Goal: Information Seeking & Learning: Learn about a topic

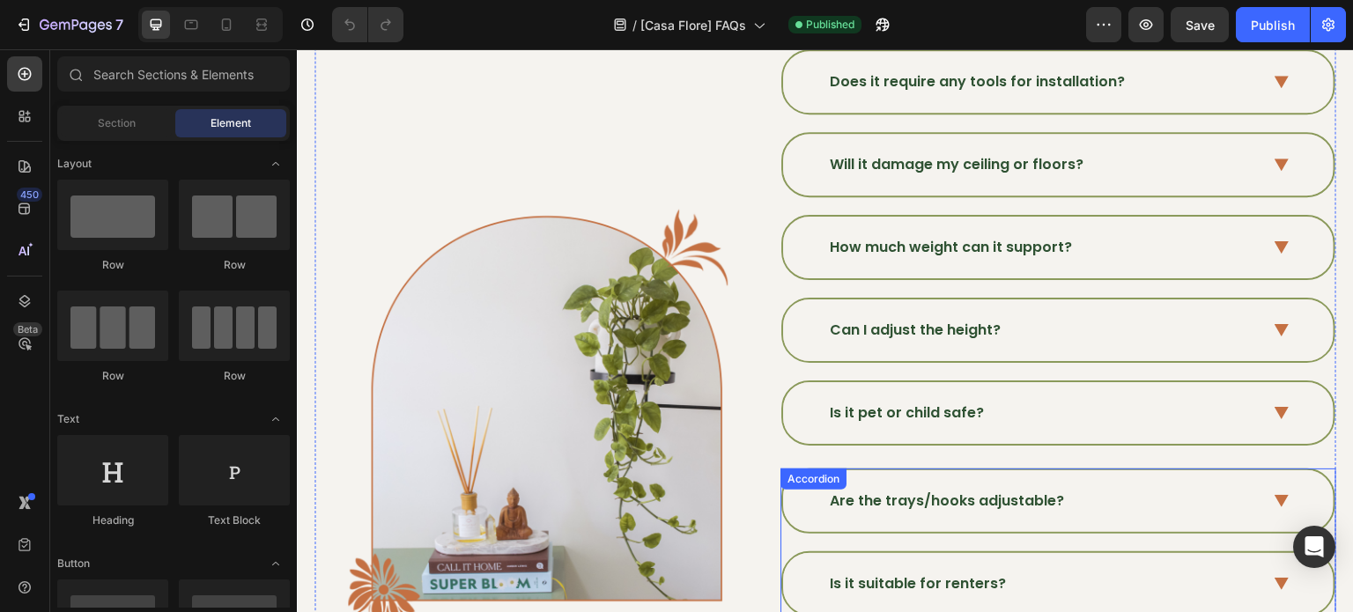
scroll to position [176, 0]
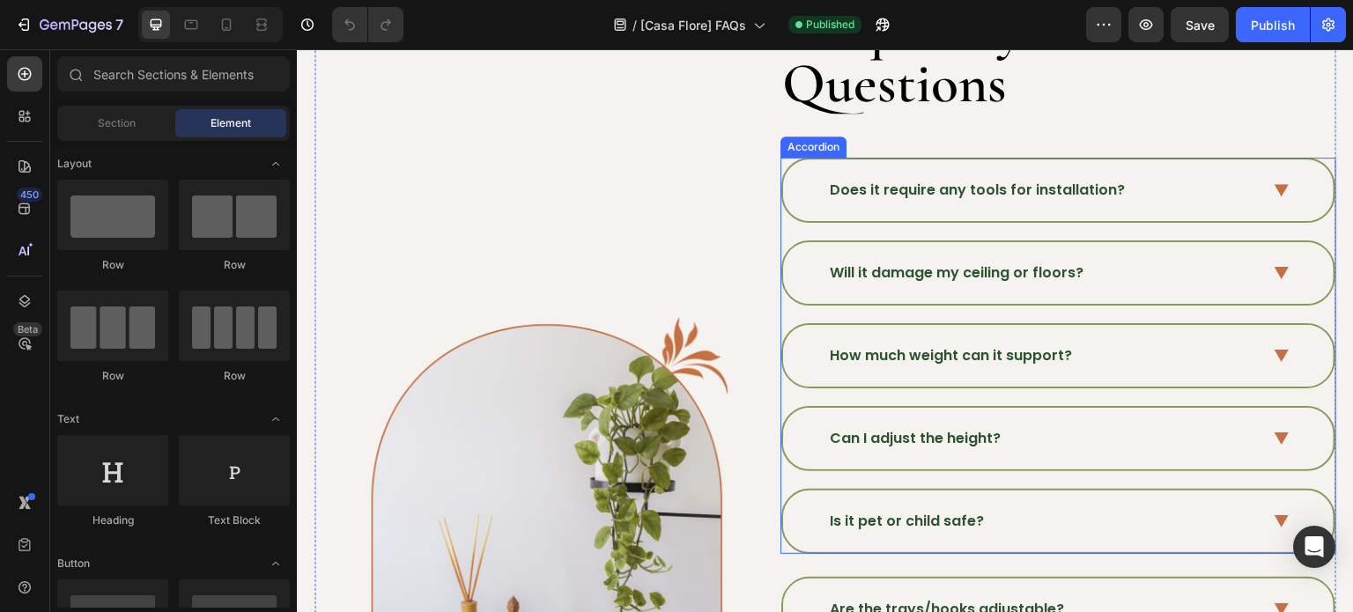
click at [1036, 188] on p "Does it require any tools for installation?" at bounding box center [977, 190] width 295 height 21
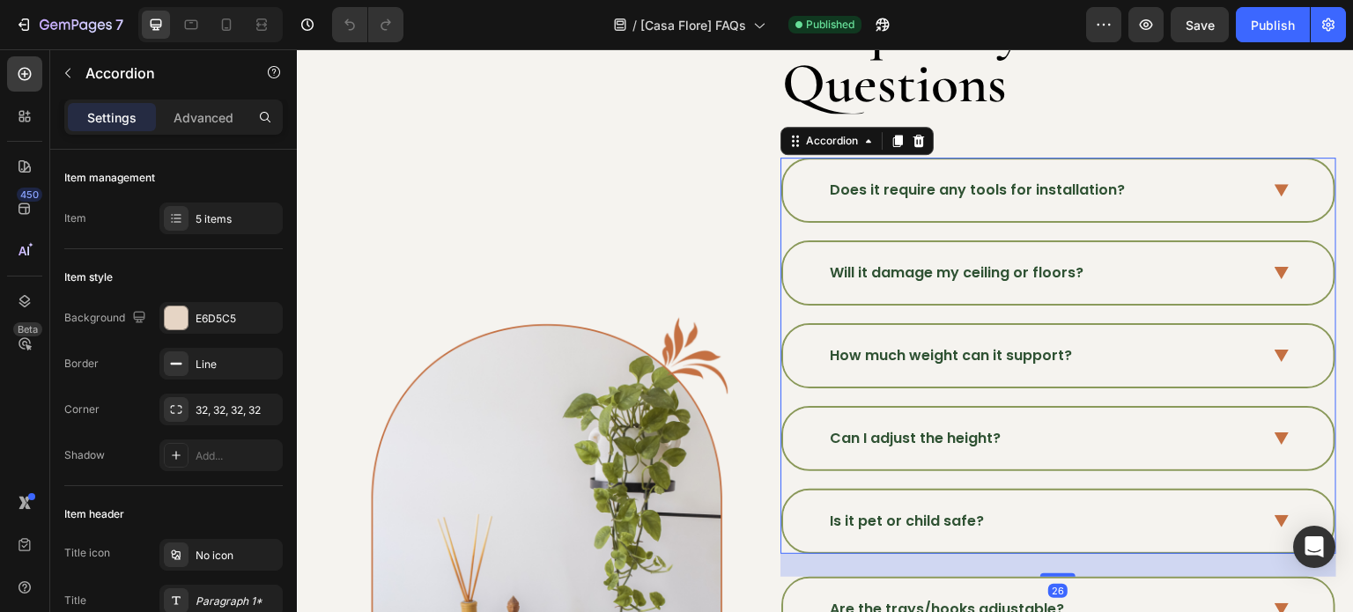
click at [1036, 188] on p "Does it require any tools for installation?" at bounding box center [977, 190] width 295 height 21
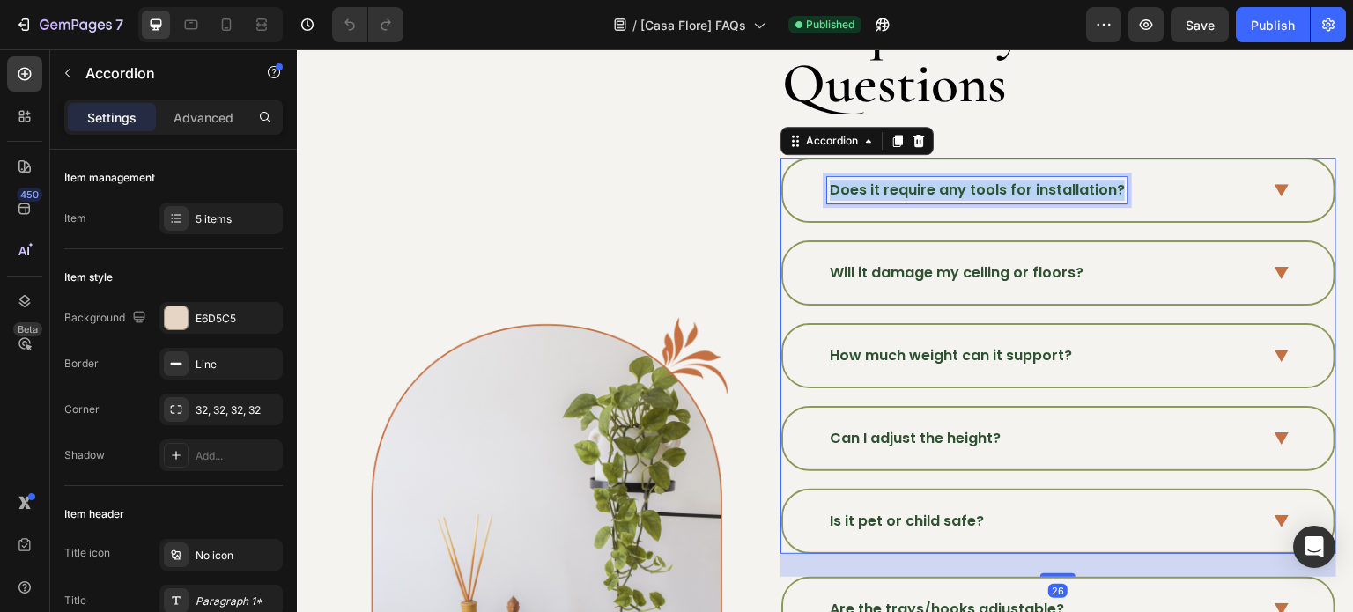
click at [1036, 188] on p "Does it require any tools for installation?" at bounding box center [977, 190] width 295 height 21
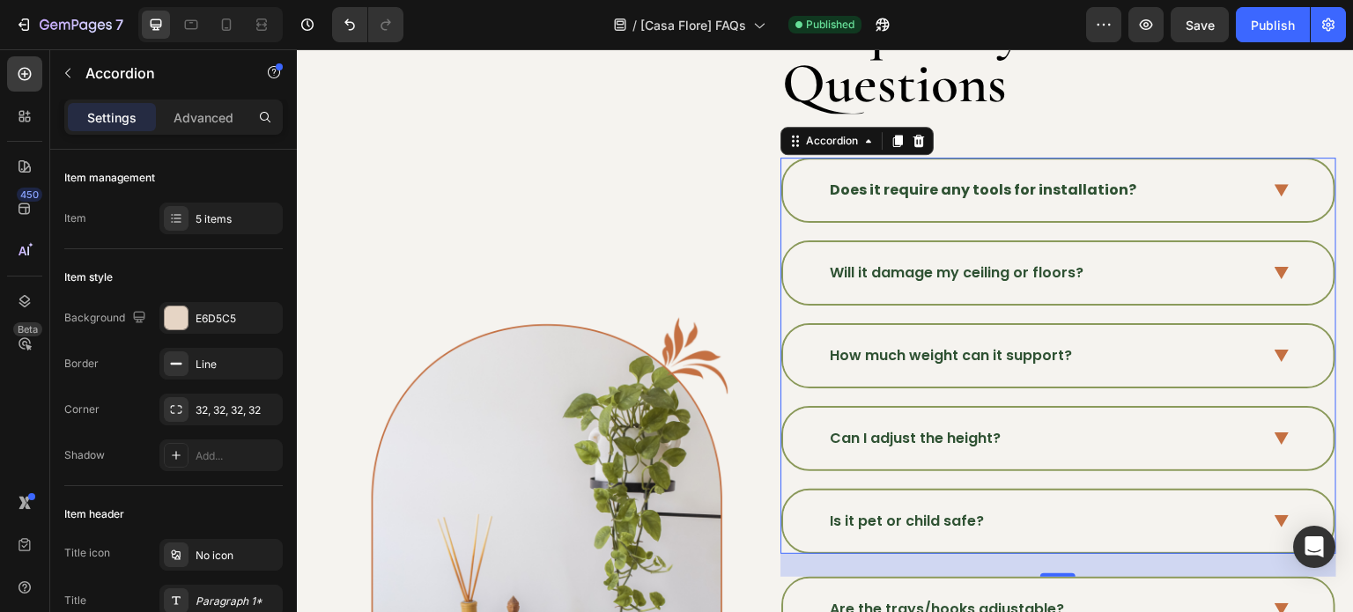
click at [1278, 196] on div "Does it require any tools for installation?" at bounding box center [1058, 190] width 550 height 62
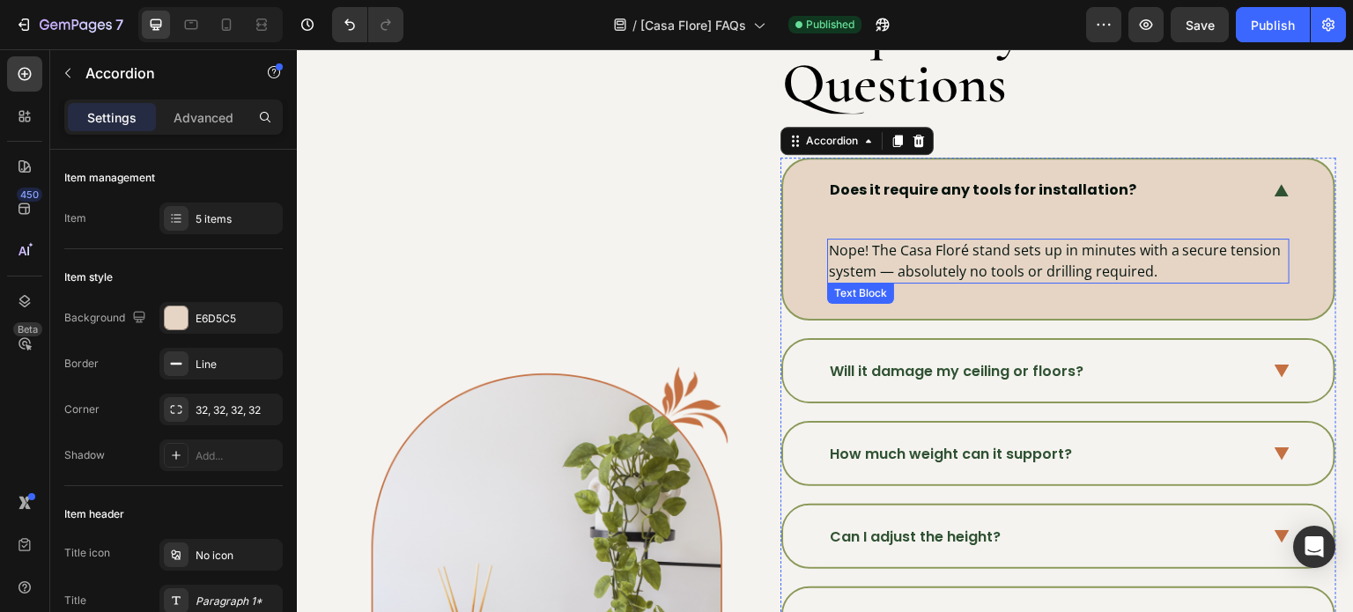
click at [1067, 260] on p "Nope! The Casa Floré stand sets up in minutes with a secure tension system — ab…" at bounding box center [1058, 260] width 459 height 41
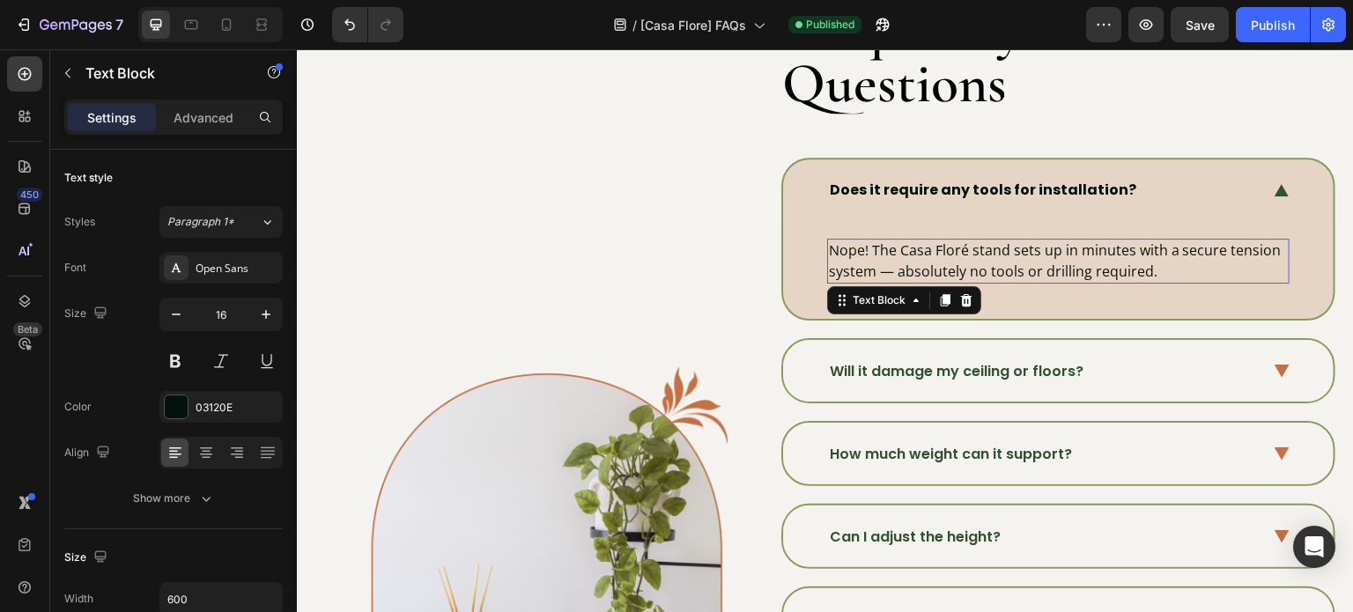
click at [1067, 260] on p "Nope! The Casa Floré stand sets up in minutes with a secure tension system — ab…" at bounding box center [1058, 260] width 459 height 41
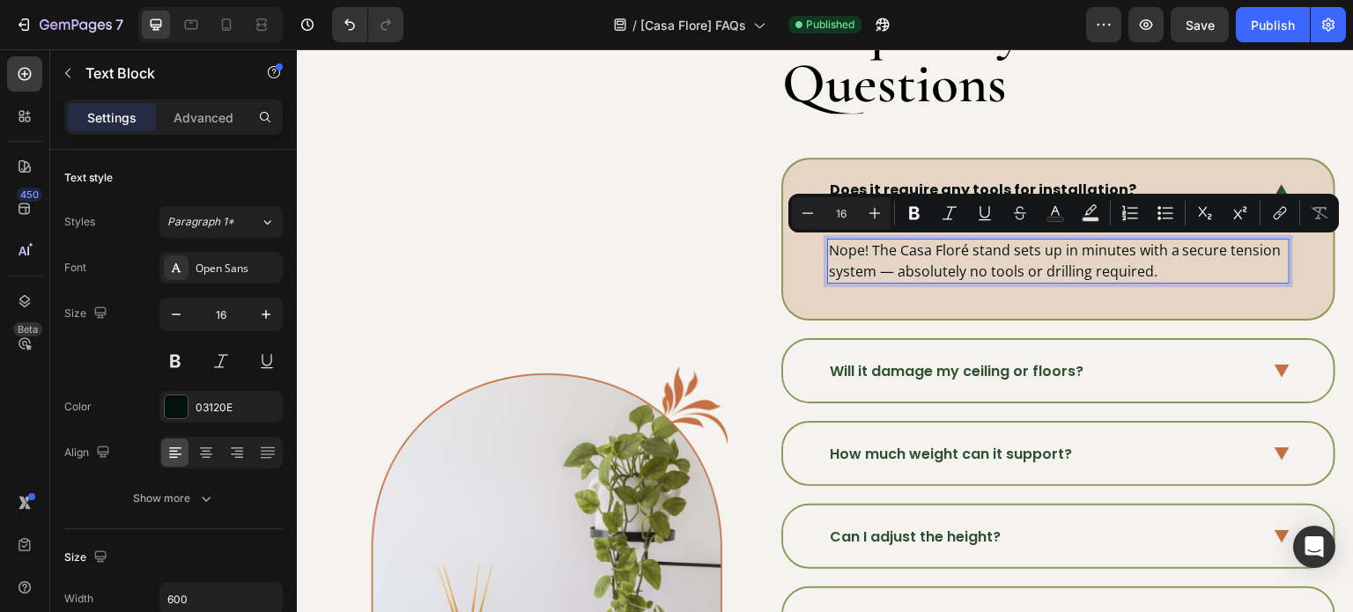
click at [1010, 267] on p "Nope! The Casa Floré stand sets up in minutes with a secure tension system — ab…" at bounding box center [1058, 260] width 459 height 41
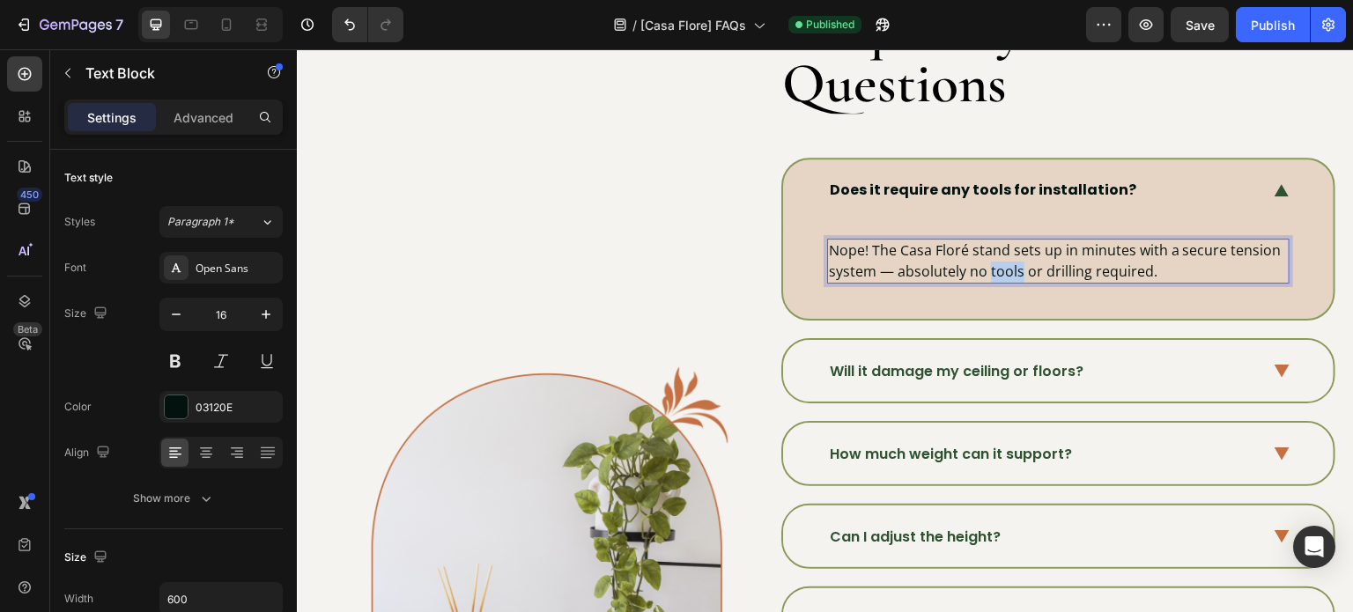
click at [1010, 267] on p "Nope! The Casa Floré stand sets up in minutes with a secure tension system — ab…" at bounding box center [1058, 260] width 459 height 41
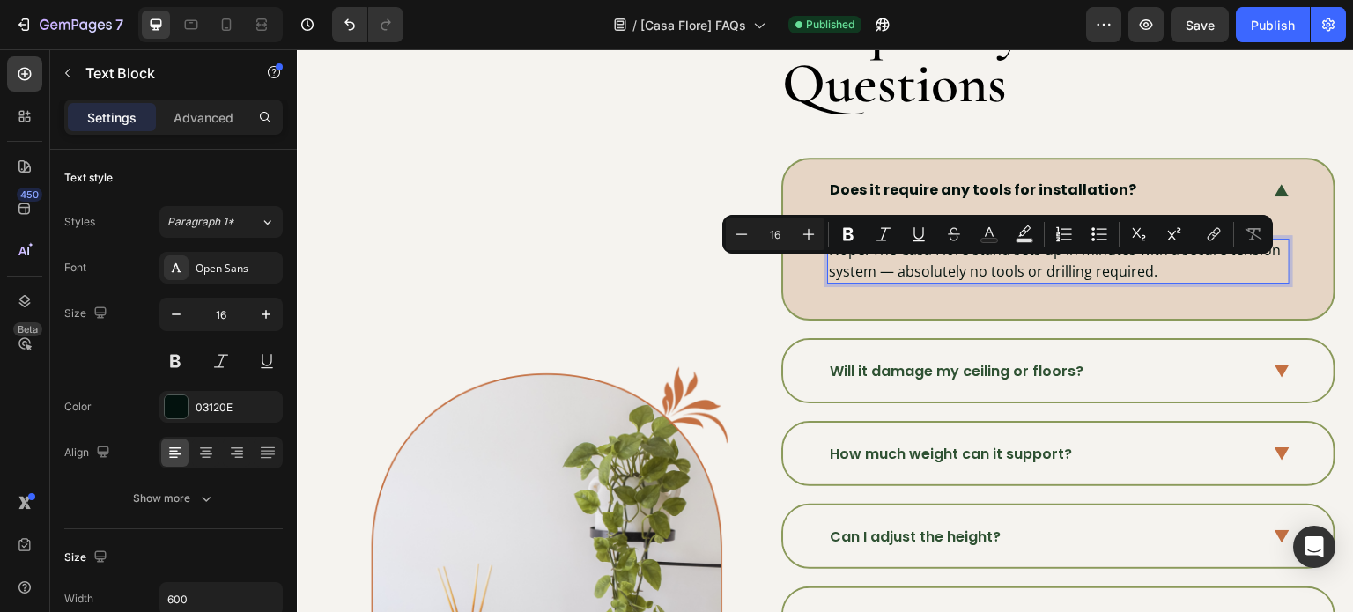
click at [1167, 268] on p "Nope! The Casa Floré stand sets up in minutes with a secure tension system — ab…" at bounding box center [1058, 260] width 459 height 41
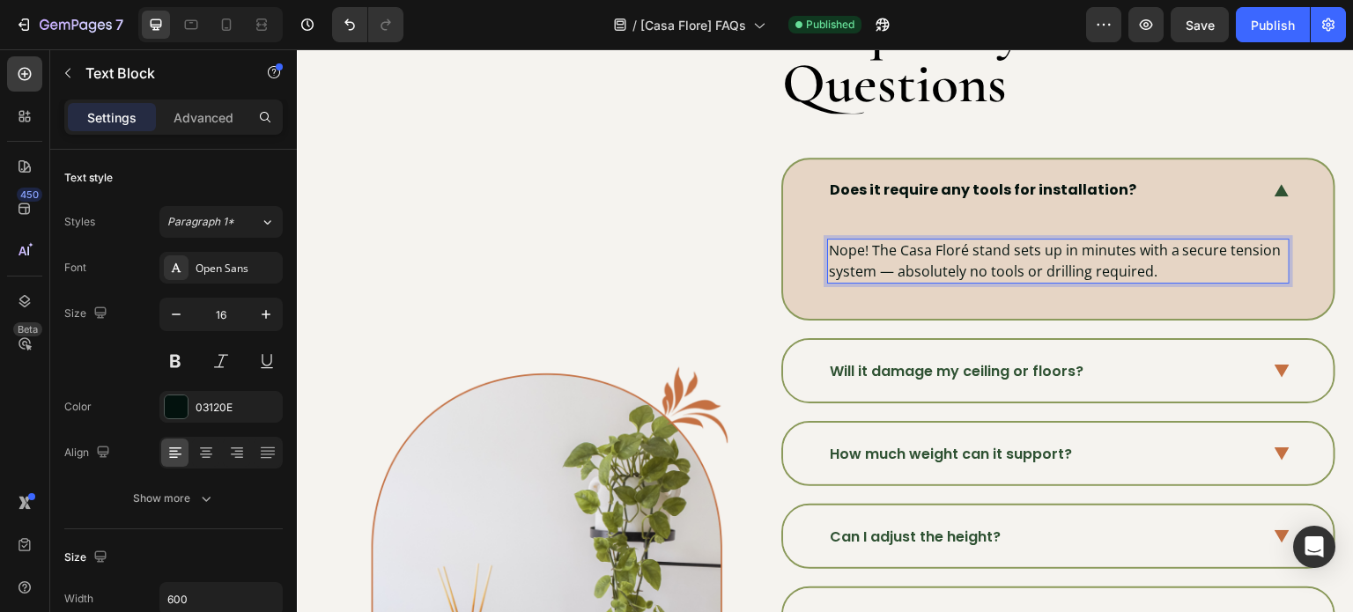
click at [1167, 268] on p "Nope! The Casa Floré stand sets up in minutes with a secure tension system — ab…" at bounding box center [1058, 260] width 459 height 41
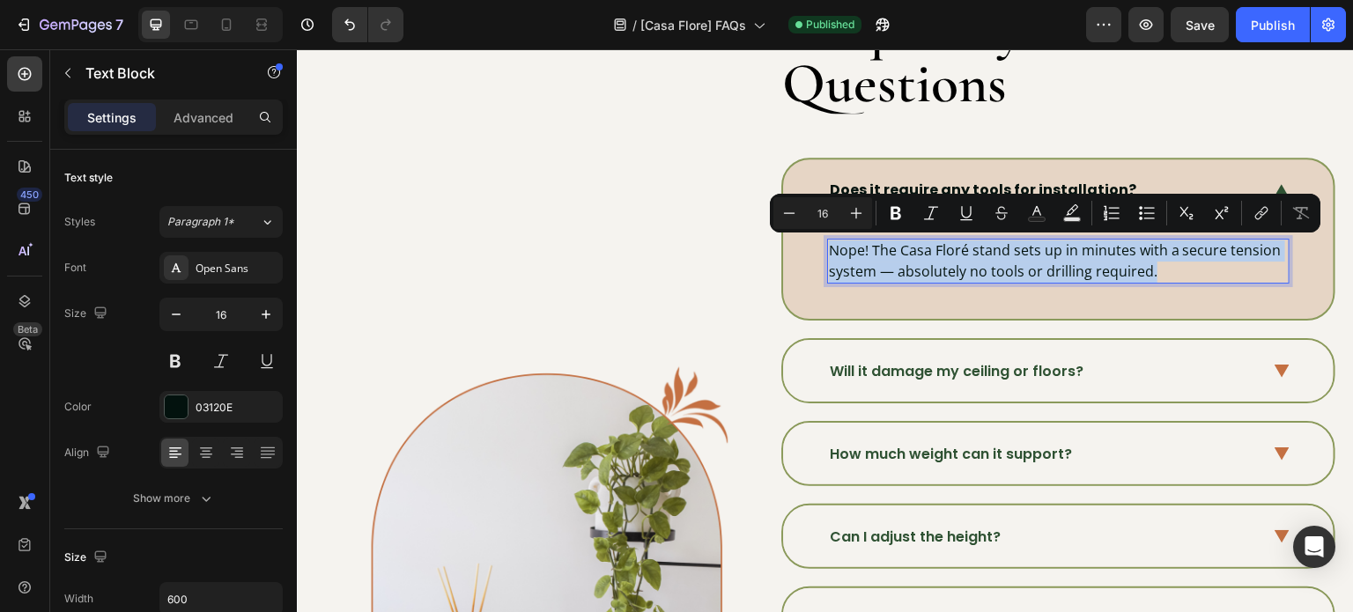
drag, startPoint x: 1167, startPoint y: 268, endPoint x: 909, endPoint y: 253, distance: 258.5
click at [909, 253] on p "Nope! The Casa Floré stand sets up in minutes with a secure tension system — ab…" at bounding box center [1058, 260] width 459 height 41
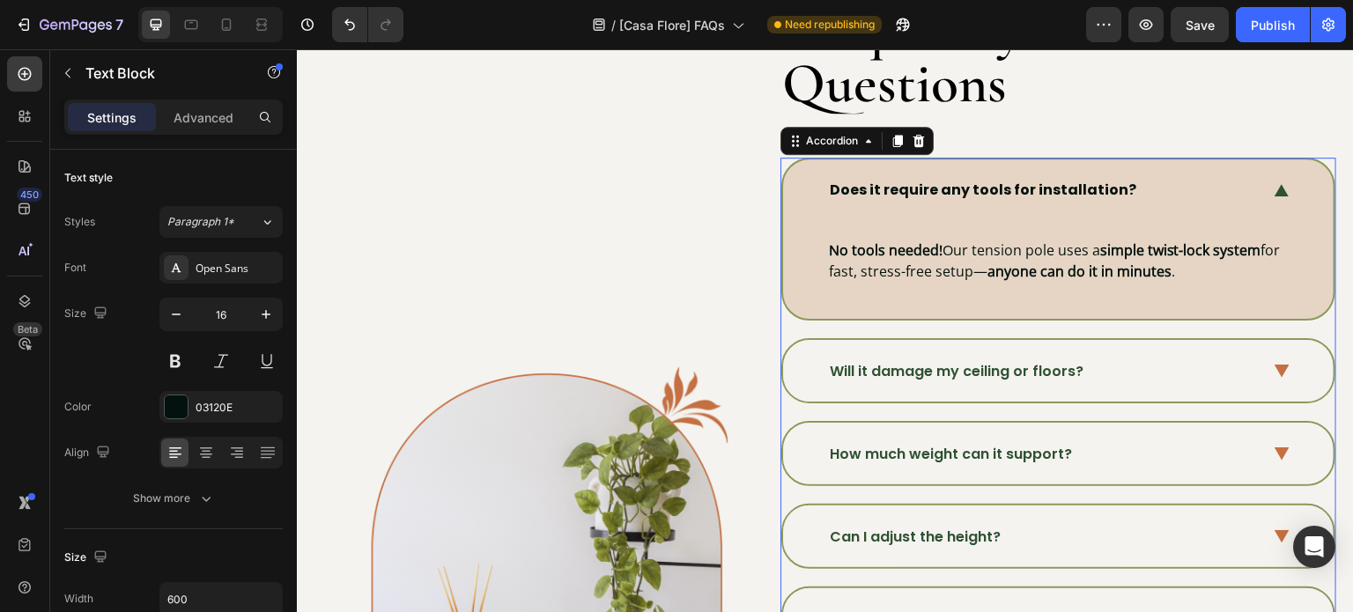
click at [1251, 358] on div "Will it damage my ceiling or floors?" at bounding box center [1058, 371] width 550 height 62
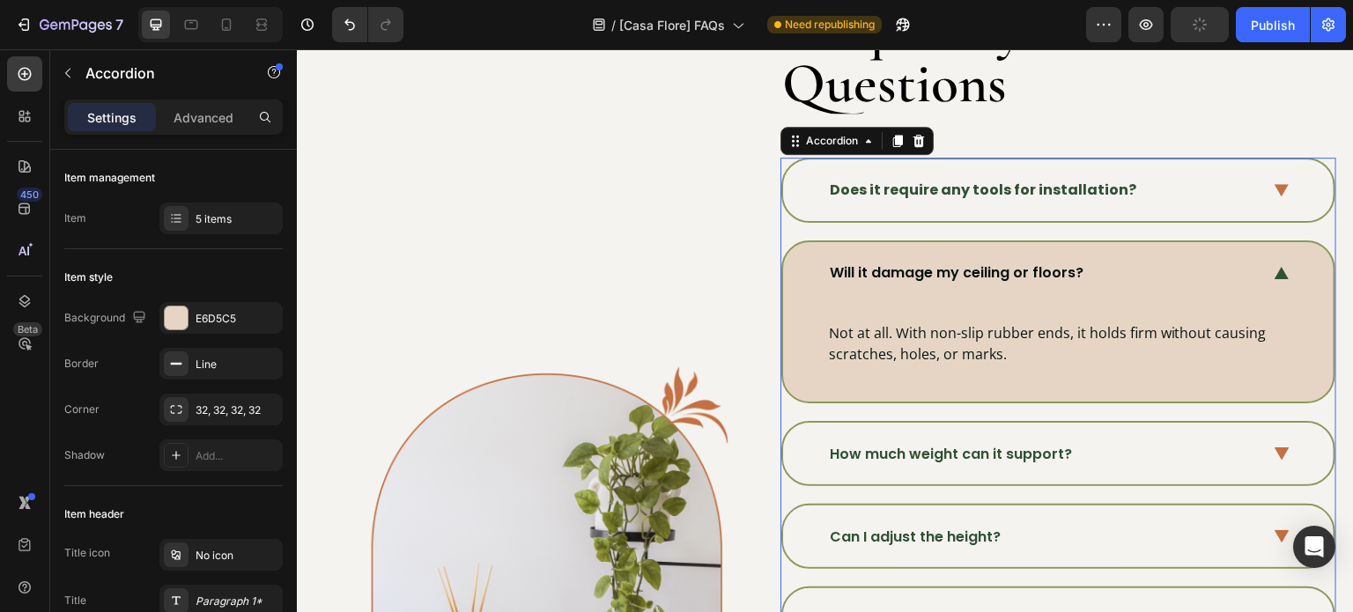
click at [1107, 269] on div "Will it damage my ceiling or floors?" at bounding box center [1043, 273] width 433 height 26
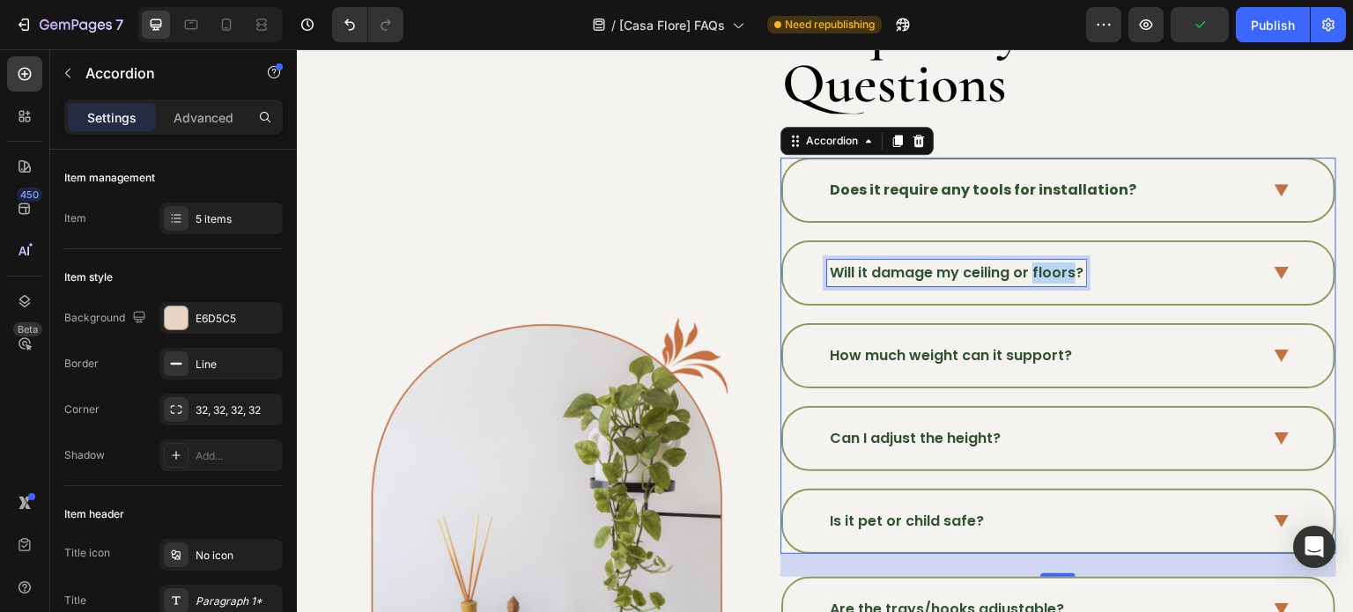
click at [1062, 271] on p "Will it damage my ceiling or floors?" at bounding box center [957, 272] width 254 height 21
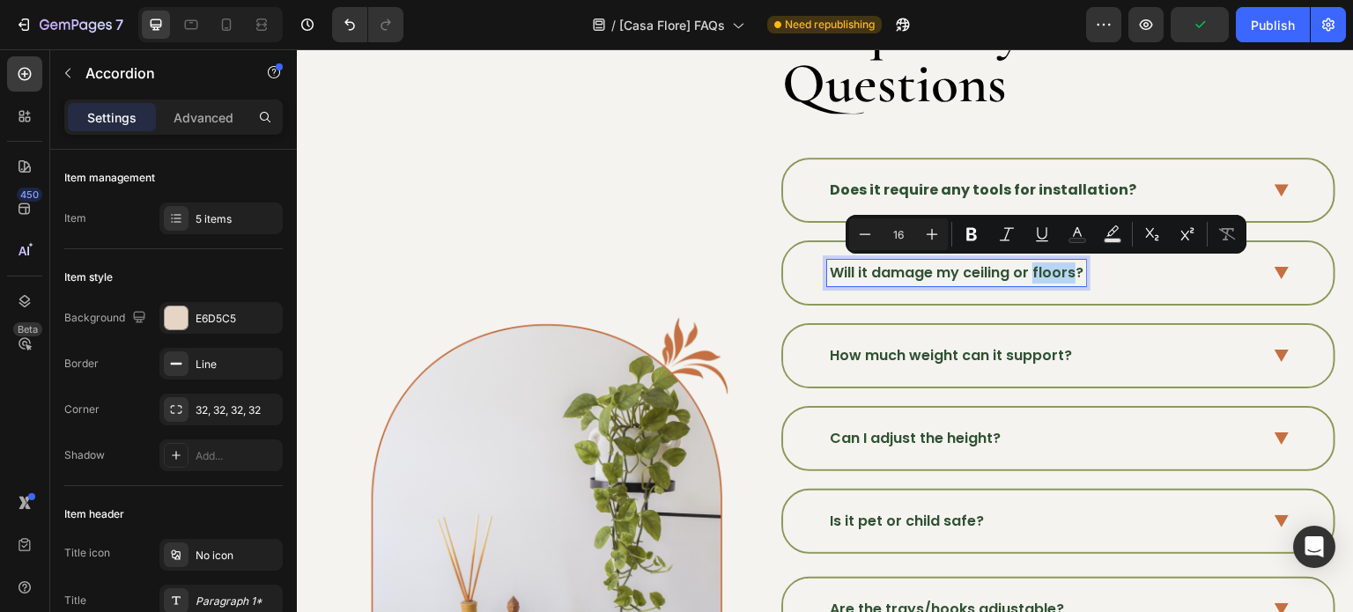
click at [1062, 271] on p "Will it damage my ceiling or floors?" at bounding box center [957, 272] width 254 height 21
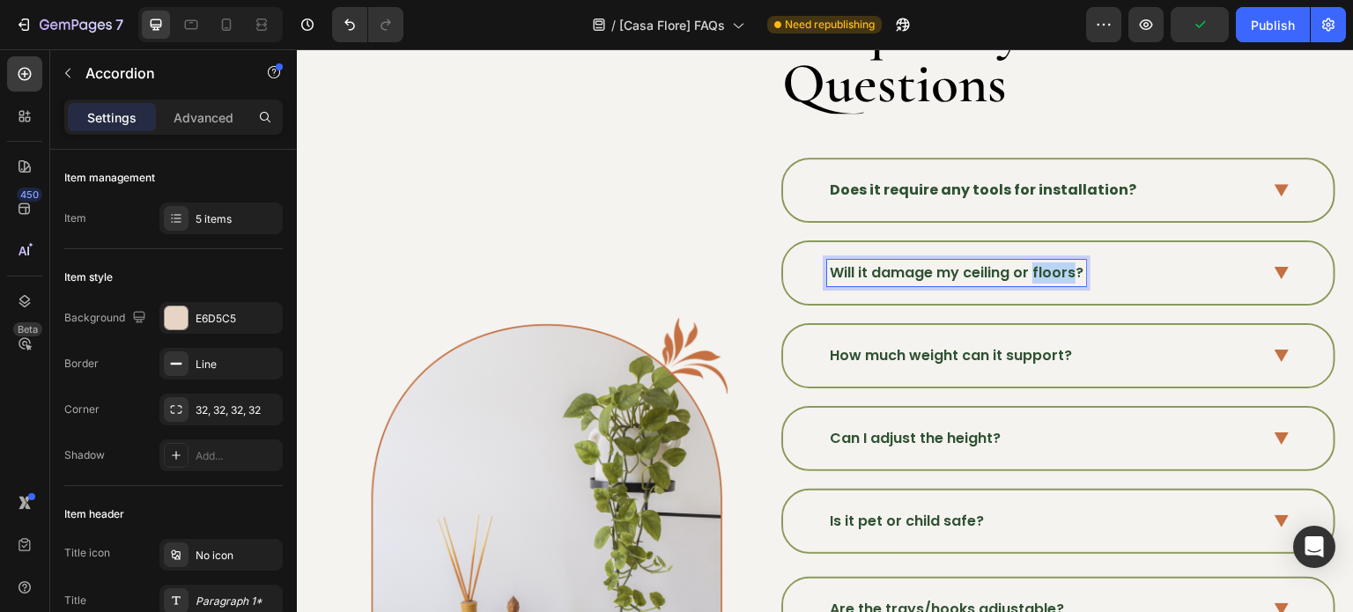
click at [1062, 271] on p "Will it damage my ceiling or floors?" at bounding box center [957, 272] width 254 height 21
click at [1265, 280] on div "How long does it take to install?" at bounding box center [1058, 273] width 550 height 62
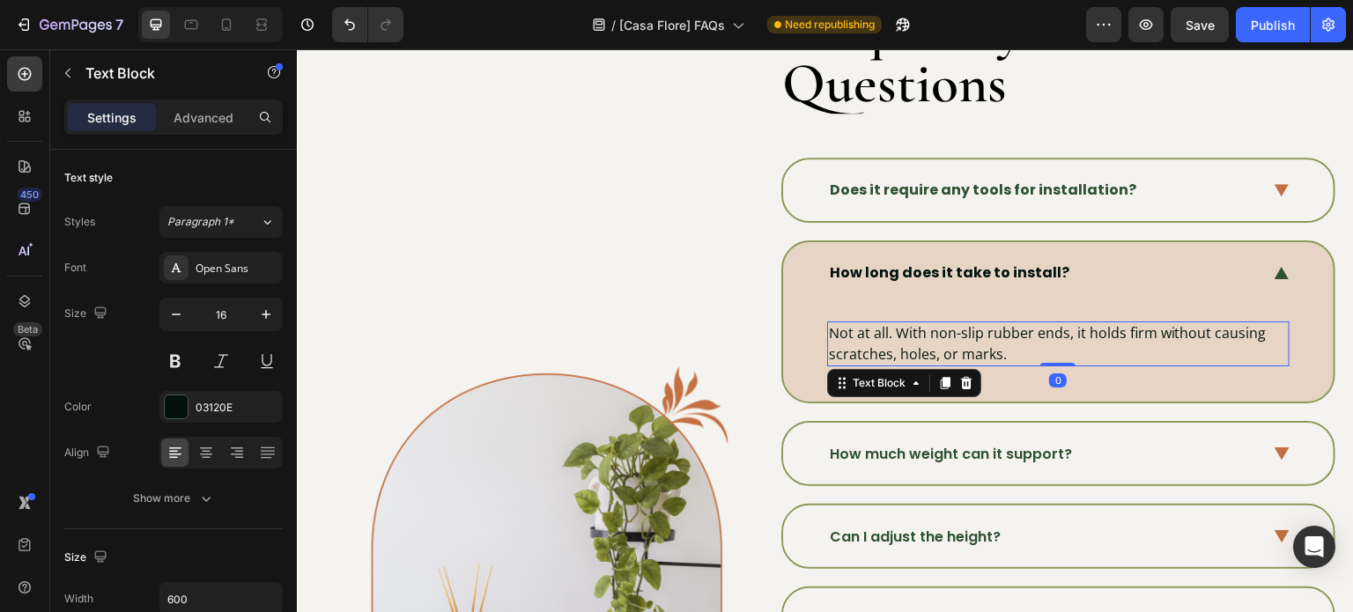
click at [1020, 331] on p "Not at all. With non-slip rubber ends, it holds firm without causing scratches,…" at bounding box center [1058, 343] width 459 height 41
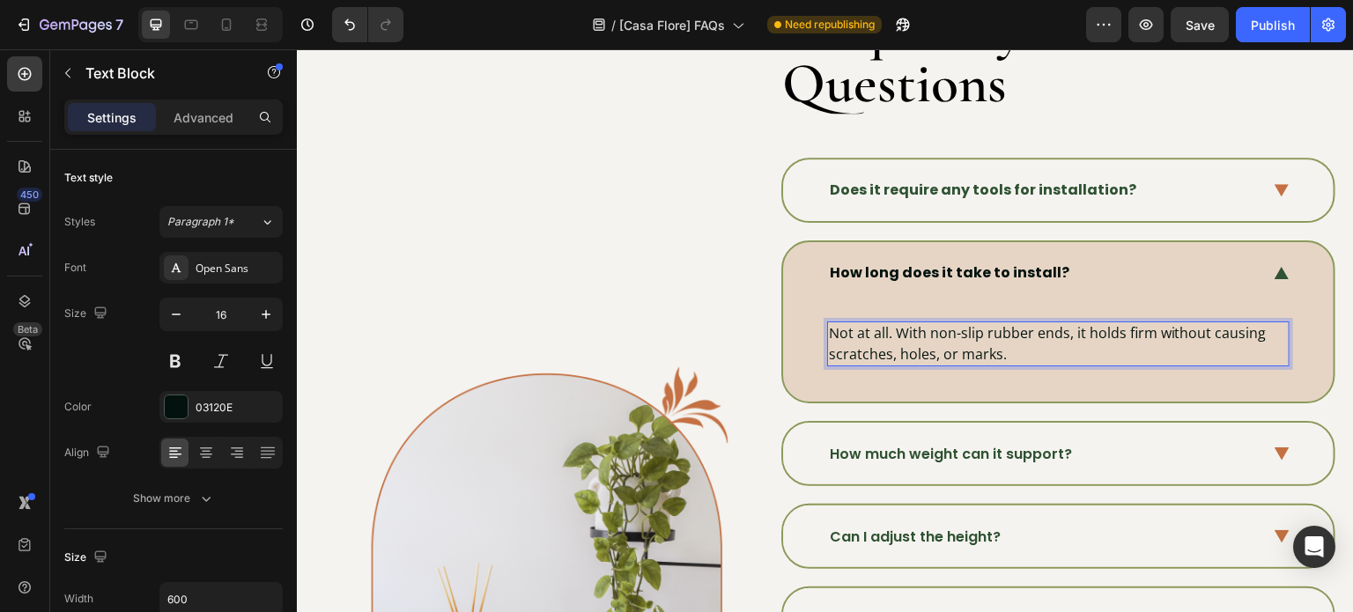
click at [947, 345] on p "Not at all. With non-slip rubber ends, it holds firm without causing scratches,…" at bounding box center [1058, 343] width 459 height 41
click at [948, 345] on p "Not at all. With non-slip rubber ends, it holds firm without causing scratches,…" at bounding box center [1058, 343] width 459 height 41
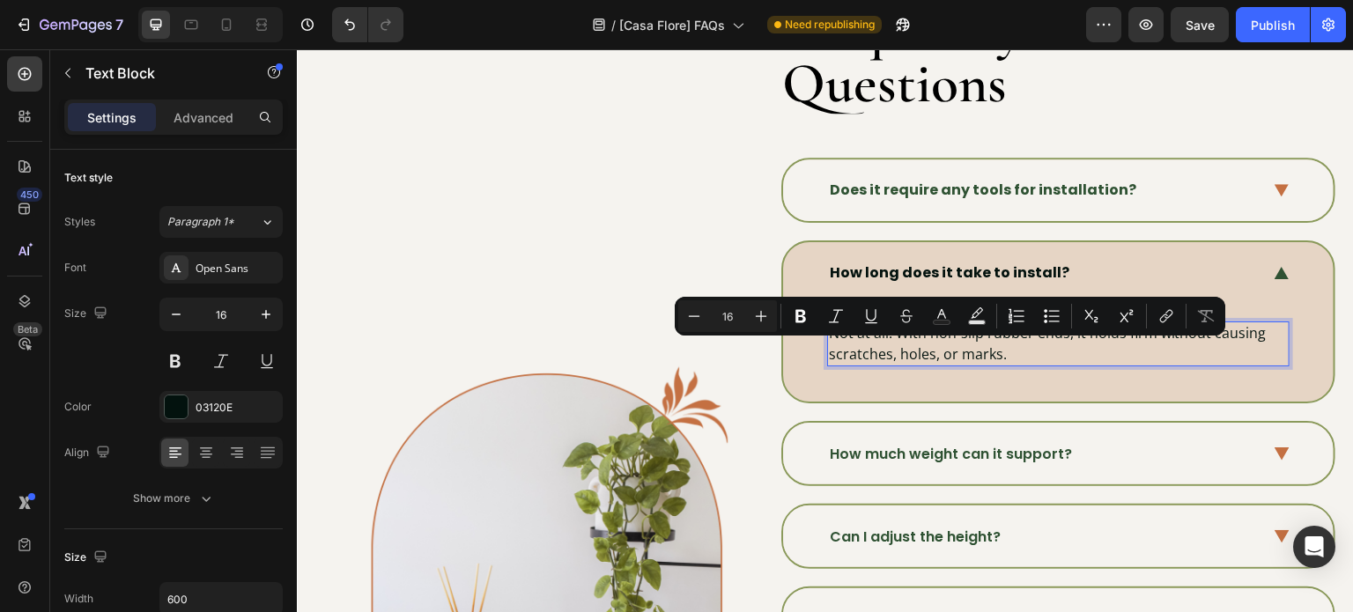
click at [1005, 343] on p "Not at all. With non-slip rubber ends, it holds firm without causing scratches,…" at bounding box center [1058, 343] width 459 height 41
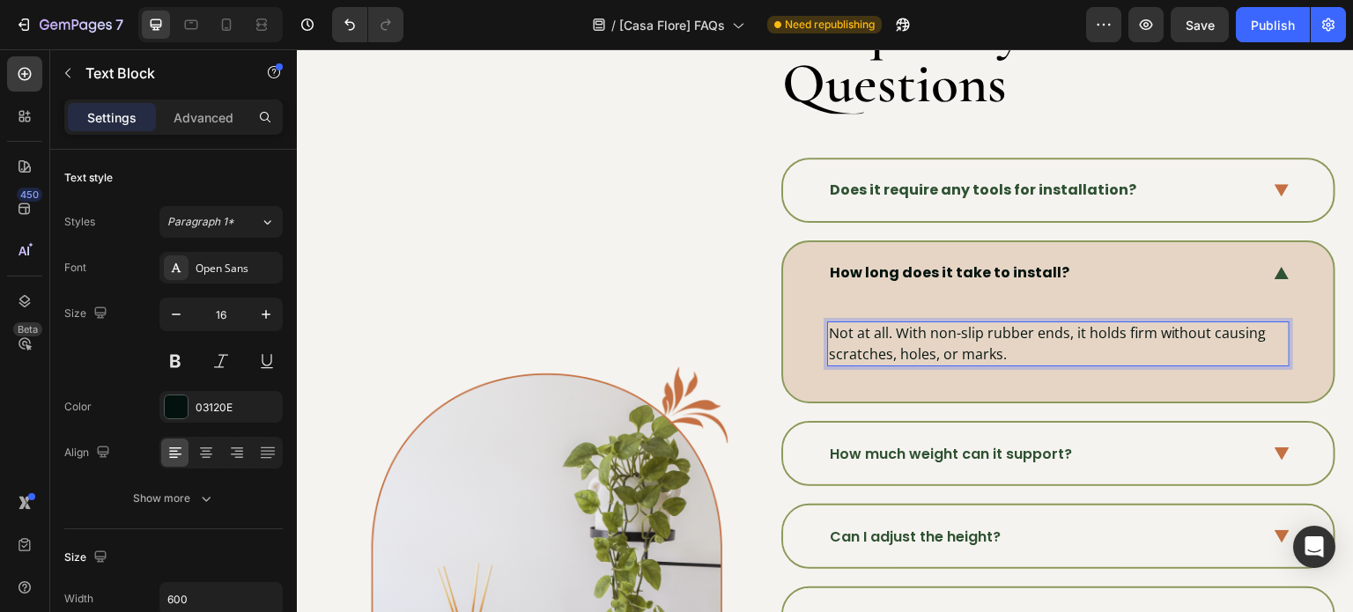
click at [1005, 343] on p "Not at all. With non-slip rubber ends, it holds firm without causing scratches,…" at bounding box center [1058, 343] width 459 height 41
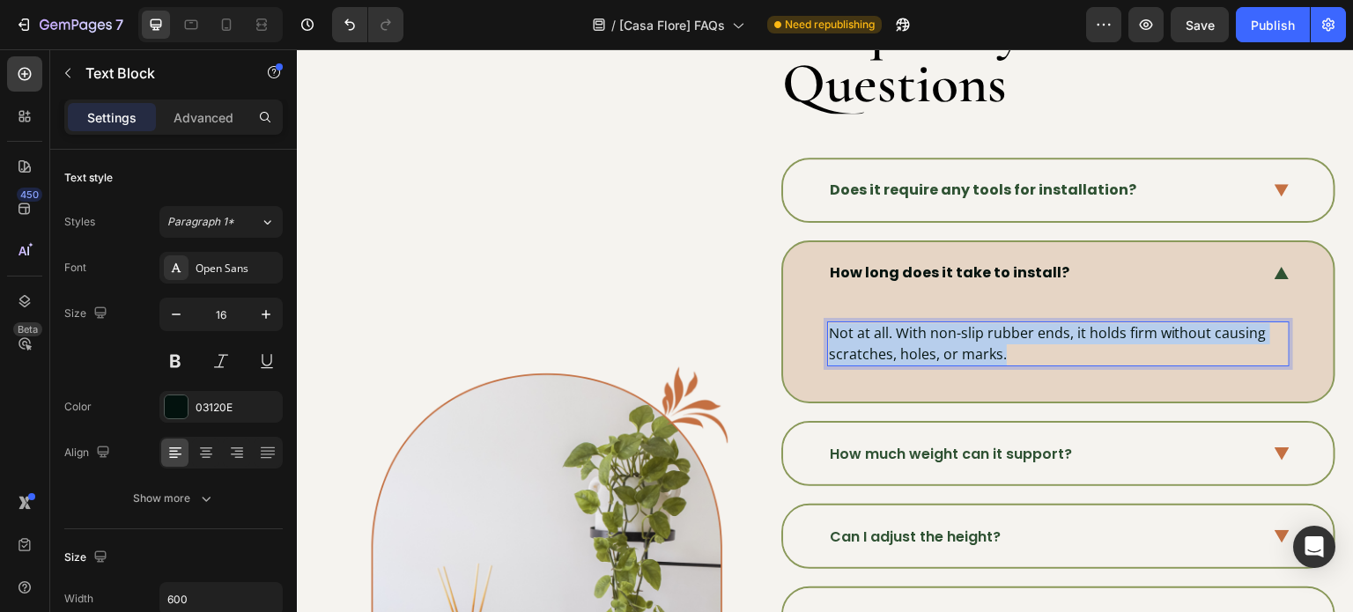
click at [1005, 343] on p "Not at all. With non-slip rubber ends, it holds firm without causing scratches,…" at bounding box center [1058, 343] width 459 height 41
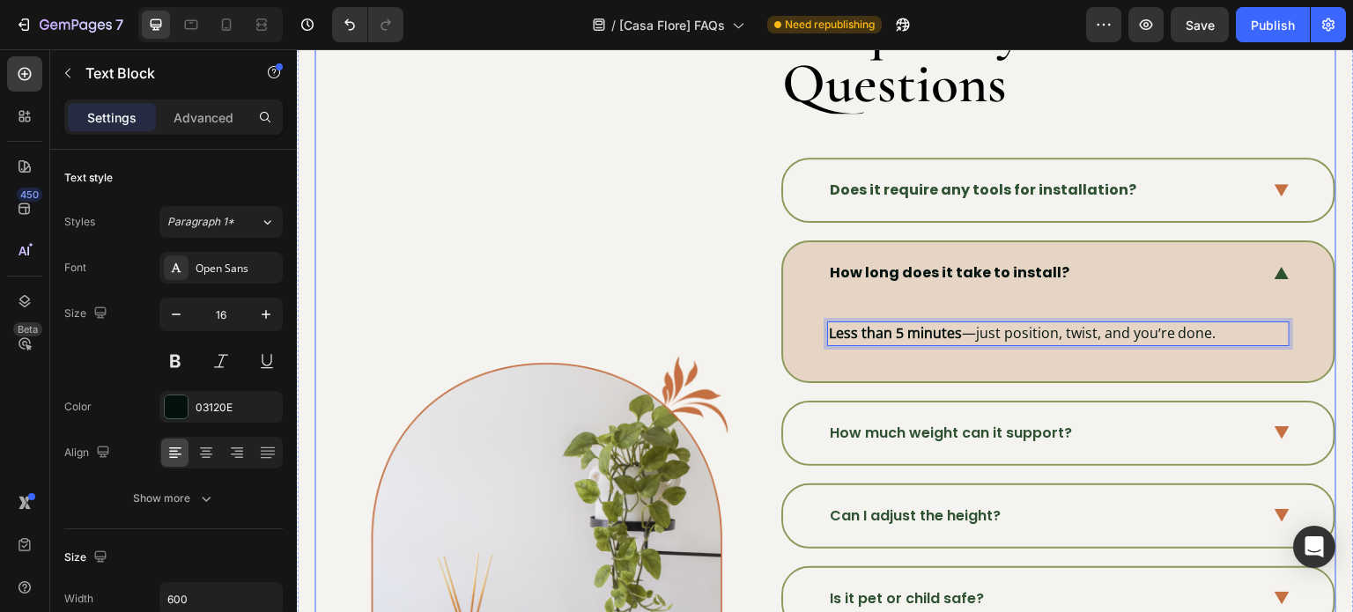
click at [706, 296] on div "Image" at bounding box center [546, 555] width 397 height 1117
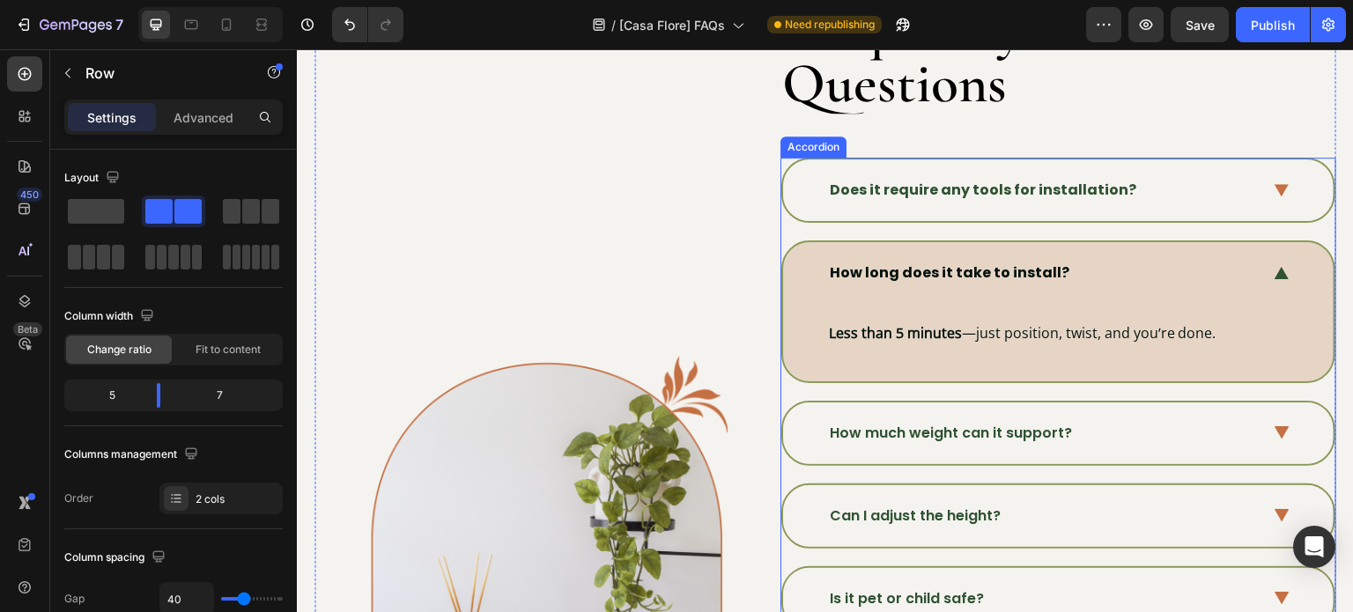
click at [1274, 427] on icon at bounding box center [1281, 432] width 15 height 13
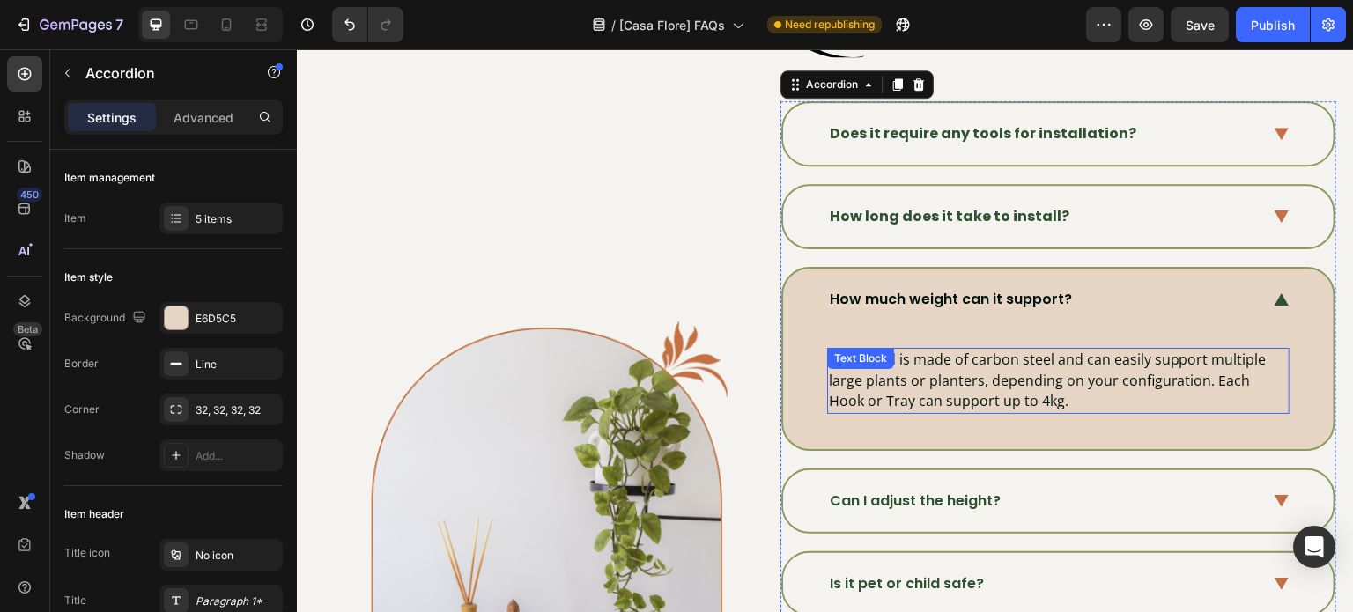
scroll to position [264, 0]
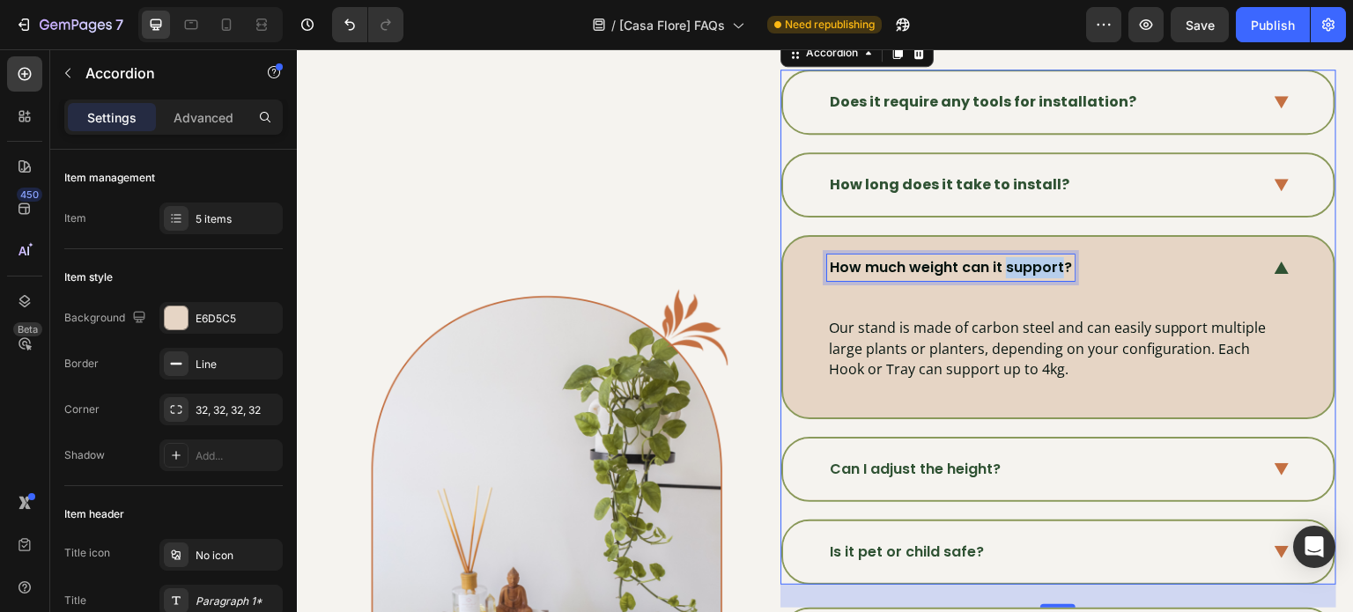
click at [1045, 271] on p "How much weight can it support?" at bounding box center [951, 267] width 242 height 21
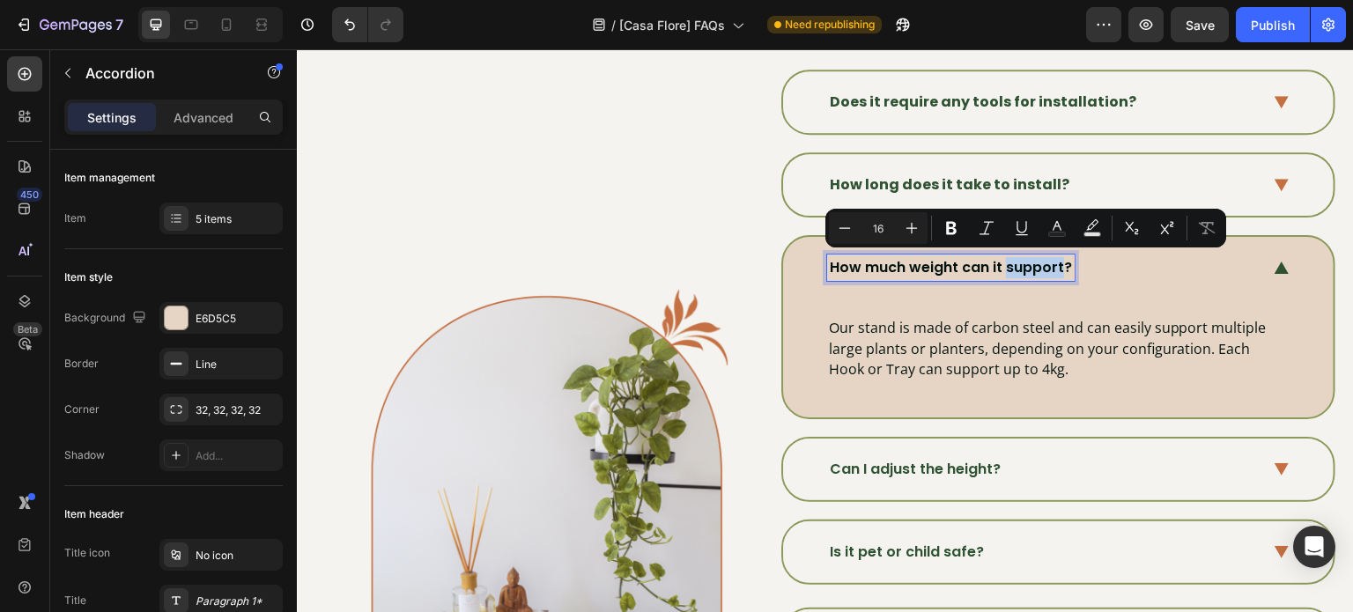
click at [1045, 271] on p "How much weight can it support?" at bounding box center [951, 267] width 242 height 21
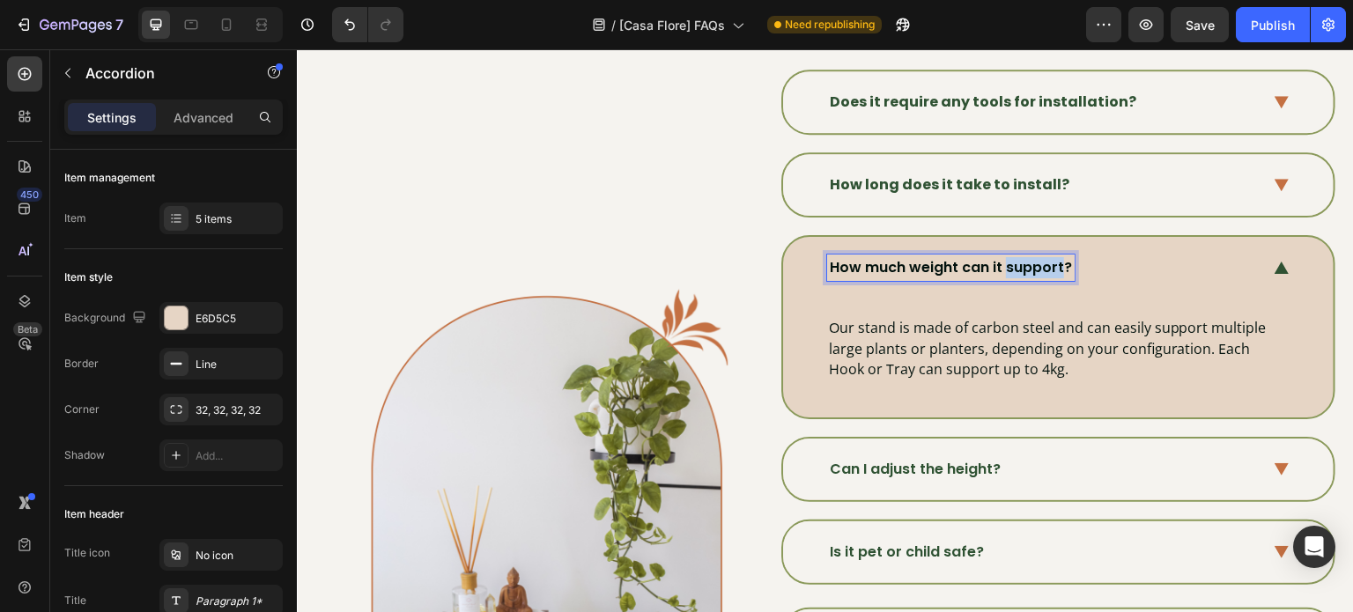
click at [1045, 271] on p "How much weight can it support?" at bounding box center [951, 267] width 242 height 21
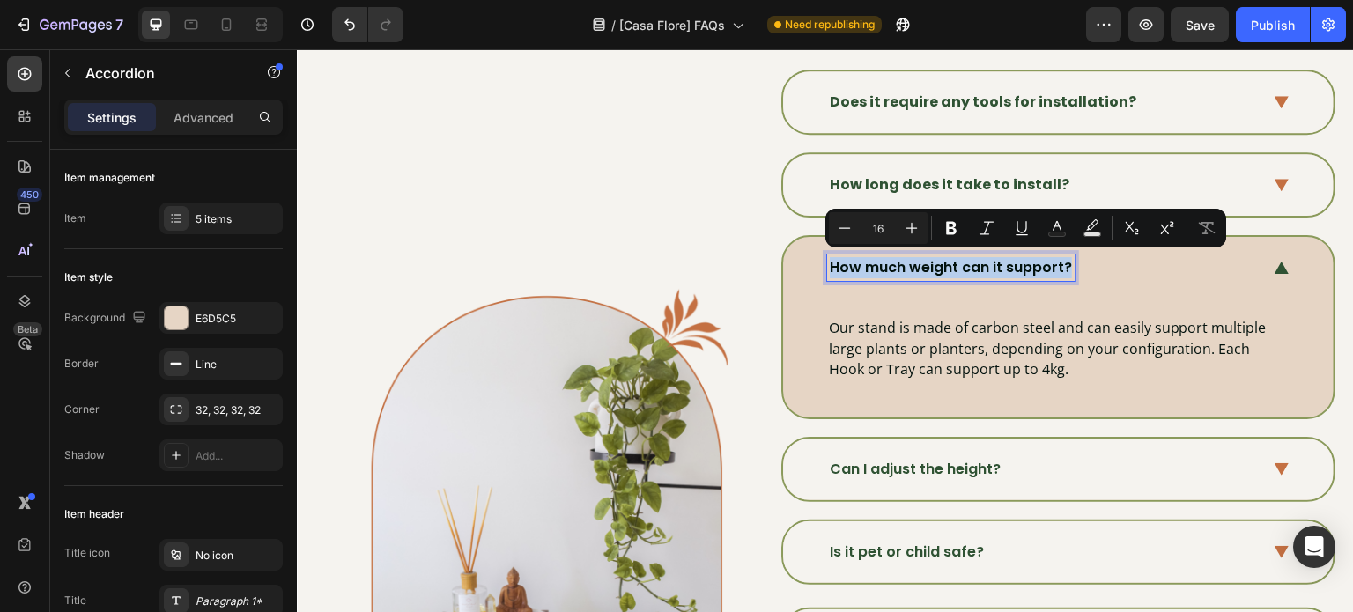
click at [1045, 271] on p "How much weight can it support?" at bounding box center [951, 267] width 242 height 21
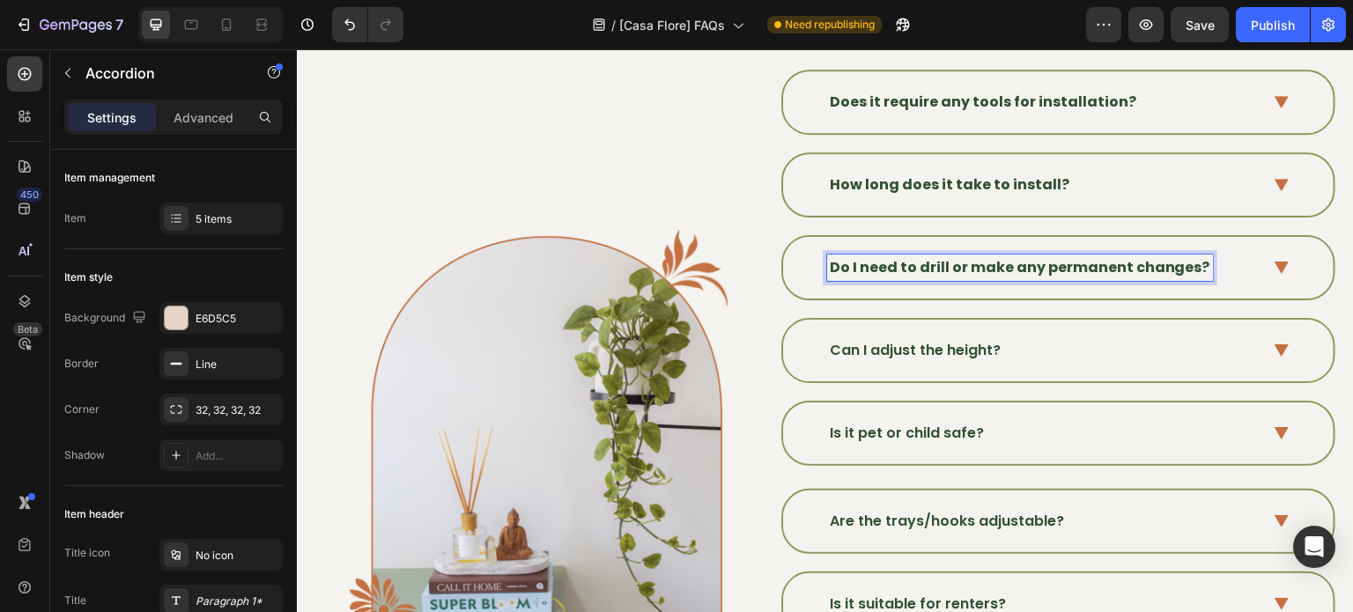
click at [1251, 277] on div "Do I need to drill or make any permanent changes?" at bounding box center [1058, 268] width 550 height 62
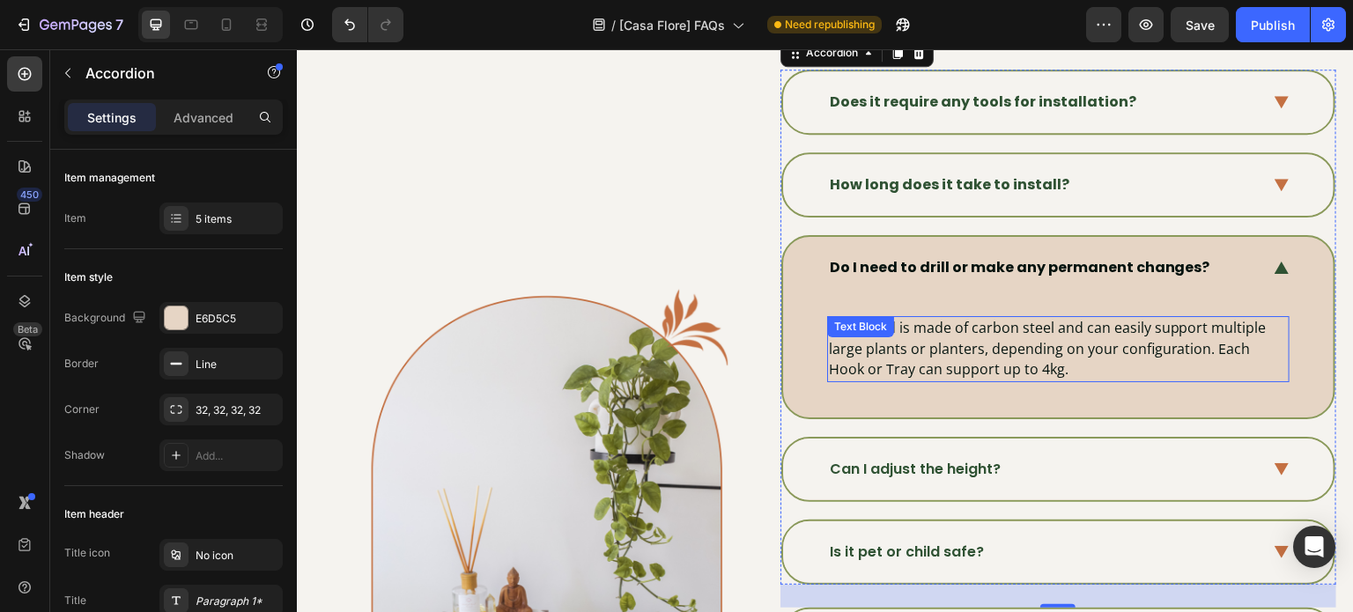
click at [1004, 332] on p "Our stand is made of carbon steel and can easily support multiple large plants …" at bounding box center [1058, 349] width 459 height 63
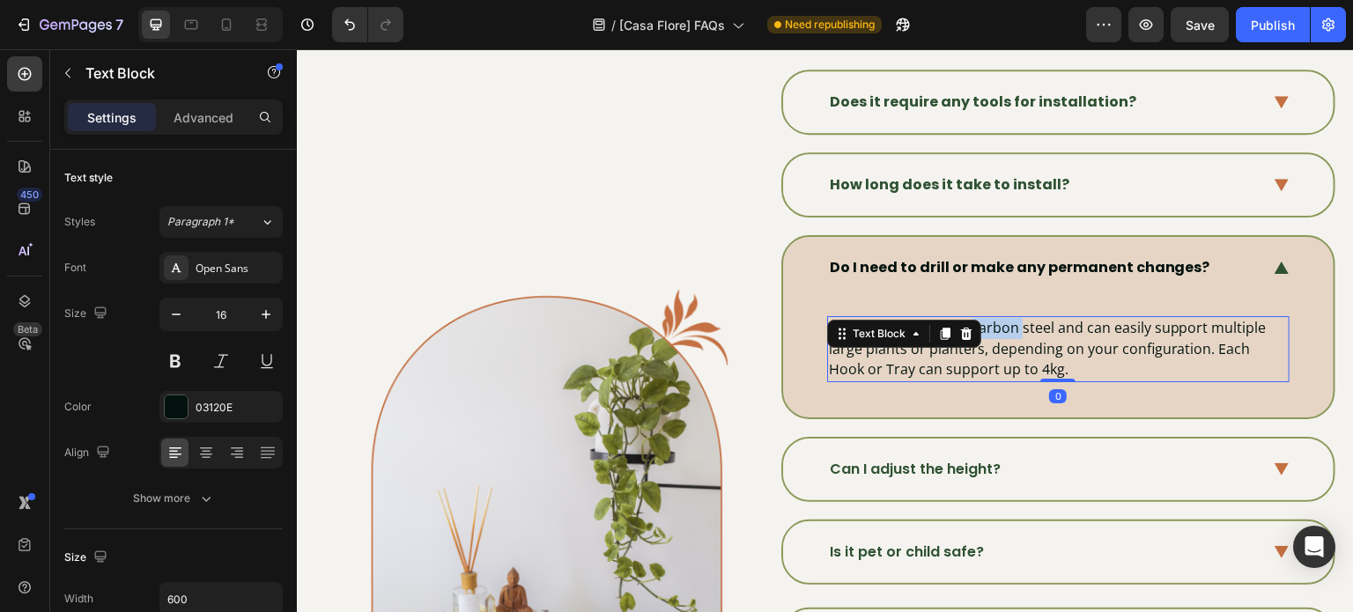
click at [1004, 332] on p "Our stand is made of carbon steel and can easily support multiple large plants …" at bounding box center [1058, 349] width 459 height 63
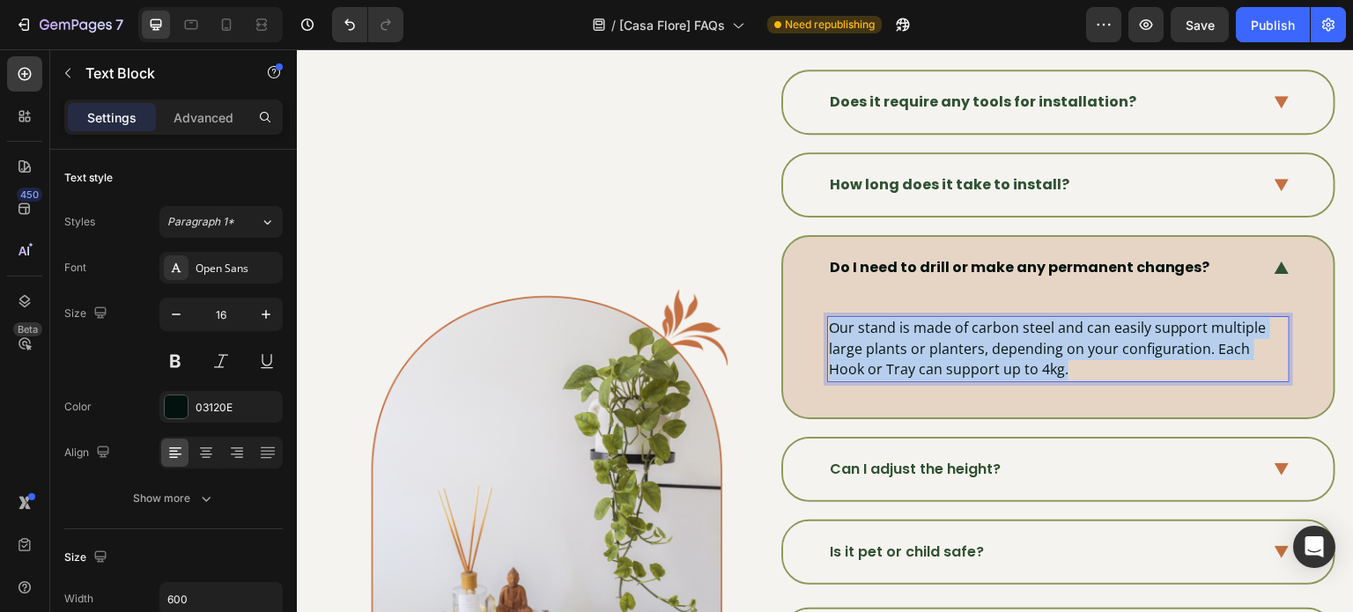
click at [1004, 332] on p "Our stand is made of carbon steel and can easily support multiple large plants …" at bounding box center [1058, 349] width 459 height 63
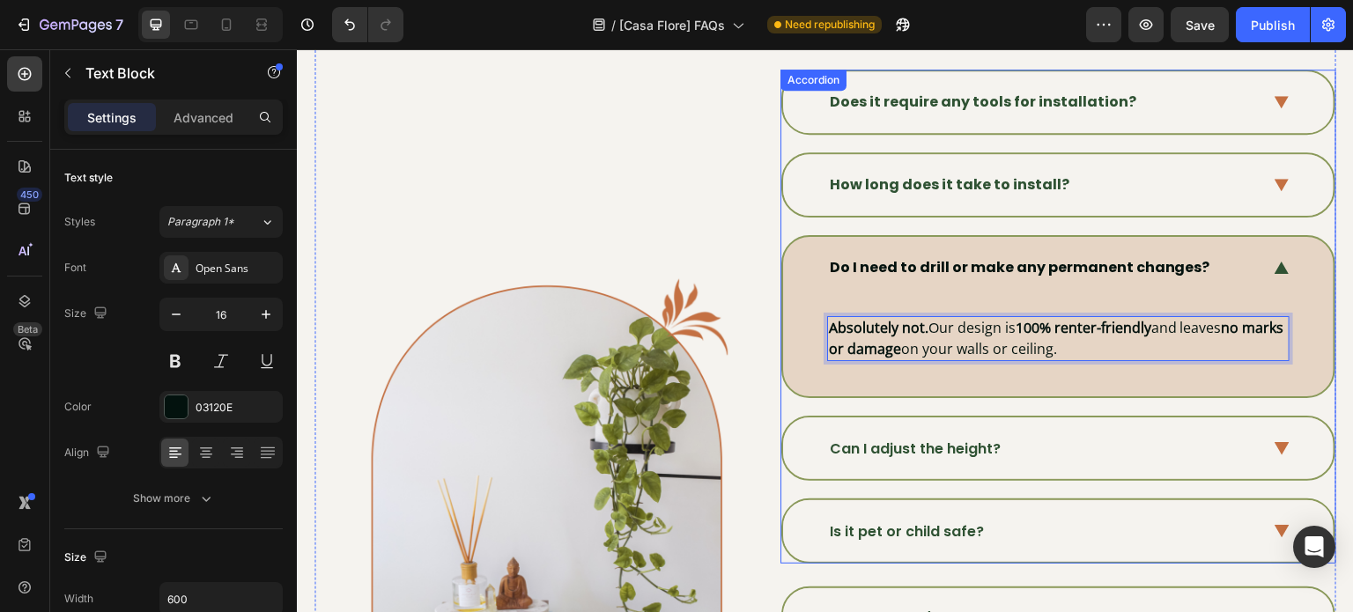
click at [1052, 437] on div "Can I adjust the height?" at bounding box center [1043, 449] width 433 height 26
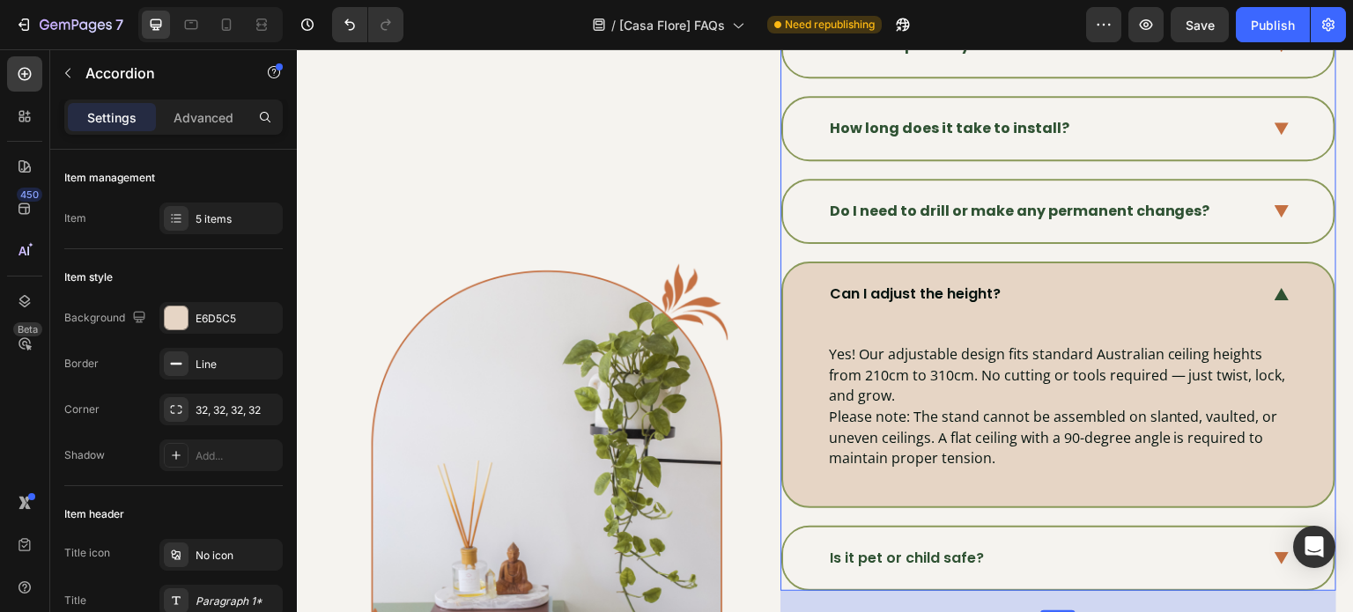
scroll to position [352, 0]
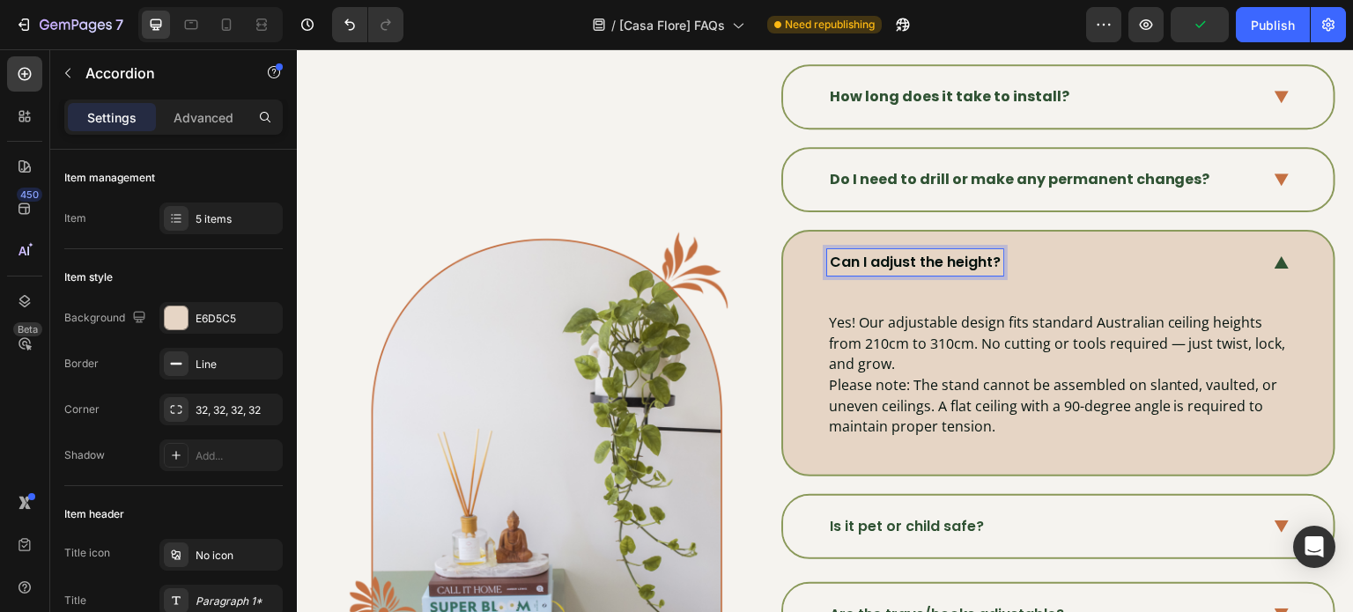
click at [962, 252] on p "Can I adjust the height?" at bounding box center [915, 262] width 171 height 21
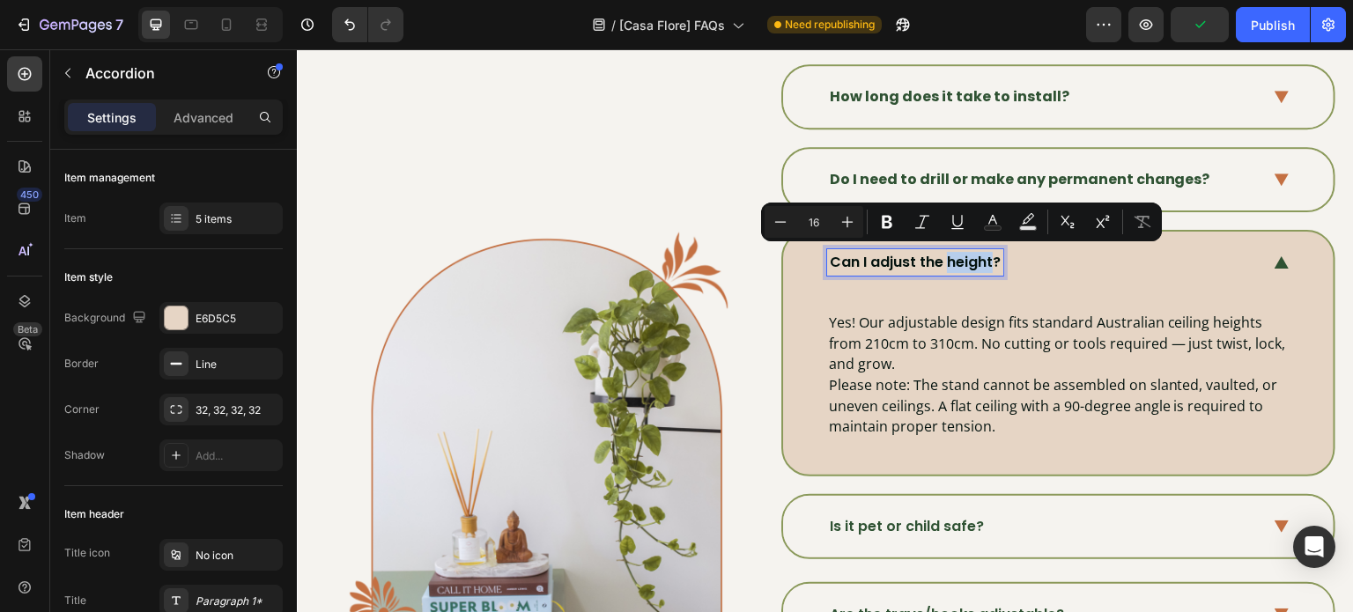
click at [962, 257] on p "Can I adjust the height?" at bounding box center [915, 262] width 171 height 21
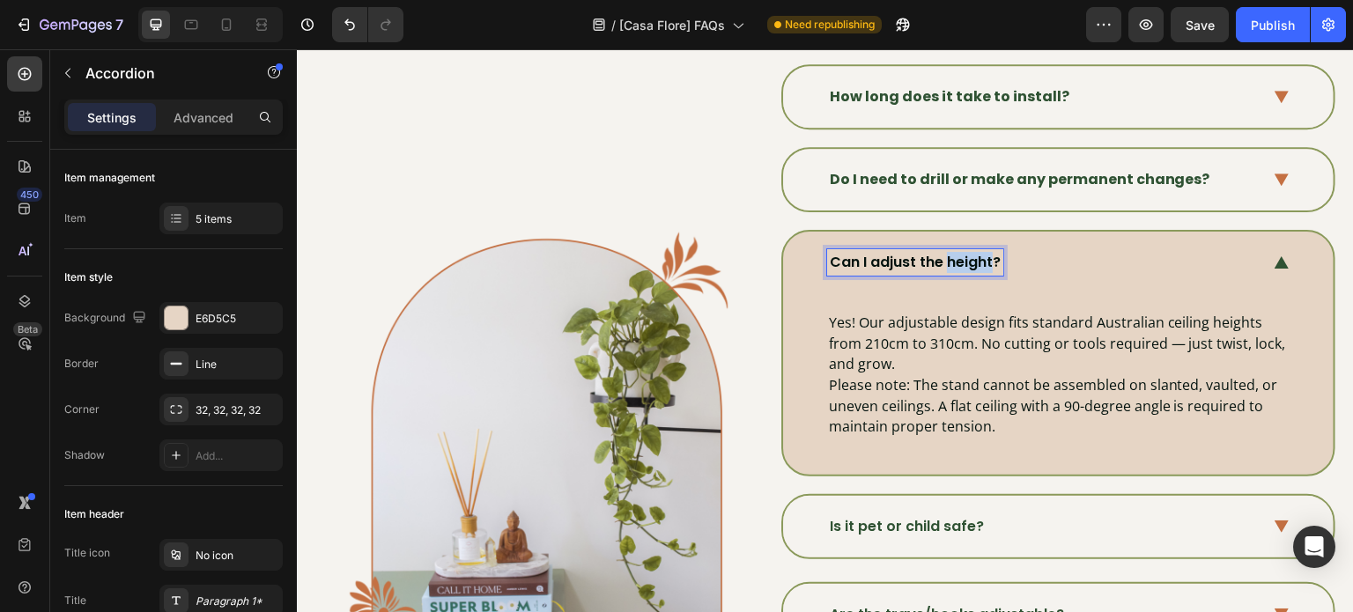
click at [962, 257] on p "Can I adjust the height?" at bounding box center [915, 262] width 171 height 21
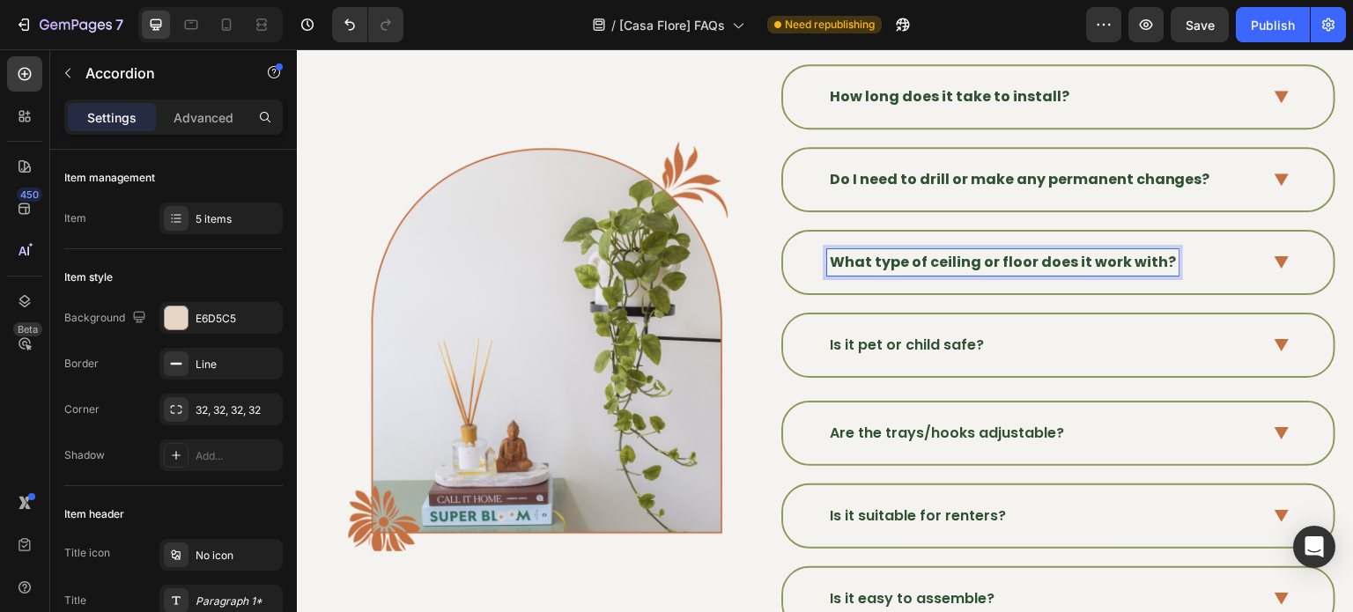
click at [1052, 268] on strong "What type of ceiling or floor does it work with?" at bounding box center [1003, 262] width 346 height 20
click at [1257, 264] on div "What type of ceiling or floor does it work with?" at bounding box center [1058, 263] width 550 height 62
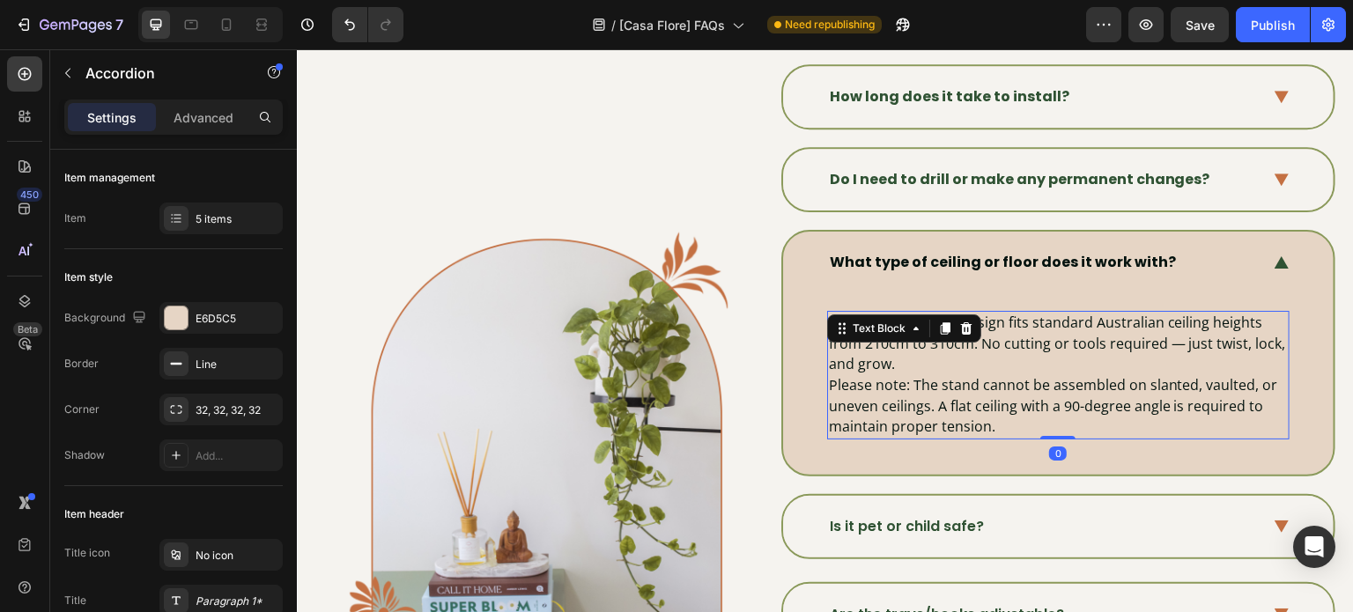
click at [998, 342] on p "Yes! Our adjustable design fits standard Australian ceiling heights from 210cm …" at bounding box center [1058, 344] width 459 height 63
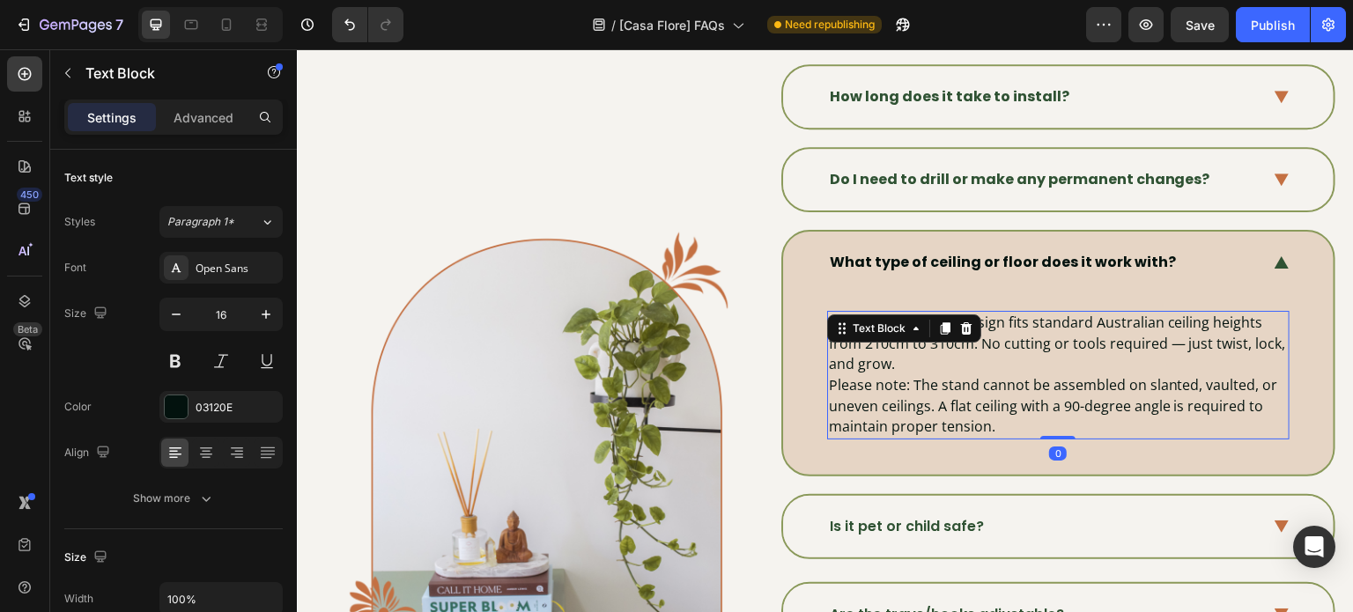
click at [998, 342] on p "Yes! Our adjustable design fits standard Australian ceiling heights from 210cm …" at bounding box center [1058, 344] width 459 height 63
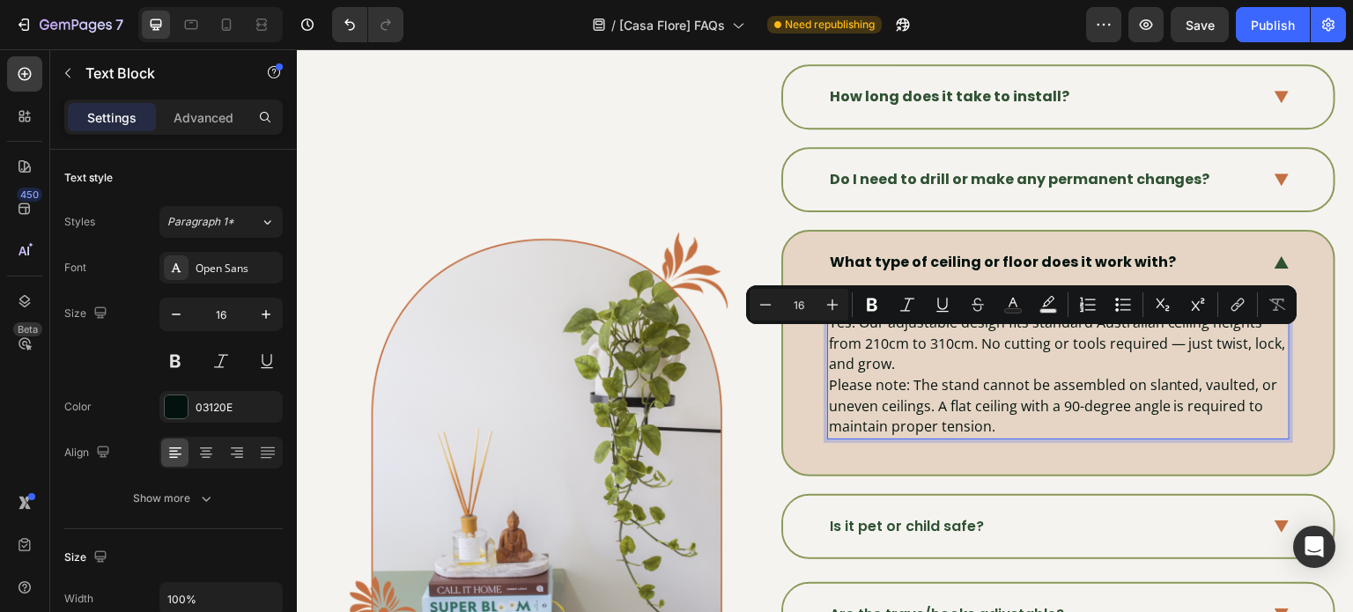
click at [1003, 430] on p "Please note: The stand cannot be assembled on slanted, vaulted, or uneven ceili…" at bounding box center [1058, 406] width 459 height 63
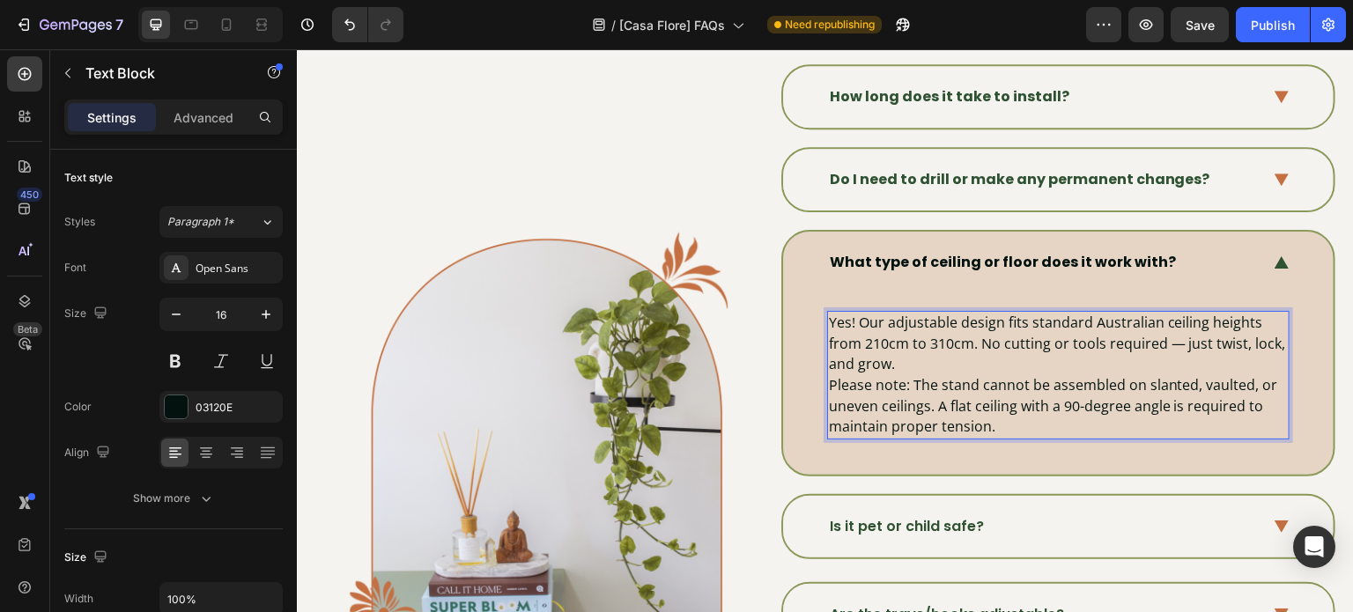
click at [1003, 430] on p "Please note: The stand cannot be assembled on slanted, vaulted, or uneven ceili…" at bounding box center [1058, 406] width 459 height 63
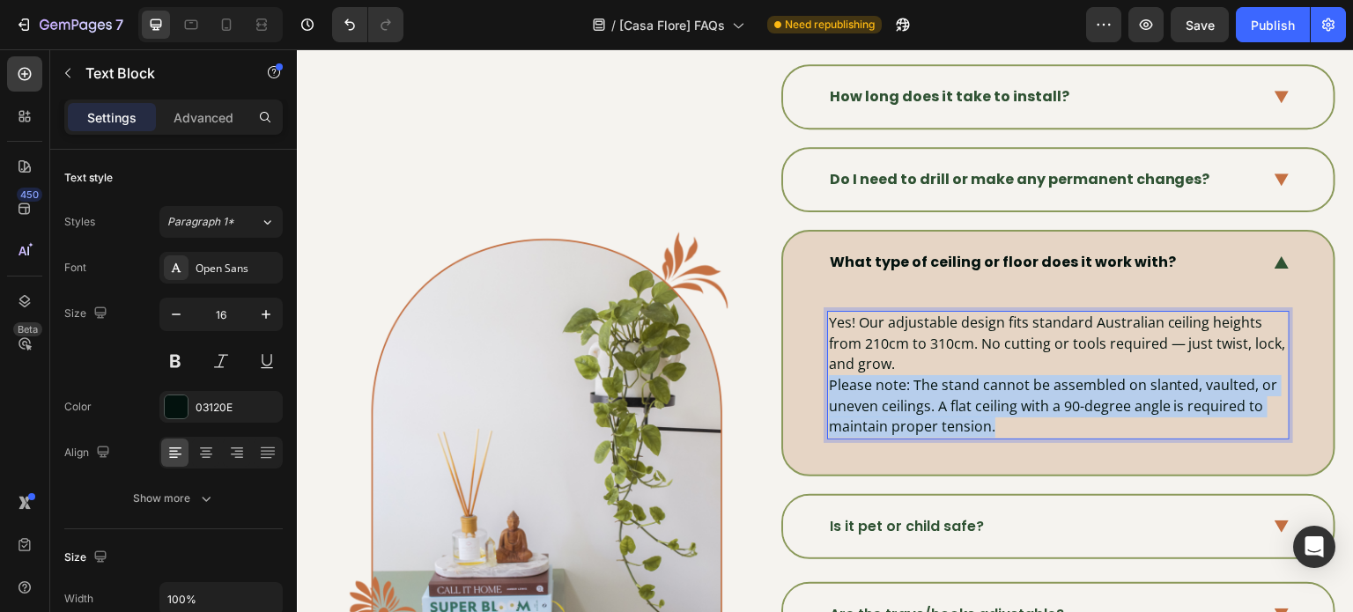
click at [1003, 430] on p "Please note: The stand cannot be assembled on slanted, vaulted, or uneven ceili…" at bounding box center [1058, 406] width 459 height 63
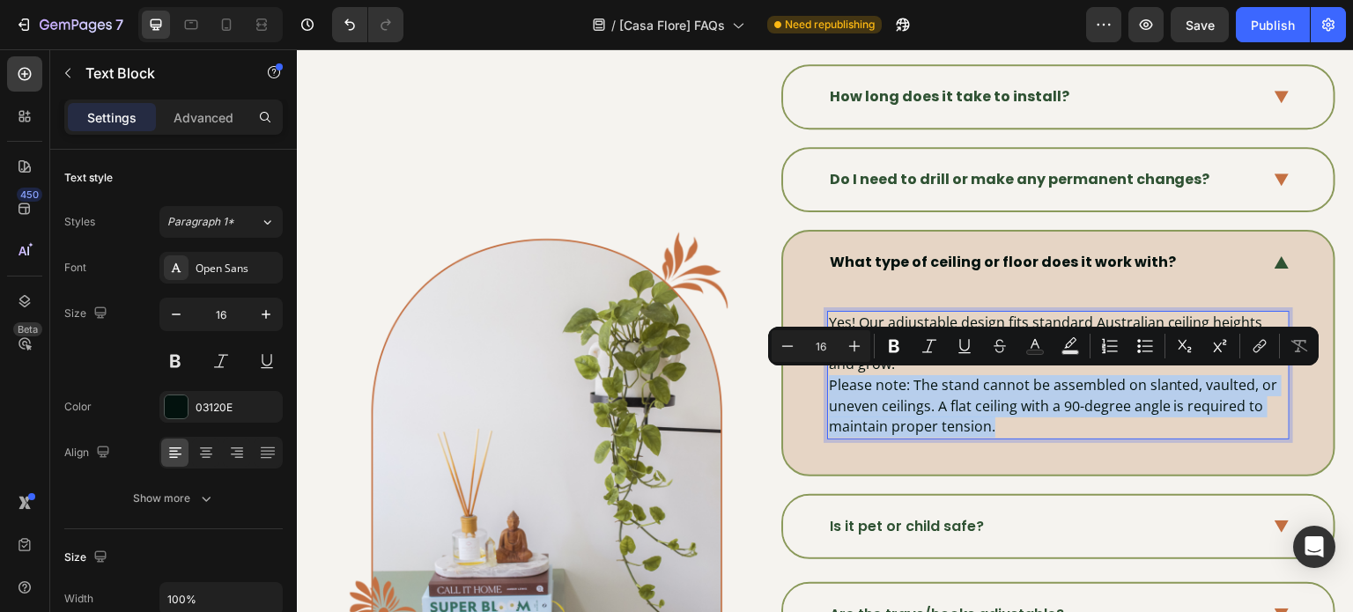
click at [1003, 427] on p "Please note: The stand cannot be assembled on slanted, vaulted, or uneven ceili…" at bounding box center [1058, 406] width 459 height 63
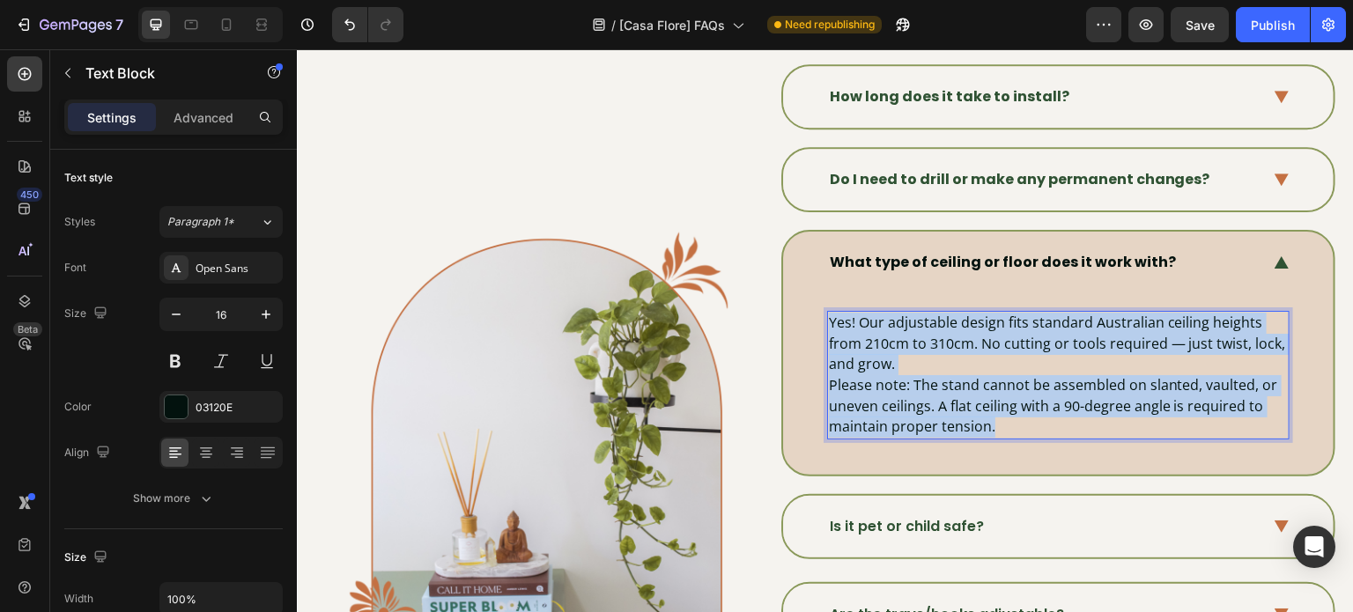
drag, startPoint x: 1004, startPoint y: 426, endPoint x: 826, endPoint y: 321, distance: 206.9
click at [827, 321] on div "Yes! Our adjustable design fits standard Australian ceiling heights from 210cm …" at bounding box center [1058, 375] width 462 height 129
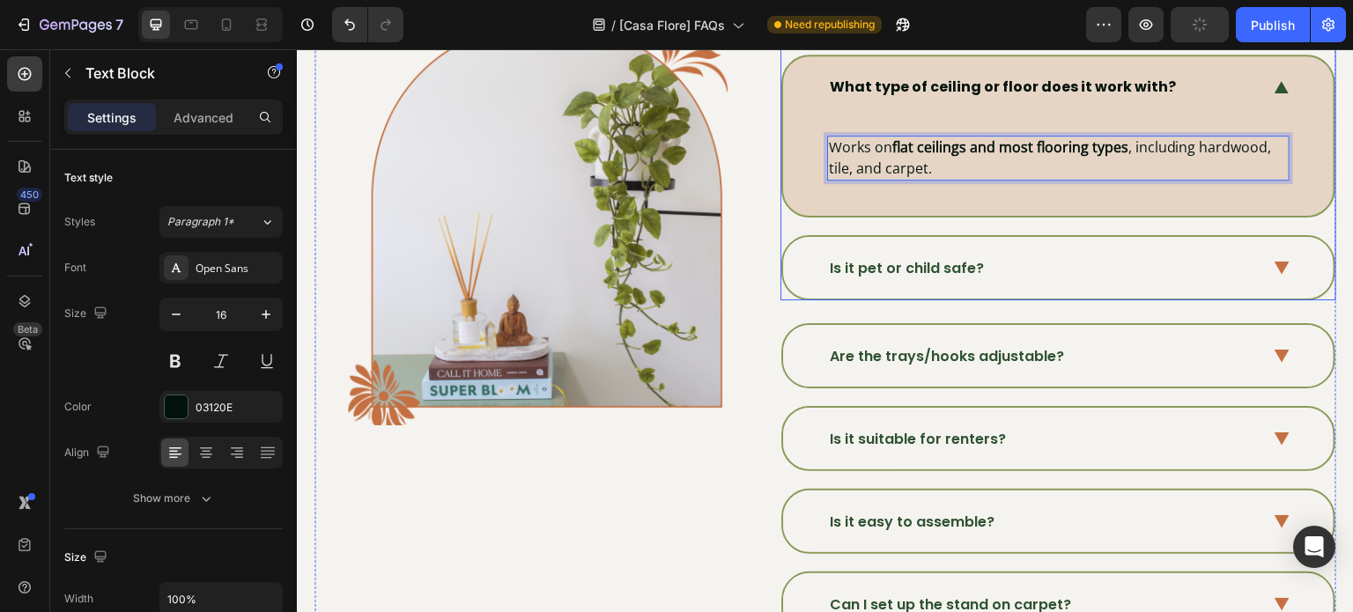
scroll to position [528, 0]
click at [1030, 265] on div "Is it pet or child safe?" at bounding box center [1043, 268] width 433 height 26
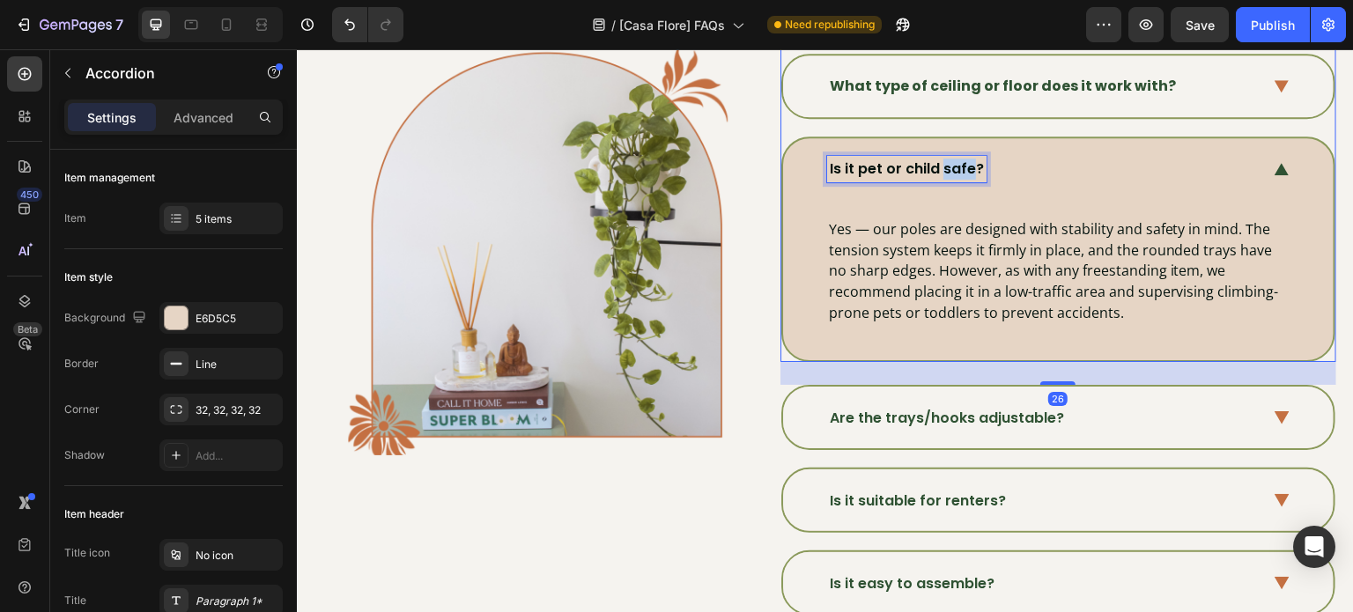
click at [934, 169] on p "Is it pet or child safe?" at bounding box center [907, 169] width 154 height 21
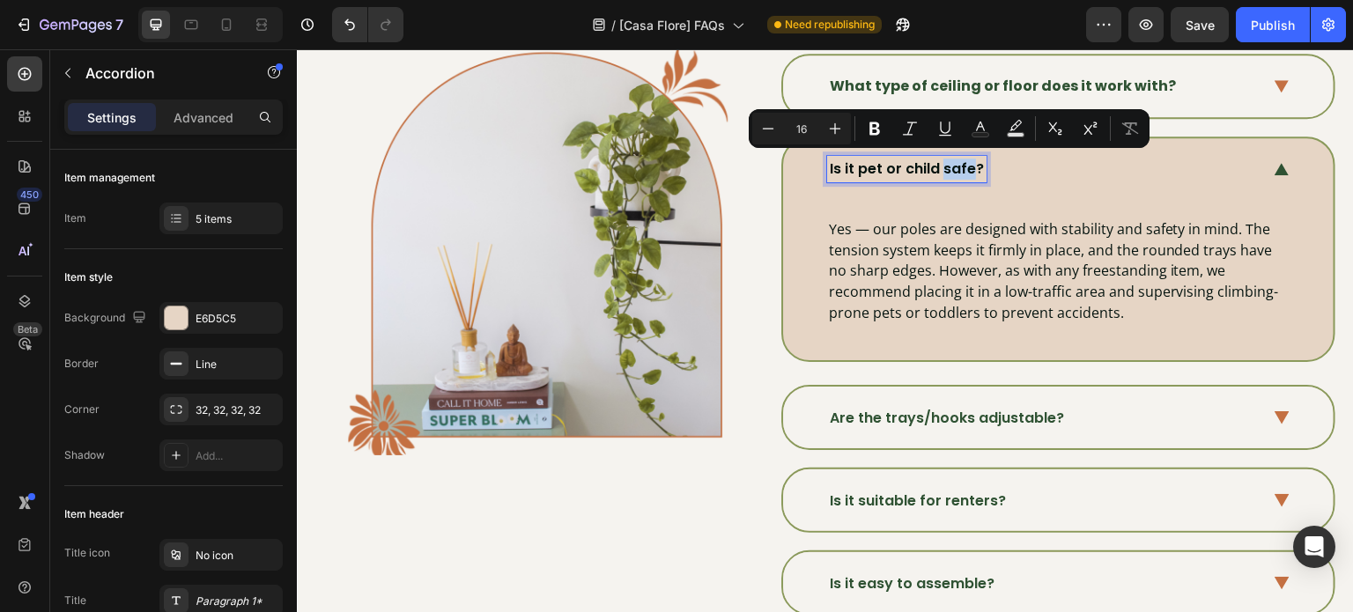
click at [934, 169] on p "Is it pet or child safe?" at bounding box center [907, 169] width 154 height 21
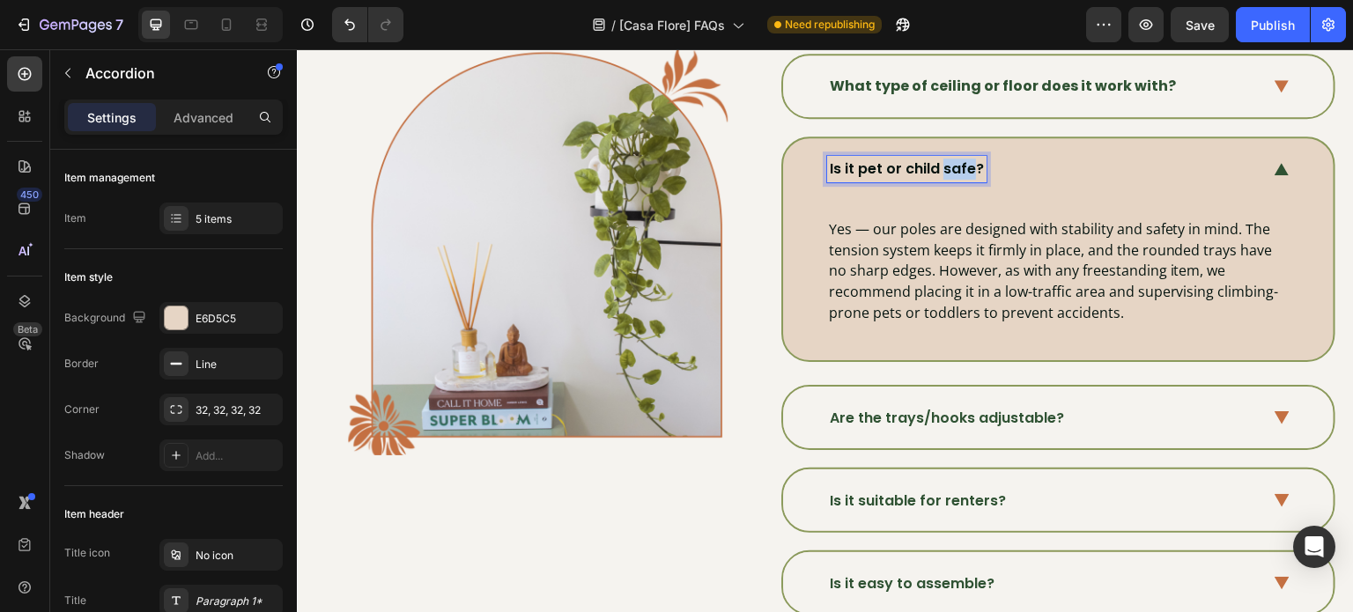
click at [934, 169] on p "Is it pet or child safe?" at bounding box center [907, 169] width 154 height 21
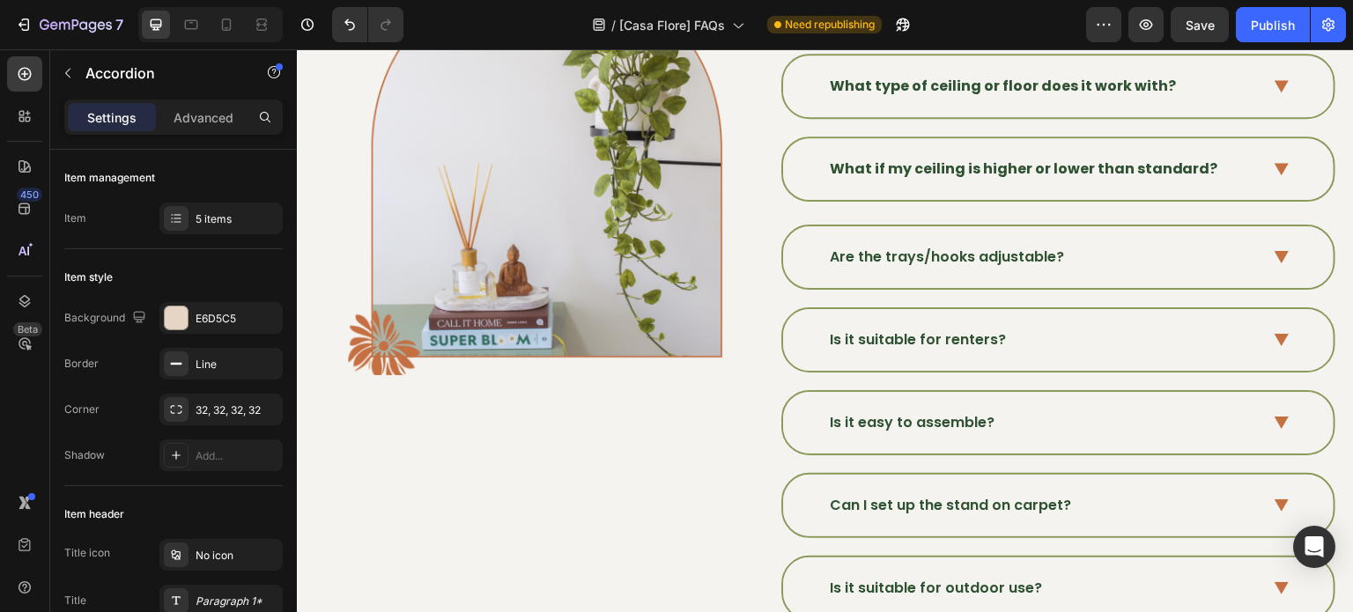
click at [1251, 160] on div "What if my ceiling is higher or lower than standard?" at bounding box center [1058, 169] width 550 height 62
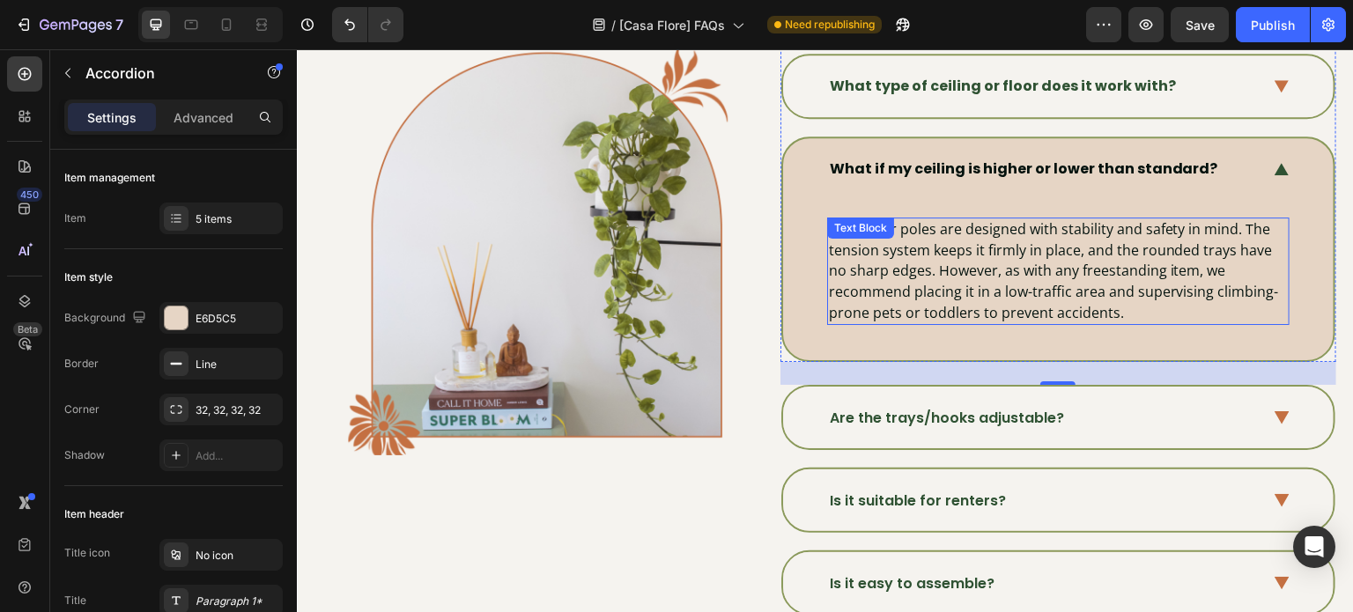
click at [1133, 256] on p "Yes — our poles are designed with stability and safety in mind. The tension sys…" at bounding box center [1058, 271] width 459 height 104
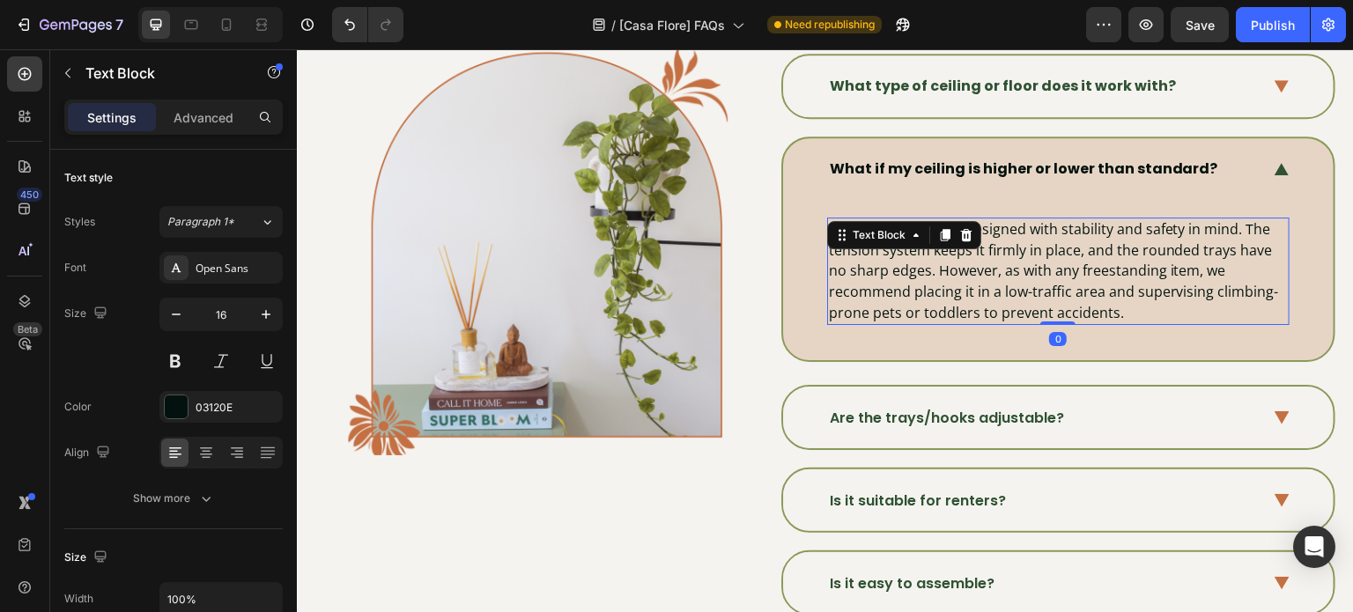
click at [1133, 256] on p "Yes — our poles are designed with stability and safety in mind. The tension sys…" at bounding box center [1058, 271] width 459 height 104
click at [1110, 308] on p "Yes — our poles are designed with stability and safety in mind. The tension sys…" at bounding box center [1058, 271] width 459 height 104
click at [1133, 310] on p "Yes — our poles are designed with stability and safety in mind. The tension sys…" at bounding box center [1058, 271] width 459 height 104
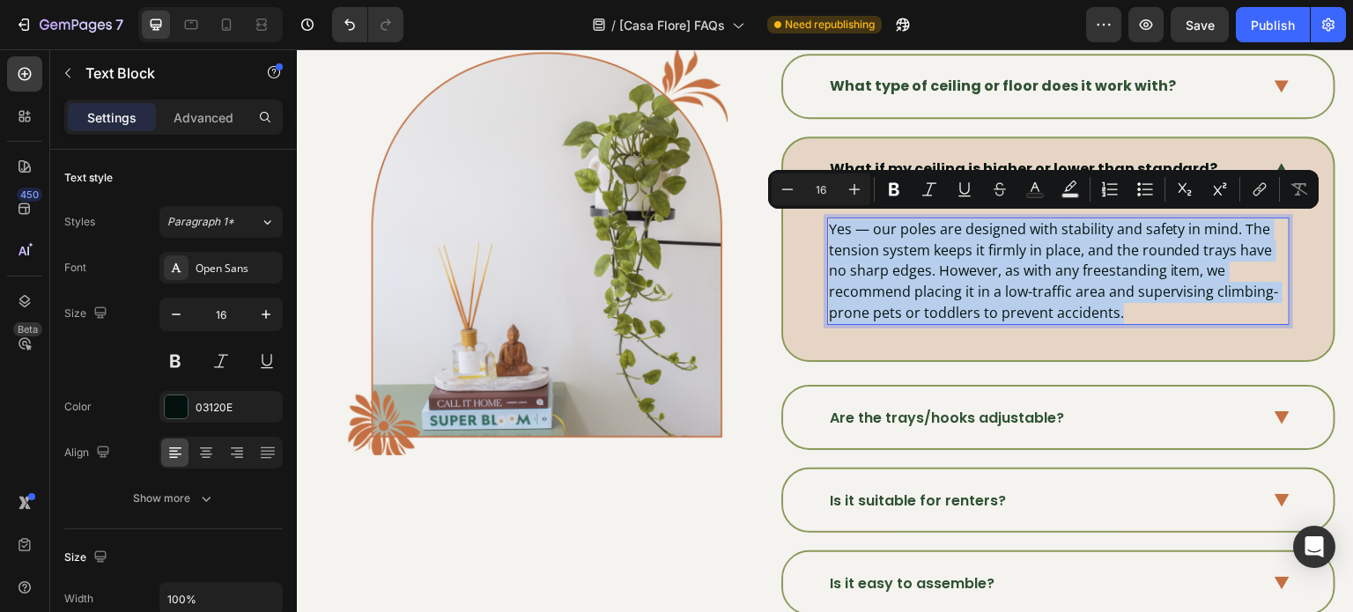
drag, startPoint x: 1133, startPoint y: 310, endPoint x: 823, endPoint y: 227, distance: 320.0
click at [829, 227] on p "Yes — our poles are designed with stability and safety in mind. The tension sys…" at bounding box center [1058, 271] width 459 height 104
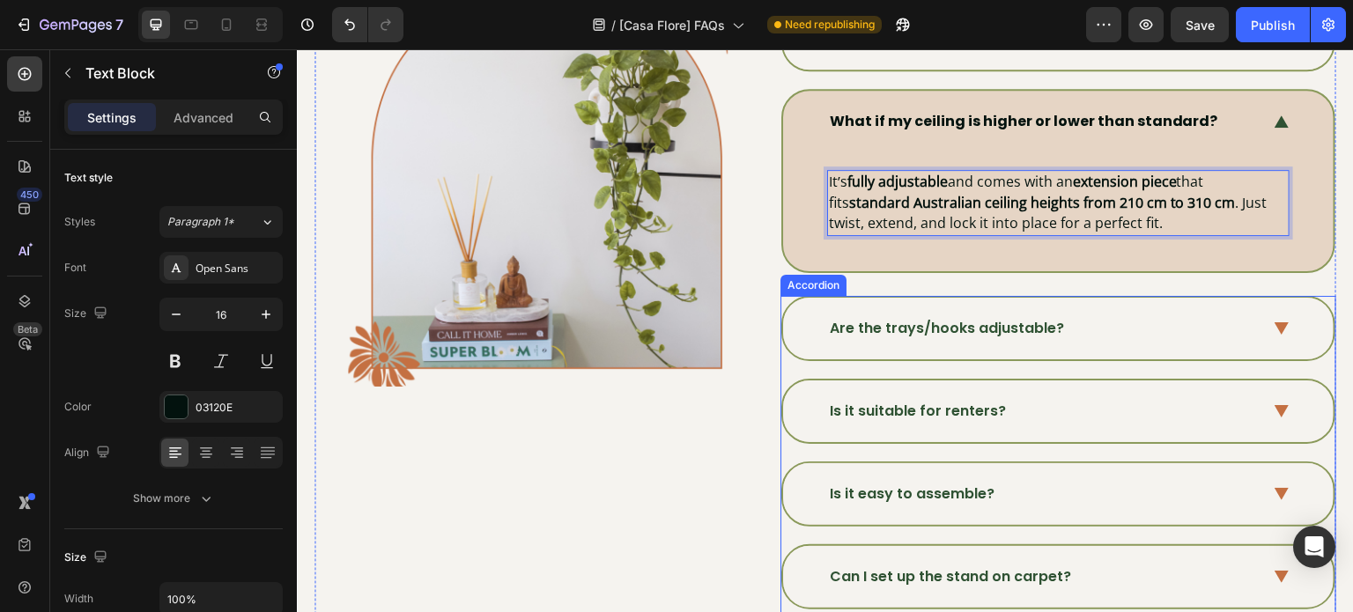
scroll to position [616, 0]
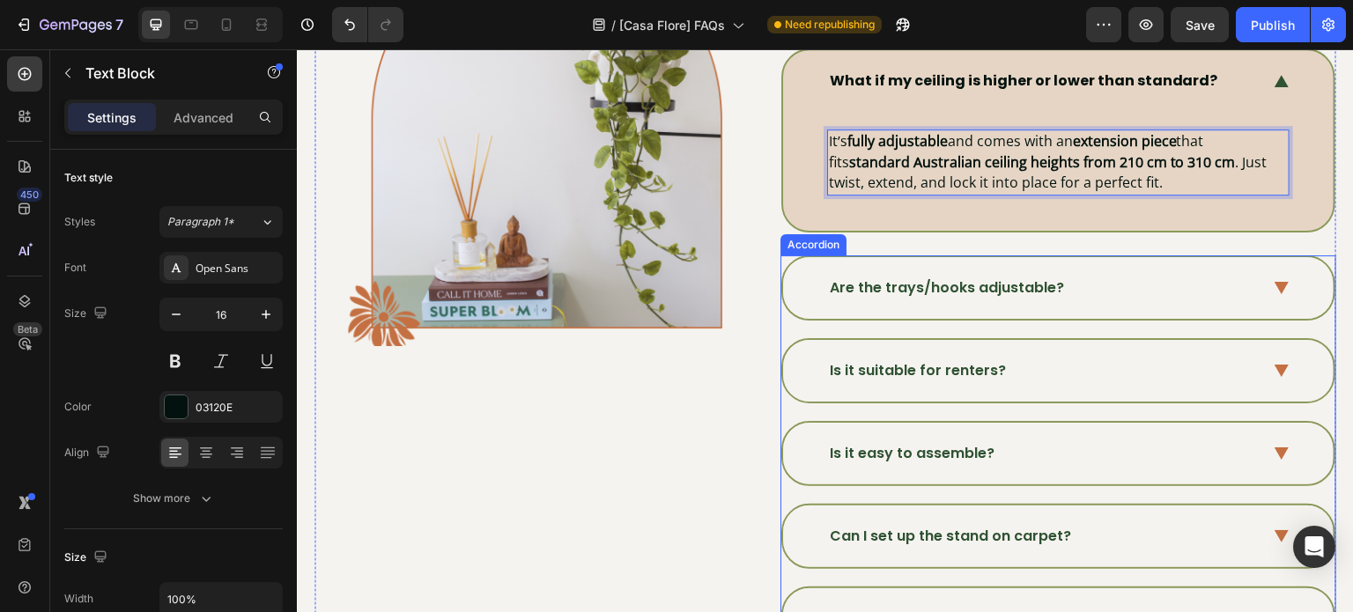
click at [1279, 275] on div "Are the trays/hooks adjustable?" at bounding box center [1058, 288] width 550 height 62
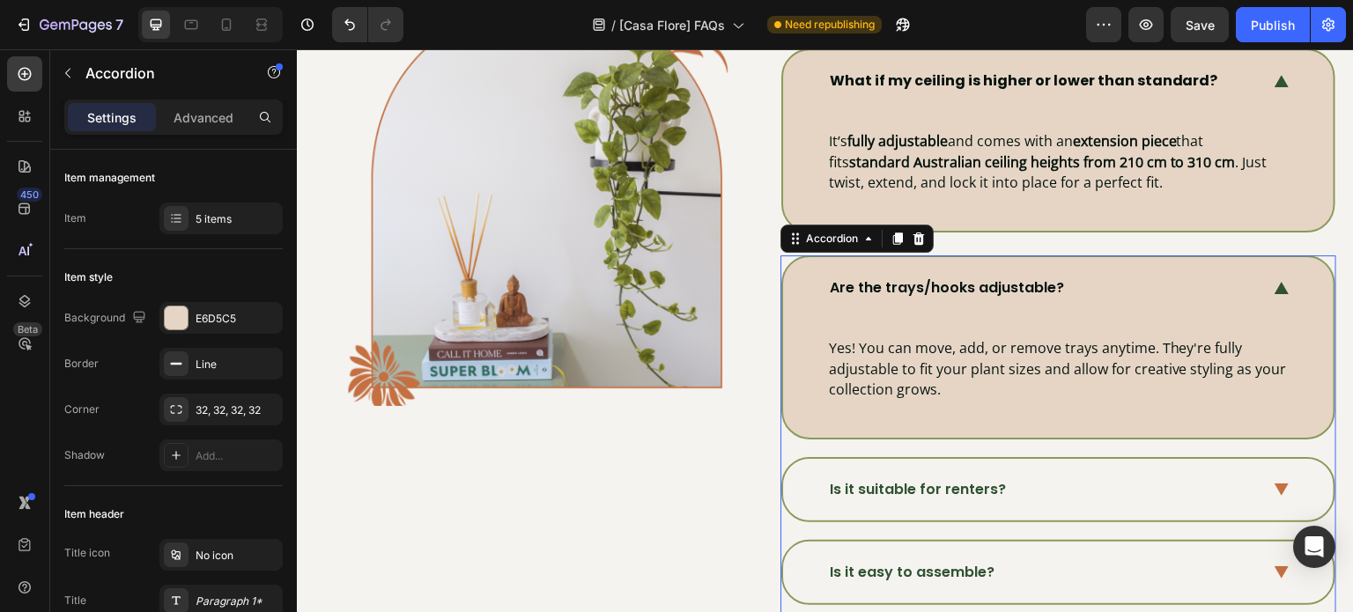
click at [978, 268] on div "Are the trays/hooks adjustable?" at bounding box center [1058, 288] width 550 height 62
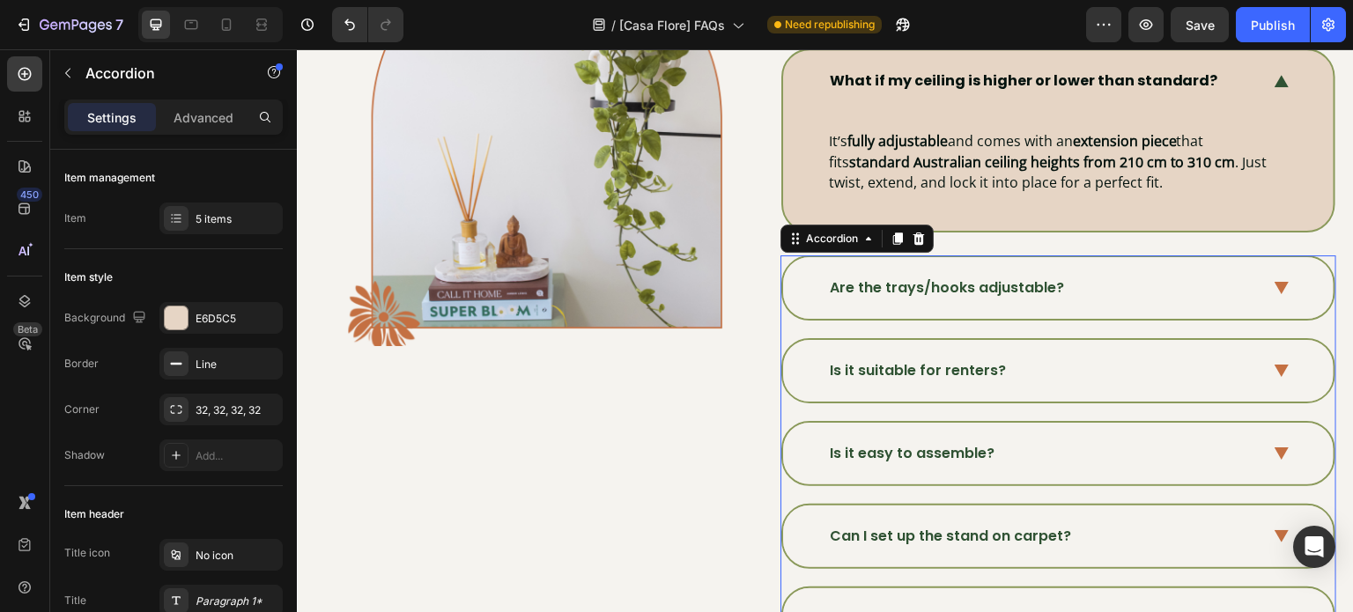
click at [975, 277] on p "Are the trays/hooks adjustable?" at bounding box center [947, 287] width 234 height 21
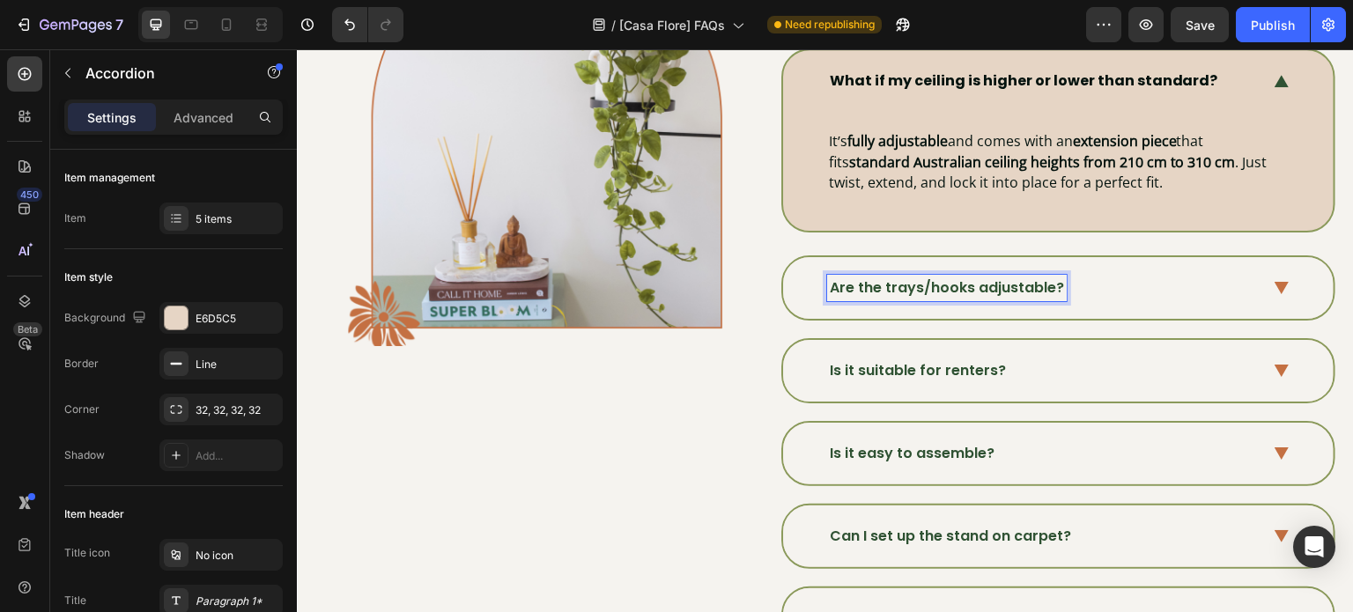
click at [977, 277] on p "Are the trays/hooks adjustable?" at bounding box center [947, 287] width 234 height 21
click at [1208, 280] on div "Are the trays/hooks adjustable?" at bounding box center [1043, 288] width 433 height 26
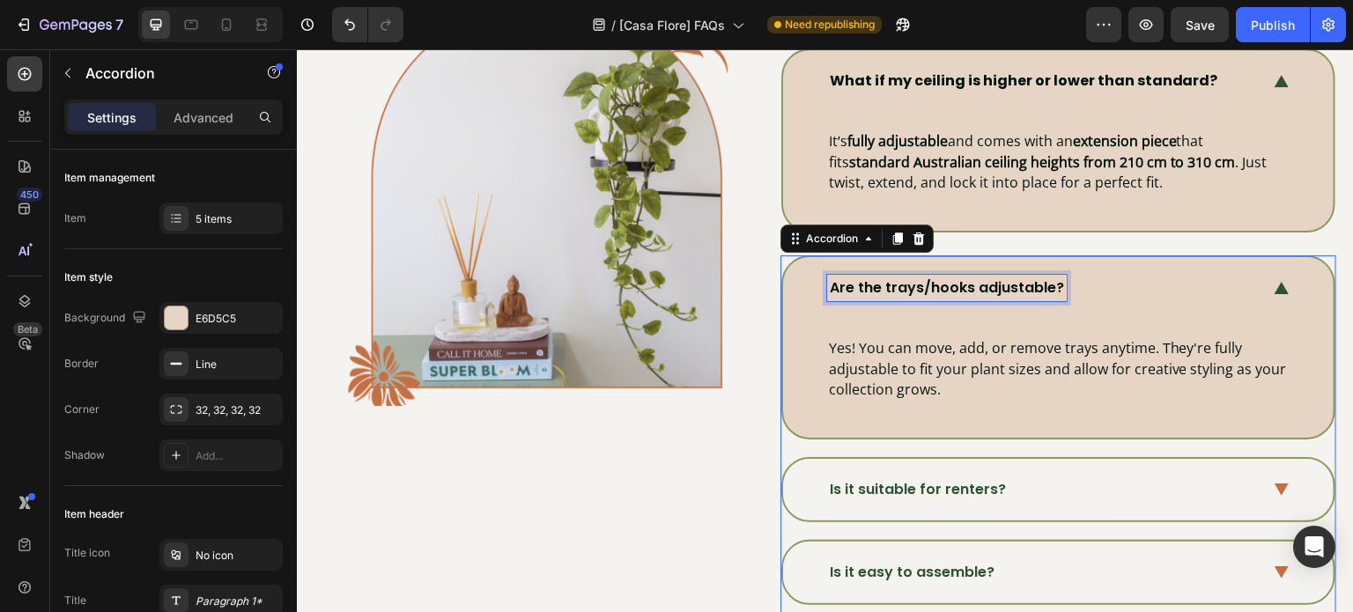
click at [961, 287] on p "Are the trays/hooks adjustable?" at bounding box center [947, 287] width 234 height 21
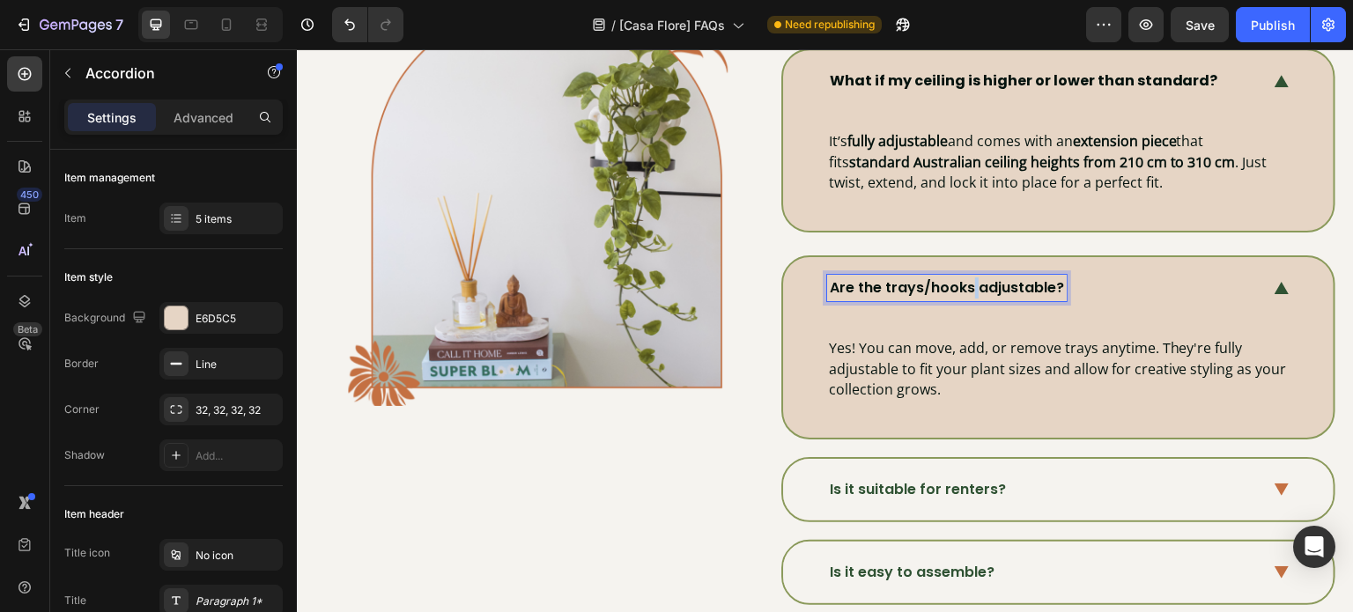
click at [961, 287] on p "Are the trays/hooks adjustable?" at bounding box center [947, 287] width 234 height 21
click at [947, 365] on p "Yes! You can move, add, or remove trays anytime. They're fully adjustable to fi…" at bounding box center [1058, 369] width 459 height 63
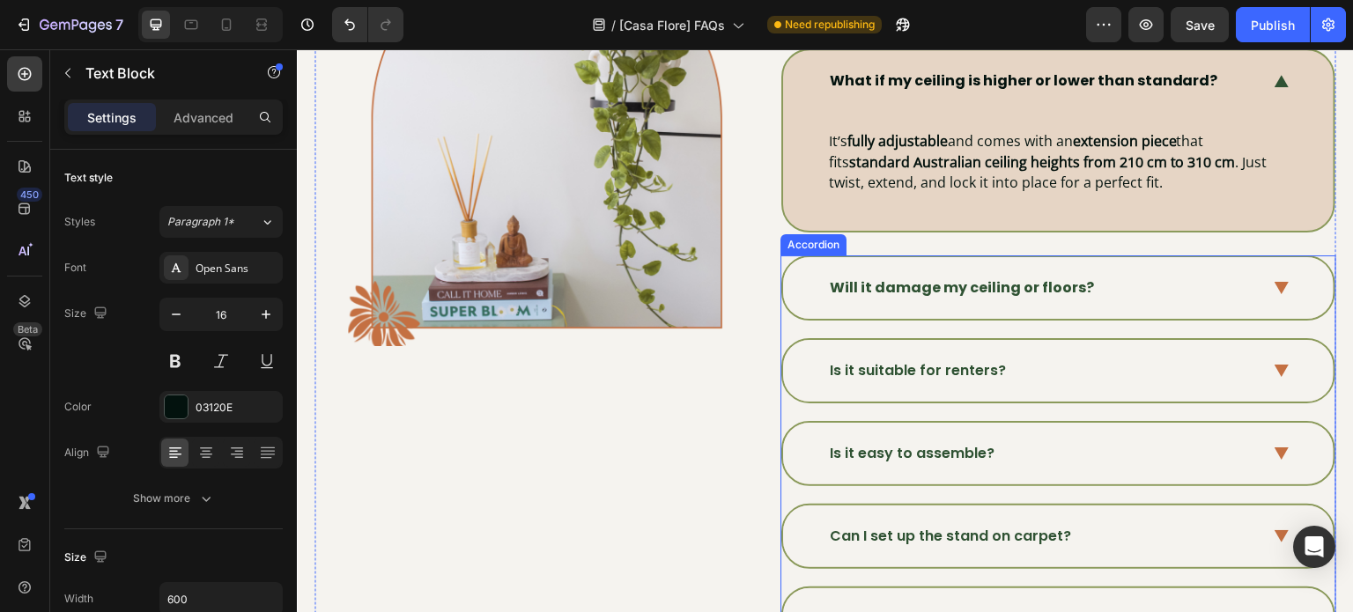
click at [1274, 284] on icon at bounding box center [1281, 288] width 15 height 13
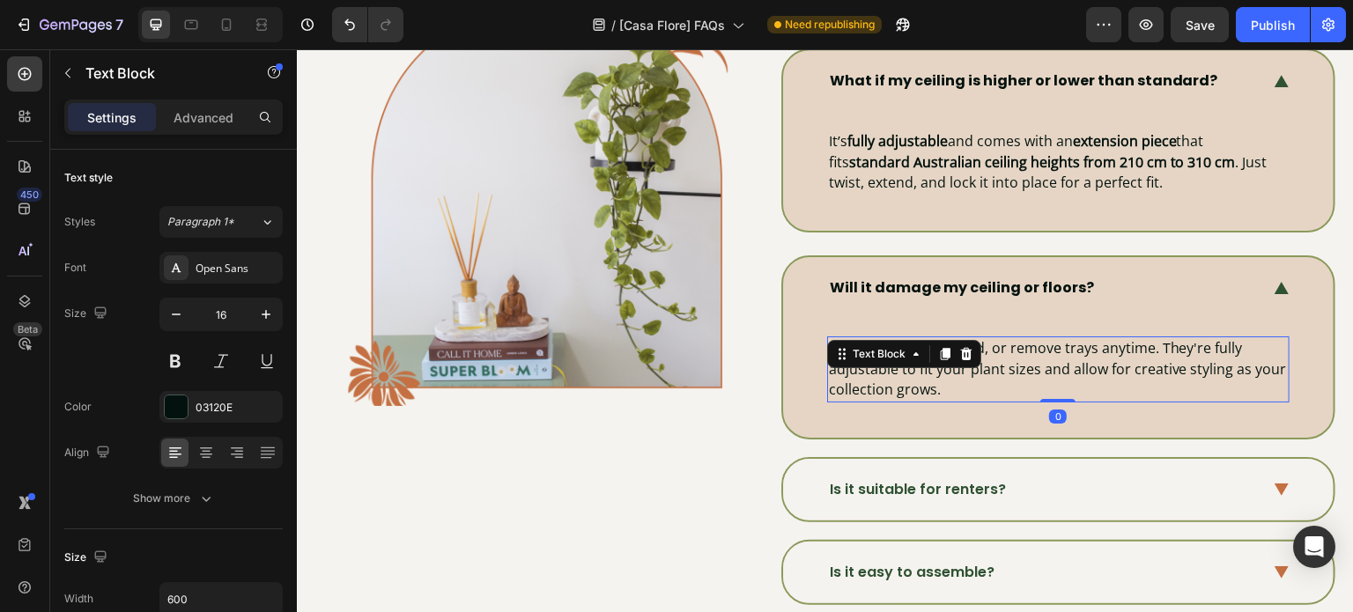
click at [1038, 365] on p "Yes! You can move, add, or remove trays anytime. They're fully adjustable to fi…" at bounding box center [1058, 369] width 459 height 63
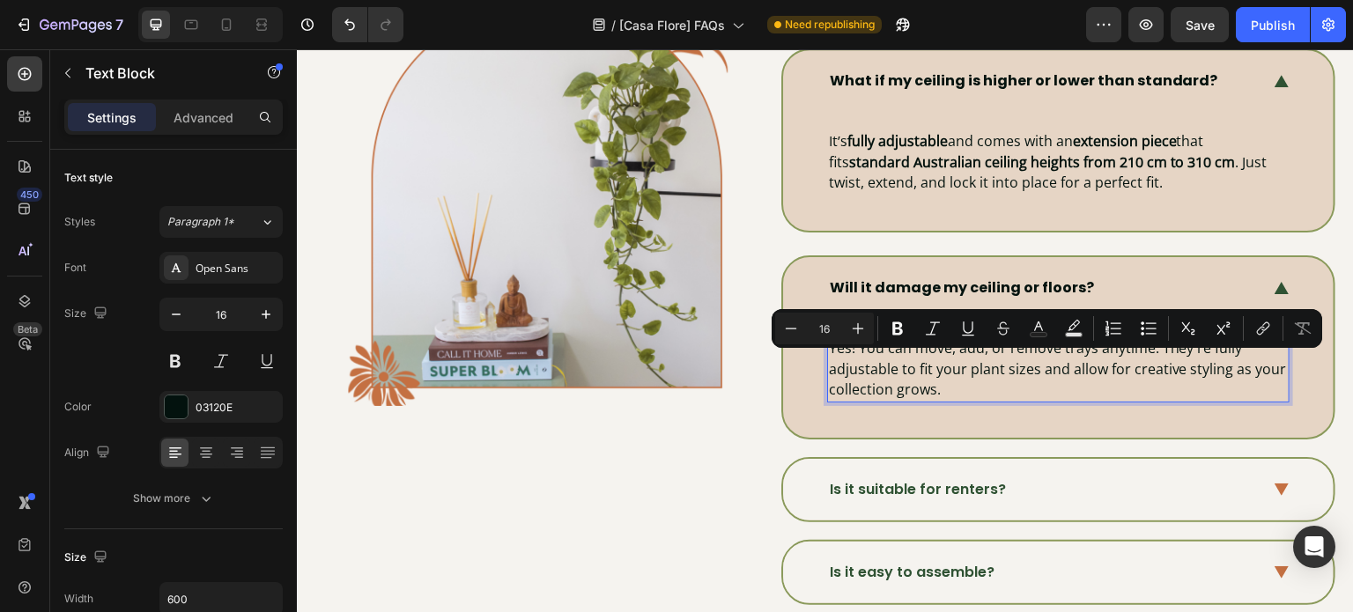
click at [991, 373] on p "Yes! You can move, add, or remove trays anytime. They're fully adjustable to fi…" at bounding box center [1058, 369] width 459 height 63
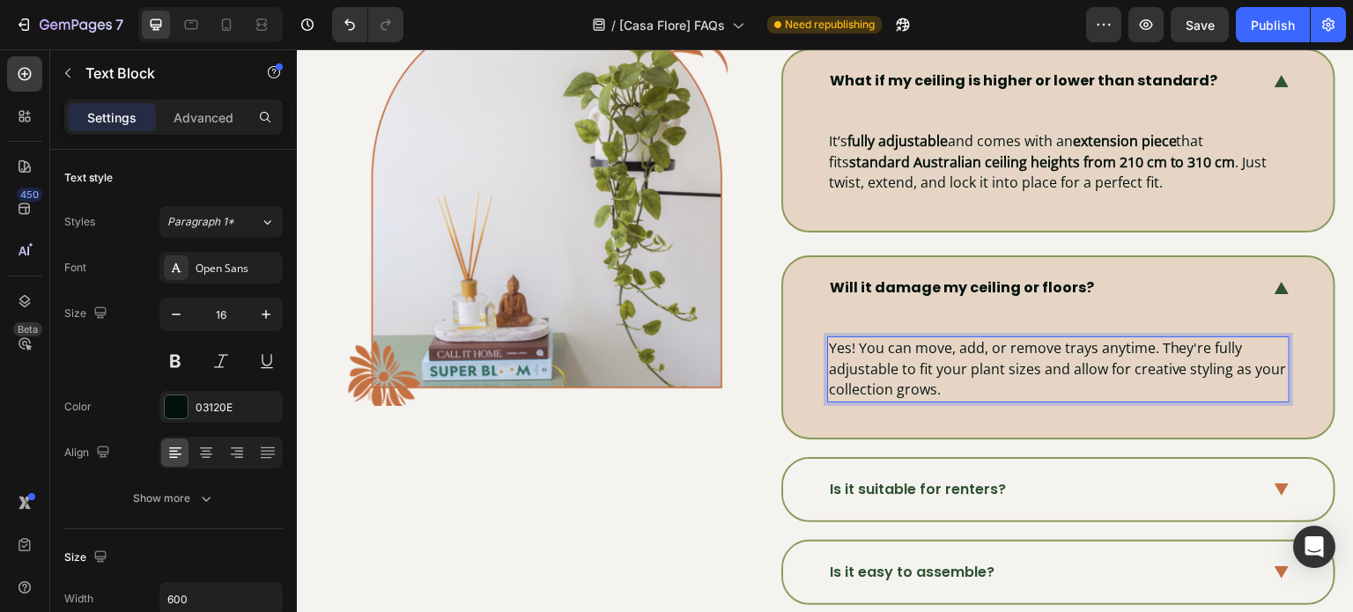
click at [991, 373] on p "Yes! You can move, add, or remove trays anytime. They're fully adjustable to fi…" at bounding box center [1058, 369] width 459 height 63
click at [990, 376] on p "Yes! You can move, add, or remove trays anytime. They're fully adjustable to fi…" at bounding box center [1058, 369] width 459 height 63
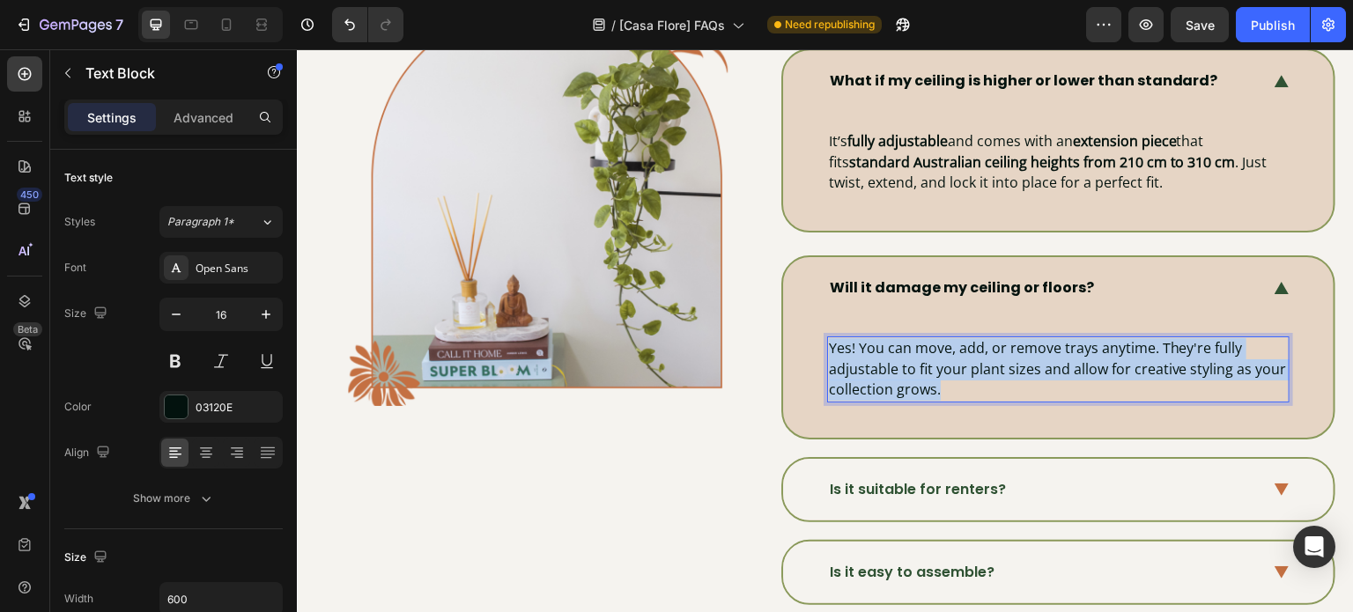
click at [990, 376] on p "Yes! You can move, add, or remove trays anytime. They're fully adjustable to fi…" at bounding box center [1058, 369] width 459 height 63
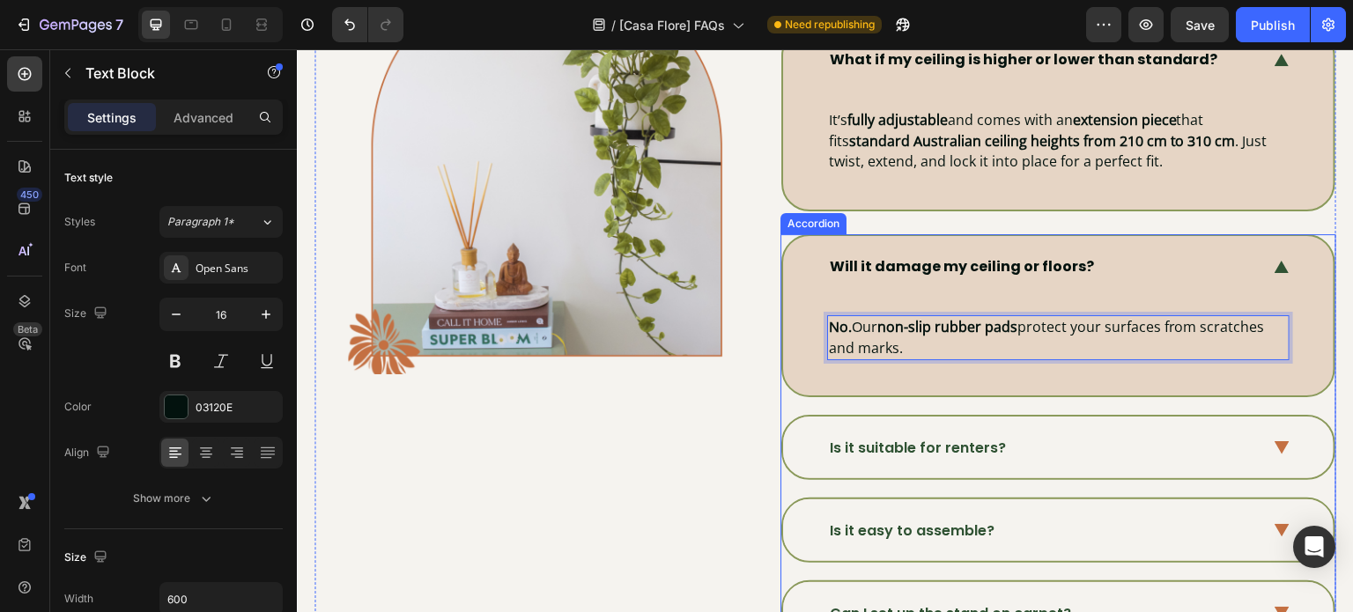
scroll to position [705, 0]
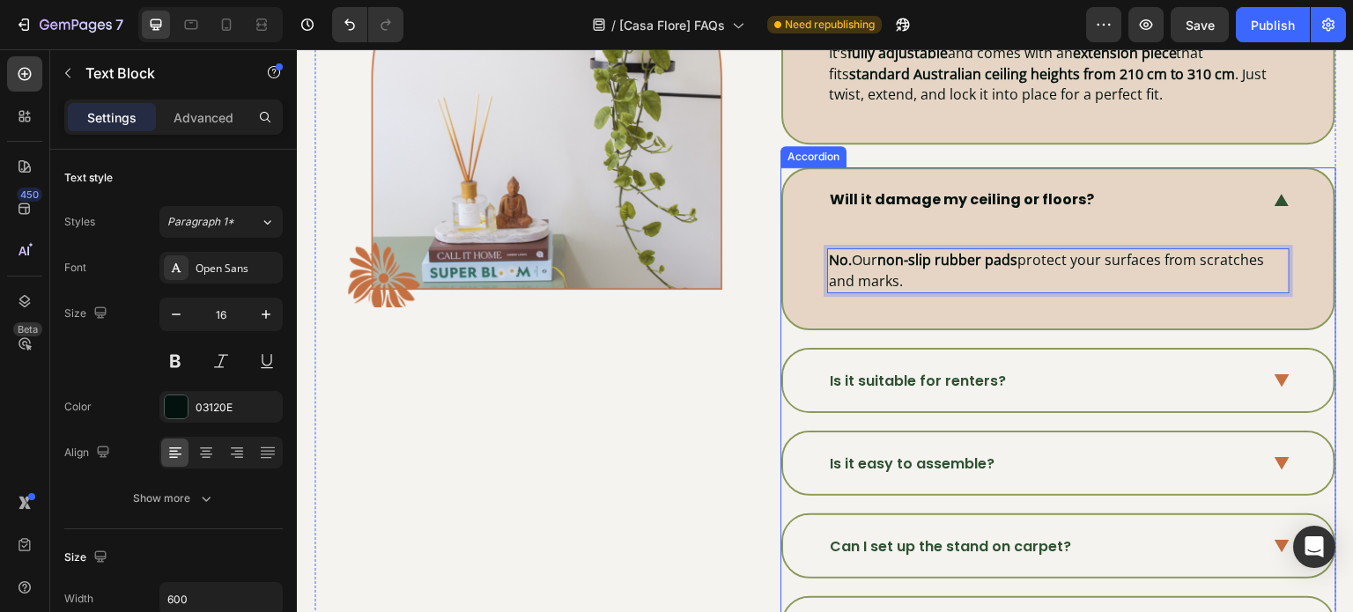
click at [1258, 365] on div "Is it suitable for renters?" at bounding box center [1058, 381] width 550 height 62
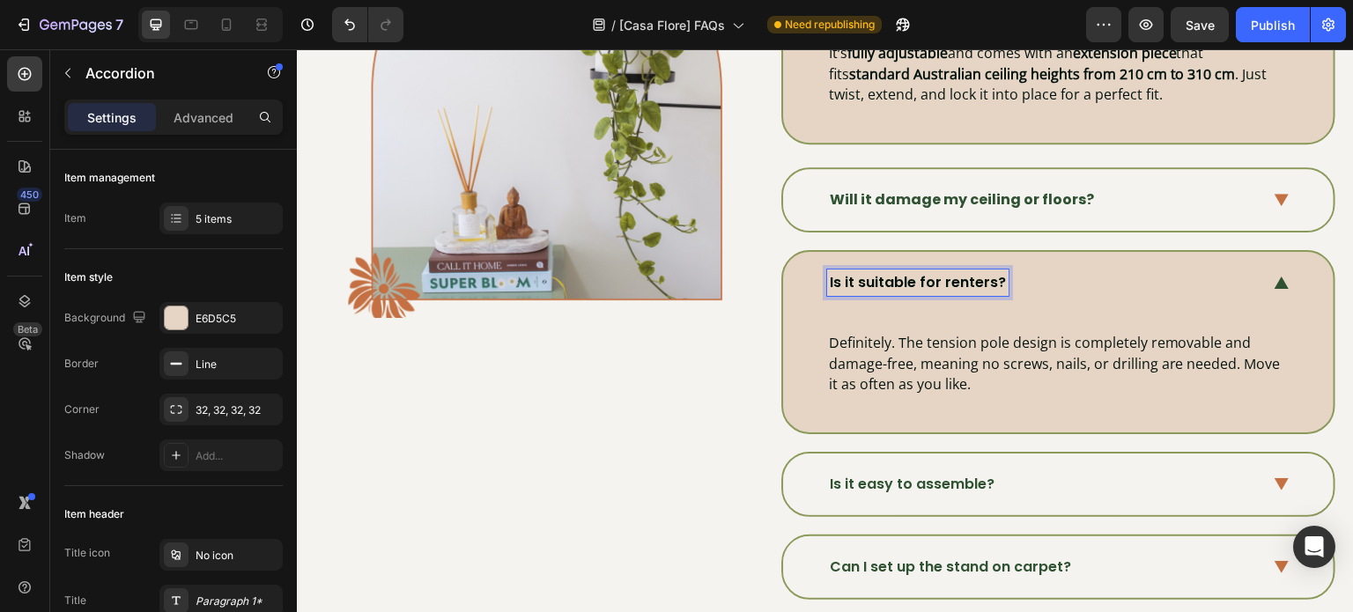
click at [893, 280] on p "Is it suitable for renters?" at bounding box center [918, 282] width 176 height 21
drag, startPoint x: 893, startPoint y: 280, endPoint x: 896, endPoint y: 261, distance: 19.6
click at [896, 262] on div "Is it suitable for renters?" at bounding box center [1058, 283] width 550 height 62
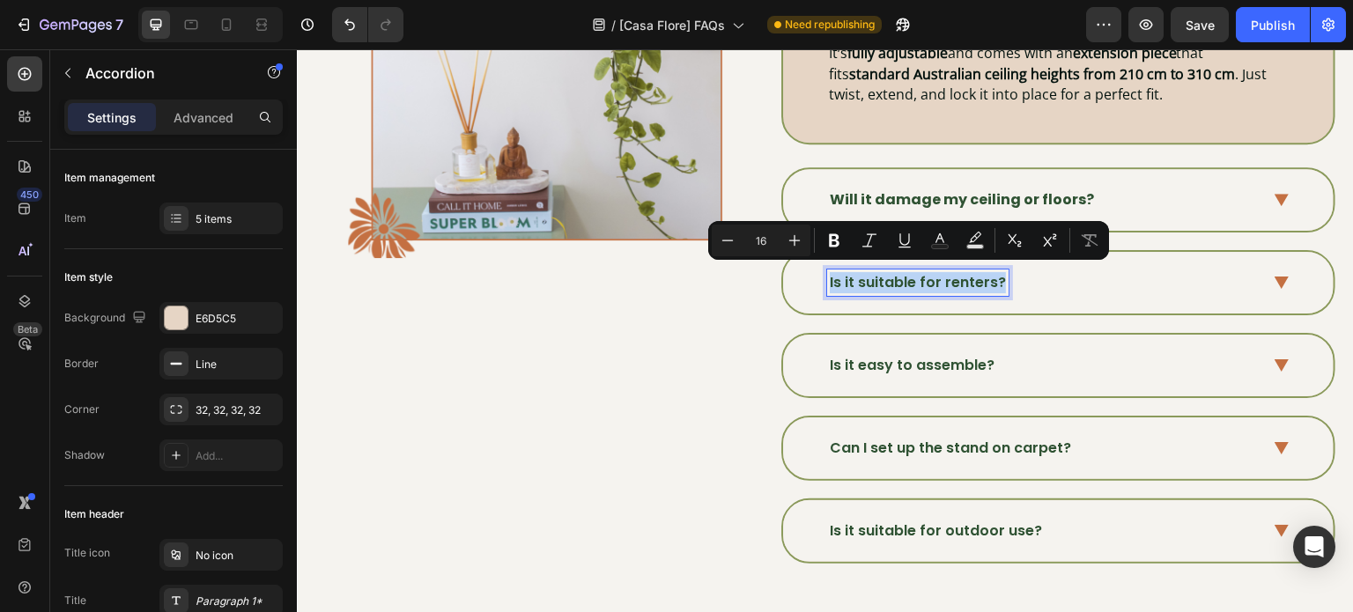
click at [960, 277] on p "Is it suitable for renters?" at bounding box center [918, 282] width 176 height 21
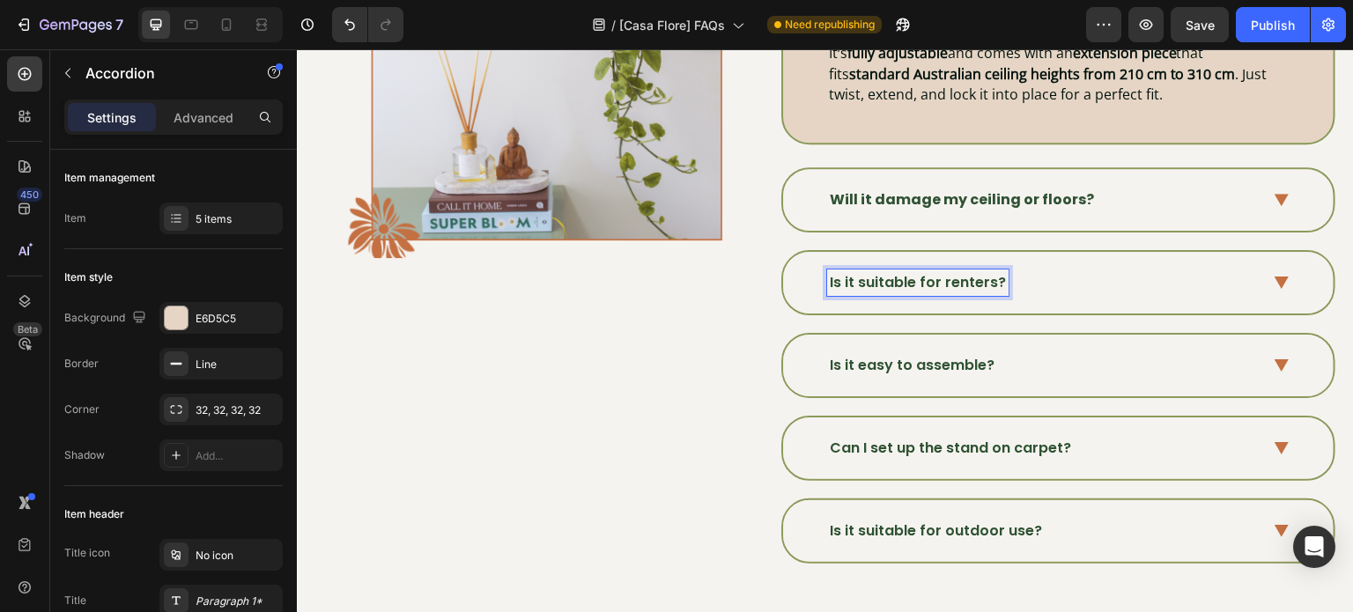
click at [1102, 292] on div "Is it suitable for renters?" at bounding box center [1058, 283] width 550 height 62
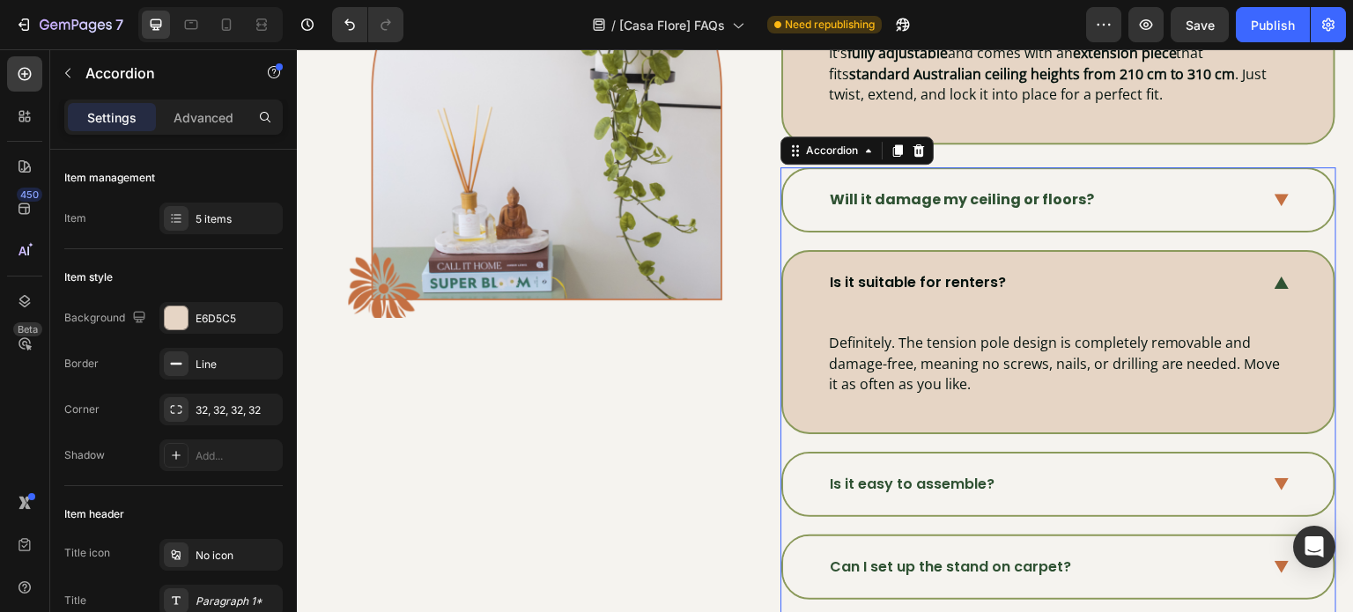
click at [943, 278] on p "Is it suitable for renters?" at bounding box center [918, 282] width 176 height 21
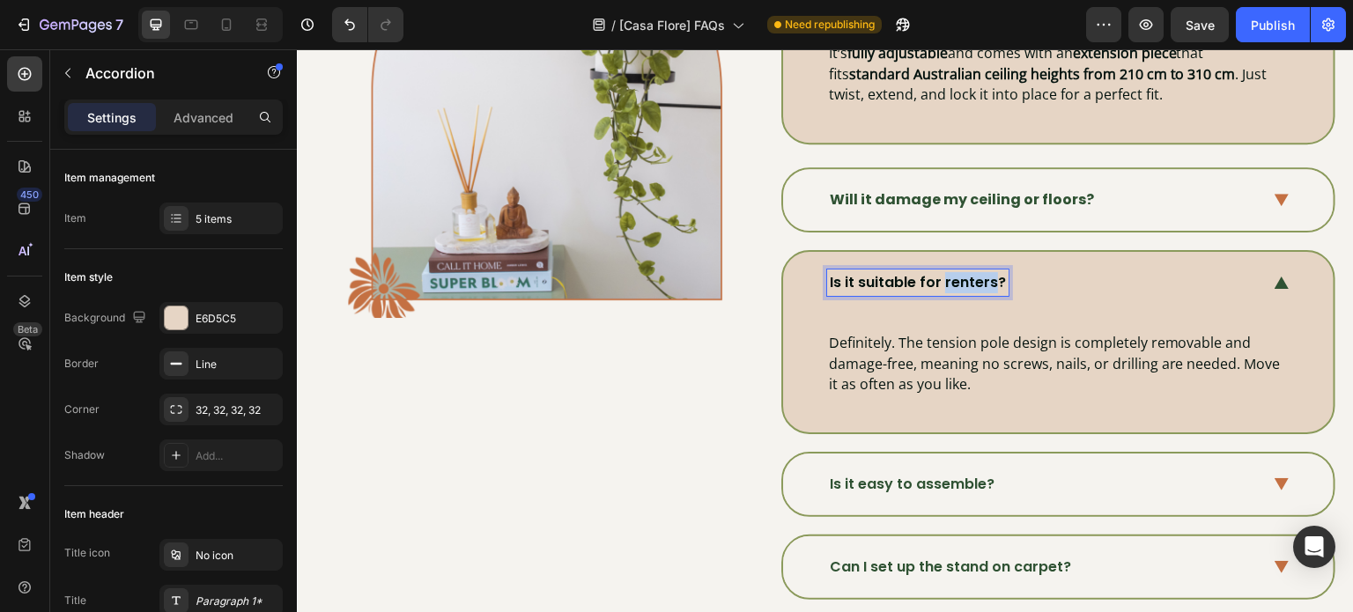
click at [943, 278] on p "Is it suitable for renters?" at bounding box center [918, 282] width 176 height 21
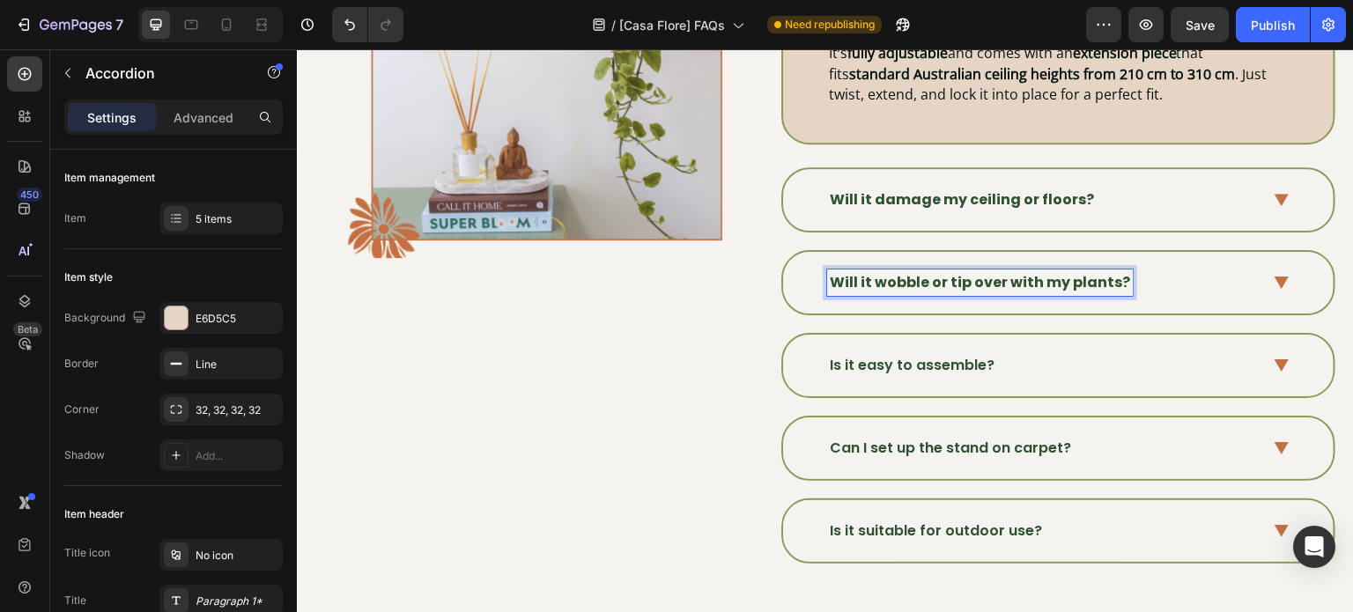
click at [1274, 276] on span at bounding box center [1281, 283] width 15 height 15
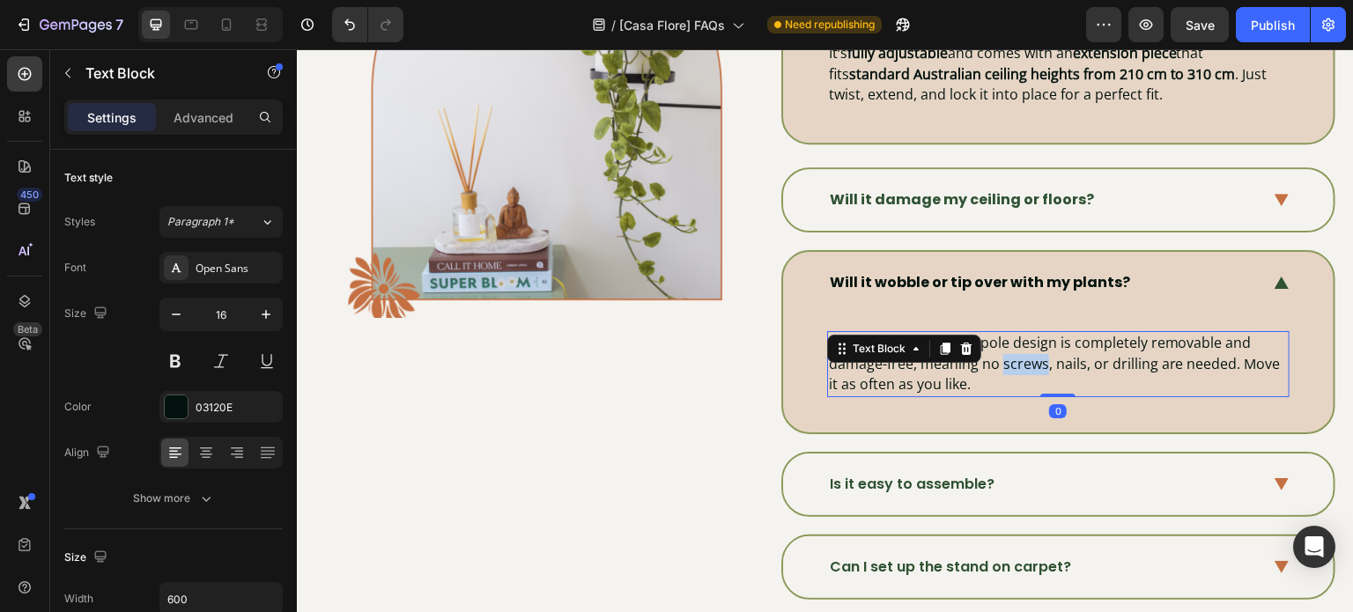
click at [1006, 351] on p "Definitely. The tension pole design is completely removable and damage-free, me…" at bounding box center [1058, 364] width 459 height 63
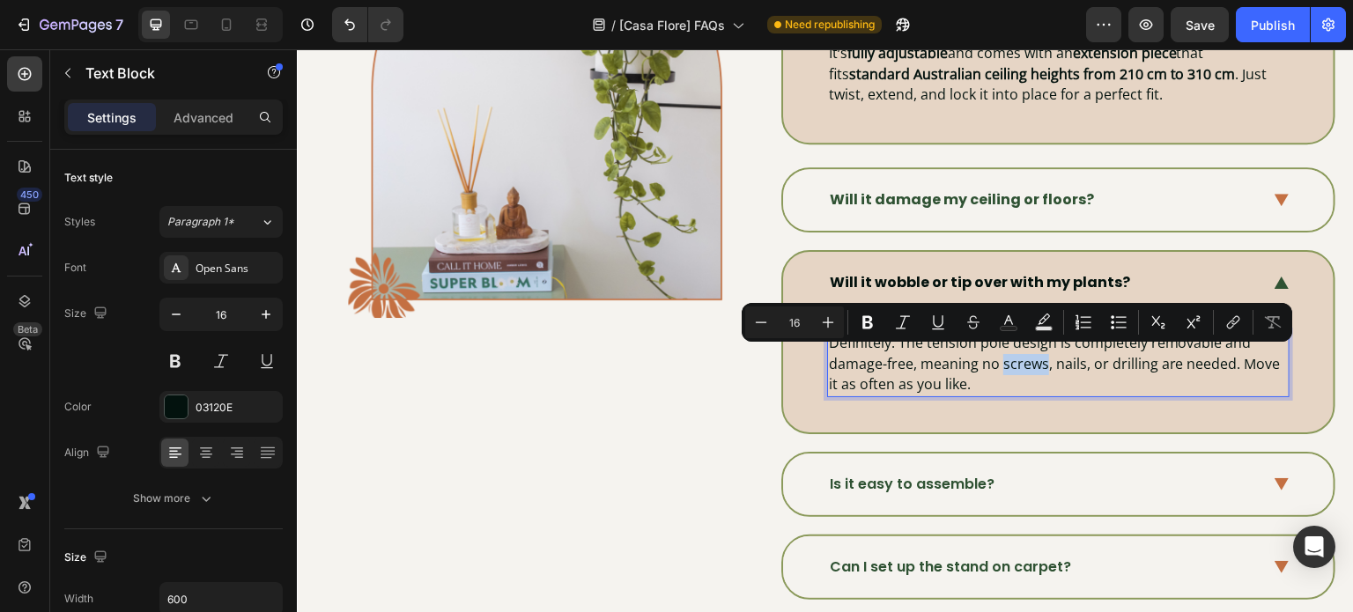
click at [1007, 351] on p "Definitely. The tension pole design is completely removable and damage-free, me…" at bounding box center [1058, 364] width 459 height 63
click at [1008, 351] on p "Definitely. The tension pole design is completely removable and damage-free, me…" at bounding box center [1058, 364] width 459 height 63
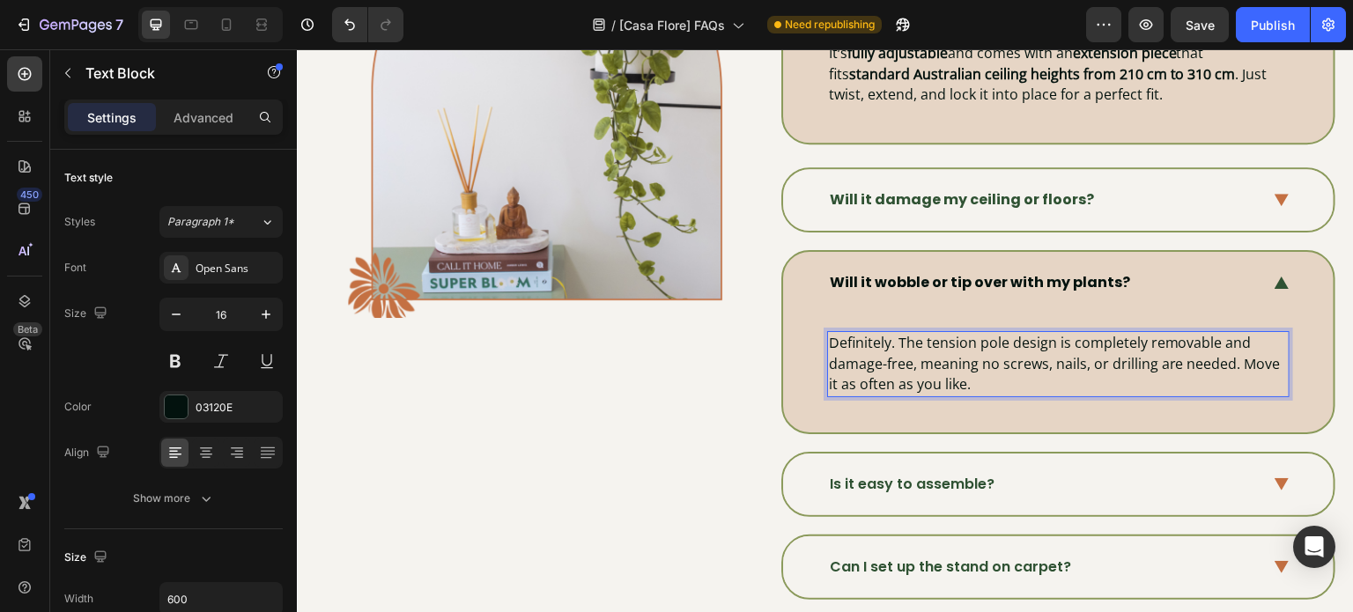
click at [1008, 369] on p "Definitely. The tension pole design is completely removable and damage-free, me…" at bounding box center [1058, 364] width 459 height 63
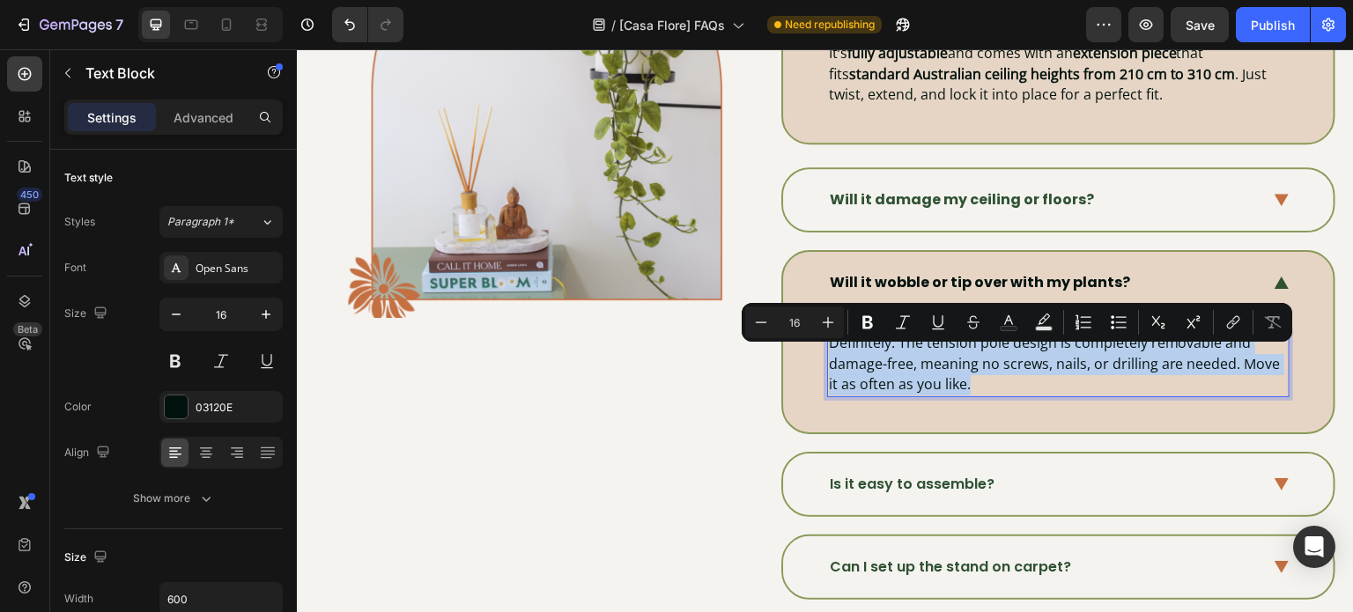
click at [1008, 369] on p "Definitely. The tension pole design is completely removable and damage-free, me…" at bounding box center [1058, 364] width 459 height 63
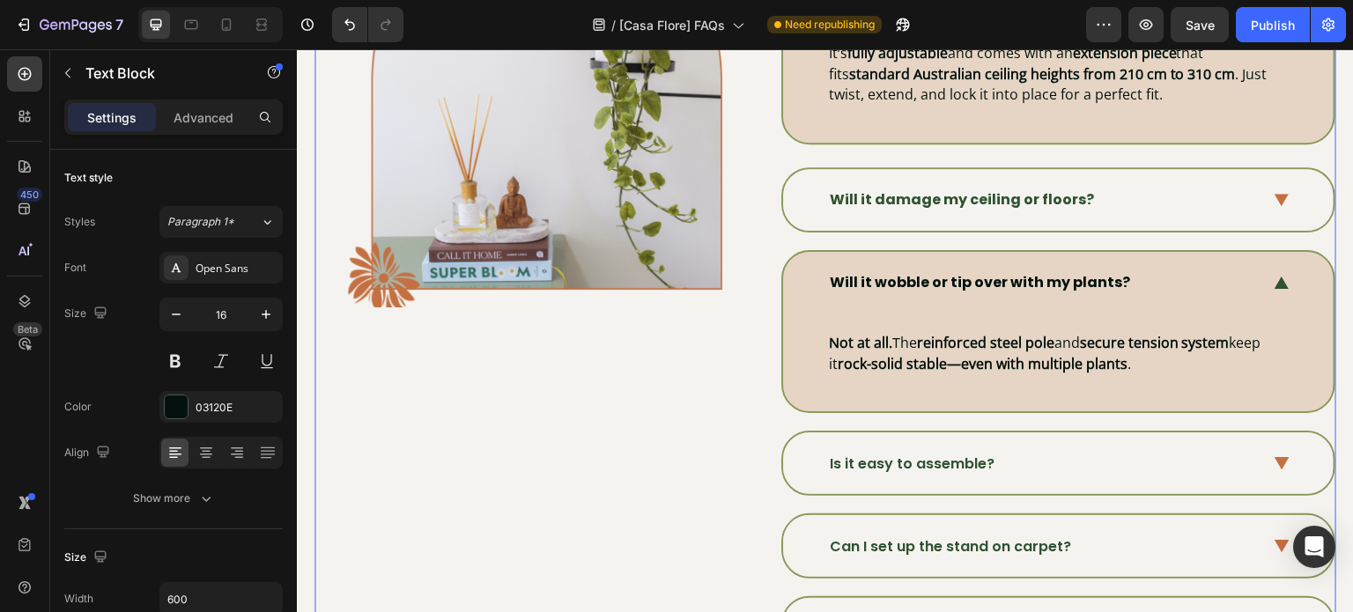
click at [688, 372] on div "Image" at bounding box center [546, 97] width 397 height 1256
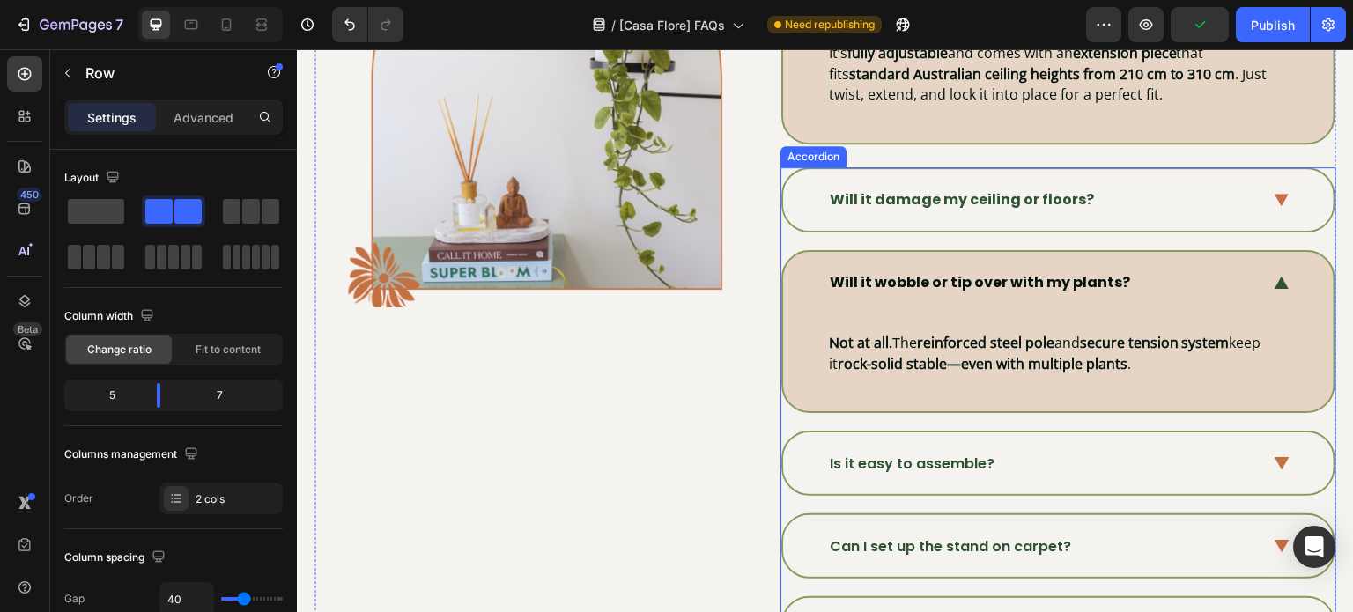
click at [1260, 269] on div "Will it wobble or tip over with my plants?" at bounding box center [1058, 283] width 550 height 62
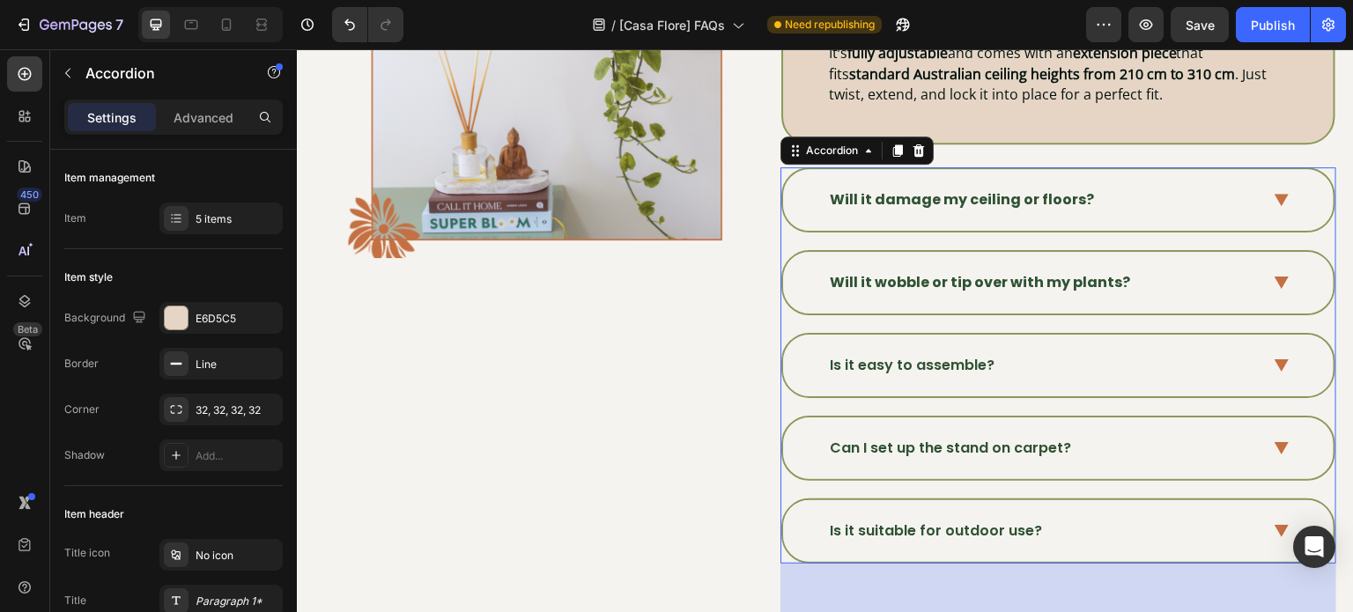
click at [1089, 361] on div "Is it easy to assemble?" at bounding box center [1043, 365] width 433 height 26
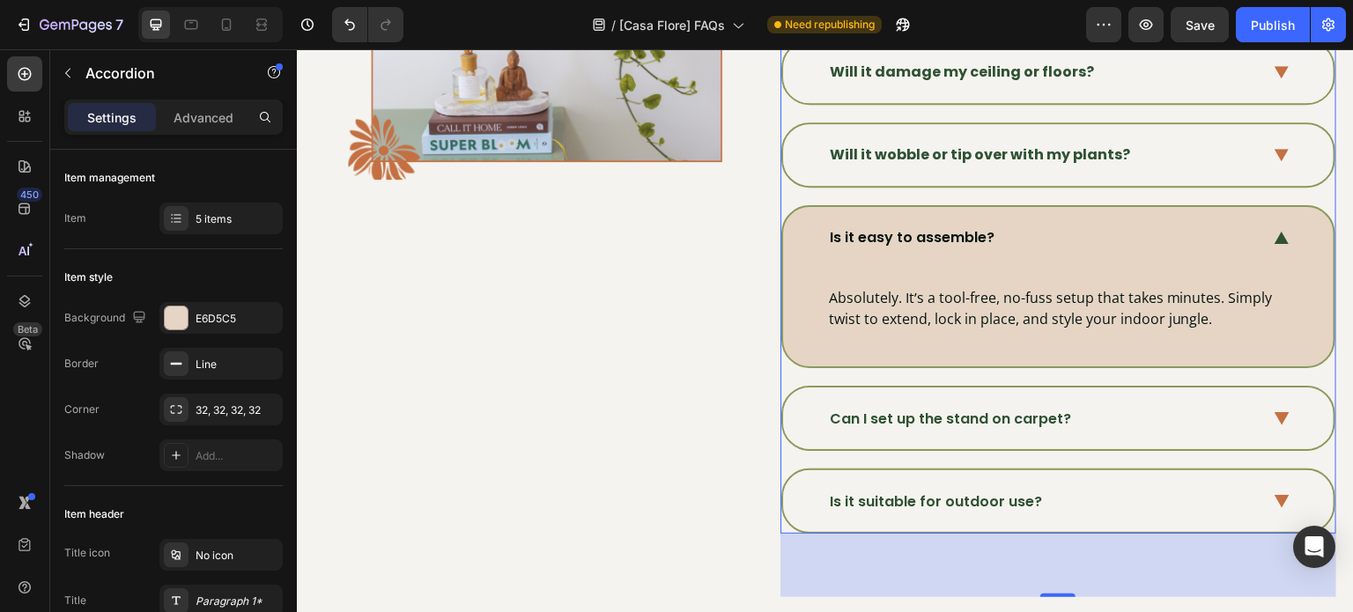
scroll to position [793, 0]
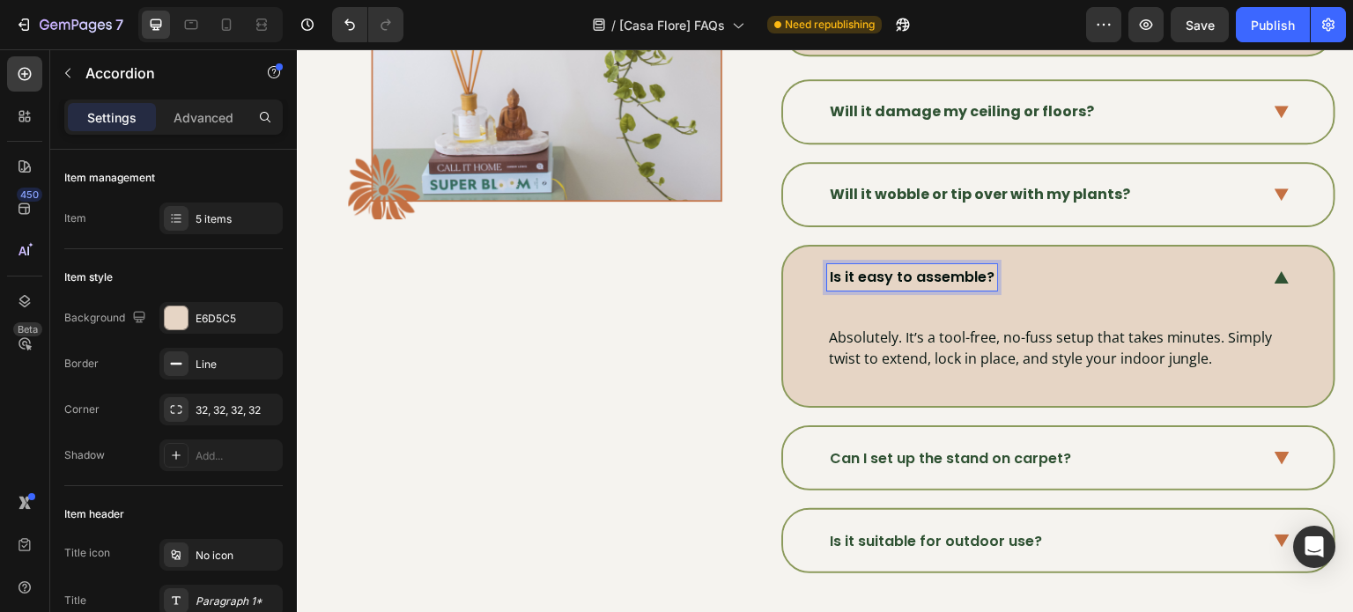
click at [956, 268] on p "Is it easy to assemble?" at bounding box center [912, 277] width 165 height 21
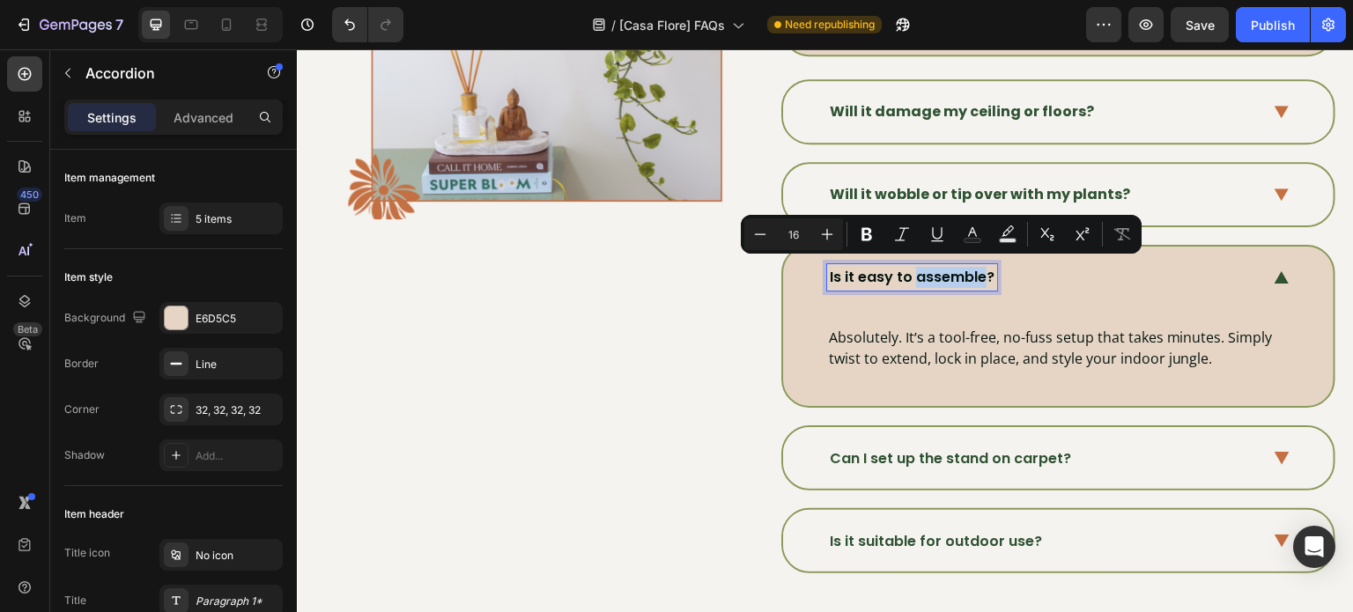
click at [956, 268] on p "Is it easy to assemble?" at bounding box center [912, 277] width 165 height 21
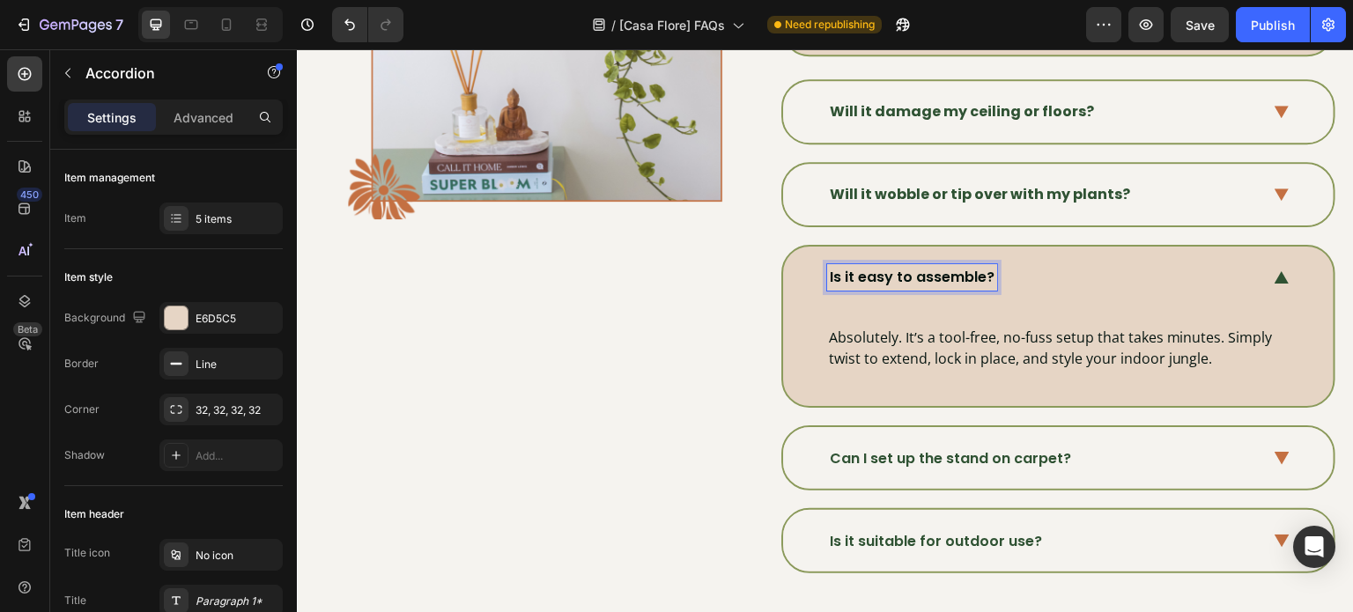
click at [878, 270] on p "Is it easy to assemble?" at bounding box center [912, 277] width 165 height 21
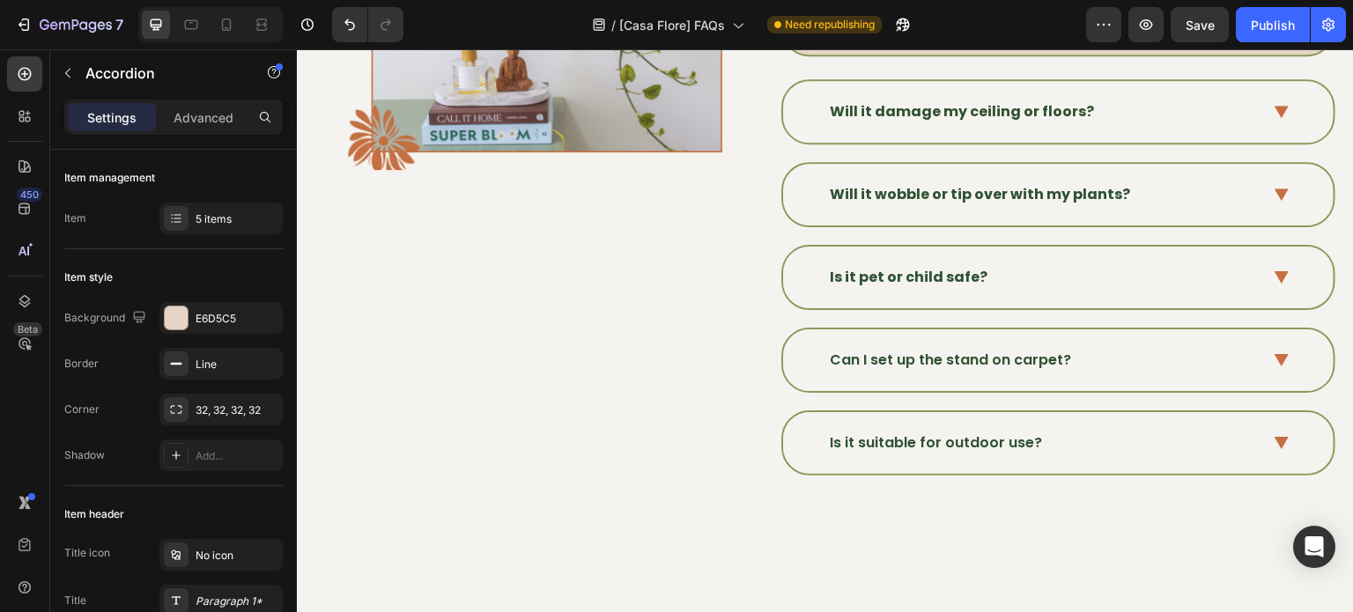
click at [1093, 270] on div "Is it pet or child safe?" at bounding box center [1043, 277] width 433 height 26
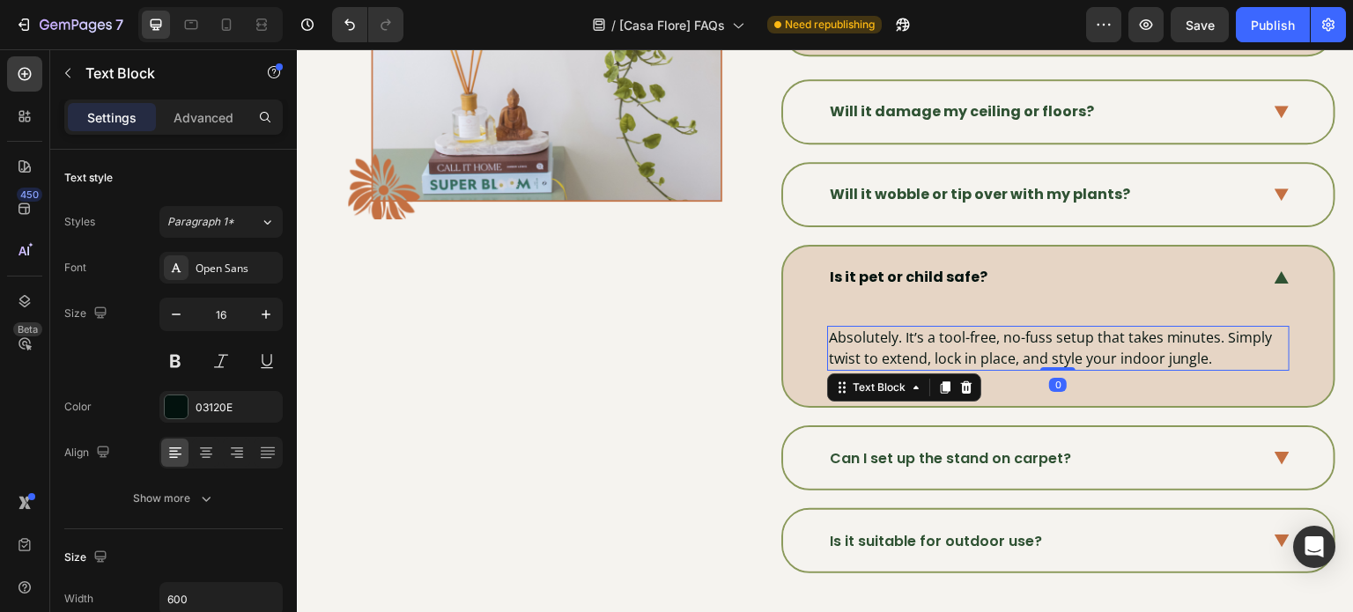
click at [1017, 331] on p "Absolutely. It’s a tool-free, no-fuss setup that takes minutes. Simply twist to…" at bounding box center [1058, 348] width 459 height 41
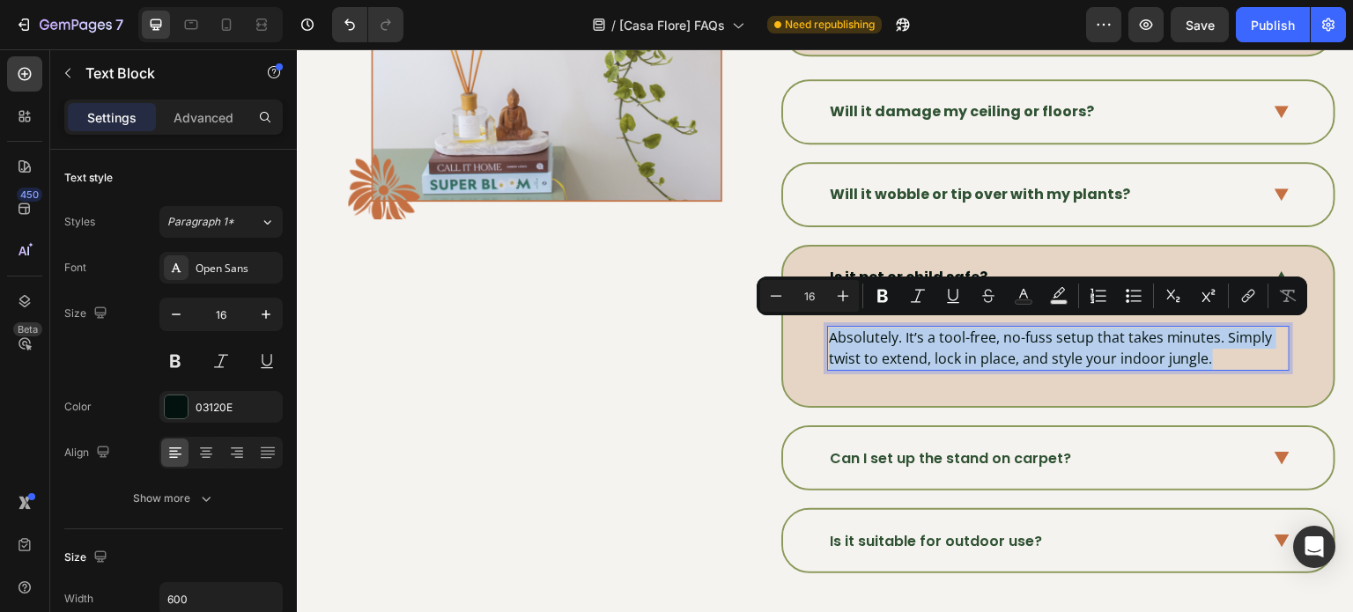
click at [1017, 331] on p "Absolutely. It’s a tool-free, no-fuss setup that takes minutes. Simply twist to…" at bounding box center [1058, 348] width 459 height 41
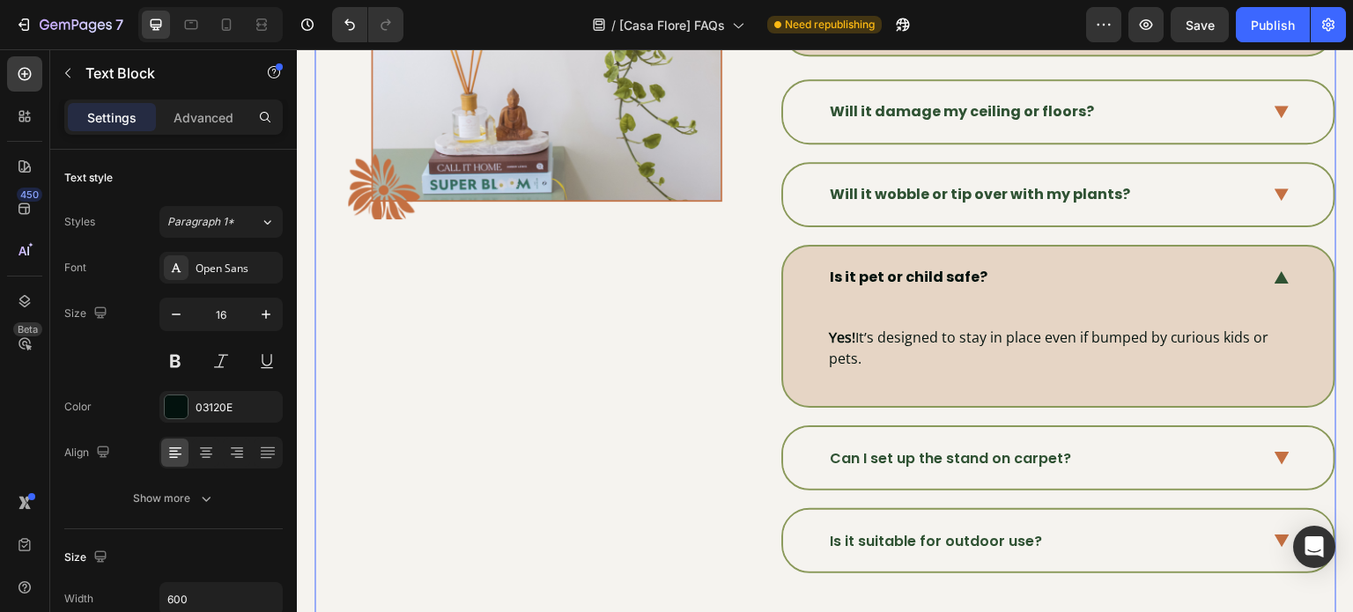
click at [708, 352] on div "Image" at bounding box center [546, 9] width 397 height 1256
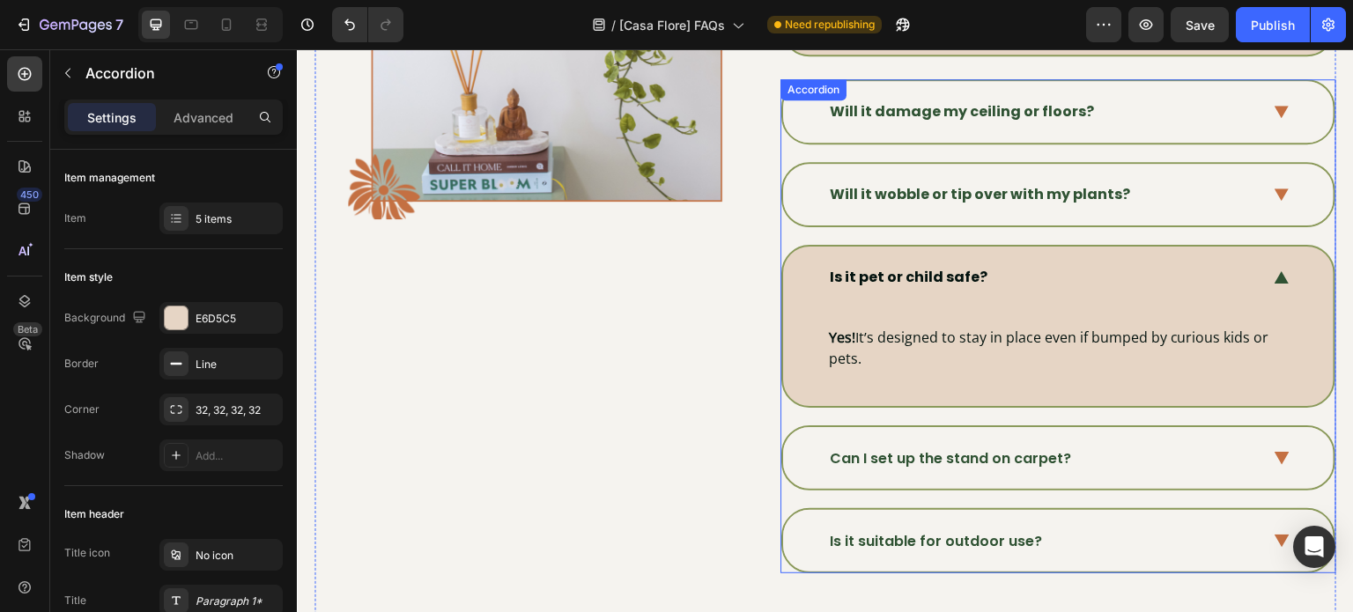
click at [886, 454] on p "Can I set up the stand on carpet?" at bounding box center [950, 458] width 241 height 21
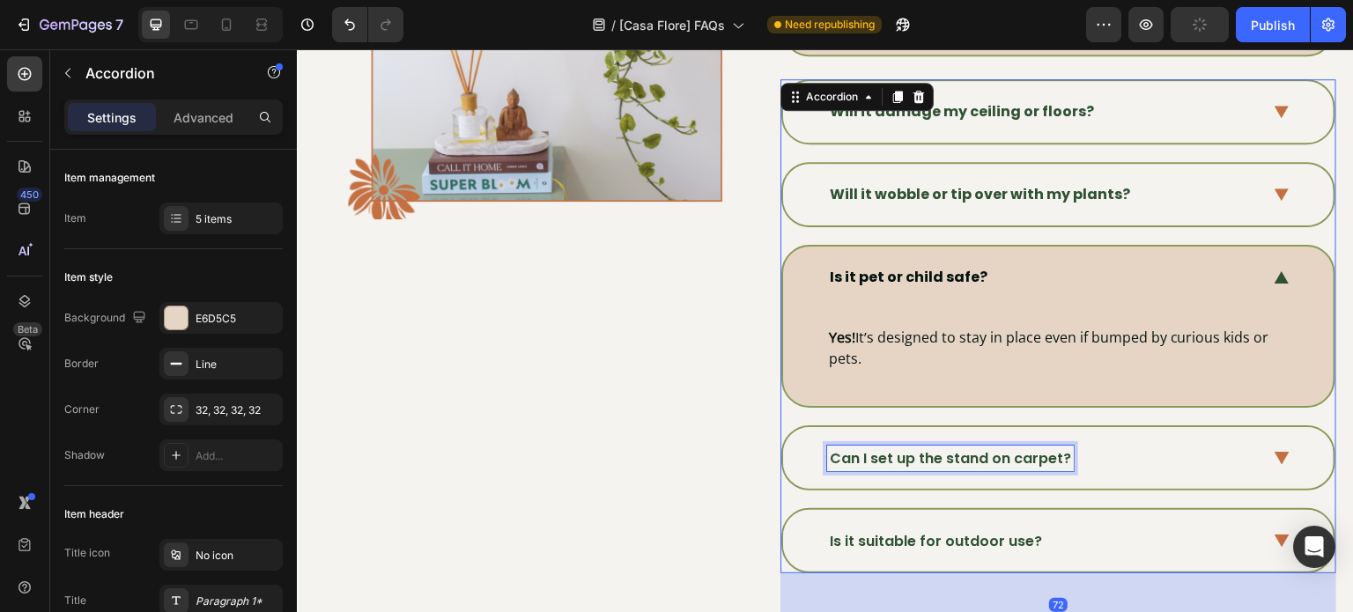
click at [886, 454] on p "Can I set up the stand on carpet?" at bounding box center [950, 458] width 241 height 21
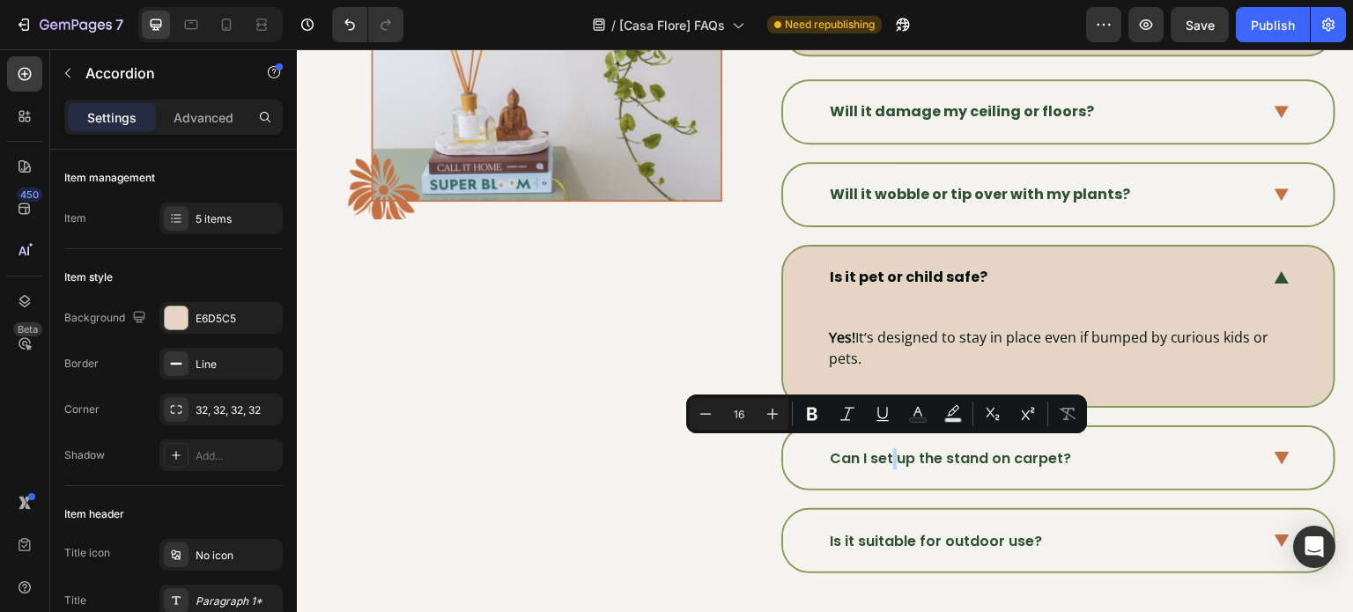
click at [1258, 449] on div "Can I set up the stand on carpet?" at bounding box center [1058, 458] width 550 height 62
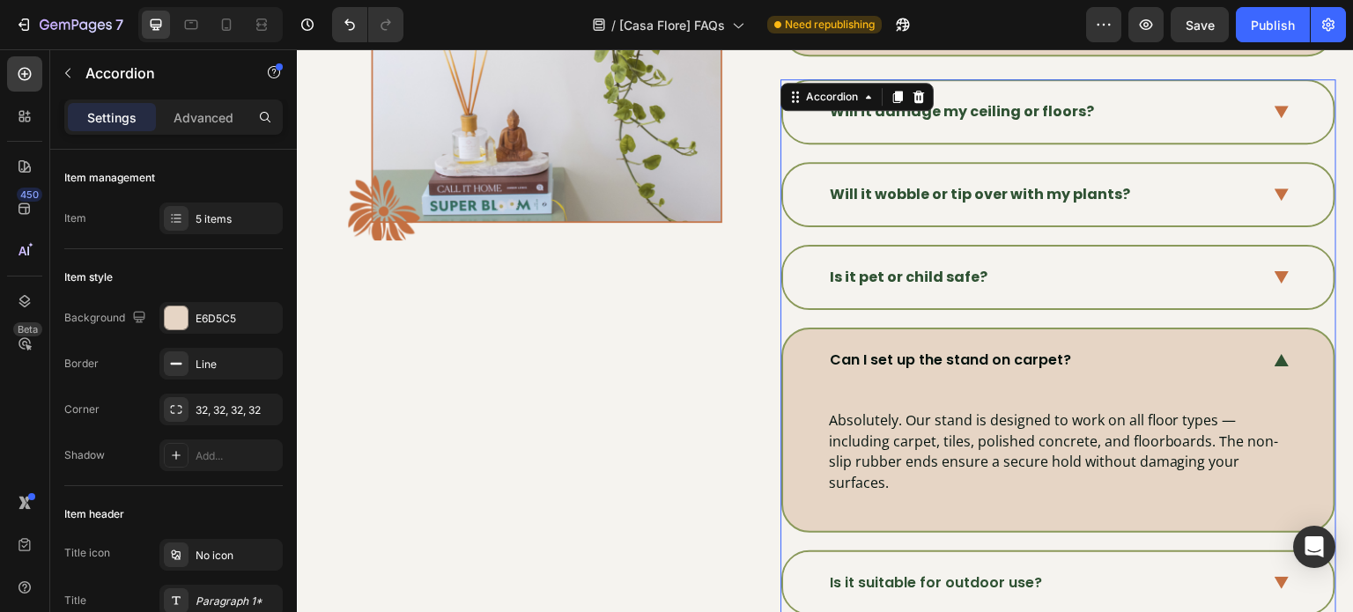
click at [993, 363] on p "Can I set up the stand on carpet?" at bounding box center [950, 360] width 241 height 21
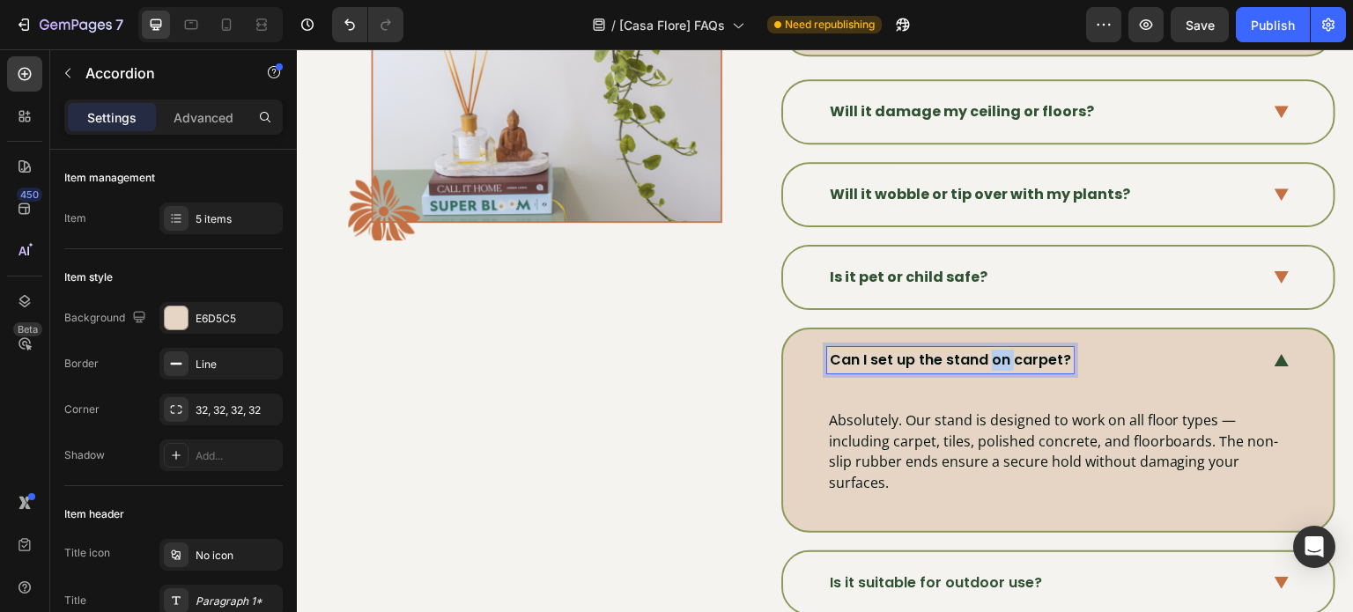
click at [993, 363] on p "Can I set up the stand on carpet?" at bounding box center [950, 360] width 241 height 21
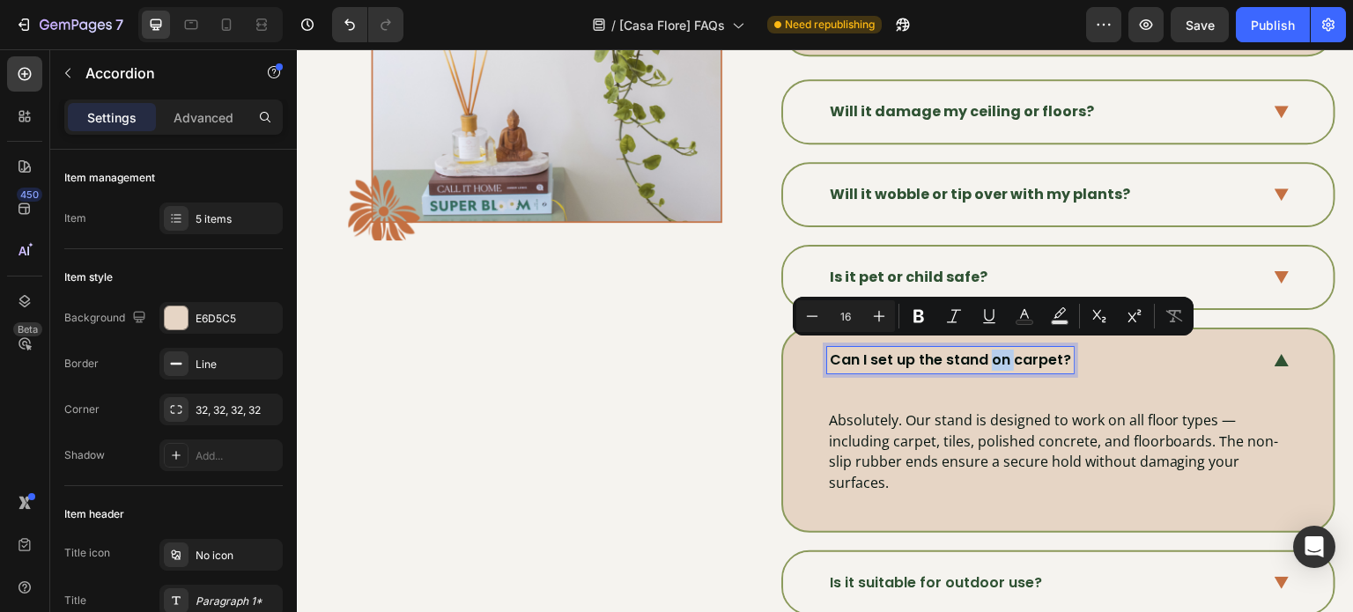
click at [993, 363] on p "Can I set up the stand on carpet?" at bounding box center [950, 360] width 241 height 21
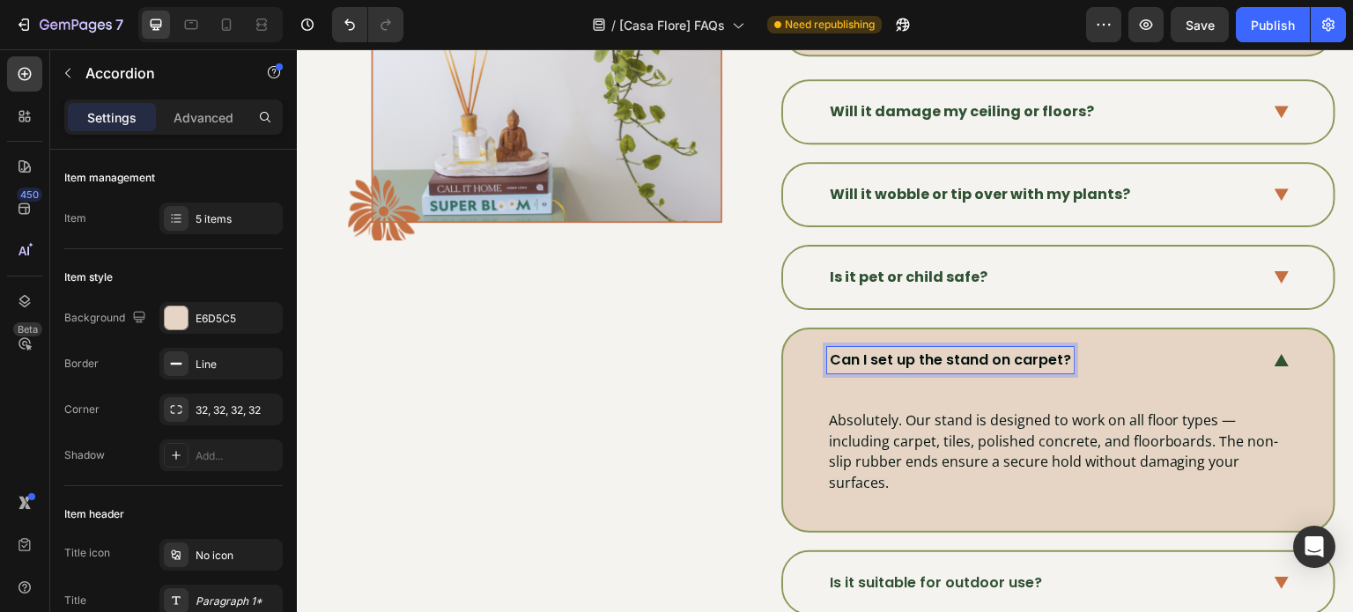
click at [1015, 362] on p "Can I set up the stand on carpet?" at bounding box center [950, 360] width 241 height 21
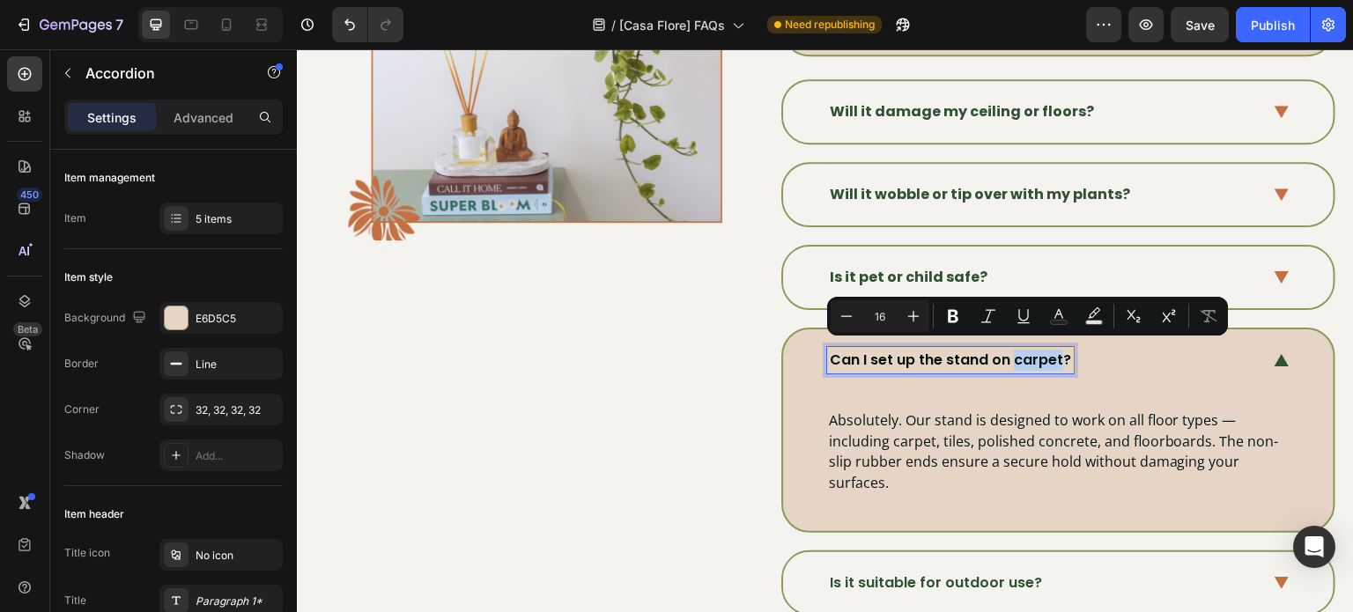
click at [1015, 362] on p "Can I set up the stand on carpet?" at bounding box center [950, 360] width 241 height 21
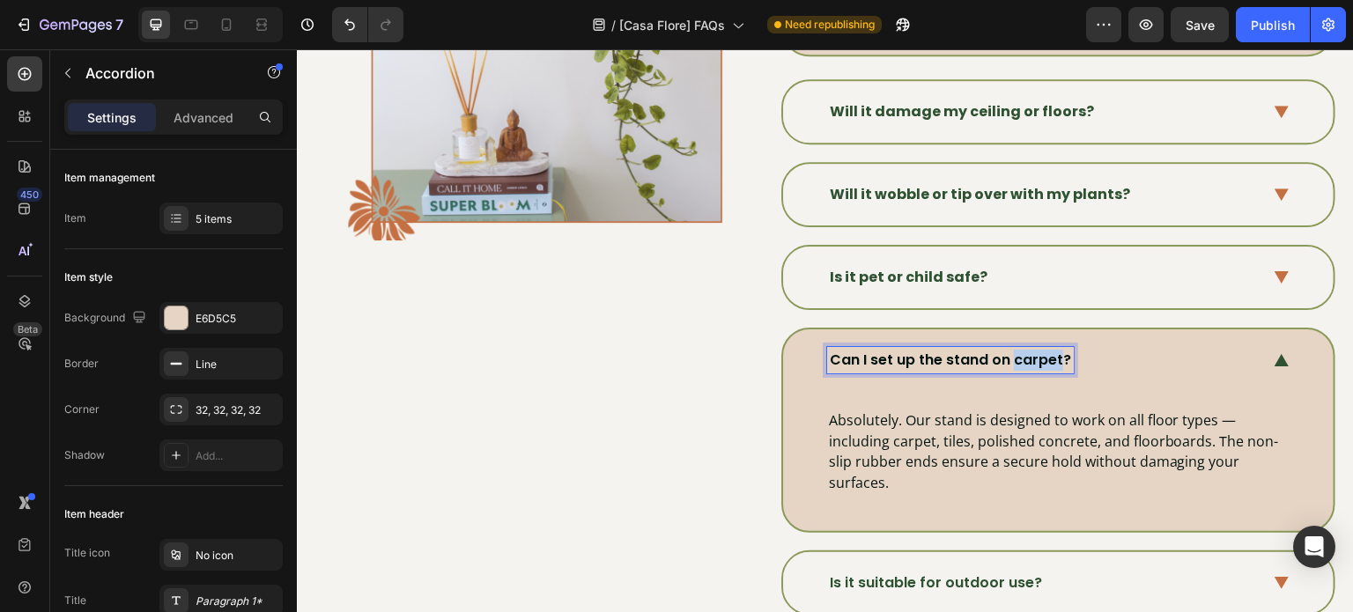
click at [1015, 362] on p "Can I set up the stand on carpet?" at bounding box center [950, 360] width 241 height 21
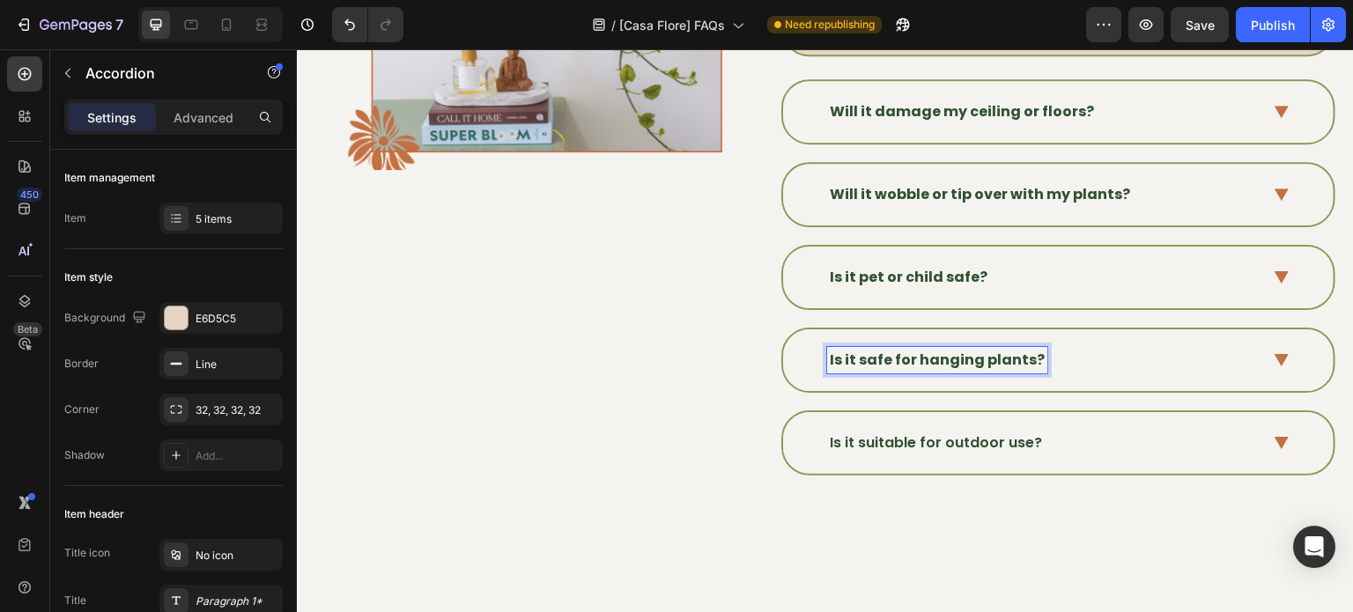
click at [1254, 354] on div "Is it safe for hanging plants?" at bounding box center [1058, 360] width 550 height 62
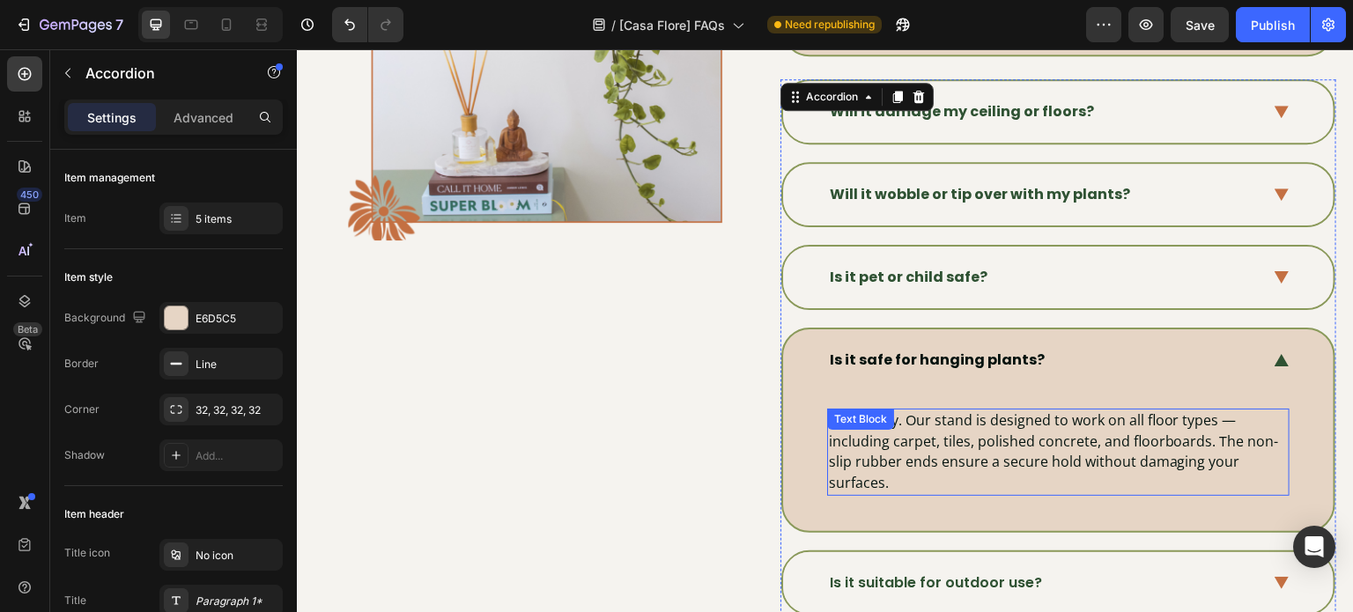
click at [1016, 422] on p "Absolutely. Our stand is designed to work on all floor types — including carpet…" at bounding box center [1058, 452] width 459 height 84
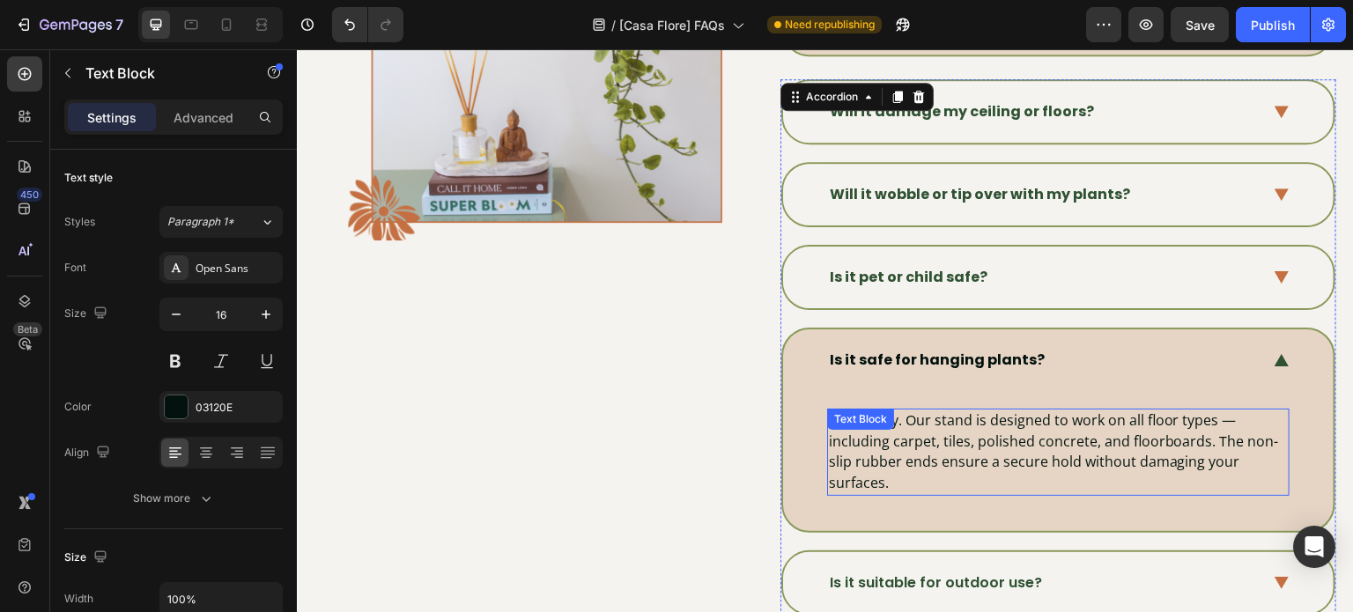
click at [1016, 422] on p "Absolutely. Our stand is designed to work on all floor types — including carpet…" at bounding box center [1058, 452] width 459 height 84
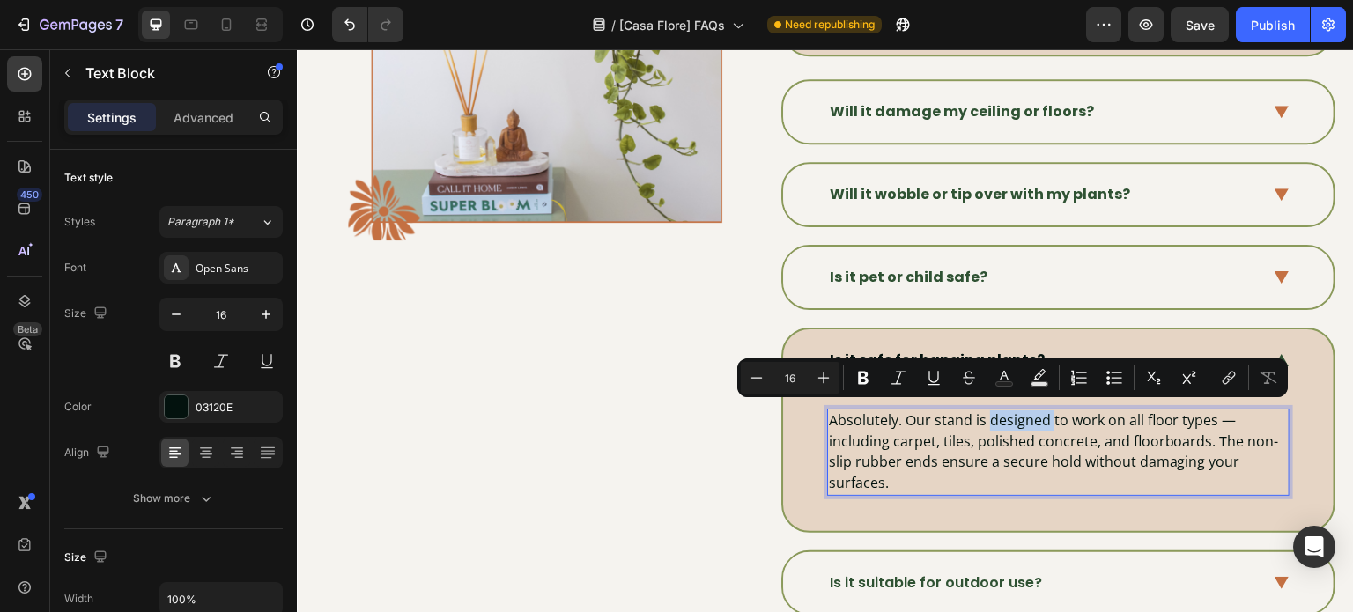
click at [1016, 422] on p "Absolutely. Our stand is designed to work on all floor types — including carpet…" at bounding box center [1058, 452] width 459 height 84
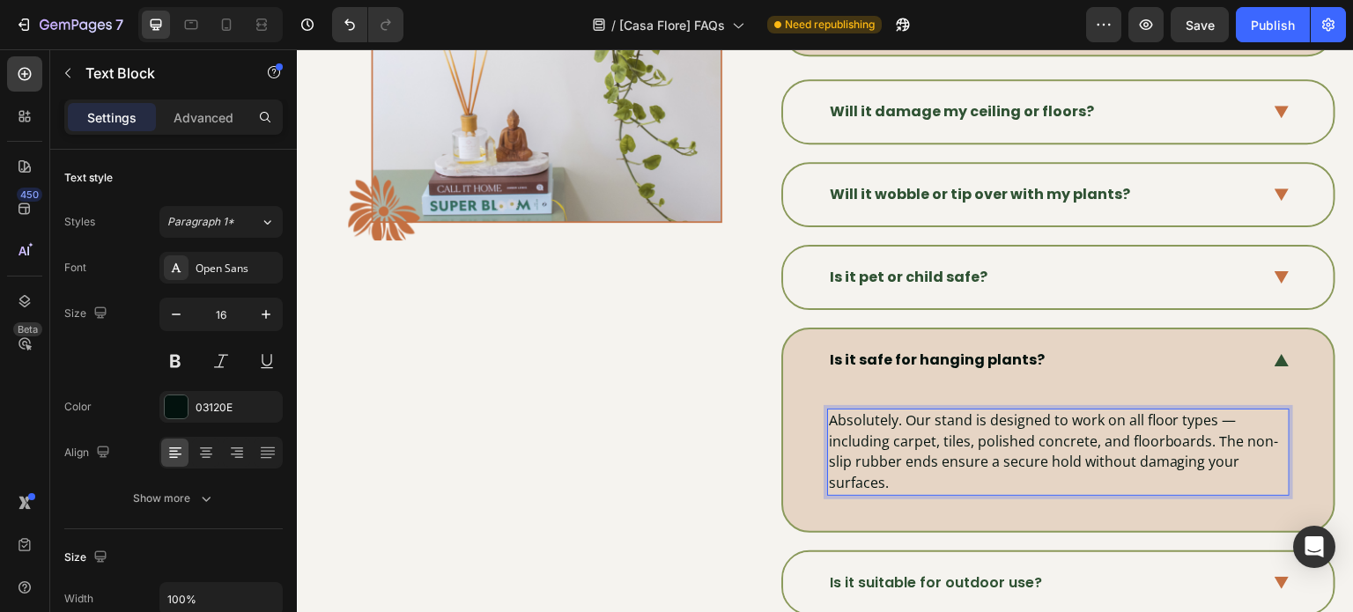
click at [1016, 422] on p "Absolutely. Our stand is designed to work on all floor types — including carpet…" at bounding box center [1058, 452] width 459 height 84
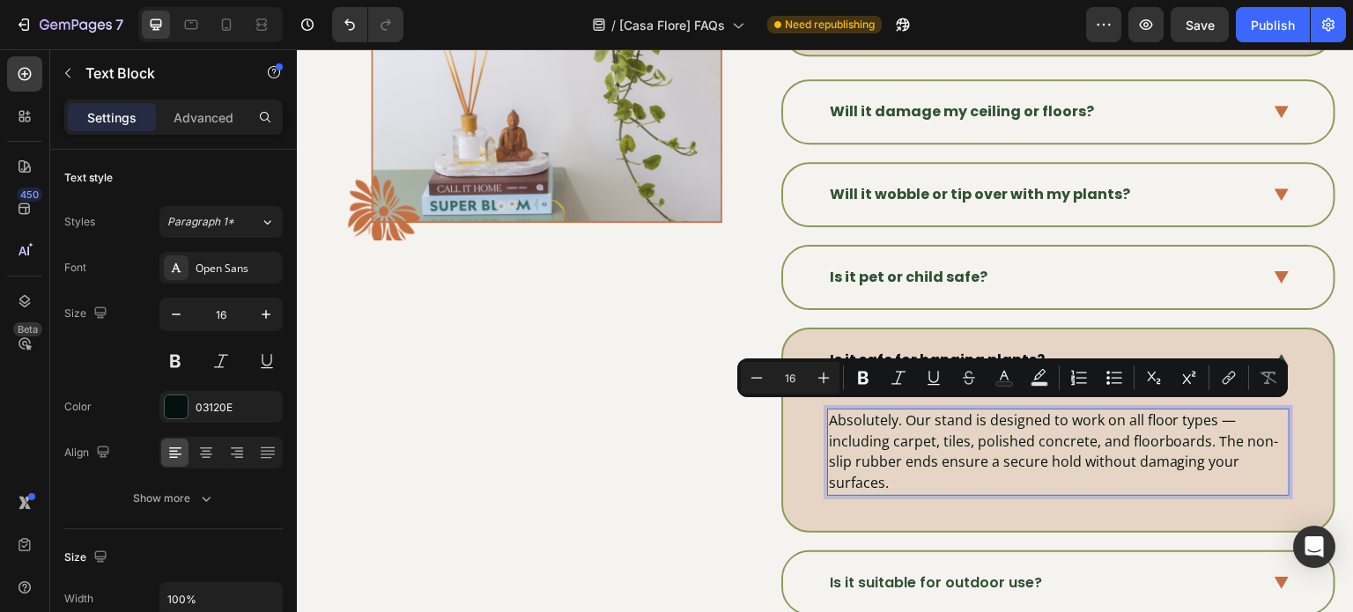
click at [942, 472] on p "Absolutely. Our stand is designed to work on all floor types — including carpet…" at bounding box center [1058, 452] width 459 height 84
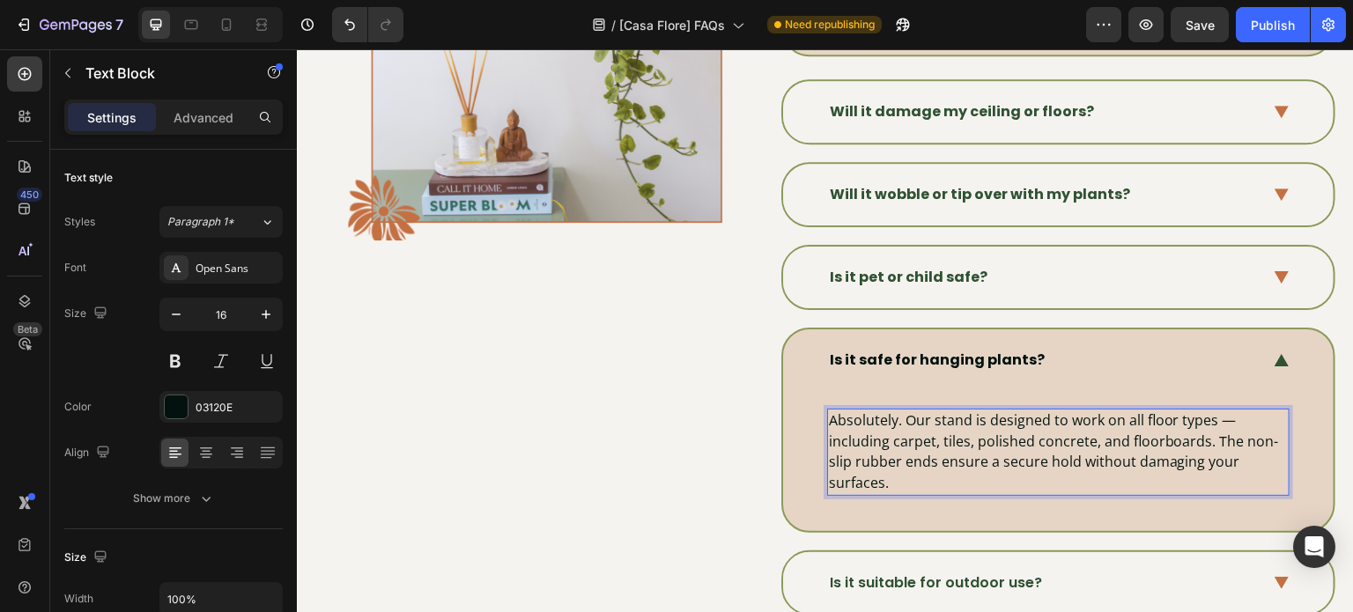
click at [942, 472] on p "Absolutely. Our stand is designed to work on all floor types — including carpet…" at bounding box center [1058, 452] width 459 height 84
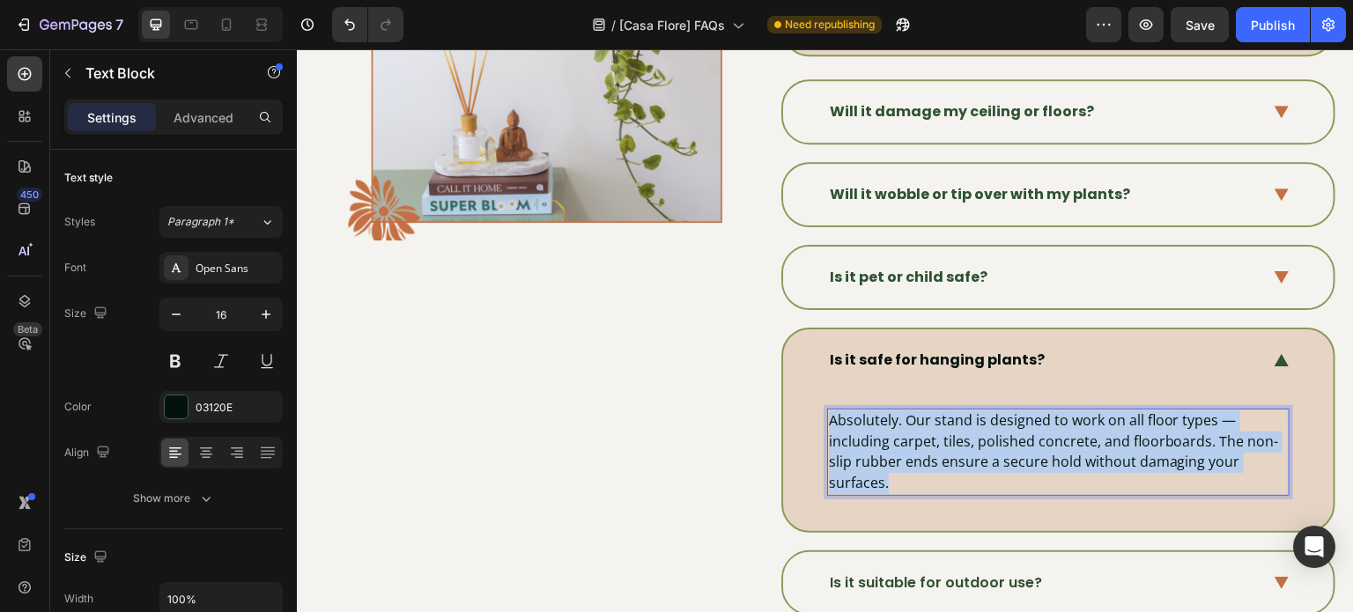
click at [942, 472] on p "Absolutely. Our stand is designed to work on all floor types — including carpet…" at bounding box center [1058, 452] width 459 height 84
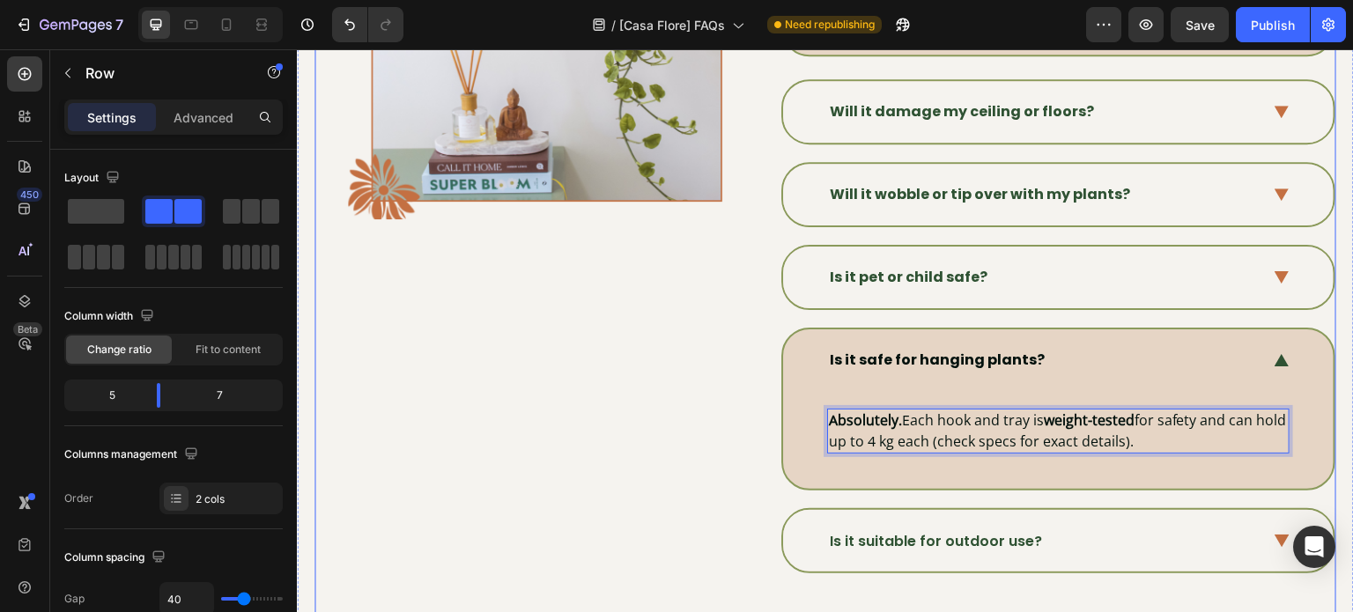
click at [624, 377] on div "Image" at bounding box center [546, 9] width 397 height 1256
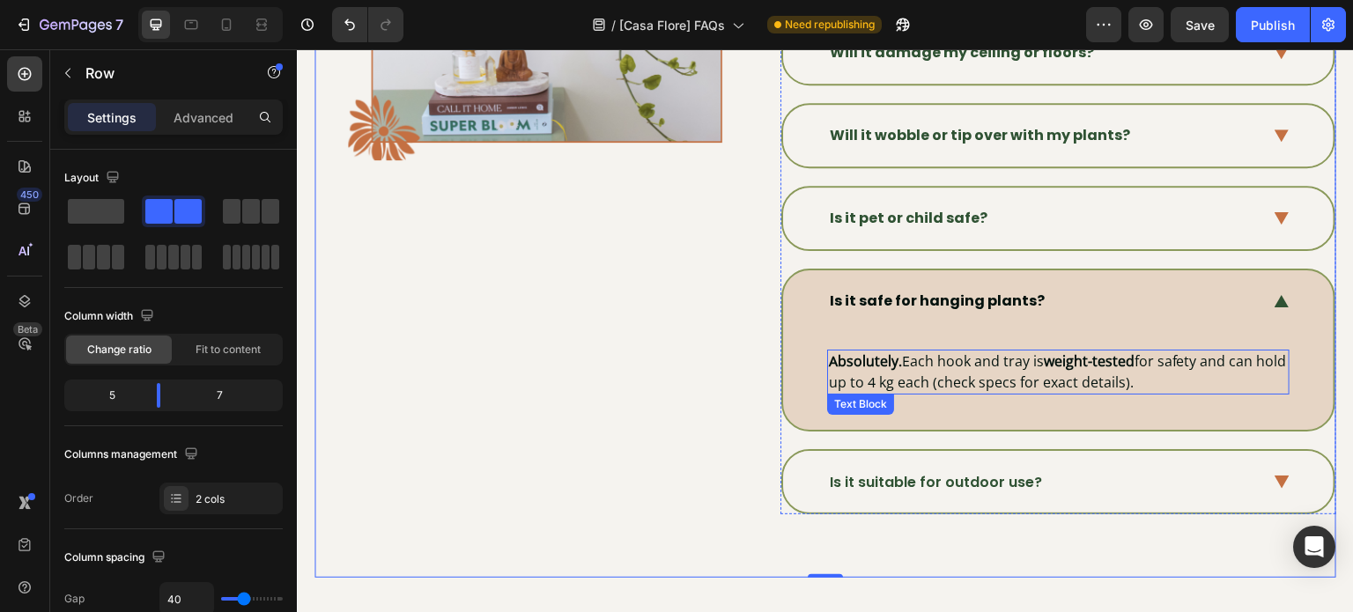
scroll to position [881, 0]
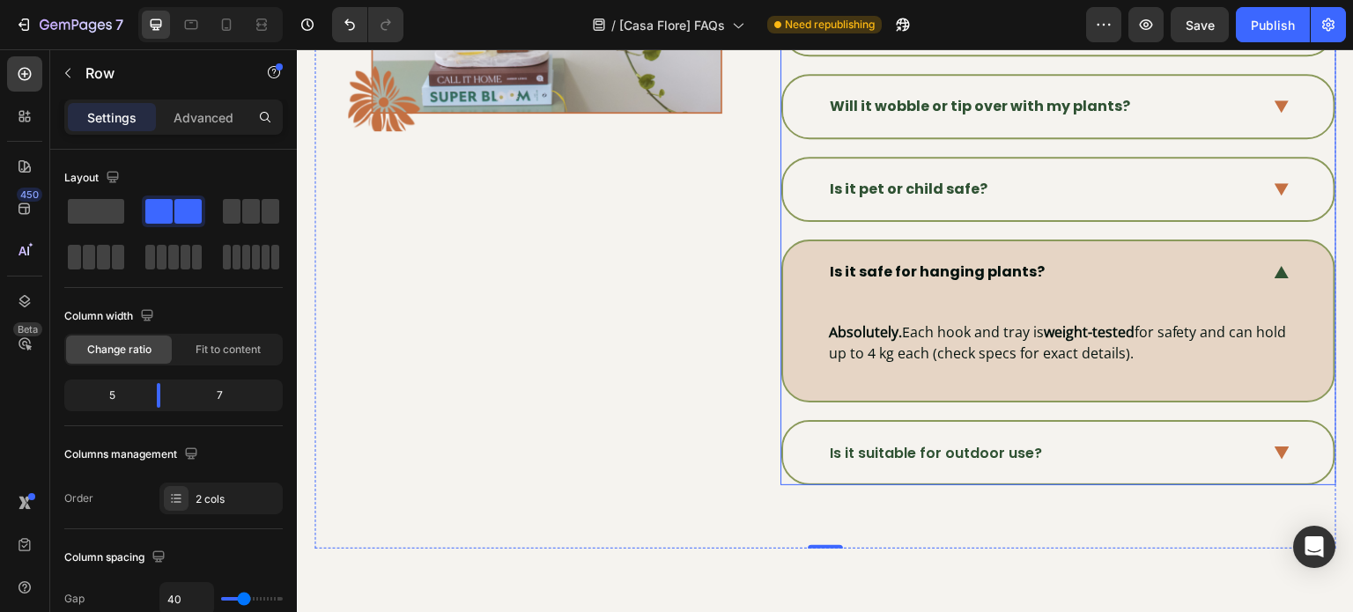
click at [1076, 442] on div "Is it suitable for outdoor use?" at bounding box center [1043, 453] width 433 height 26
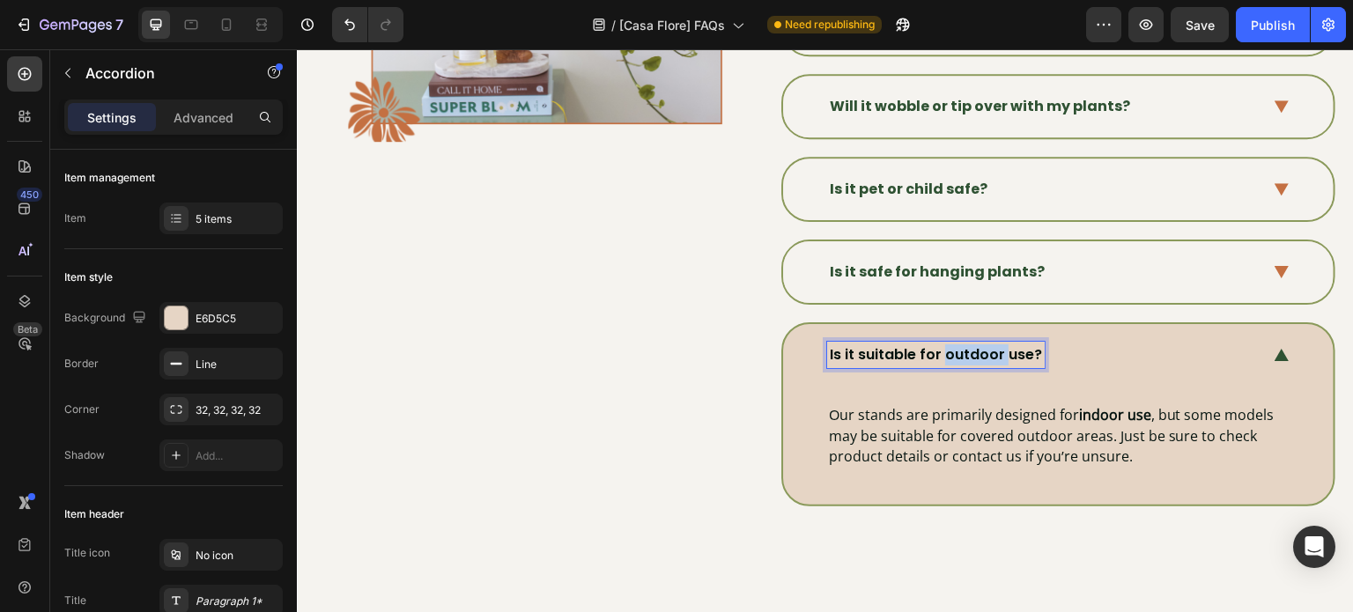
click at [976, 347] on p "Is it suitable for outdoor use?" at bounding box center [936, 354] width 212 height 21
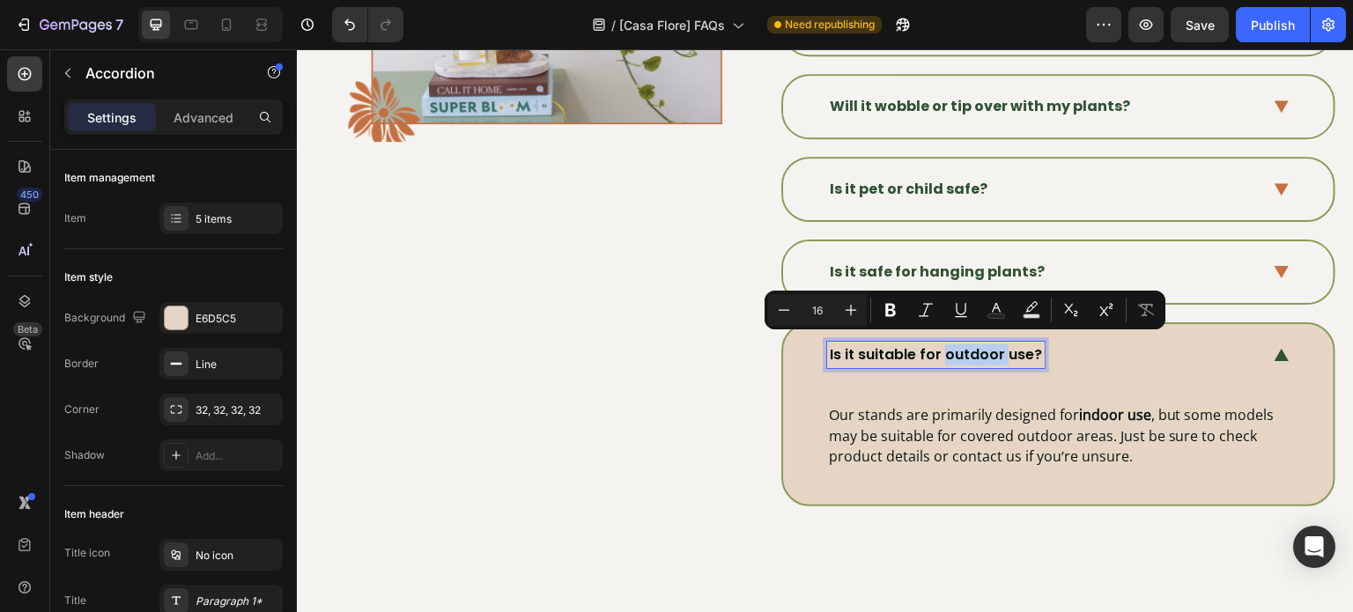
click at [976, 347] on p "Is it suitable for outdoor use?" at bounding box center [936, 354] width 212 height 21
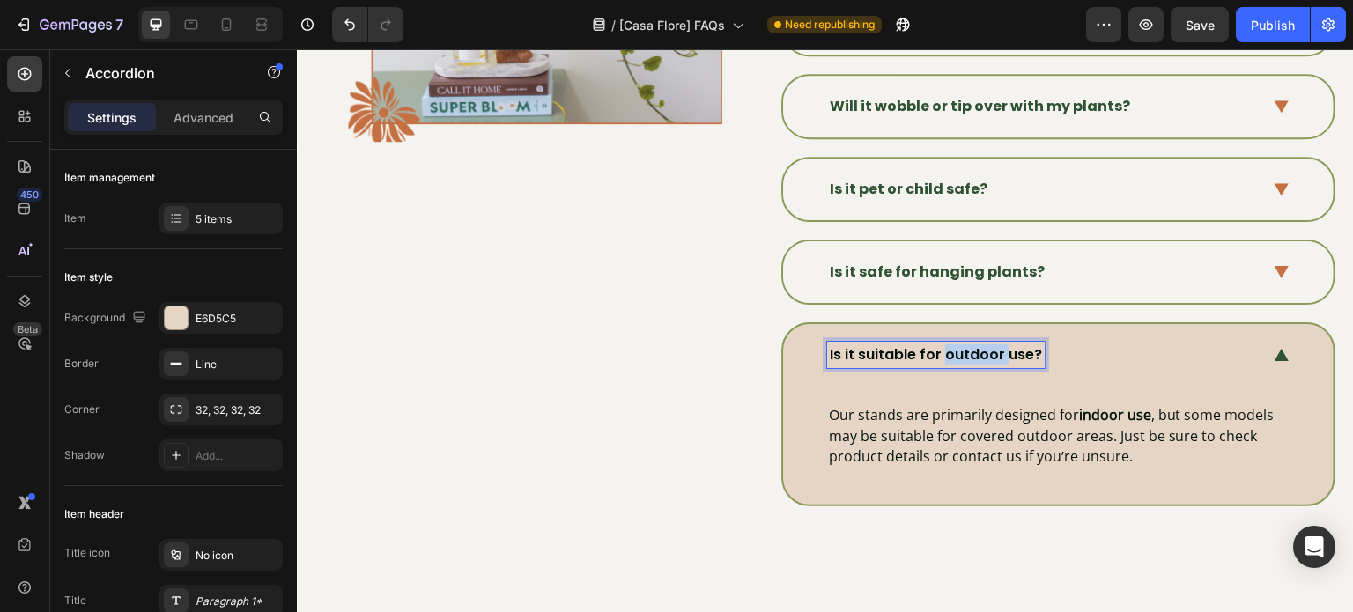
click at [976, 347] on p "Is it suitable for outdoor use?" at bounding box center [936, 354] width 212 height 21
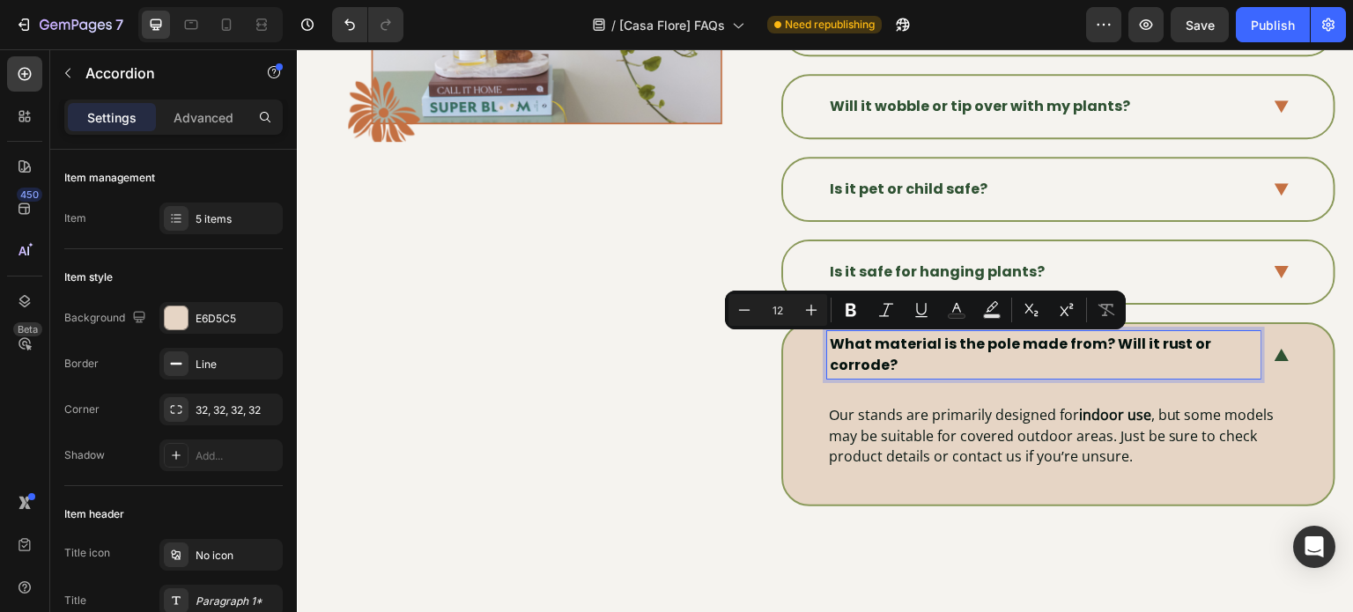
scroll to position [870, 0]
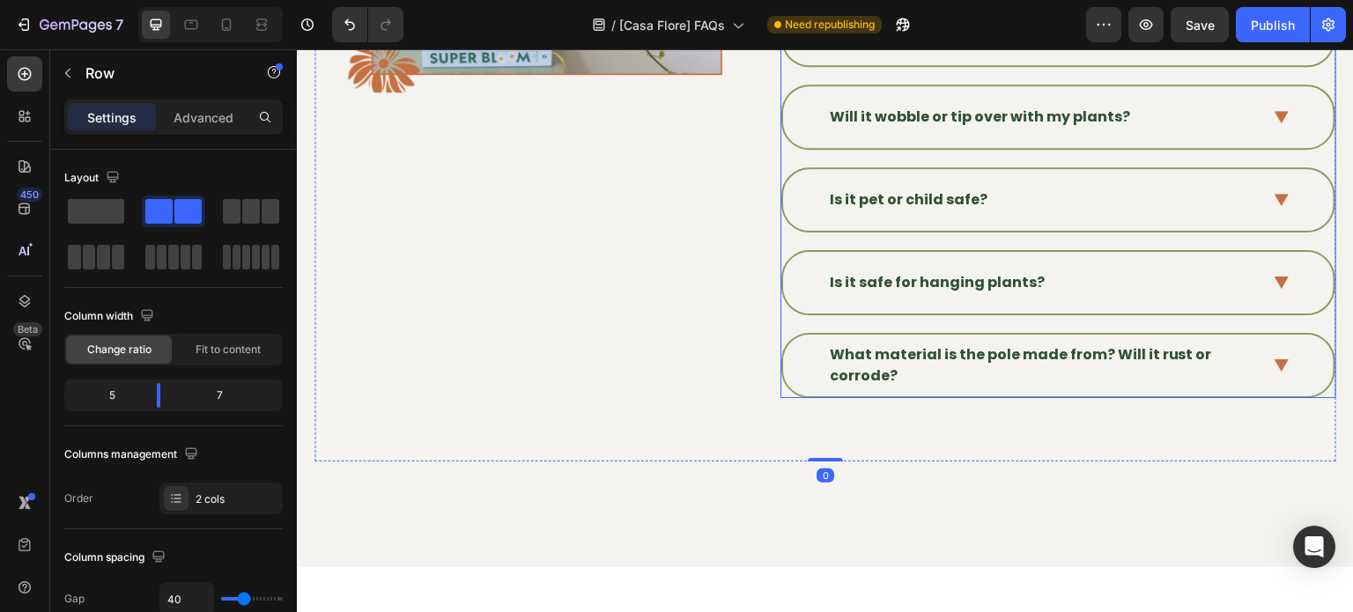
click at [1289, 363] on div "What material is the pole made from? Will it rust or corrode?" at bounding box center [1058, 366] width 550 height 62
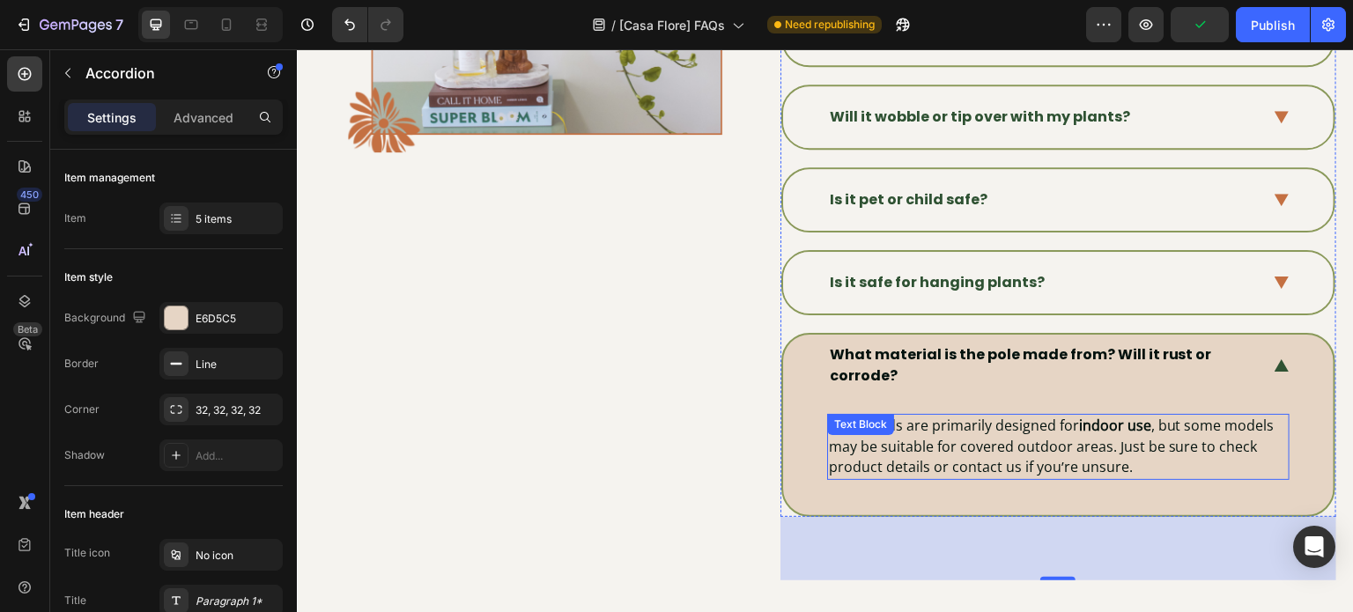
click at [954, 433] on p "Our stands are primarily designed for indoor use , but some models may be suita…" at bounding box center [1058, 447] width 459 height 63
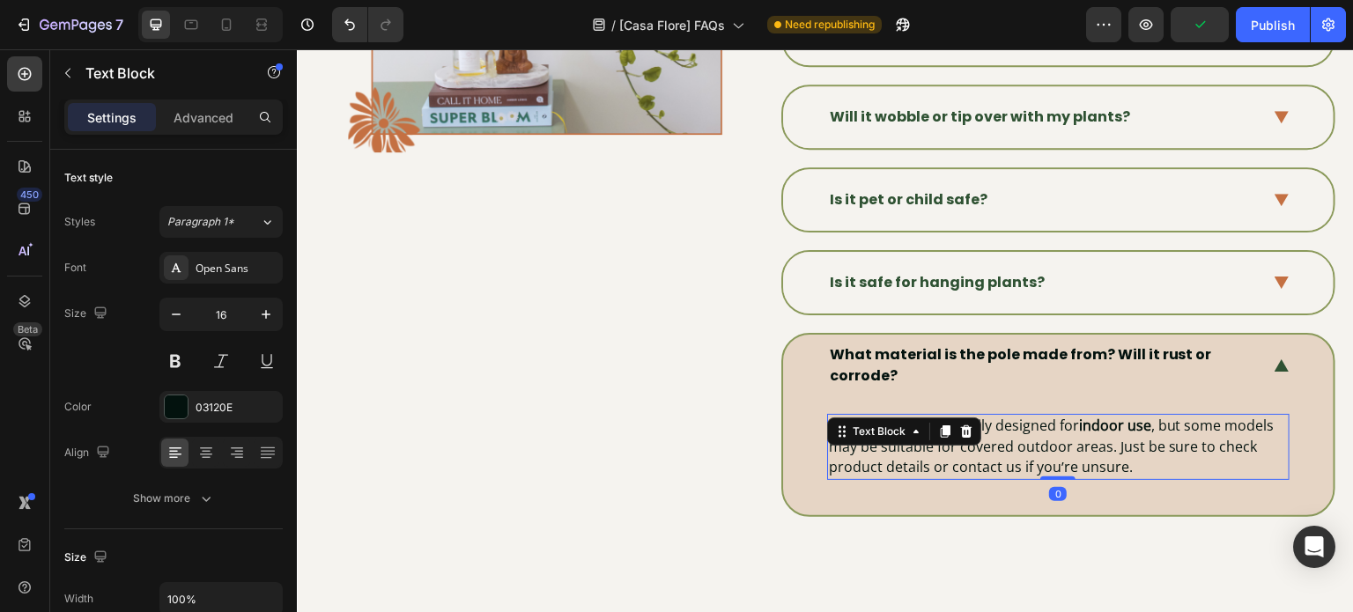
click at [956, 433] on div at bounding box center [966, 431] width 21 height 21
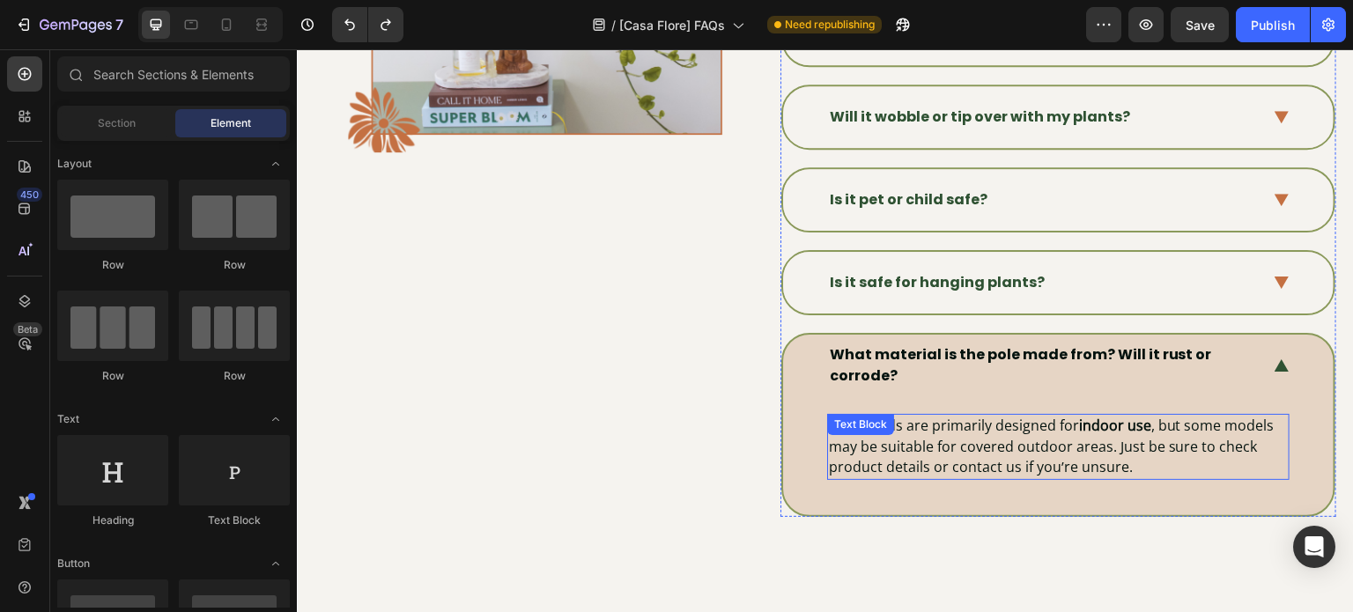
click at [998, 432] on p "Our stands are primarily designed for indoor use , but some models may be suita…" at bounding box center [1058, 447] width 459 height 63
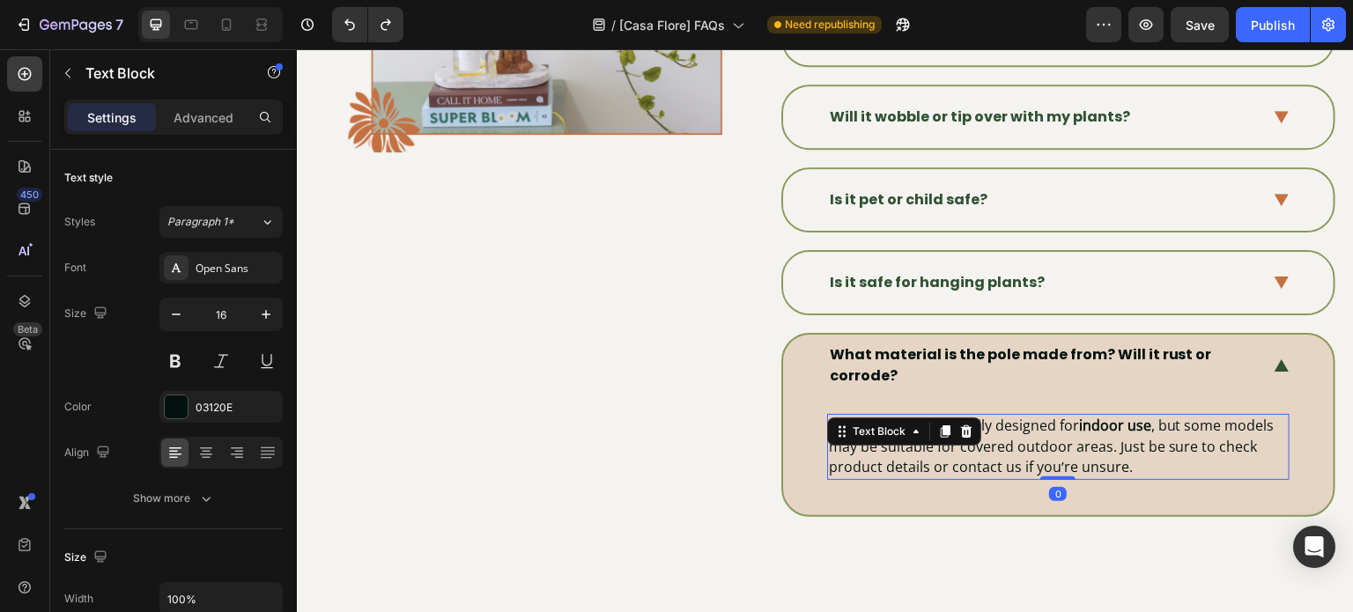
click at [998, 432] on p "Our stands are primarily designed for indoor use , but some models may be suita…" at bounding box center [1058, 447] width 459 height 63
click at [1126, 454] on p "Our stands are primarily designed for indoor use , but some models may be suita…" at bounding box center [1058, 447] width 459 height 63
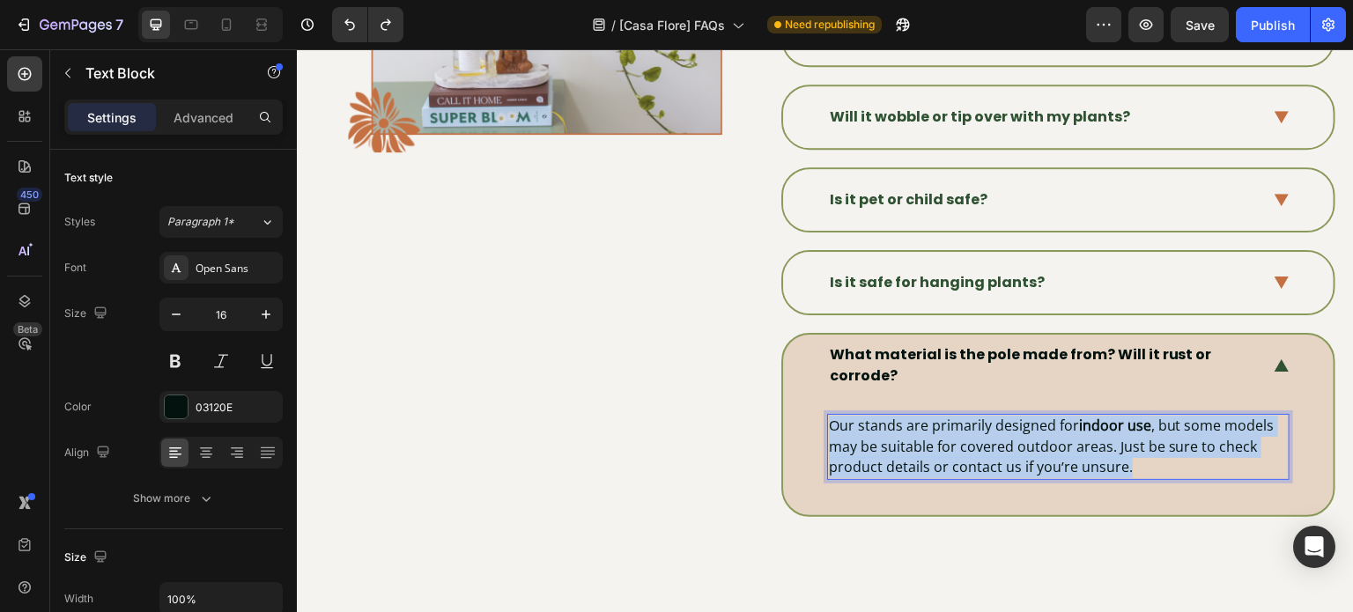
drag, startPoint x: 1138, startPoint y: 455, endPoint x: 823, endPoint y: 415, distance: 317.9
click at [829, 416] on p "Our stands are primarily designed for indoor use , but some models may be suita…" at bounding box center [1058, 447] width 459 height 63
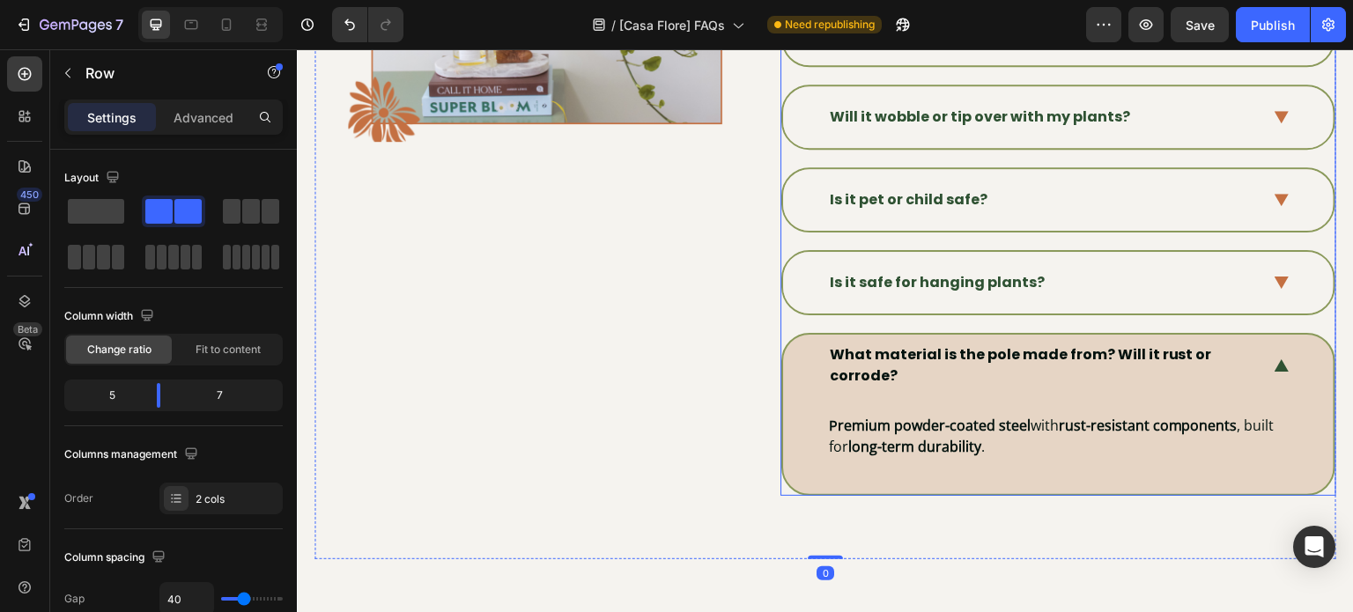
click at [1258, 359] on div "What material is the pole made from? Will it rust or corrode?" at bounding box center [1058, 366] width 550 height 62
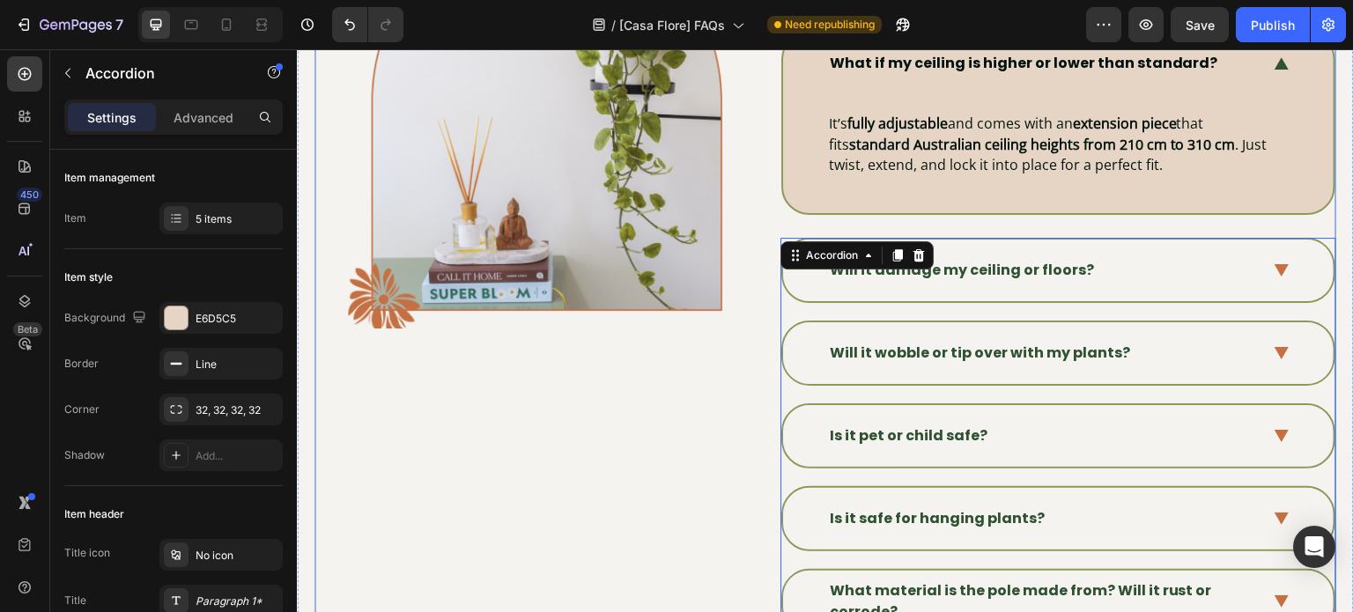
scroll to position [518, 0]
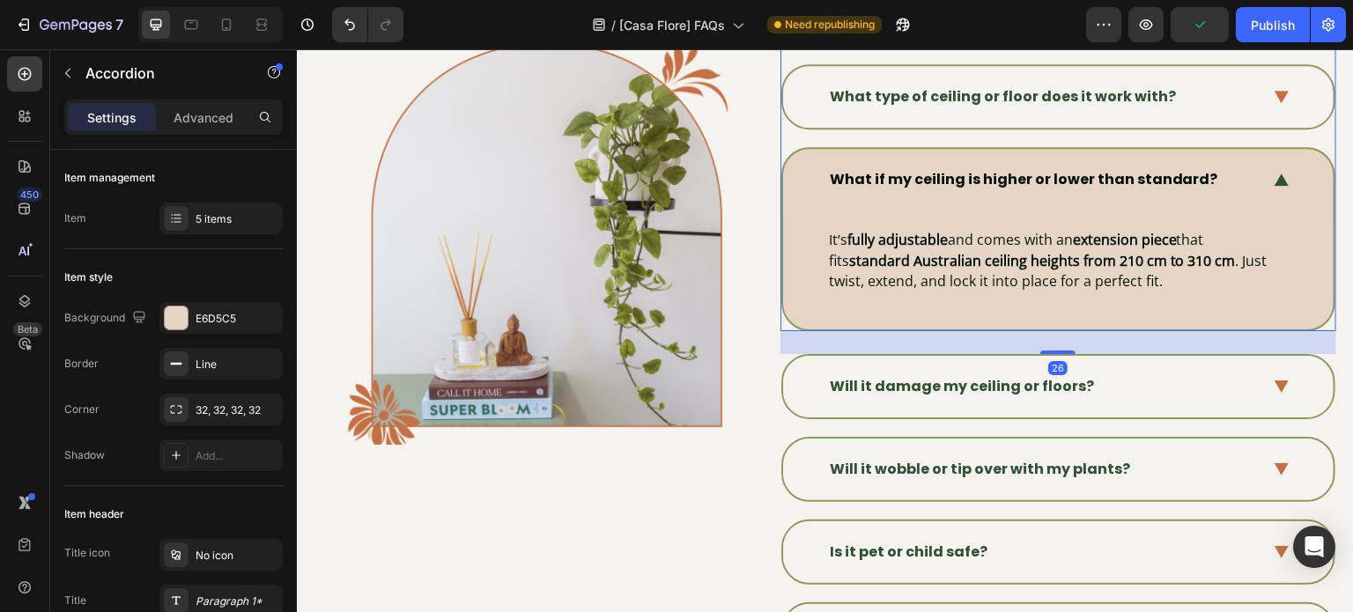
click at [1274, 175] on icon at bounding box center [1281, 179] width 15 height 13
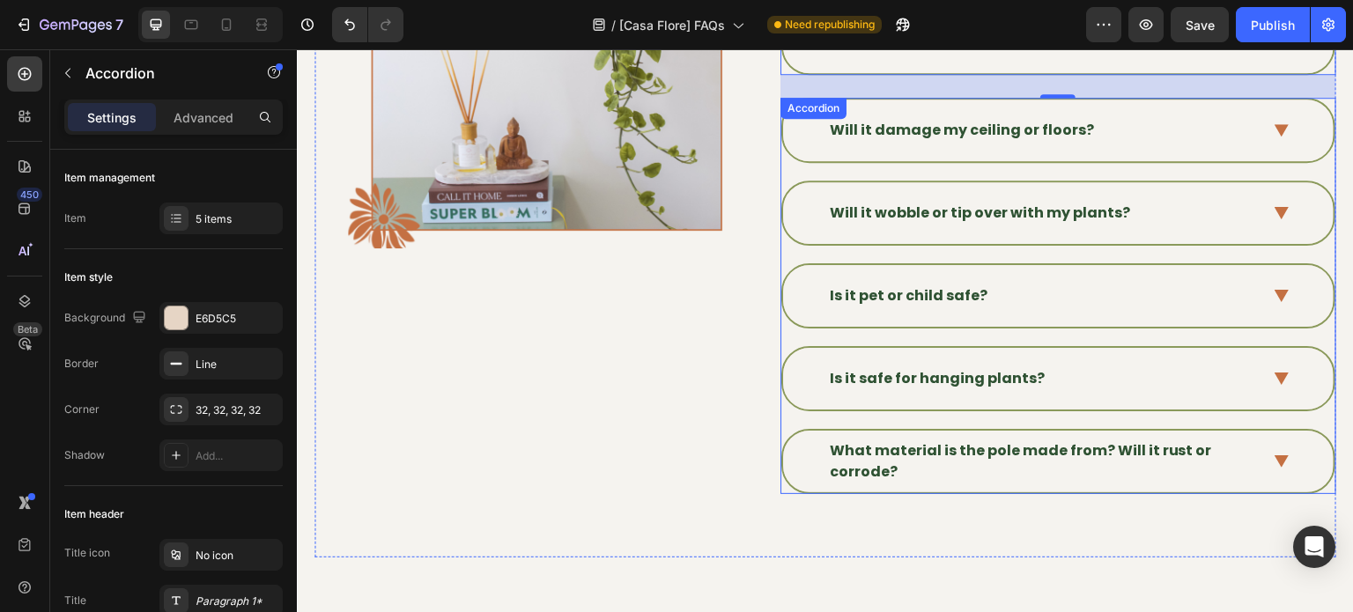
scroll to position [606, 0]
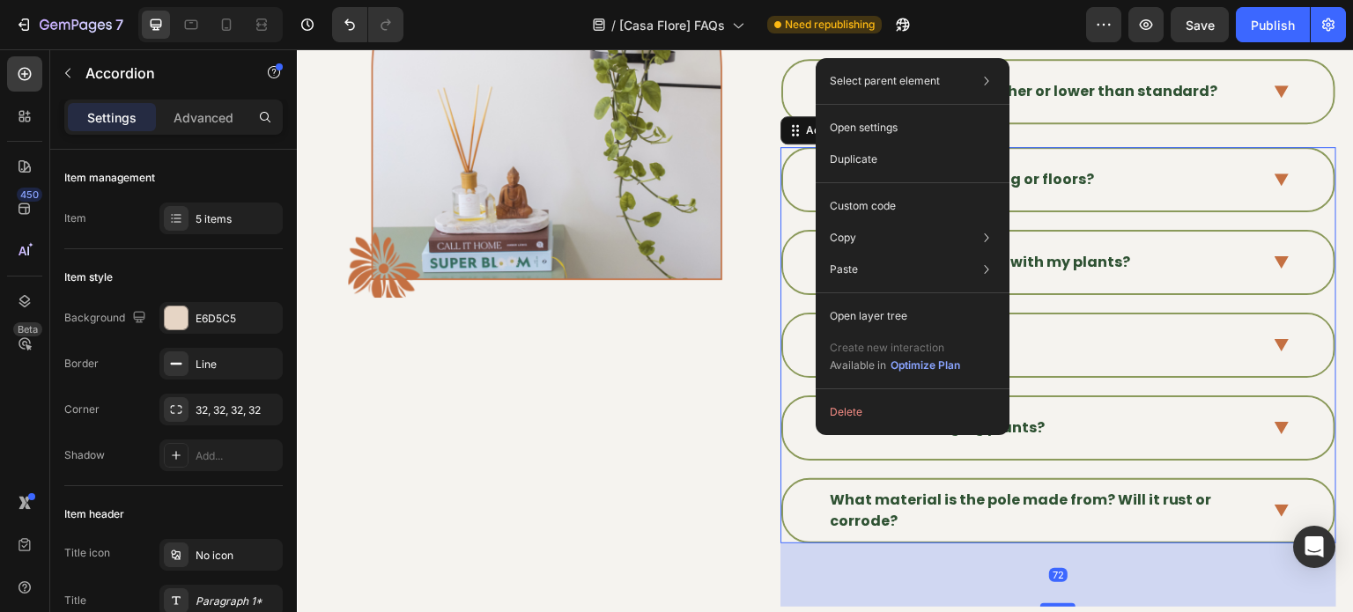
click at [819, 452] on div "Is it safe for hanging plants?" at bounding box center [1058, 428] width 550 height 62
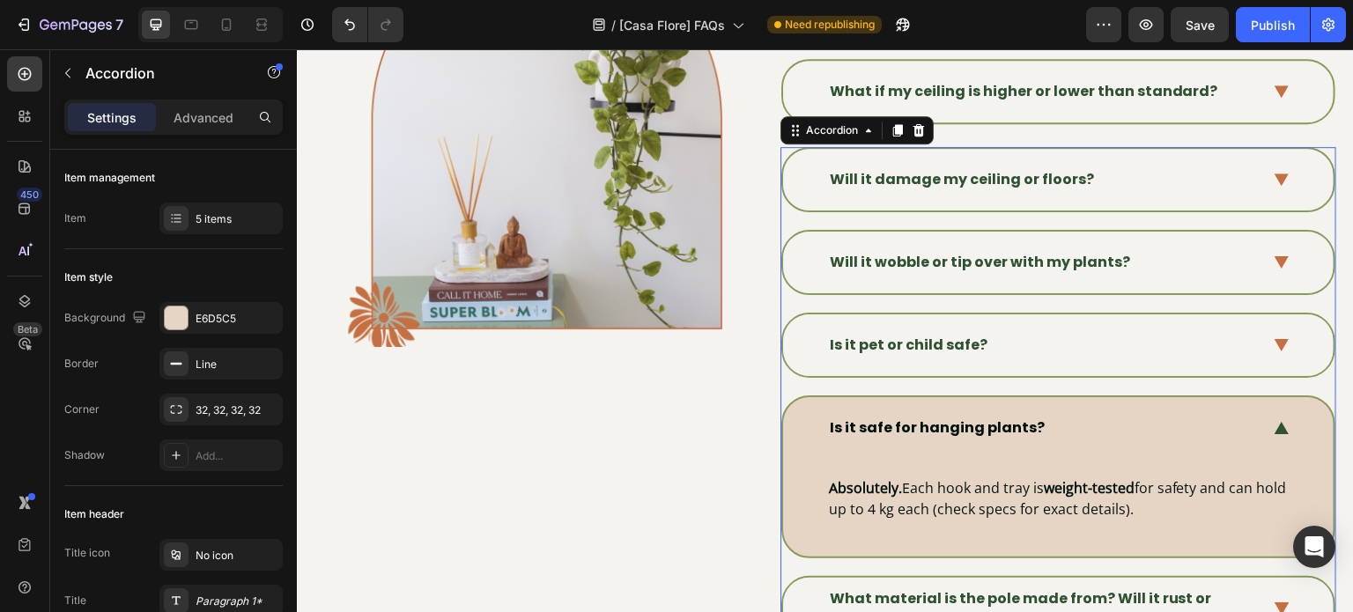
click at [1258, 437] on div "Is it safe for hanging plants?" at bounding box center [1058, 428] width 550 height 62
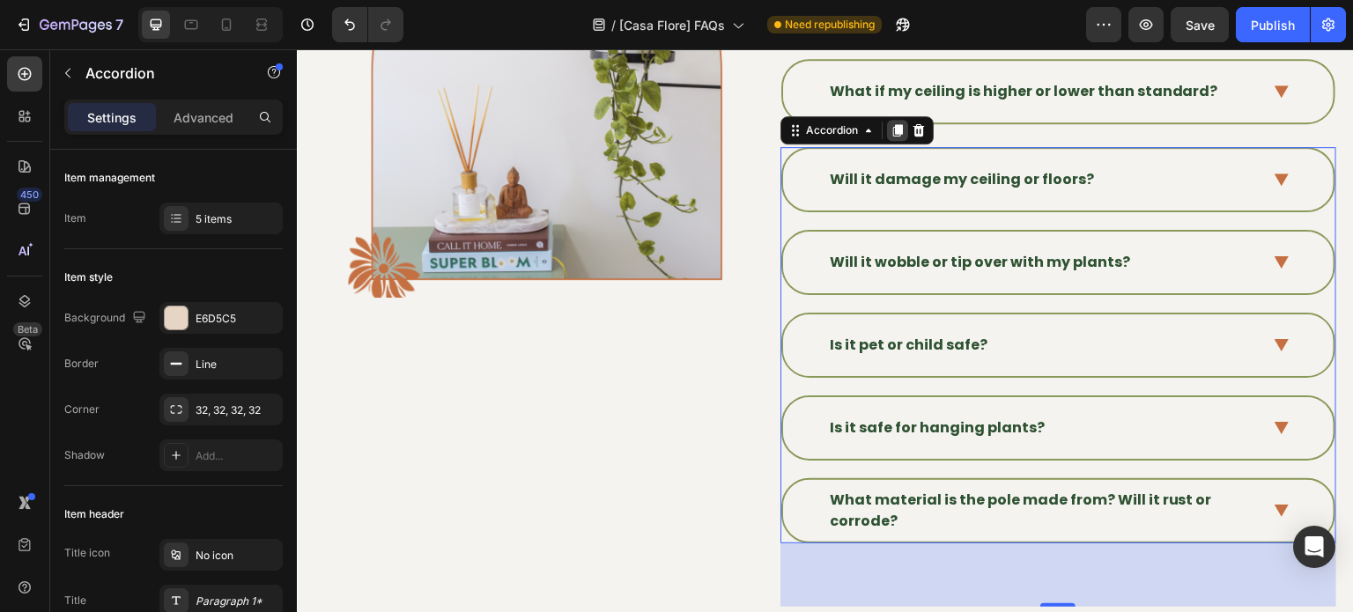
click at [890, 129] on icon at bounding box center [897, 130] width 14 height 14
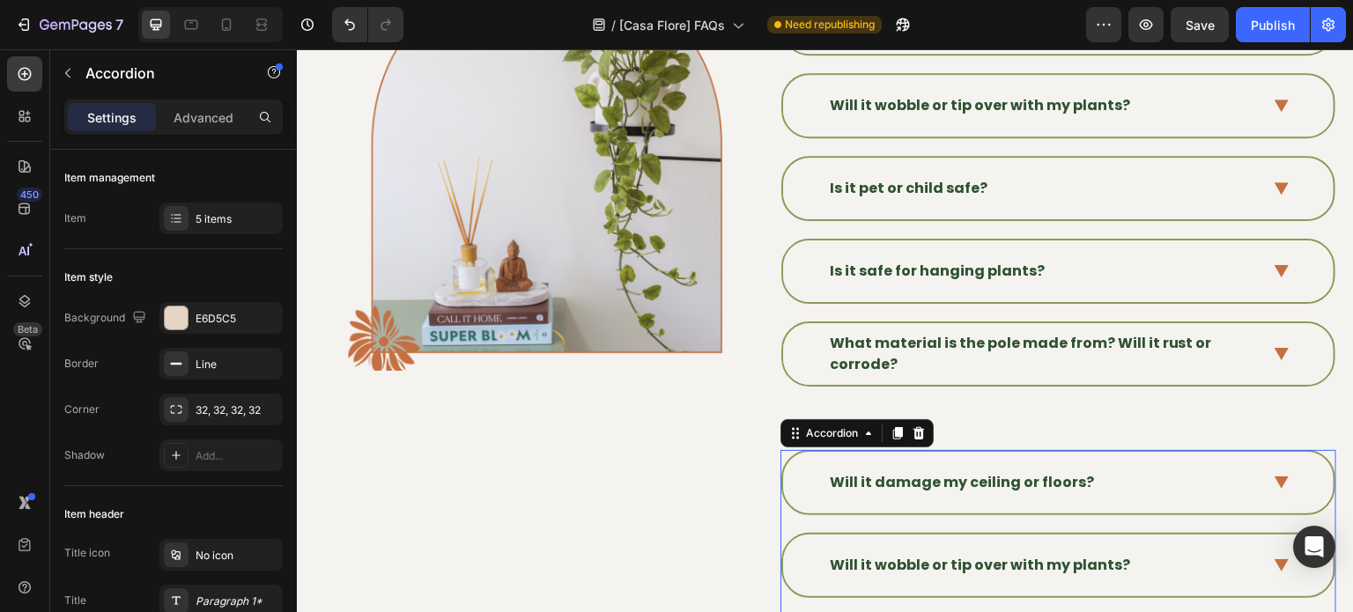
scroll to position [830, 0]
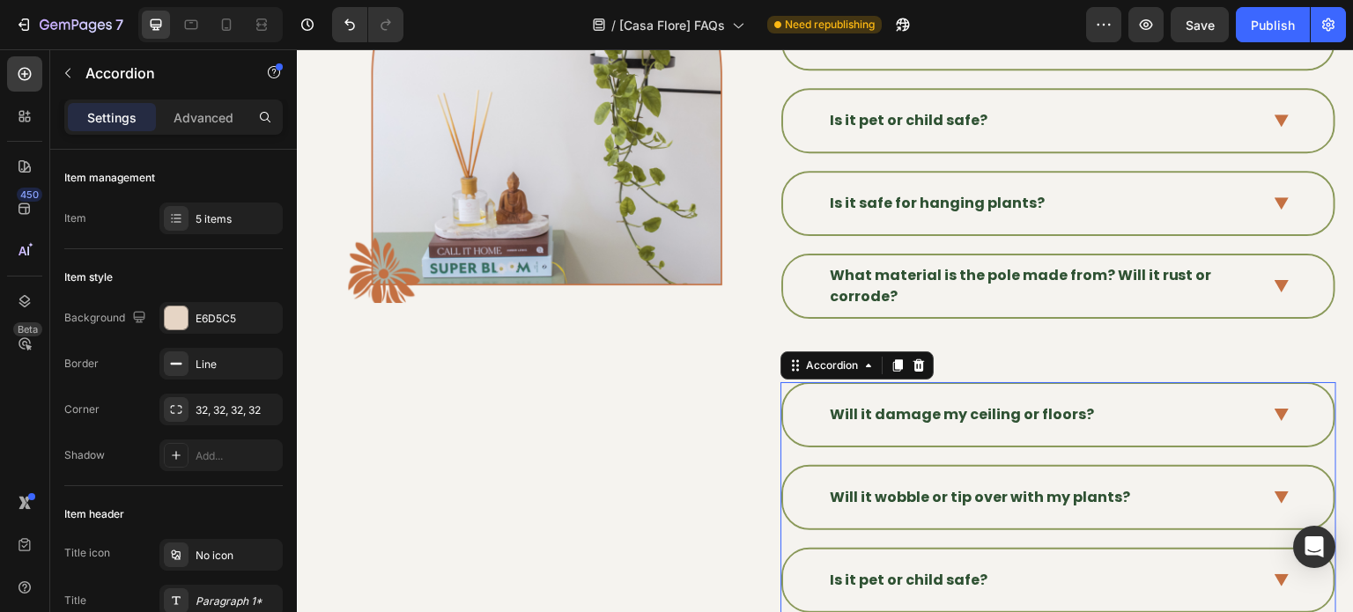
click at [928, 404] on strong "Will it damage my ceiling or floors?" at bounding box center [962, 414] width 264 height 20
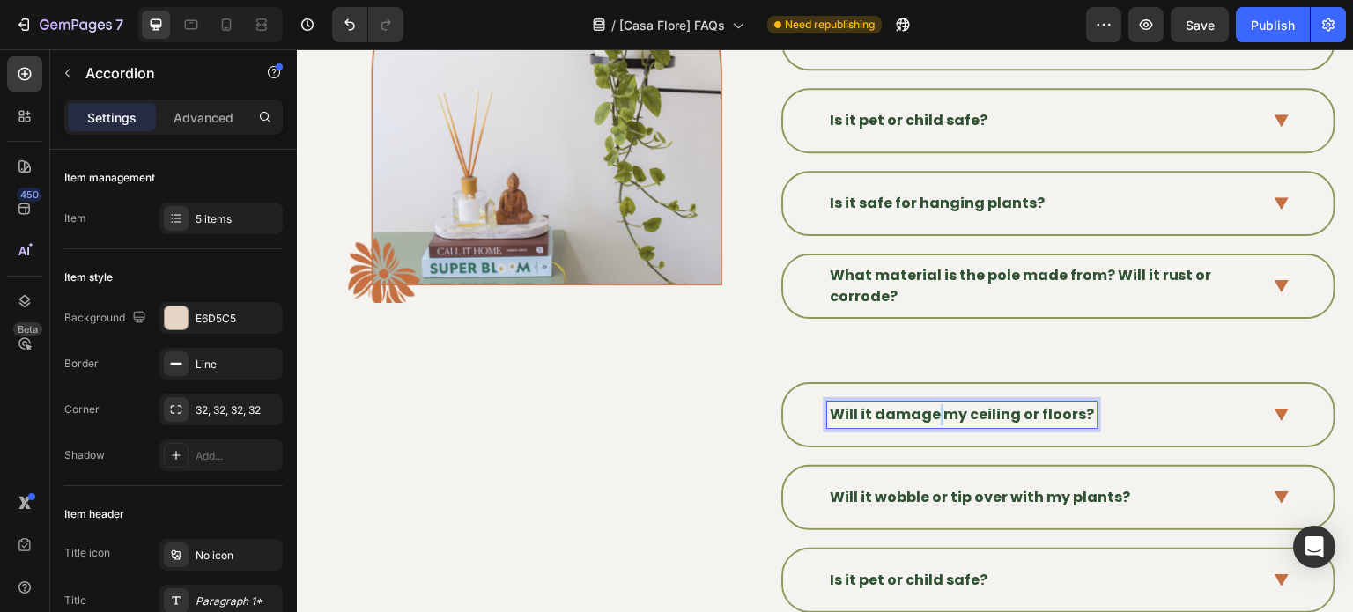
click at [928, 404] on strong "Will it damage my ceiling or floors?" at bounding box center [962, 414] width 264 height 20
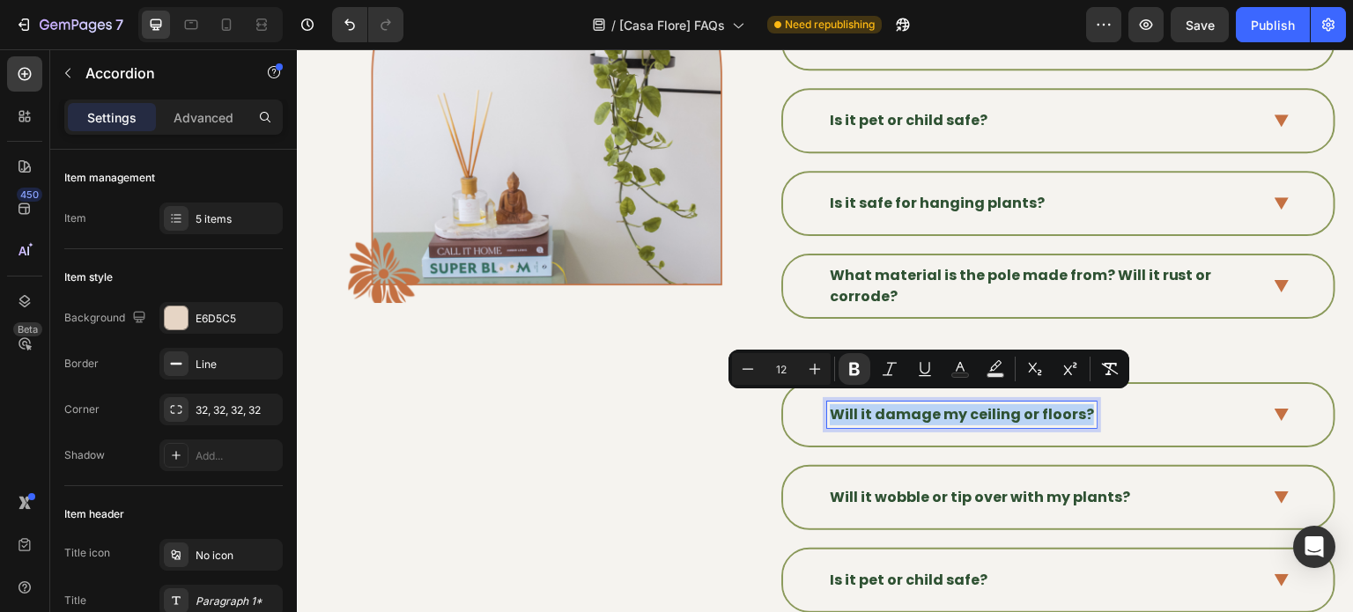
click at [928, 404] on strong "Will it damage my ceiling or floors?" at bounding box center [962, 414] width 264 height 20
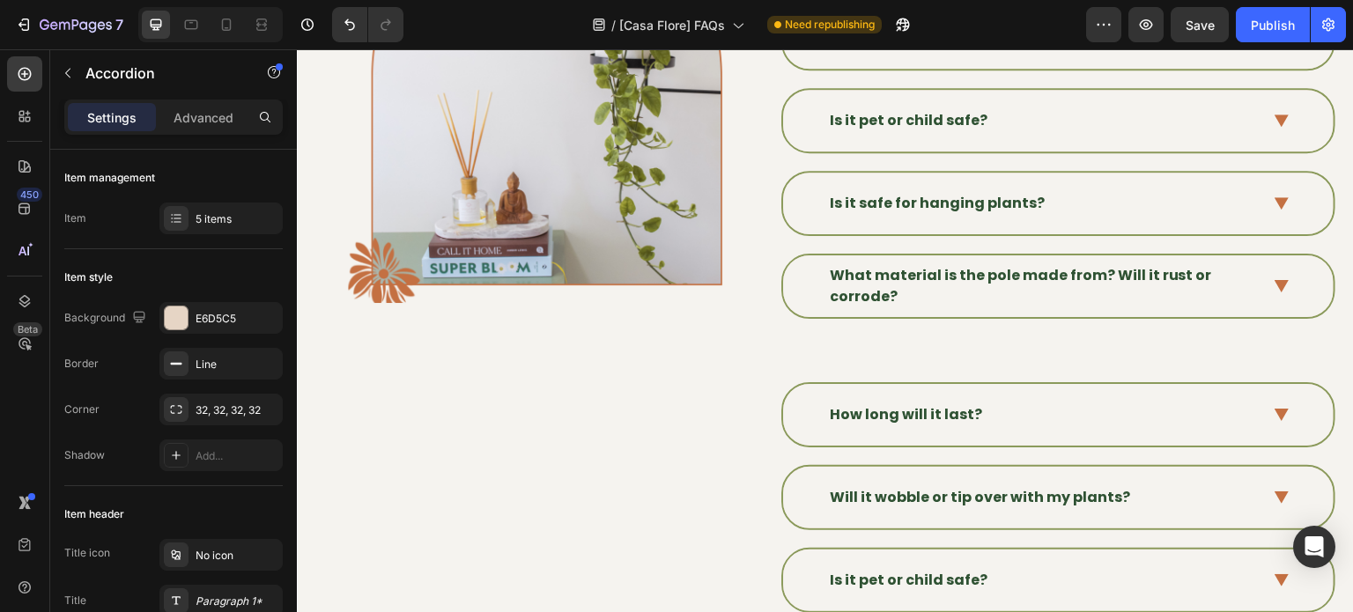
click at [1268, 423] on div "How long will it last?" at bounding box center [1058, 415] width 550 height 62
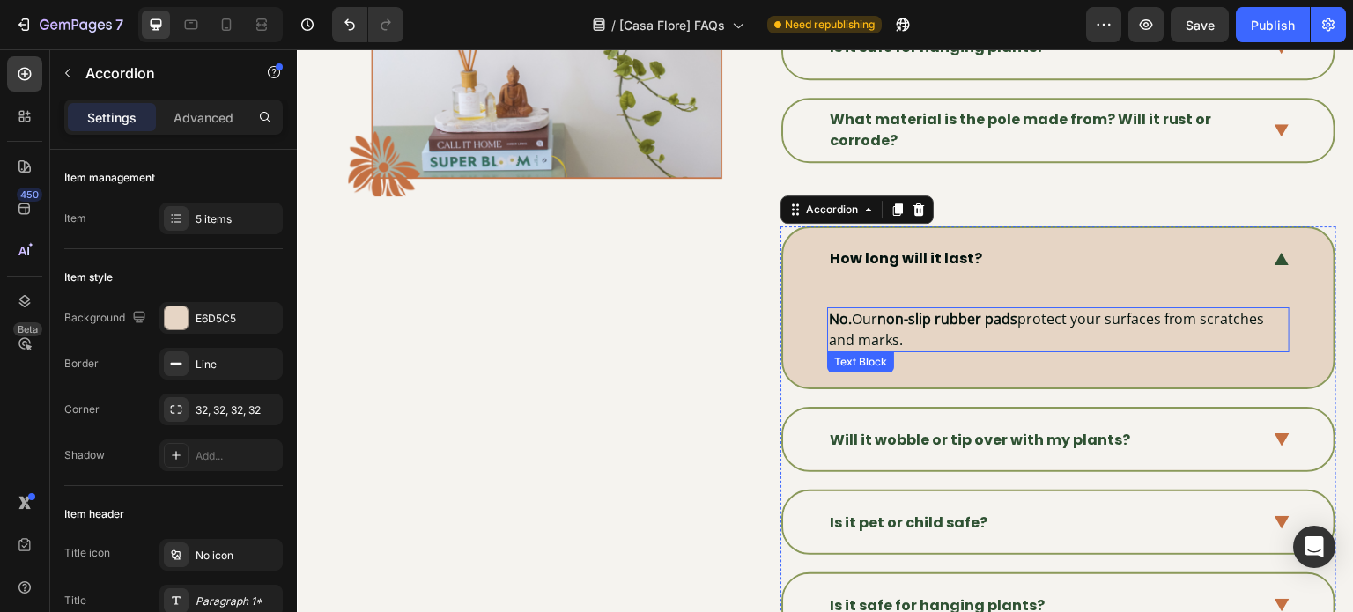
scroll to position [1007, 0]
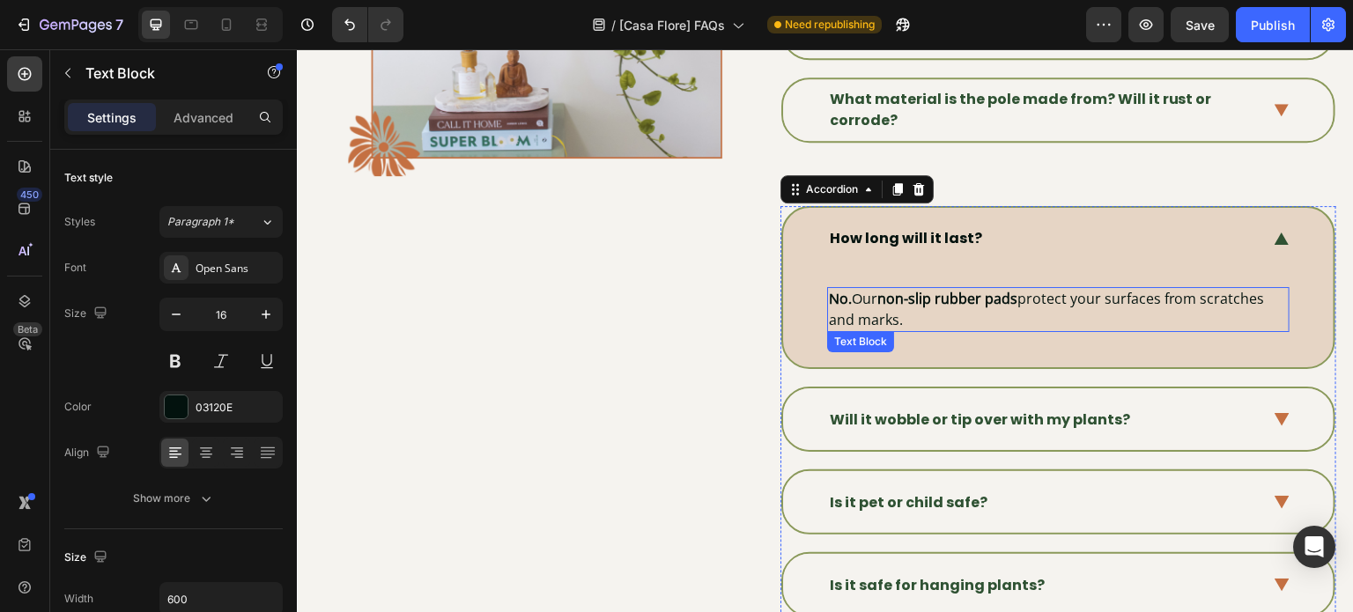
click at [1029, 296] on span "No. Our non-slip rubber pads protect your surfaces from scratches and marks." at bounding box center [1047, 309] width 436 height 41
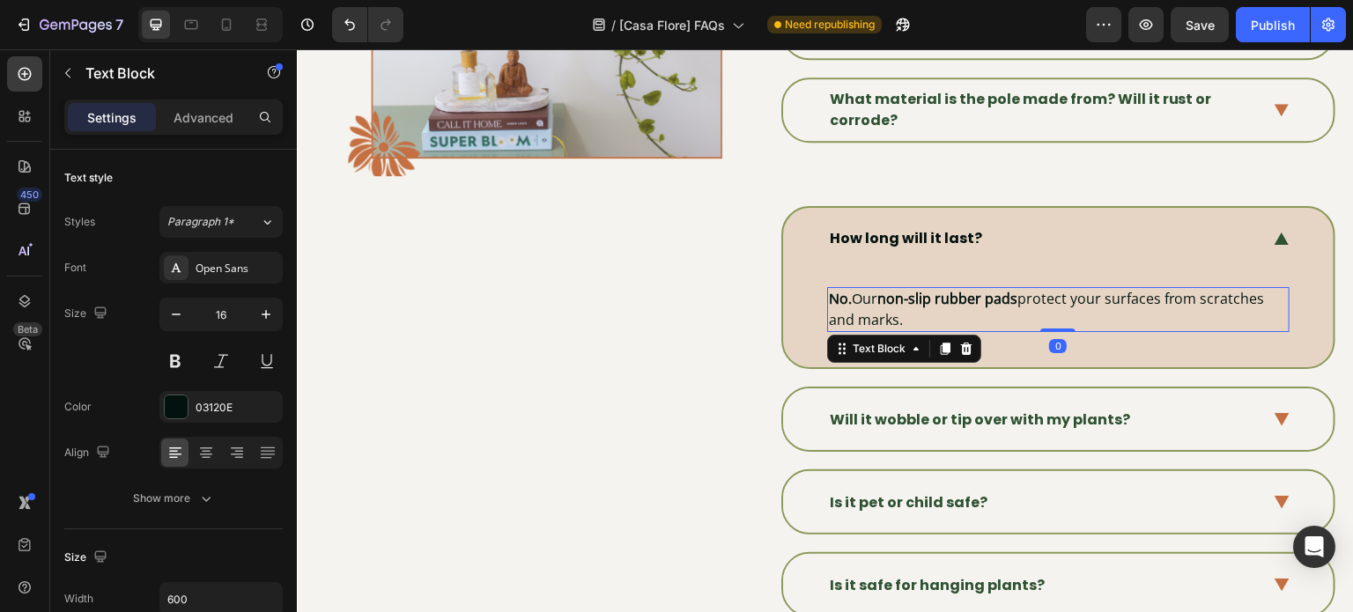
click at [1029, 296] on span "No. Our non-slip rubber pads protect your surfaces from scratches and marks." at bounding box center [1047, 309] width 436 height 41
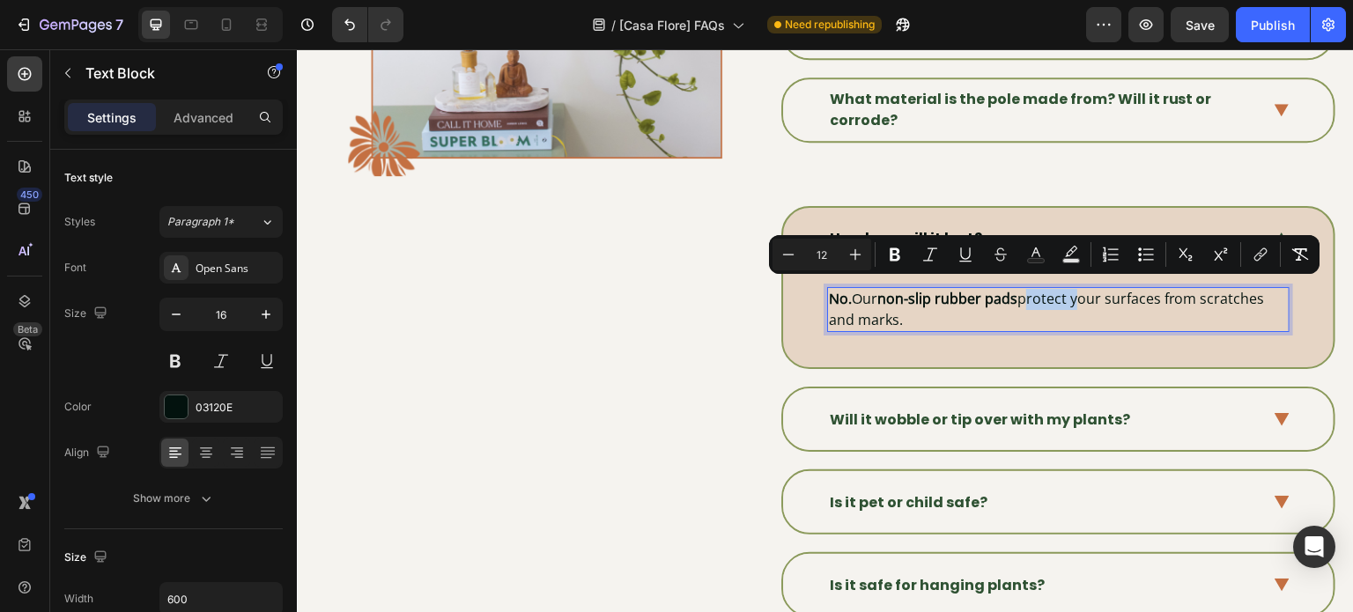
click at [1029, 296] on span "No. Our non-slip rubber pads protect your surfaces from scratches and marks." at bounding box center [1047, 309] width 436 height 41
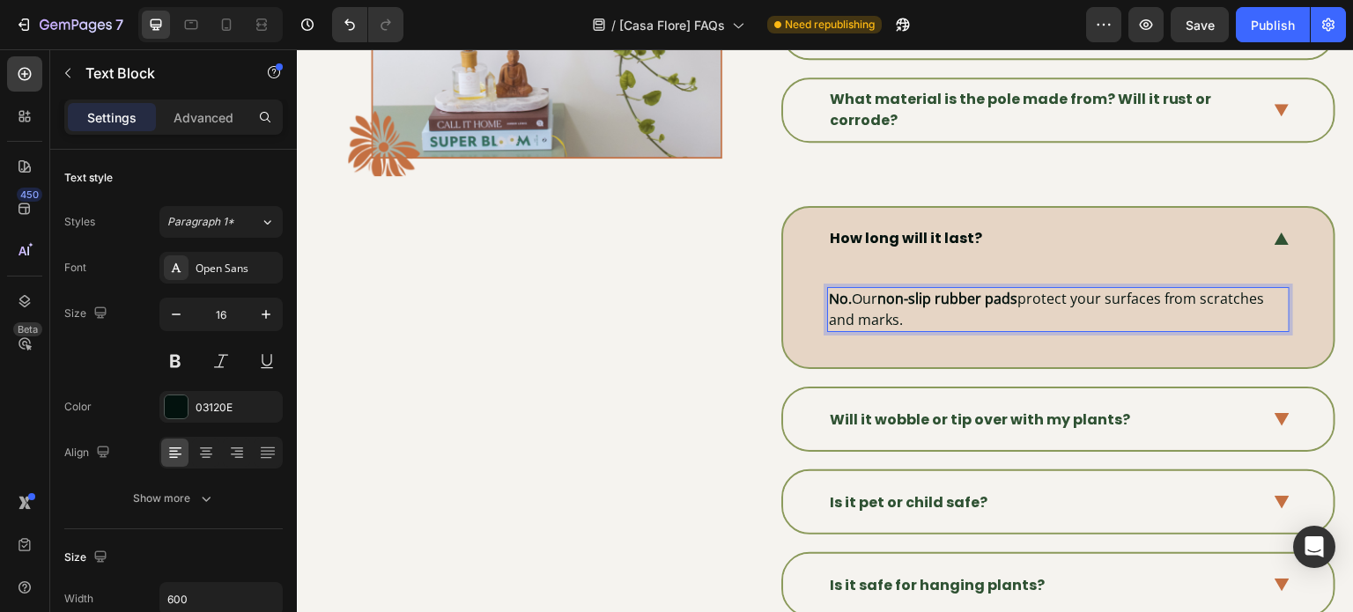
click at [1102, 304] on p "No. Our non-slip rubber pads protect your surfaces from scratches and marks." at bounding box center [1058, 309] width 459 height 41
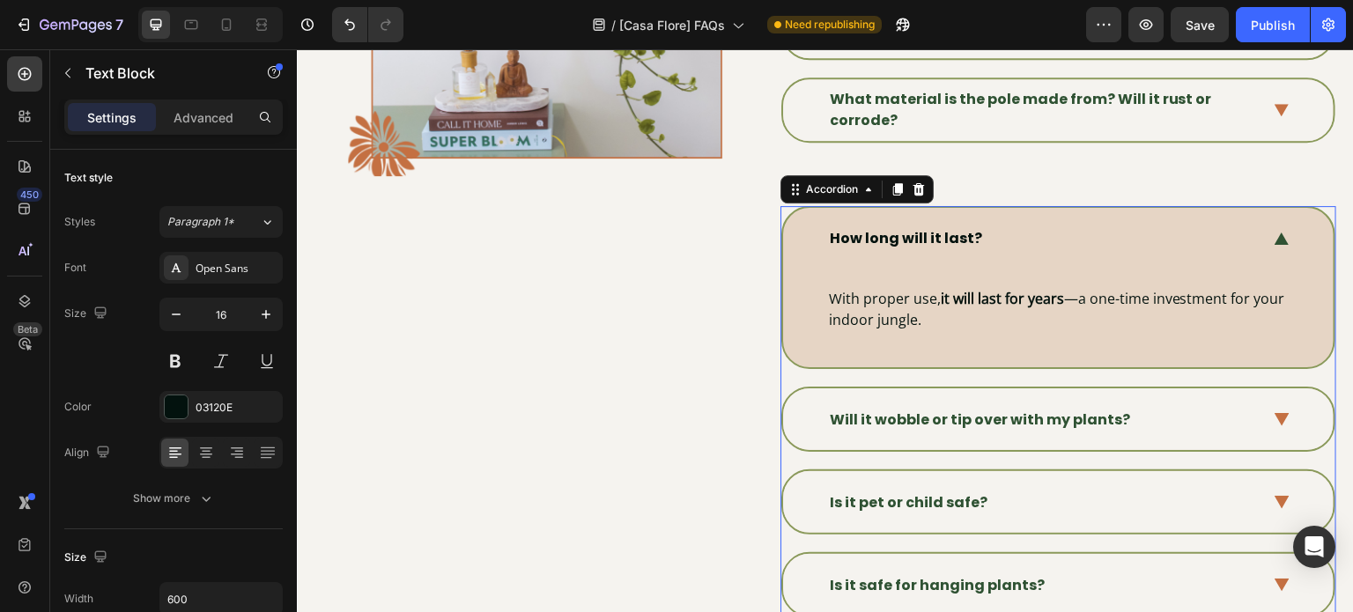
click at [1025, 407] on div "Will it wobble or tip over with my plants?" at bounding box center [980, 420] width 306 height 26
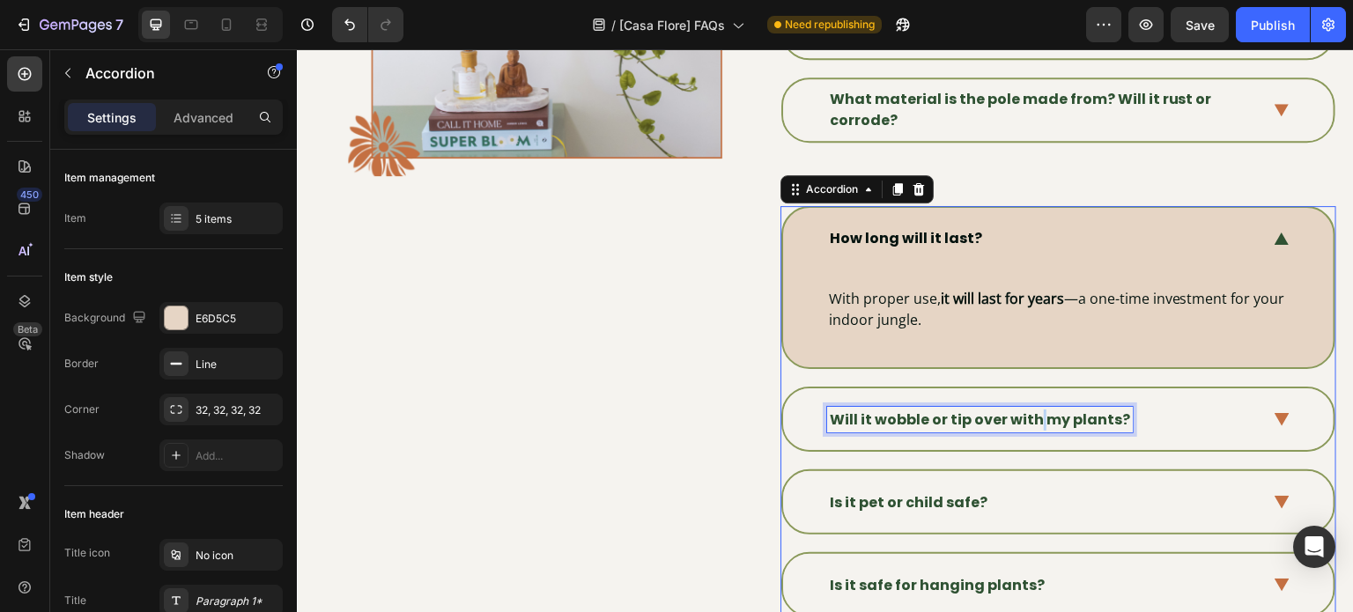
click at [1025, 410] on strong "Will it wobble or tip over with my plants?" at bounding box center [980, 420] width 300 height 20
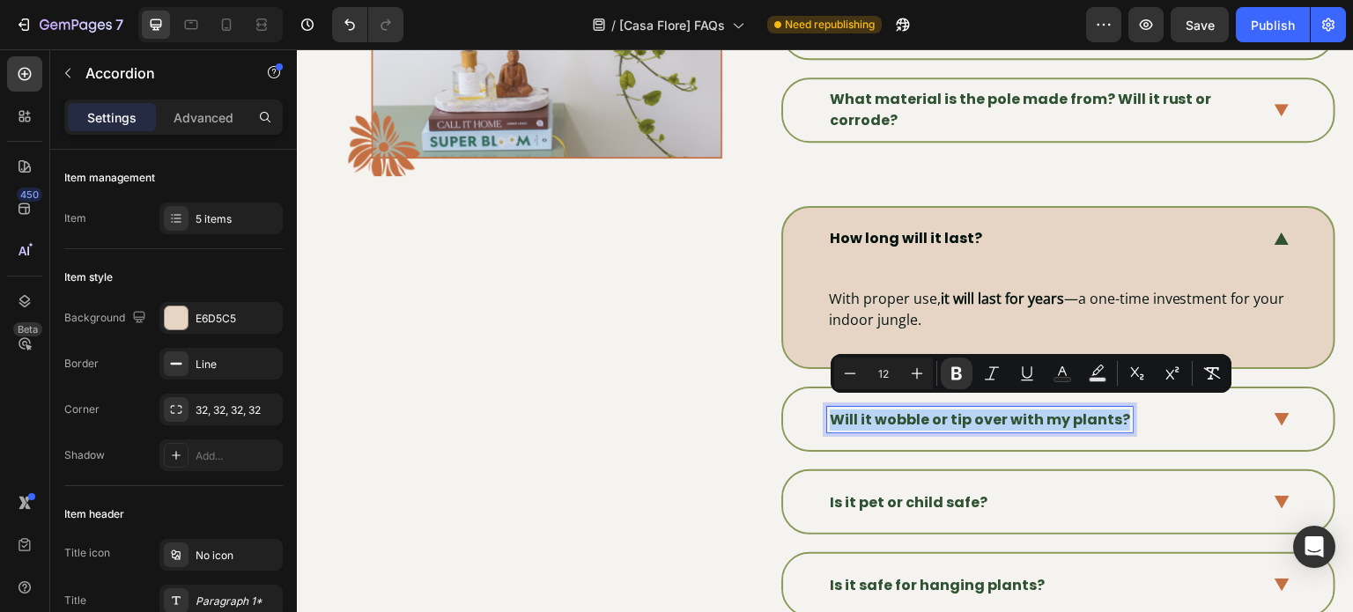
click at [1025, 410] on strong "Will it wobble or tip over with my plants?" at bounding box center [980, 420] width 300 height 20
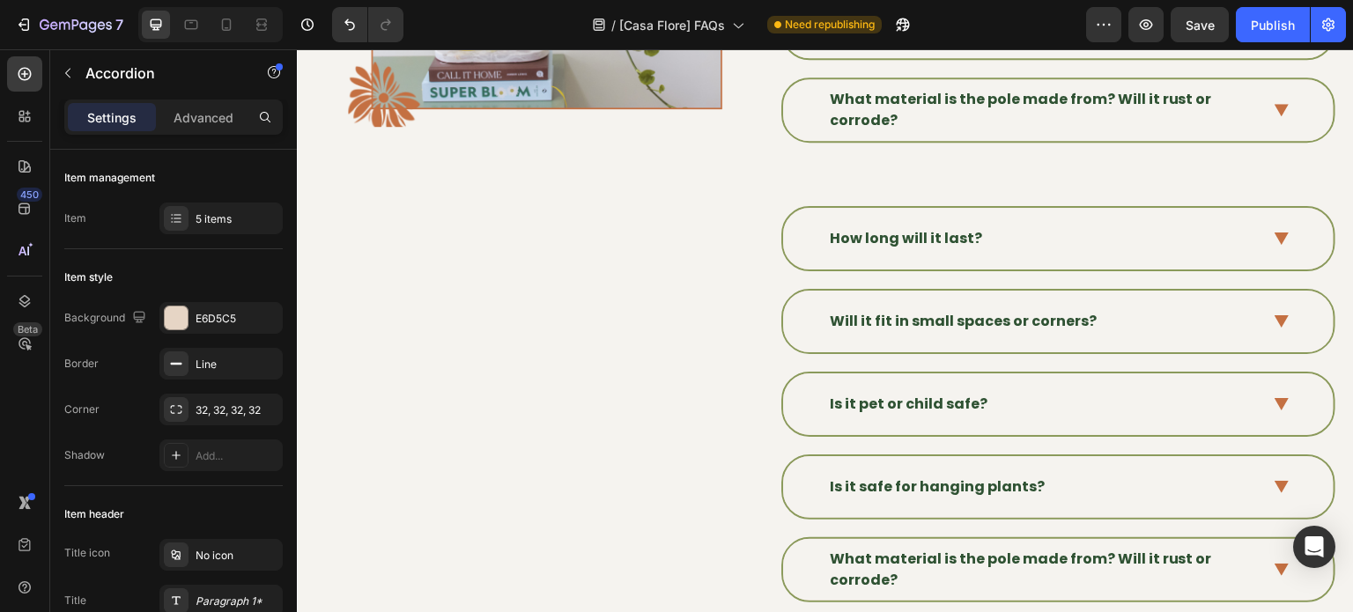
click at [1266, 352] on div "Will it fit in small spaces or corners?" at bounding box center [1058, 322] width 550 height 62
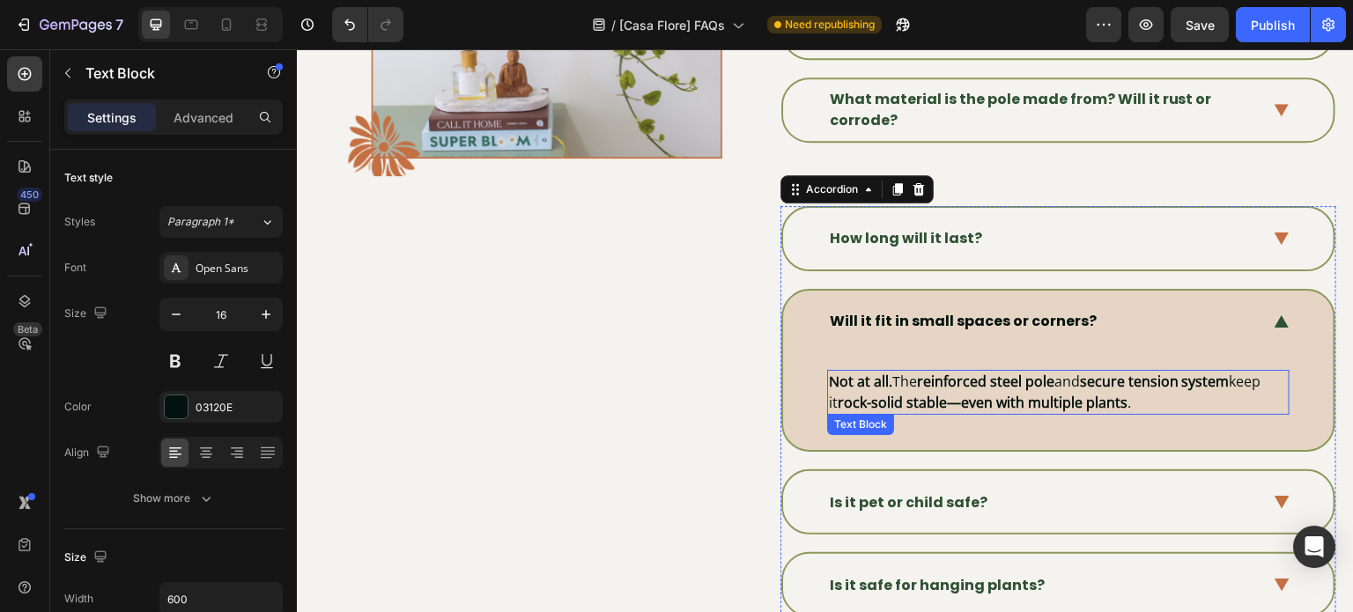
click at [912, 380] on span "Not at all. The reinforced steel pole and secure tension system keep it rock-so…" at bounding box center [1045, 392] width 432 height 41
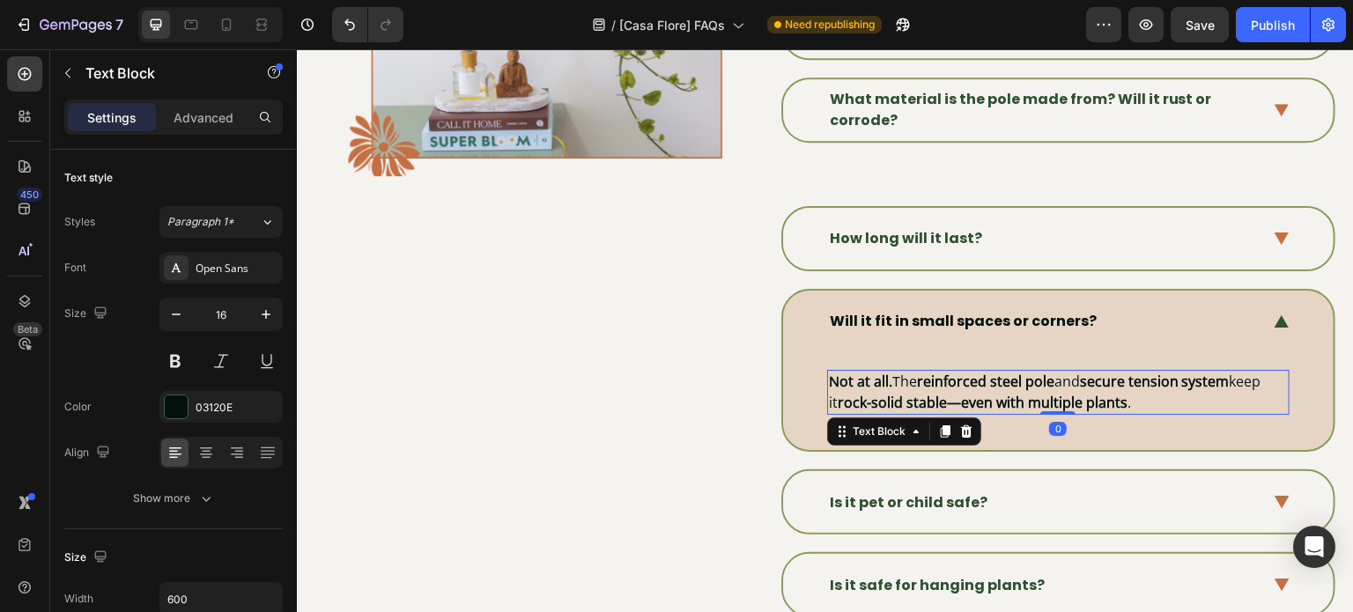
click at [912, 380] on span "Not at all. The reinforced steel pole and secure tension system keep it rock-so…" at bounding box center [1045, 392] width 432 height 41
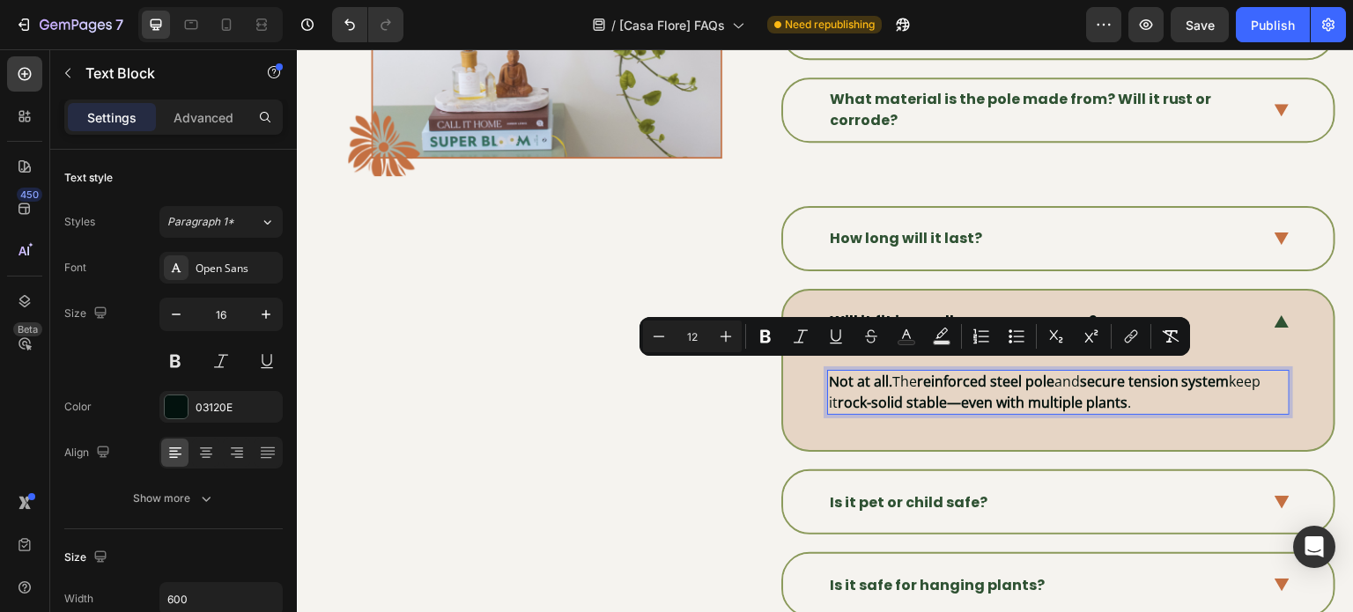
click at [912, 380] on span "Not at all. The reinforced steel pole and secure tension system keep it rock-so…" at bounding box center [1045, 392] width 432 height 41
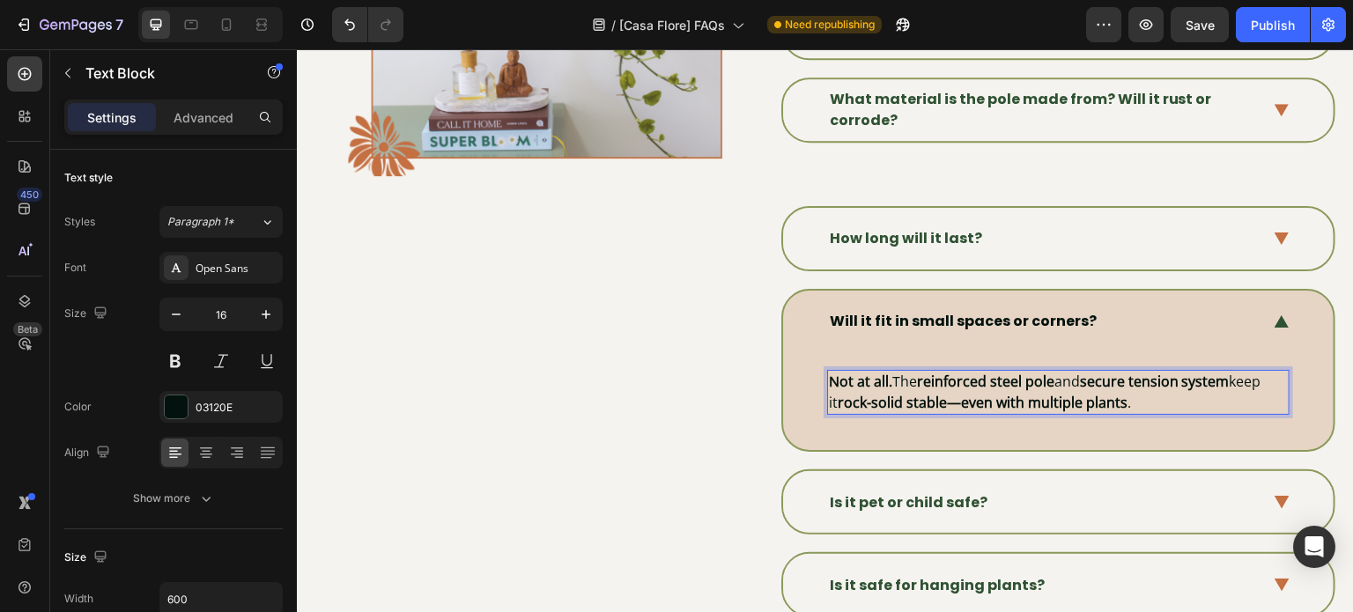
click at [912, 380] on span "Not at all. The reinforced steel pole and secure tension system keep it rock-so…" at bounding box center [1045, 392] width 432 height 41
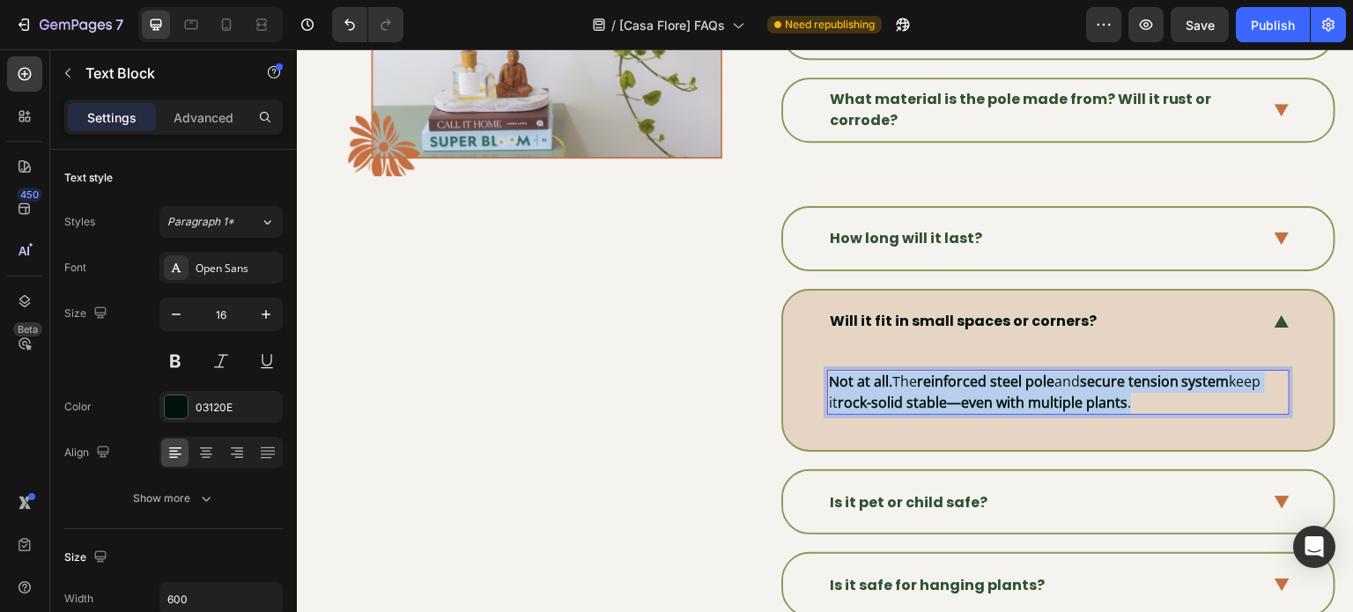
click at [912, 380] on span "Not at all. The reinforced steel pole and secure tension system keep it rock-so…" at bounding box center [1045, 392] width 432 height 41
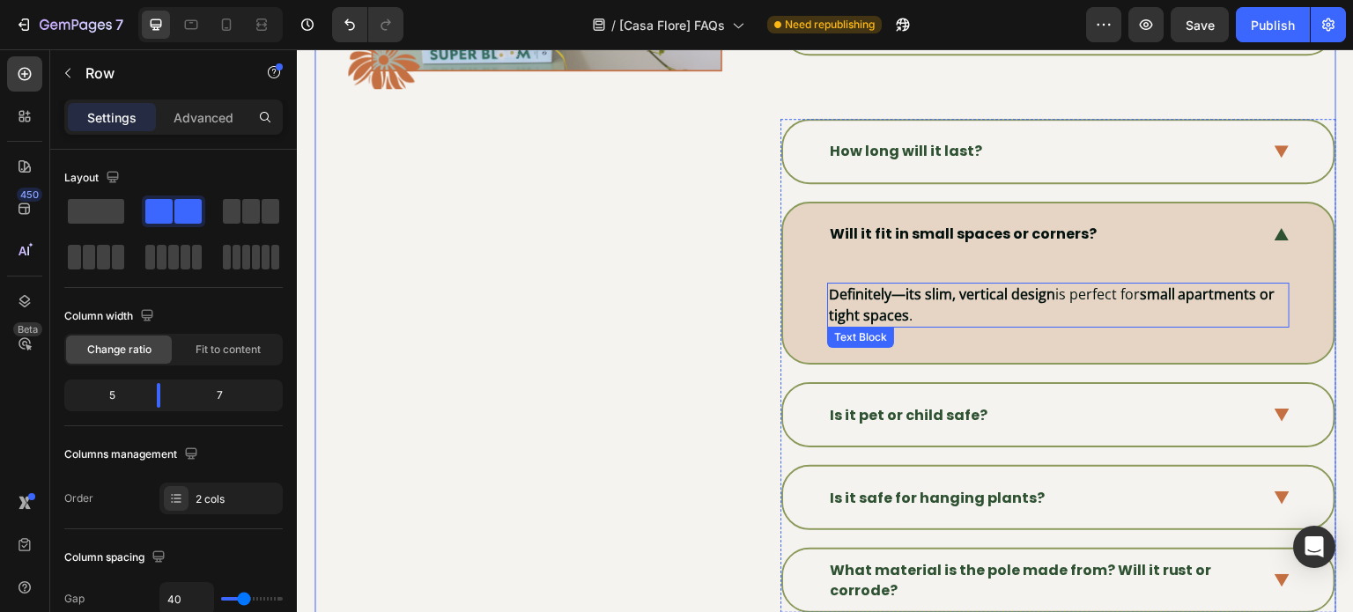
scroll to position [1095, 0]
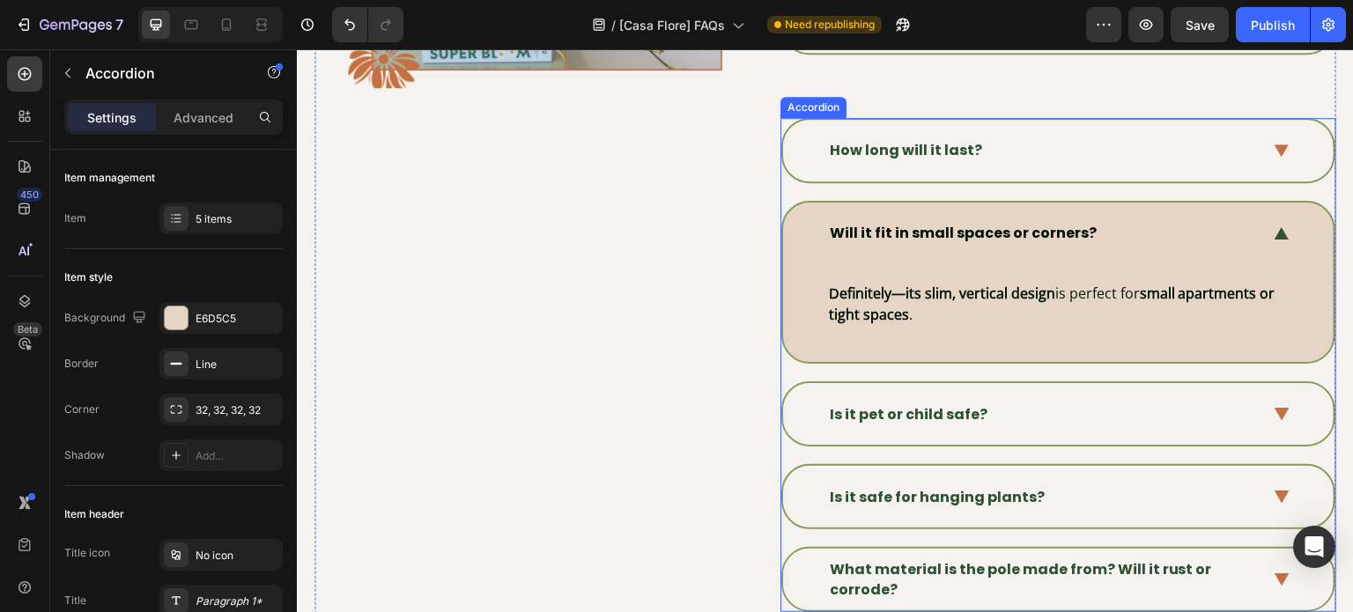
click at [986, 405] on div "Is it pet or child safe?" at bounding box center [1043, 415] width 433 height 26
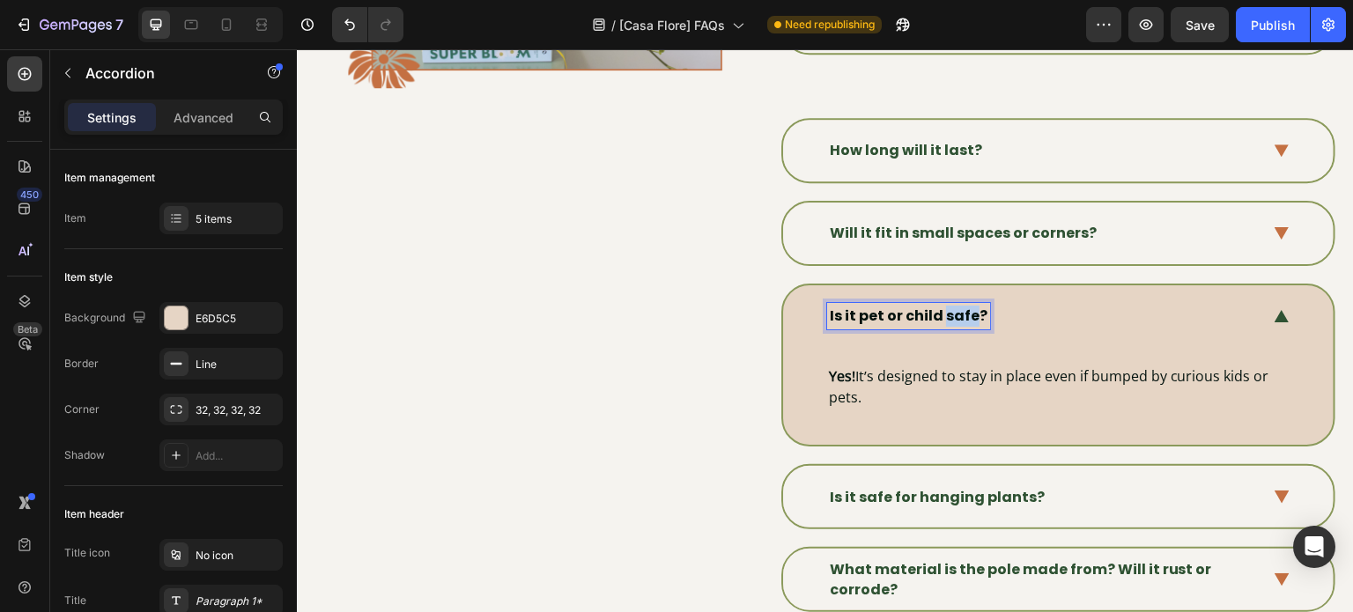
click at [942, 310] on strong "Is it pet or child safe?" at bounding box center [909, 316] width 158 height 20
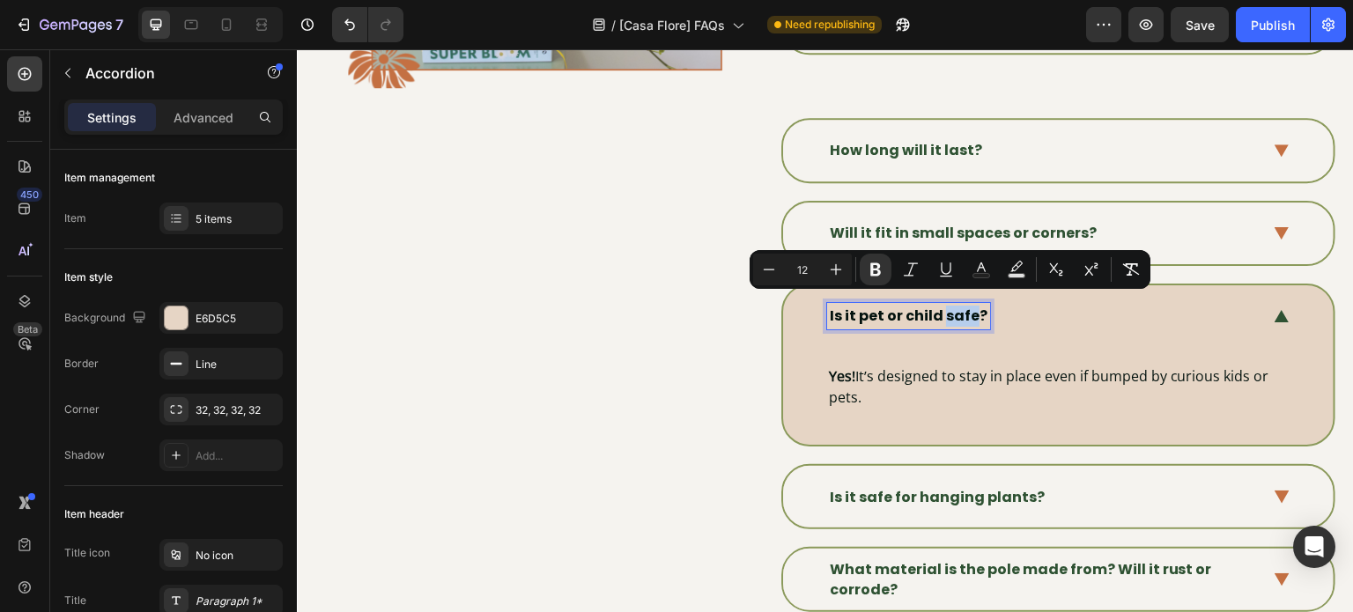
click at [939, 308] on strong "Is it pet or child safe?" at bounding box center [909, 316] width 158 height 20
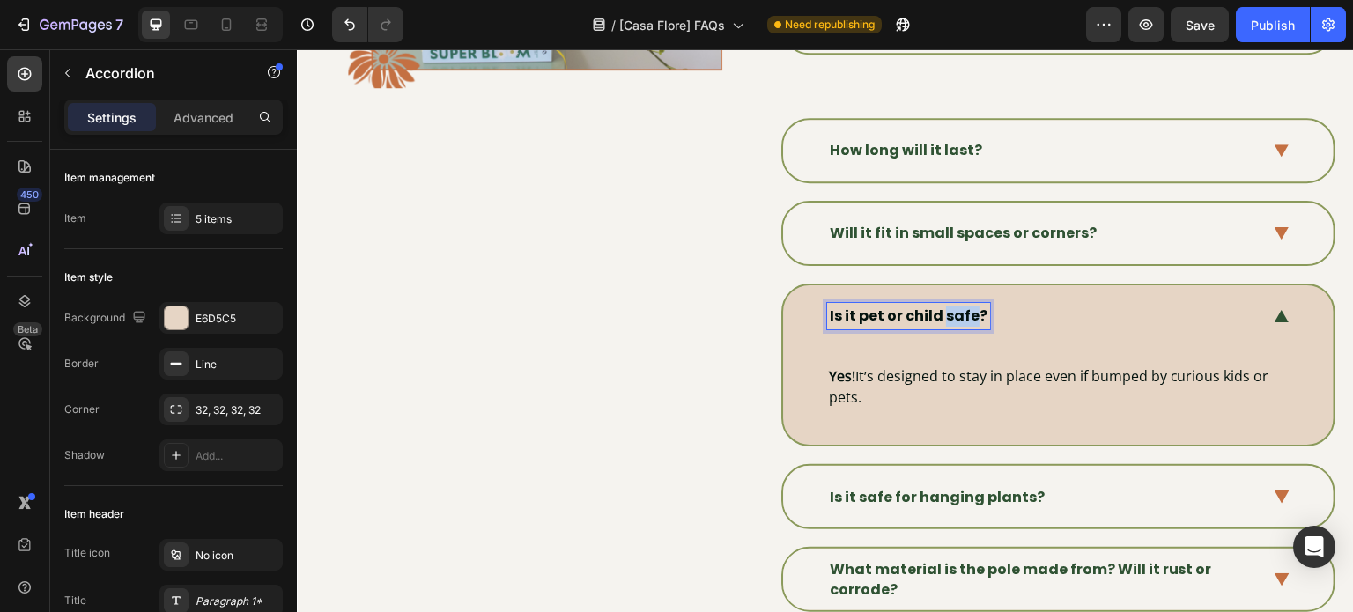
click at [939, 308] on strong "Is it pet or child safe?" at bounding box center [909, 316] width 158 height 20
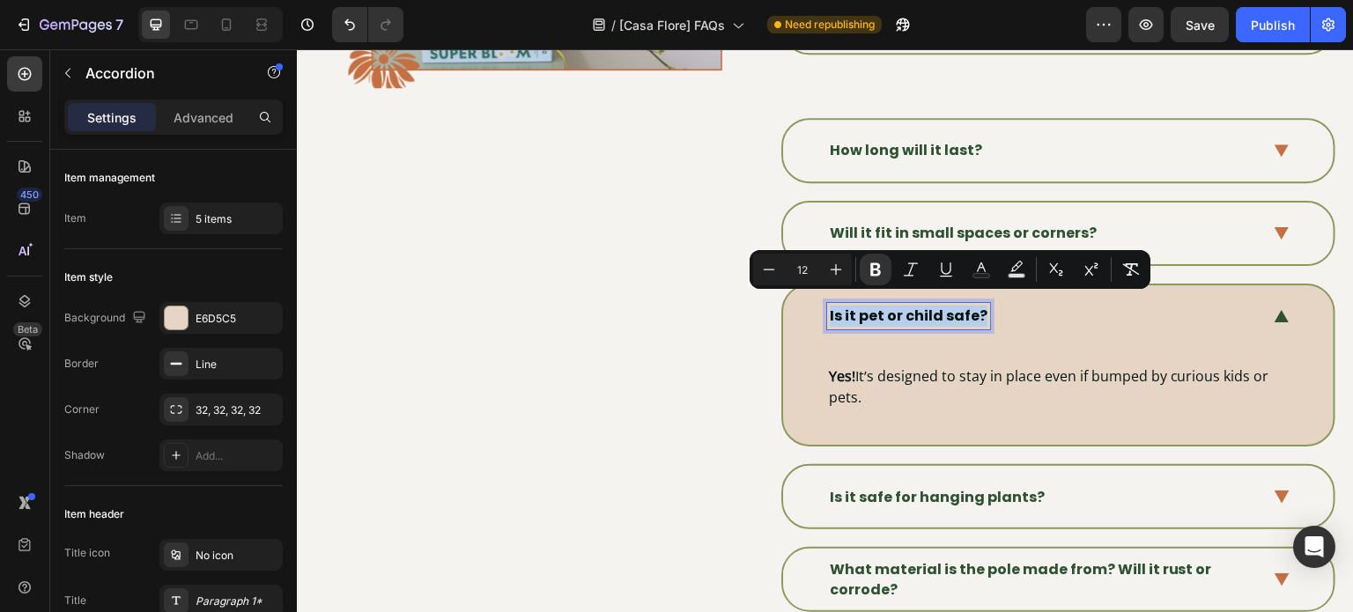
click at [939, 308] on strong "Is it pet or child safe?" at bounding box center [909, 316] width 158 height 20
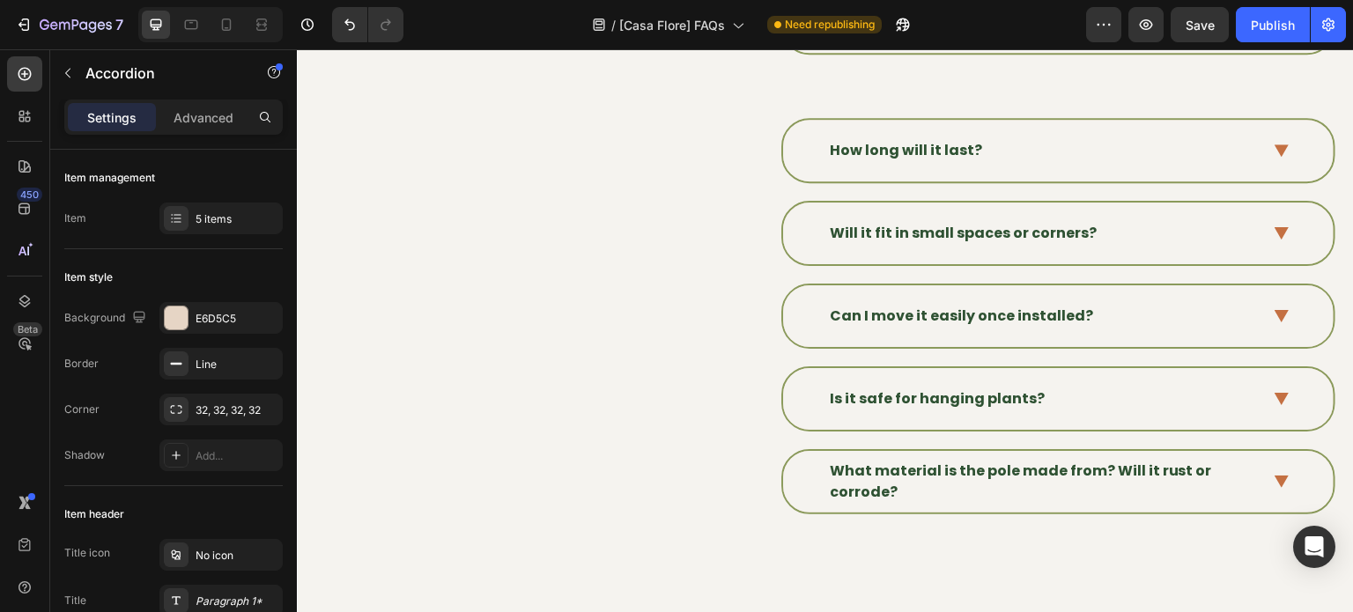
click at [1274, 310] on icon at bounding box center [1281, 316] width 15 height 13
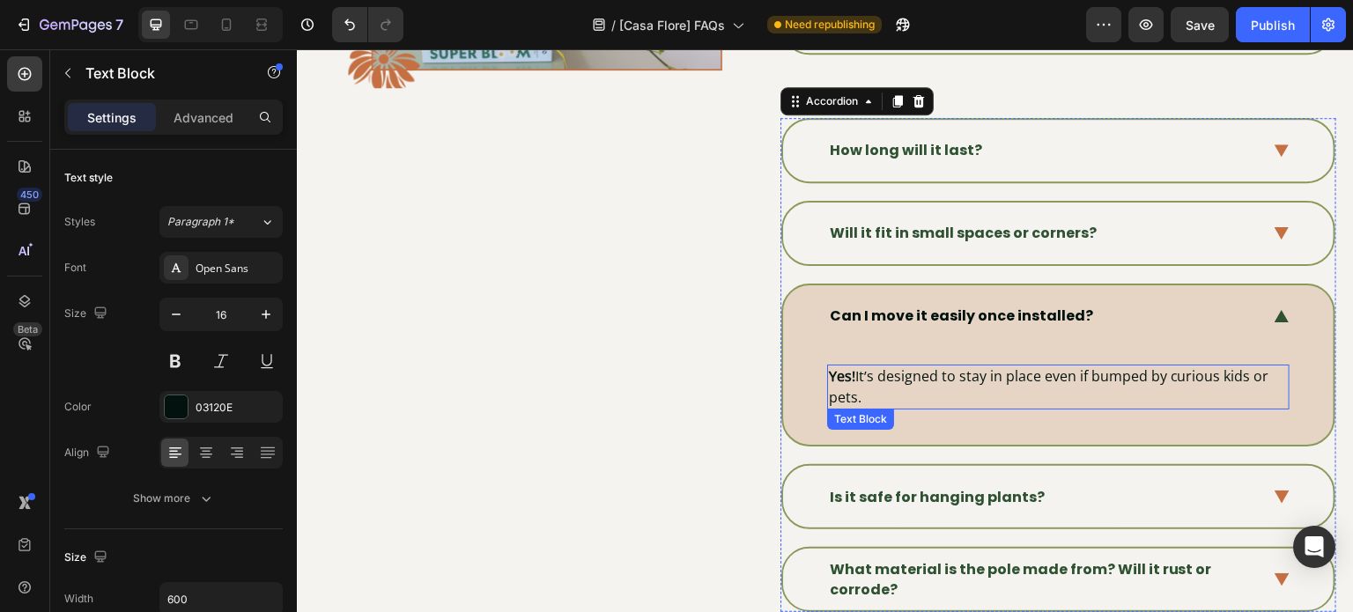
click at [966, 368] on span "Yes! It’s designed to stay in place even if bumped by curious kids or pets." at bounding box center [1049, 386] width 440 height 41
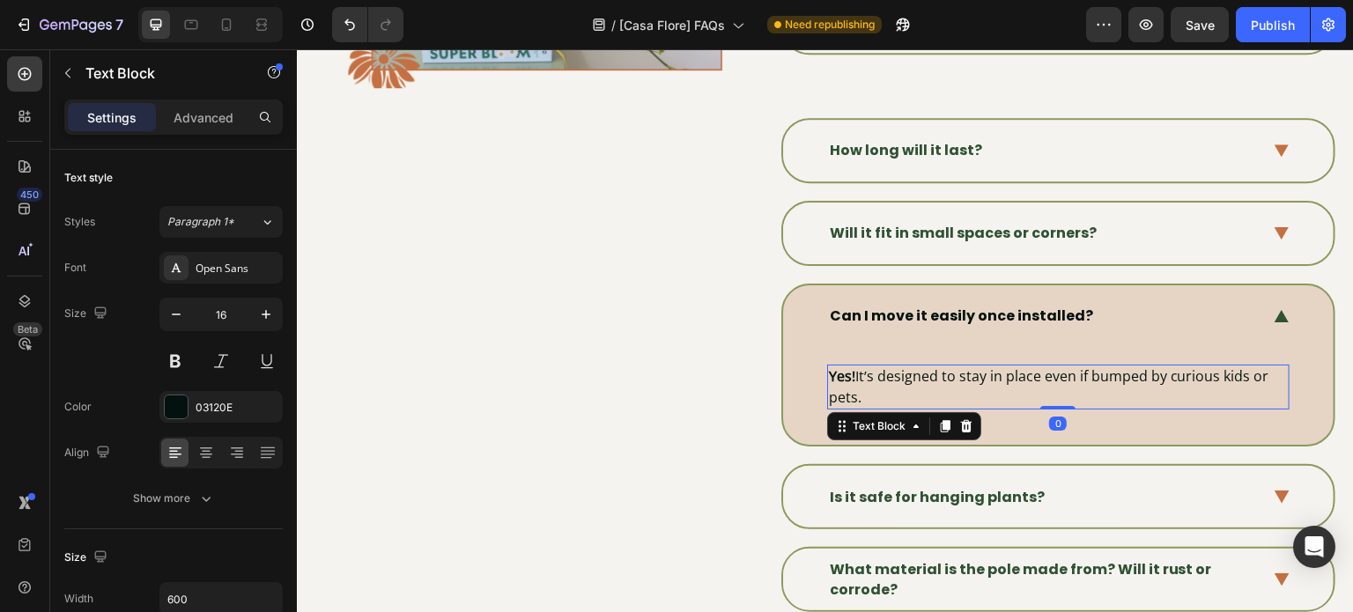
click at [966, 368] on span "Yes! It’s designed to stay in place even if bumped by curious kids or pets." at bounding box center [1049, 386] width 440 height 41
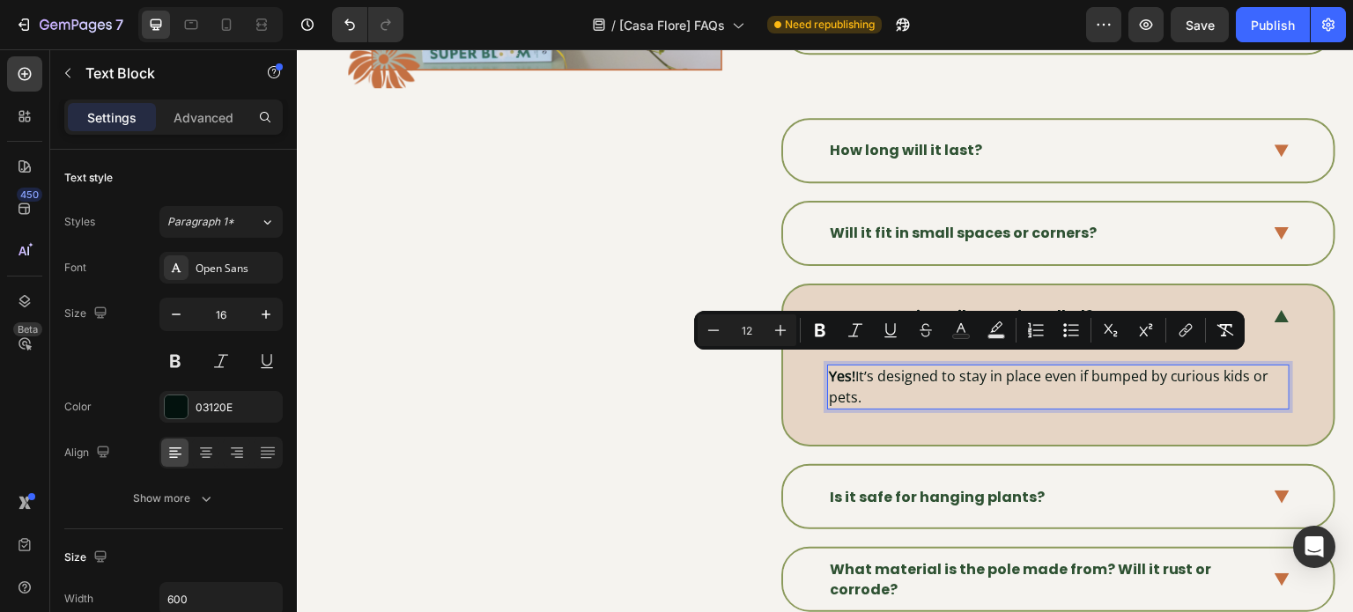
click at [915, 386] on p "Yes! It’s designed to stay in place even if bumped by curious kids or pets." at bounding box center [1058, 386] width 459 height 41
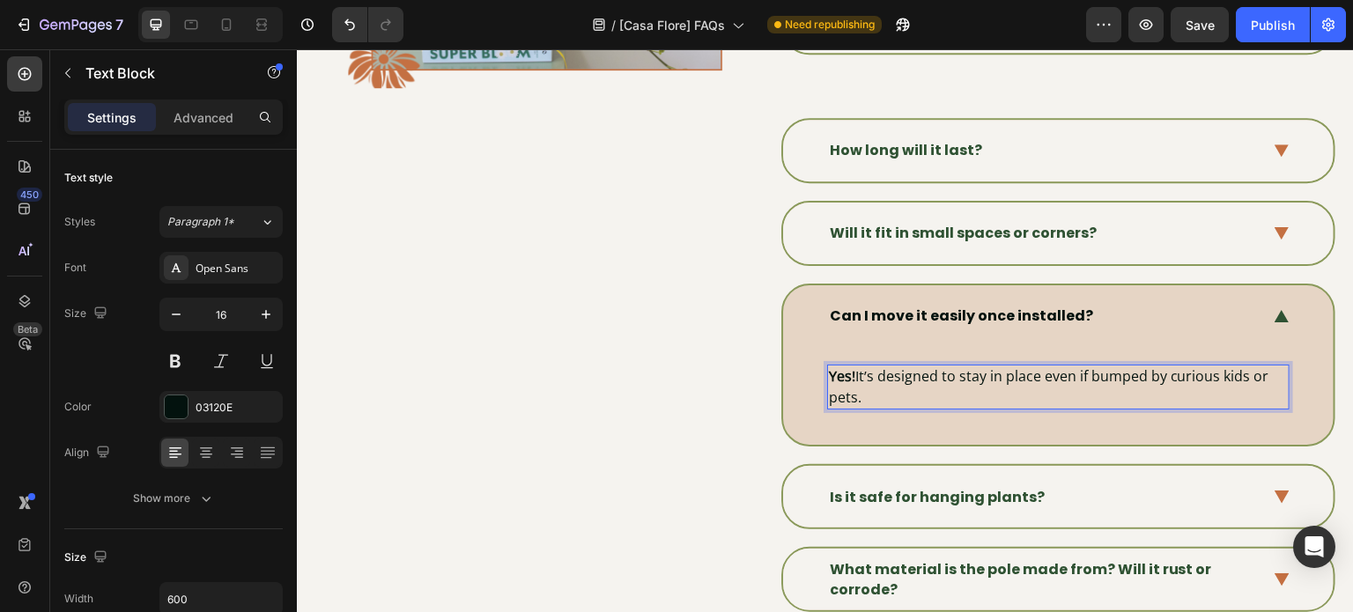
click at [915, 386] on p "Yes! It’s designed to stay in place even if bumped by curious kids or pets." at bounding box center [1058, 386] width 459 height 41
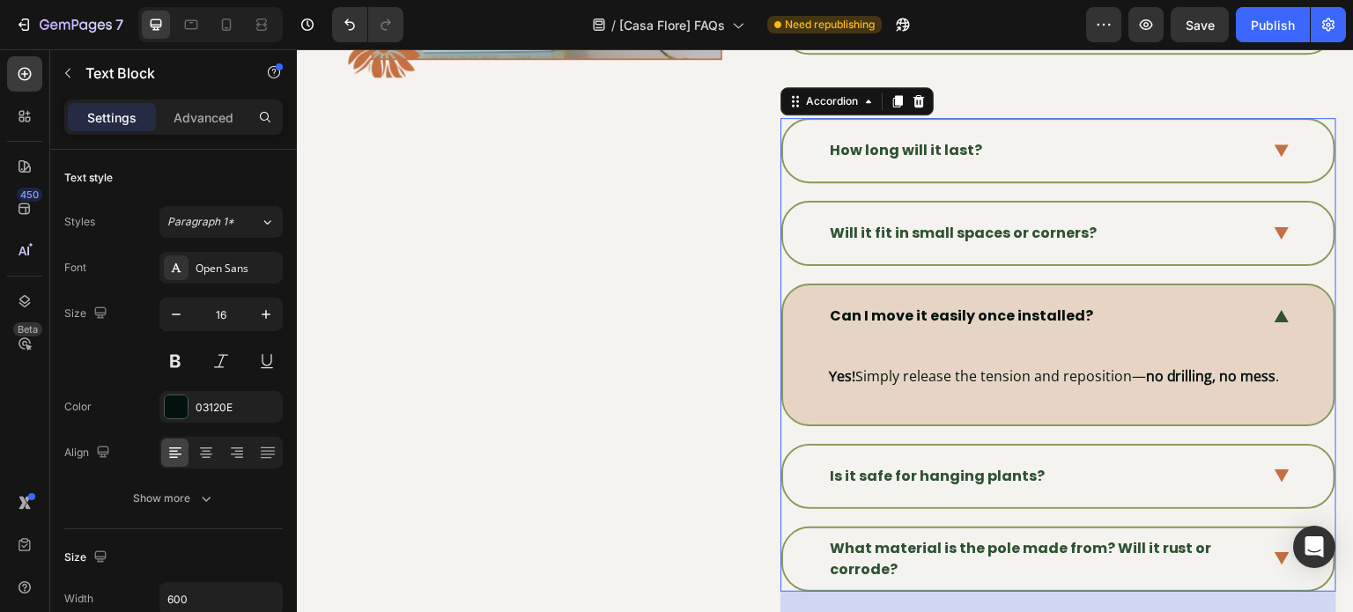
click at [1035, 463] on div "Is it safe for hanging plants?" at bounding box center [1043, 476] width 433 height 26
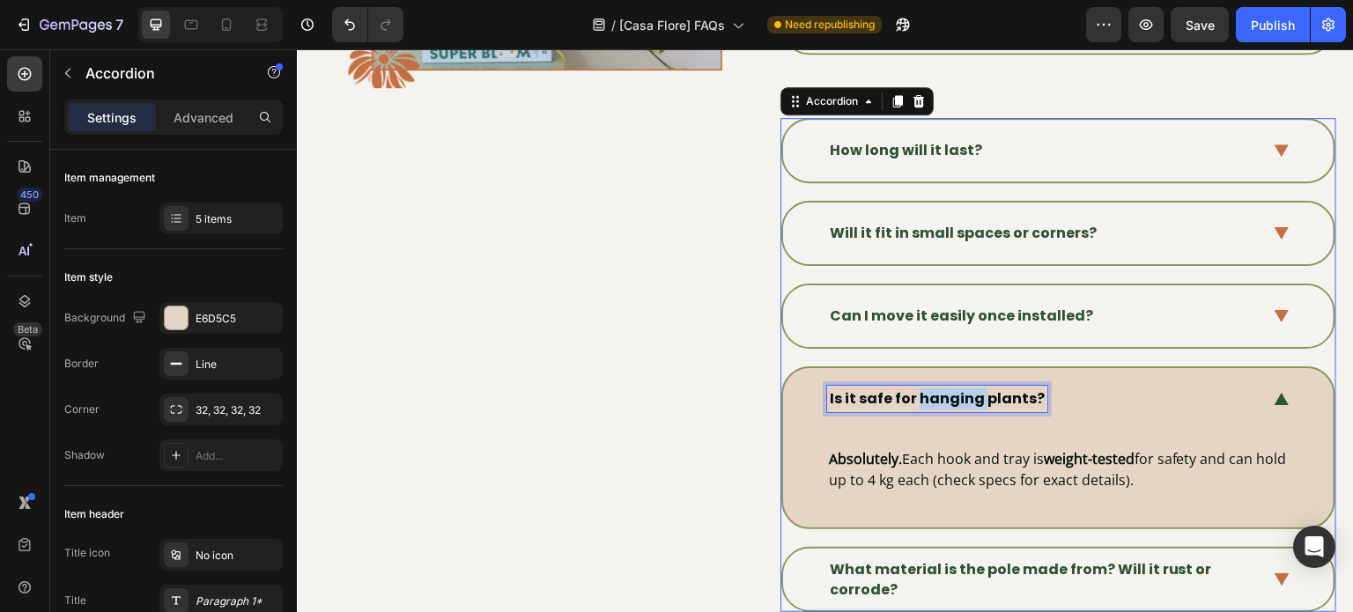
click at [908, 391] on strong "Is it safe for hanging plants?" at bounding box center [937, 398] width 215 height 20
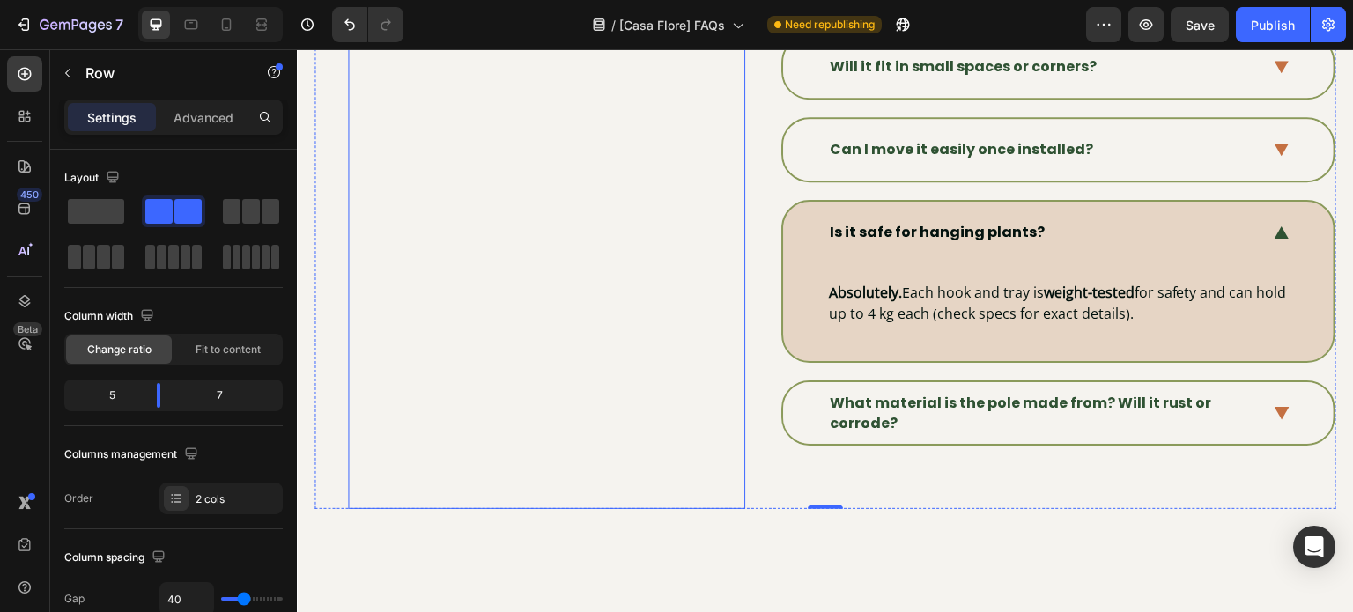
scroll to position [1271, 0]
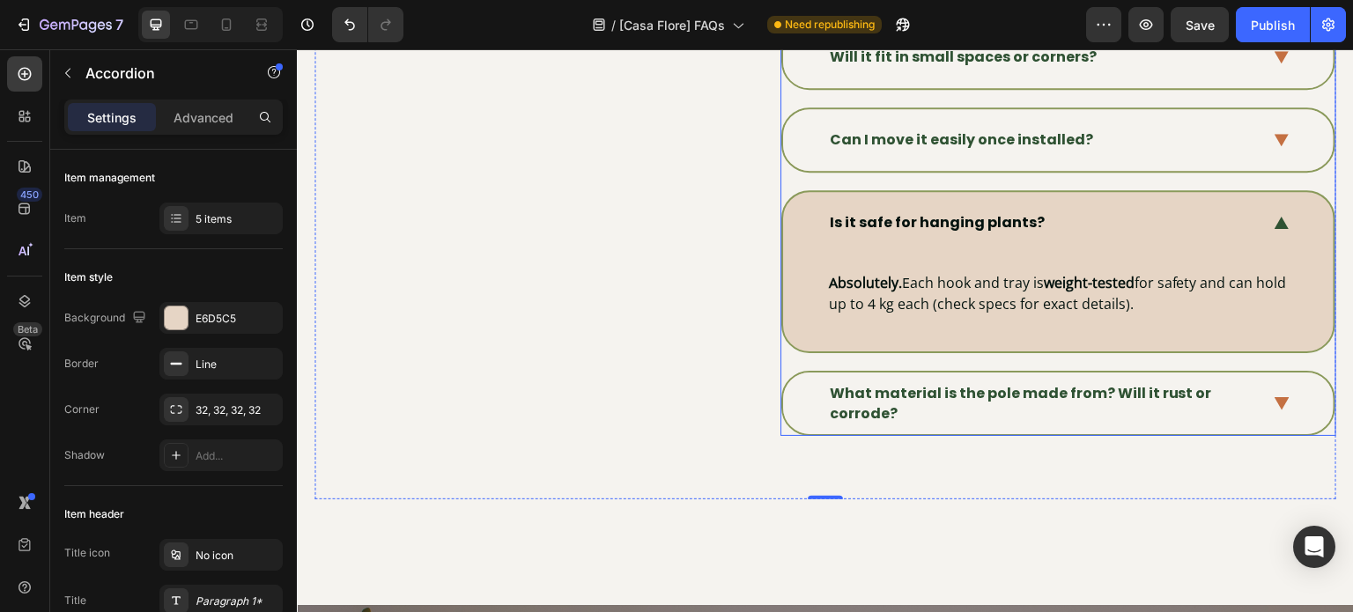
click at [977, 212] on strong "Is it safe for hanging plants?" at bounding box center [937, 222] width 215 height 20
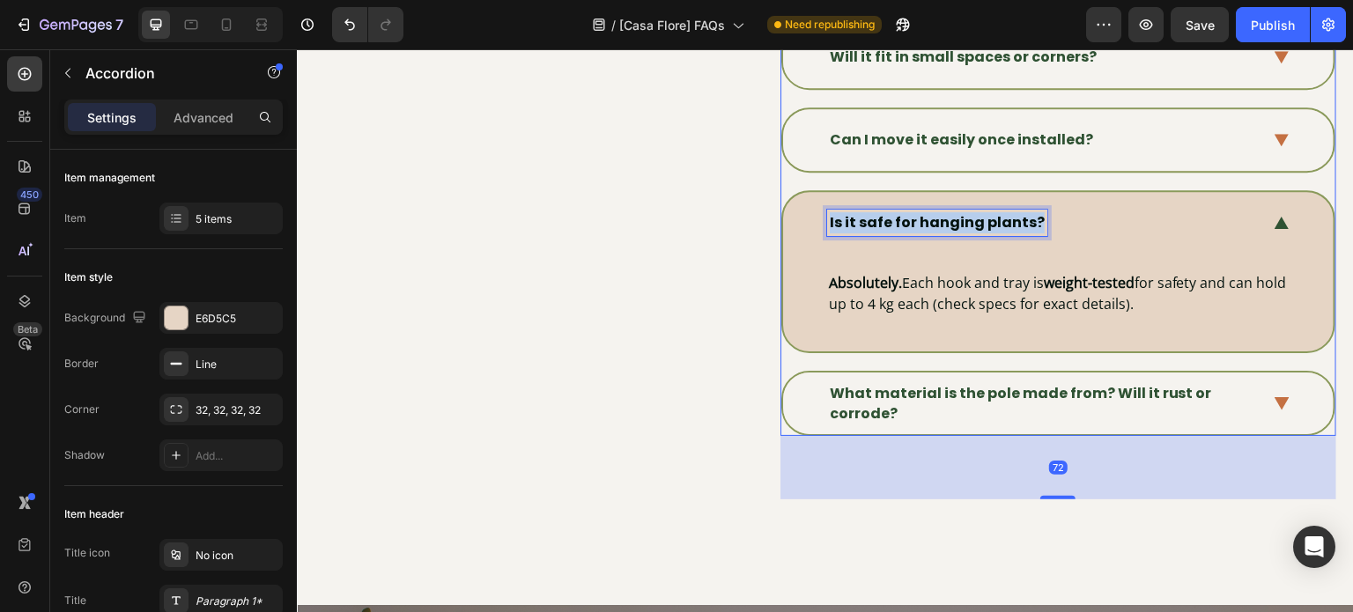
click at [977, 212] on strong "Is it safe for hanging plants?" at bounding box center [937, 222] width 215 height 20
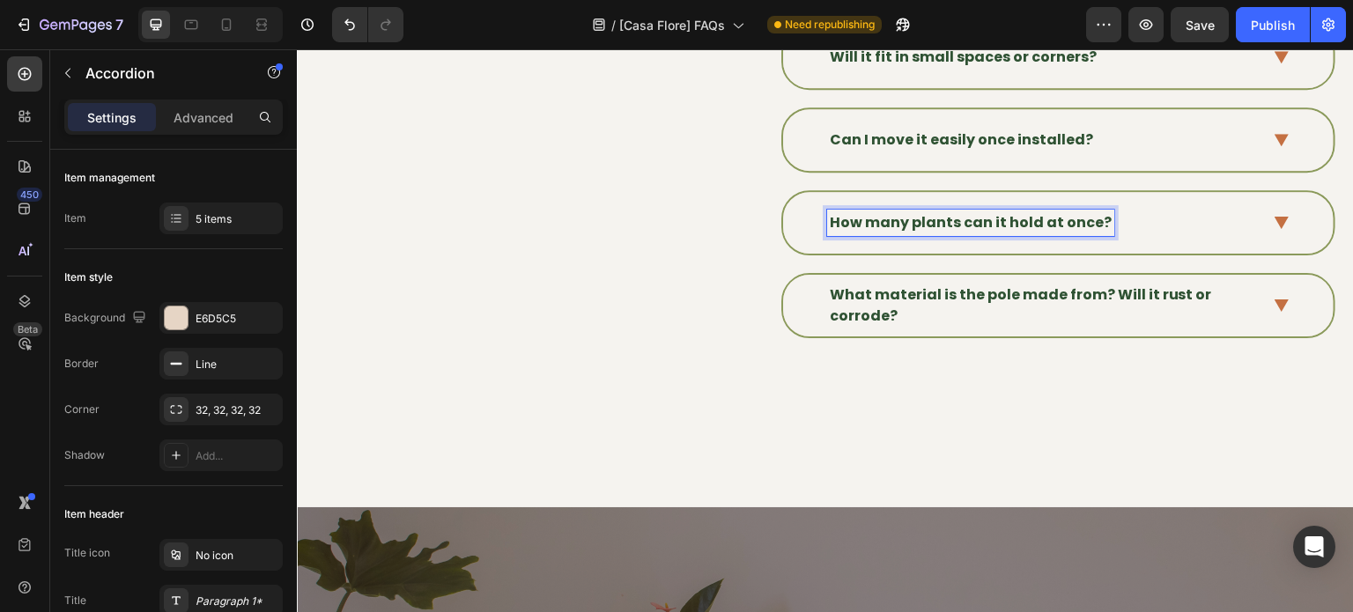
click at [1274, 217] on icon at bounding box center [1281, 223] width 15 height 13
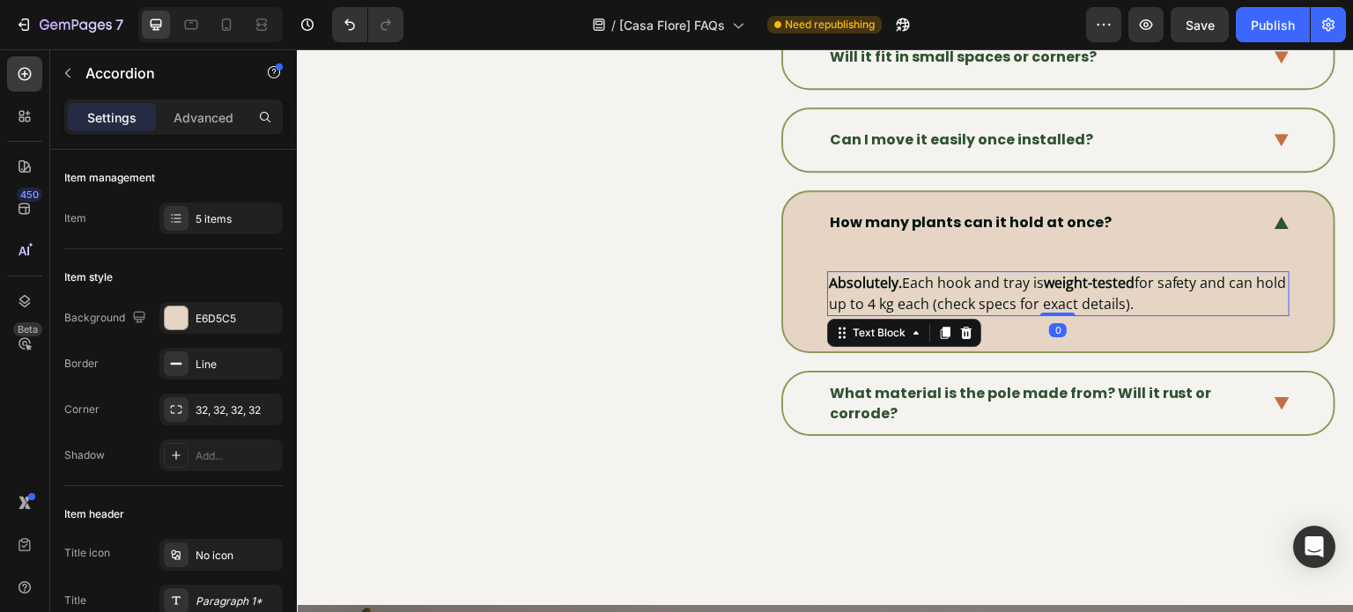
click at [987, 297] on span "Absolutely. Each hook and tray is weight-tested for safety and can hold up to 4…" at bounding box center [1058, 293] width 458 height 41
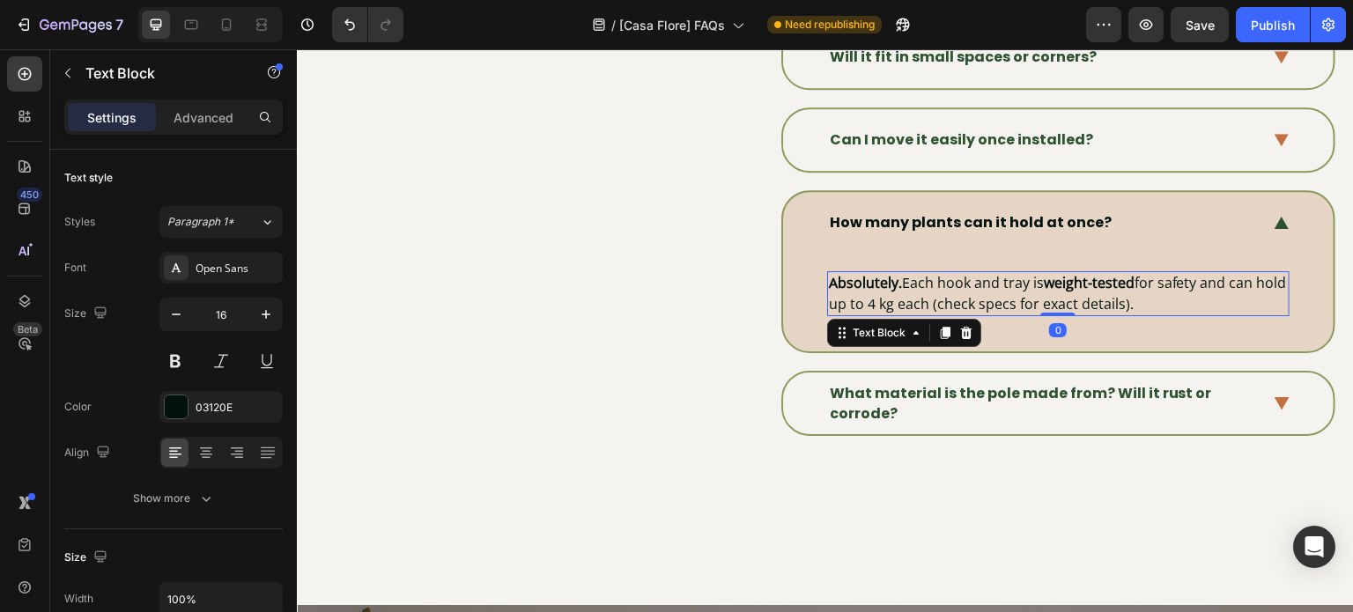
click at [987, 297] on span "Absolutely. Each hook and tray is weight-tested for safety and can hold up to 4…" at bounding box center [1058, 293] width 458 height 41
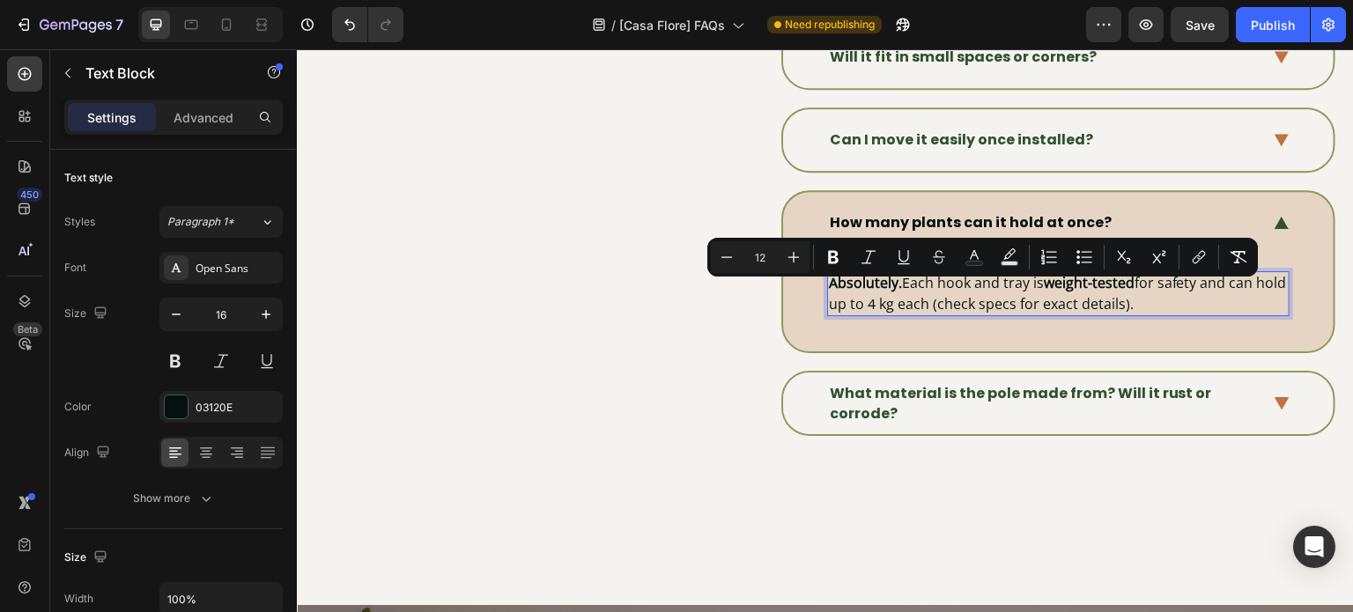
click at [1142, 290] on span "Absolutely. Each hook and tray is weight-tested for safety and can hold up to 4…" at bounding box center [1058, 293] width 458 height 41
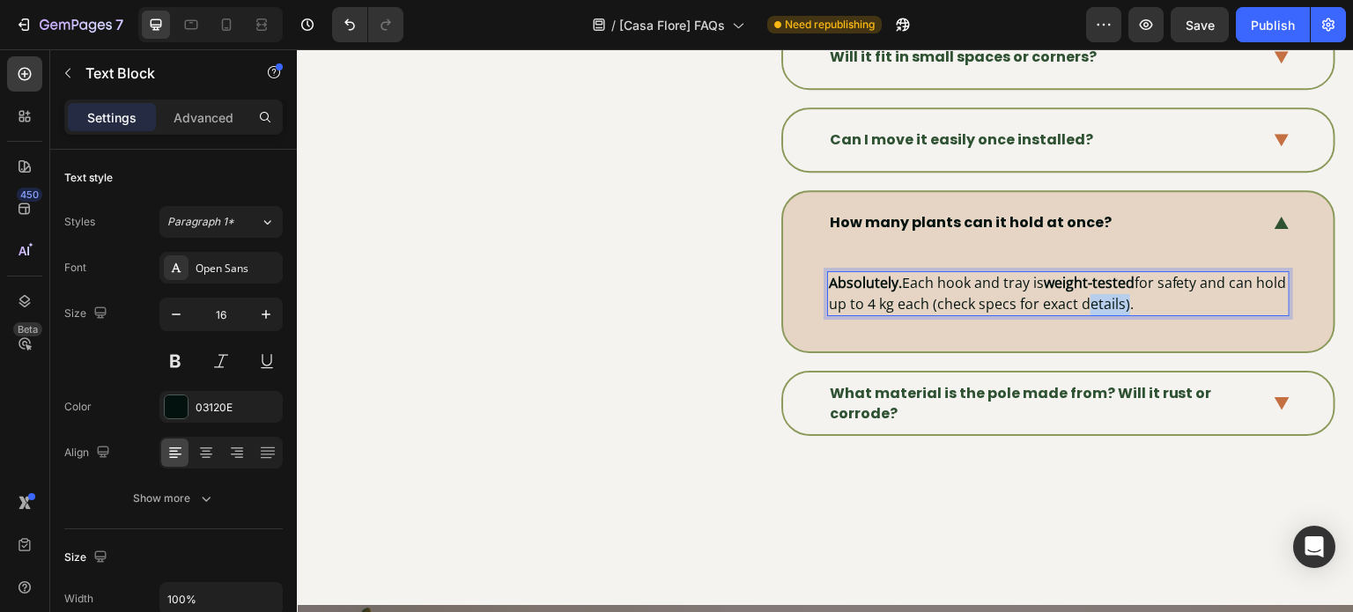
click at [1142, 290] on span "Absolutely. Each hook and tray is weight-tested for safety and can hold up to 4…" at bounding box center [1058, 293] width 458 height 41
click at [1171, 291] on p "Absolutely. Each hook and tray is weight-tested for safety and can hold up to 4…" at bounding box center [1058, 293] width 459 height 41
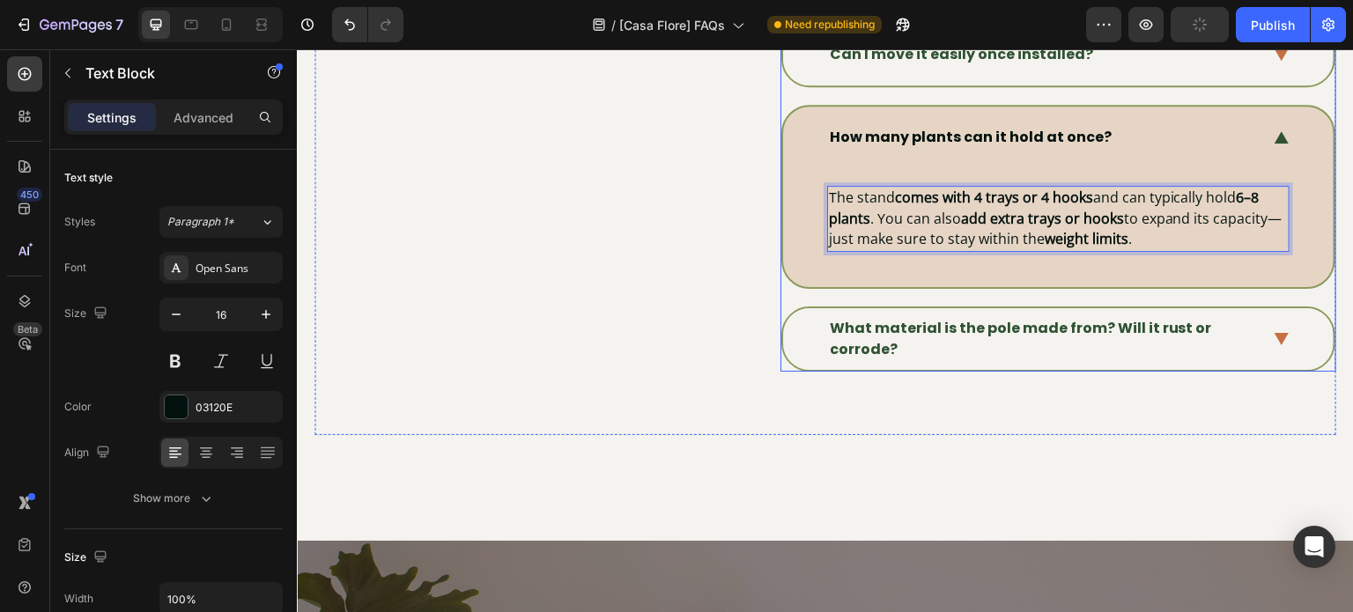
scroll to position [1359, 0]
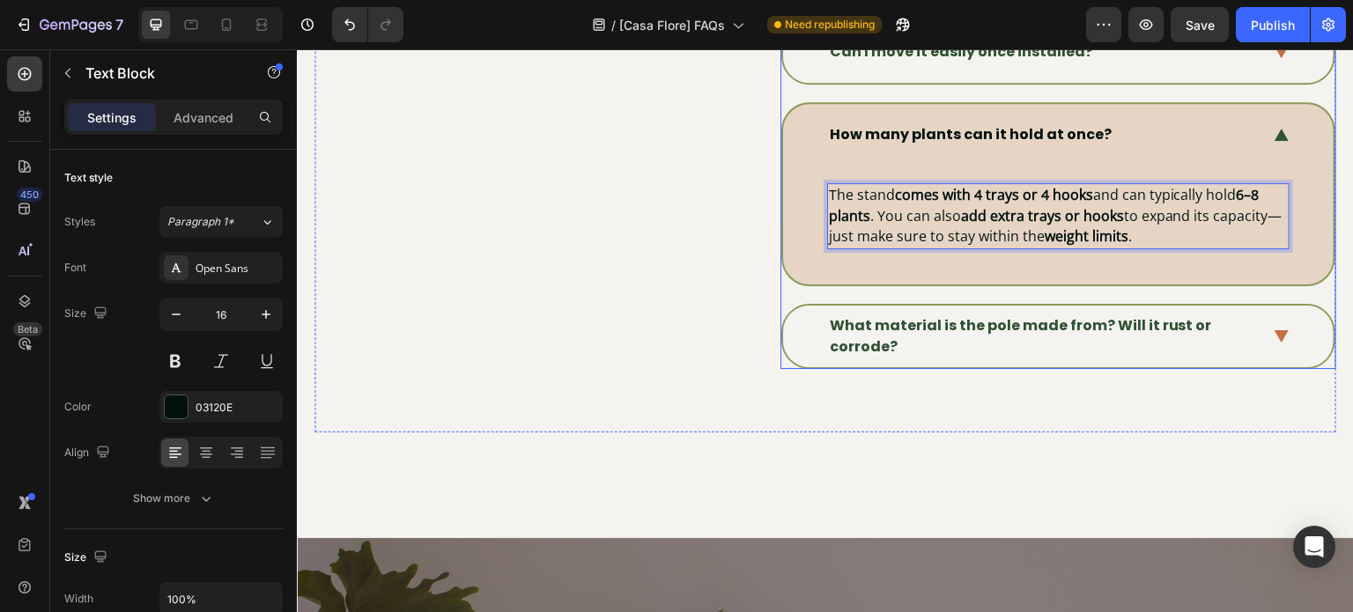
click at [999, 323] on strong "What material is the pole made from? Will it rust or corrode?" at bounding box center [1021, 335] width 382 height 41
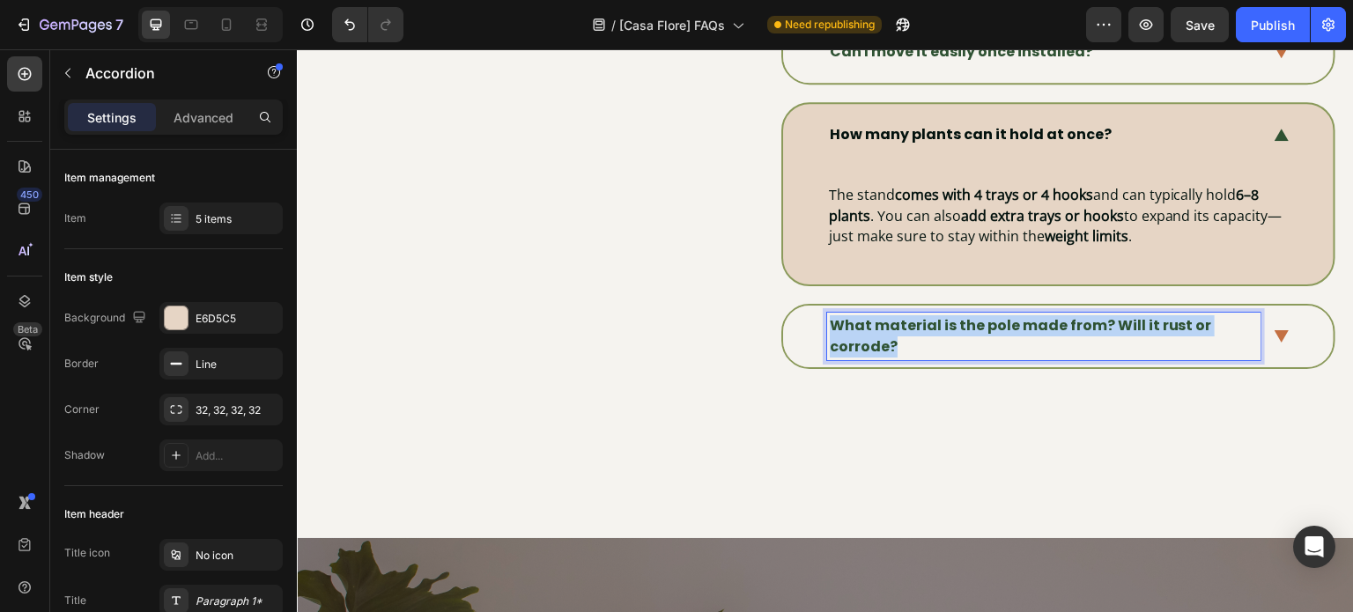
click at [999, 323] on strong "What material is the pole made from? Will it rust or corrode?" at bounding box center [1021, 335] width 382 height 41
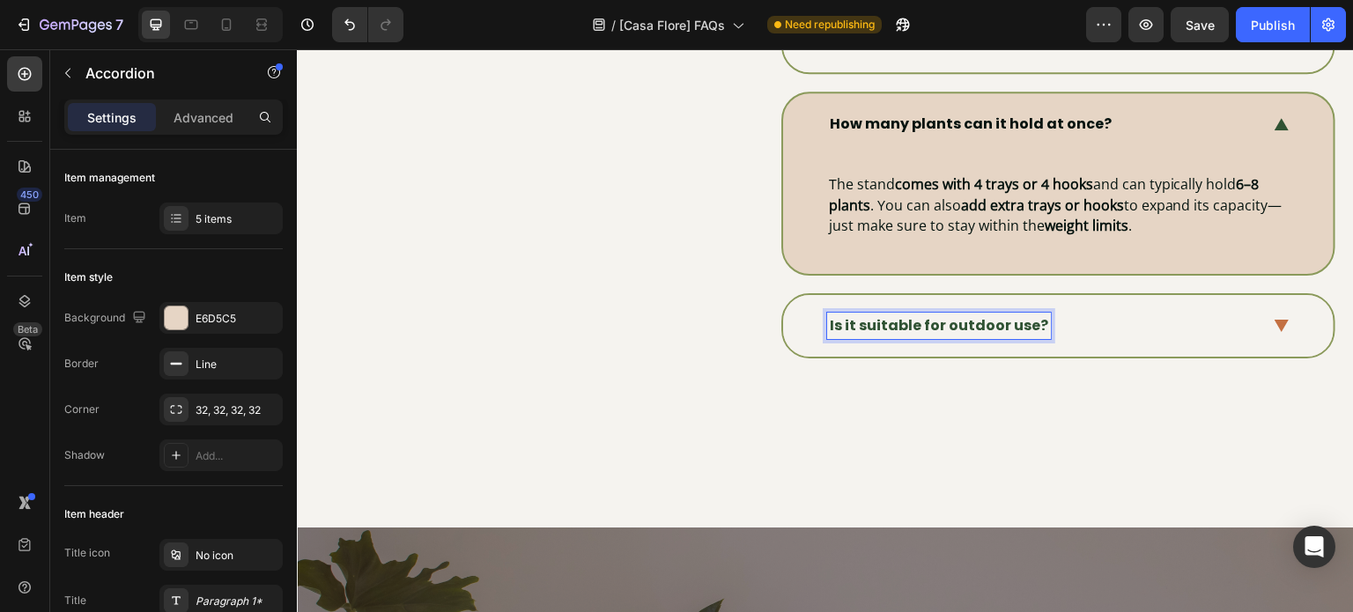
drag, startPoint x: 1012, startPoint y: 328, endPoint x: 1079, endPoint y: 333, distance: 67.1
click at [1056, 329] on div "Is it suitable for outdoor use?" at bounding box center [1058, 326] width 550 height 62
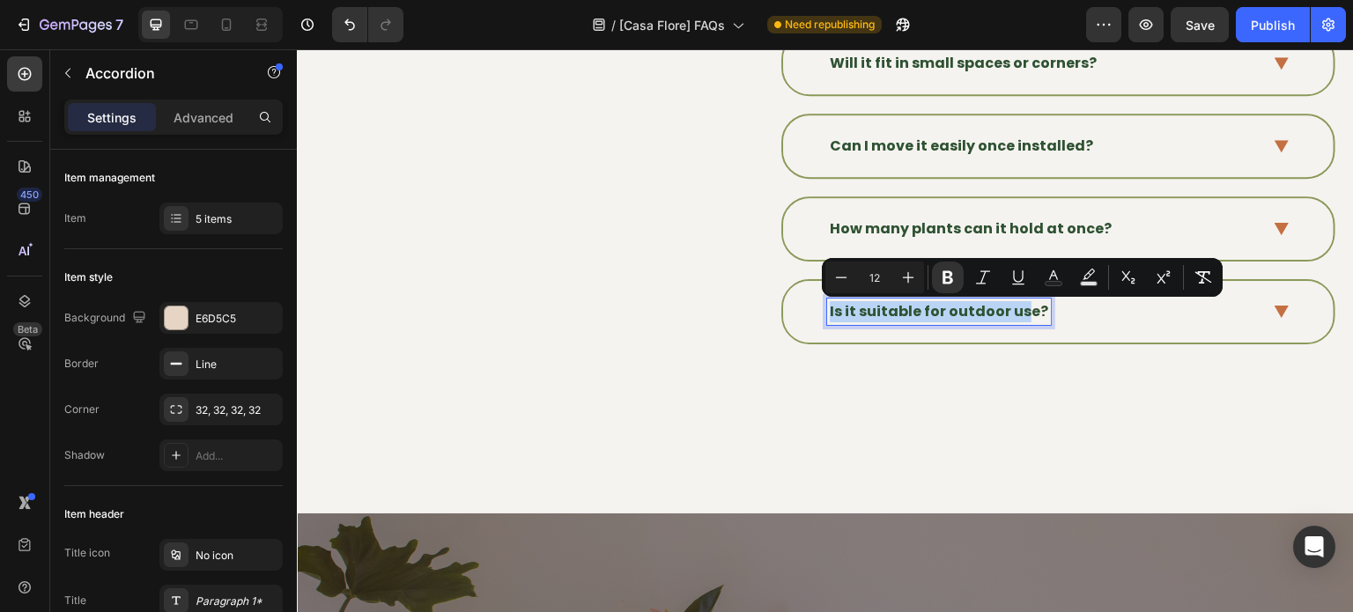
scroll to position [1251, 0]
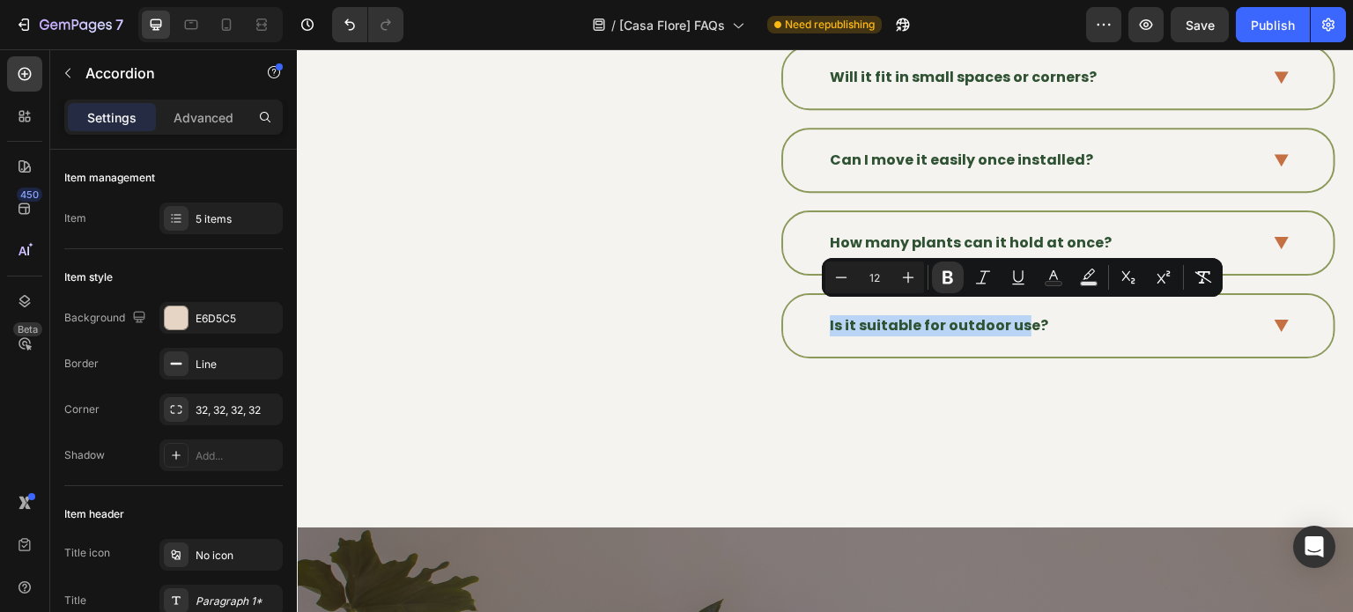
click at [1281, 321] on div "Is it suitable for outdoor use?" at bounding box center [1058, 326] width 550 height 62
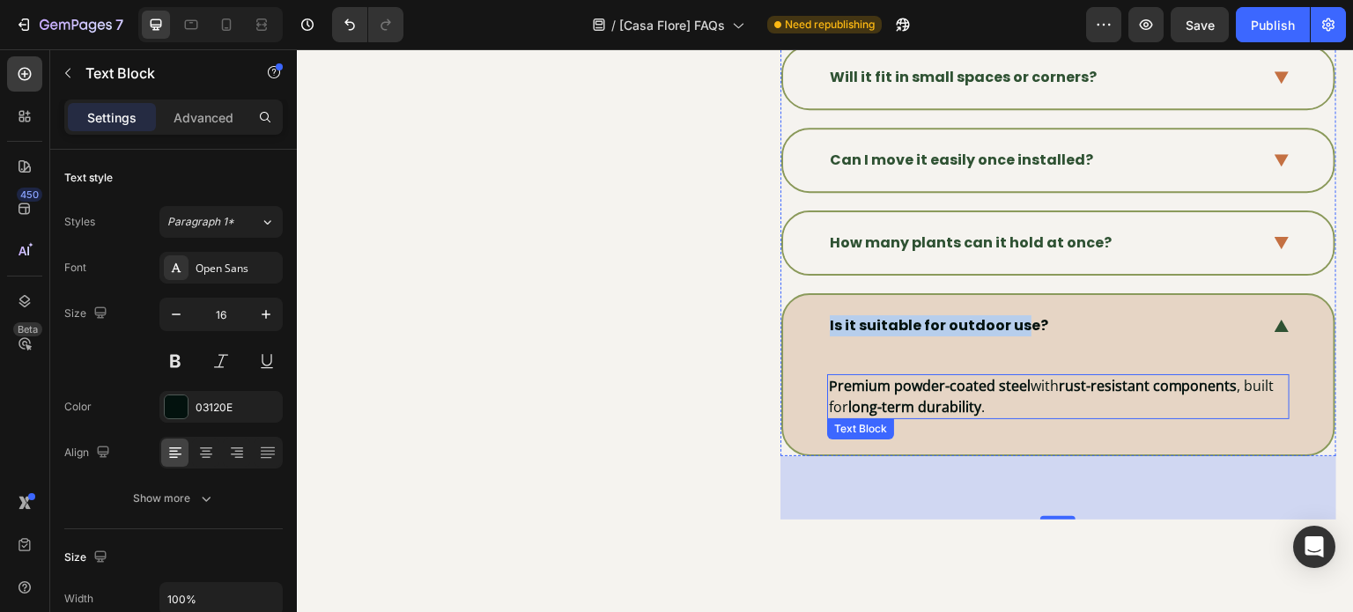
click at [1010, 388] on p "Premium powder-coated steel with rust-resistant components , built for long-ter…" at bounding box center [1058, 396] width 459 height 41
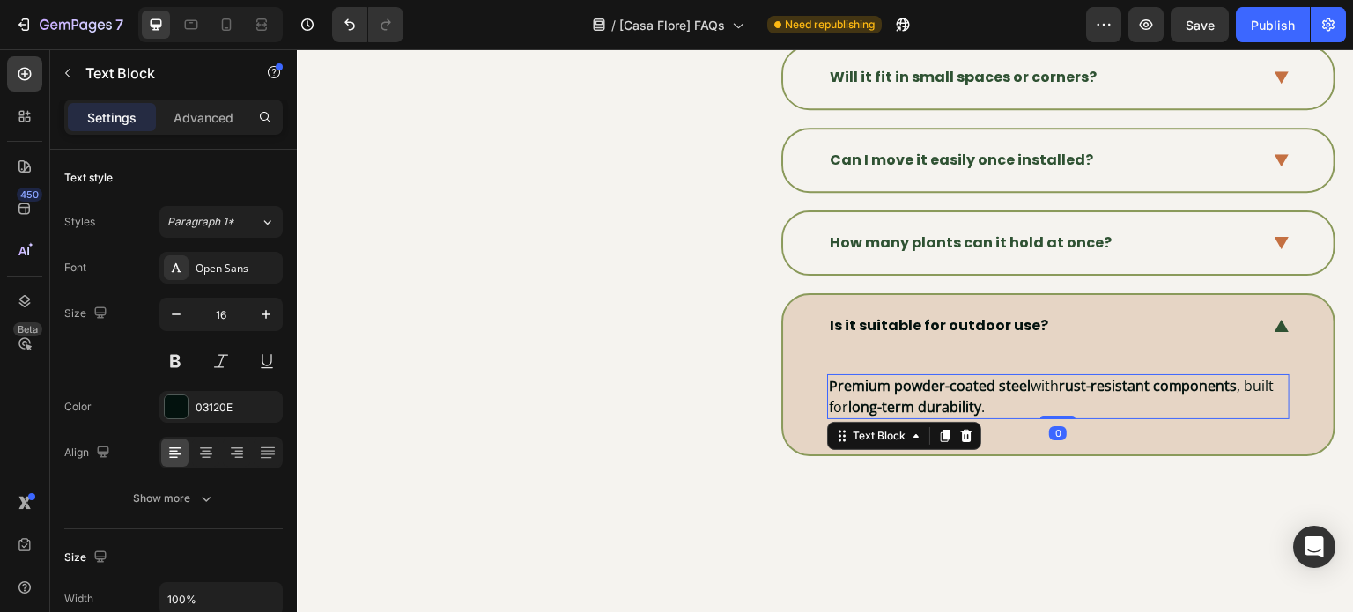
click at [1010, 388] on p "Premium powder-coated steel with rust-resistant components , built for long-ter…" at bounding box center [1058, 396] width 459 height 41
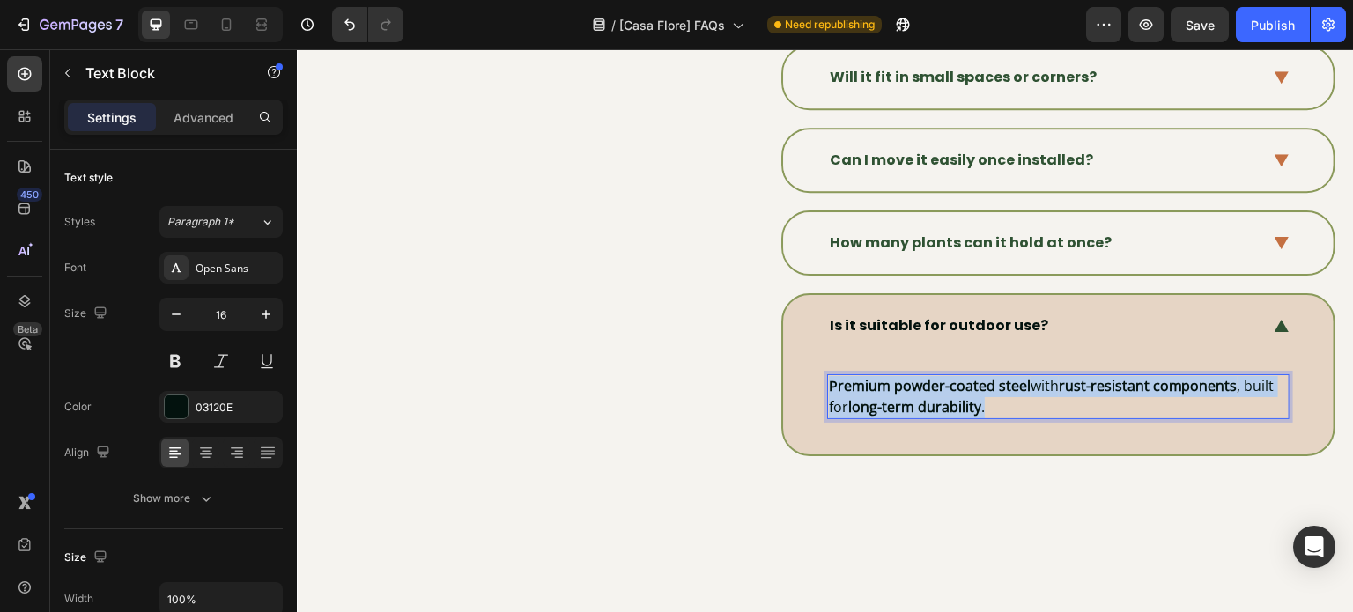
click at [1010, 388] on p "Premium powder-coated steel with rust-resistant components , built for long-ter…" at bounding box center [1058, 396] width 459 height 41
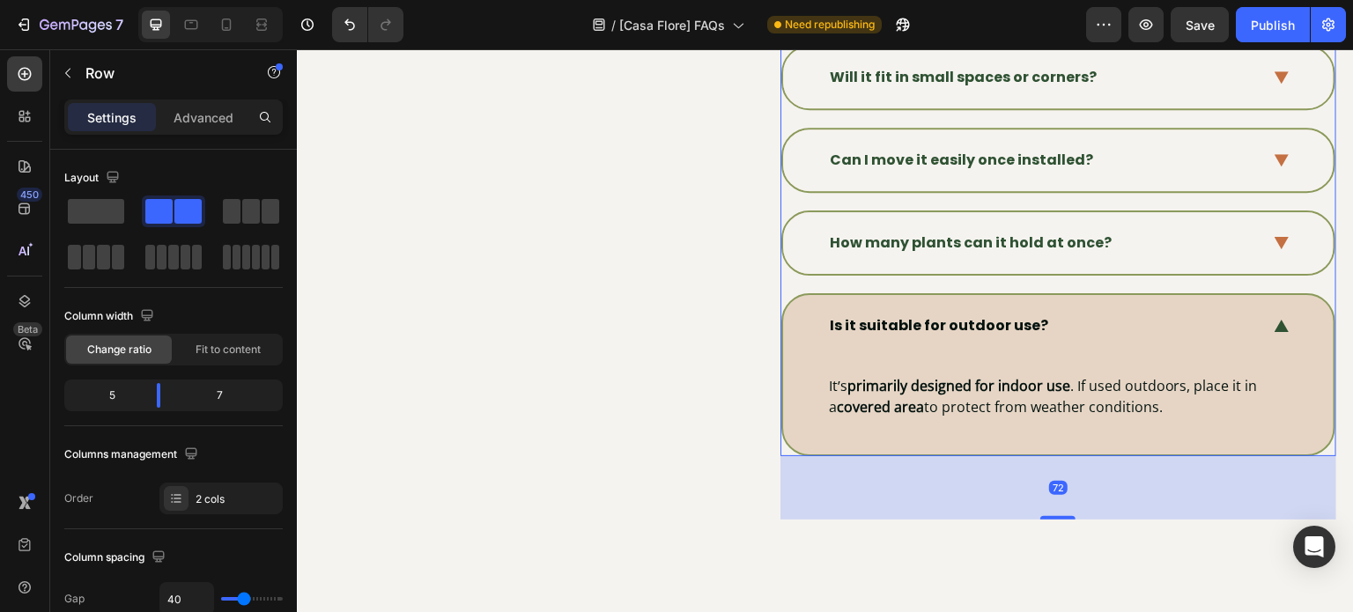
click at [1253, 312] on div "Is it suitable for outdoor use?" at bounding box center [1058, 326] width 550 height 62
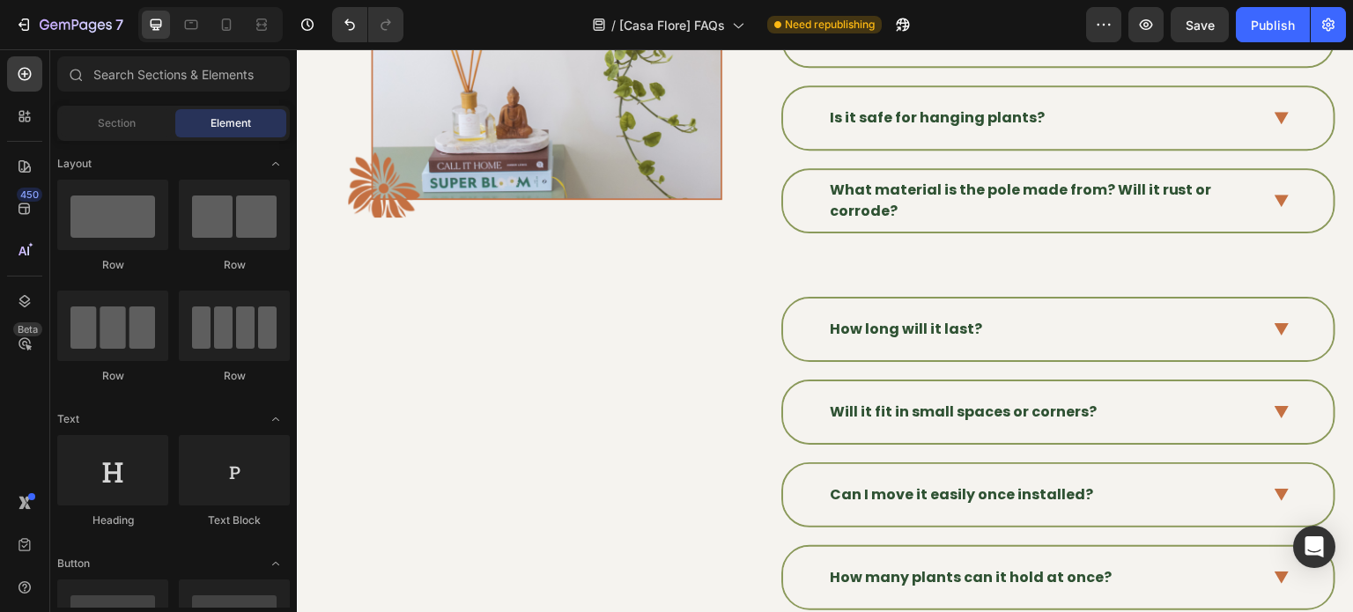
scroll to position [941, 0]
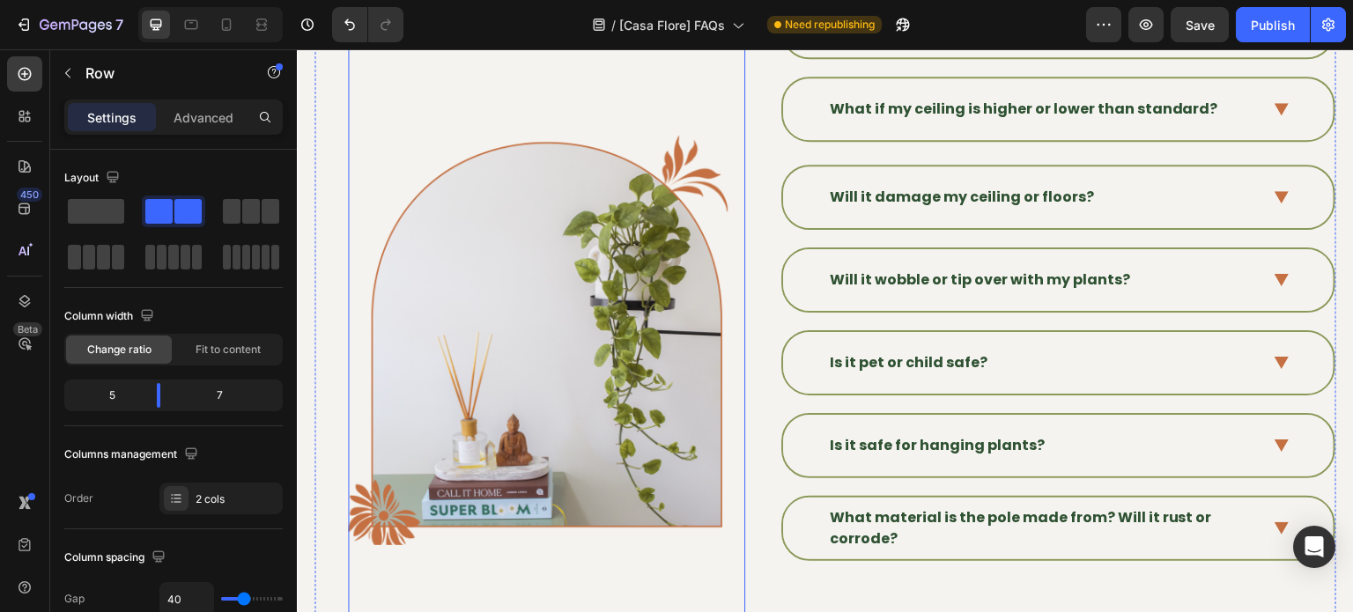
scroll to position [587, 0]
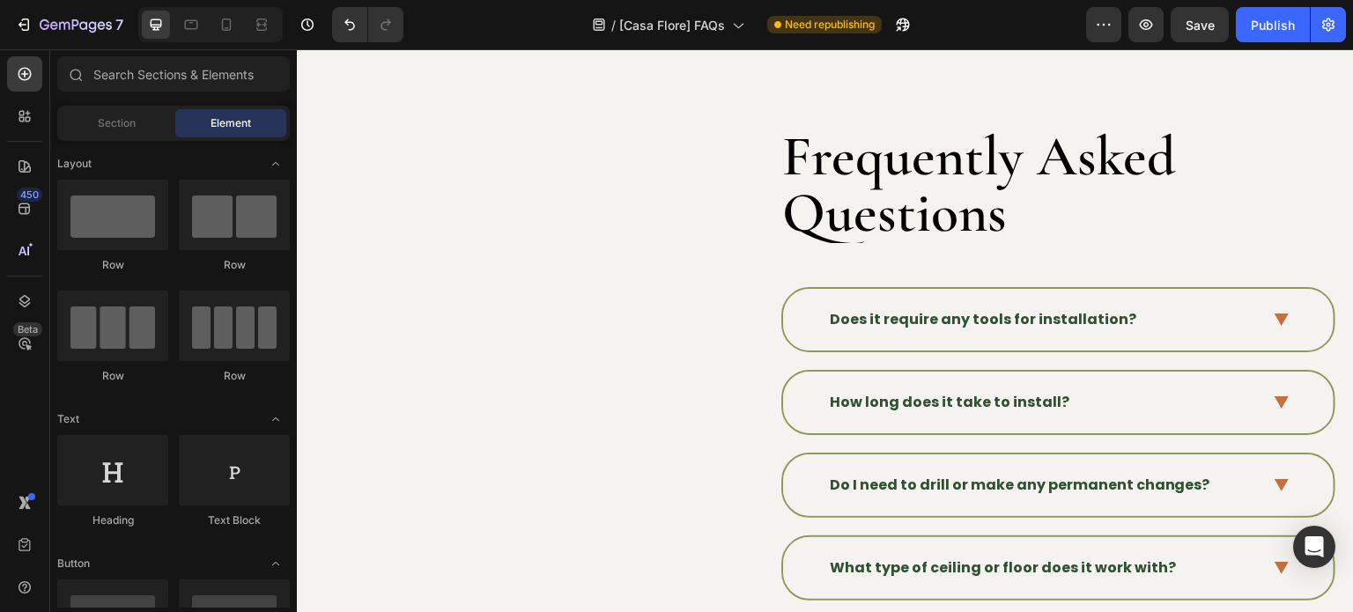
scroll to position [4, 0]
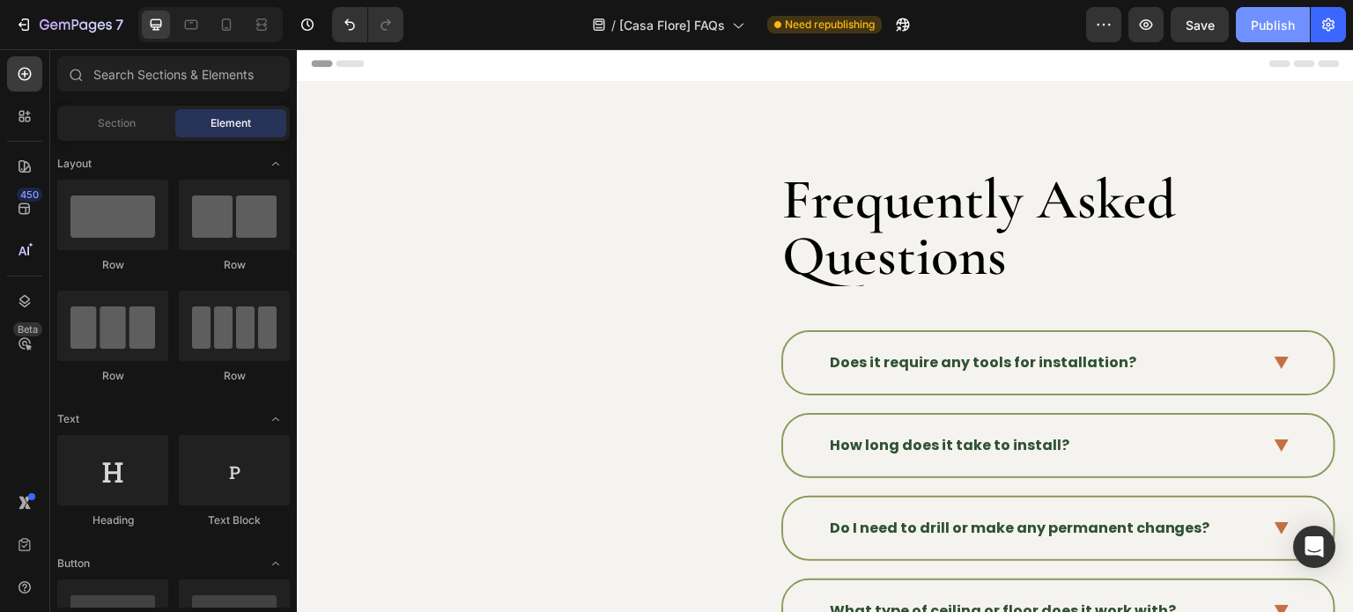
click at [1279, 28] on div "Publish" at bounding box center [1273, 25] width 44 height 18
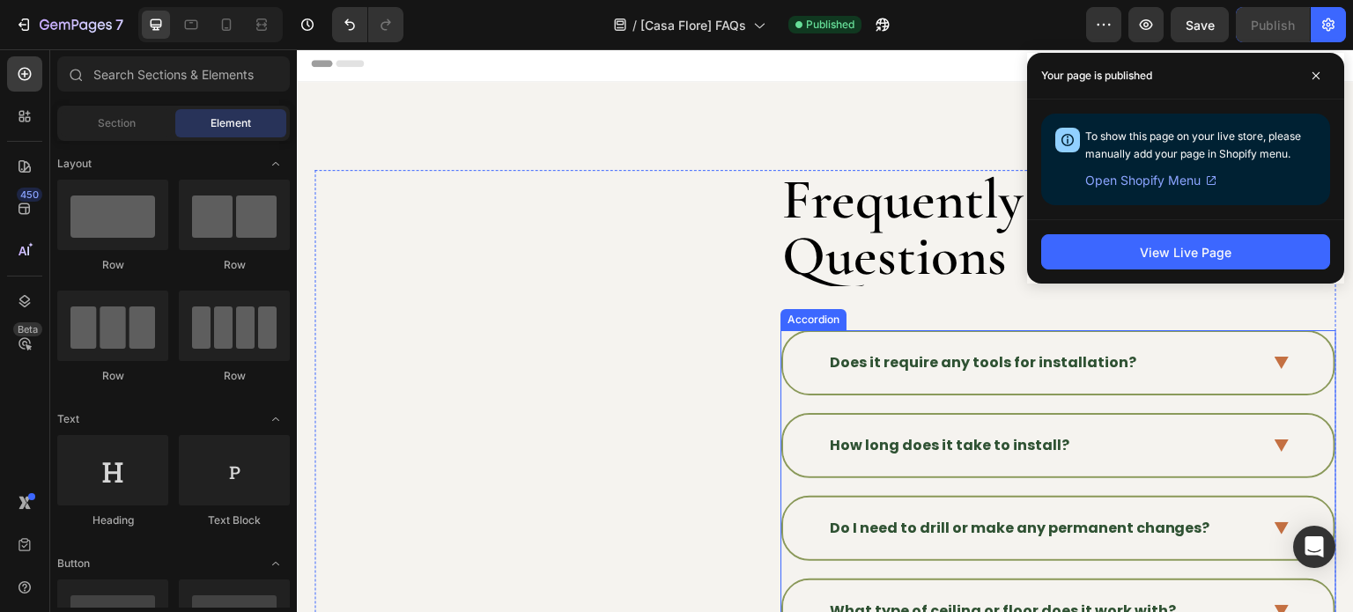
click at [912, 392] on div "Does it require any tools for installation?" at bounding box center [1058, 363] width 550 height 62
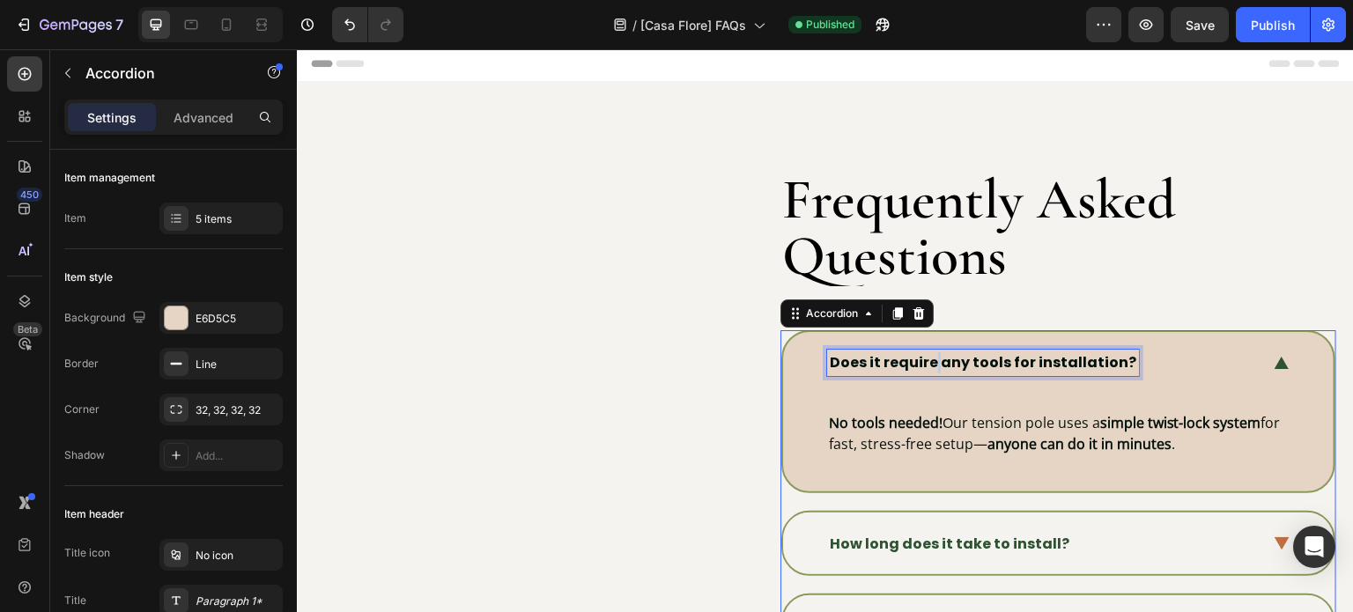
click at [927, 359] on strong "Does it require any tools for installation?" at bounding box center [983, 362] width 306 height 20
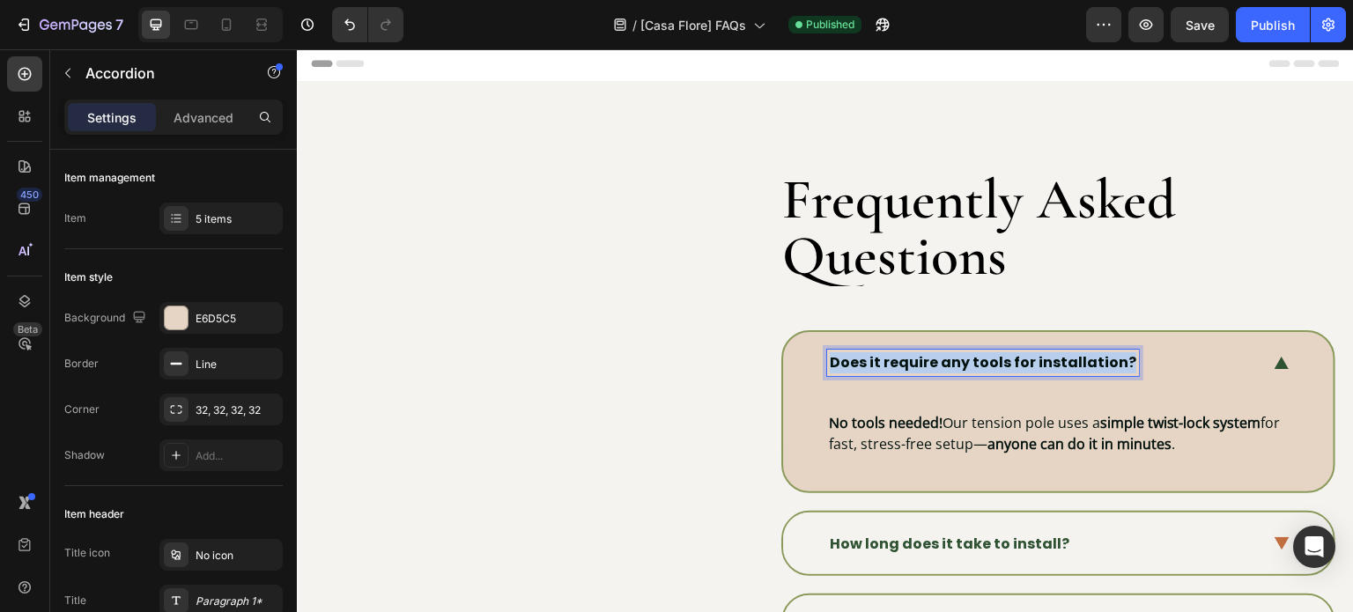
click at [927, 359] on strong "Does it require any tools for installation?" at bounding box center [983, 362] width 306 height 20
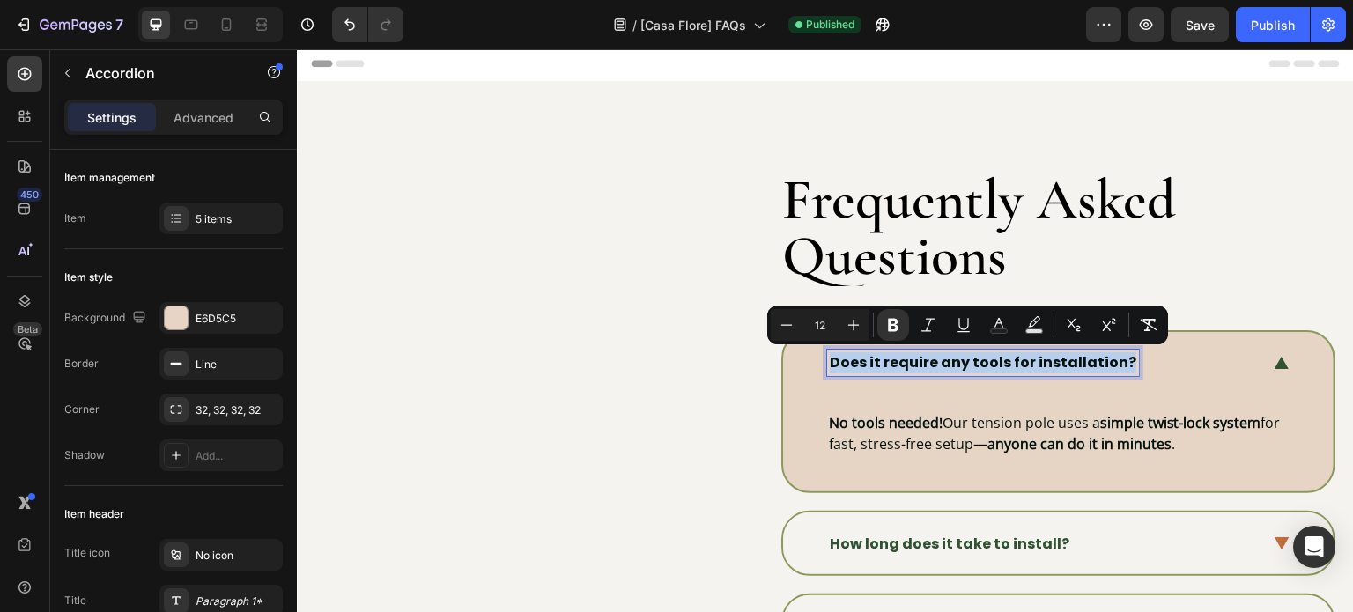
click at [927, 359] on strong "Does it require any tools for installation?" at bounding box center [983, 362] width 306 height 20
click at [895, 334] on button "Bold" at bounding box center [893, 325] width 32 height 32
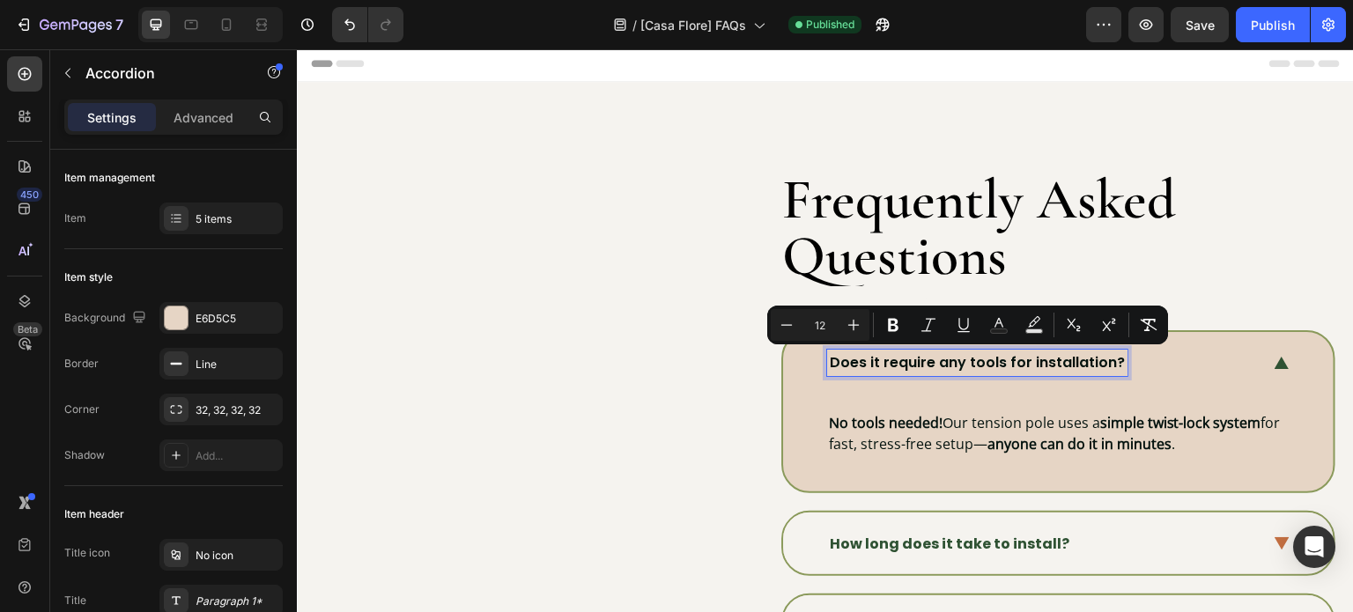
click at [1152, 391] on div "Does it require any tools for installation?" at bounding box center [1058, 363] width 550 height 62
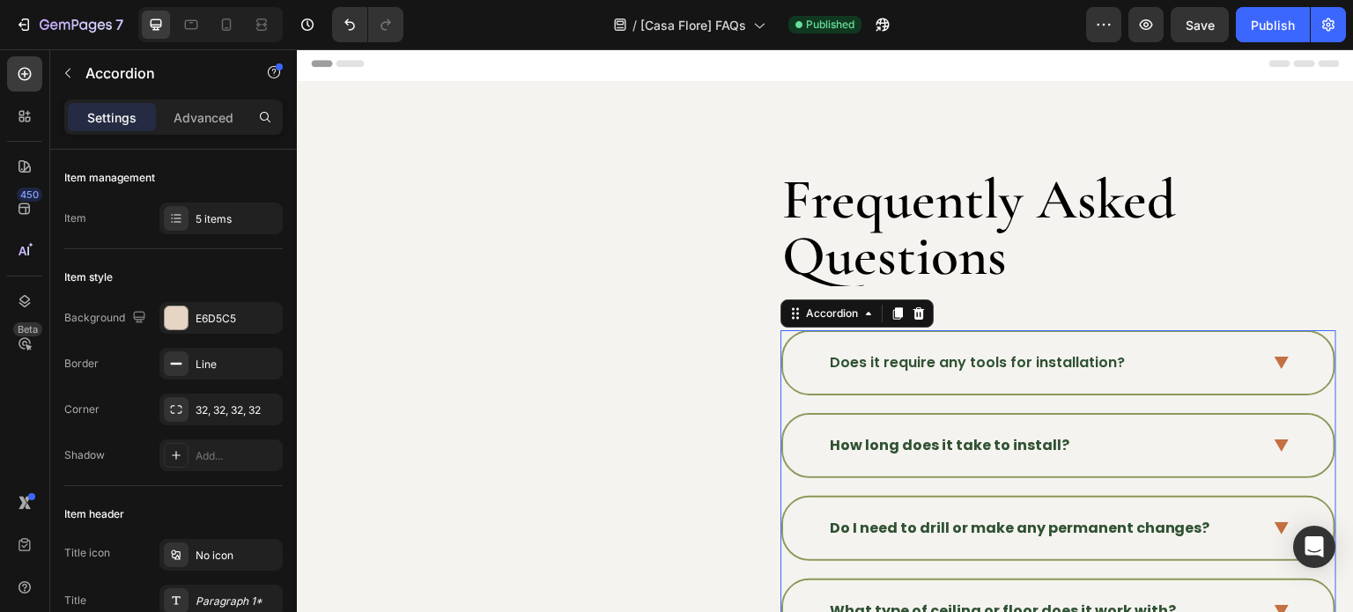
click at [1163, 434] on div "How long does it take to install?" at bounding box center [1043, 445] width 433 height 26
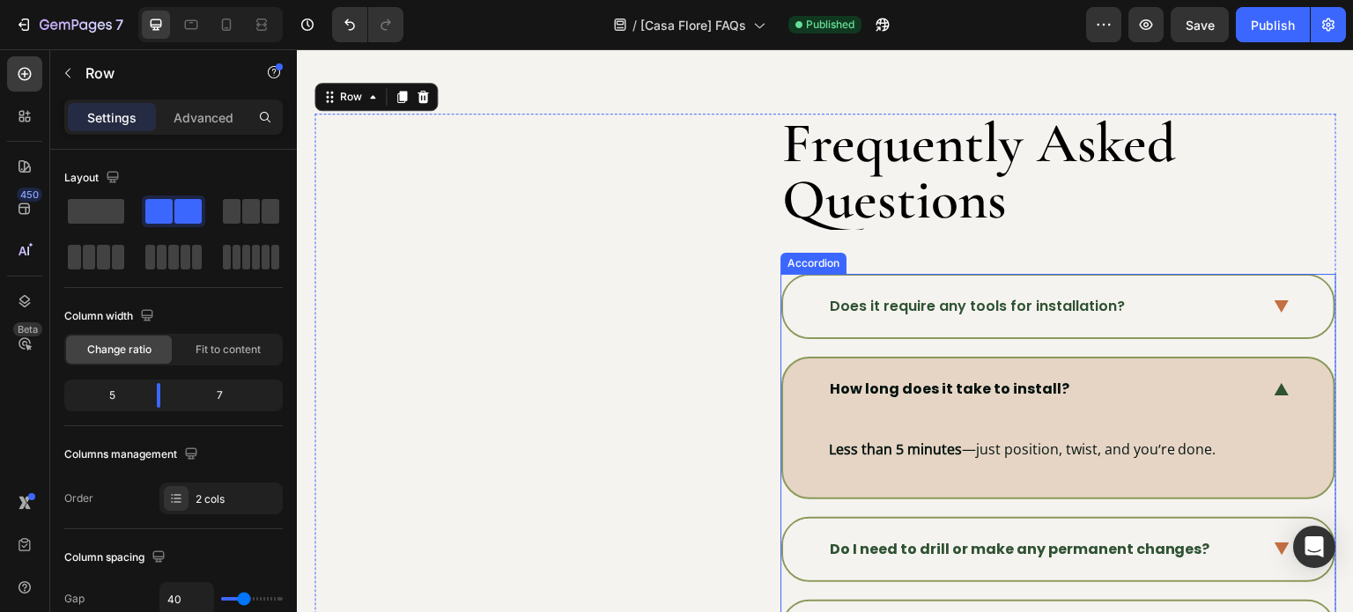
scroll to position [92, 0]
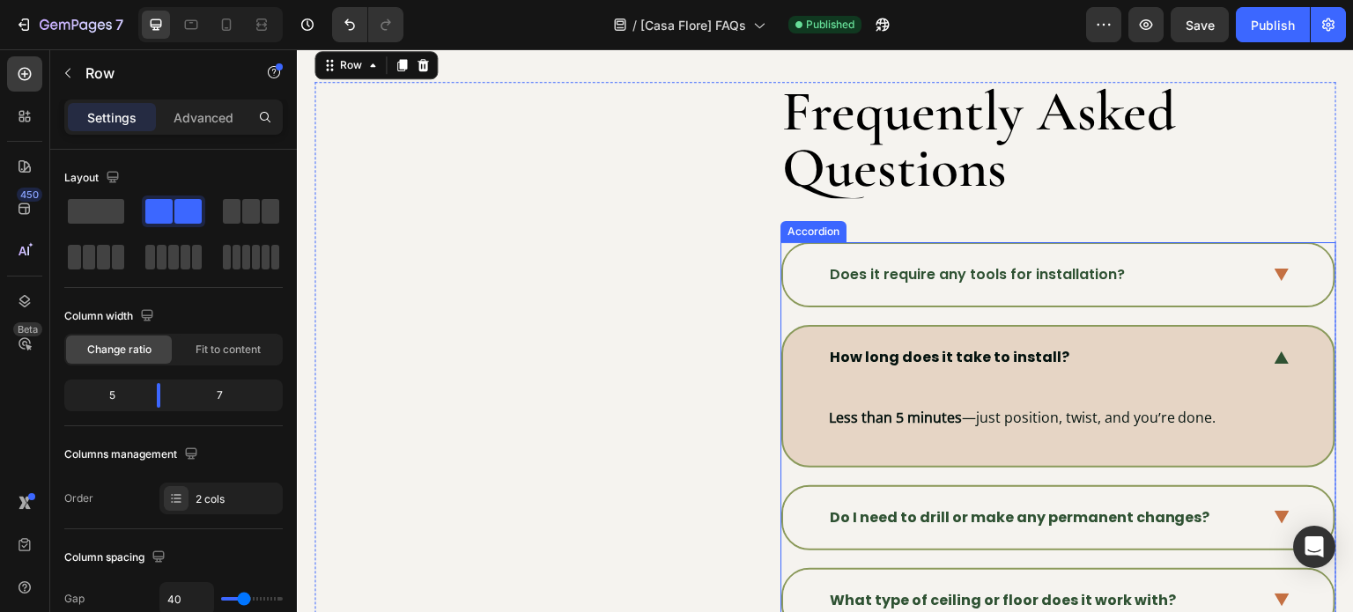
click at [933, 357] on strong "How long does it take to install?" at bounding box center [950, 357] width 240 height 20
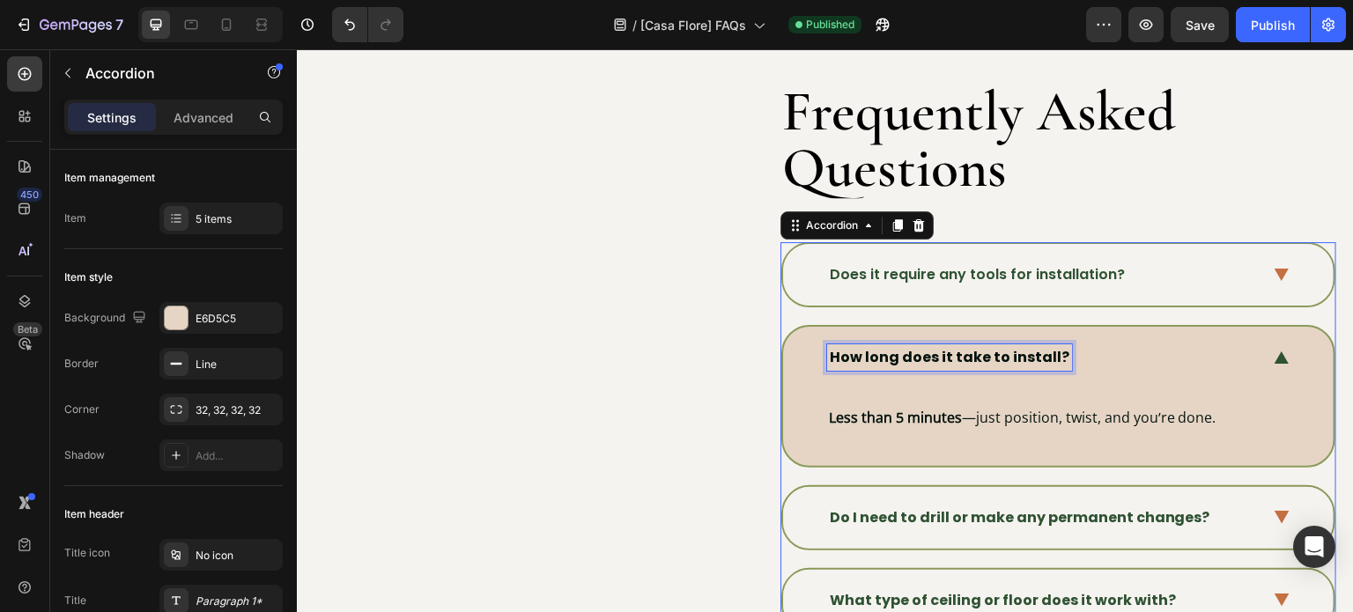
click at [933, 357] on strong "How long does it take to install?" at bounding box center [950, 357] width 240 height 20
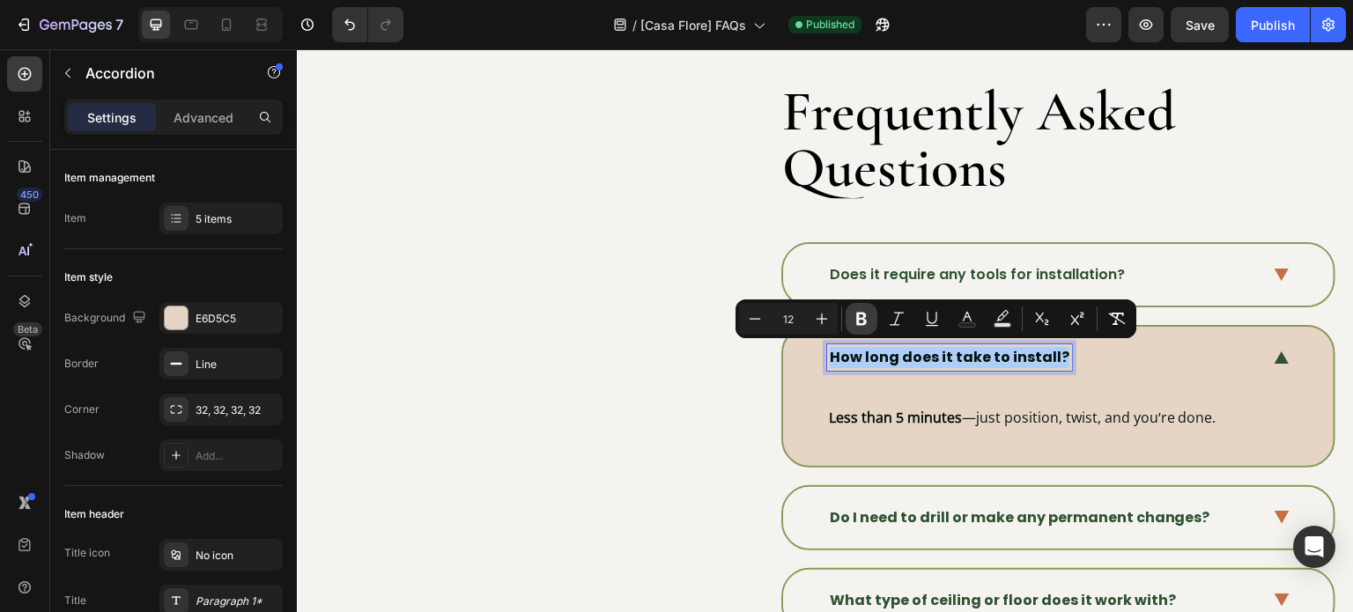
click at [853, 313] on icon "Editor contextual toolbar" at bounding box center [862, 319] width 18 height 18
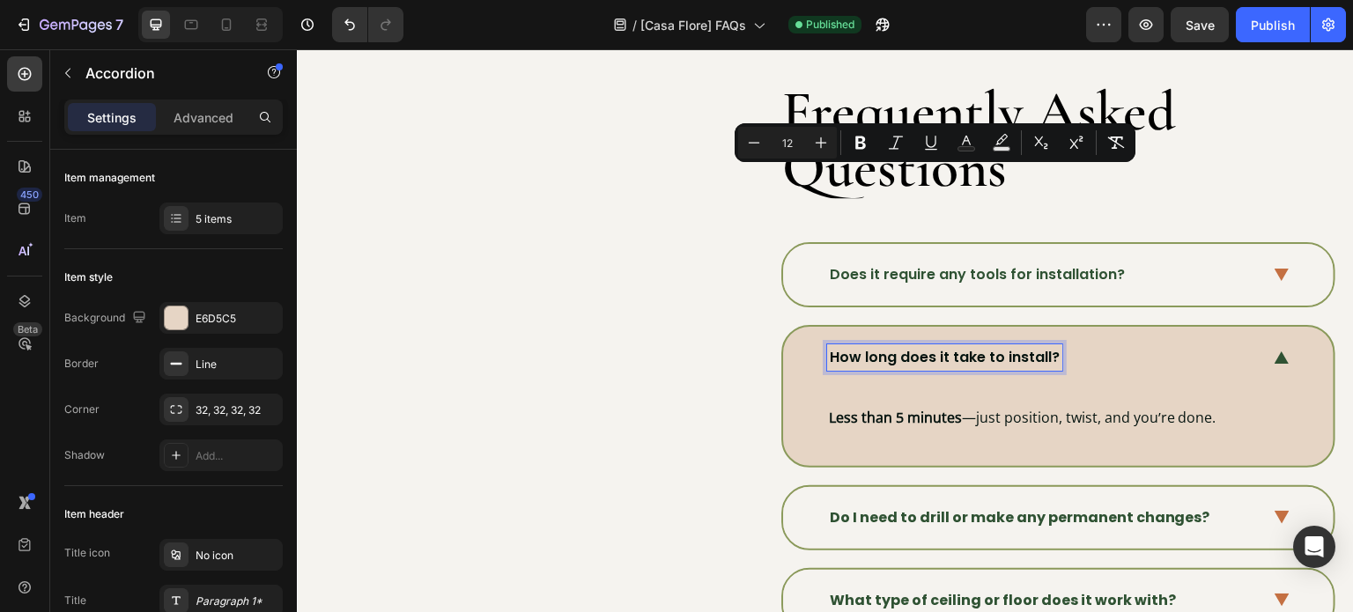
scroll to position [268, 0]
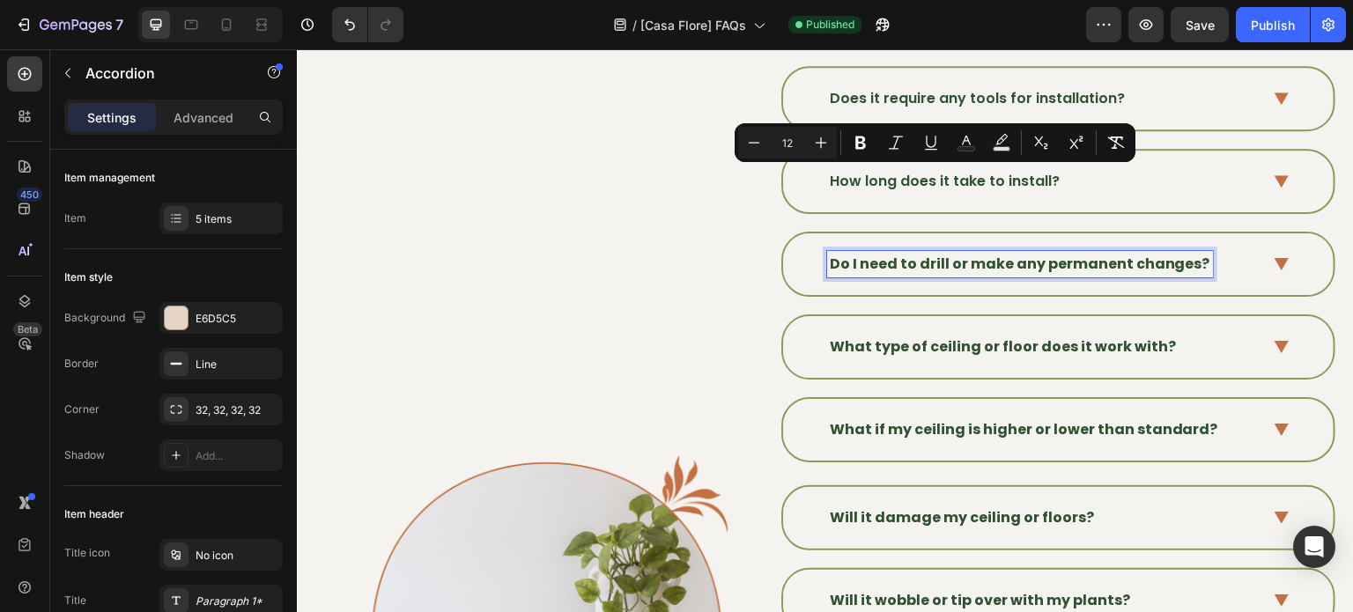
click at [954, 261] on strong "Do I need to drill or make any permanent changes?" at bounding box center [1020, 264] width 380 height 20
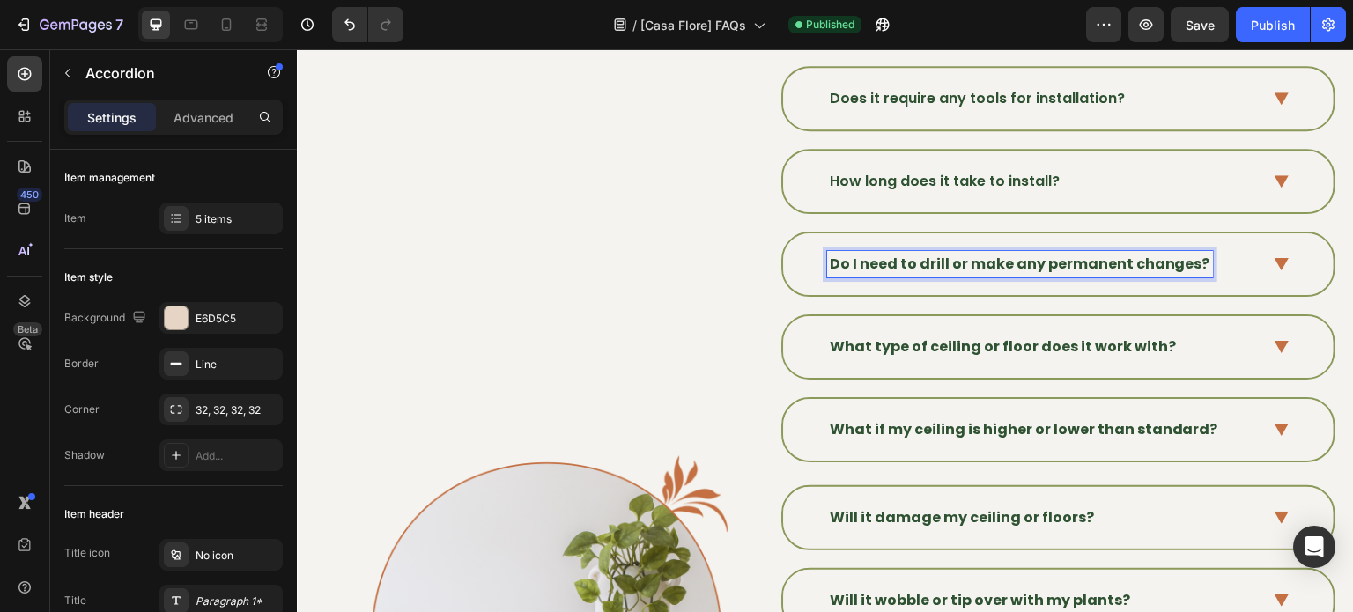
click at [954, 261] on strong "Do I need to drill or make any permanent changes?" at bounding box center [1020, 264] width 380 height 20
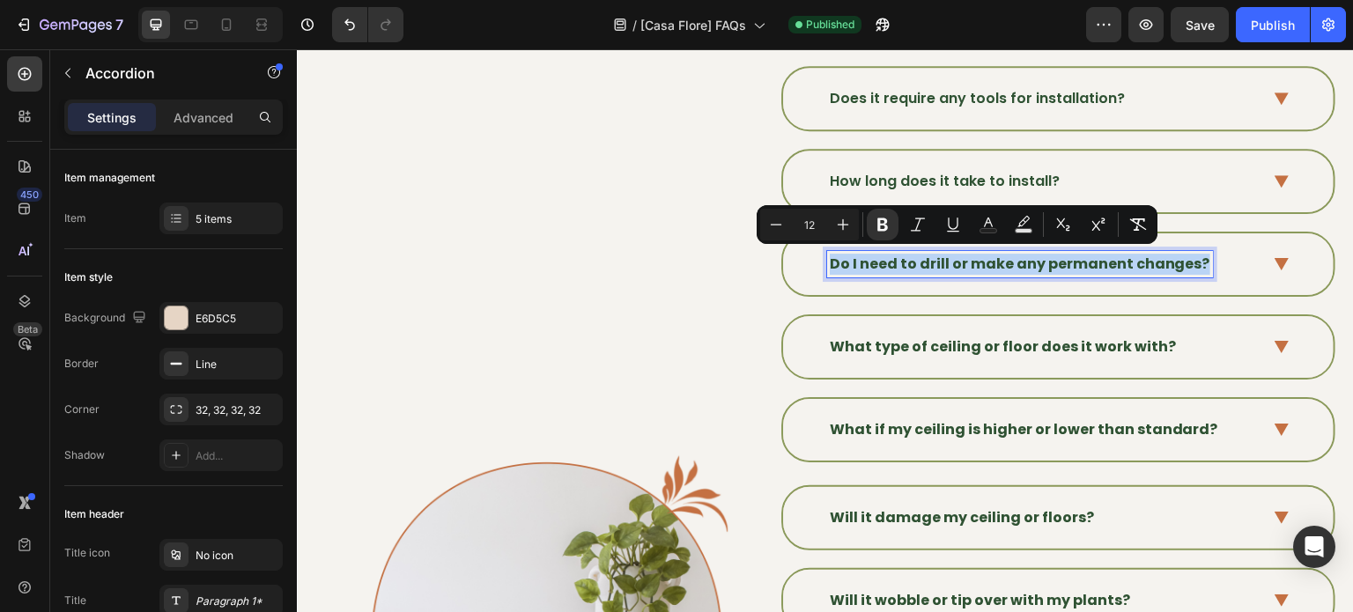
click at [954, 261] on strong "Do I need to drill or make any permanent changes?" at bounding box center [1020, 264] width 380 height 20
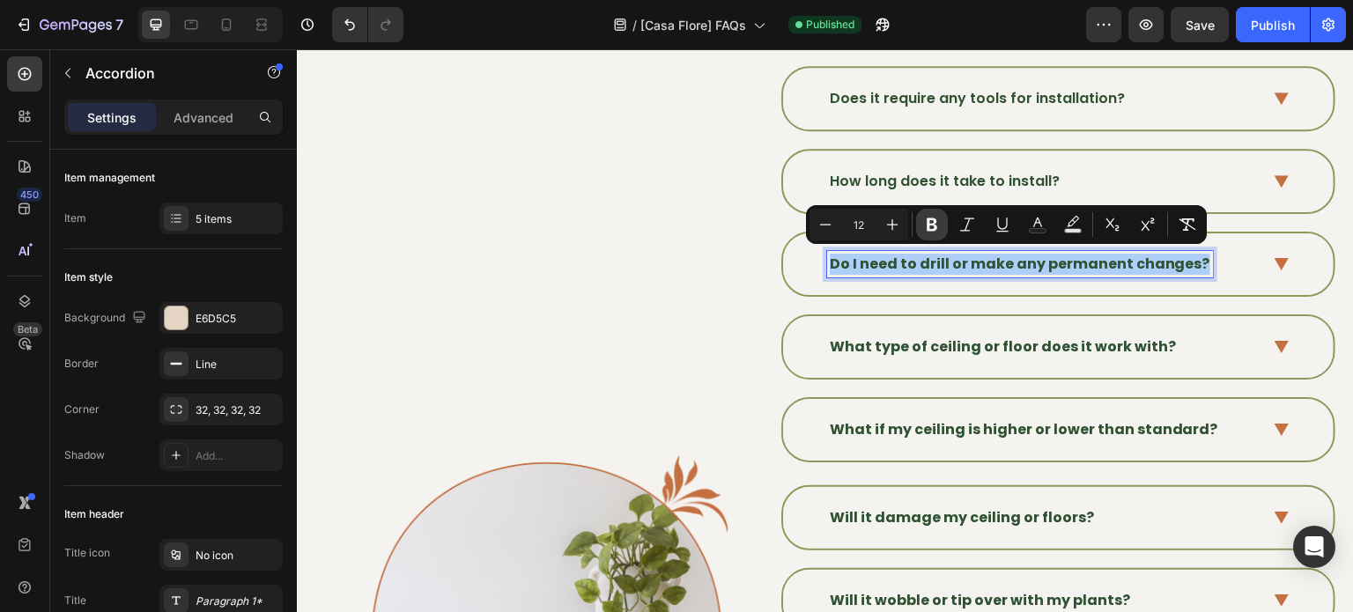
click at [929, 226] on icon "Editor contextual toolbar" at bounding box center [931, 224] width 11 height 13
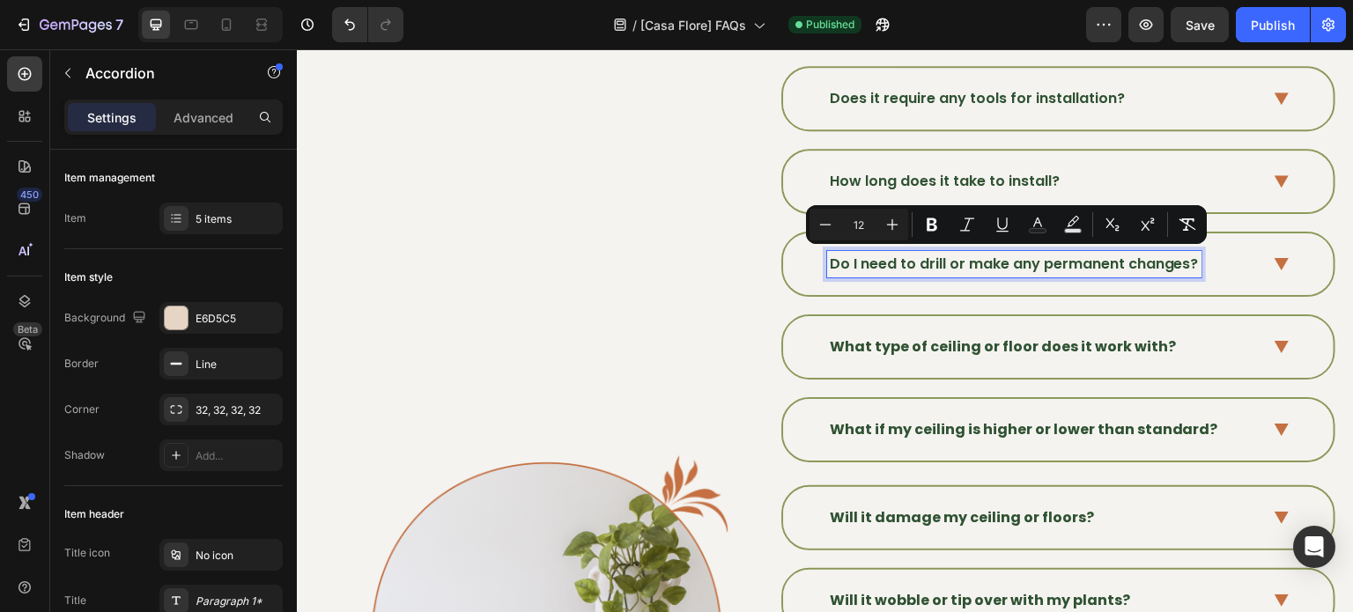
click at [928, 341] on strong "What type of ceiling or floor does it work with?" at bounding box center [1003, 346] width 346 height 20
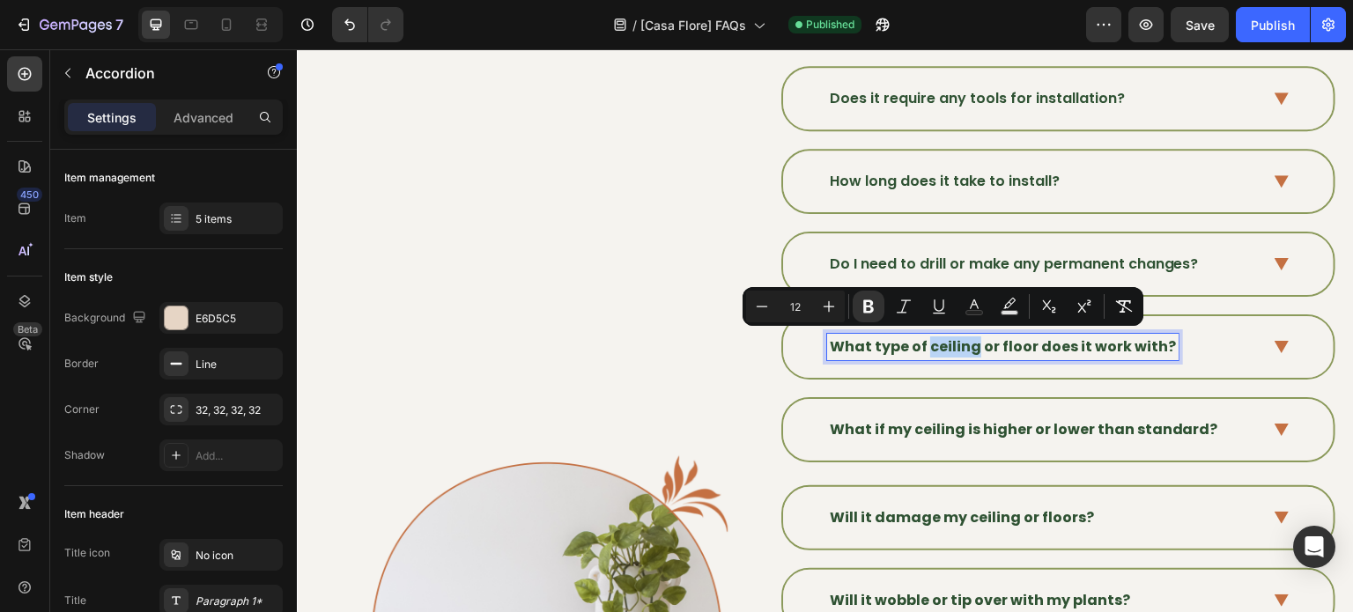
click at [928, 341] on strong "What type of ceiling or floor does it work with?" at bounding box center [1003, 346] width 346 height 20
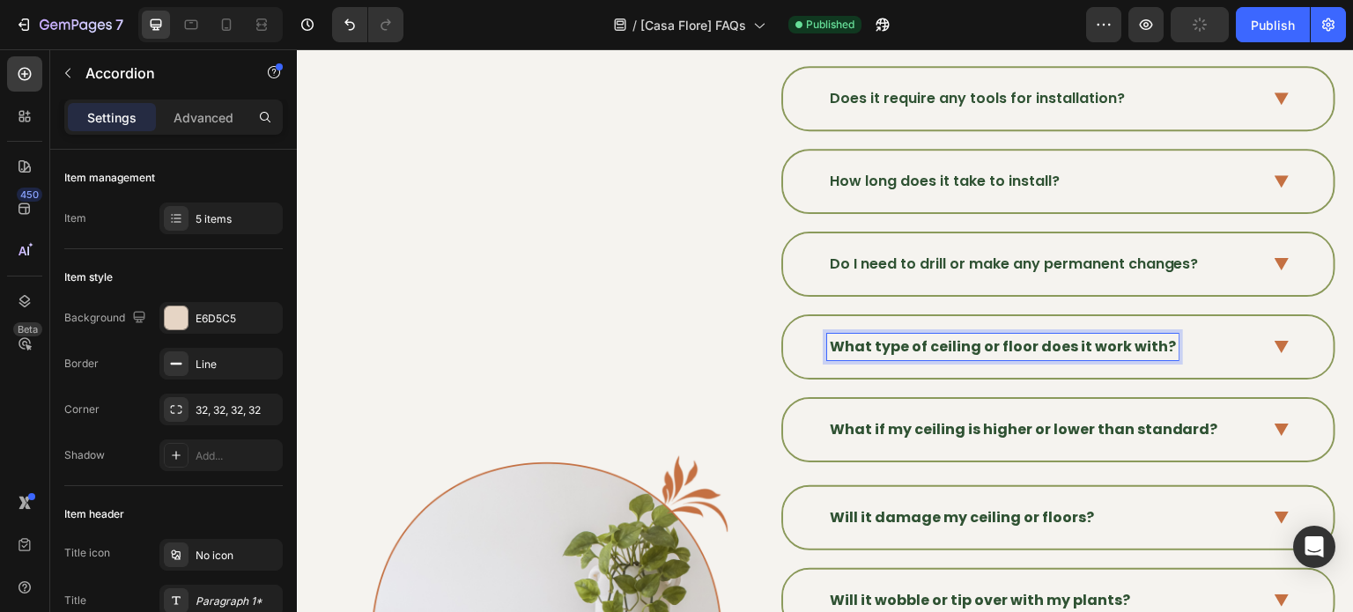
click at [907, 336] on strong "What type of ceiling or floor does it work with?" at bounding box center [1003, 346] width 346 height 20
click at [858, 343] on strong "What type of ceiling or floor does it work with?" at bounding box center [1003, 346] width 346 height 20
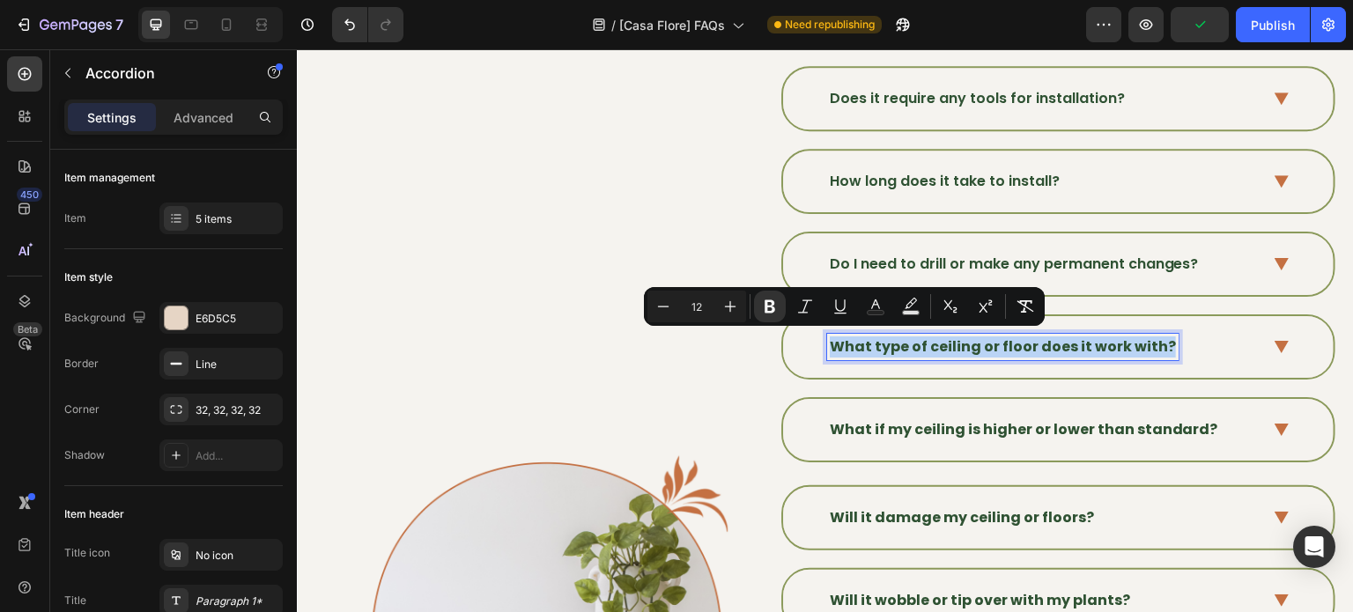
click at [858, 343] on strong "What type of ceiling or floor does it work with?" at bounding box center [1003, 346] width 346 height 20
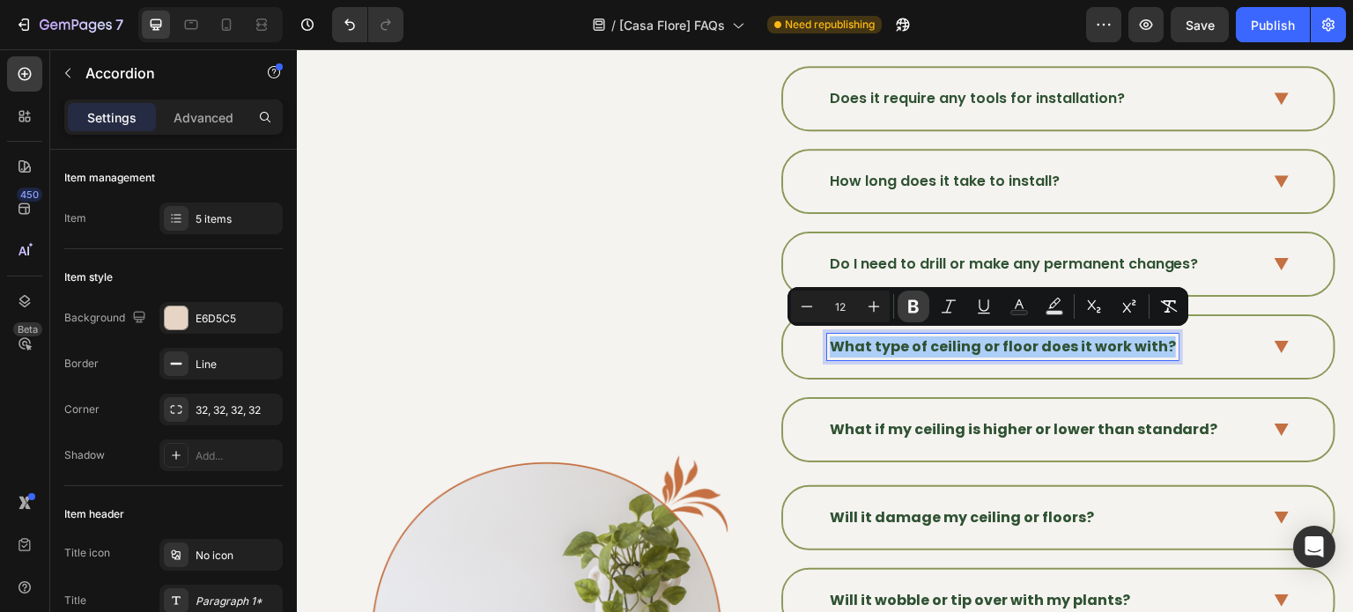
click at [910, 312] on icon "Editor contextual toolbar" at bounding box center [913, 306] width 11 height 13
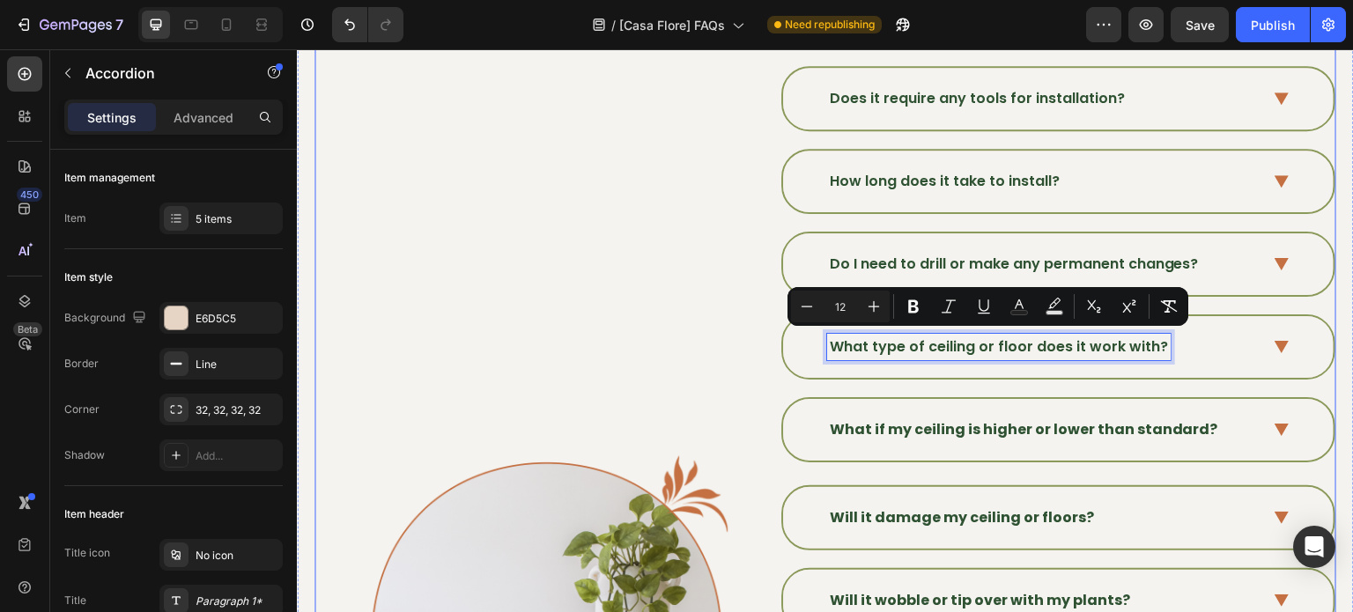
click at [893, 420] on strong "What if my ceiling is higher or lower than standard?" at bounding box center [1024, 429] width 388 height 20
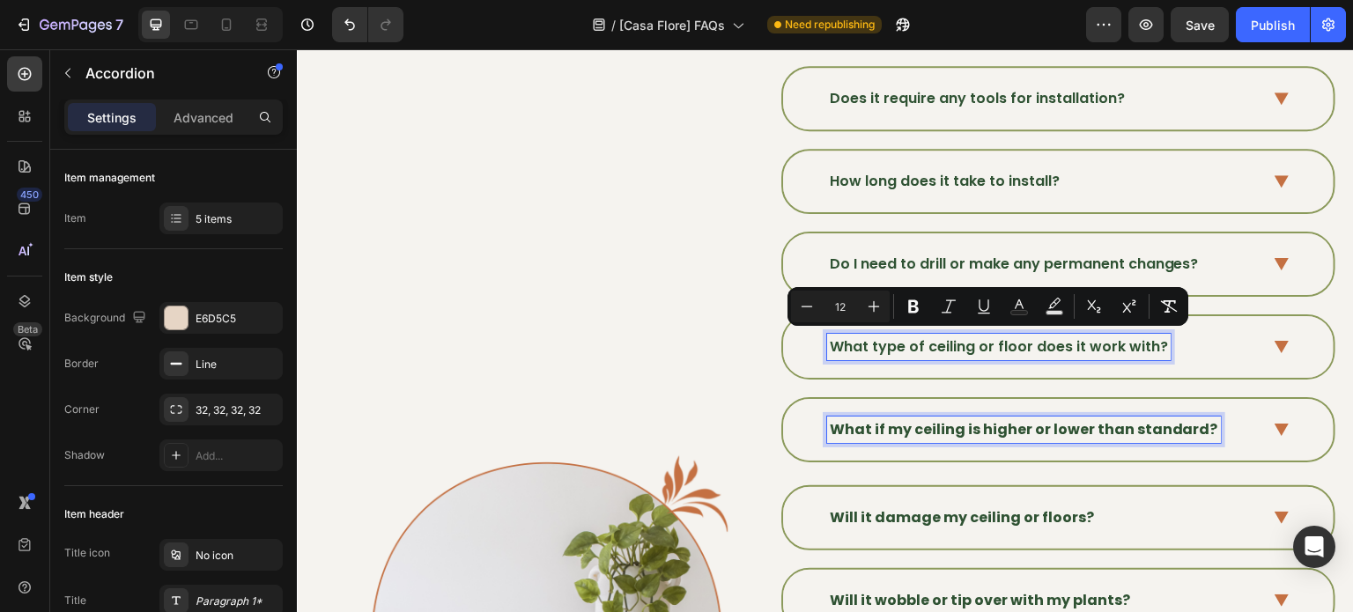
click at [893, 420] on strong "What if my ceiling is higher or lower than standard?" at bounding box center [1024, 429] width 388 height 20
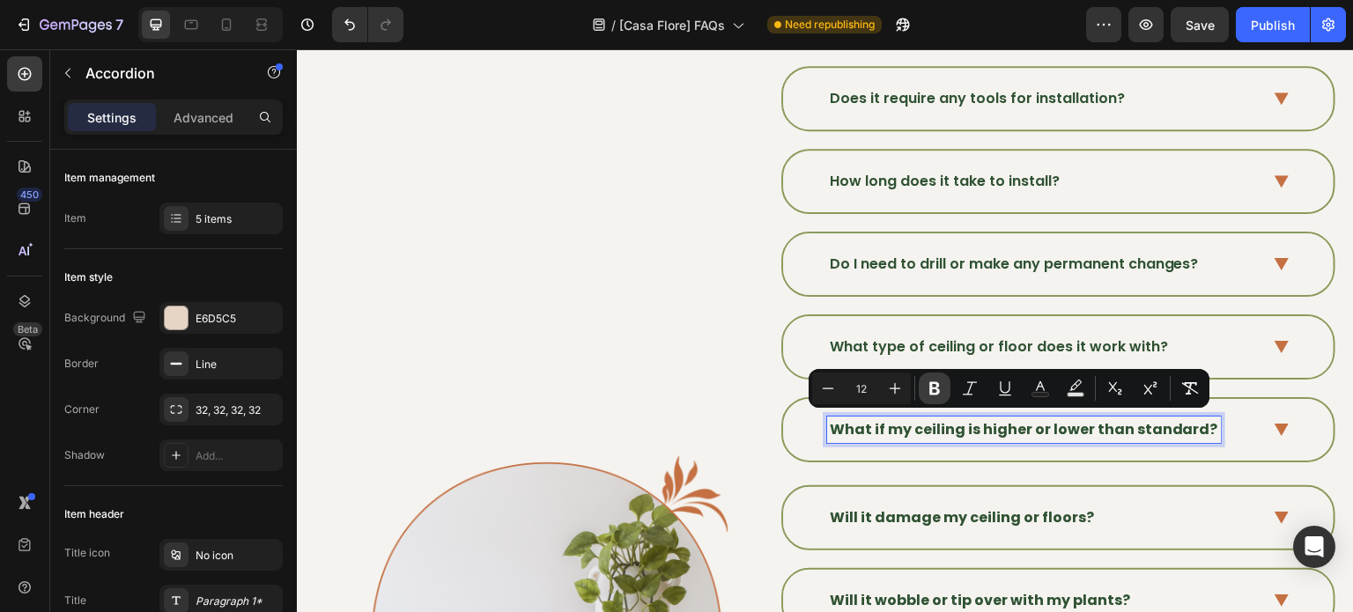
click at [924, 388] on button "Bold" at bounding box center [935, 389] width 32 height 32
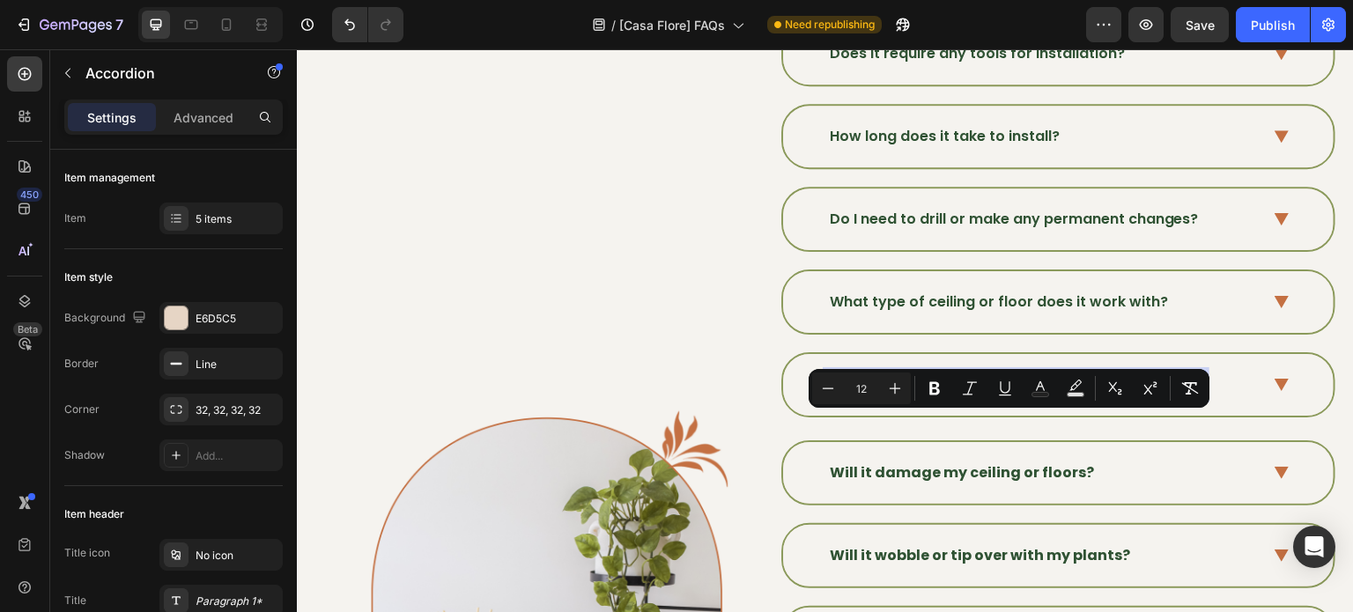
click at [936, 460] on div "Will it damage my ceiling or floors?" at bounding box center [961, 473] width 269 height 26
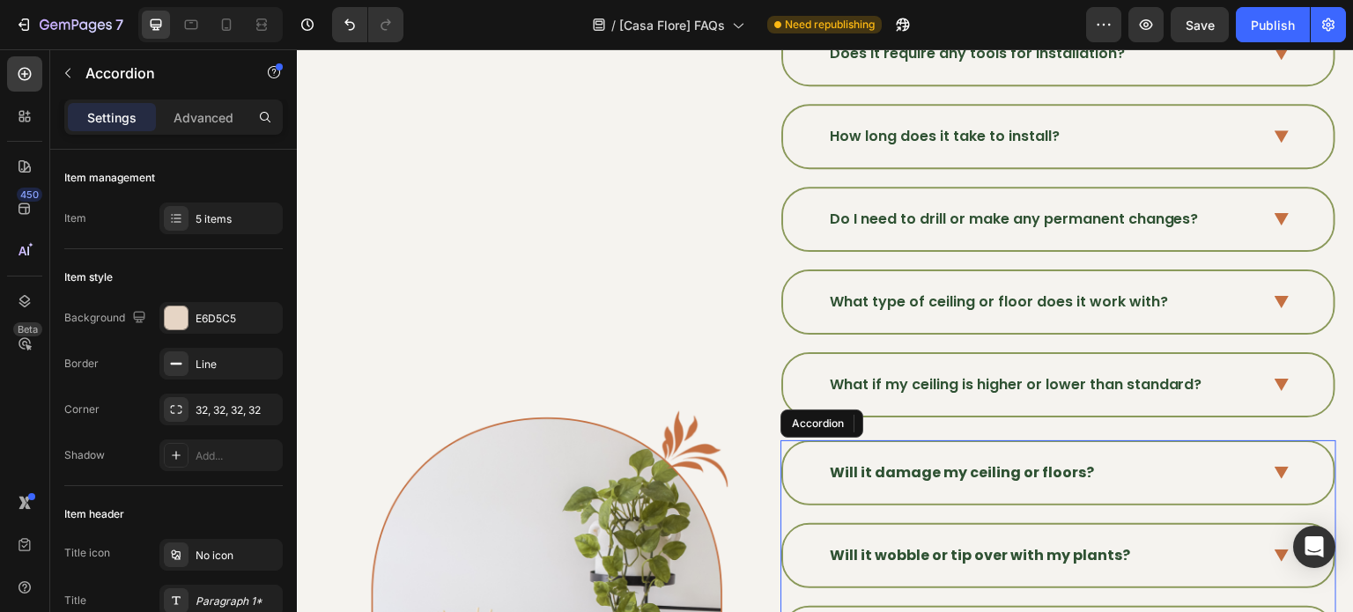
click at [936, 455] on div "Will it damage my ceiling or floors?" at bounding box center [1058, 473] width 550 height 62
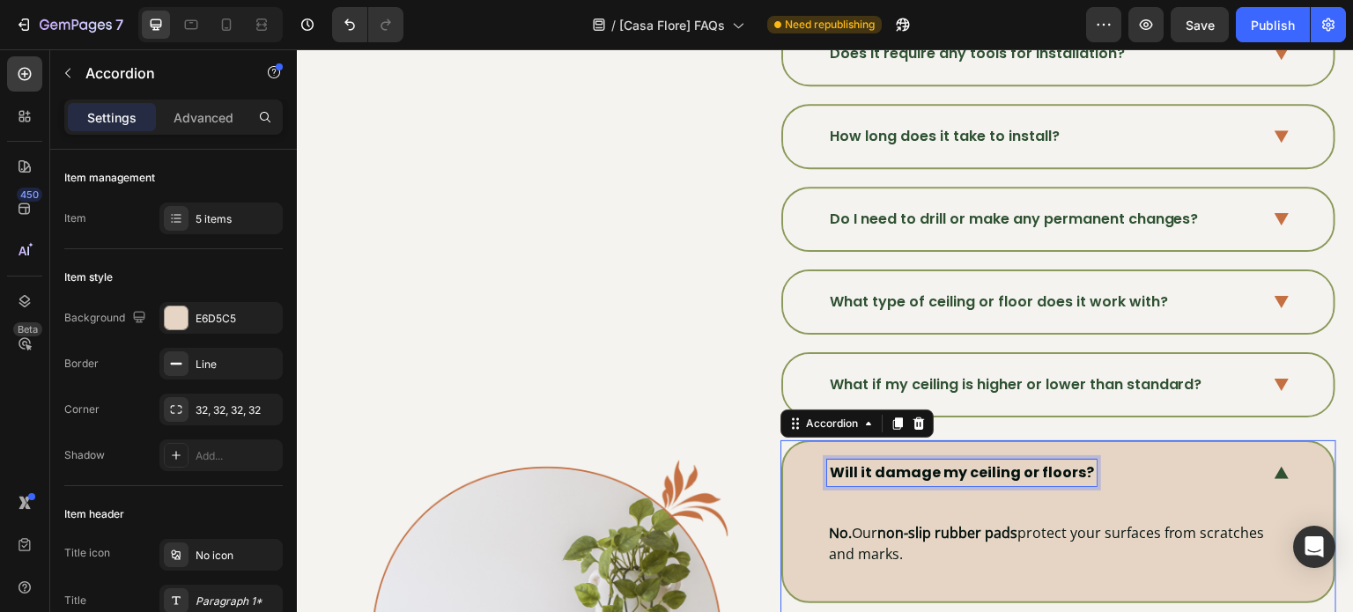
scroll to position [356, 0]
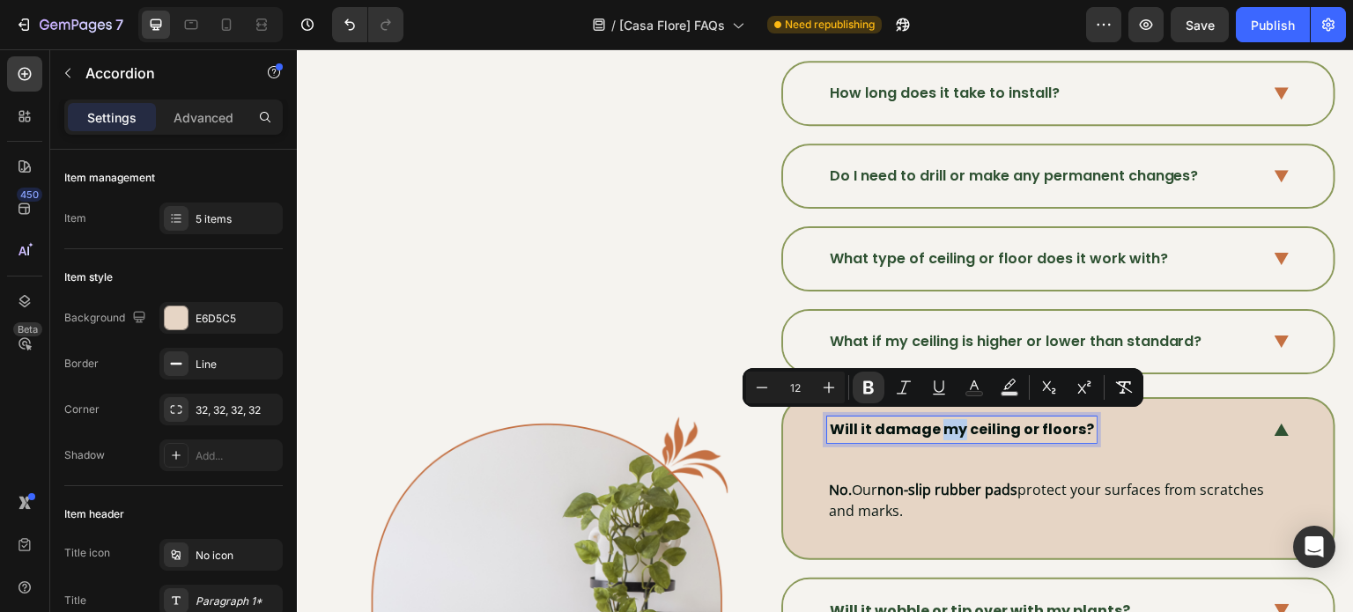
click at [941, 427] on strong "Will it damage my ceiling or floors?" at bounding box center [962, 429] width 264 height 20
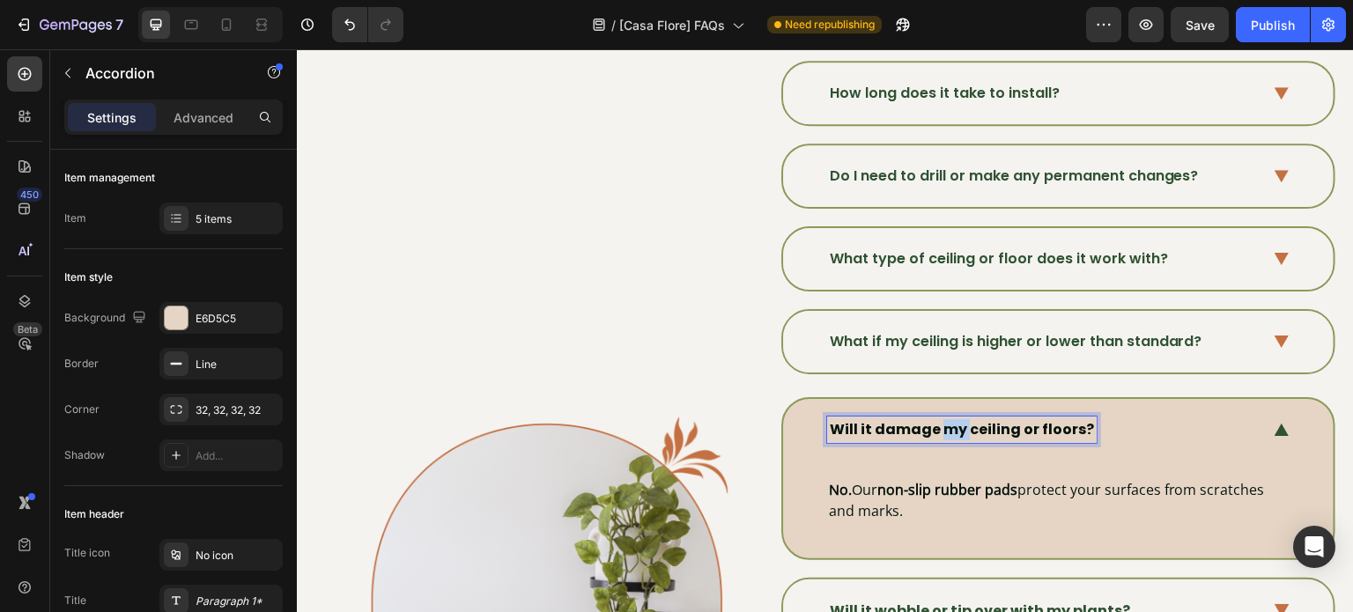
click at [941, 427] on strong "Will it damage my ceiling or floors?" at bounding box center [962, 429] width 264 height 20
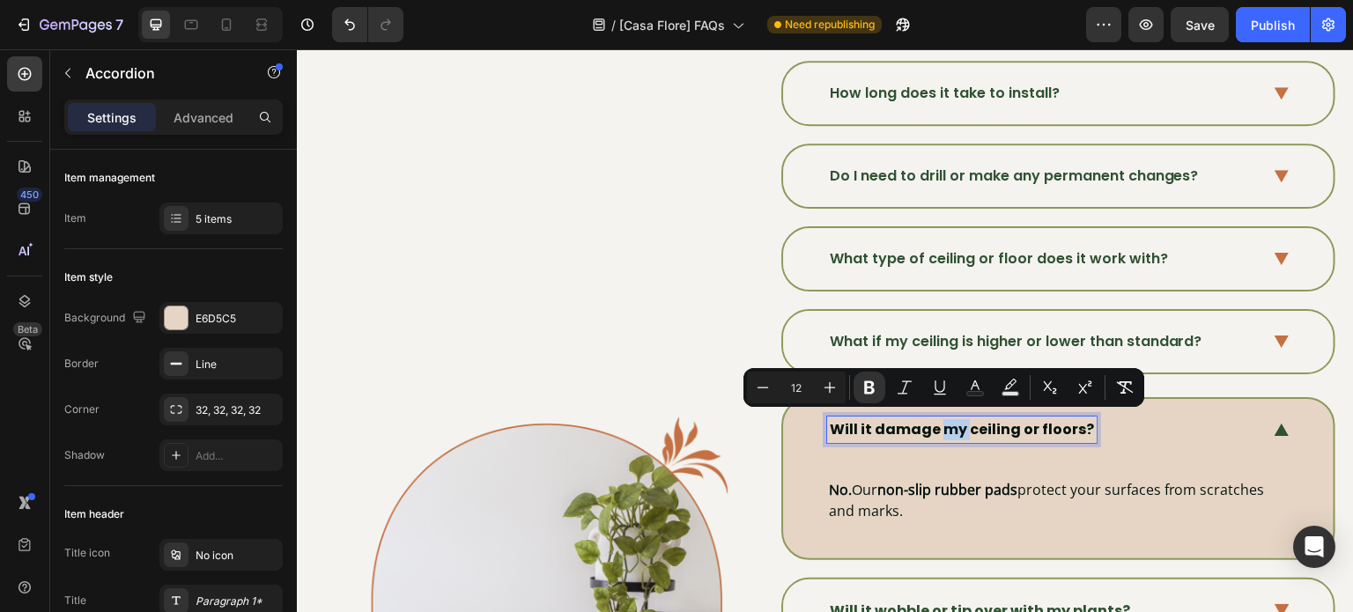
click at [941, 427] on strong "Will it damage my ceiling or floors?" at bounding box center [962, 429] width 264 height 20
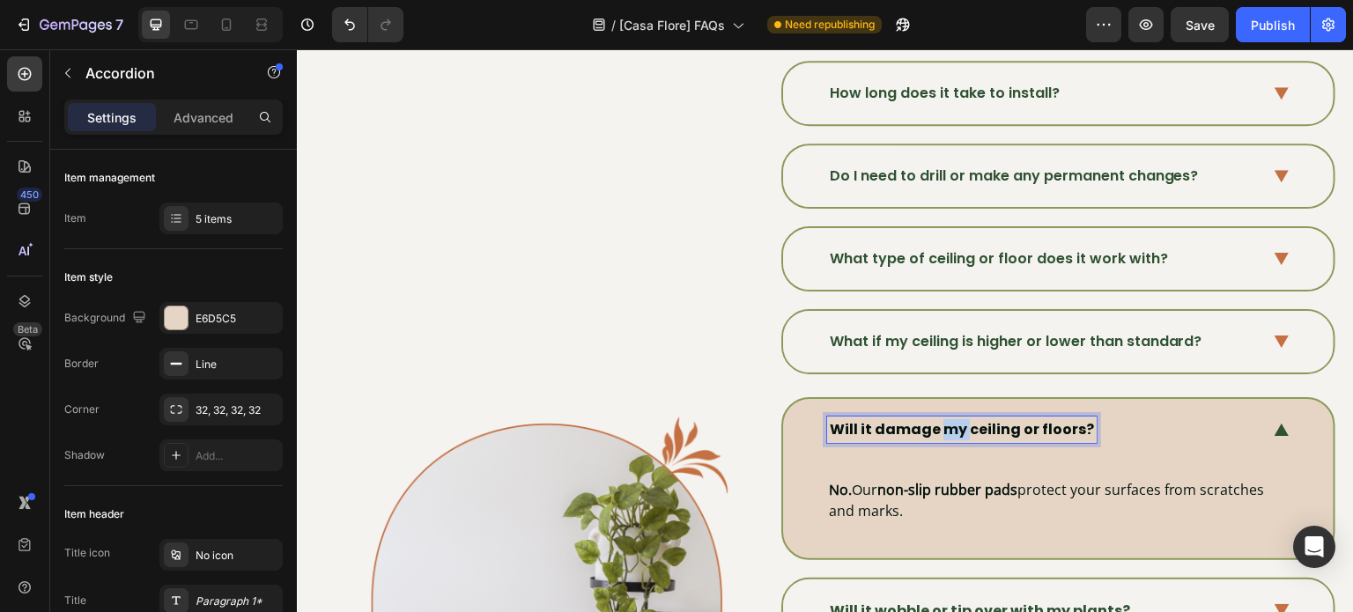
click at [941, 427] on strong "Will it damage my ceiling or floors?" at bounding box center [962, 429] width 264 height 20
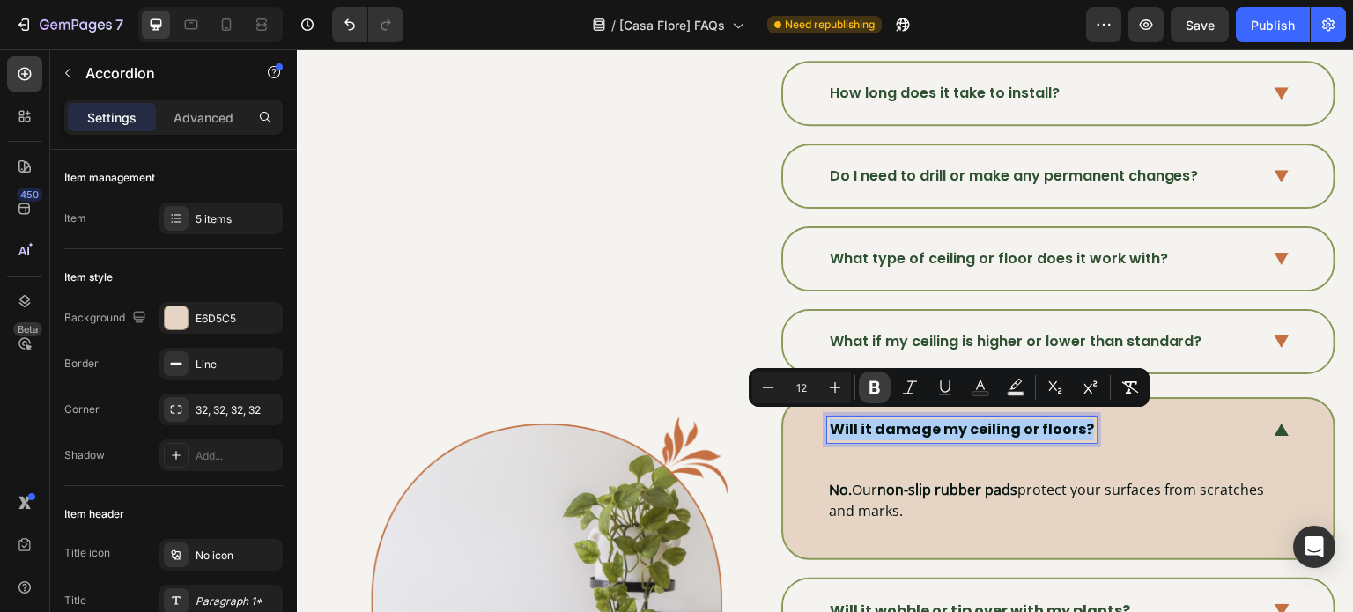
click at [877, 387] on icon "Editor contextual toolbar" at bounding box center [875, 388] width 18 height 18
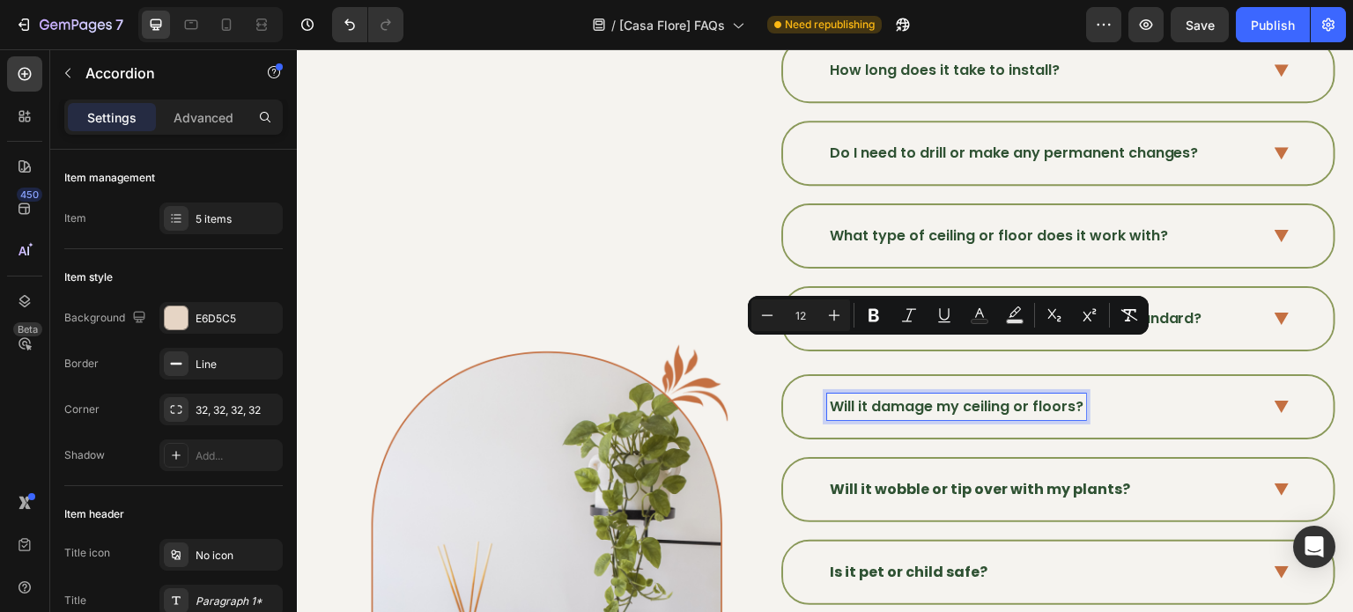
scroll to position [532, 0]
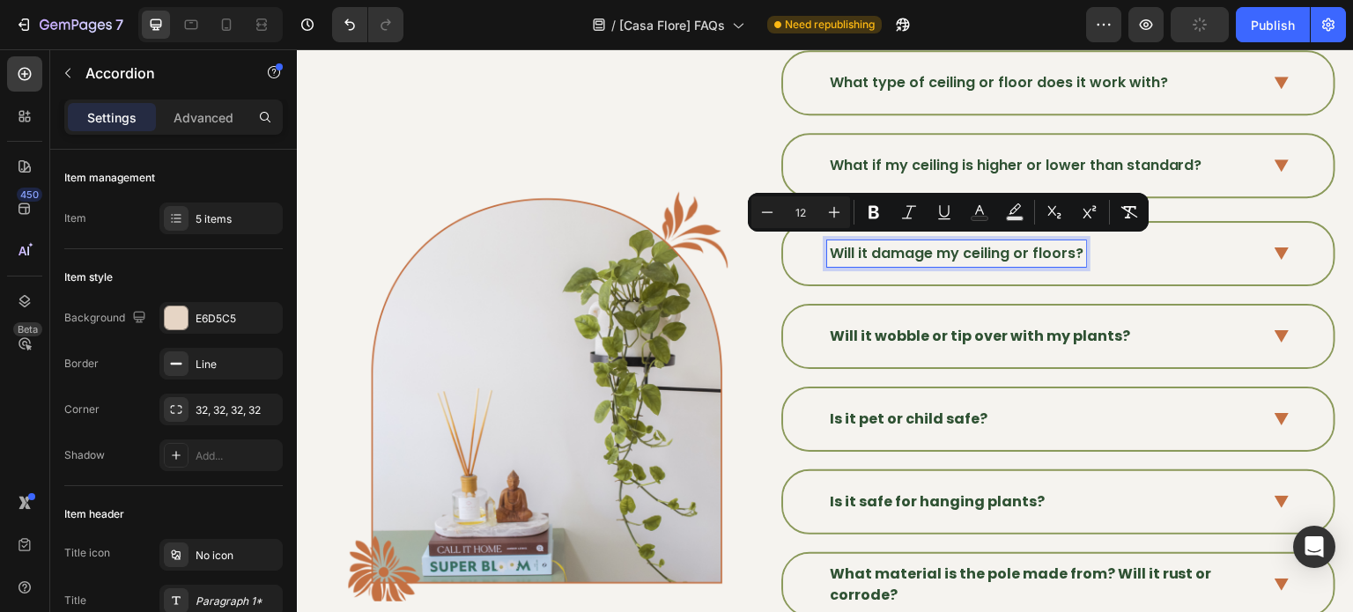
click at [926, 341] on p "Will it wobble or tip over with my plants?" at bounding box center [980, 336] width 300 height 21
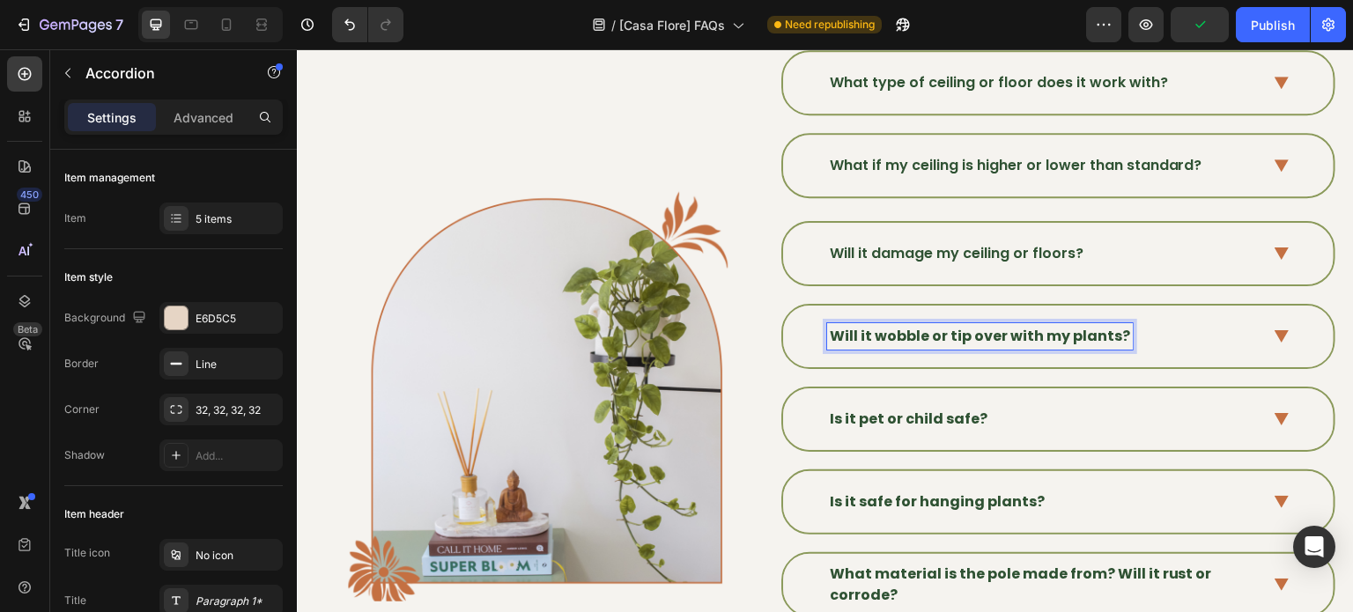
click at [939, 329] on strong "Will it wobble or tip over with my plants?" at bounding box center [980, 336] width 300 height 20
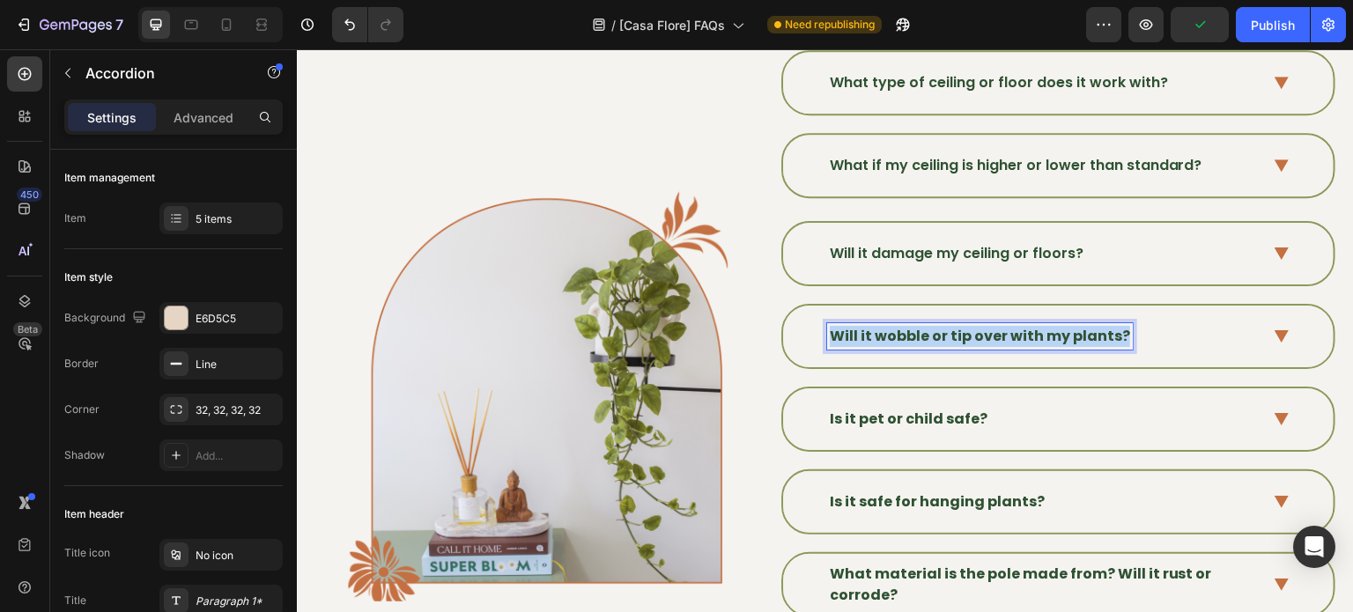
click at [939, 329] on strong "Will it wobble or tip over with my plants?" at bounding box center [980, 336] width 300 height 20
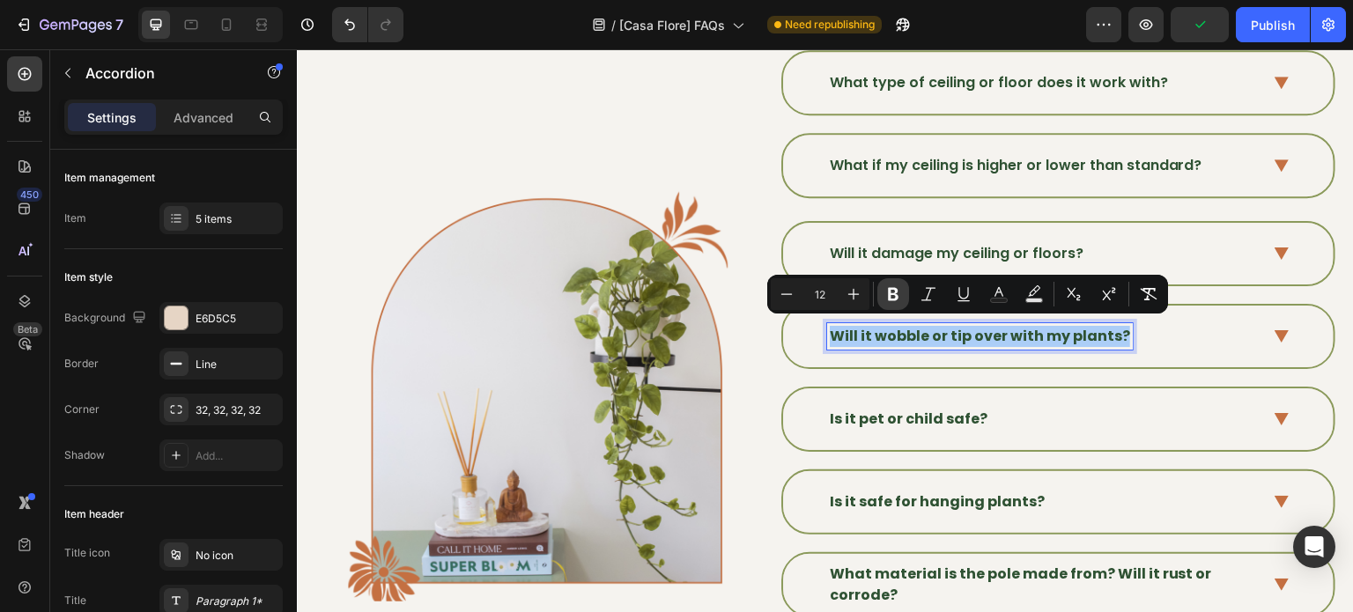
click at [882, 290] on button "Bold" at bounding box center [893, 294] width 32 height 32
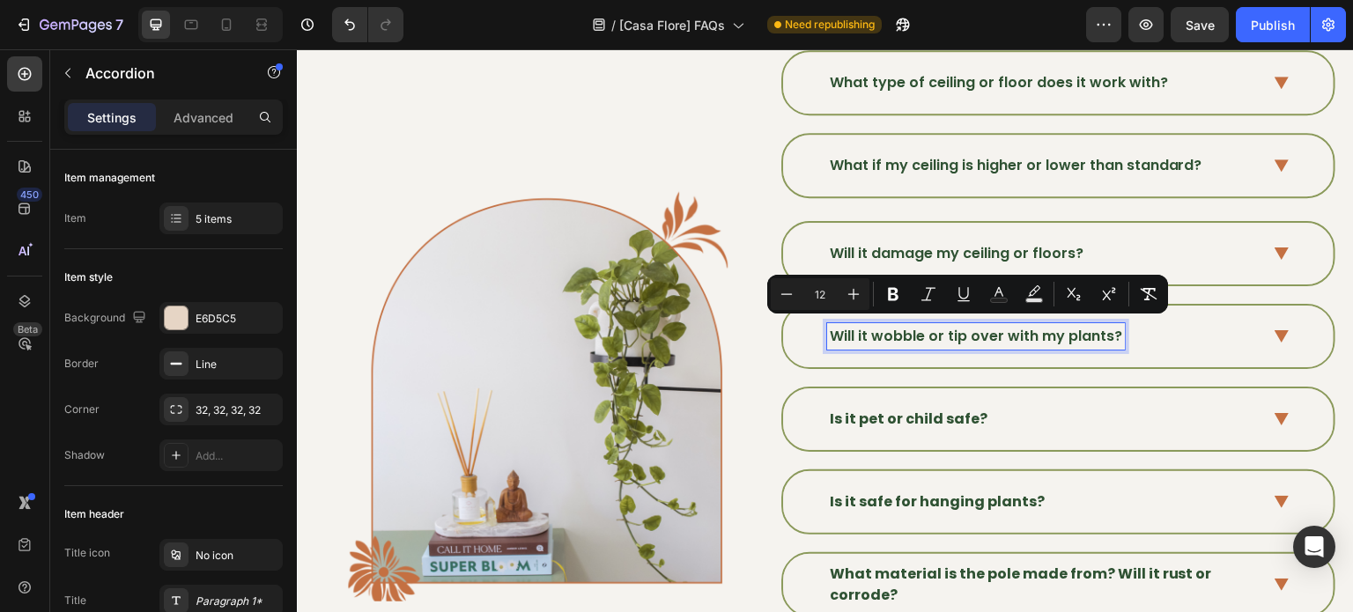
click at [882, 413] on strong "Is it pet or child safe?" at bounding box center [909, 419] width 158 height 20
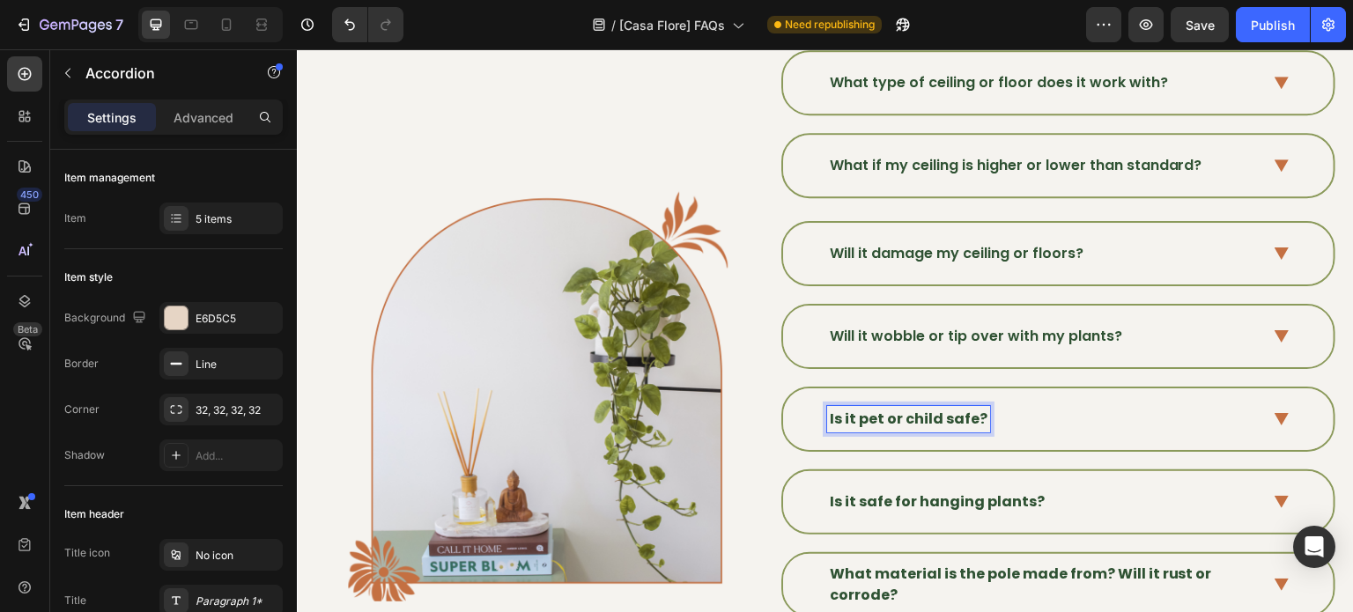
click at [868, 410] on strong "Is it pet or child safe?" at bounding box center [909, 419] width 158 height 20
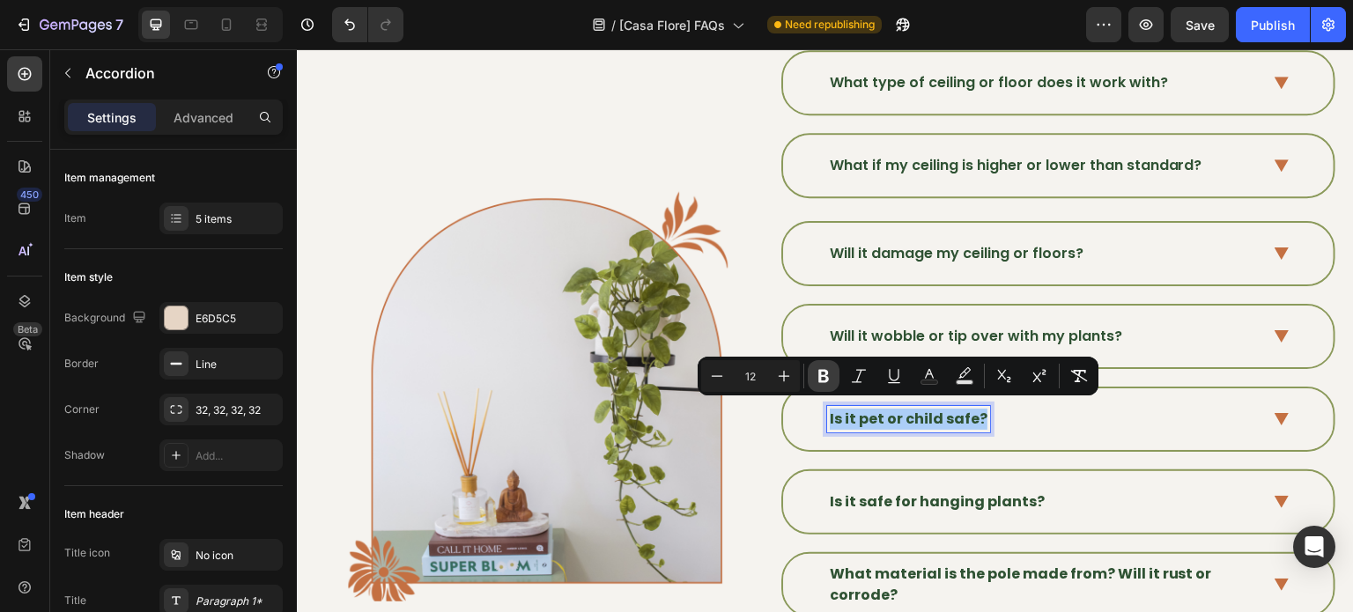
click at [824, 380] on icon "Editor contextual toolbar" at bounding box center [823, 376] width 11 height 13
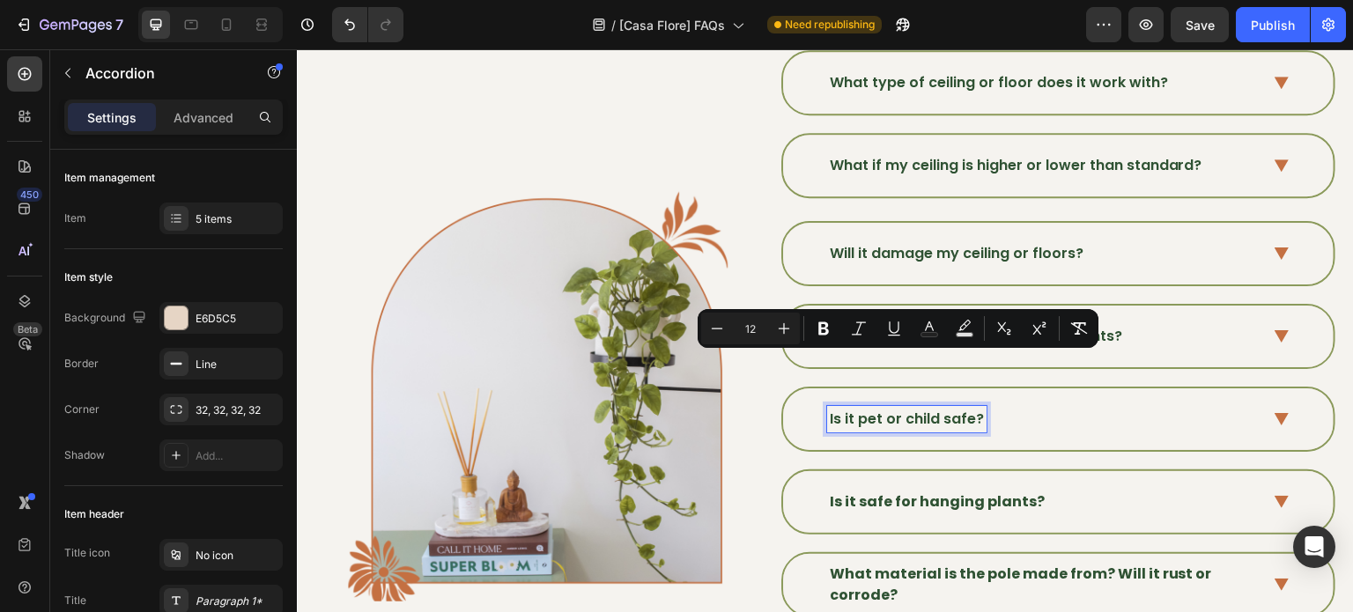
scroll to position [620, 0]
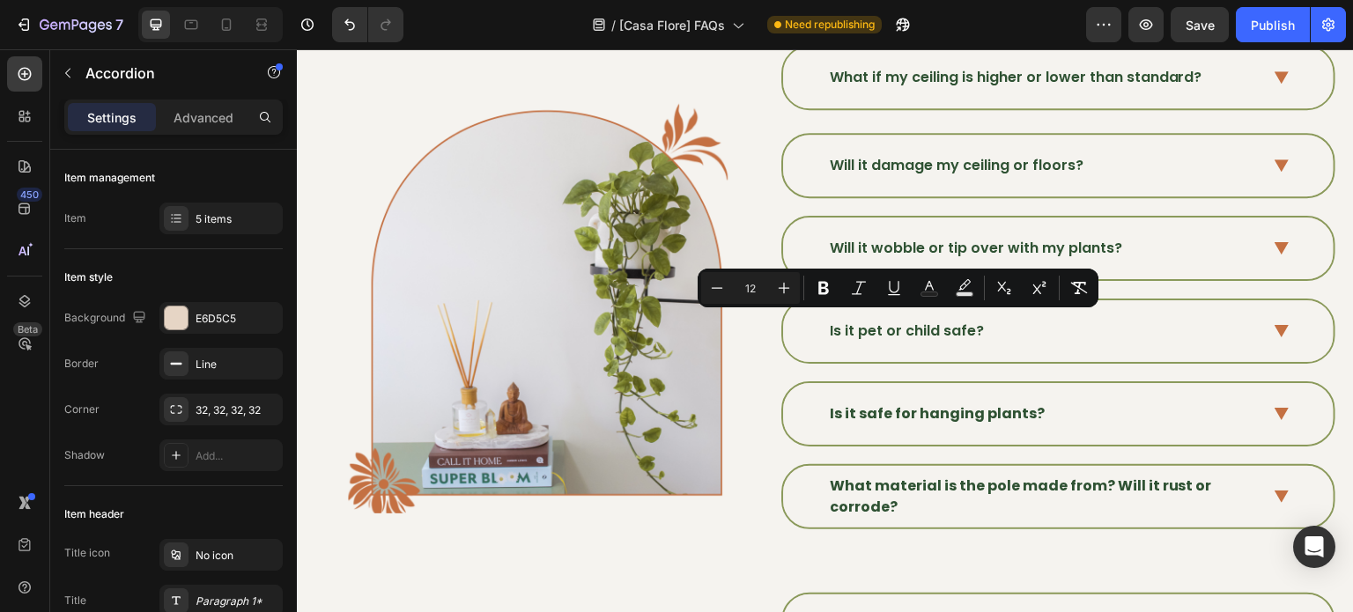
click at [929, 466] on div "What material is the pole made from? Will it rust or corrode?" at bounding box center [1058, 497] width 550 height 62
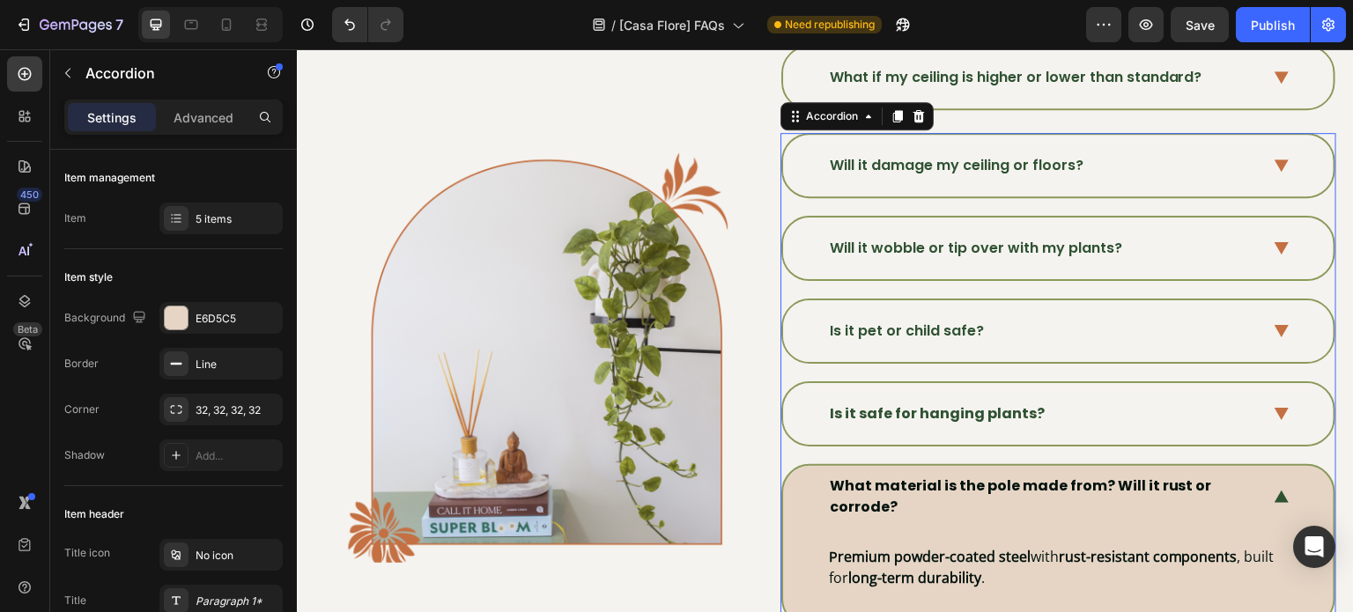
click at [938, 423] on div "Is it safe for hanging plants?" at bounding box center [1058, 414] width 550 height 62
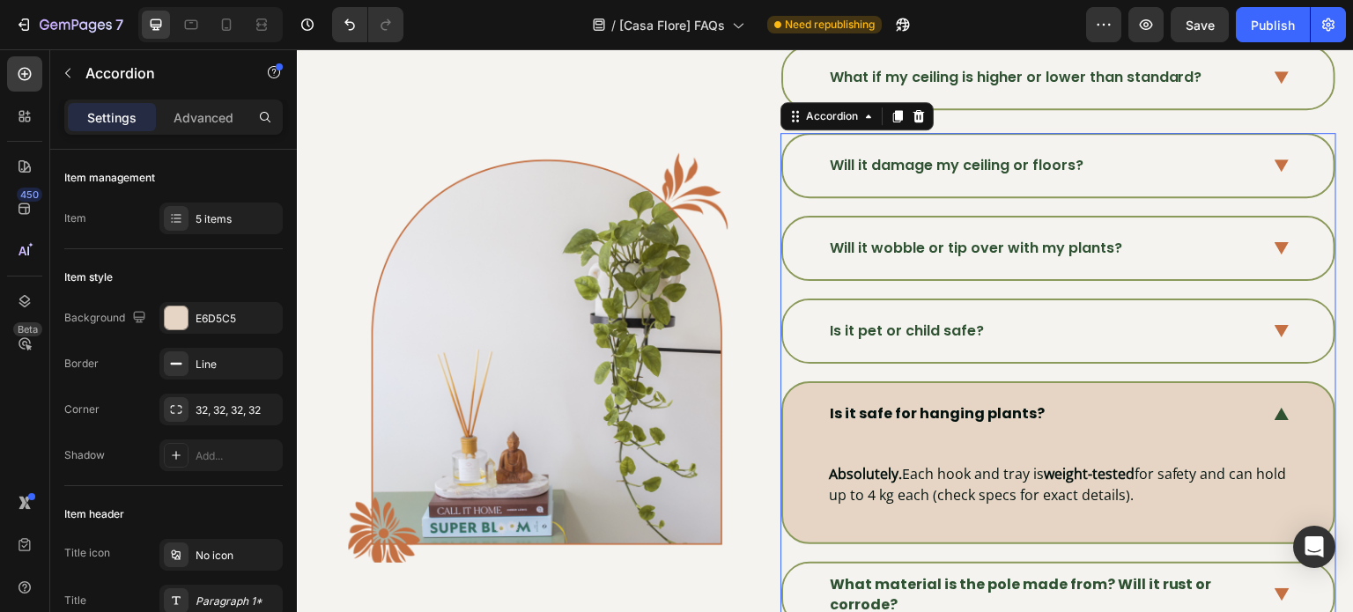
click at [940, 415] on strong "Is it safe for hanging plants?" at bounding box center [937, 413] width 215 height 20
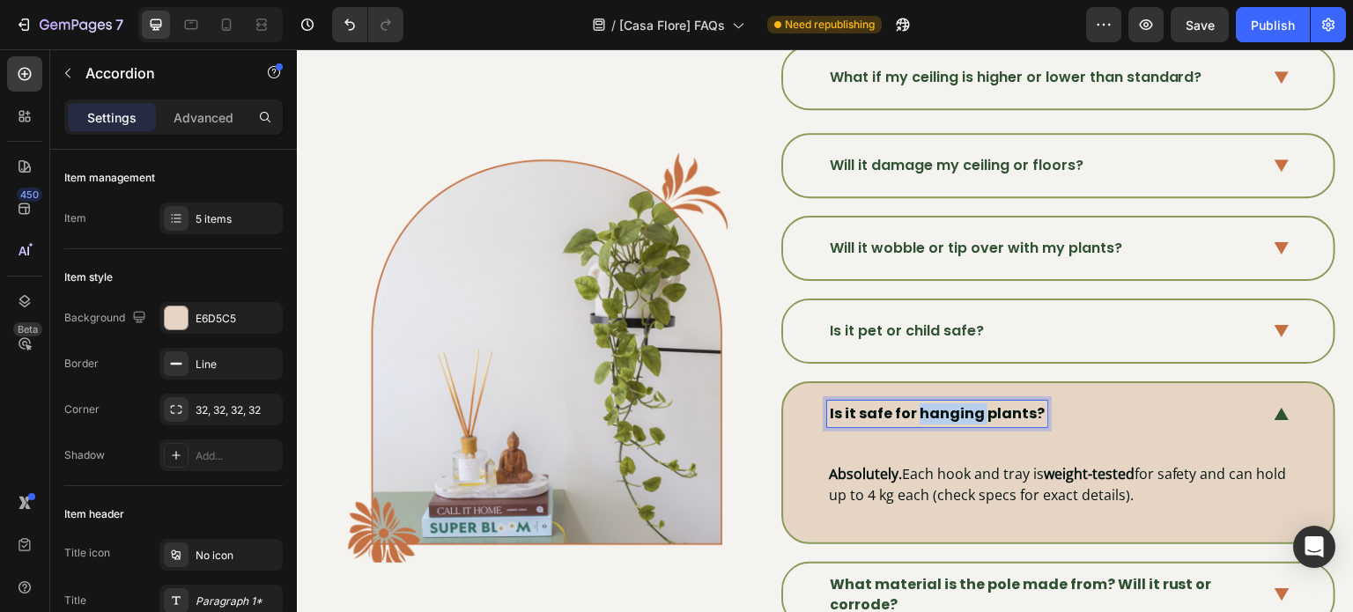
click at [940, 415] on strong "Is it safe for hanging plants?" at bounding box center [937, 413] width 215 height 20
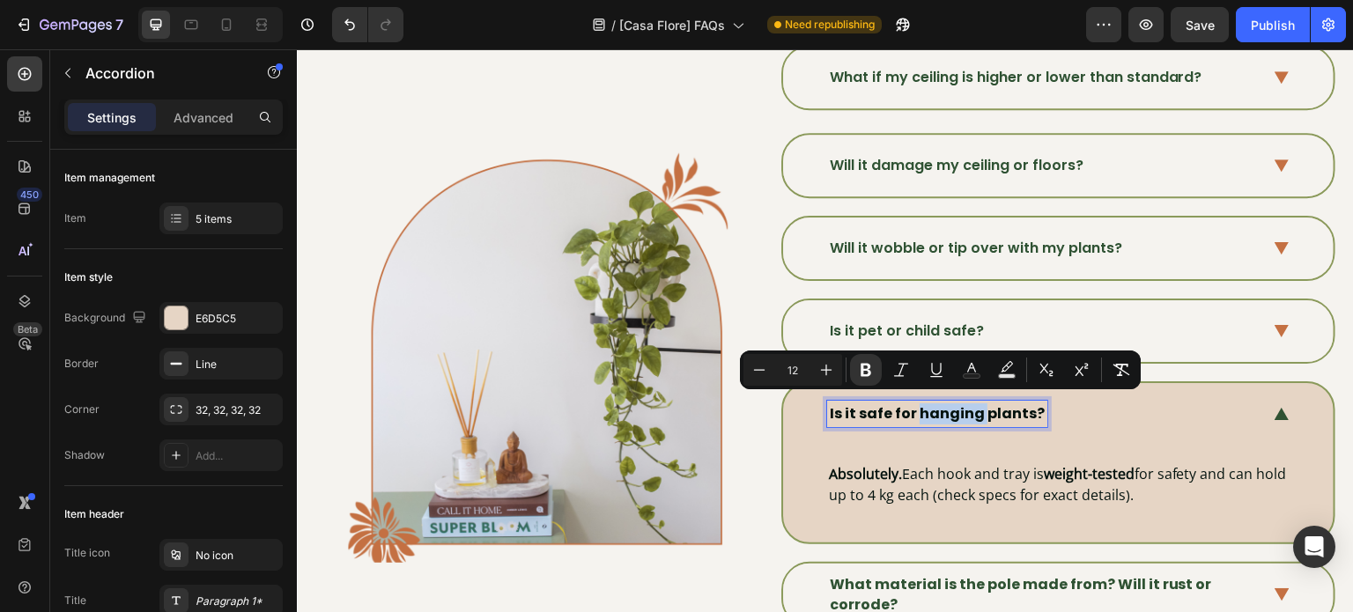
click at [940, 415] on strong "Is it safe for hanging plants?" at bounding box center [937, 413] width 215 height 20
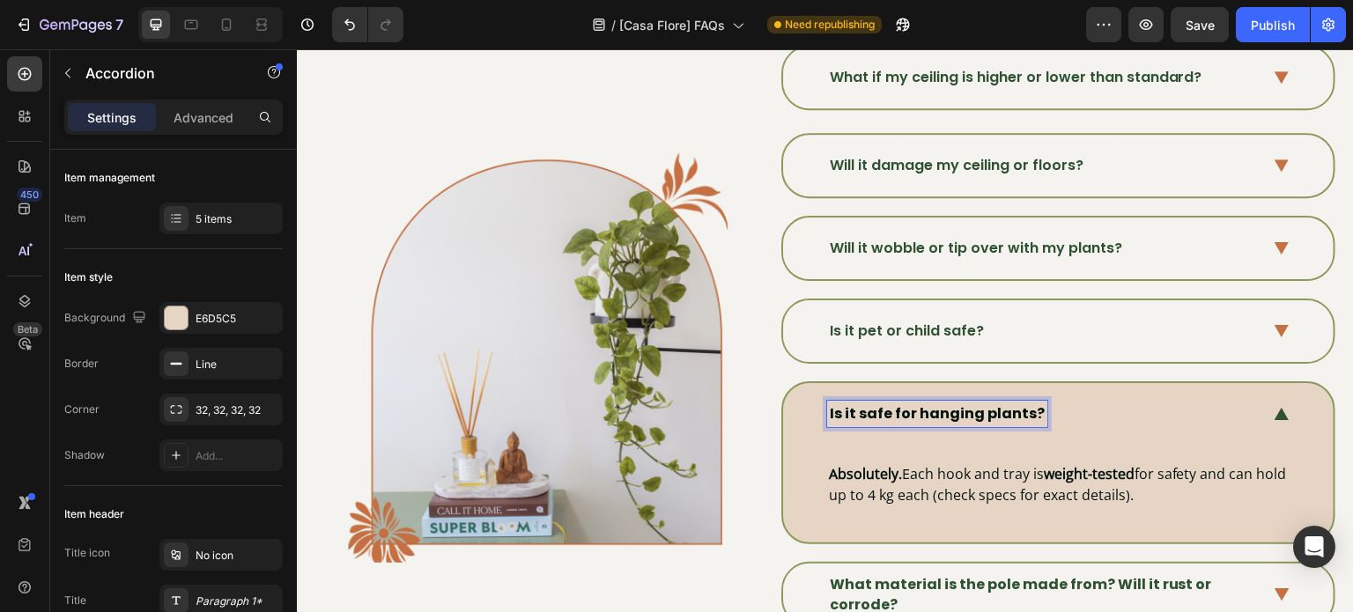
click at [904, 405] on strong "Is it safe for hanging plants?" at bounding box center [937, 413] width 215 height 20
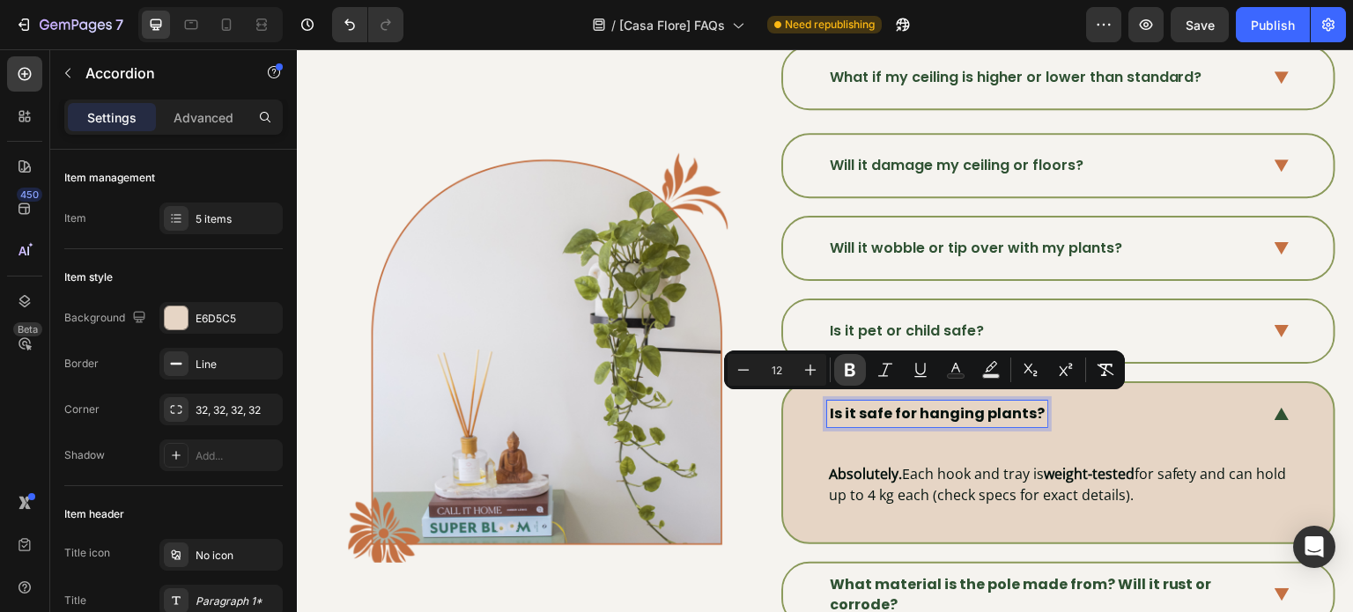
click at [858, 373] on icon "Editor contextual toolbar" at bounding box center [850, 370] width 18 height 18
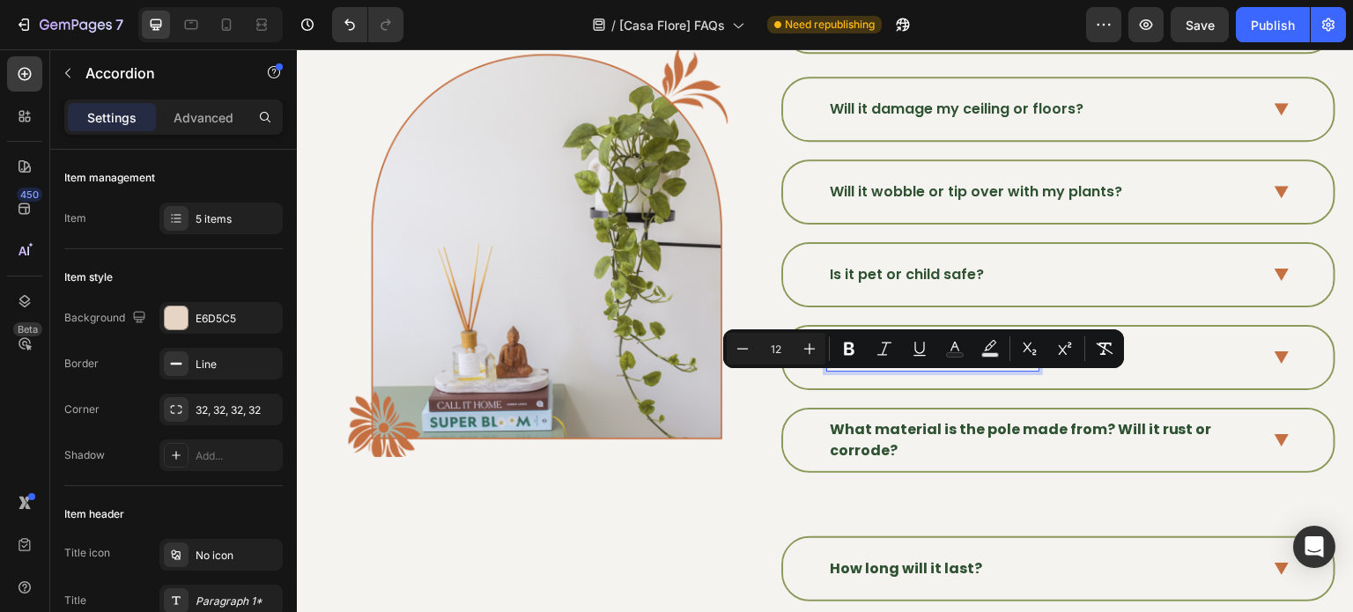
scroll to position [708, 0]
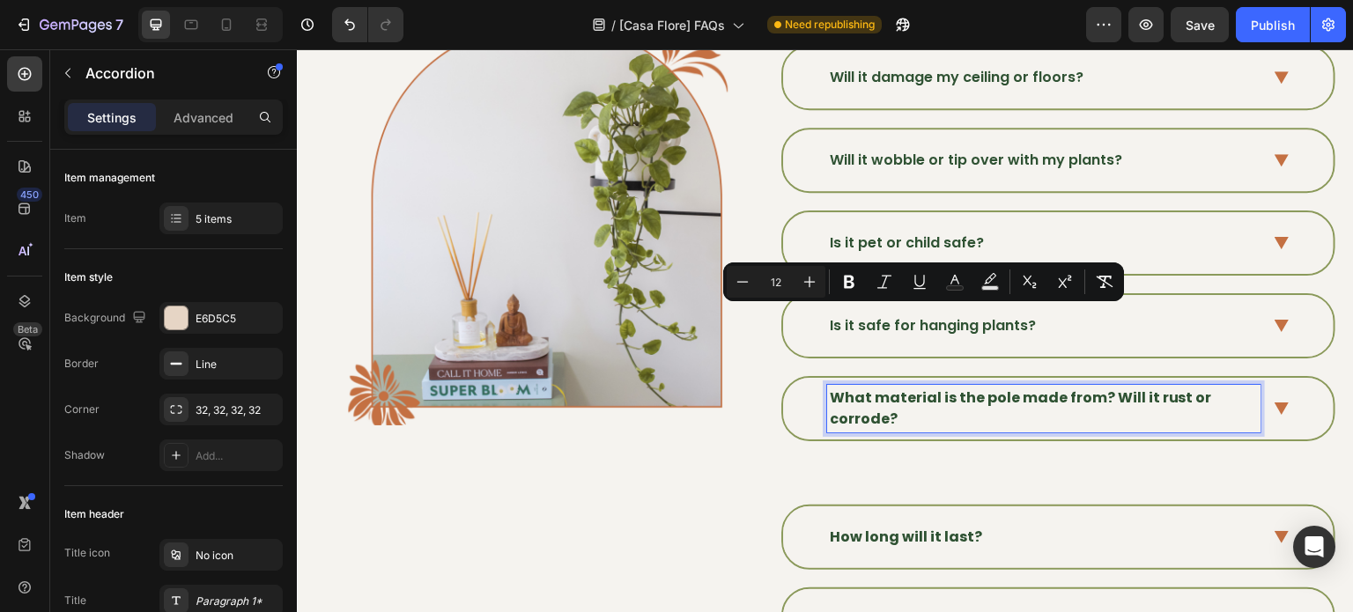
click at [959, 398] on strong "What material is the pole made from? Will it rust or corrode?" at bounding box center [1021, 408] width 382 height 41
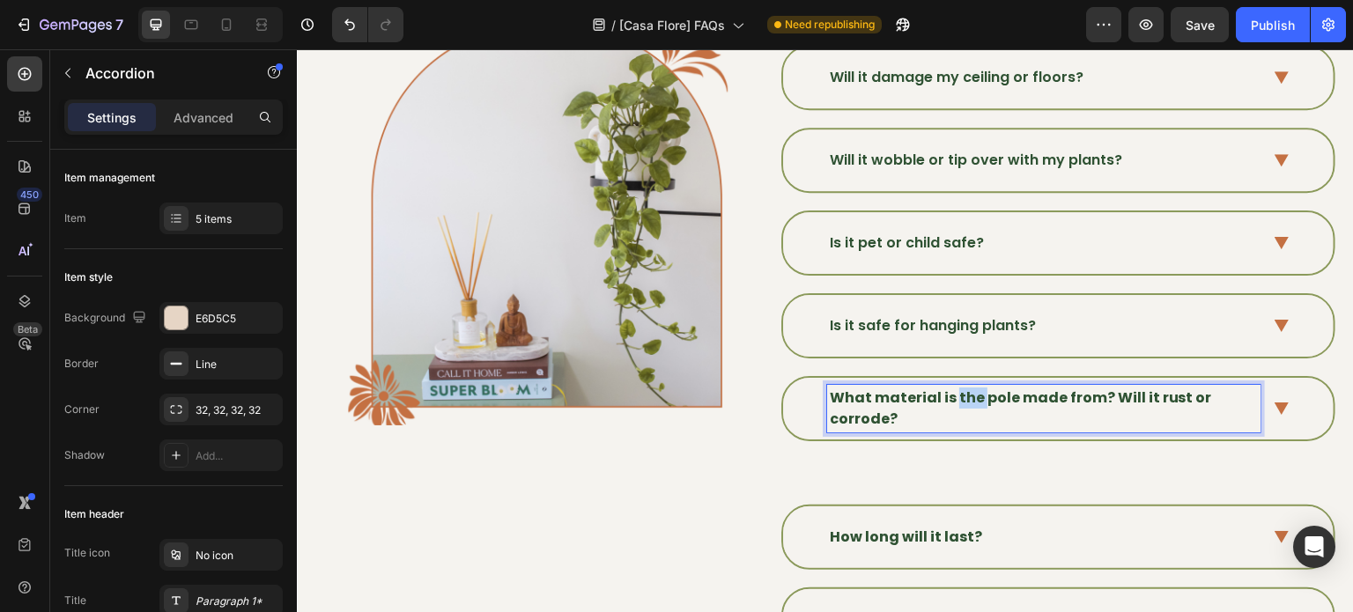
click at [959, 398] on strong "What material is the pole made from? Will it rust or corrode?" at bounding box center [1021, 408] width 382 height 41
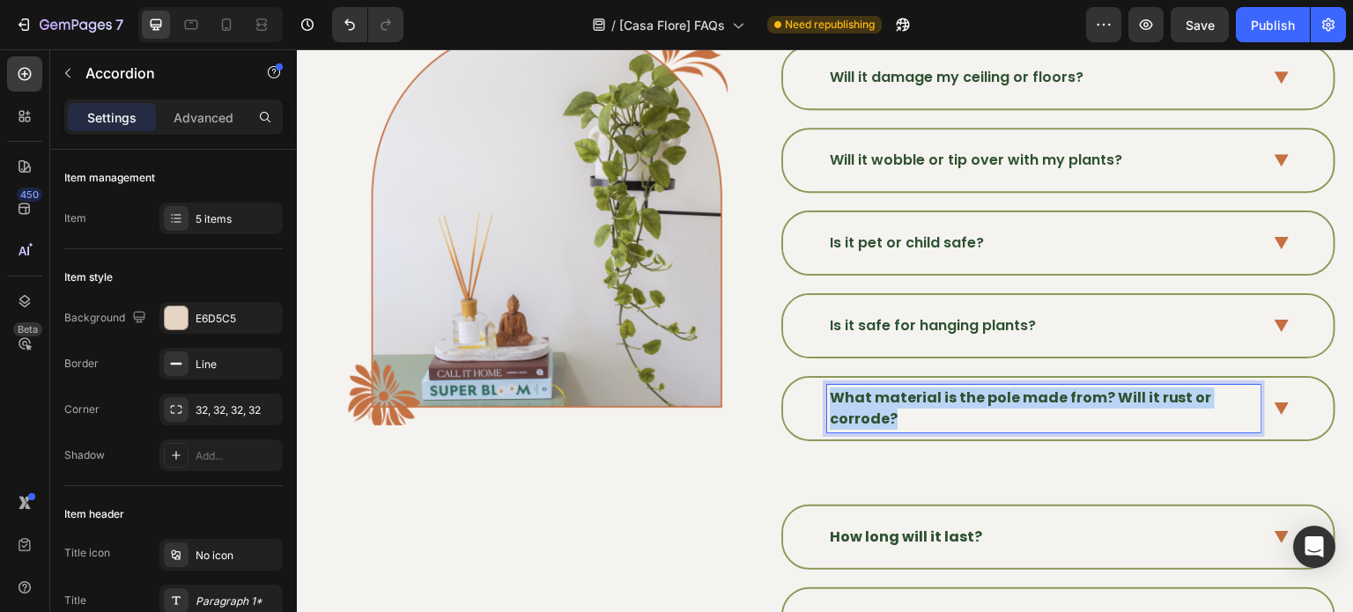
click at [959, 398] on strong "What material is the pole made from? Will it rust or corrode?" at bounding box center [1021, 408] width 382 height 41
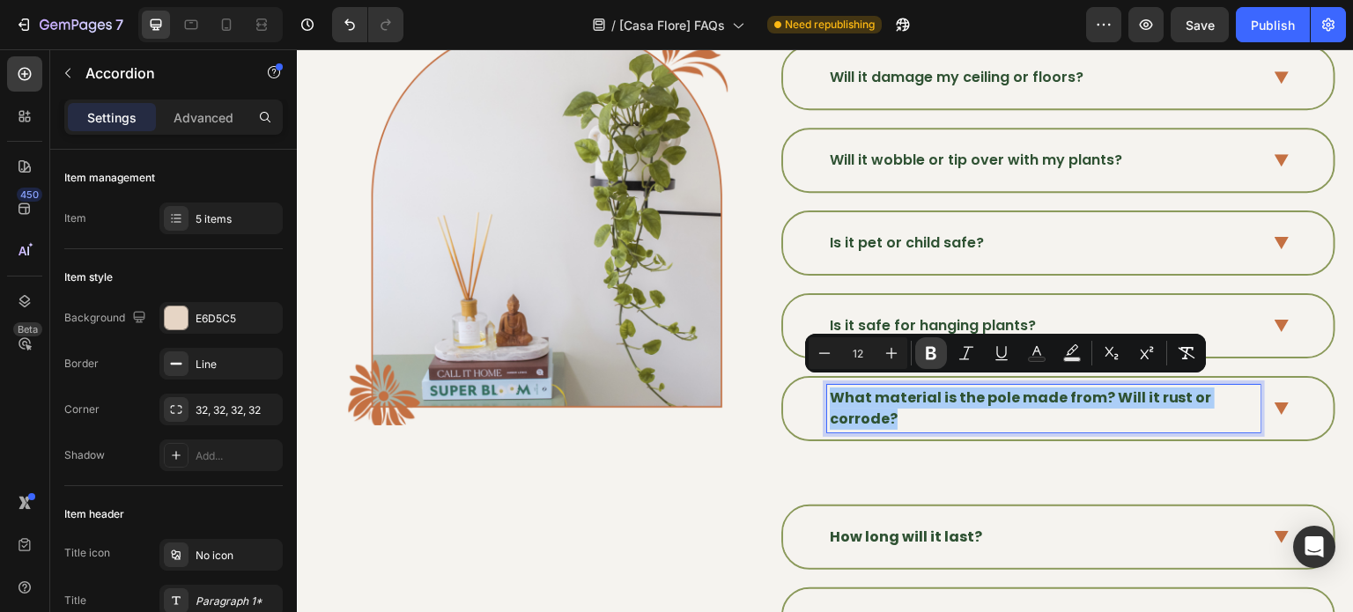
click at [920, 351] on button "Bold" at bounding box center [931, 353] width 32 height 32
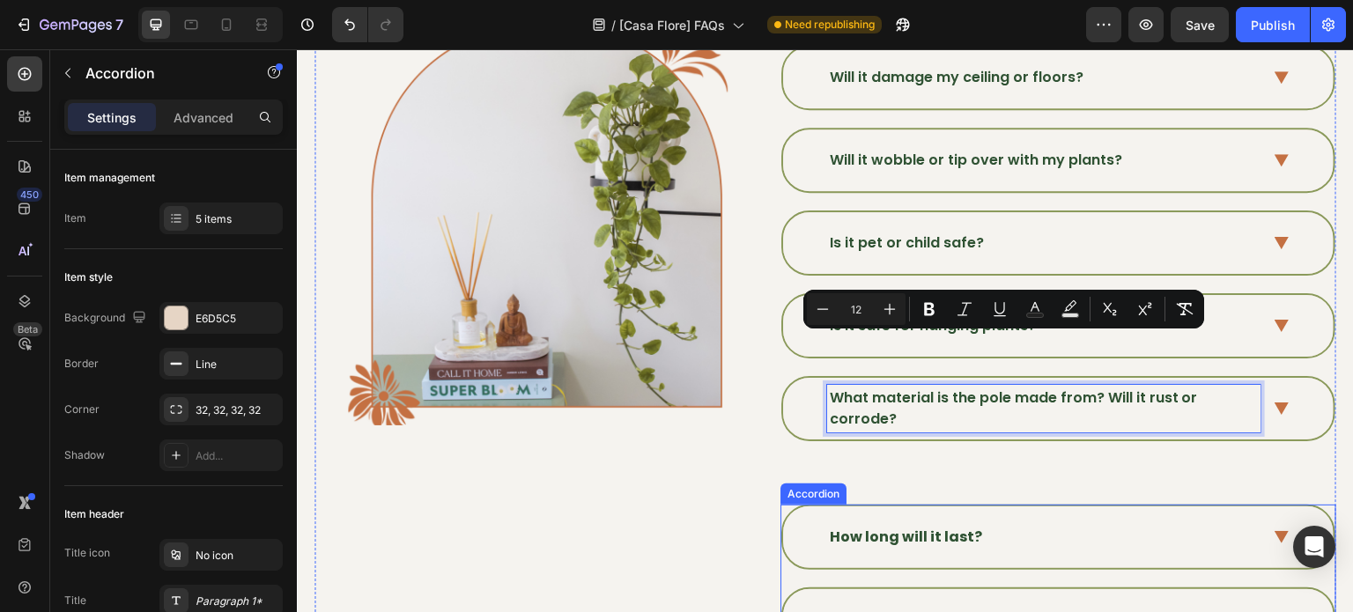
scroll to position [884, 0]
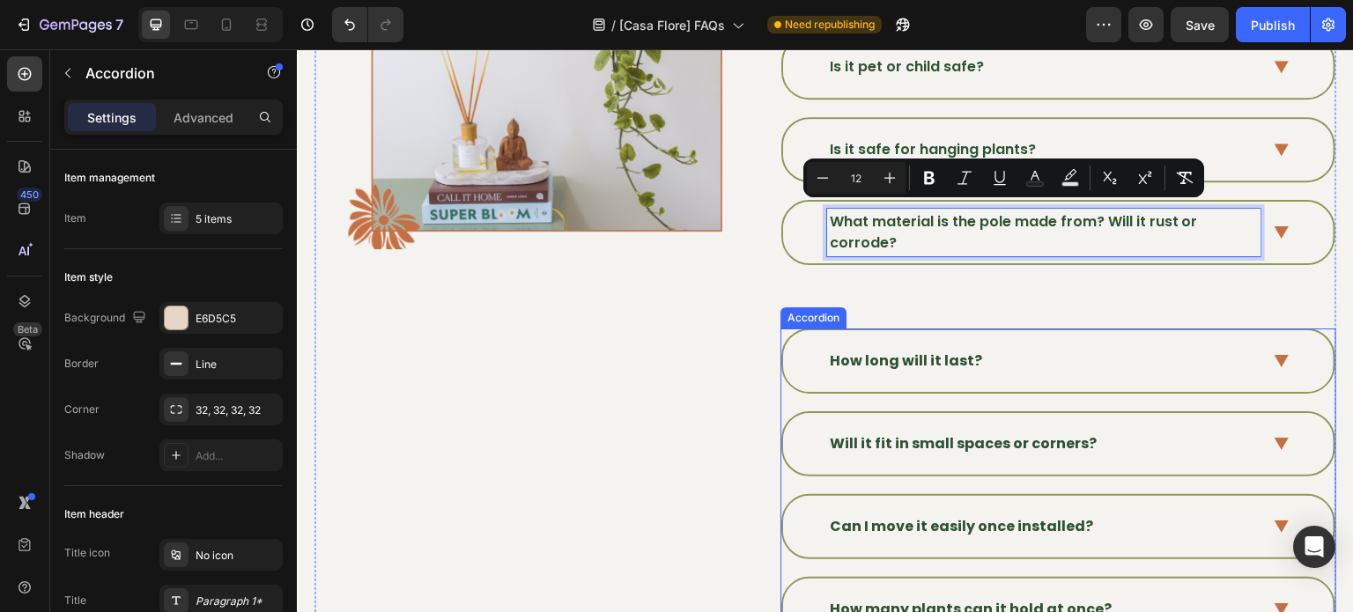
click at [942, 351] on strong "How long will it last?" at bounding box center [906, 361] width 152 height 20
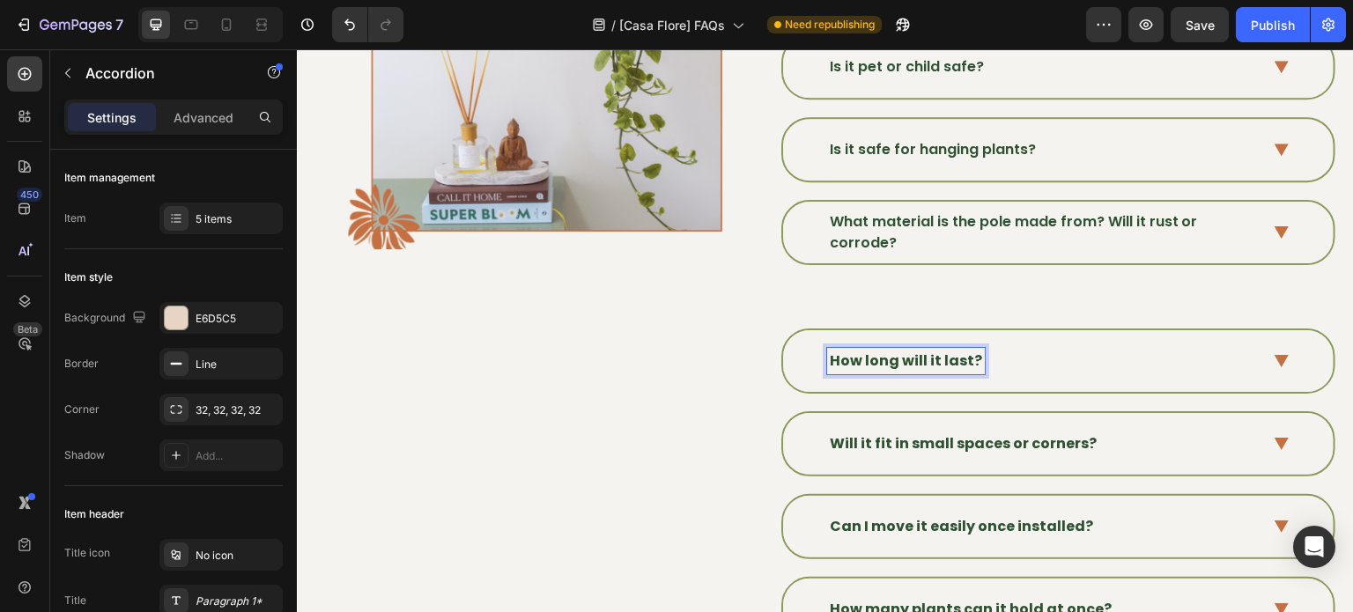
click at [951, 351] on strong "How long will it last?" at bounding box center [906, 361] width 152 height 20
click at [951, 352] on strong "How long will it last?" at bounding box center [906, 361] width 152 height 20
click at [927, 354] on strong "How long will it last?" at bounding box center [906, 361] width 152 height 20
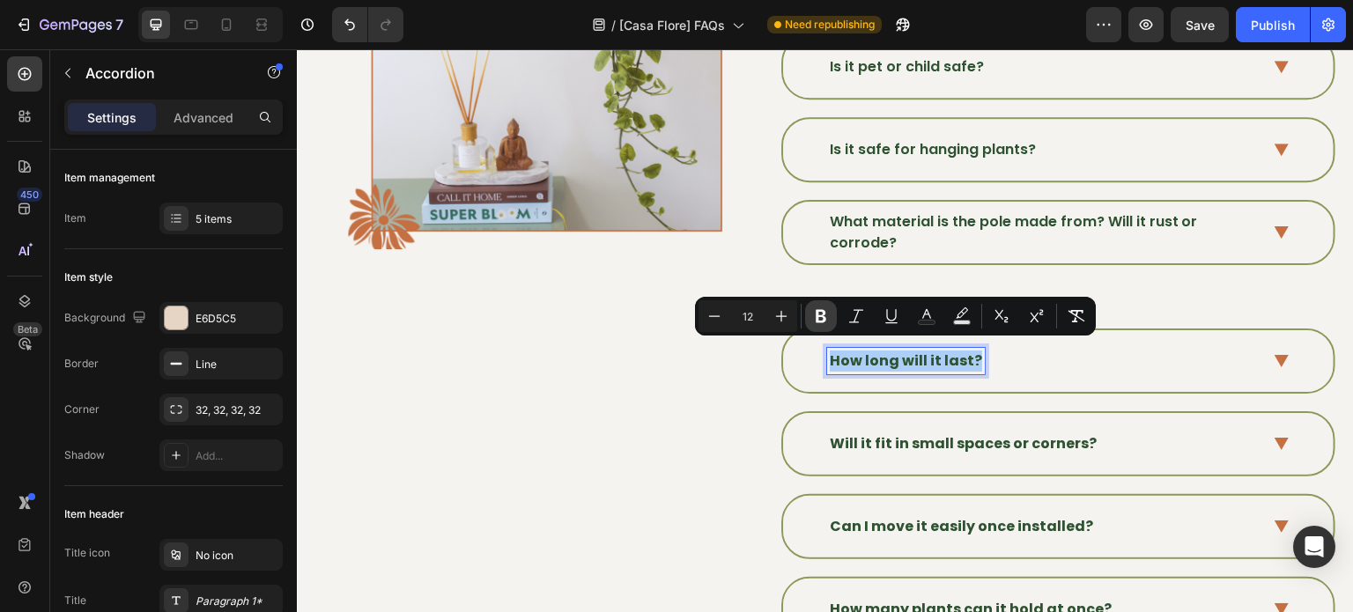
click at [823, 323] on icon "Editor contextual toolbar" at bounding box center [821, 316] width 18 height 18
click at [892, 433] on strong "Will it fit in small spaces or corners?" at bounding box center [963, 443] width 267 height 20
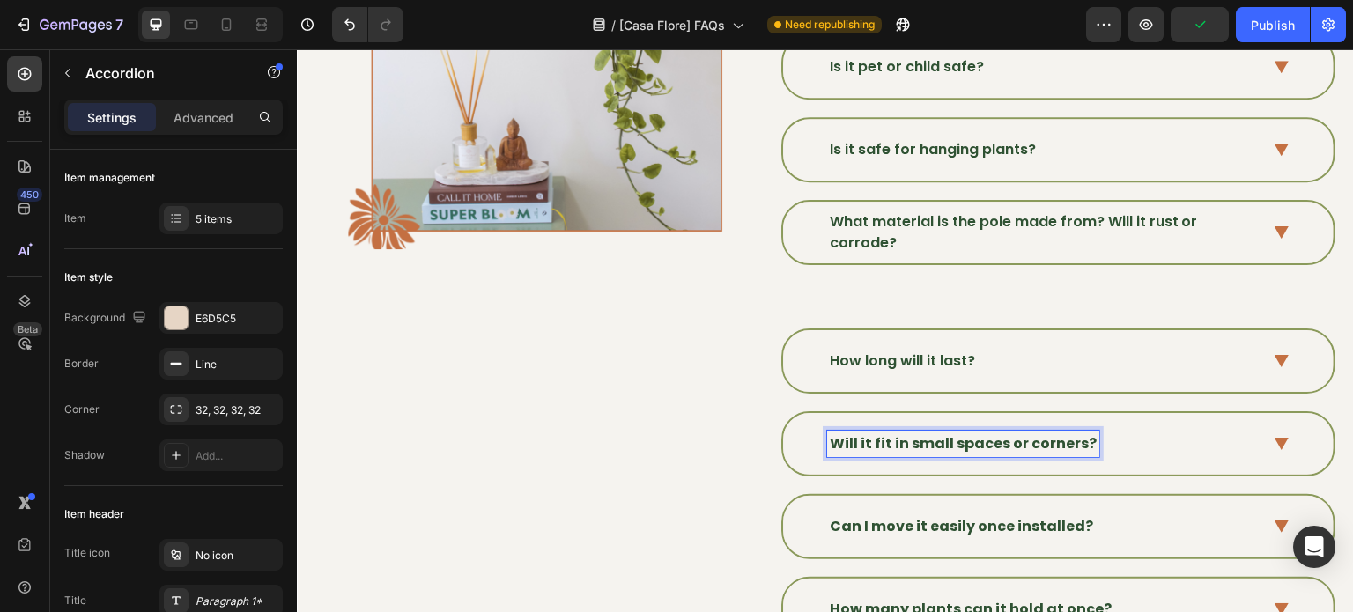
click at [896, 433] on strong "Will it fit in small spaces or corners?" at bounding box center [963, 443] width 267 height 20
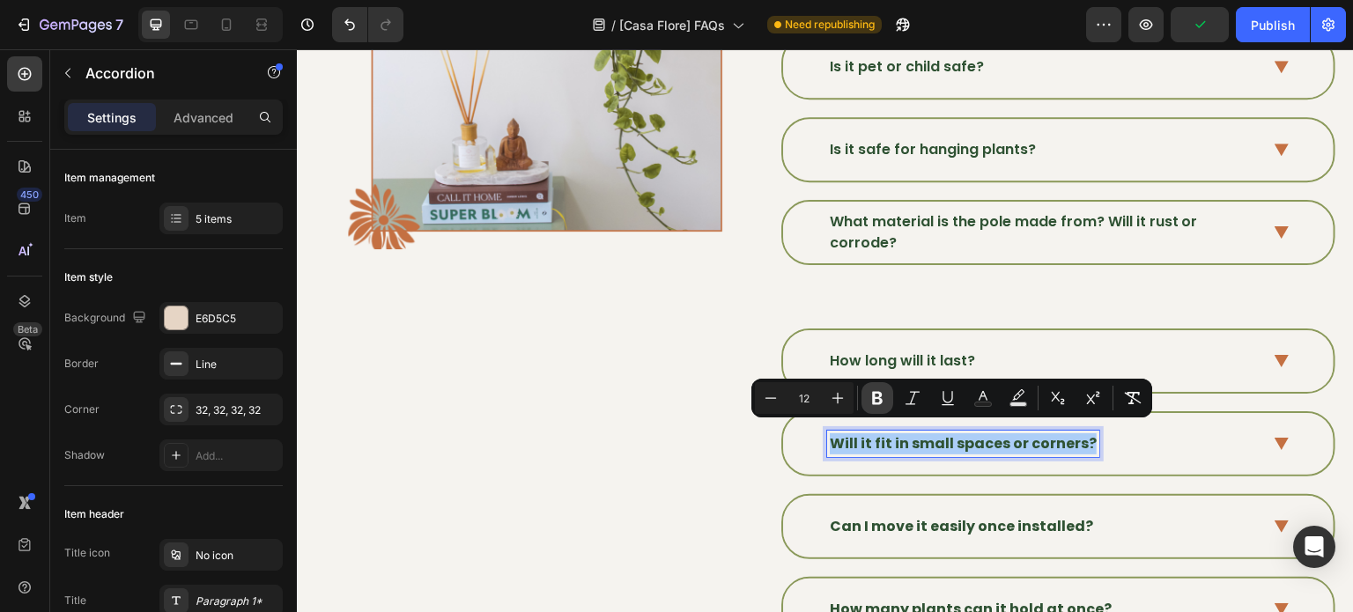
click at [871, 399] on icon "Editor contextual toolbar" at bounding box center [877, 398] width 18 height 18
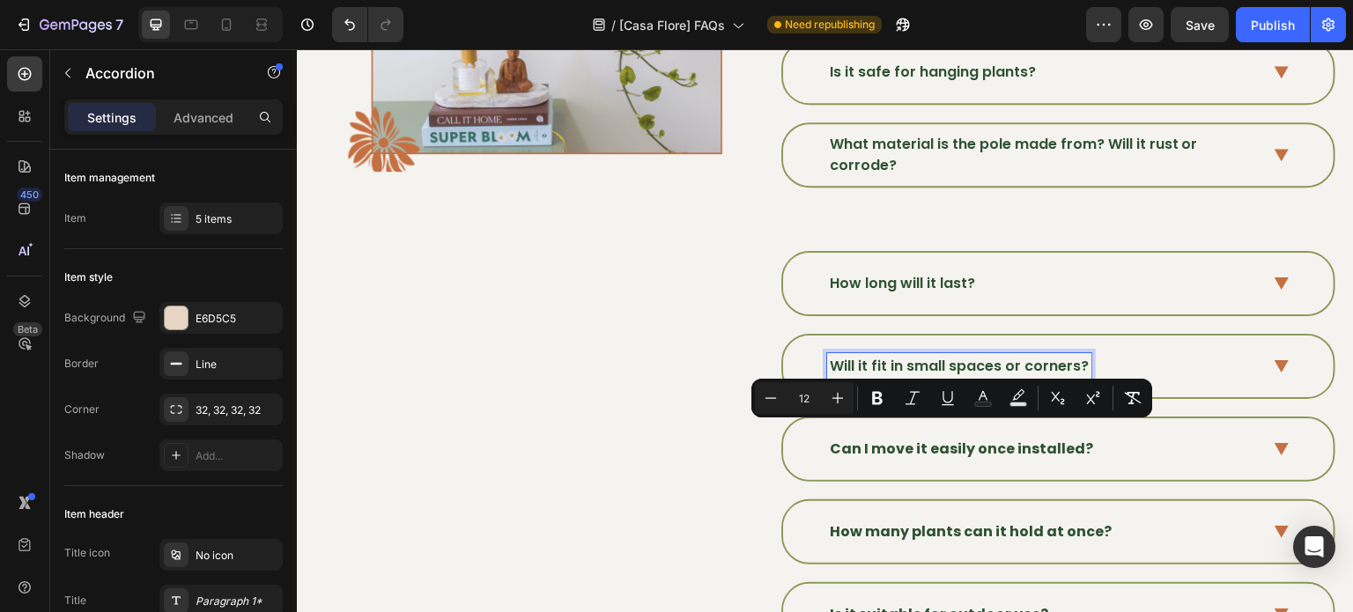
scroll to position [972, 0]
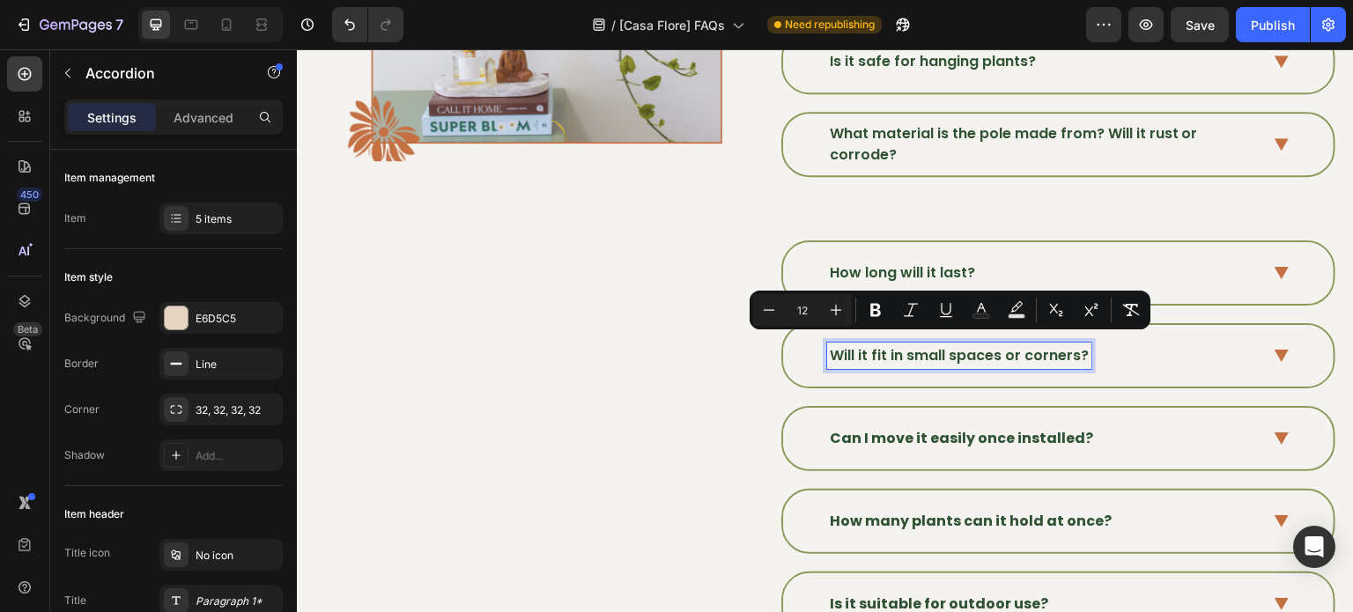
click at [944, 433] on strong "Can I move it easily once installed?" at bounding box center [961, 438] width 263 height 20
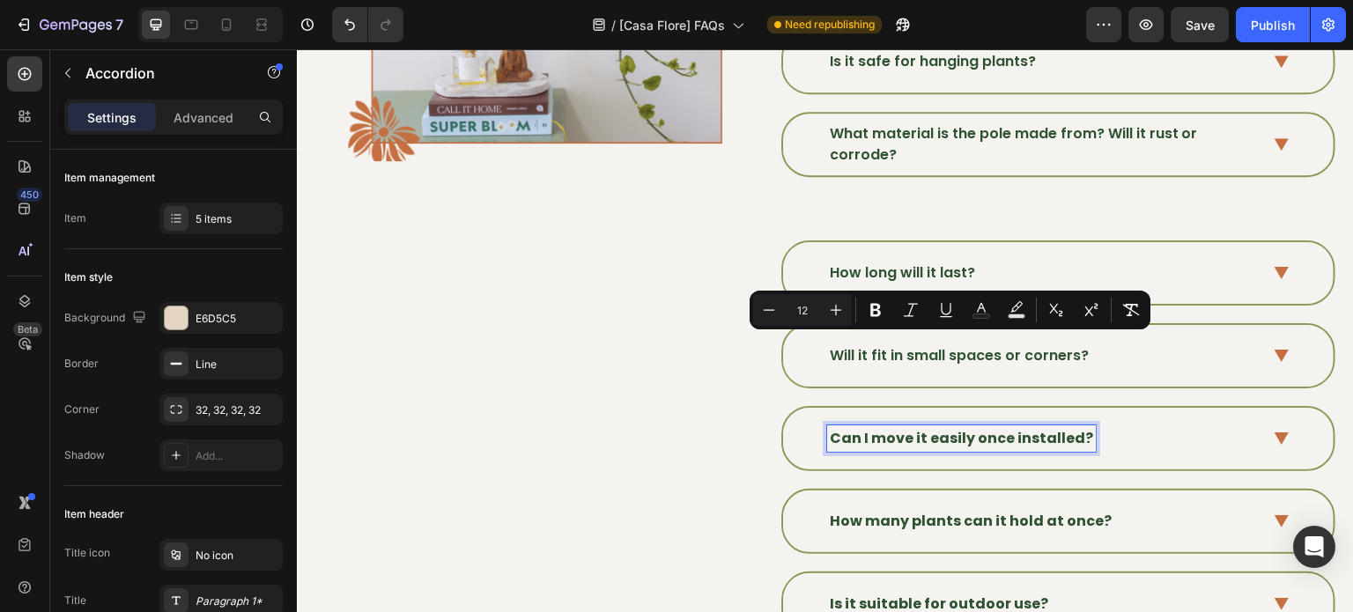
click at [944, 433] on strong "Can I move it easily once installed?" at bounding box center [961, 438] width 263 height 20
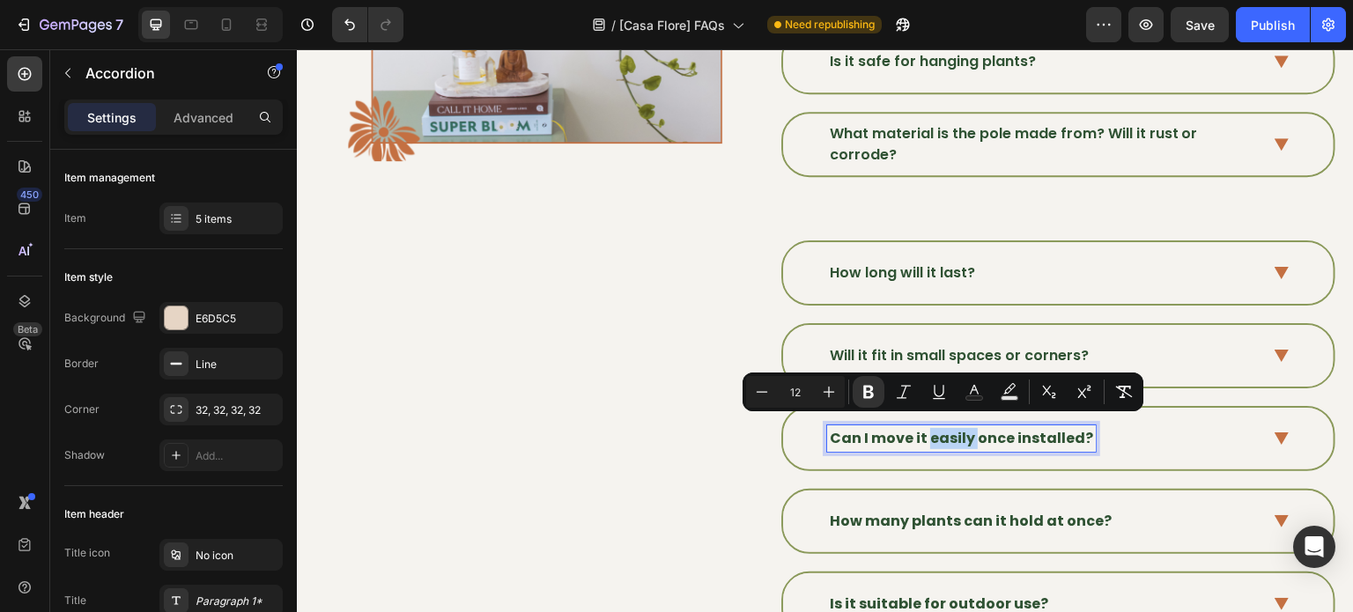
click at [944, 433] on strong "Can I move it easily once installed?" at bounding box center [961, 438] width 263 height 20
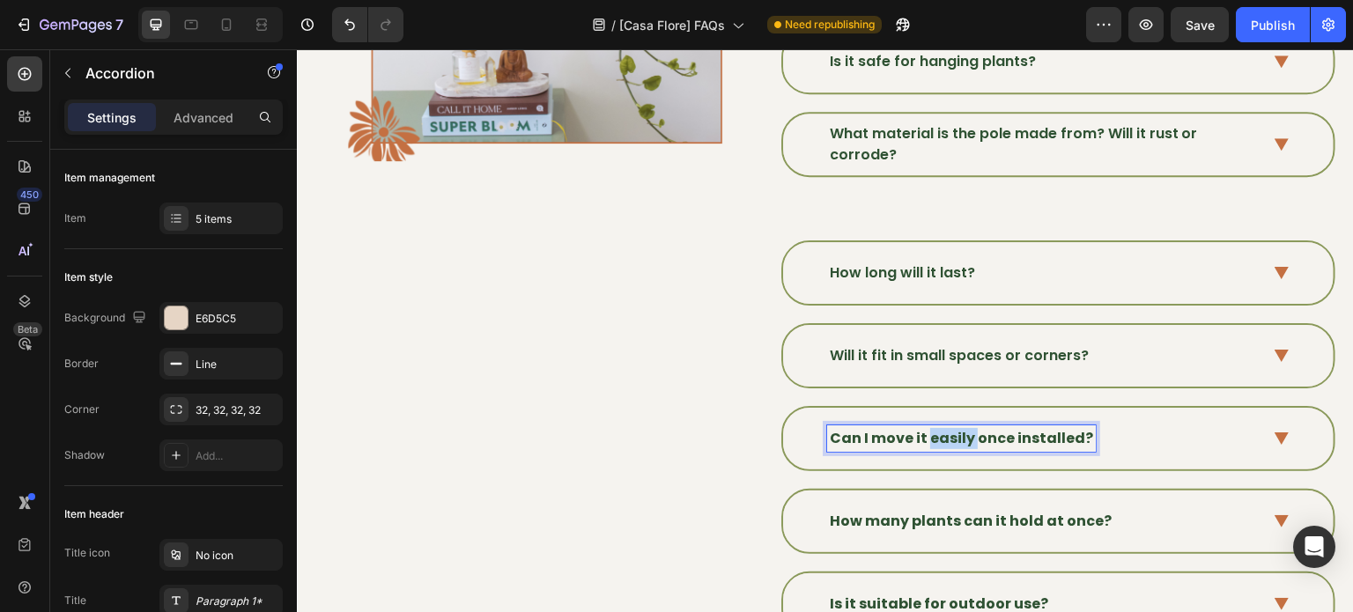
click at [944, 433] on strong "Can I move it easily once installed?" at bounding box center [961, 438] width 263 height 20
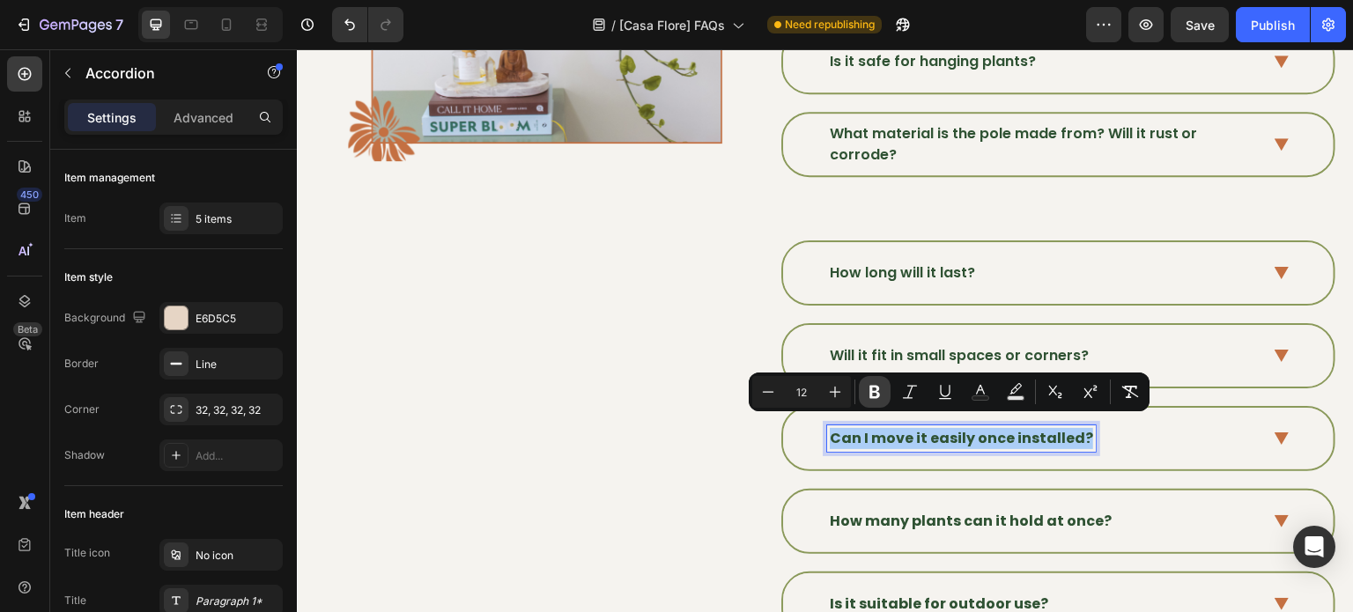
click at [877, 390] on icon "Editor contextual toolbar" at bounding box center [874, 392] width 11 height 13
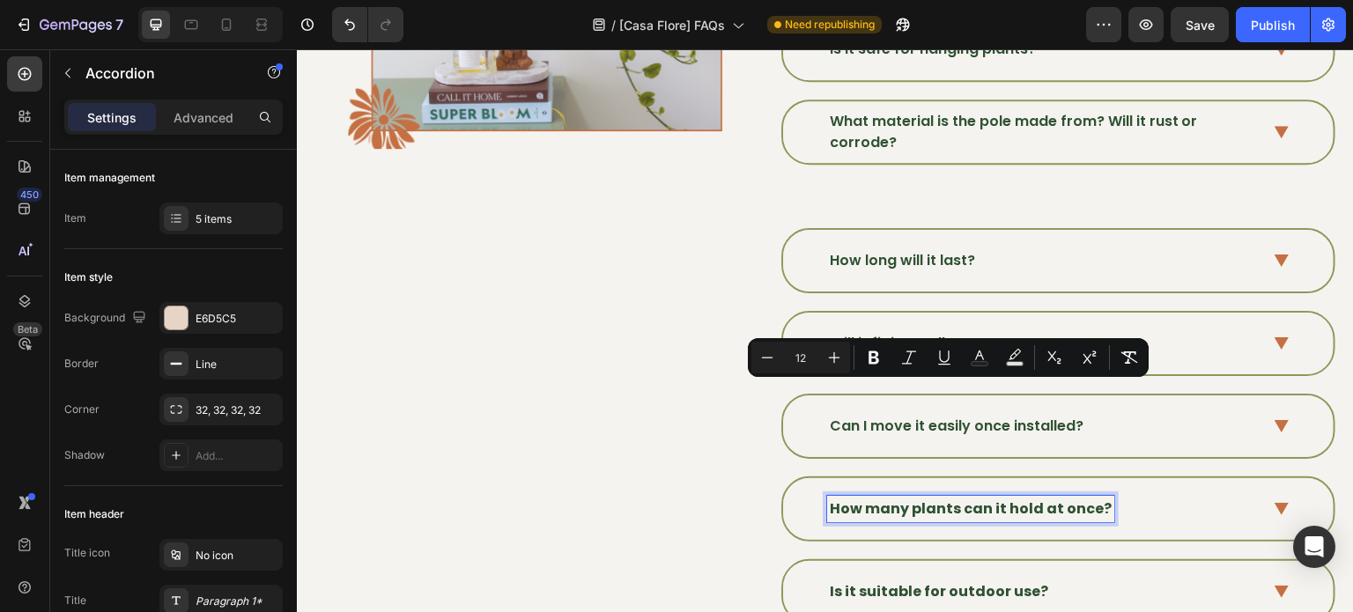
scroll to position [1060, 0]
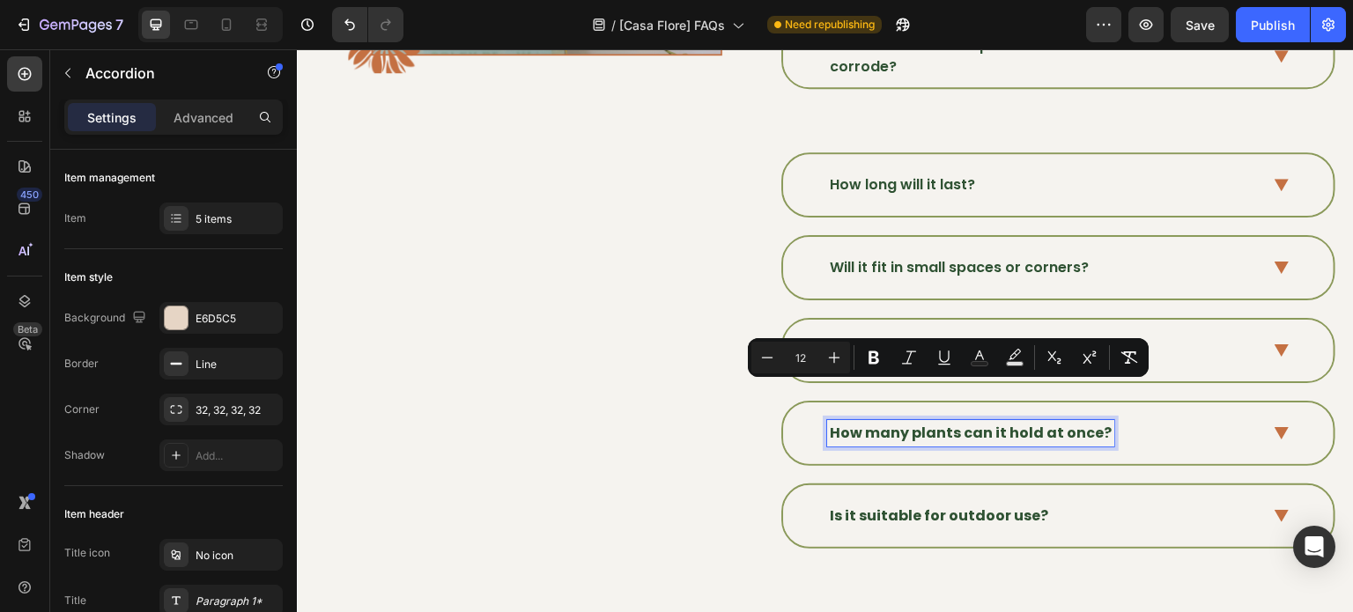
click at [917, 472] on div "How long will it last? Will it fit in small spaces or corners? Can I move it ea…" at bounding box center [1058, 350] width 556 height 396
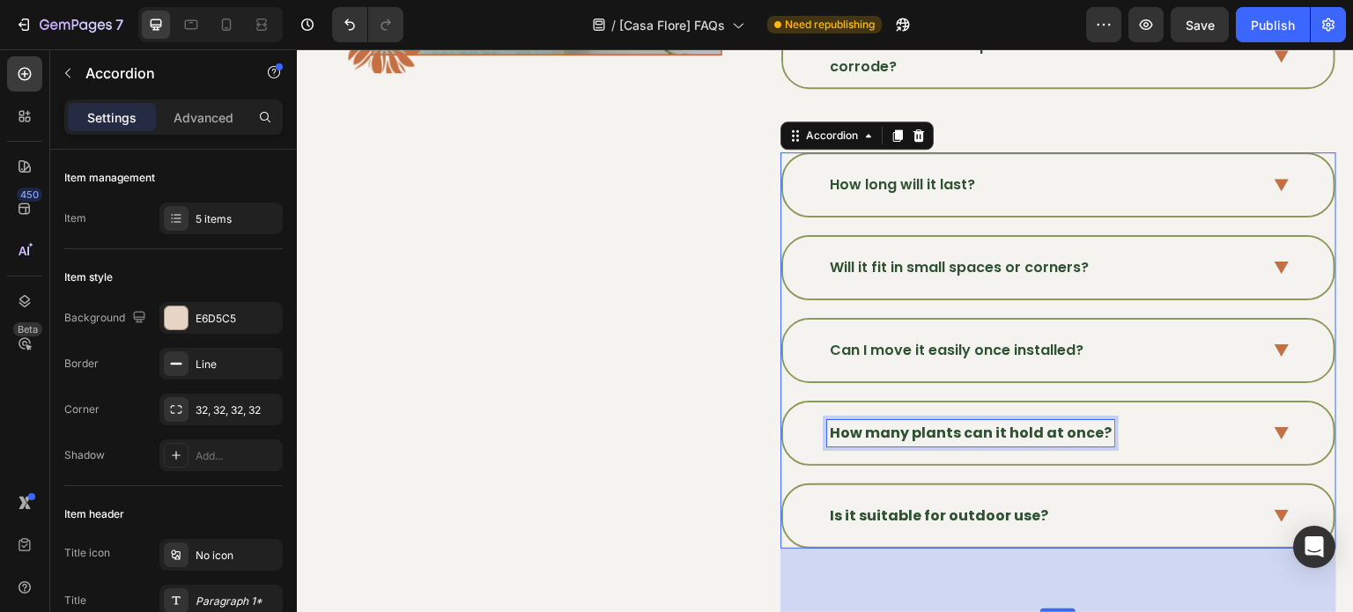
click at [942, 424] on strong "How many plants can it hold at once?" at bounding box center [971, 433] width 282 height 20
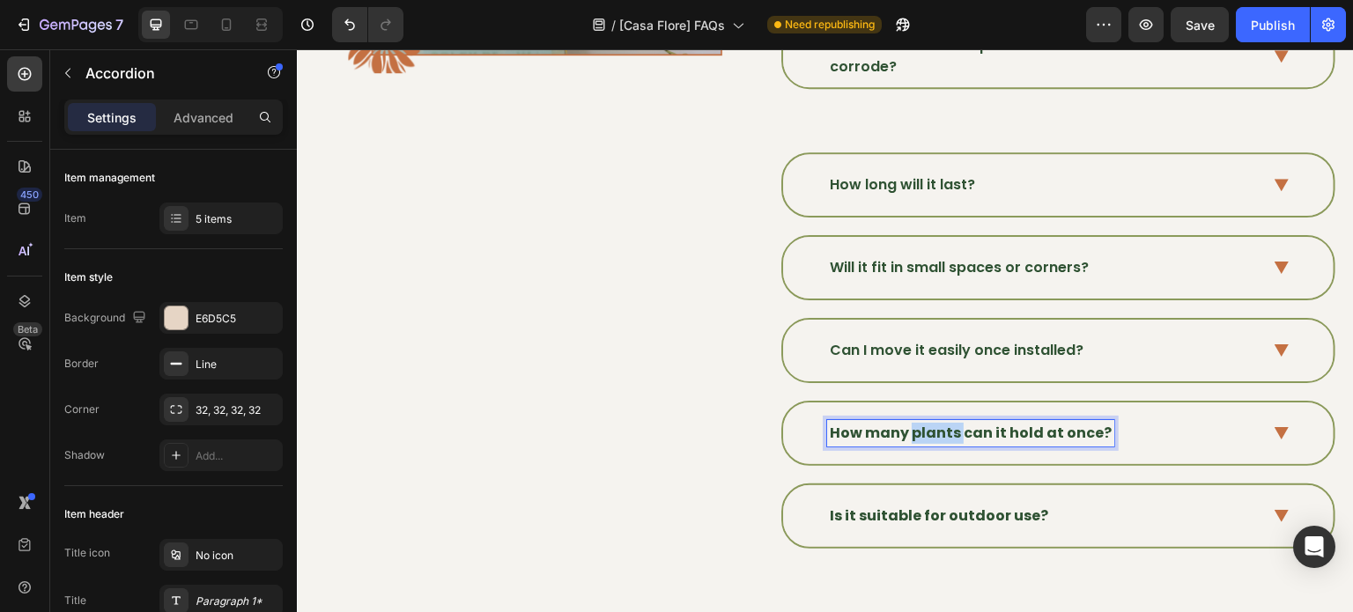
click at [942, 424] on strong "How many plants can it hold at once?" at bounding box center [971, 433] width 282 height 20
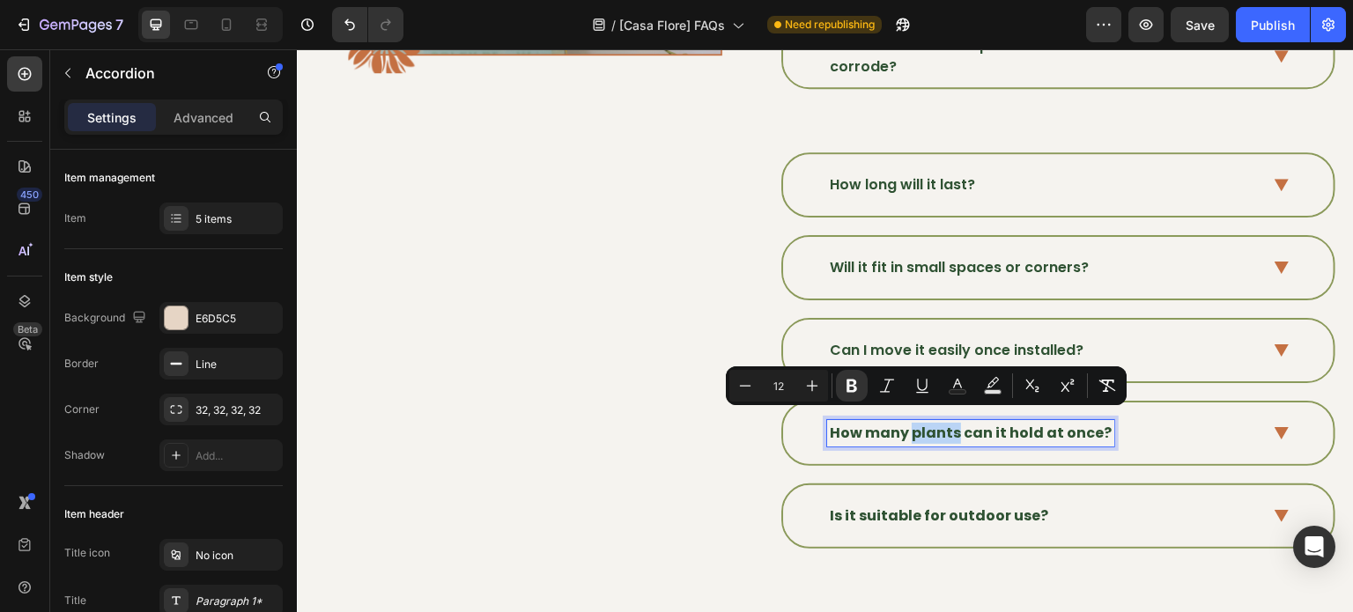
click at [940, 423] on strong "How many plants can it hold at once?" at bounding box center [971, 433] width 282 height 20
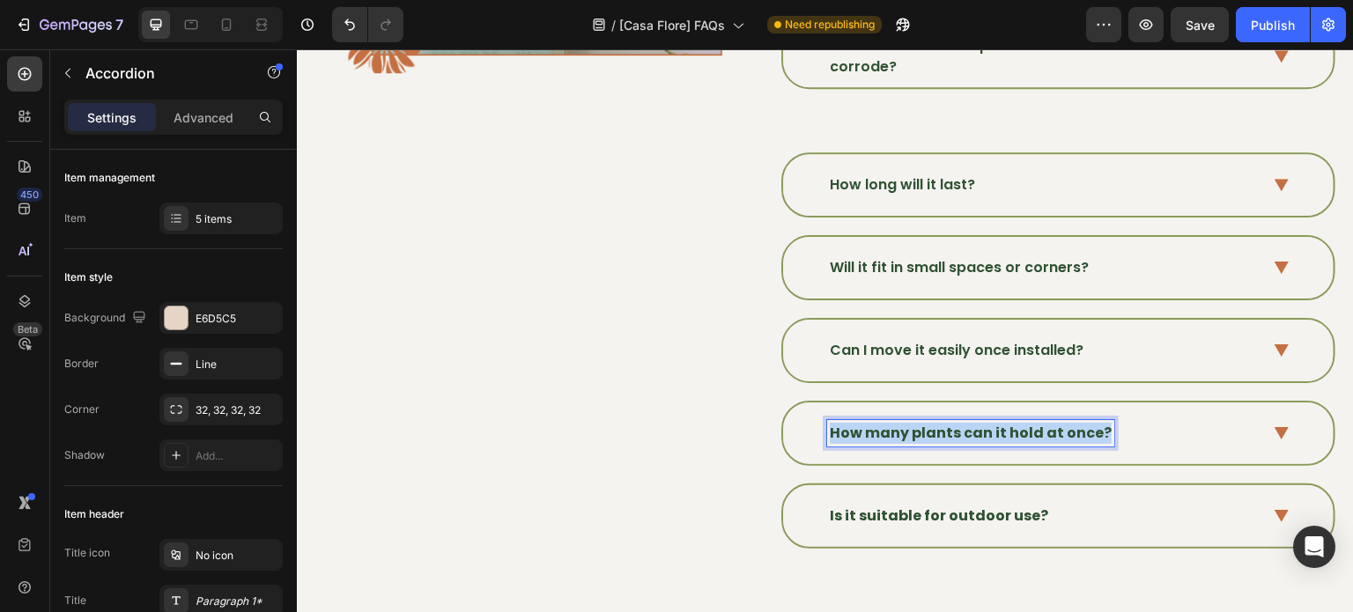
click at [940, 423] on strong "How many plants can it hold at once?" at bounding box center [971, 433] width 282 height 20
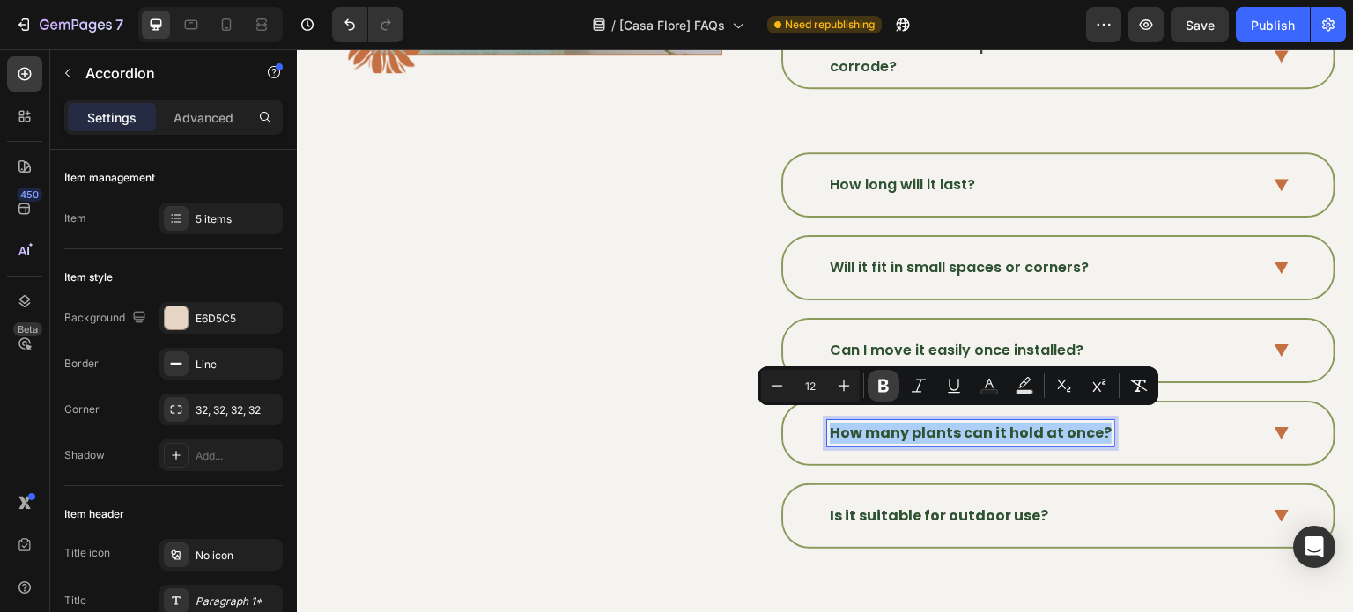
click at [881, 388] on icon "Editor contextual toolbar" at bounding box center [883, 386] width 11 height 13
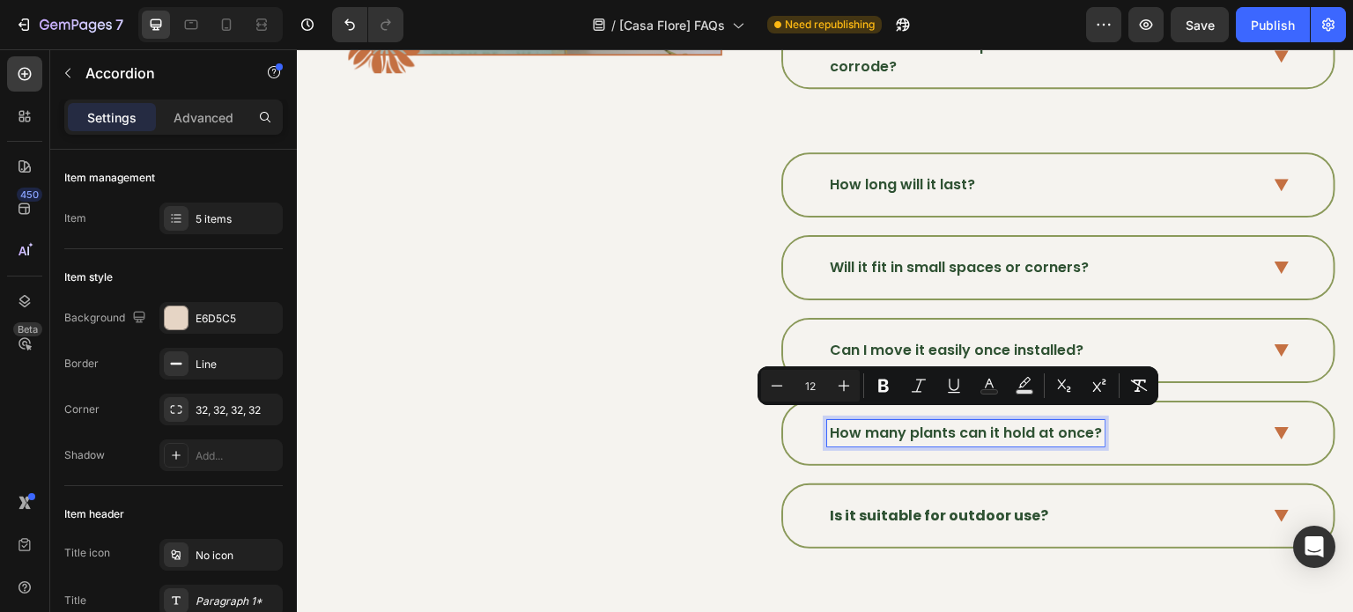
click at [912, 506] on strong "Is it suitable for outdoor use?" at bounding box center [939, 516] width 218 height 20
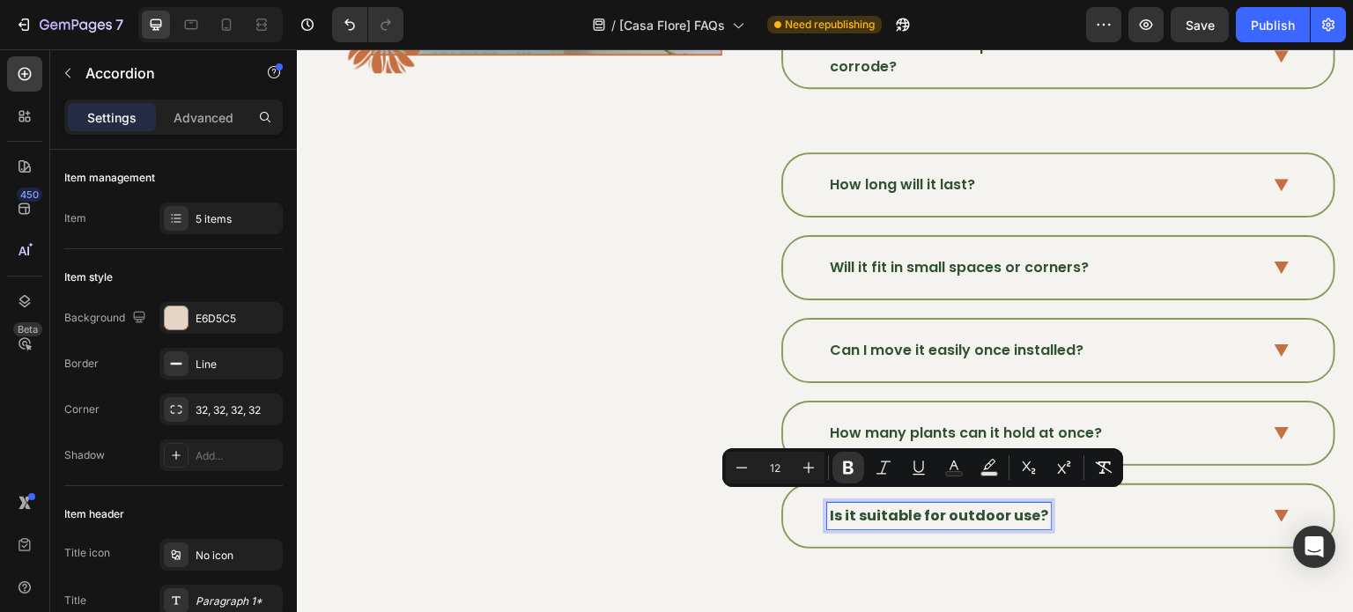
click at [912, 506] on strong "Is it suitable for outdoor use?" at bounding box center [939, 516] width 218 height 20
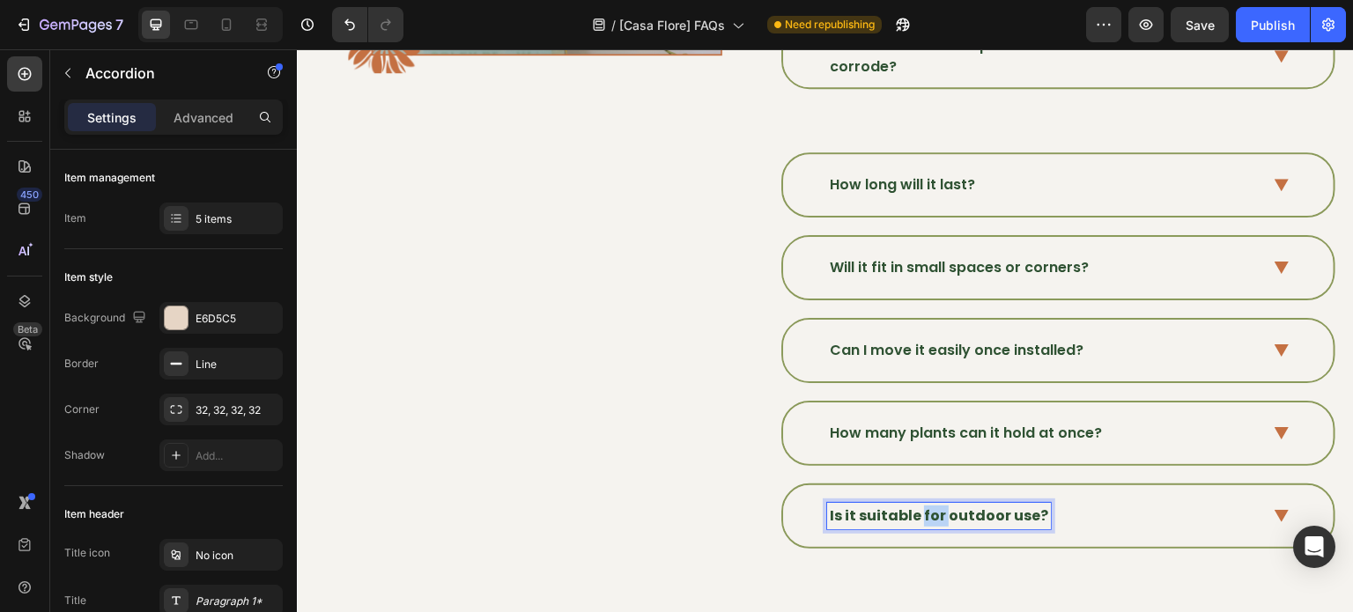
click at [912, 506] on strong "Is it suitable for outdoor use?" at bounding box center [939, 516] width 218 height 20
click at [905, 506] on strong "Is it suitable for outdoor use?" at bounding box center [939, 516] width 218 height 20
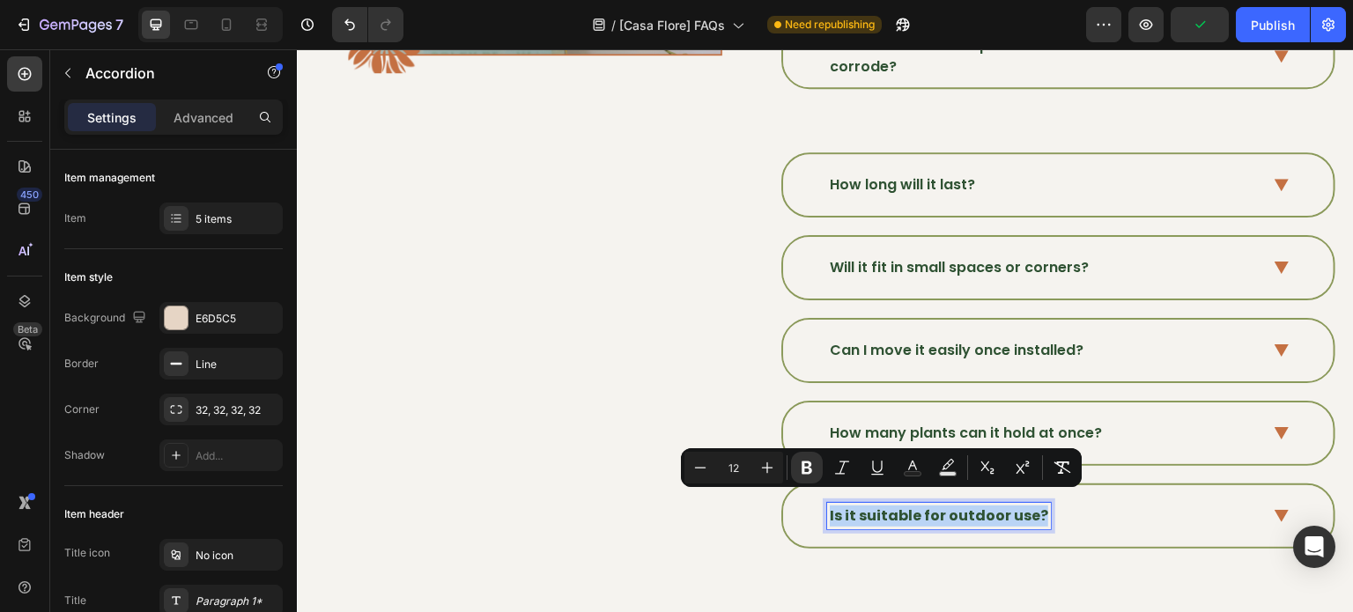
click at [905, 506] on strong "Is it suitable for outdoor use?" at bounding box center [939, 516] width 218 height 20
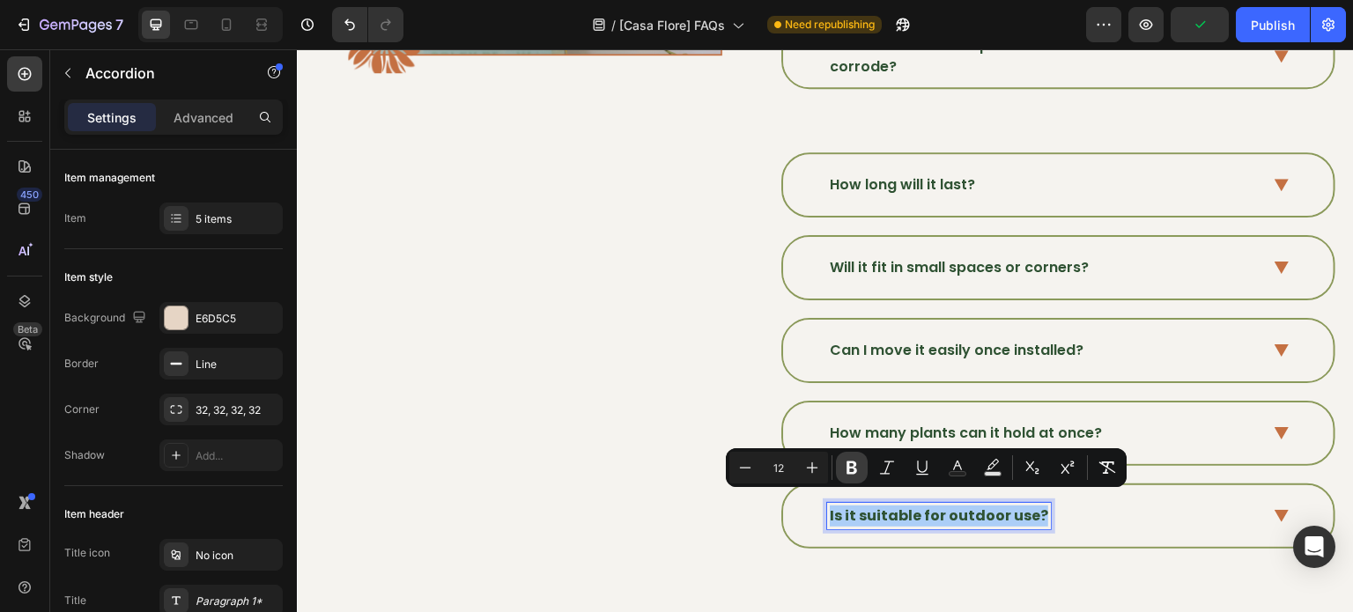
click at [851, 472] on icon "Editor contextual toolbar" at bounding box center [851, 467] width 11 height 13
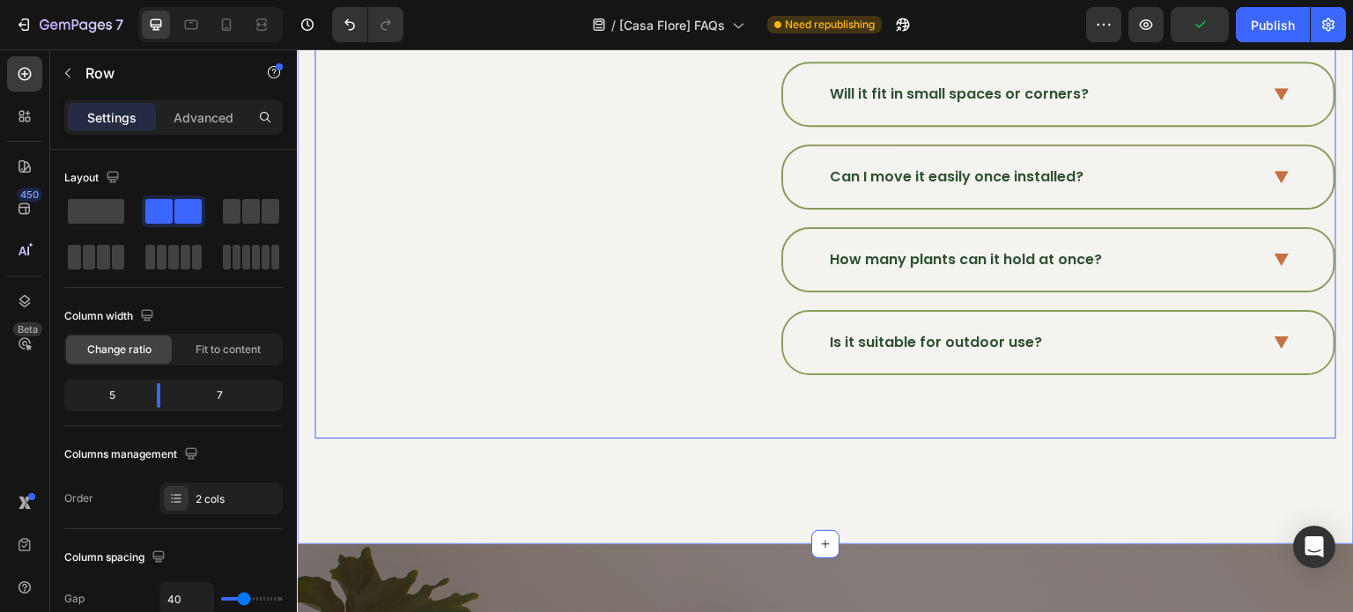
scroll to position [1236, 0]
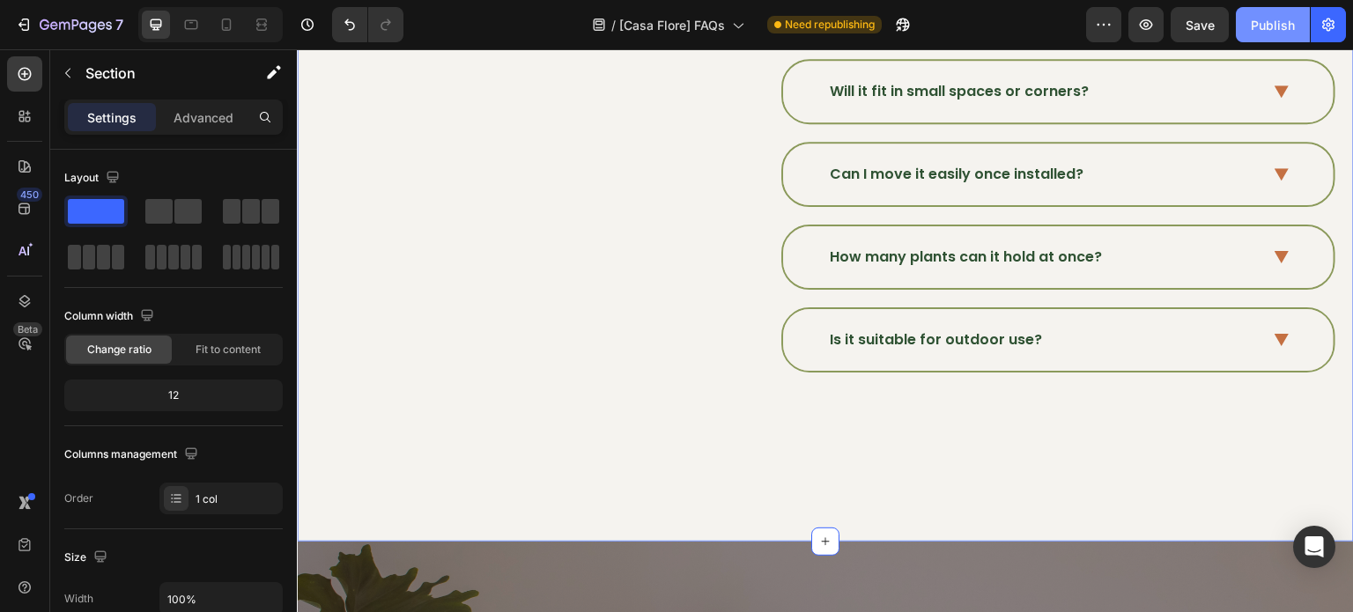
click at [1295, 19] on button "Publish" at bounding box center [1273, 24] width 74 height 35
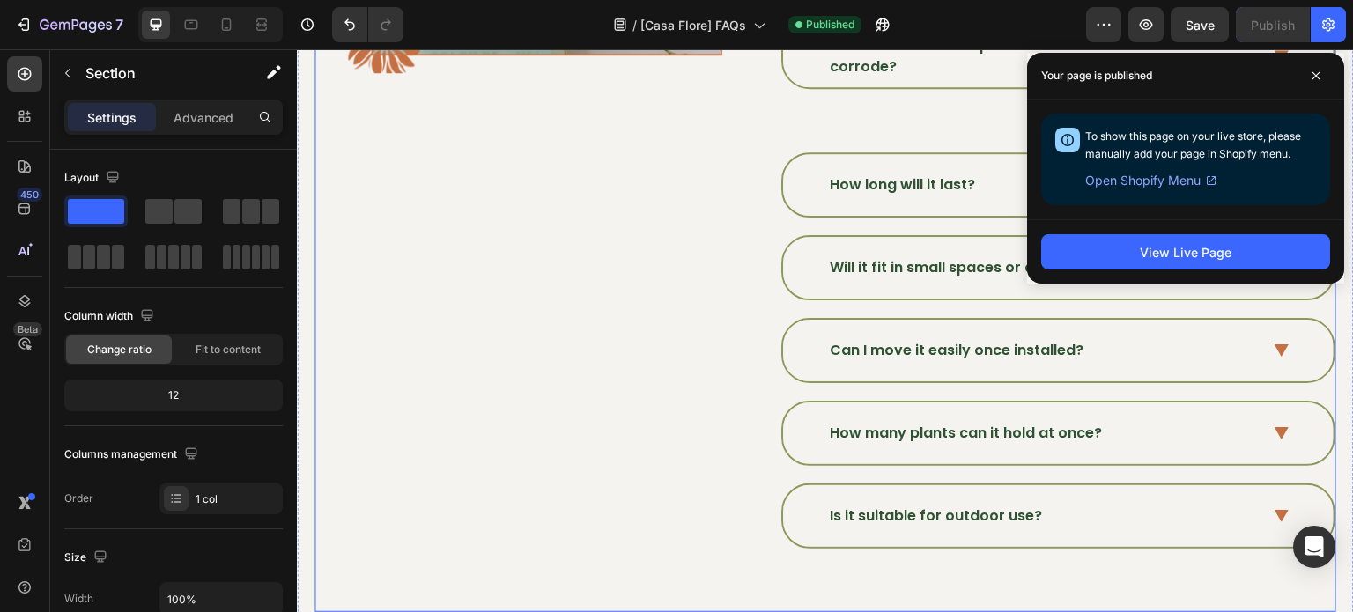
scroll to position [972, 0]
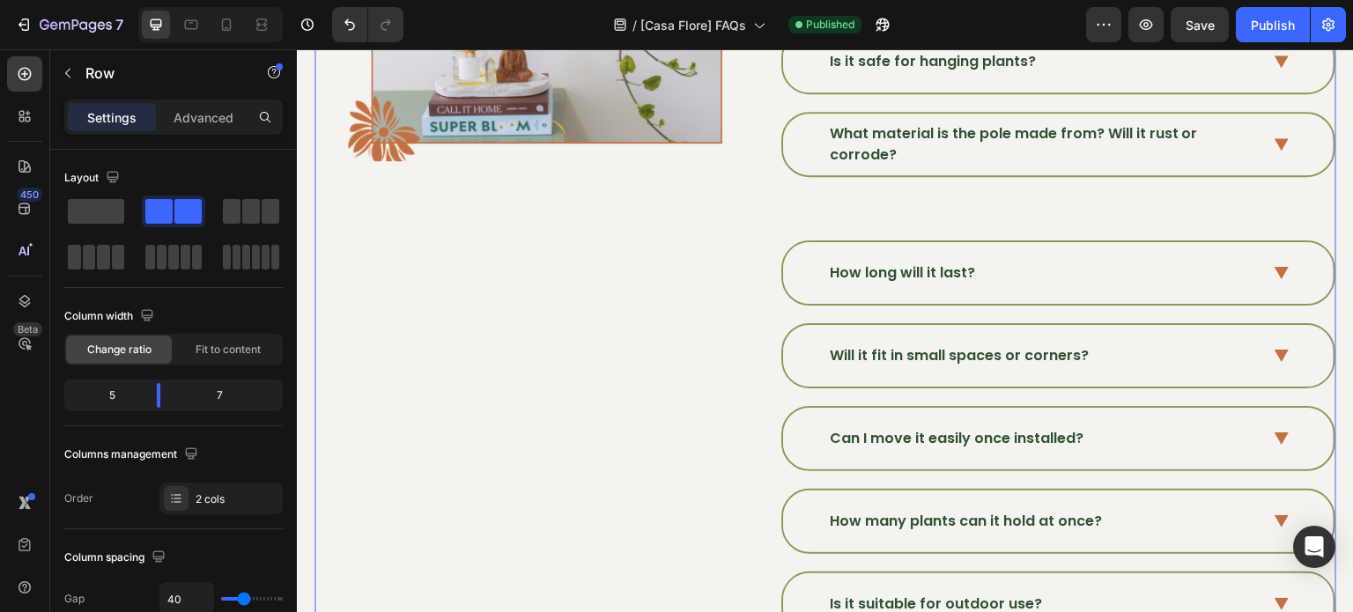
click at [897, 262] on span "How long will it last?" at bounding box center [902, 272] width 145 height 20
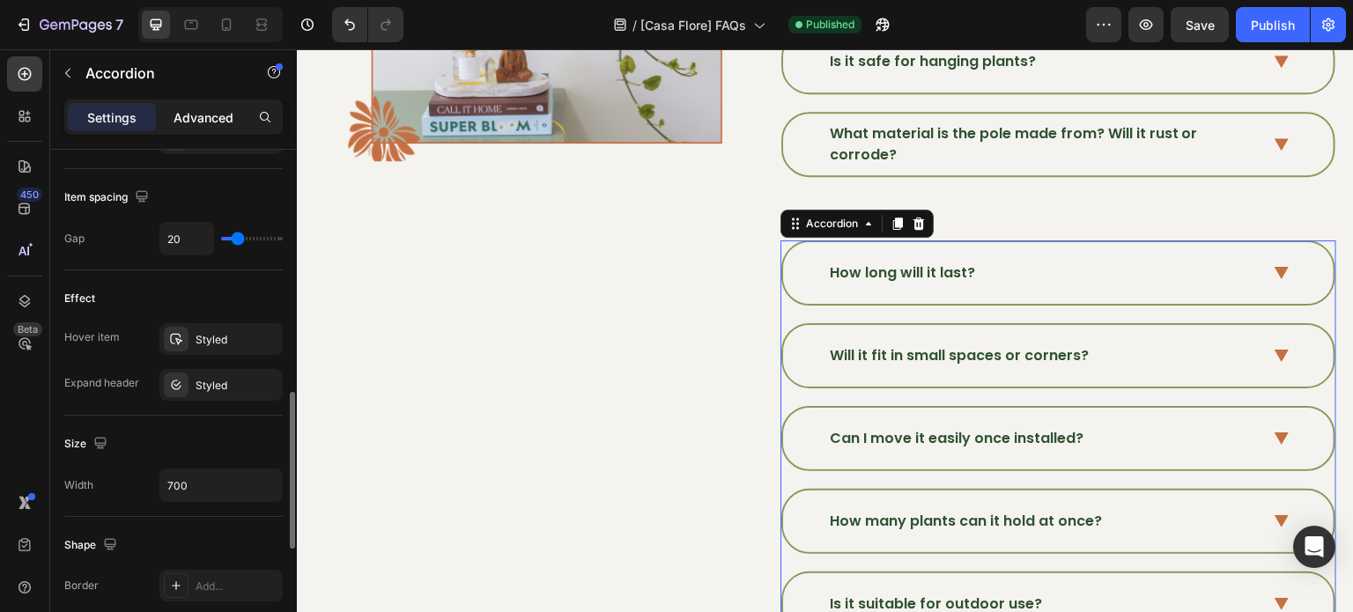
click at [222, 117] on p "Advanced" at bounding box center [203, 117] width 60 height 18
type input "100%"
type input "100"
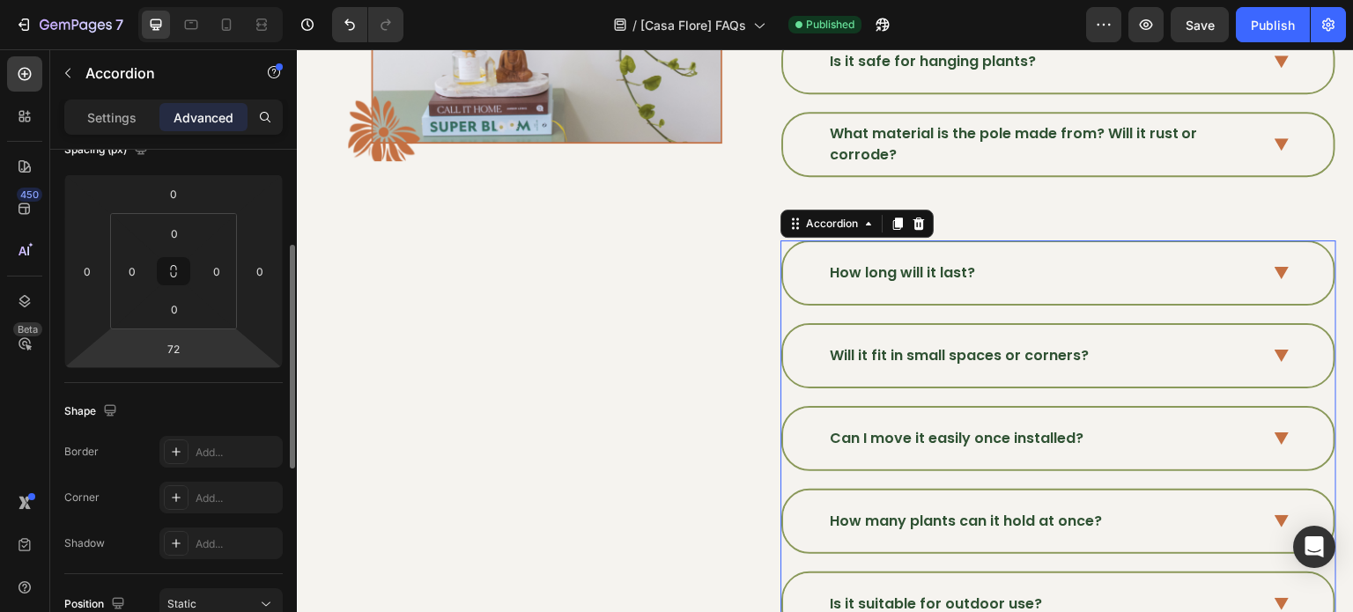
scroll to position [131, 0]
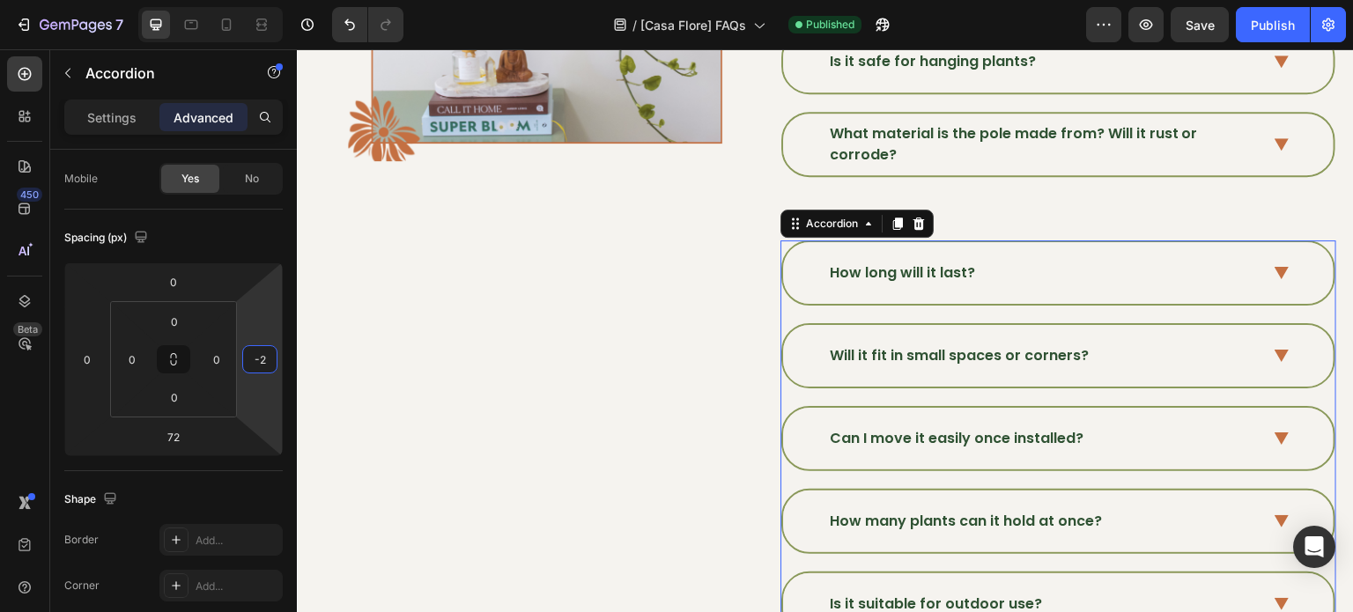
type input "-4"
click at [256, 0] on html "7 Version history / [Casa Flore] FAQs Published Preview Save Publish 450 Beta S…" at bounding box center [676, 0] width 1353 height 0
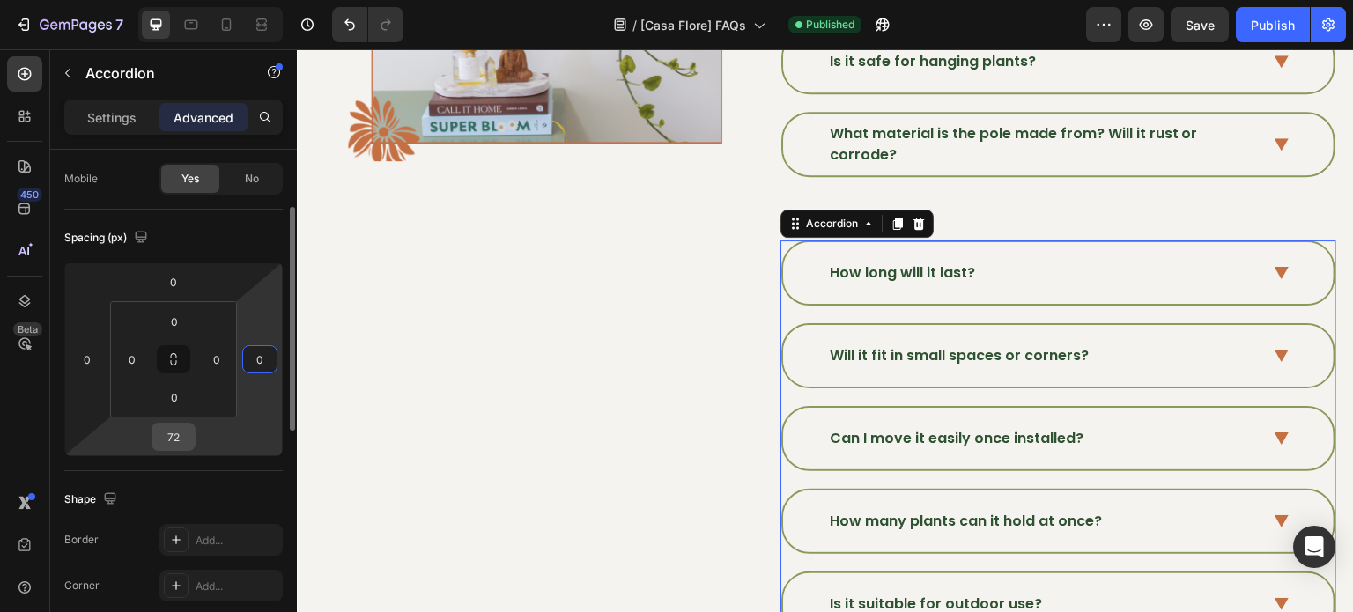
type input "0"
click at [173, 427] on input "72" at bounding box center [173, 437] width 35 height 26
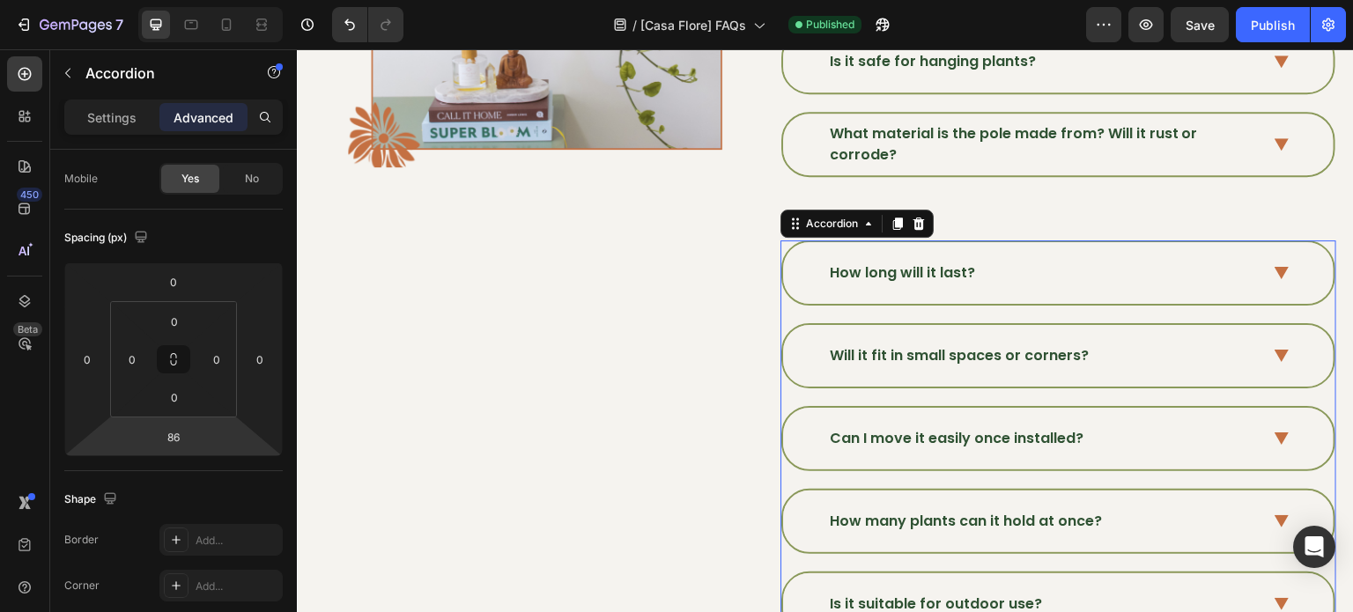
drag, startPoint x: 201, startPoint y: 432, endPoint x: 208, endPoint y: 425, distance: 9.4
click at [208, 0] on html "7 Version history / [Casa Flore] FAQs Published Preview Save Publish 450 Beta S…" at bounding box center [676, 0] width 1353 height 0
click at [184, 436] on input "86" at bounding box center [173, 437] width 35 height 26
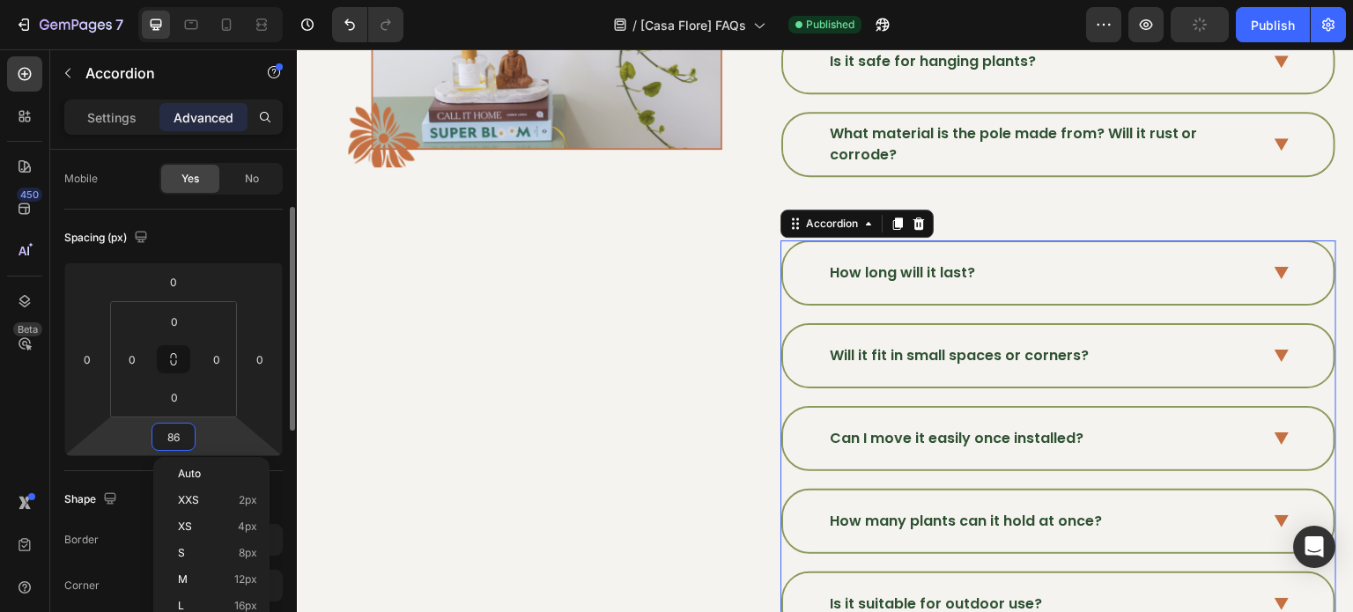
type input "8"
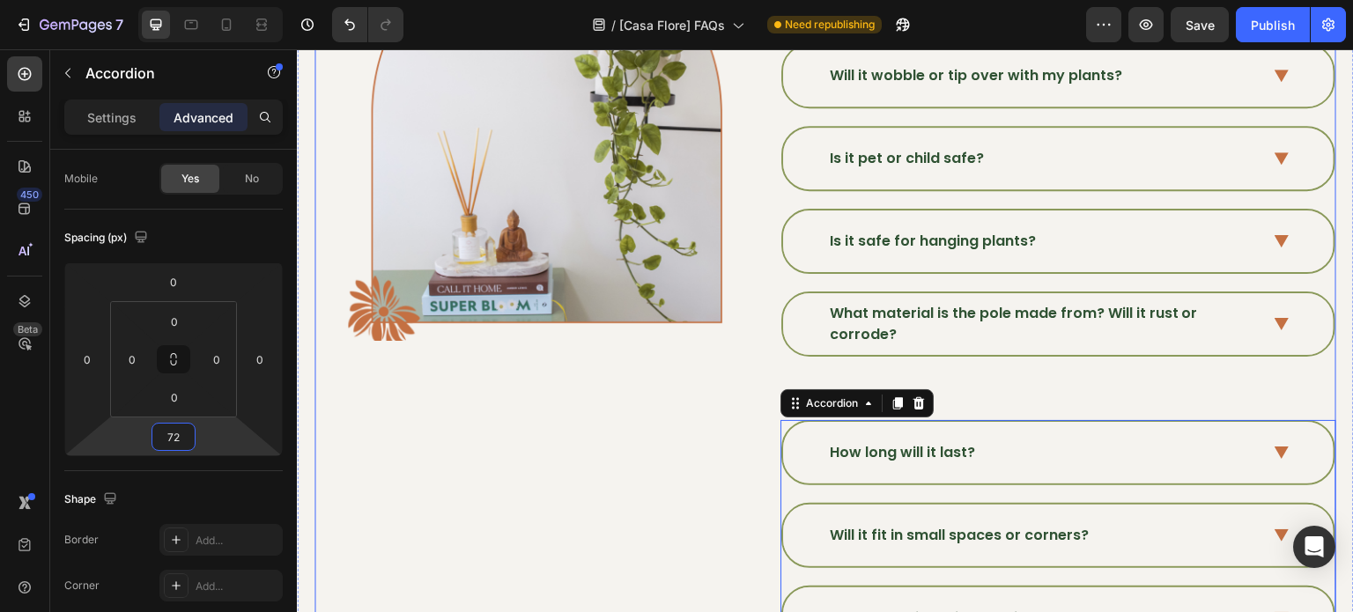
scroll to position [969, 0]
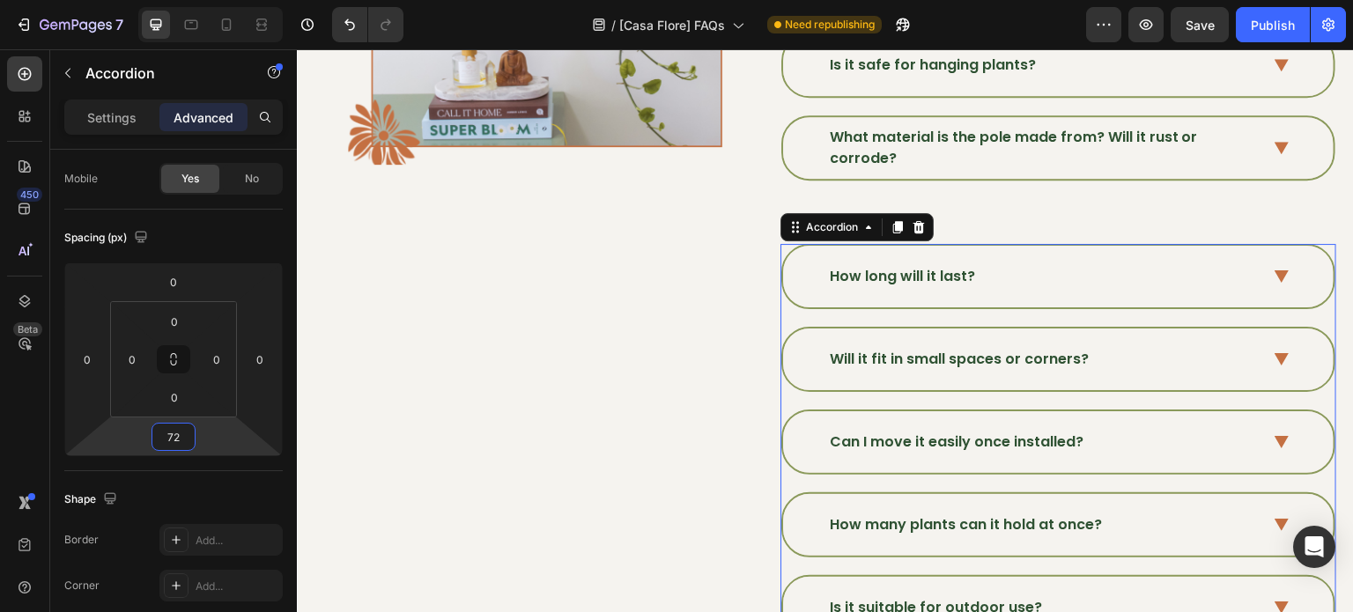
type input "72"
click at [915, 286] on div "How long will it last?" at bounding box center [1058, 277] width 550 height 62
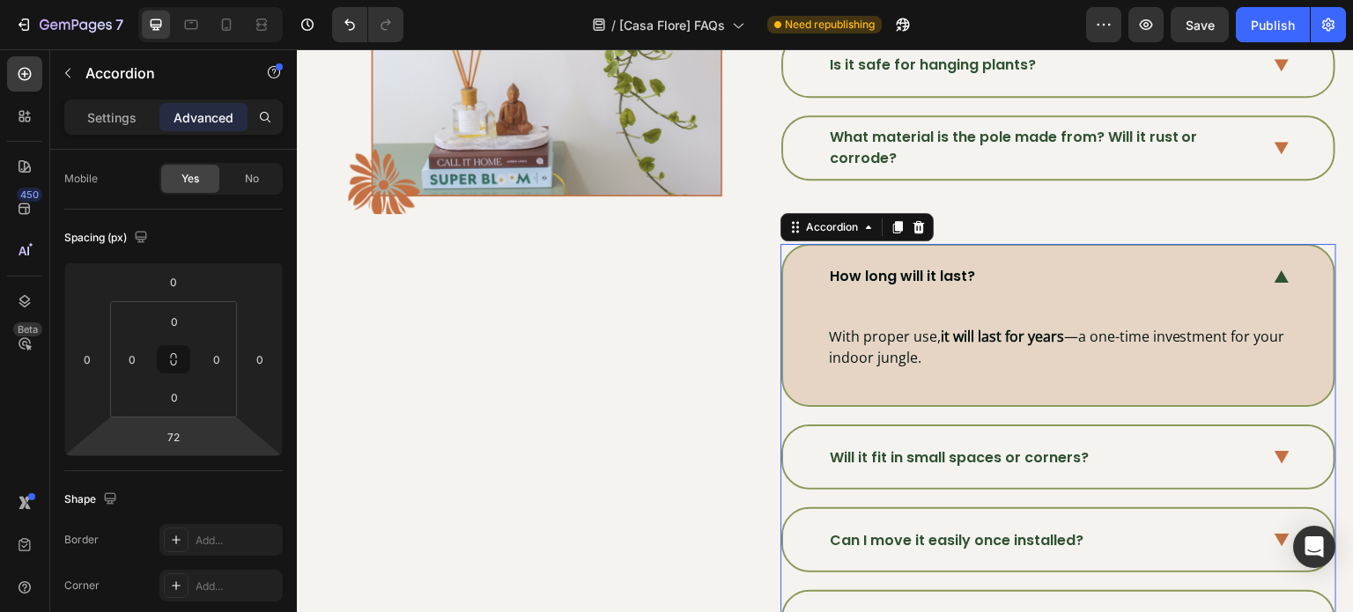
click at [974, 246] on div "How long will it last?" at bounding box center [1058, 277] width 550 height 62
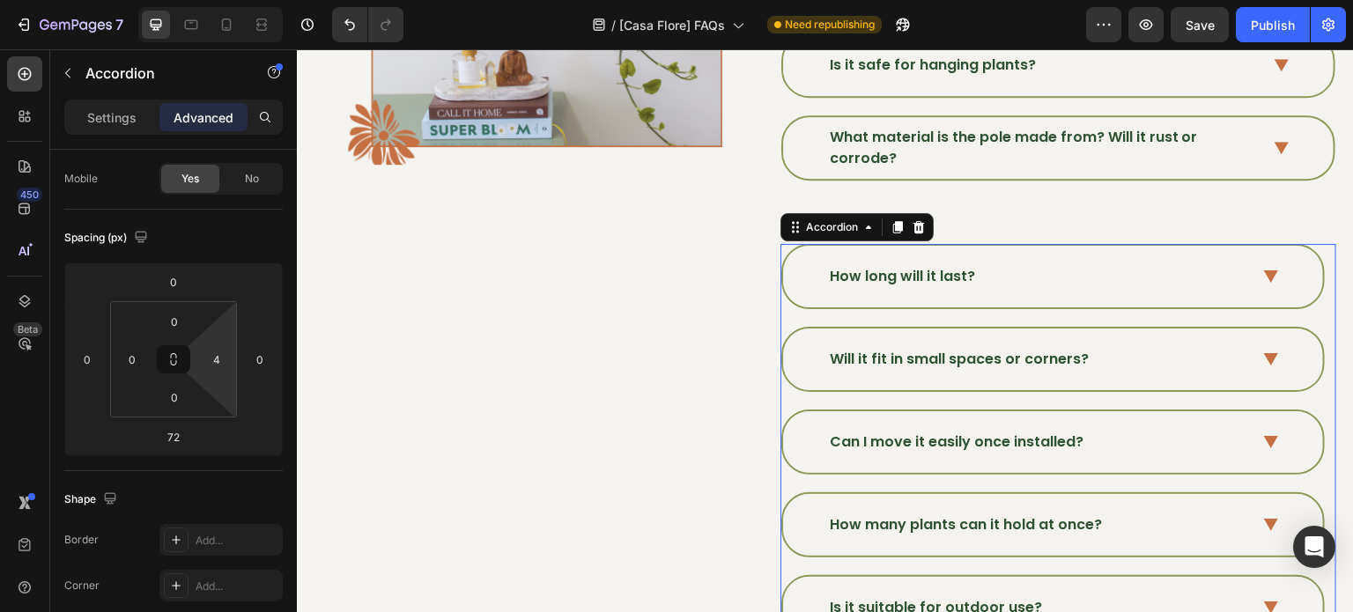
type input "0"
click at [236, 0] on html "7 Version history / [Casa Flore] FAQs Need republishing Preview Save Publish 45…" at bounding box center [676, 0] width 1353 height 0
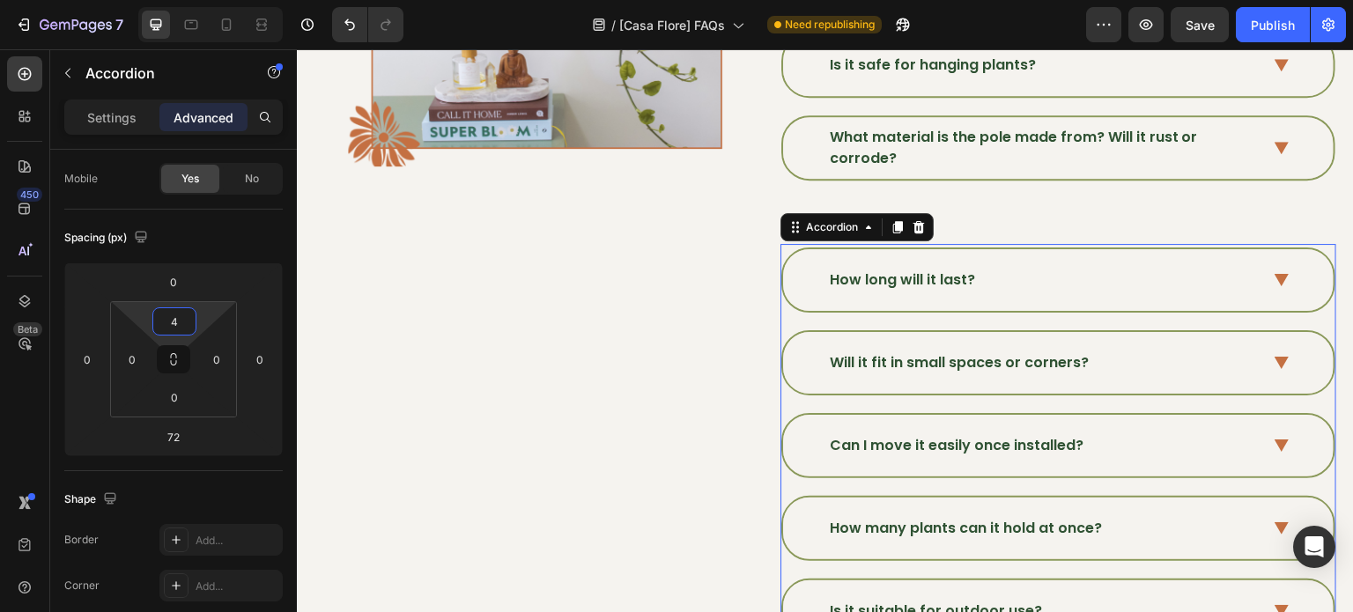
type input "0"
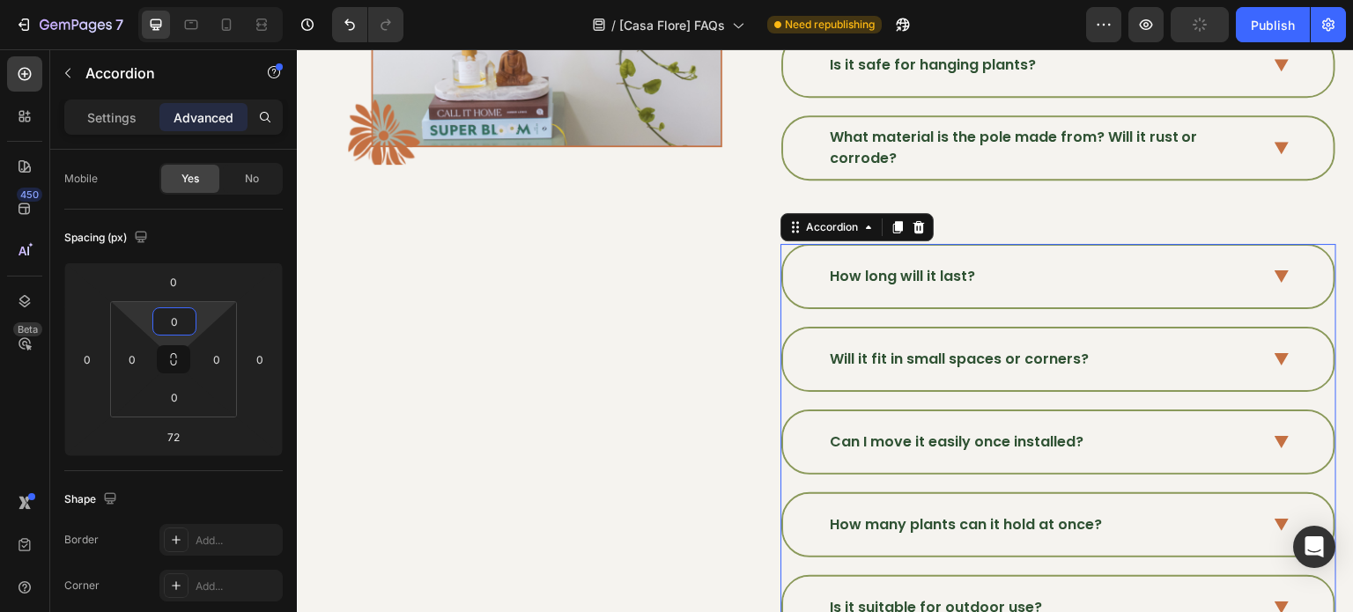
drag, startPoint x: 197, startPoint y: 315, endPoint x: 199, endPoint y: 327, distance: 11.6
click at [199, 0] on html "7 Version history / [Casa Flore] FAQs Need republishing Preview Publish 450 Bet…" at bounding box center [676, 0] width 1353 height 0
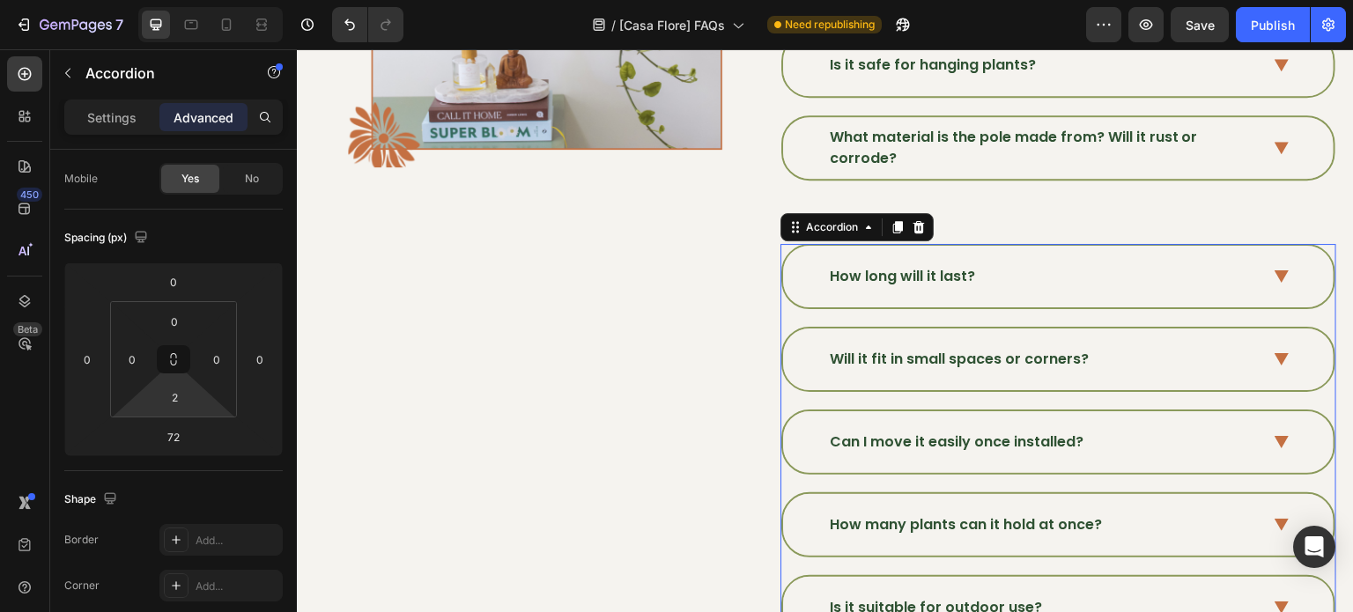
type input "0"
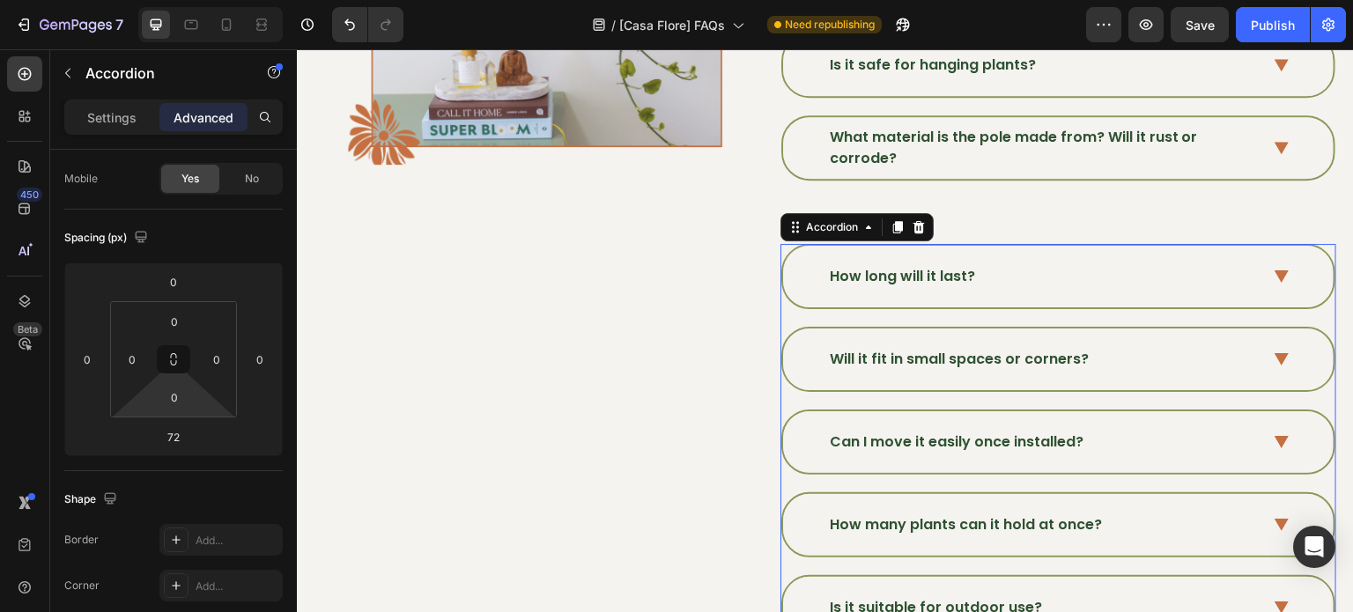
click at [206, 0] on html "7 Version history / [Casa Flore] FAQs Need republishing Preview Save Publish 45…" at bounding box center [676, 0] width 1353 height 0
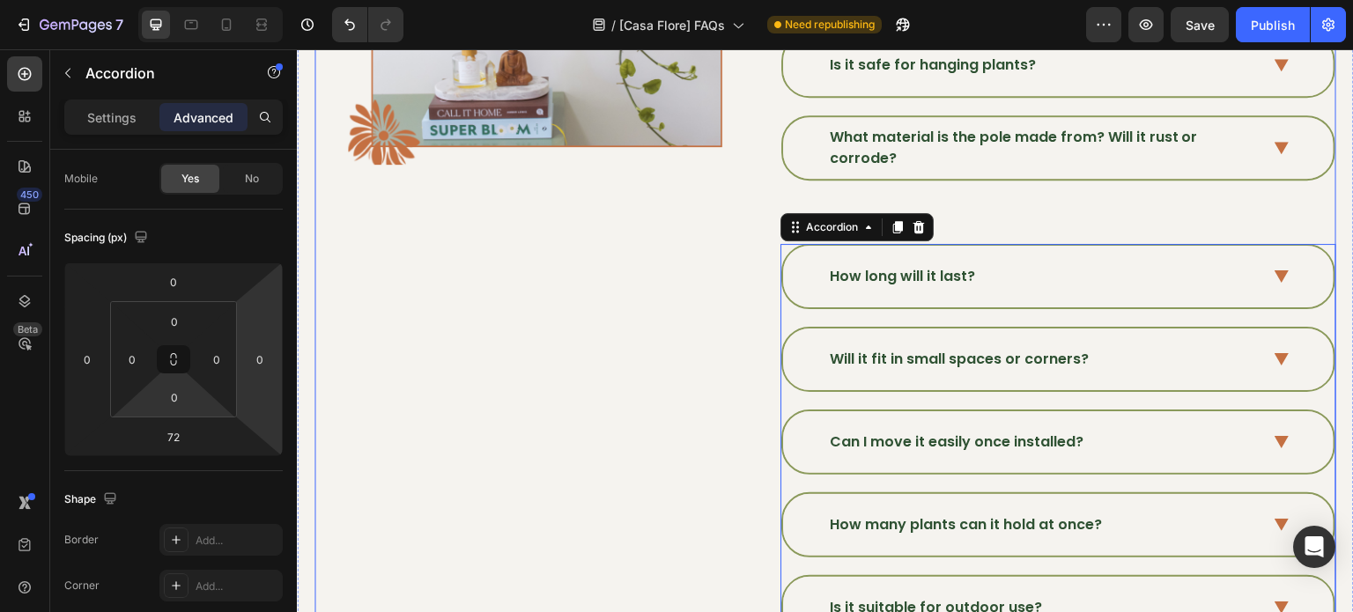
scroll to position [881, 0]
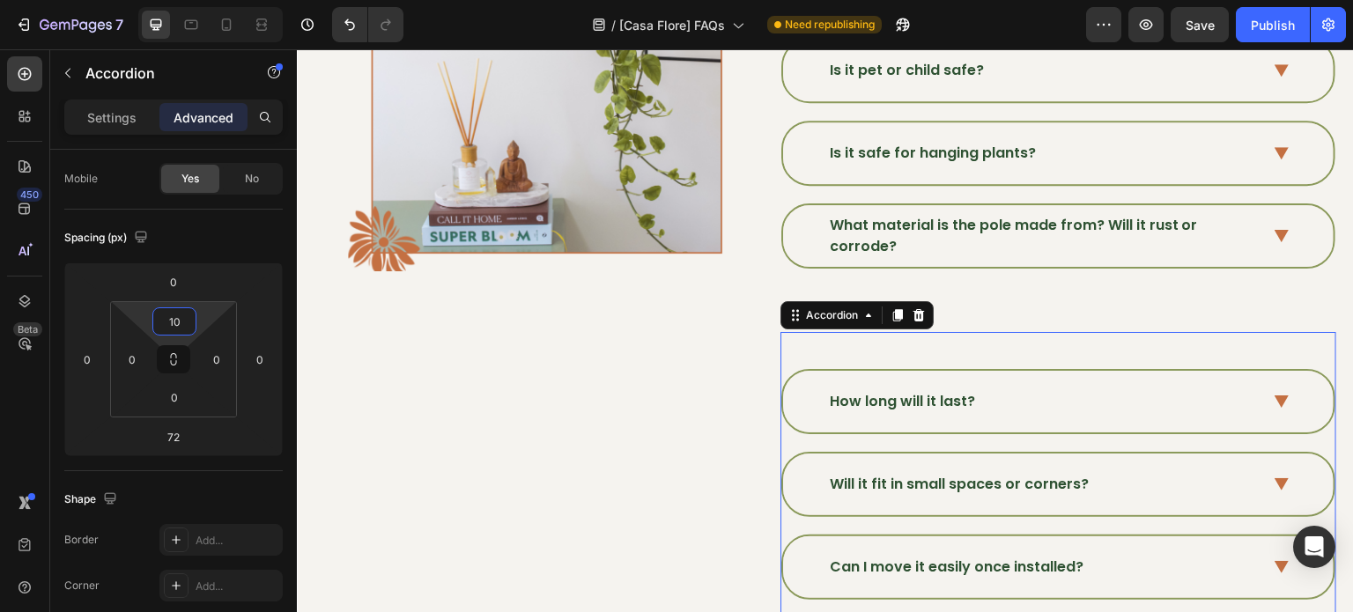
type input "0"
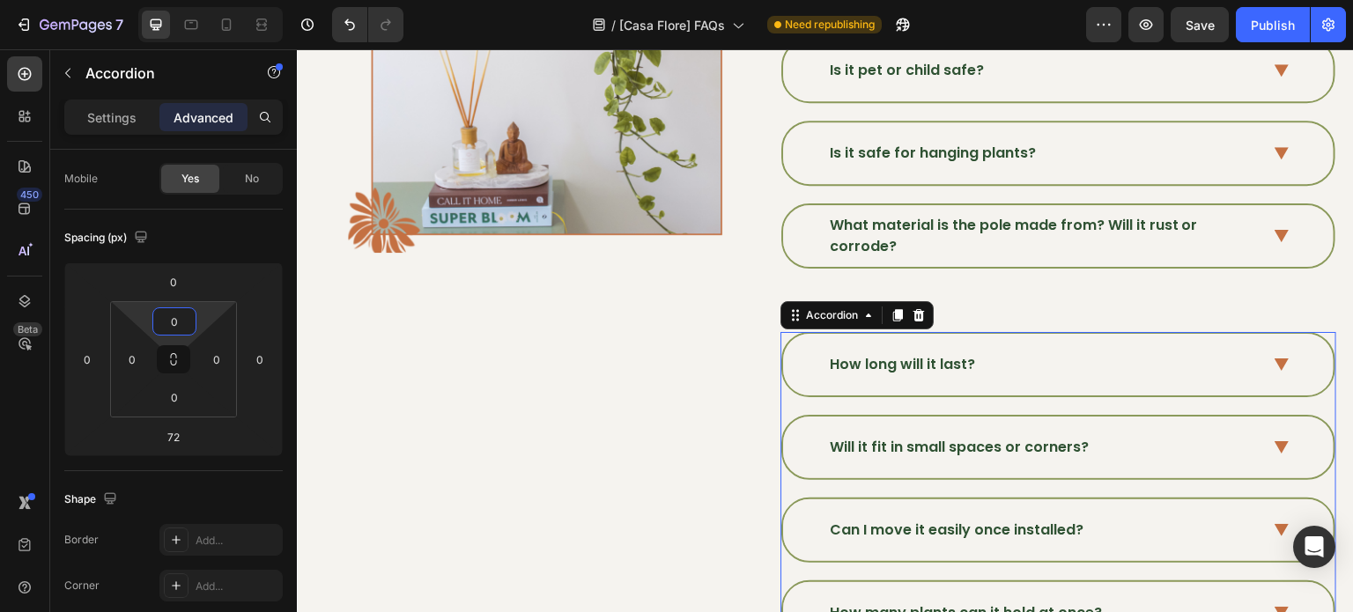
drag, startPoint x: 197, startPoint y: 328, endPoint x: 208, endPoint y: 345, distance: 19.8
click at [208, 0] on html "7 Version history / [Casa Flore] FAQs Need republishing Preview Save Publish 45…" at bounding box center [676, 0] width 1353 height 0
click at [781, 179] on div "Is it safe for hanging plants?" at bounding box center [1058, 153] width 554 height 65
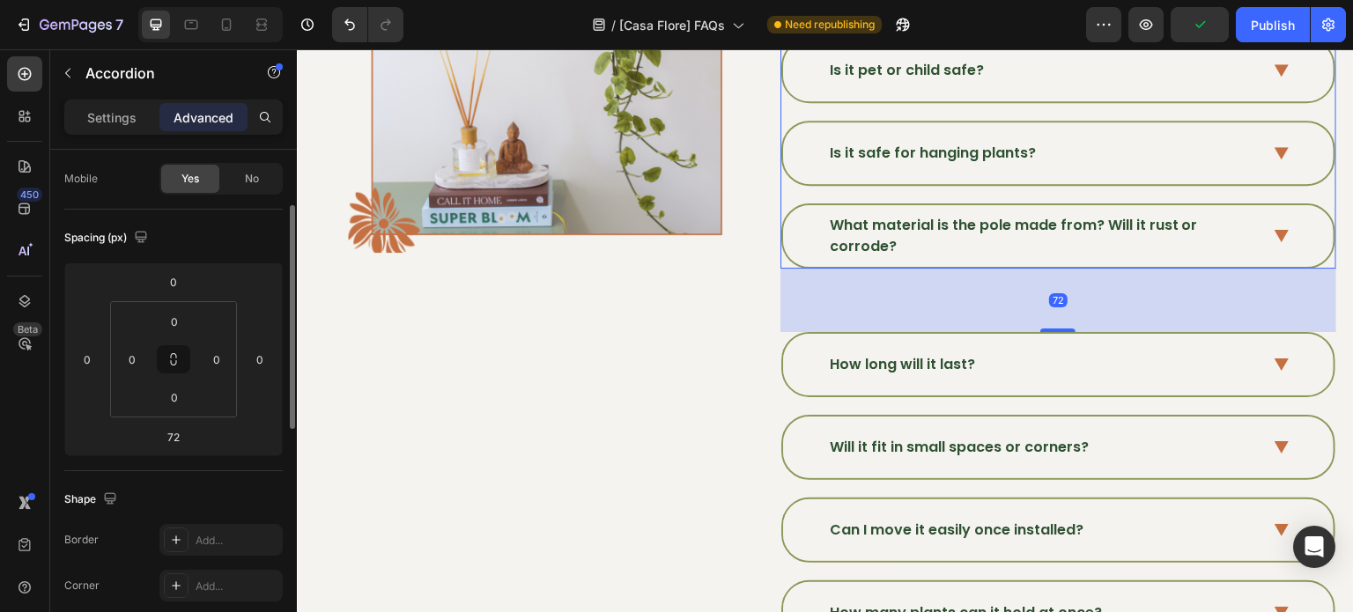
scroll to position [130, 0]
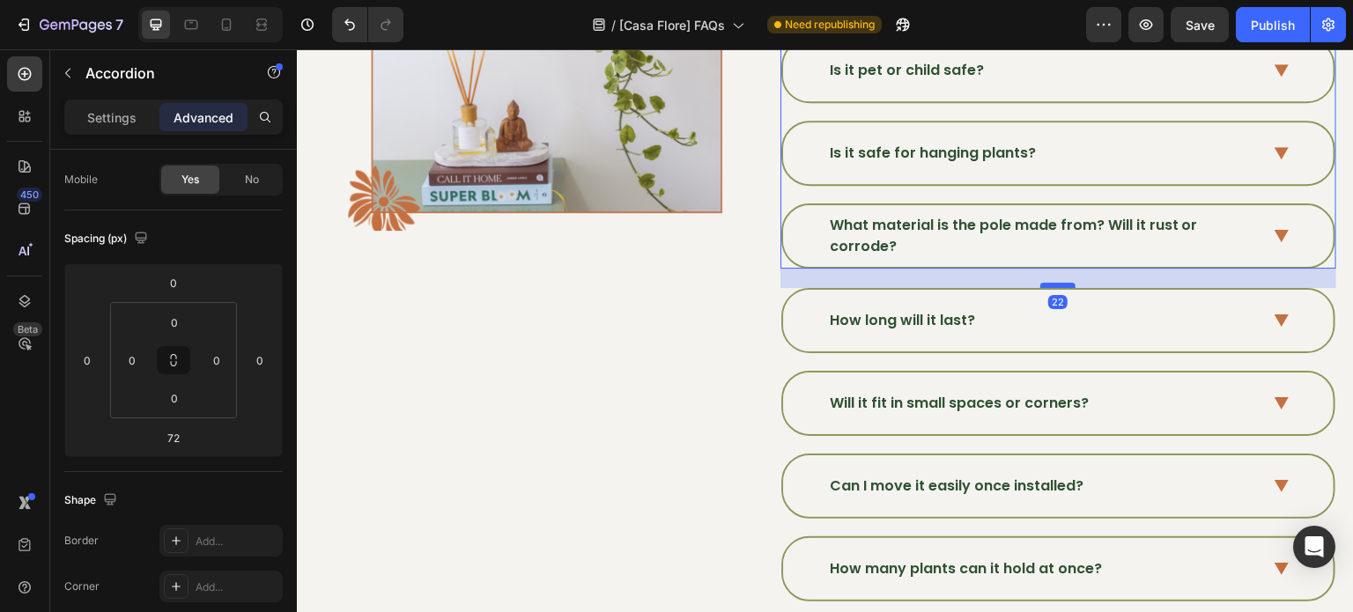
drag, startPoint x: 1048, startPoint y: 322, endPoint x: 1052, endPoint y: 278, distance: 44.3
click at [1052, 283] on div at bounding box center [1057, 285] width 35 height 5
type input "22"
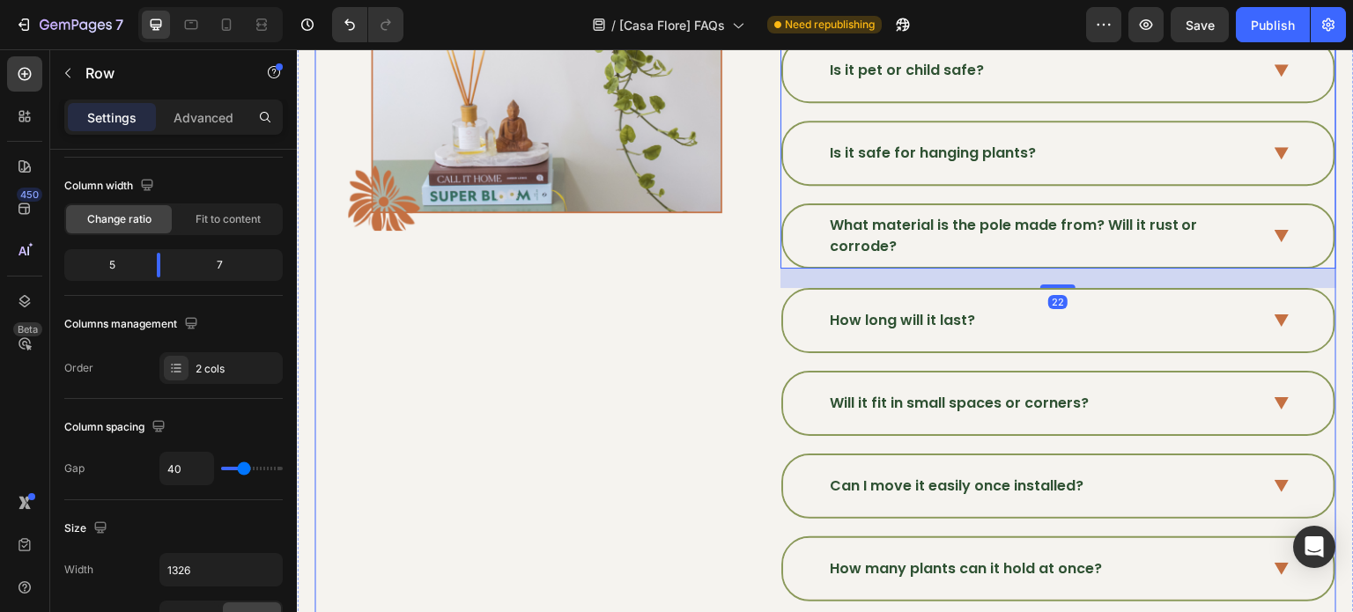
drag, startPoint x: 594, startPoint y: 344, endPoint x: 624, endPoint y: 344, distance: 29.9
click at [610, 344] on div "Image" at bounding box center [546, 20] width 397 height 1455
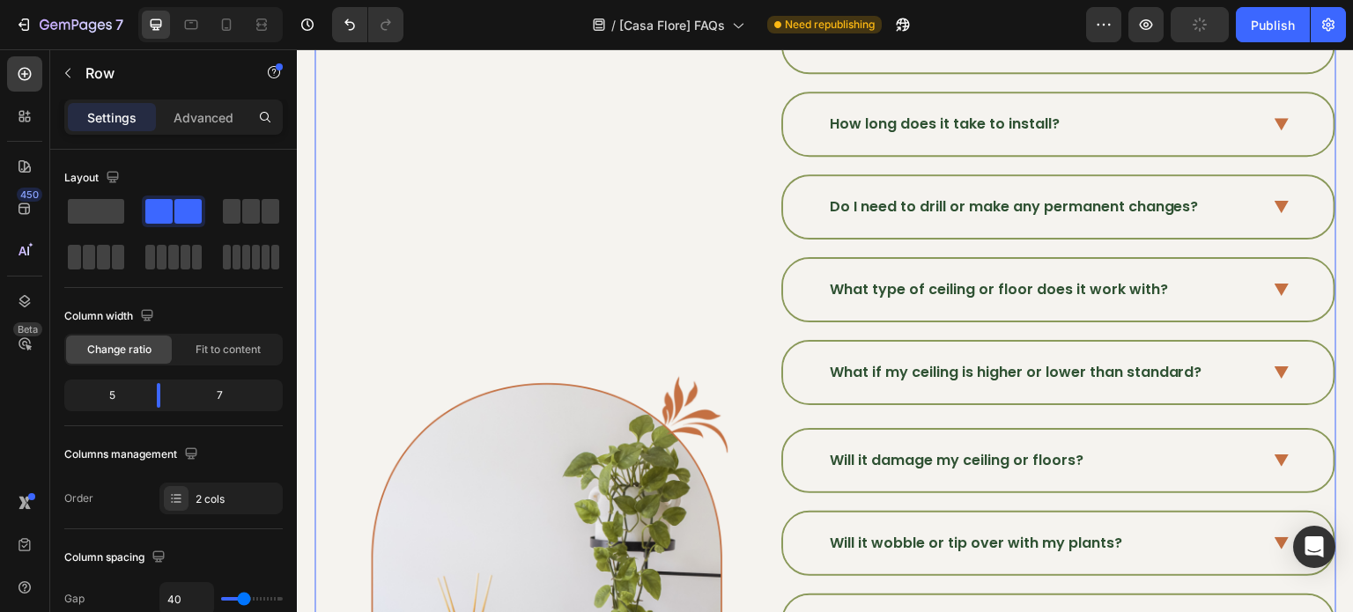
scroll to position [264, 0]
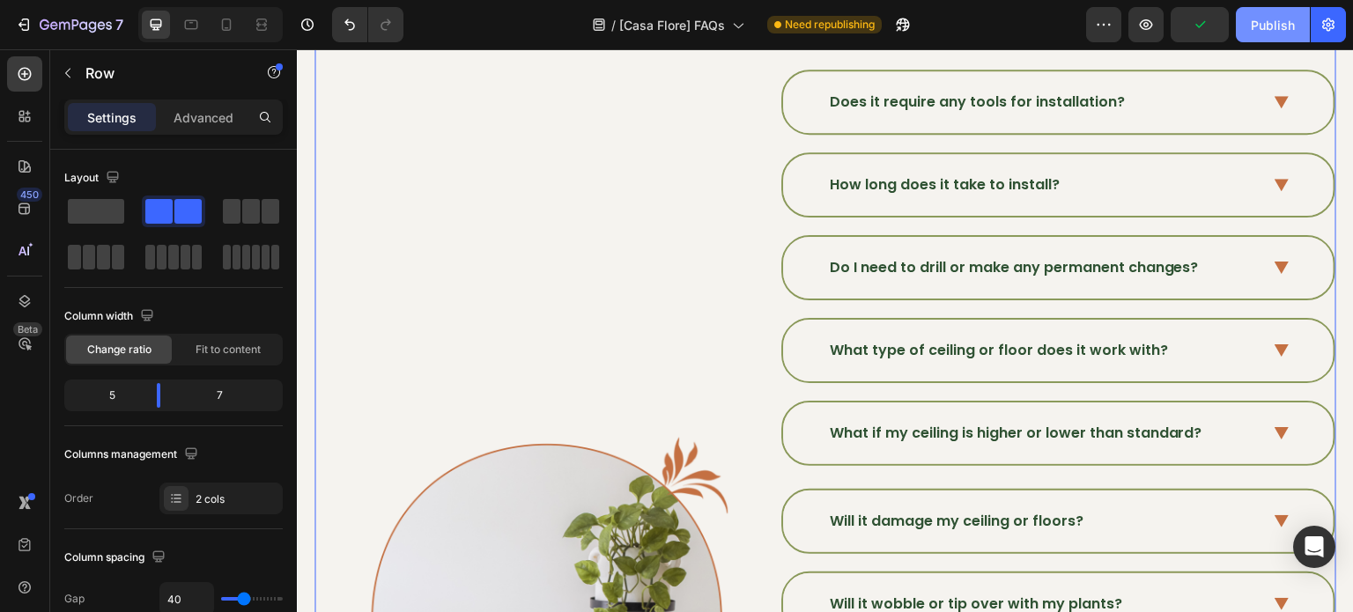
click at [1279, 33] on div "Publish" at bounding box center [1273, 25] width 44 height 18
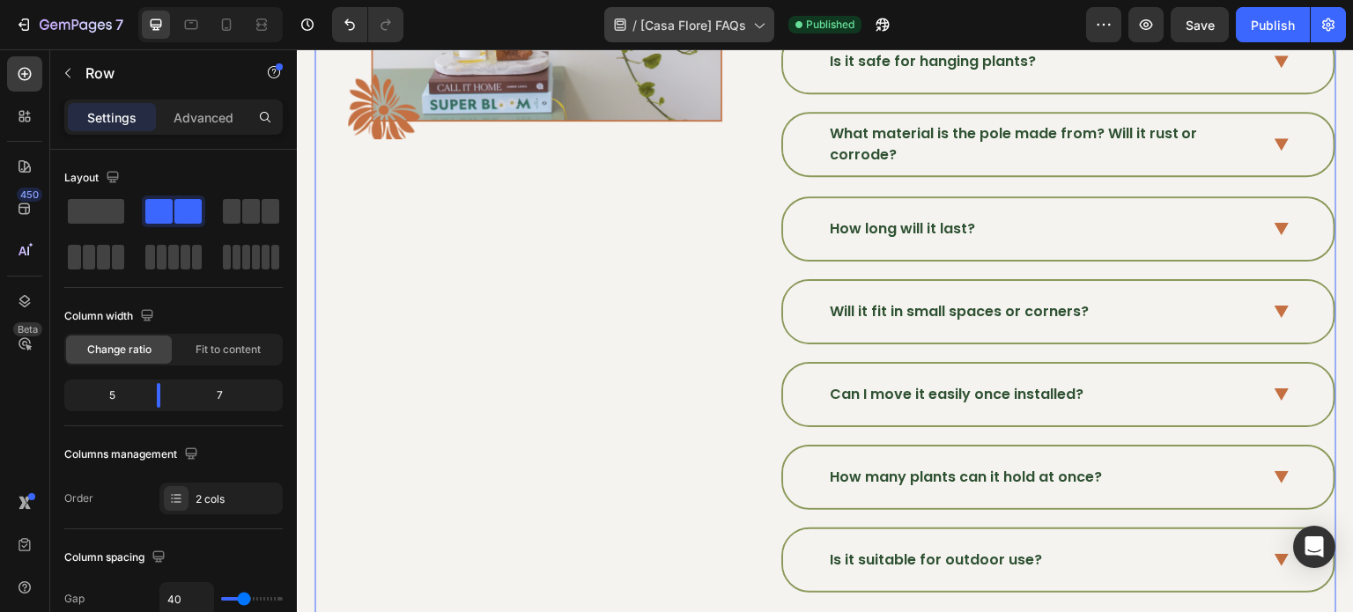
scroll to position [793, 0]
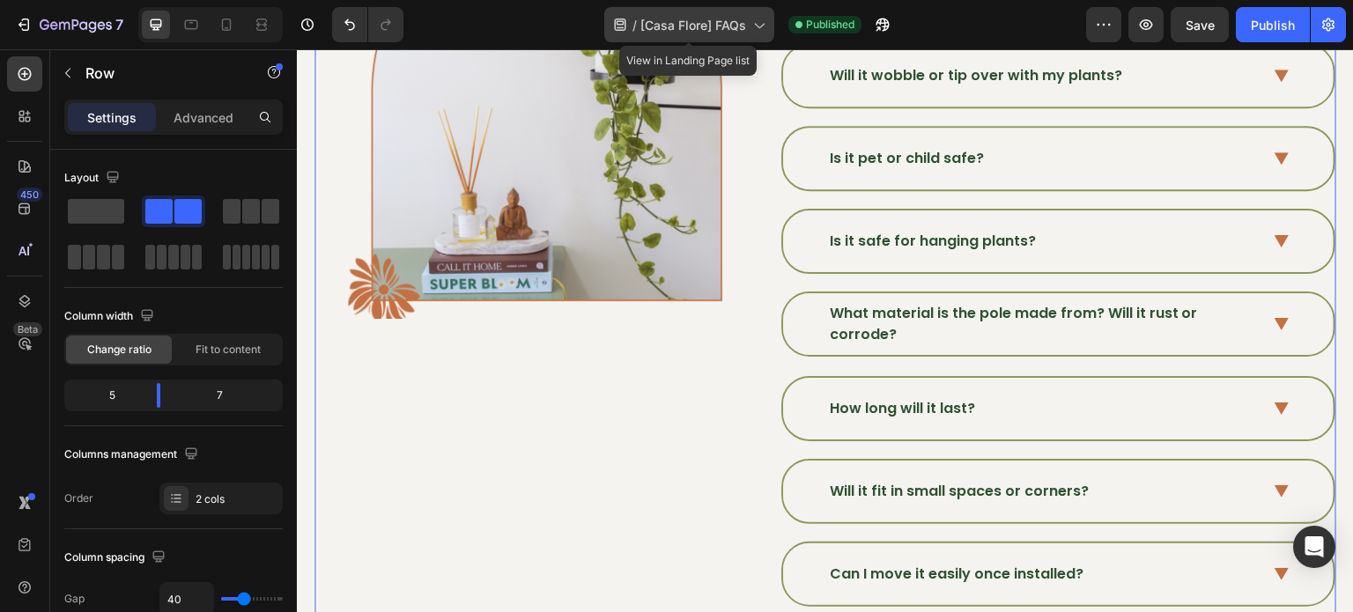
click at [717, 33] on span "[Casa Flore] FAQs" at bounding box center [693, 25] width 106 height 18
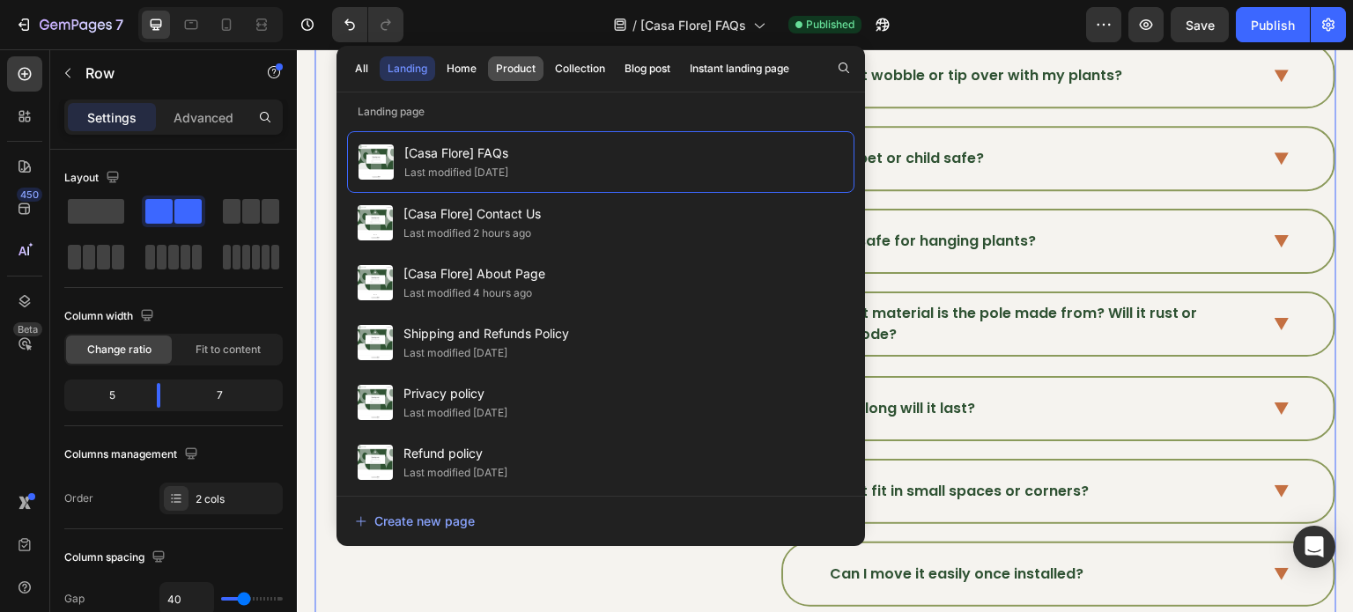
click at [521, 68] on div "Product" at bounding box center [516, 69] width 40 height 16
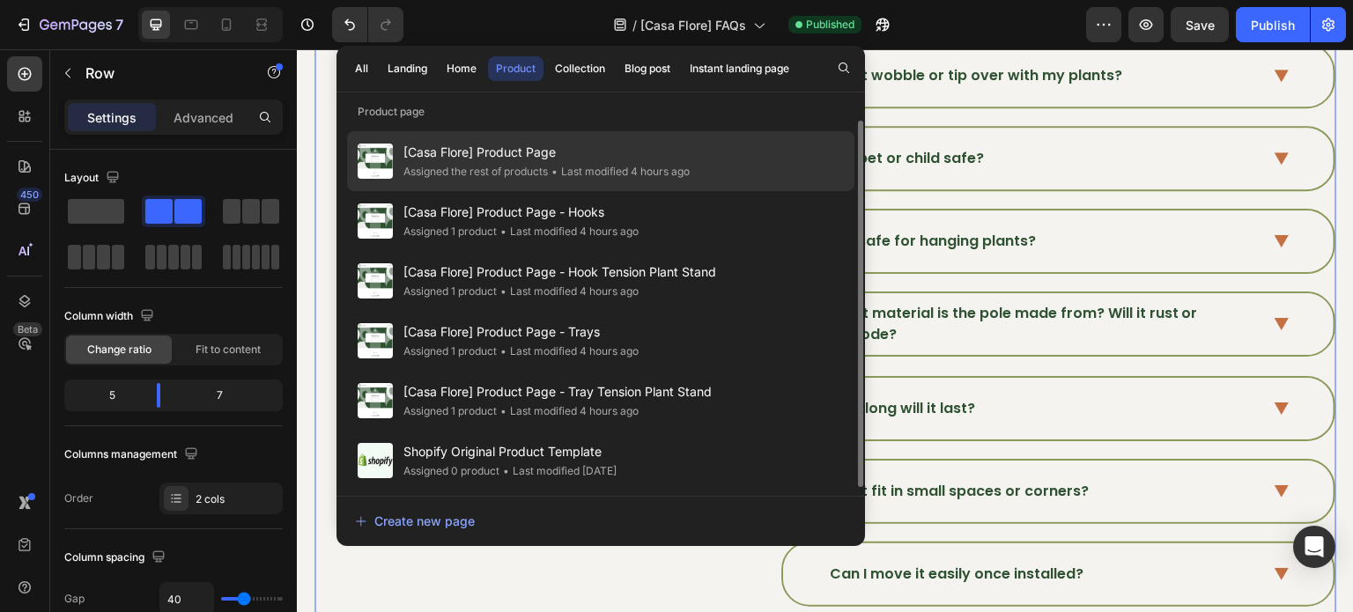
click at [536, 160] on span "[Casa Flore] Product Page" at bounding box center [546, 152] width 286 height 21
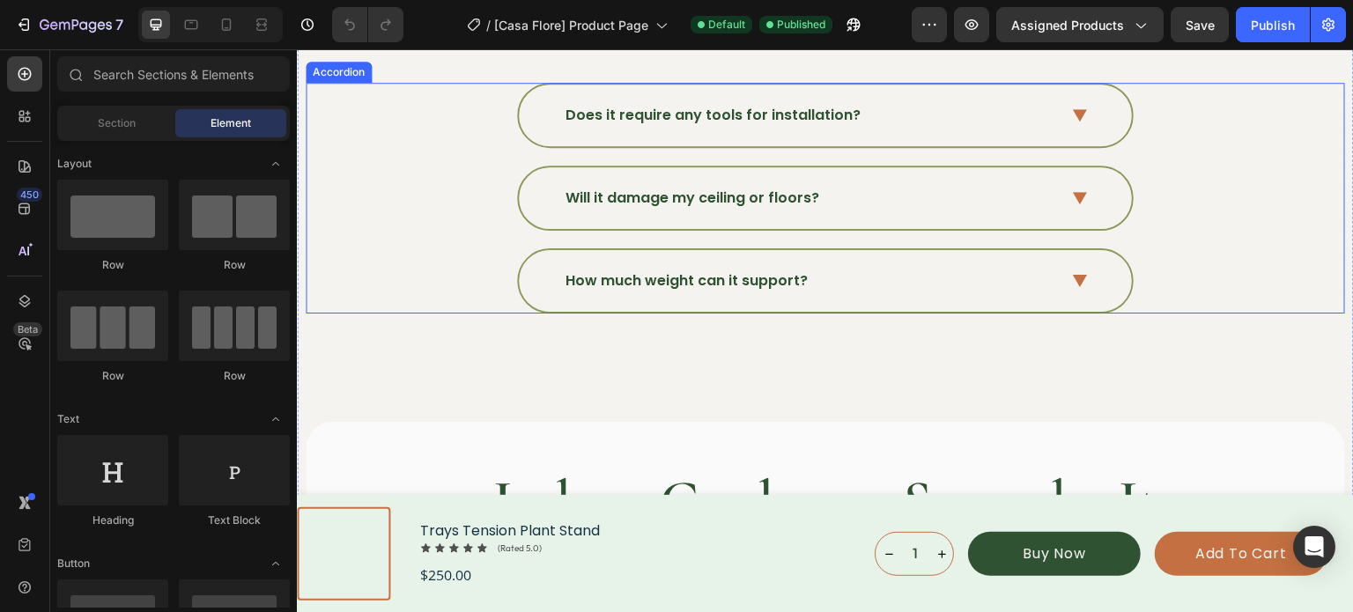
scroll to position [5636, 0]
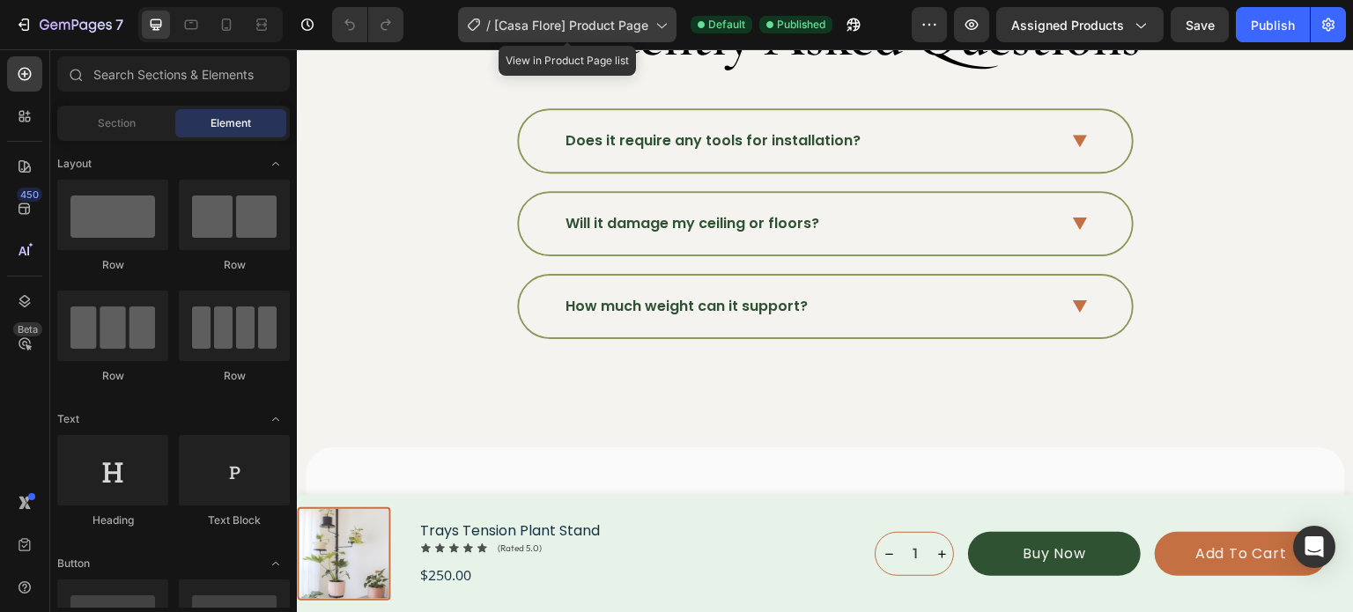
click at [645, 27] on span "[Casa Flore] Product Page" at bounding box center [571, 25] width 154 height 18
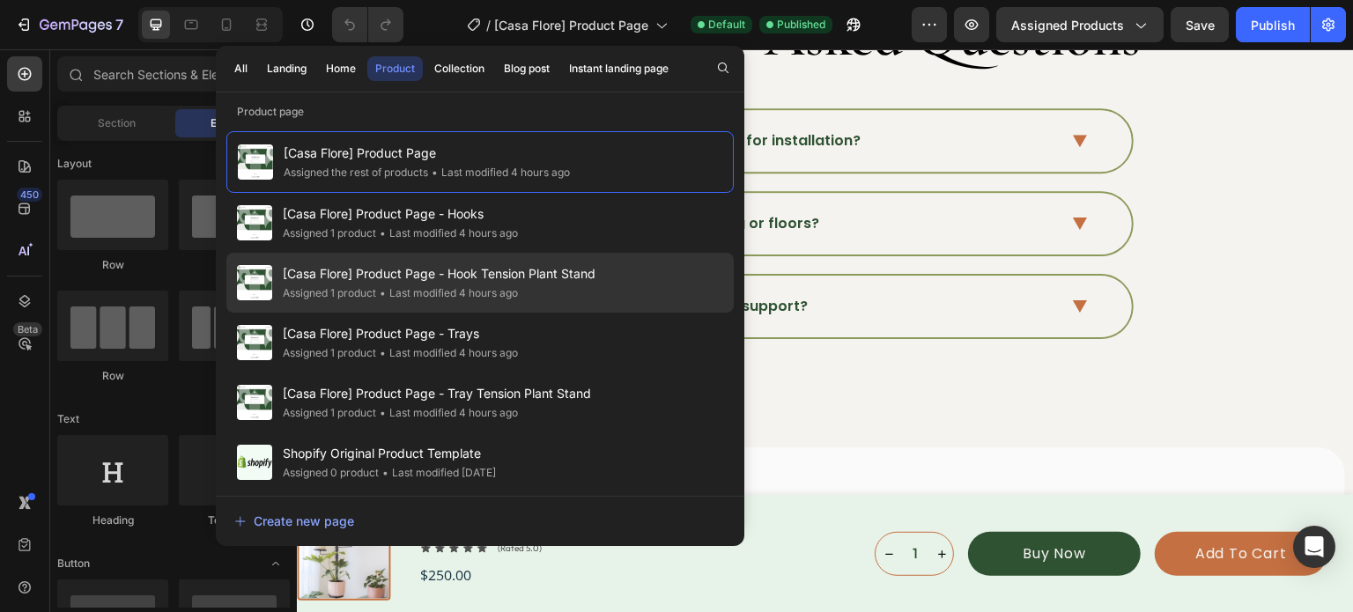
click at [518, 278] on span "[Casa Flore] Product Page - Hook Tension Plant Stand" at bounding box center [439, 273] width 313 height 21
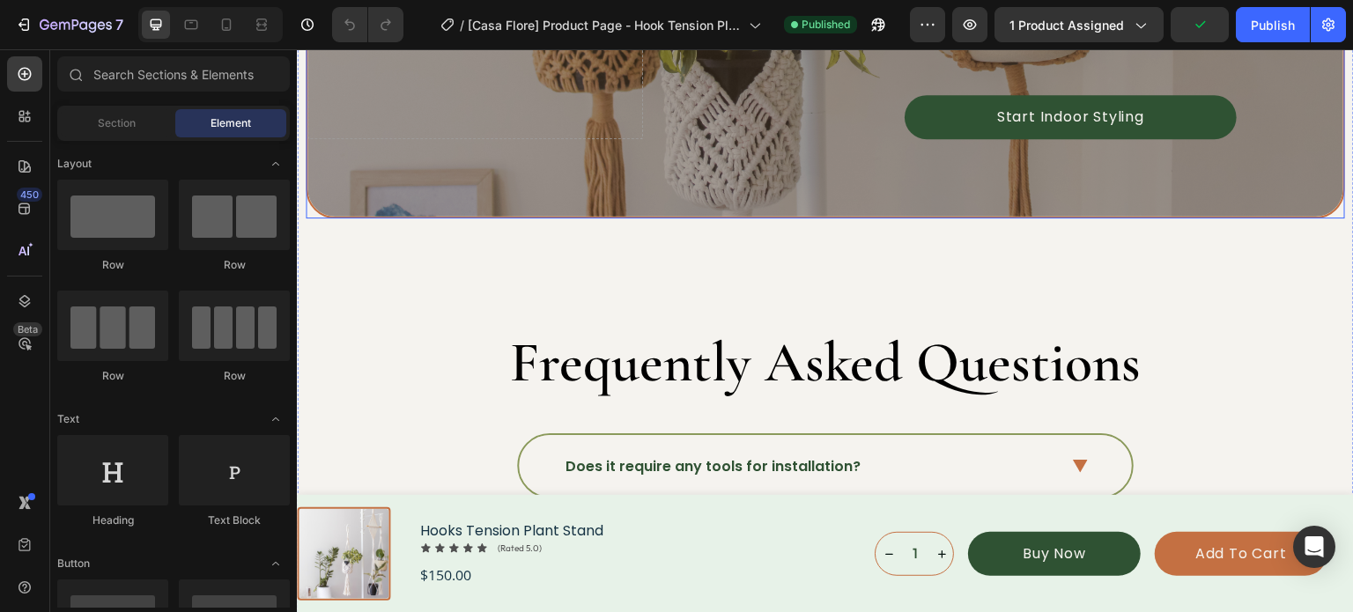
scroll to position [5901, 0]
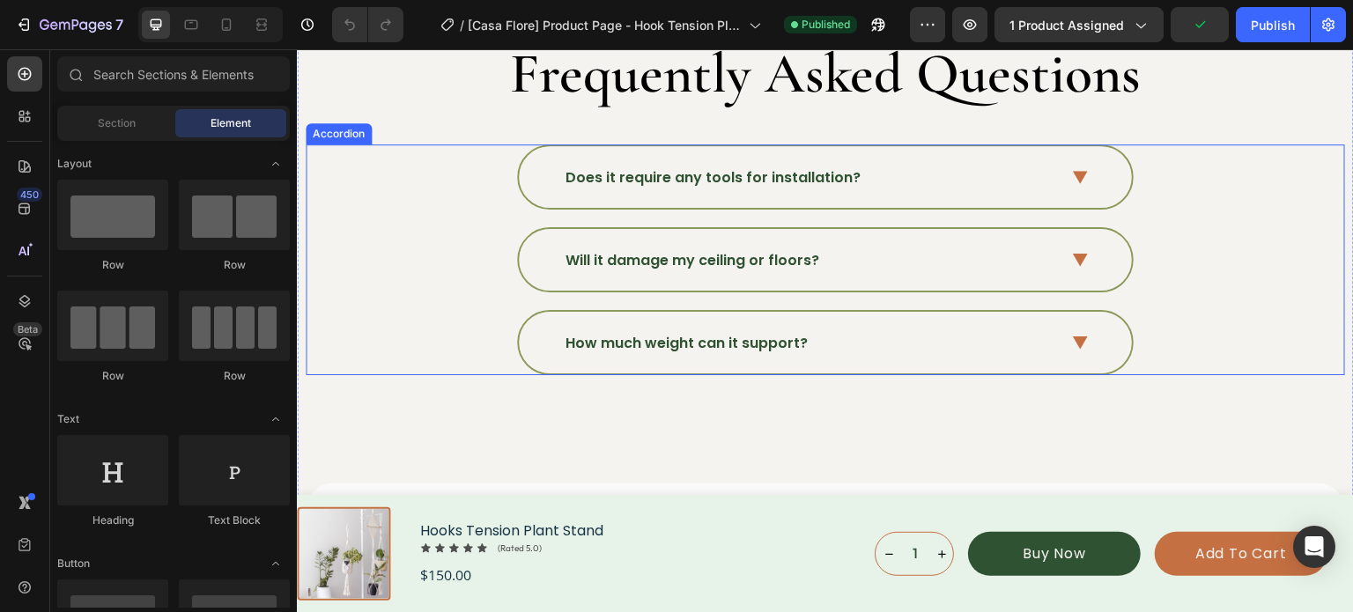
click at [458, 196] on div "Does it require any tools for installation?" at bounding box center [824, 176] width 1037 height 65
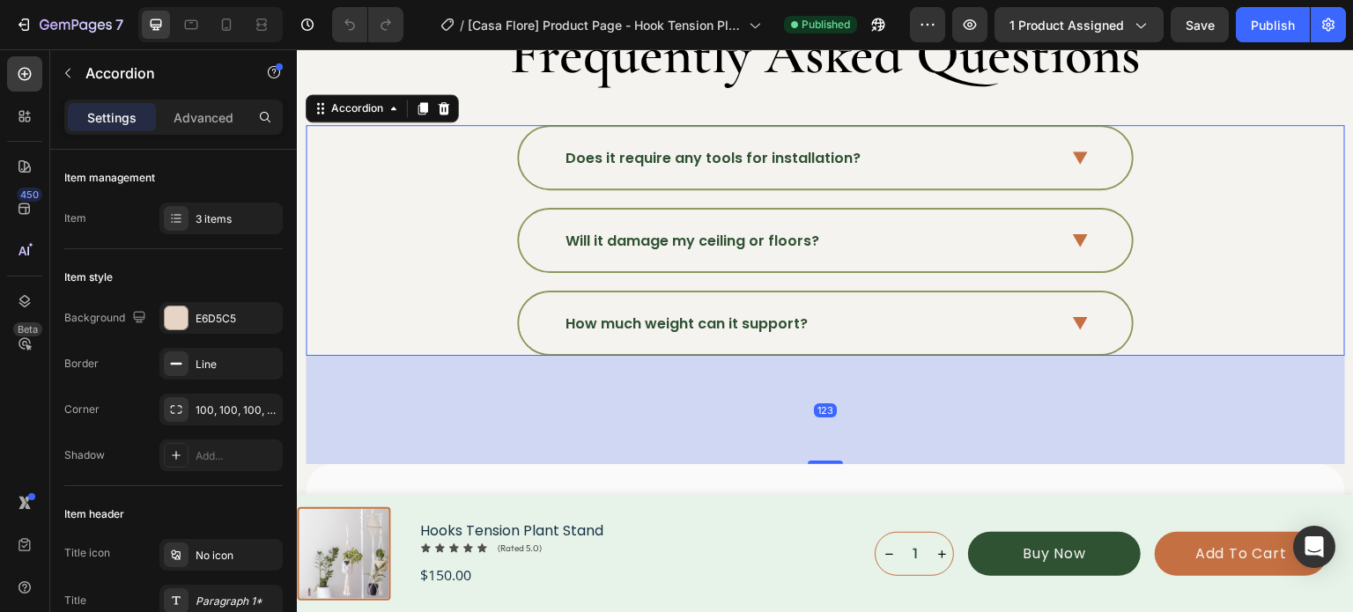
scroll to position [5813, 0]
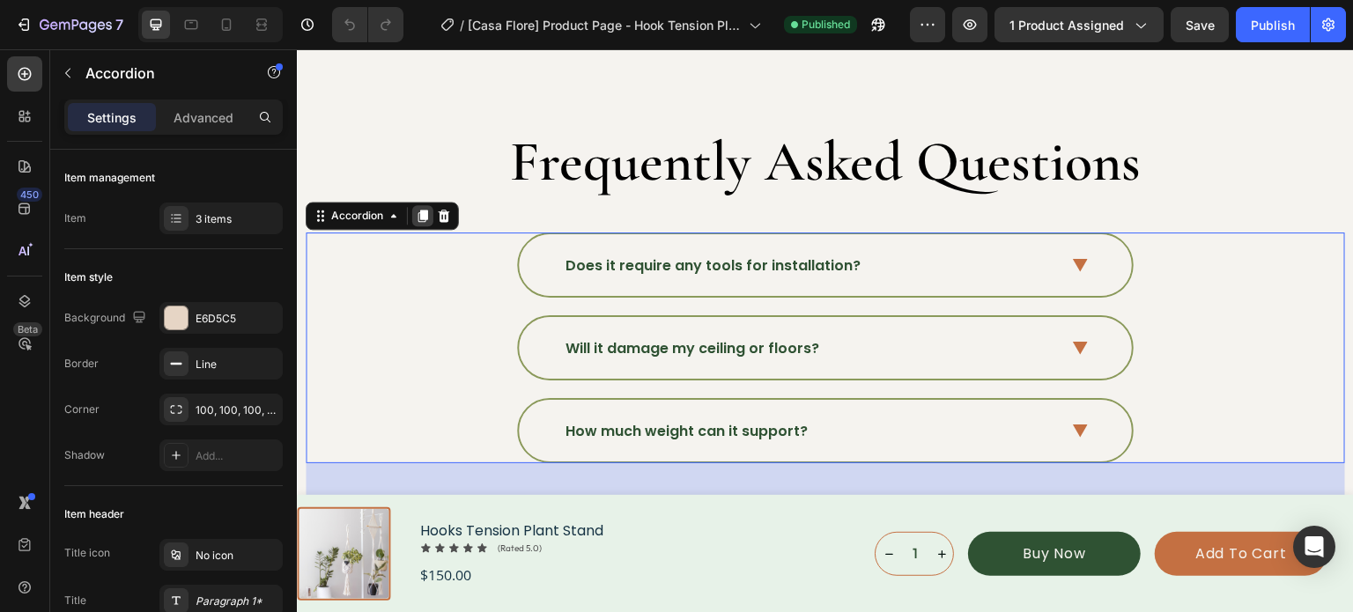
click at [419, 210] on icon at bounding box center [423, 216] width 10 height 12
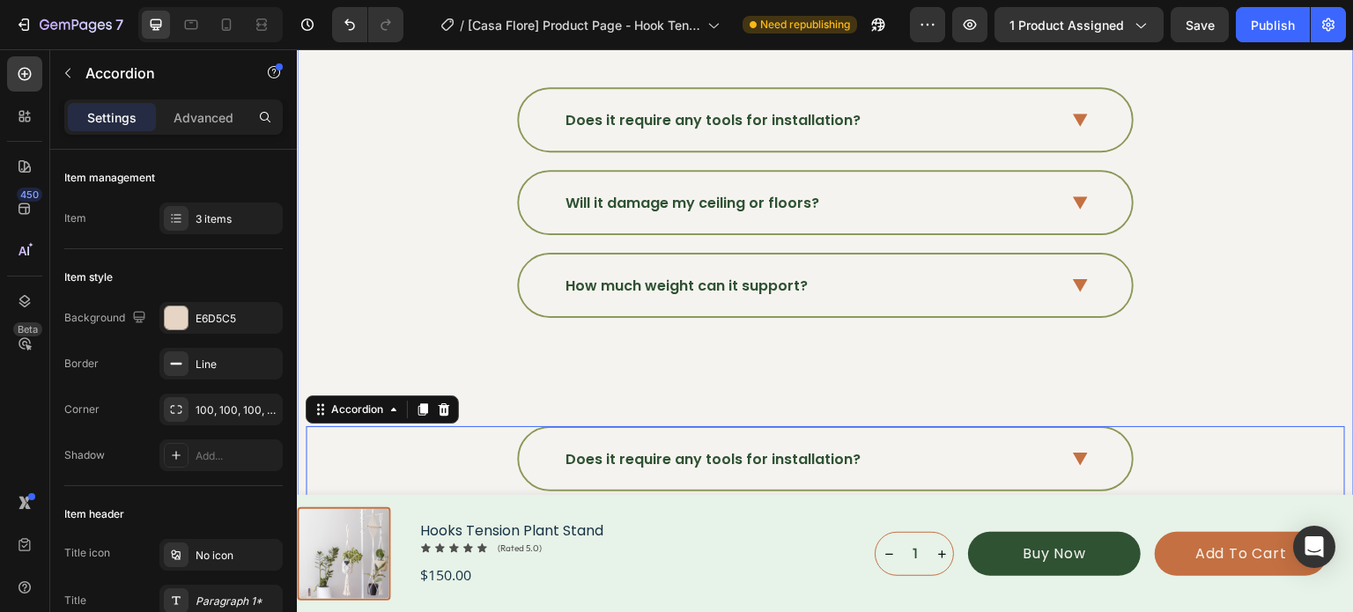
scroll to position [6000, 0]
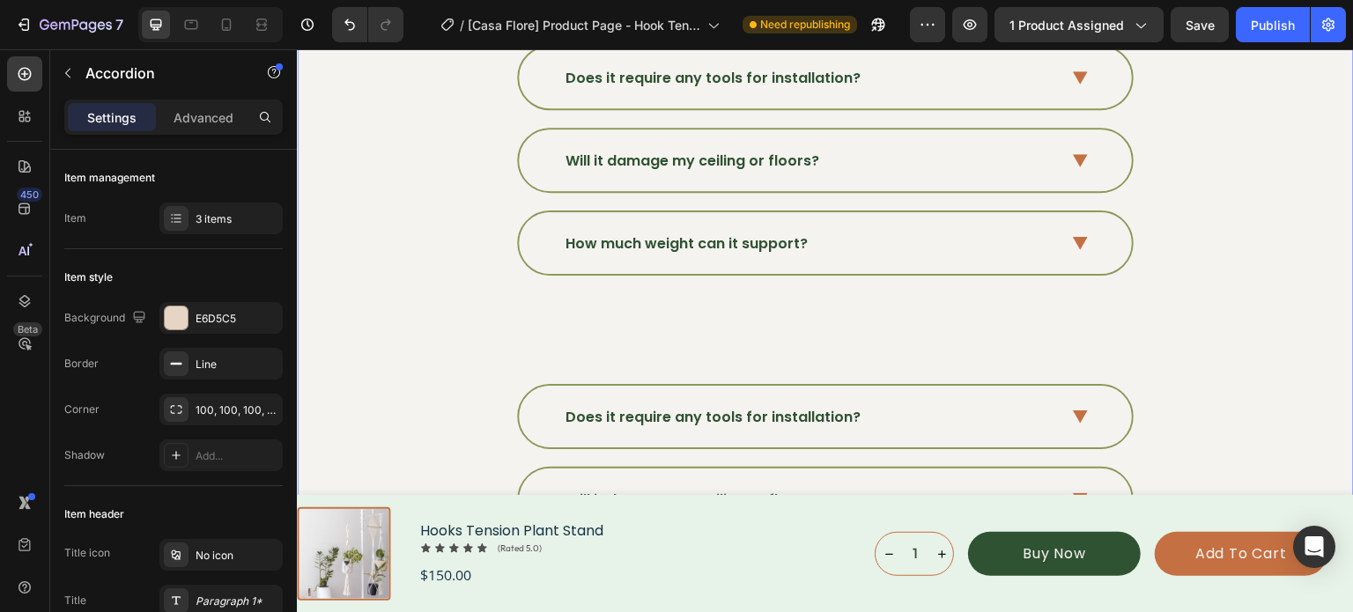
click at [823, 303] on div "Make Room For More Greenery. Heading Discover the plant support you didn’t know…" at bounding box center [825, 150] width 1039 height 1537
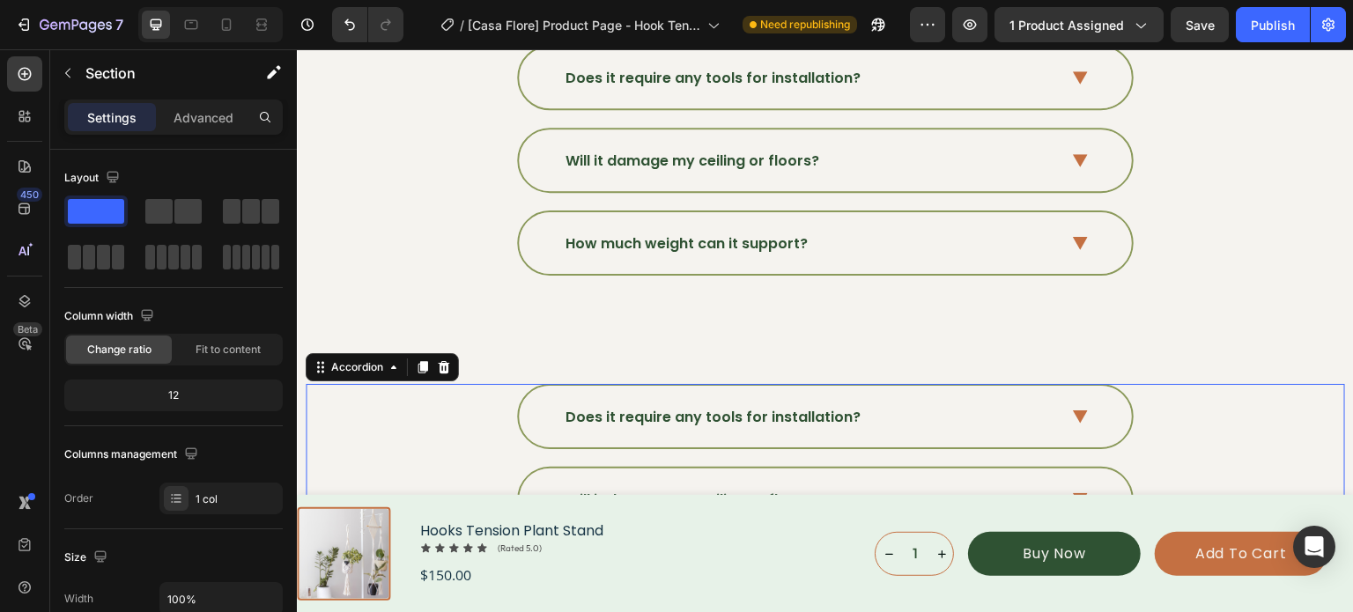
click at [863, 386] on div "Does it require any tools for installation?" at bounding box center [825, 417] width 613 height 62
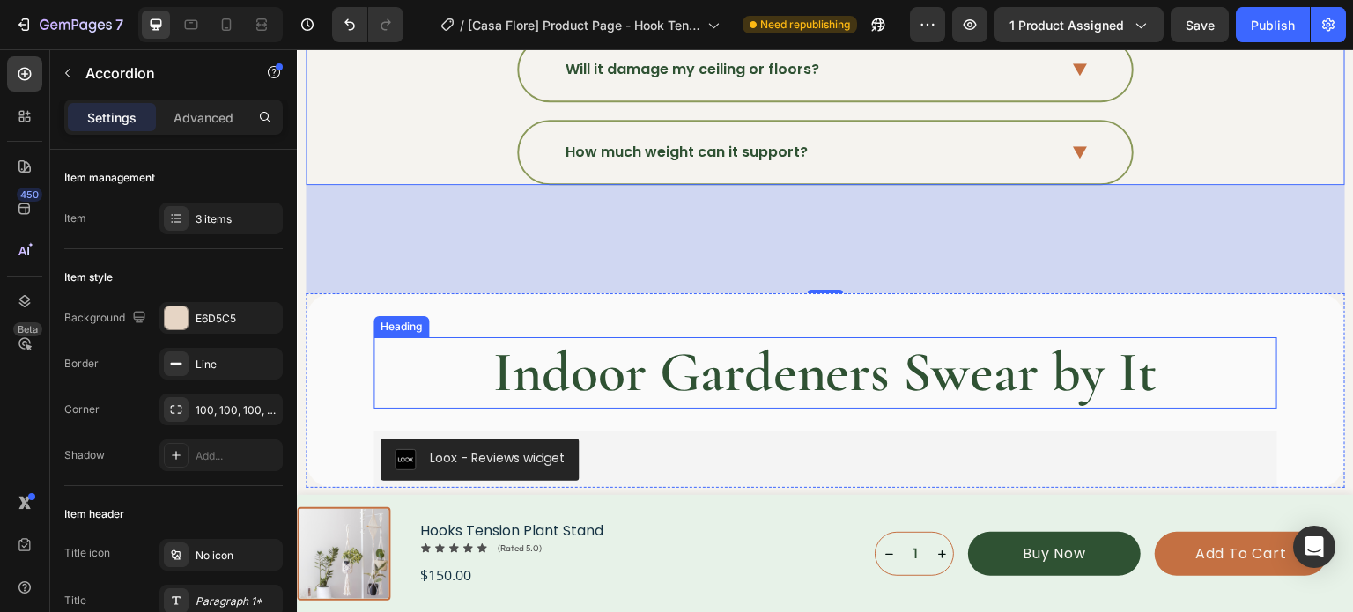
scroll to position [6264, 0]
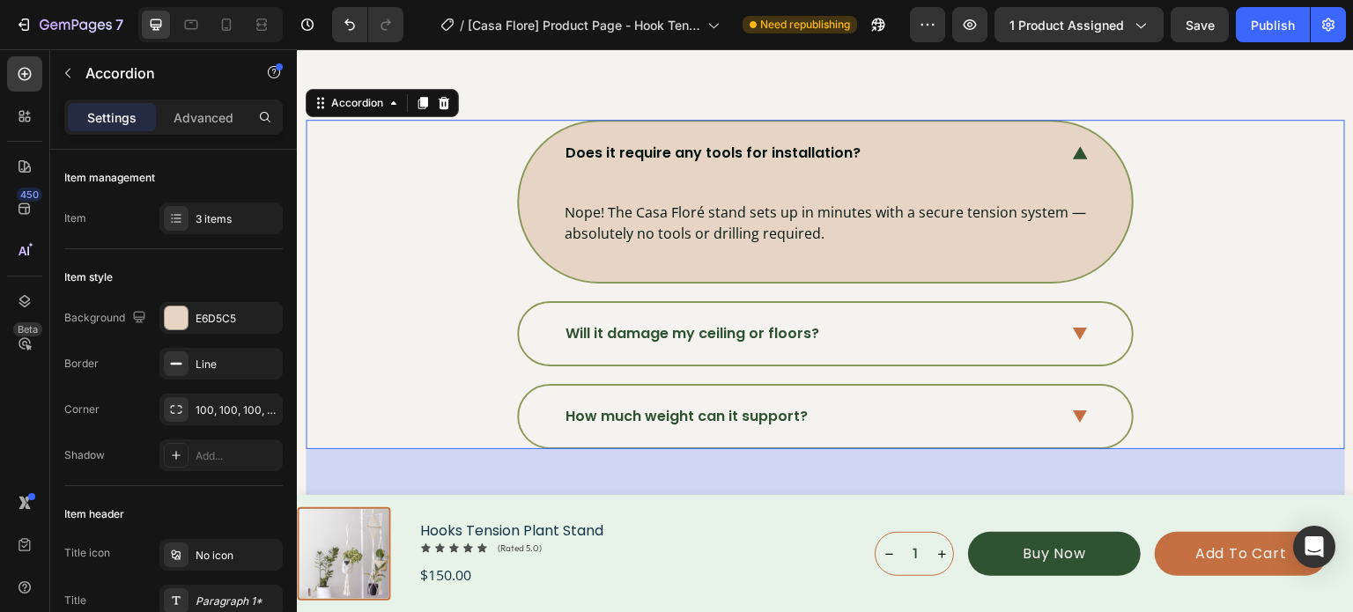
click at [1073, 146] on icon at bounding box center [1080, 152] width 15 height 13
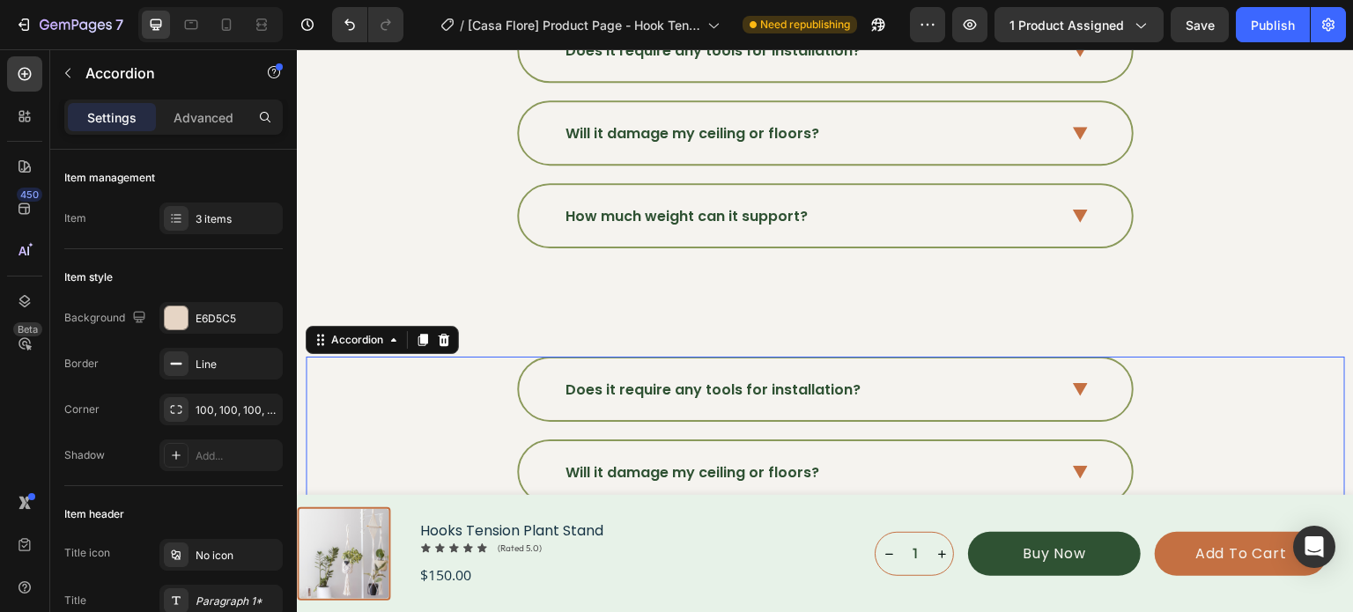
scroll to position [5824, 0]
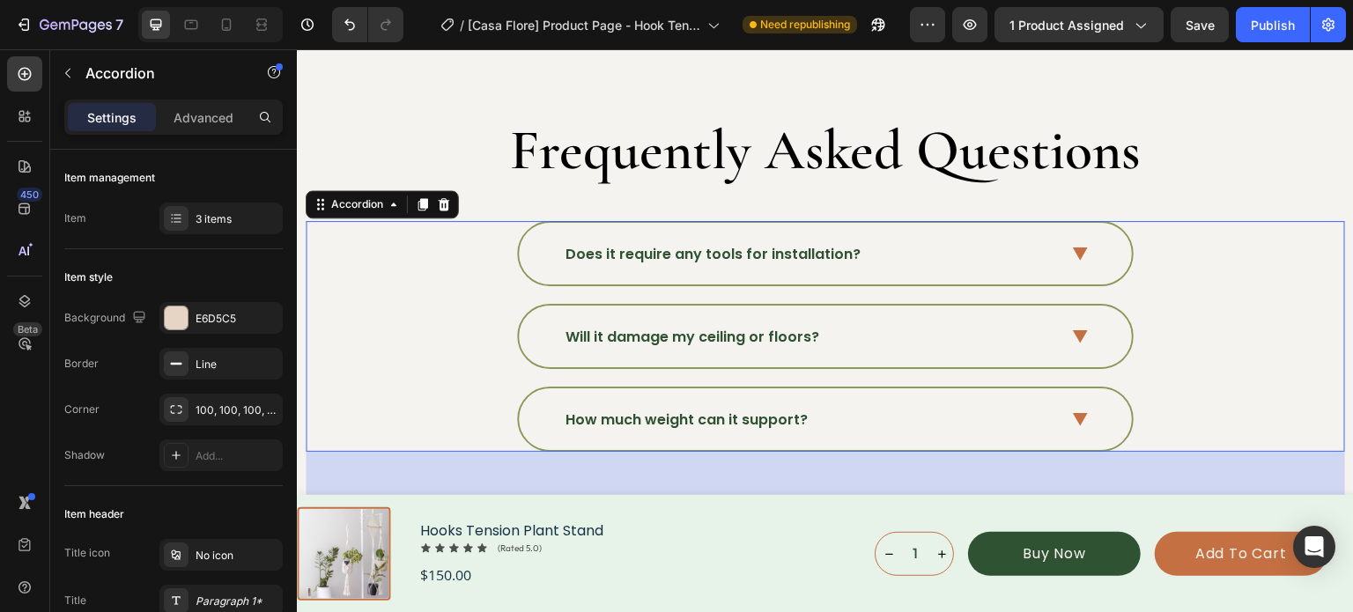
click at [868, 306] on div "Will it damage my ceiling or floors?" at bounding box center [825, 337] width 613 height 62
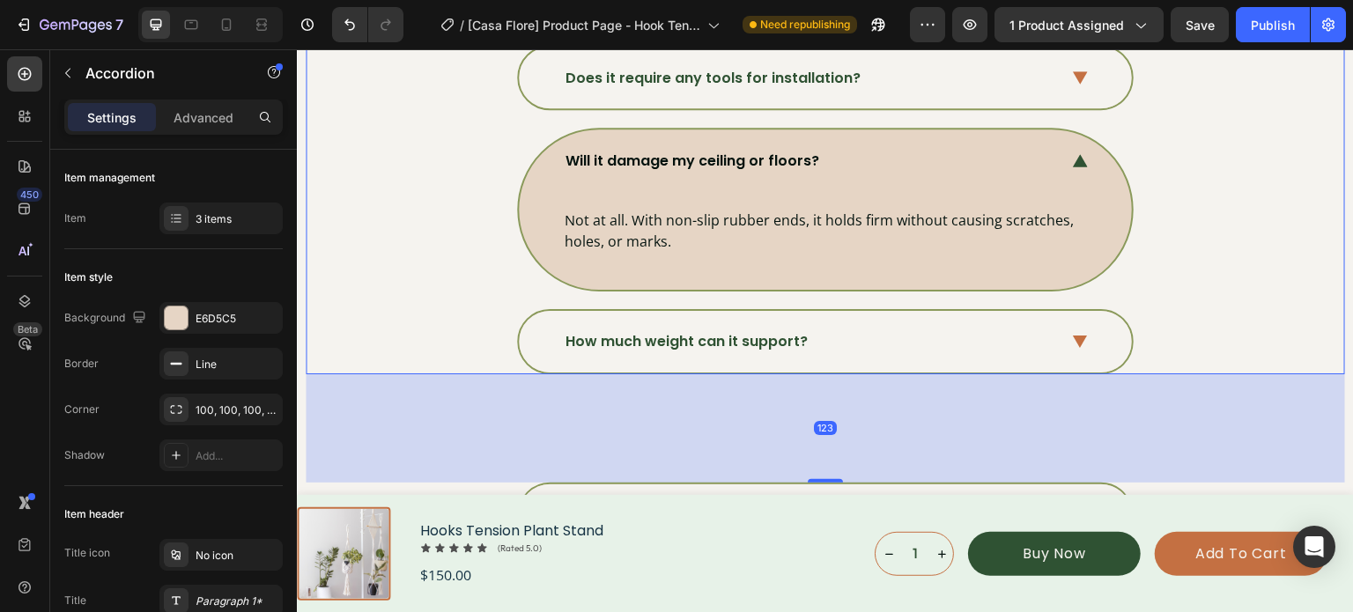
scroll to position [6088, 0]
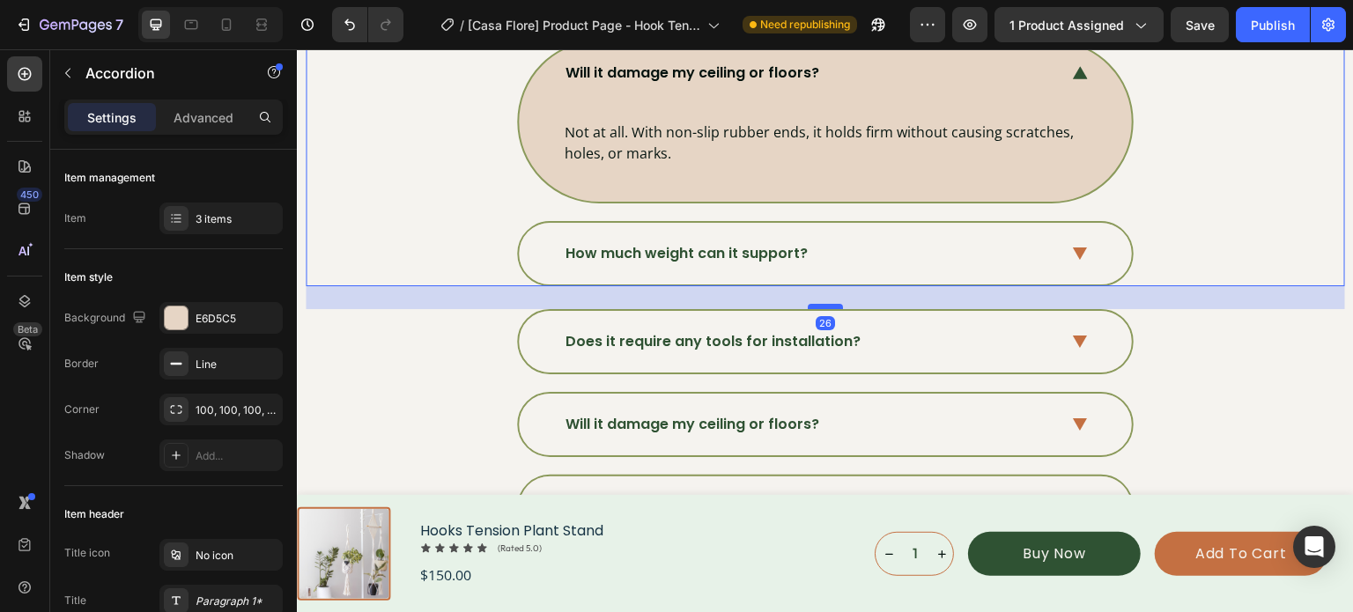
drag, startPoint x: 817, startPoint y: 380, endPoint x: 833, endPoint y: 295, distance: 86.9
click at [833, 304] on div at bounding box center [825, 306] width 35 height 5
type input "100%"
type input "100"
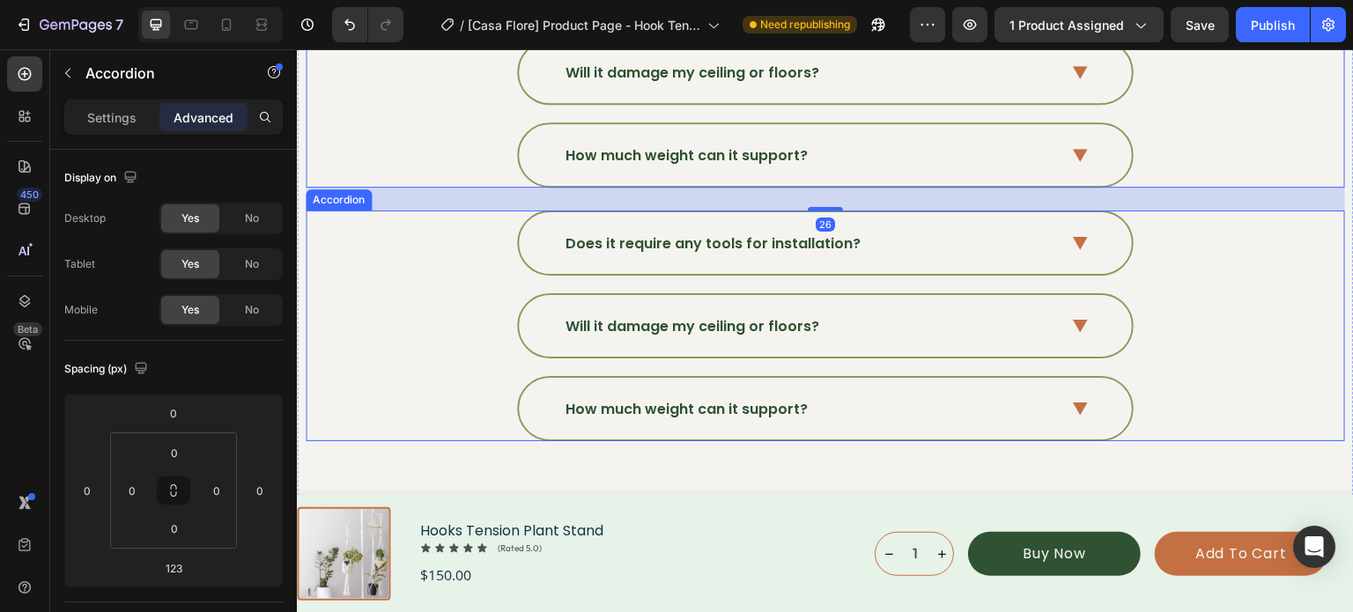
click at [1247, 248] on div "Does it require any tools for installation?" at bounding box center [824, 242] width 1037 height 65
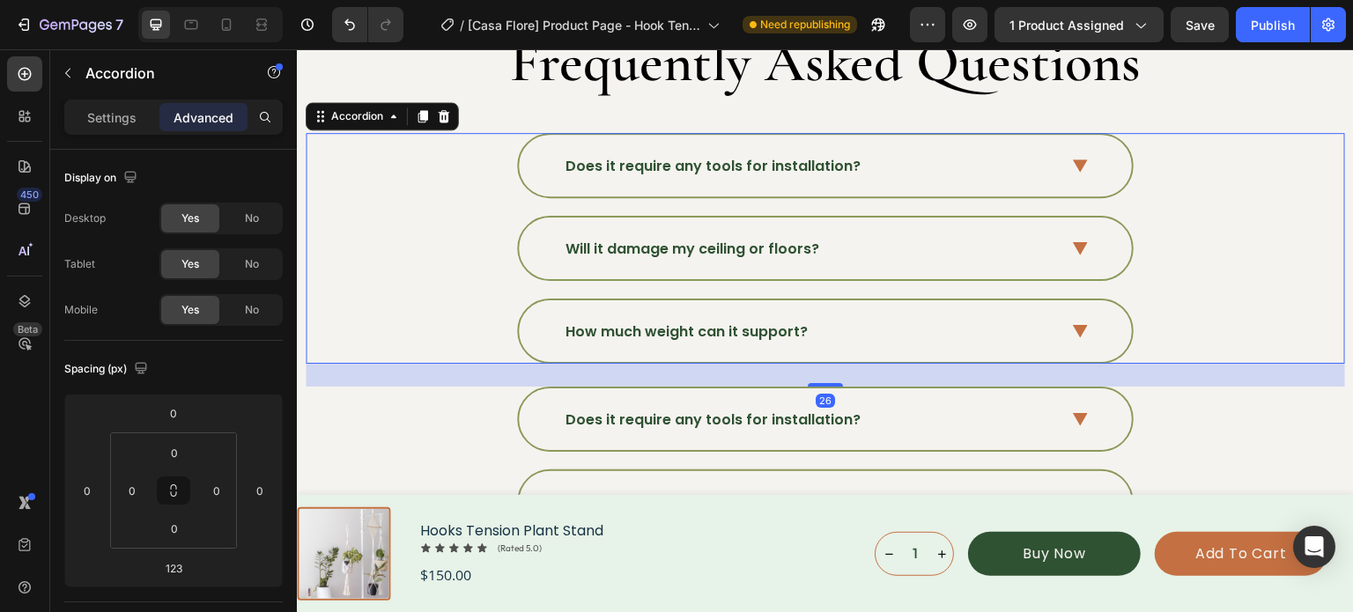
click at [1251, 216] on div "Will it damage my ceiling or floors?" at bounding box center [824, 248] width 1037 height 65
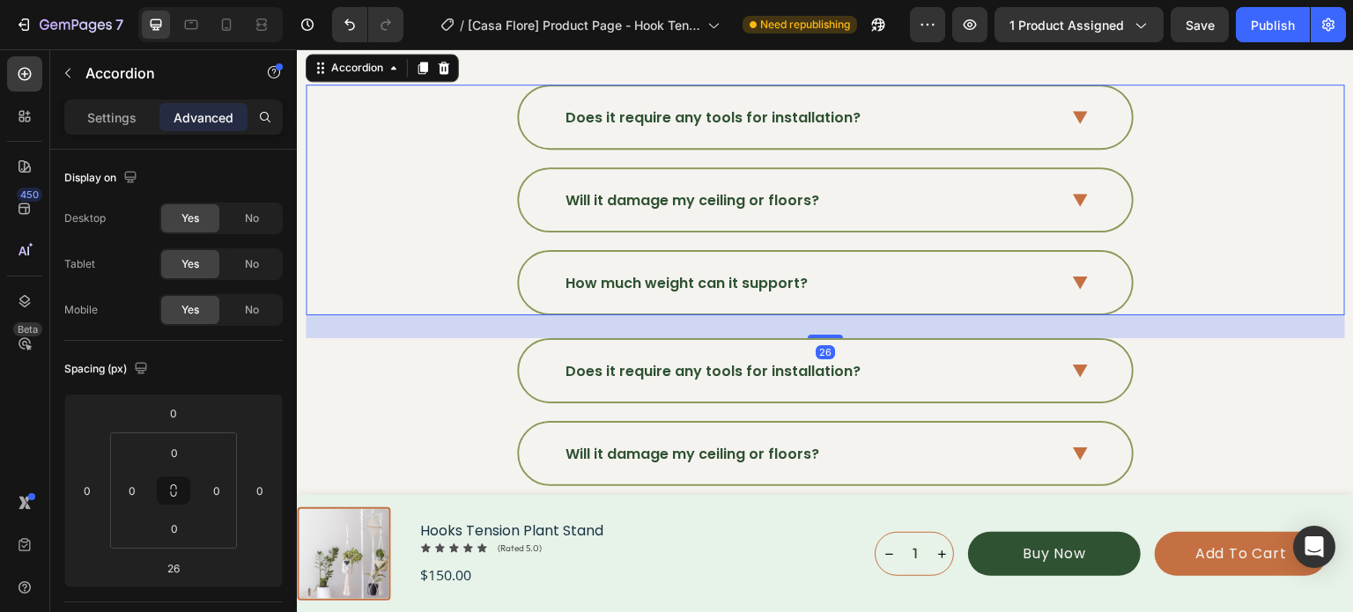
scroll to position [6000, 0]
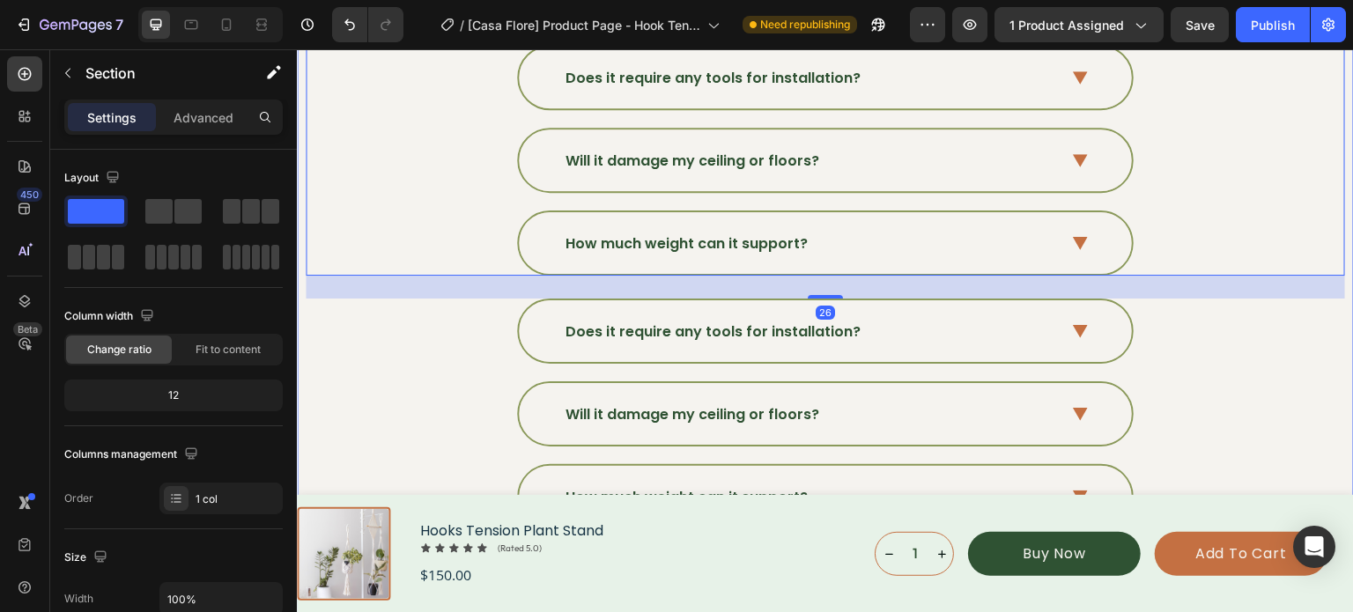
click at [1339, 278] on div "Make Room For More Greenery. Heading Discover the plant support you didn’t know…" at bounding box center [825, 107] width 1057 height 1668
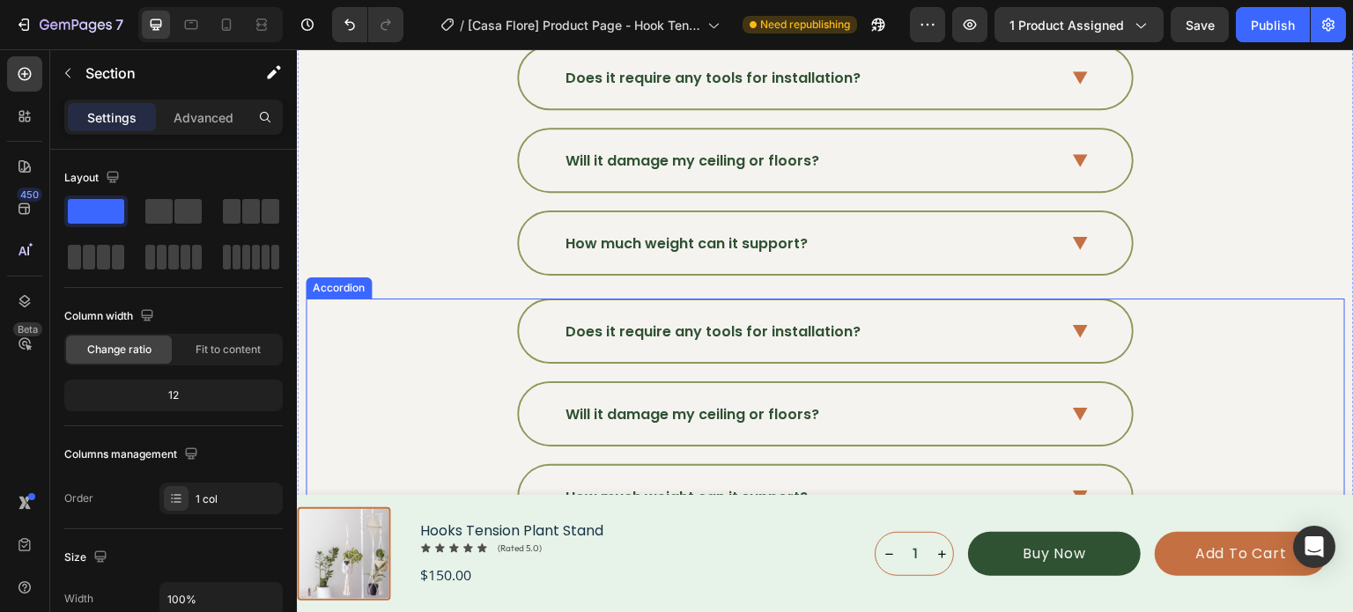
scroll to position [5912, 0]
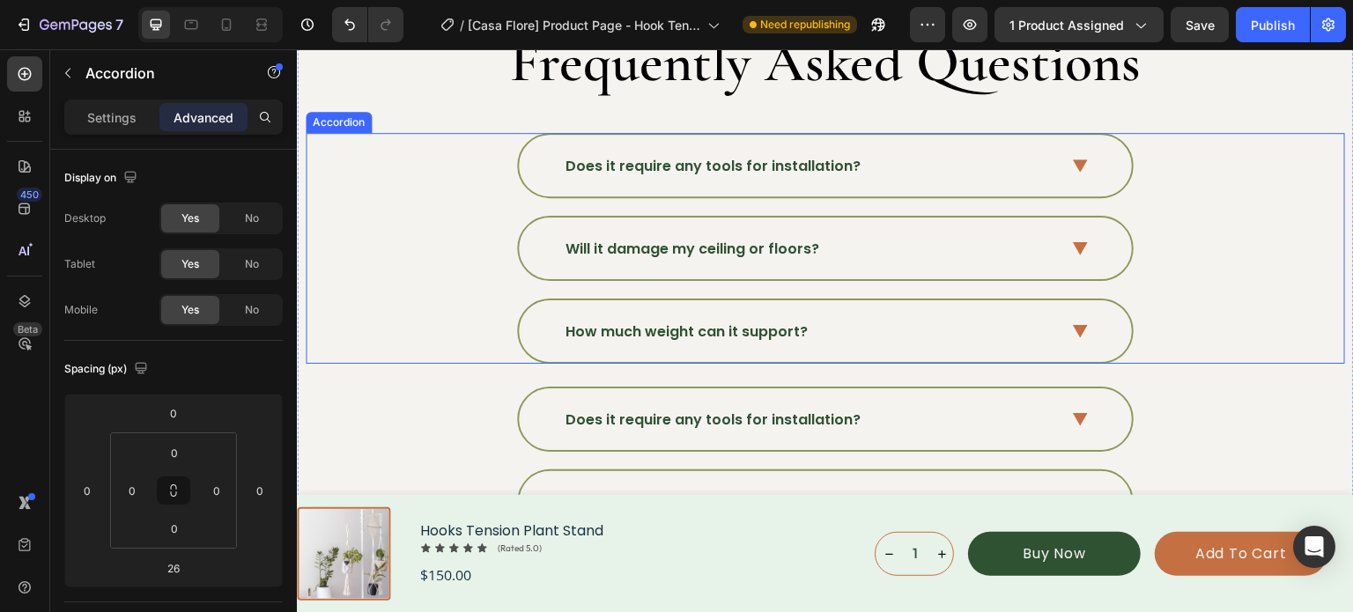
click at [823, 343] on div "How much weight can it support?" at bounding box center [825, 331] width 613 height 62
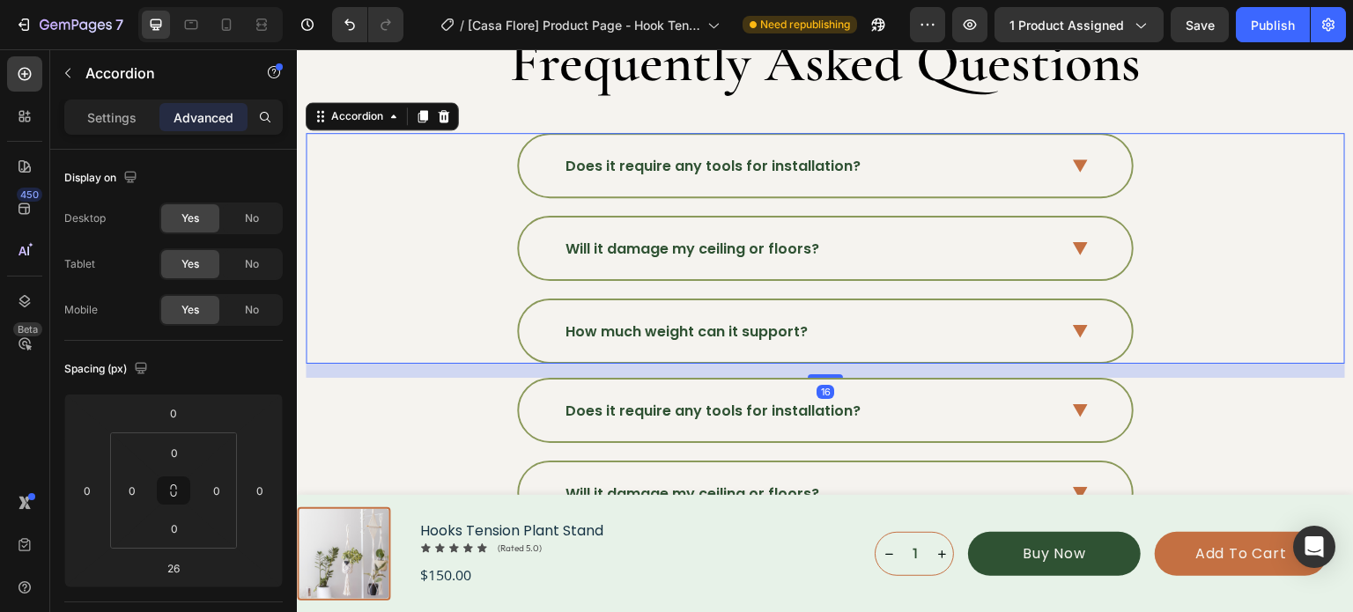
drag, startPoint x: 819, startPoint y: 473, endPoint x: 820, endPoint y: 464, distance: 8.9
click at [820, 464] on div "Make Room For More Greenery. Heading Discover the plant support you didn’t know…" at bounding box center [825, 191] width 1039 height 1443
click at [825, 374] on div at bounding box center [825, 376] width 35 height 5
type input "18"
click at [1184, 98] on div "Make Room For More Greenery. Heading Discover the plant support you didn’t know…" at bounding box center [825, 192] width 1039 height 1444
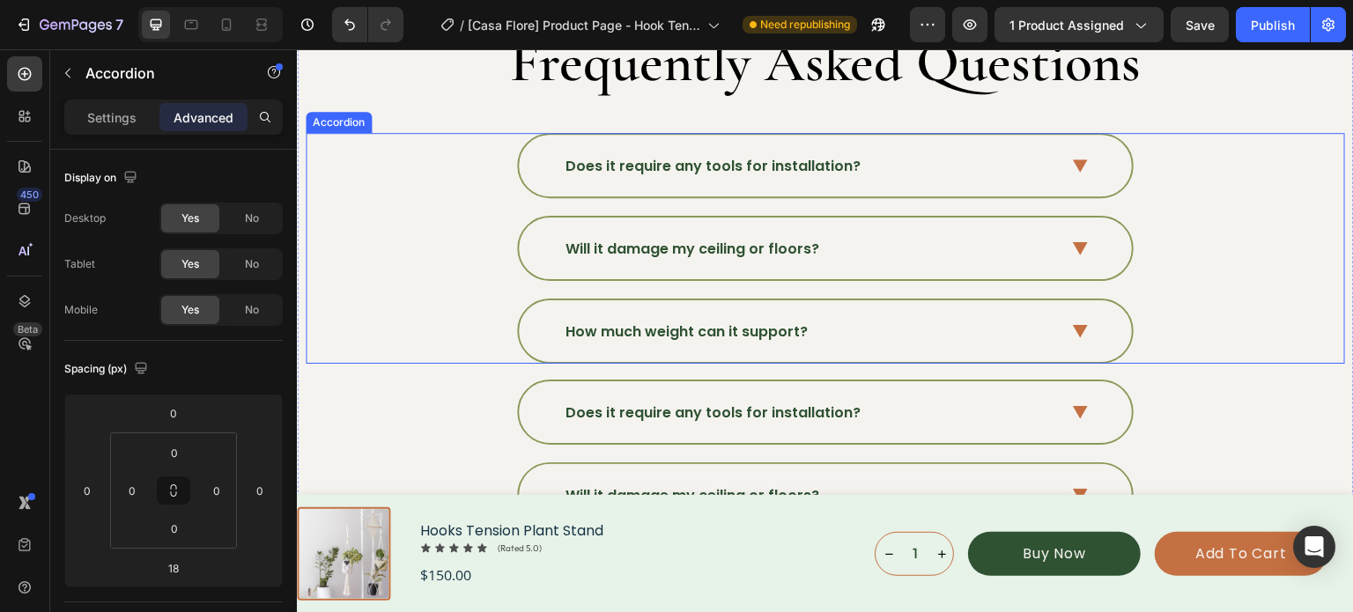
click at [1062, 158] on div "Does it require any tools for installation?" at bounding box center [825, 166] width 613 height 62
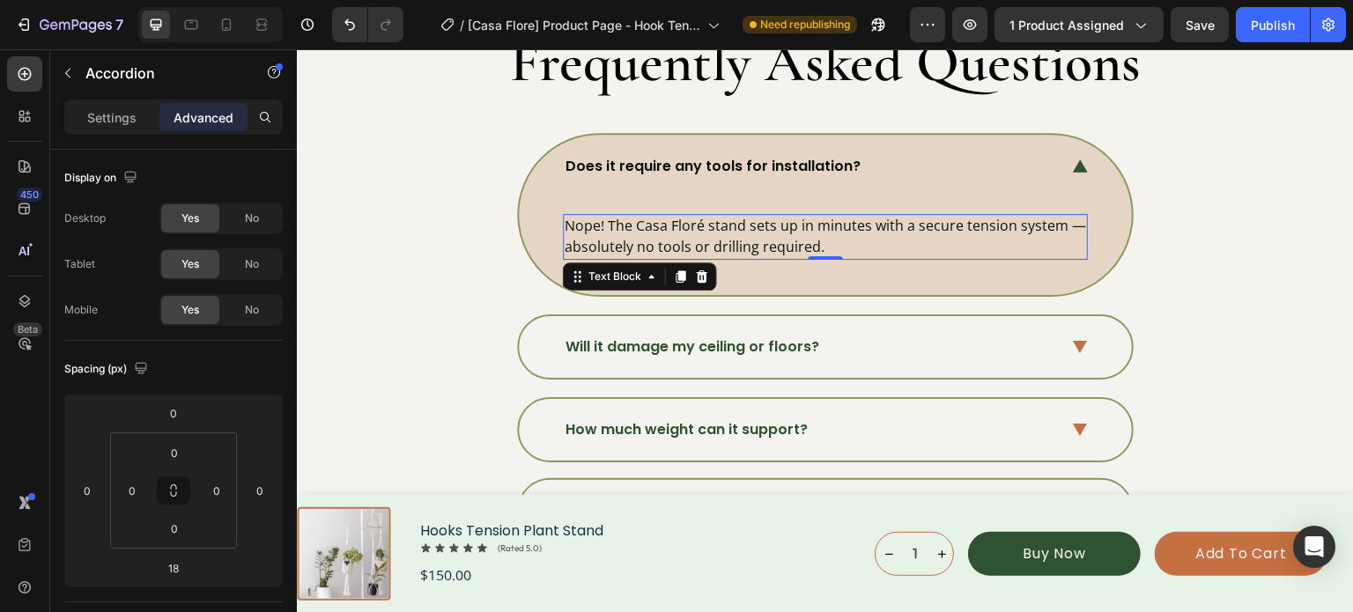
click at [657, 216] on p "Nope! The Casa Floré stand sets up in minutes with a secure tension system — ab…" at bounding box center [825, 236] width 521 height 41
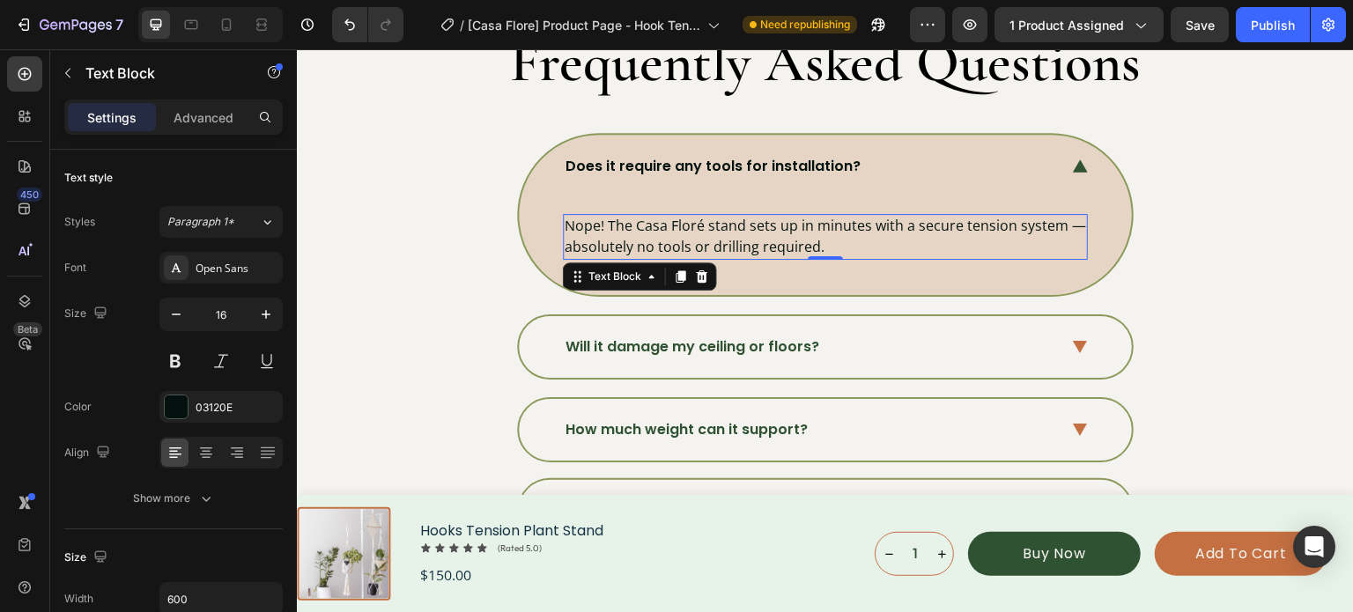
click at [657, 216] on p "Nope! The Casa Floré stand sets up in minutes with a secure tension system — ab…" at bounding box center [825, 236] width 521 height 41
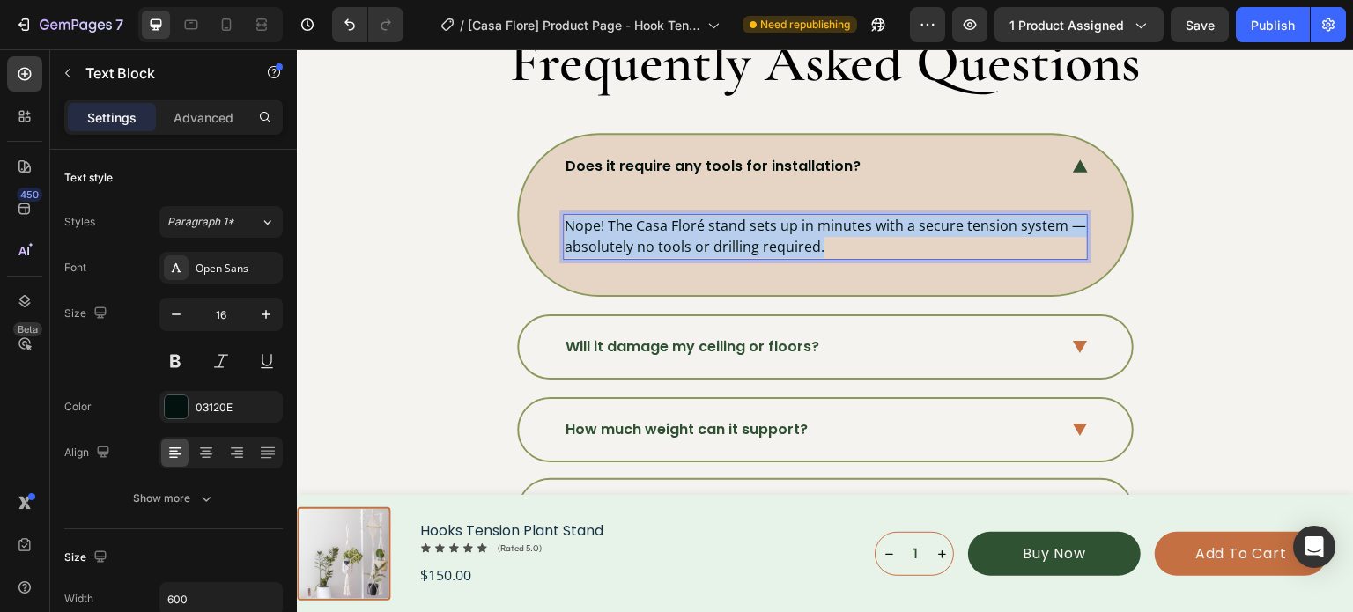
drag, startPoint x: 883, startPoint y: 242, endPoint x: 558, endPoint y: 224, distance: 325.5
click at [565, 224] on p "Nope! The Casa Floré stand sets up in minutes with a secure tension system — ab…" at bounding box center [825, 236] width 521 height 41
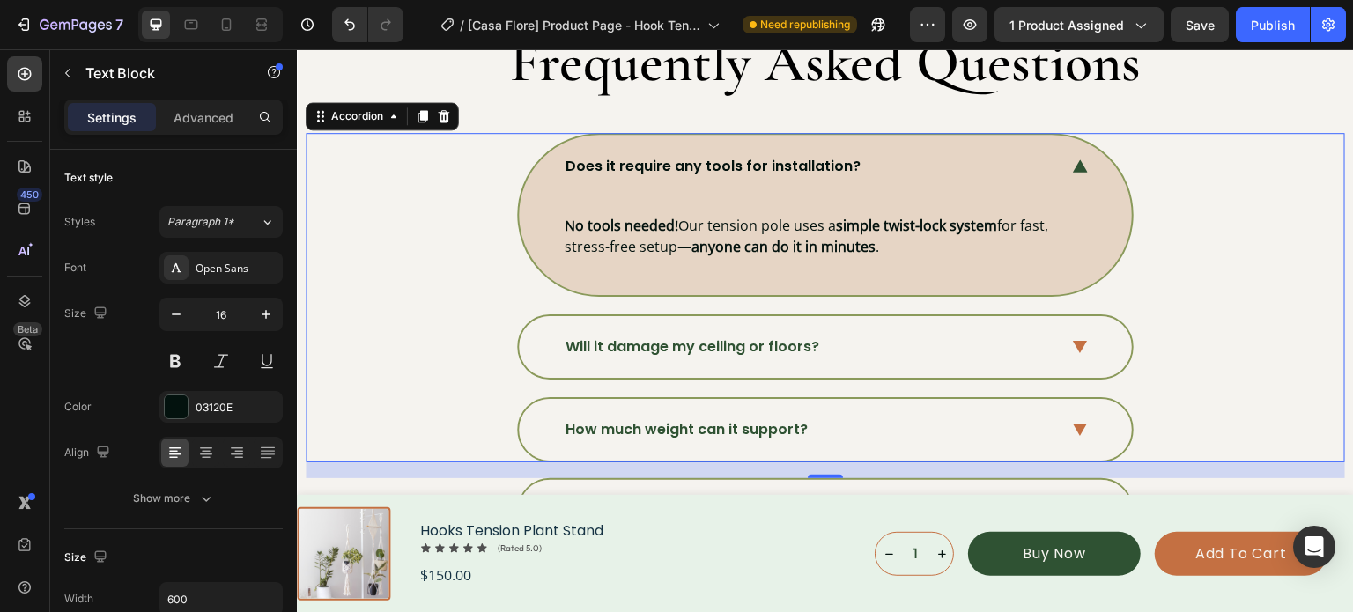
click at [1182, 216] on div "Does it require any tools for installation? No tools needed! Our tension pole u…" at bounding box center [824, 214] width 1037 height 163
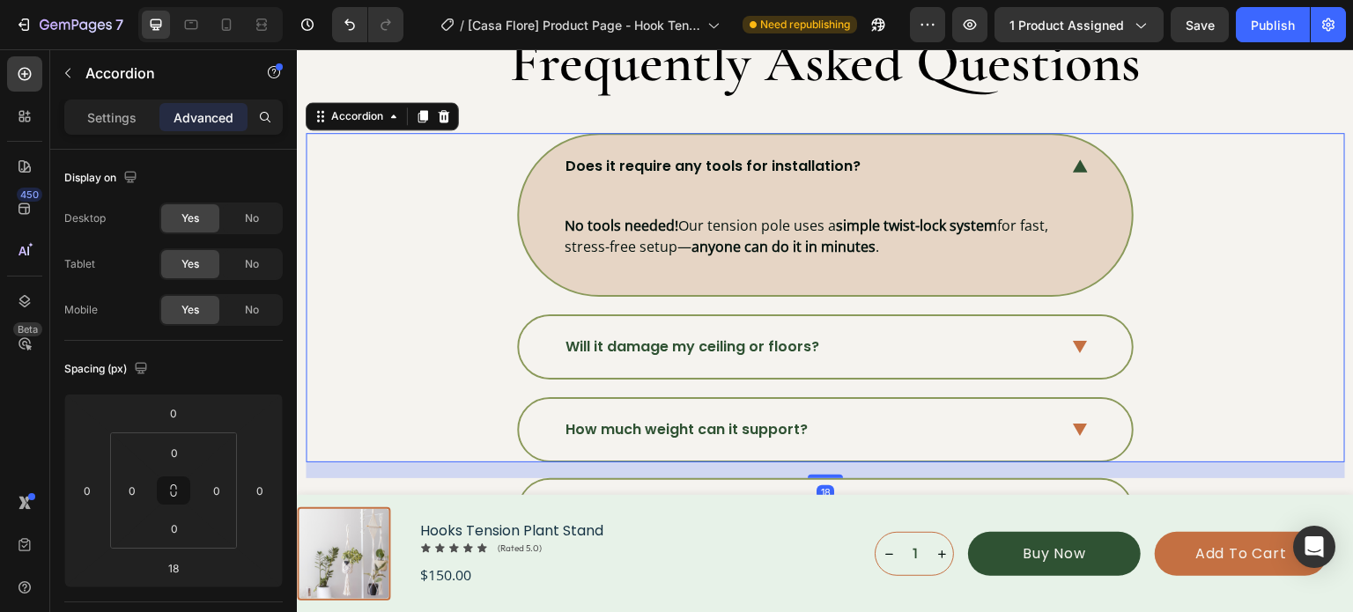
click at [793, 336] on p "Will it damage my ceiling or floors?" at bounding box center [692, 346] width 254 height 21
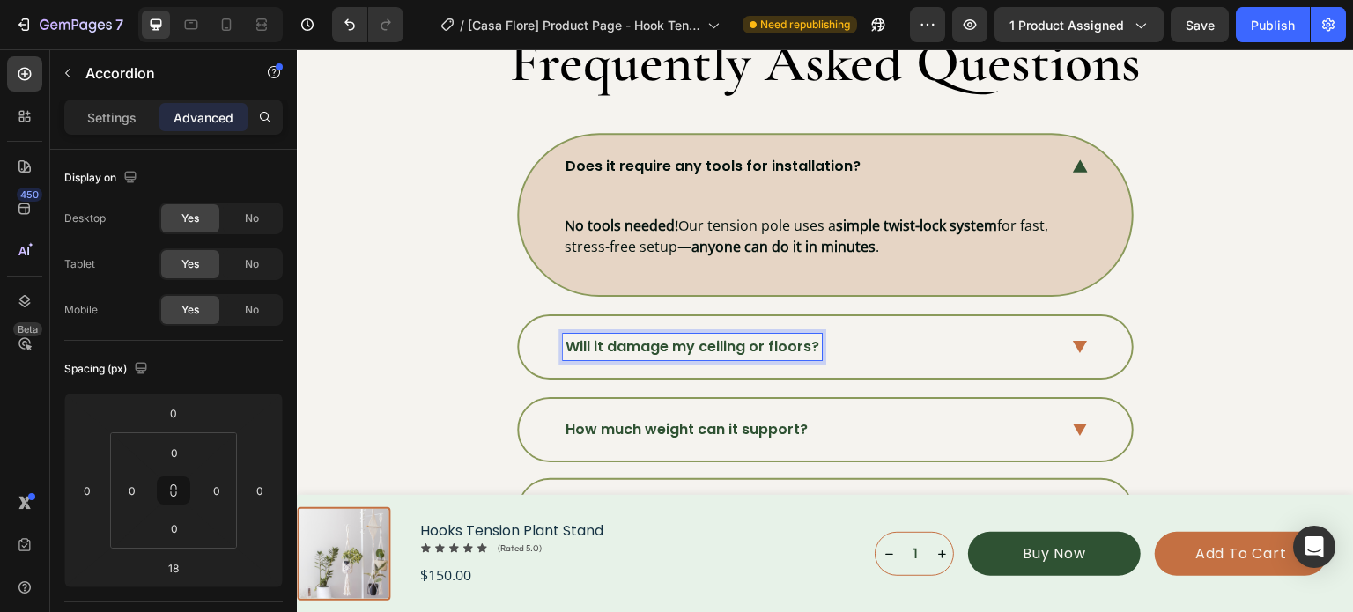
click at [730, 342] on p "Will it damage my ceiling or floors?" at bounding box center [692, 346] width 254 height 21
click at [609, 336] on strong "How long does it take to install?" at bounding box center [685, 346] width 240 height 20
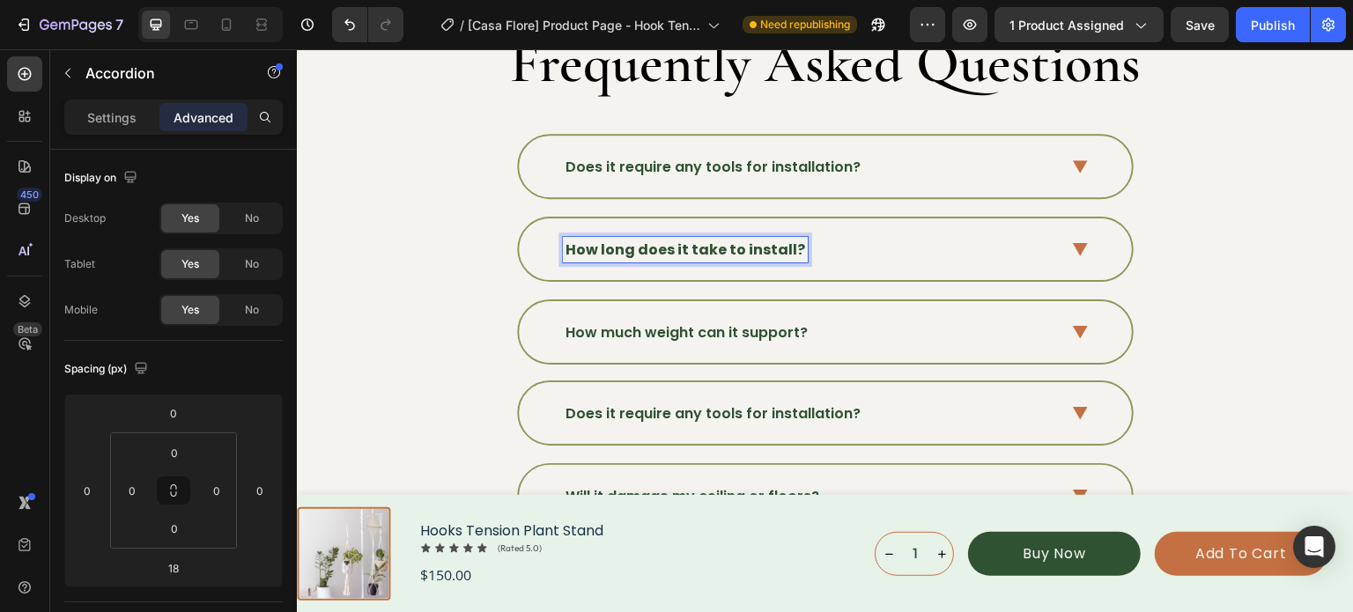
click at [616, 260] on strong "How long does it take to install?" at bounding box center [685, 250] width 240 height 20
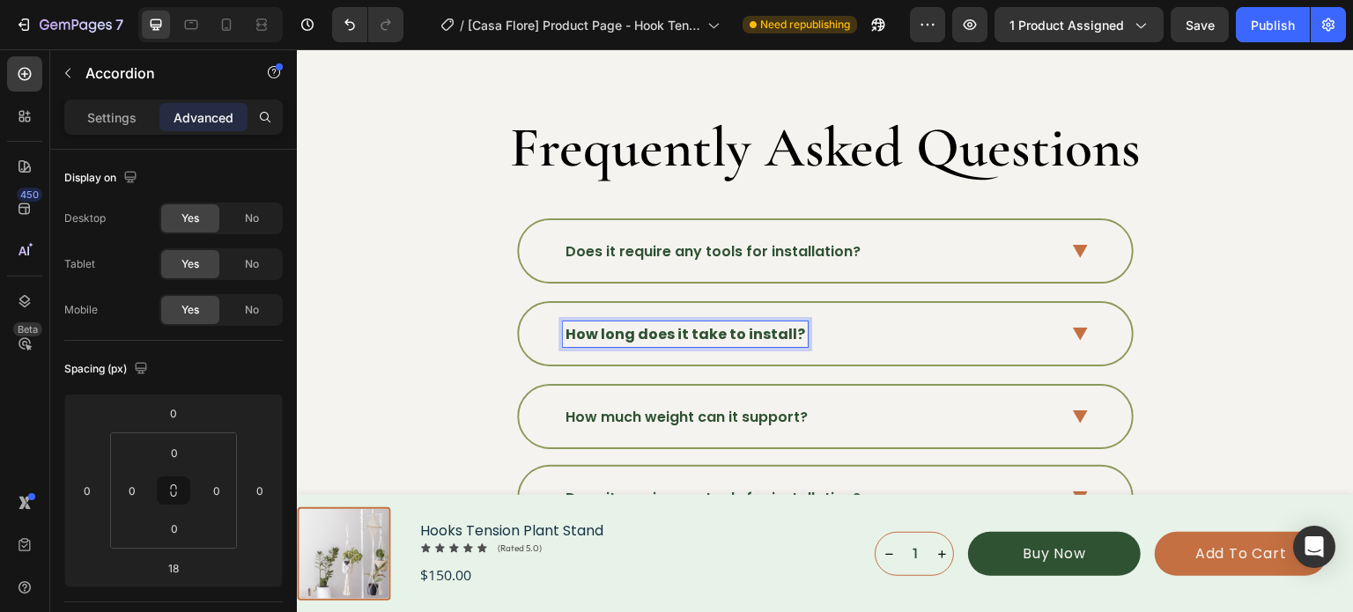
scroll to position [5814, 0]
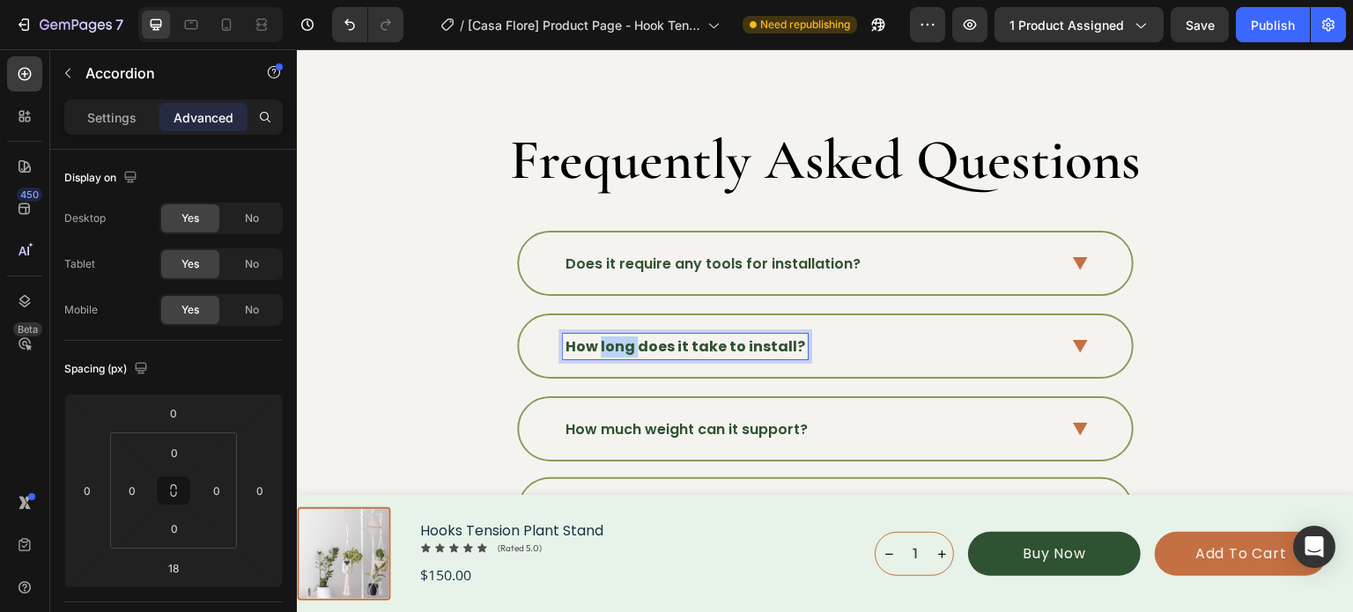
click at [616, 336] on strong "How long does it take to install?" at bounding box center [685, 346] width 240 height 20
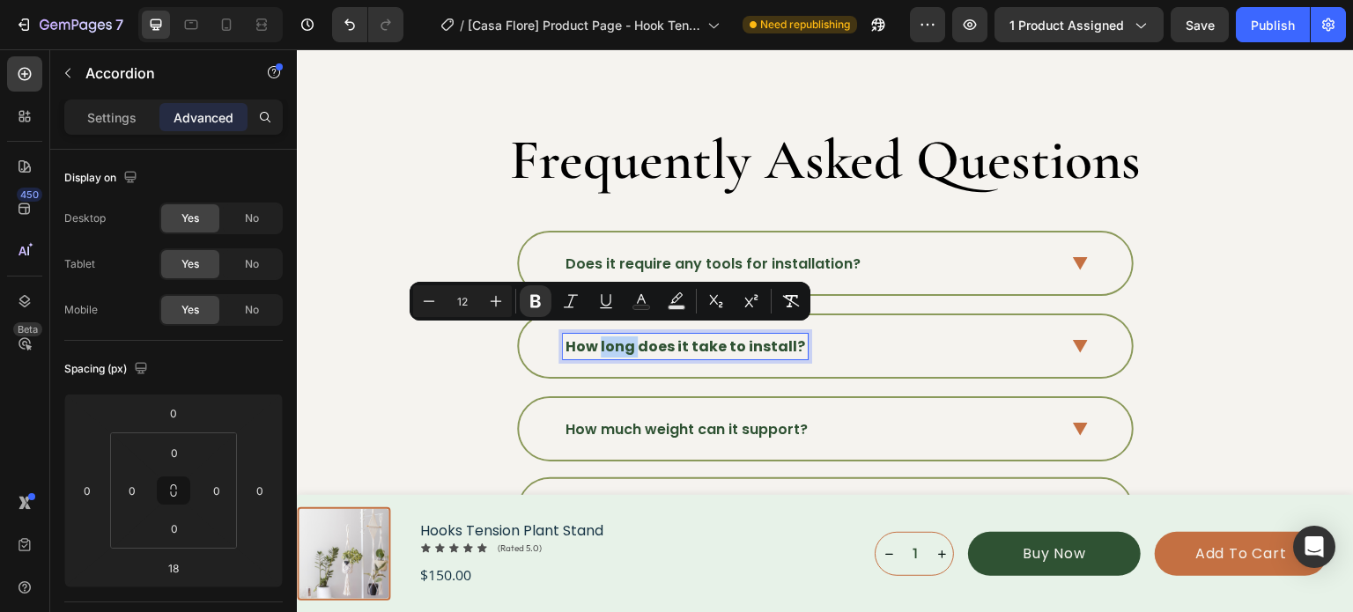
click at [616, 336] on strong "How long does it take to install?" at bounding box center [685, 346] width 240 height 20
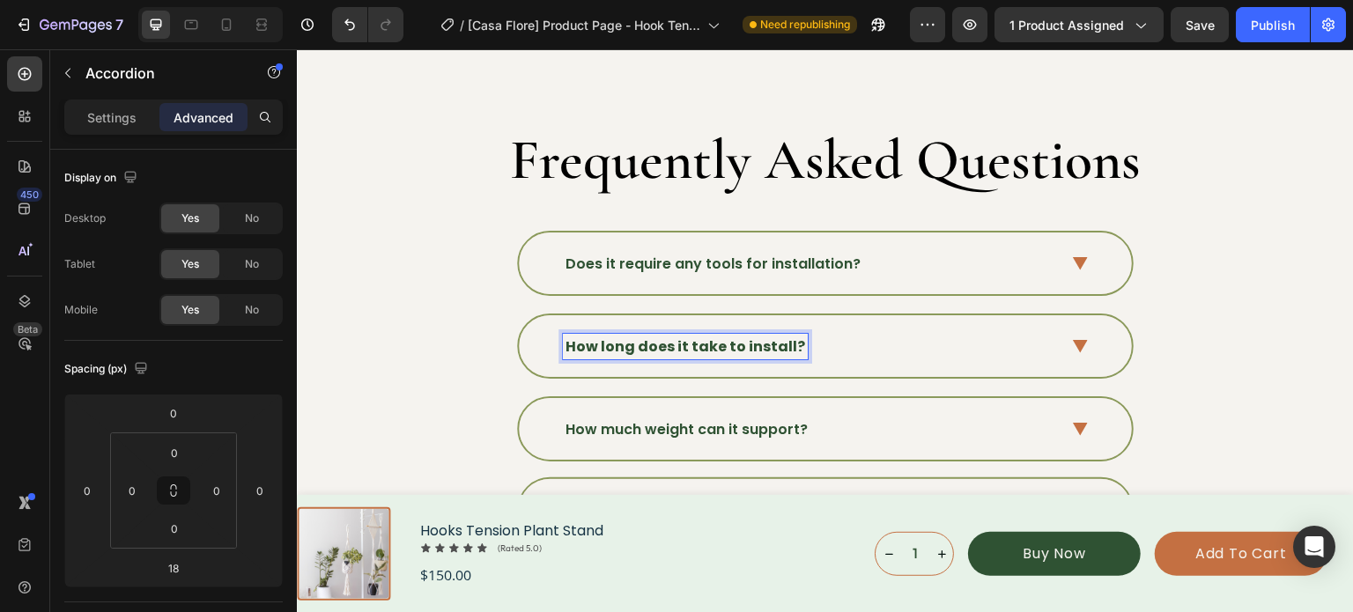
click at [593, 336] on strong "How long does it take to install?" at bounding box center [685, 346] width 240 height 20
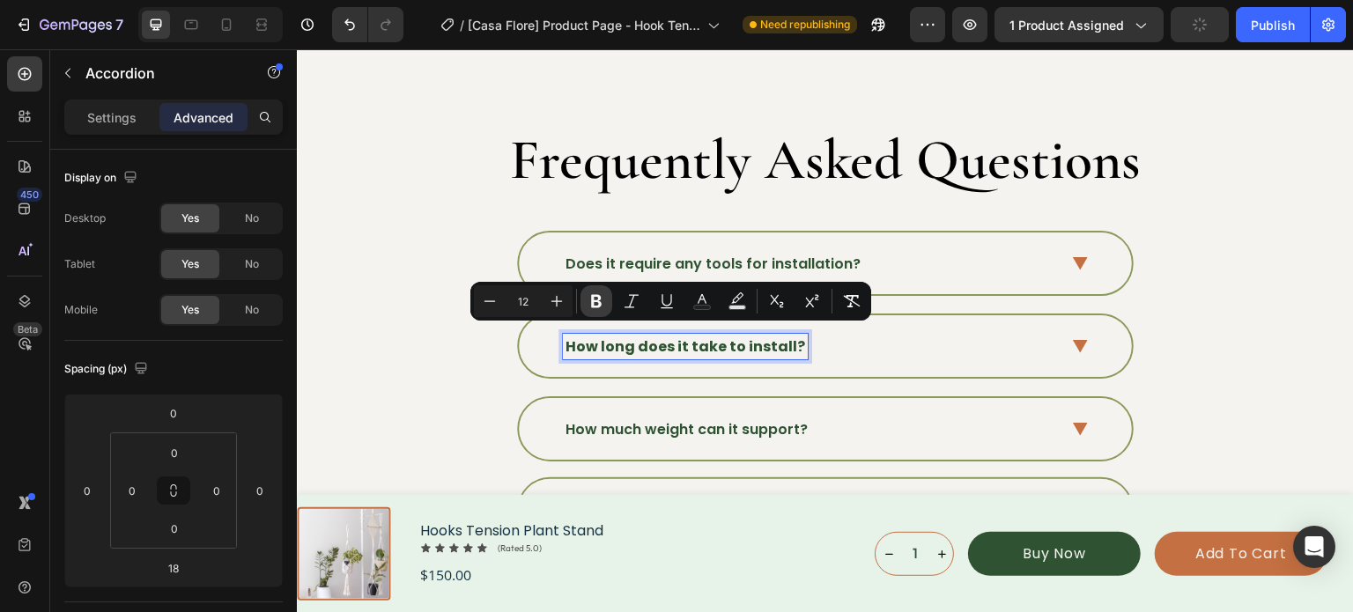
click at [598, 303] on icon "Editor contextual toolbar" at bounding box center [596, 301] width 18 height 18
click at [1192, 283] on div "Does it require any tools for installation?" at bounding box center [824, 263] width 1037 height 65
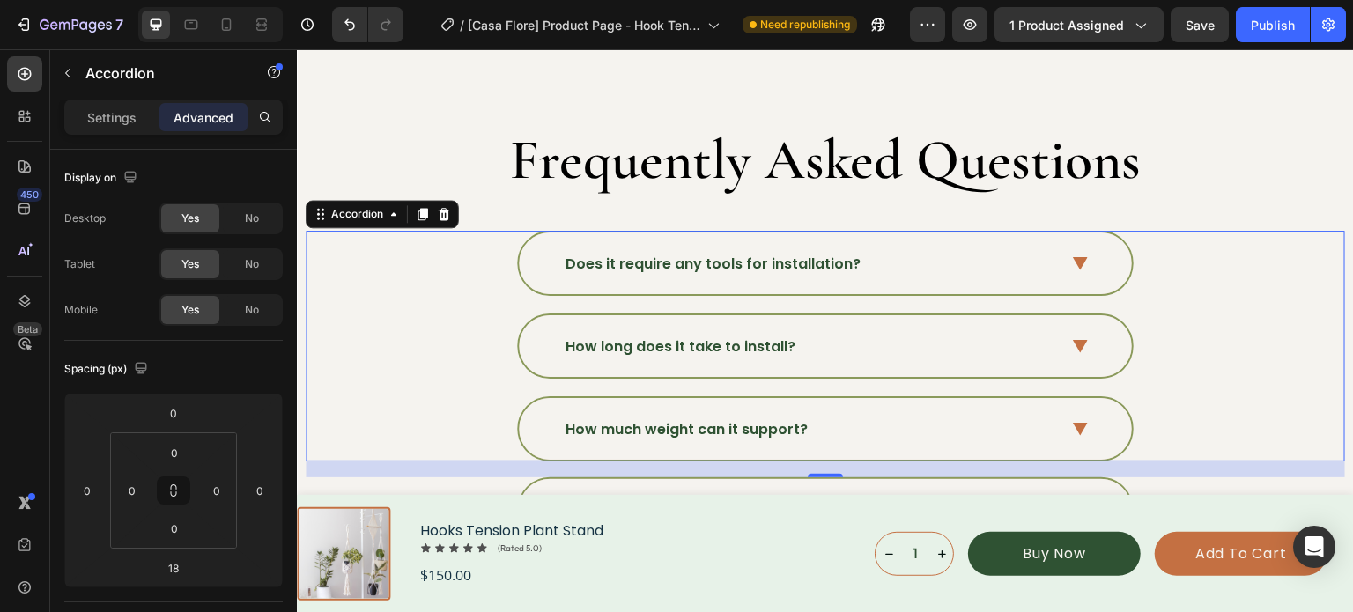
scroll to position [5902, 0]
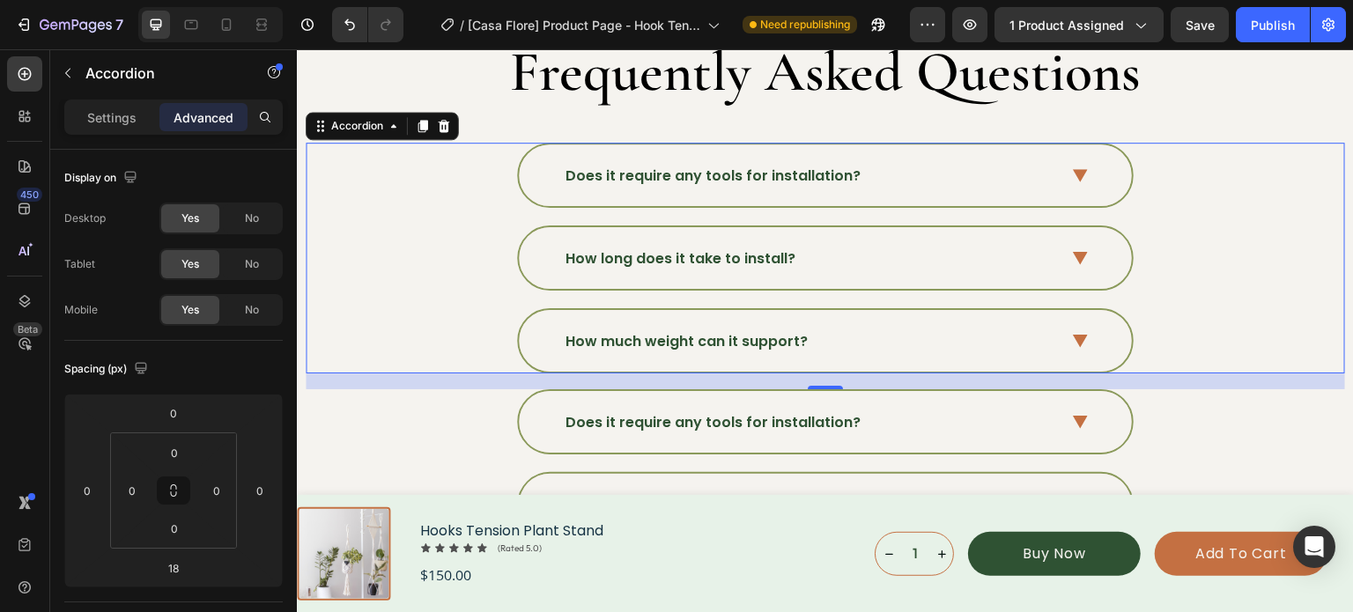
click at [1166, 278] on div "How long does it take to install?" at bounding box center [824, 257] width 1037 height 65
click at [1080, 255] on icon at bounding box center [1080, 258] width 15 height 13
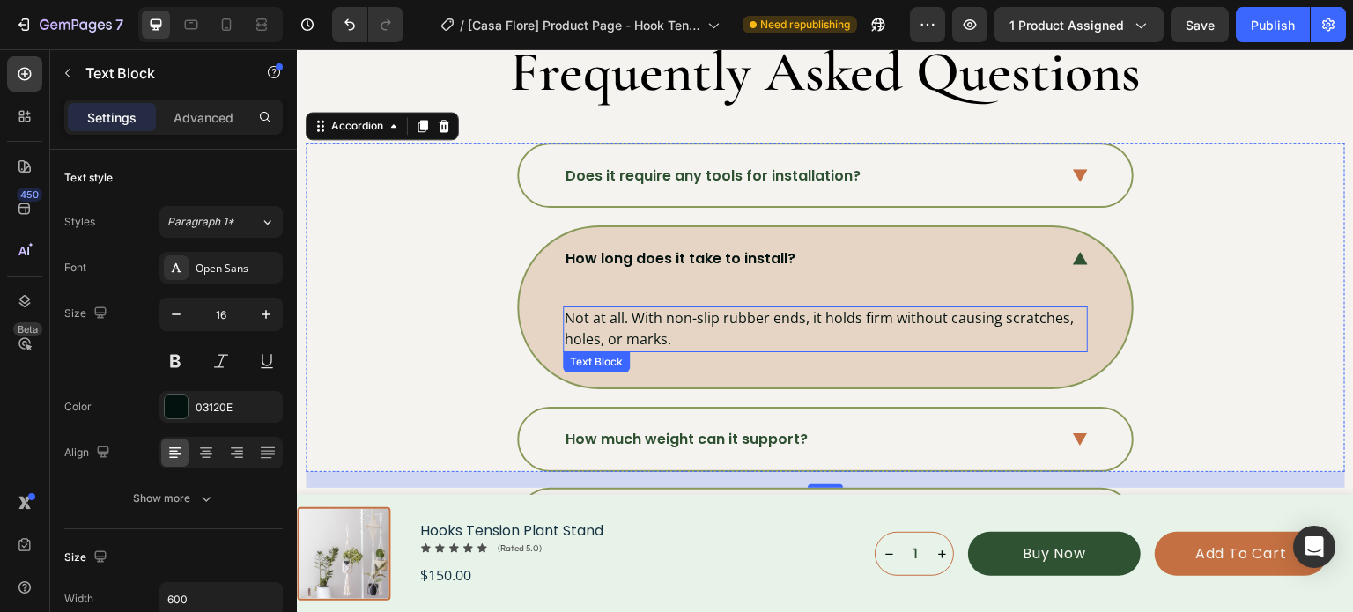
click at [791, 309] on p "Not at all. With non-slip rubber ends, it holds firm without causing scratches,…" at bounding box center [825, 328] width 521 height 41
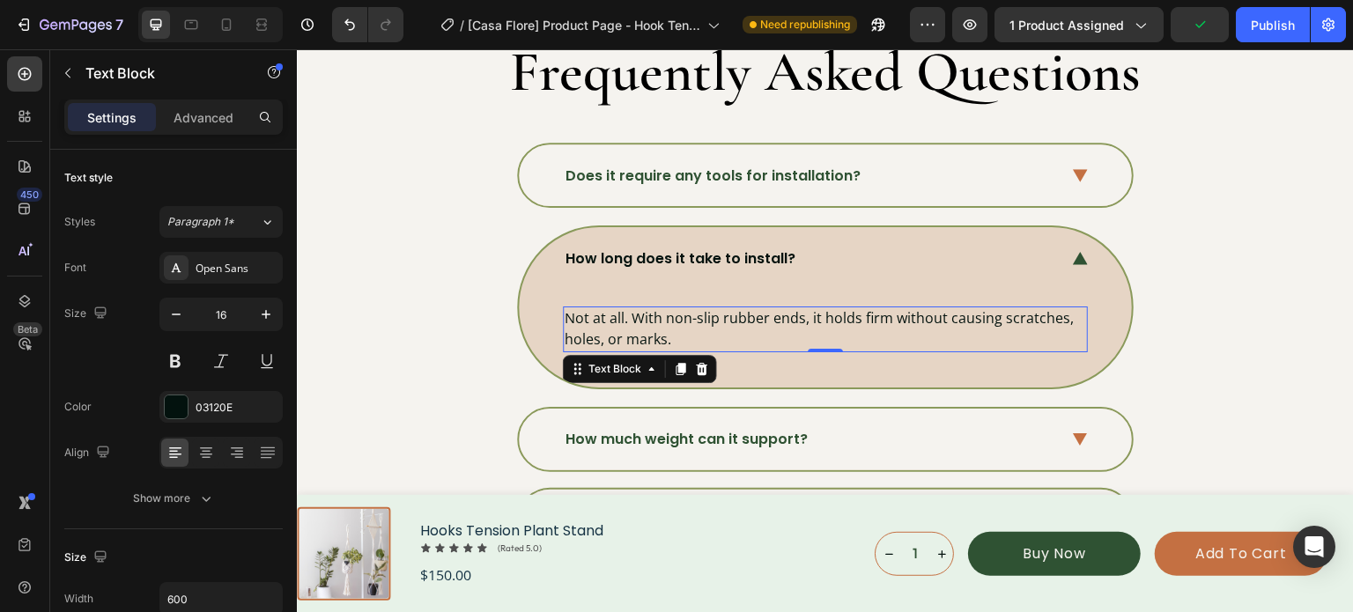
click at [779, 320] on p "Not at all. With non-slip rubber ends, it holds firm without causing scratches,…" at bounding box center [825, 328] width 521 height 41
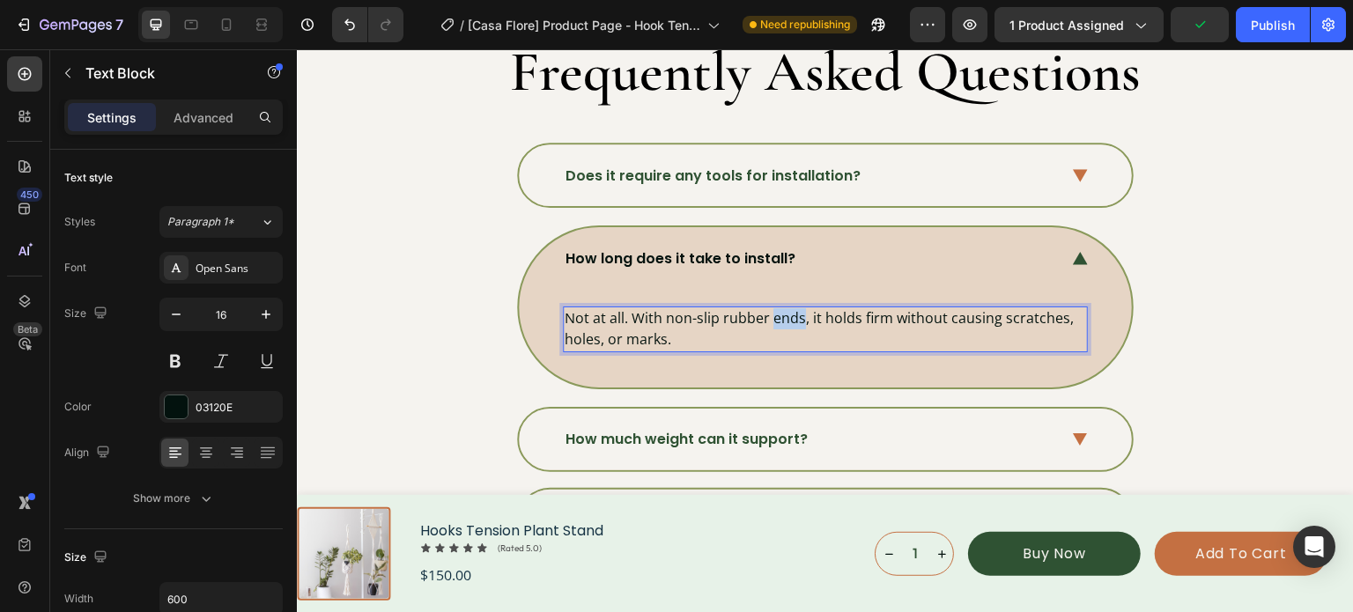
click at [779, 320] on p "Not at all. With non-slip rubber ends, it holds firm without causing scratches,…" at bounding box center [825, 328] width 521 height 41
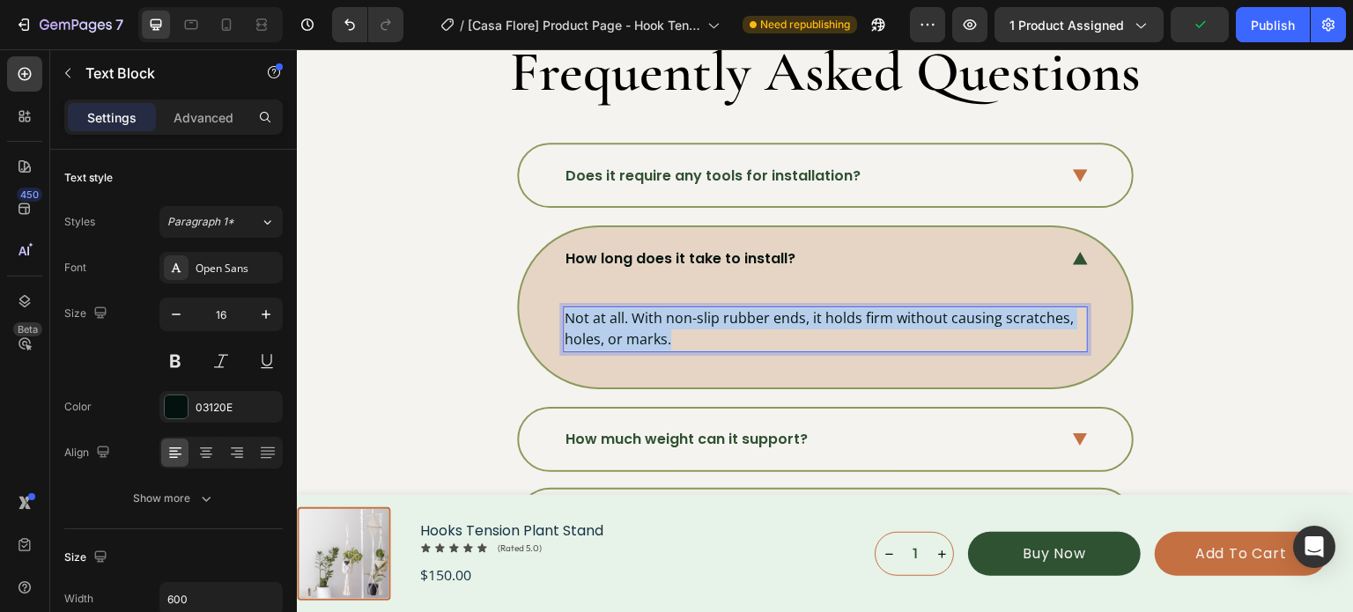
click at [779, 320] on p "Not at all. With non-slip rubber ends, it holds firm without causing scratches,…" at bounding box center [825, 328] width 521 height 41
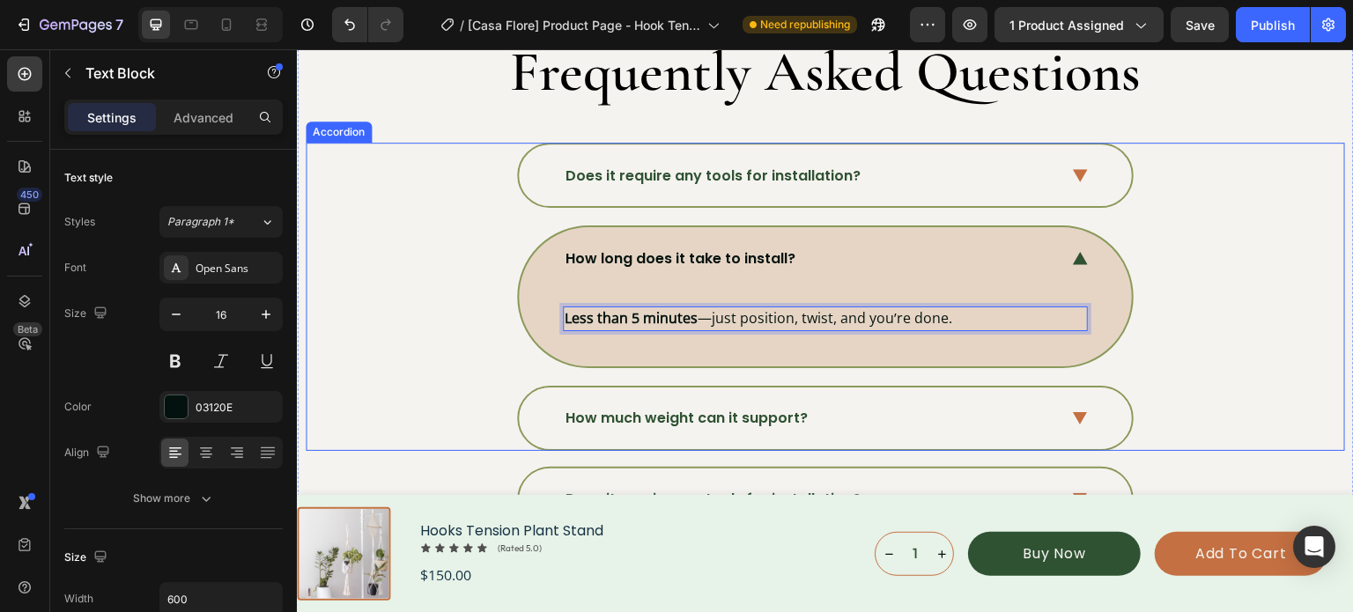
click at [1223, 256] on div "How long does it take to install? Less than 5 minutes —just position, twist, an…" at bounding box center [824, 296] width 1037 height 143
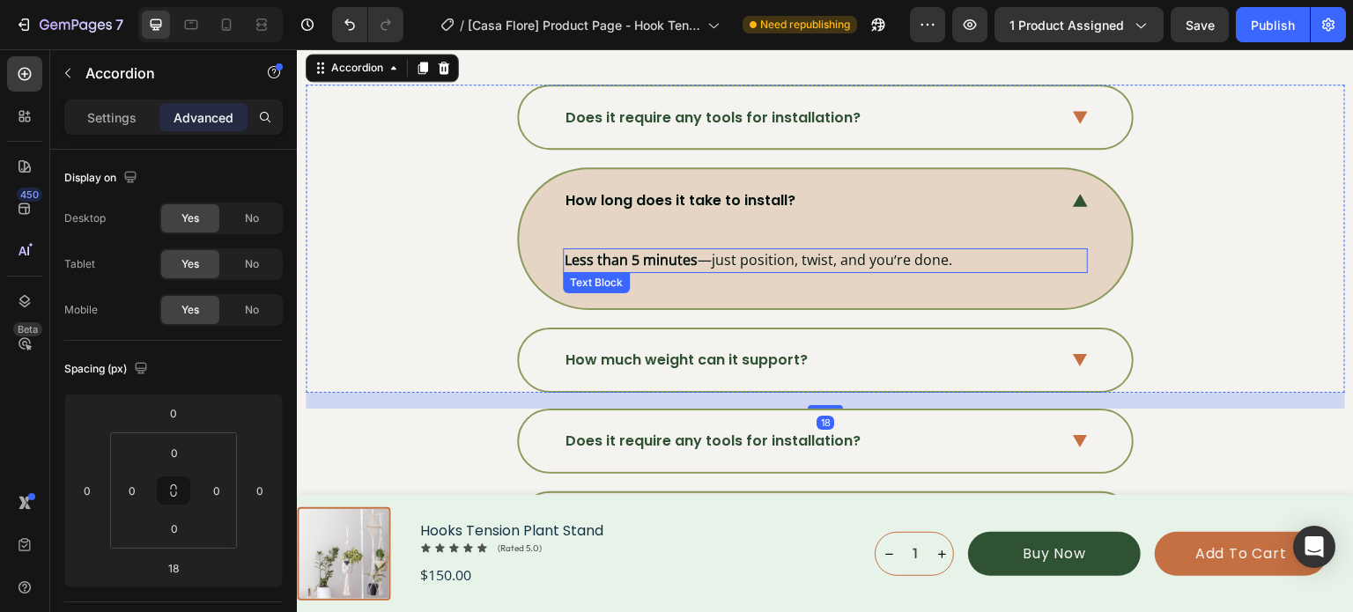
scroll to position [5990, 0]
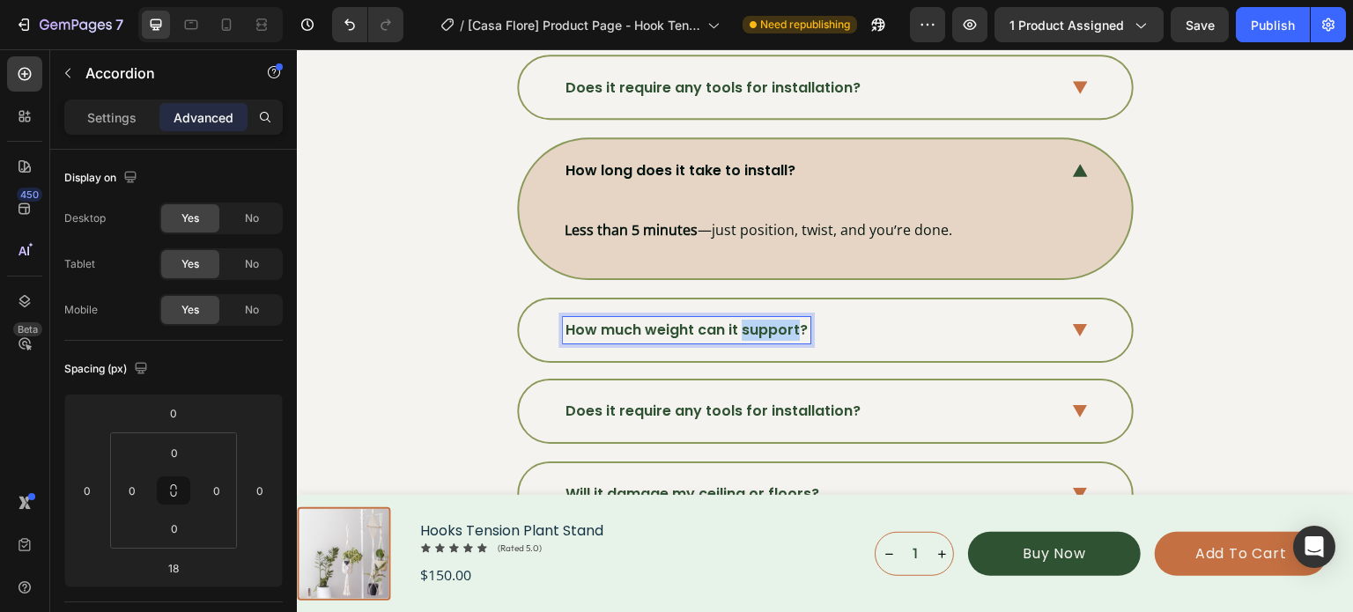
click at [755, 324] on p "How much weight can it support?" at bounding box center [686, 330] width 242 height 21
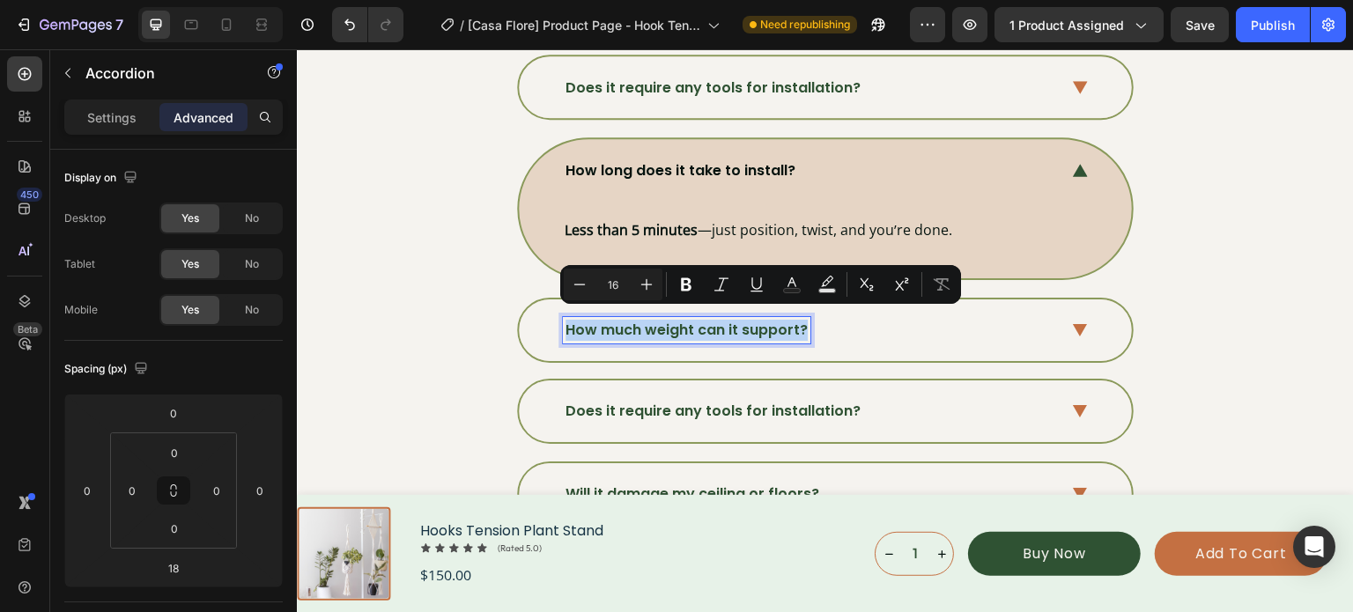
click at [755, 324] on p "How much weight can it support?" at bounding box center [686, 330] width 242 height 21
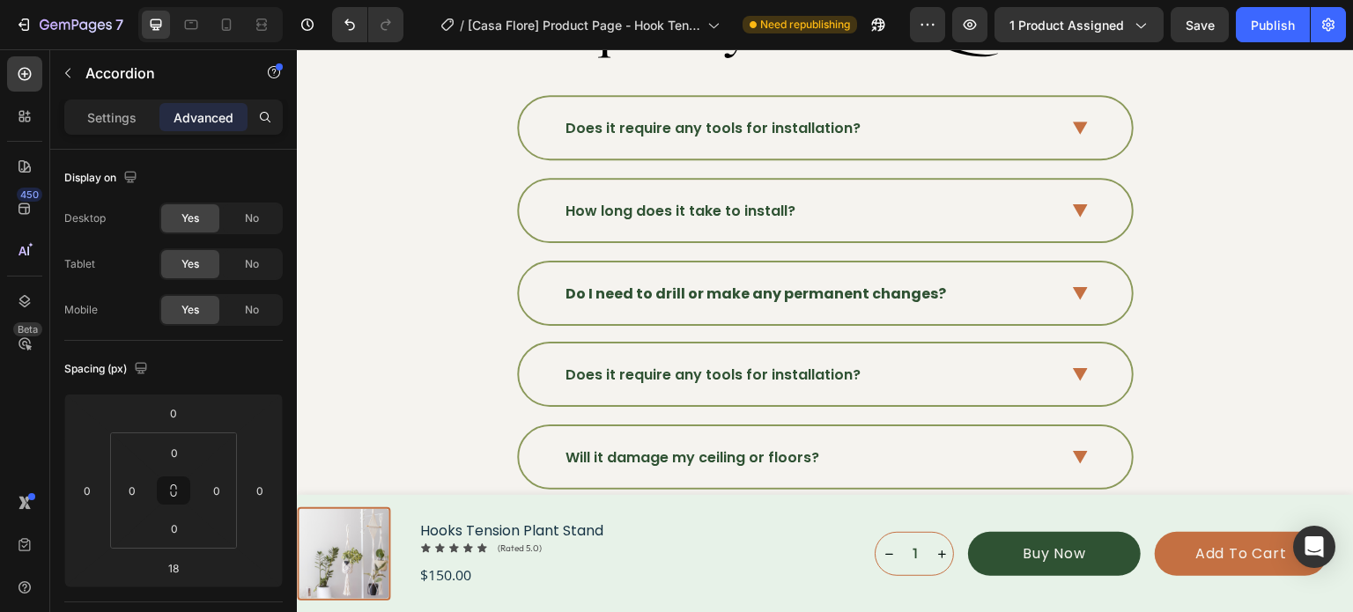
scroll to position [5942, 0]
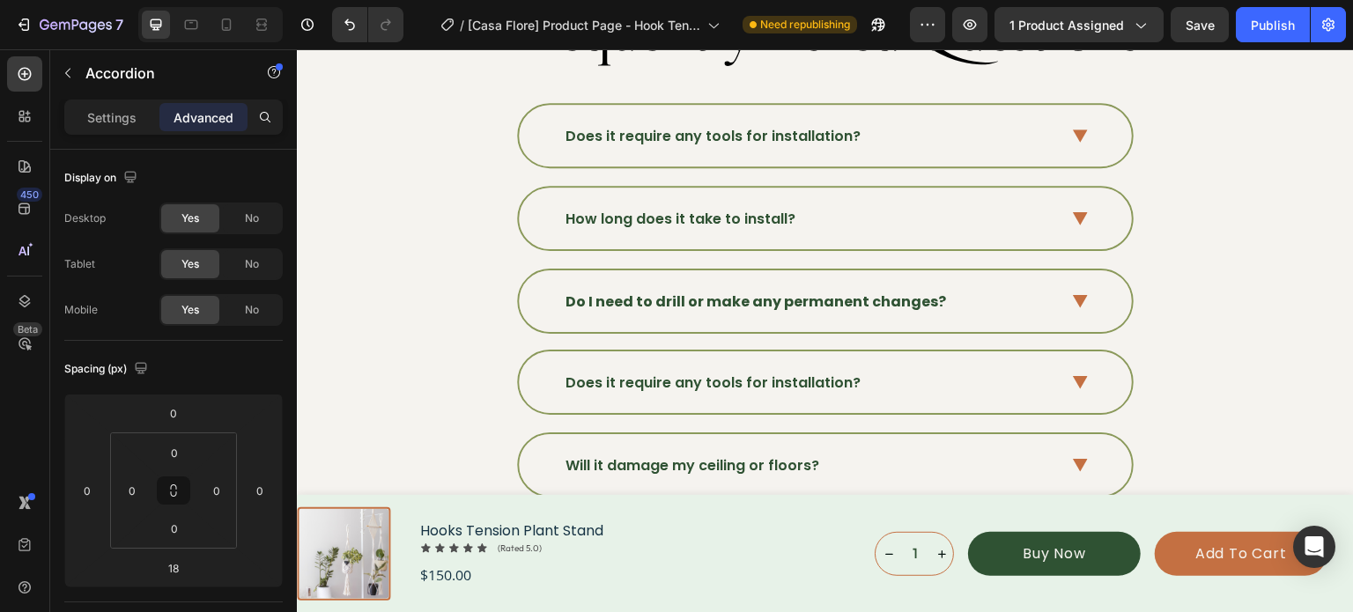
click at [1064, 327] on div "Do I need to drill or make any permanent changes?" at bounding box center [825, 301] width 613 height 62
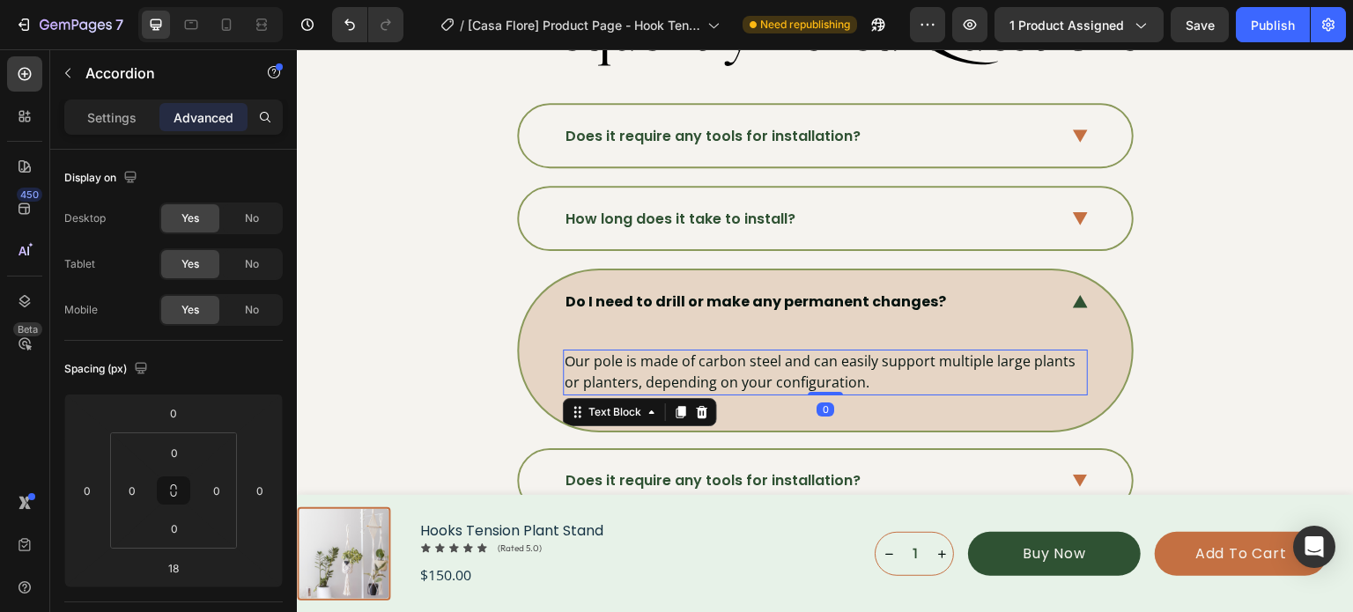
click at [816, 364] on p "Our pole is made of carbon steel and can easily support multiple large plants o…" at bounding box center [825, 371] width 521 height 41
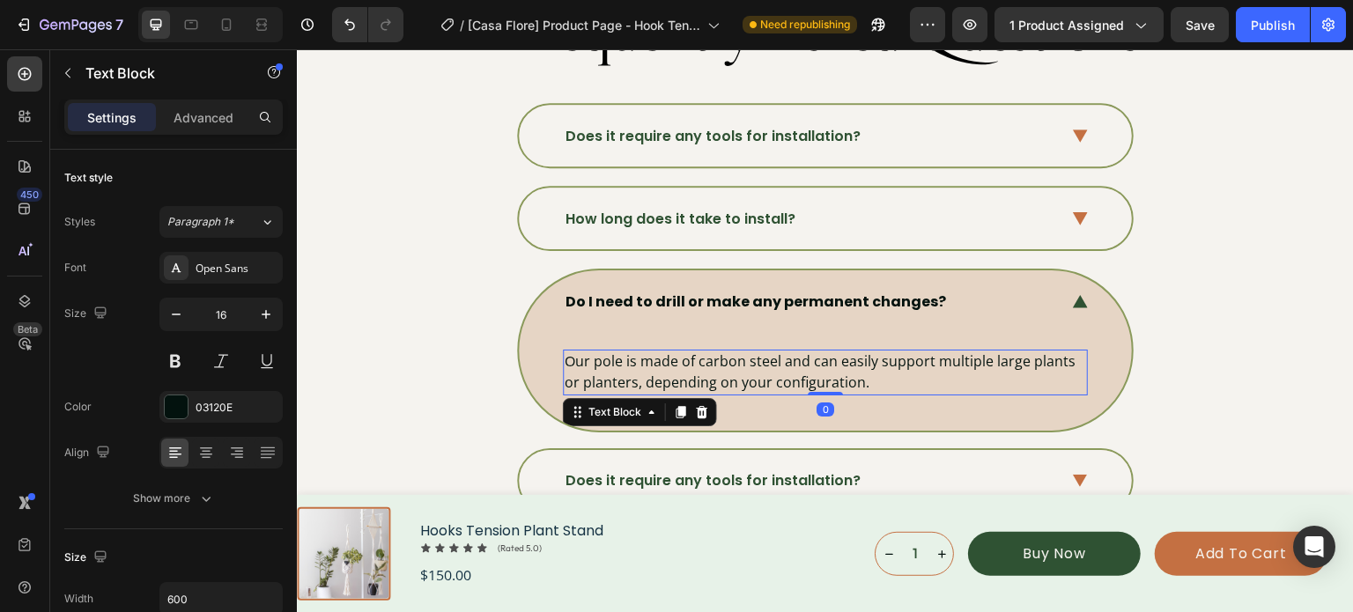
click at [816, 364] on p "Our pole is made of carbon steel and can easily support multiple large plants o…" at bounding box center [825, 371] width 521 height 41
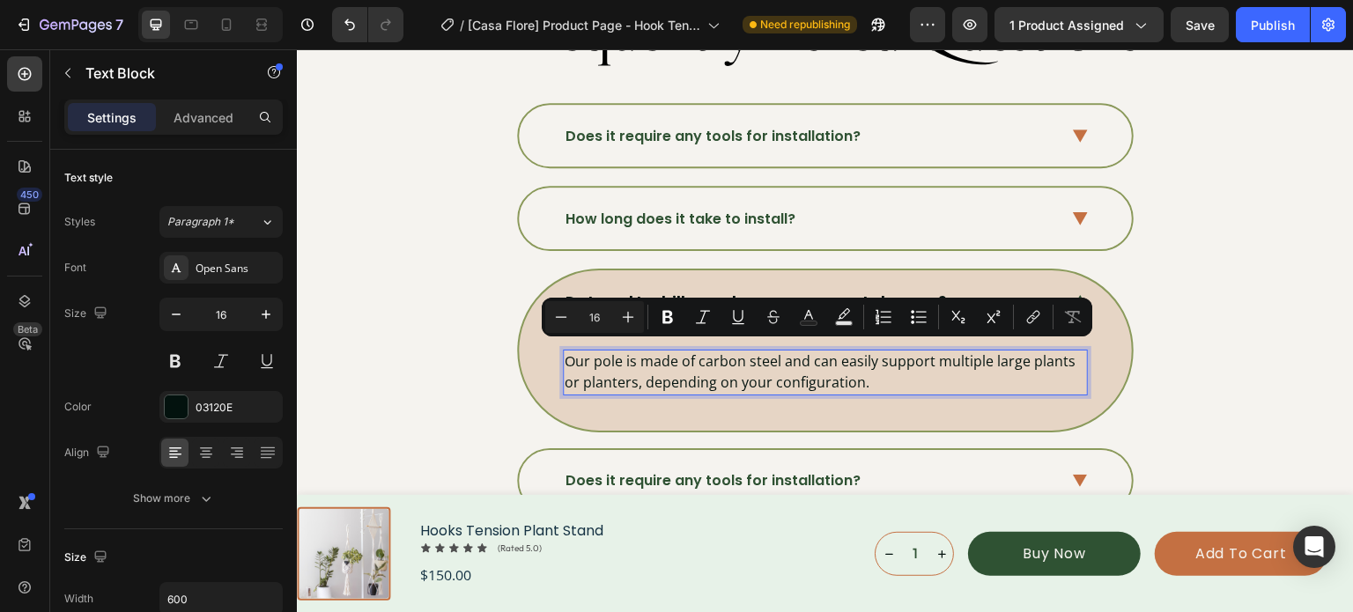
drag, startPoint x: 849, startPoint y: 365, endPoint x: 866, endPoint y: 369, distance: 17.3
click at [858, 366] on p "Our pole is made of carbon steel and can easily support multiple large plants o…" at bounding box center [825, 371] width 521 height 41
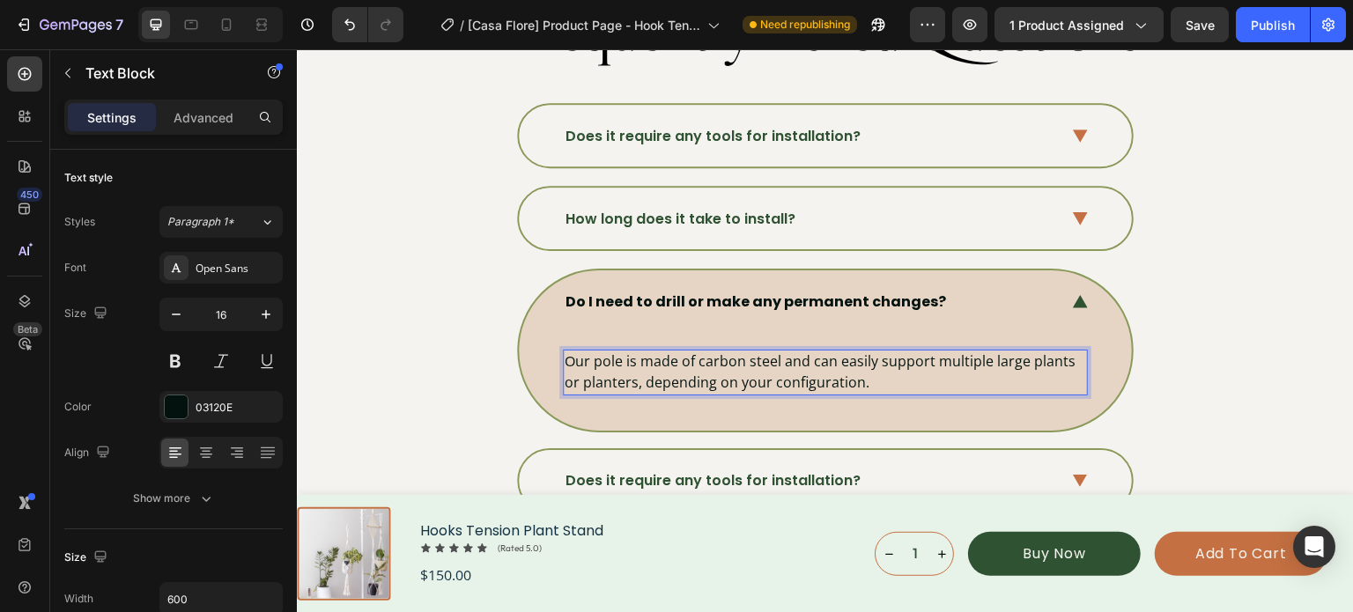
click at [864, 367] on p "Our pole is made of carbon steel and can easily support multiple large plants o…" at bounding box center [825, 371] width 521 height 41
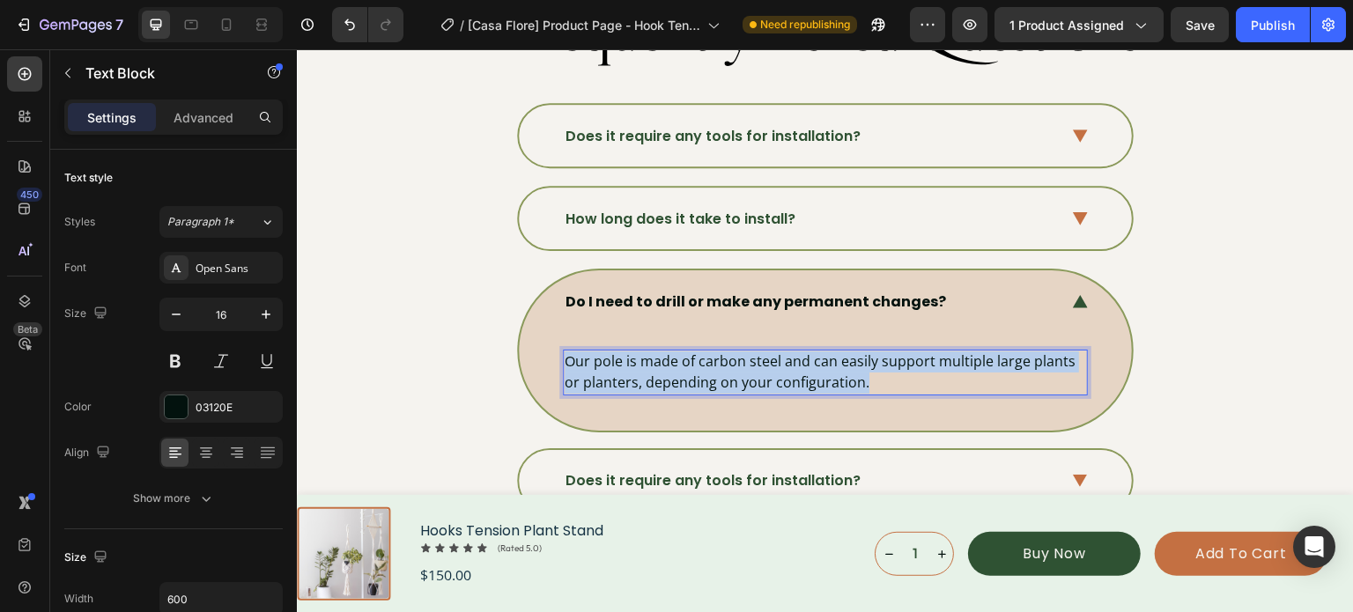
click at [864, 367] on p "Our pole is made of carbon steel and can easily support multiple large plants o…" at bounding box center [825, 371] width 521 height 41
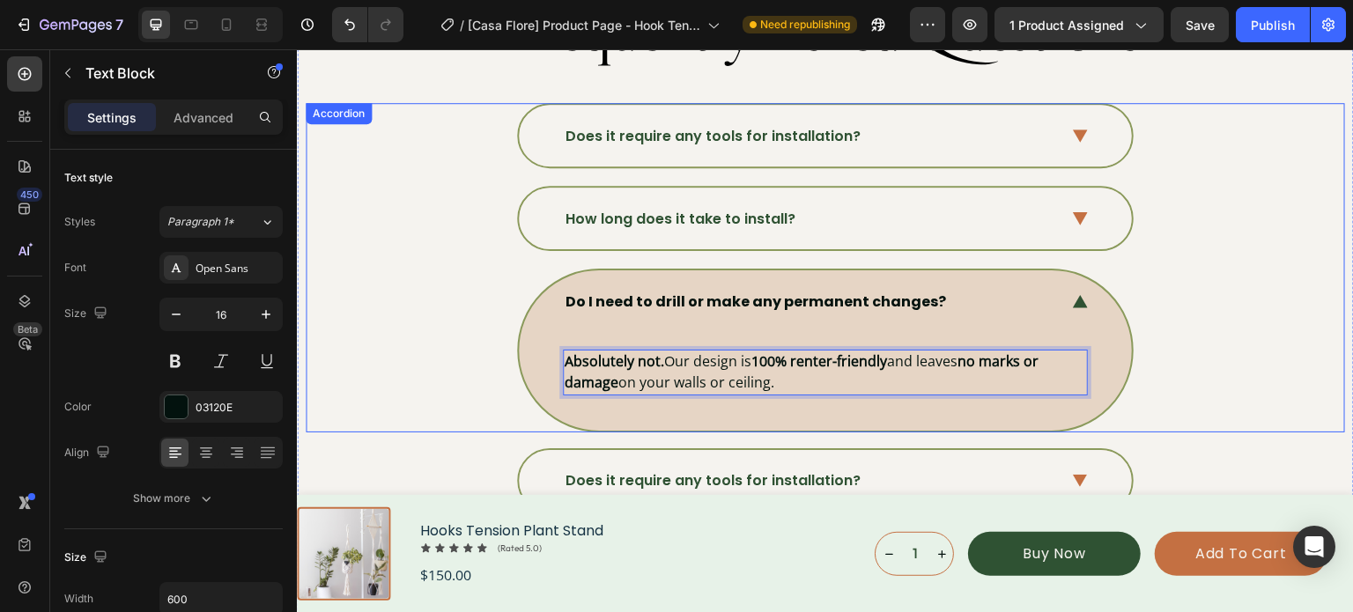
click at [1196, 290] on div "Do I need to drill or make any permanent changes? Absolutely not. Our design is…" at bounding box center [824, 350] width 1037 height 163
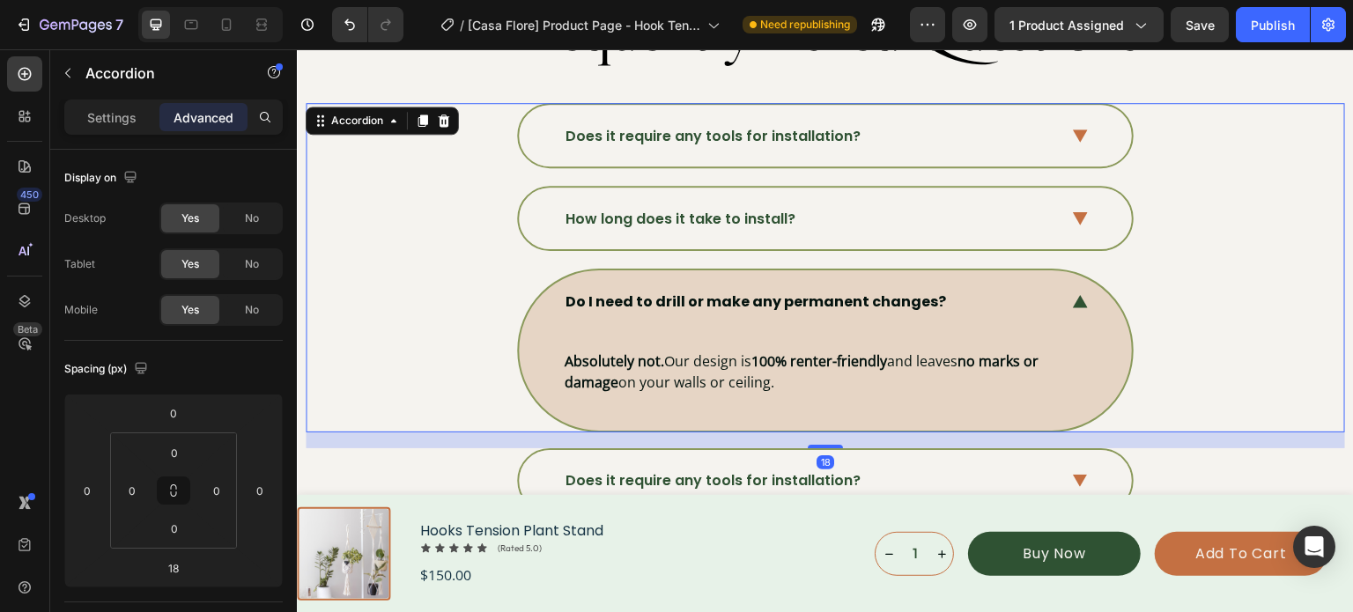
click at [1059, 296] on div "Do I need to drill or make any permanent changes?" at bounding box center [825, 301] width 613 height 62
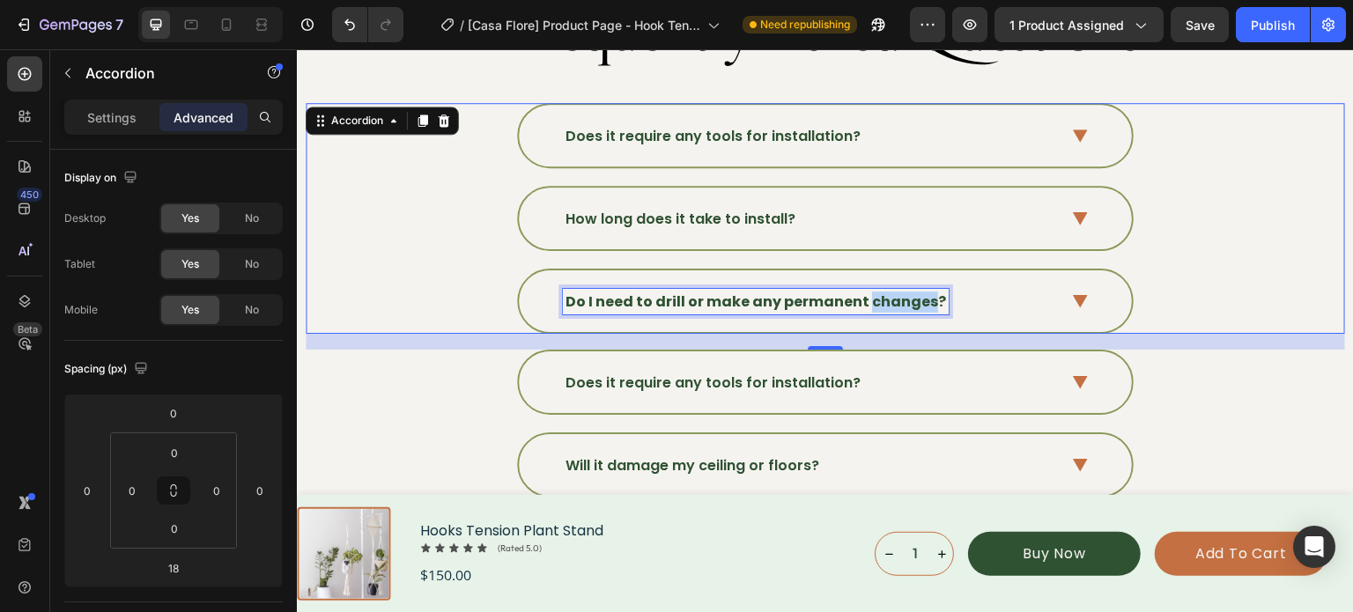
click at [895, 292] on strong "Do I need to drill or make any permanent changes?" at bounding box center [755, 302] width 380 height 20
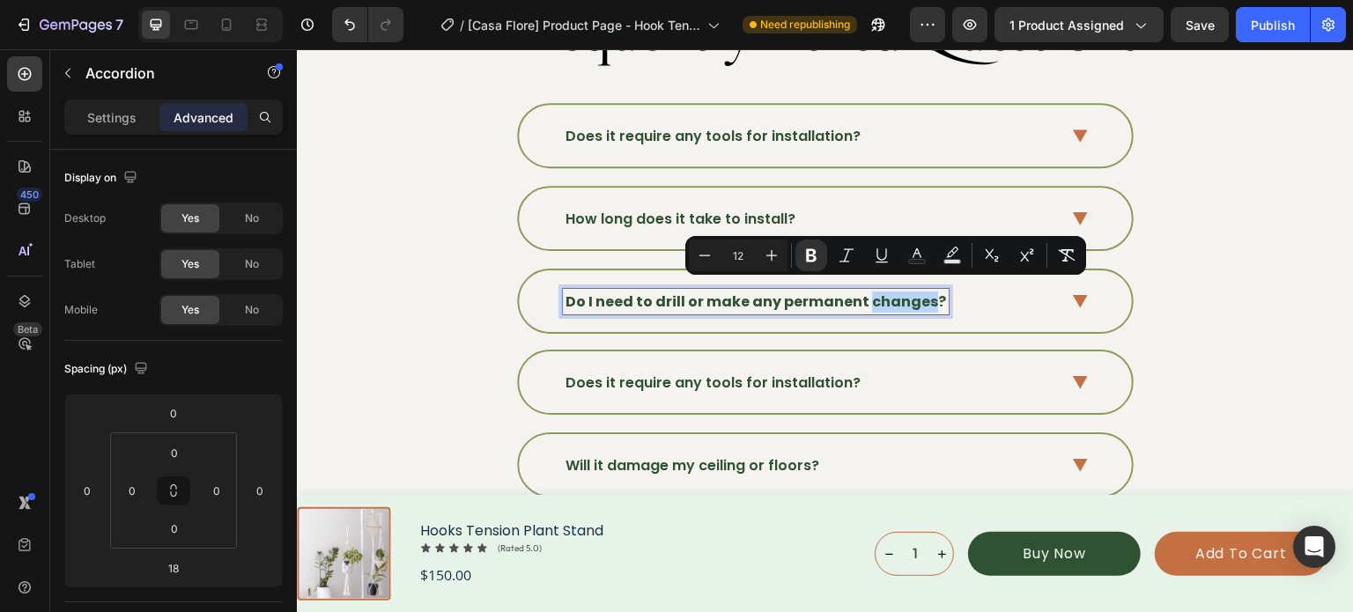
click at [895, 292] on strong "Do I need to drill or make any permanent changes?" at bounding box center [755, 302] width 380 height 20
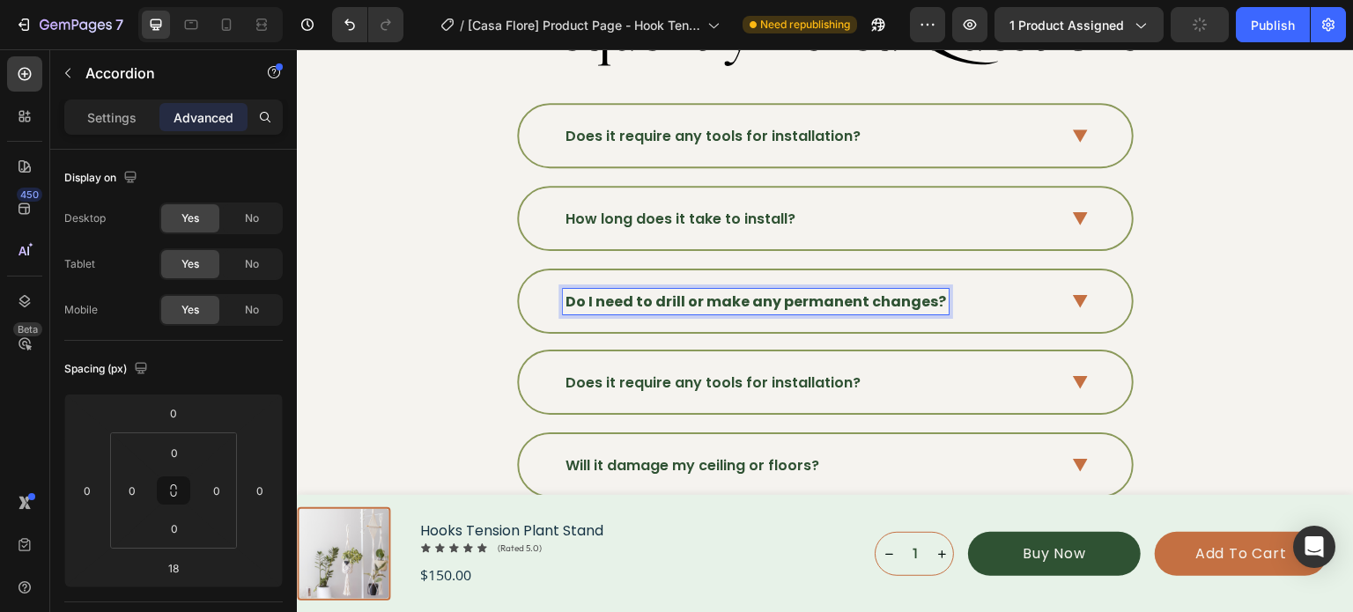
click at [879, 296] on strong "Do I need to drill or make any permanent changes?" at bounding box center [755, 302] width 380 height 20
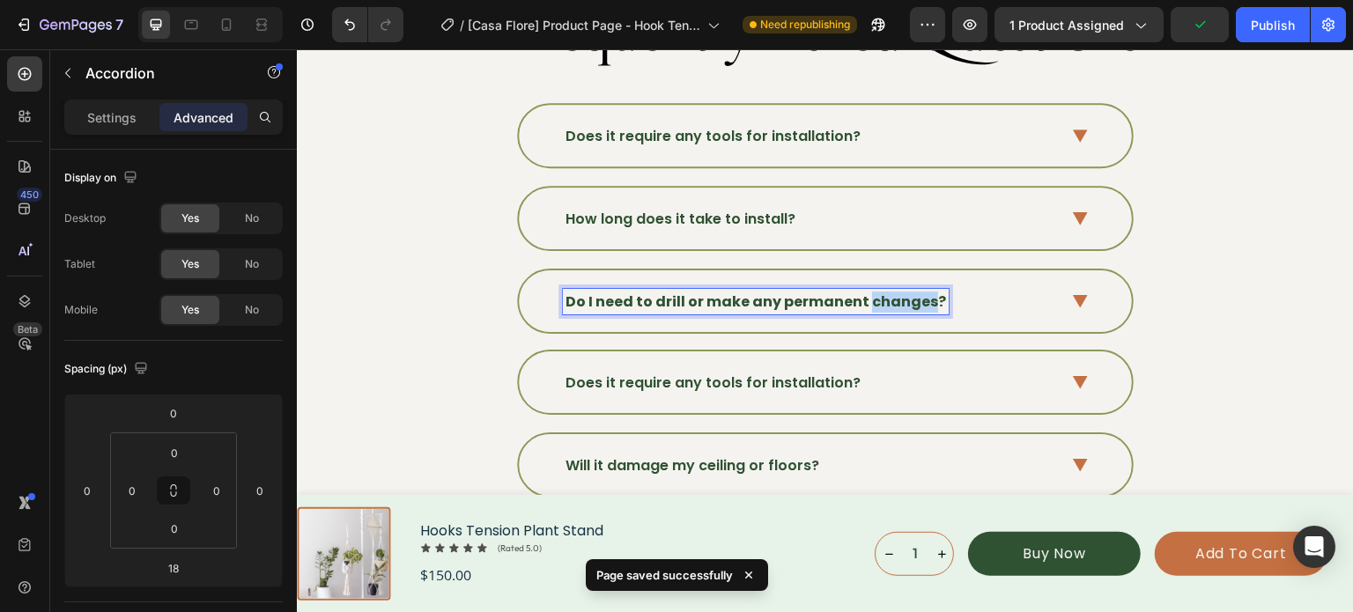
click at [879, 296] on strong "Do I need to drill or make any permanent changes?" at bounding box center [755, 302] width 380 height 20
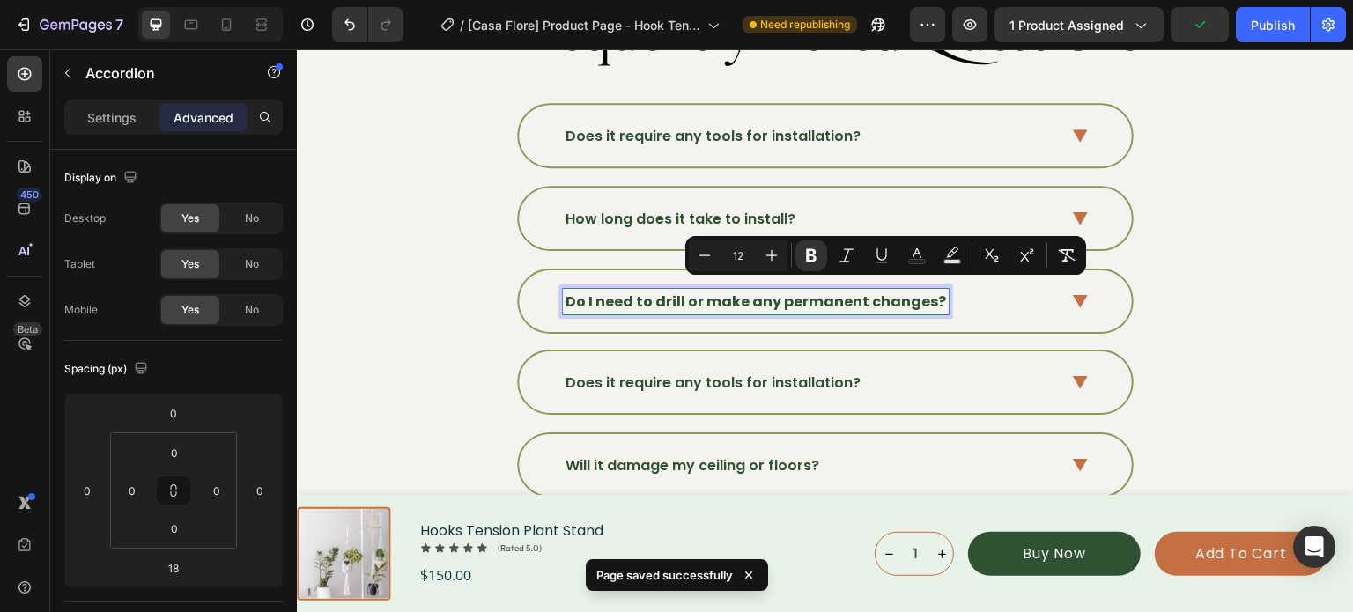
click at [806, 292] on strong "Do I need to drill or make any permanent changes?" at bounding box center [755, 302] width 380 height 20
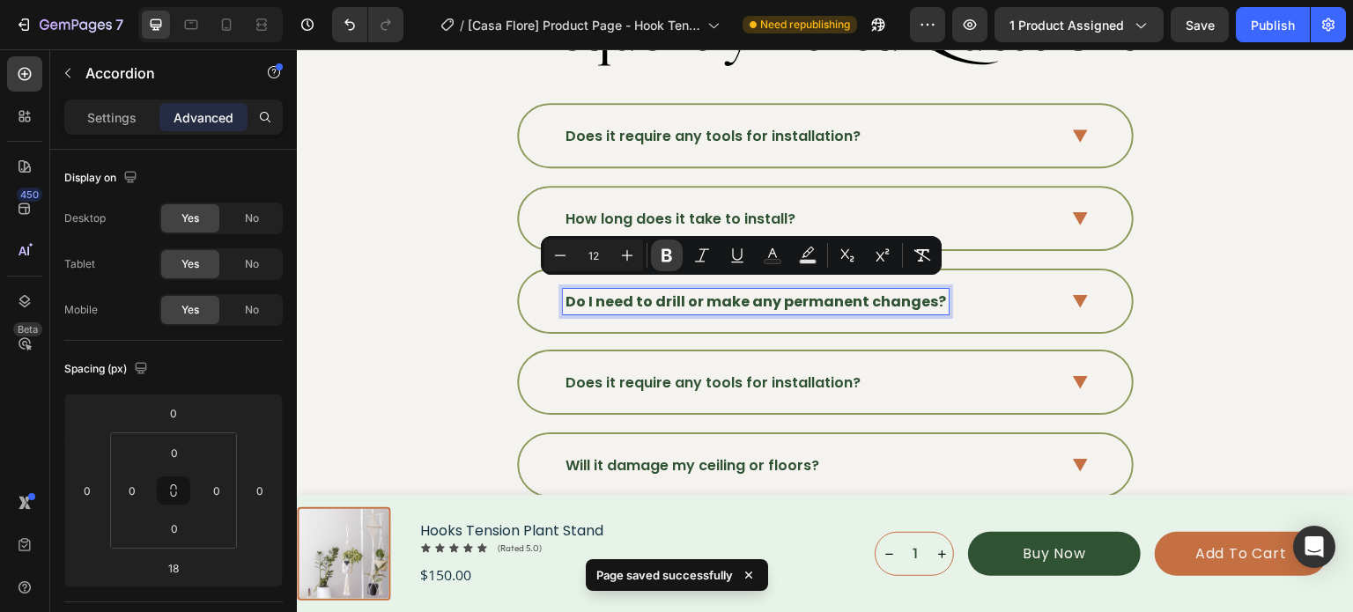
click at [677, 249] on button "Bold" at bounding box center [667, 256] width 32 height 32
click at [1233, 229] on div "How long does it take to install?" at bounding box center [824, 218] width 1037 height 65
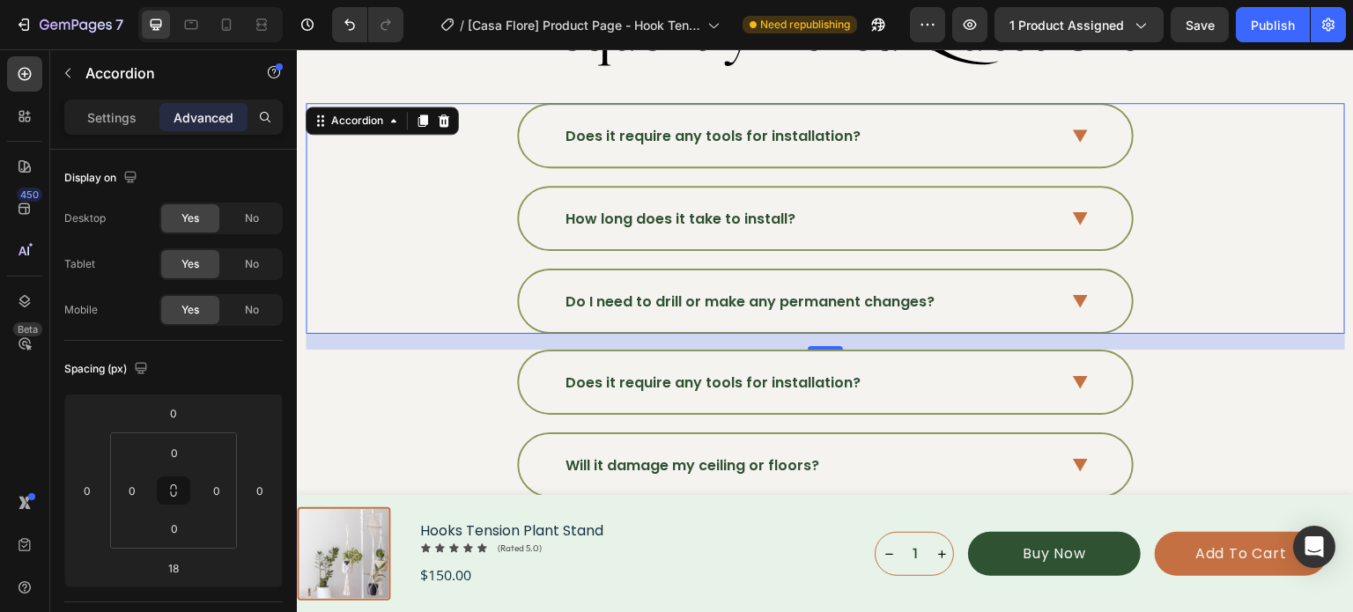
click at [1082, 292] on div "Do I need to drill or make any permanent changes?" at bounding box center [825, 301] width 613 height 62
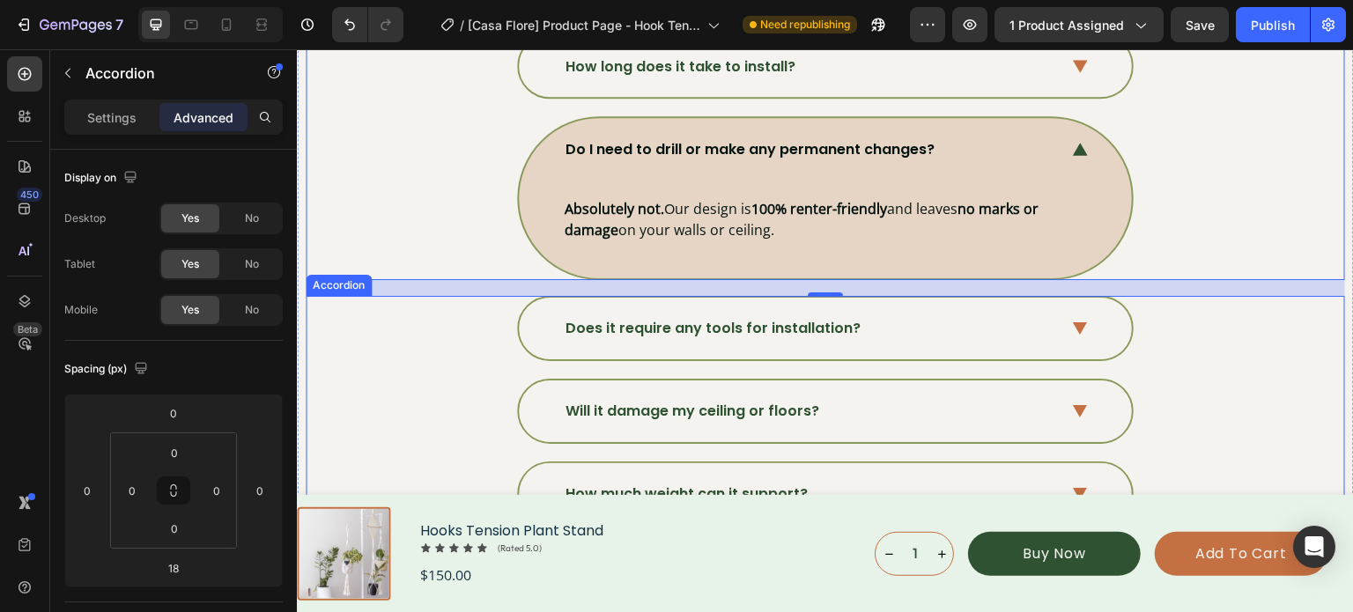
scroll to position [6118, 0]
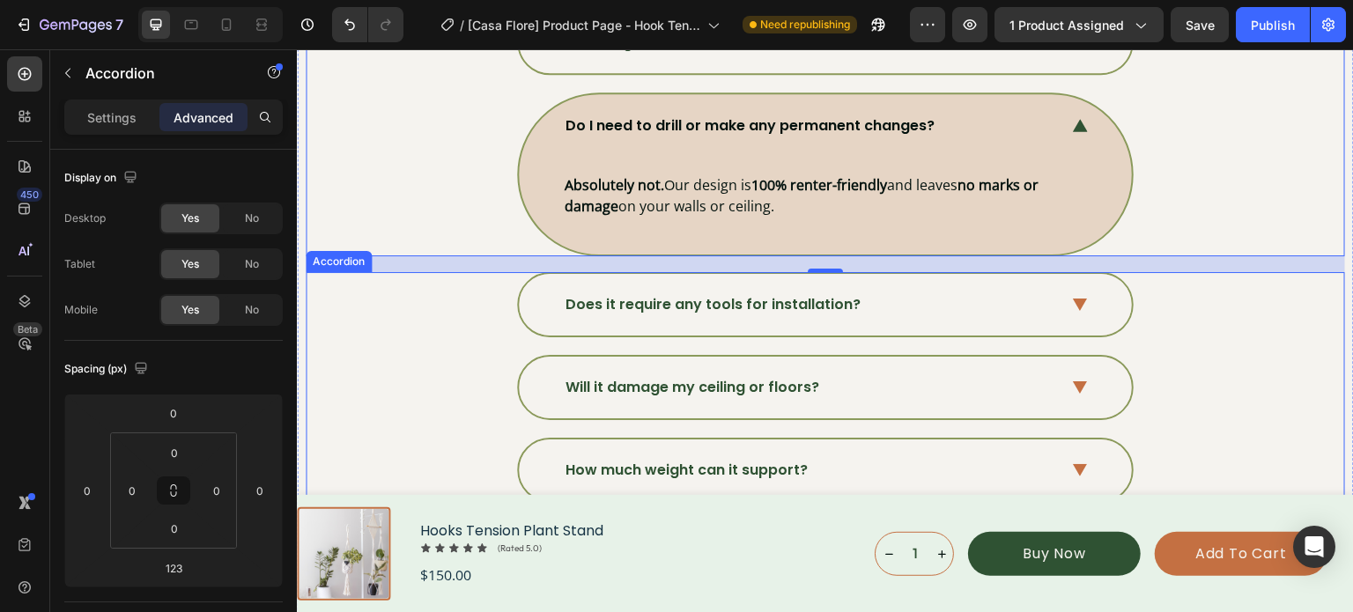
click at [1073, 299] on icon at bounding box center [1080, 305] width 15 height 13
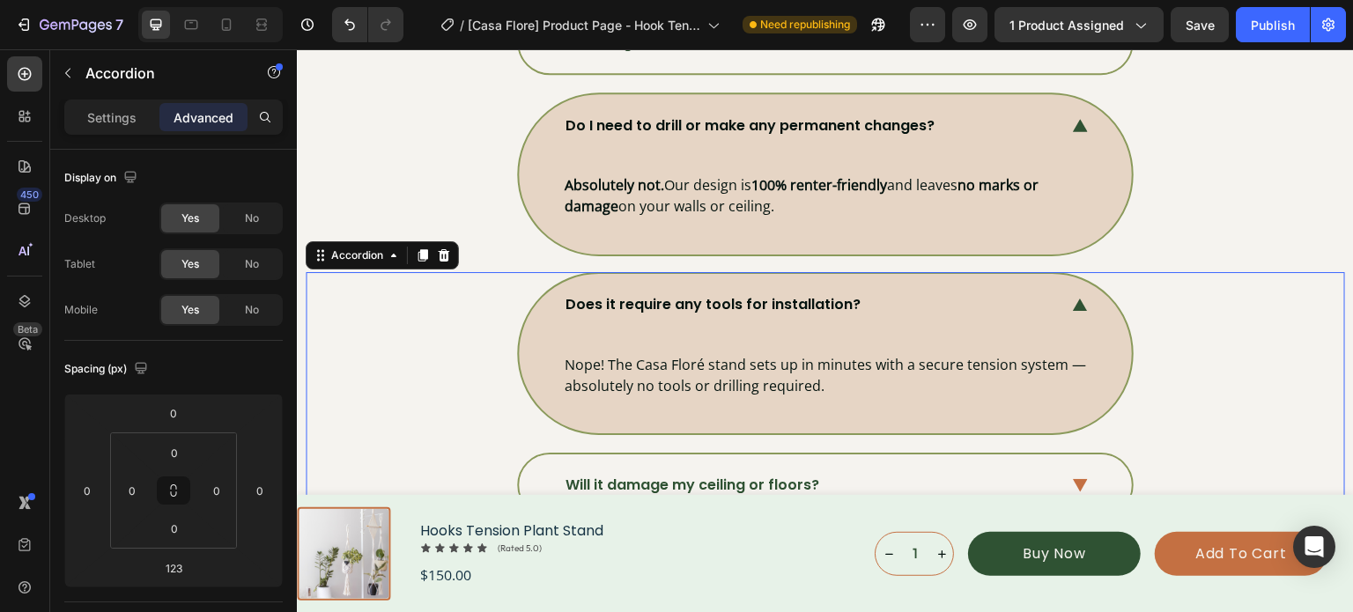
click at [796, 299] on p "Does it require any tools for installation?" at bounding box center [712, 304] width 295 height 21
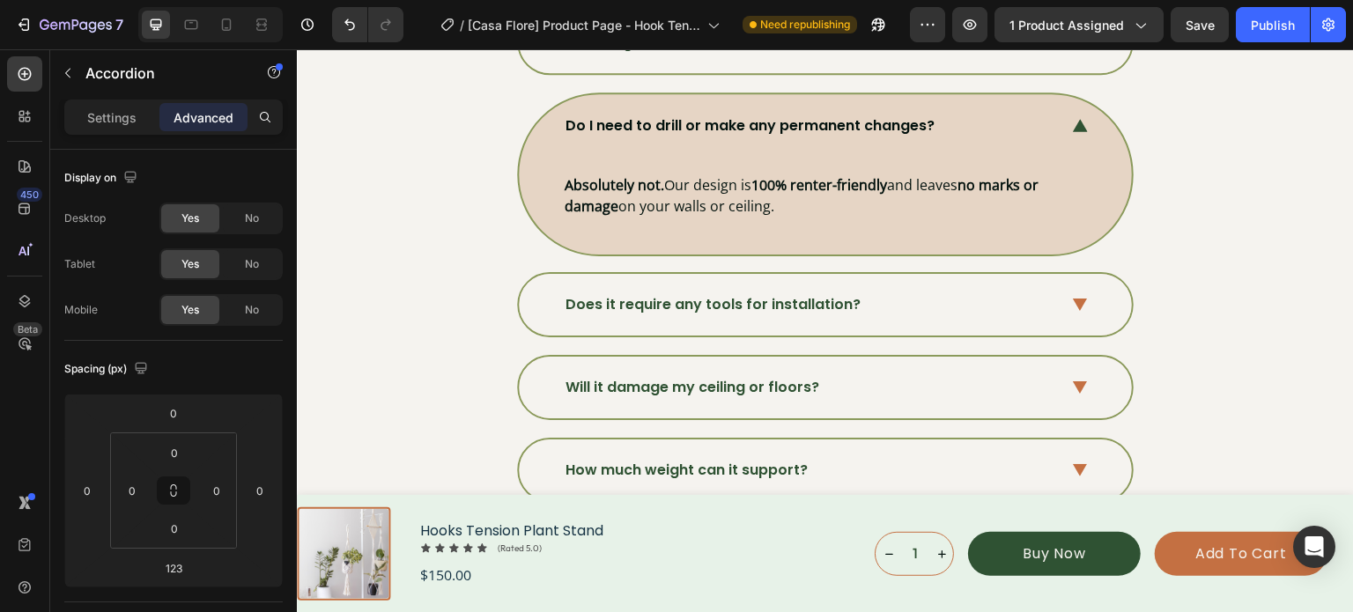
click at [796, 299] on p "Does it require any tools for installation?" at bounding box center [712, 304] width 295 height 21
click at [796, 303] on p "Does it require any tools for installation?" at bounding box center [712, 304] width 295 height 21
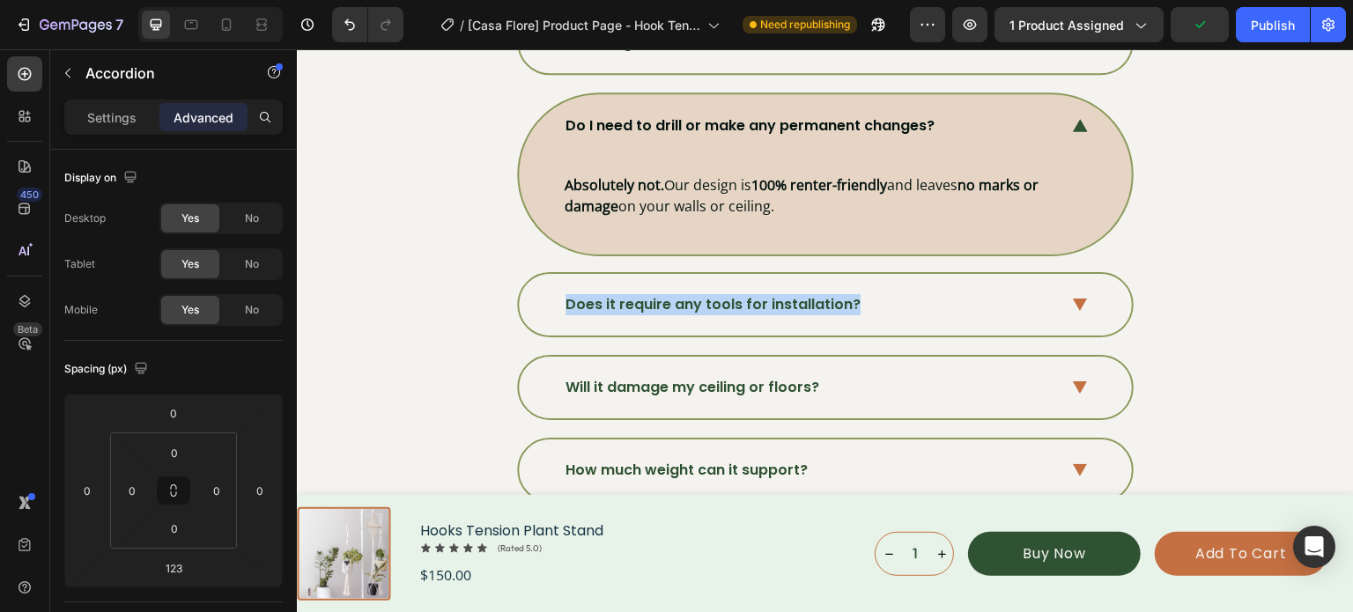
click at [796, 303] on p "Does it require any tools for installation?" at bounding box center [712, 304] width 295 height 21
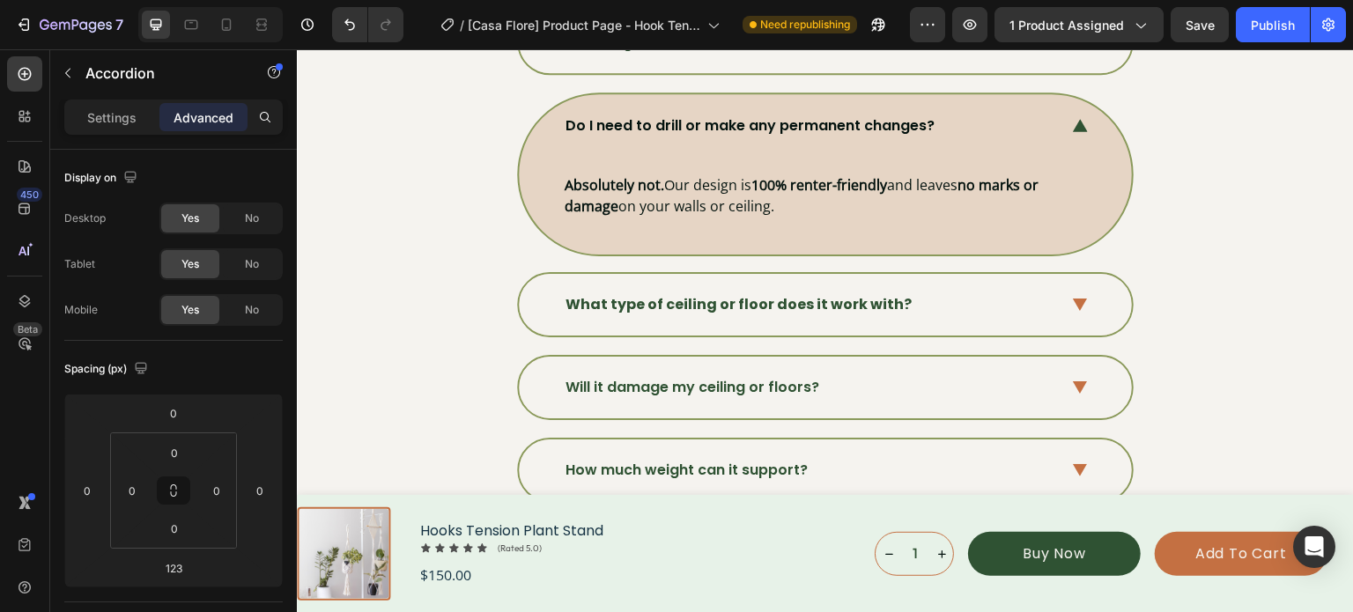
click at [806, 299] on strong "What type of ceiling or floor does it work with?" at bounding box center [738, 304] width 346 height 20
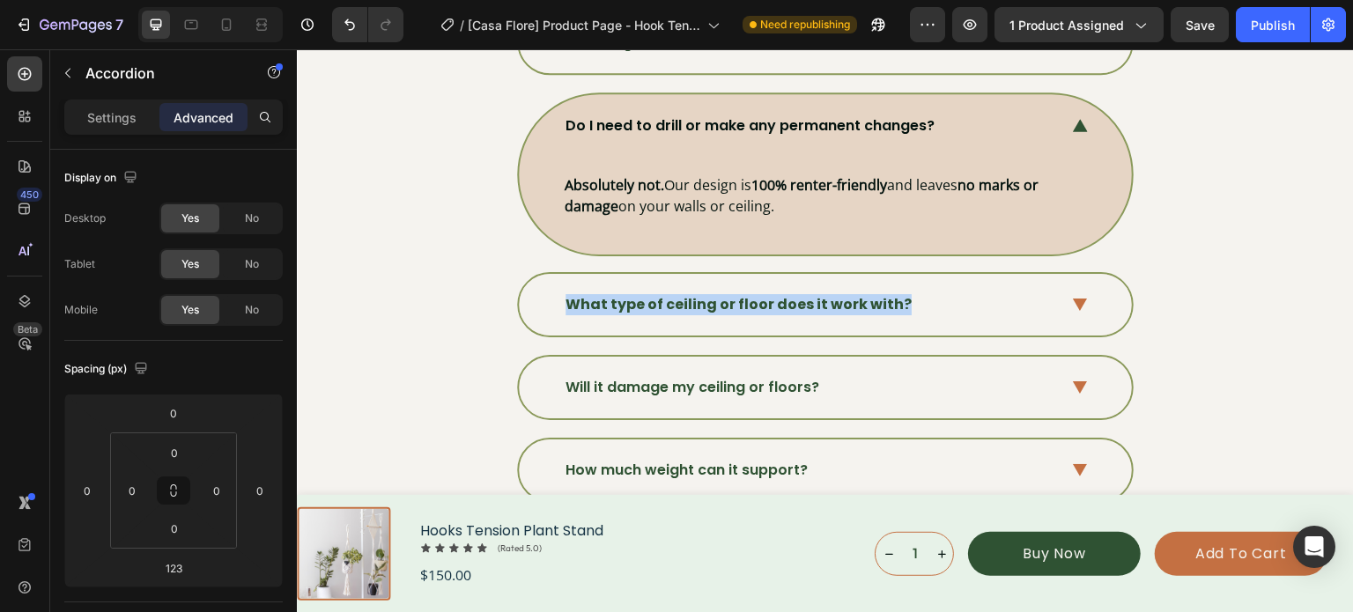
click at [806, 299] on strong "What type of ceiling or floor does it work with?" at bounding box center [738, 304] width 346 height 20
click at [617, 296] on strong "What type of ceiling or floor does it work with?" at bounding box center [738, 304] width 346 height 20
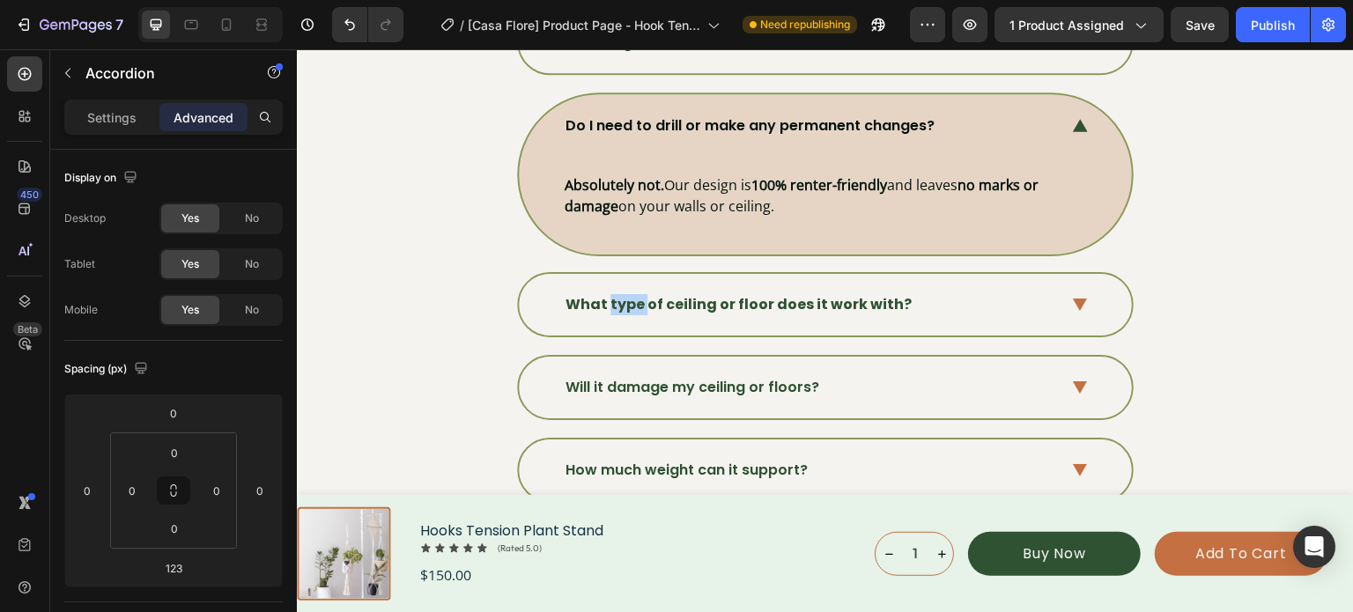
click at [617, 296] on strong "What type of ceiling or floor does it work with?" at bounding box center [738, 304] width 346 height 20
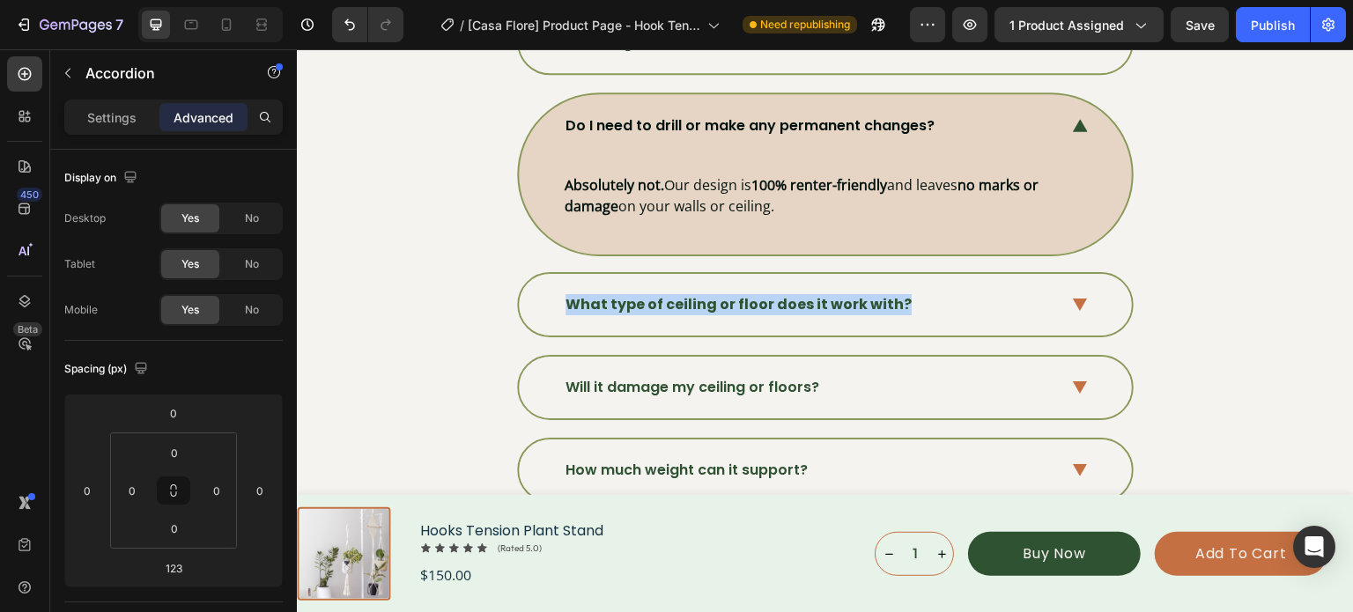
click at [617, 296] on strong "What type of ceiling or floor does it work with?" at bounding box center [738, 304] width 346 height 20
click at [597, 296] on strong "What type of ceiling or floor does it work with?" at bounding box center [738, 304] width 346 height 20
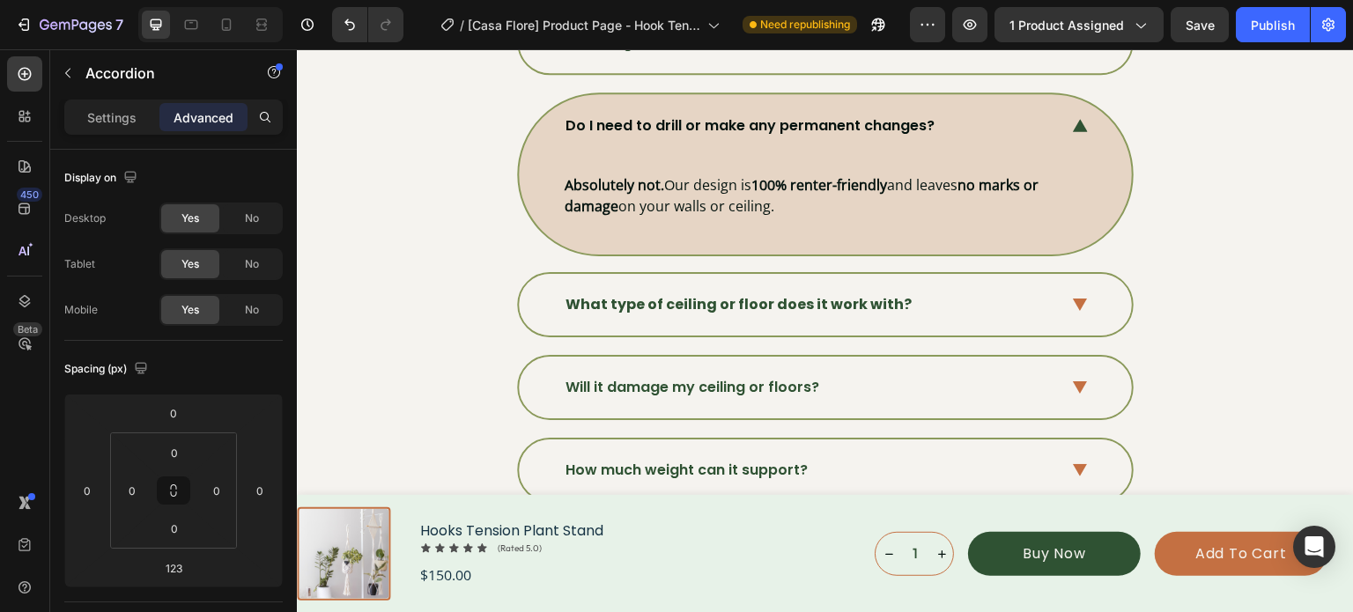
click at [597, 296] on strong "What type of ceiling or floor does it work with?" at bounding box center [738, 304] width 346 height 20
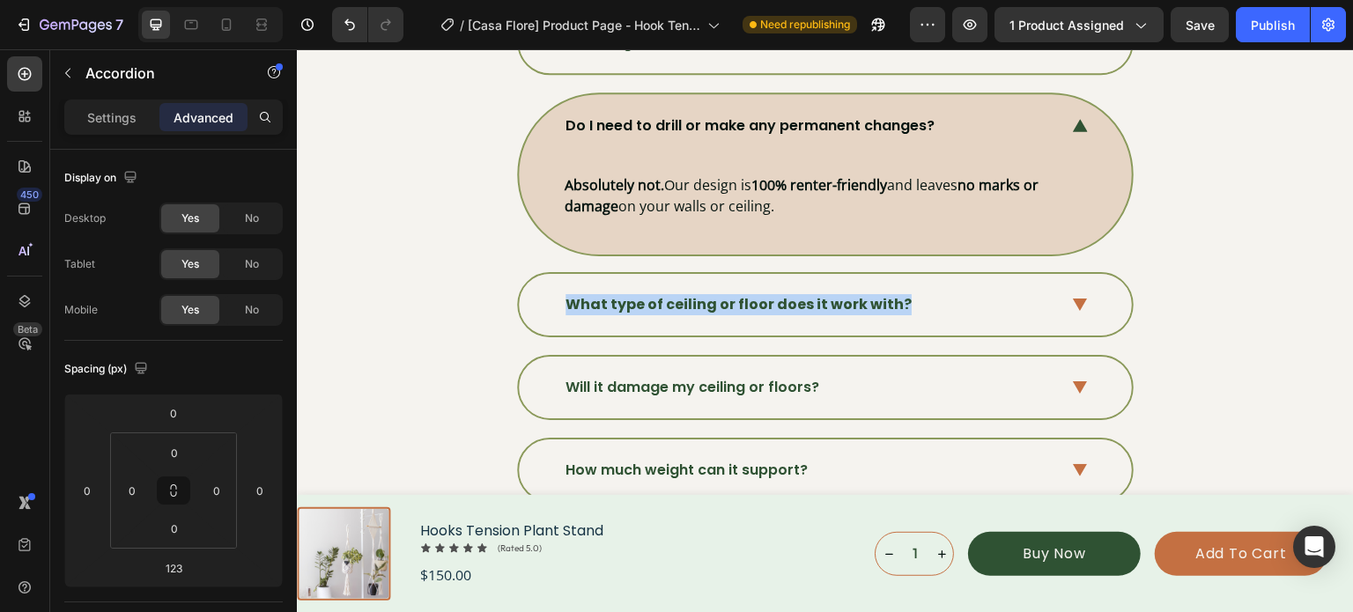
click at [597, 296] on strong "What type of ceiling or floor does it work with?" at bounding box center [738, 304] width 346 height 20
click at [1073, 299] on icon at bounding box center [1080, 305] width 15 height 13
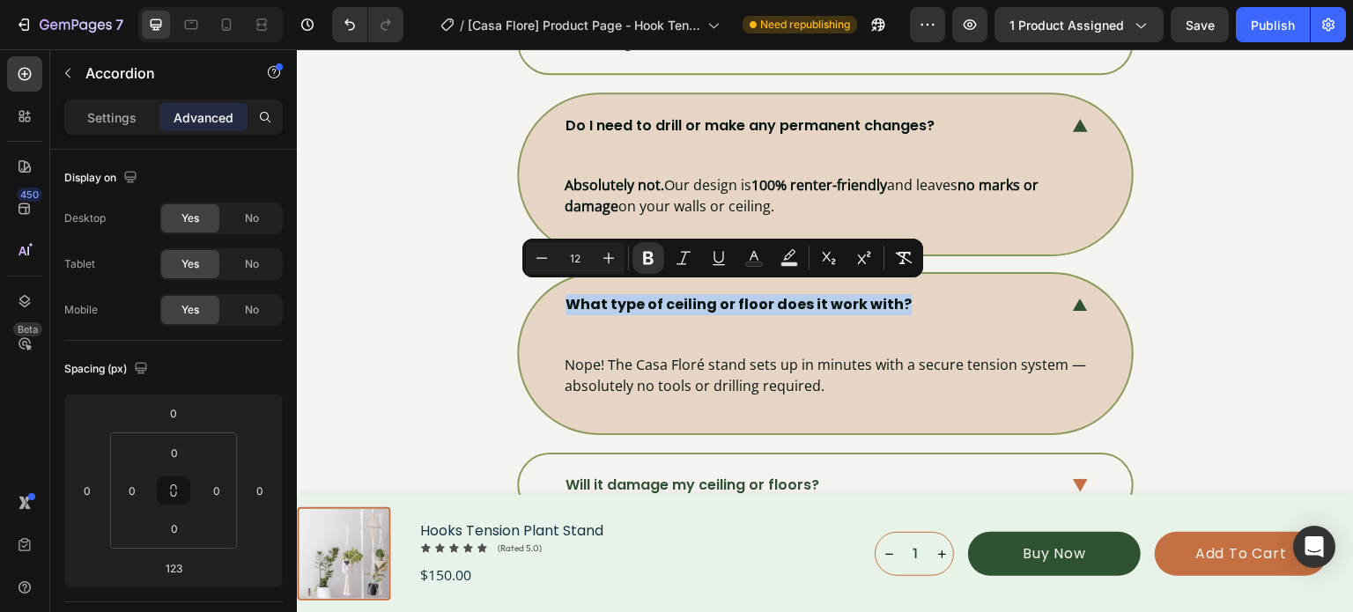
click at [770, 299] on strong "What type of ceiling or floor does it work with?" at bounding box center [738, 304] width 346 height 20
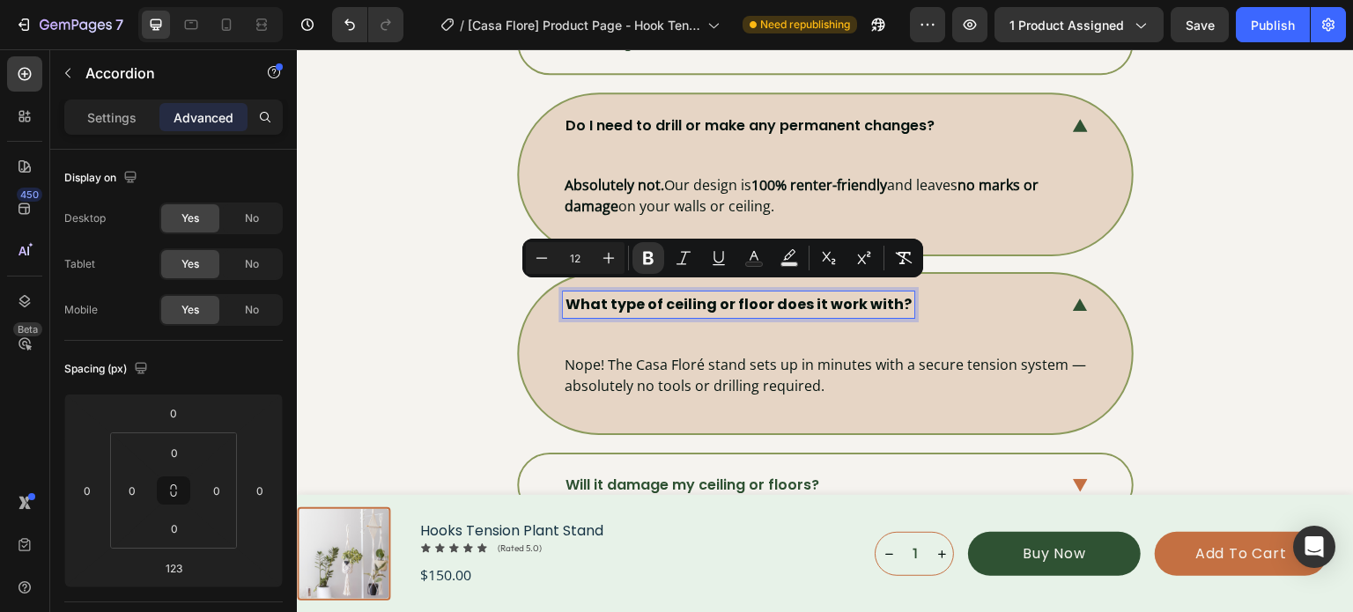
click at [770, 299] on strong "What type of ceiling or floor does it work with?" at bounding box center [738, 304] width 346 height 20
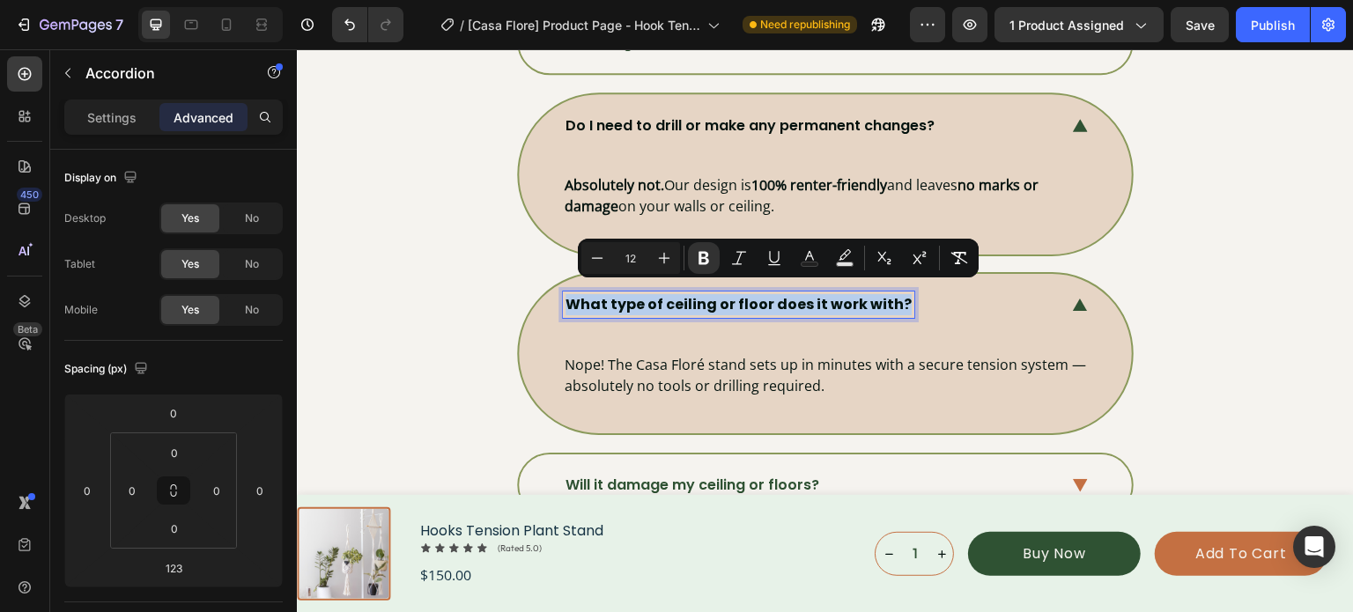
click at [770, 299] on strong "What type of ceiling or floor does it work with?" at bounding box center [738, 304] width 346 height 20
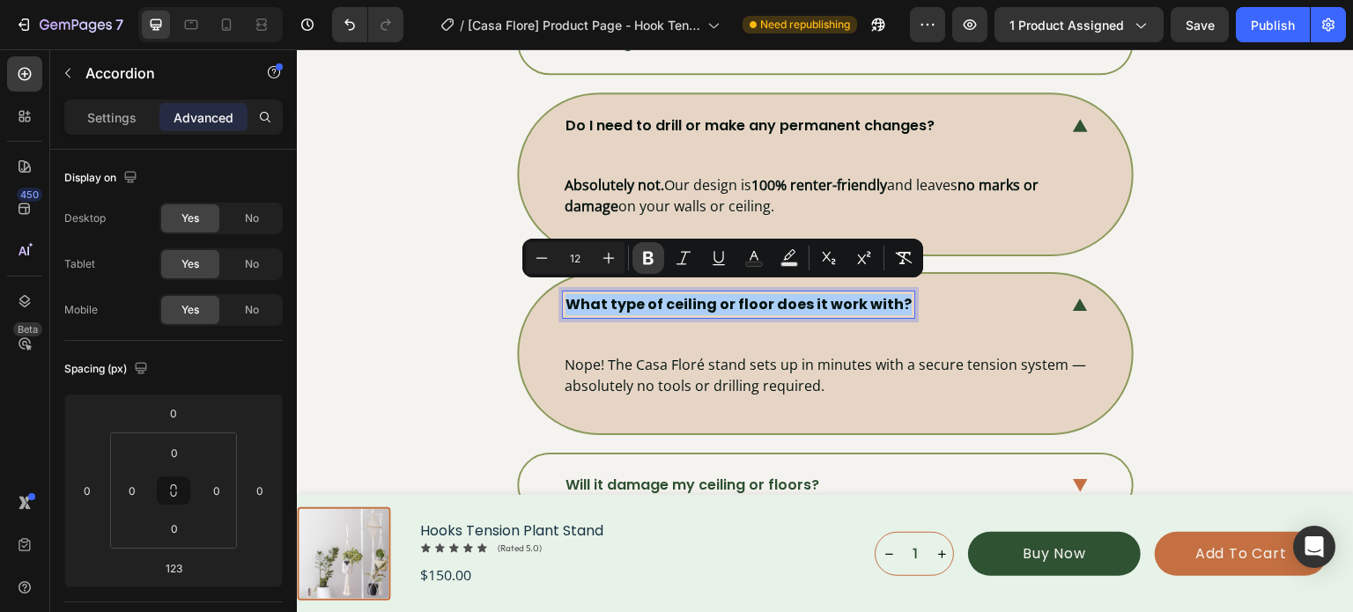
click at [652, 258] on icon "Editor contextual toolbar" at bounding box center [648, 258] width 11 height 13
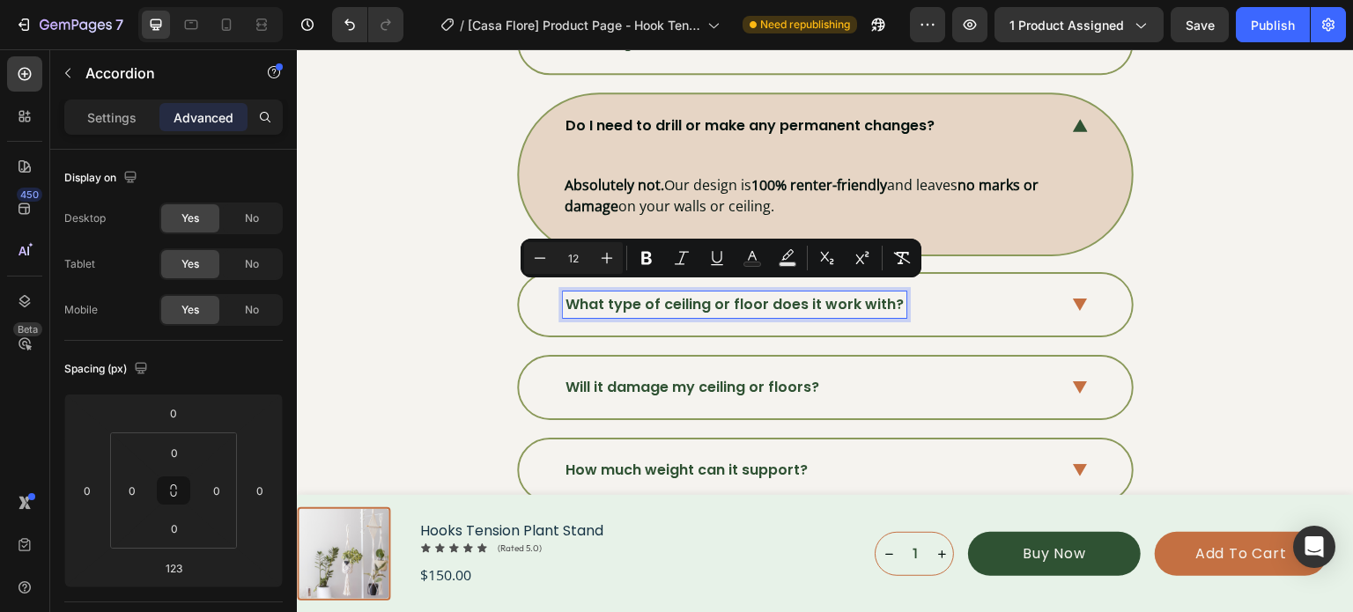
click at [1076, 299] on icon at bounding box center [1080, 305] width 15 height 13
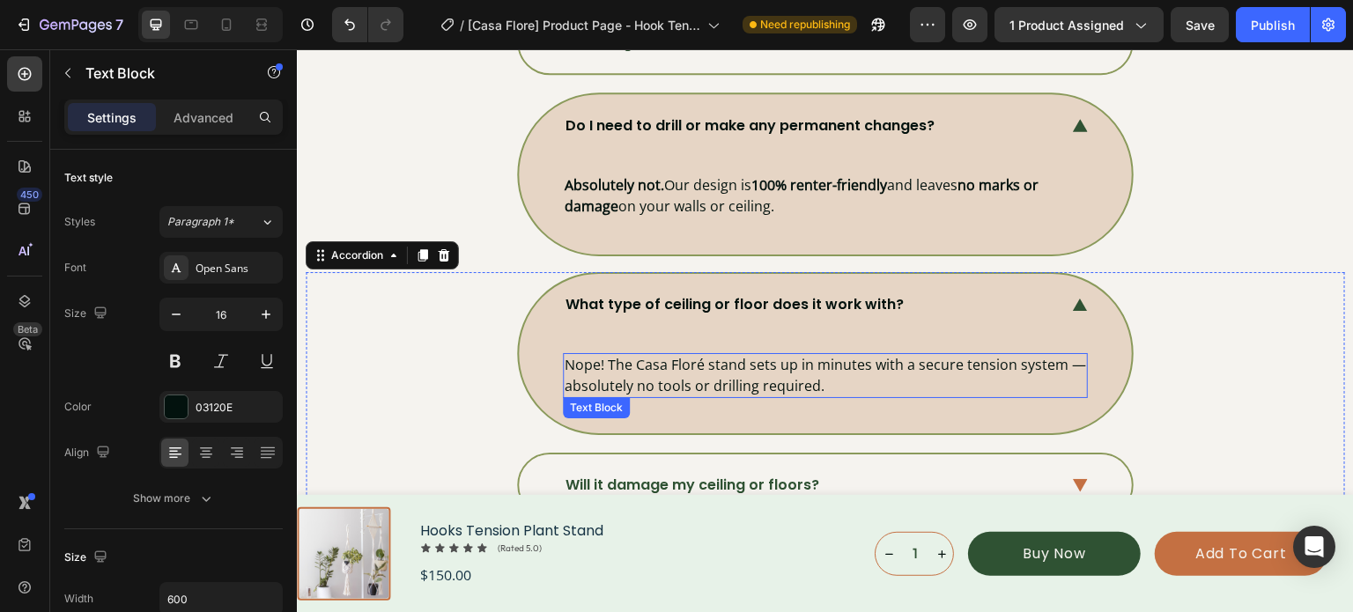
click at [683, 363] on p "Nope! The Casa Floré stand sets up in minutes with a secure tension system — ab…" at bounding box center [825, 375] width 521 height 41
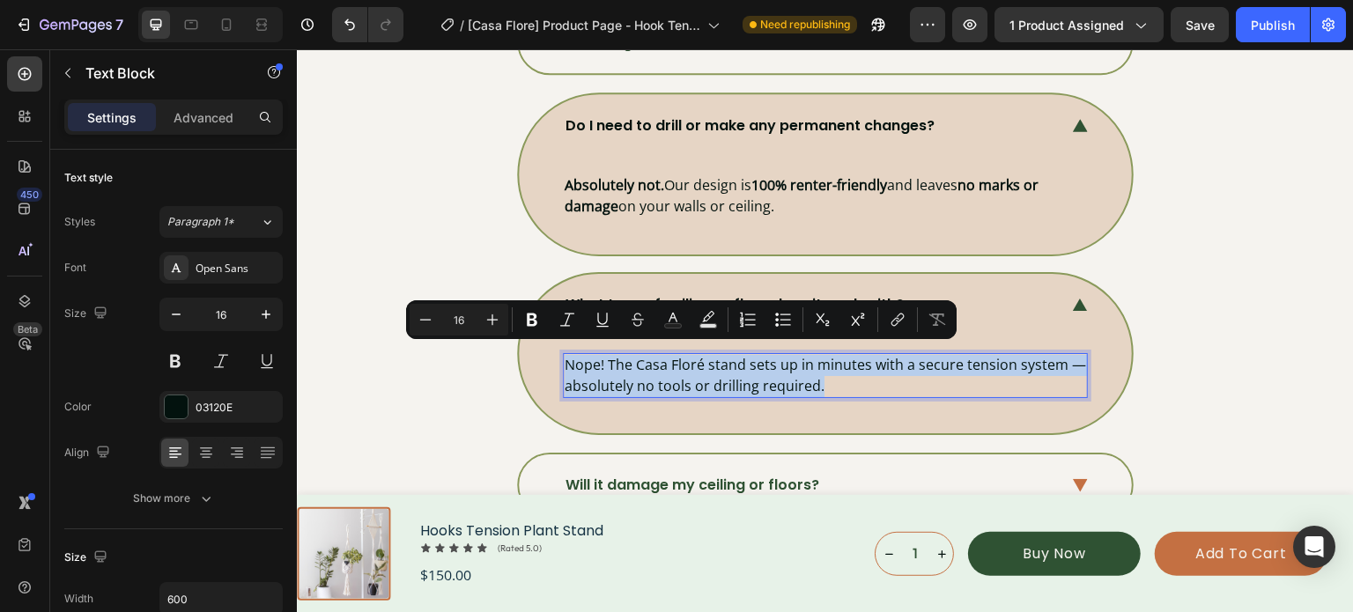
click at [683, 363] on p "Nope! The Casa Floré stand sets up in minutes with a secure tension system — ab…" at bounding box center [825, 375] width 521 height 41
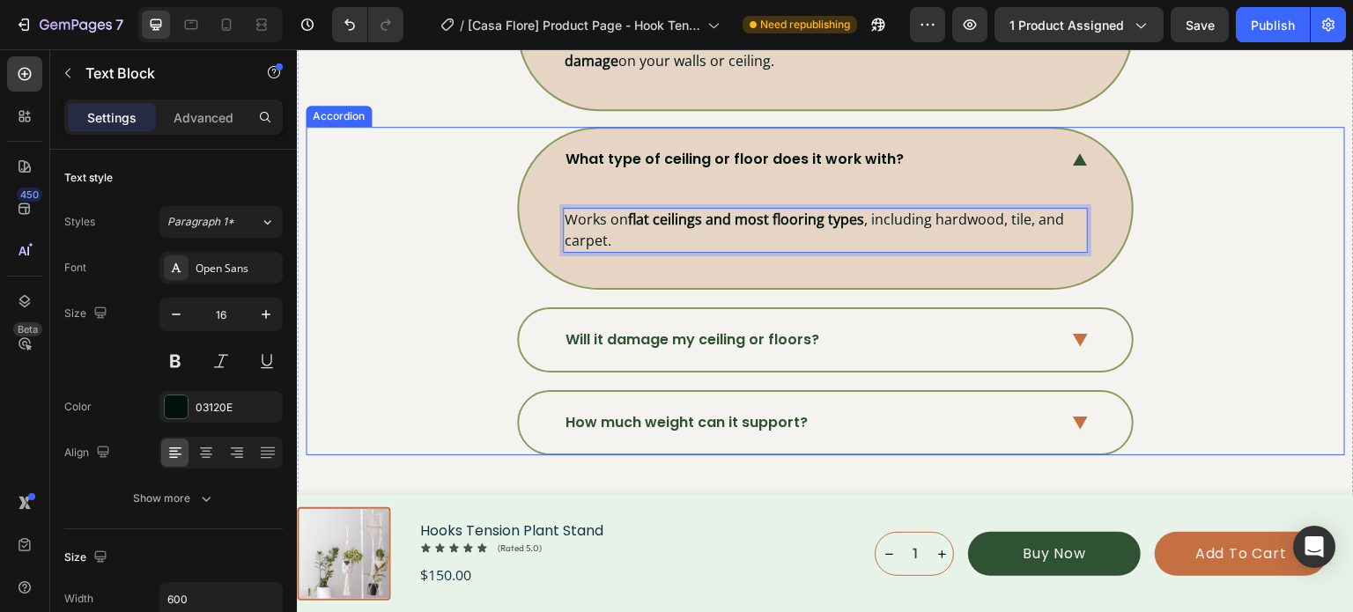
scroll to position [6294, 0]
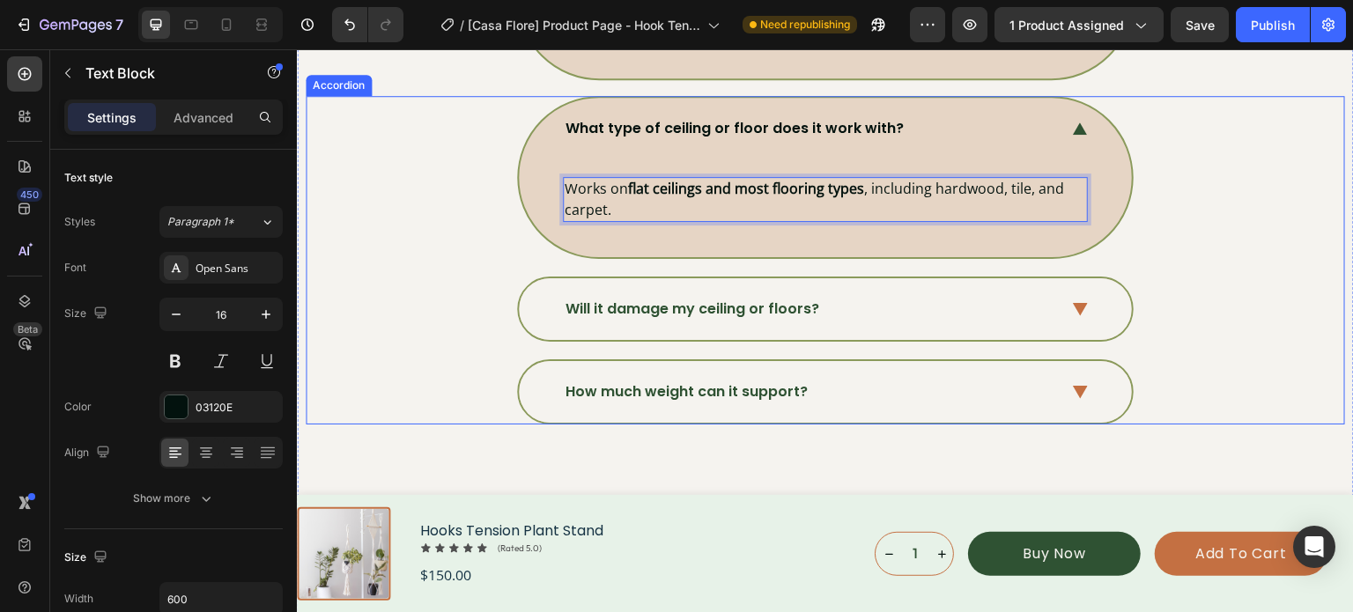
click at [1091, 307] on div "Will it damage my ceiling or floors?" at bounding box center [825, 309] width 613 height 62
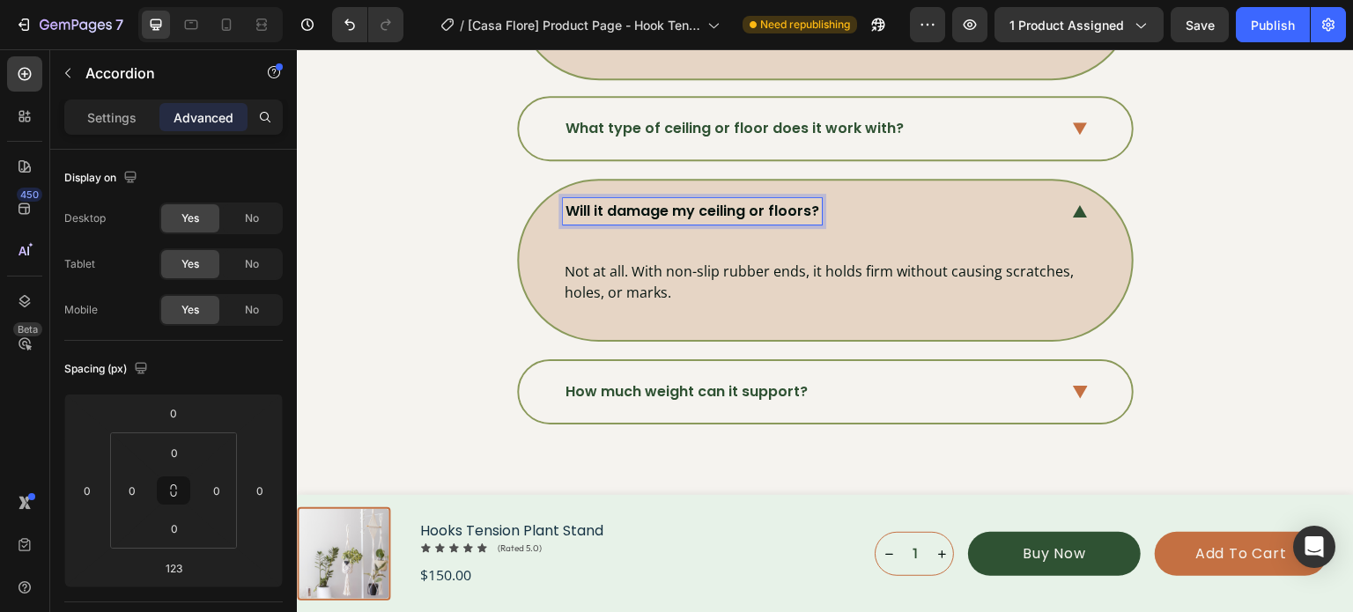
click at [762, 201] on p "Will it damage my ceiling or floors?" at bounding box center [692, 211] width 254 height 21
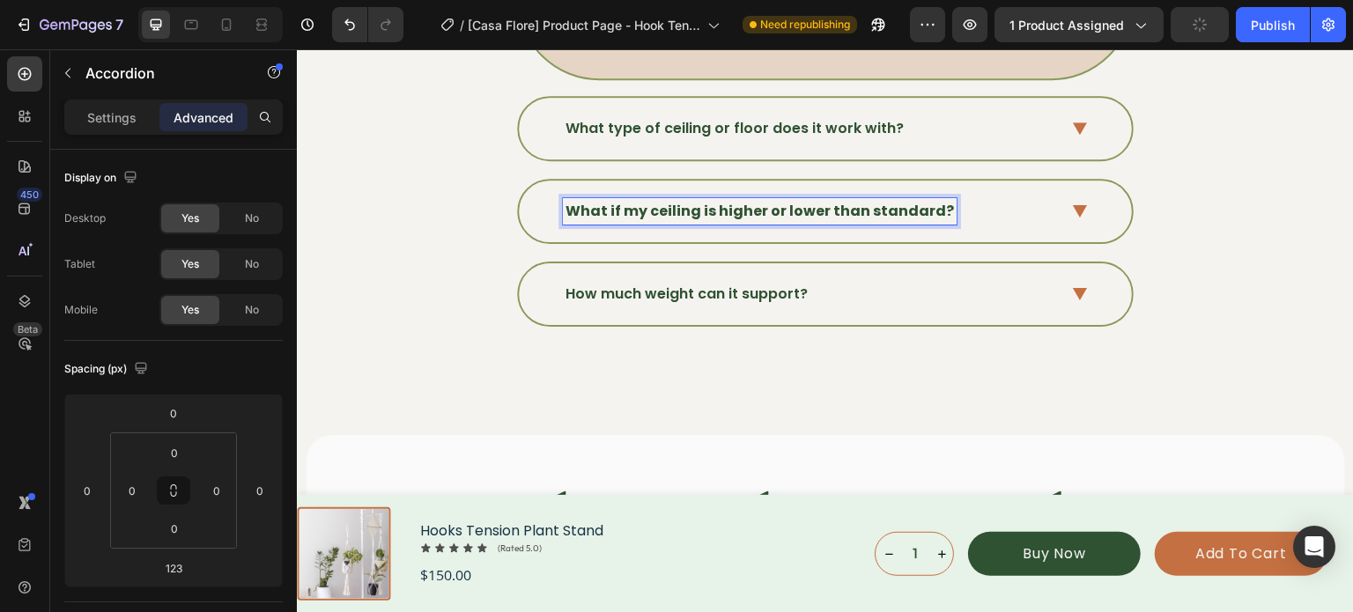
click at [687, 201] on strong "What if my ceiling is higher or lower than standard?" at bounding box center [759, 211] width 388 height 20
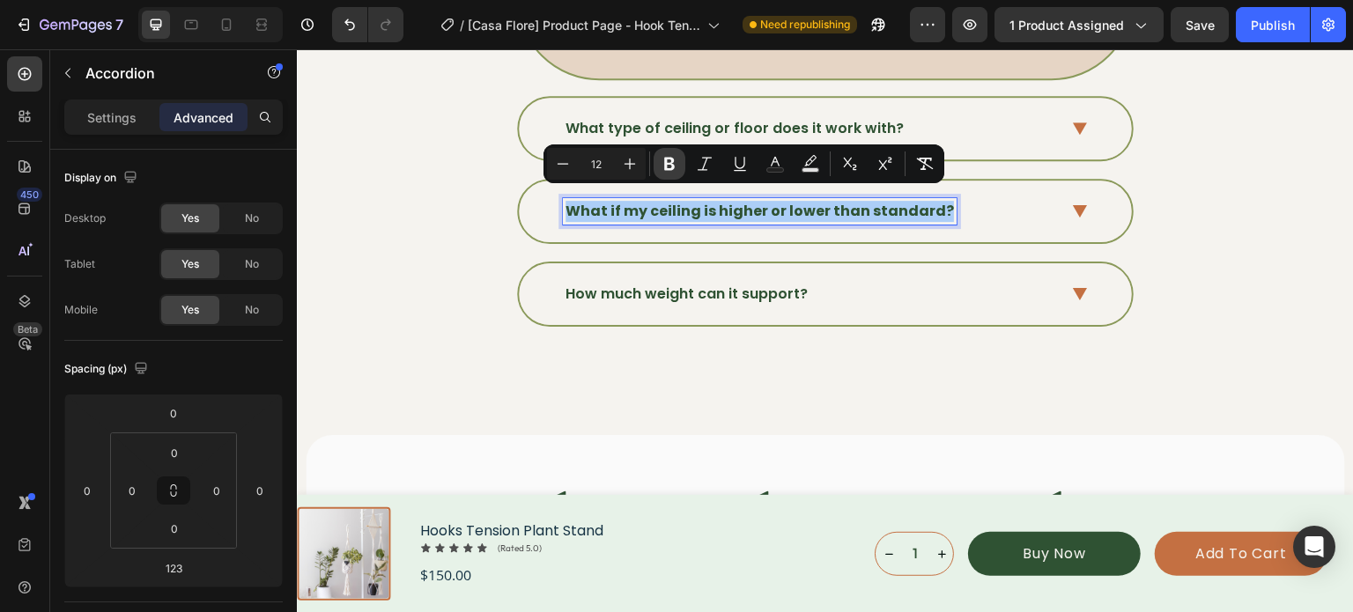
click at [666, 169] on icon "Editor contextual toolbar" at bounding box center [669, 164] width 11 height 13
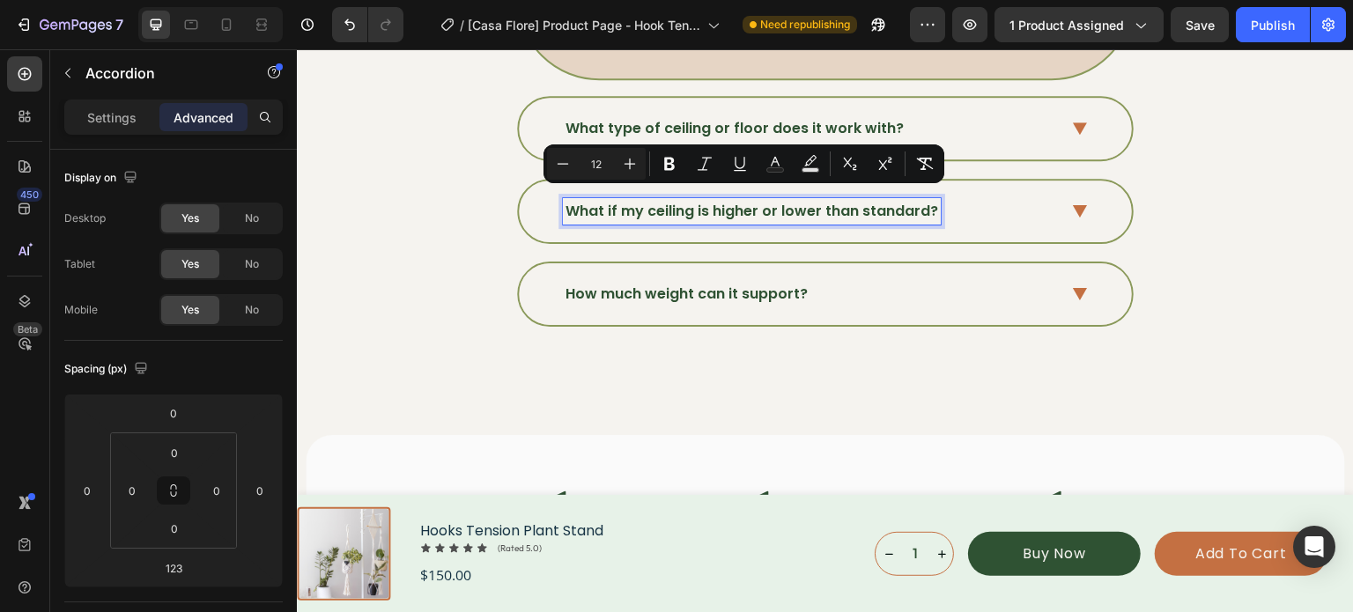
click at [1060, 207] on div "What if my ceiling is higher or lower than standard?" at bounding box center [825, 212] width 613 height 62
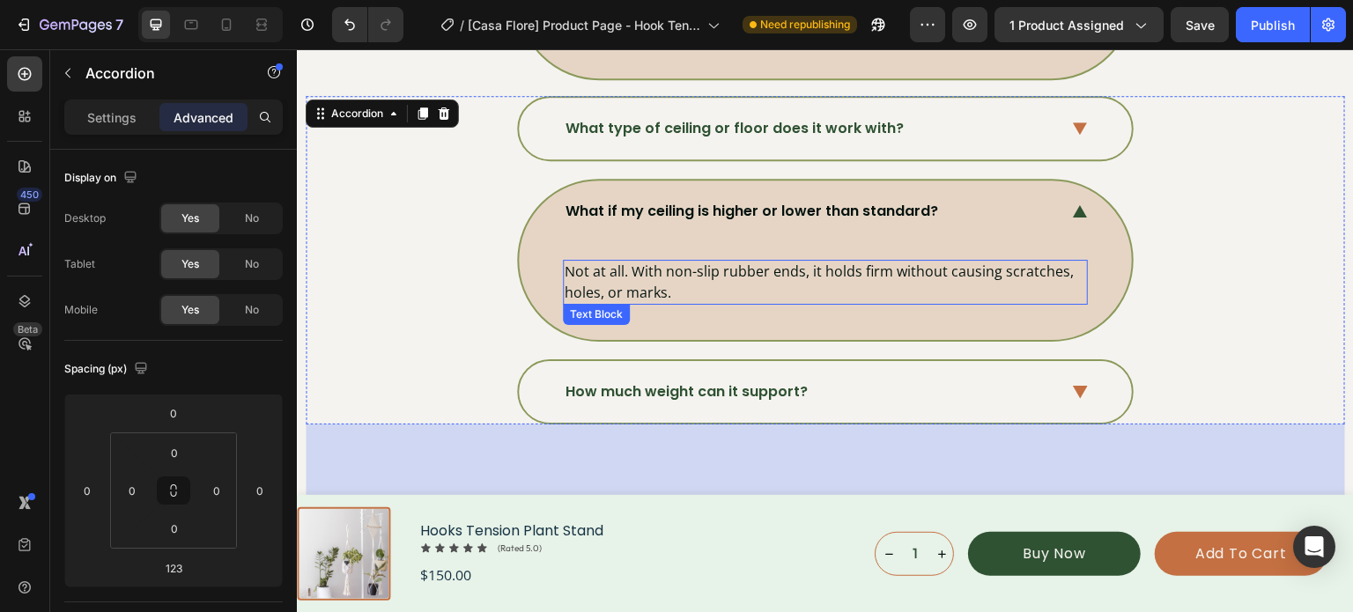
click at [684, 271] on p "Not at all. With non-slip rubber ends, it holds firm without causing scratches,…" at bounding box center [825, 282] width 521 height 41
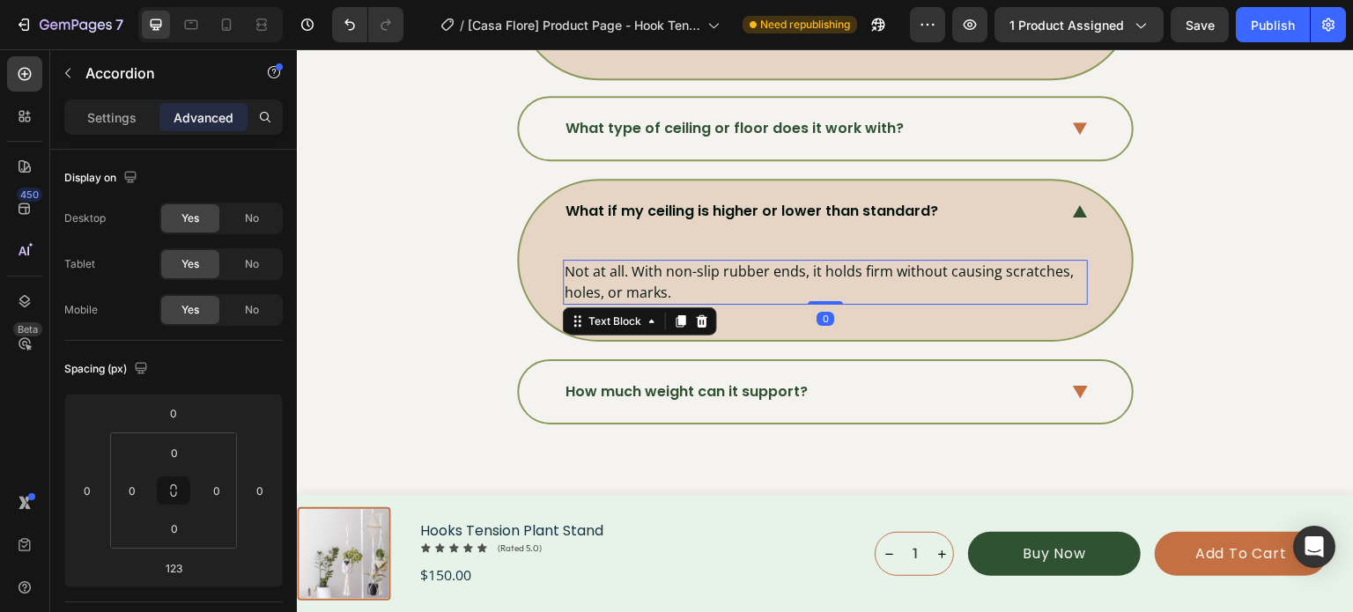
click at [684, 271] on p "Not at all. With non-slip rubber ends, it holds firm without causing scratches,…" at bounding box center [825, 282] width 521 height 41
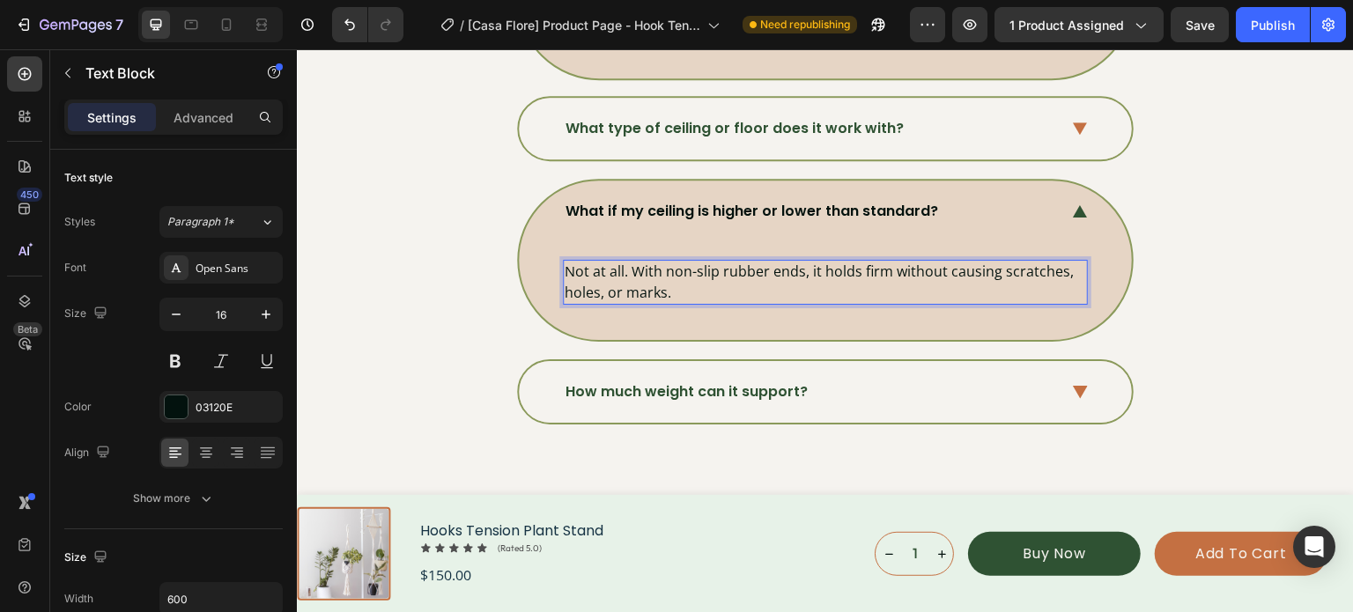
click at [680, 287] on p "Not at all. With non-slip rubber ends, it holds firm without causing scratches,…" at bounding box center [825, 282] width 521 height 41
click at [681, 287] on p "Not at all. With non-slip rubber ends, it holds firm without causing scratches,…" at bounding box center [825, 282] width 521 height 41
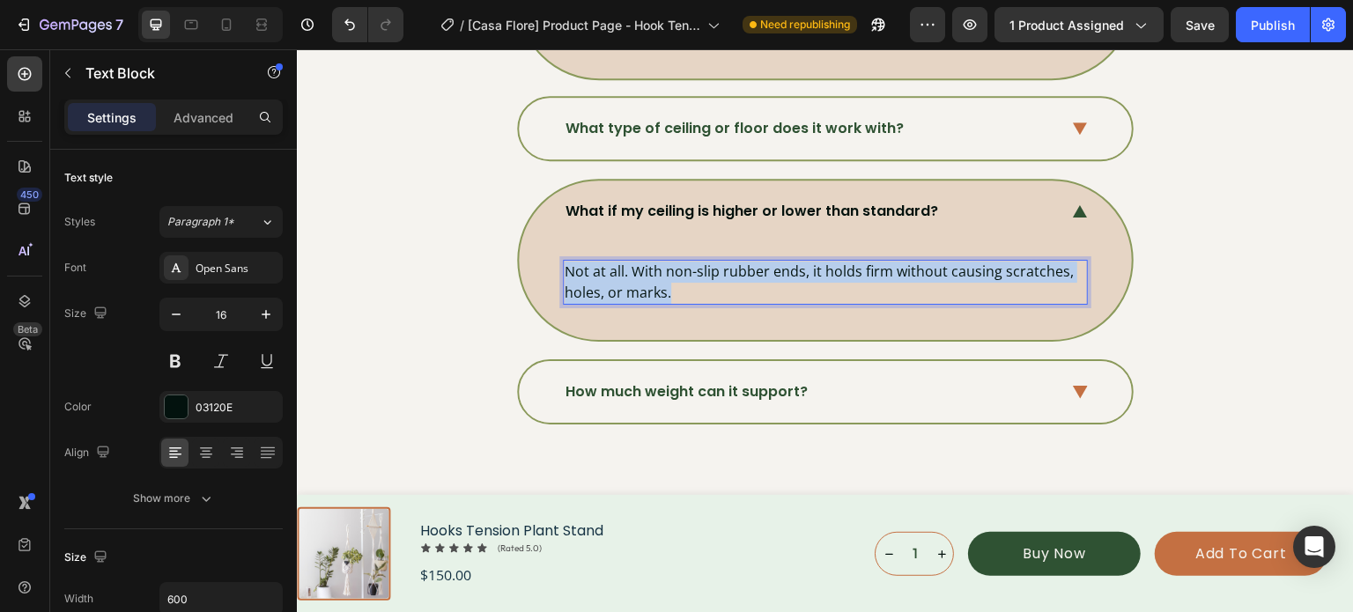
click at [681, 287] on p "Not at all. With non-slip rubber ends, it holds firm without causing scratches,…" at bounding box center [825, 282] width 521 height 41
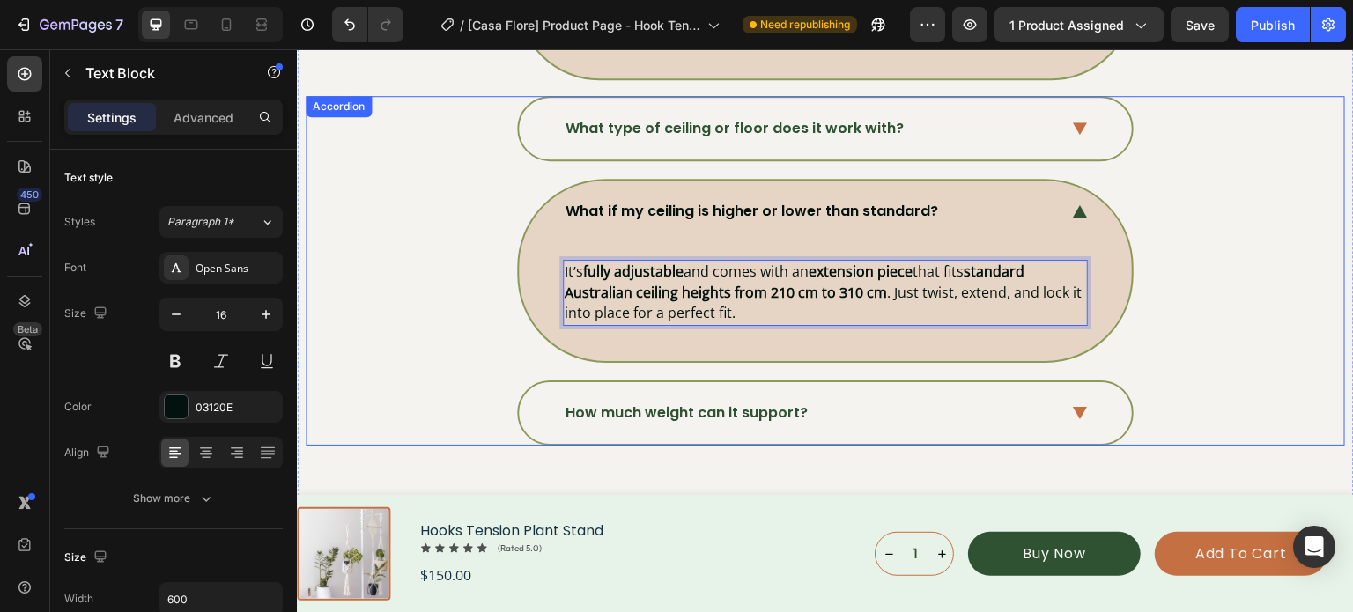
click at [1109, 407] on div "How much weight can it support?" at bounding box center [825, 413] width 613 height 62
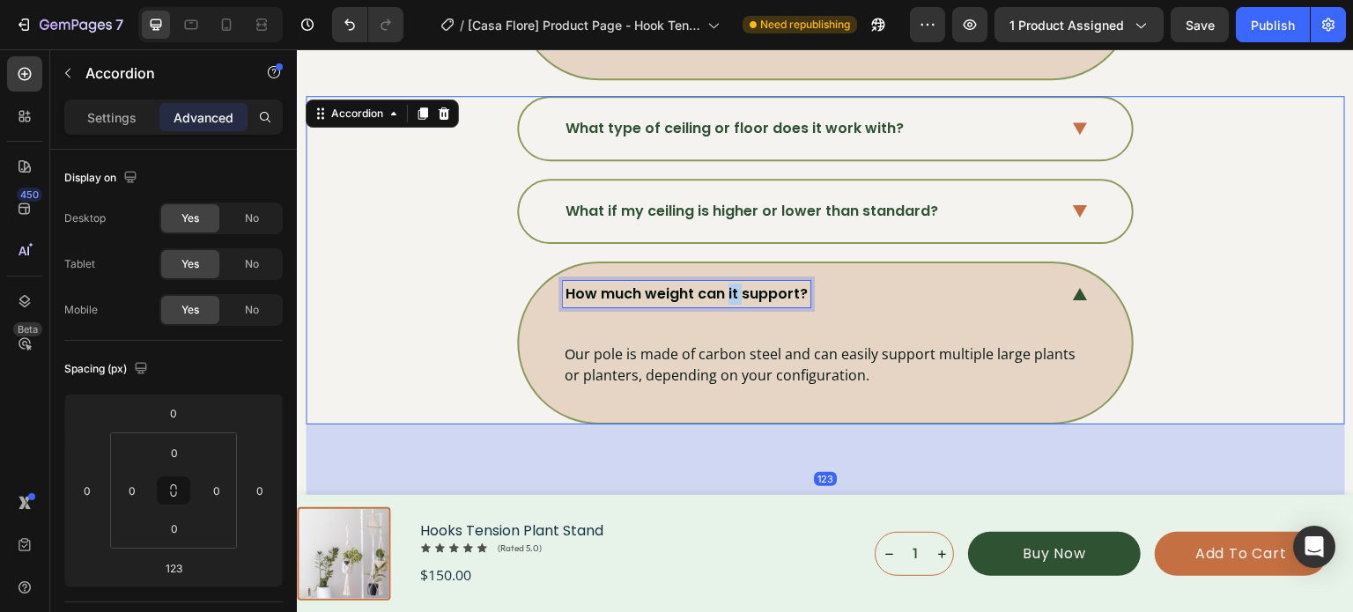
click at [720, 292] on p "How much weight can it support?" at bounding box center [686, 294] width 242 height 21
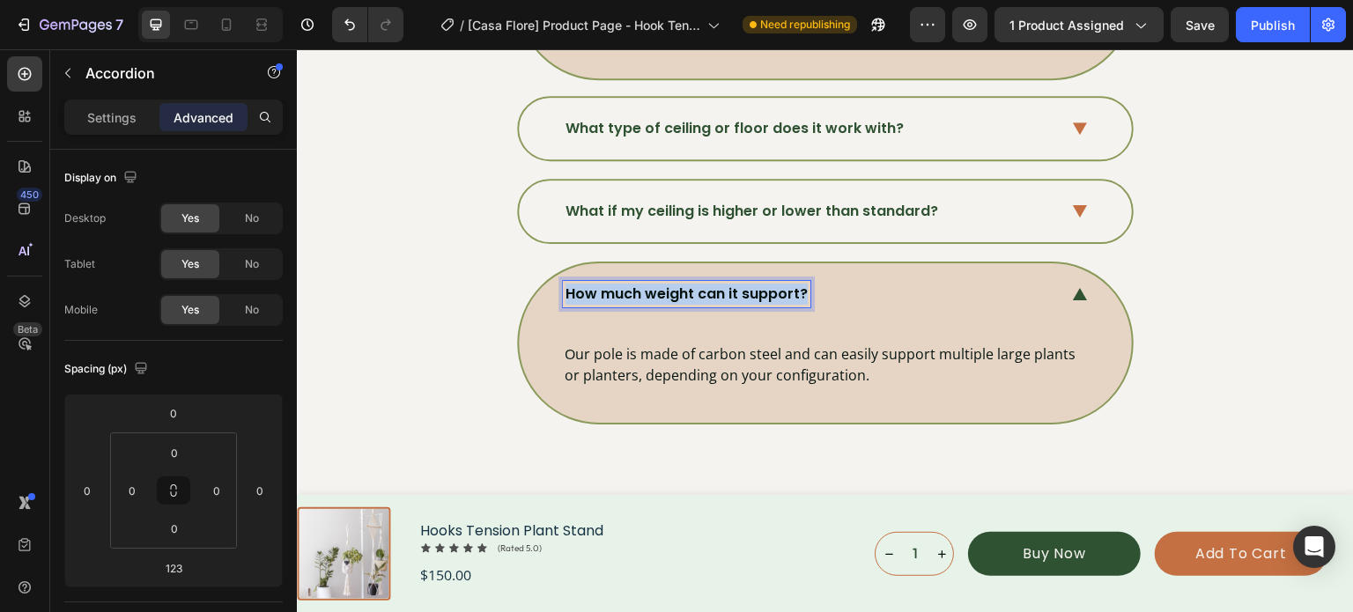
click at [720, 292] on p "How much weight can it support?" at bounding box center [686, 294] width 242 height 21
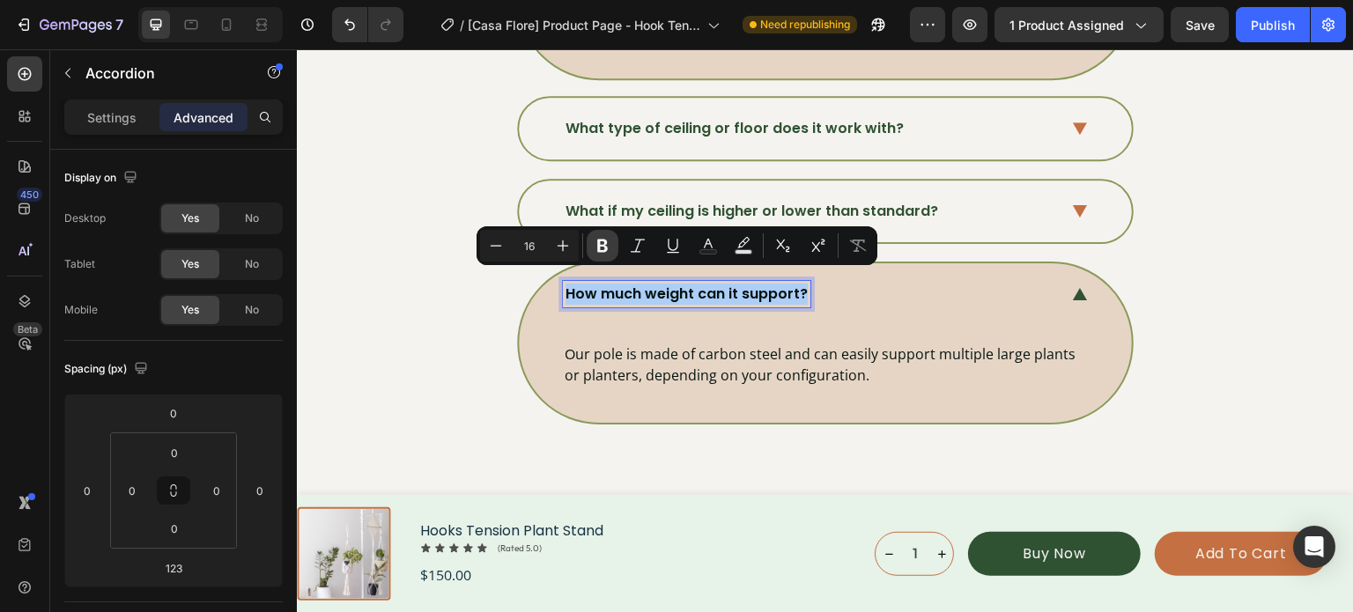
click at [609, 253] on icon "Editor contextual toolbar" at bounding box center [603, 246] width 18 height 18
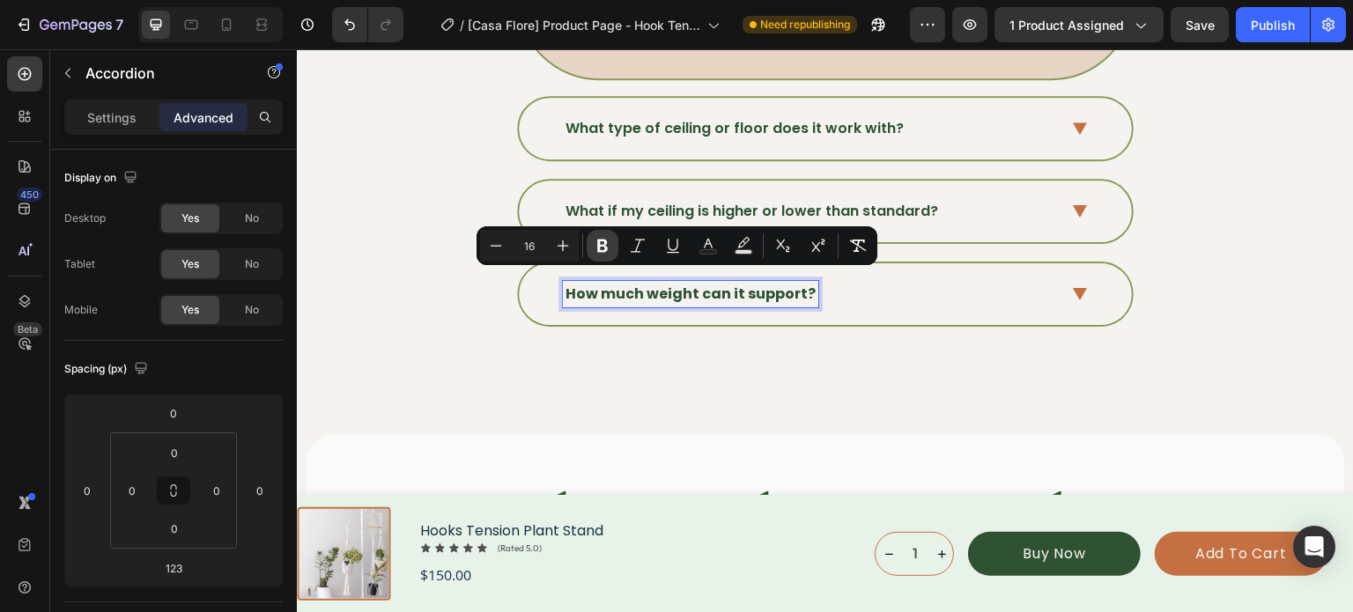
click at [609, 253] on icon "Editor contextual toolbar" at bounding box center [603, 246] width 18 height 18
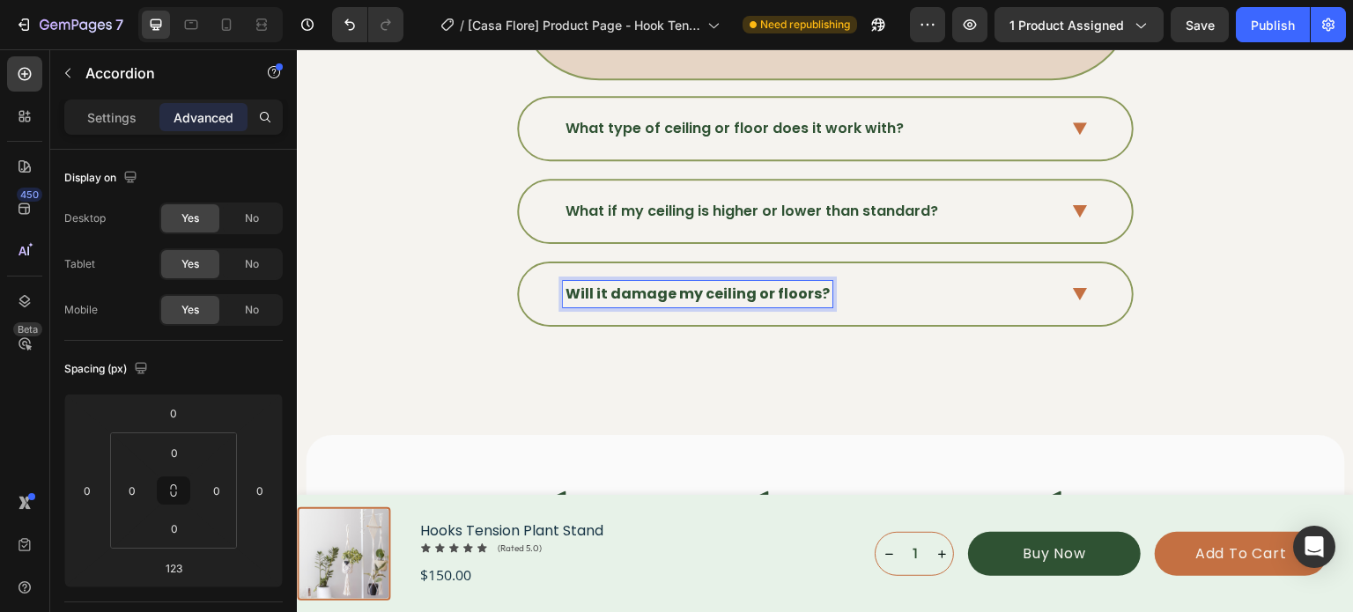
click at [612, 284] on strong "Will it damage my ceiling or floors?" at bounding box center [697, 294] width 264 height 20
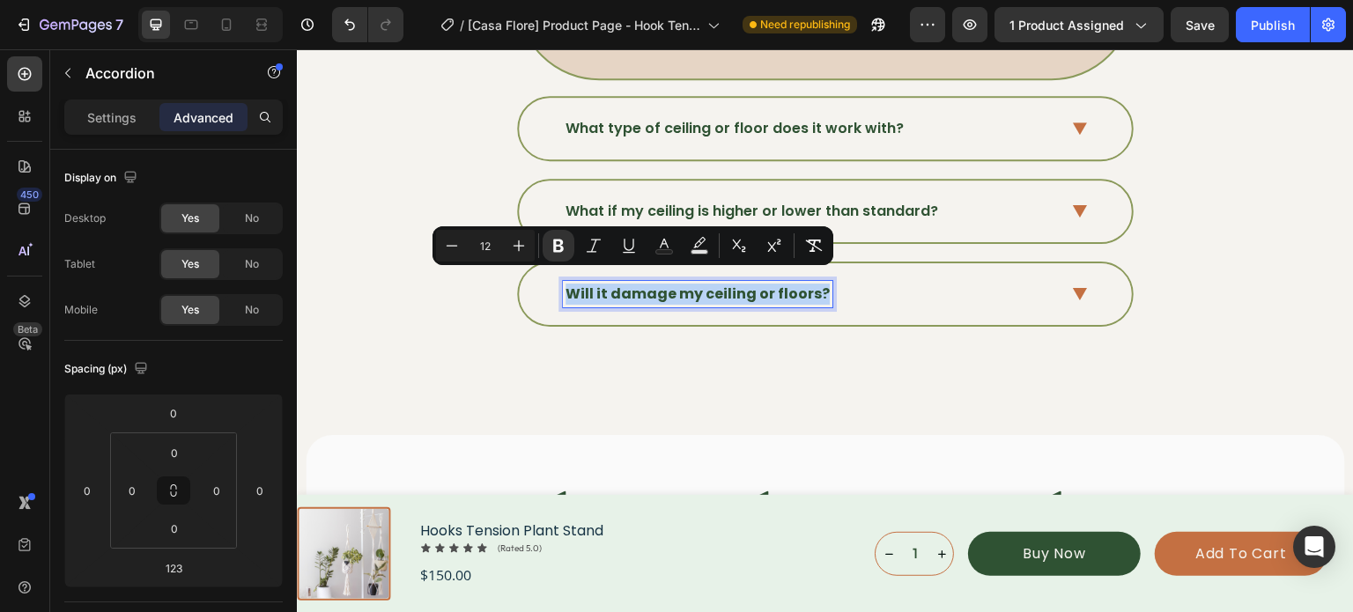
click at [612, 284] on strong "Will it damage my ceiling or floors?" at bounding box center [697, 294] width 264 height 20
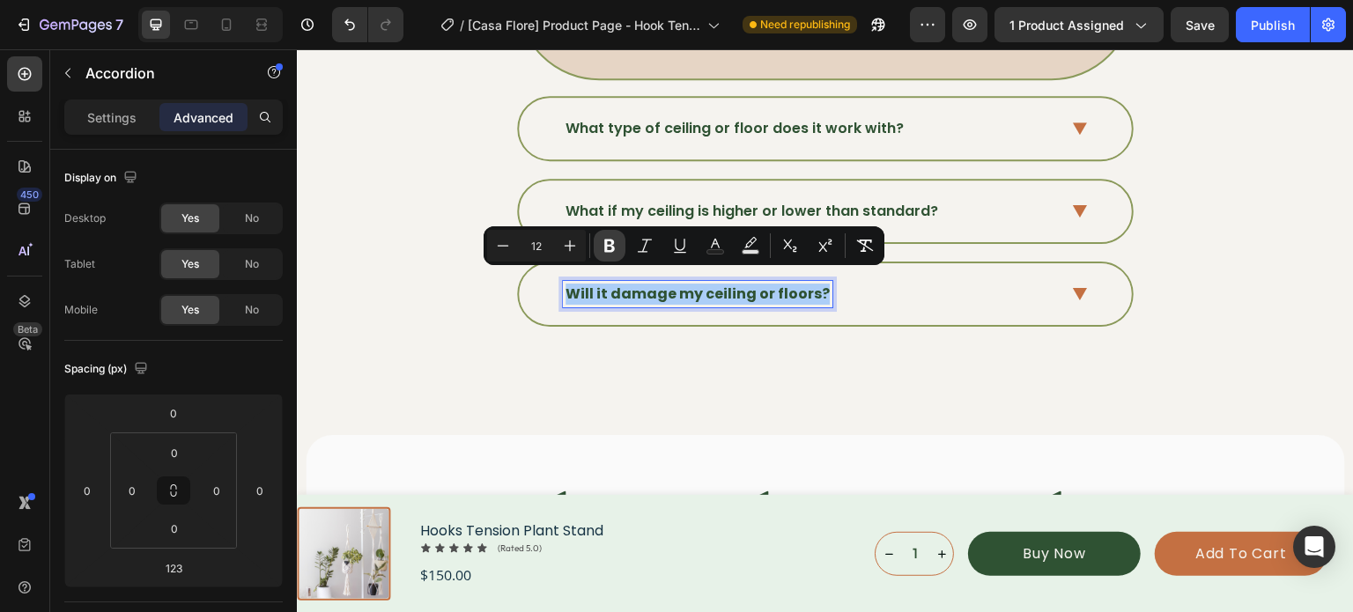
click at [610, 254] on icon "Editor contextual toolbar" at bounding box center [610, 246] width 18 height 18
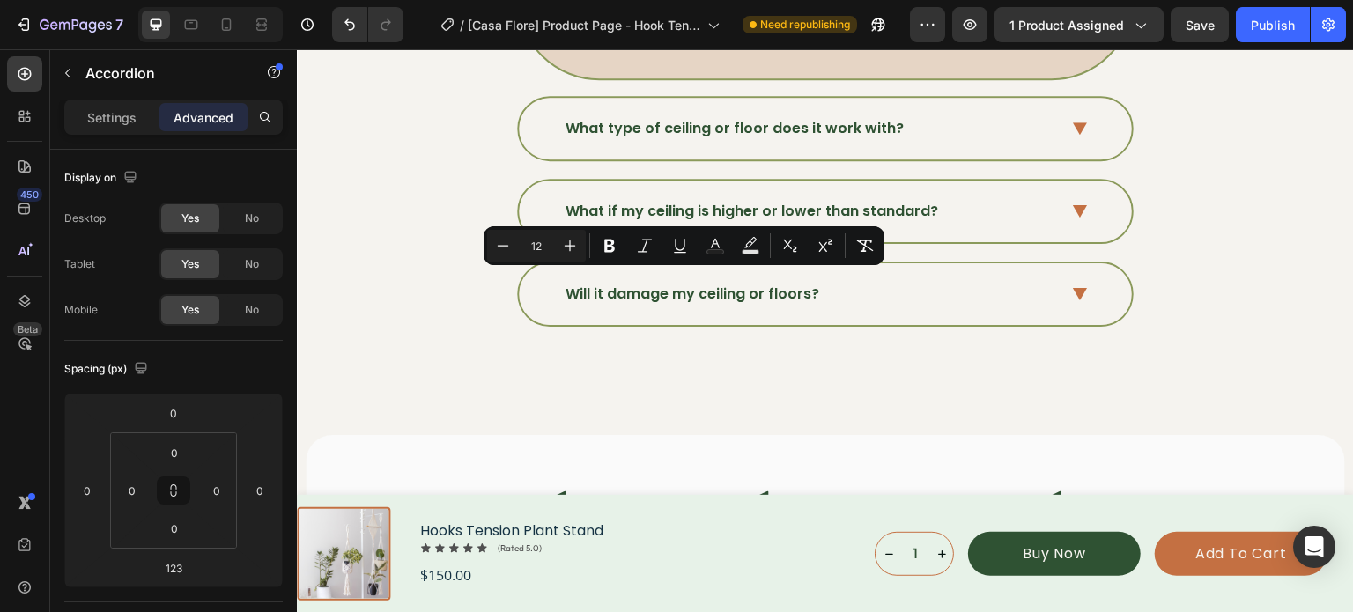
click at [1078, 288] on icon at bounding box center [1080, 294] width 15 height 13
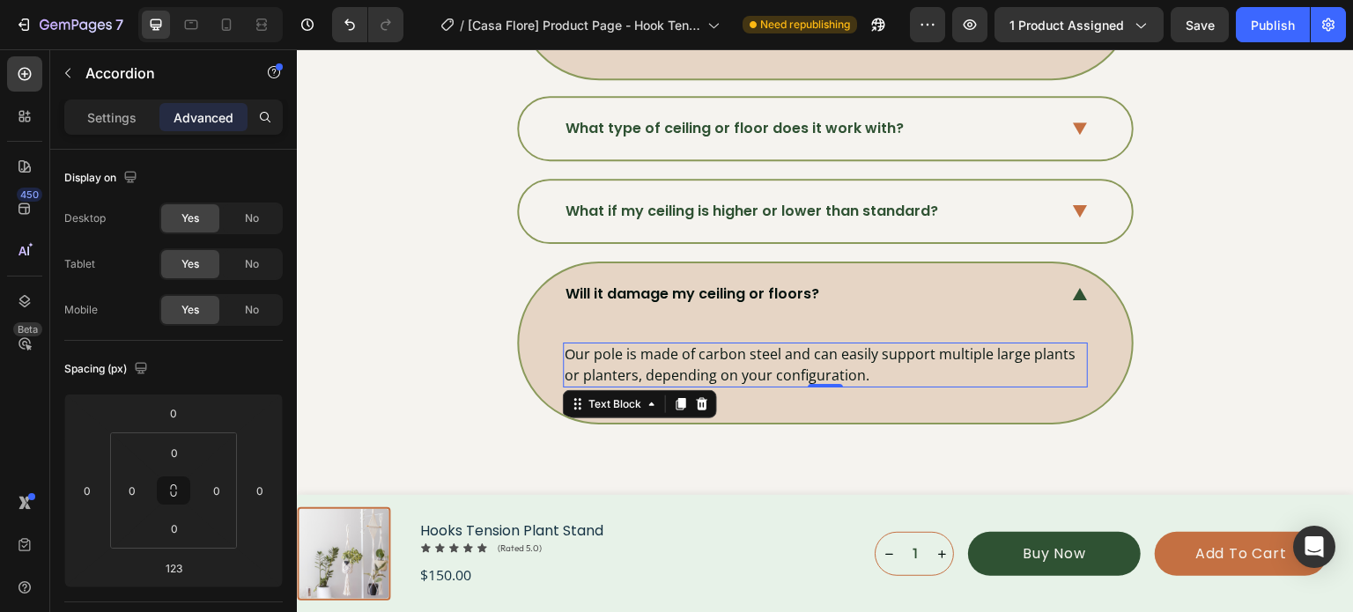
click at [857, 356] on p "Our pole is made of carbon steel and can easily support multiple large plants o…" at bounding box center [825, 364] width 521 height 41
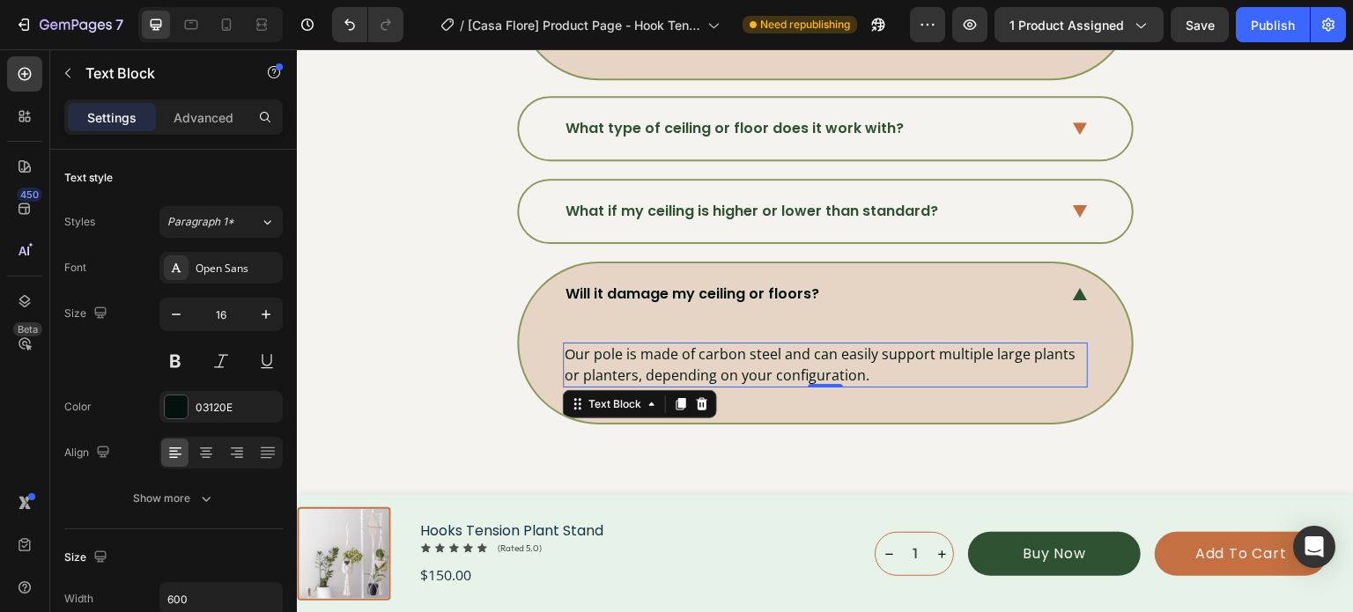
click at [857, 356] on p "Our pole is made of carbon steel and can easily support multiple large plants o…" at bounding box center [825, 364] width 521 height 41
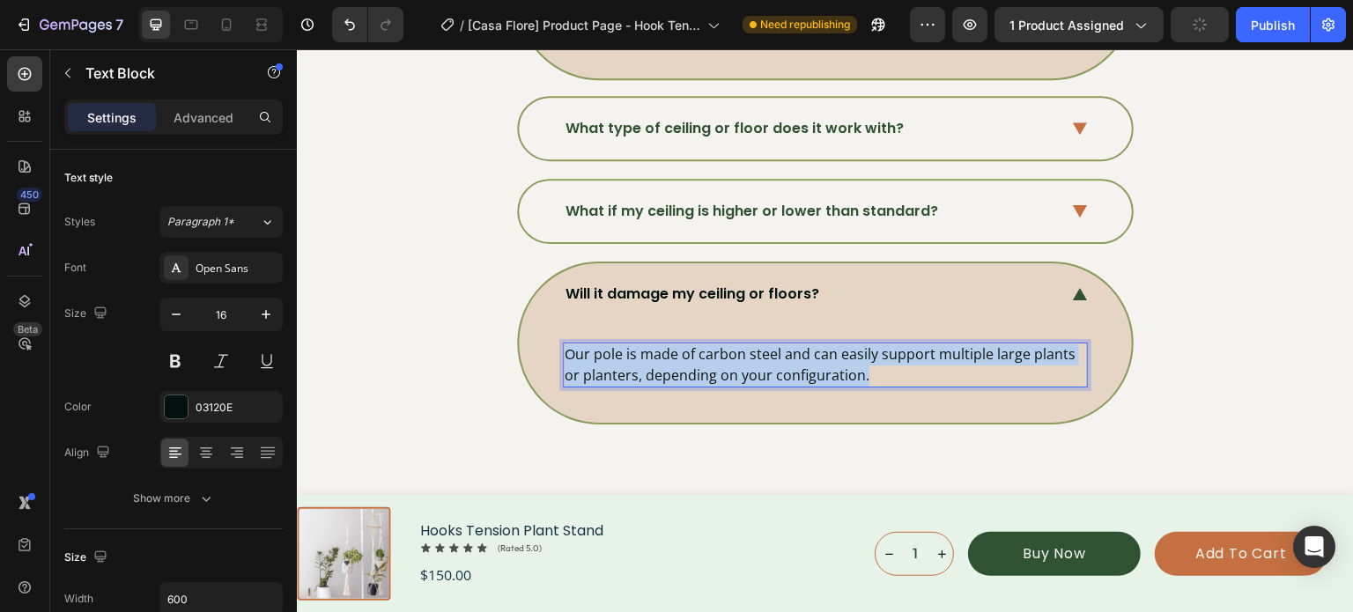
click at [857, 356] on p "Our pole is made of carbon steel and can easily support multiple large plants o…" at bounding box center [825, 364] width 521 height 41
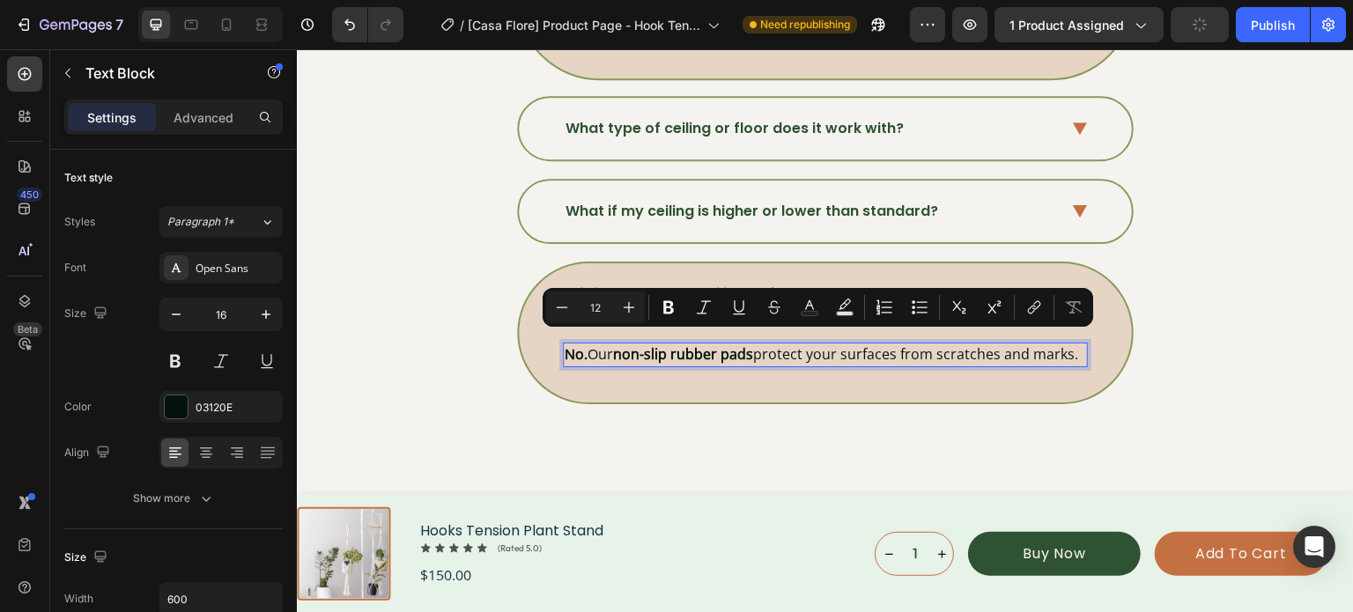
drag, startPoint x: 856, startPoint y: 356, endPoint x: 988, endPoint y: 342, distance: 132.9
click at [957, 349] on div "No. Our non-slip rubber pads protect your surfaces from scratches and marks." at bounding box center [825, 355] width 525 height 25
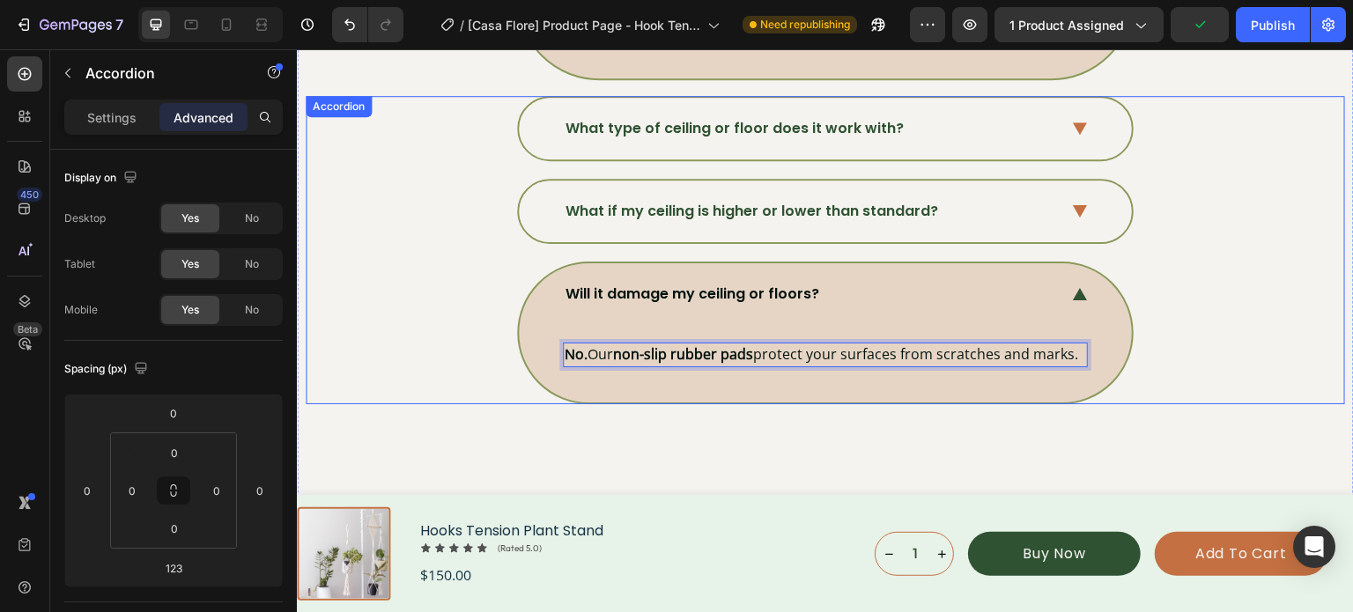
click at [1208, 303] on div "Will it damage my ceiling or floors? No. Our non-slip rubber pads protect your …" at bounding box center [824, 333] width 1037 height 143
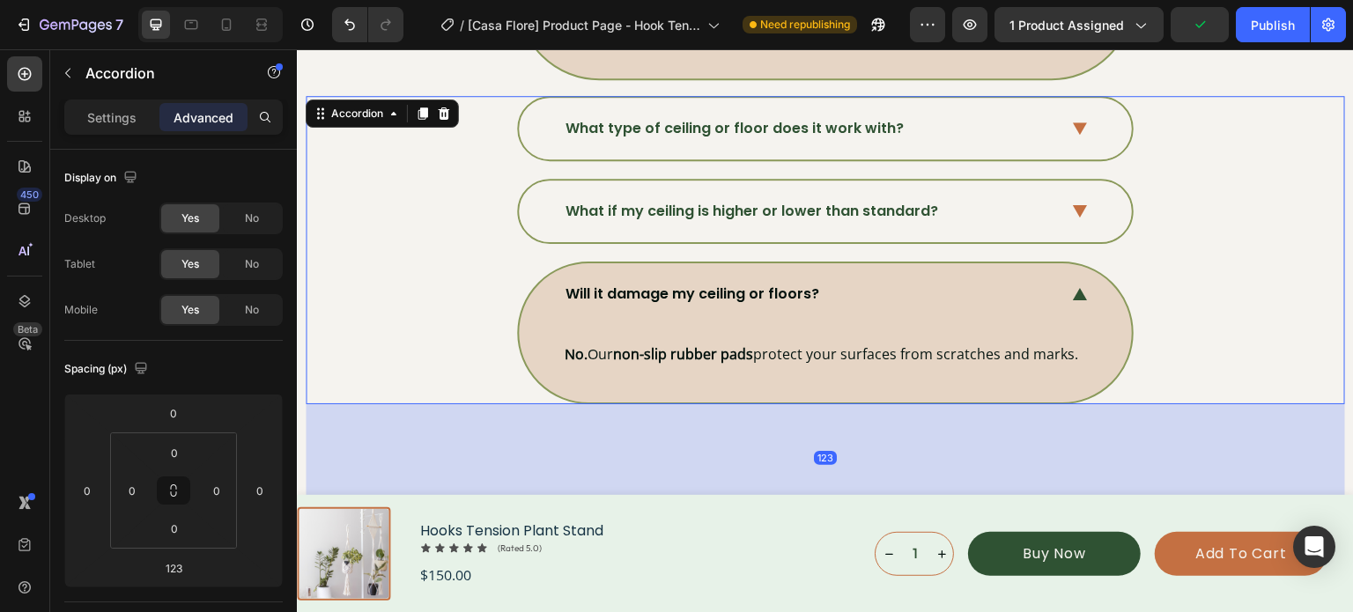
click at [1272, 273] on div "Will it damage my ceiling or floors? No. Our non-slip rubber pads protect your …" at bounding box center [824, 333] width 1037 height 143
click at [1062, 285] on div "Will it damage my ceiling or floors?" at bounding box center [825, 294] width 613 height 62
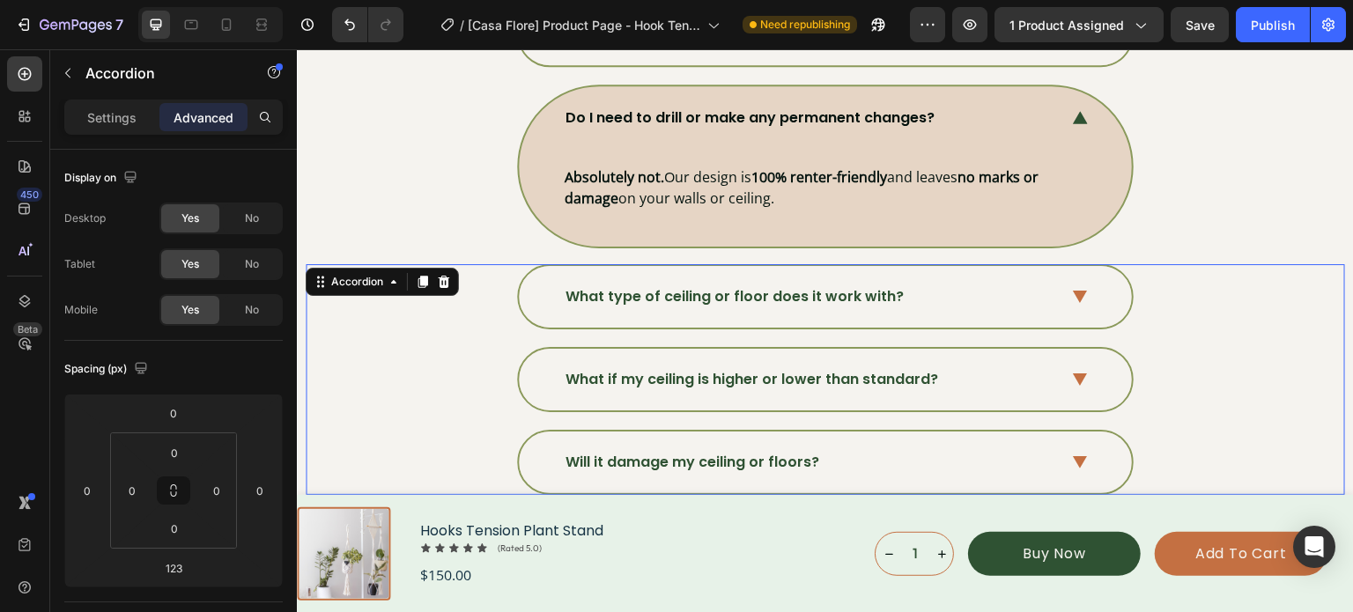
scroll to position [6030, 0]
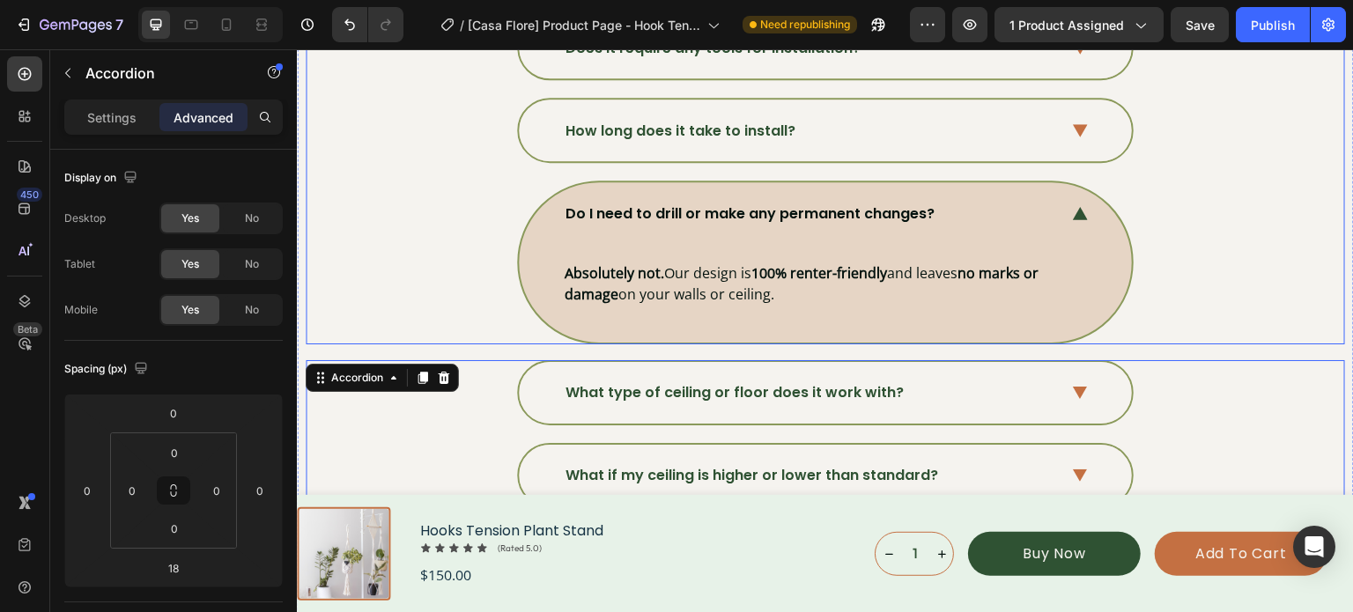
click at [1083, 208] on div "Do I need to drill or make any permanent changes?" at bounding box center [825, 213] width 613 height 62
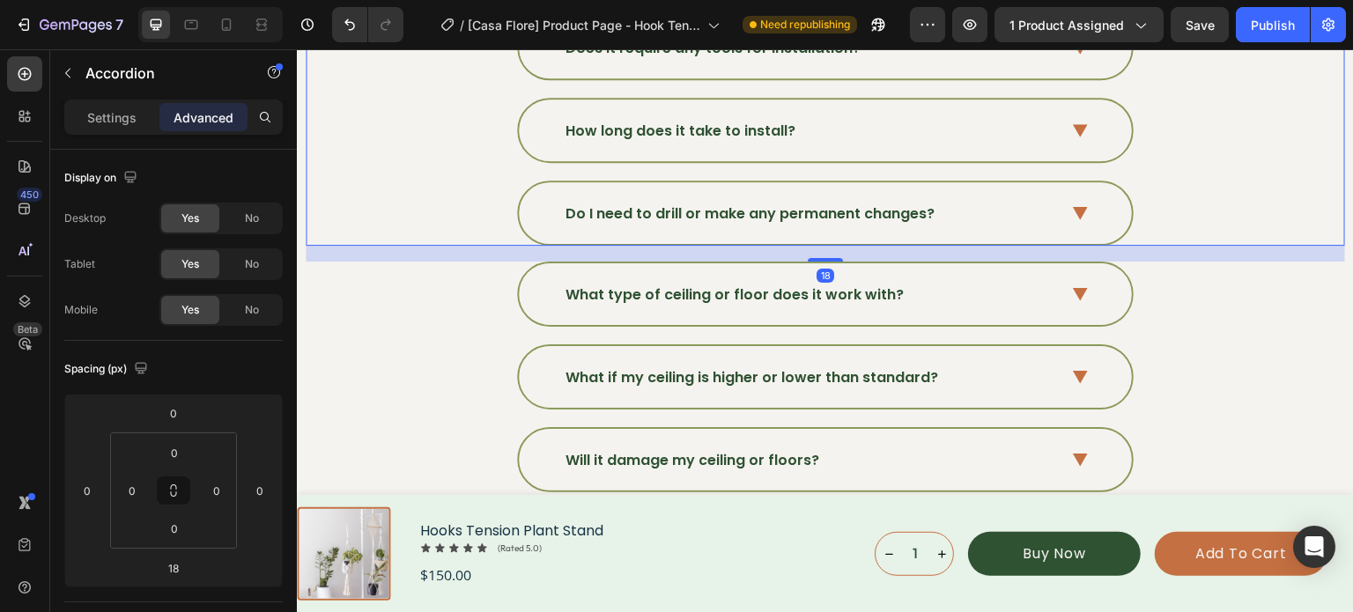
click at [369, 251] on div "18" at bounding box center [825, 254] width 1039 height 16
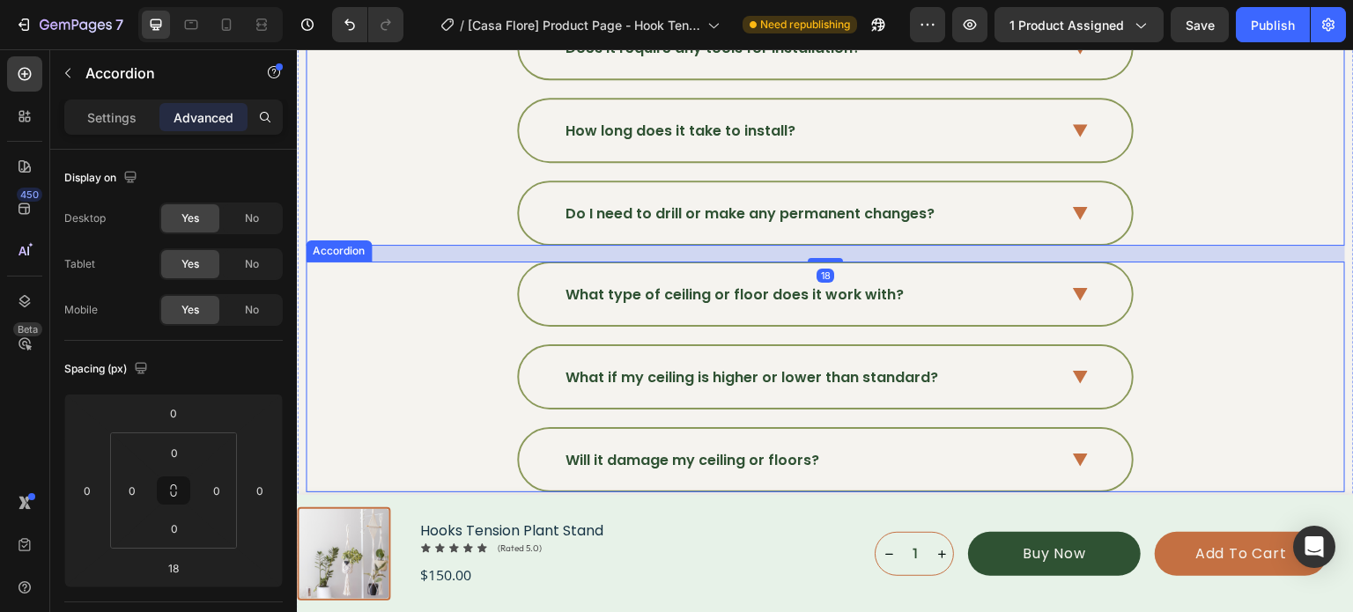
click at [385, 320] on div "What type of ceiling or floor does it work with? What if my ceiling is higher o…" at bounding box center [825, 377] width 1039 height 231
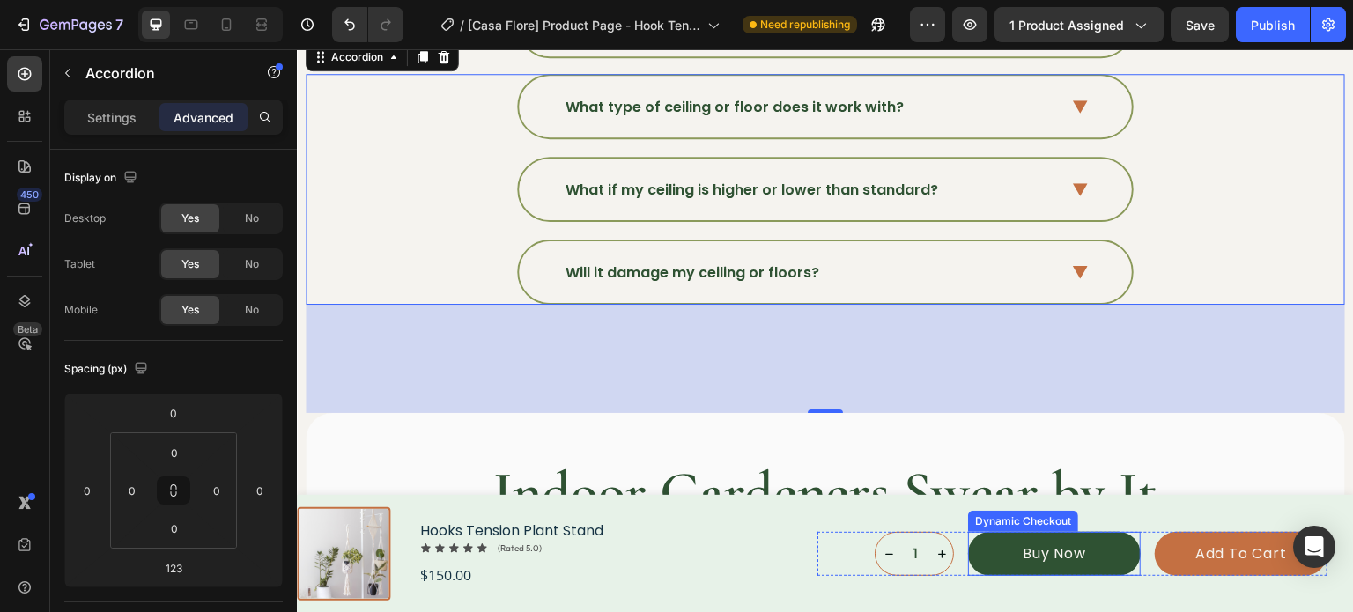
scroll to position [6294, 0]
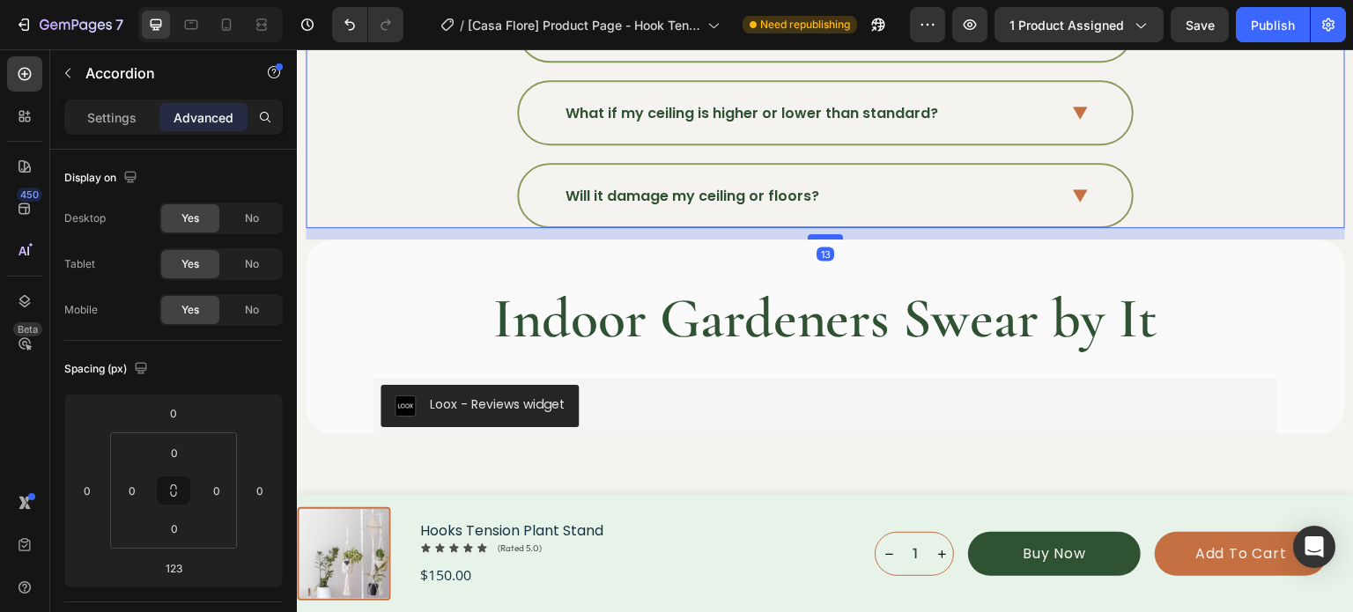
drag, startPoint x: 823, startPoint y: 324, endPoint x: 810, endPoint y: 227, distance: 97.8
click at [810, 234] on div at bounding box center [825, 236] width 35 height 5
type input "13"
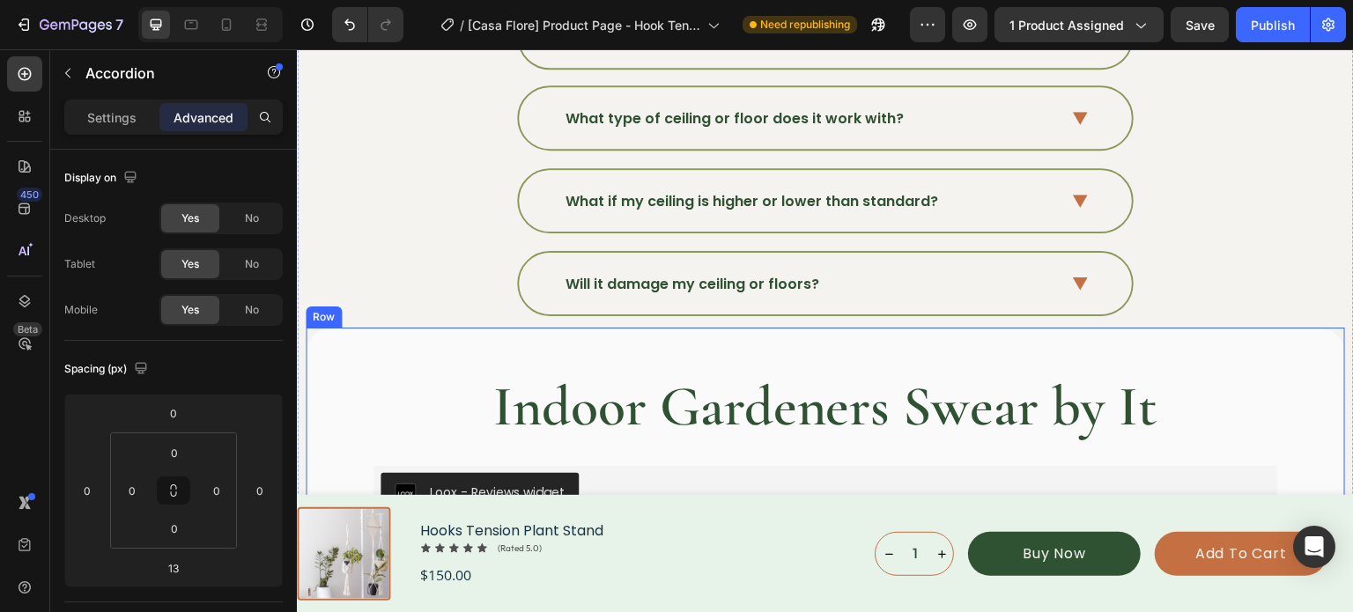
scroll to position [6382, 0]
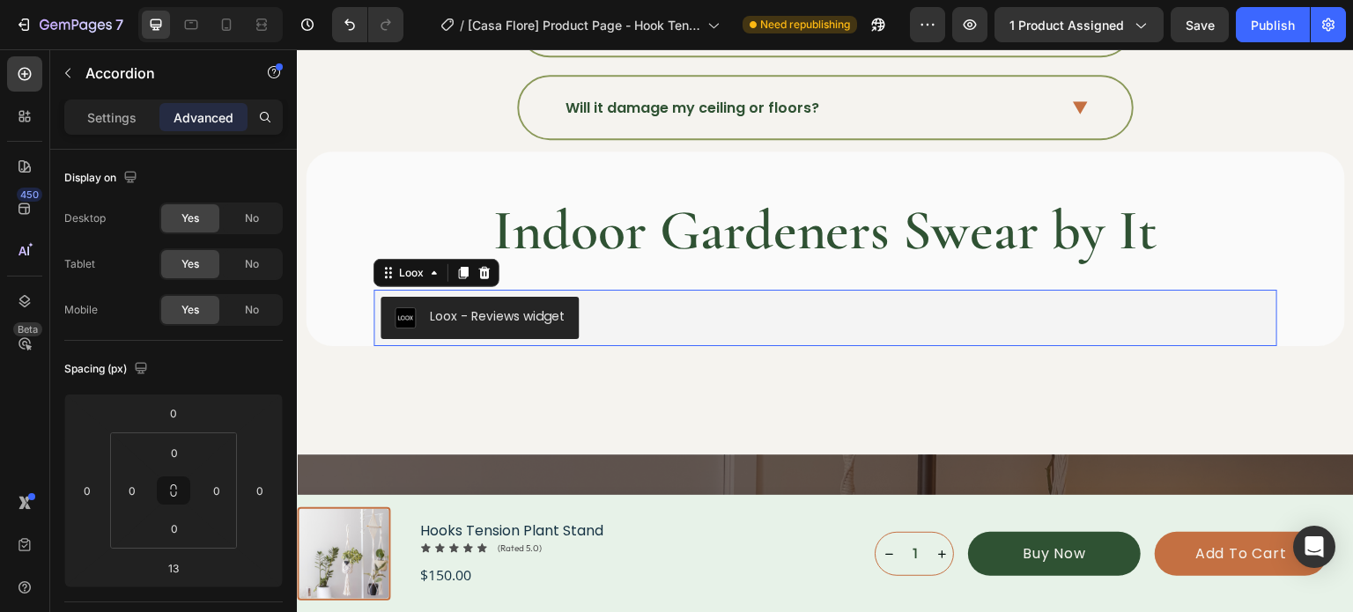
click at [893, 297] on div "Loox - Reviews widget" at bounding box center [824, 318] width 889 height 42
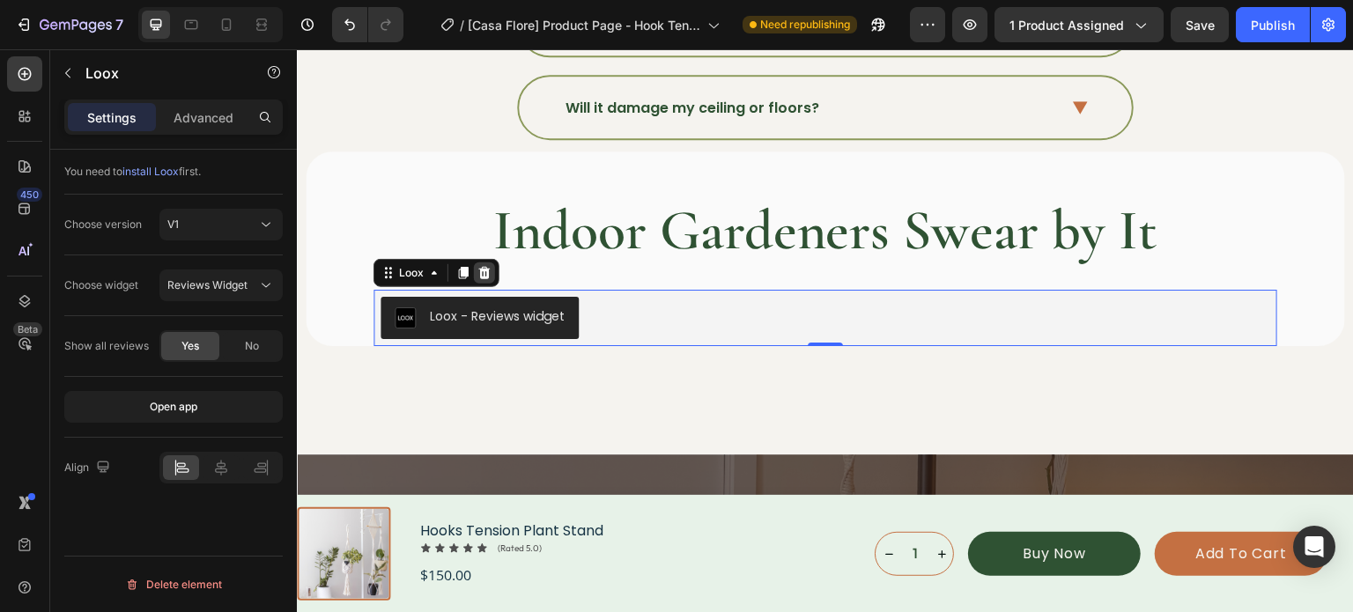
click at [485, 266] on icon at bounding box center [484, 273] width 14 height 14
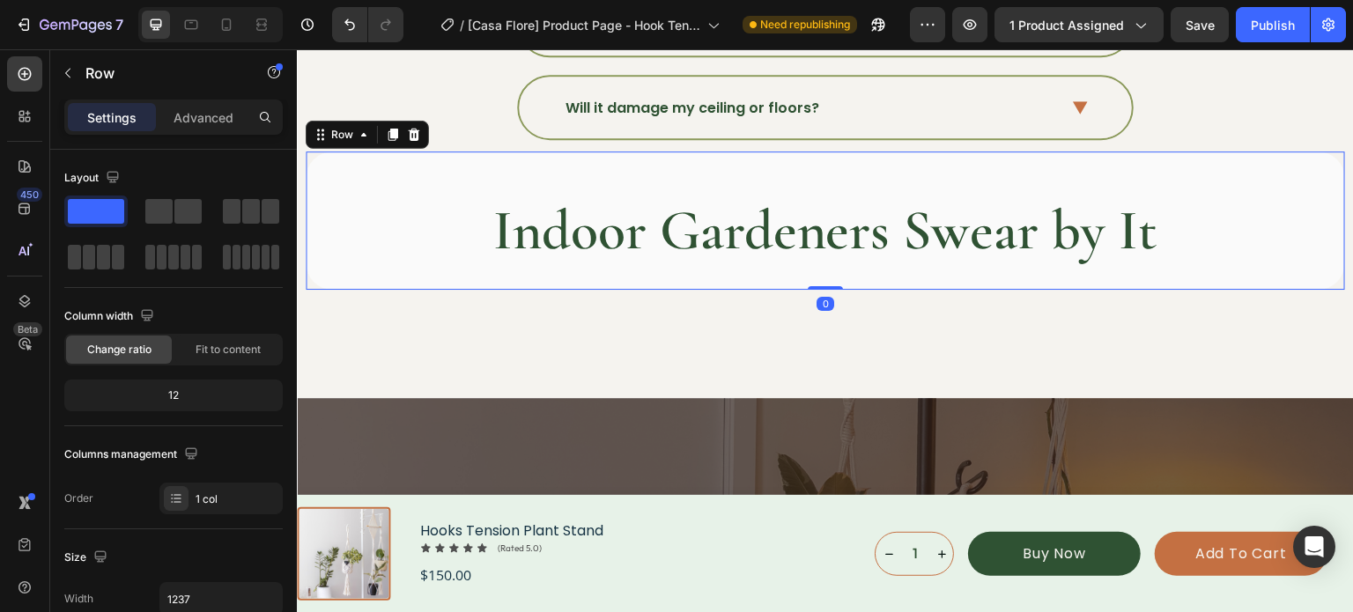
click at [791, 270] on div "Indoor Gardeners Swear by It Heading" at bounding box center [825, 243] width 904 height 94
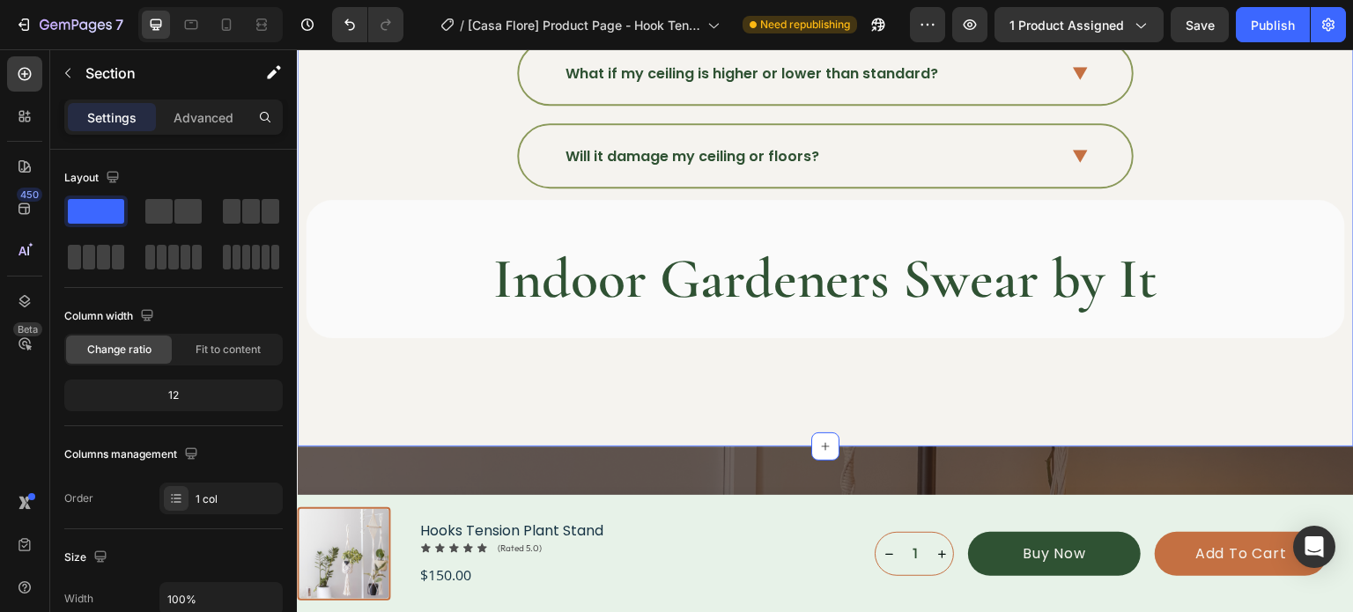
scroll to position [6294, 0]
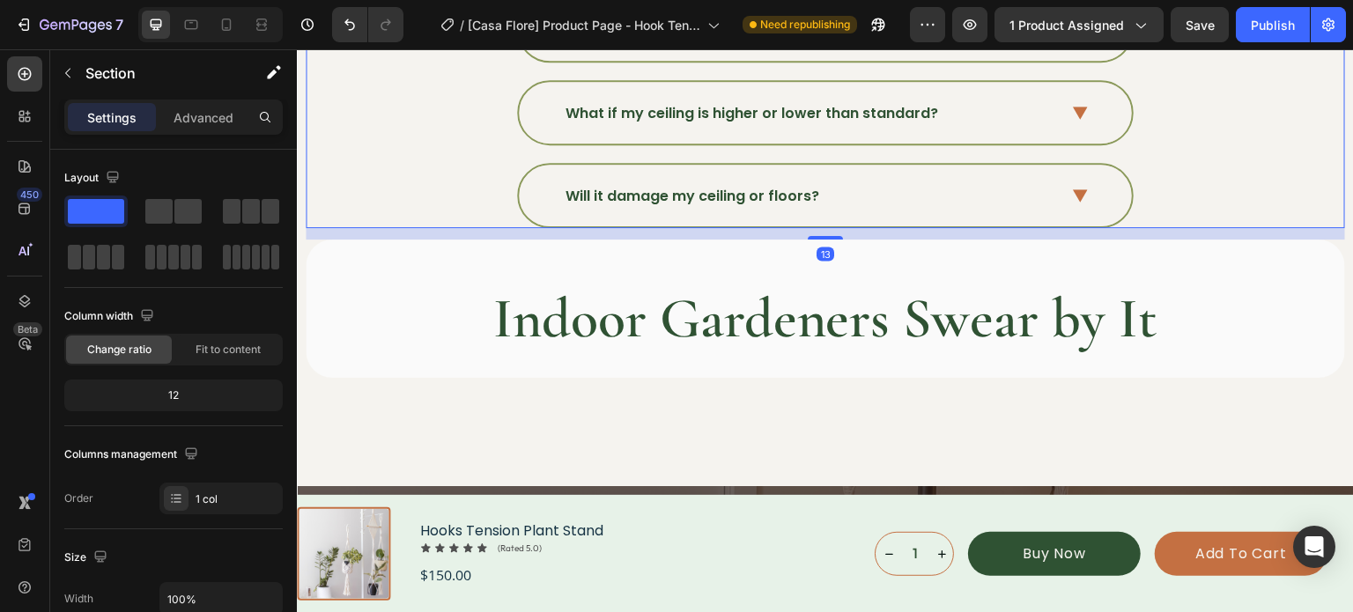
click at [1201, 188] on div "Will it damage my ceiling or floors?" at bounding box center [824, 195] width 1037 height 65
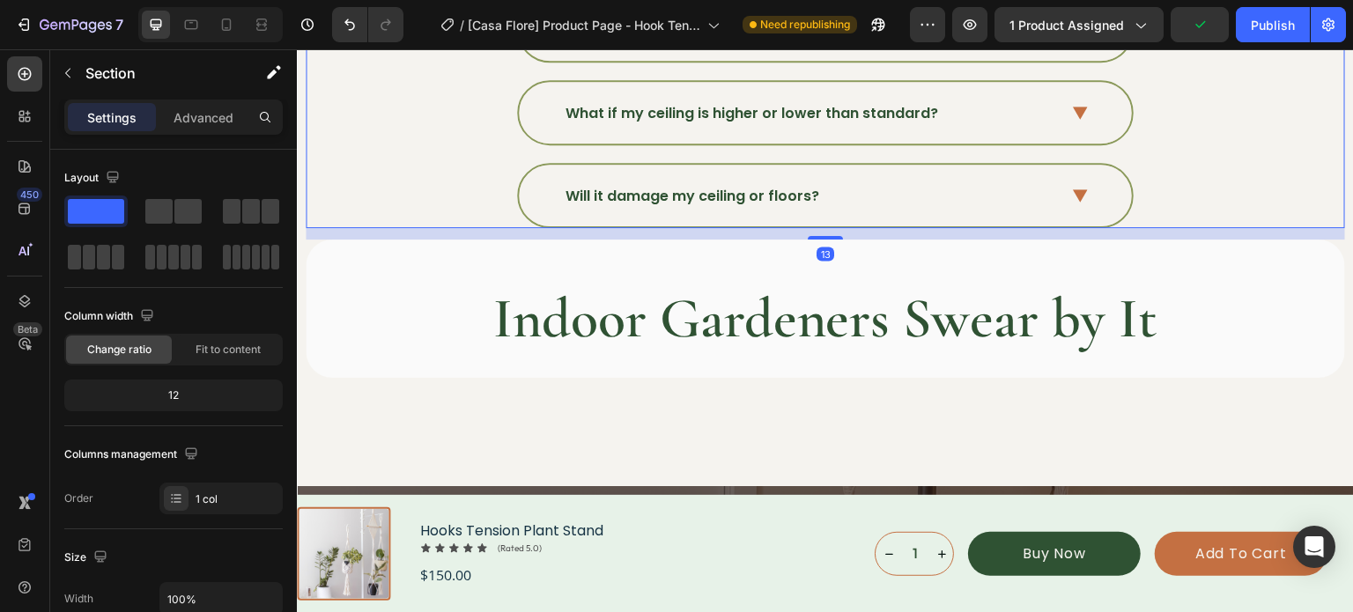
click at [1074, 189] on icon at bounding box center [1080, 195] width 15 height 13
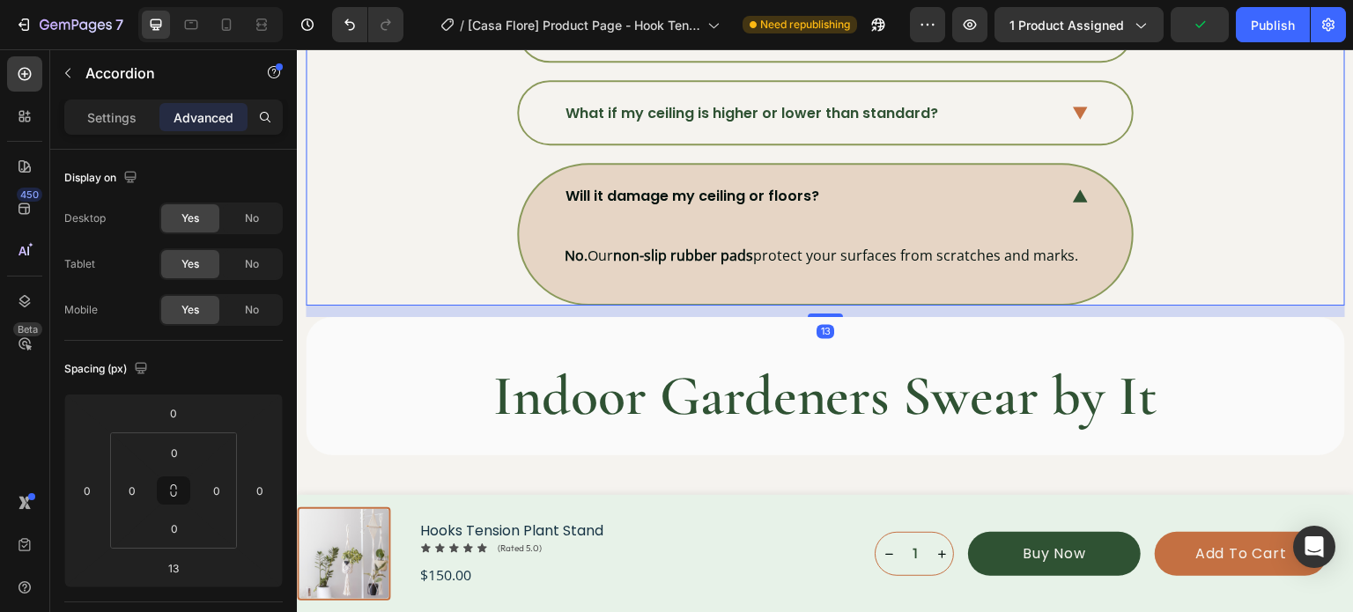
click at [1074, 189] on icon at bounding box center [1080, 195] width 15 height 13
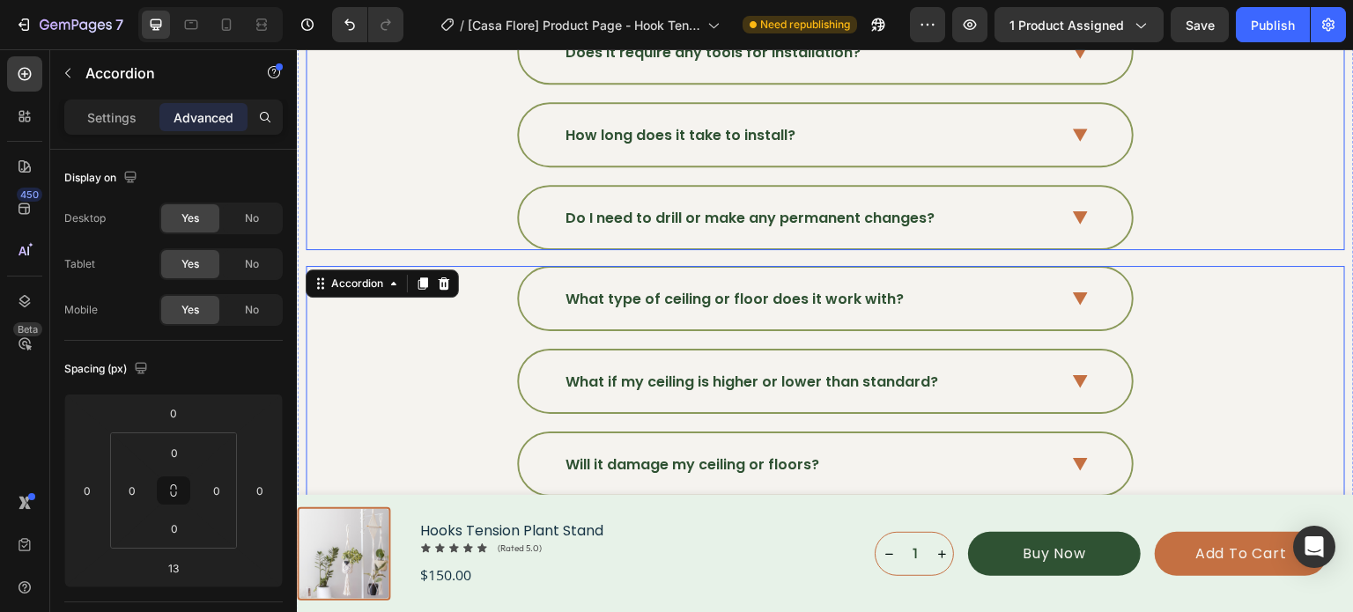
scroll to position [6118, 0]
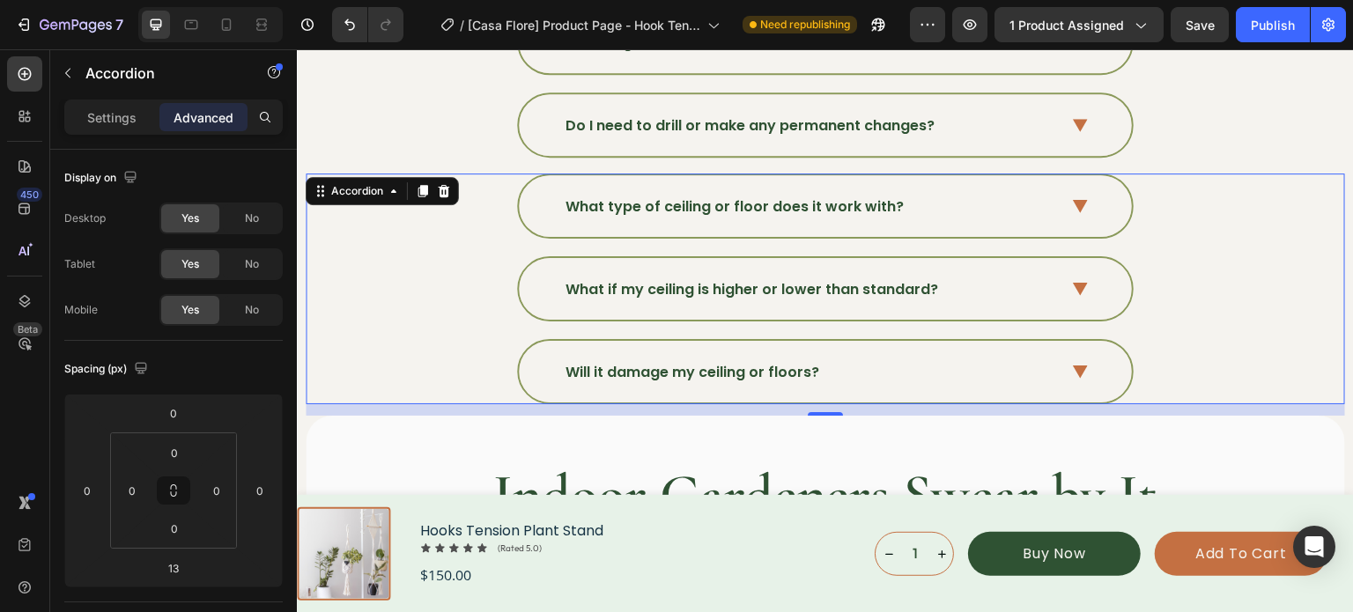
click at [1201, 351] on div "Will it damage my ceiling or floors?" at bounding box center [824, 371] width 1037 height 65
click at [419, 186] on icon at bounding box center [423, 192] width 10 height 12
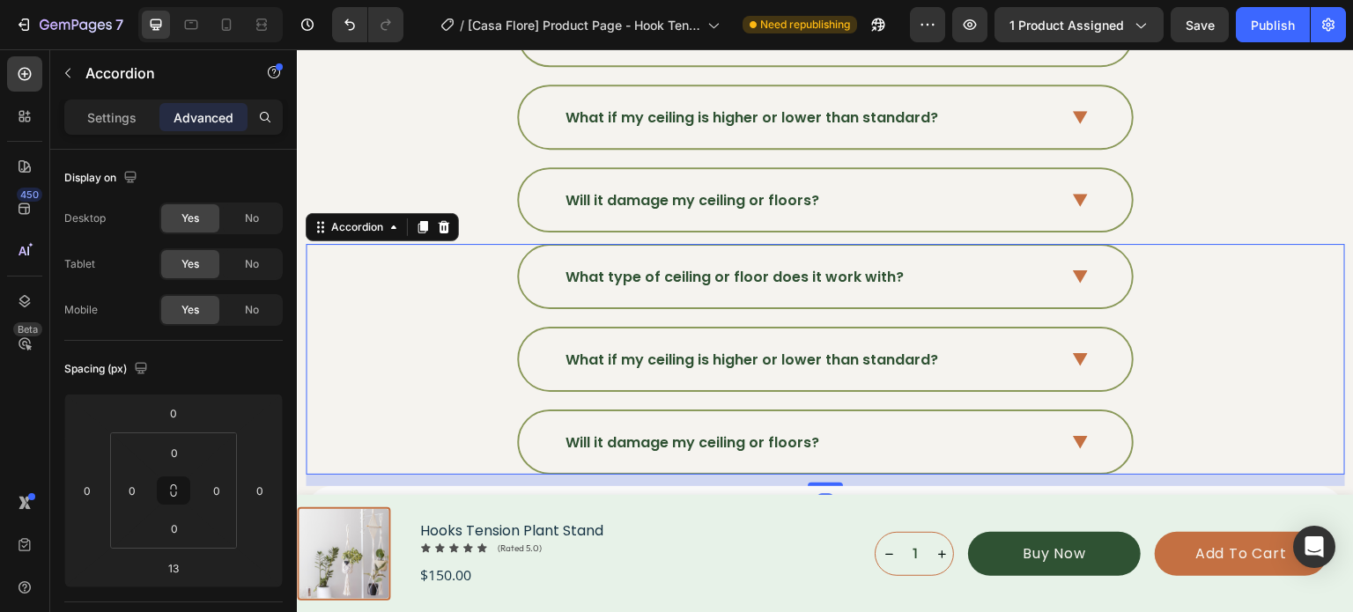
scroll to position [6294, 0]
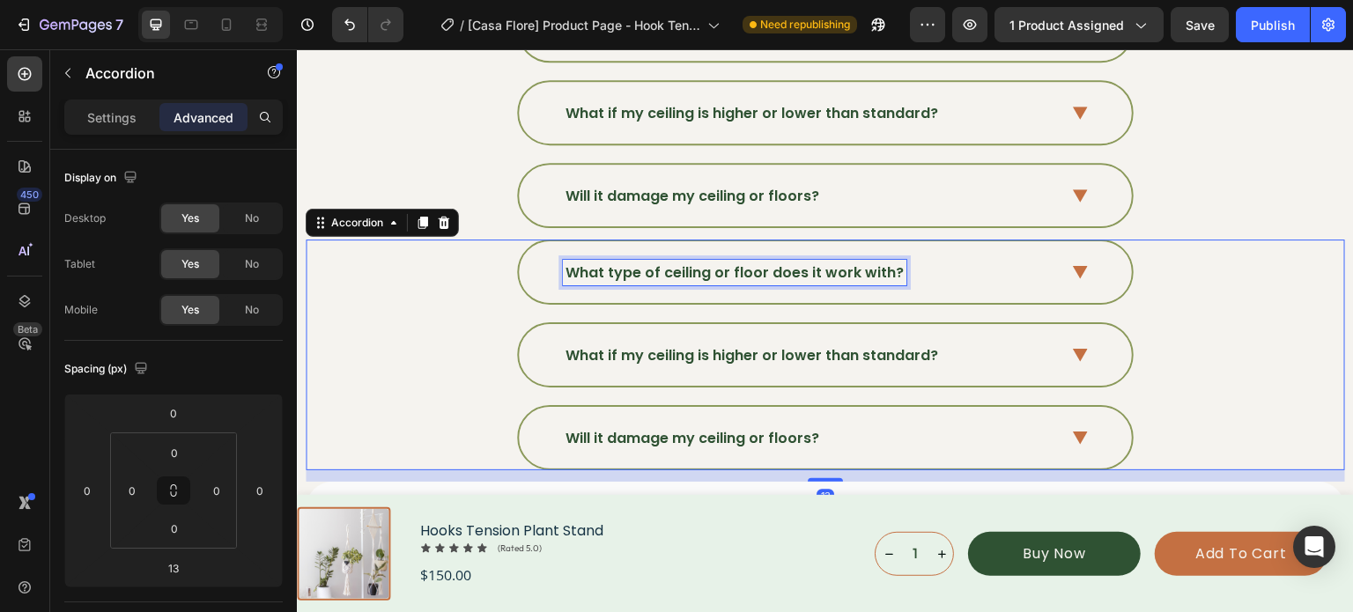
click at [826, 267] on span "What type of ceiling or floor does it work with?" at bounding box center [734, 272] width 338 height 20
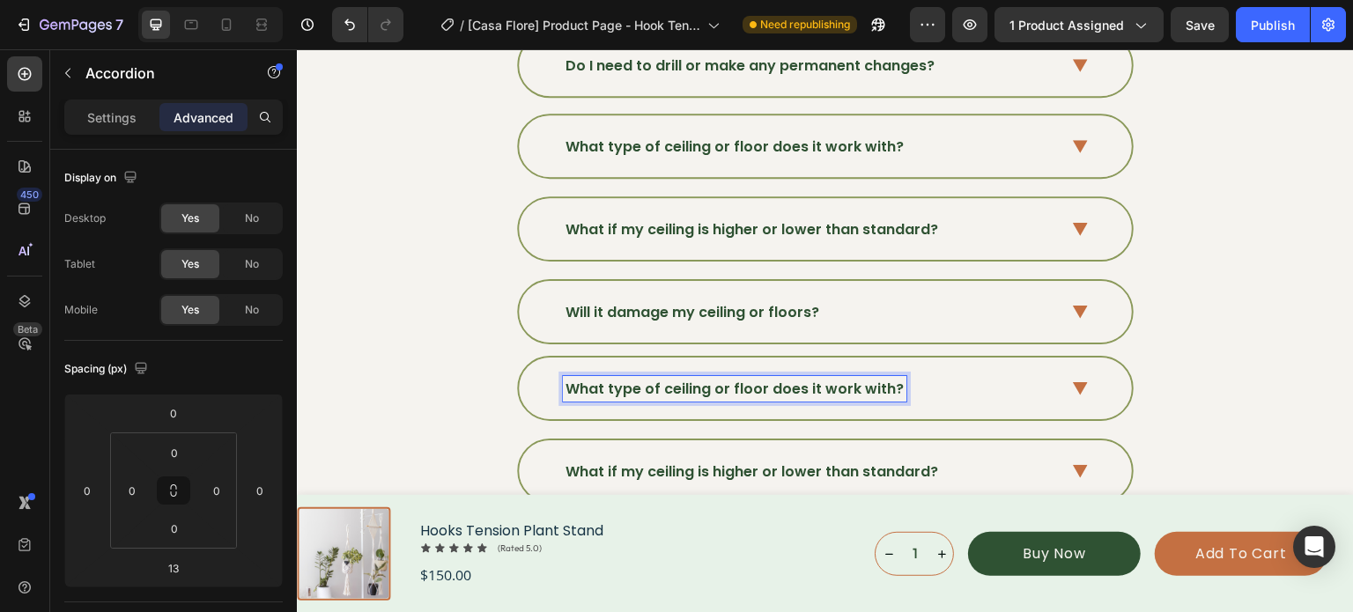
scroll to position [6206, 0]
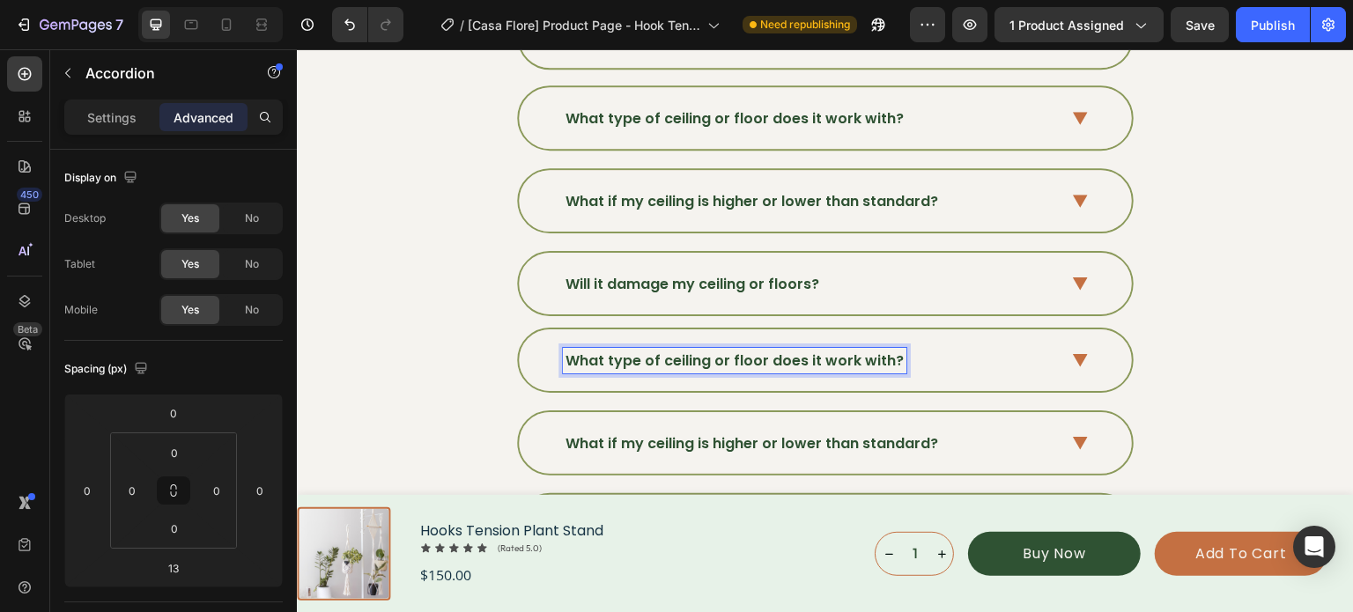
click at [731, 351] on span "What type of ceiling or floor does it work with?" at bounding box center [734, 361] width 338 height 20
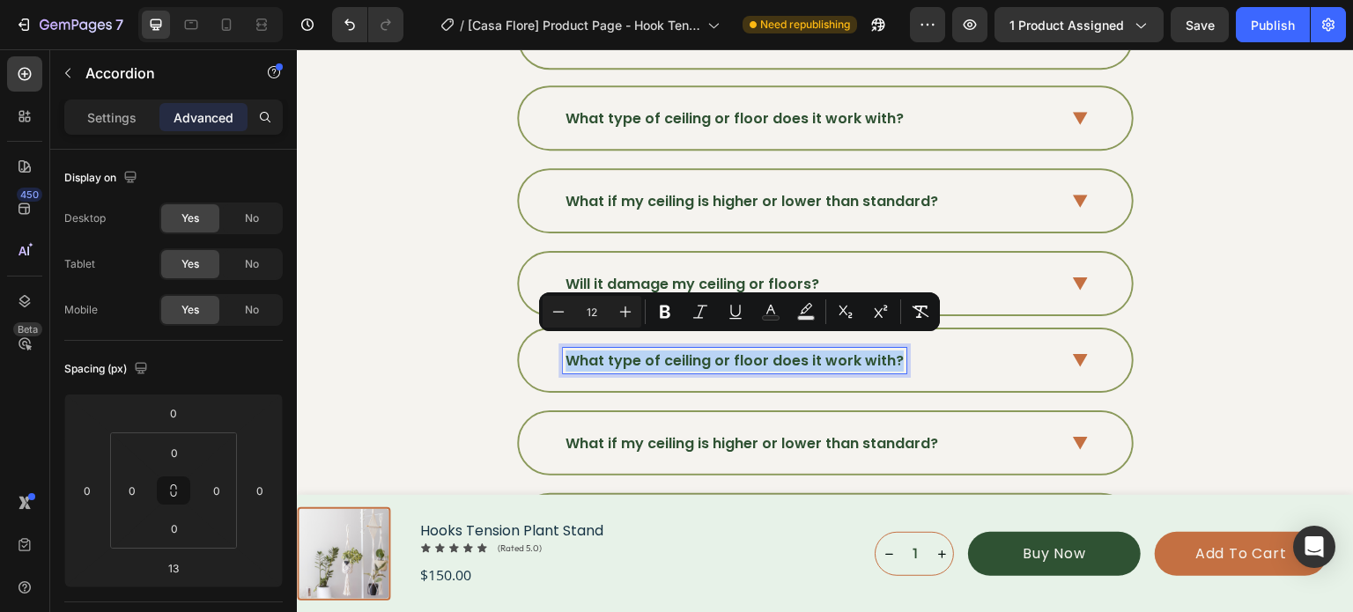
click at [731, 351] on span "What type of ceiling or floor does it work with?" at bounding box center [734, 361] width 338 height 20
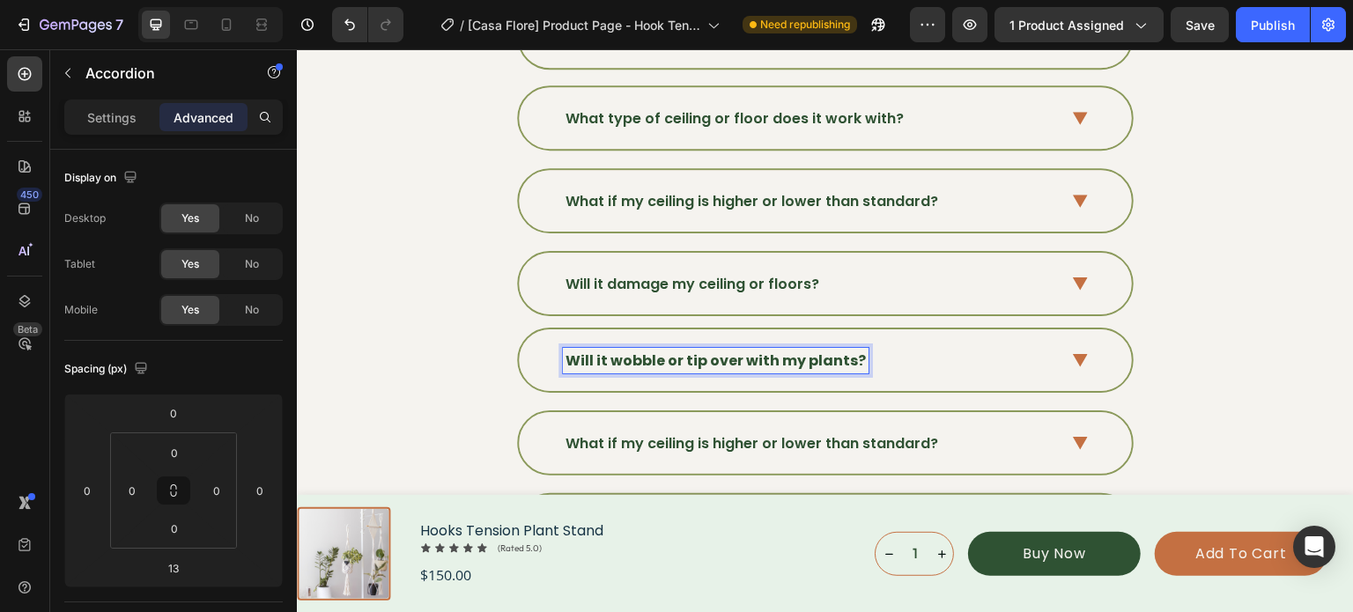
click at [646, 351] on strong "Will it wobble or tip over with my plants?" at bounding box center [715, 361] width 300 height 20
click at [642, 351] on strong "Will it wobble or tip over with my plants?" at bounding box center [715, 361] width 300 height 20
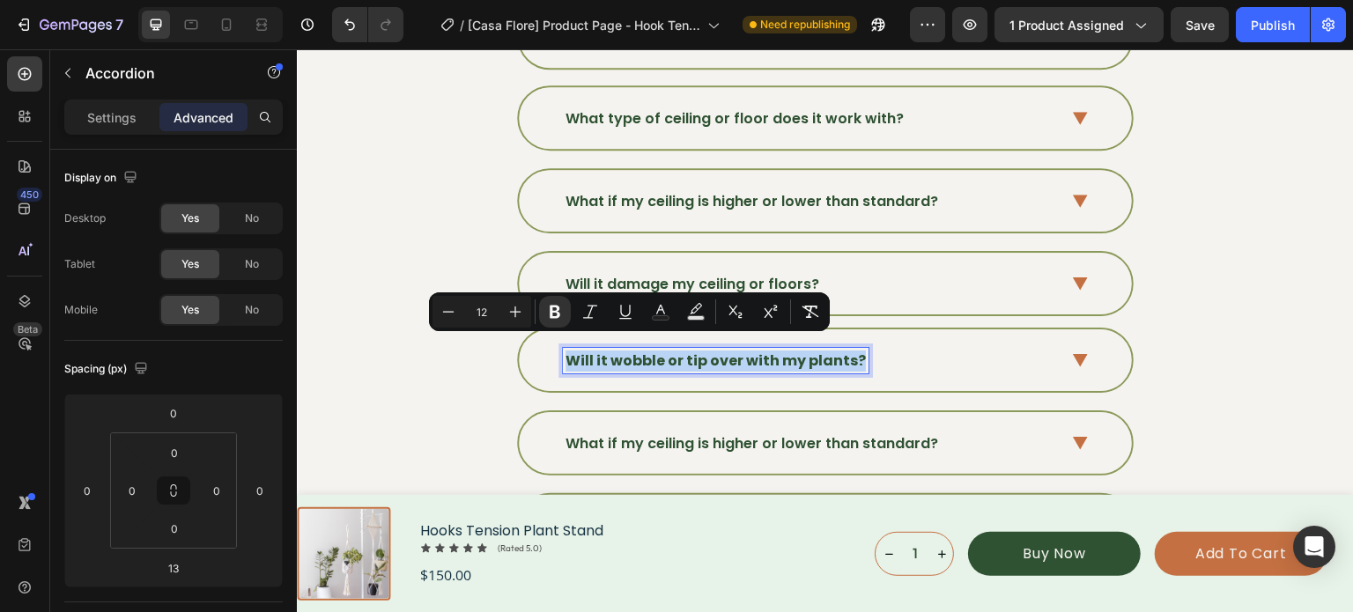
click at [642, 351] on strong "Will it wobble or tip over with my plants?" at bounding box center [715, 361] width 300 height 20
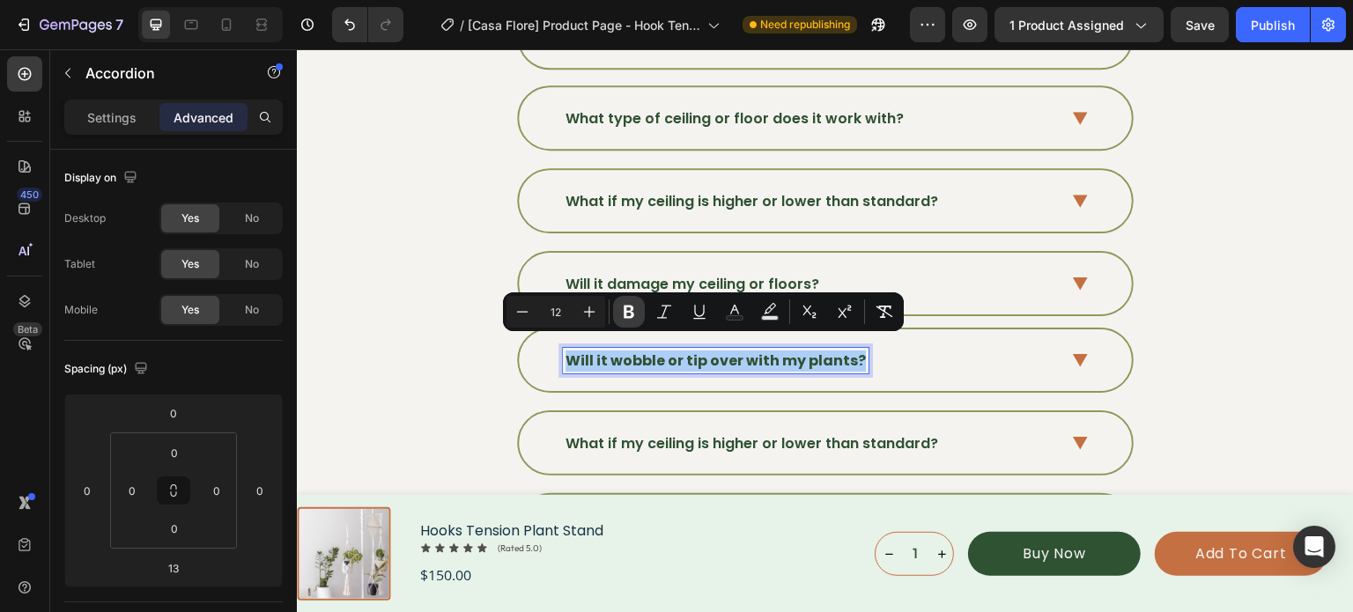
click at [624, 317] on icon "Editor contextual toolbar" at bounding box center [629, 312] width 18 height 18
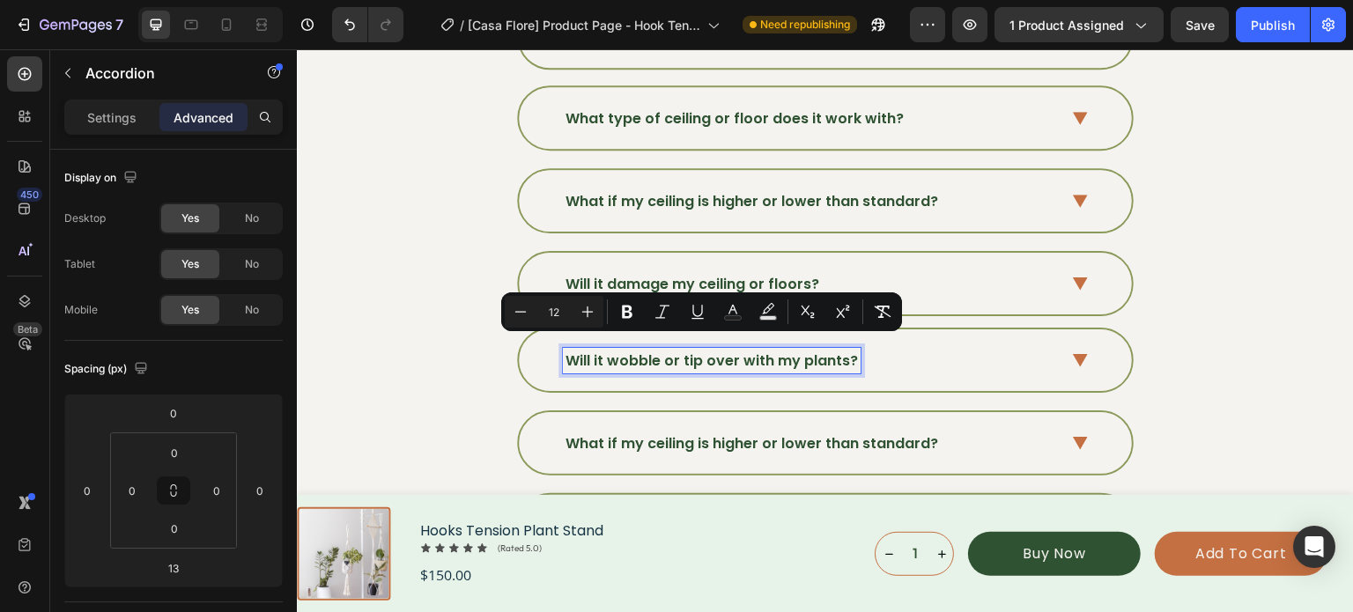
click at [1064, 348] on div "Will it wobble or tip over with my plants?" at bounding box center [825, 360] width 613 height 62
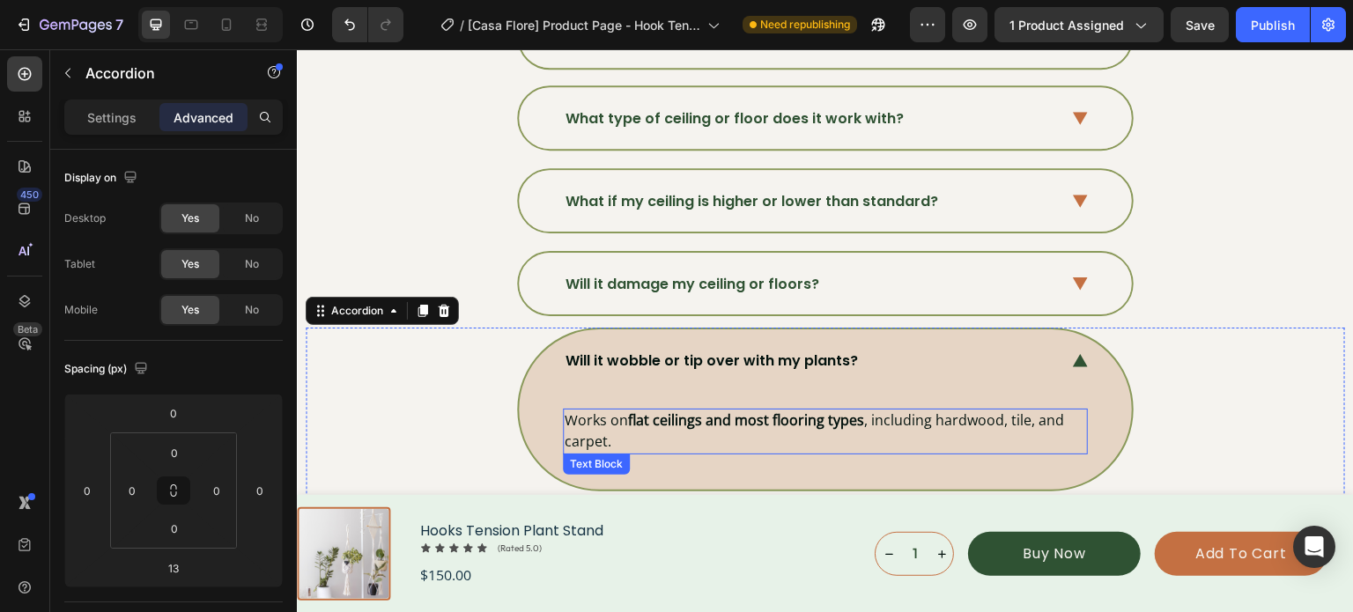
click at [715, 416] on strong "flat ceilings and most flooring types" at bounding box center [746, 419] width 236 height 19
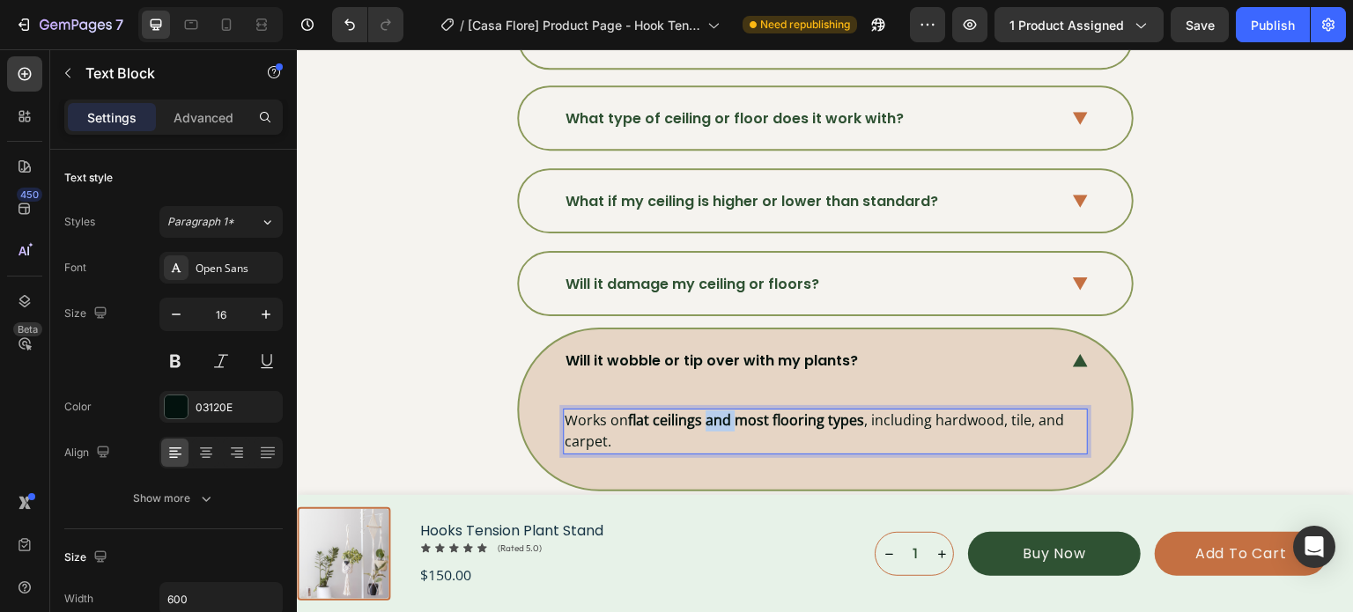
click at [715, 416] on strong "flat ceilings and most flooring types" at bounding box center [746, 419] width 236 height 19
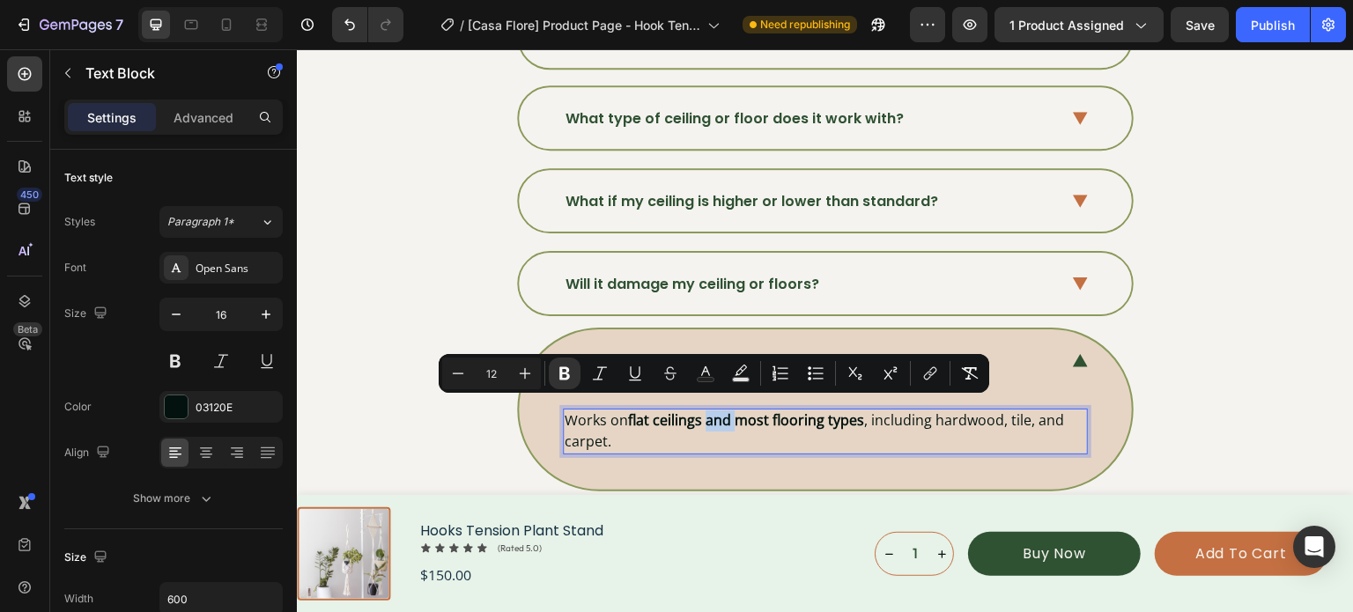
click at [715, 416] on strong "flat ceilings and most flooring types" at bounding box center [746, 419] width 236 height 19
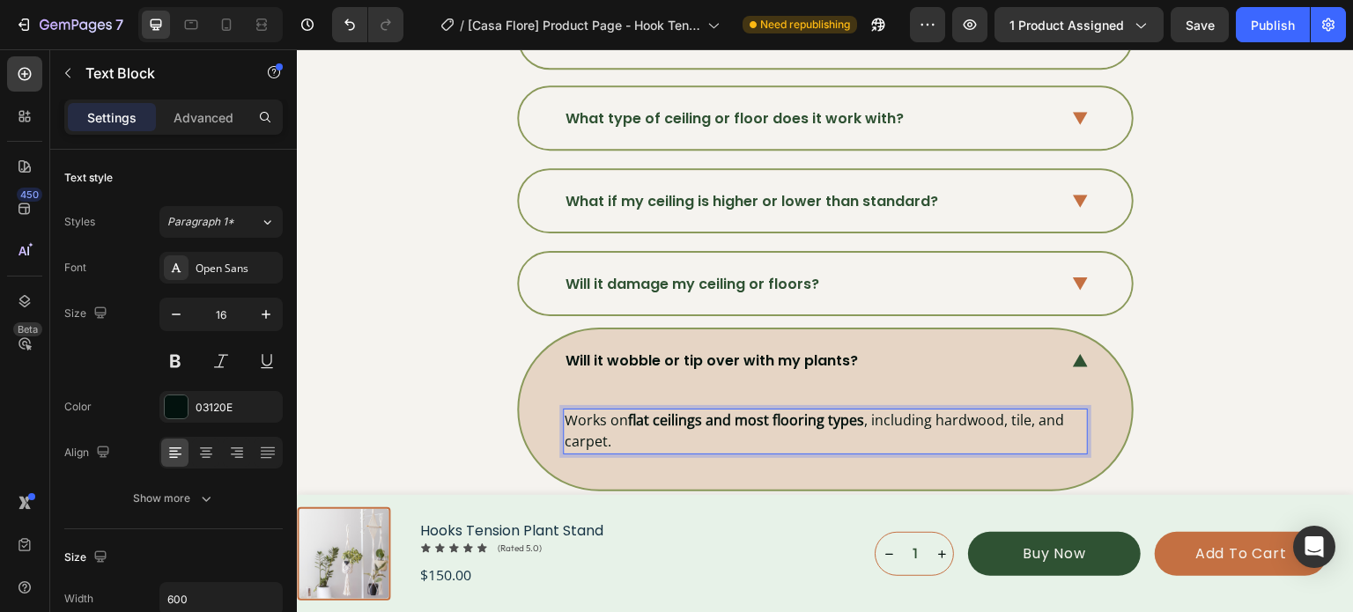
click at [705, 418] on strong "flat ceilings and most flooring types" at bounding box center [746, 419] width 236 height 19
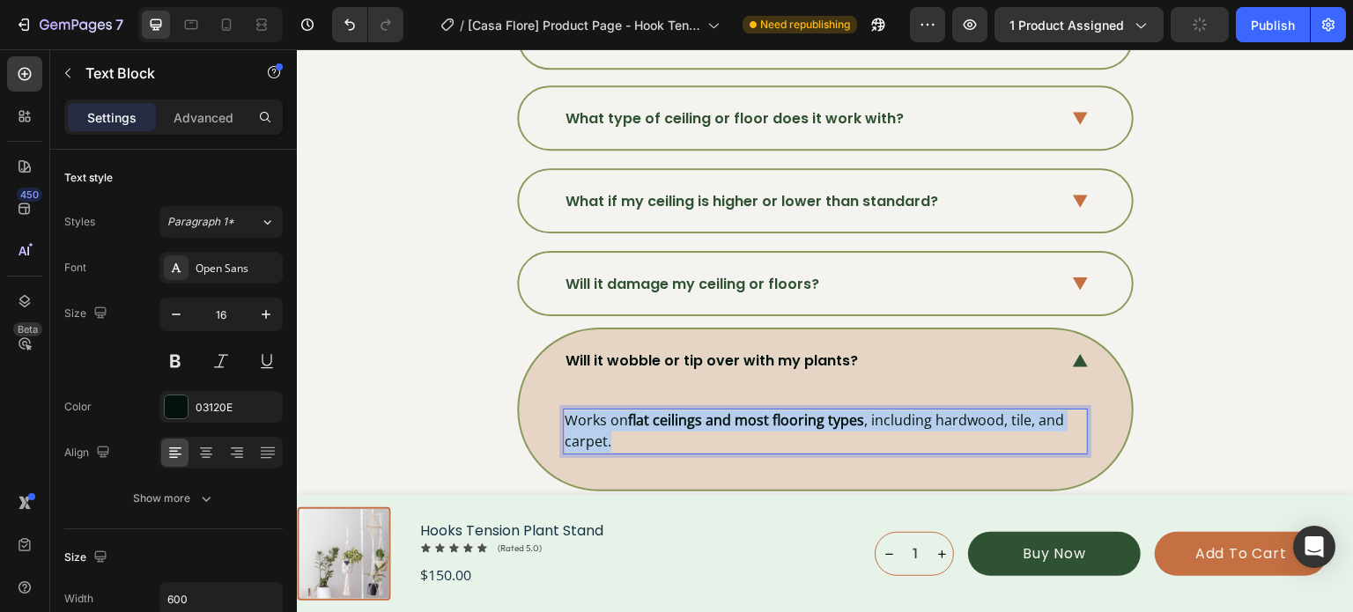
click at [705, 418] on strong "flat ceilings and most flooring types" at bounding box center [746, 419] width 236 height 19
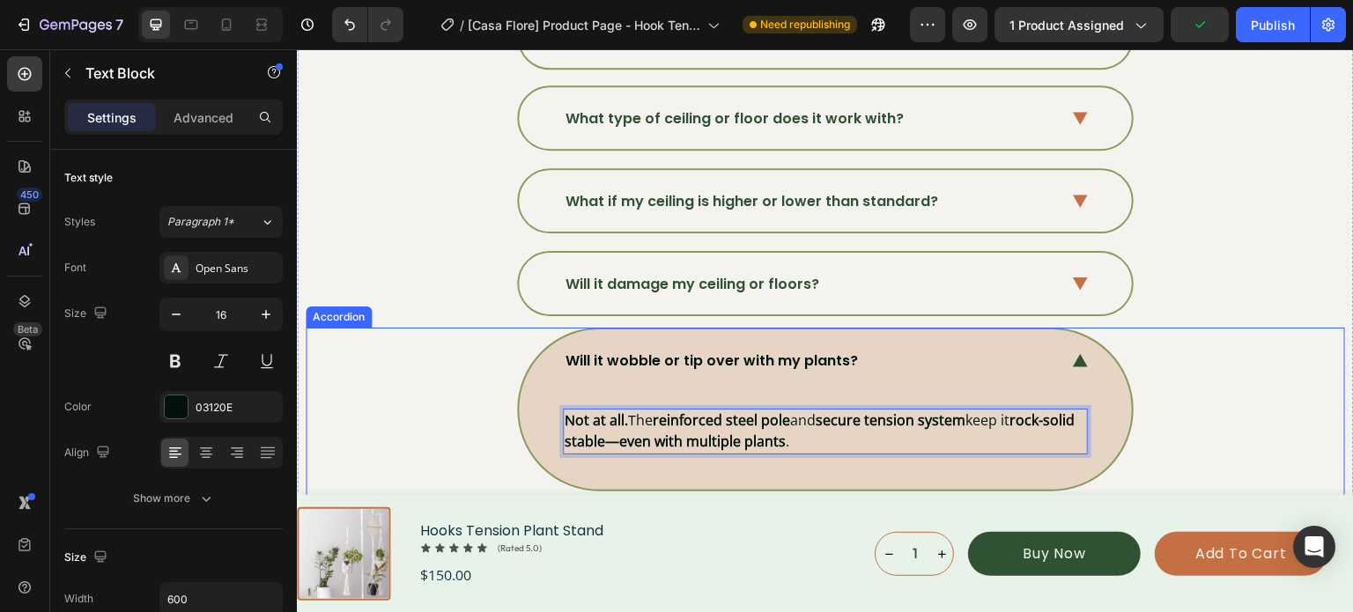
click at [1207, 365] on div "Will it wobble or tip over with my plants? Not at all. The reinforced steel pol…" at bounding box center [824, 409] width 1037 height 163
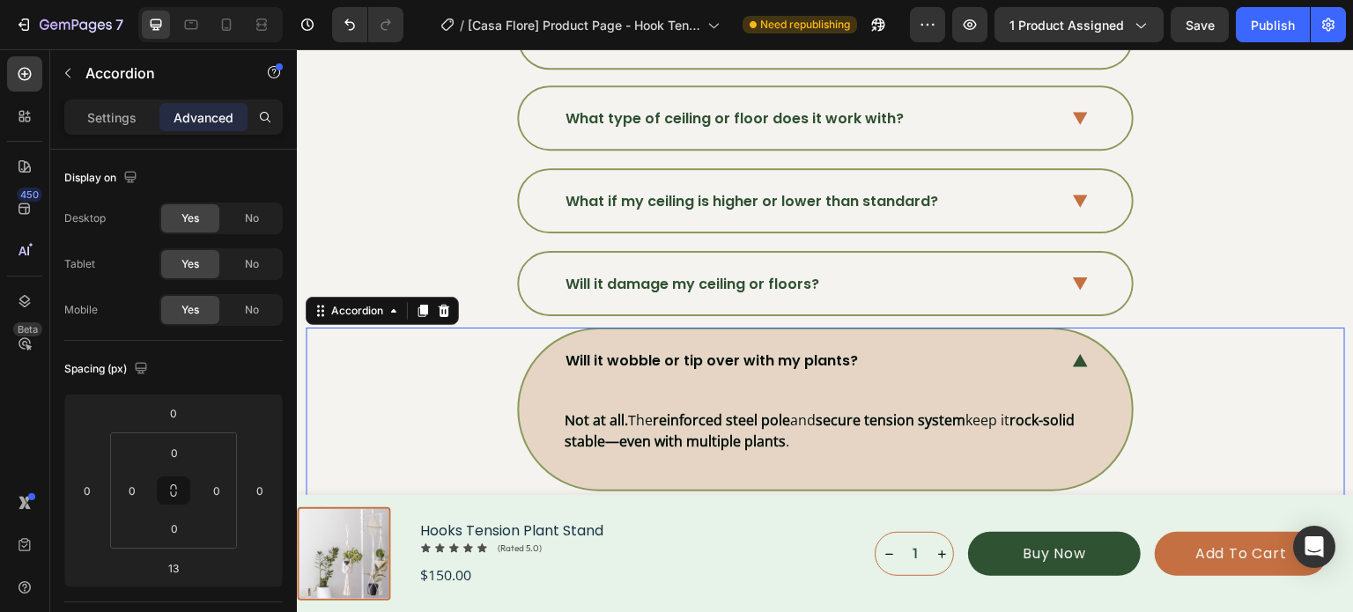
click at [1052, 350] on div "Will it wobble or tip over with my plants?" at bounding box center [825, 360] width 613 height 62
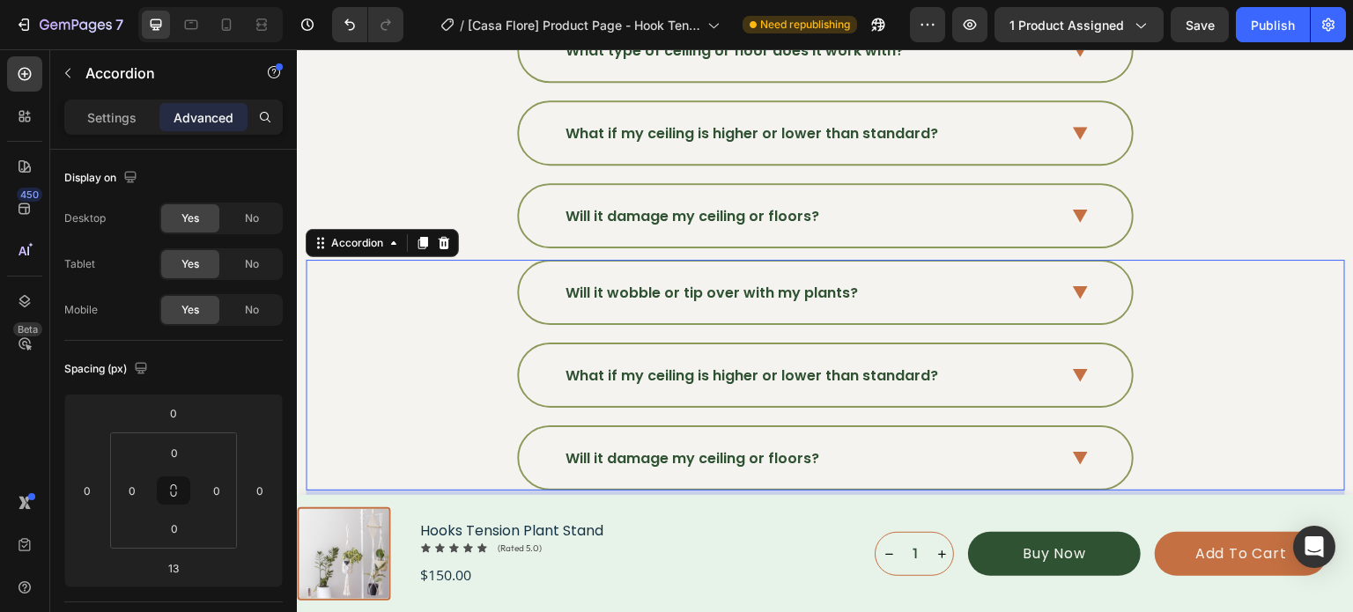
scroll to position [6294, 0]
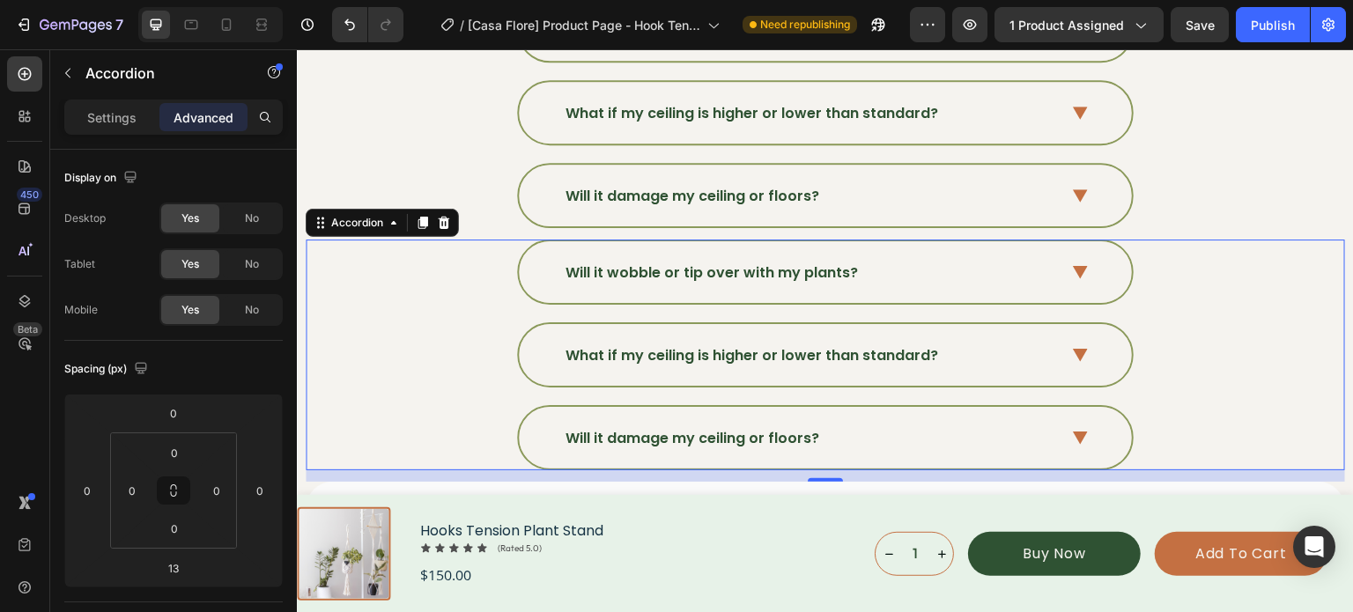
click at [830, 358] on div "What if my ceiling is higher or lower than standard?" at bounding box center [825, 355] width 613 height 62
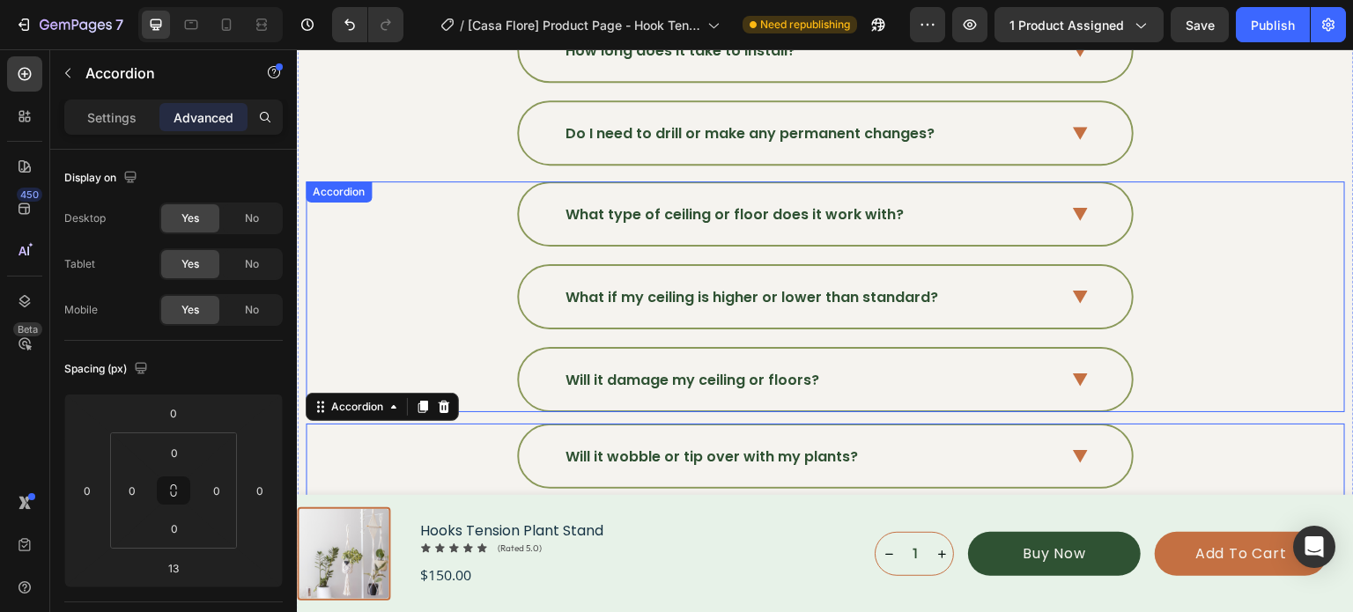
scroll to position [6206, 0]
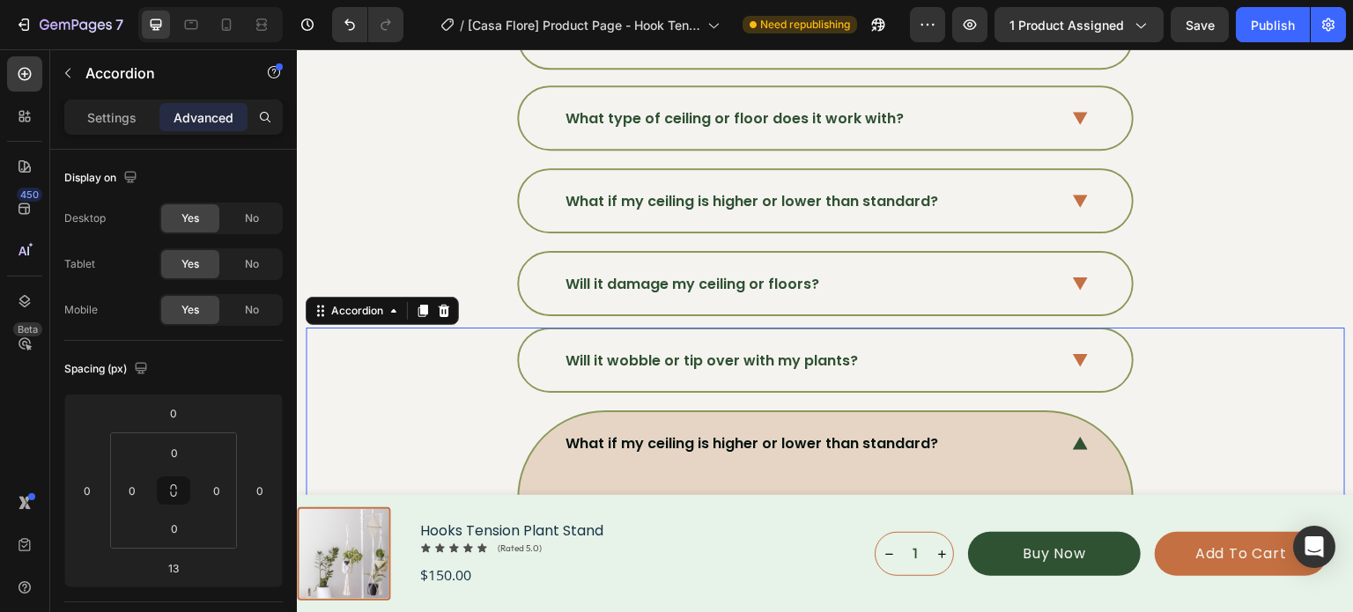
click at [1084, 347] on div "Will it wobble or tip over with my plants?" at bounding box center [825, 360] width 613 height 62
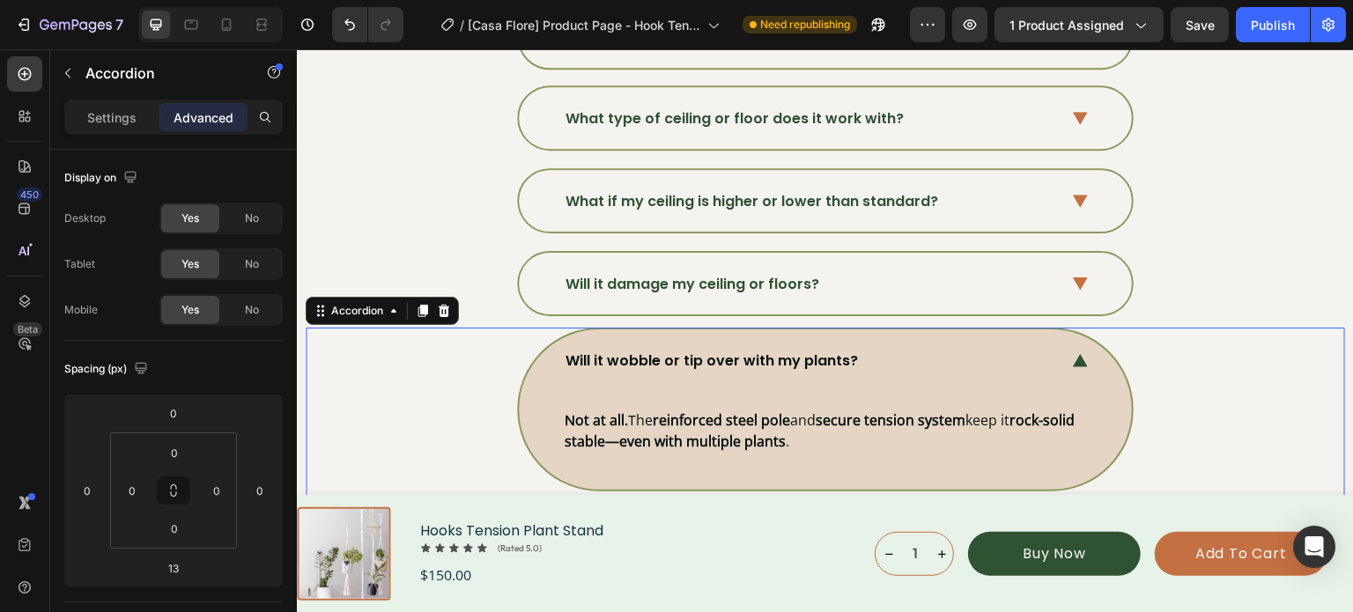
click at [1074, 357] on div "Will it wobble or tip over with my plants?" at bounding box center [825, 360] width 613 height 62
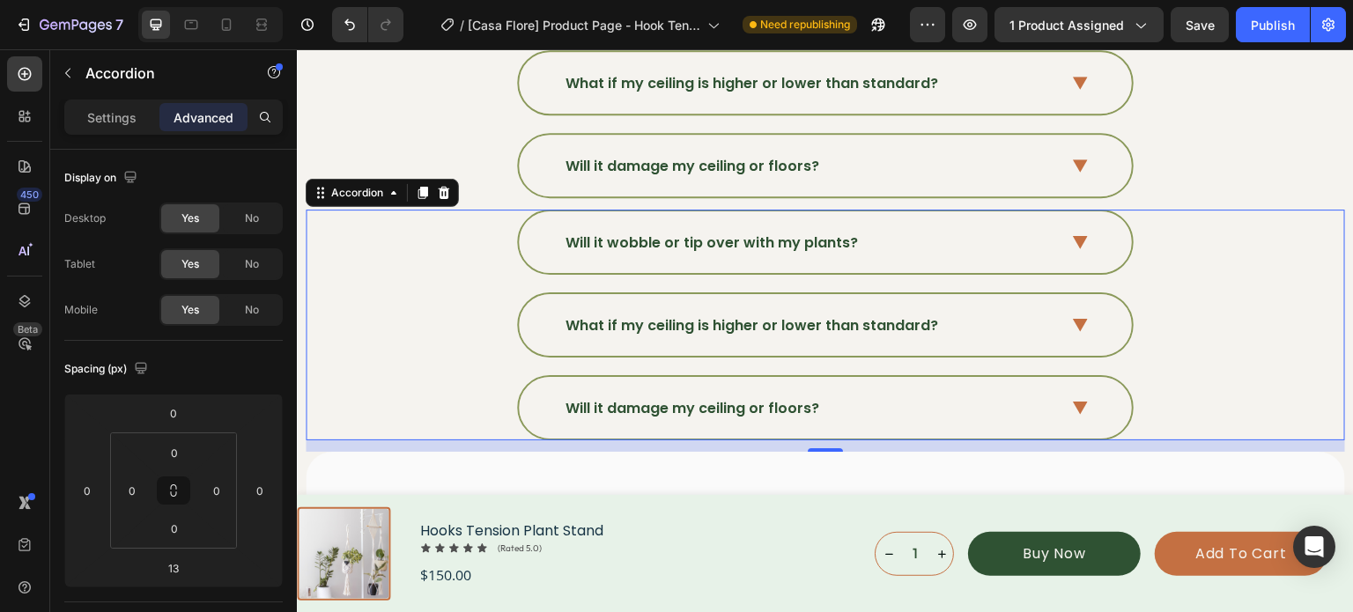
scroll to position [6294, 0]
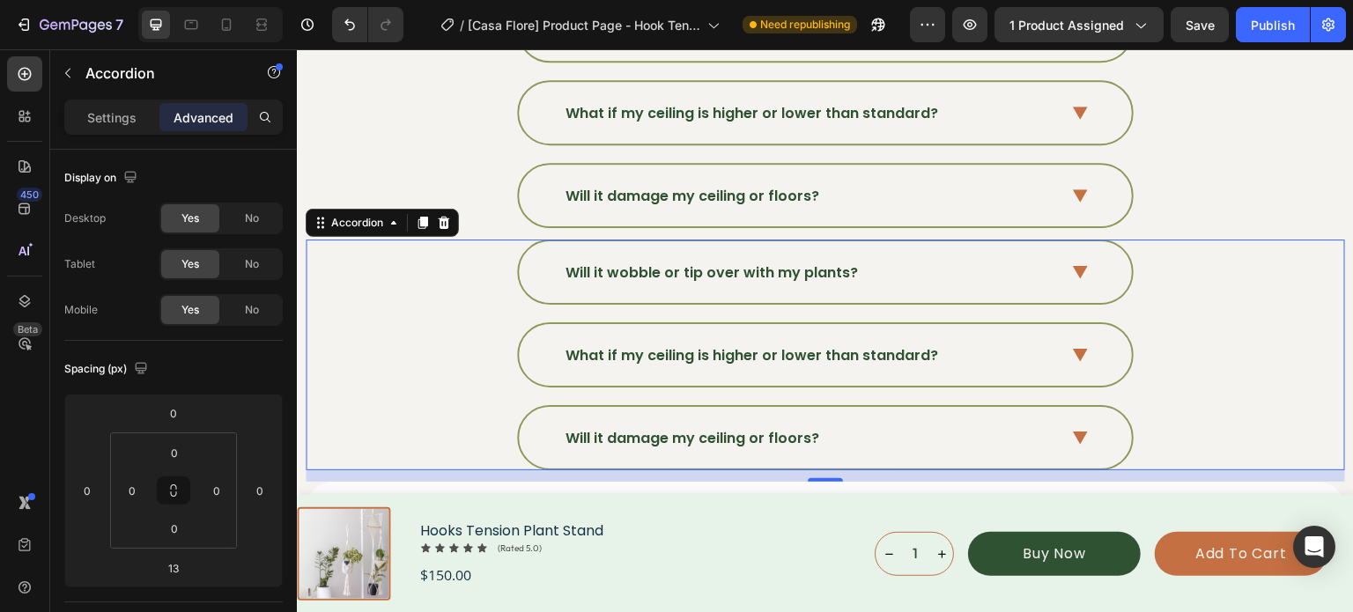
click at [1045, 263] on div "Will it wobble or tip over with my plants?" at bounding box center [811, 273] width 496 height 26
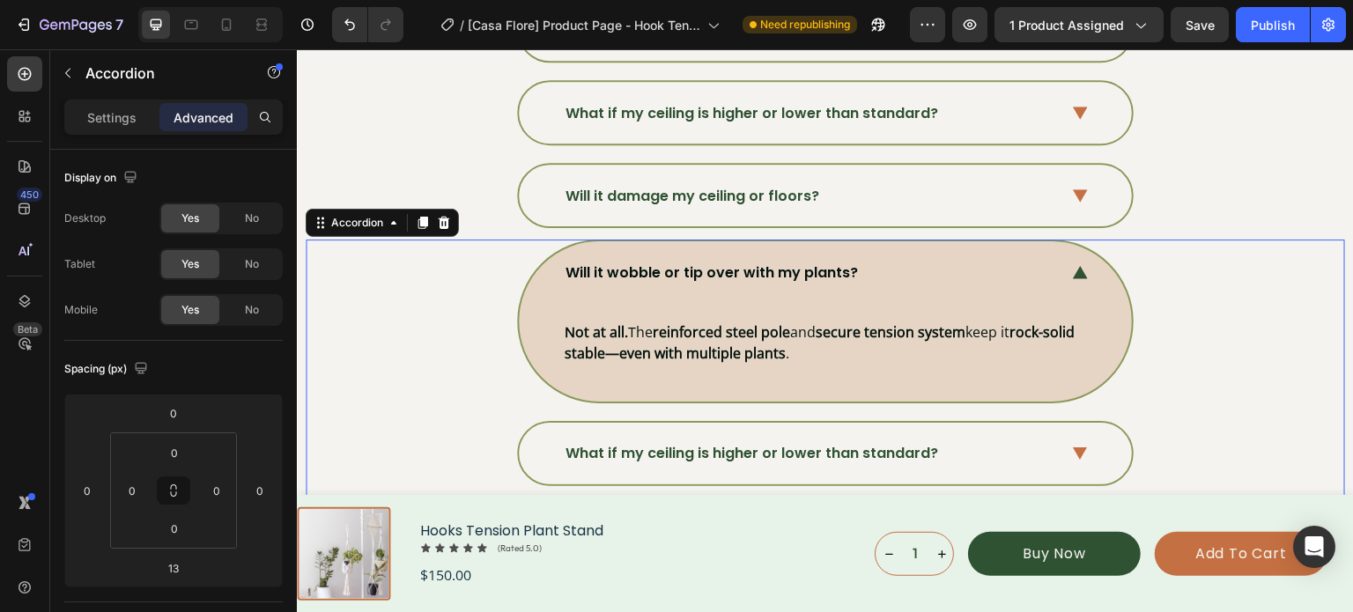
click at [1053, 275] on div "Will it wobble or tip over with my plants?" at bounding box center [825, 272] width 613 height 62
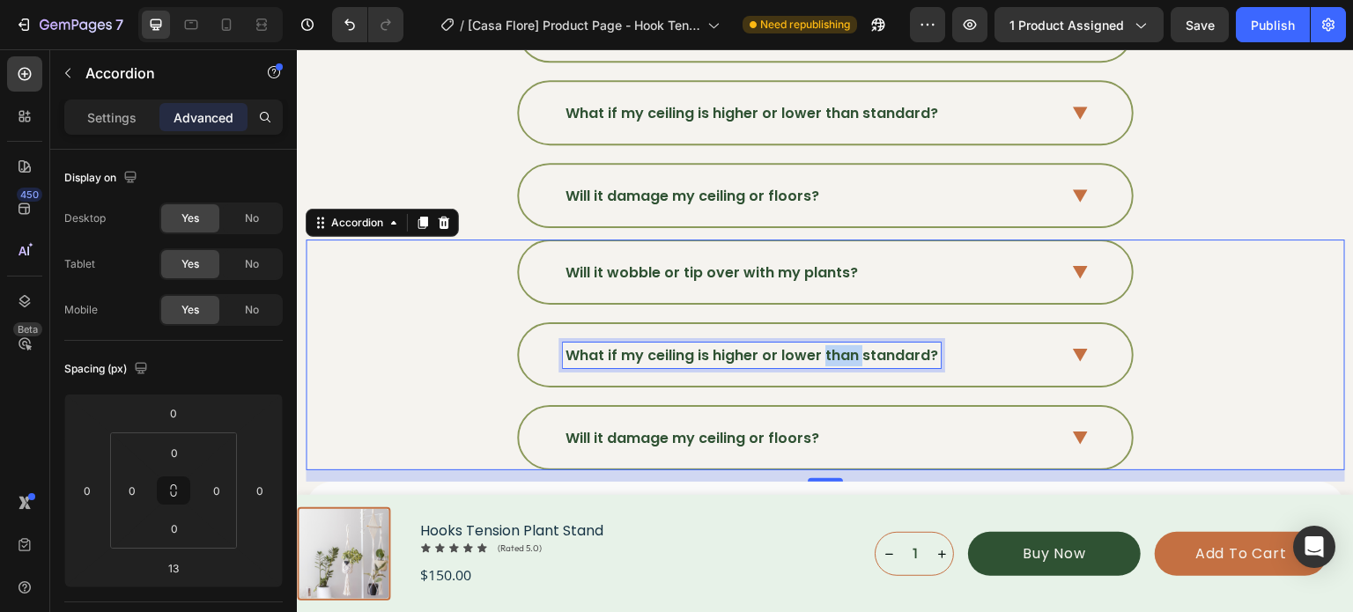
click at [819, 345] on span "What if my ceiling is higher or lower than standard?" at bounding box center [751, 355] width 373 height 20
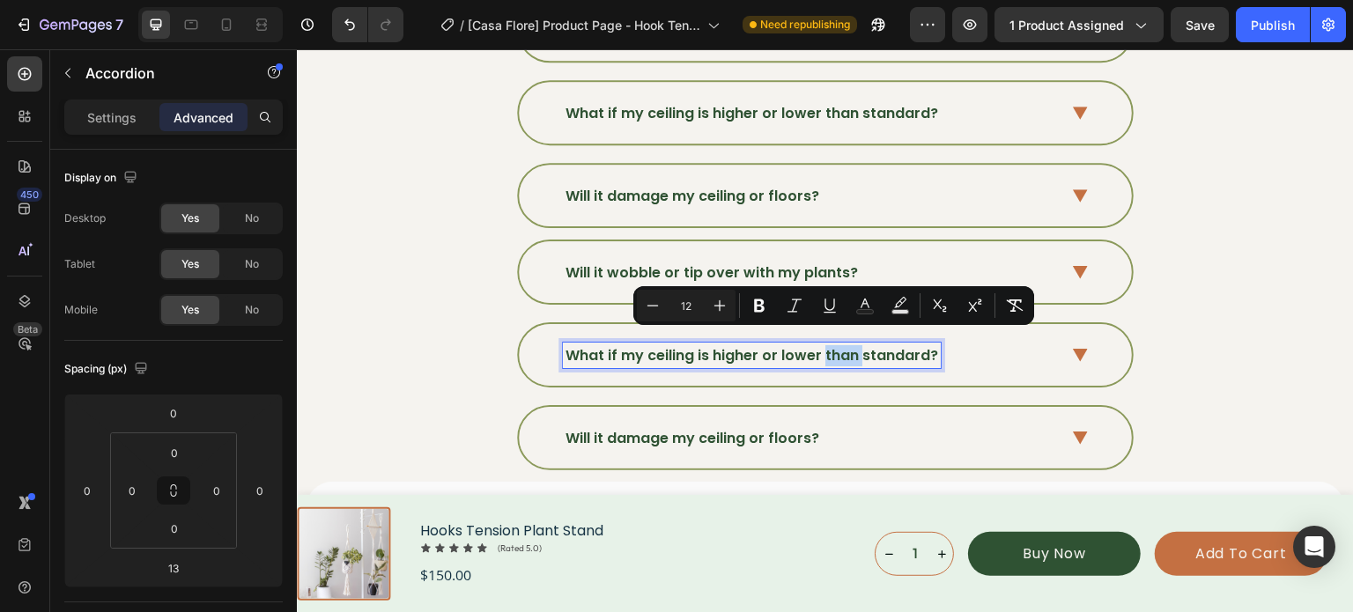
click at [819, 345] on span "What if my ceiling is higher or lower than standard?" at bounding box center [751, 355] width 373 height 20
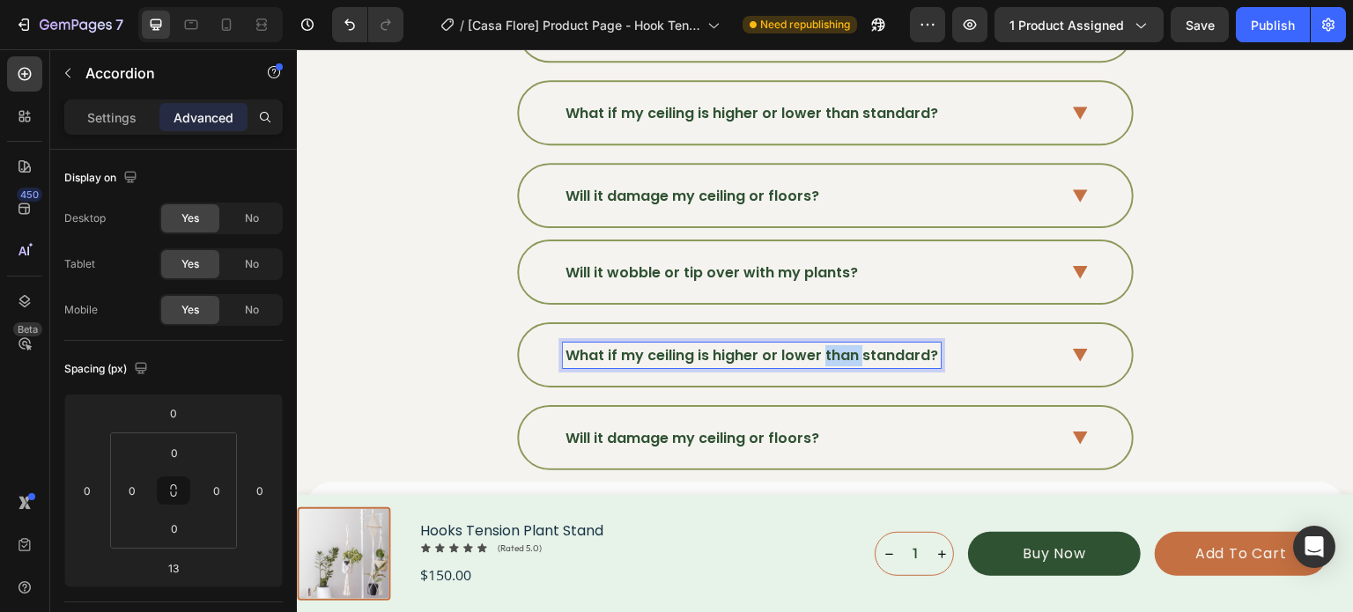
click at [819, 345] on span "What if my ceiling is higher or lower than standard?" at bounding box center [751, 355] width 373 height 20
click at [726, 345] on strong "What material is the pole made from?" at bounding box center [707, 355] width 285 height 20
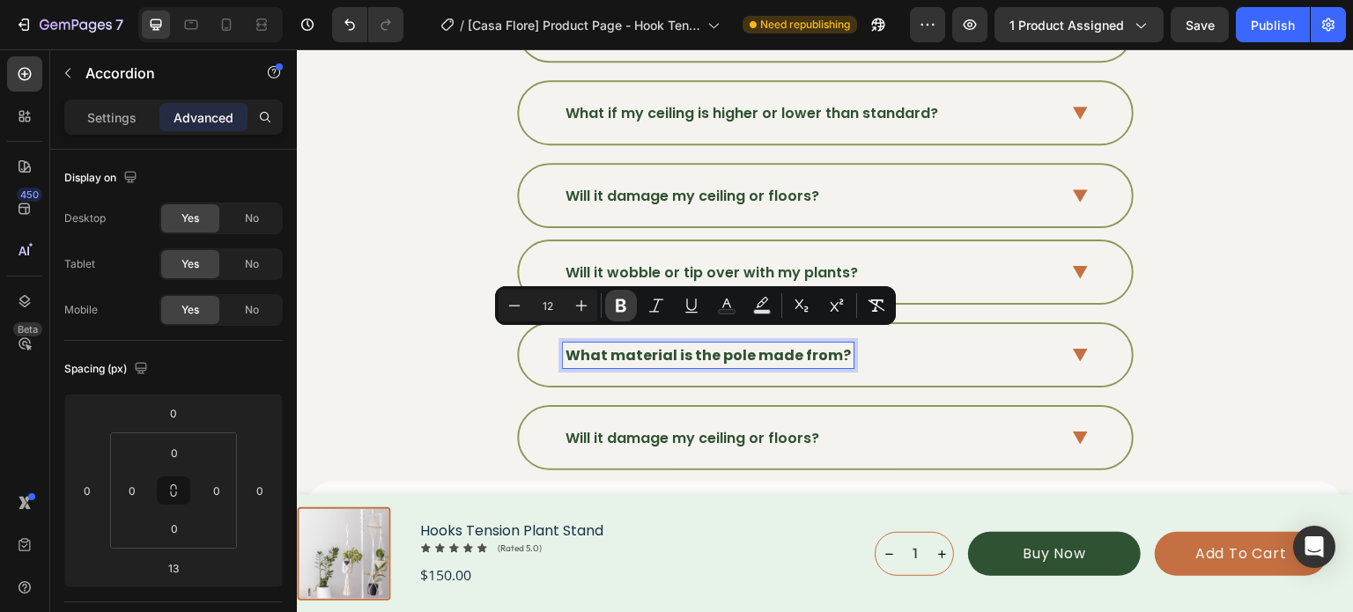
click at [624, 309] on icon "Editor contextual toolbar" at bounding box center [621, 305] width 11 height 13
click at [1078, 352] on div "What material is the pole made from?" at bounding box center [825, 355] width 613 height 62
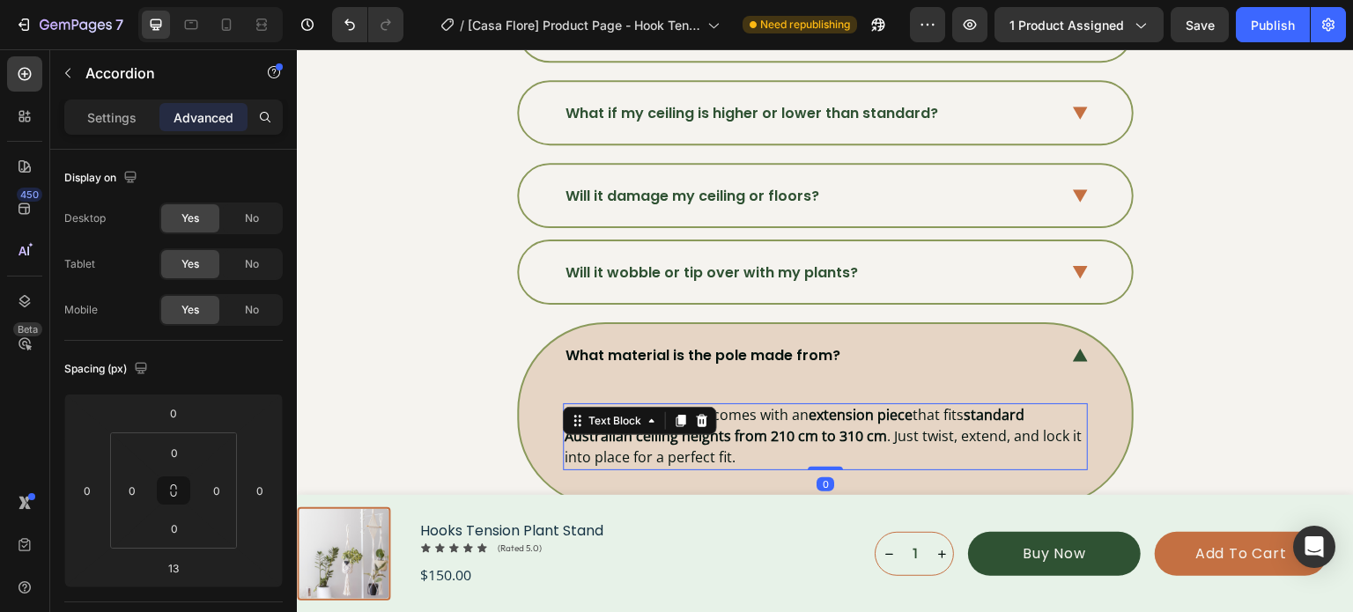
click at [773, 409] on span "It’s fully adjustable and comes with an extension piece that fits standard Aust…" at bounding box center [823, 435] width 517 height 61
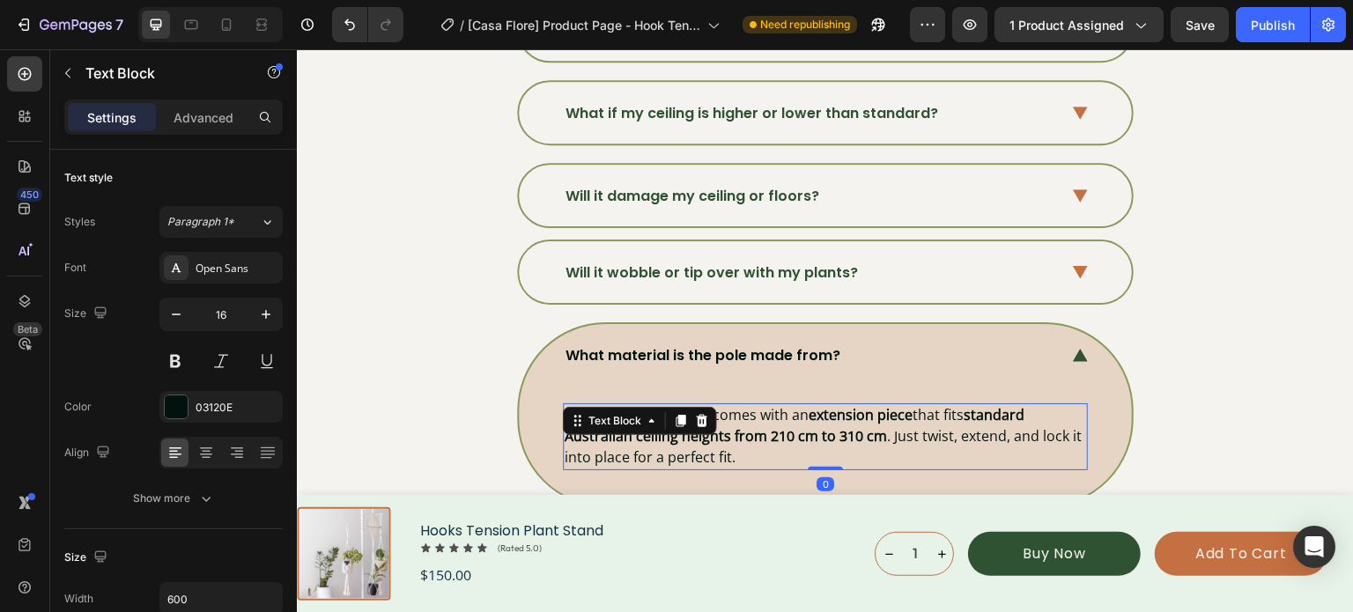
click at [773, 409] on span "It’s fully adjustable and comes with an extension piece that fits standard Aust…" at bounding box center [823, 435] width 517 height 61
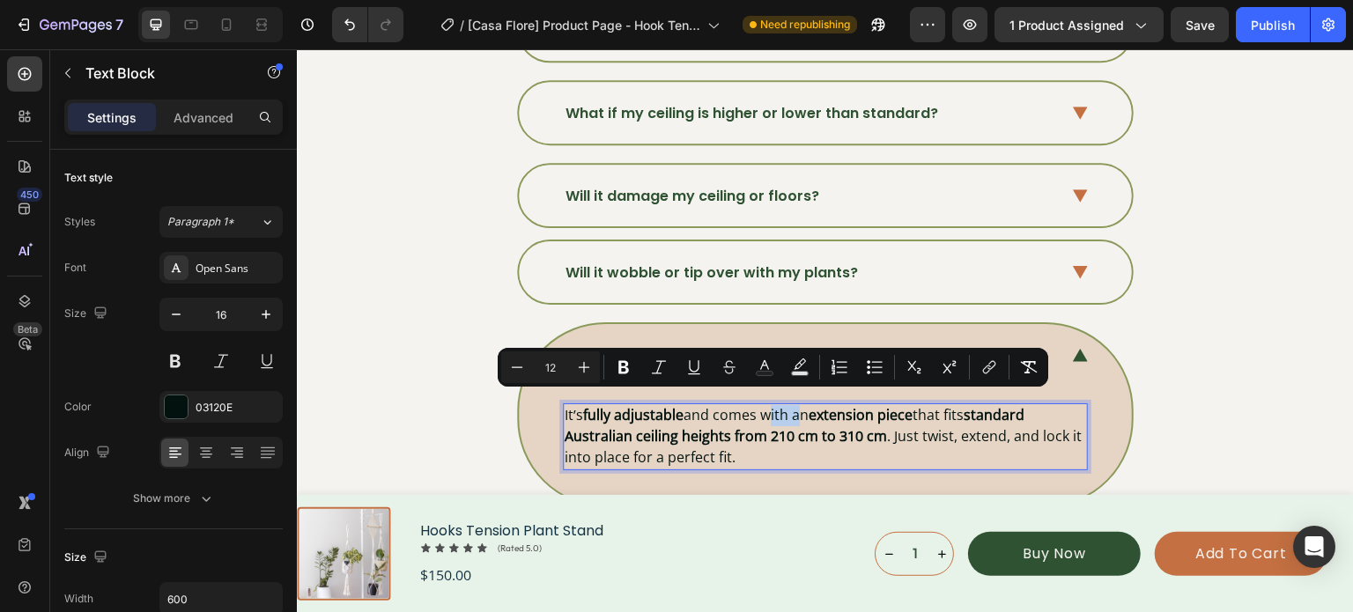
click at [779, 410] on span "It’s fully adjustable and comes with an extension piece that fits standard Aust…" at bounding box center [823, 435] width 517 height 61
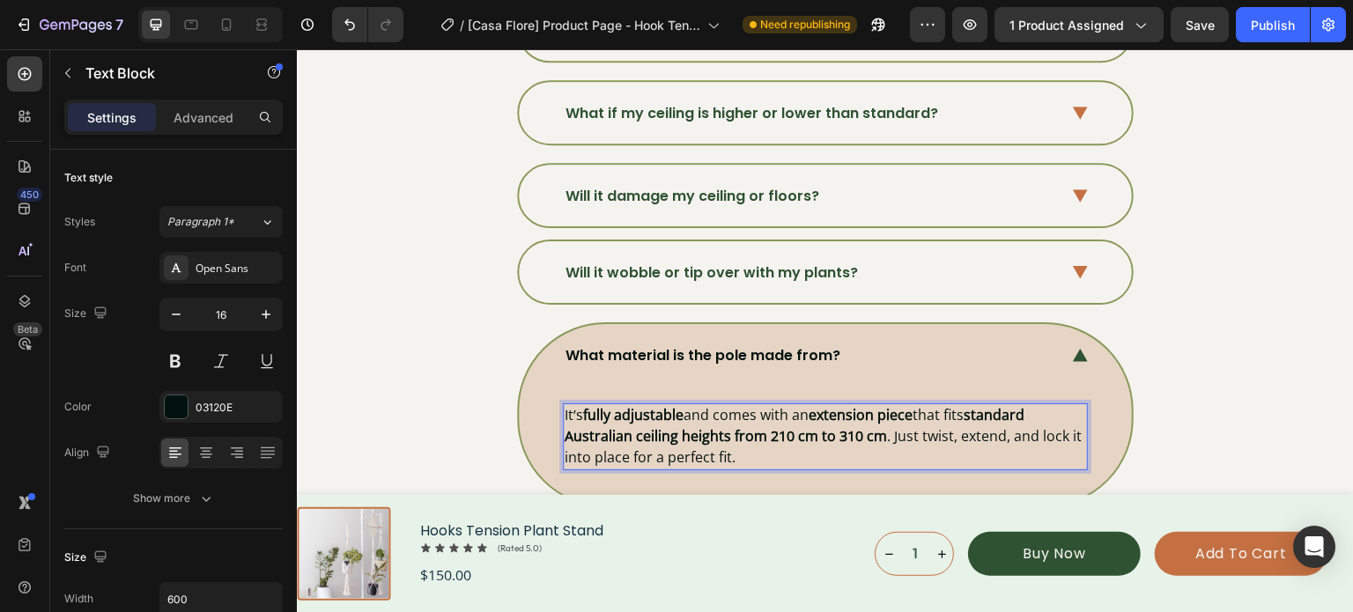
click at [786, 431] on strong "standard Australian ceiling heights from 210 cm to 310 cm" at bounding box center [795, 425] width 460 height 41
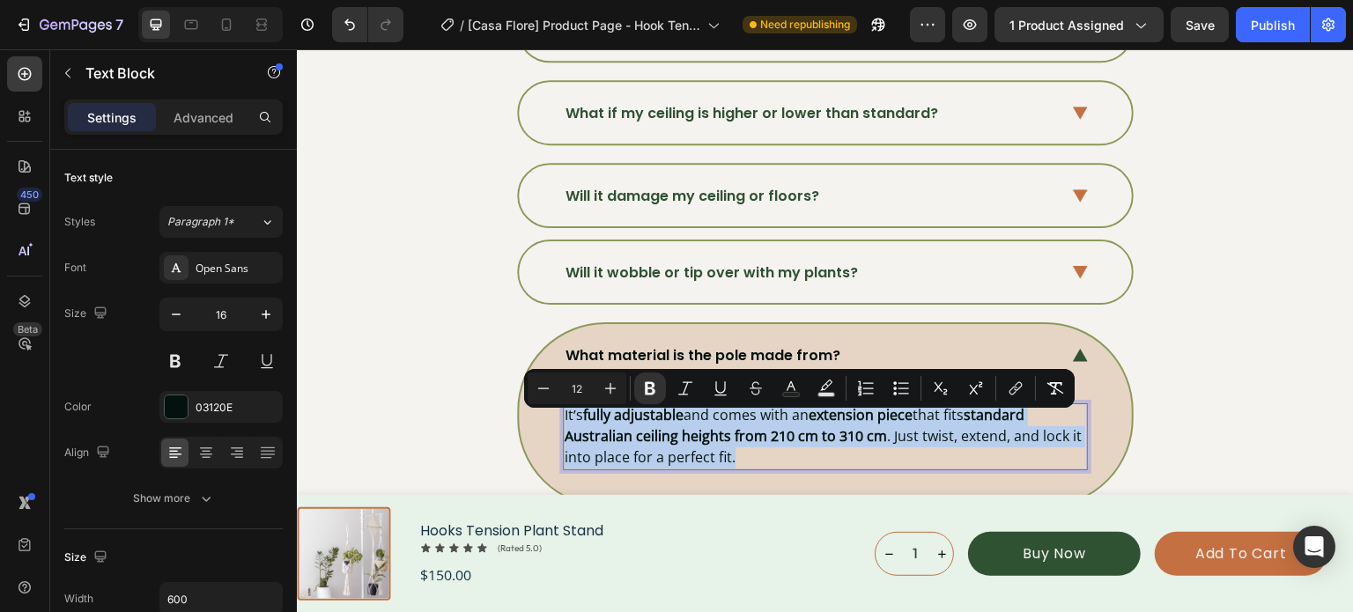
click at [786, 431] on strong "standard Australian ceiling heights from 210 cm to 310 cm" at bounding box center [795, 425] width 460 height 41
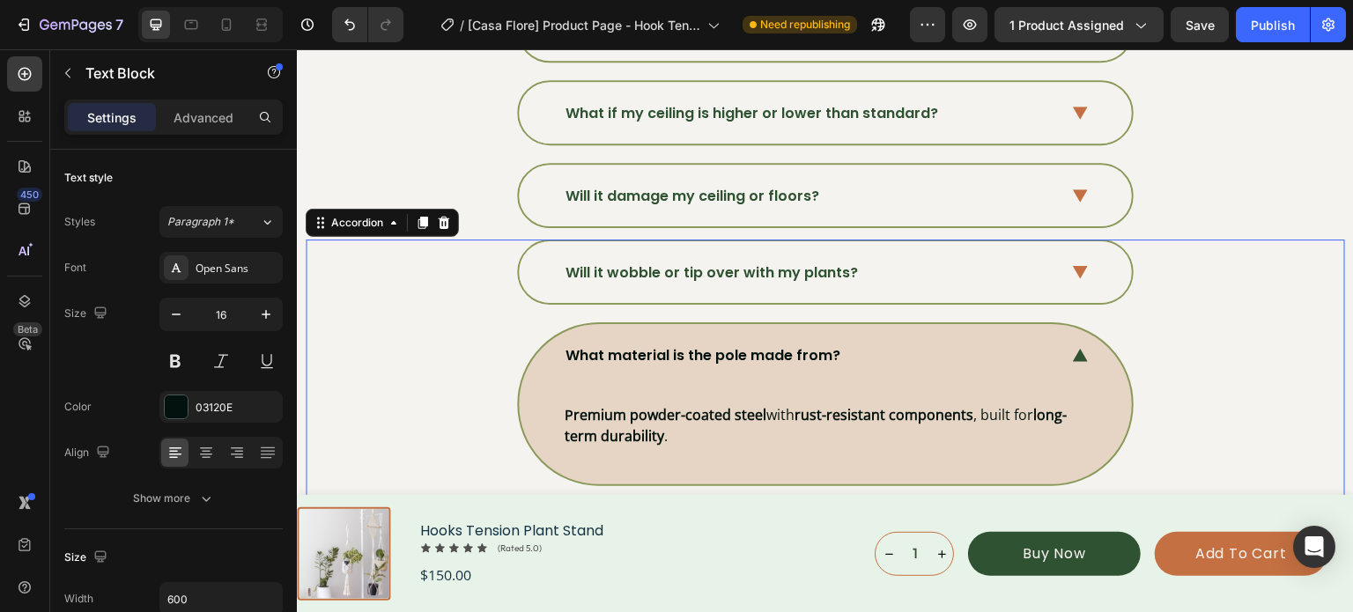
click at [1183, 340] on div "What material is the pole made from? Premium powder-coated steel with rust-resi…" at bounding box center [824, 403] width 1037 height 163
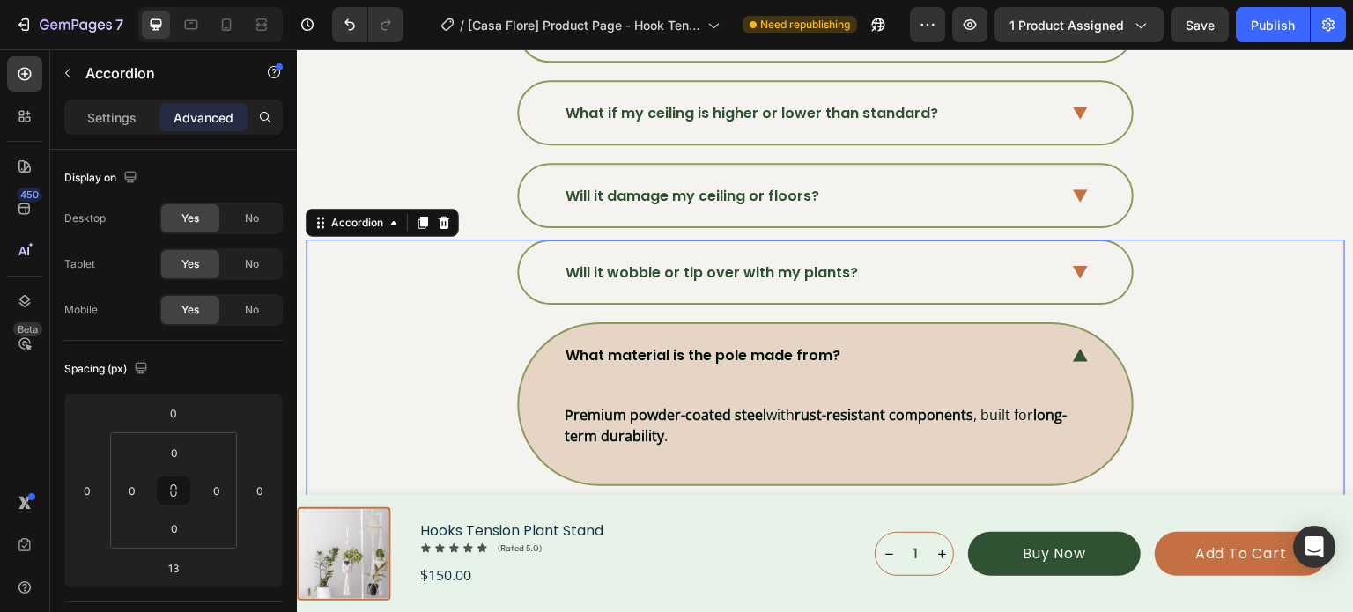
click at [1073, 349] on icon at bounding box center [1080, 355] width 15 height 13
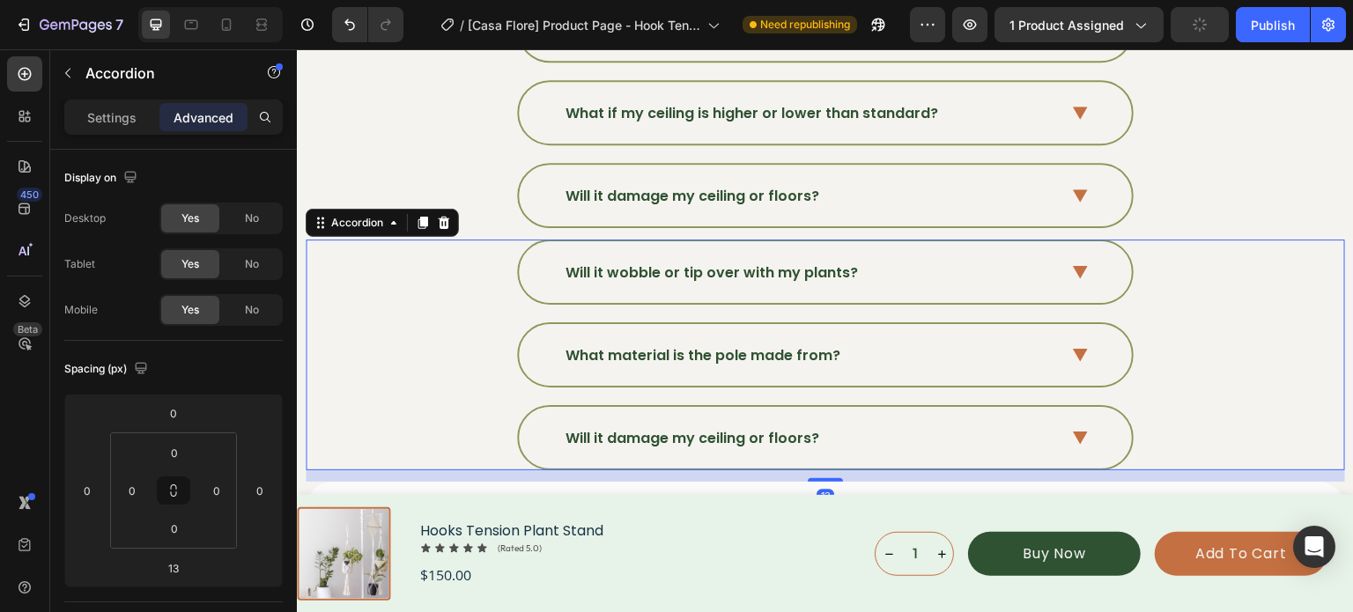
click at [1065, 416] on div "Will it damage my ceiling or floors?" at bounding box center [825, 438] width 613 height 62
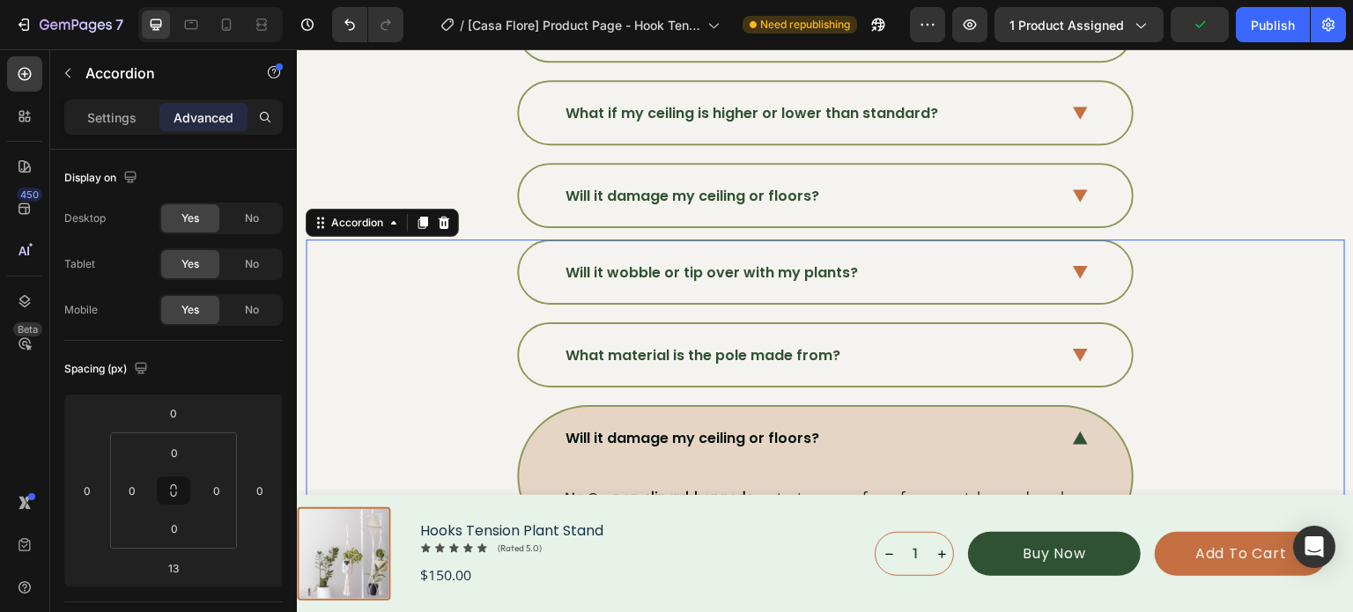
scroll to position [6382, 0]
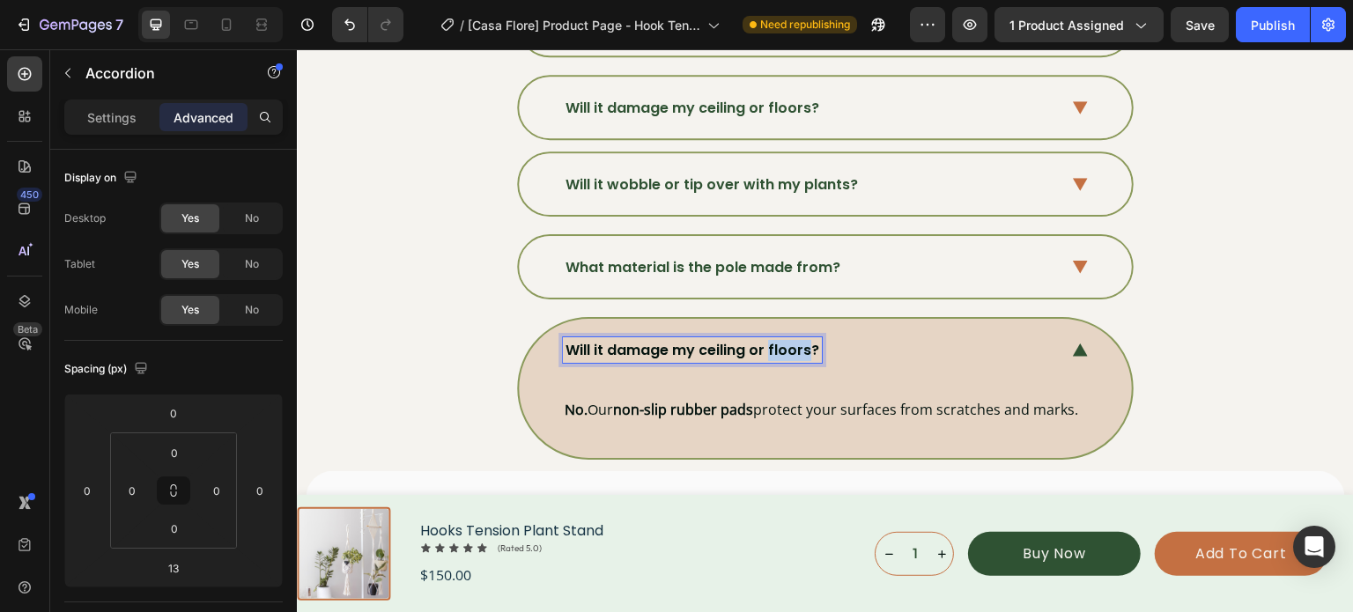
click at [765, 340] on span "Will it damage my ceiling or floors?" at bounding box center [692, 350] width 254 height 20
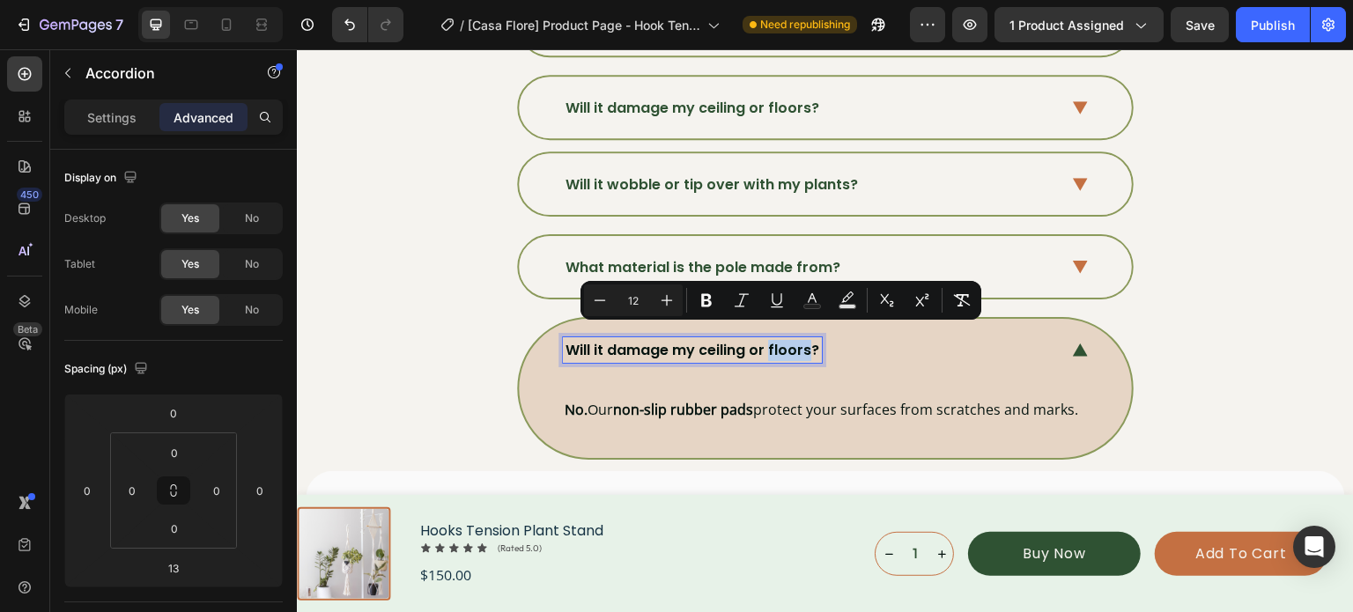
click at [765, 340] on span "Will it damage my ceiling or floors?" at bounding box center [692, 350] width 254 height 20
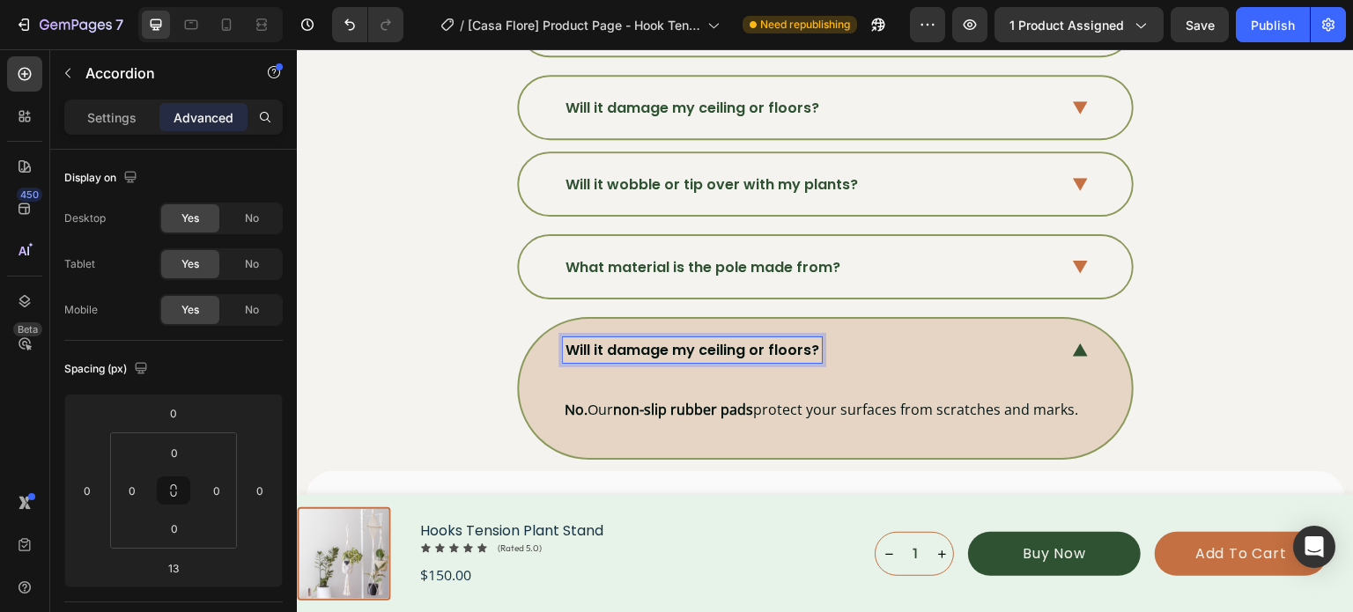
click at [752, 340] on span "Will it damage my ceiling or floors?" at bounding box center [692, 350] width 254 height 20
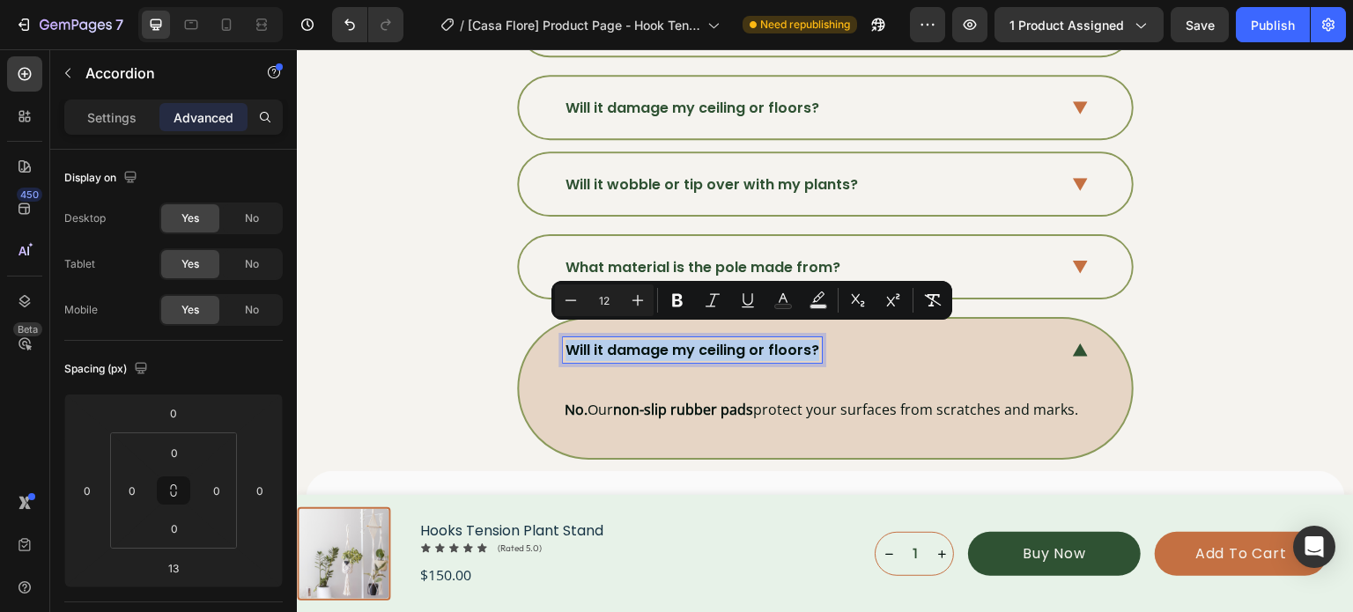
click at [752, 340] on span "Will it damage my ceiling or floors?" at bounding box center [692, 350] width 254 height 20
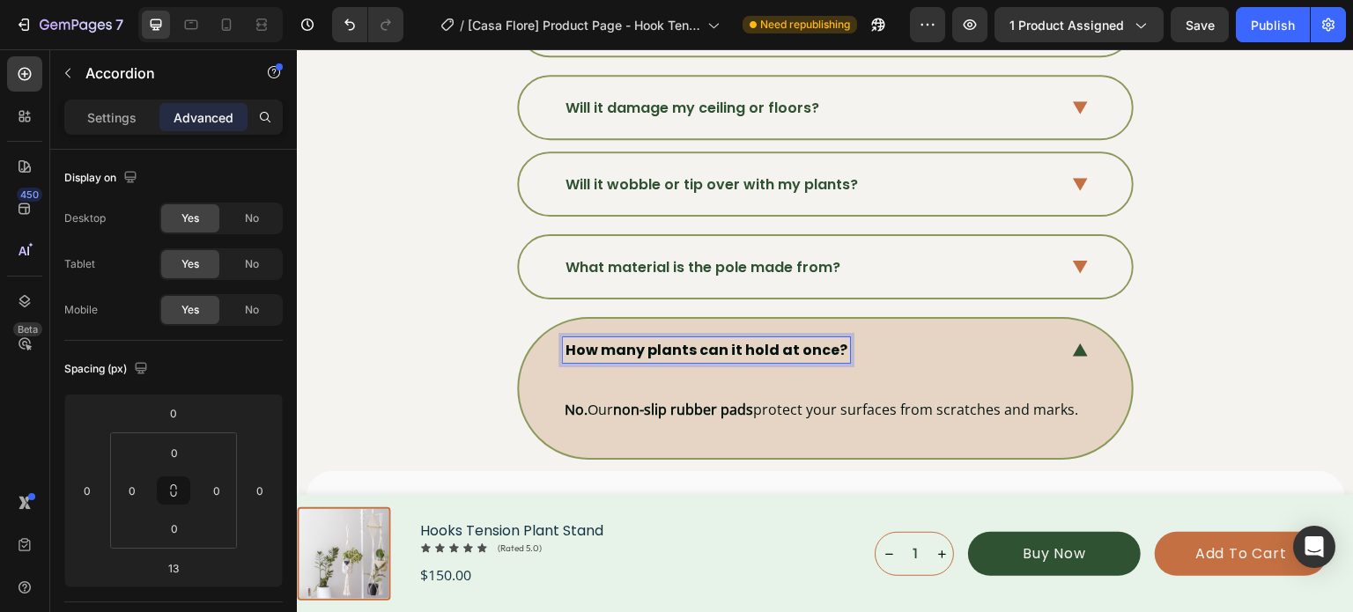
click at [665, 340] on strong "How many plants can it hold at once?" at bounding box center [706, 350] width 282 height 20
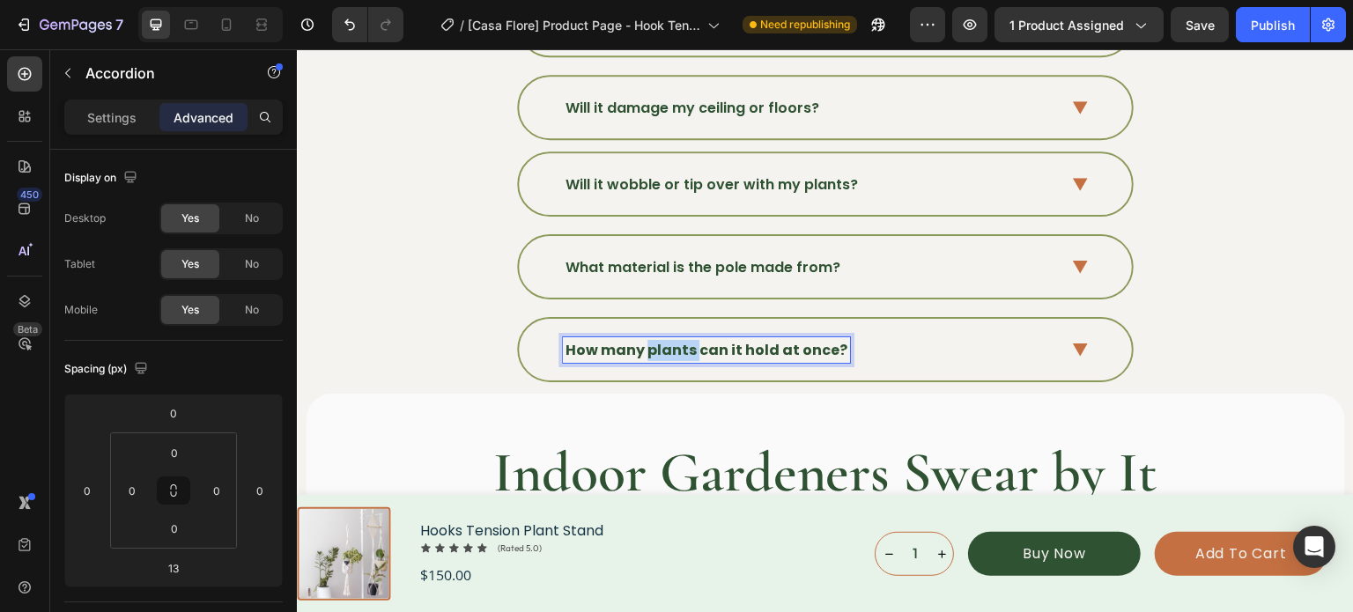
click at [665, 340] on strong "How many plants can it hold at once?" at bounding box center [706, 350] width 282 height 20
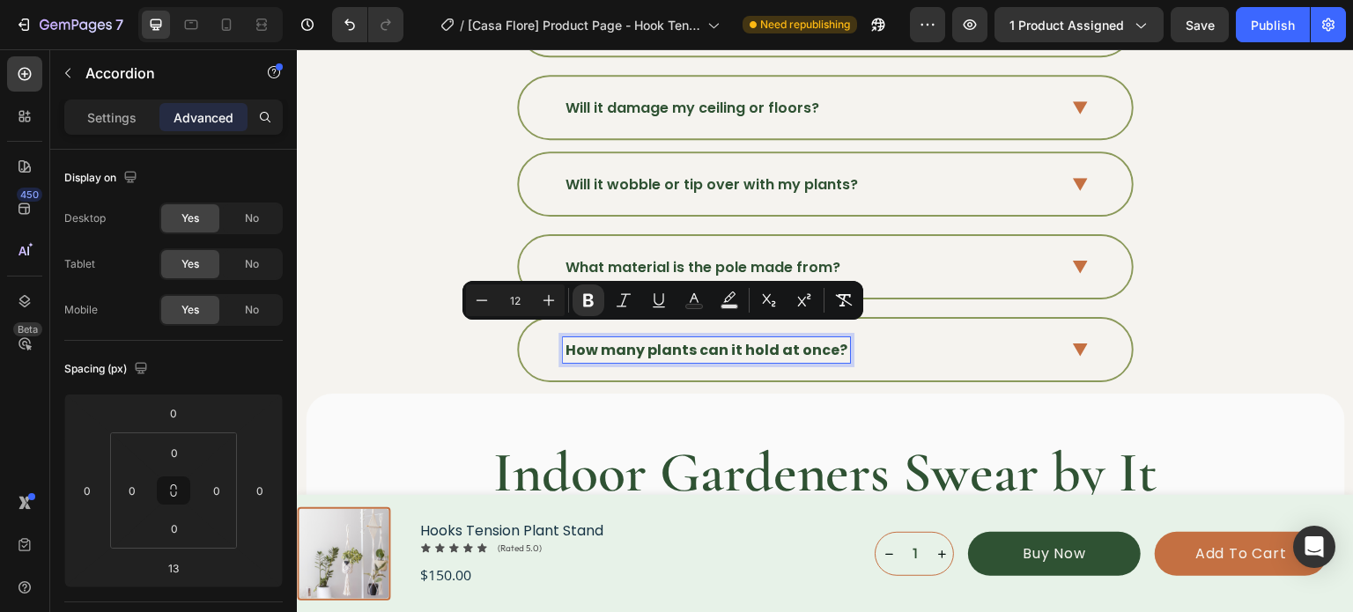
click at [592, 337] on div "How many plants can it hold at once?" at bounding box center [706, 350] width 287 height 26
click at [592, 322] on div "How many plants can it hold at once?" at bounding box center [825, 350] width 613 height 62
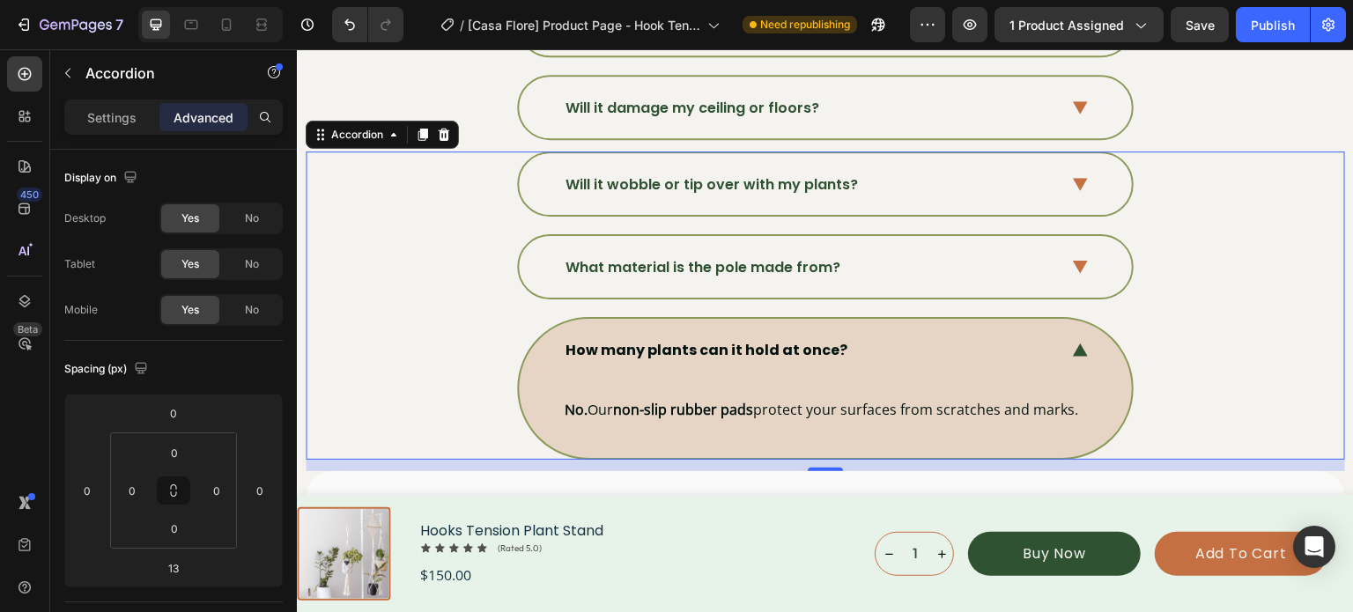
click at [596, 340] on strong "How many plants can it hold at once?" at bounding box center [706, 350] width 282 height 20
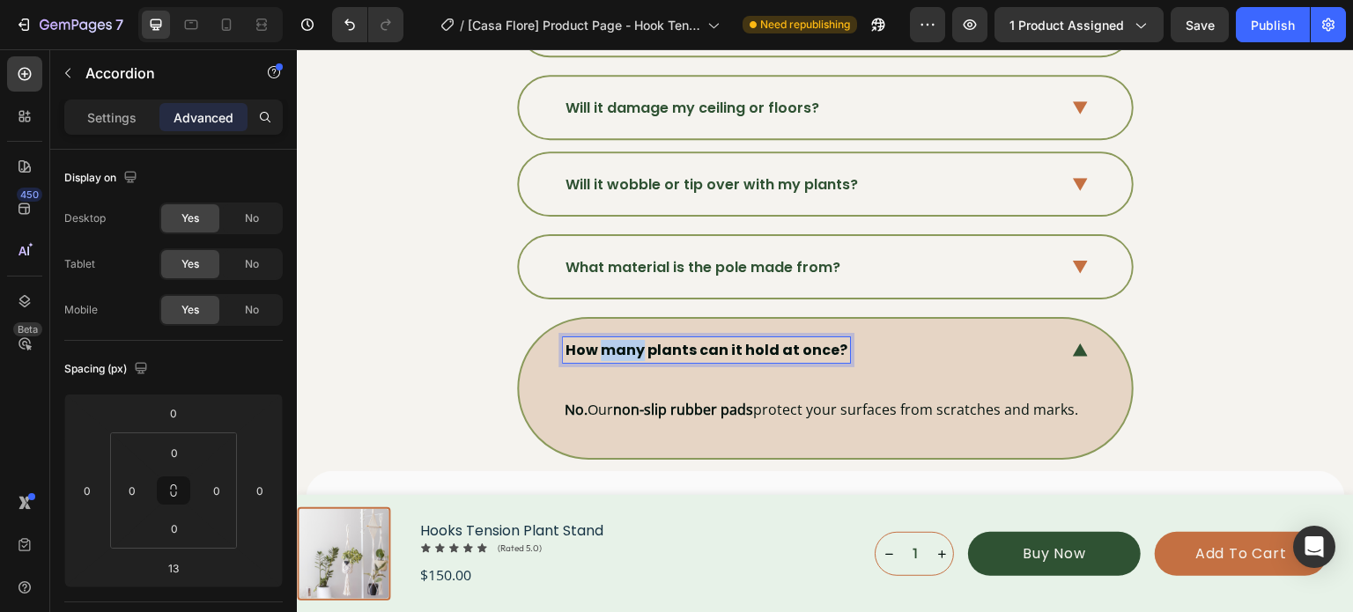
click at [597, 340] on strong "How many plants can it hold at once?" at bounding box center [706, 350] width 282 height 20
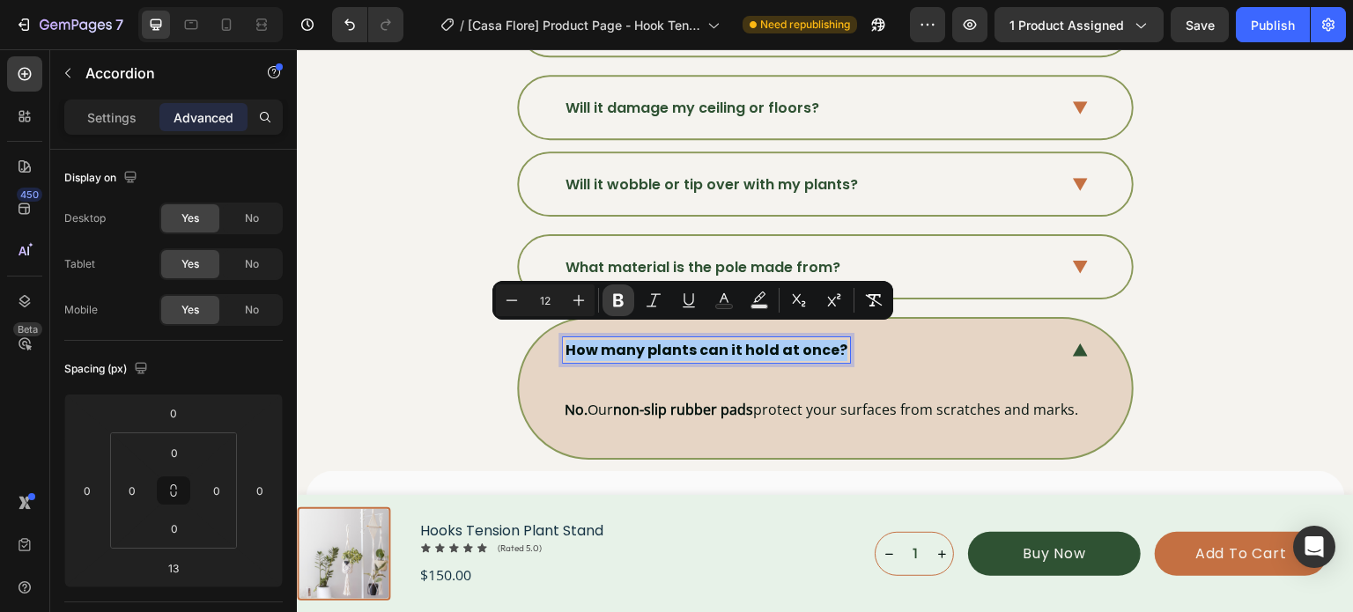
click at [608, 306] on button "Bold" at bounding box center [618, 300] width 32 height 32
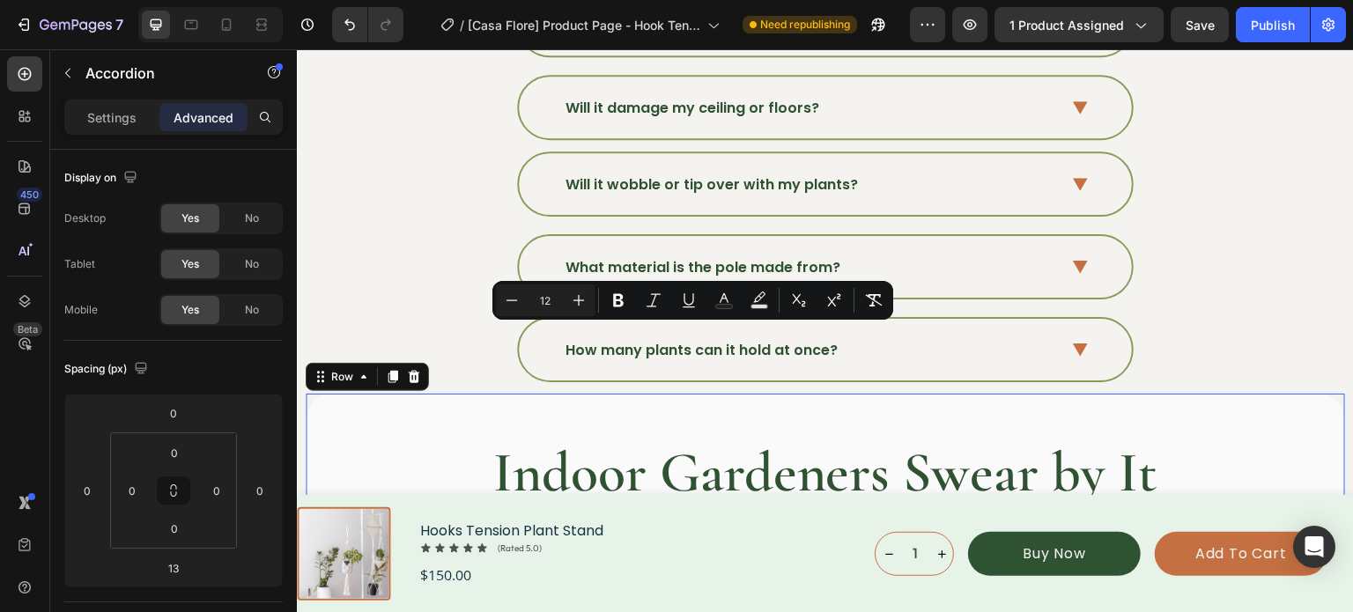
click at [903, 394] on div "Indoor Gardeners Swear by It Heading Row 0" at bounding box center [825, 463] width 1039 height 138
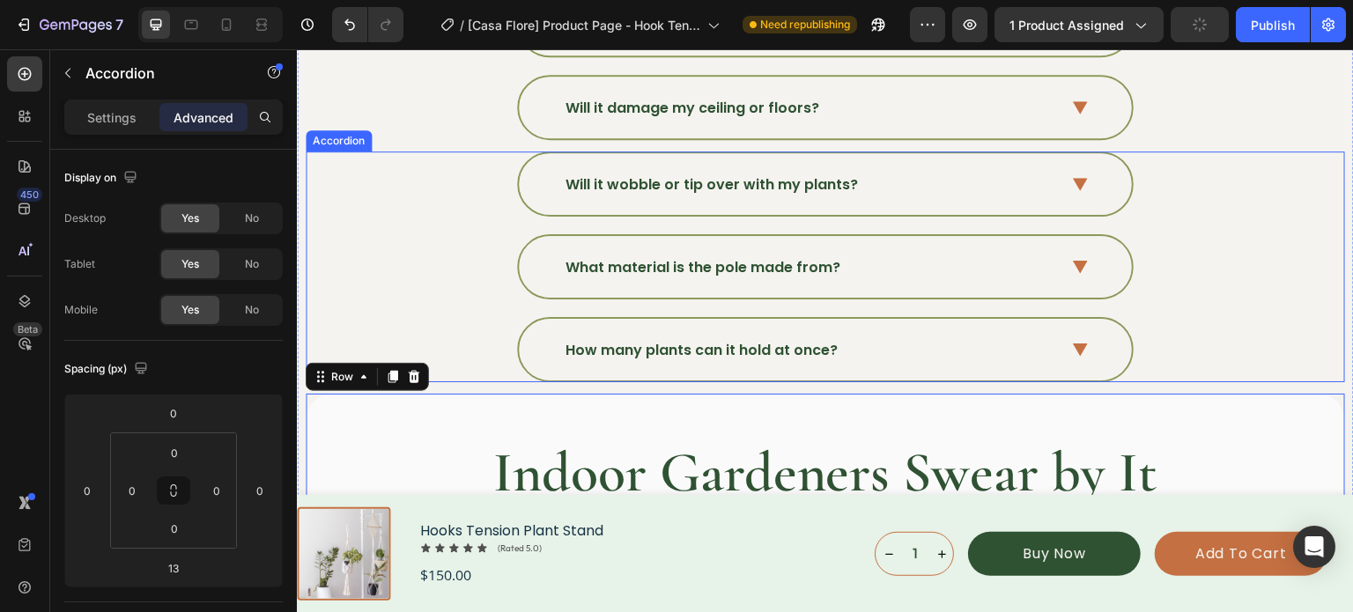
click at [1056, 334] on div "How many plants can it hold at once?" at bounding box center [825, 350] width 613 height 62
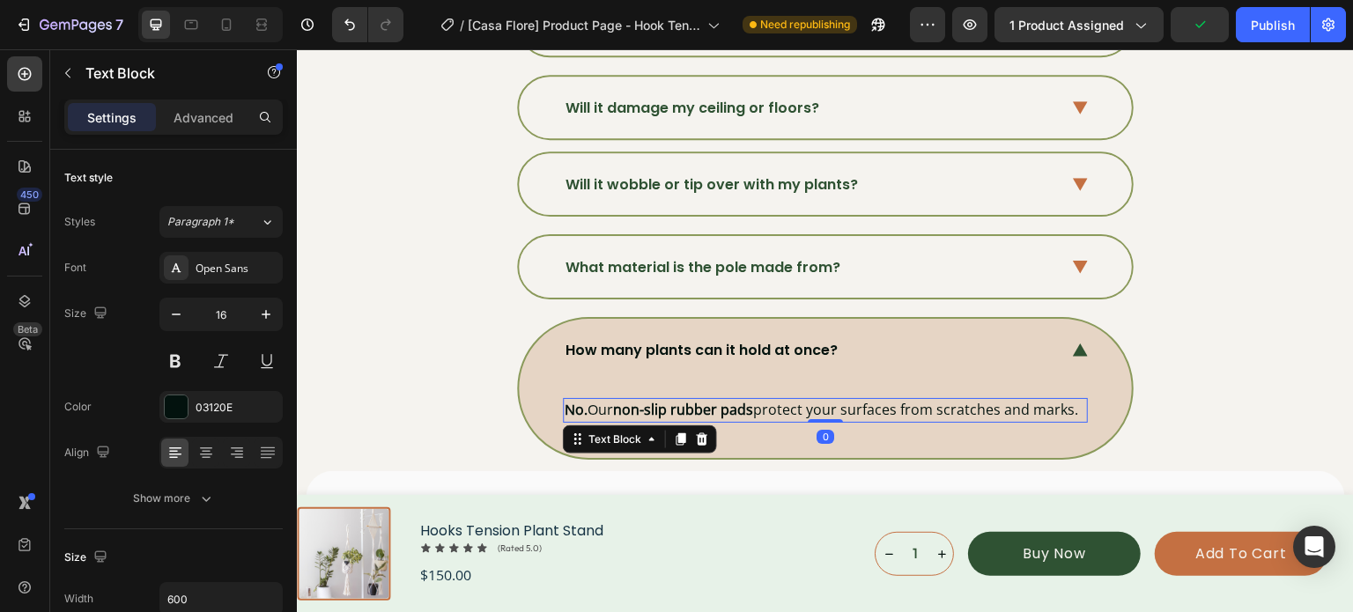
click at [742, 400] on strong "non-slip rubber pads" at bounding box center [683, 409] width 140 height 19
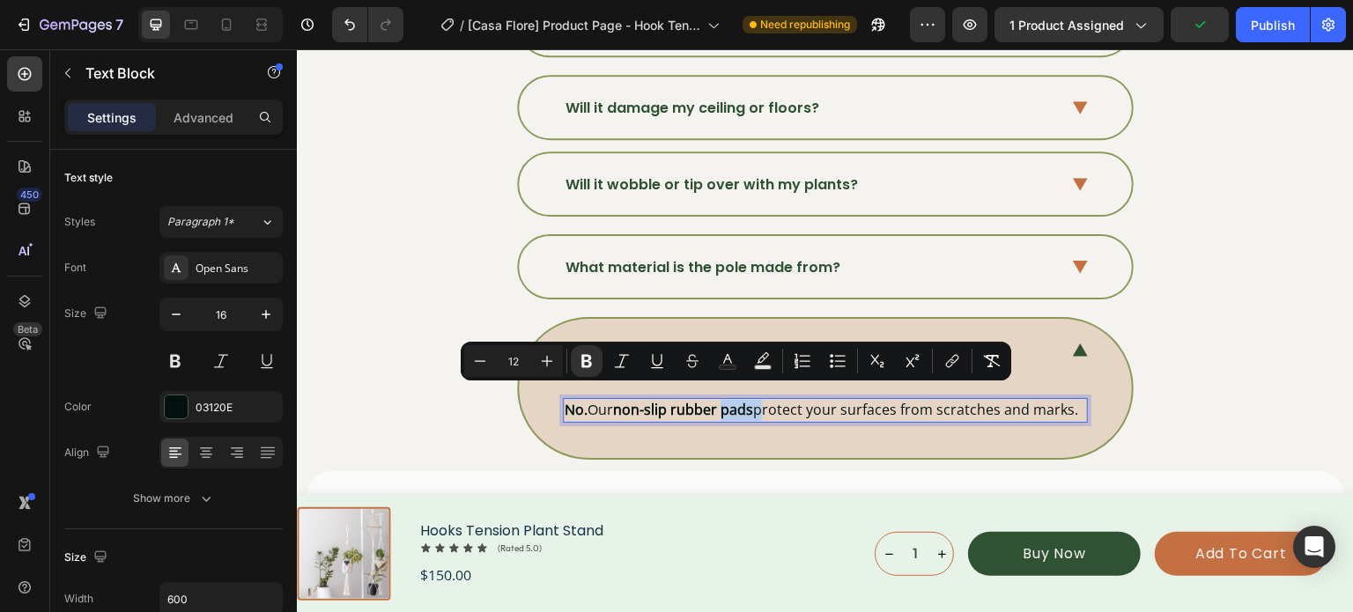
click at [742, 400] on strong "non-slip rubber pads" at bounding box center [683, 409] width 140 height 19
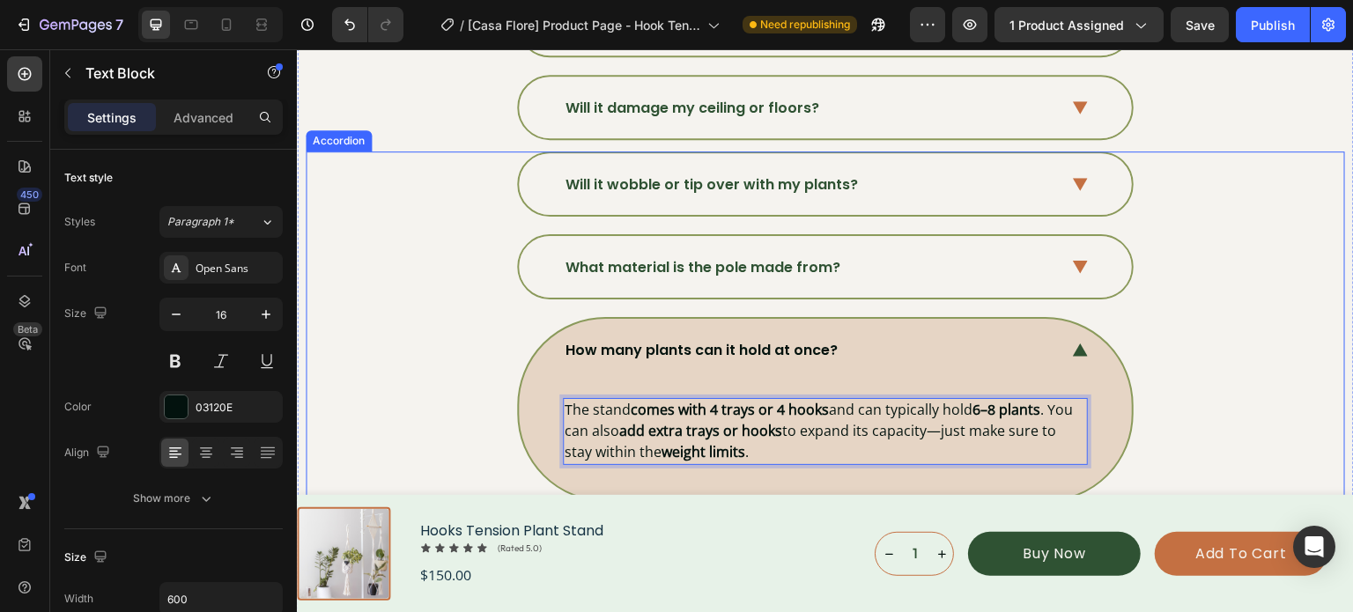
click at [1257, 335] on div "How many plants can it hold at once? The stand comes with 4 trays or 4 hooks an…" at bounding box center [824, 409] width 1037 height 184
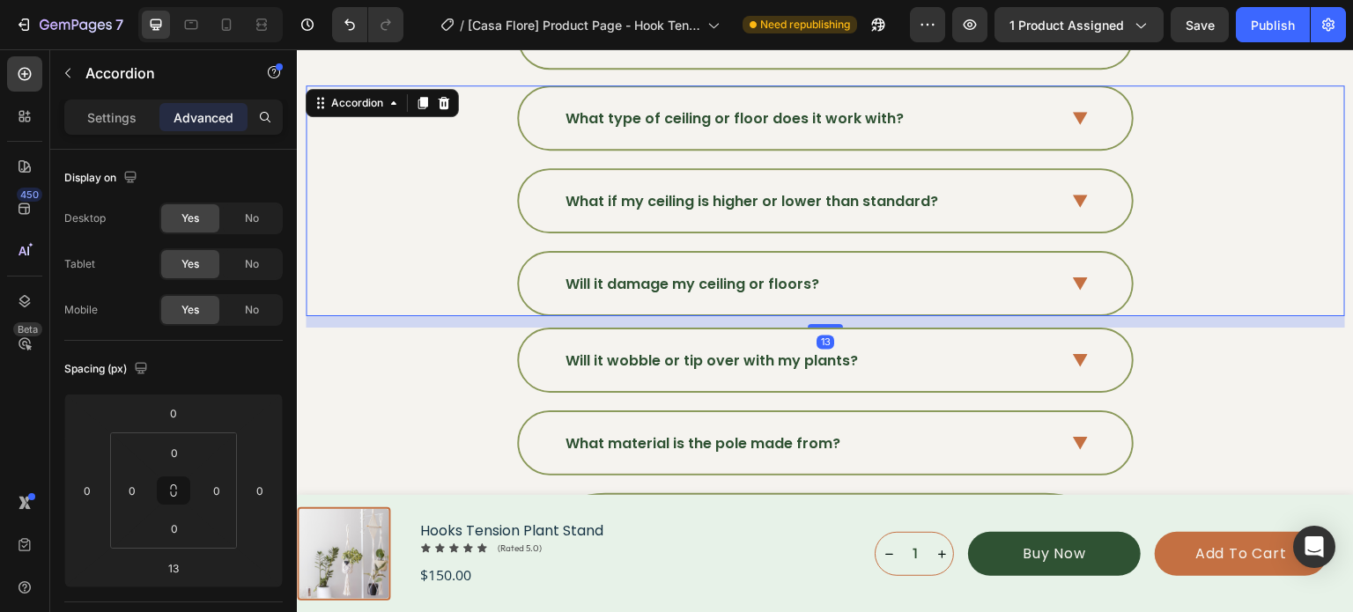
click at [1258, 177] on div "What if my ceiling is higher or lower than standard?" at bounding box center [824, 200] width 1037 height 65
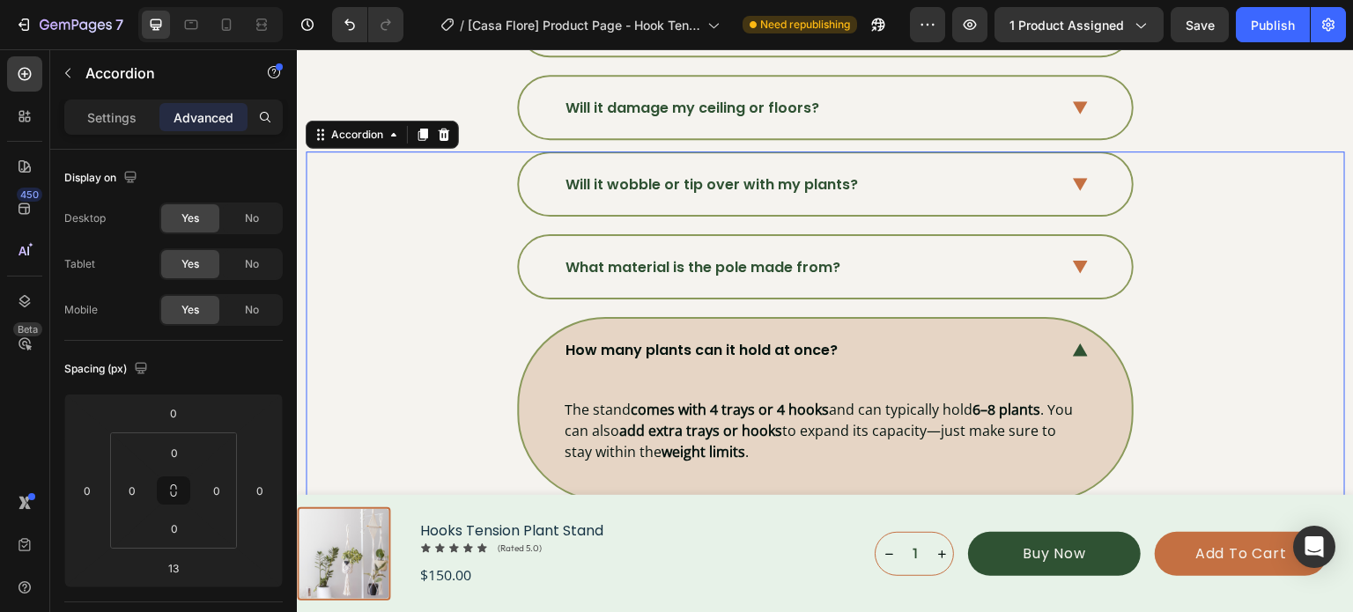
click at [1062, 338] on div "How many plants can it hold at once?" at bounding box center [825, 350] width 613 height 62
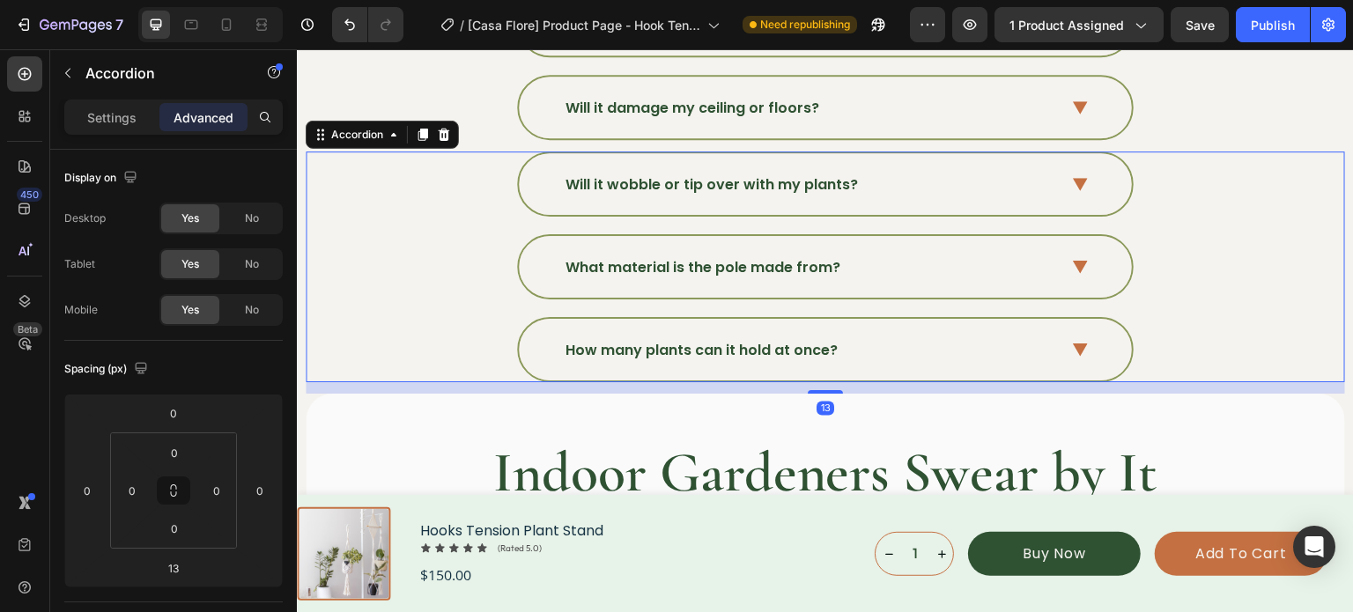
scroll to position [6118, 0]
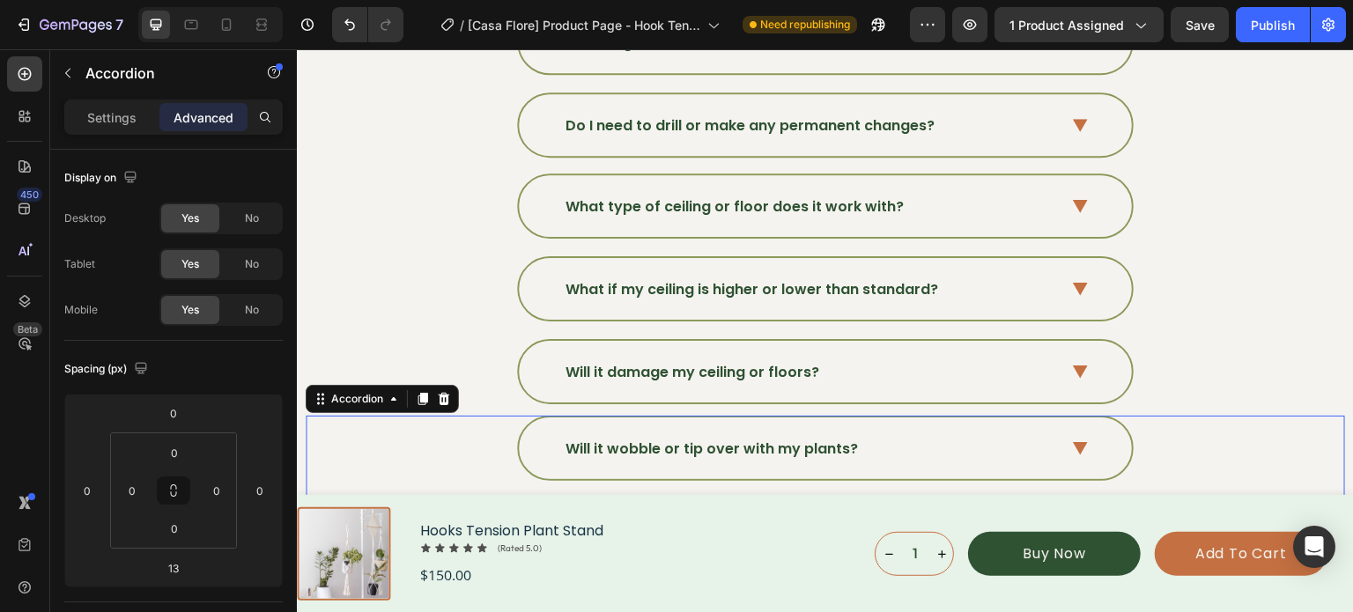
click at [1288, 3] on div "7 Version history / [Casa Flore] Product Page - Hook Tension Plant Stand Need r…" at bounding box center [676, 25] width 1353 height 50
click at [1284, 31] on div "Publish" at bounding box center [1273, 25] width 44 height 18
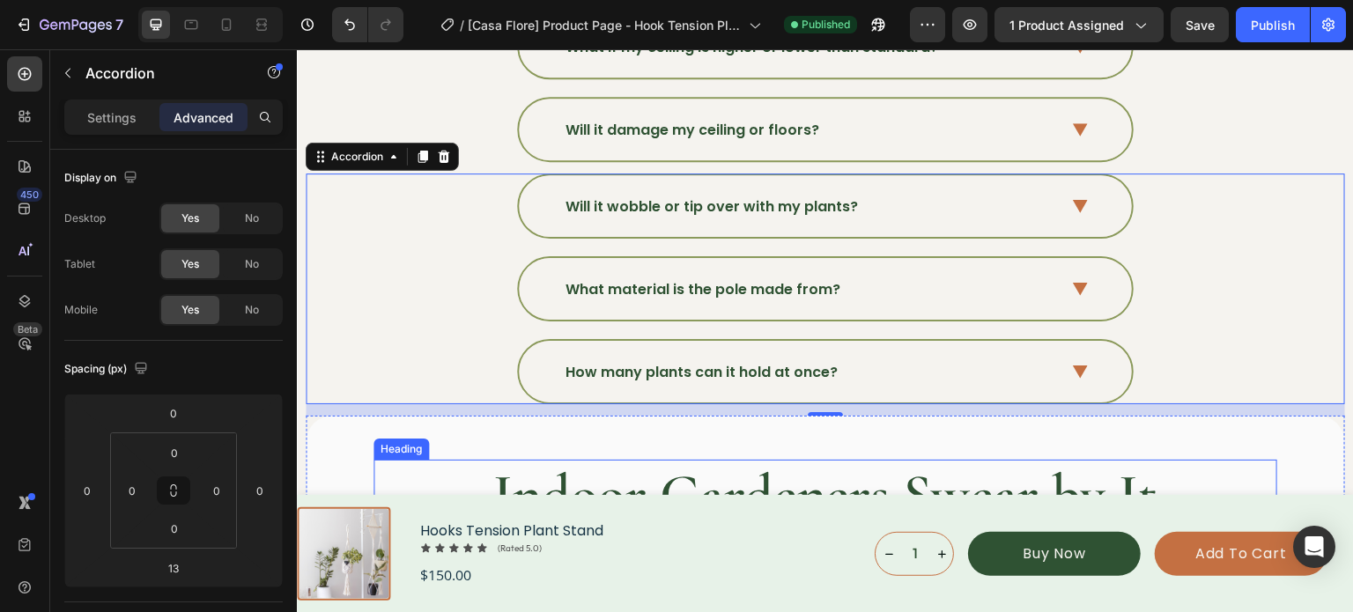
scroll to position [6470, 0]
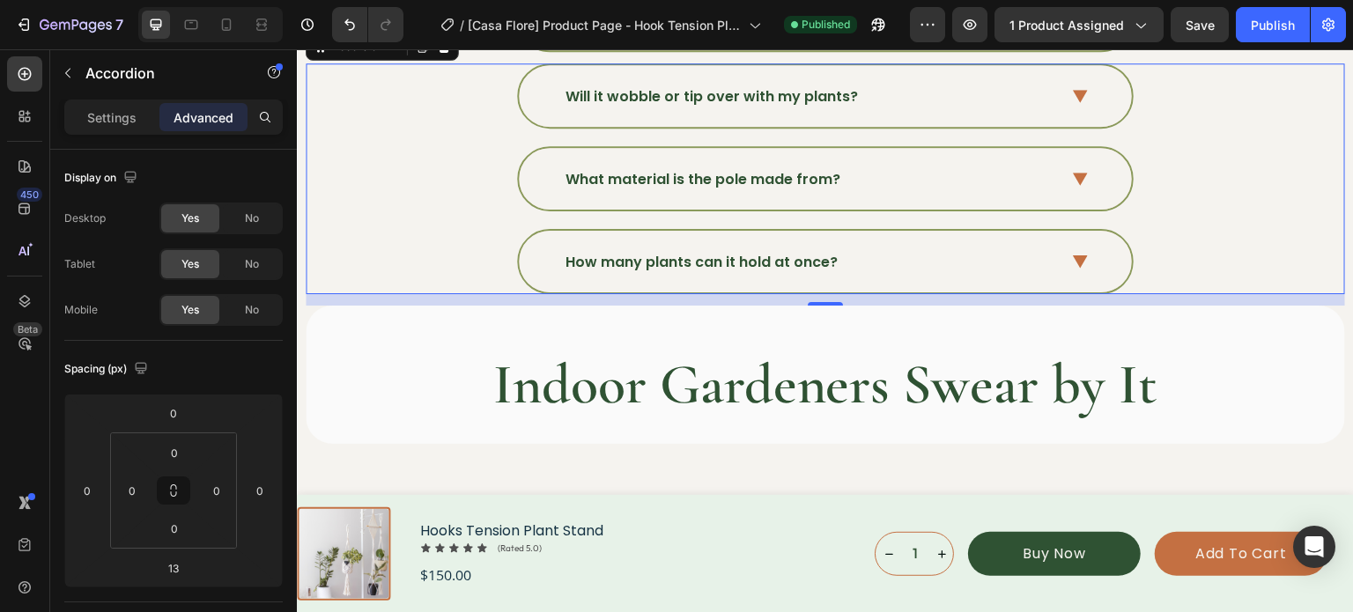
click at [1219, 250] on div "How many plants can it hold at once?" at bounding box center [824, 261] width 1037 height 65
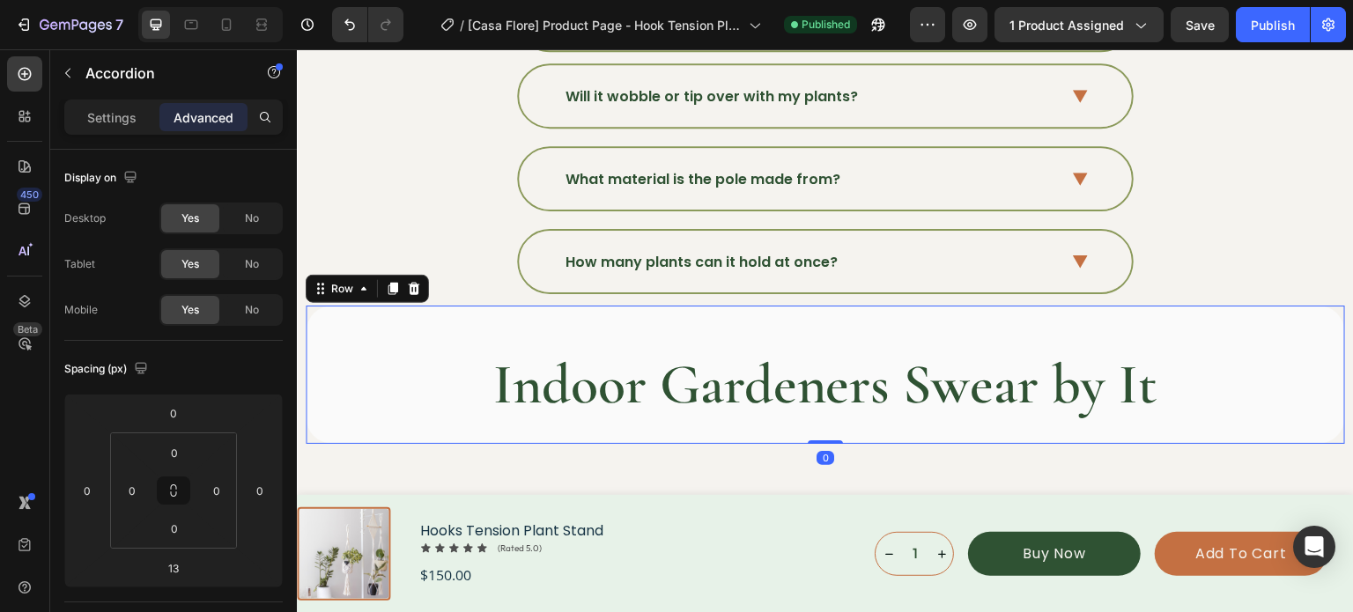
click at [1233, 330] on div "Indoor Gardeners Swear by It Heading Row 0" at bounding box center [825, 375] width 1039 height 138
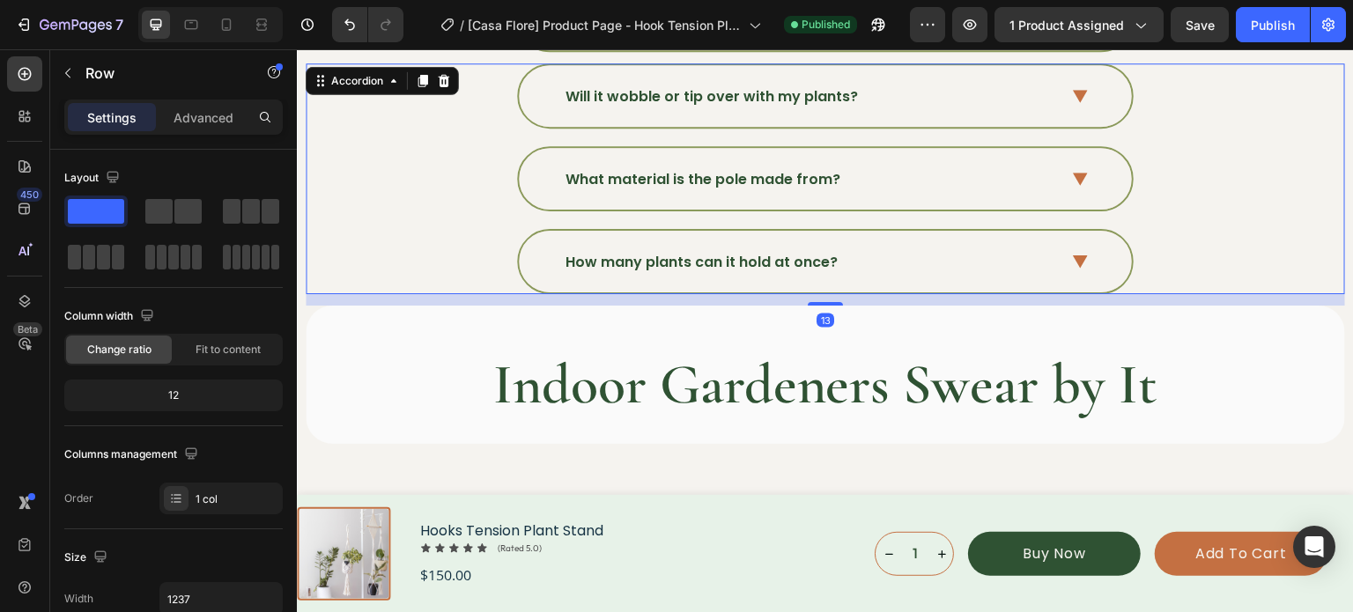
click at [1180, 275] on div "How many plants can it hold at once?" at bounding box center [824, 261] width 1037 height 65
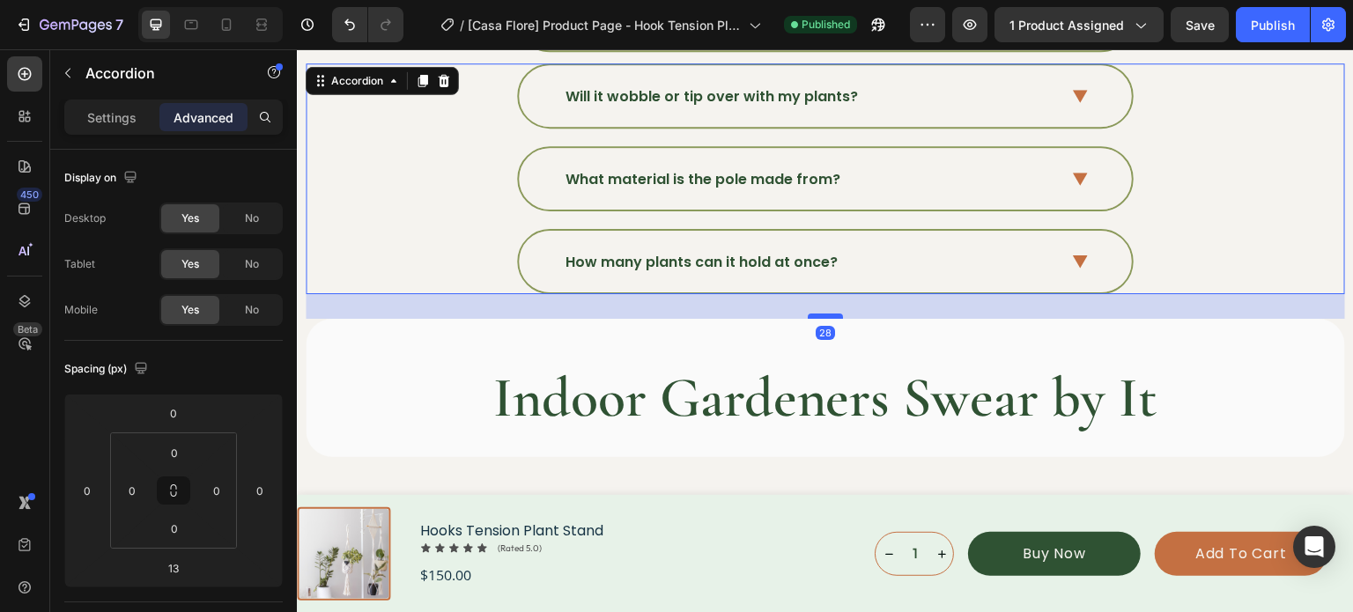
drag, startPoint x: 827, startPoint y: 290, endPoint x: 826, endPoint y: 303, distance: 13.2
click at [826, 314] on div at bounding box center [825, 316] width 35 height 5
type input "28"
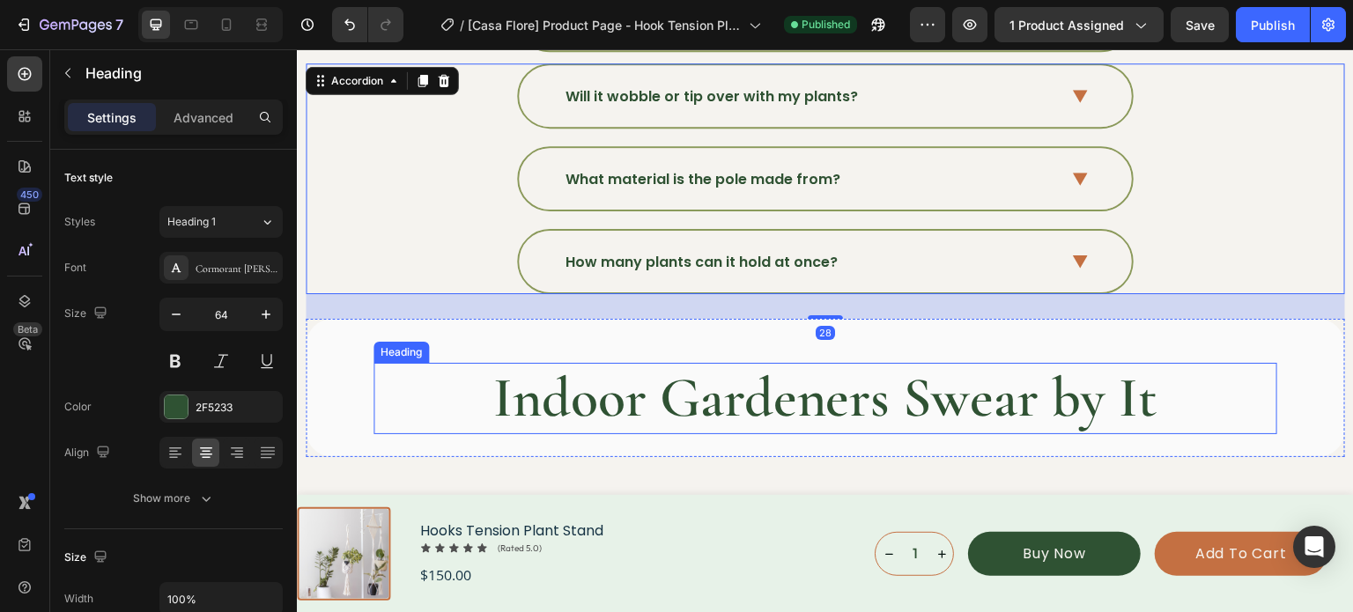
click at [1212, 372] on h2 "Indoor Gardeners Swear by It" at bounding box center [825, 398] width 904 height 71
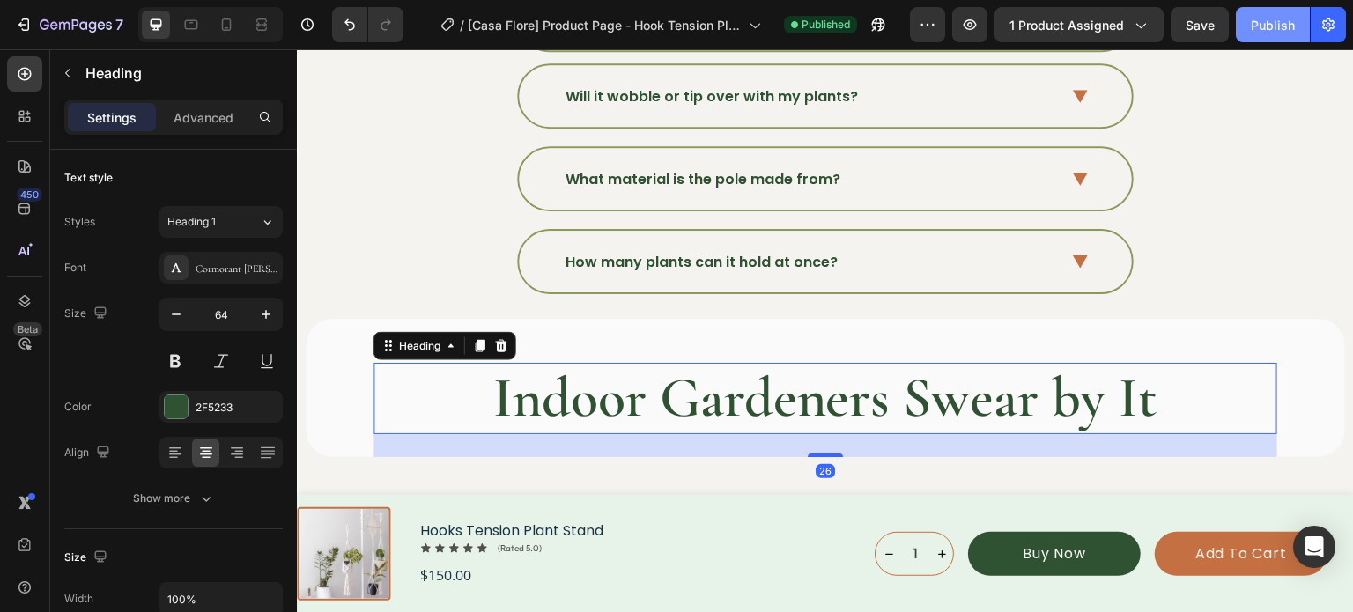
click at [1258, 20] on div "Publish" at bounding box center [1273, 25] width 44 height 18
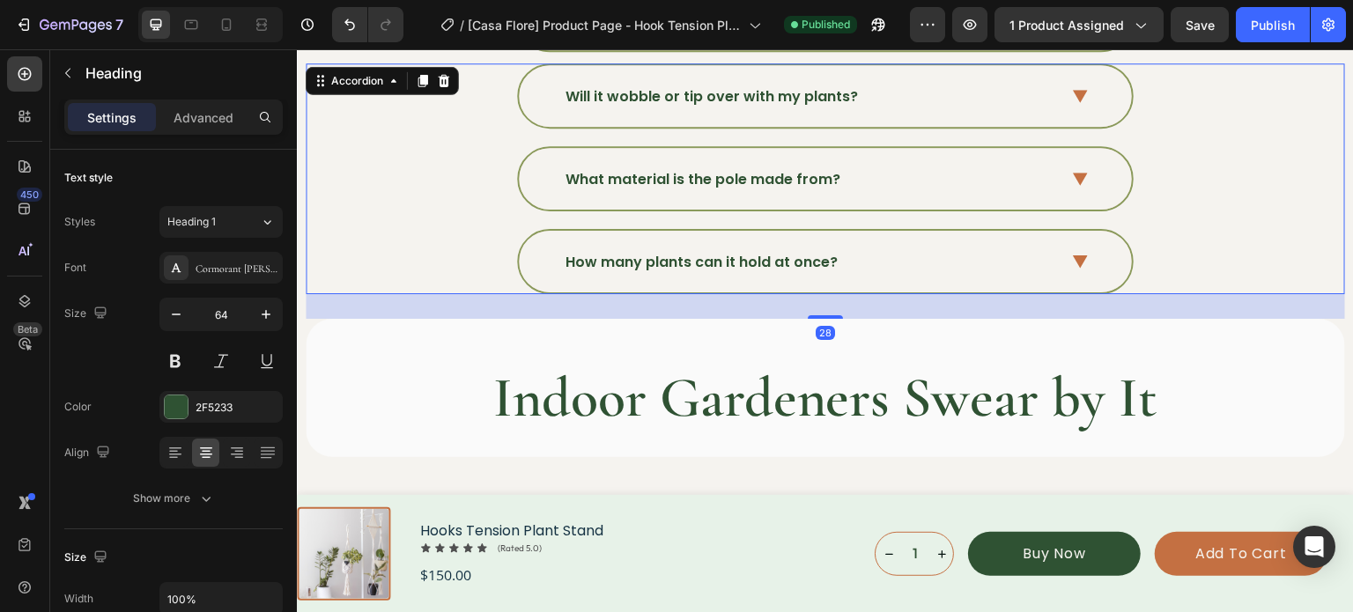
click at [1270, 208] on div "Will it wobble or tip over with my plants? What material is the pole made from?…" at bounding box center [825, 178] width 1039 height 231
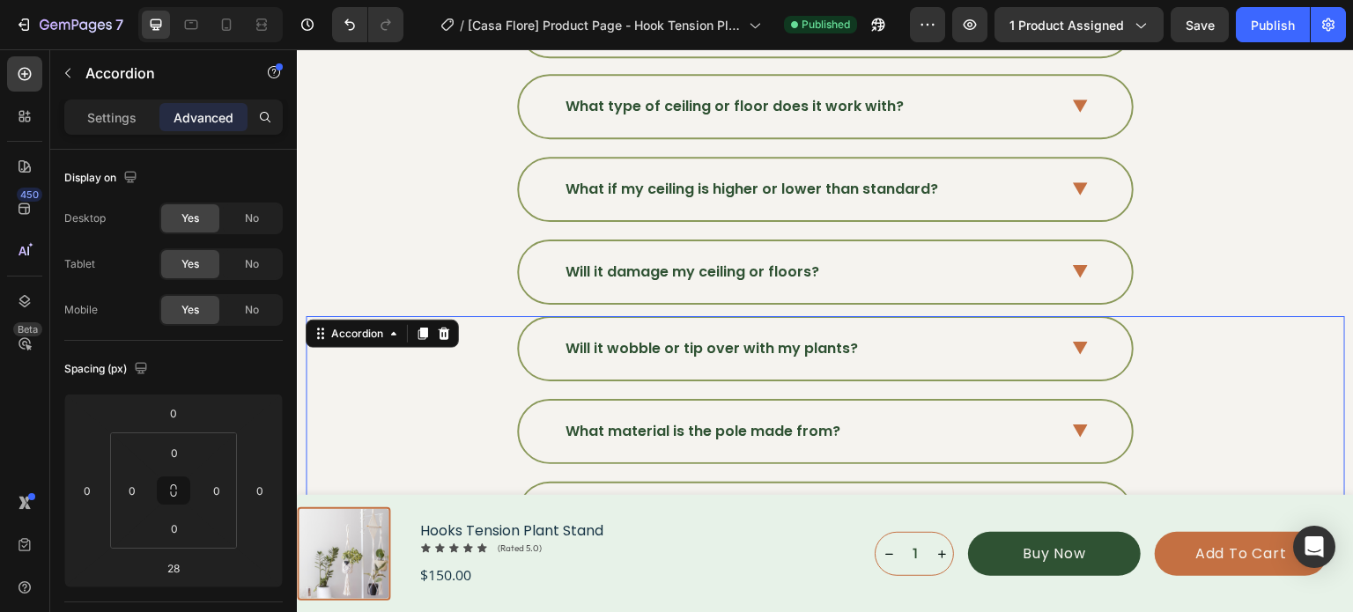
scroll to position [5414, 0]
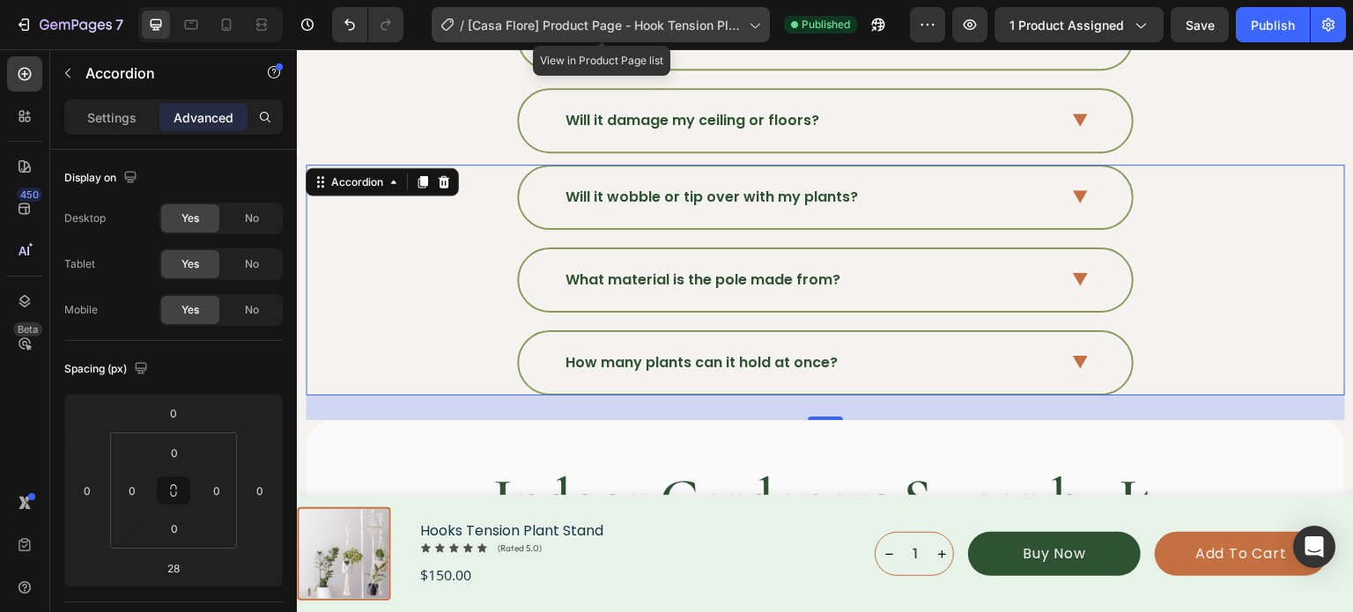
click at [727, 23] on span "[Casa Flore] Product Page - Hook Tension Plant Stand" at bounding box center [605, 25] width 274 height 18
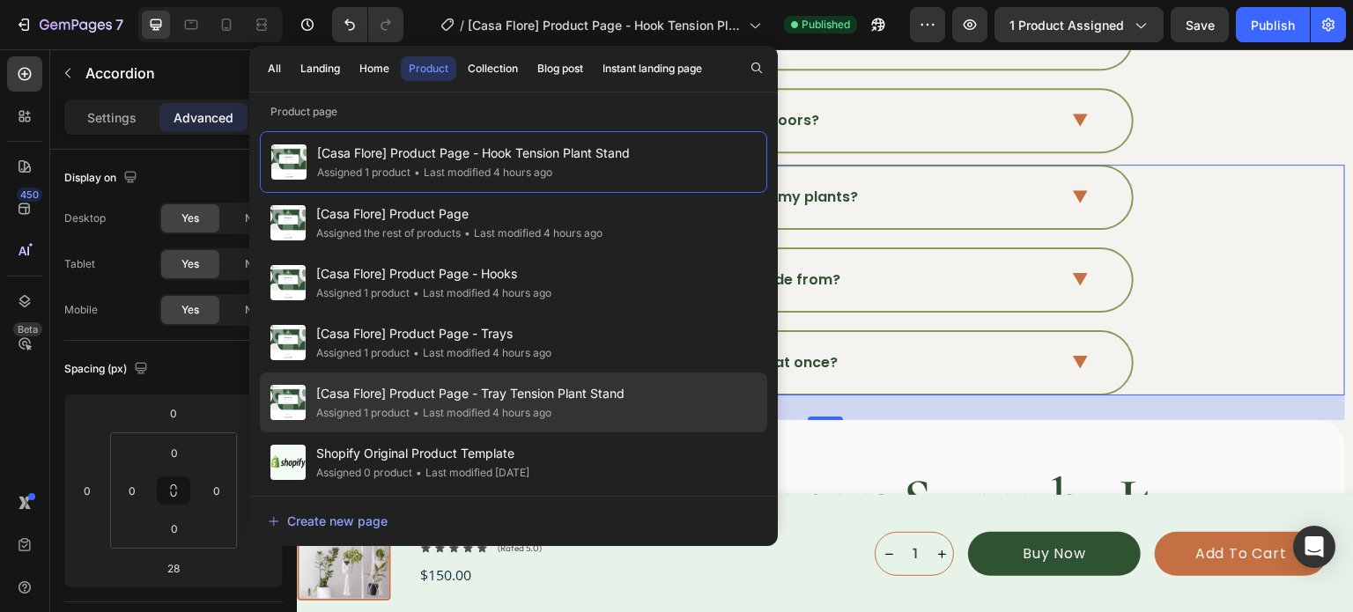
click at [529, 388] on span "[Casa Flore] Product Page - Tray Tension Plant Stand" at bounding box center [470, 393] width 308 height 21
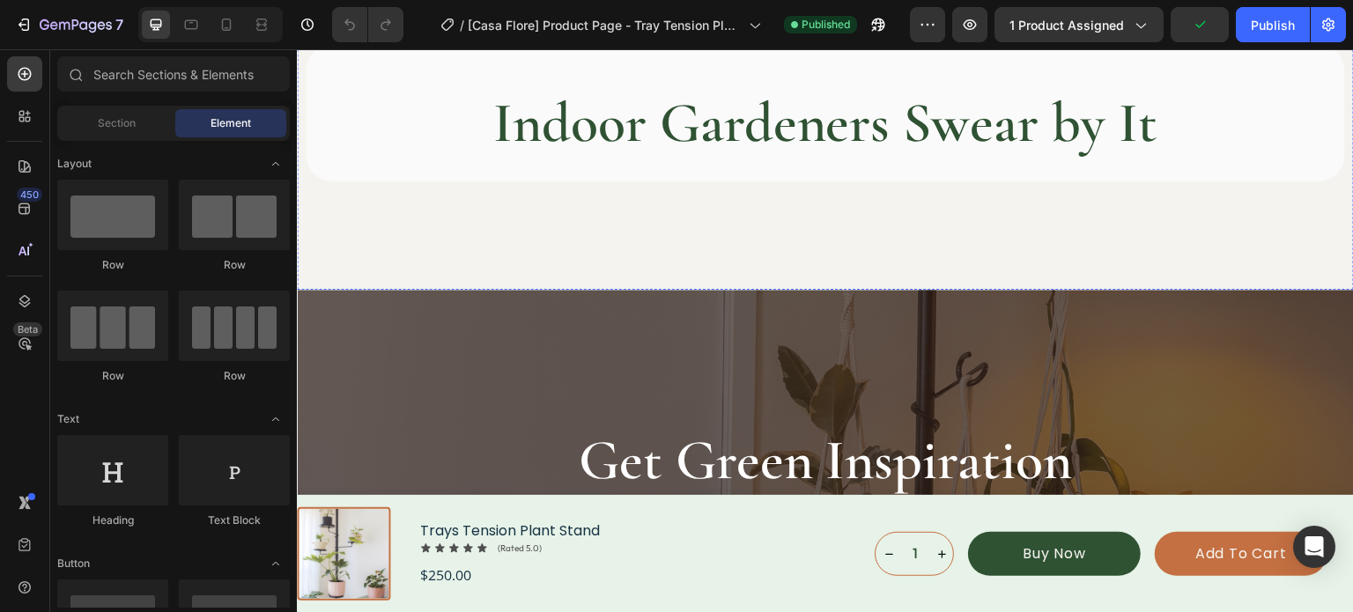
scroll to position [5989, 0]
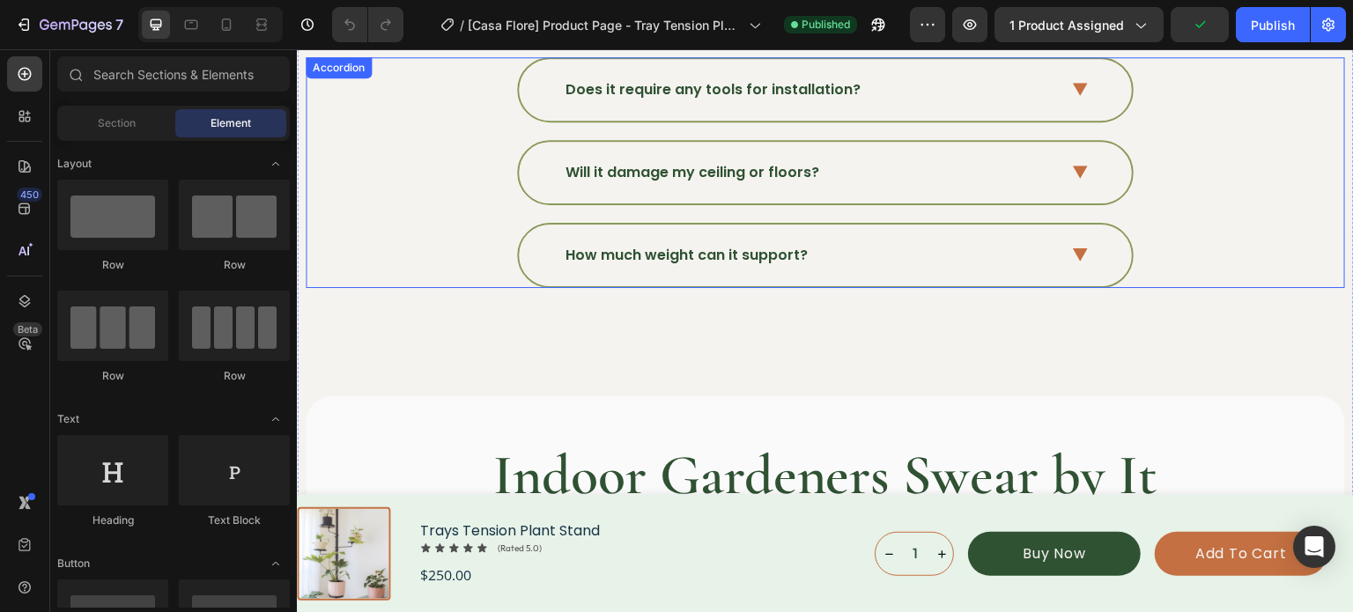
click at [370, 192] on div "Will it damage my ceiling or floors?" at bounding box center [824, 172] width 1037 height 65
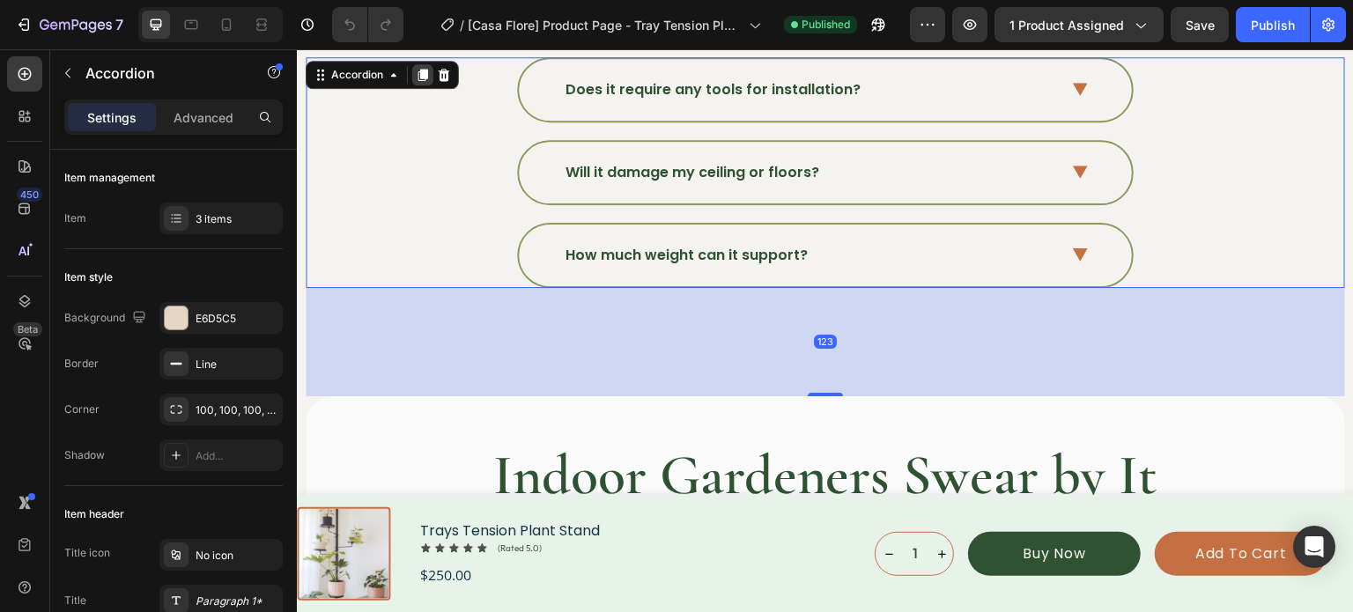
click at [423, 73] on icon at bounding box center [423, 75] width 14 height 14
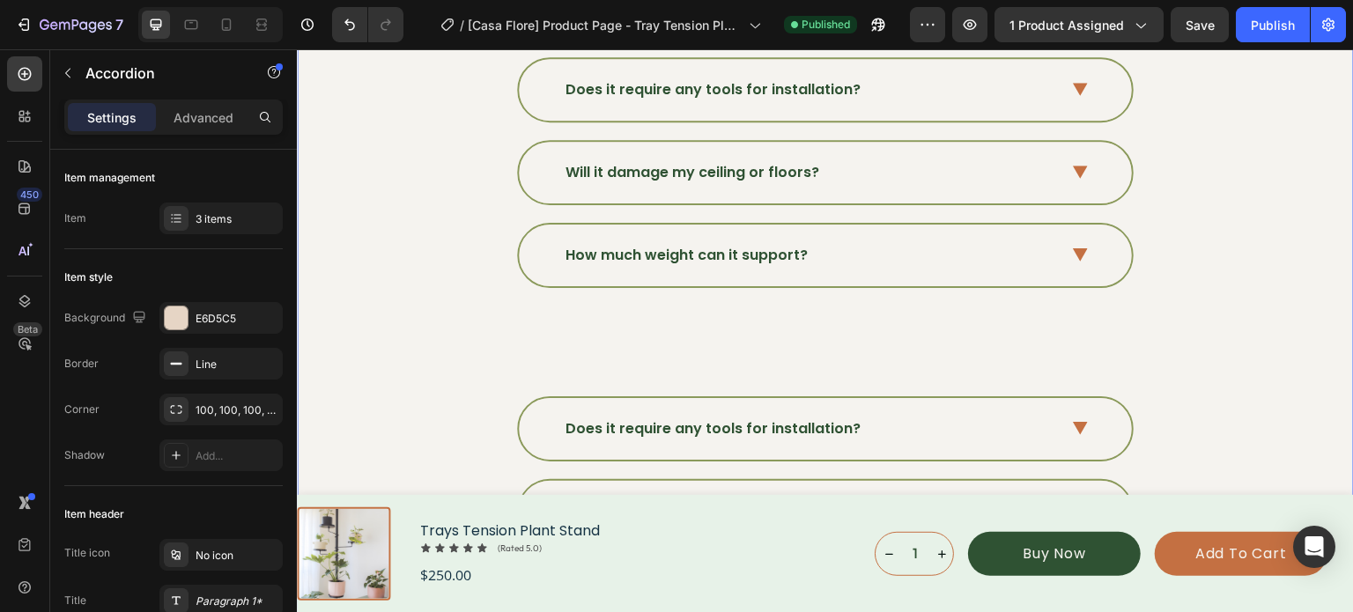
click at [569, 362] on div "Make Room For More Greenery. Heading Discover the plant support you didn’t know…" at bounding box center [825, 133] width 1039 height 1480
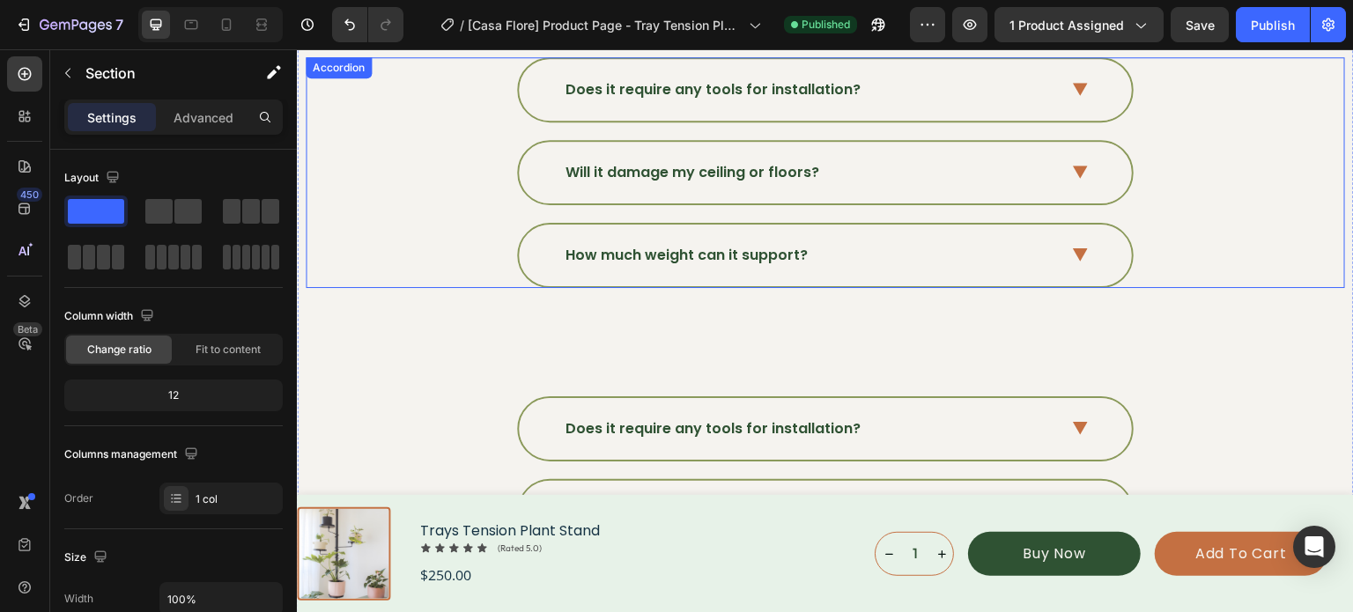
click at [684, 228] on div "How much weight can it support?" at bounding box center [825, 256] width 613 height 62
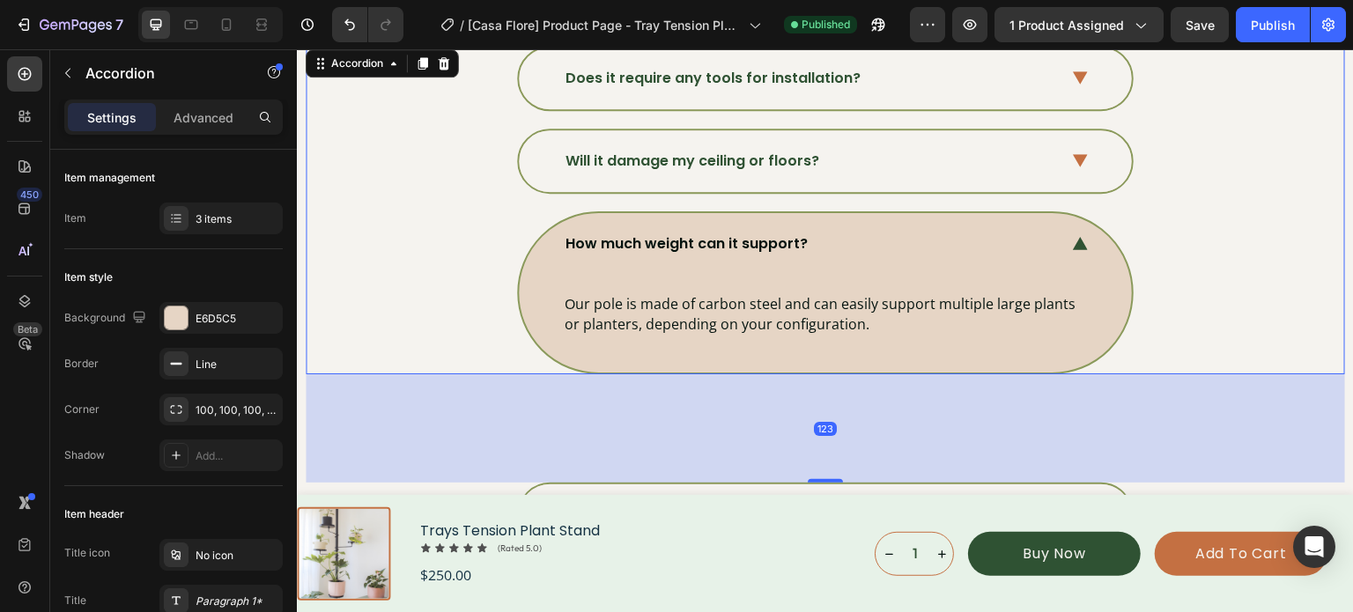
scroll to position [6077, 0]
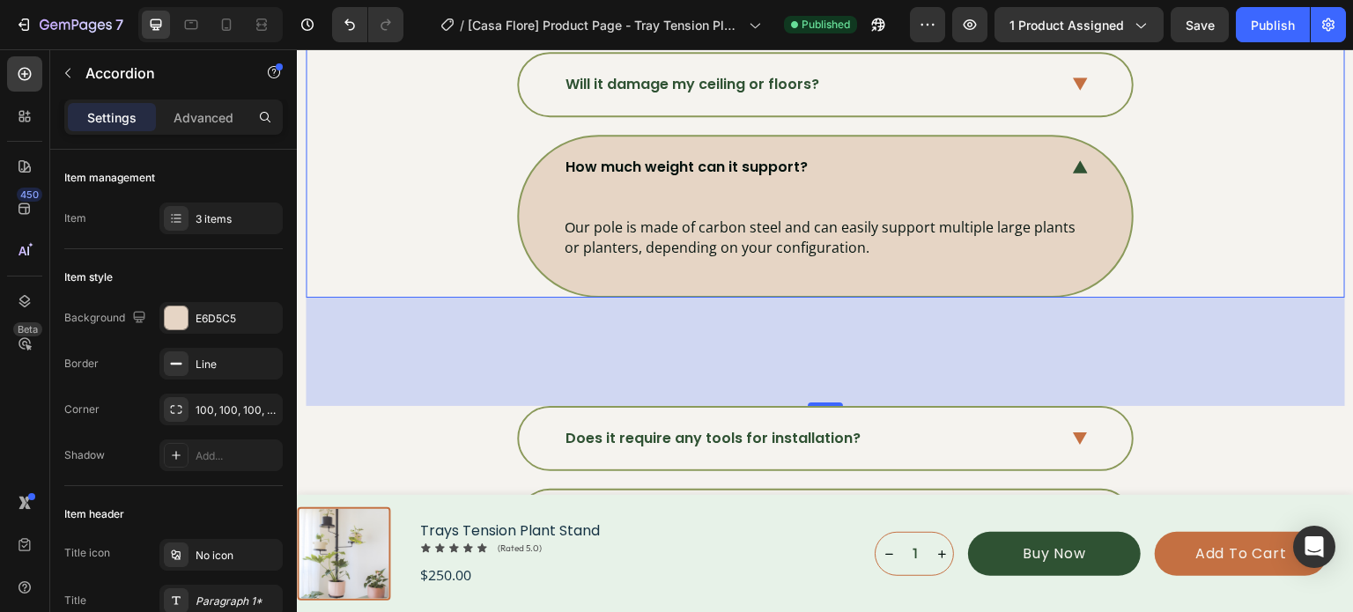
click at [816, 390] on div "123" at bounding box center [825, 352] width 1039 height 108
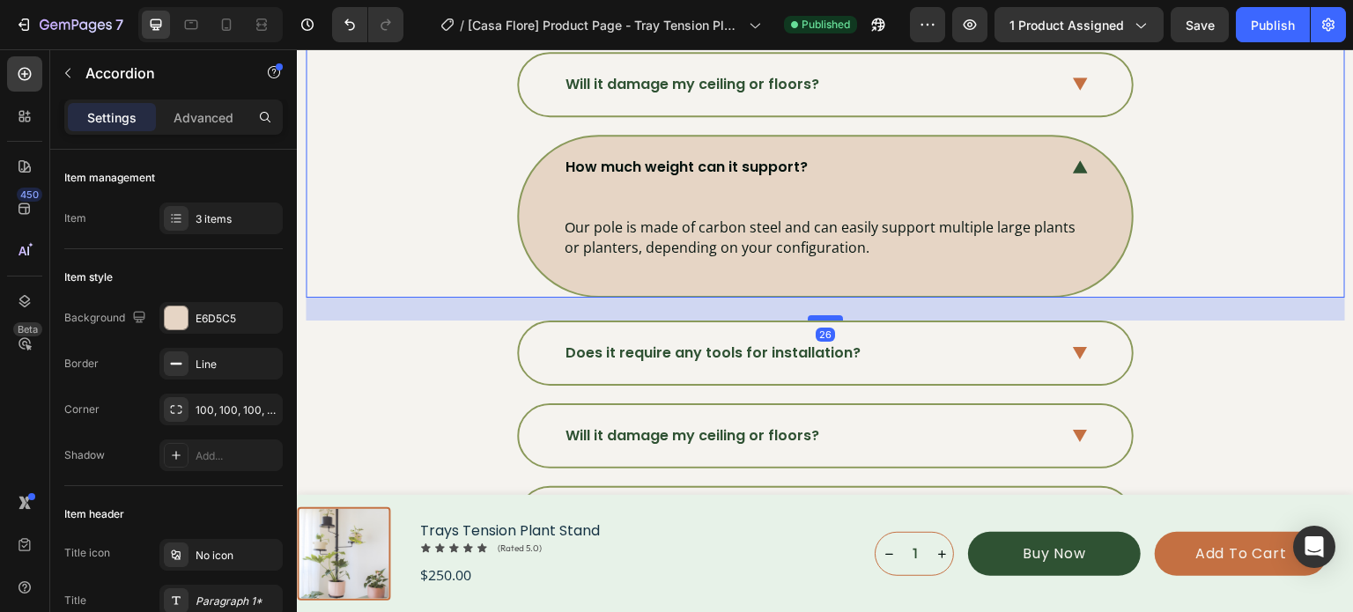
drag, startPoint x: 817, startPoint y: 395, endPoint x: 823, endPoint y: 309, distance: 85.6
click at [823, 315] on div at bounding box center [825, 317] width 35 height 5
type input "100%"
type input "100"
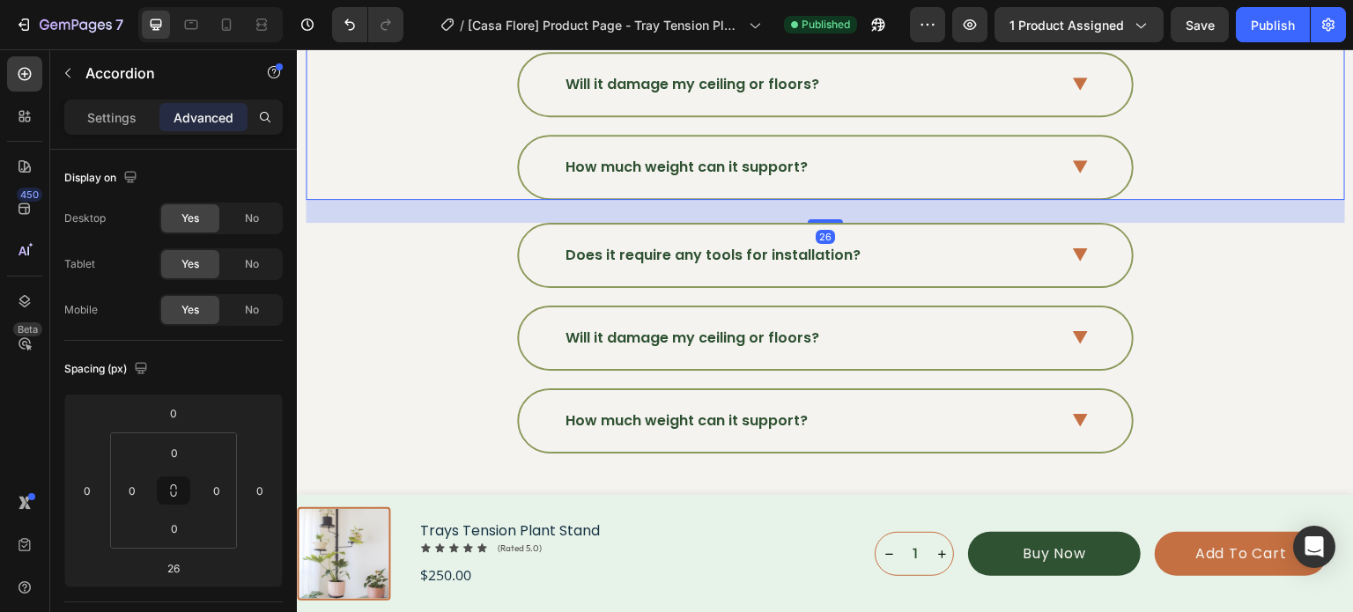
click at [1240, 200] on div "Does it require any tools for installation? Will it damage my ceiling or floors…" at bounding box center [825, 84] width 1039 height 231
click at [819, 209] on div "26" at bounding box center [825, 211] width 1039 height 23
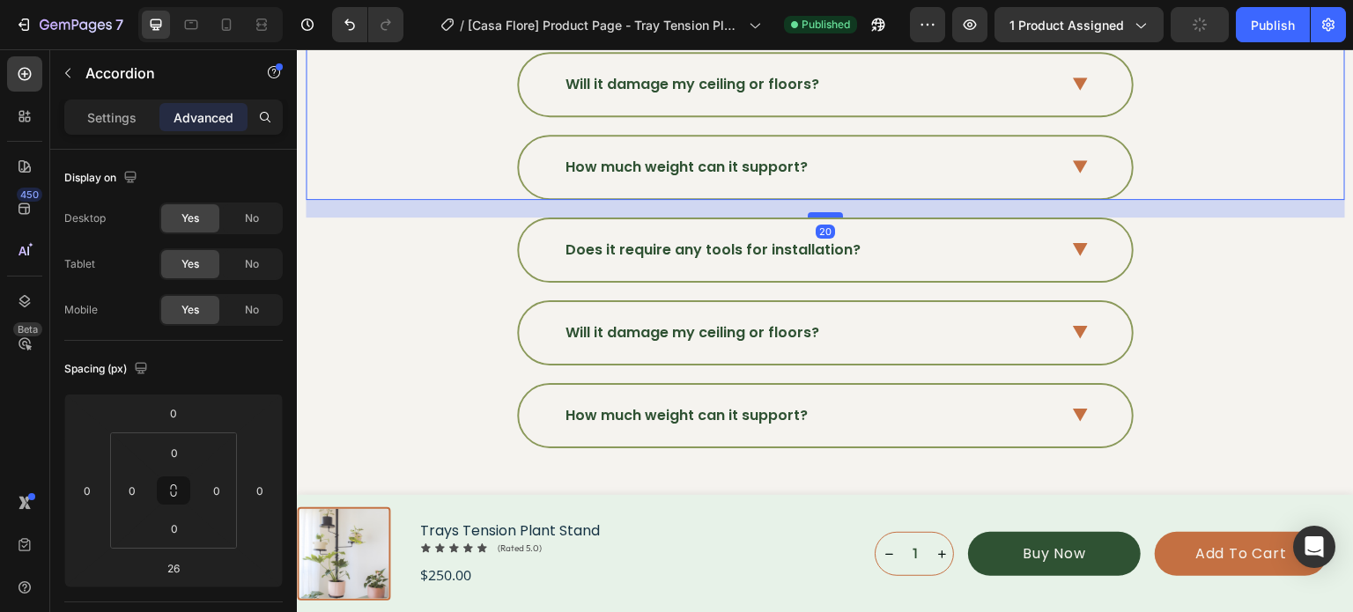
click at [820, 212] on div at bounding box center [825, 214] width 35 height 5
type input "20"
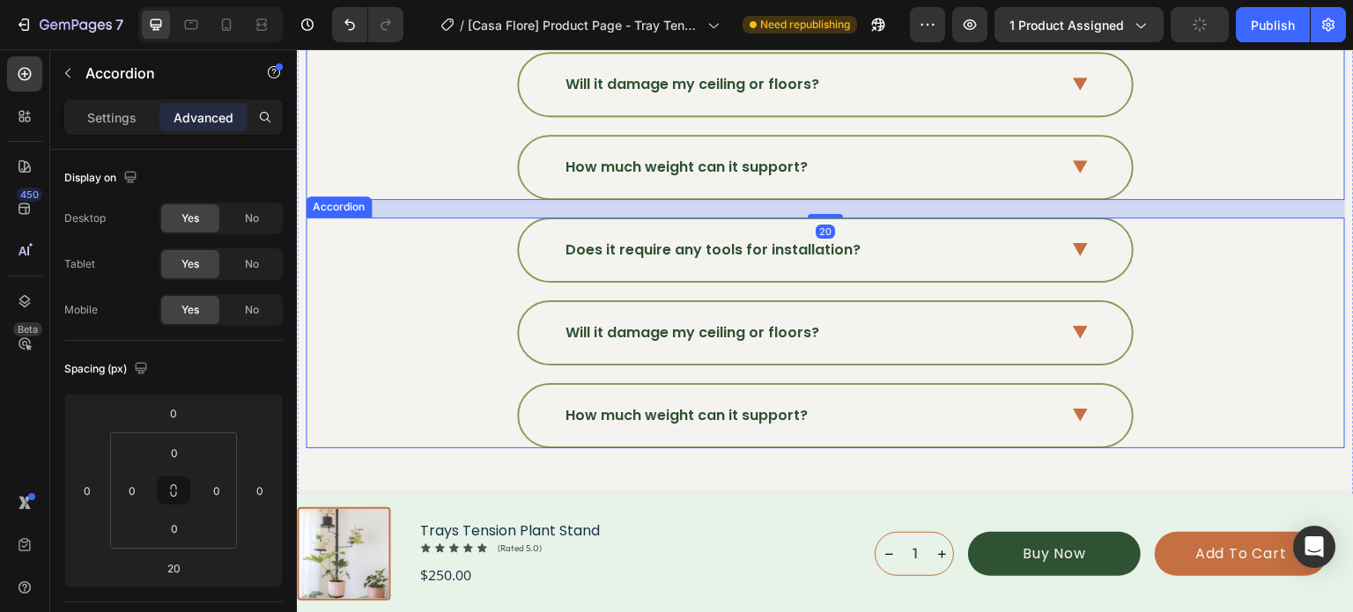
click at [450, 247] on div "Does it require any tools for installation?" at bounding box center [824, 250] width 1037 height 65
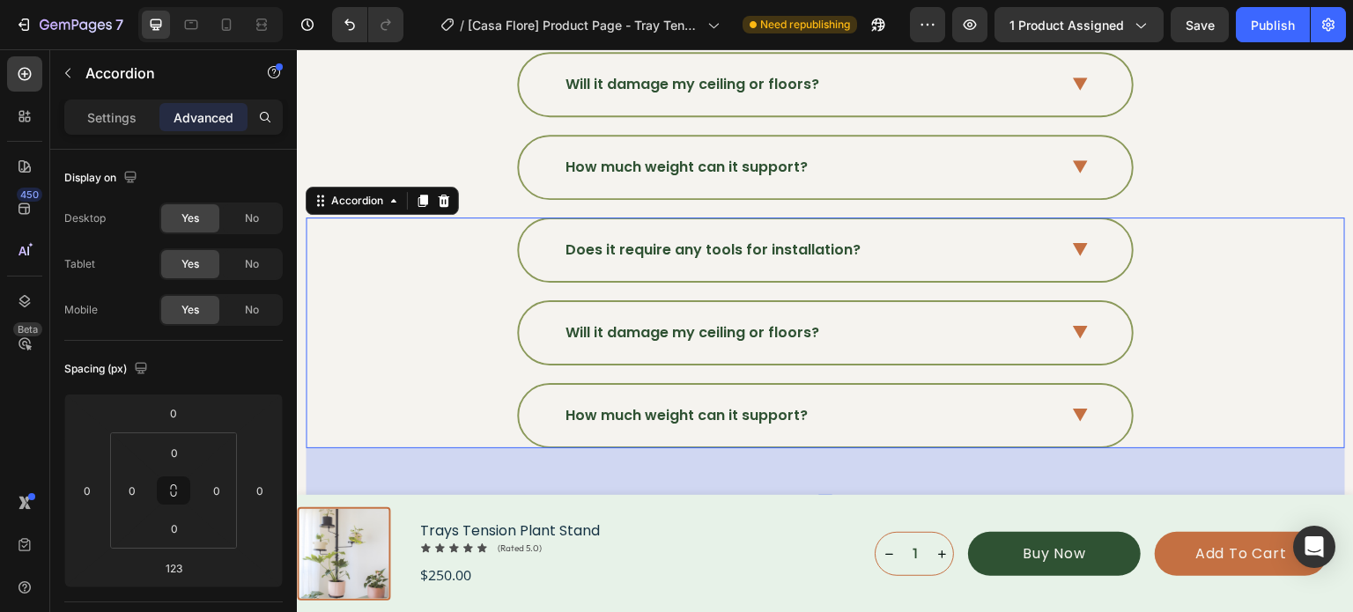
click at [424, 196] on icon at bounding box center [423, 201] width 10 height 12
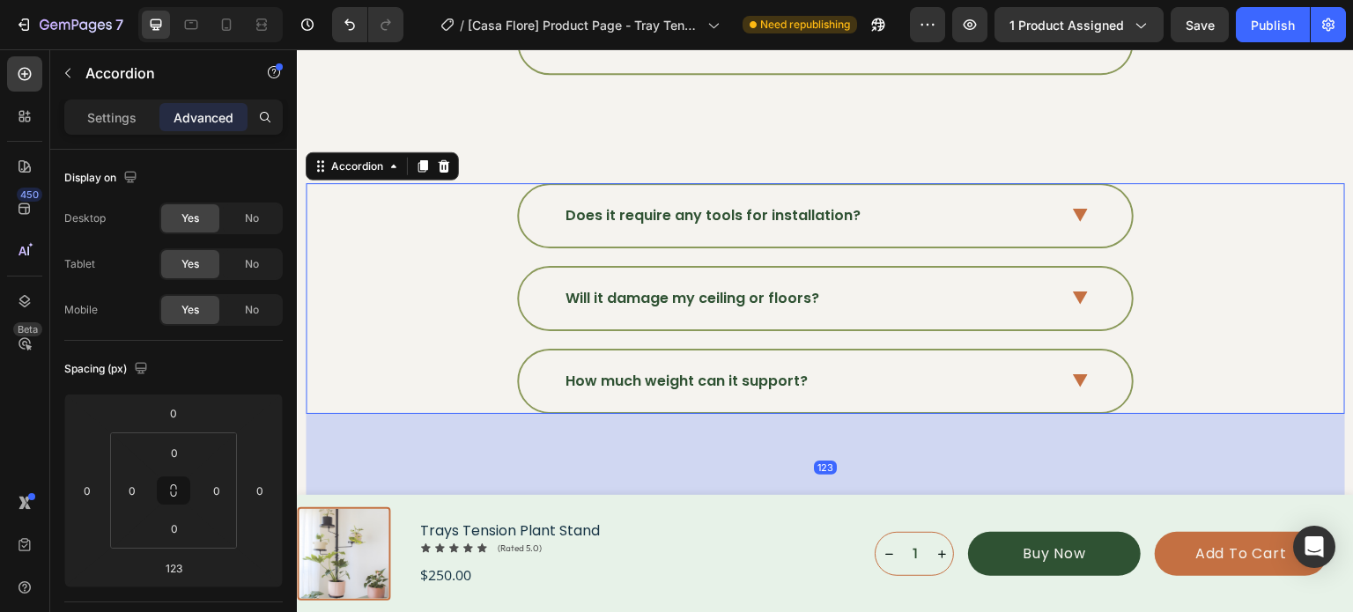
scroll to position [6423, 0]
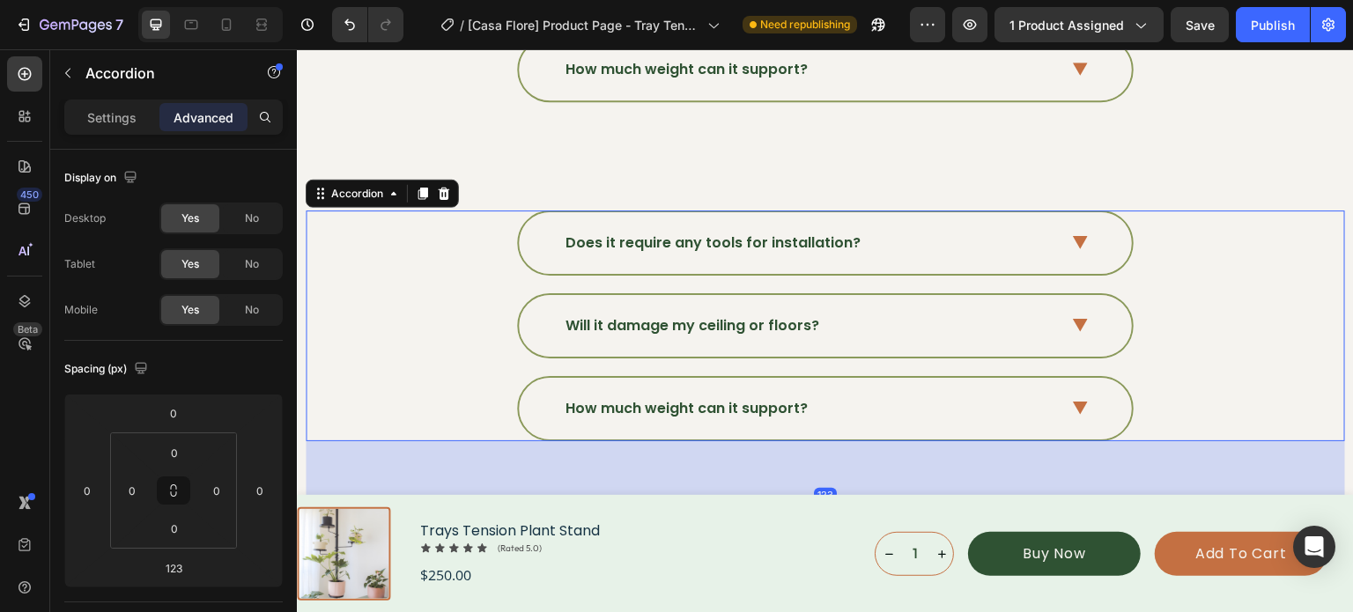
click at [782, 246] on div "Does it require any tools for installation?" at bounding box center [825, 243] width 613 height 62
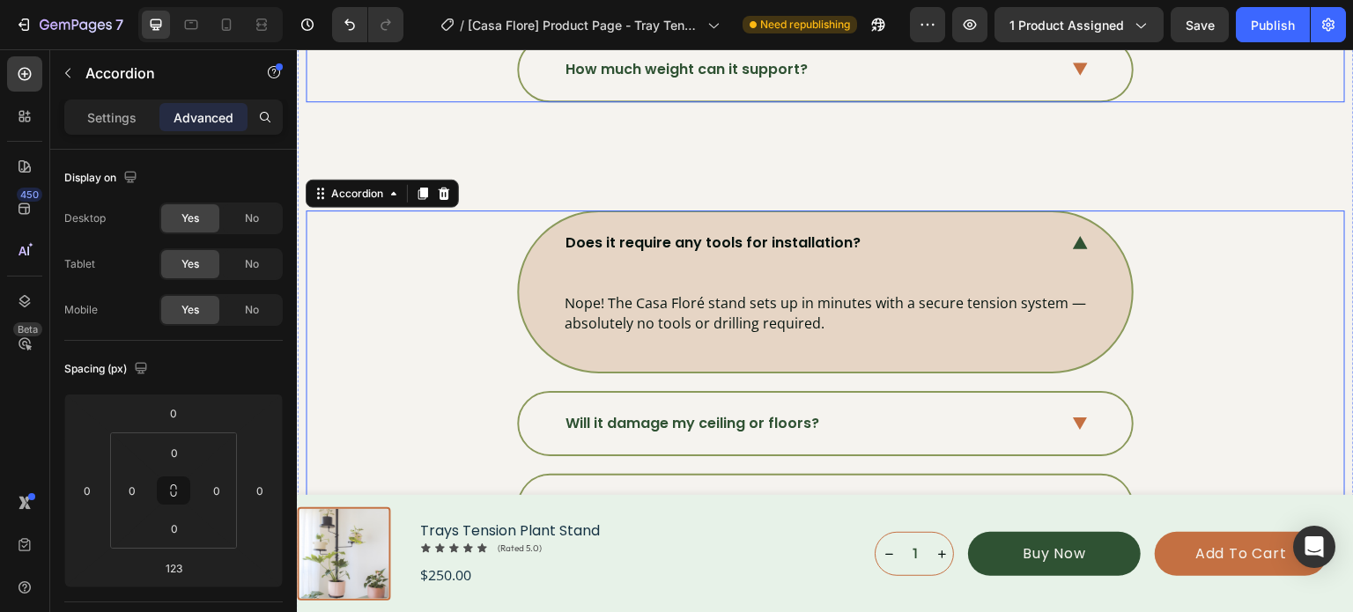
click at [845, 75] on div "How much weight can it support?" at bounding box center [825, 70] width 613 height 62
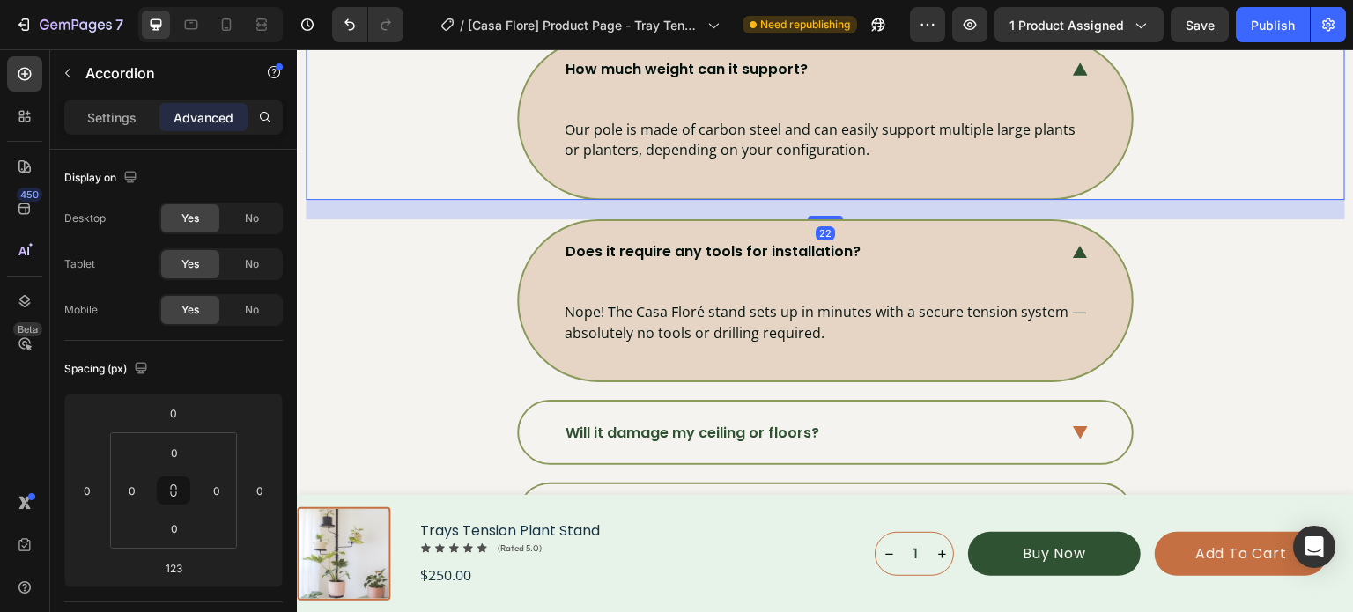
drag, startPoint x: 823, startPoint y: 292, endPoint x: 819, endPoint y: 203, distance: 89.9
click at [819, 200] on div "22" at bounding box center [825, 200] width 1039 height 0
type input "22"
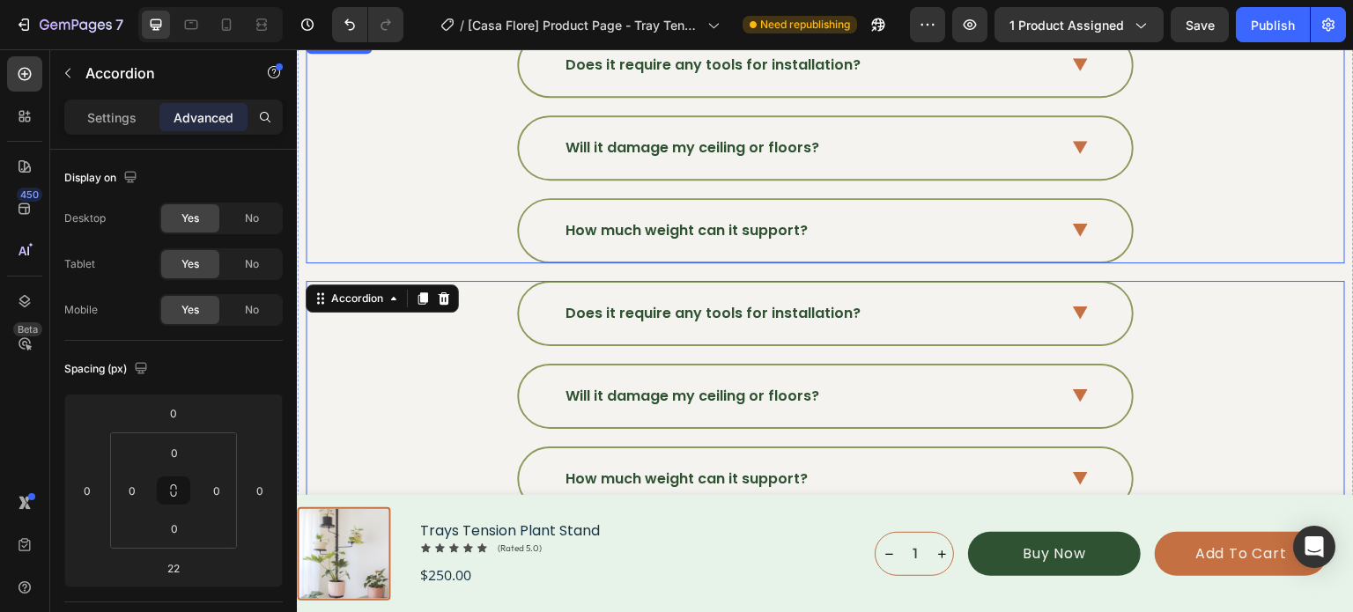
scroll to position [5982, 0]
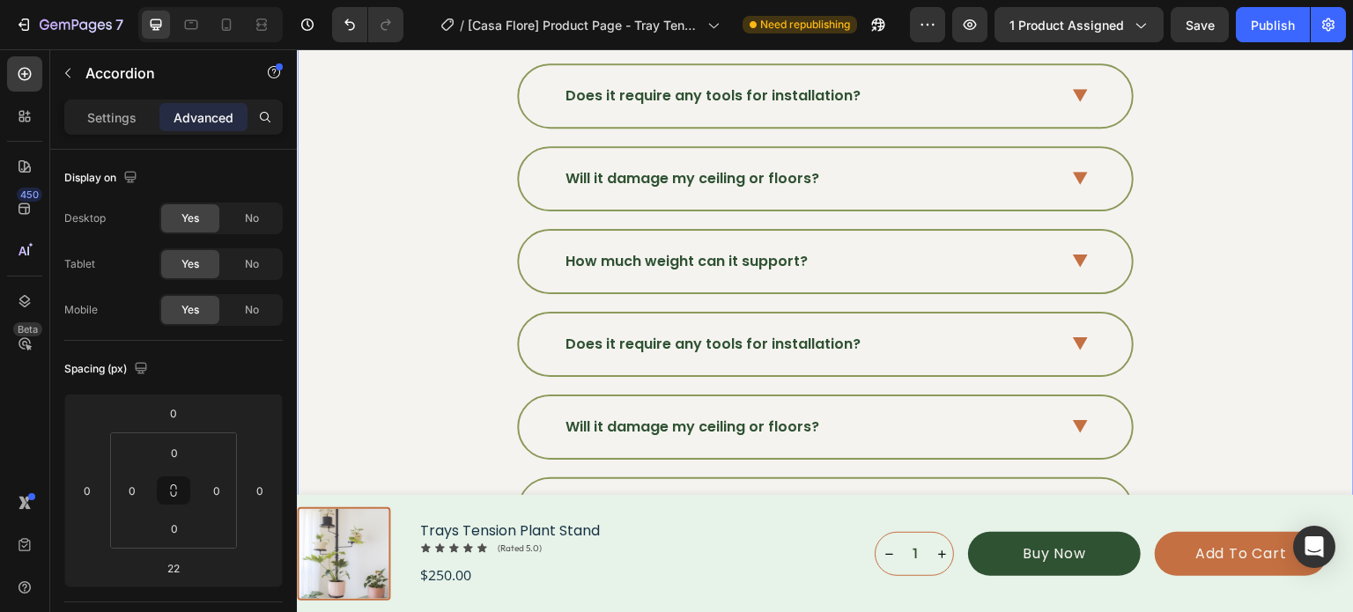
click at [801, 293] on div "Make Room For More Greenery. Heading Discover the plant support you didn’t know…" at bounding box center [825, 268] width 1039 height 1738
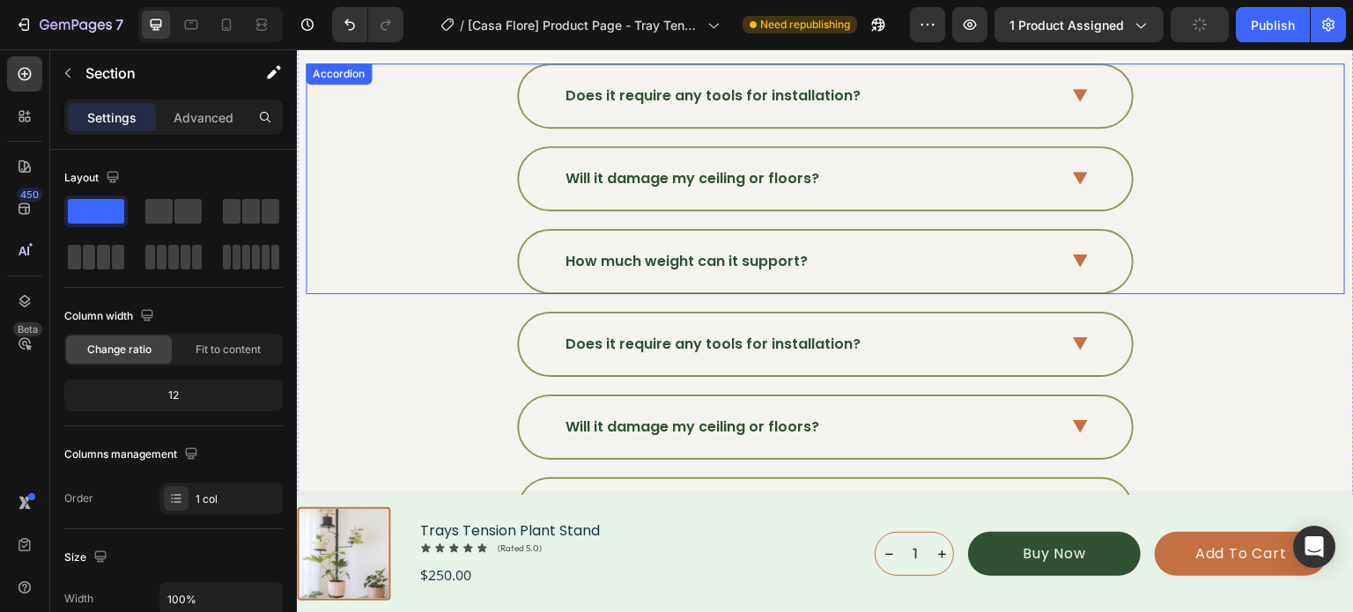
click at [730, 251] on p "How much weight can it support?" at bounding box center [686, 261] width 242 height 21
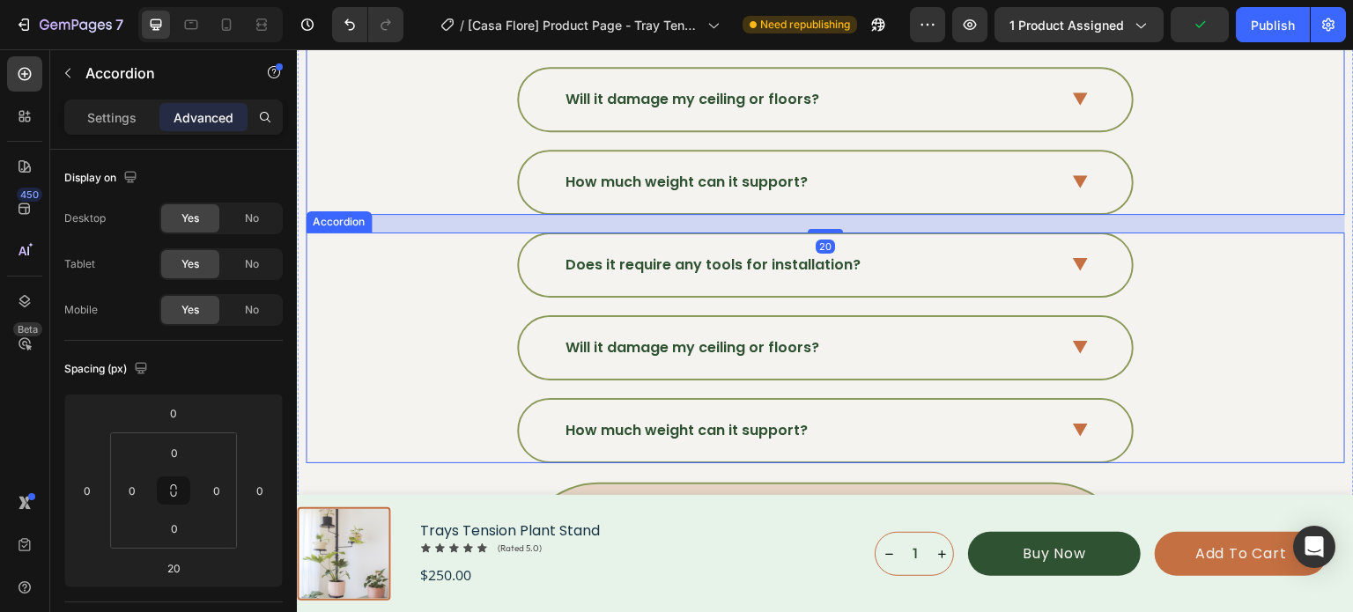
scroll to position [6159, 0]
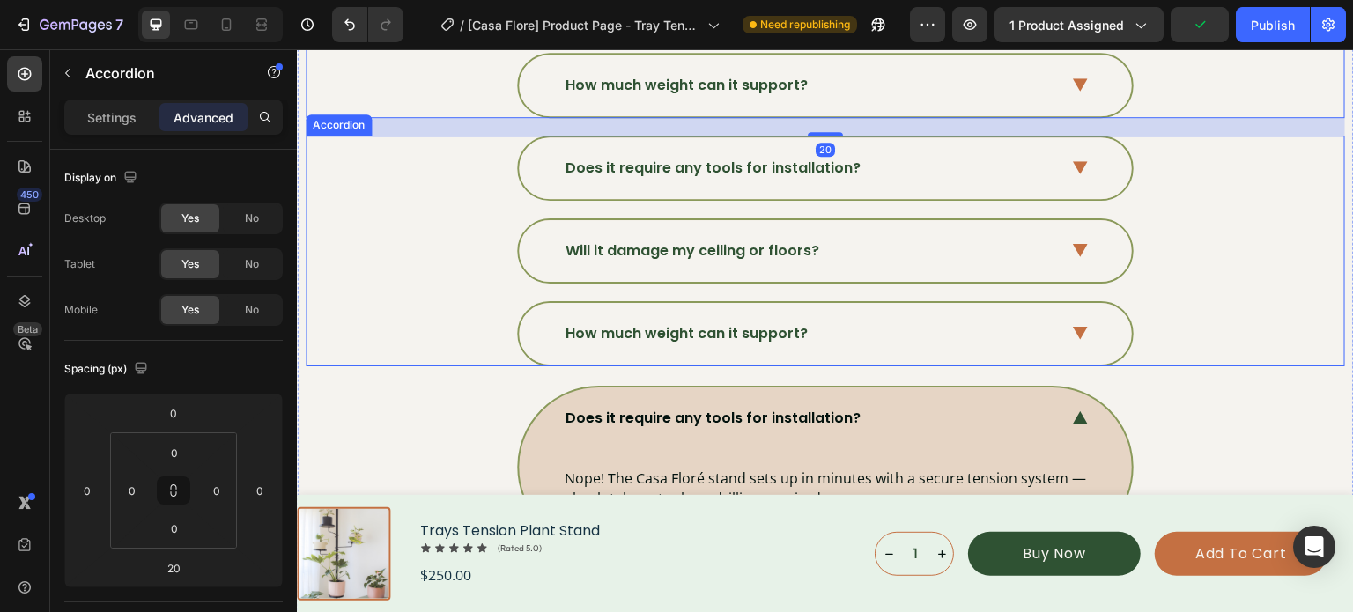
click at [811, 321] on div "How much weight can it support?" at bounding box center [811, 334] width 496 height 26
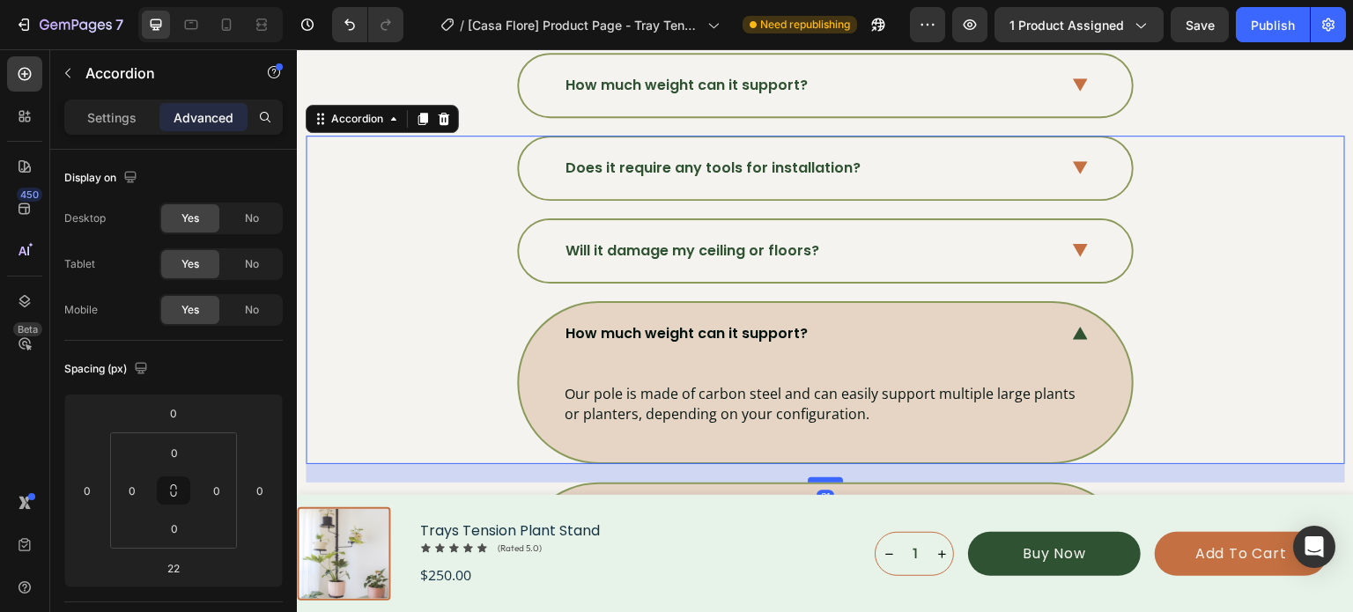
click at [815, 477] on div at bounding box center [825, 479] width 35 height 5
type input "21"
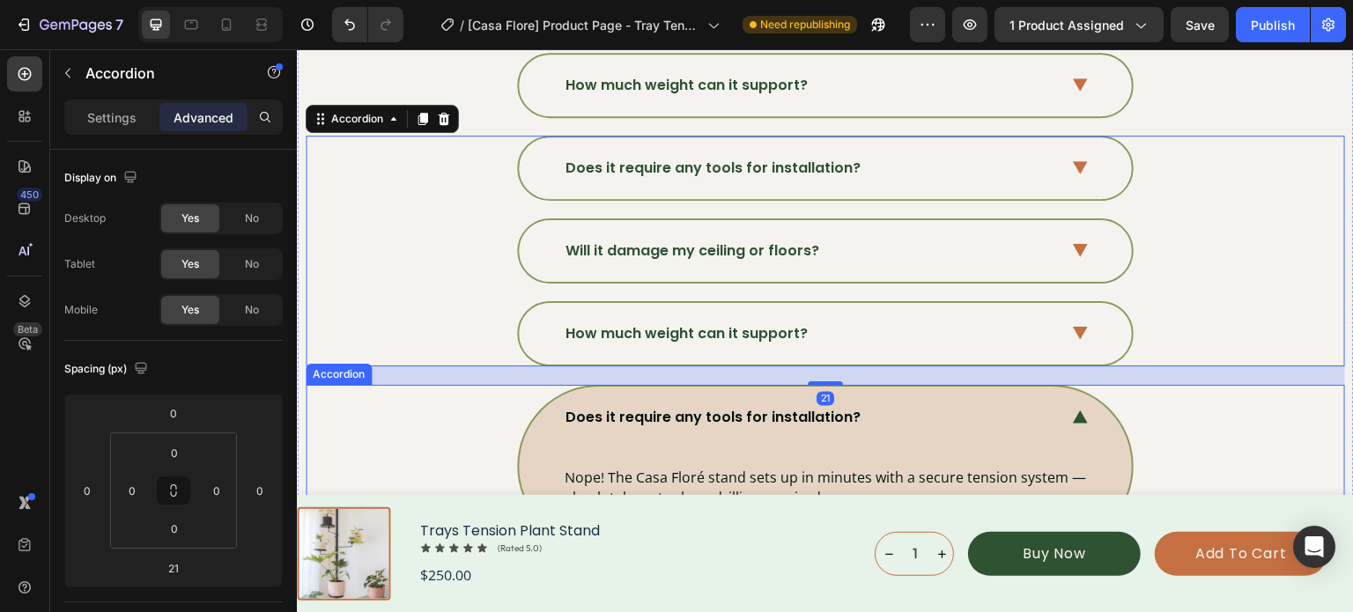
click at [441, 395] on div "Does it require any tools for installation? Nope! The Casa Floré stand sets up …" at bounding box center [824, 466] width 1037 height 163
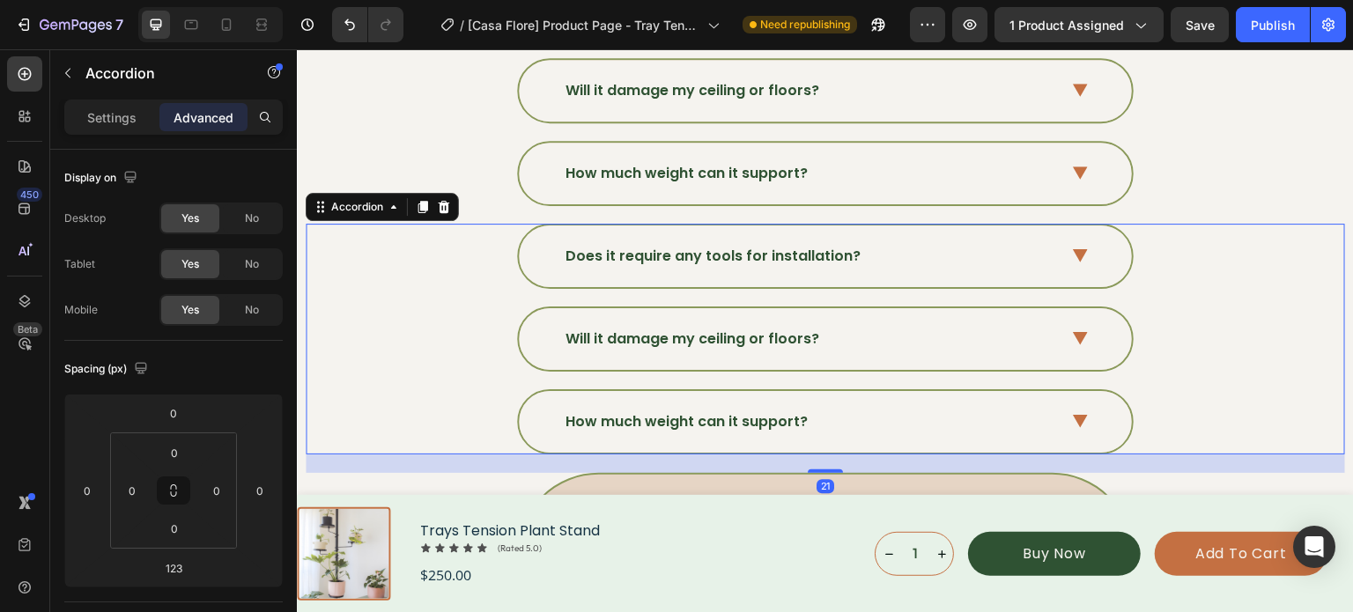
click at [1306, 317] on div "Will it damage my ceiling or floors?" at bounding box center [824, 338] width 1037 height 65
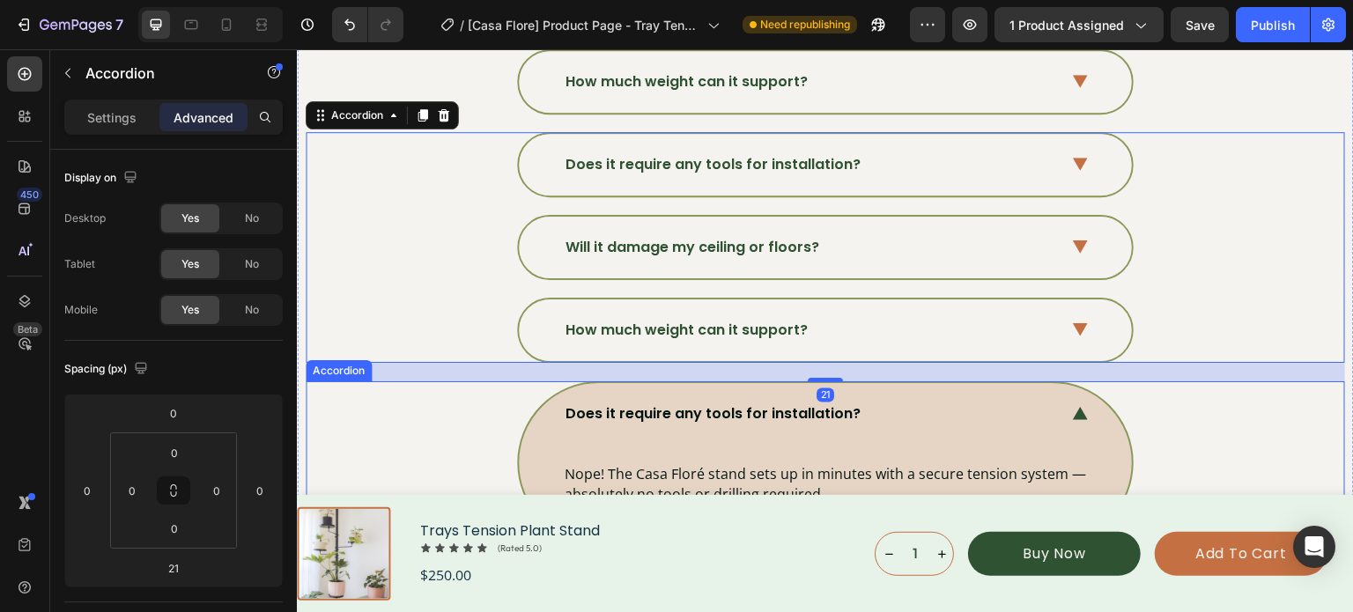
scroll to position [6247, 0]
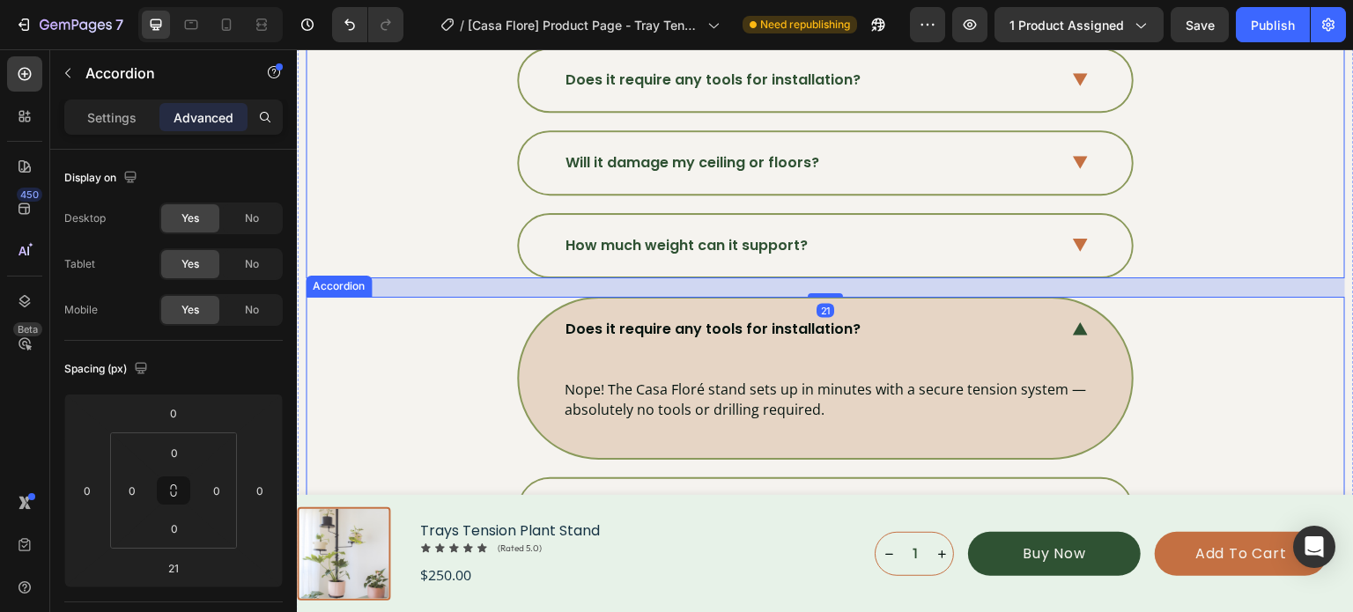
click at [1082, 323] on div "Does it require any tools for installation?" at bounding box center [825, 330] width 613 height 62
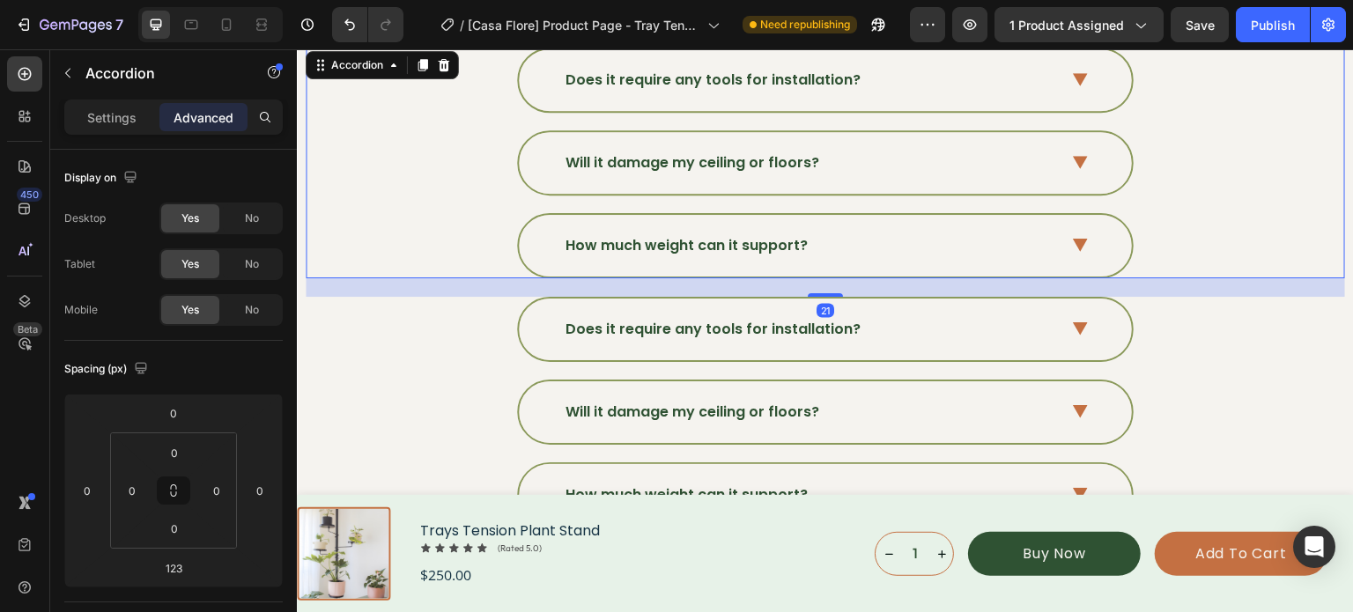
click at [1314, 225] on div "How much weight can it support?" at bounding box center [824, 245] width 1037 height 65
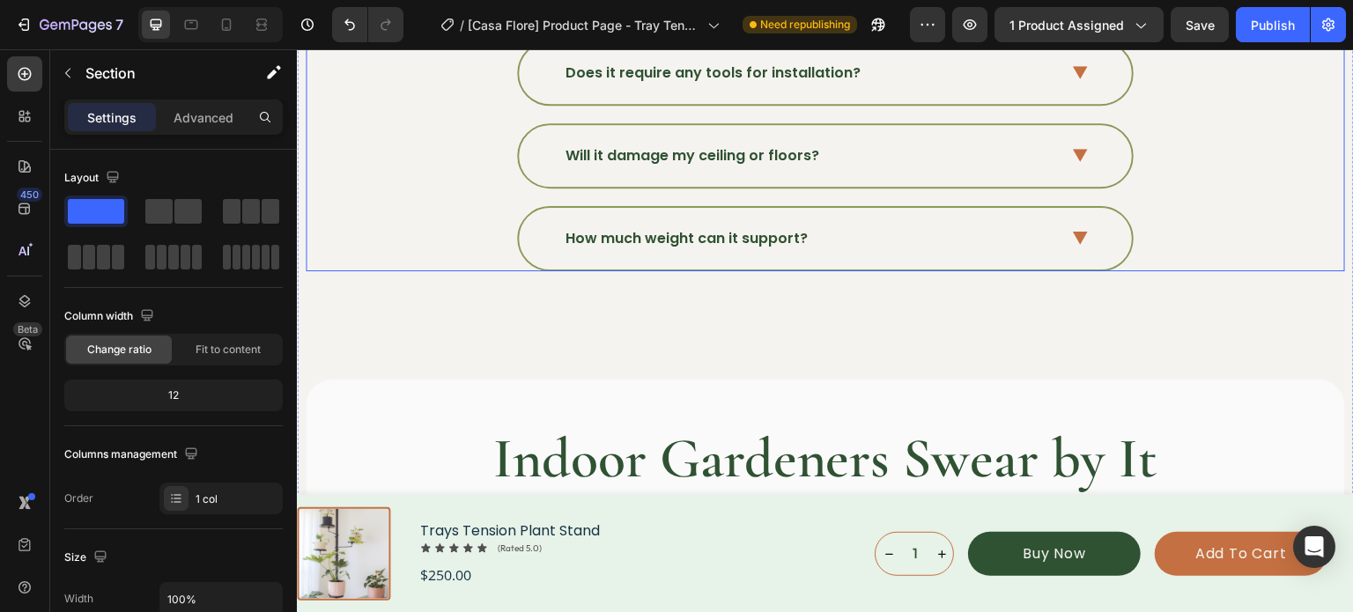
scroll to position [6511, 0]
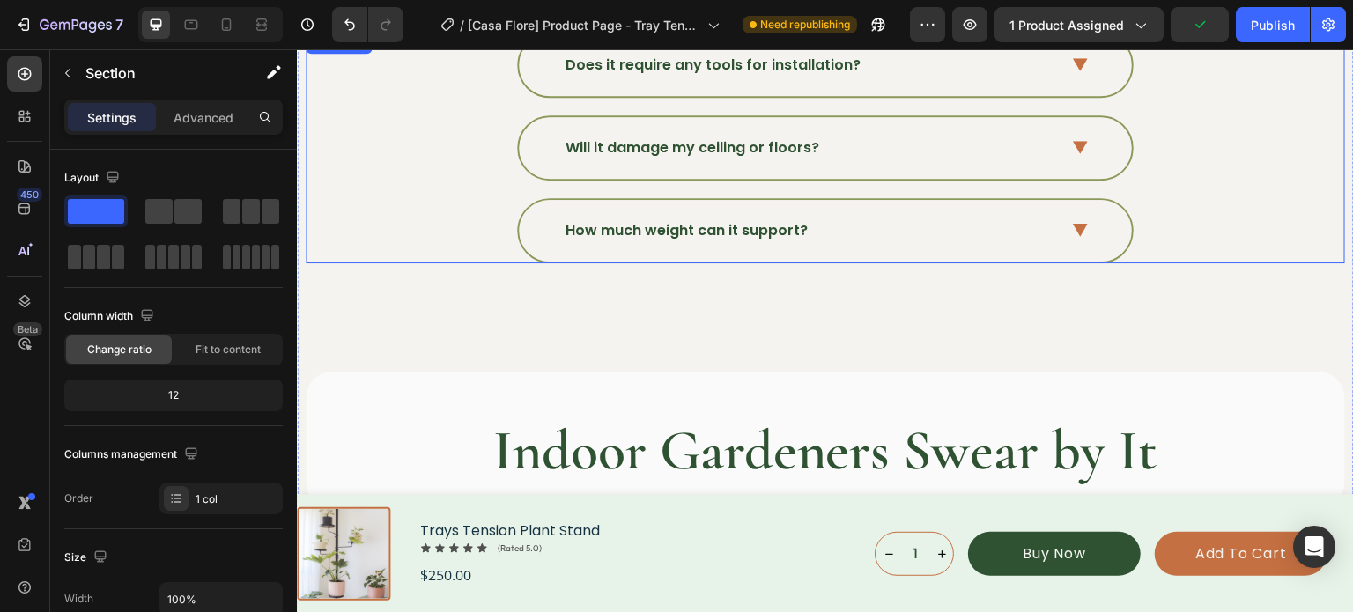
click at [824, 225] on div "How much weight can it support?" at bounding box center [811, 231] width 496 height 26
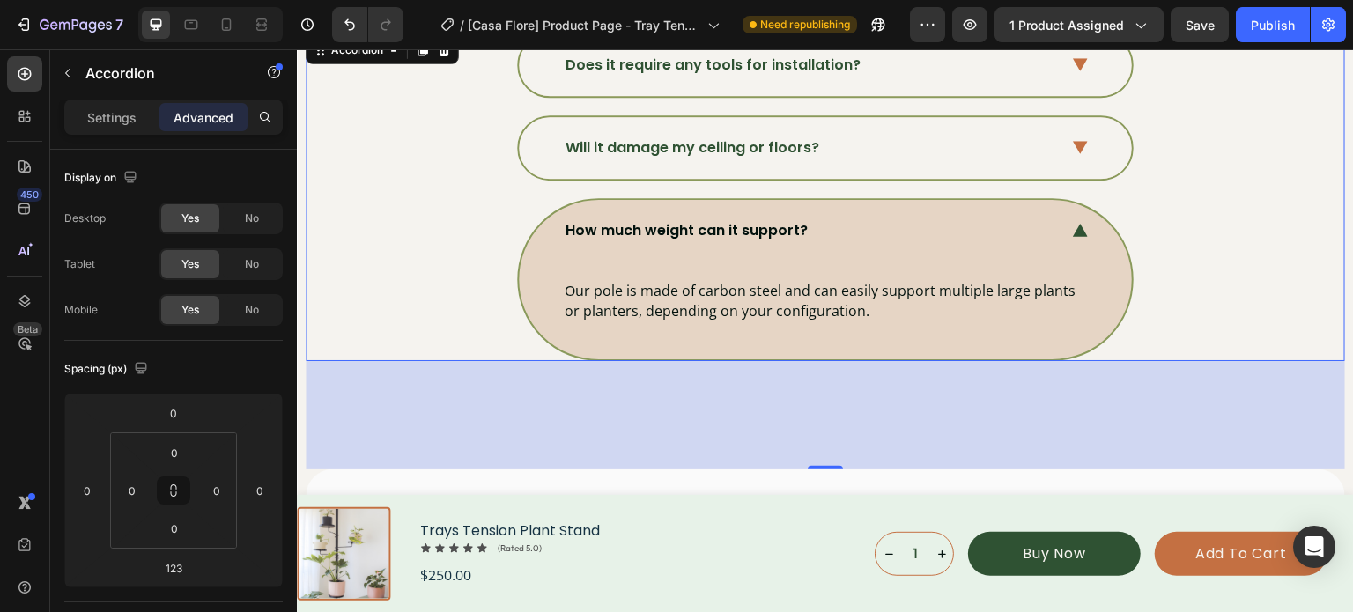
click at [1077, 224] on icon at bounding box center [1080, 230] width 15 height 13
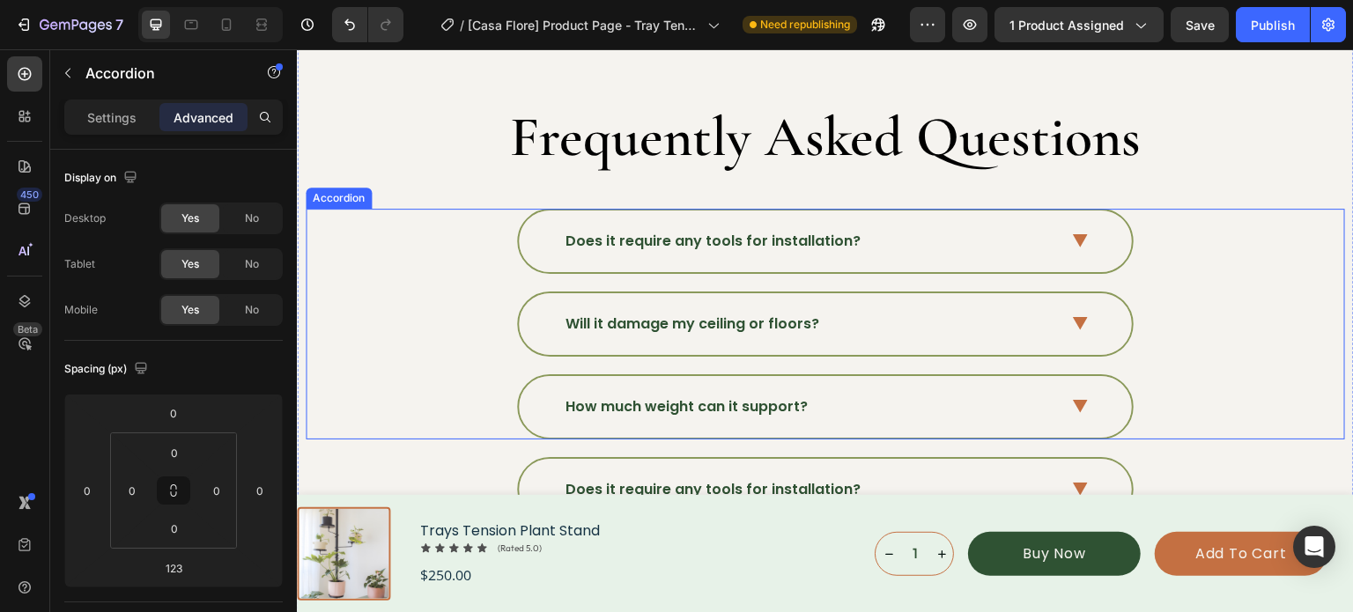
scroll to position [5806, 0]
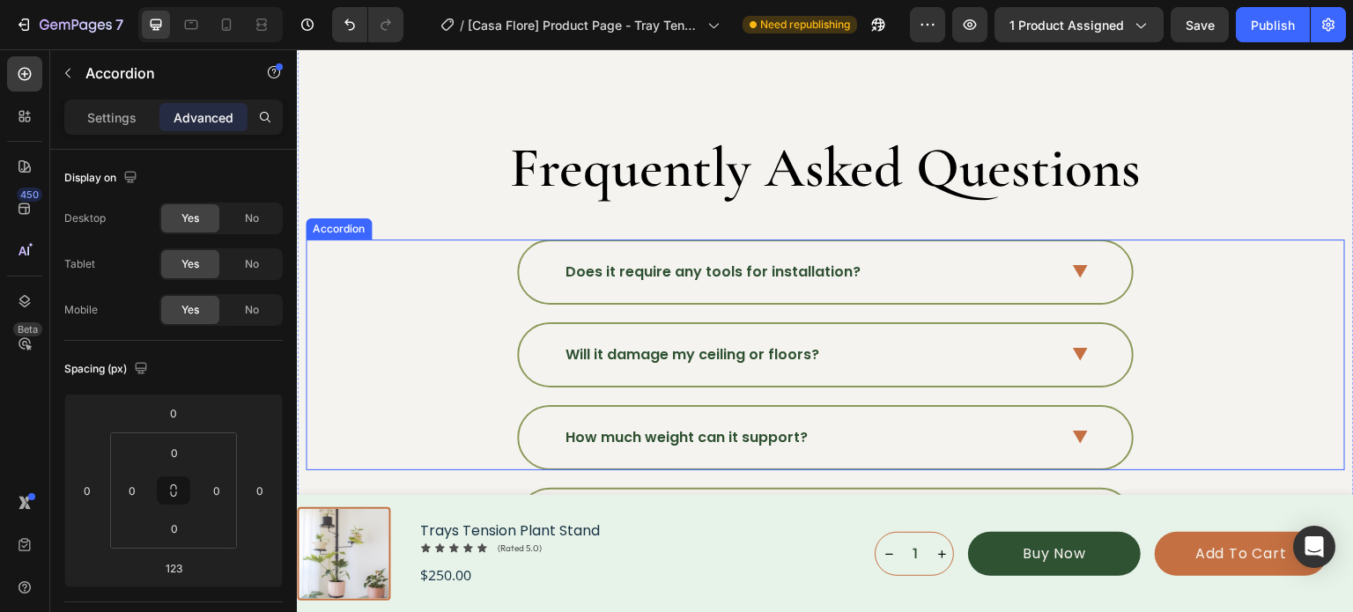
click at [1061, 262] on div "Does it require any tools for installation?" at bounding box center [825, 272] width 613 height 62
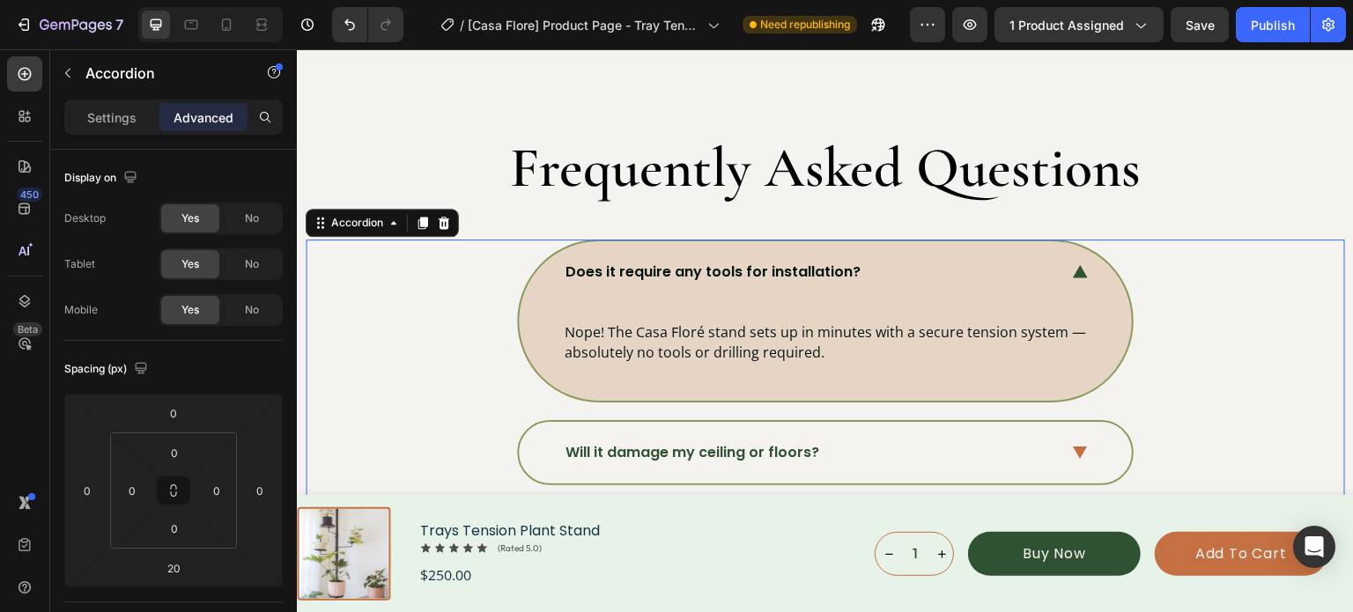
click at [681, 345] on p "Nope! The Casa Floré stand sets up in minutes with a secure tension system — ab…" at bounding box center [825, 342] width 521 height 41
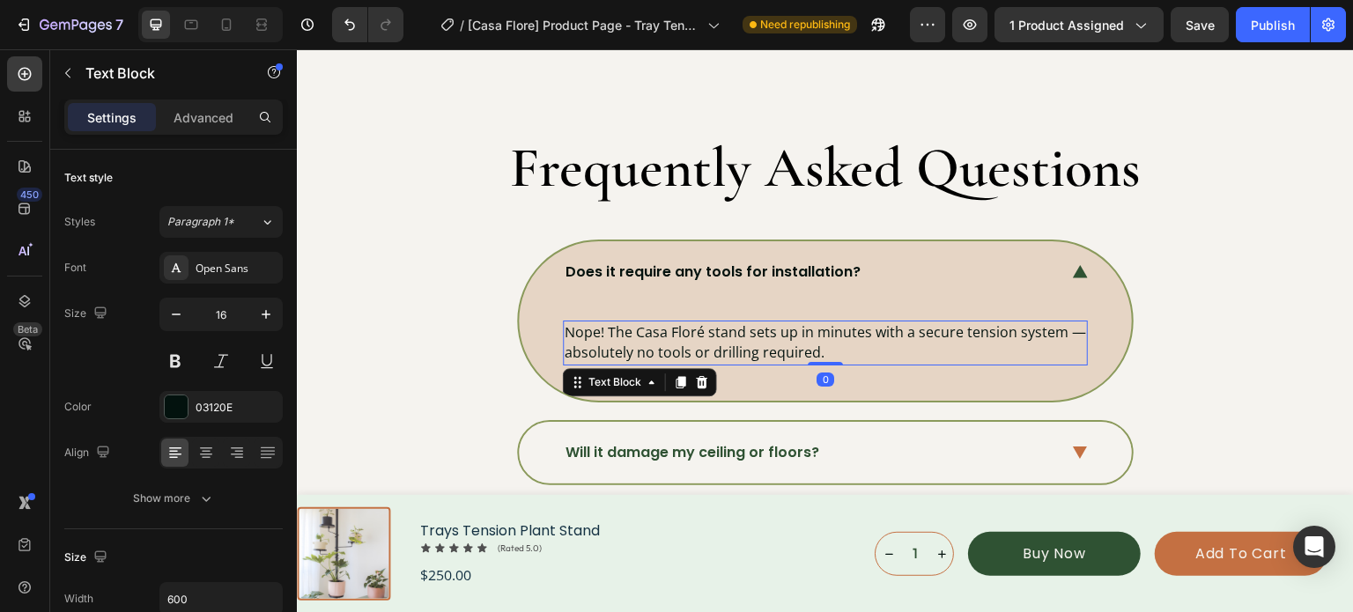
click at [681, 345] on p "Nope! The Casa Floré stand sets up in minutes with a secure tension system — ab…" at bounding box center [825, 342] width 521 height 41
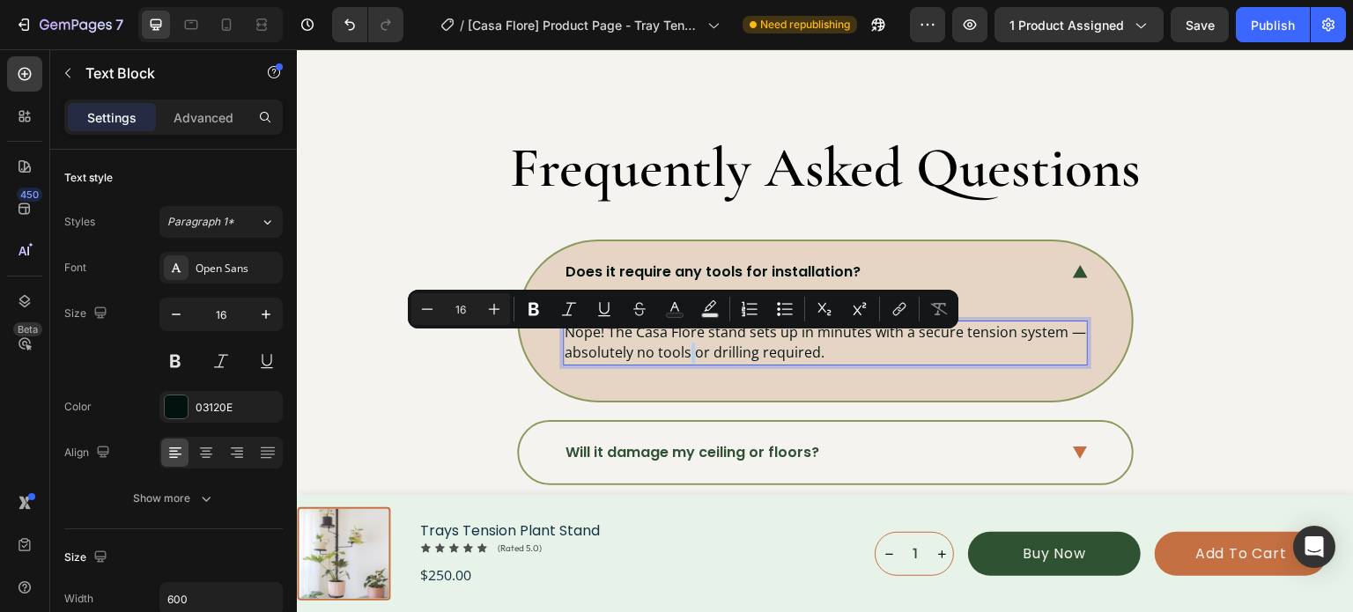
click at [681, 345] on p "Nope! The Casa Floré stand sets up in minutes with a secure tension system — ab…" at bounding box center [825, 342] width 521 height 41
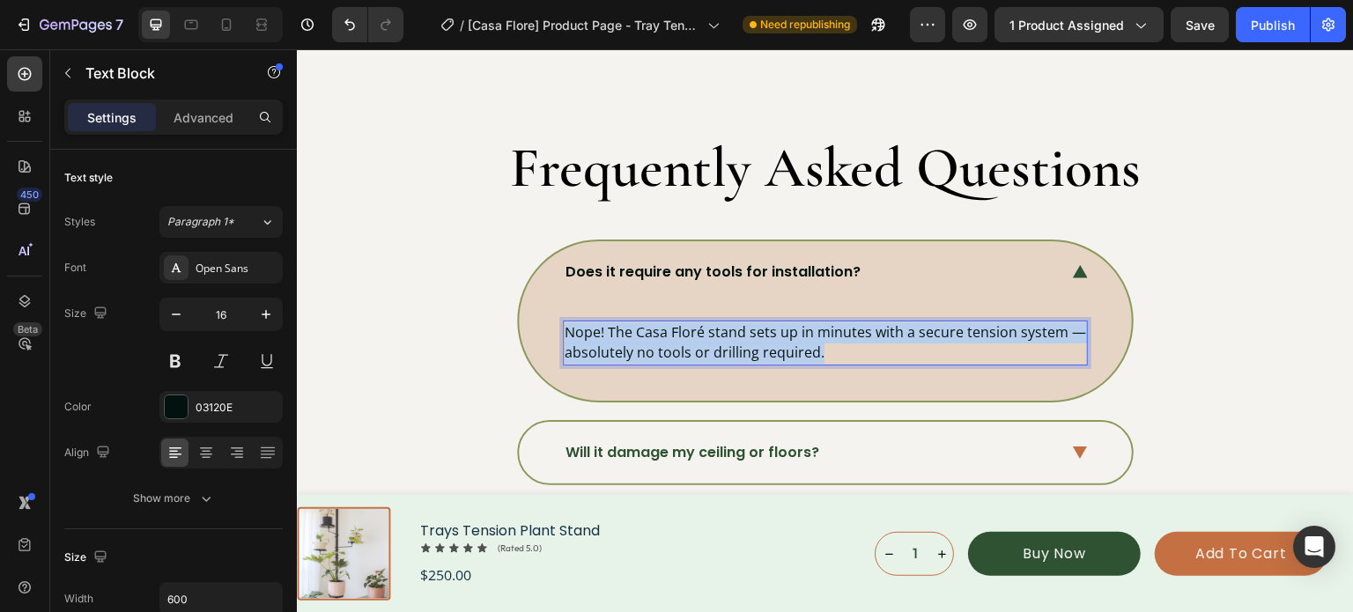
click at [681, 345] on p "Nope! The Casa Floré stand sets up in minutes with a secure tension system — ab…" at bounding box center [825, 342] width 521 height 41
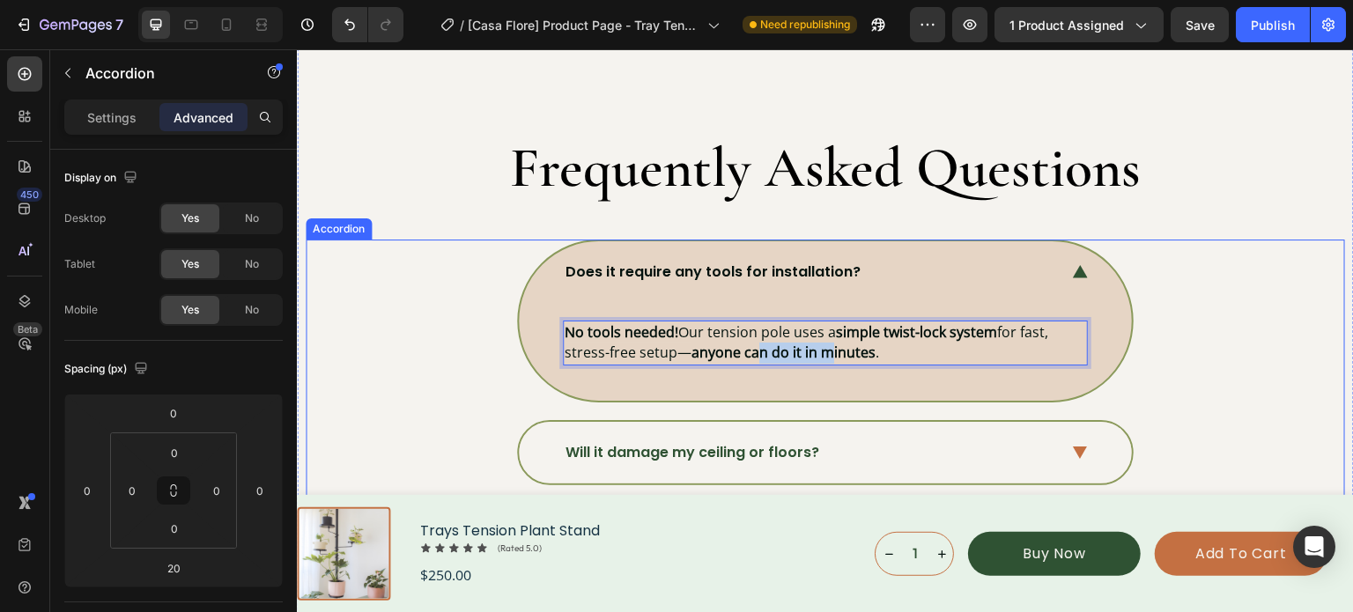
click at [1225, 301] on div "Does it require any tools for installation? No tools needed! Our tension pole u…" at bounding box center [824, 321] width 1037 height 163
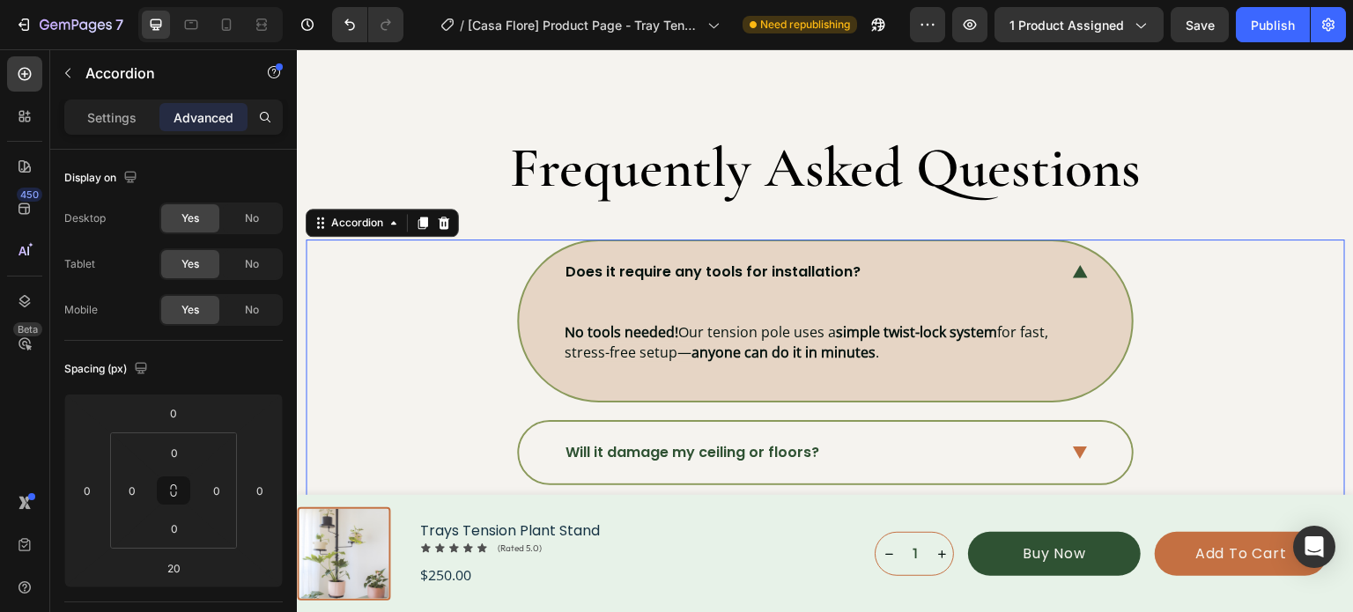
scroll to position [5894, 0]
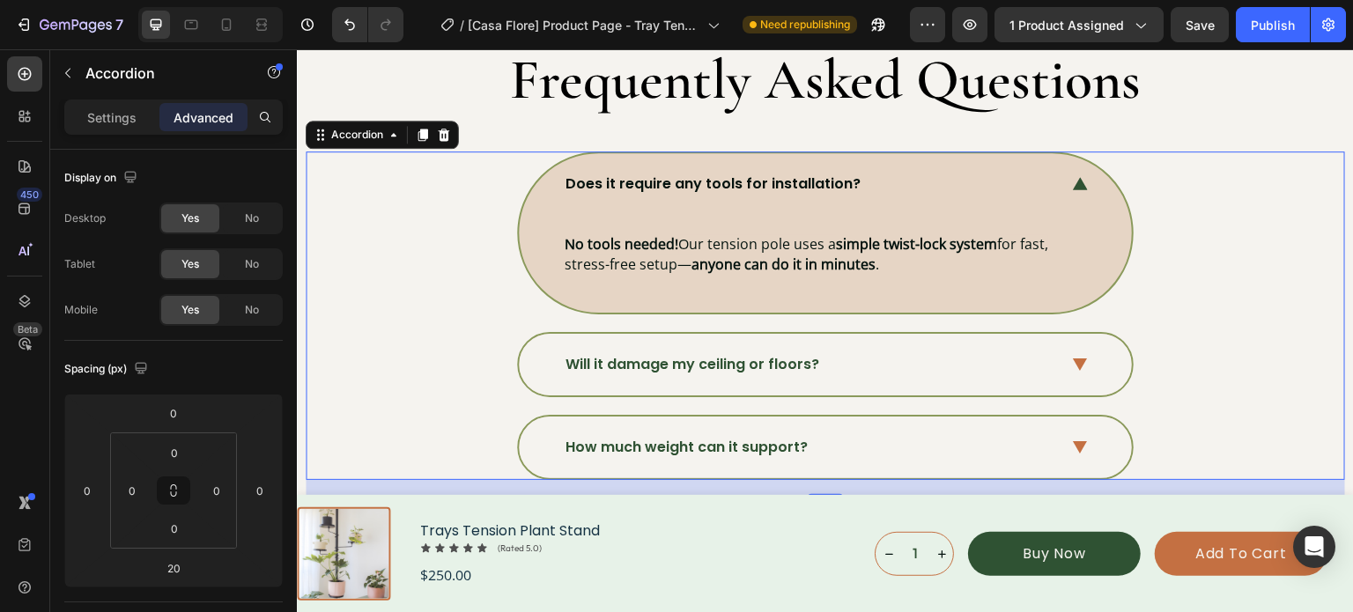
click at [693, 354] on p "Will it damage my ceiling or floors?" at bounding box center [692, 364] width 254 height 21
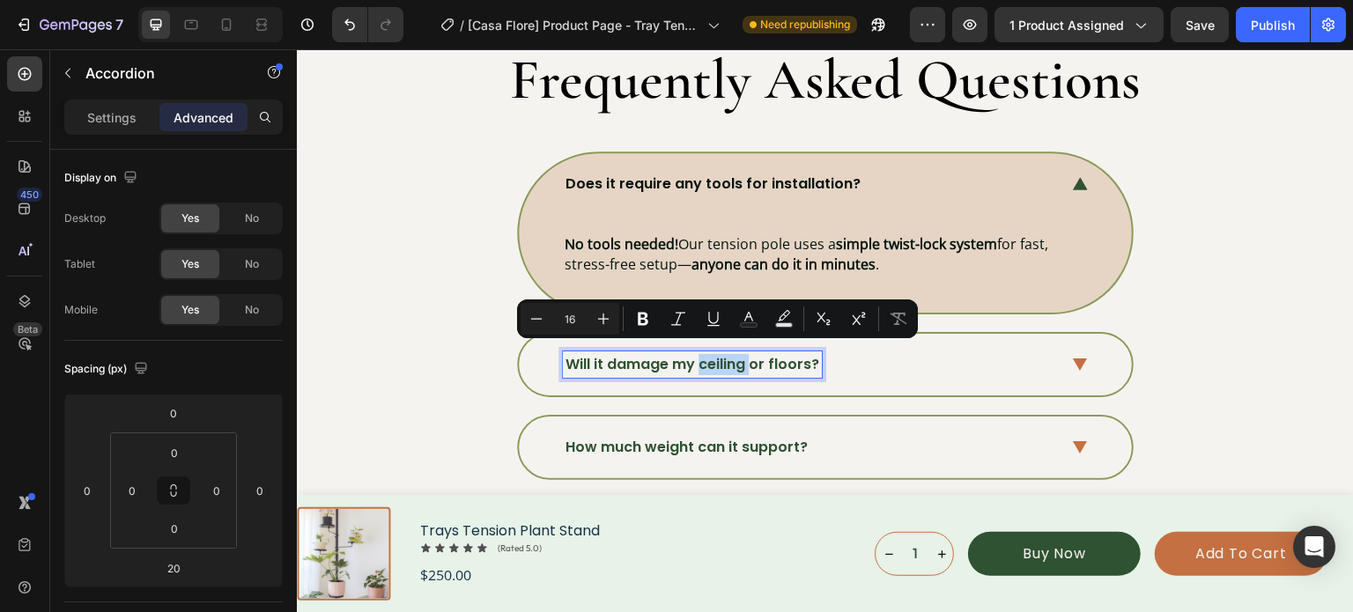
click at [693, 354] on p "Will it damage my ceiling or floors?" at bounding box center [692, 364] width 254 height 21
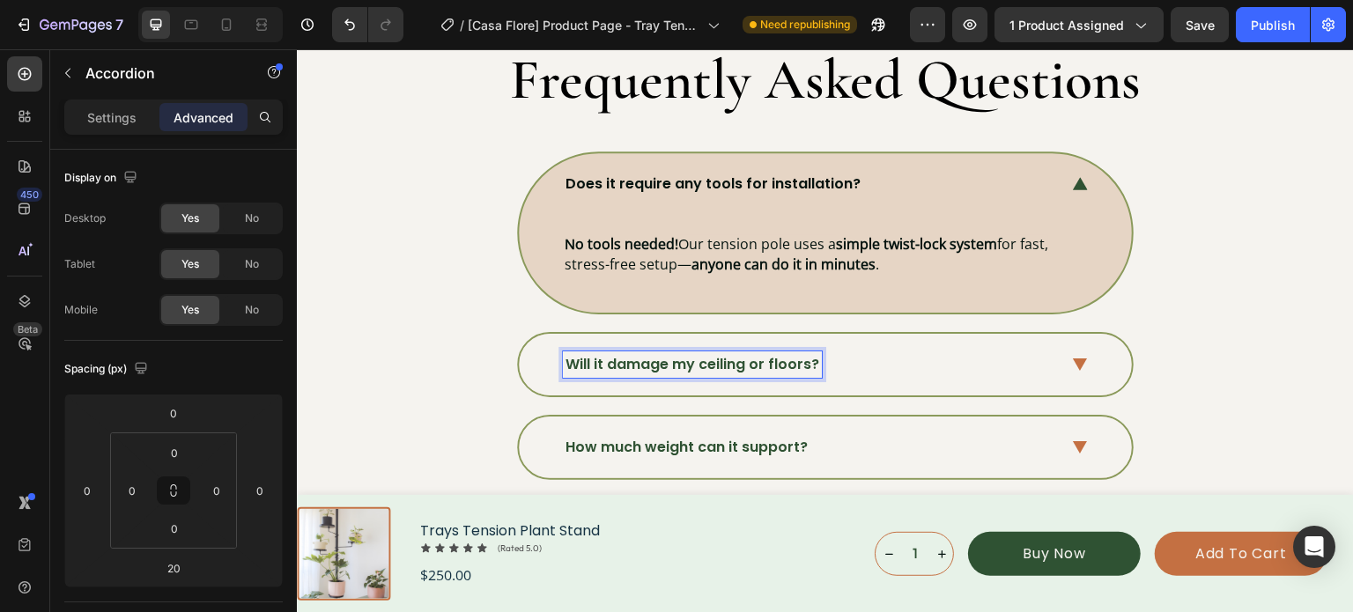
click at [667, 366] on p "Will it damage my ceiling or floors?" at bounding box center [692, 364] width 254 height 21
click at [667, 363] on p "Will it damage my ceiling or floors?" at bounding box center [692, 364] width 254 height 21
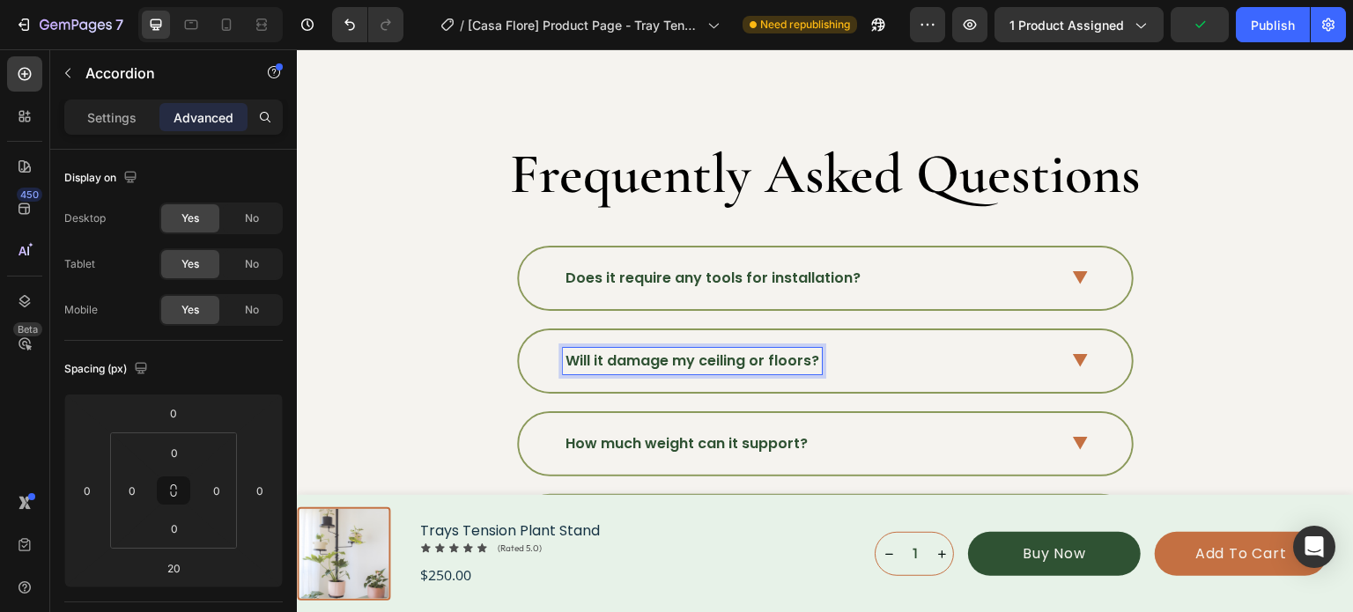
scroll to position [0, 0]
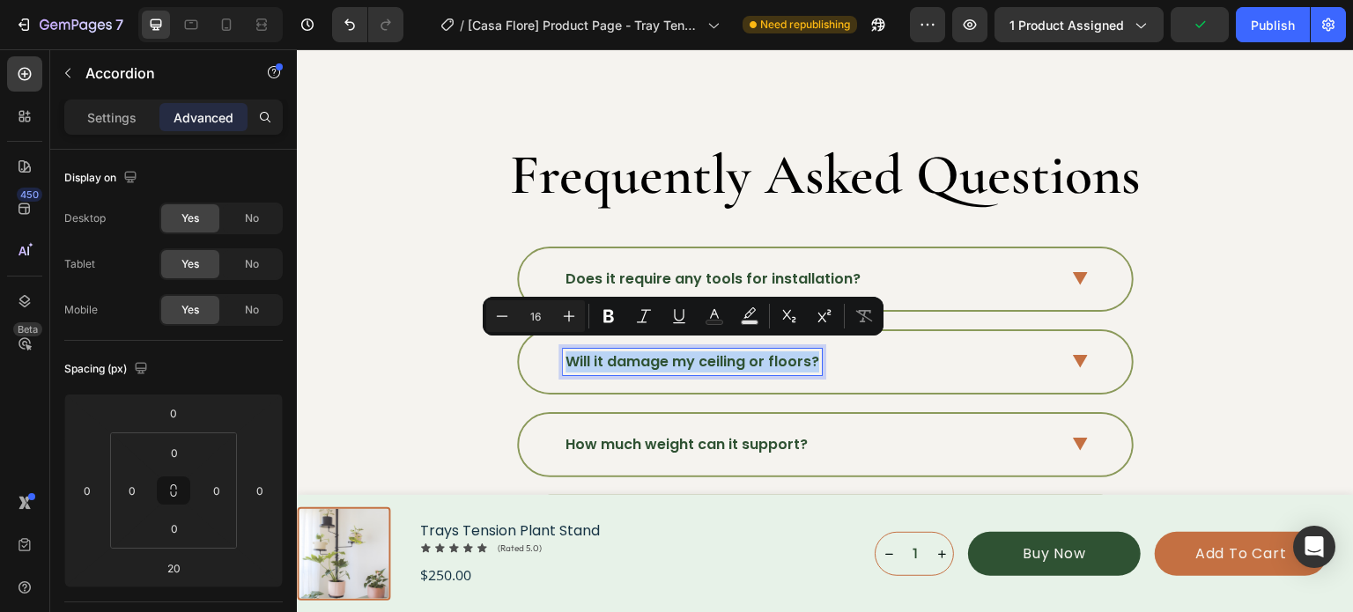
click at [701, 356] on p "Will it damage my ceiling or floors?" at bounding box center [692, 361] width 254 height 21
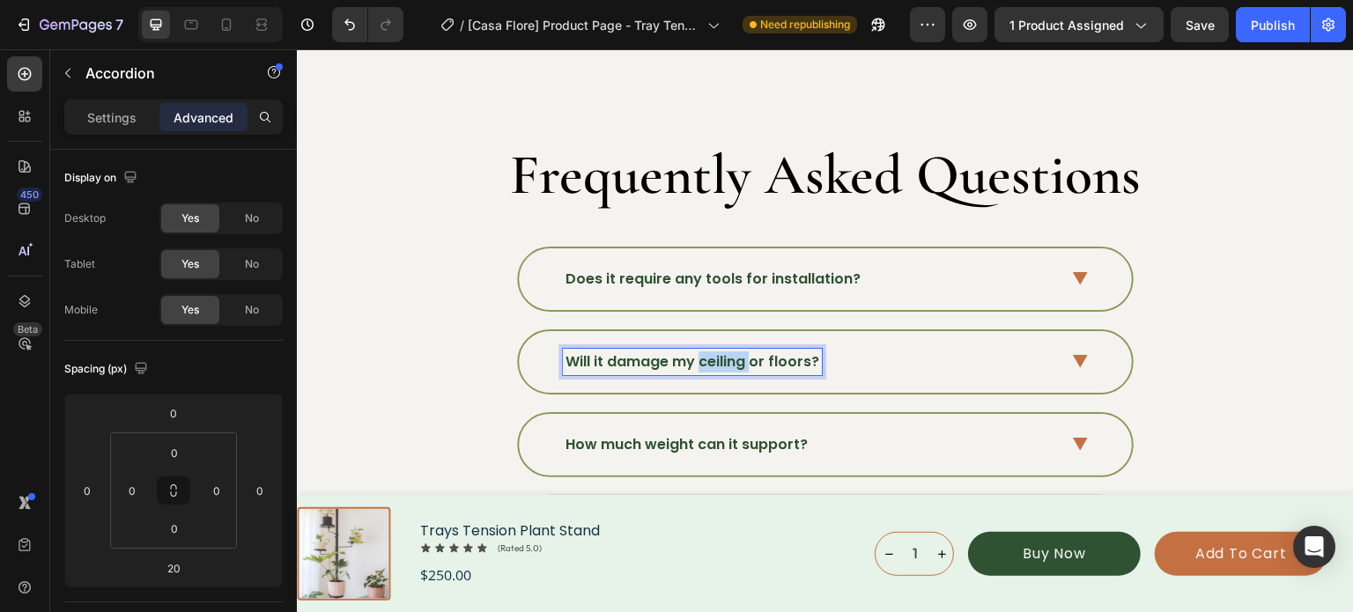
click at [702, 356] on p "Will it damage my ceiling or floors?" at bounding box center [692, 361] width 254 height 21
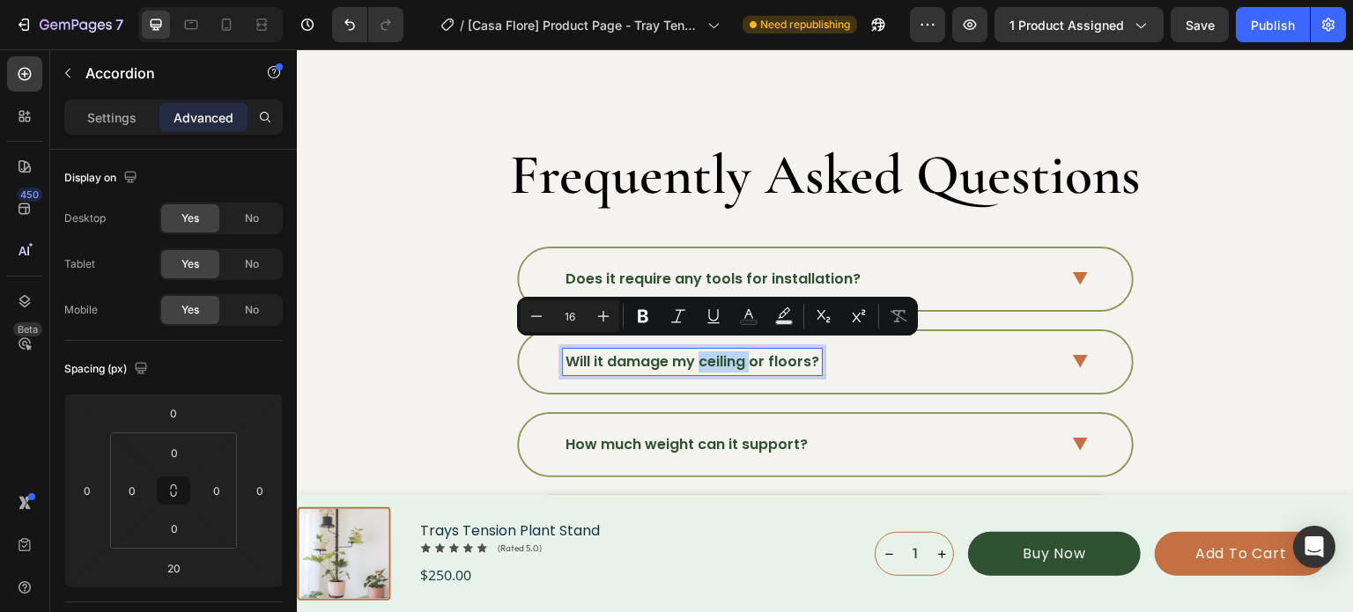
click at [704, 355] on p "Will it damage my ceiling or floors?" at bounding box center [692, 361] width 254 height 21
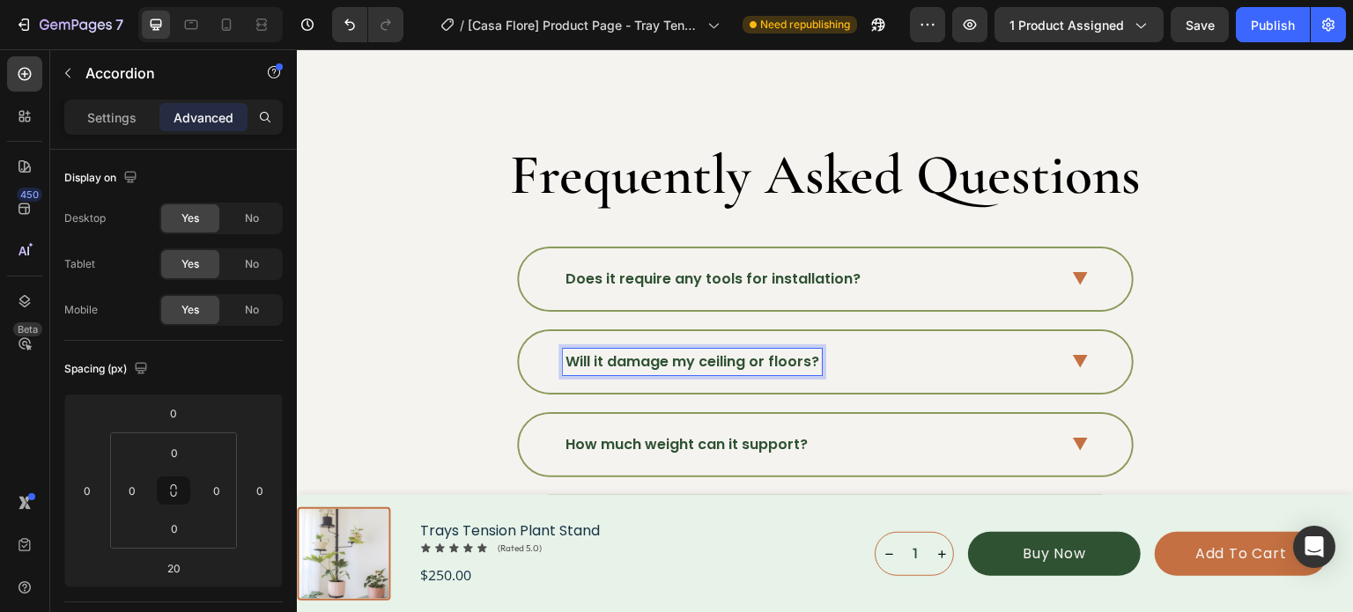
click at [745, 353] on p "Will it damage my ceiling or floors?" at bounding box center [692, 361] width 254 height 21
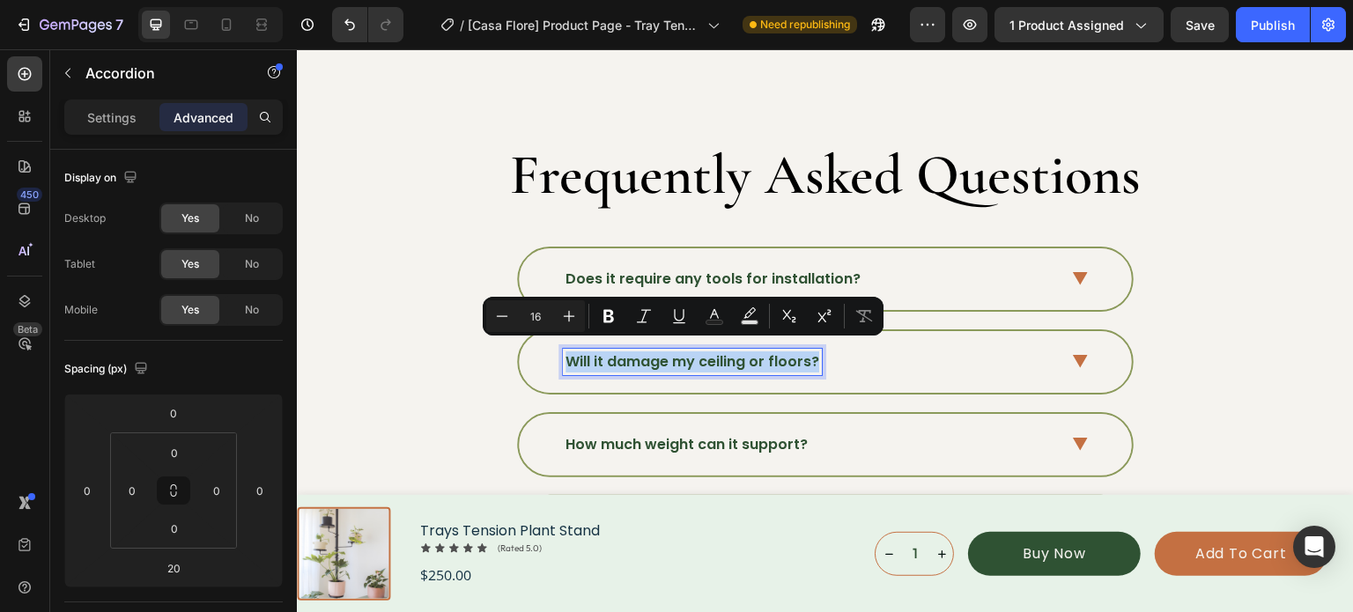
copy p "Will it damage my ceiling or floors?"
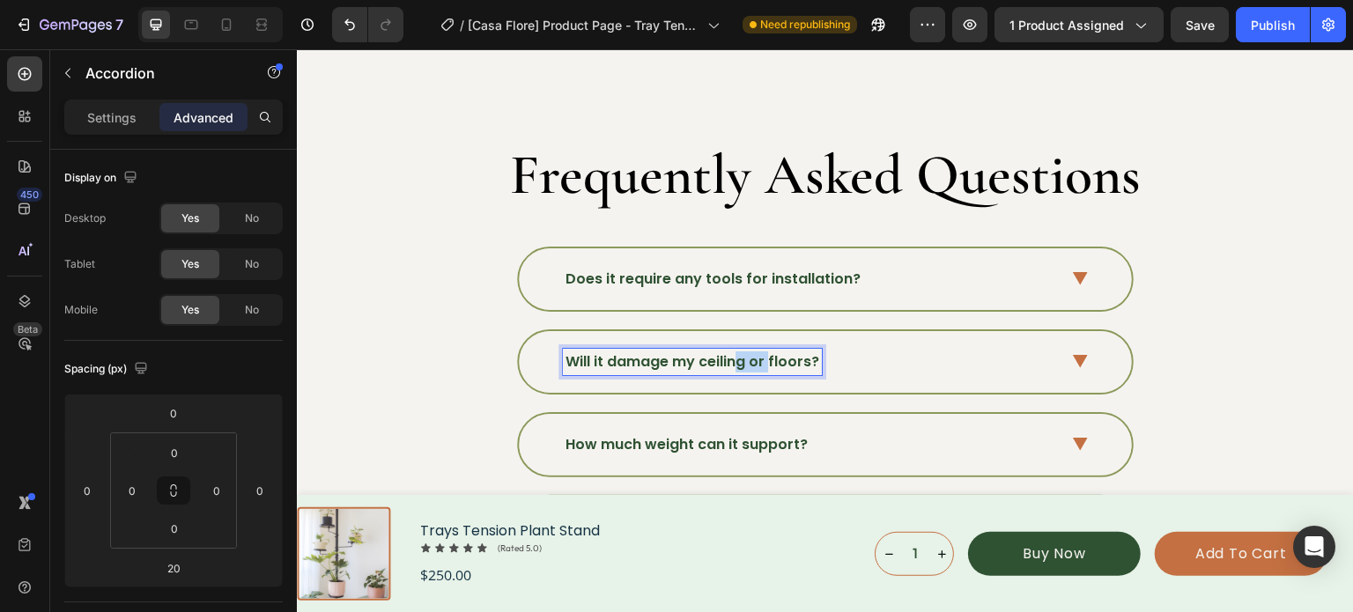
drag, startPoint x: 760, startPoint y: 353, endPoint x: 722, endPoint y: 357, distance: 38.0
click at [722, 357] on p "Will it damage my ceiling or floors?" at bounding box center [692, 361] width 254 height 21
click at [656, 359] on p "Will it damage my ceiling or floors?" at bounding box center [692, 361] width 254 height 21
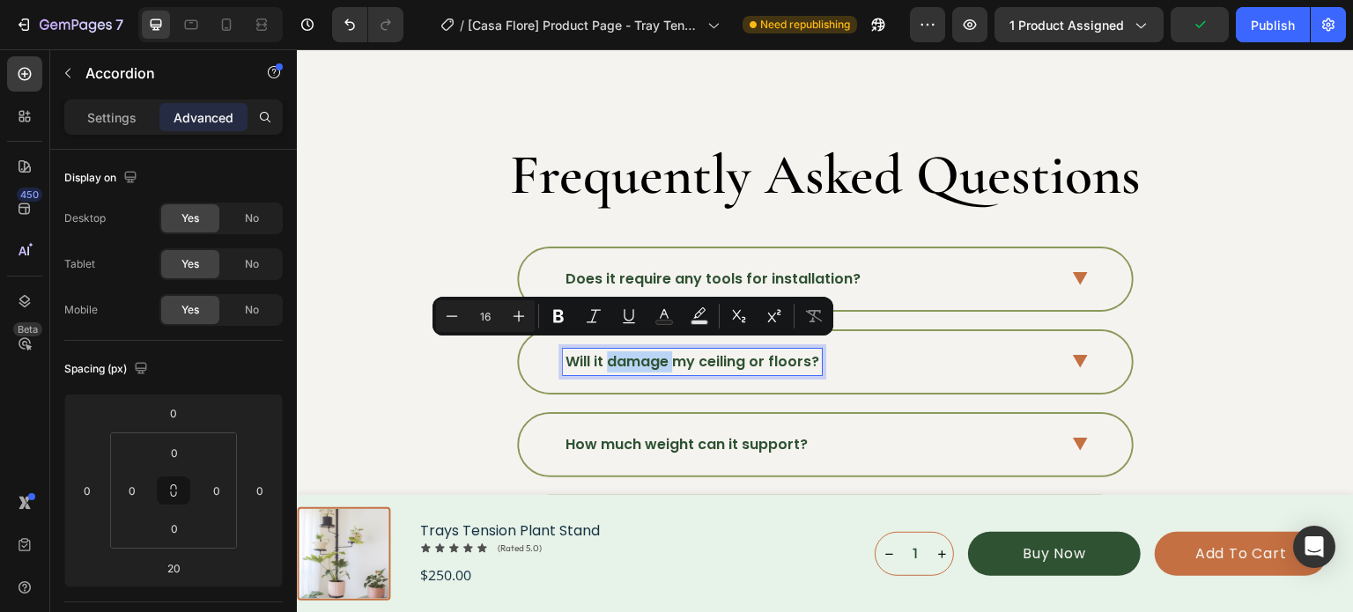
click at [656, 359] on p "Will it damage my ceiling or floors?" at bounding box center [692, 361] width 254 height 21
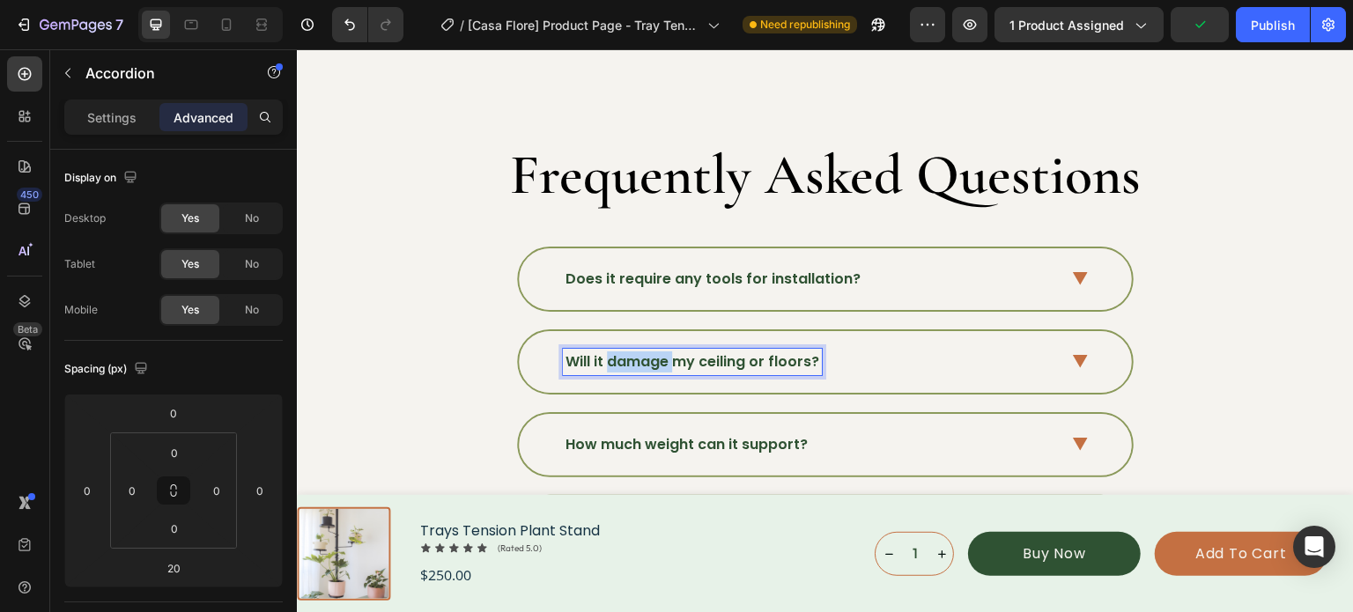
click at [656, 359] on p "Will it damage my ceiling or floors?" at bounding box center [692, 361] width 254 height 21
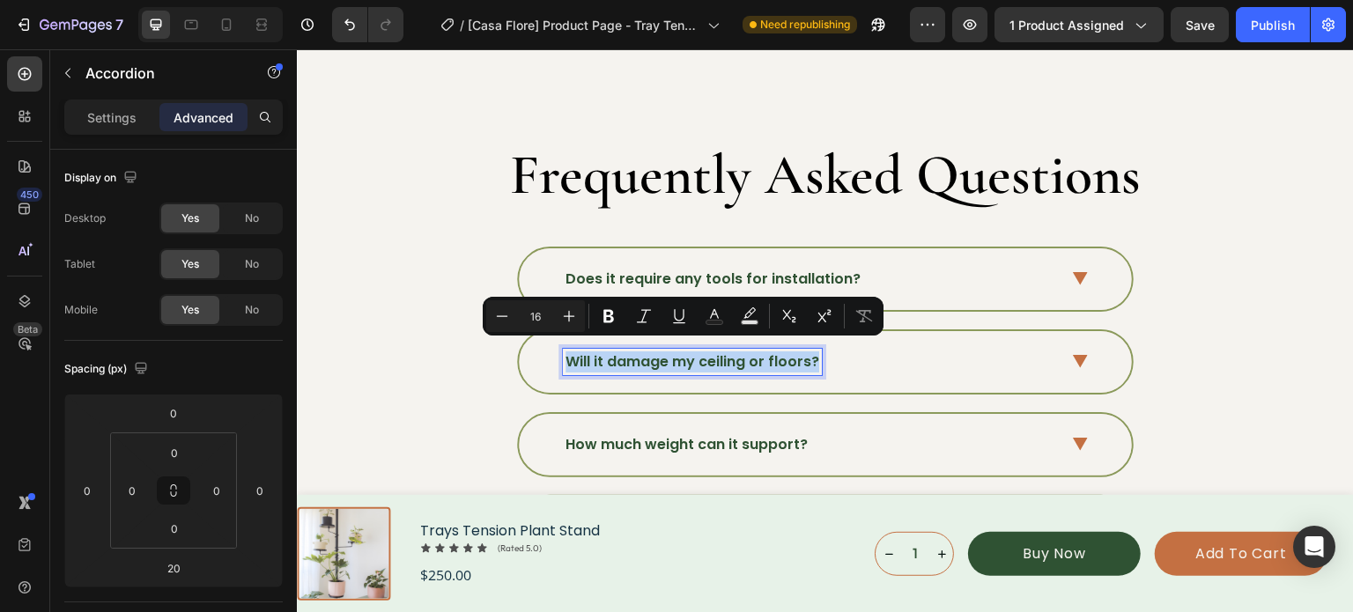
copy p "Will it damage my ceiling or floors?"
click at [654, 359] on p "Will it damage my ceiling or floors?" at bounding box center [692, 361] width 254 height 21
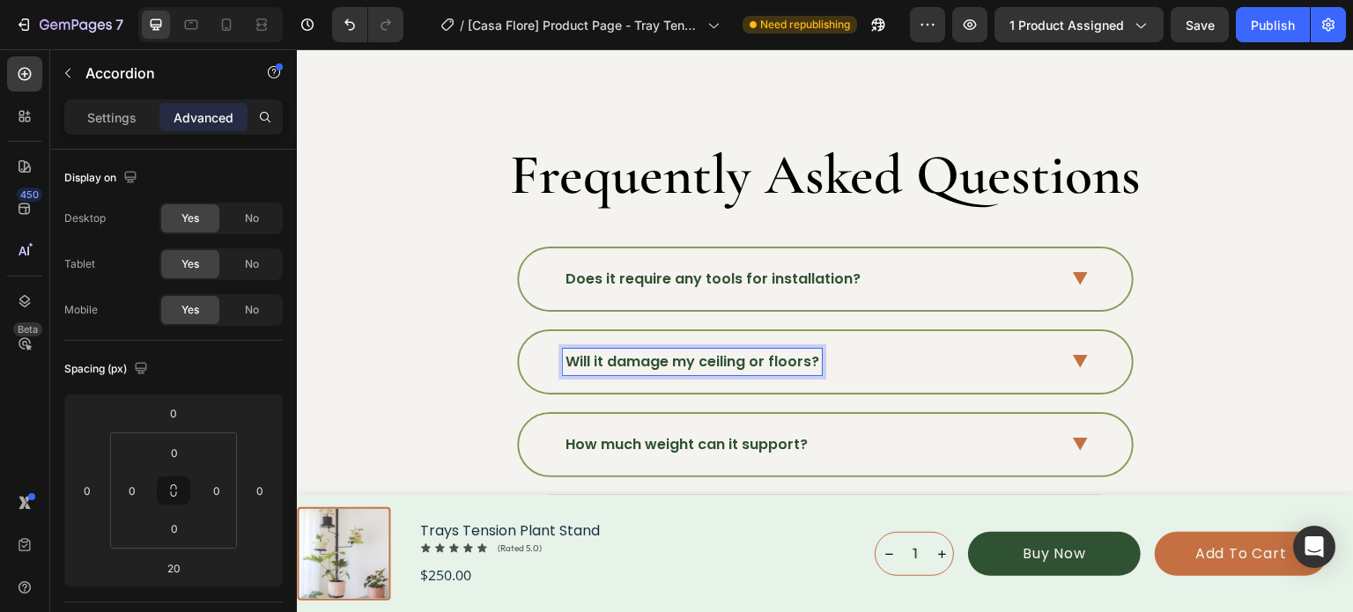
scroll to position [5778, 0]
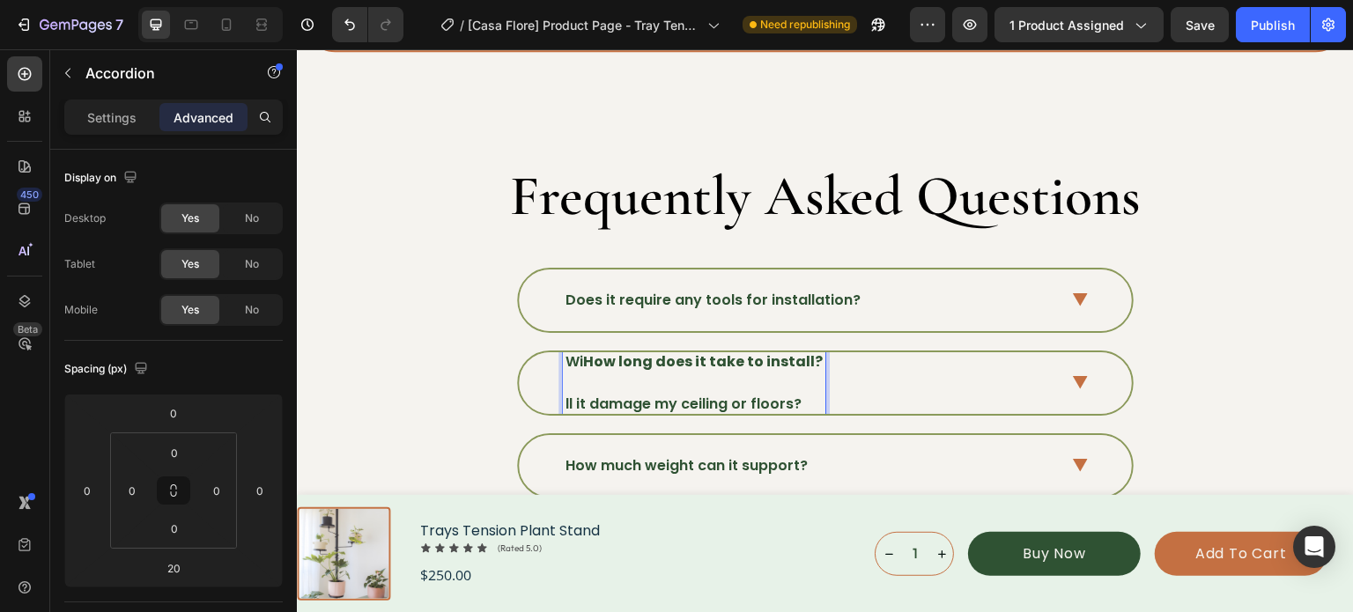
click at [781, 373] on p "ll it damage my ceiling or floors?" at bounding box center [693, 393] width 257 height 41
drag, startPoint x: 786, startPoint y: 372, endPoint x: 724, endPoint y: 371, distance: 61.7
click at [724, 373] on p "⁠⁠⁠⁠⁠⁠⁠ ll it damage my ceiling or floors?" at bounding box center [693, 393] width 257 height 41
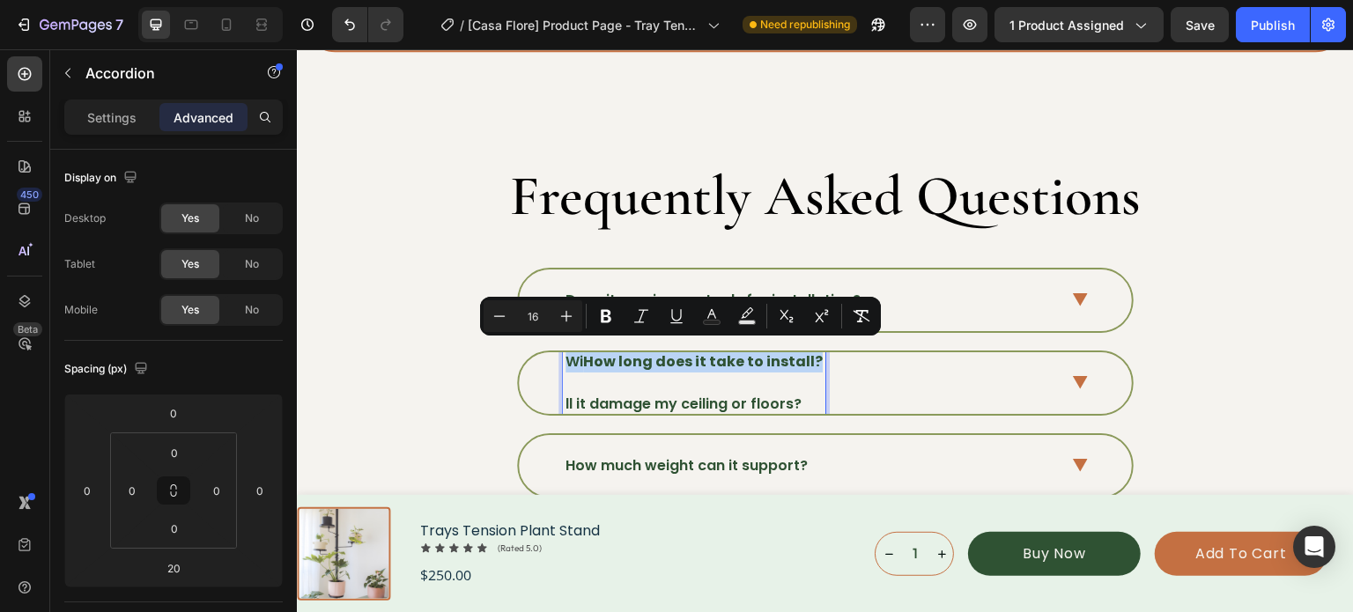
drag, startPoint x: 564, startPoint y: 356, endPoint x: 807, endPoint y: 357, distance: 243.1
click at [807, 357] on div "Wi How long does it take to install? ⁠⁠⁠⁠⁠⁠⁠ ll it damage my ceiling or floors?" at bounding box center [811, 383] width 496 height 68
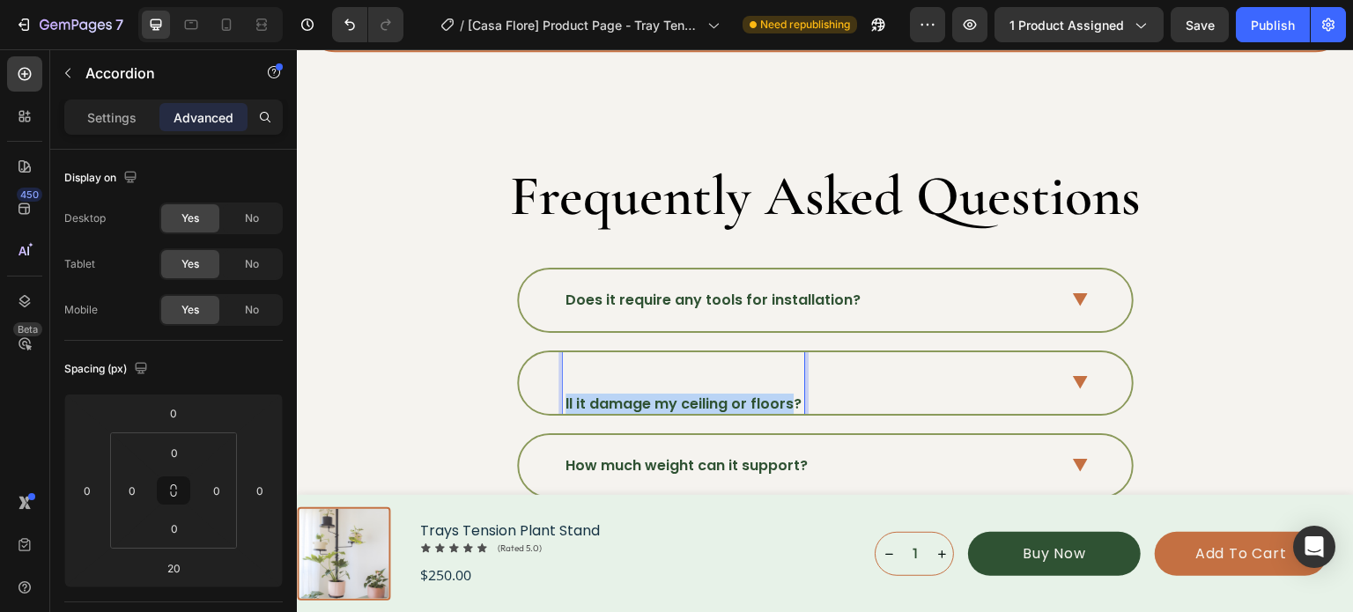
drag, startPoint x: 783, startPoint y: 395, endPoint x: 547, endPoint y: 391, distance: 236.0
click at [547, 391] on div "ll it damage my ceiling or floors?" at bounding box center [825, 383] width 613 height 62
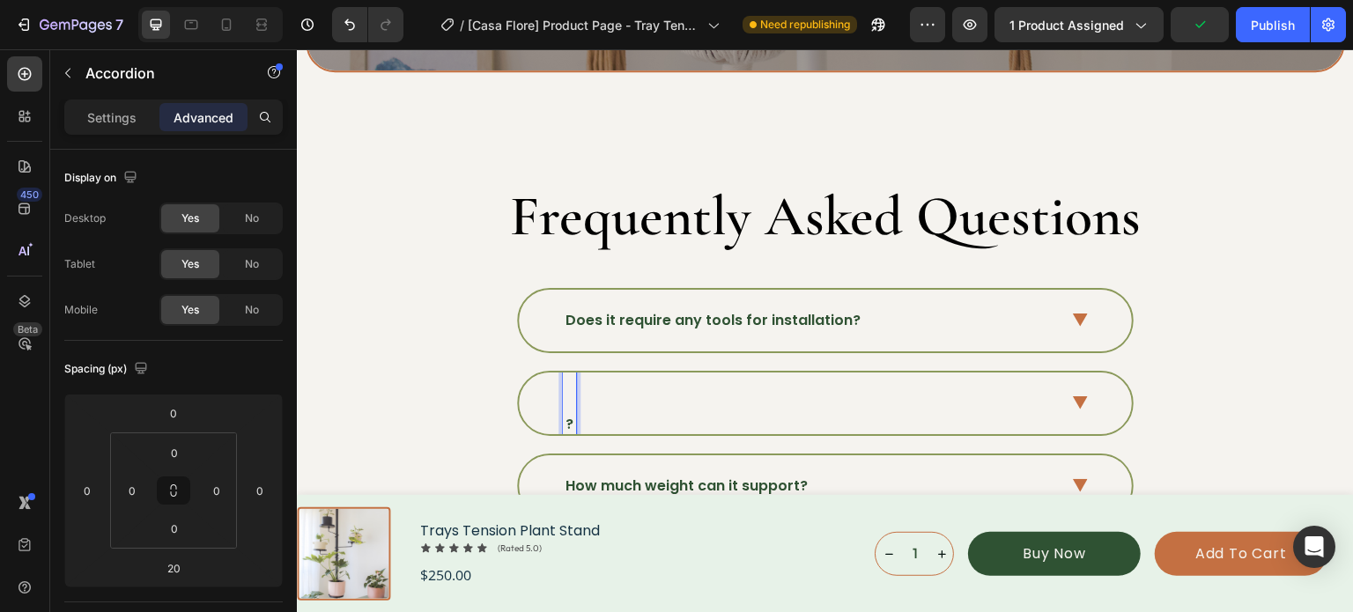
scroll to position [23, 0]
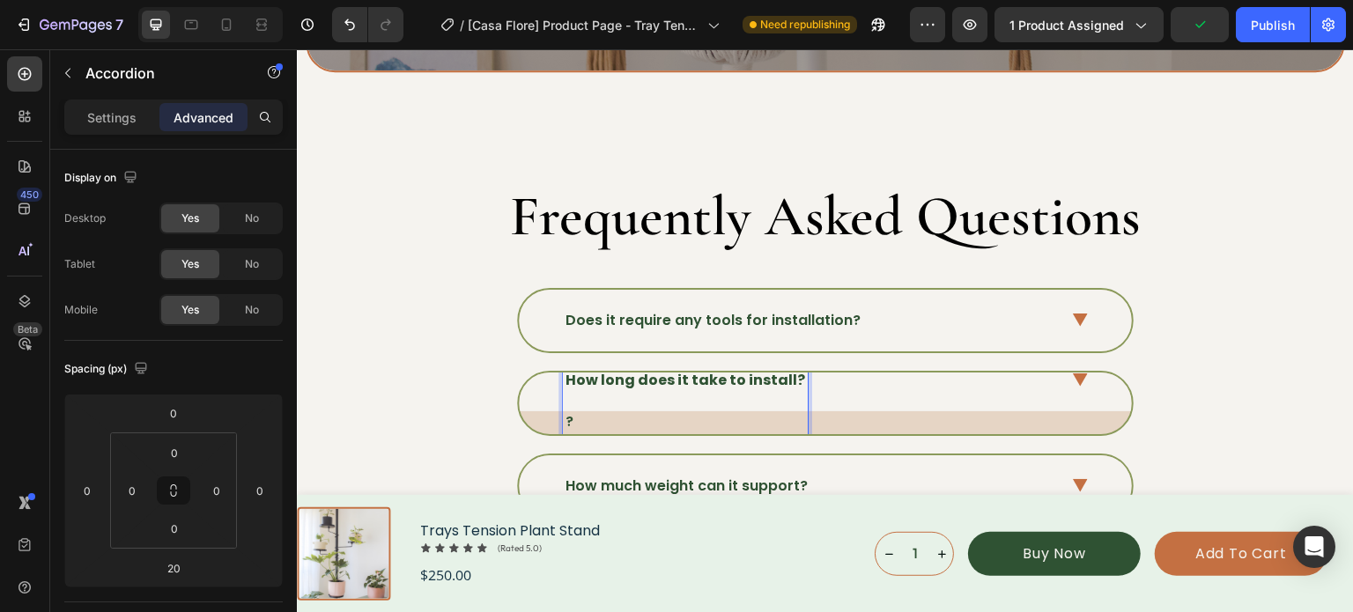
click at [586, 423] on p "?" at bounding box center [685, 411] width 240 height 41
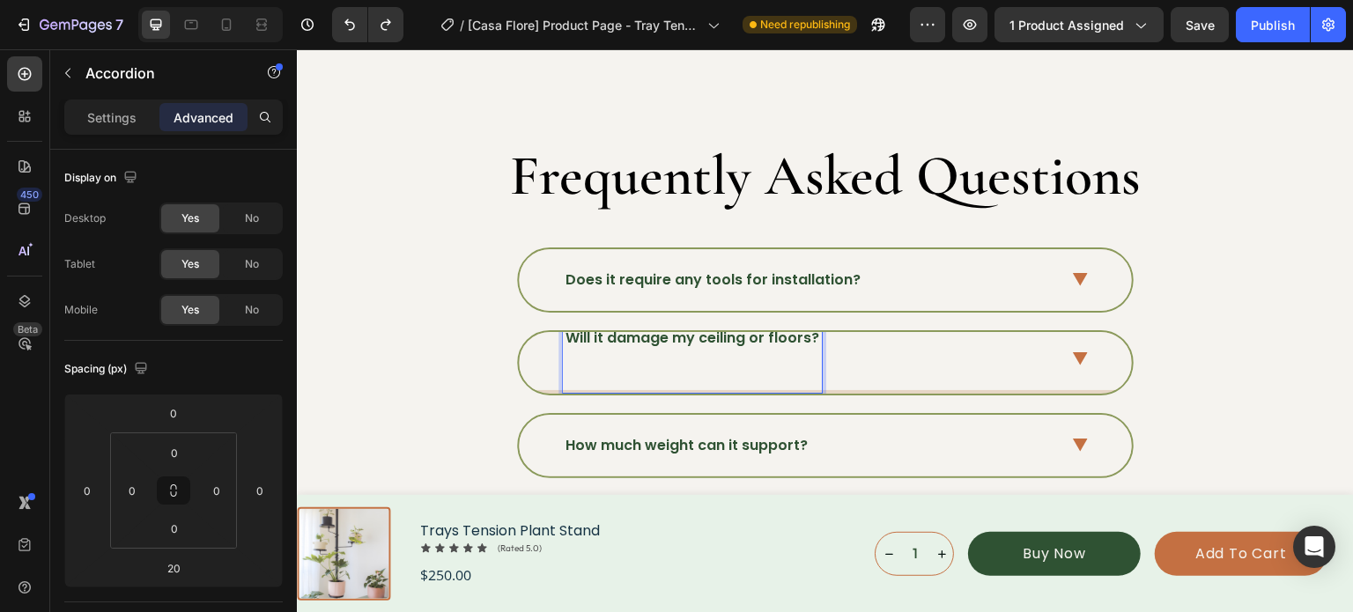
scroll to position [3, 0]
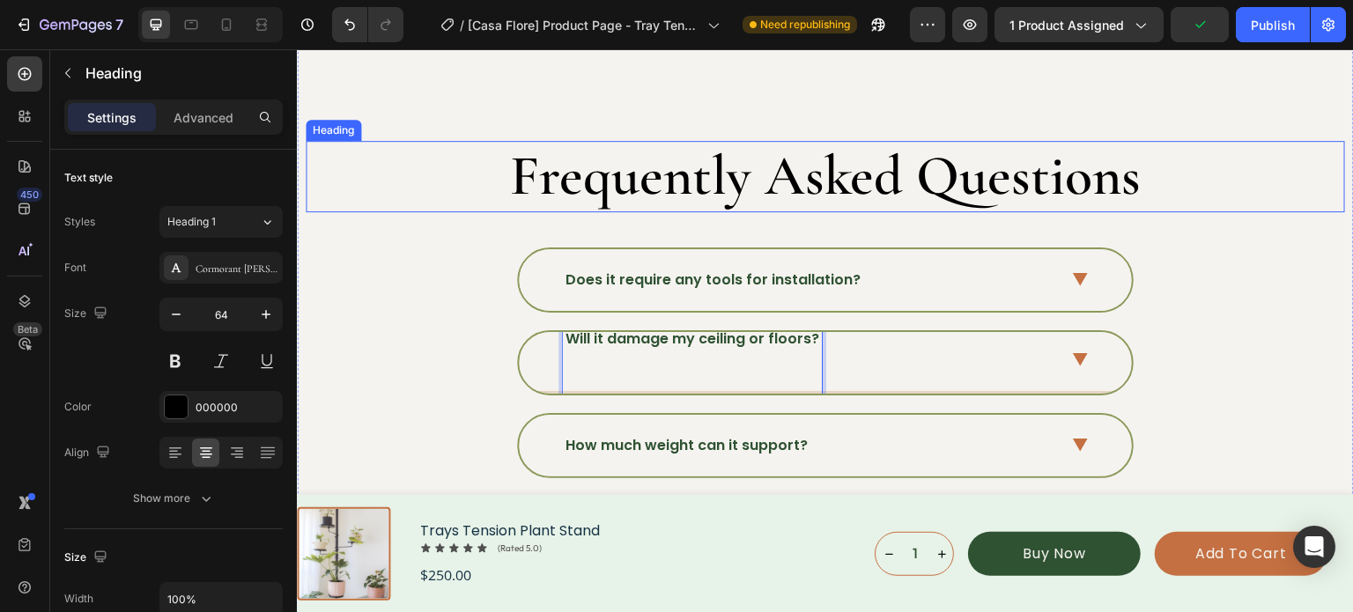
click at [477, 161] on h2 "Frequently Asked Questions" at bounding box center [825, 176] width 1039 height 71
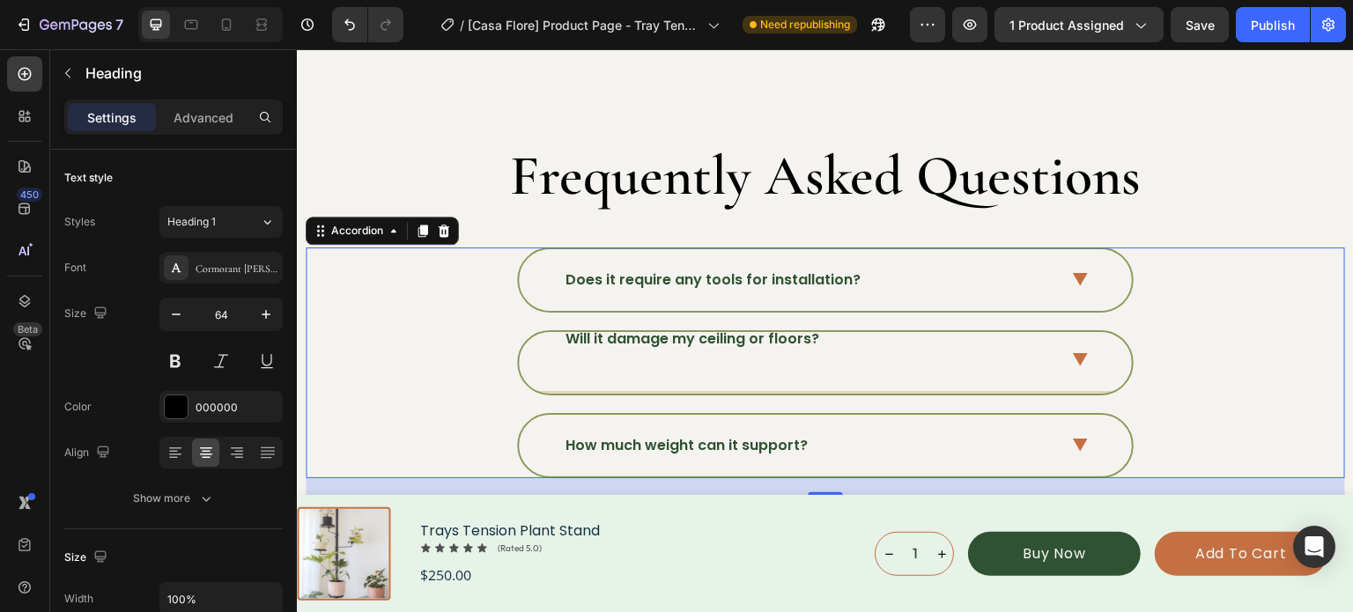
click at [622, 290] on div "Does it require any tools for installation?" at bounding box center [825, 280] width 613 height 62
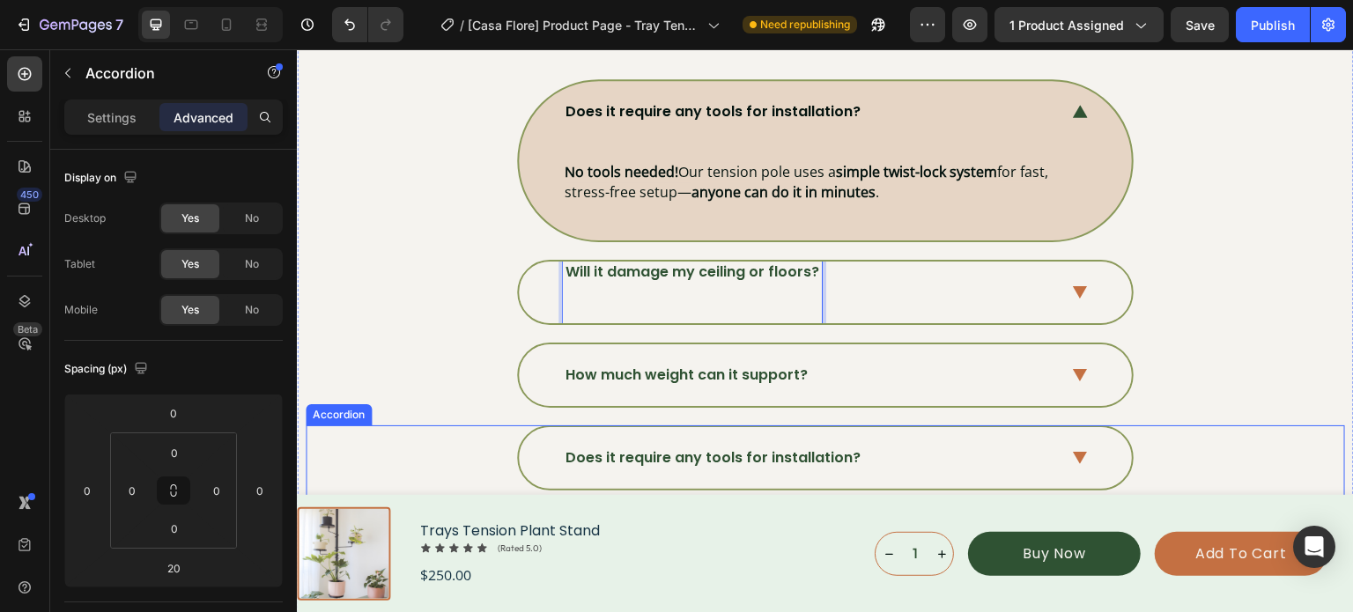
scroll to position [5975, 0]
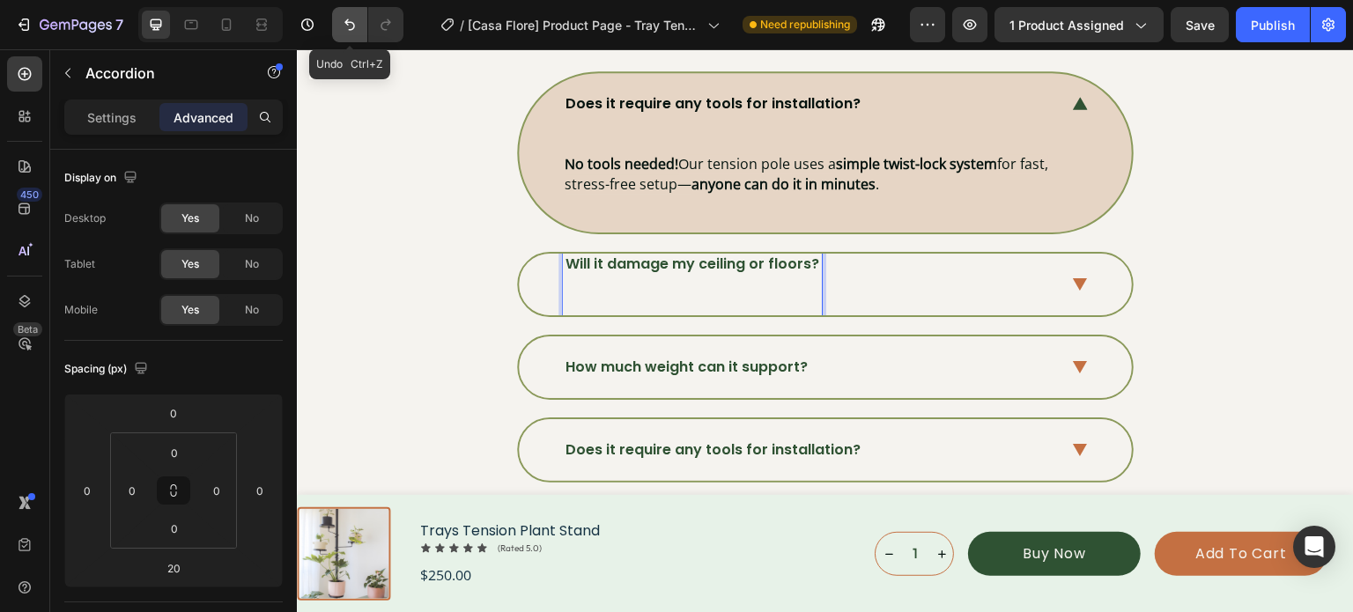
click at [348, 26] on icon "Undo/Redo" at bounding box center [350, 25] width 18 height 18
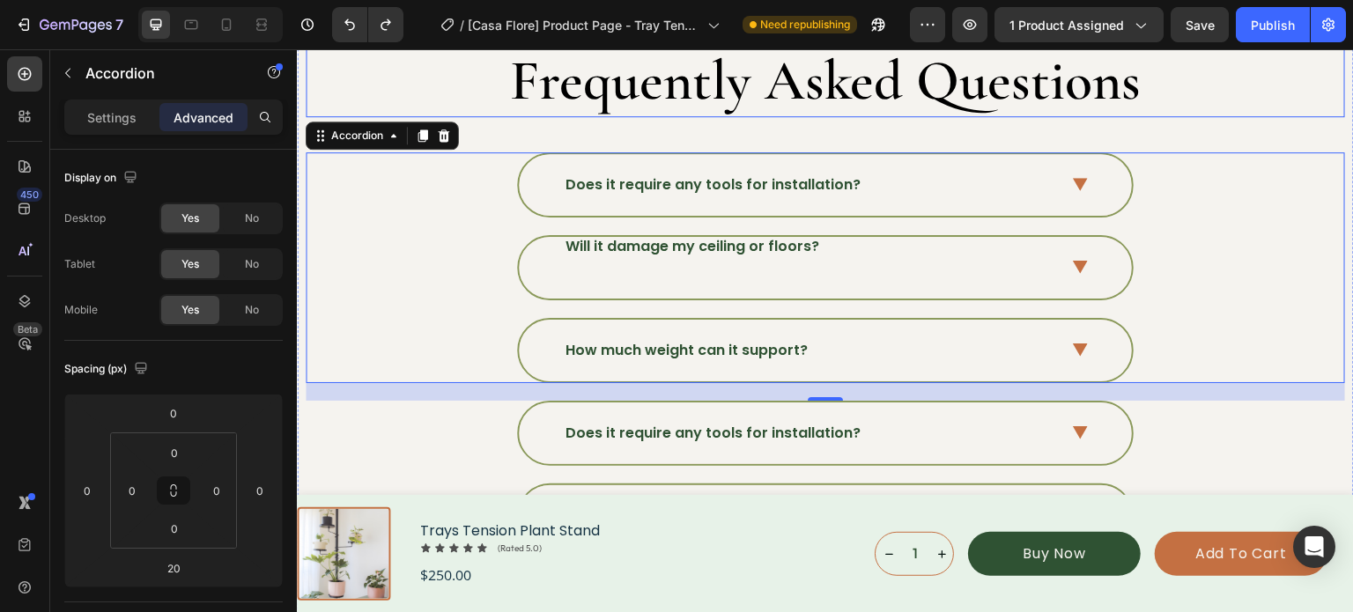
scroll to position [5798, 0]
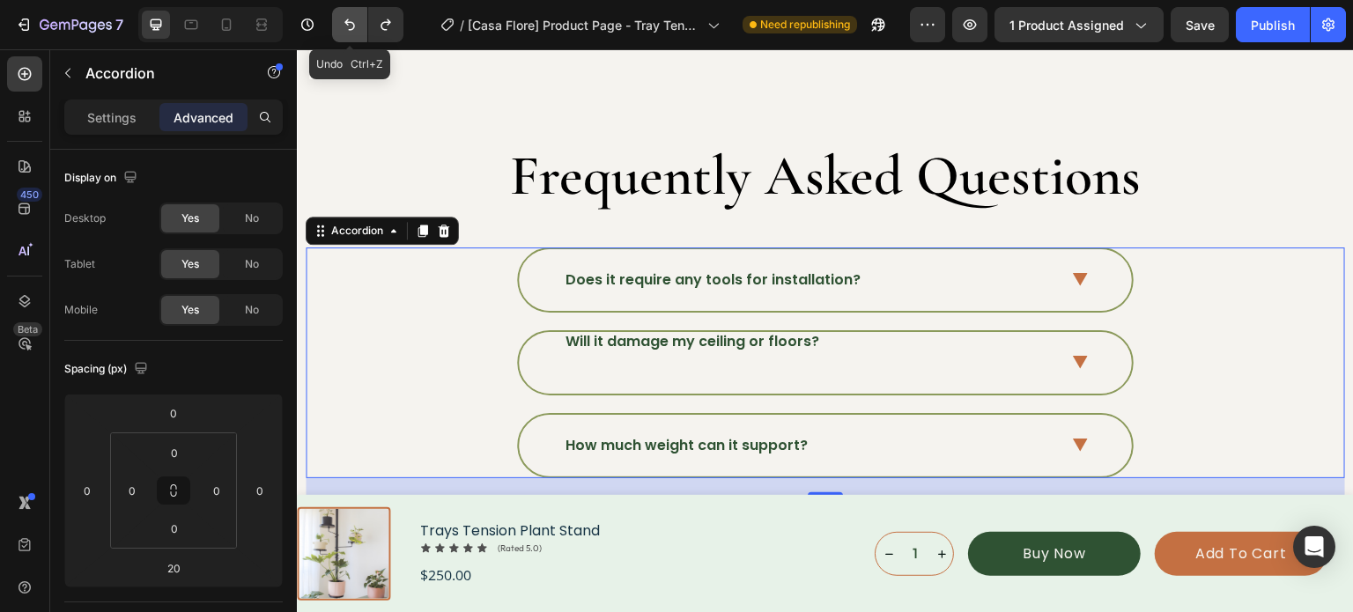
click at [346, 30] on icon "Undo/Redo" at bounding box center [350, 25] width 18 height 18
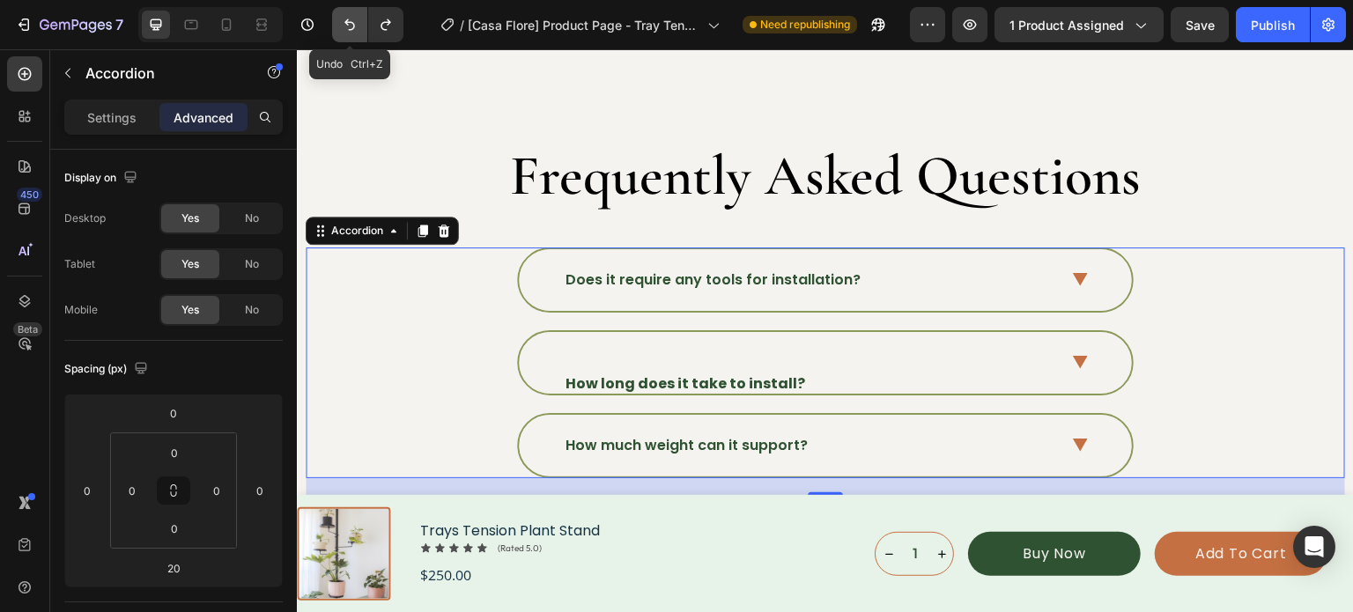
click at [346, 30] on icon "Undo/Redo" at bounding box center [350, 25] width 18 height 18
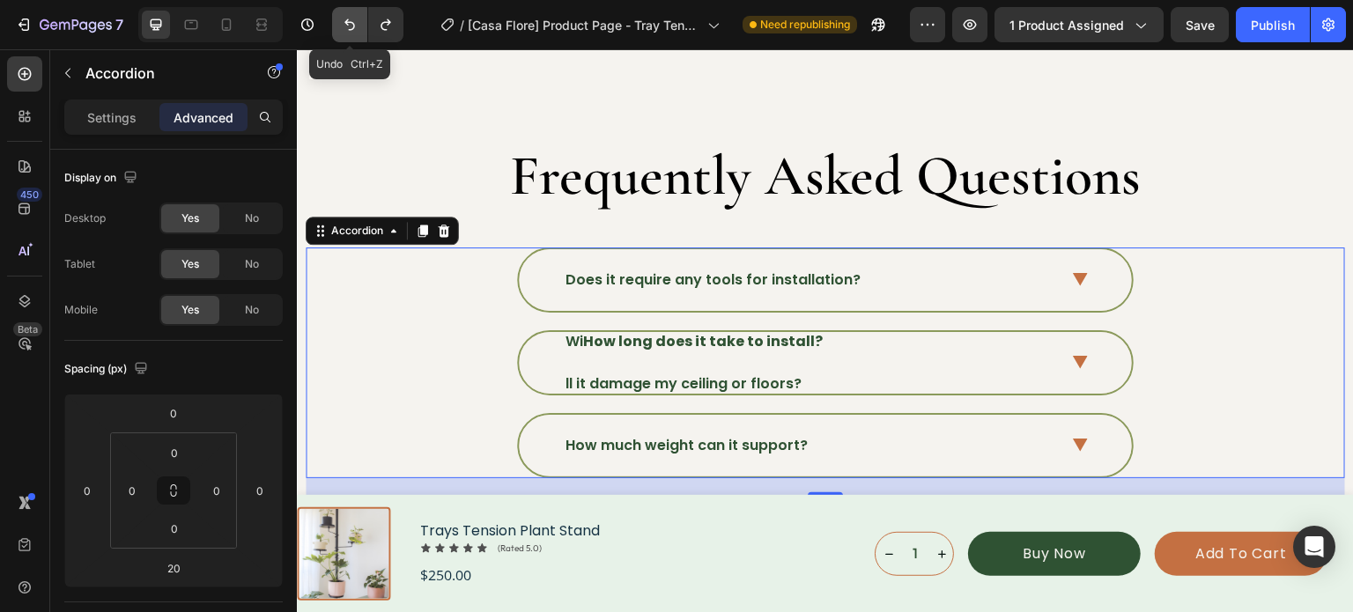
click at [346, 30] on icon "Undo/Redo" at bounding box center [350, 25] width 18 height 18
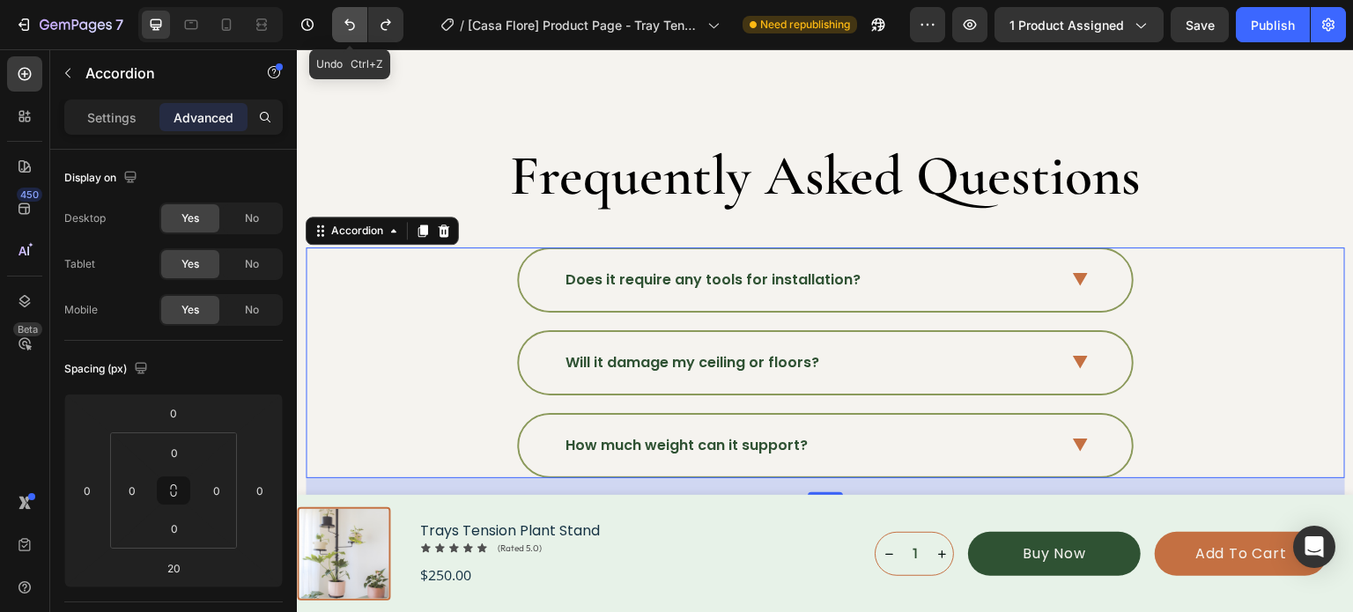
click at [346, 30] on icon "Undo/Redo" at bounding box center [350, 25] width 18 height 18
click at [1112, 257] on div "Does it require any tools for installation?" at bounding box center [825, 280] width 613 height 62
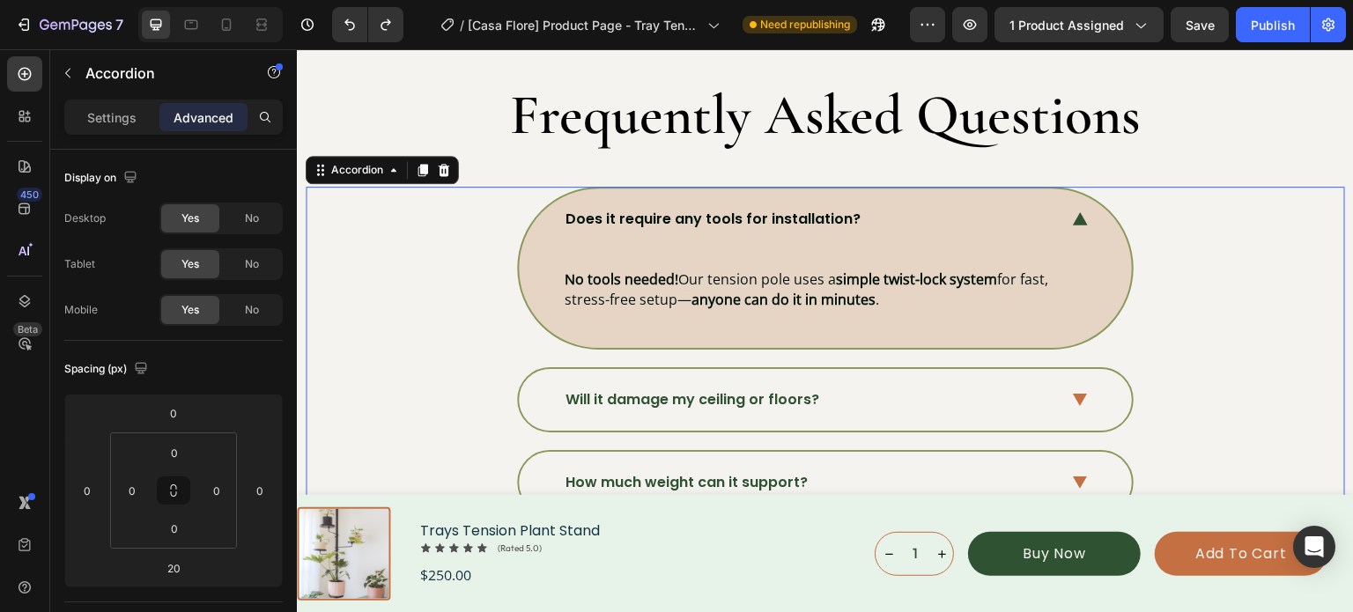
scroll to position [5886, 0]
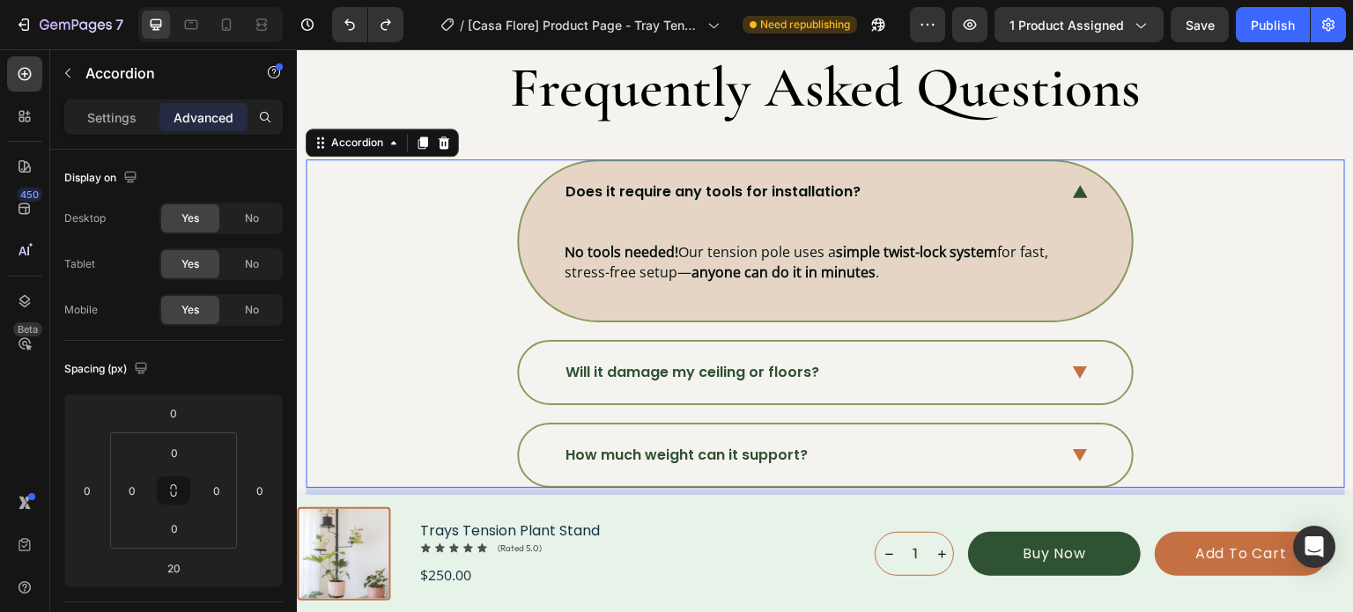
click at [1088, 359] on div "Will it damage my ceiling or floors?" at bounding box center [825, 373] width 613 height 62
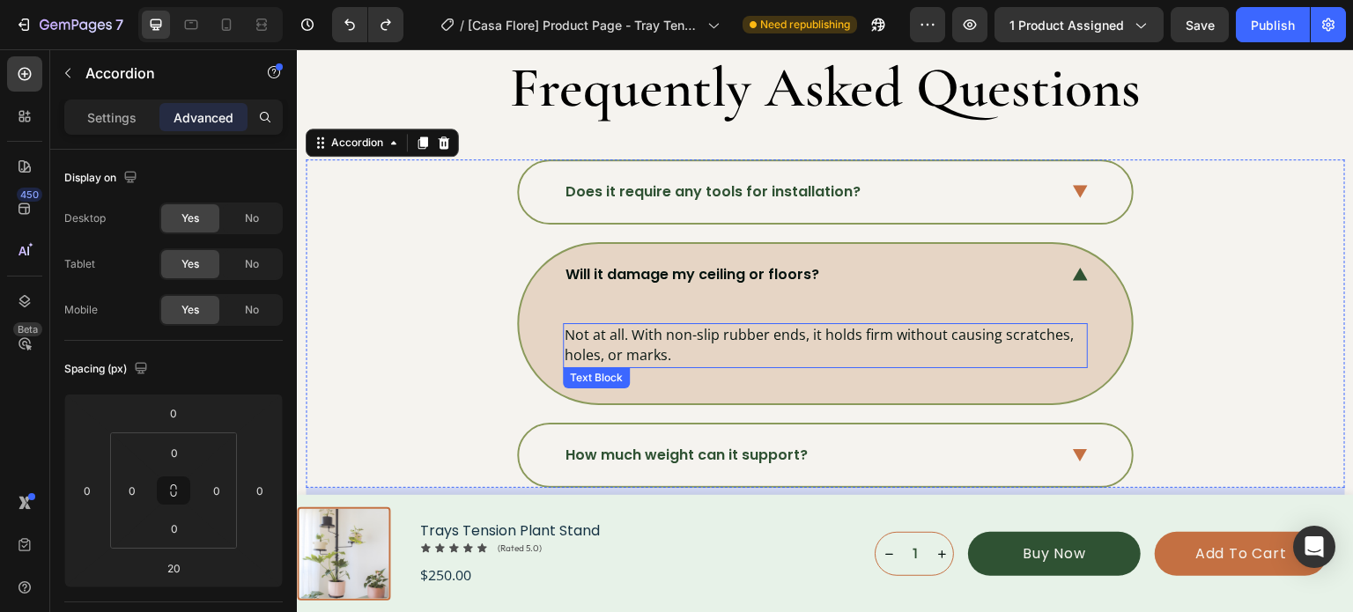
scroll to position [5798, 0]
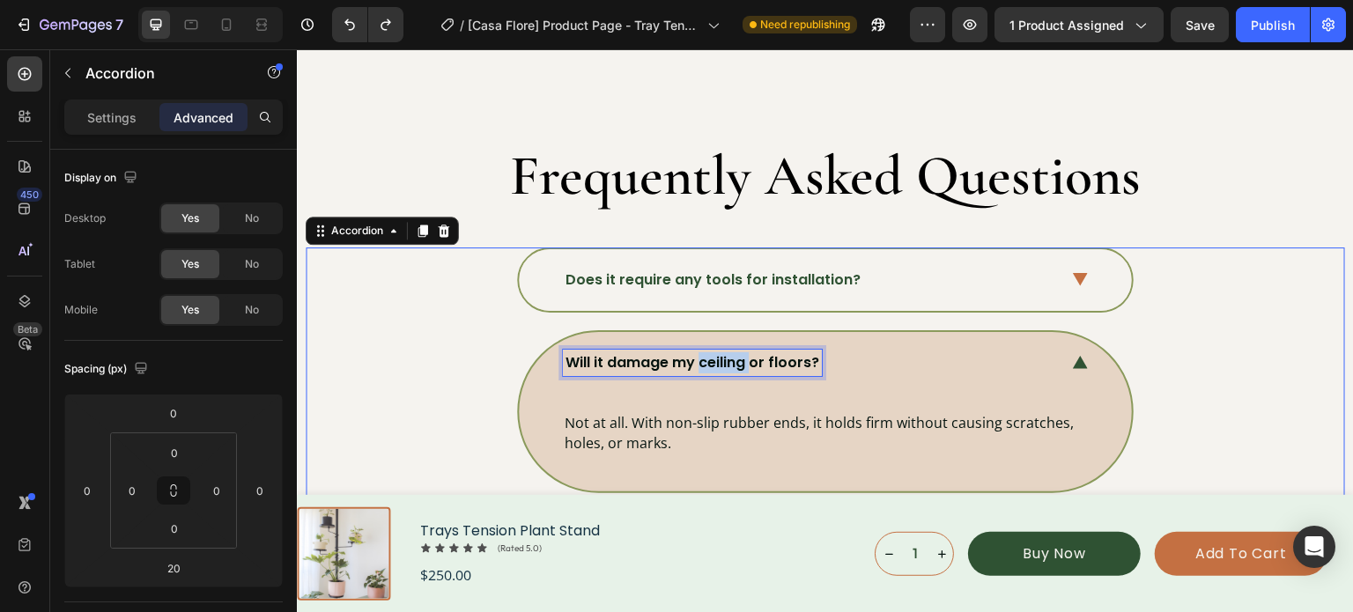
click at [712, 352] on p "Will it damage my ceiling or floors?" at bounding box center [692, 362] width 254 height 21
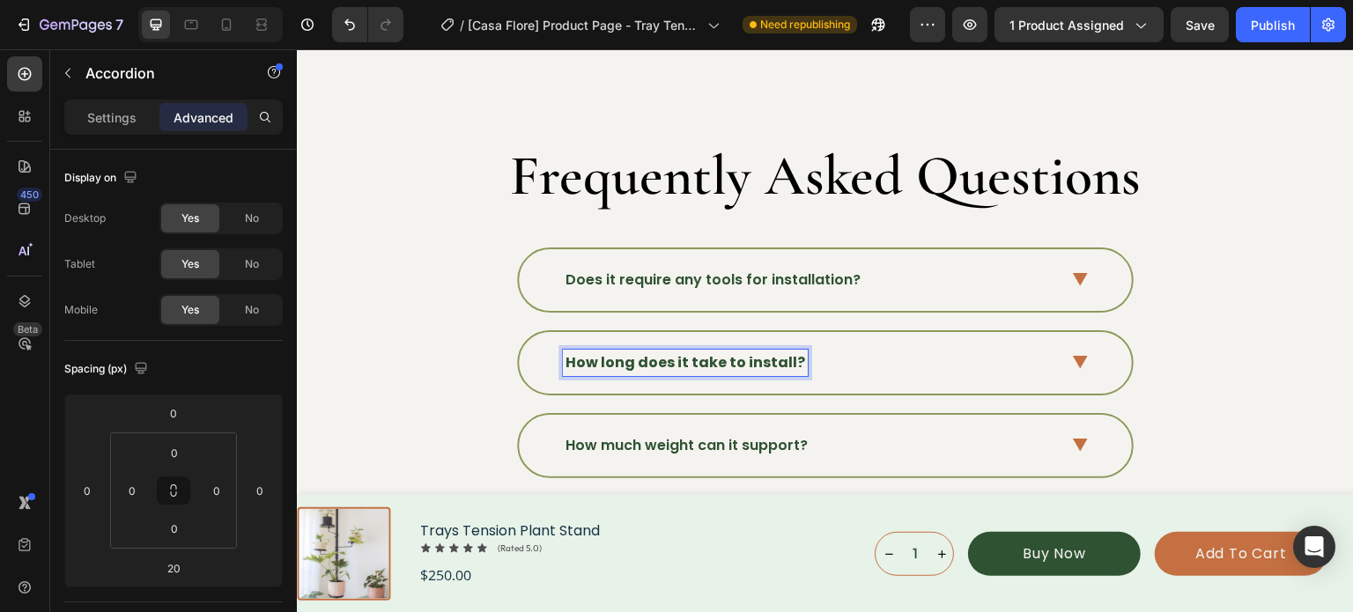
click at [762, 358] on strong "How long does it take to install?" at bounding box center [685, 362] width 240 height 20
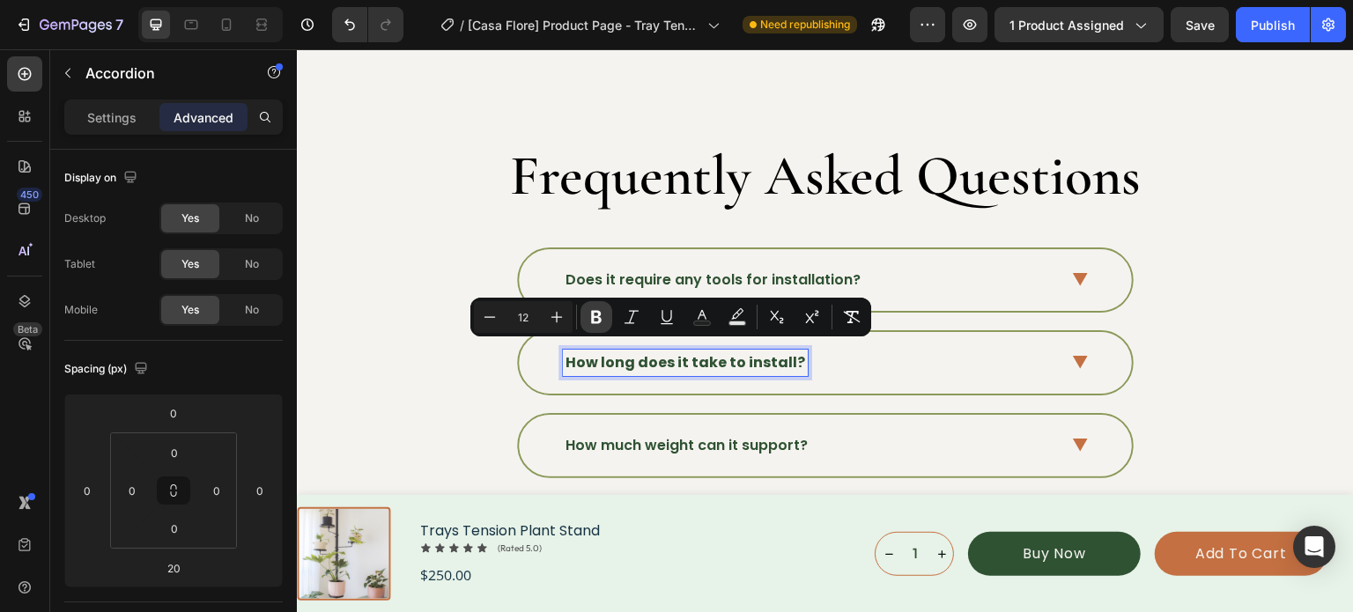
click at [598, 320] on icon "Editor contextual toolbar" at bounding box center [596, 317] width 18 height 18
click at [1231, 314] on div "Does it require any tools for installation? How long does it take to install? H…" at bounding box center [825, 362] width 1039 height 231
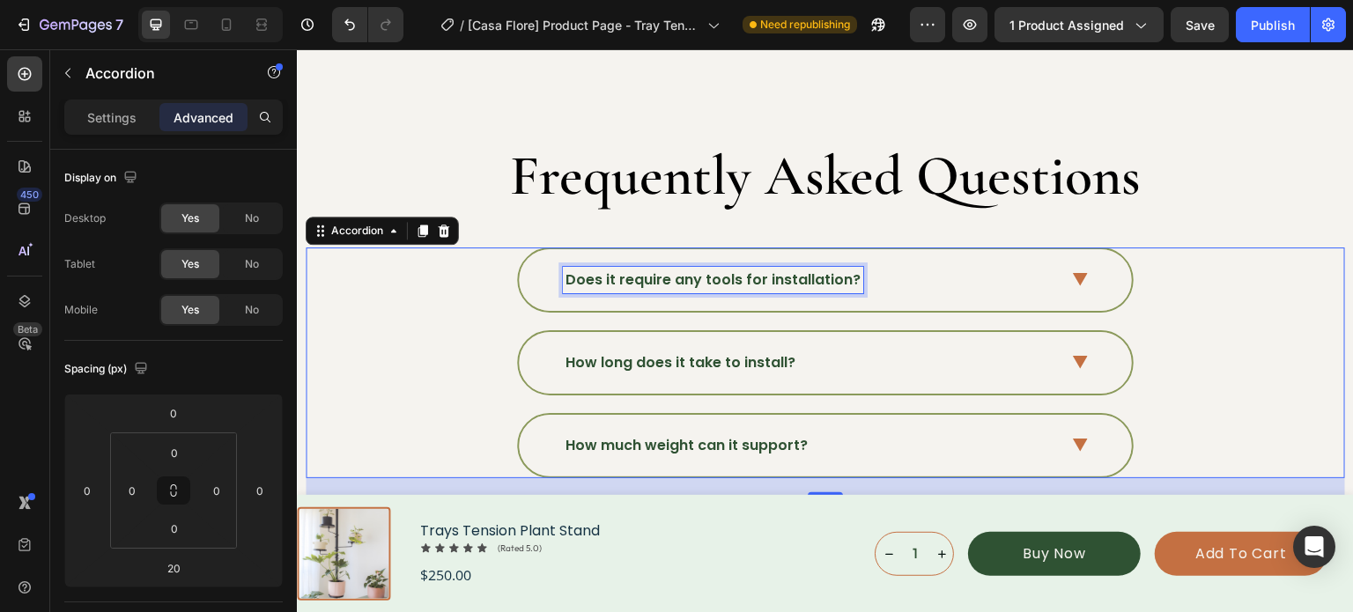
click at [774, 270] on p "Does it require any tools for installation?" at bounding box center [712, 279] width 295 height 21
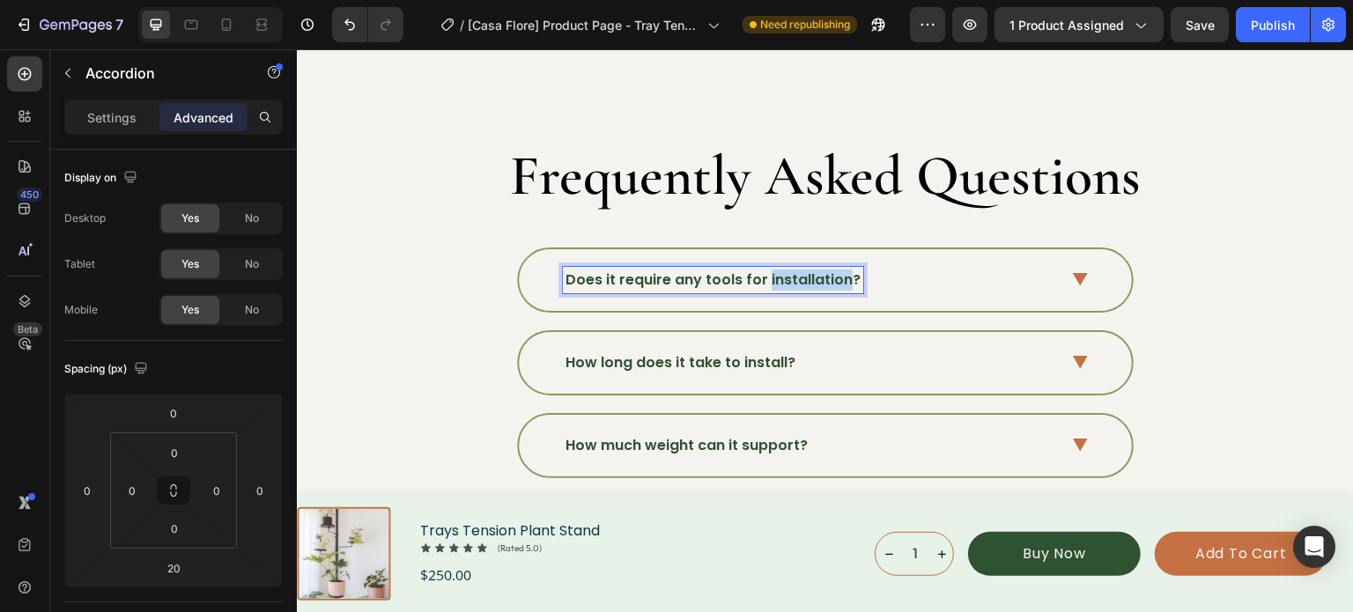
click at [774, 270] on p "Does it require any tools for installation?" at bounding box center [712, 279] width 295 height 21
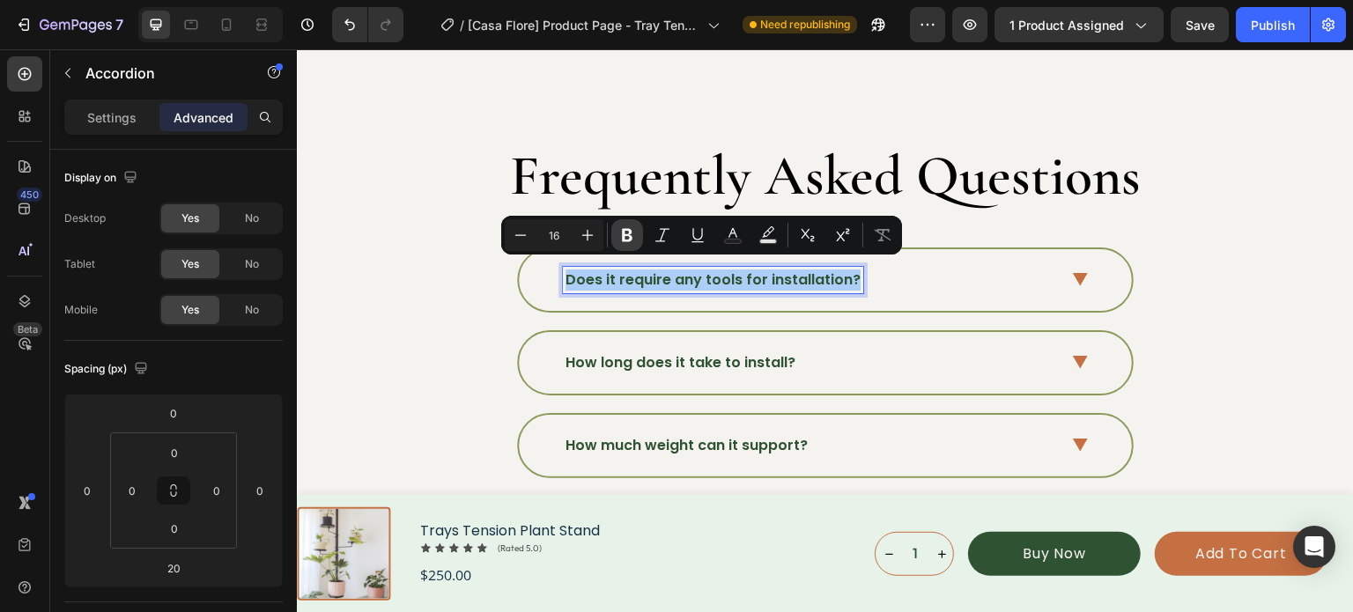
click at [635, 233] on icon "Editor contextual toolbar" at bounding box center [627, 235] width 18 height 18
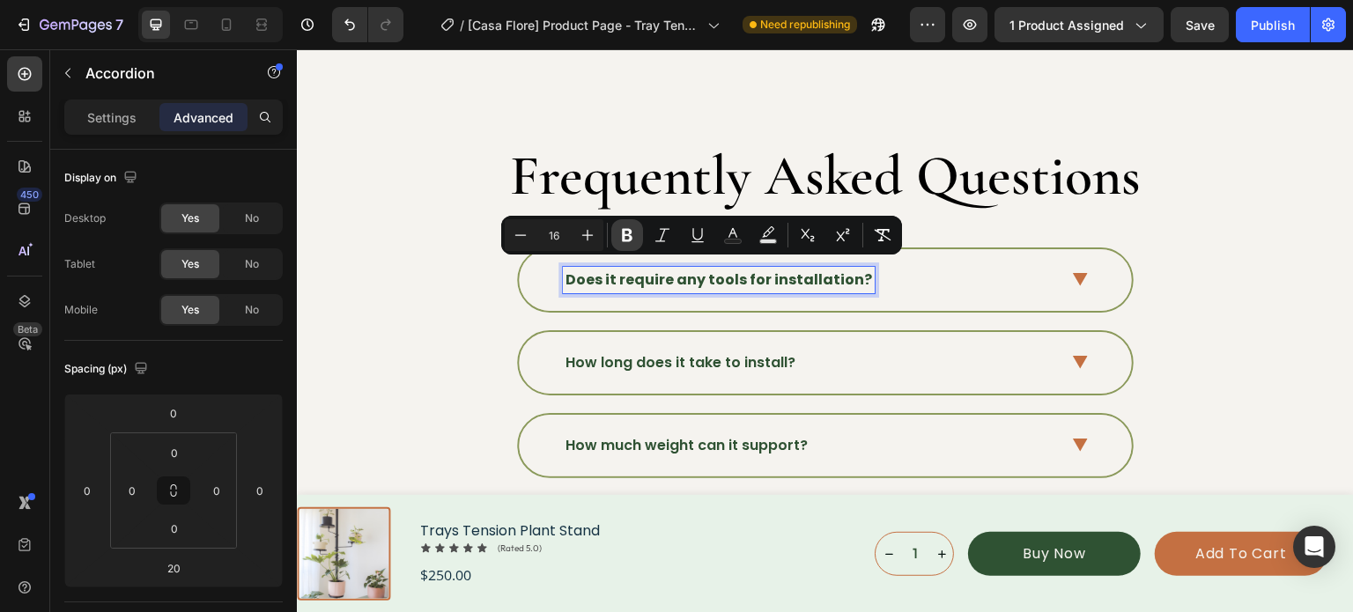
click at [635, 233] on icon "Editor contextual toolbar" at bounding box center [627, 235] width 18 height 18
click at [1155, 271] on div "Does it require any tools for installation?" at bounding box center [824, 279] width 1037 height 65
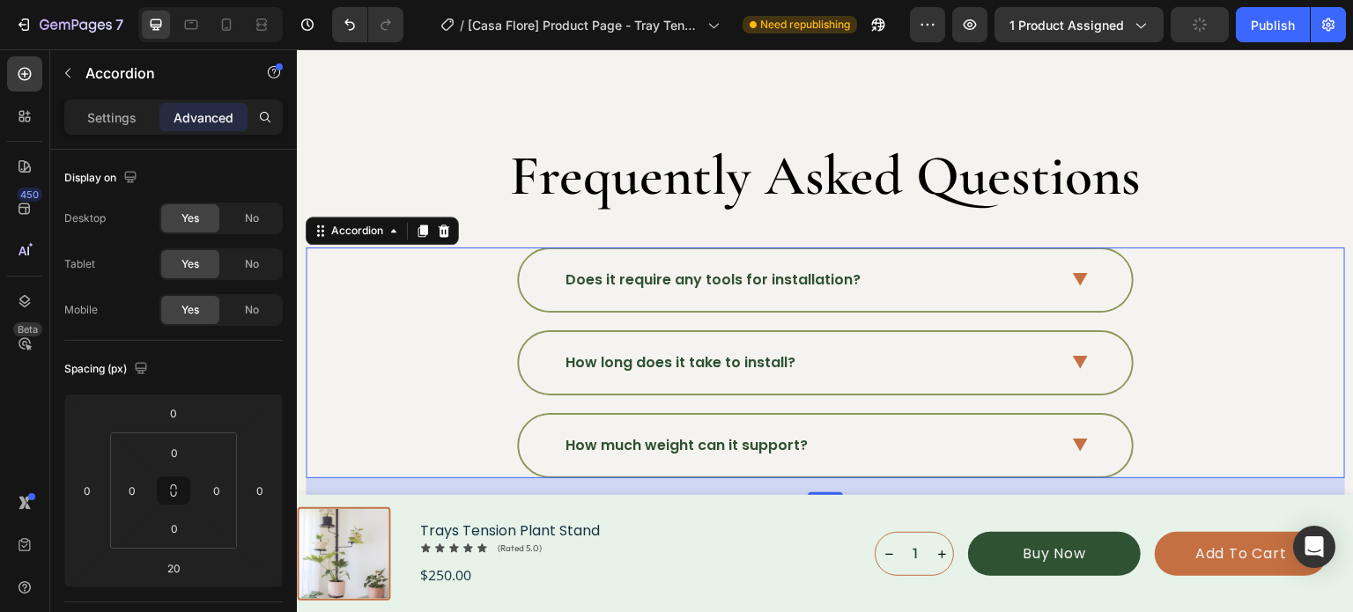
click at [1077, 356] on icon at bounding box center [1080, 362] width 15 height 13
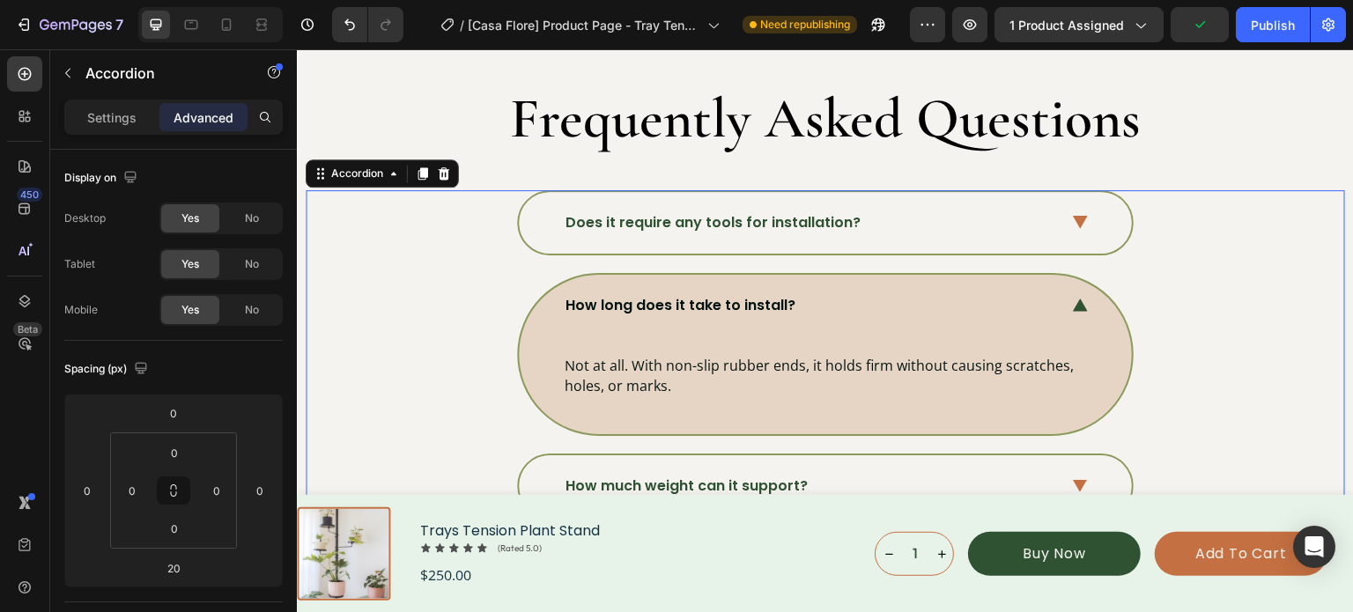
scroll to position [5886, 0]
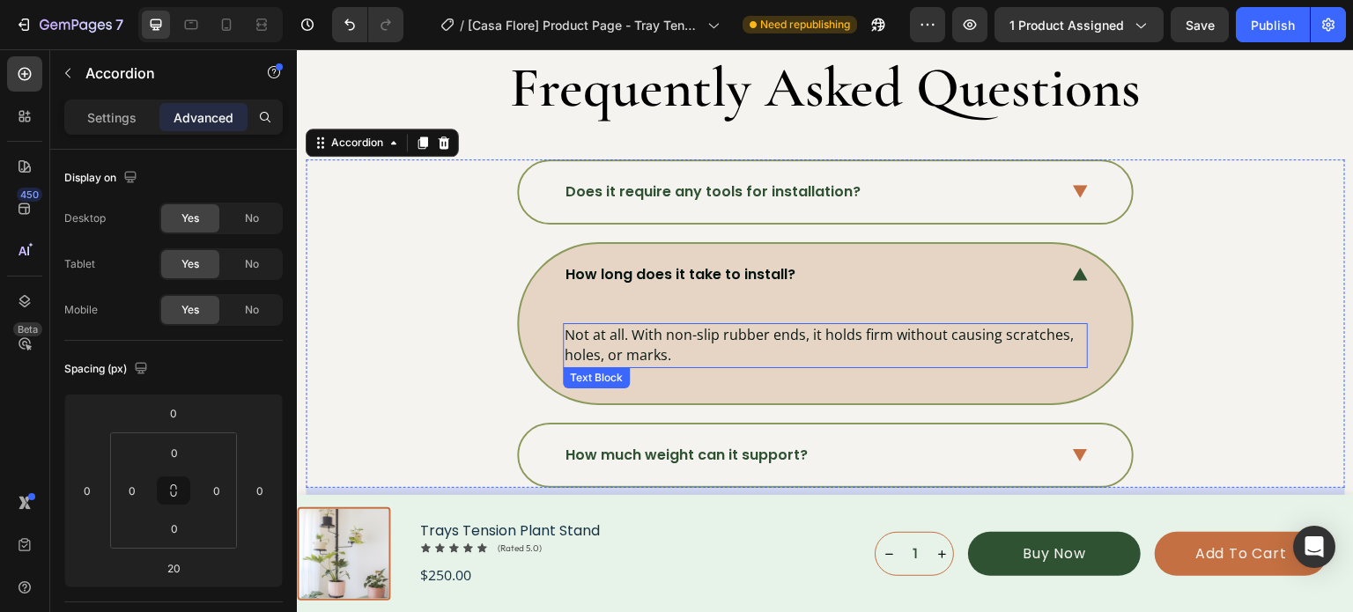
click at [658, 326] on p "Not at all. With non-slip rubber ends, it holds firm without causing scratches,…" at bounding box center [825, 345] width 521 height 41
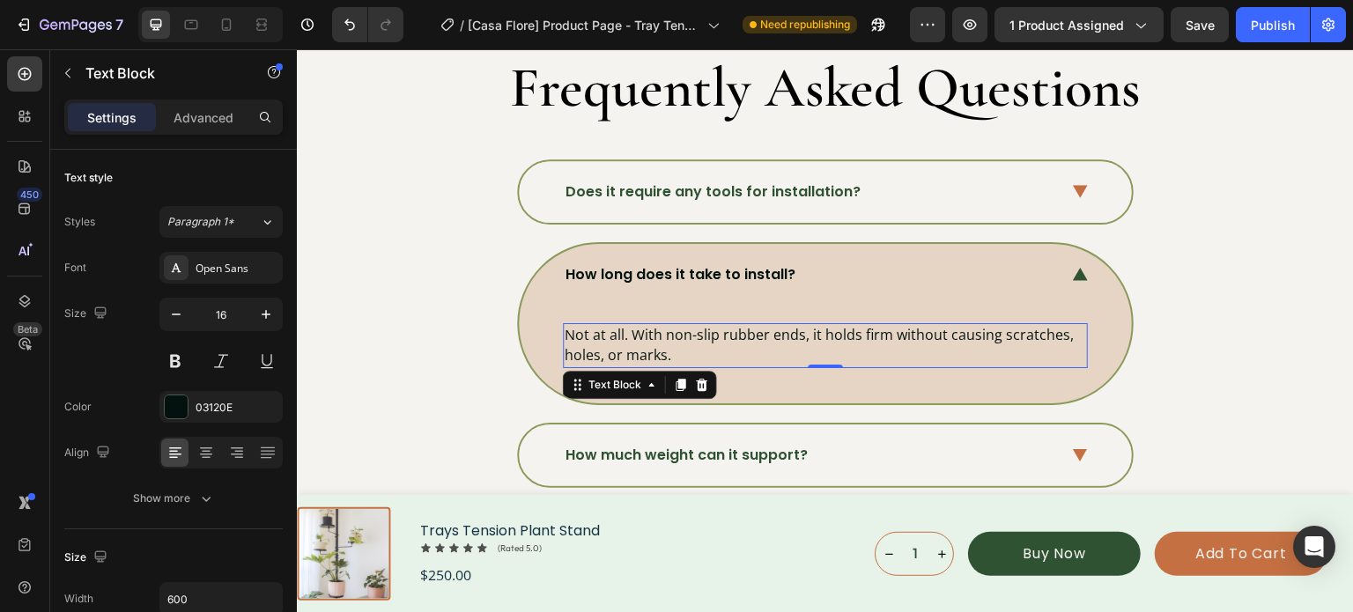
click at [658, 326] on p "Not at all. With non-slip rubber ends, it holds firm without causing scratches,…" at bounding box center [825, 345] width 521 height 41
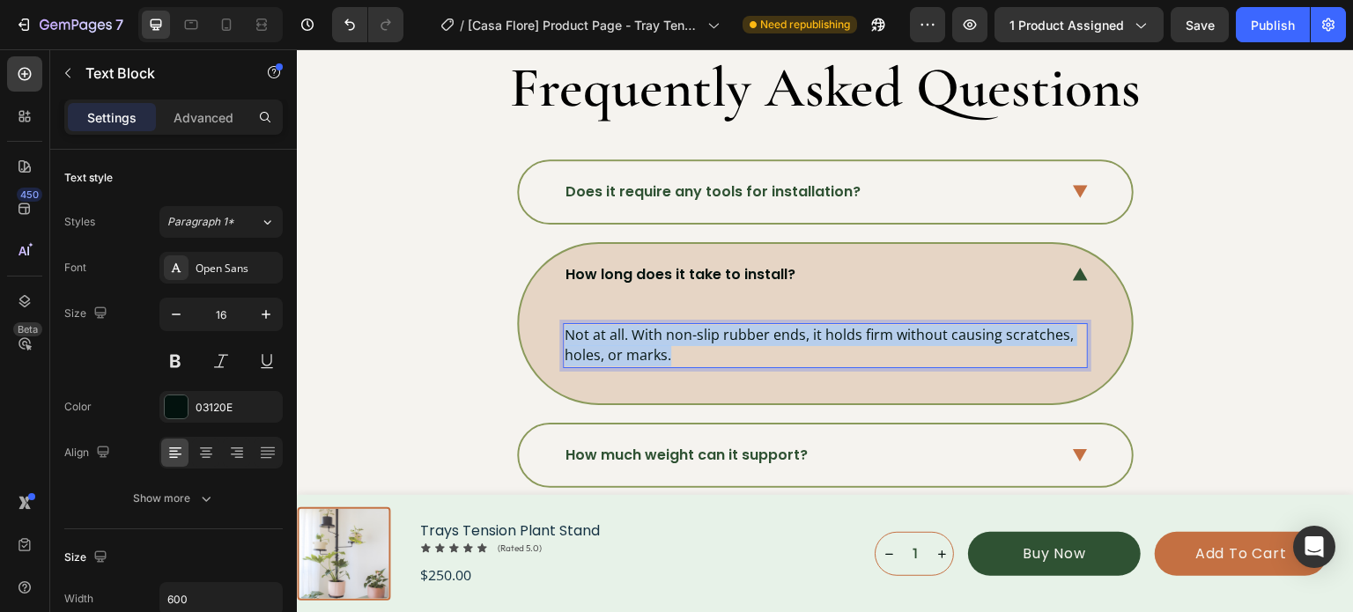
click at [658, 326] on p "Not at all. With non-slip rubber ends, it holds firm without causing scratches,…" at bounding box center [825, 345] width 521 height 41
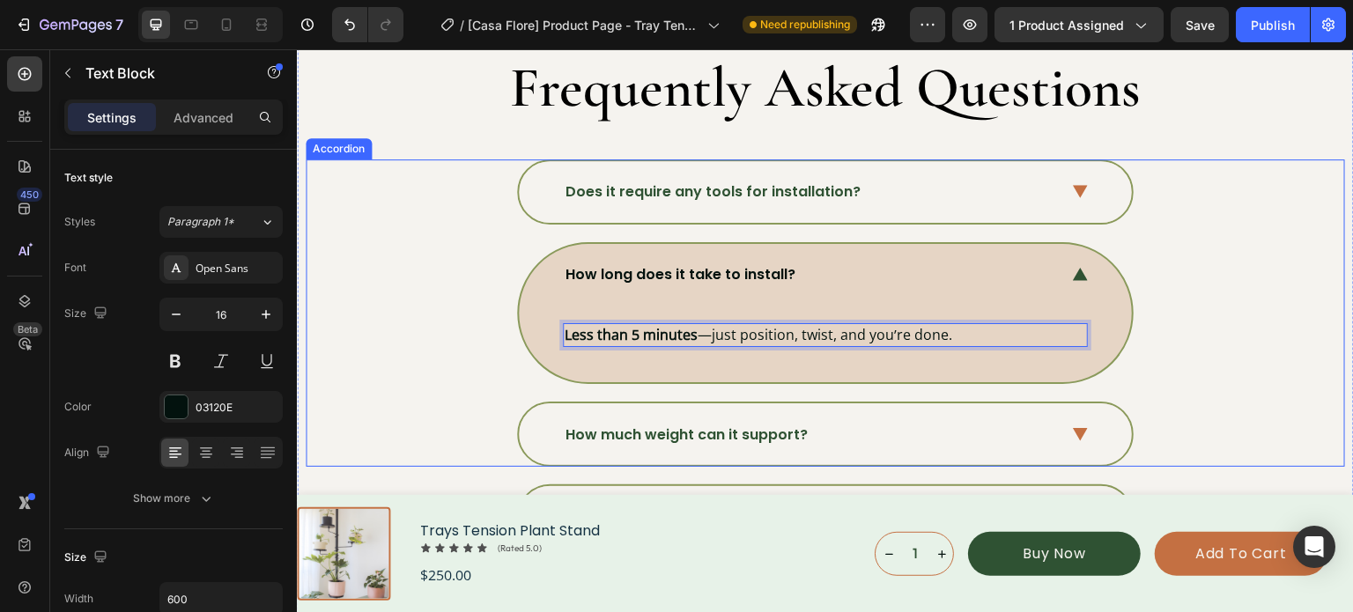
click at [1171, 280] on div "How long does it take to install? Less than 5 minutes —just position, twist, an…" at bounding box center [824, 313] width 1037 height 143
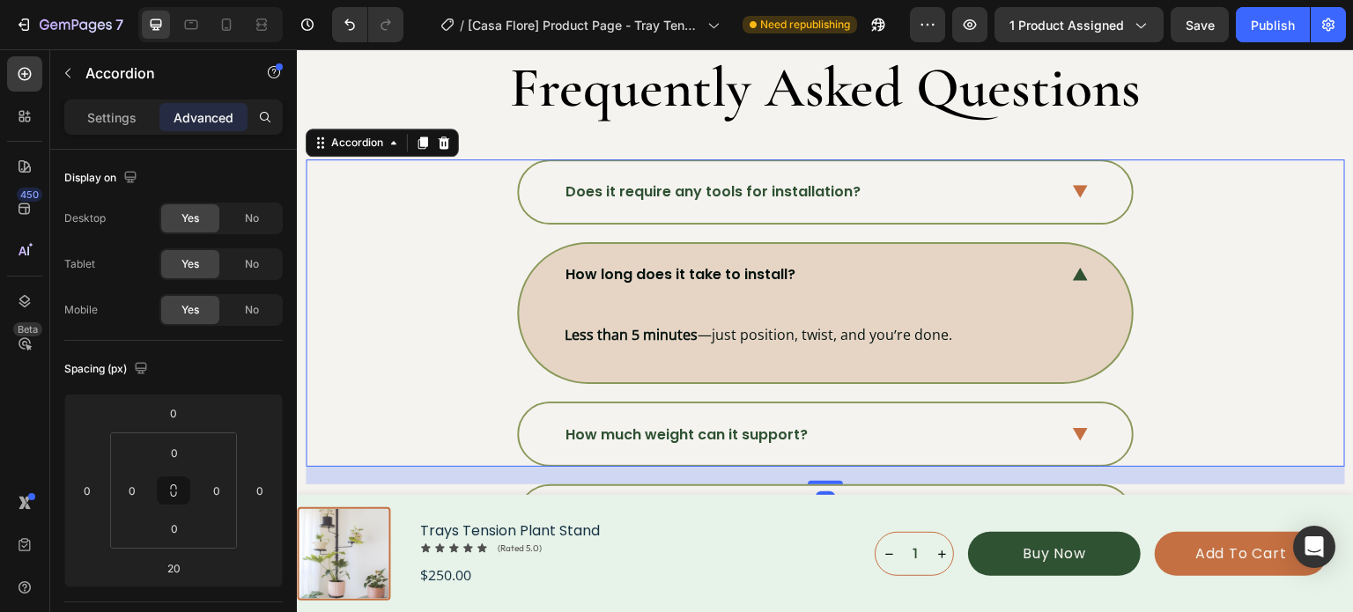
click at [1073, 271] on icon at bounding box center [1080, 274] width 15 height 13
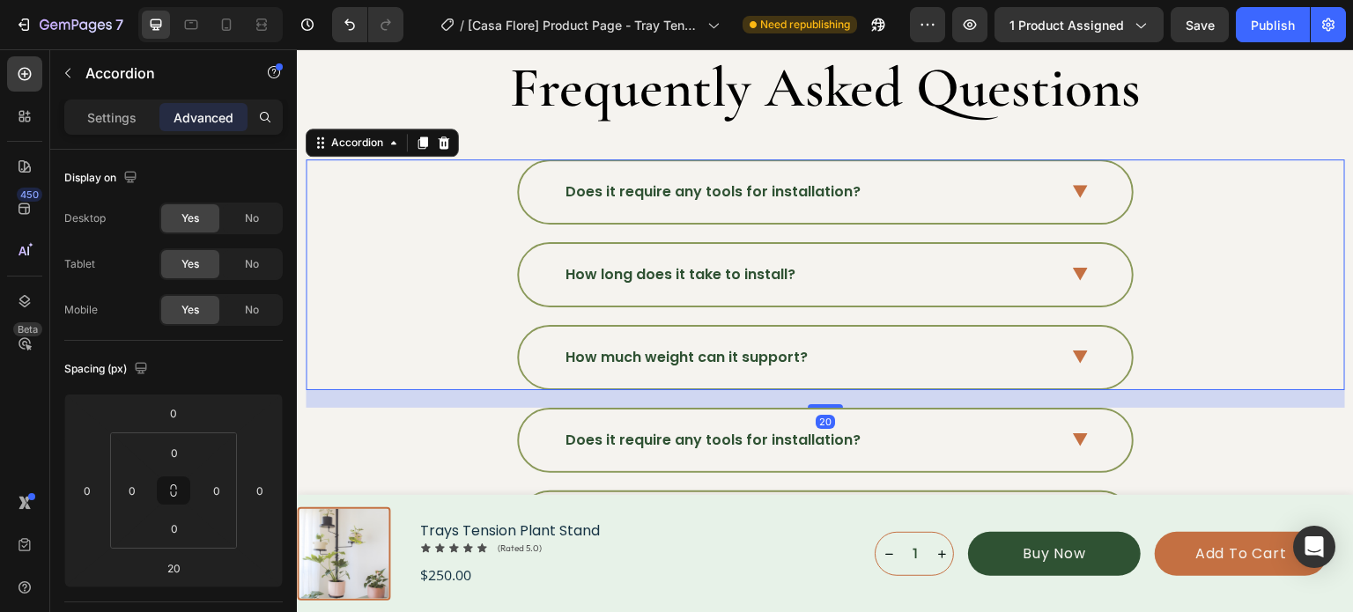
click at [985, 346] on div "How much weight can it support?" at bounding box center [811, 357] width 496 height 26
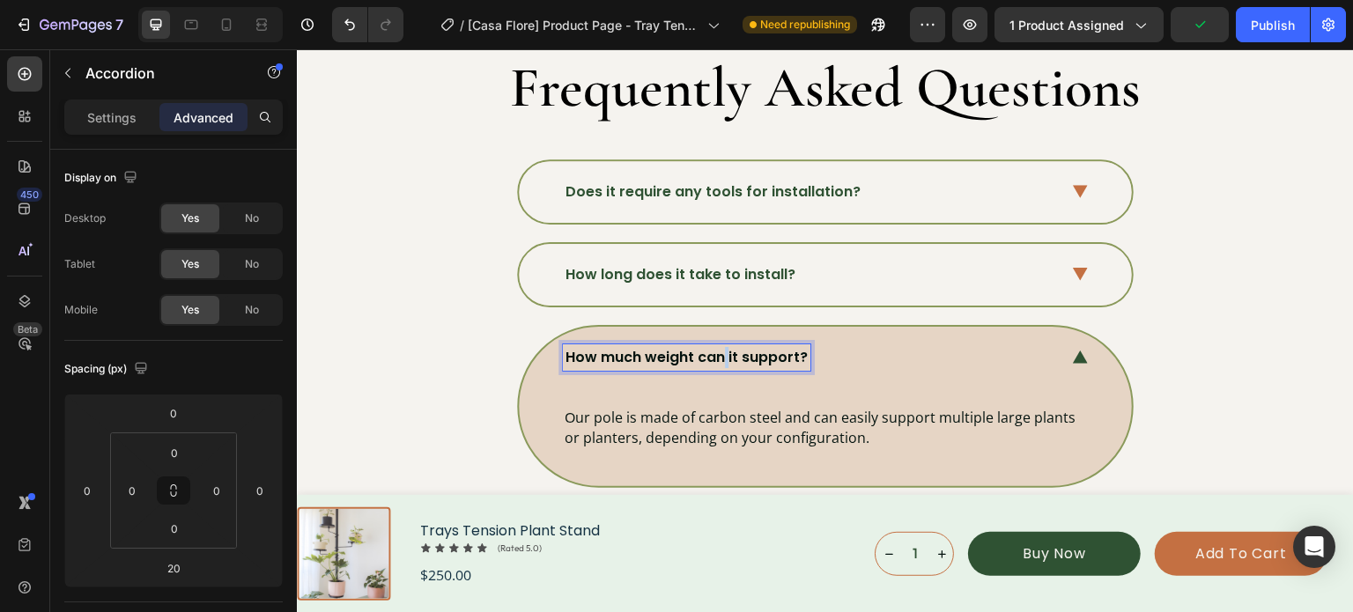
click at [713, 347] on p "How much weight can it support?" at bounding box center [686, 357] width 242 height 21
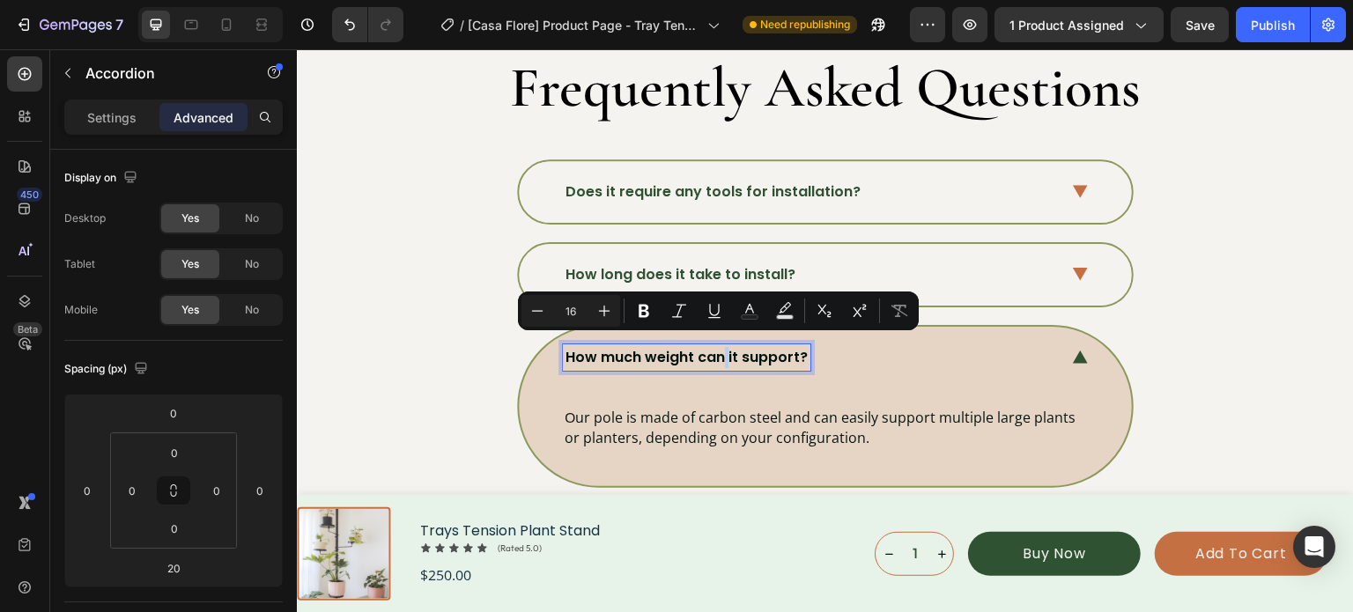
click at [720, 347] on p "How much weight can it support?" at bounding box center [686, 357] width 242 height 21
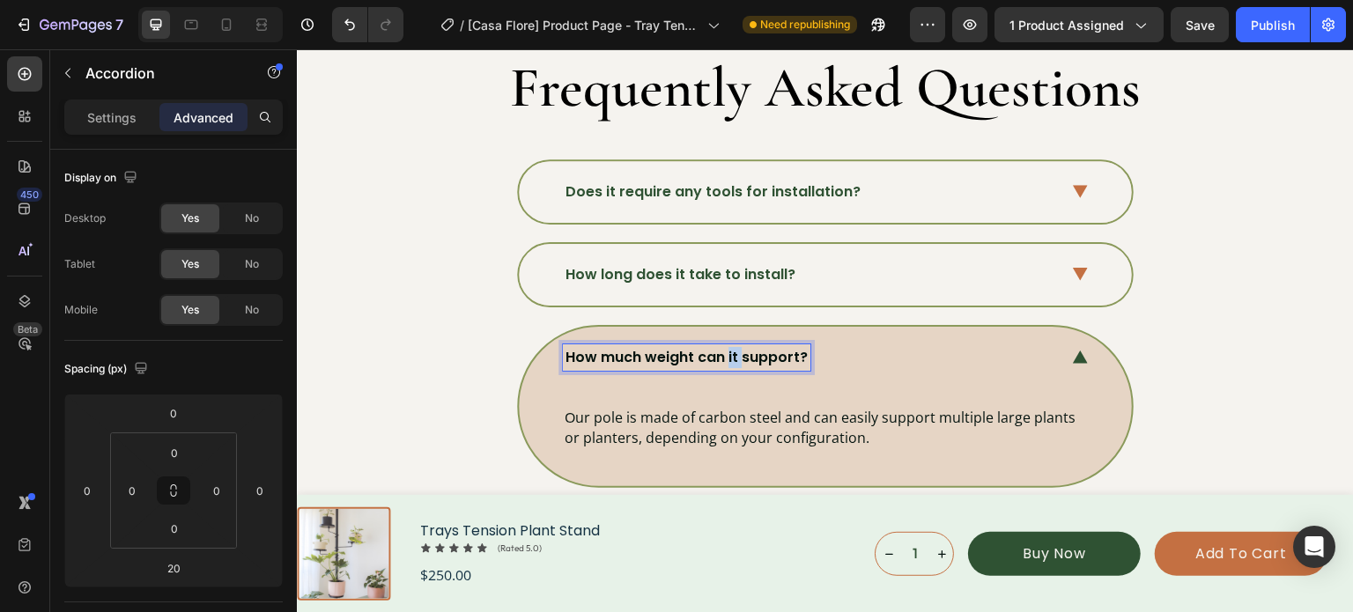
click at [720, 347] on p "How much weight can it support?" at bounding box center [686, 357] width 242 height 21
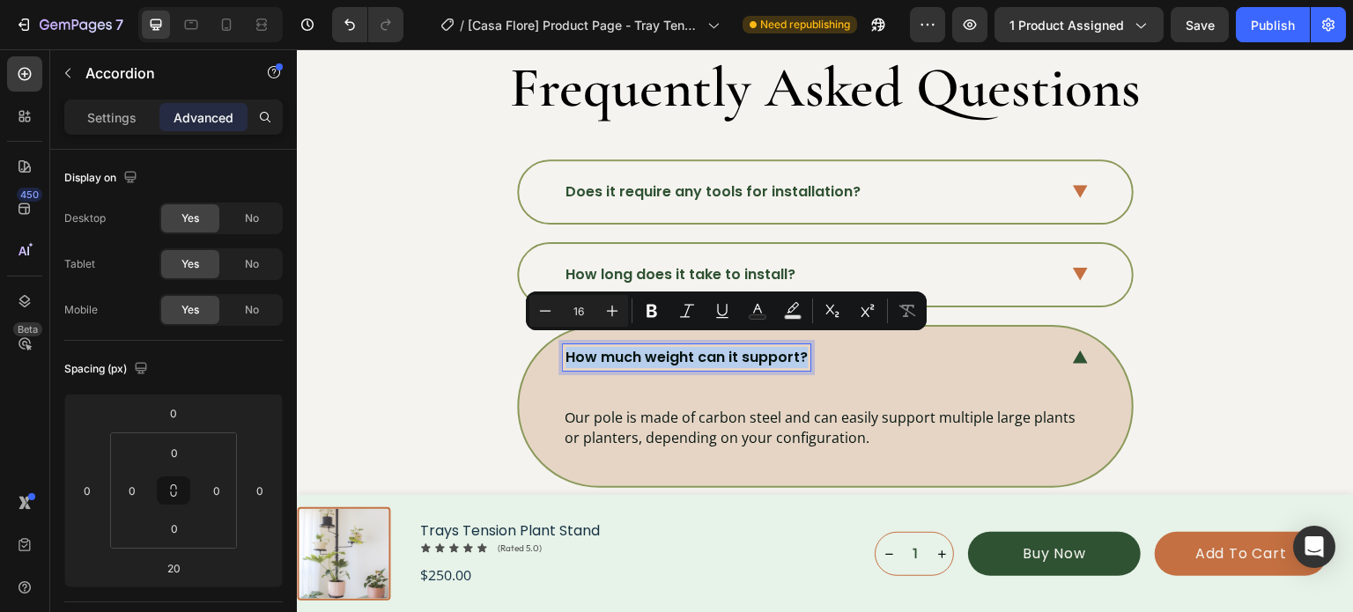
click at [720, 347] on p "How much weight can it support?" at bounding box center [686, 357] width 242 height 21
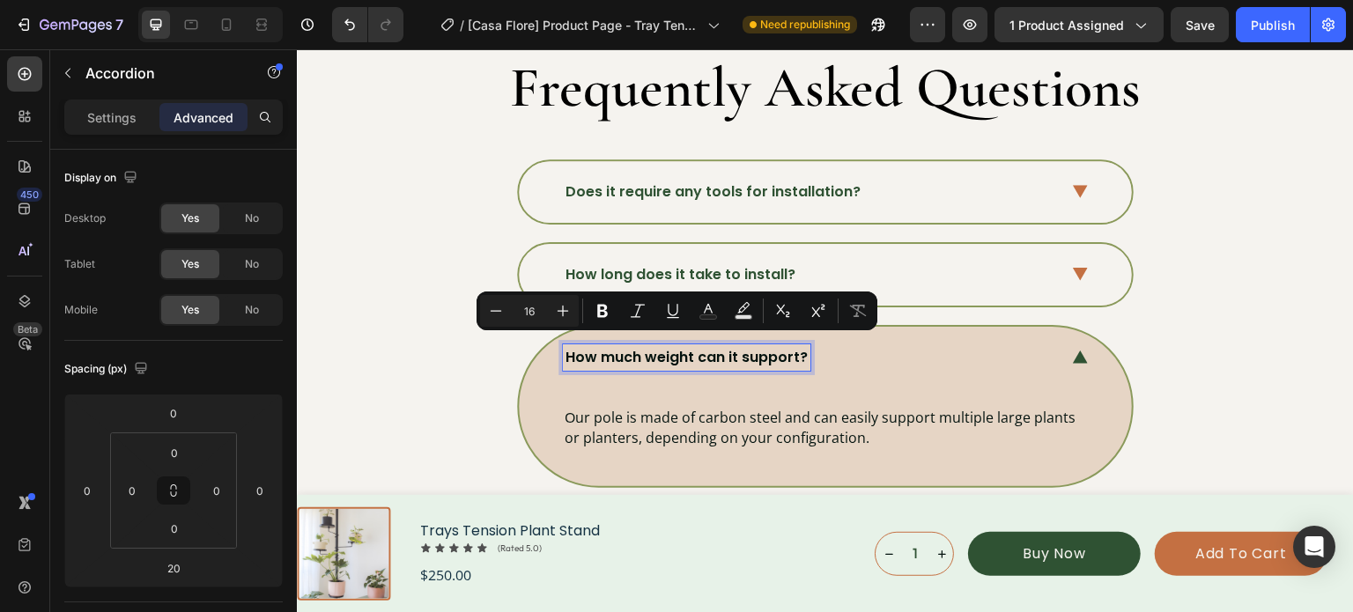
scroll to position [5866, 0]
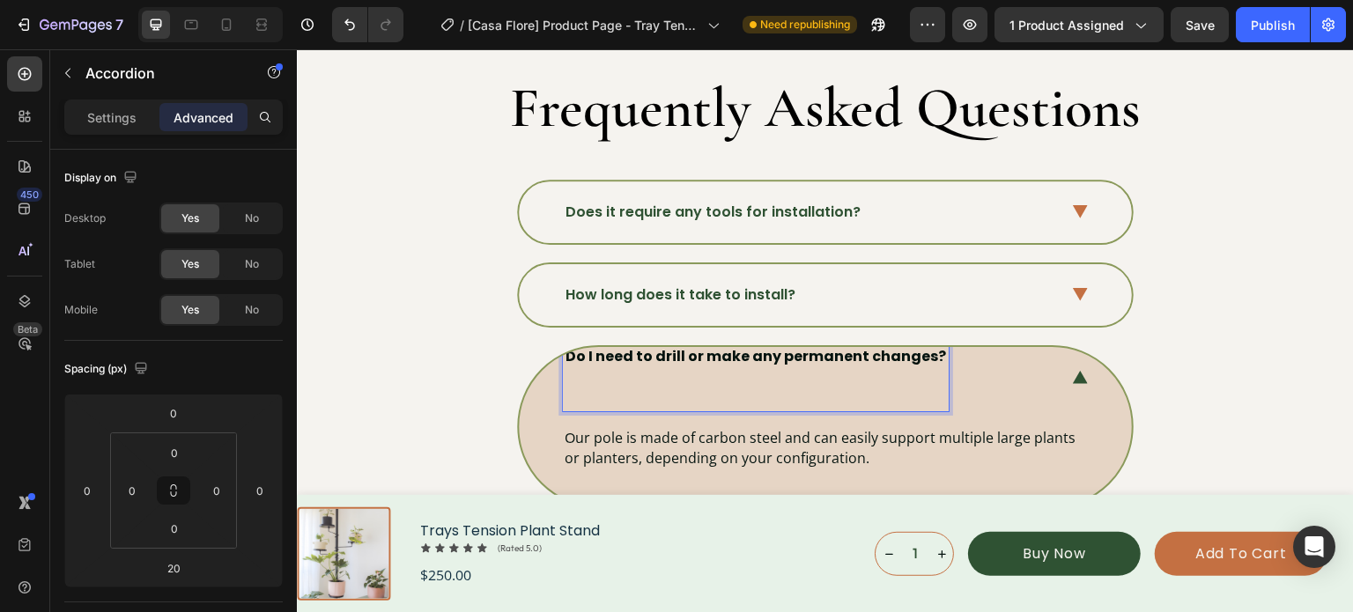
click at [720, 346] on strong "Do I need to drill or make any permanent changes?" at bounding box center [755, 356] width 380 height 20
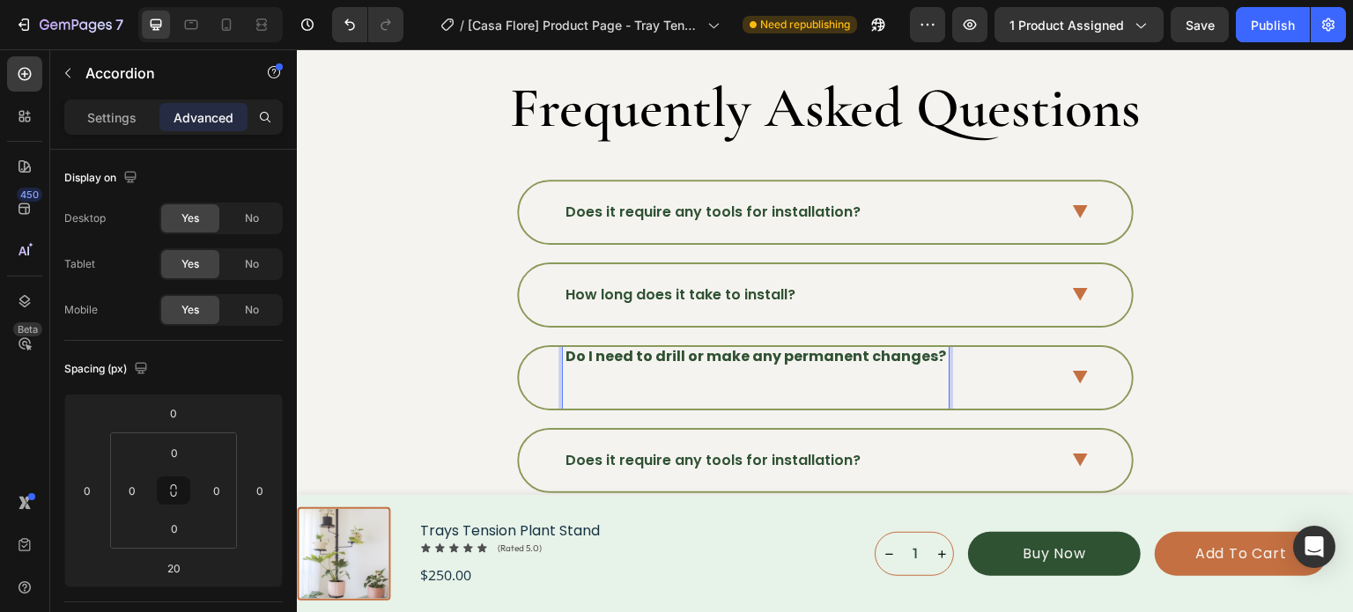
click at [921, 353] on strong "Do I need to drill or make any permanent changes?" at bounding box center [755, 356] width 380 height 20
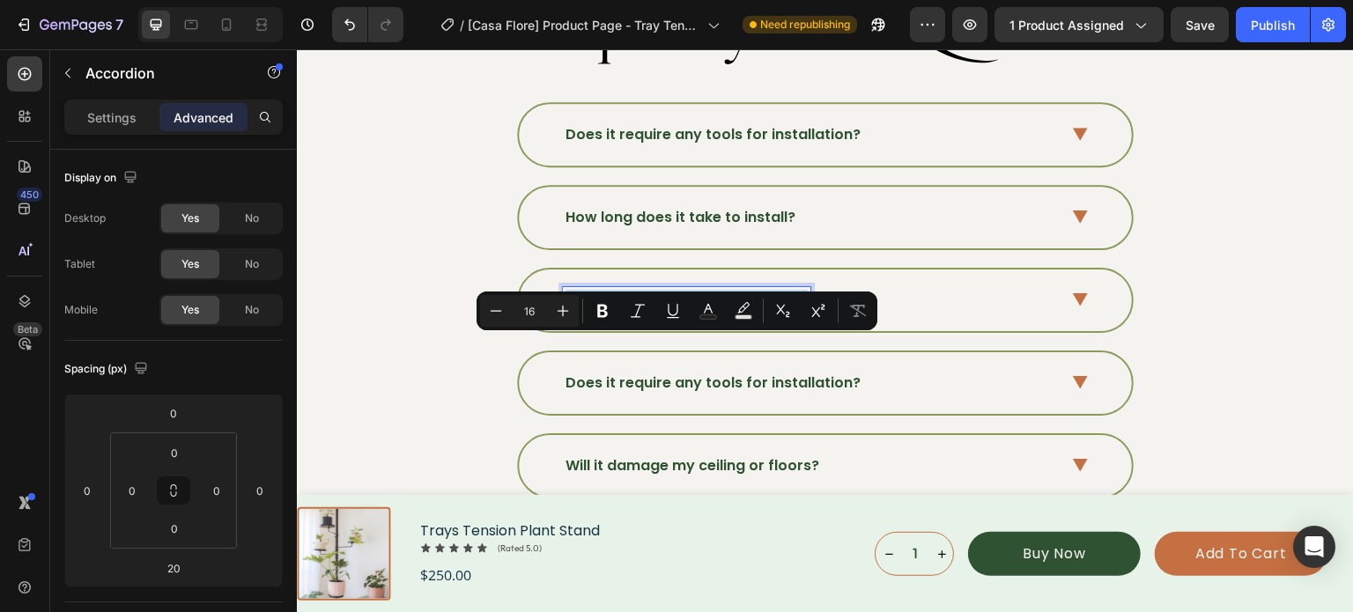
scroll to position [5975, 0]
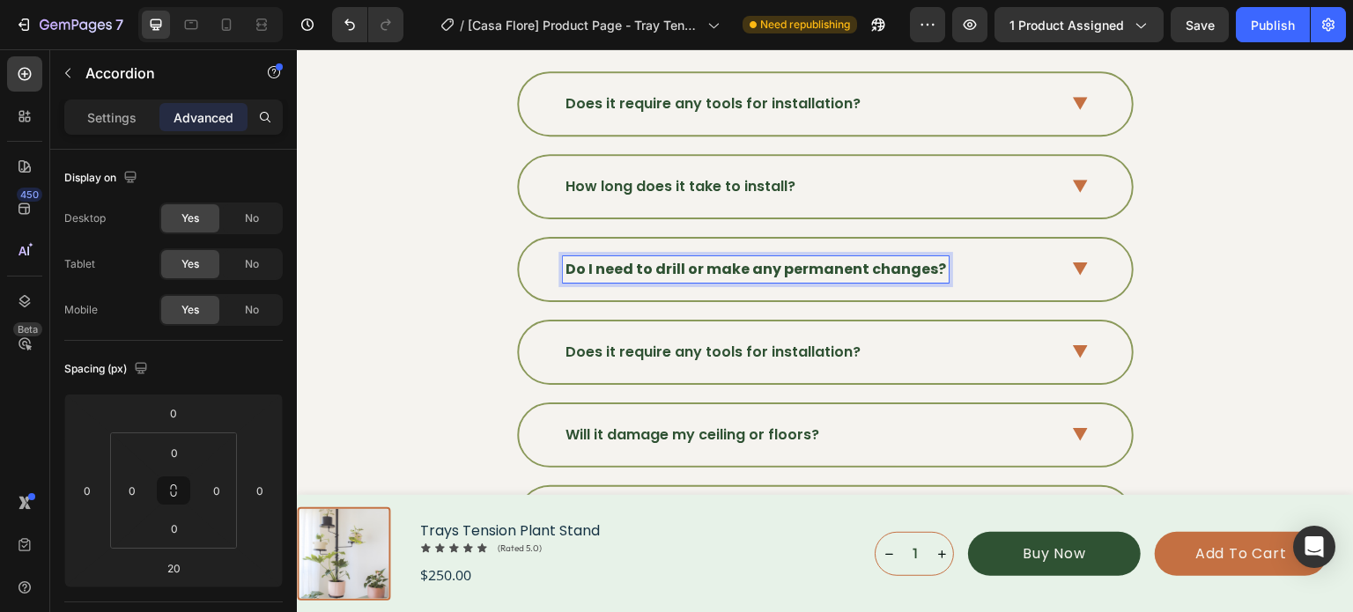
click at [774, 269] on strong "Do I need to drill or make any permanent changes?" at bounding box center [755, 269] width 380 height 20
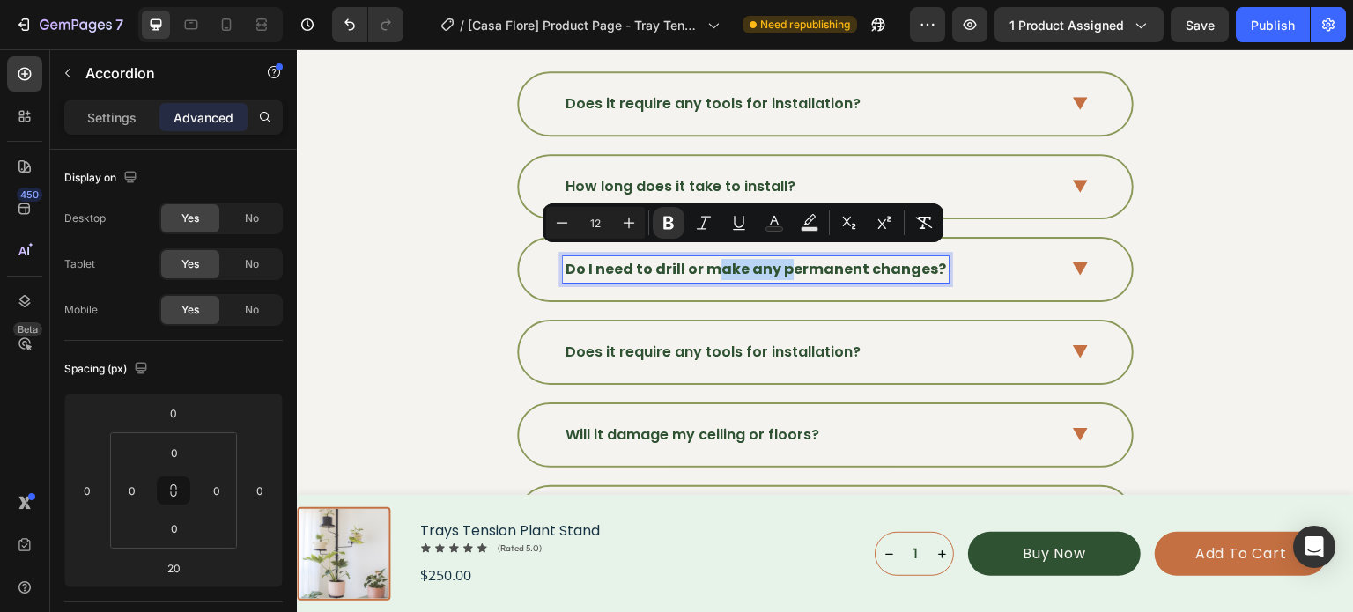
click at [1080, 262] on icon at bounding box center [1080, 268] width 15 height 13
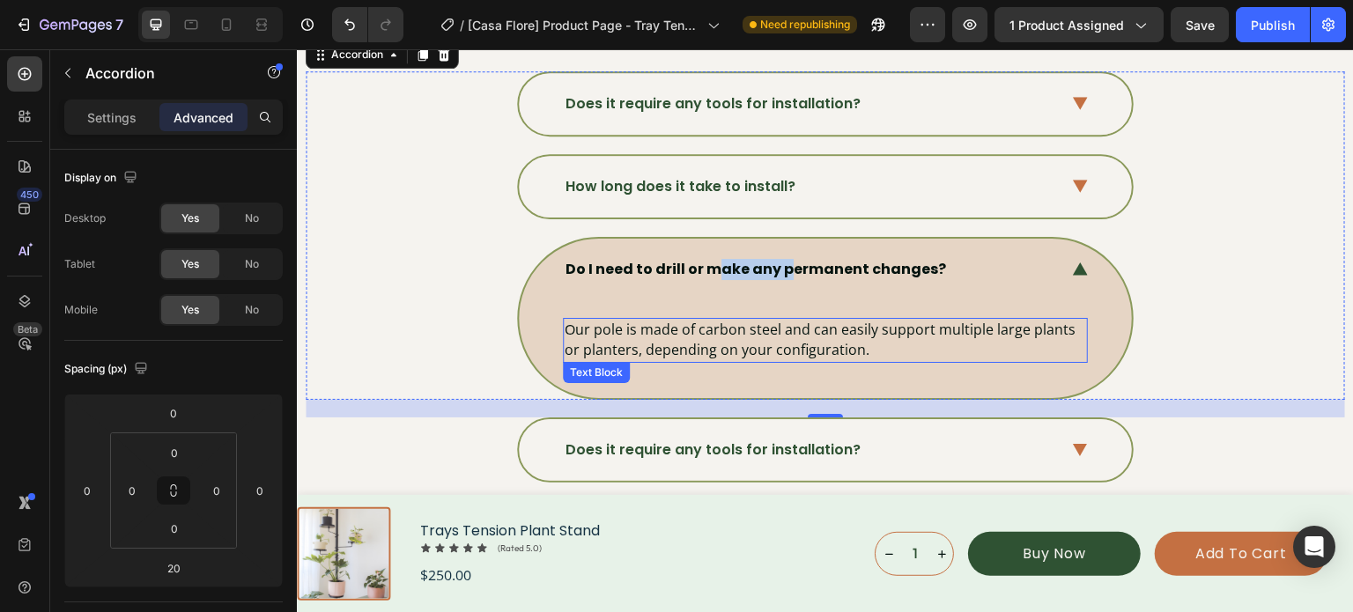
click at [690, 331] on p "Our pole is made of carbon steel and can easily support multiple large plants o…" at bounding box center [825, 340] width 521 height 41
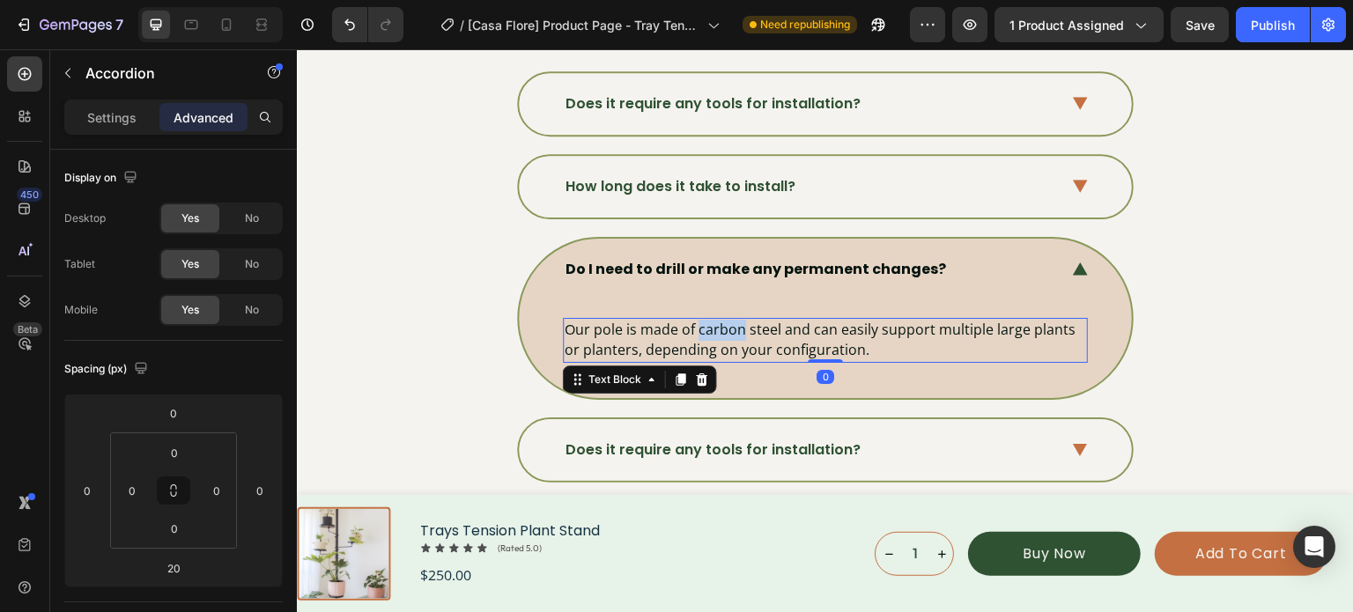
click at [690, 331] on p "Our pole is made of carbon steel and can easily support multiple large plants o…" at bounding box center [825, 340] width 521 height 41
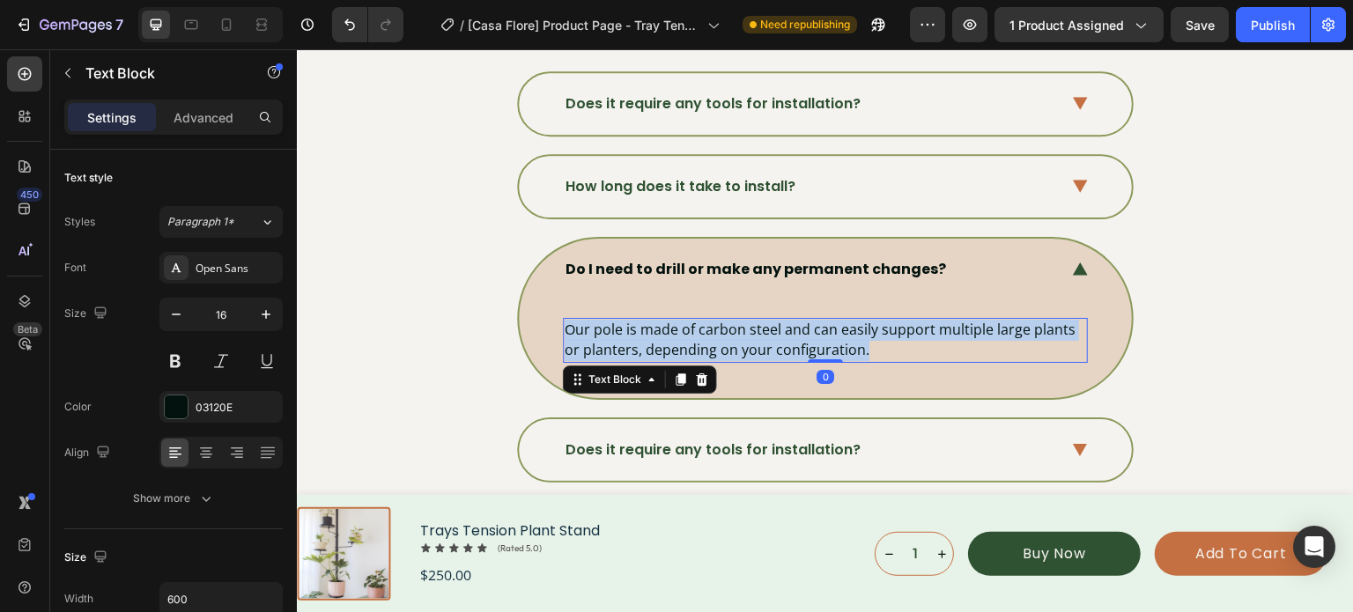
click at [690, 331] on p "Our pole is made of carbon steel and can easily support multiple large plants o…" at bounding box center [825, 340] width 521 height 41
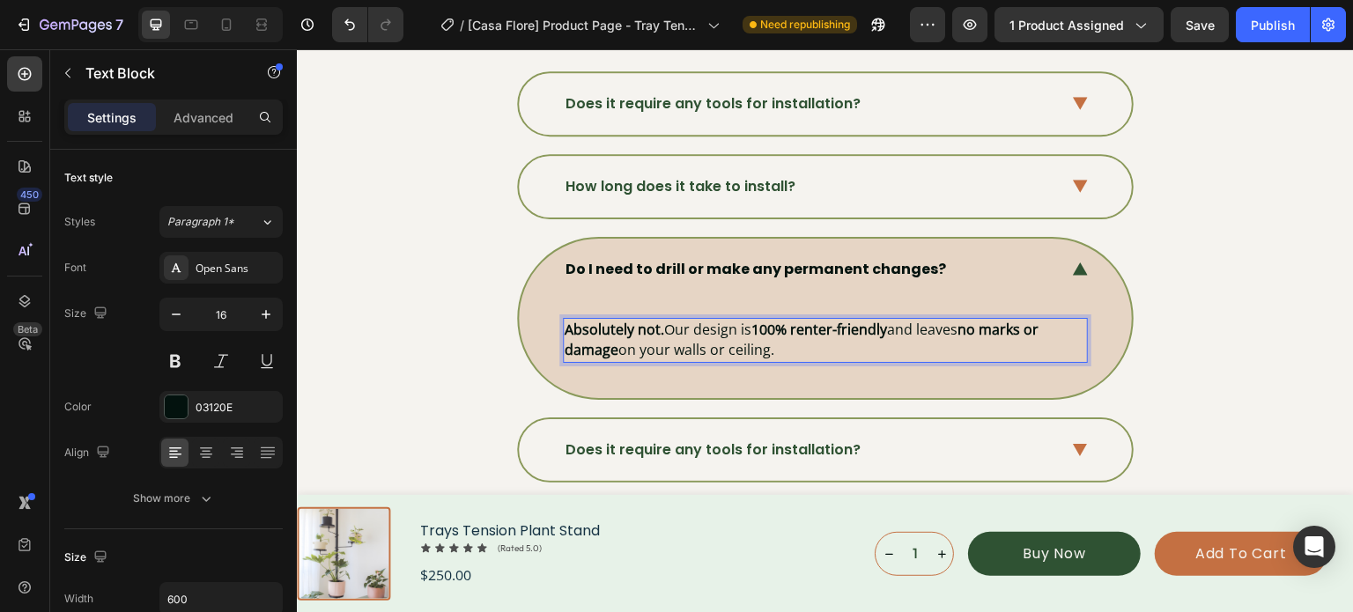
drag, startPoint x: 690, startPoint y: 331, endPoint x: 779, endPoint y: 345, distance: 90.1
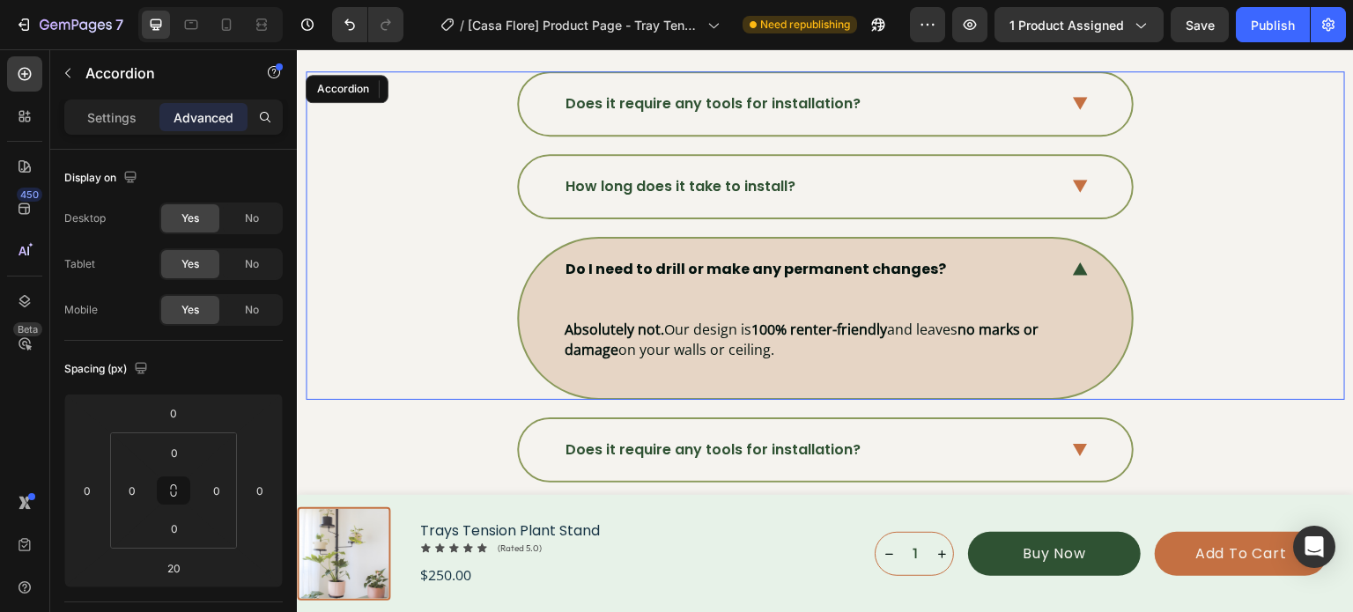
click at [1229, 284] on div "Do I need to drill or make any permanent changes? Absolutely not. Our design is…" at bounding box center [824, 318] width 1037 height 163
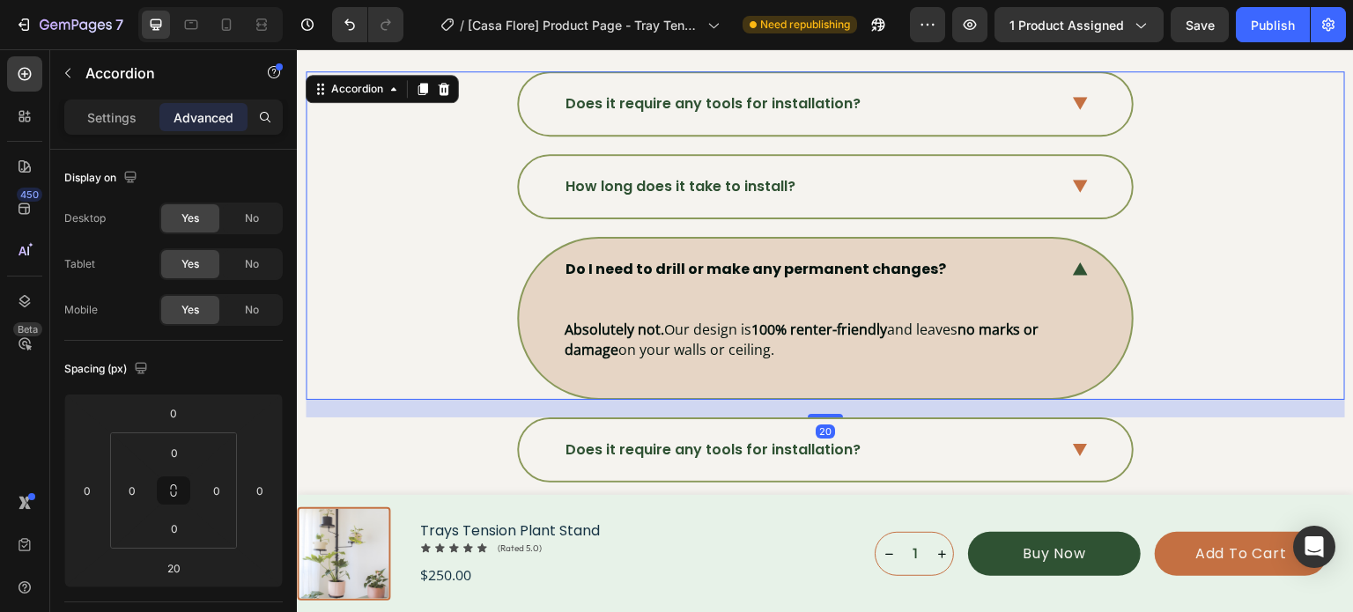
click at [1082, 265] on div "Do I need to drill or make any permanent changes?" at bounding box center [825, 270] width 613 height 62
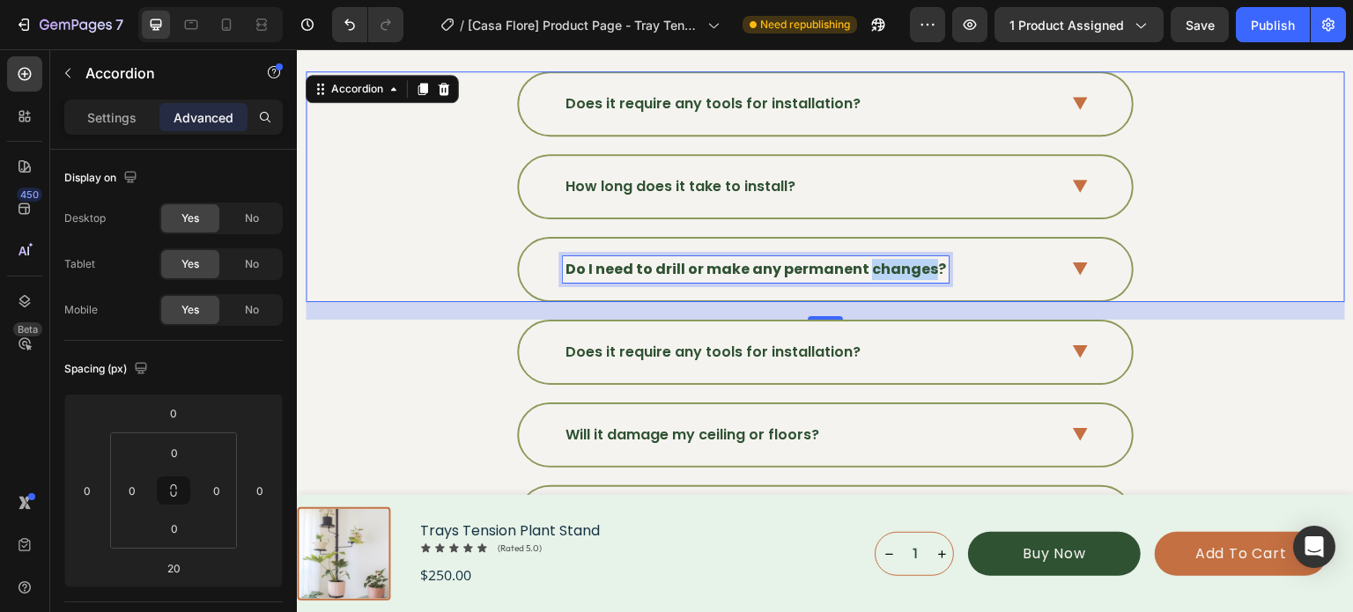
click at [902, 263] on strong "Do I need to drill or make any permanent changes?" at bounding box center [755, 269] width 380 height 20
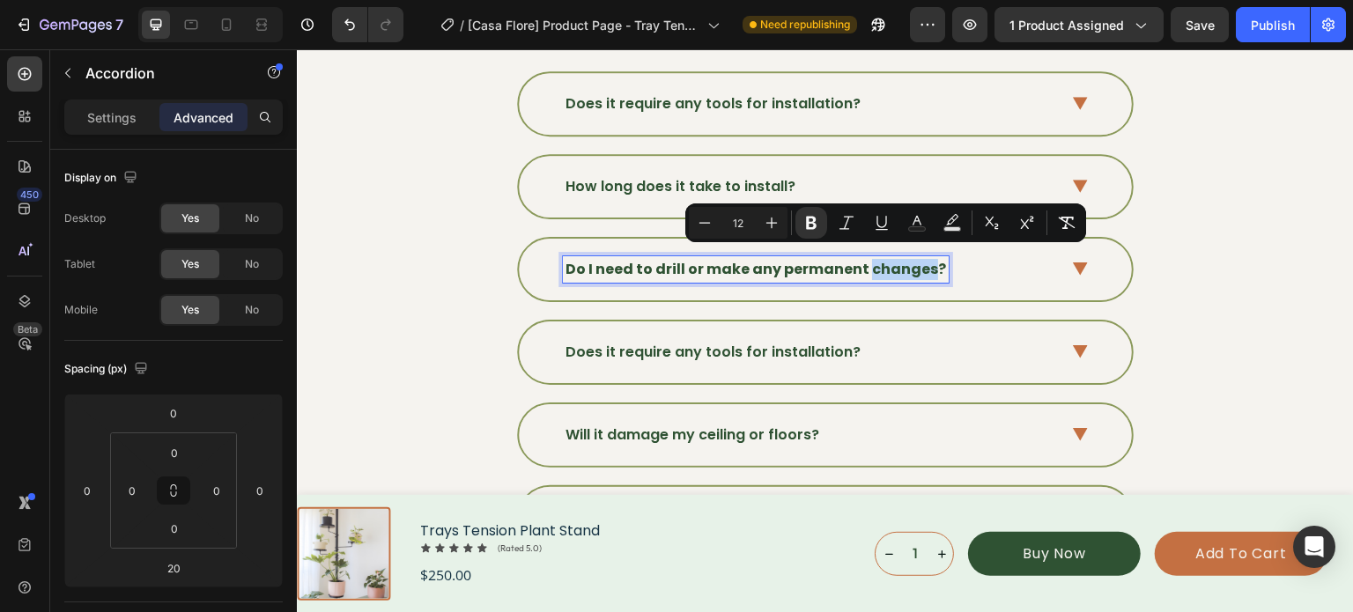
click at [902, 263] on strong "Do I need to drill or make any permanent changes?" at bounding box center [755, 269] width 380 height 20
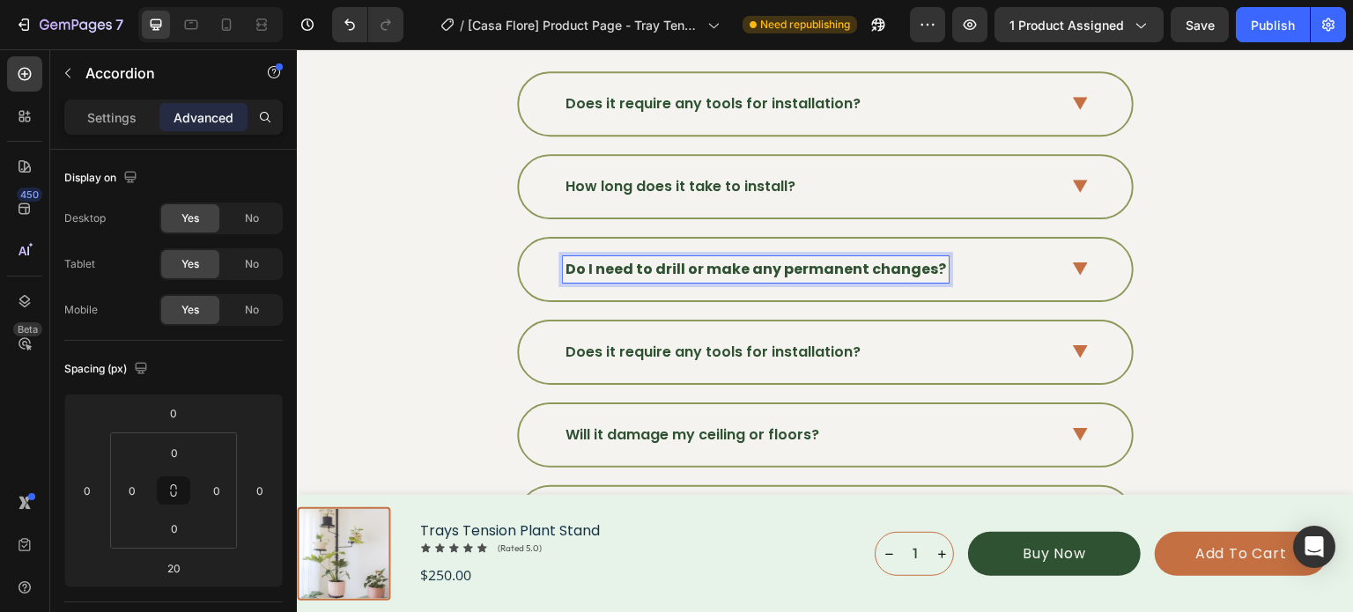
click at [902, 263] on strong "Do I need to drill or make any permanent changes?" at bounding box center [755, 269] width 380 height 20
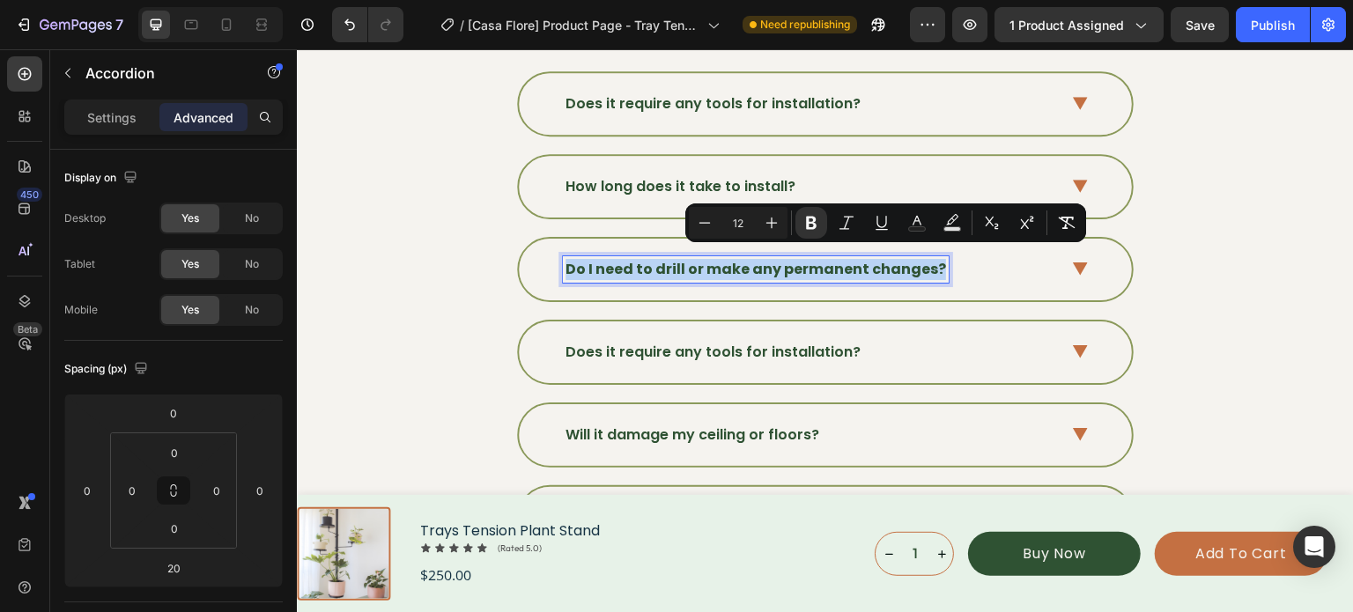
click at [902, 263] on strong "Do I need to drill or make any permanent changes?" at bounding box center [755, 269] width 380 height 20
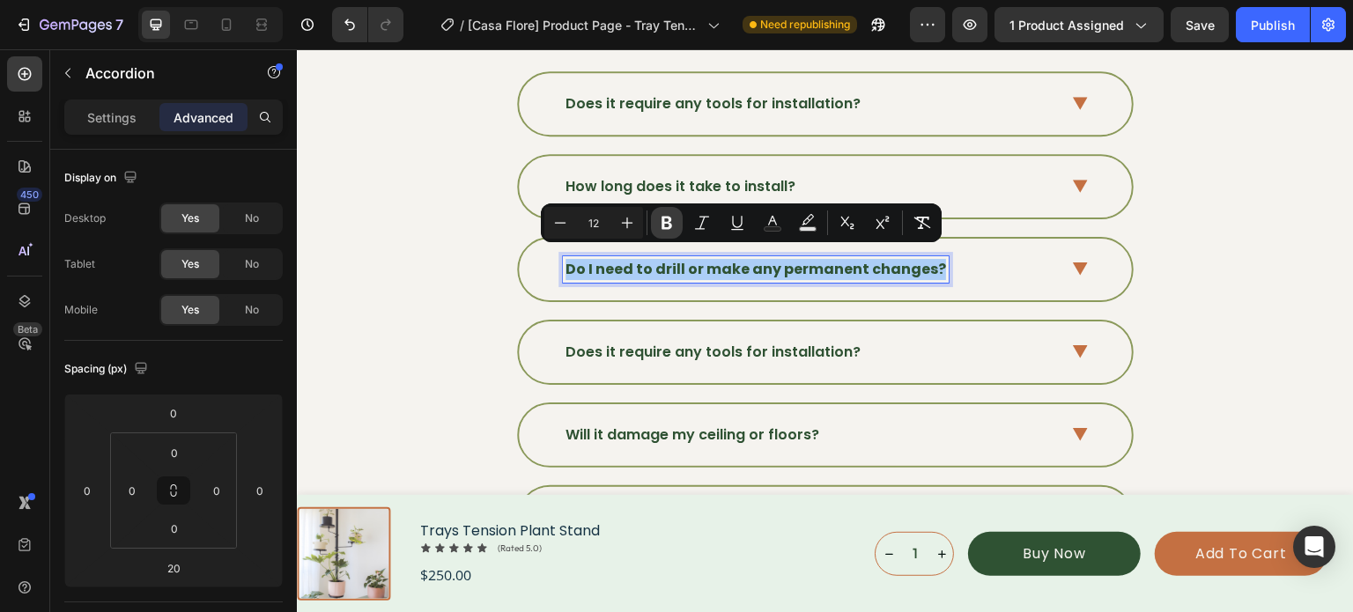
click at [663, 218] on icon "Editor contextual toolbar" at bounding box center [666, 223] width 11 height 13
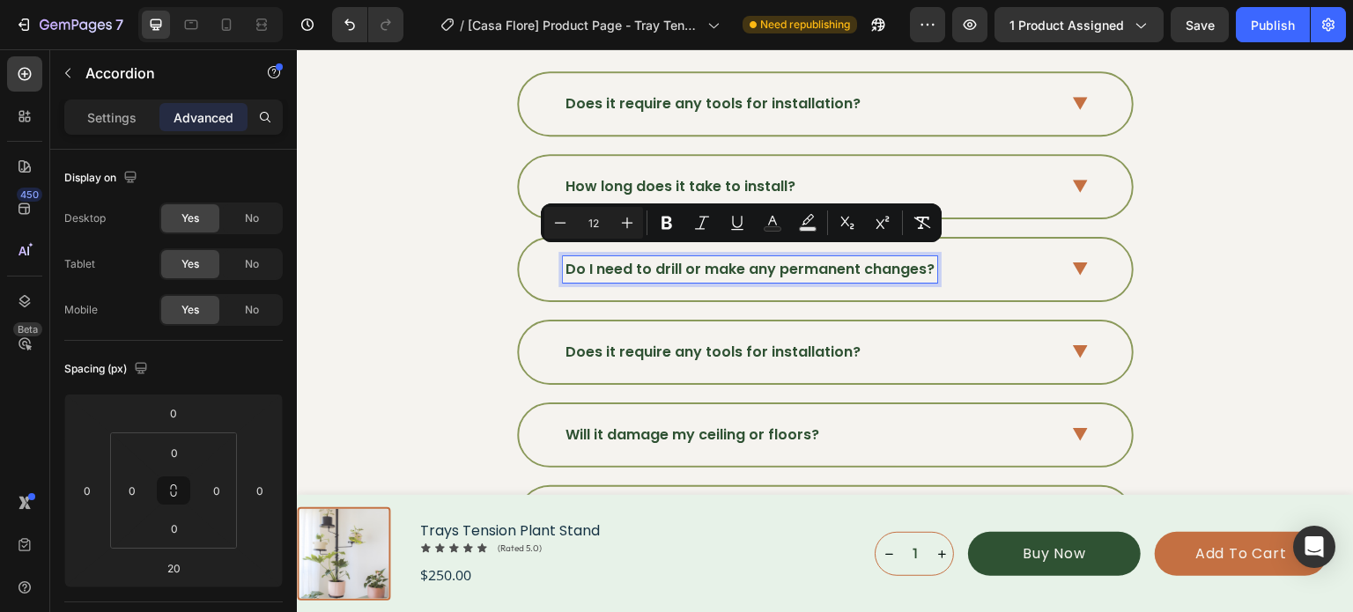
click at [1198, 178] on div "How long does it take to install?" at bounding box center [824, 186] width 1037 height 65
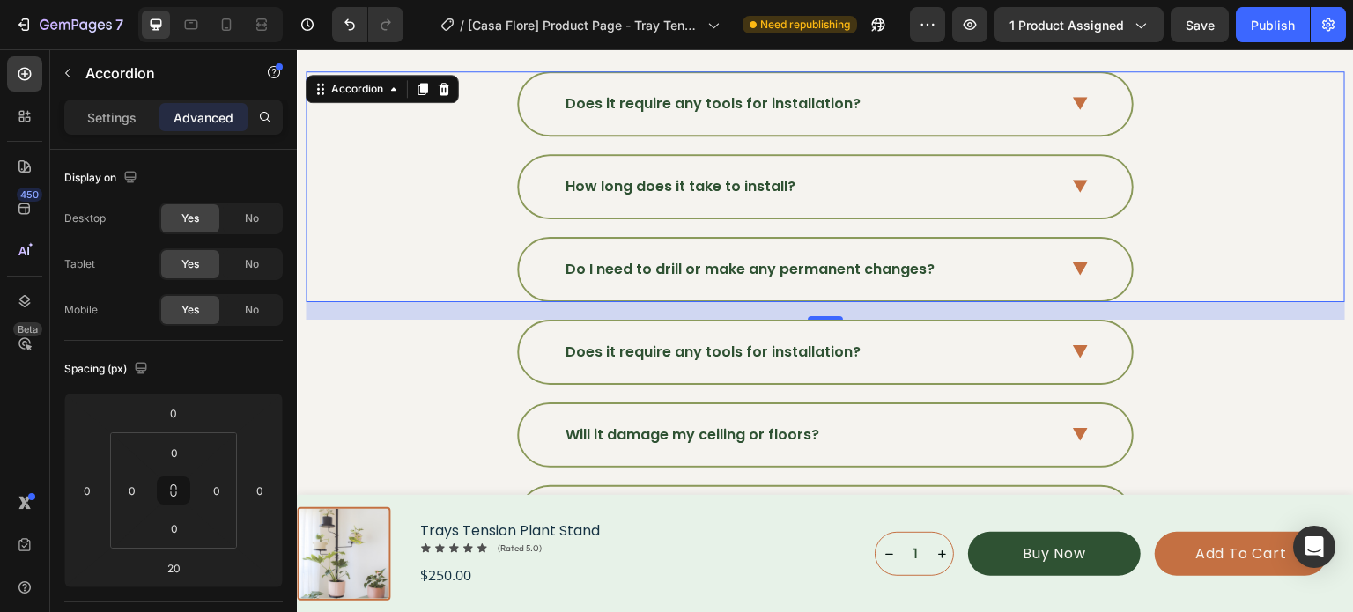
click at [1194, 263] on div "Do I need to drill or make any permanent changes?" at bounding box center [824, 269] width 1037 height 65
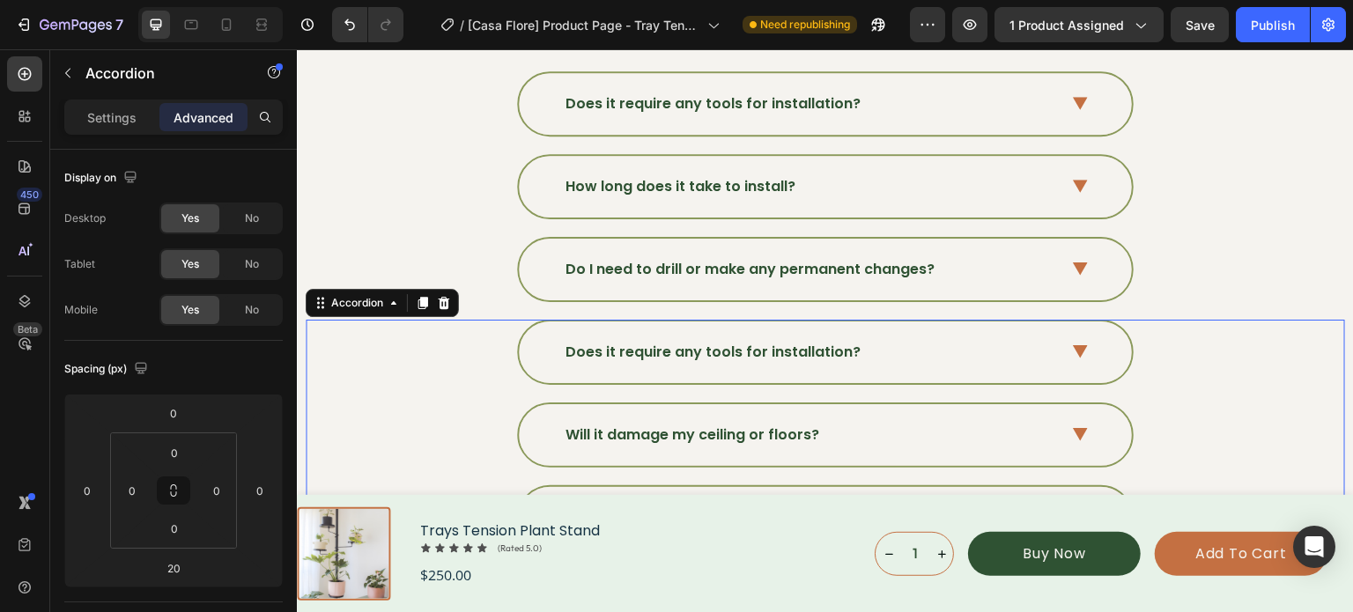
click at [1208, 338] on div "Does it require any tools for installation?" at bounding box center [824, 352] width 1037 height 65
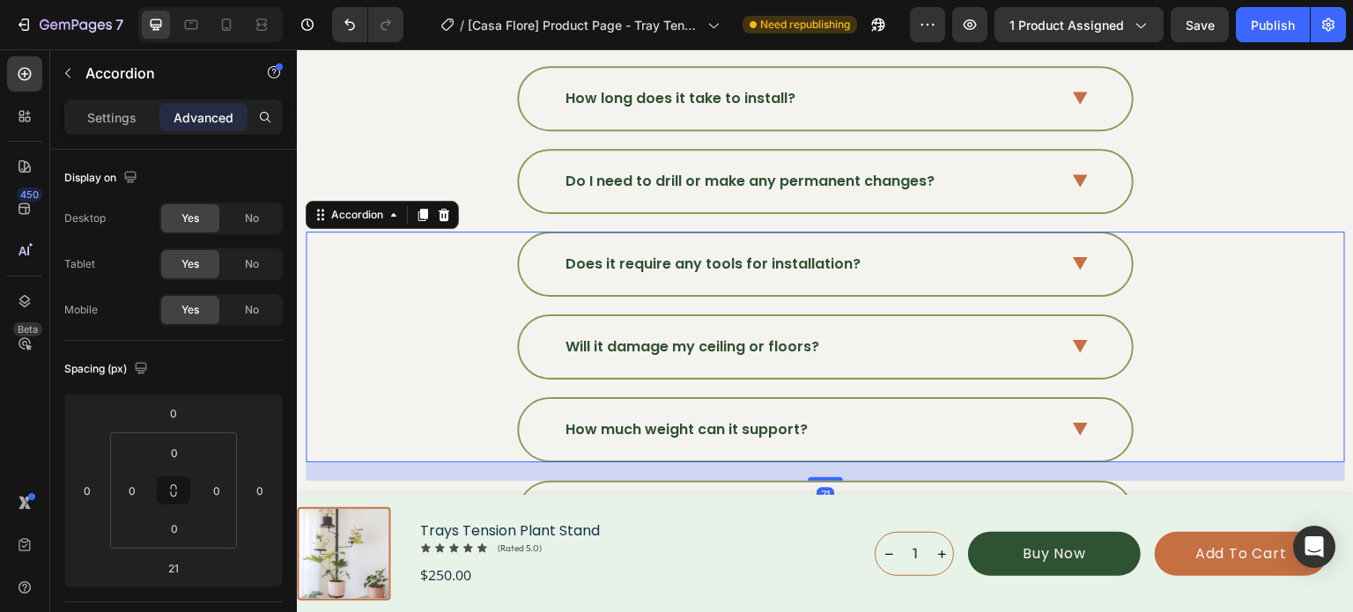
click at [1052, 253] on div "Does it require any tools for installation?" at bounding box center [825, 264] width 613 height 62
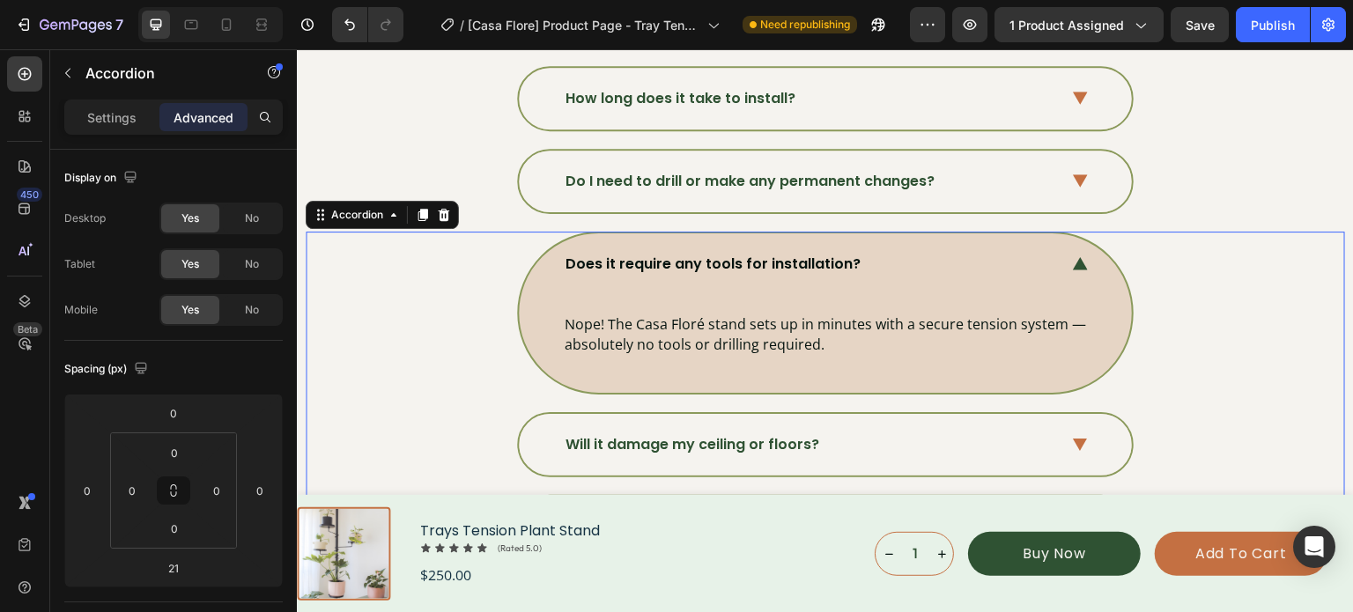
click at [791, 254] on p "Does it require any tools for installation?" at bounding box center [712, 264] width 295 height 21
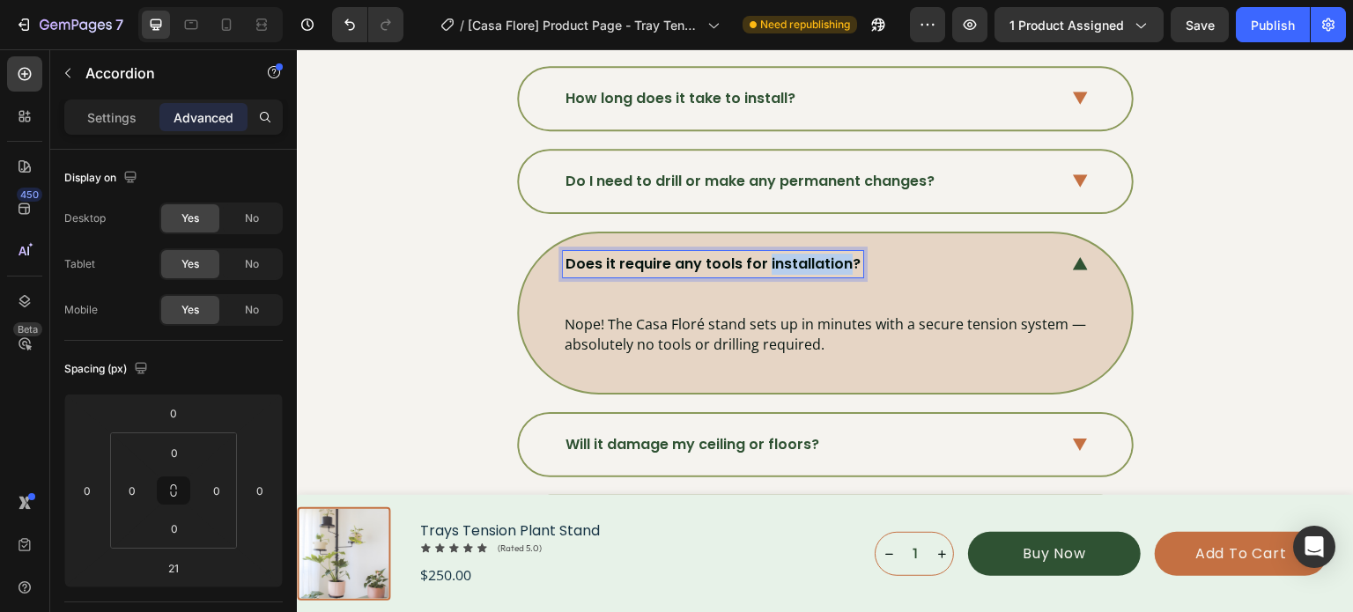
click at [791, 254] on p "Does it require any tools for installation?" at bounding box center [712, 264] width 295 height 21
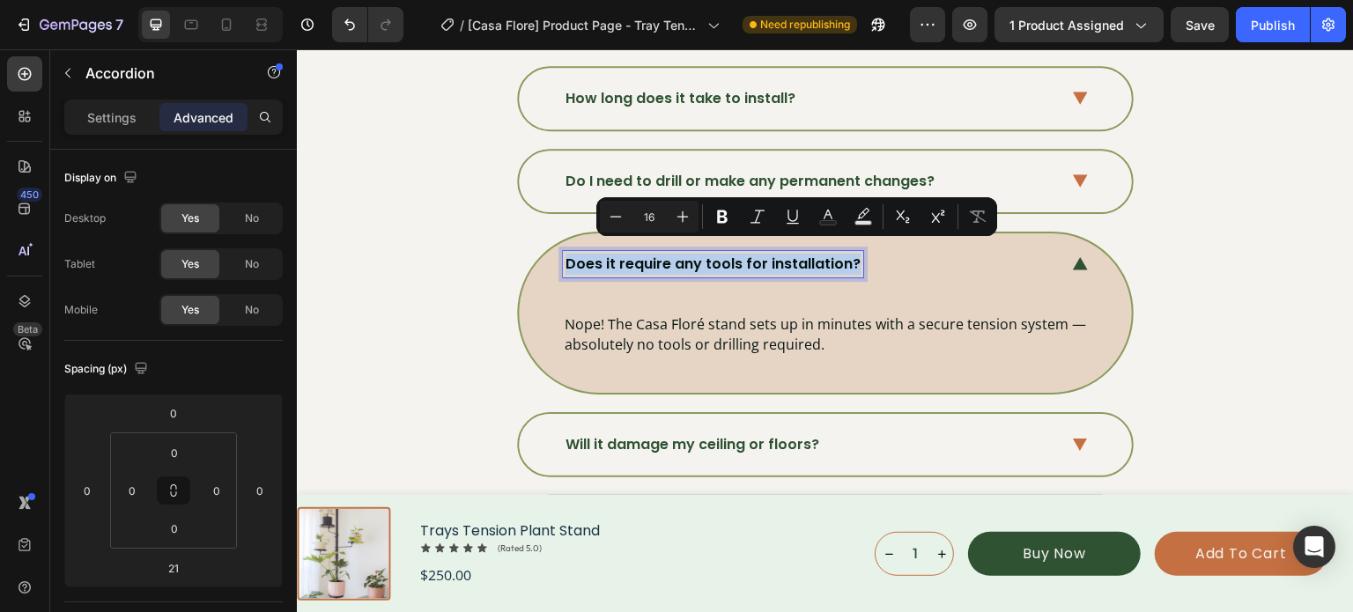
click at [791, 254] on p "Does it require any tools for installation?" at bounding box center [712, 264] width 295 height 21
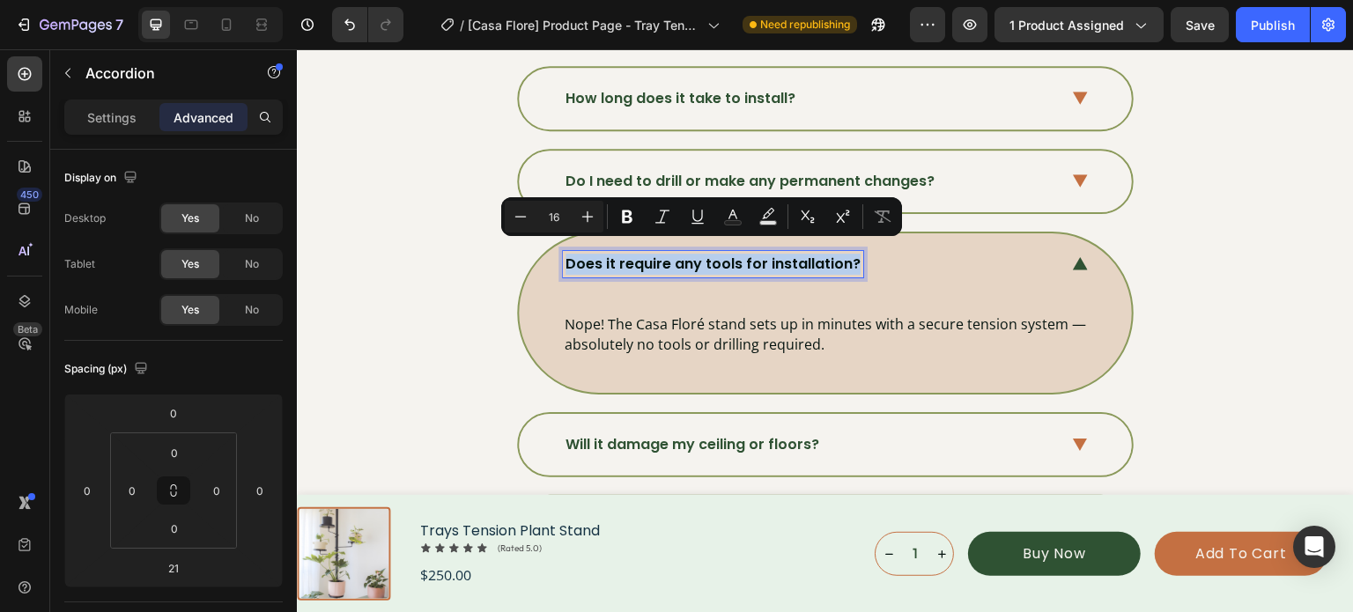
type input "12"
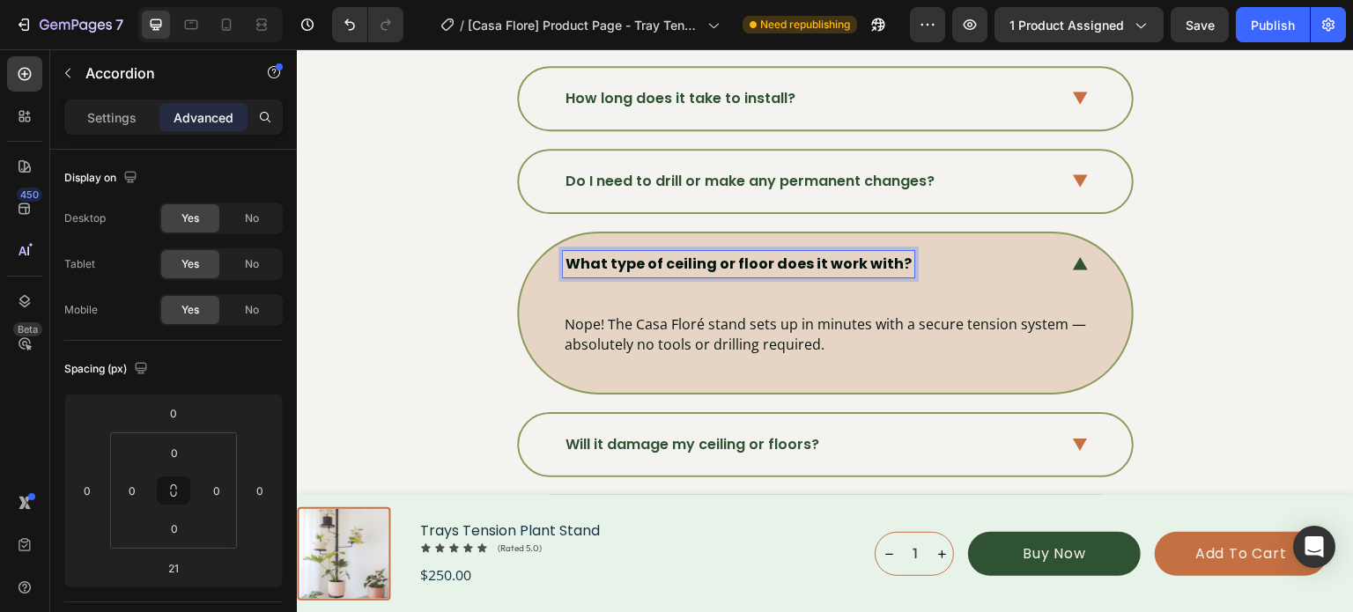
click at [602, 255] on strong "What type of ceiling or floor does it work with?" at bounding box center [738, 264] width 346 height 20
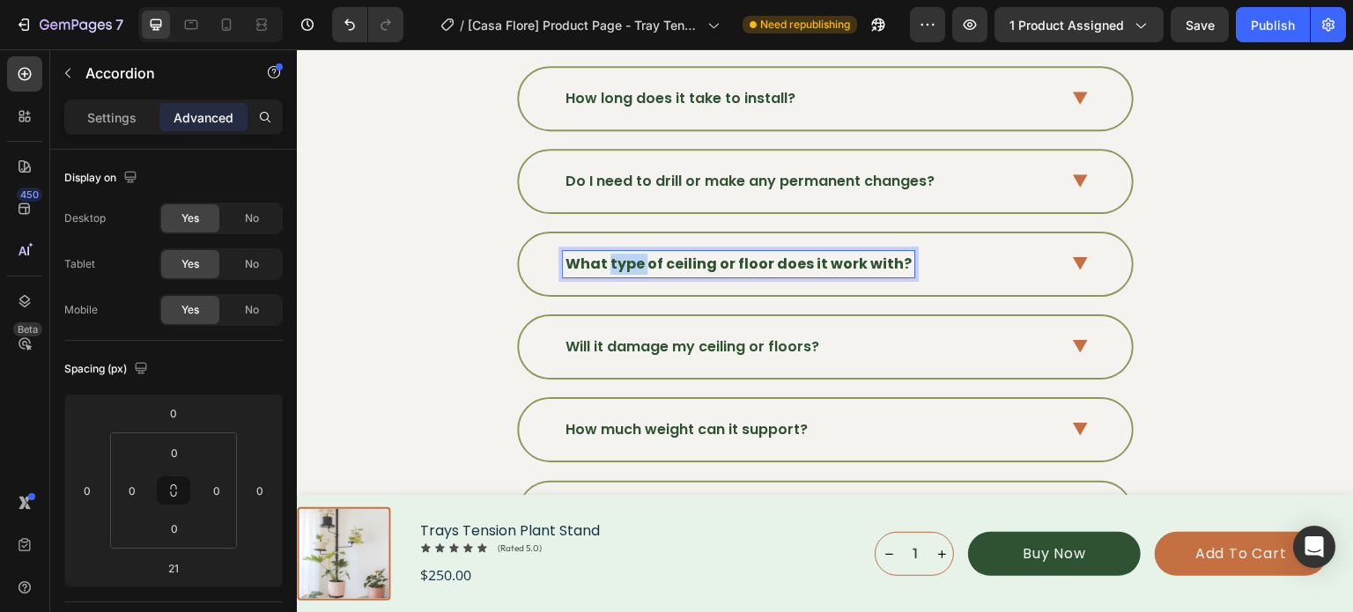
click at [602, 255] on strong "What type of ceiling or floor does it work with?" at bounding box center [738, 264] width 346 height 20
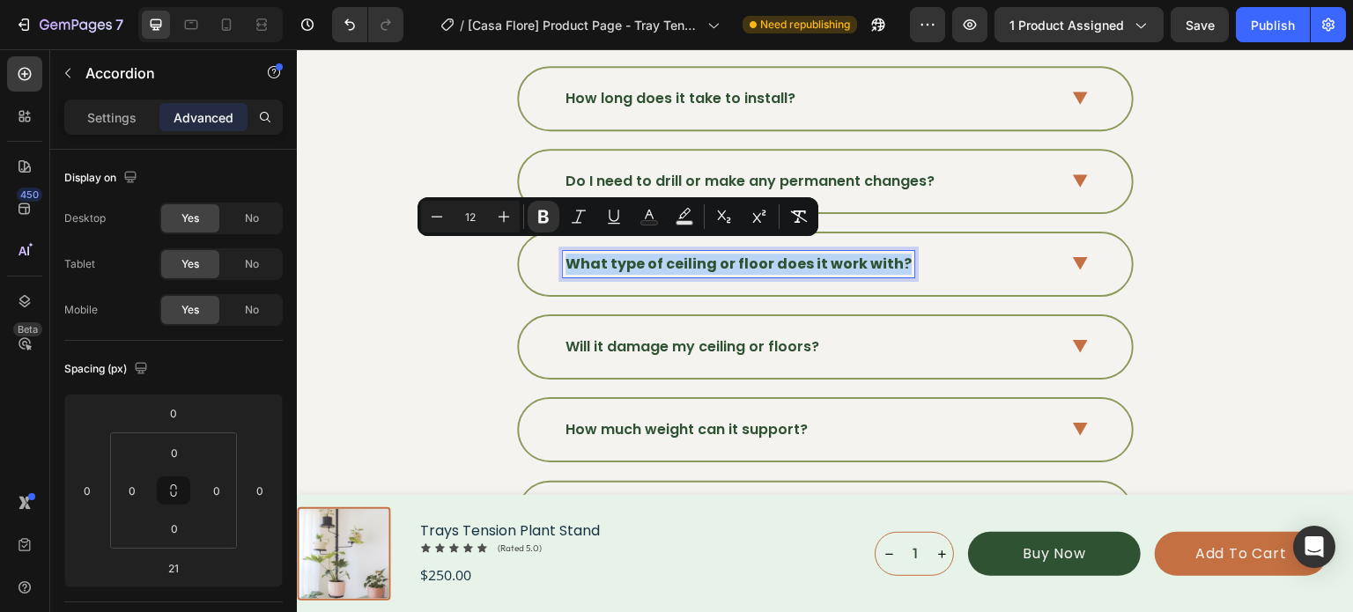
click at [602, 255] on strong "What type of ceiling or floor does it work with?" at bounding box center [738, 264] width 346 height 20
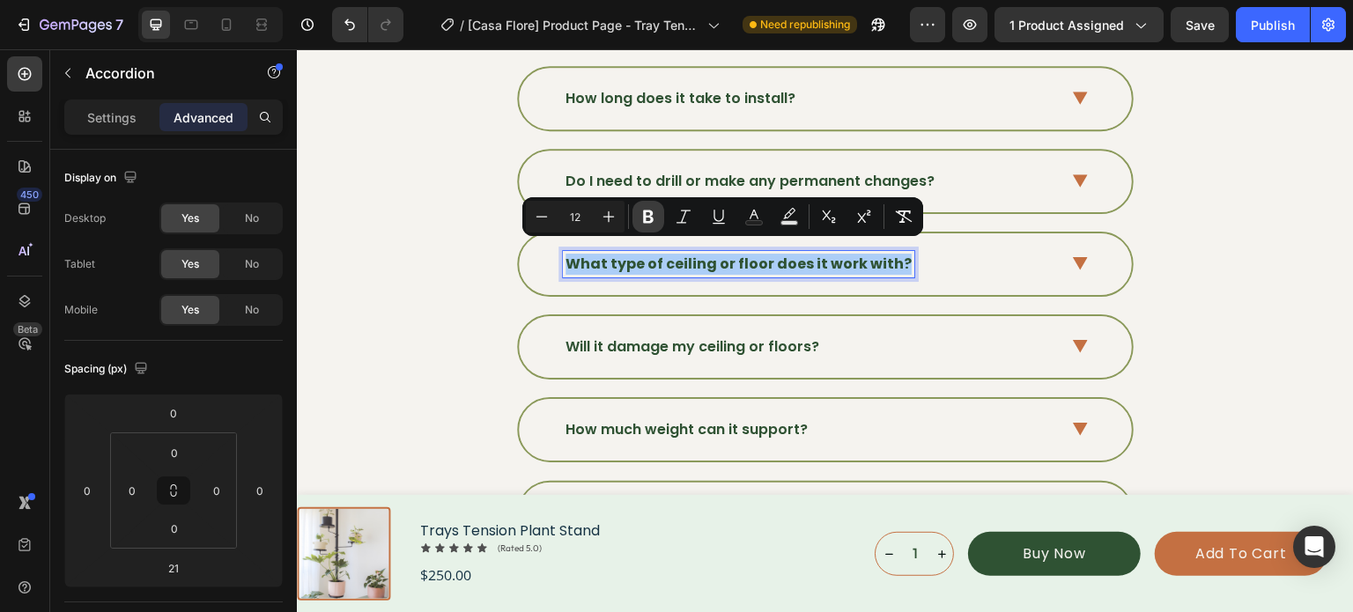
click at [649, 217] on icon "Editor contextual toolbar" at bounding box center [648, 216] width 11 height 13
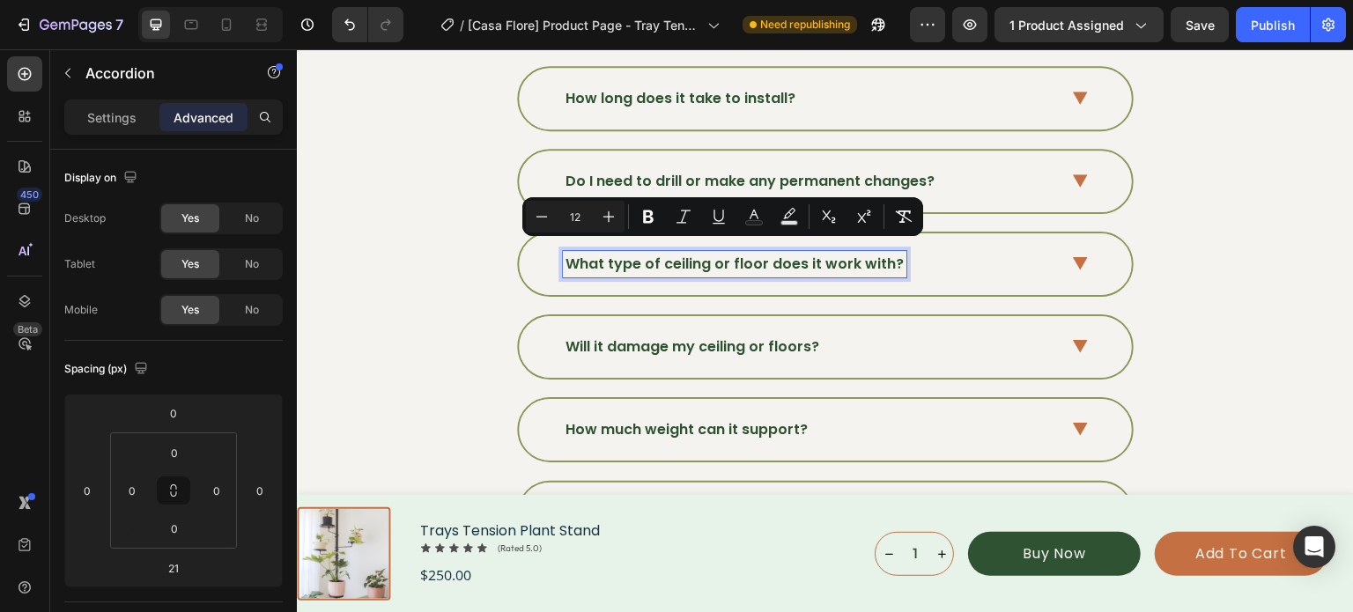
click at [1073, 257] on icon at bounding box center [1080, 263] width 15 height 13
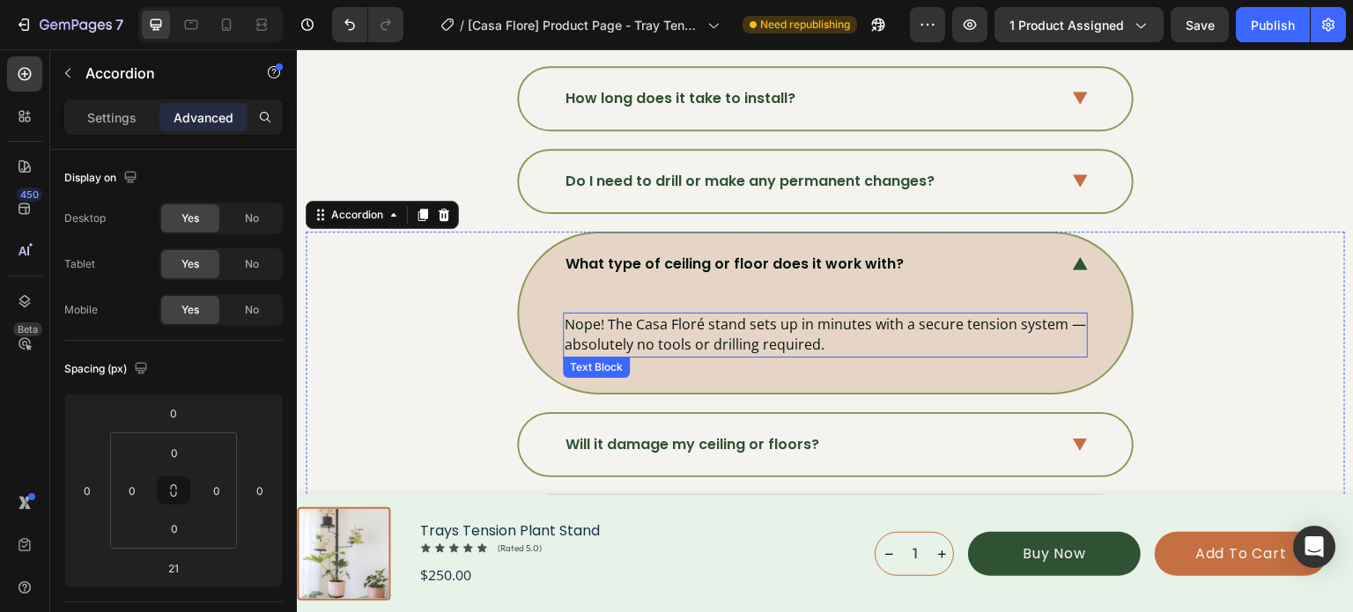
click at [615, 314] on p "Nope! The Casa Floré stand sets up in minutes with a secure tension system — ab…" at bounding box center [825, 334] width 521 height 41
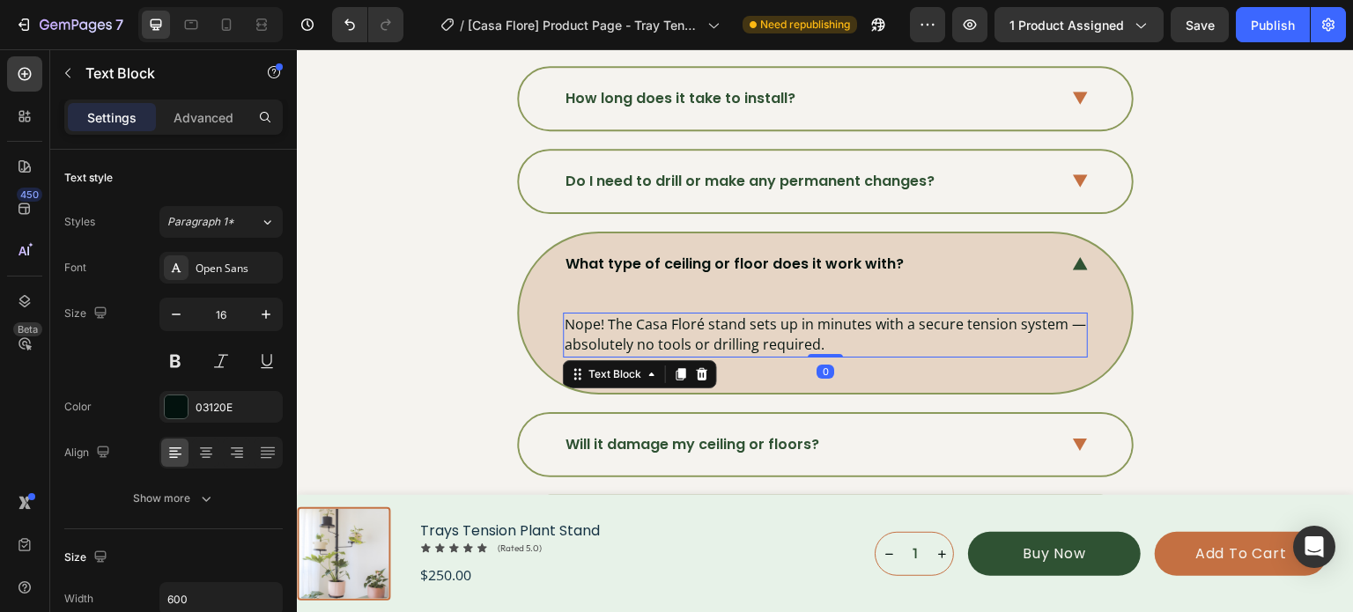
click at [615, 314] on p "Nope! The Casa Floré stand sets up in minutes with a secure tension system — ab…" at bounding box center [825, 334] width 521 height 41
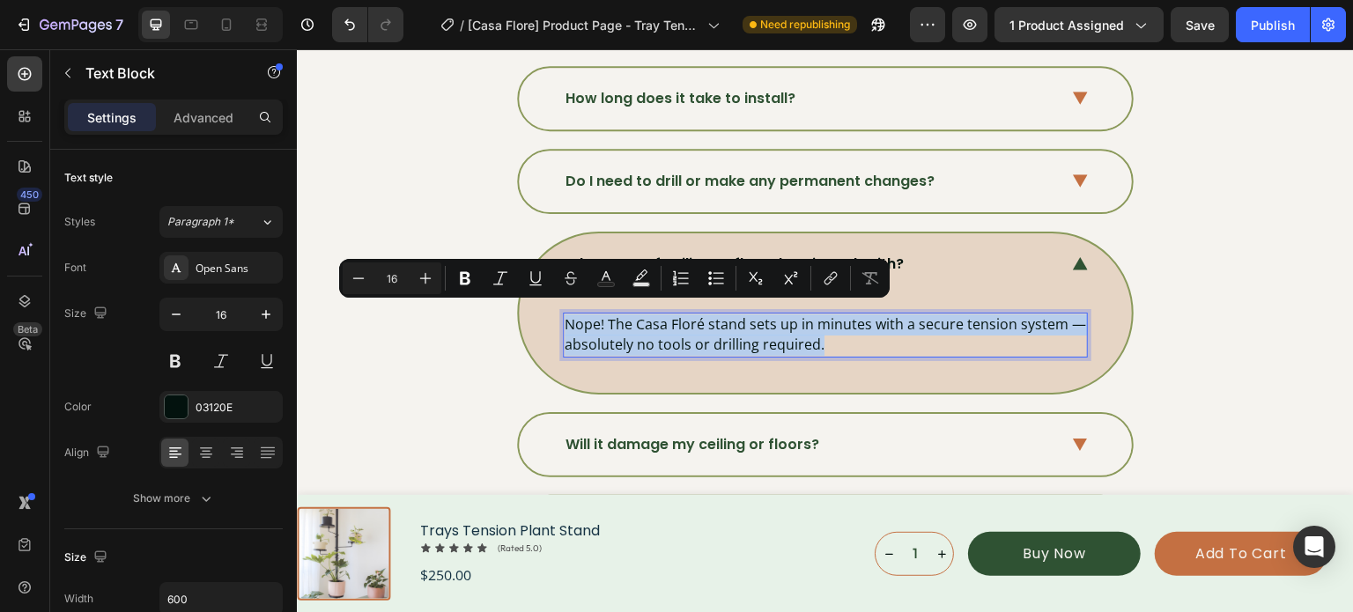
click at [615, 314] on p "Nope! The Casa Floré stand sets up in minutes with a secure tension system — ab…" at bounding box center [825, 334] width 521 height 41
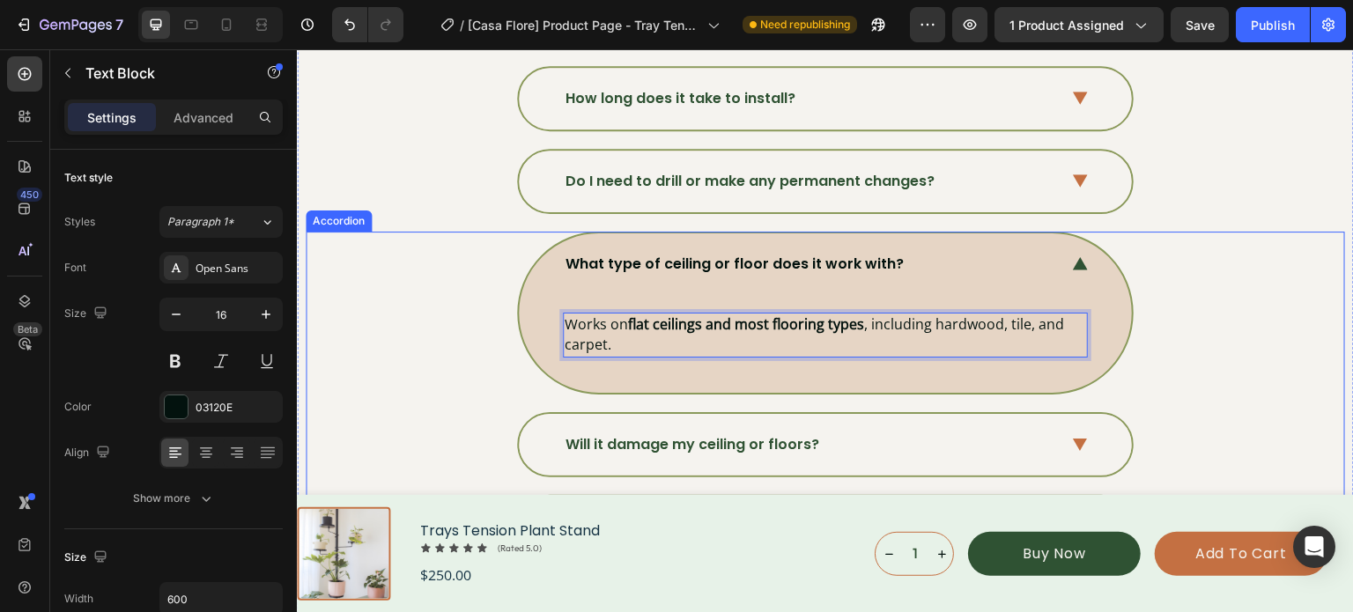
click at [1219, 272] on div "What type of ceiling or floor does it work with? Works on flat ceilings and mos…" at bounding box center [824, 313] width 1037 height 163
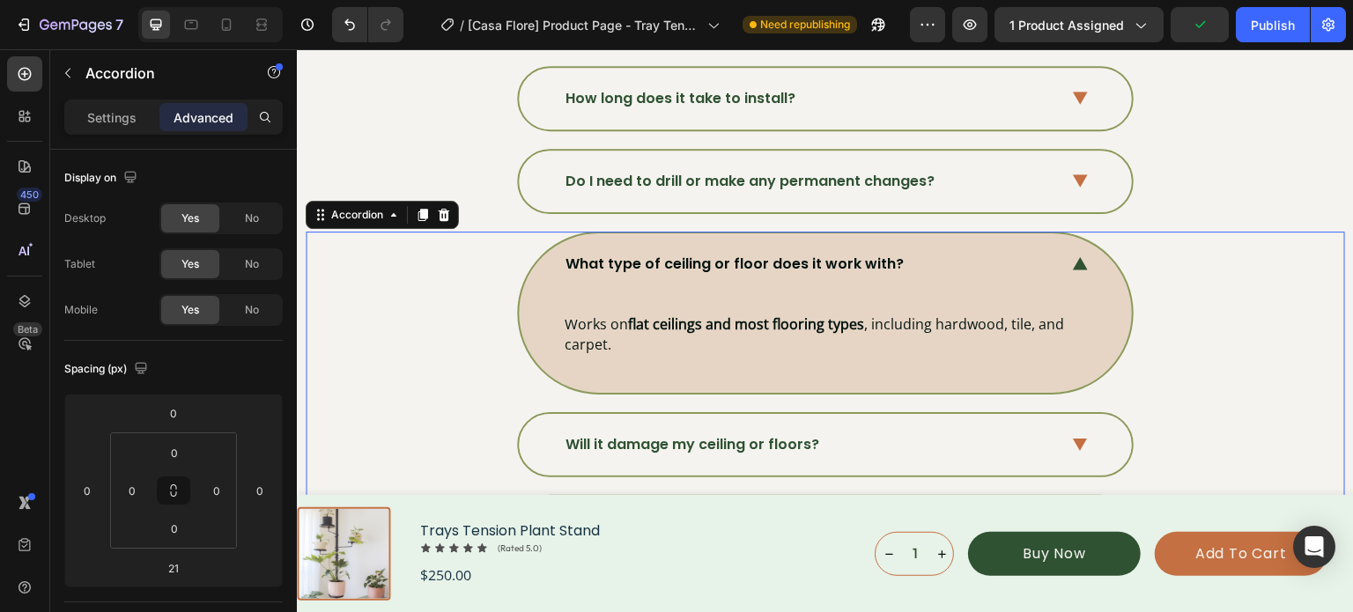
click at [1076, 260] on icon at bounding box center [1080, 263] width 15 height 13
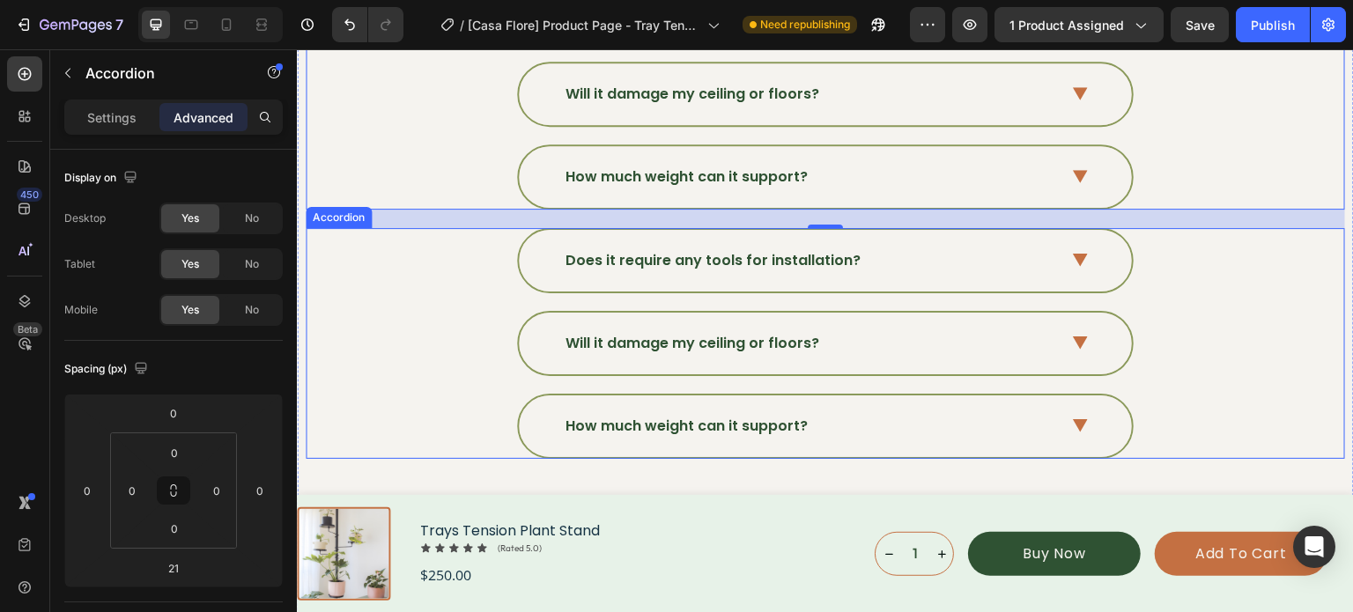
scroll to position [6151, 0]
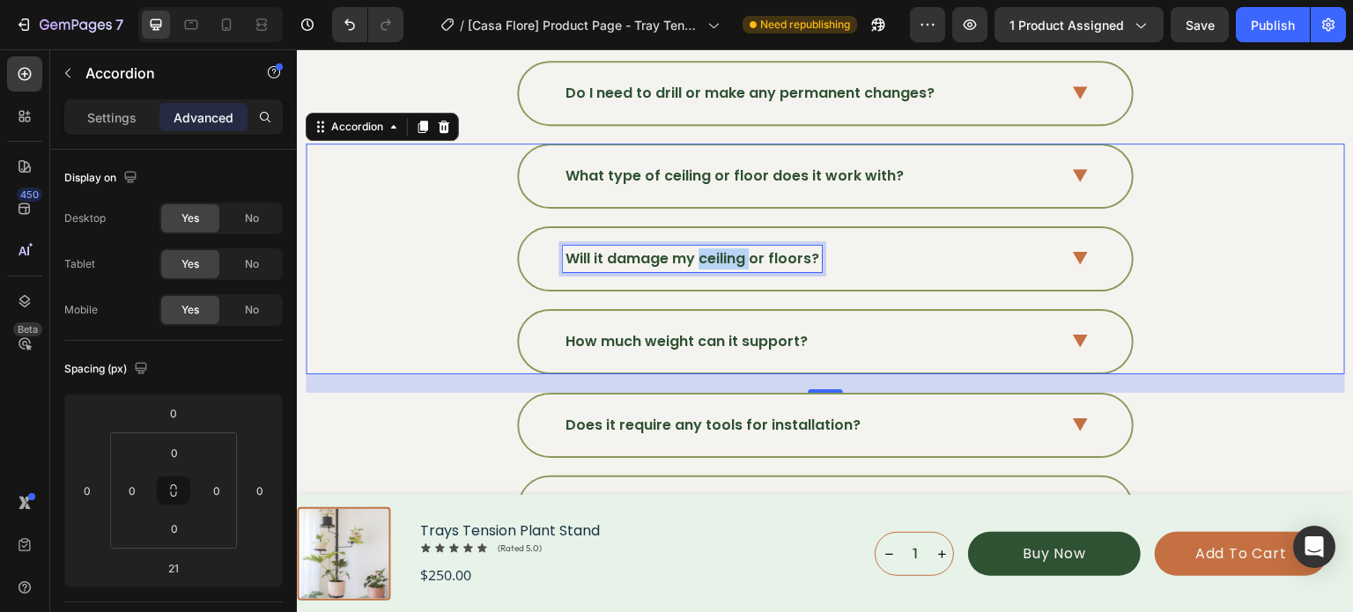
click at [699, 254] on p "Will it damage my ceiling or floors?" at bounding box center [692, 258] width 254 height 21
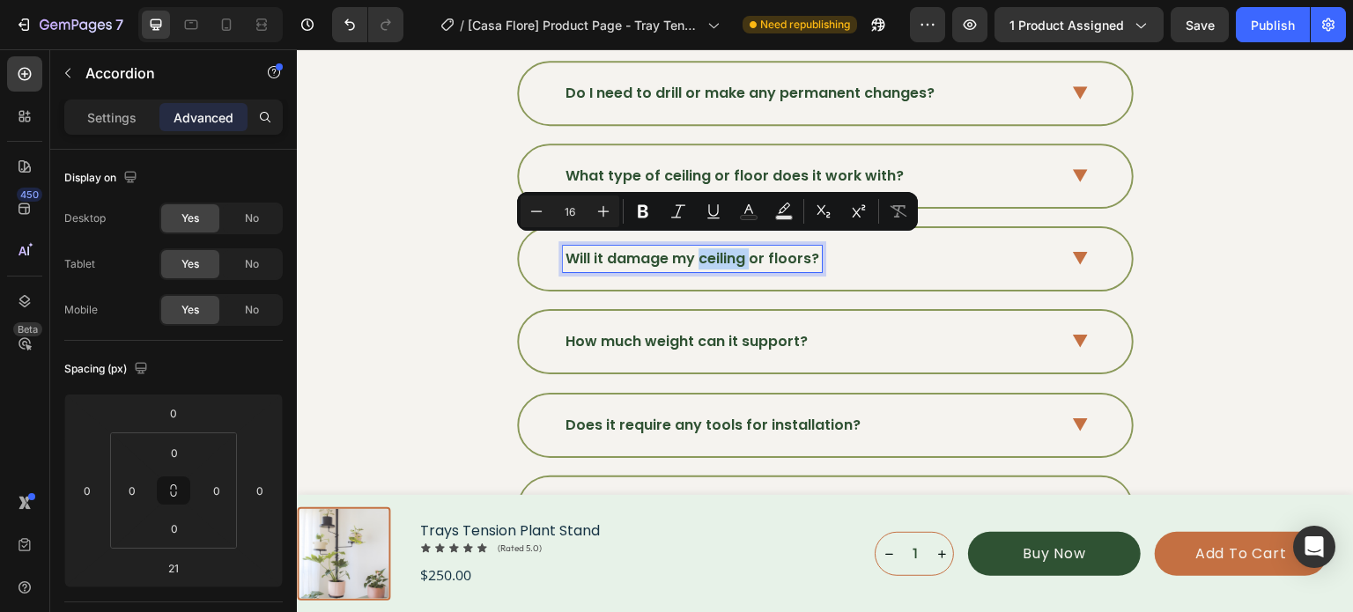
click at [699, 254] on p "Will it damage my ceiling or floors?" at bounding box center [692, 258] width 254 height 21
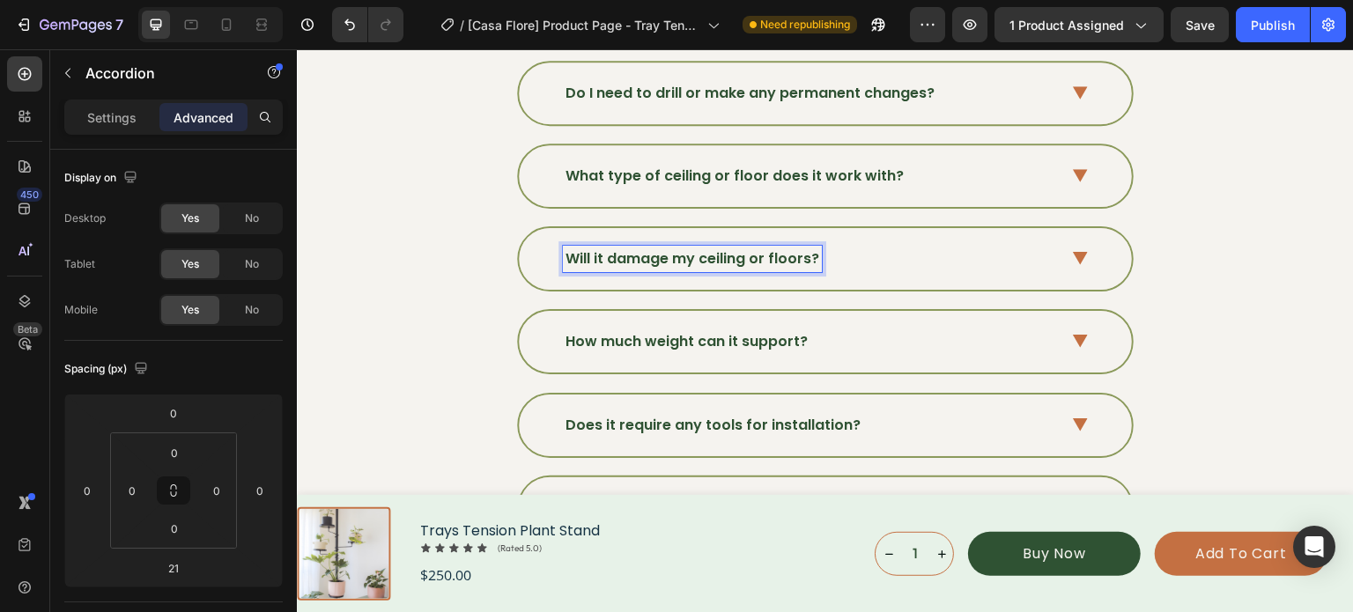
click at [705, 253] on p "Will it damage my ceiling or floors?" at bounding box center [692, 258] width 254 height 21
click at [705, 253] on strong "What if my ceiling is higher or lower than standard?" at bounding box center [759, 258] width 388 height 20
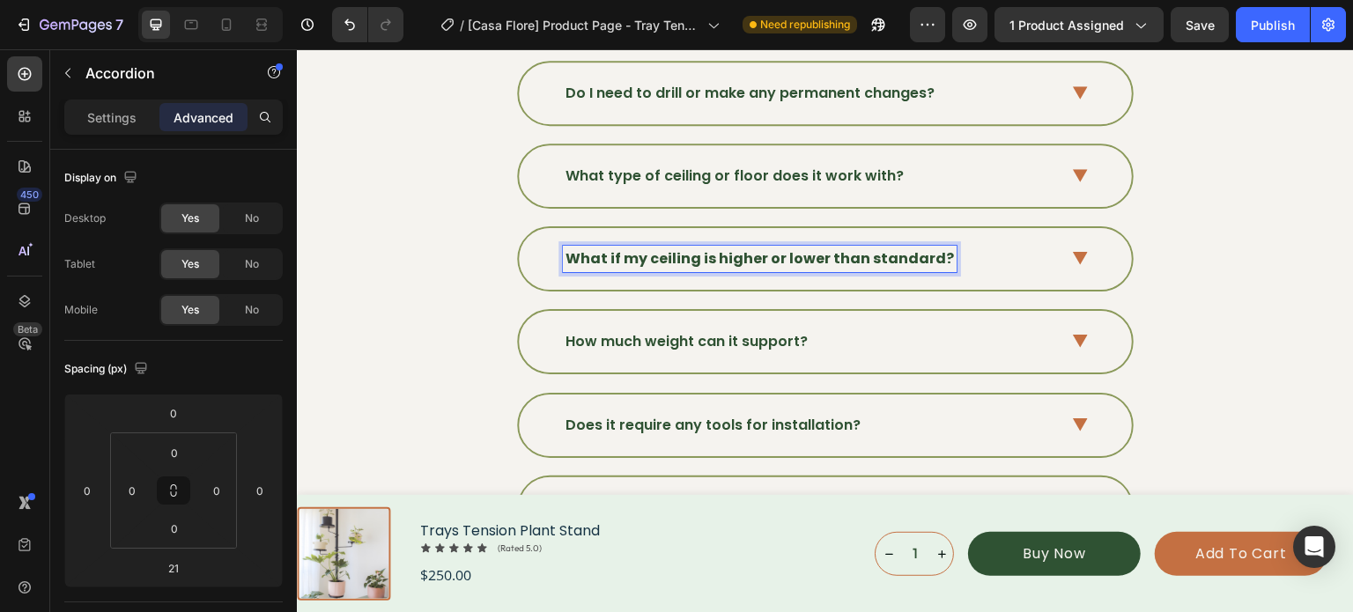
click at [705, 253] on strong "What if my ceiling is higher or lower than standard?" at bounding box center [759, 258] width 388 height 20
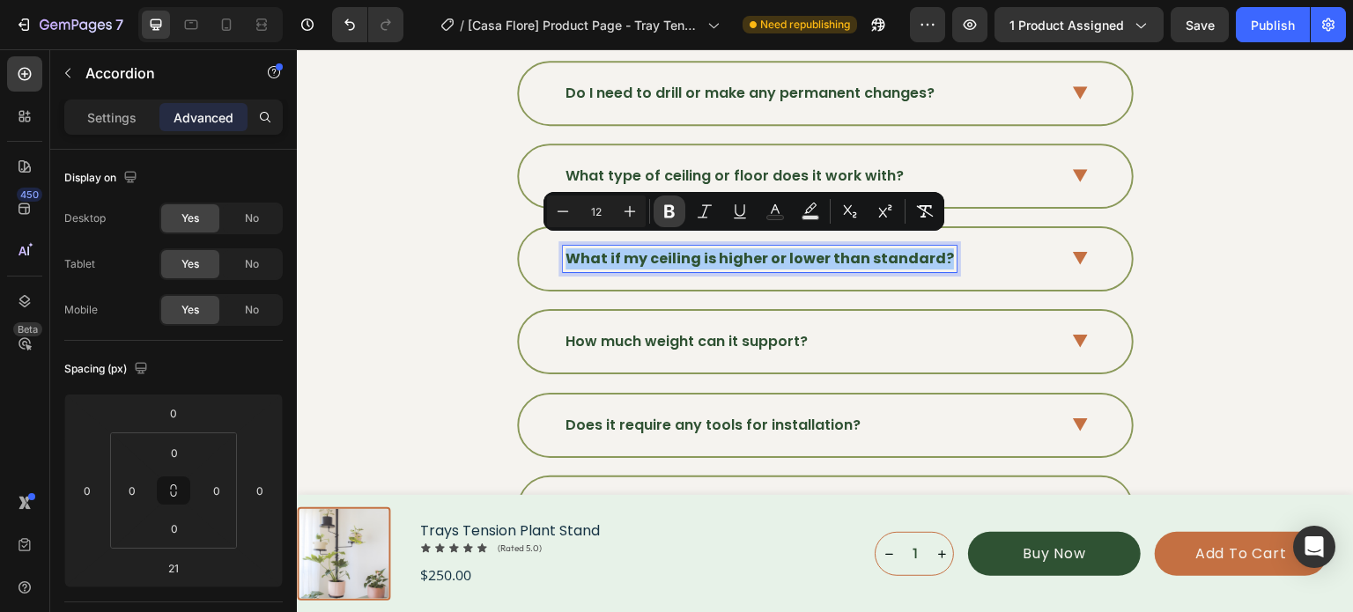
click at [658, 217] on button "Bold" at bounding box center [669, 212] width 32 height 32
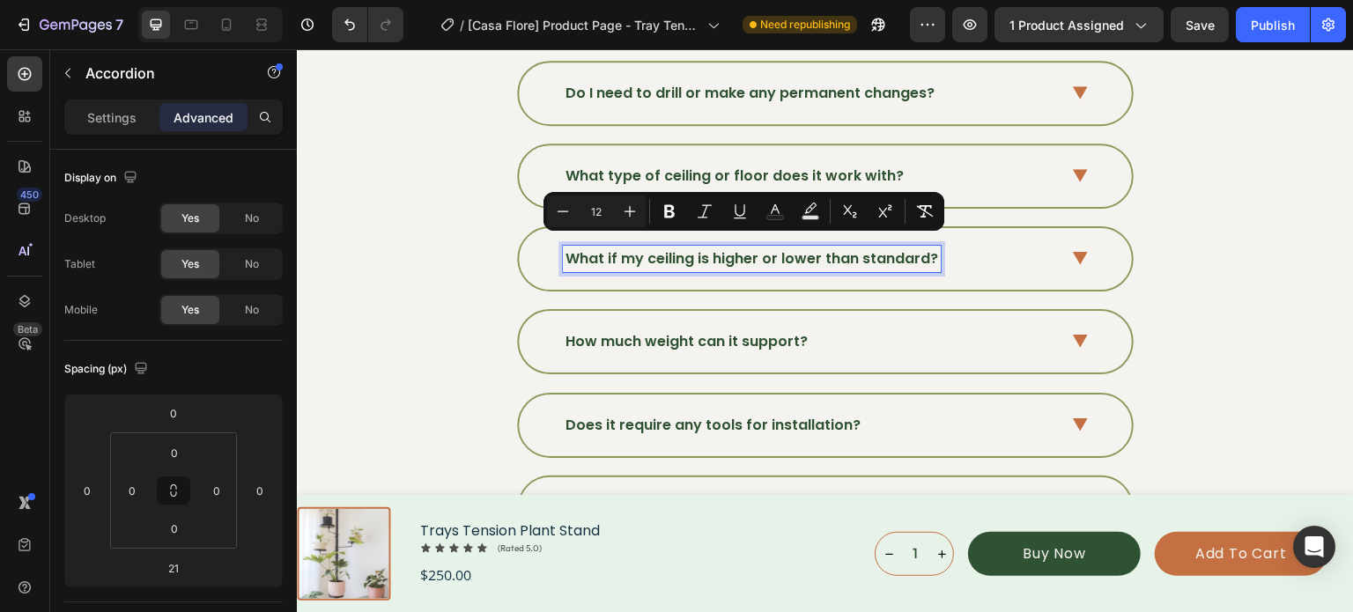
click at [1073, 255] on span at bounding box center [1080, 258] width 15 height 15
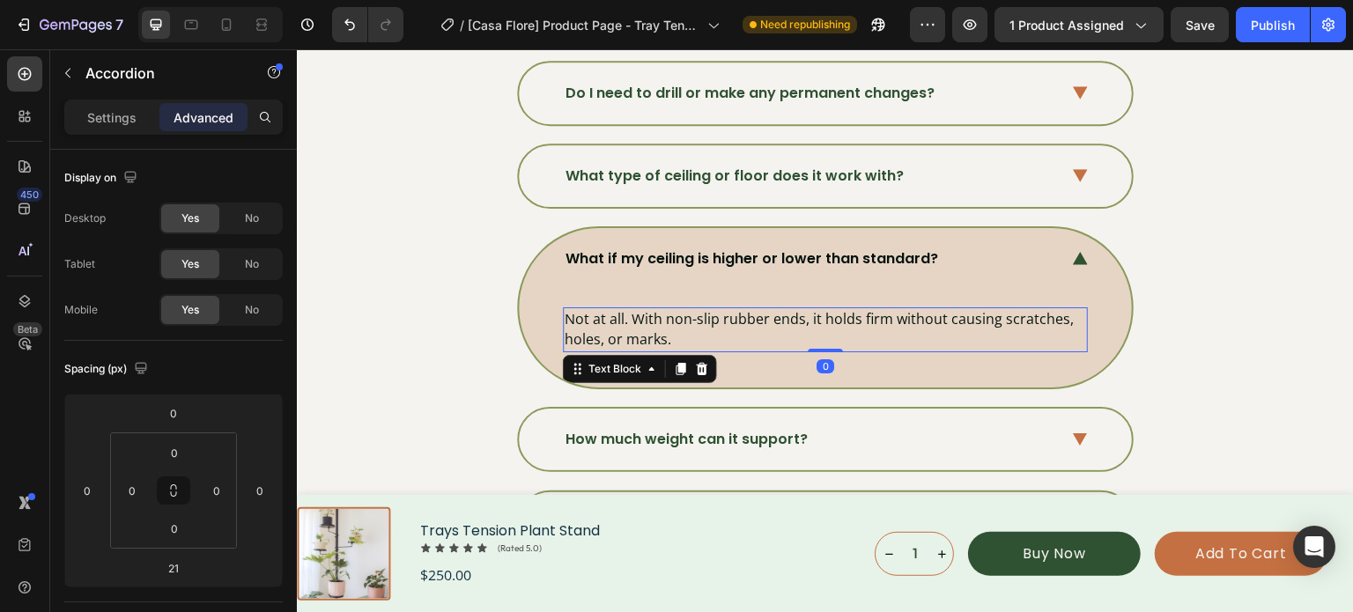
click at [794, 309] on p "Not at all. With non-slip rubber ends, it holds firm without causing scratches,…" at bounding box center [825, 329] width 521 height 41
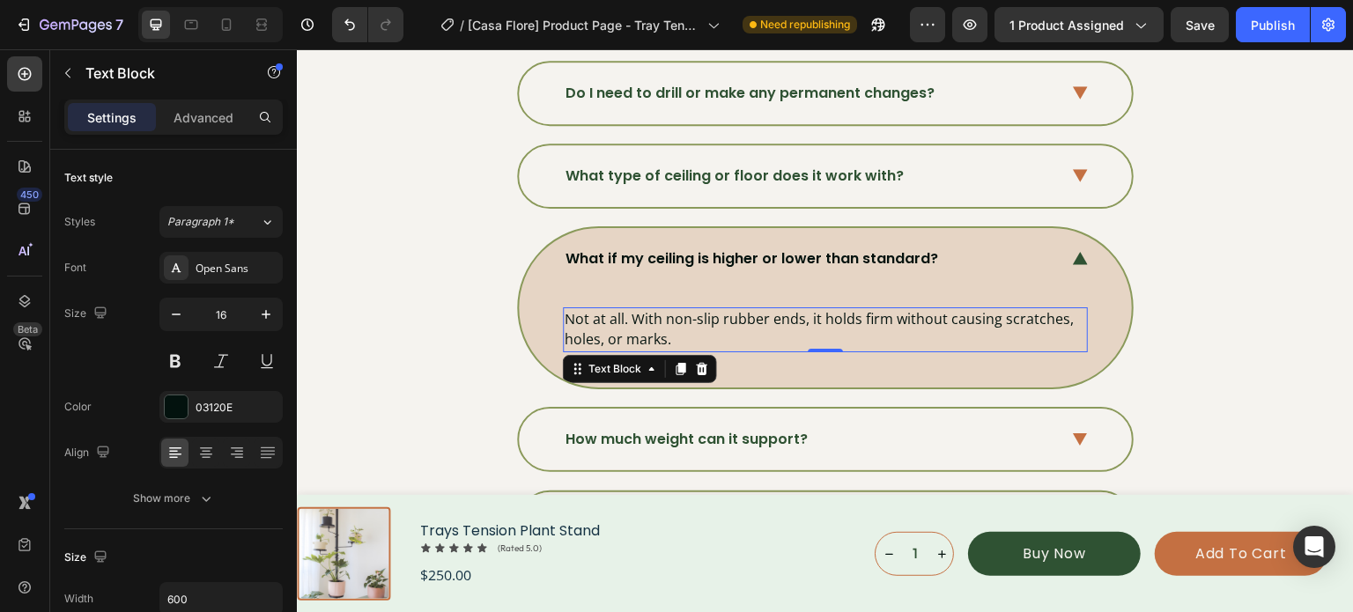
click at [764, 327] on p "Not at all. With non-slip rubber ends, it holds firm without causing scratches,…" at bounding box center [825, 329] width 521 height 41
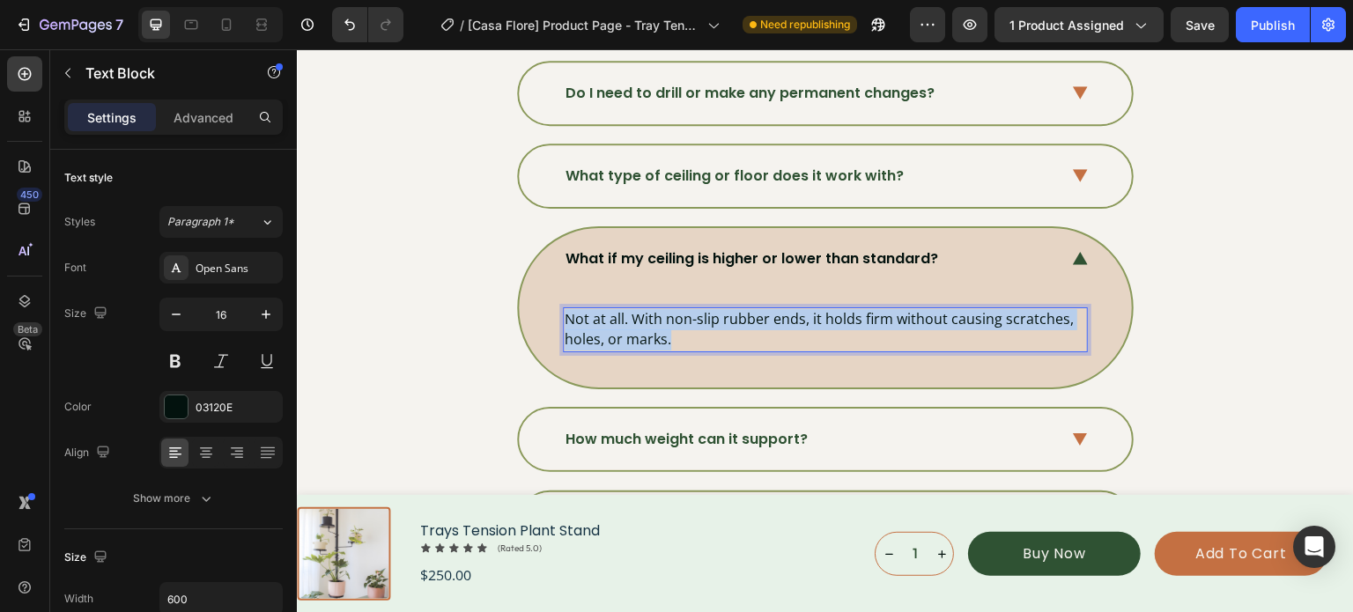
click at [764, 327] on p "Not at all. With non-slip rubber ends, it holds firm without causing scratches,…" at bounding box center [825, 329] width 521 height 41
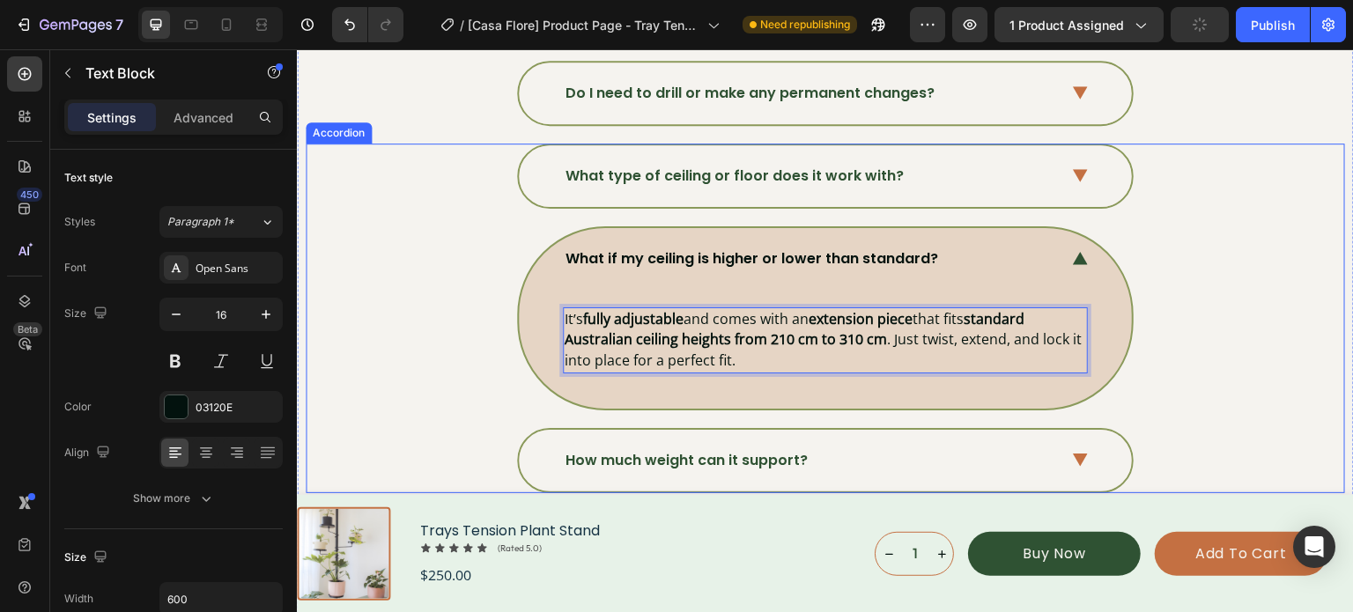
click at [1189, 255] on div "What if my ceiling is higher or lower than standard? It’s fully adjustable and …" at bounding box center [824, 318] width 1037 height 184
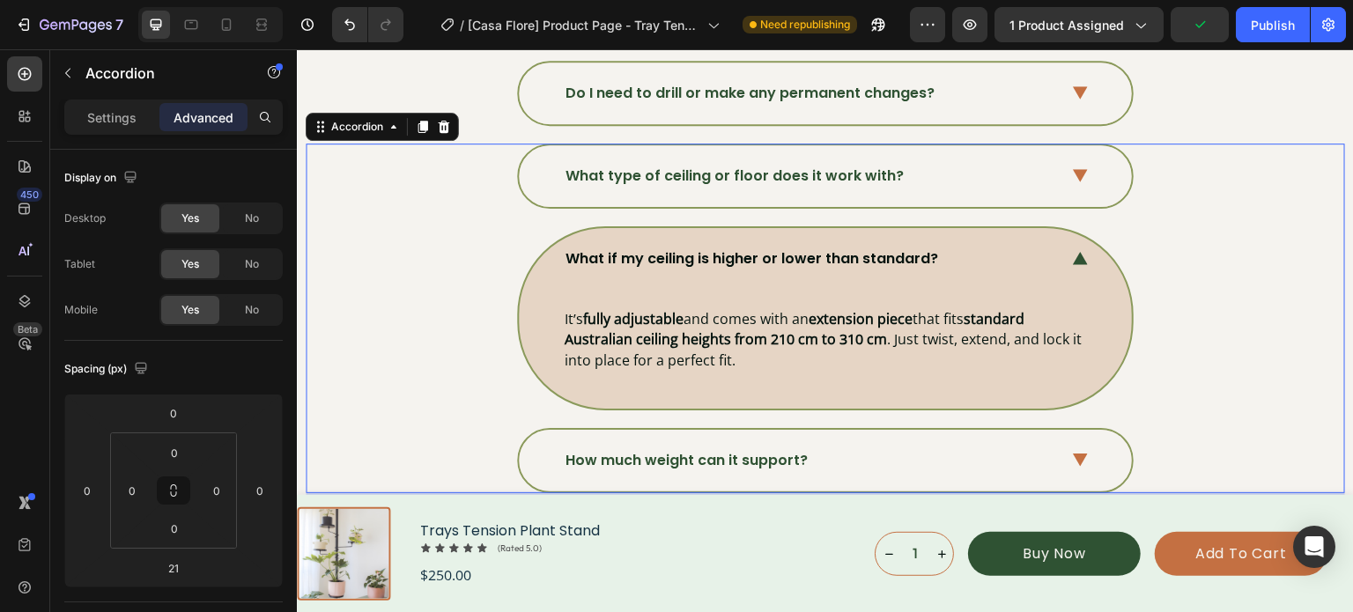
click at [1073, 252] on icon at bounding box center [1080, 258] width 15 height 13
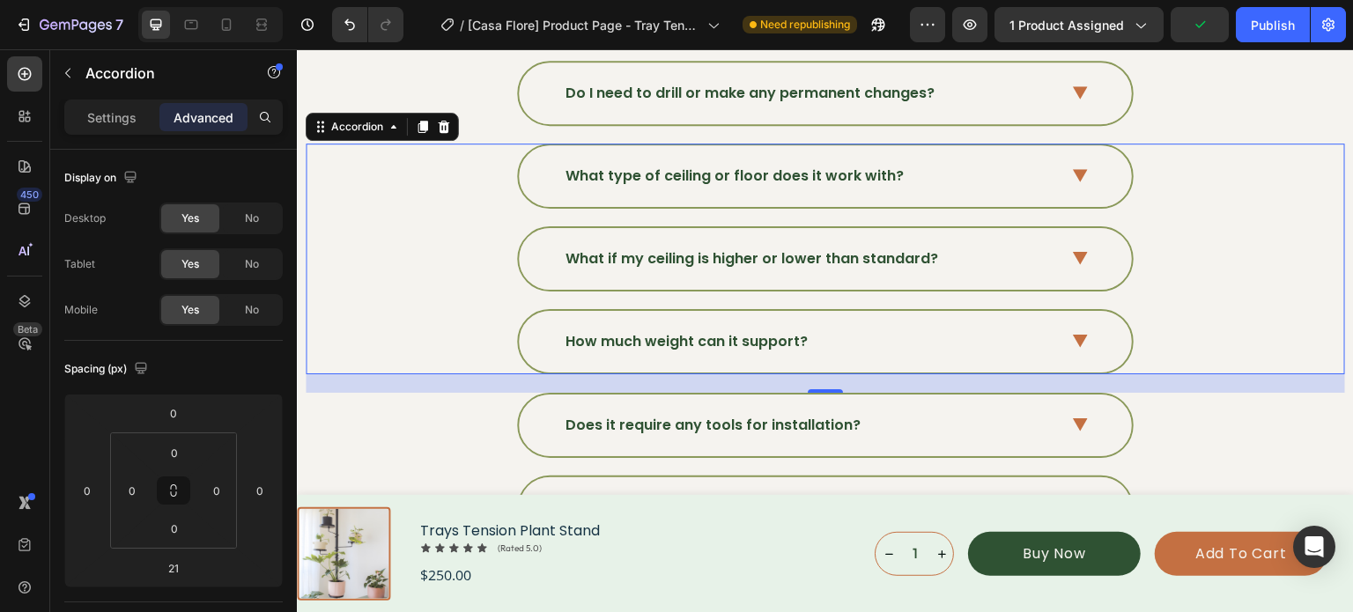
scroll to position [6239, 0]
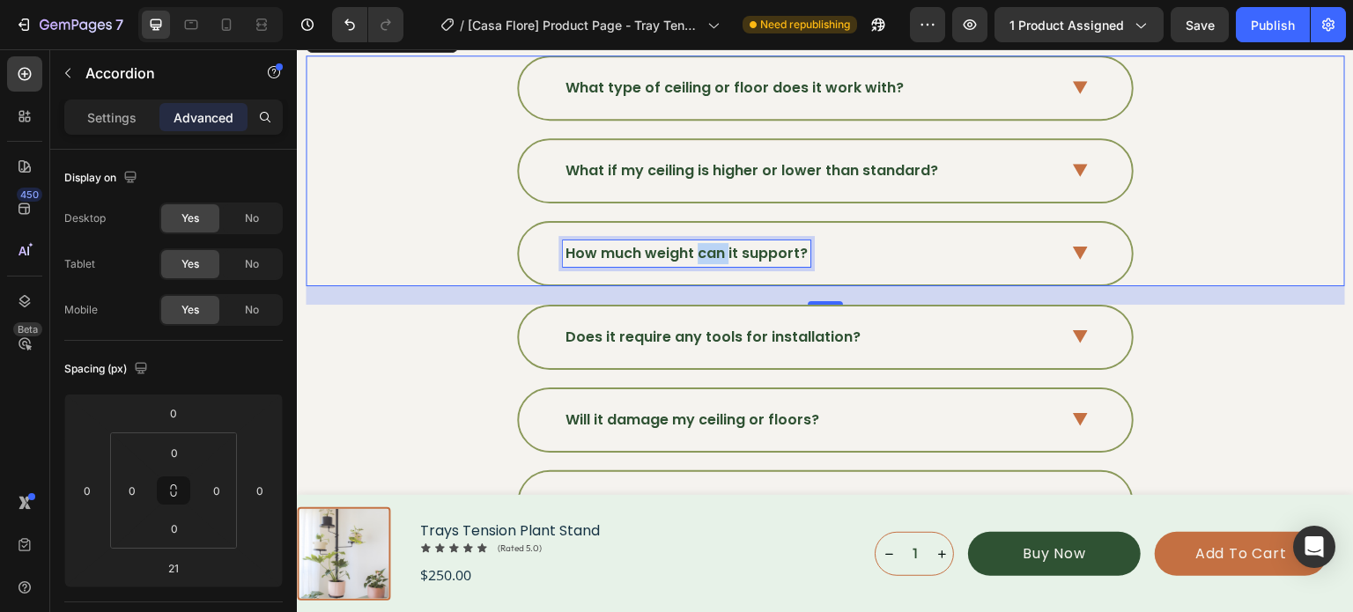
click at [699, 243] on p "How much weight can it support?" at bounding box center [686, 253] width 242 height 21
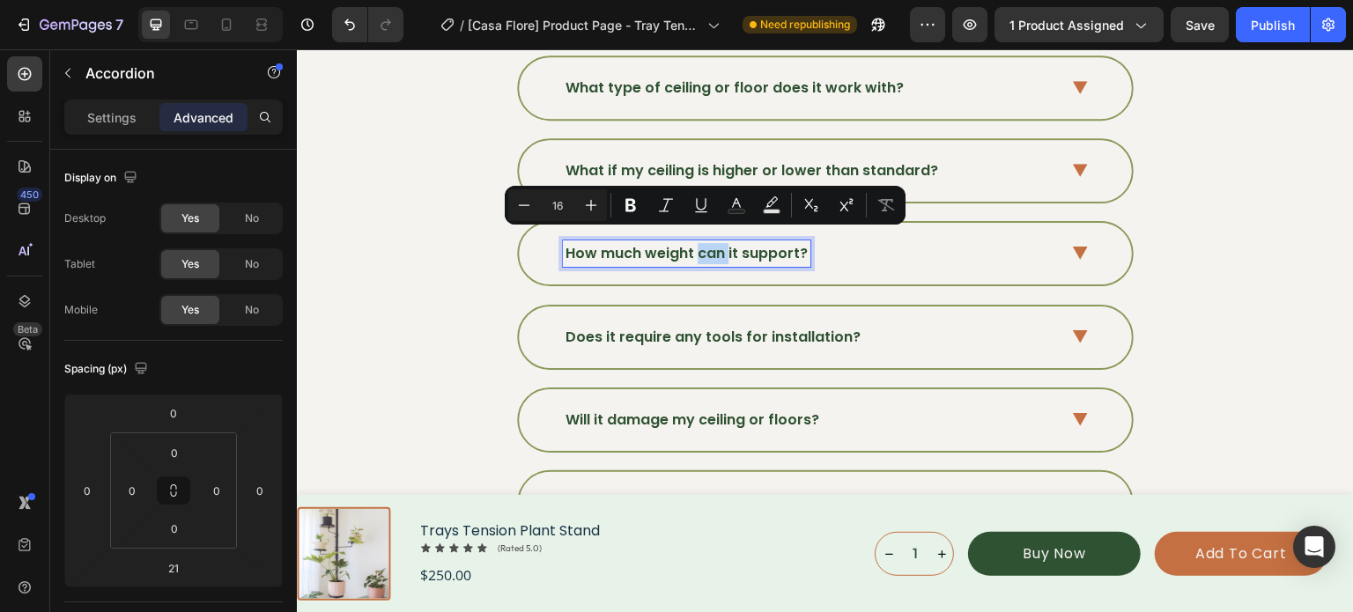
click at [699, 243] on p "How much weight can it support?" at bounding box center [686, 253] width 242 height 21
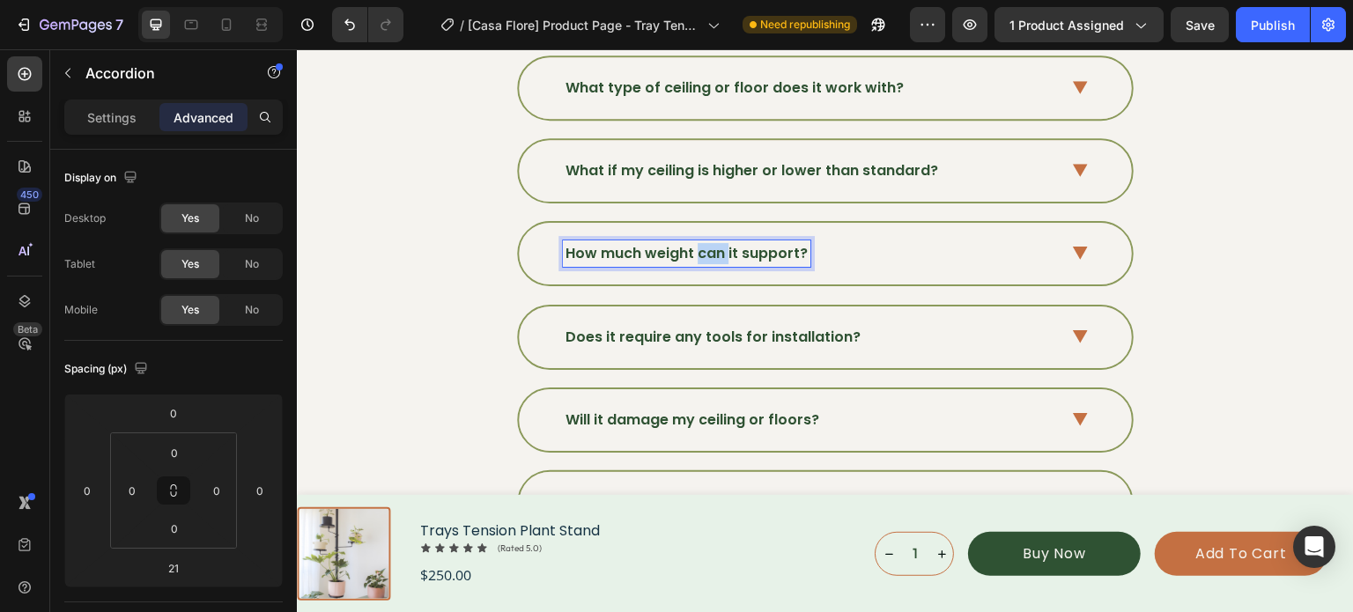
click at [699, 243] on p "How much weight can it support?" at bounding box center [686, 253] width 242 height 21
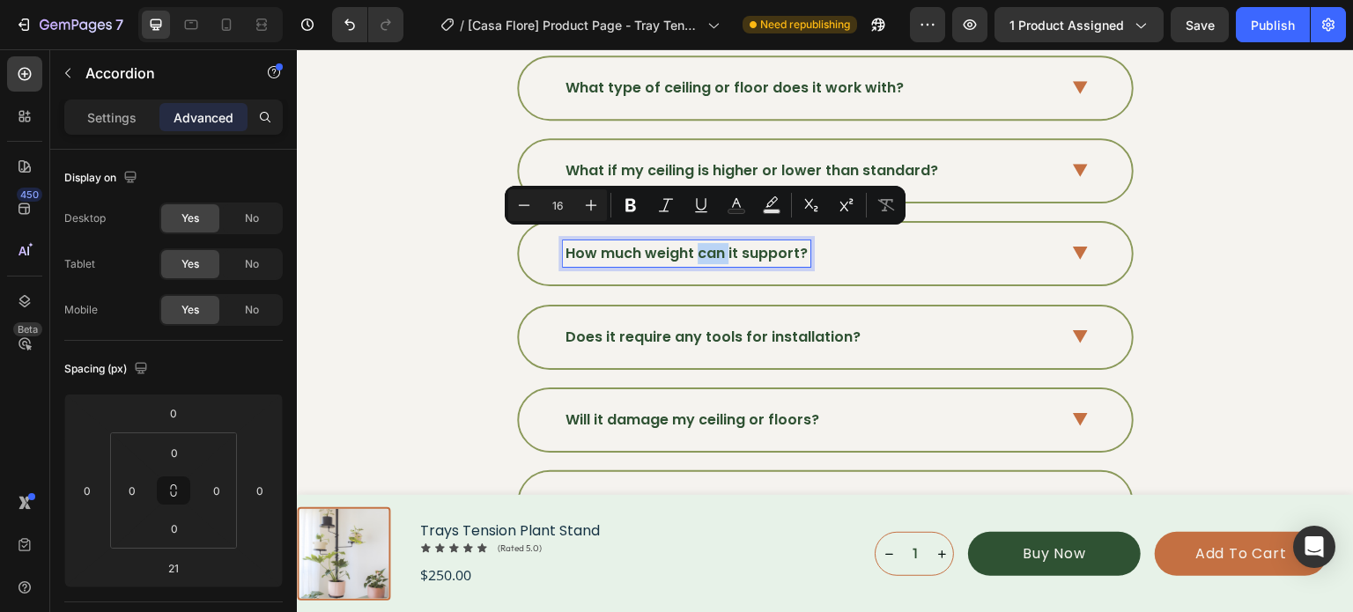
click at [699, 243] on p "How much weight can it support?" at bounding box center [686, 253] width 242 height 21
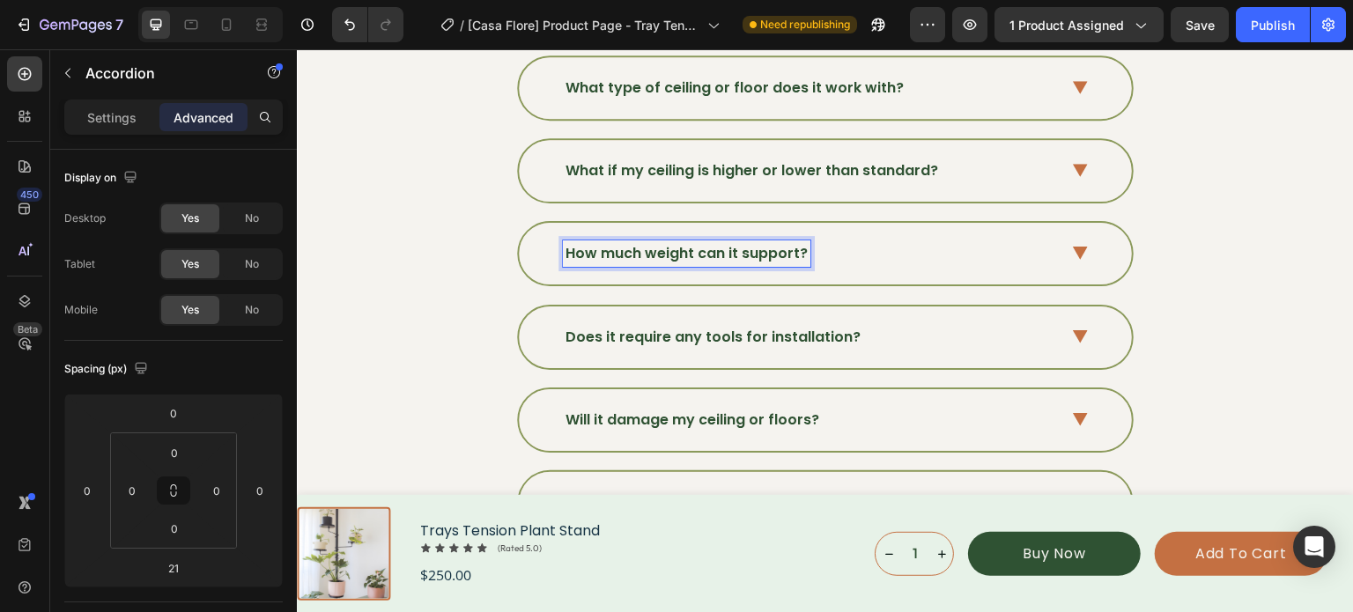
click at [698, 243] on p "How much weight can it support?" at bounding box center [686, 253] width 242 height 21
click at [698, 243] on strong "Will it damage my ceiling or floors?" at bounding box center [697, 253] width 264 height 20
click at [628, 243] on strong "Will it damage my ceiling or floors?" at bounding box center [697, 253] width 264 height 20
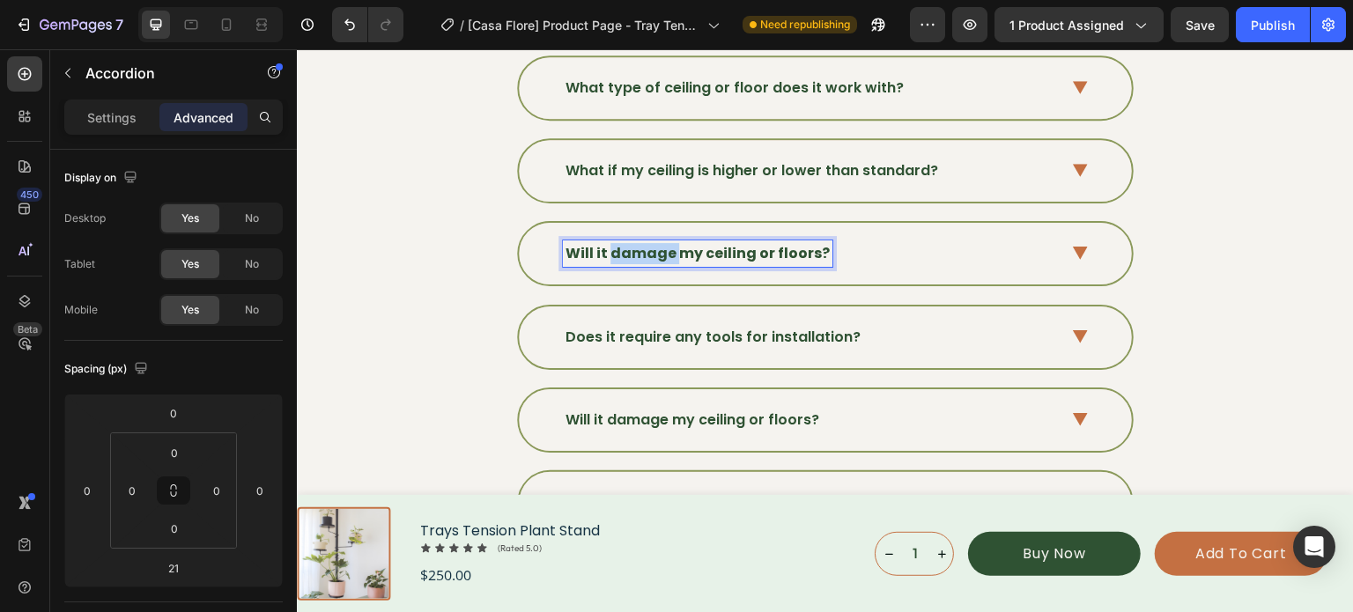
click at [628, 243] on strong "Will it damage my ceiling or floors?" at bounding box center [697, 253] width 264 height 20
click at [629, 243] on strong "Will it damage my ceiling or floors?" at bounding box center [697, 253] width 264 height 20
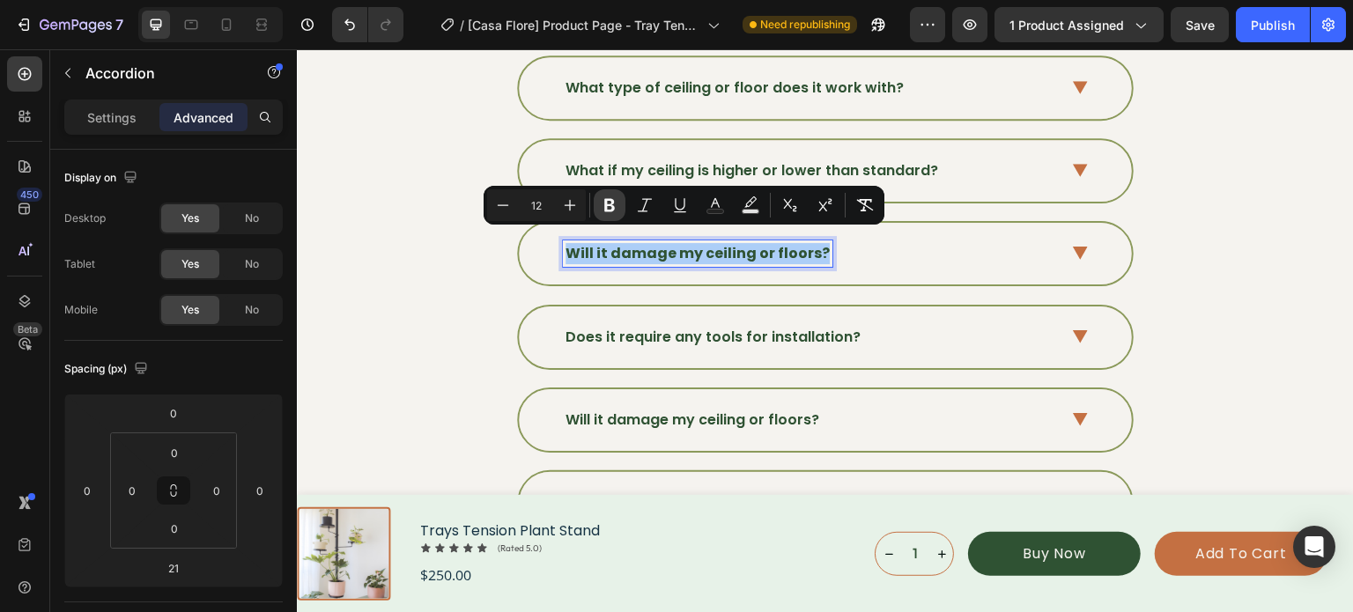
click at [602, 210] on icon "Editor contextual toolbar" at bounding box center [610, 205] width 18 height 18
click at [1058, 243] on div "Will it damage my ceiling or floors?" at bounding box center [825, 254] width 613 height 62
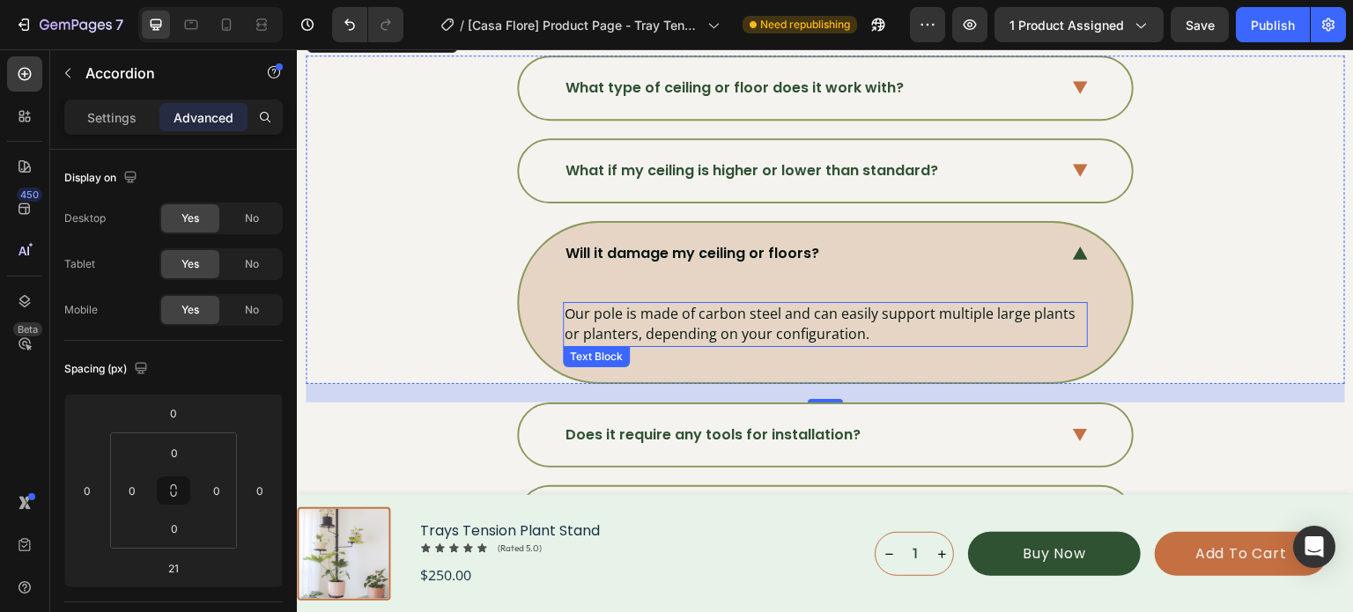
click at [646, 315] on p "Our pole is made of carbon steel and can easily support multiple large plants o…" at bounding box center [825, 324] width 521 height 41
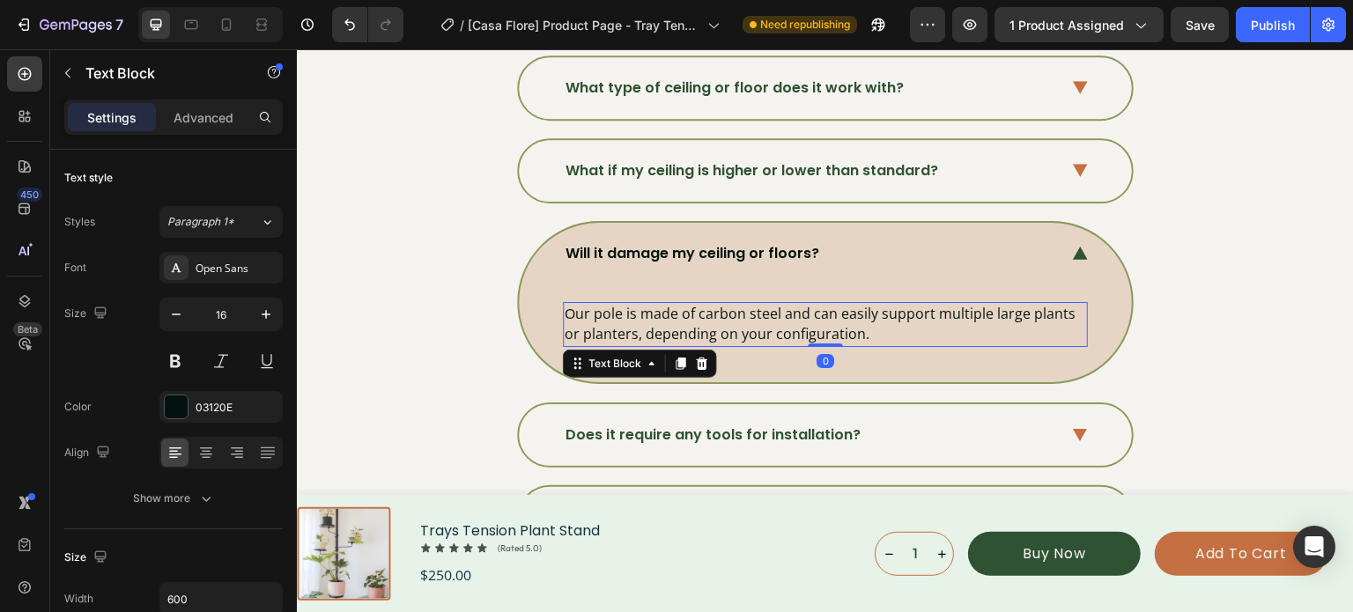
click at [646, 315] on p "Our pole is made of carbon steel and can easily support multiple large plants o…" at bounding box center [825, 324] width 521 height 41
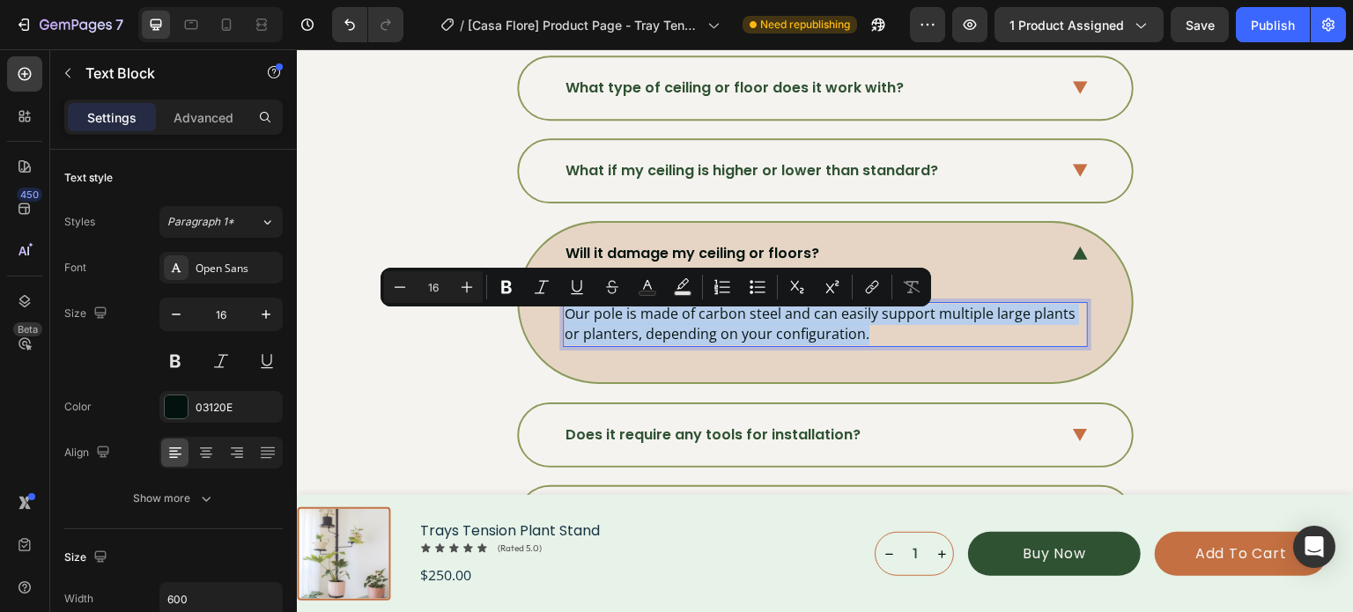
click at [646, 315] on p "Our pole is made of carbon steel and can easily support multiple large plants o…" at bounding box center [825, 324] width 521 height 41
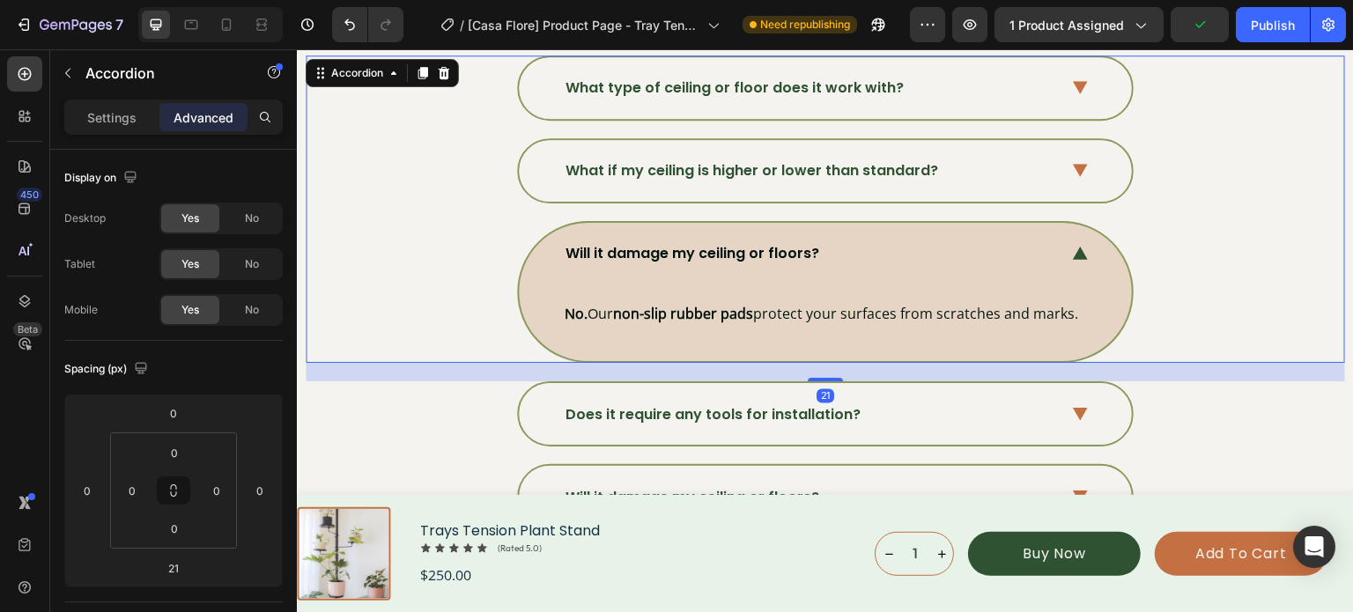
click at [1073, 247] on icon at bounding box center [1080, 253] width 15 height 13
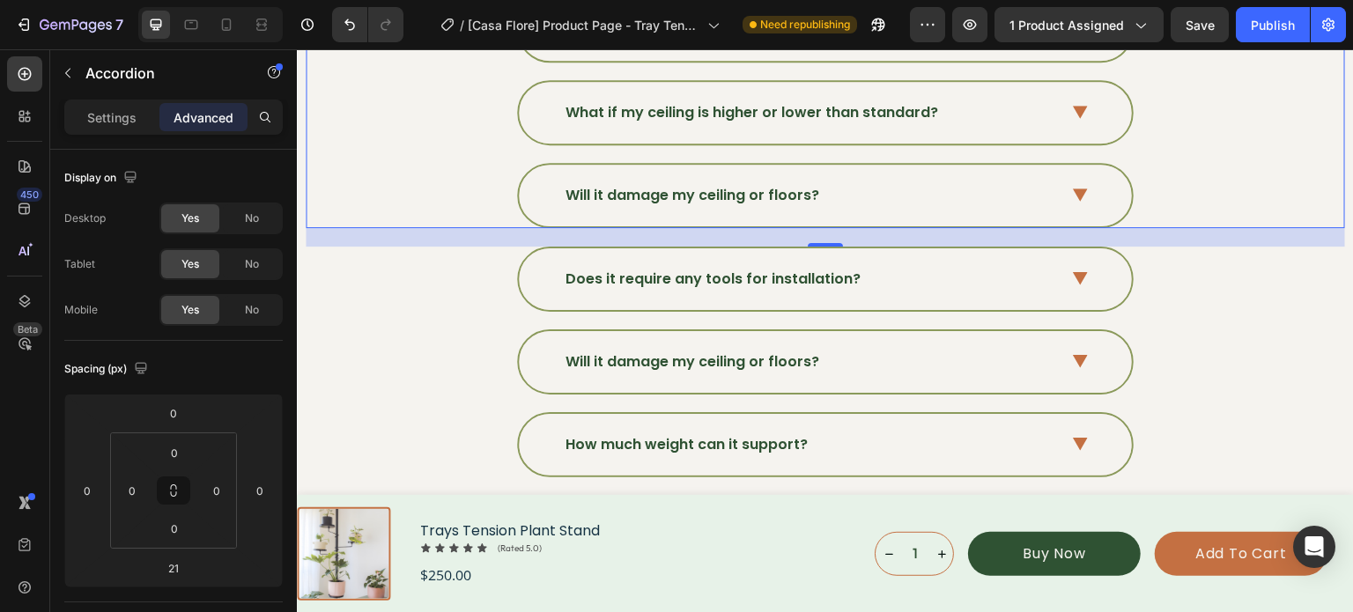
scroll to position [6337, 0]
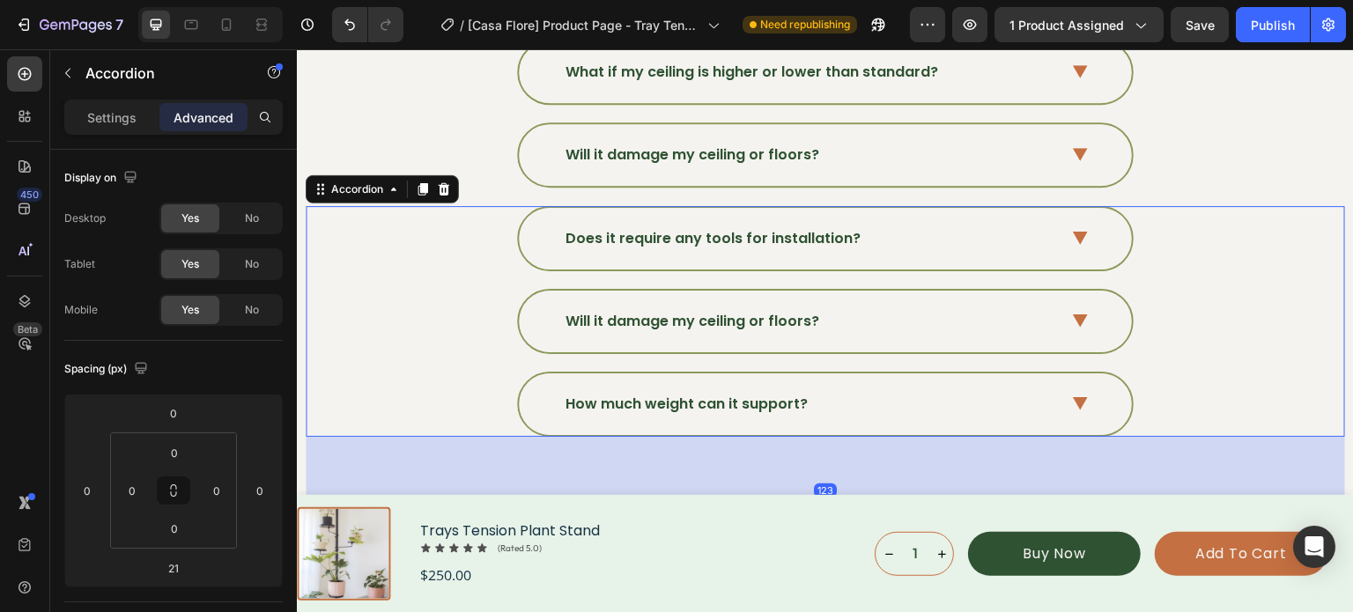
click at [928, 232] on div "Does it require any tools for installation?" at bounding box center [811, 238] width 496 height 26
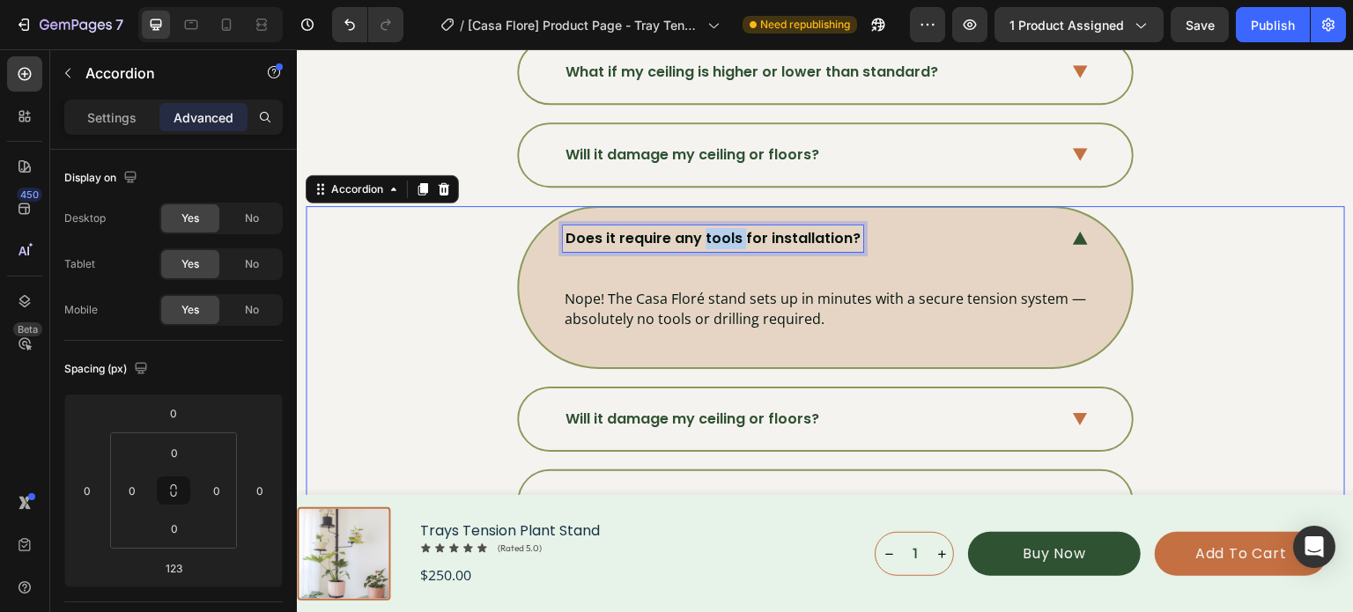
click at [717, 228] on p "Does it require any tools for installation?" at bounding box center [712, 238] width 295 height 21
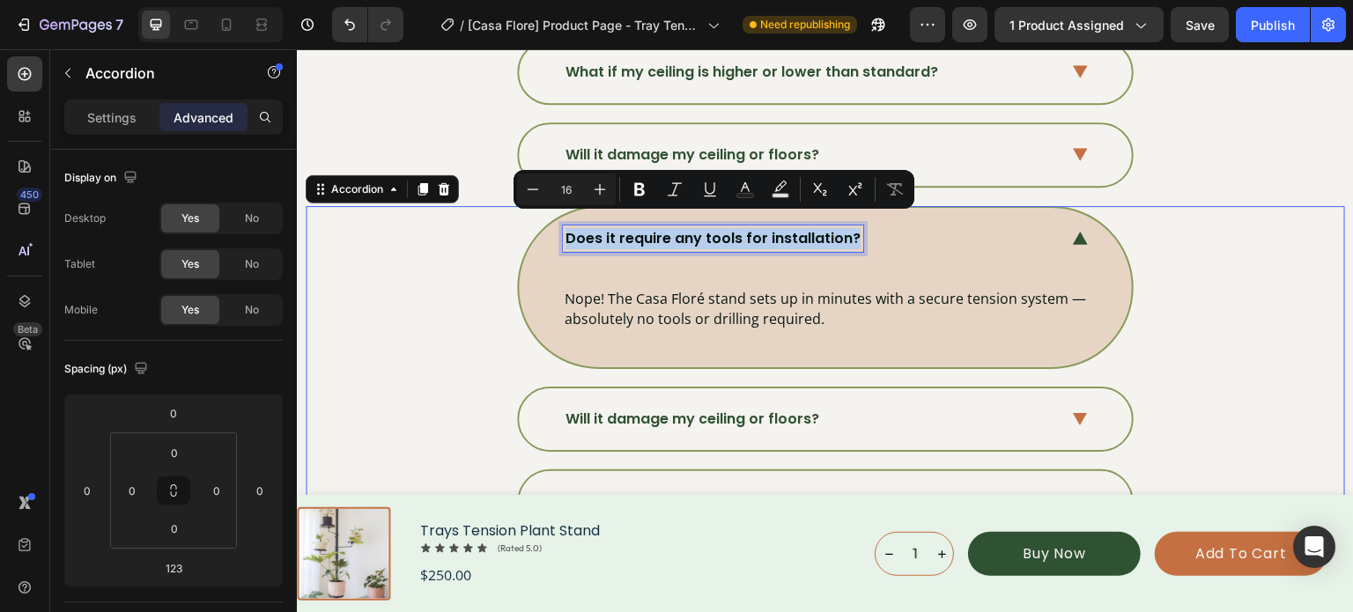
click at [717, 228] on p "Does it require any tools for installation?" at bounding box center [712, 238] width 295 height 21
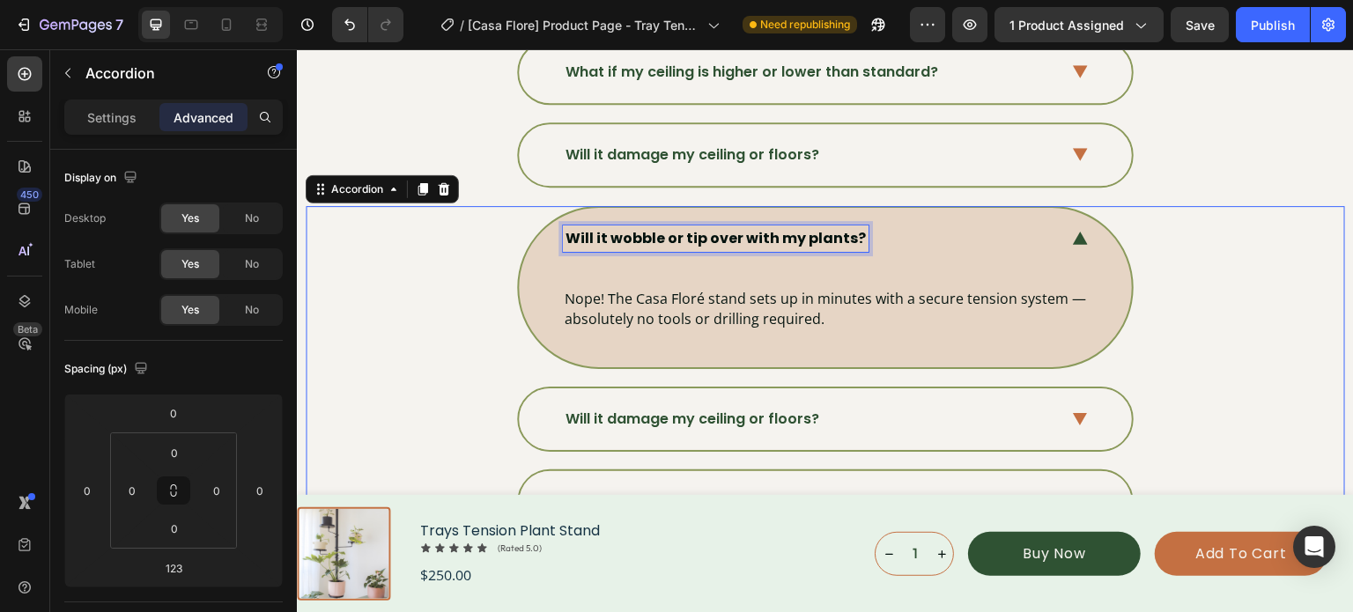
click at [649, 228] on strong "Will it wobble or tip over with my plants?" at bounding box center [715, 238] width 300 height 20
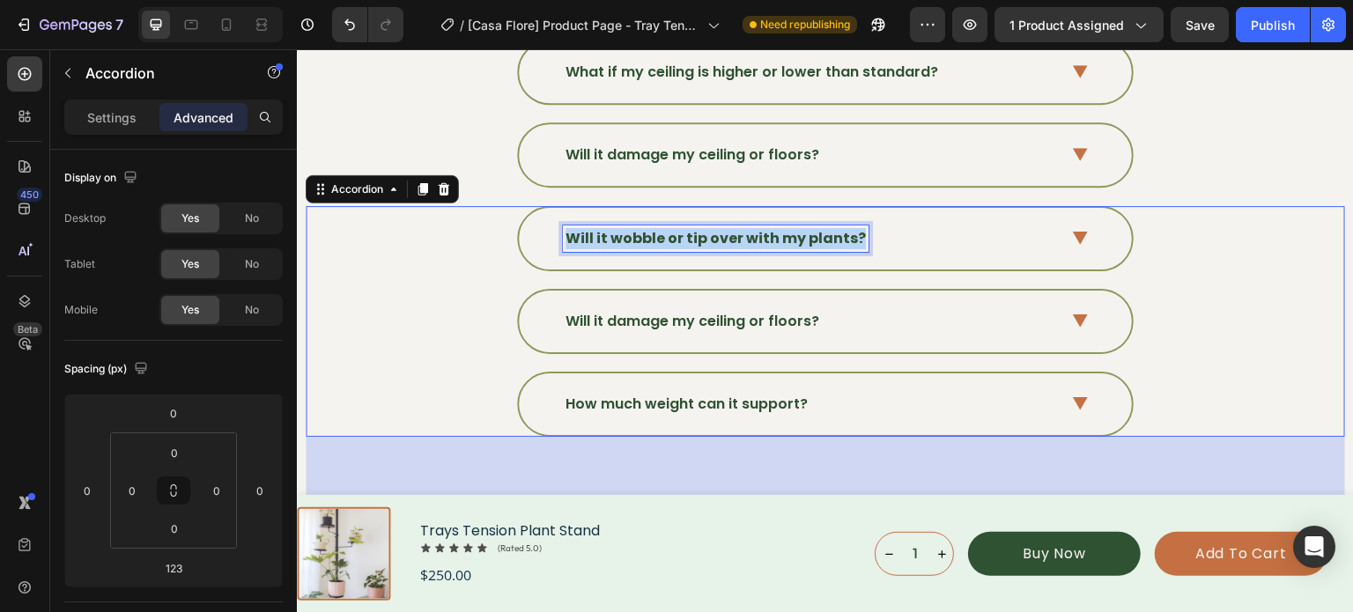
click at [649, 228] on strong "Will it wobble or tip over with my plants?" at bounding box center [715, 238] width 300 height 20
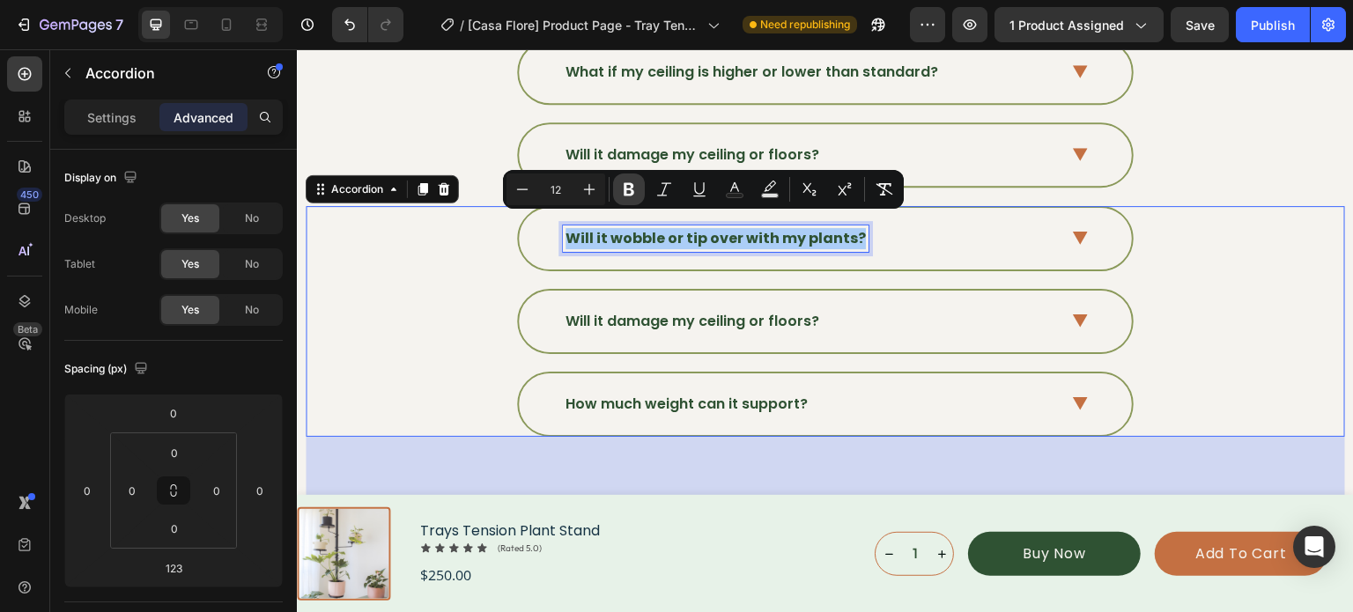
click at [621, 185] on icon "Editor contextual toolbar" at bounding box center [629, 190] width 18 height 18
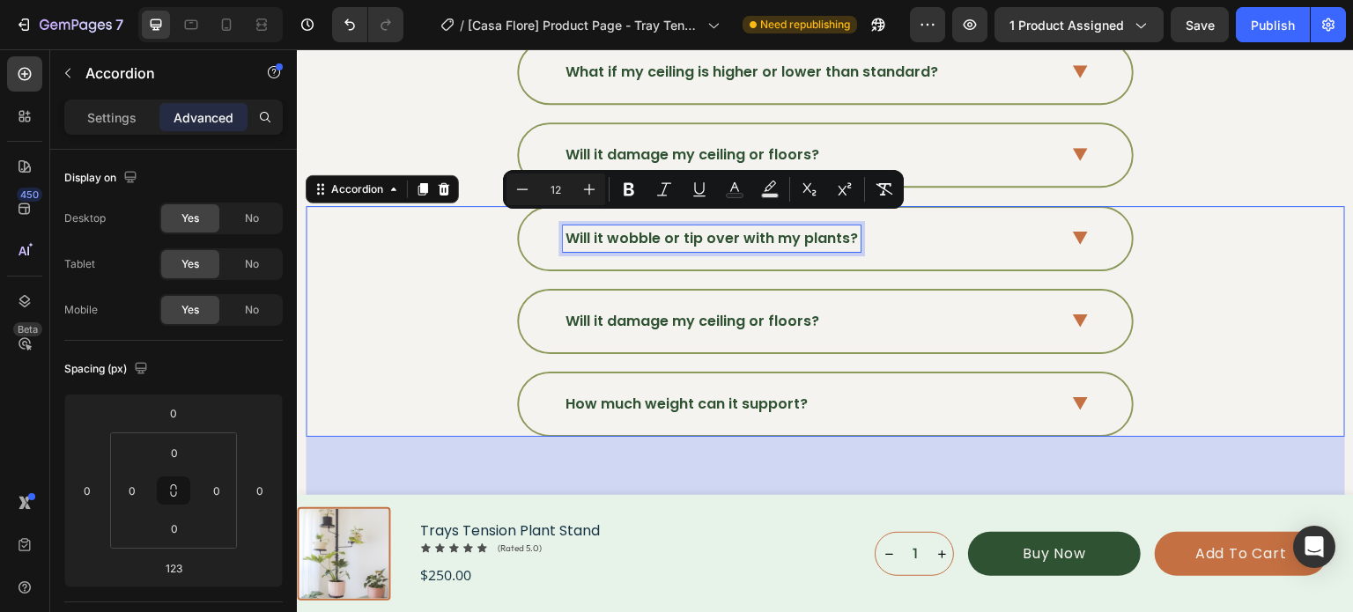
click at [1059, 226] on div "Will it wobble or tip over with my plants?" at bounding box center [825, 239] width 613 height 62
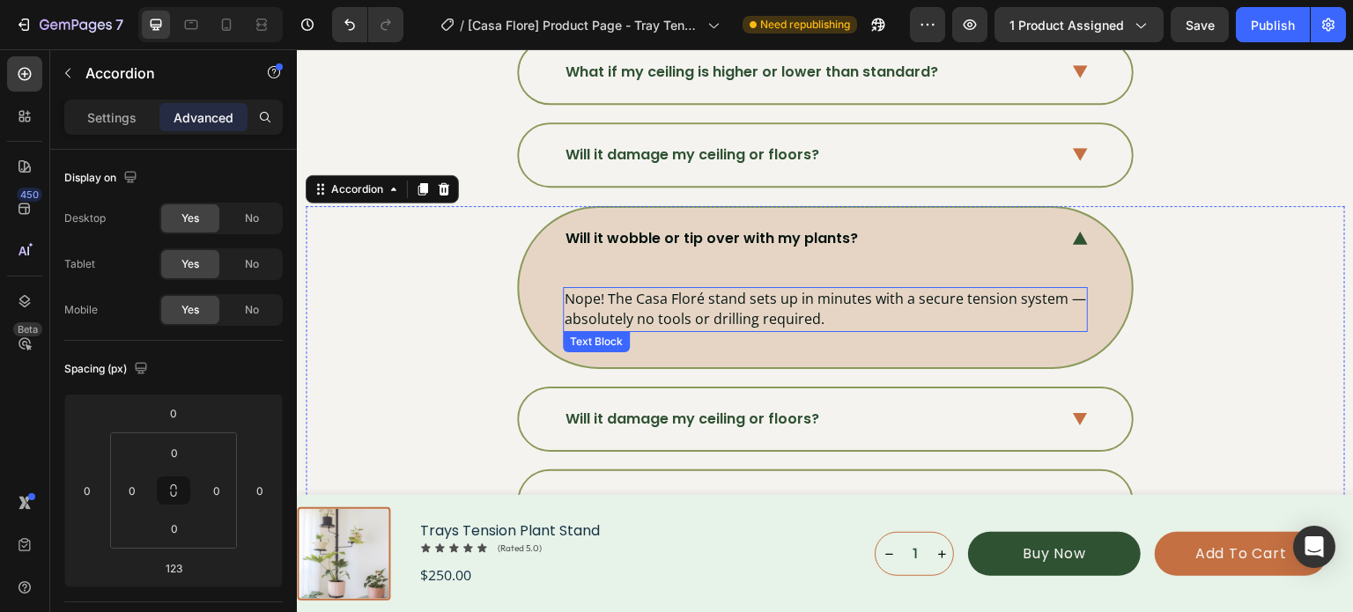
click at [725, 306] on p "Nope! The Casa Floré stand sets up in minutes with a secure tension system — ab…" at bounding box center [825, 309] width 521 height 41
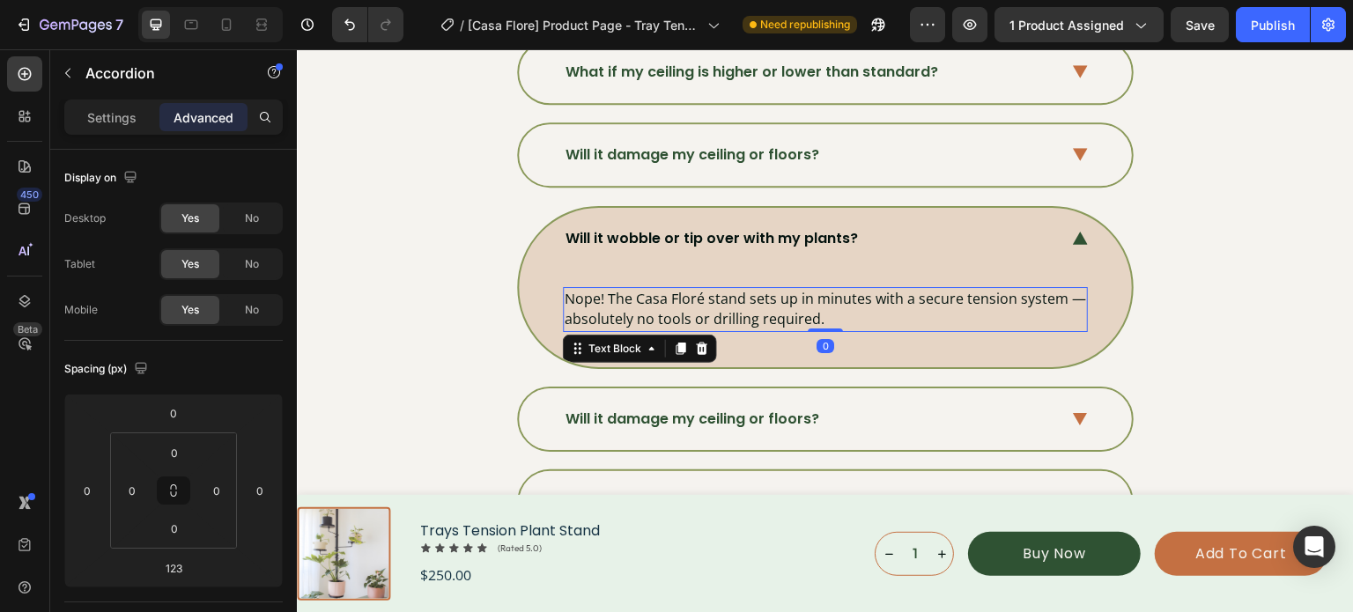
click at [725, 306] on p "Nope! The Casa Floré stand sets up in minutes with a secure tension system — ab…" at bounding box center [825, 309] width 521 height 41
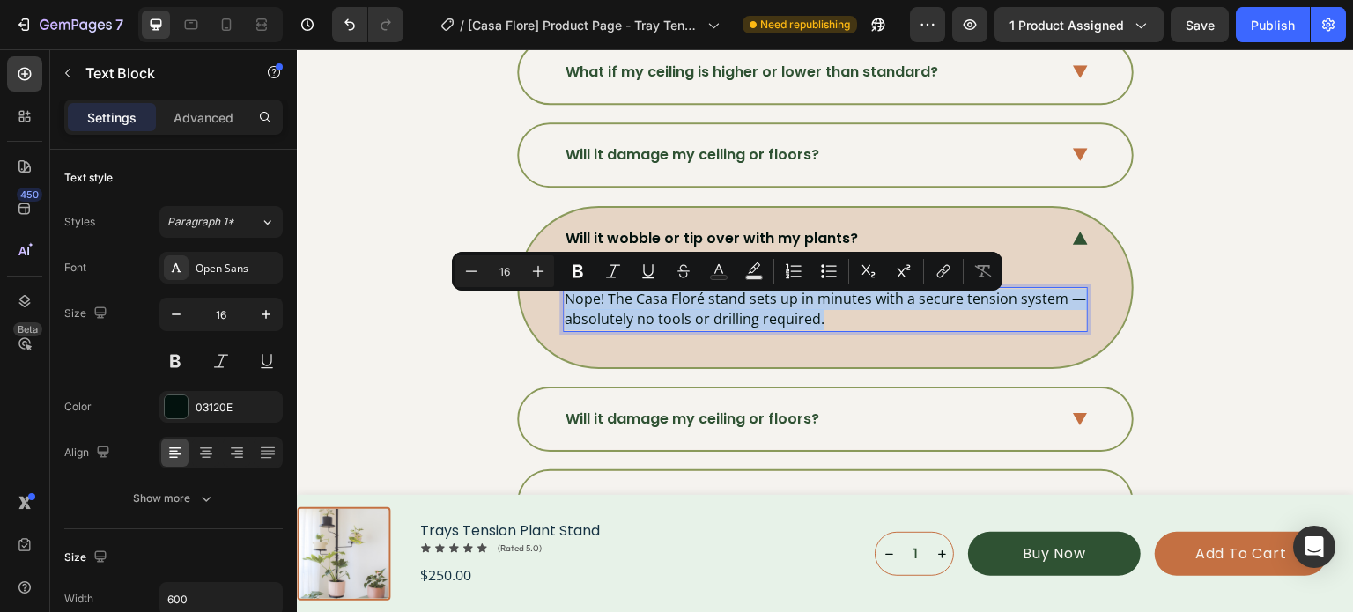
click at [725, 306] on p "Nope! The Casa Floré stand sets up in minutes with a secure tension system — ab…" at bounding box center [825, 309] width 521 height 41
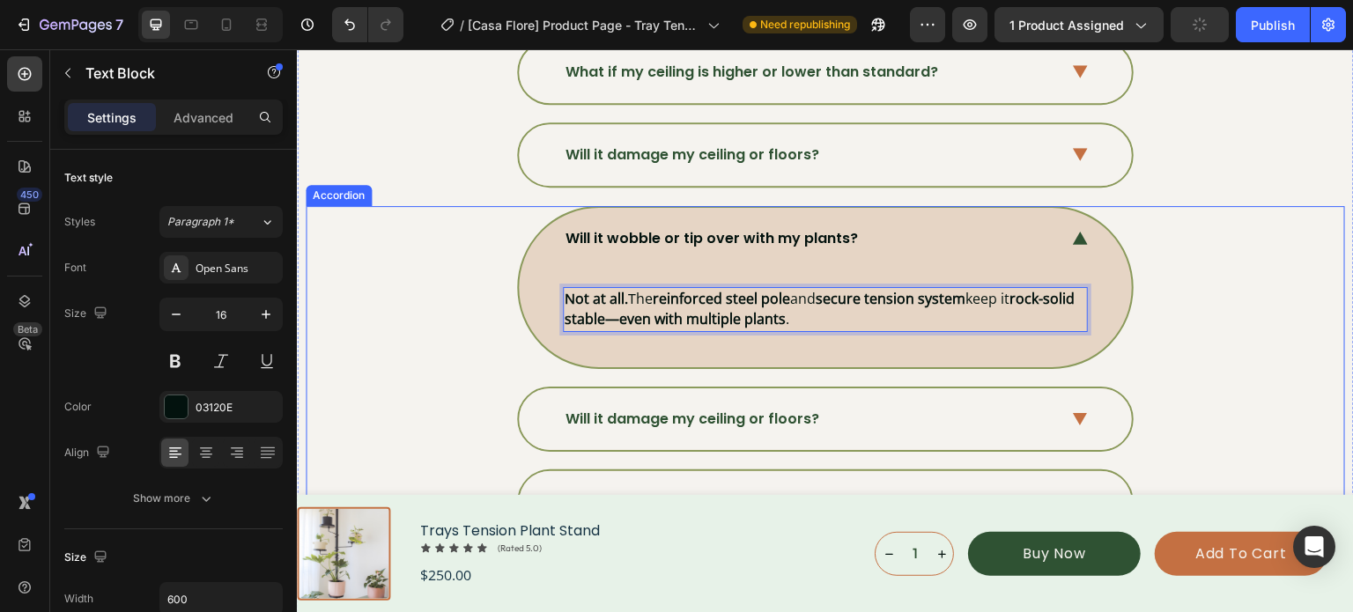
click at [1217, 261] on div "Will it wobble or tip over with my plants? Not at all. The reinforced steel pol…" at bounding box center [824, 287] width 1037 height 163
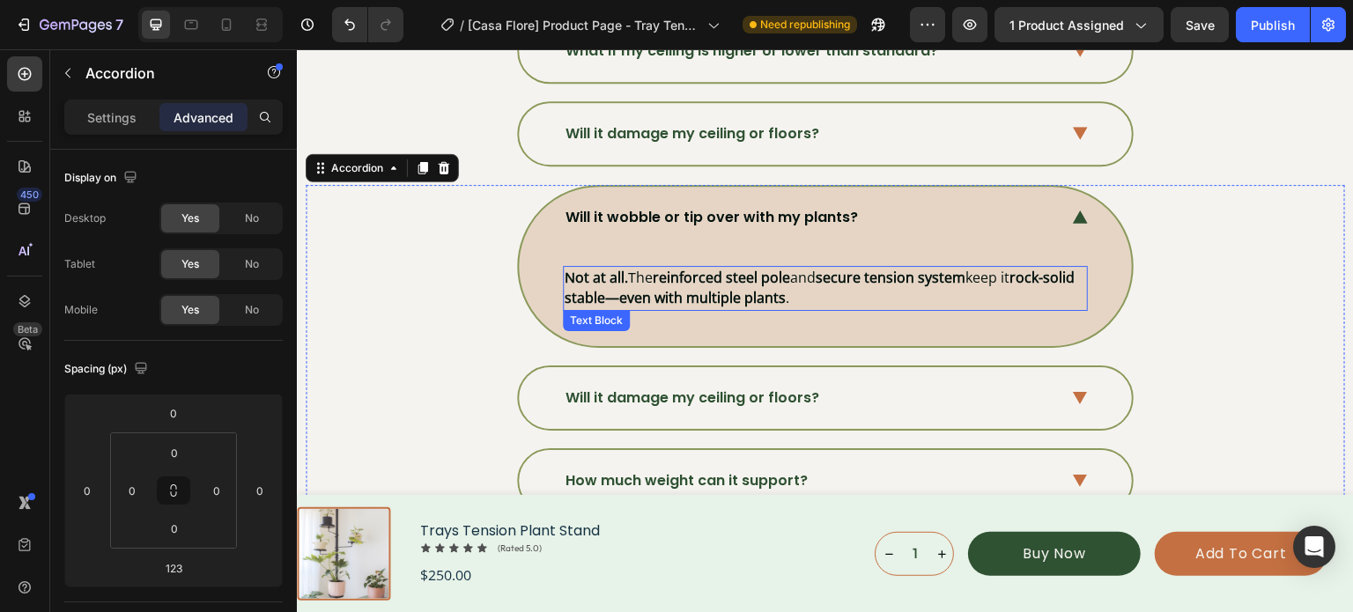
scroll to position [6514, 0]
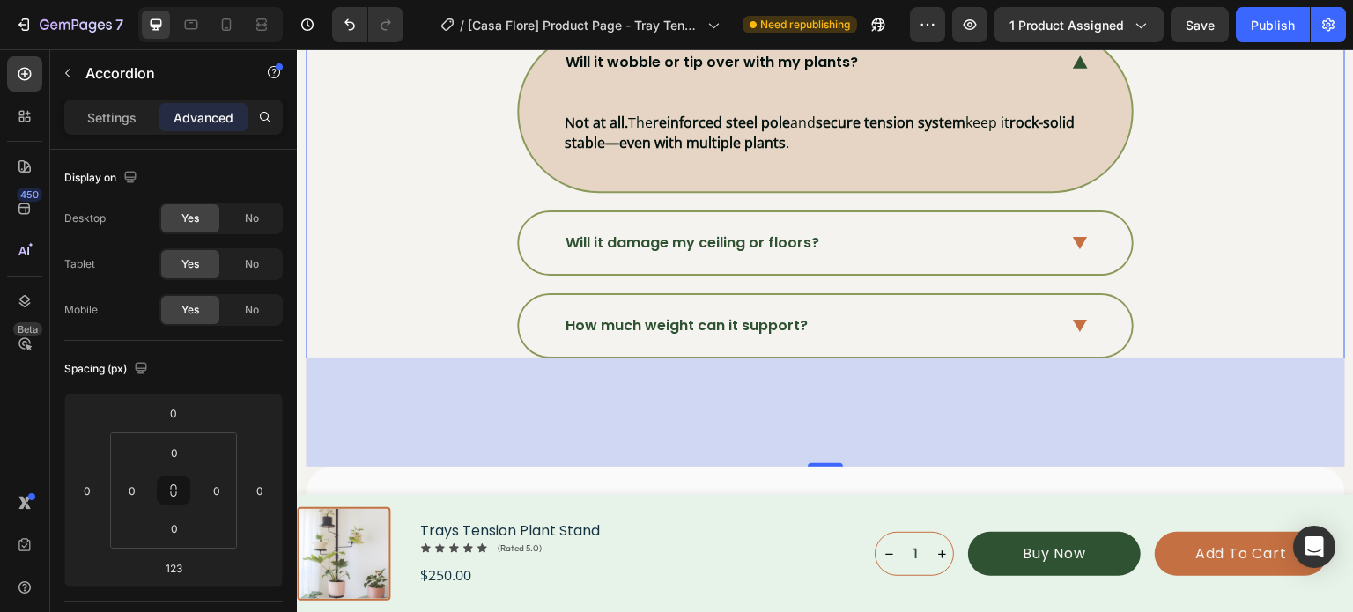
click at [1073, 237] on icon at bounding box center [1080, 243] width 15 height 13
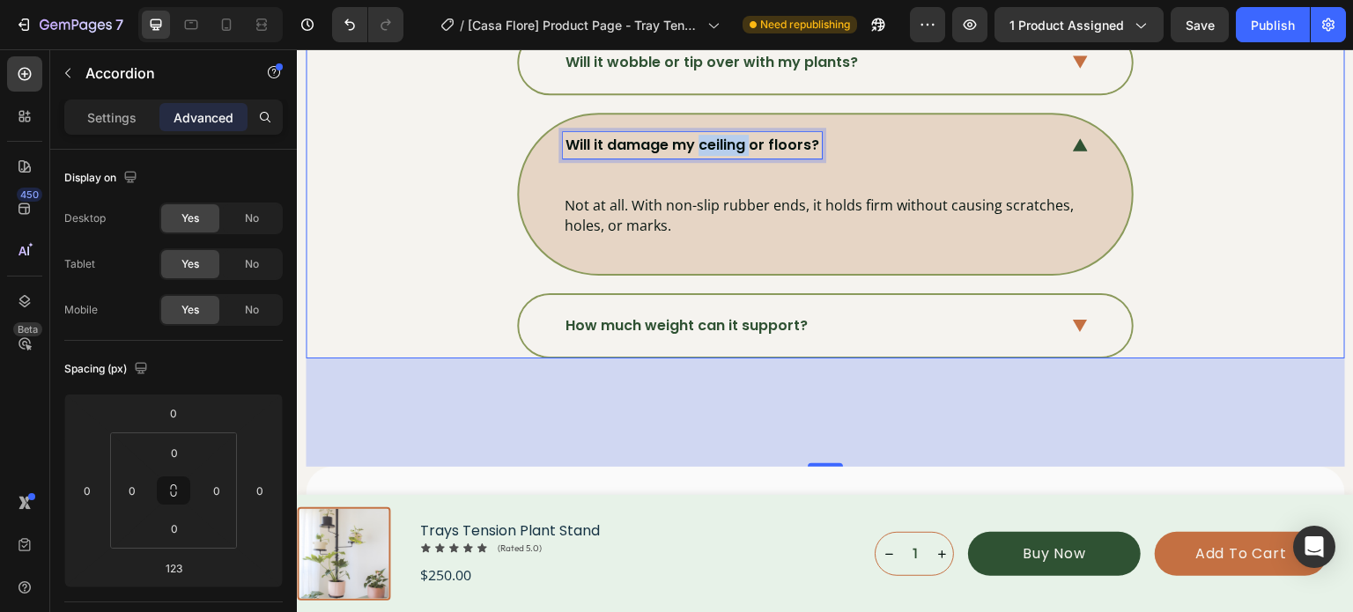
click at [732, 138] on p "Will it damage my ceiling or floors?" at bounding box center [692, 145] width 254 height 21
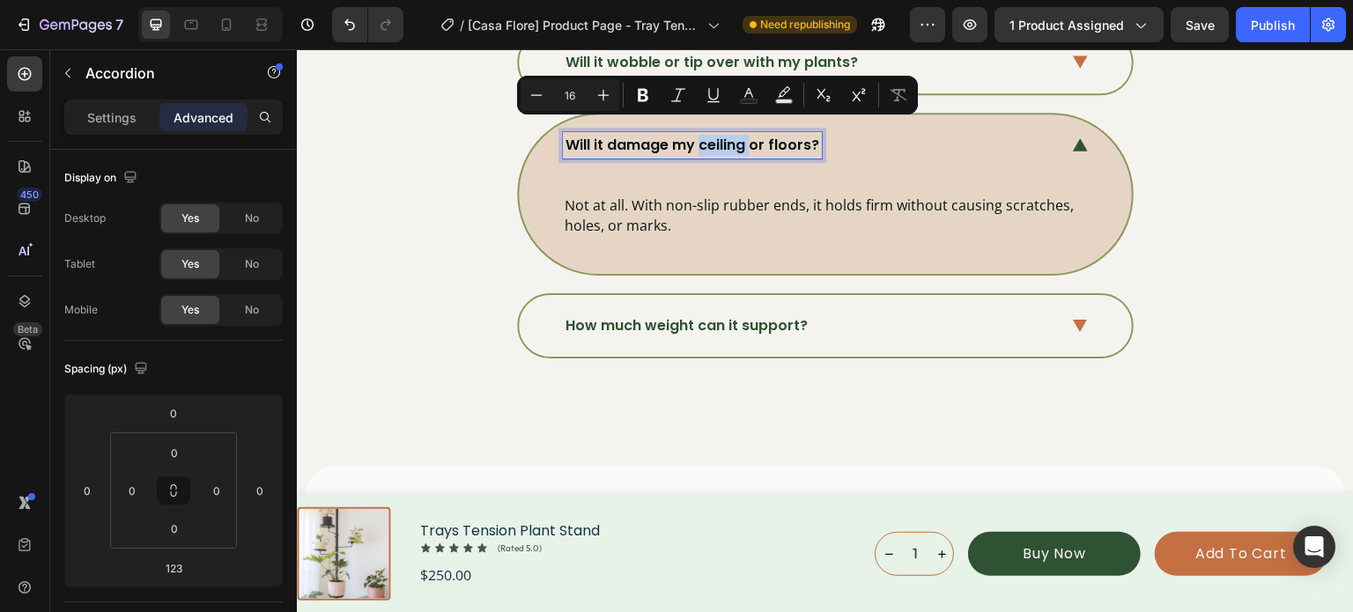
click at [732, 138] on p "Will it damage my ceiling or floors?" at bounding box center [692, 145] width 254 height 21
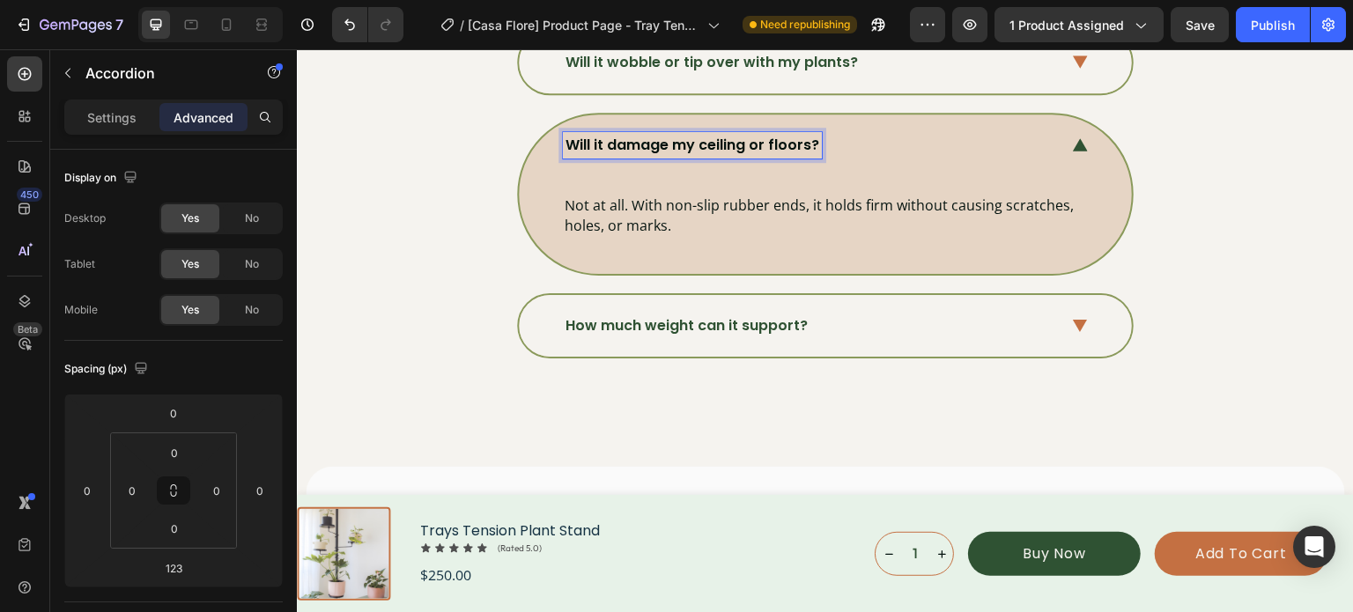
click at [732, 138] on p "Will it damage my ceiling or floors?" at bounding box center [692, 145] width 254 height 21
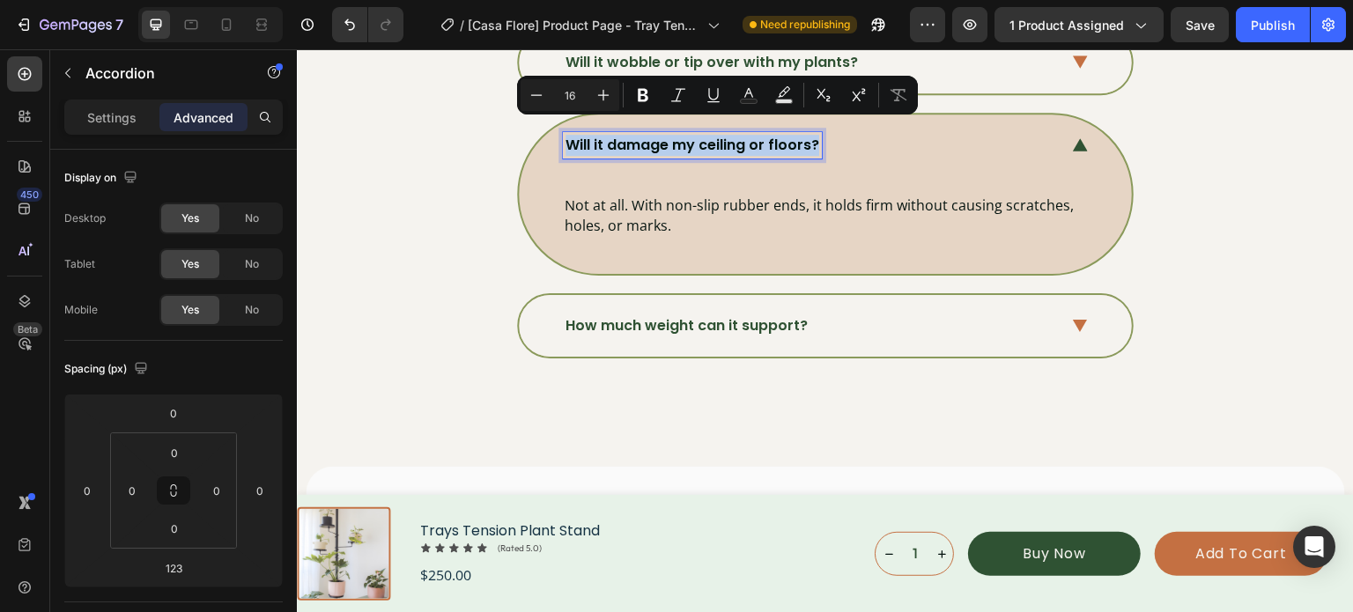
click at [732, 138] on p "Will it damage my ceiling or floors?" at bounding box center [692, 145] width 254 height 21
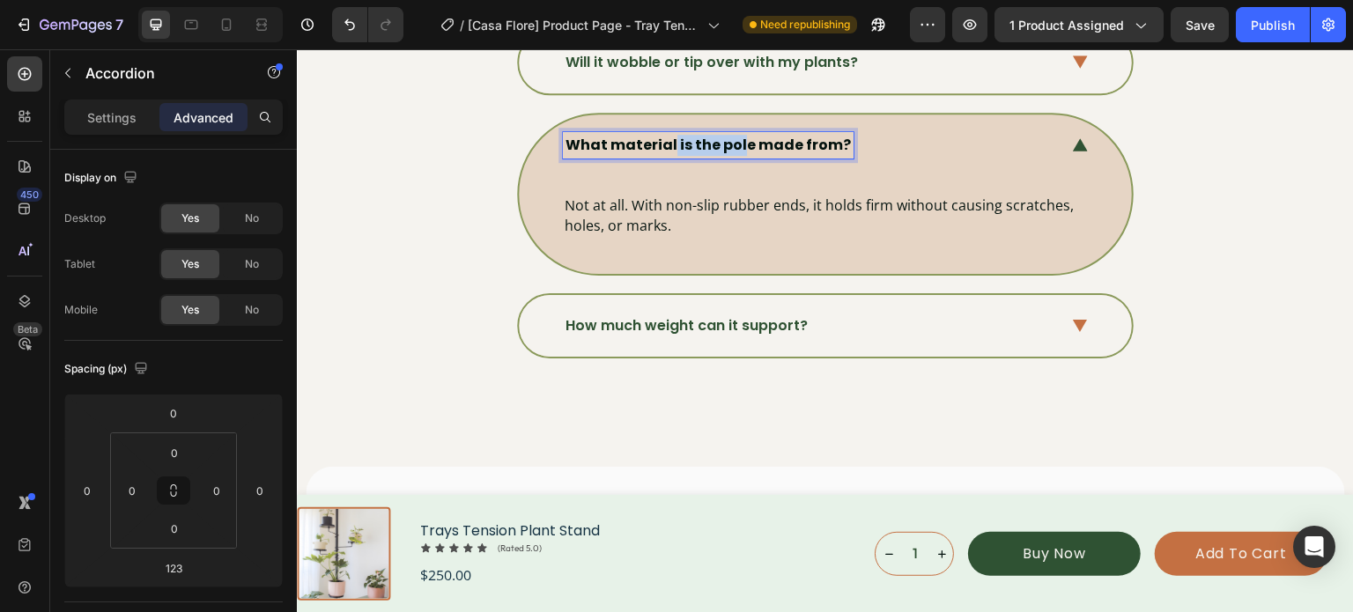
click at [658, 140] on strong "What material is the pole made from?" at bounding box center [707, 145] width 285 height 20
click at [636, 140] on strong "What material is the pole made from?" at bounding box center [707, 145] width 285 height 20
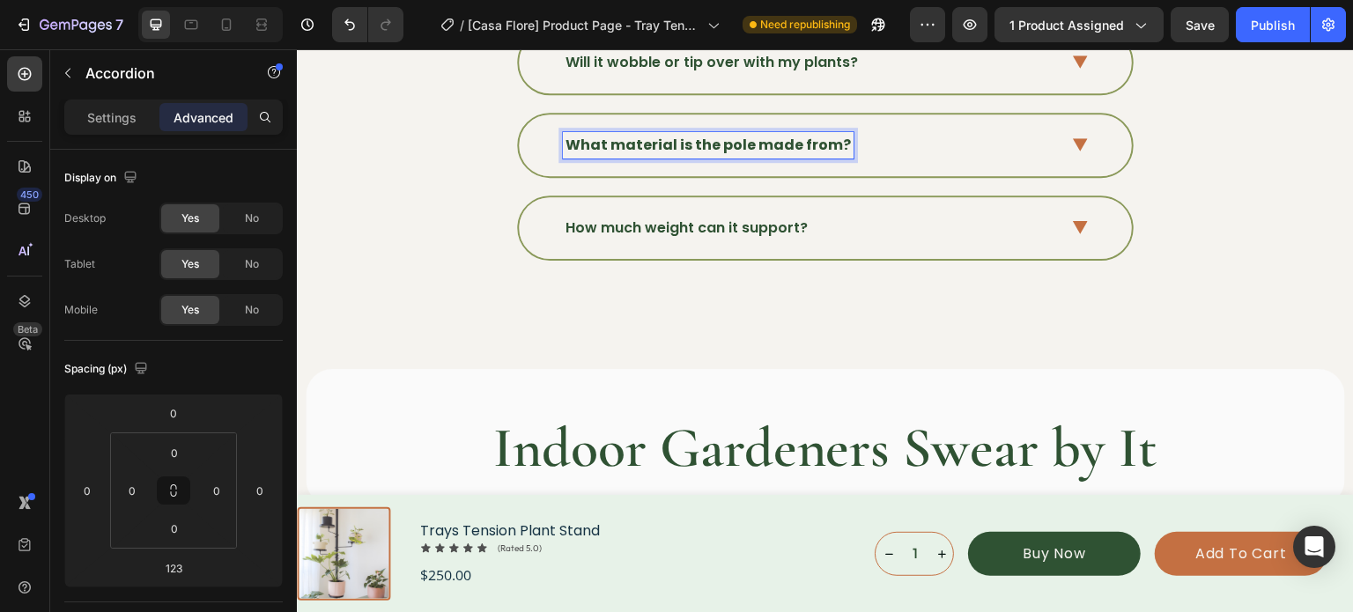
click at [636, 140] on strong "What material is the pole made from?" at bounding box center [707, 145] width 285 height 20
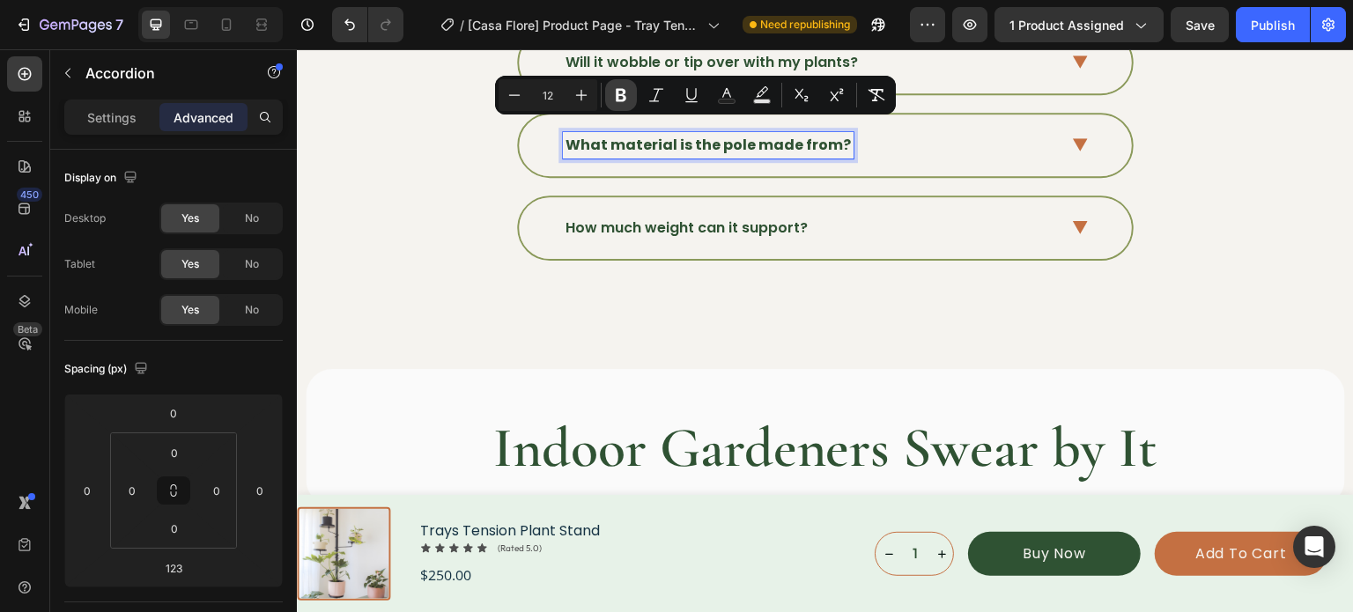
click at [624, 94] on icon "Editor contextual toolbar" at bounding box center [621, 95] width 11 height 13
click at [1073, 138] on icon at bounding box center [1080, 144] width 15 height 13
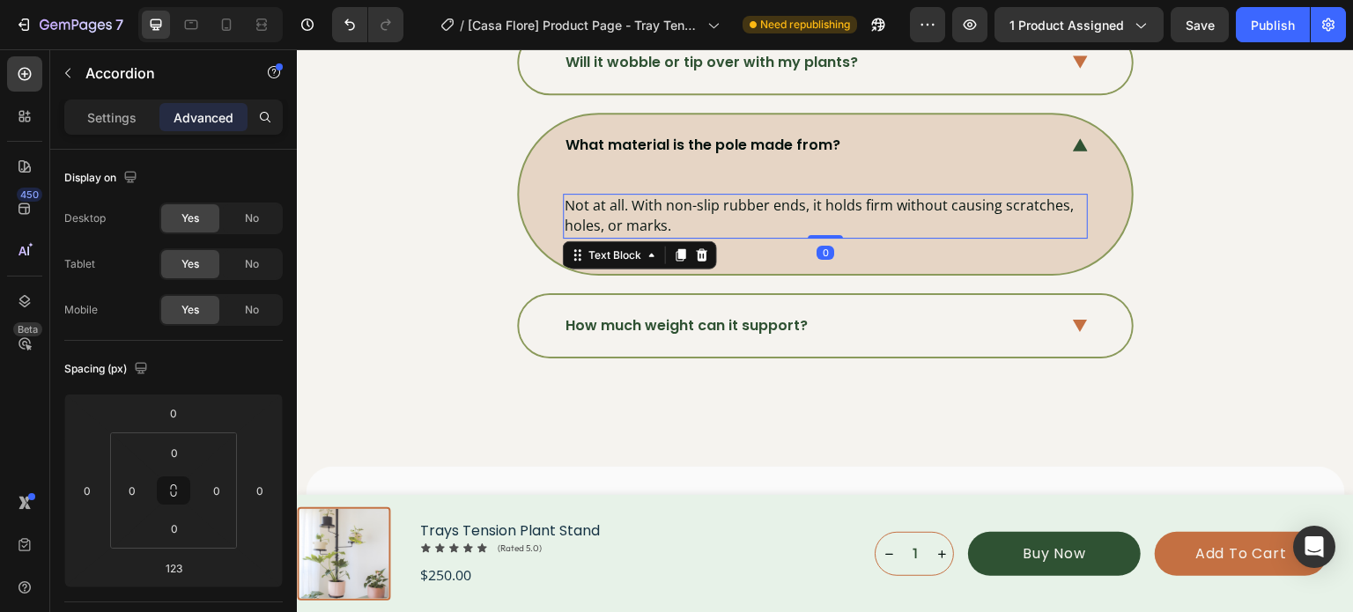
click at [619, 202] on p "Not at all. With non-slip rubber ends, it holds firm without causing scratches,…" at bounding box center [825, 216] width 521 height 41
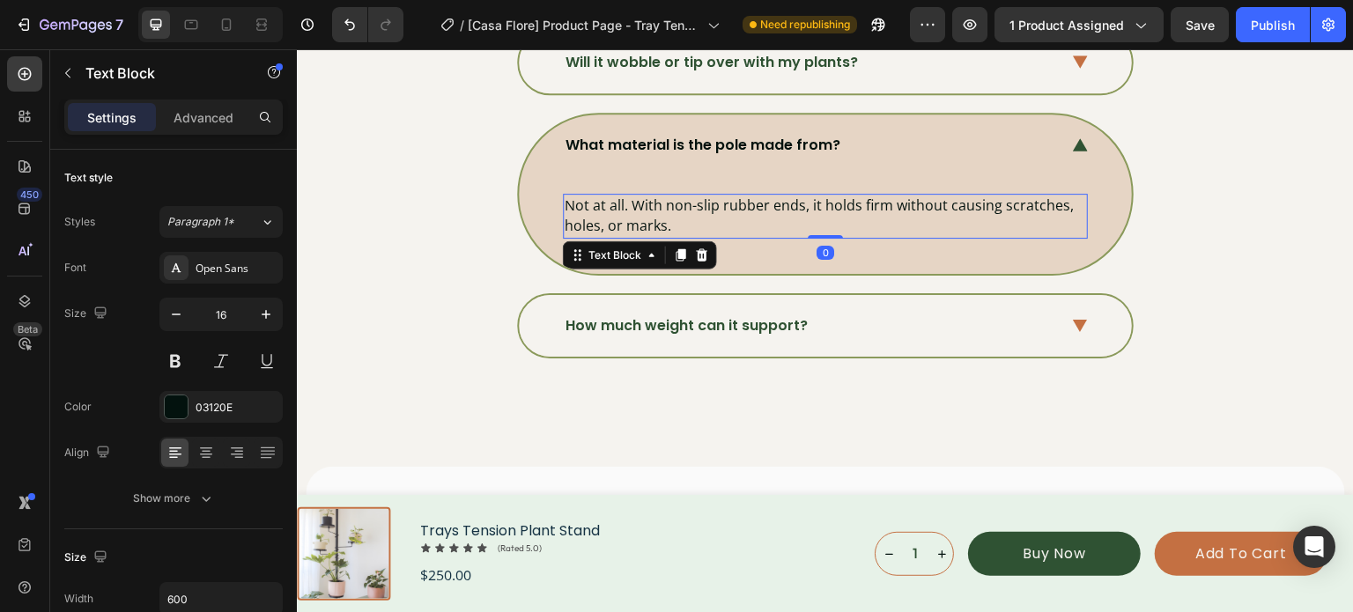
click at [619, 202] on p "Not at all. With non-slip rubber ends, it holds firm without causing scratches,…" at bounding box center [825, 216] width 521 height 41
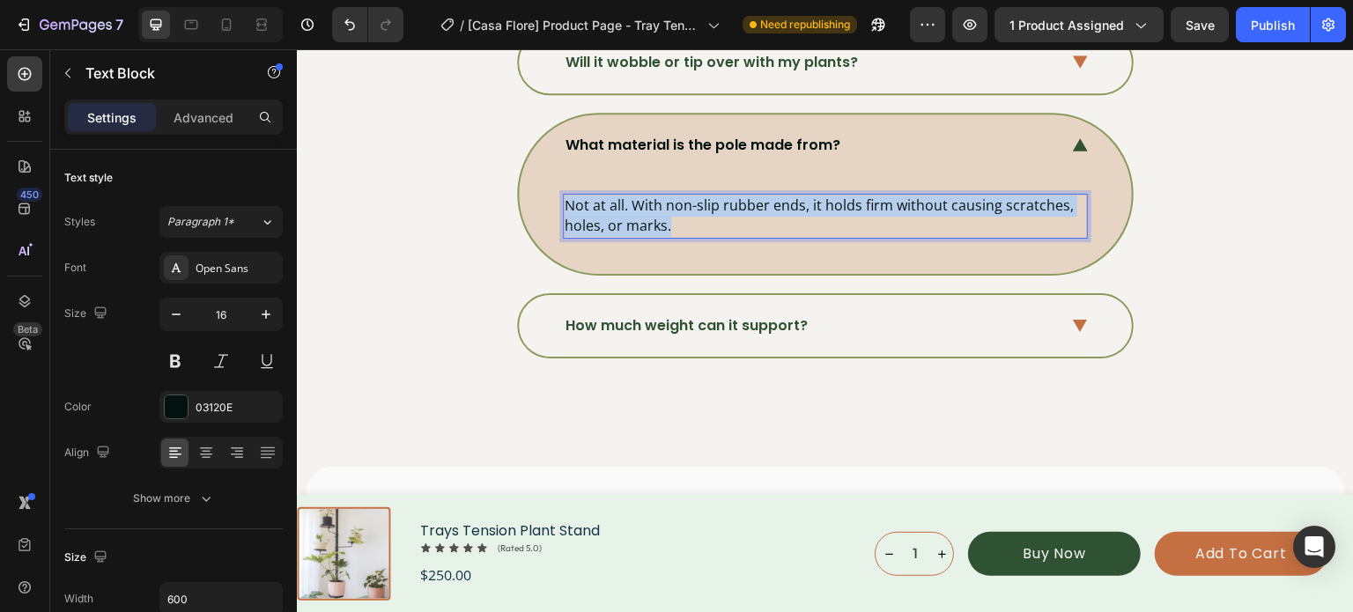
click at [619, 202] on p "Not at all. With non-slip rubber ends, it holds firm without causing scratches,…" at bounding box center [825, 216] width 521 height 41
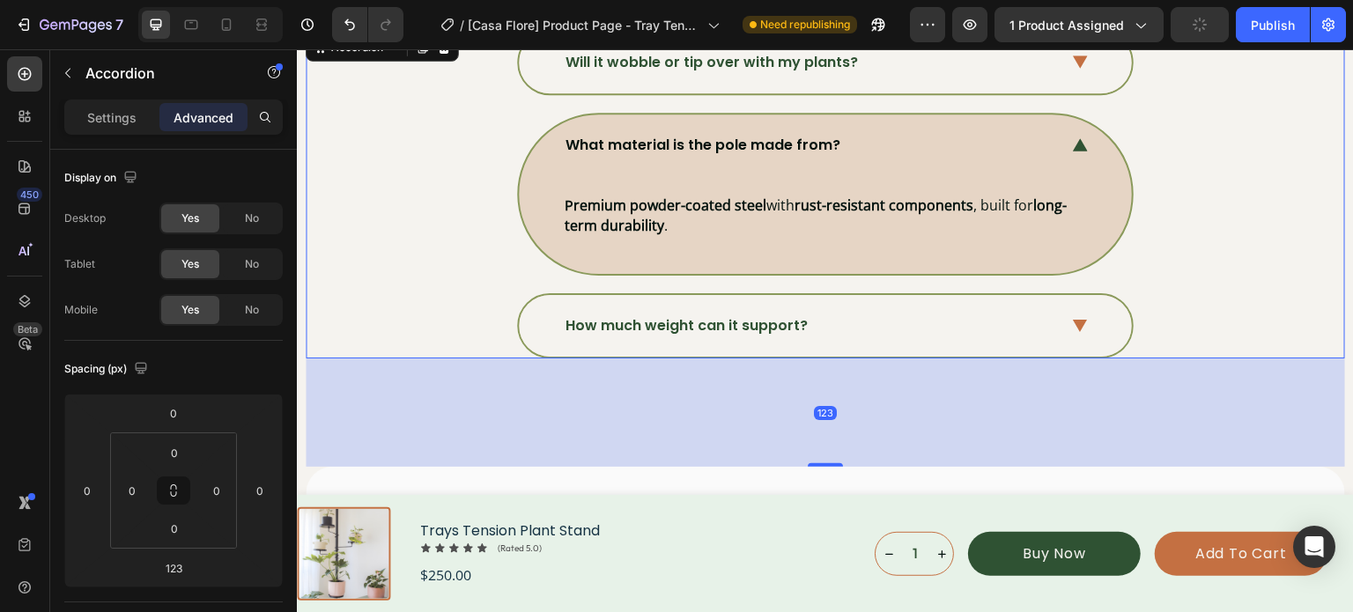
click at [1184, 232] on div "What material is the pole made from? Premium powder-coated steel with rust-resi…" at bounding box center [824, 194] width 1037 height 163
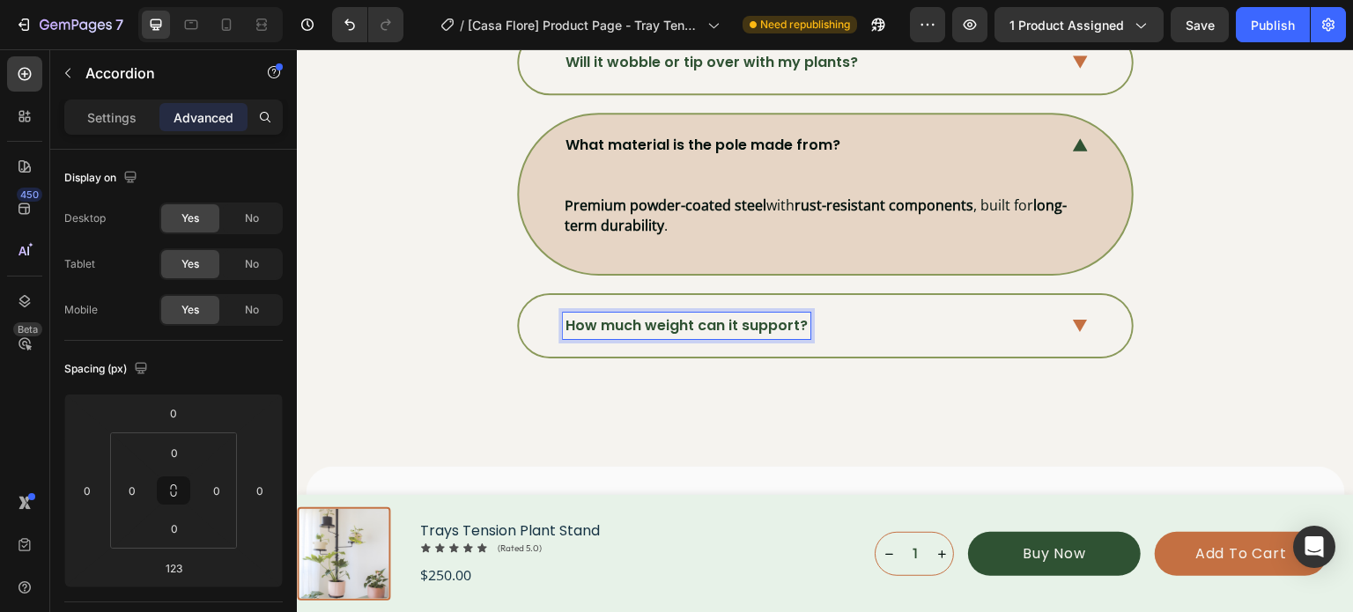
click at [677, 317] on p "How much weight can it support?" at bounding box center [686, 325] width 242 height 21
click at [678, 315] on strong "How many plants can it hold at once?" at bounding box center [706, 325] width 282 height 20
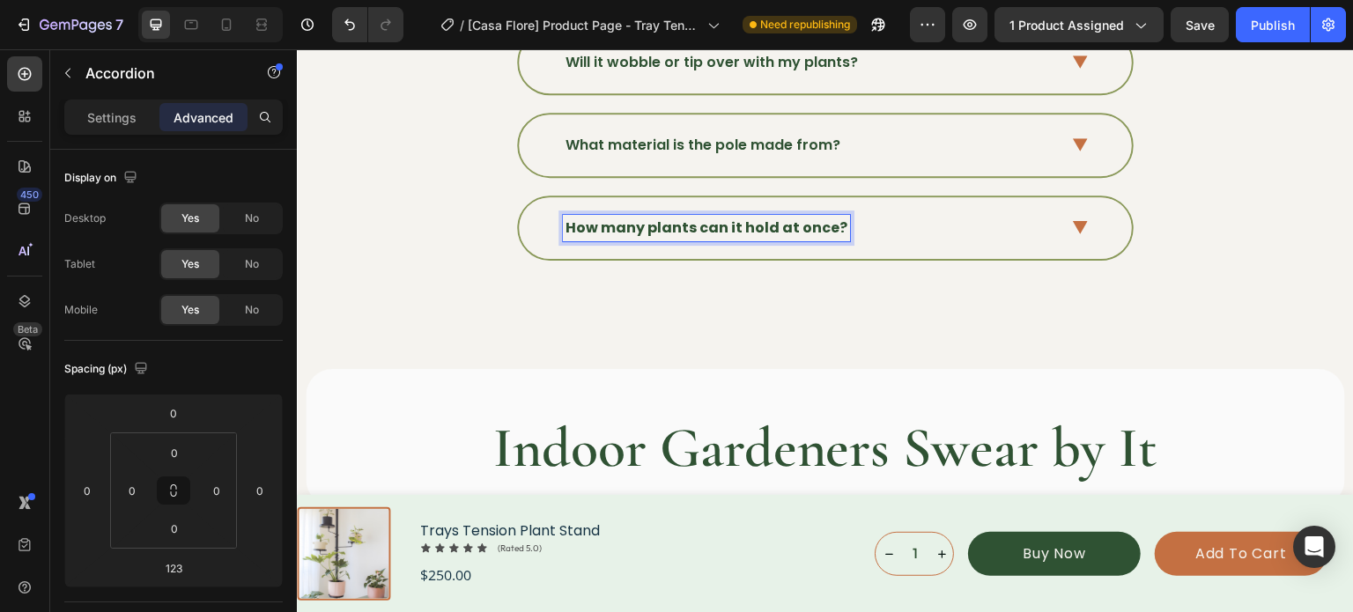
click at [678, 238] on strong "How many plants can it hold at once?" at bounding box center [706, 228] width 282 height 20
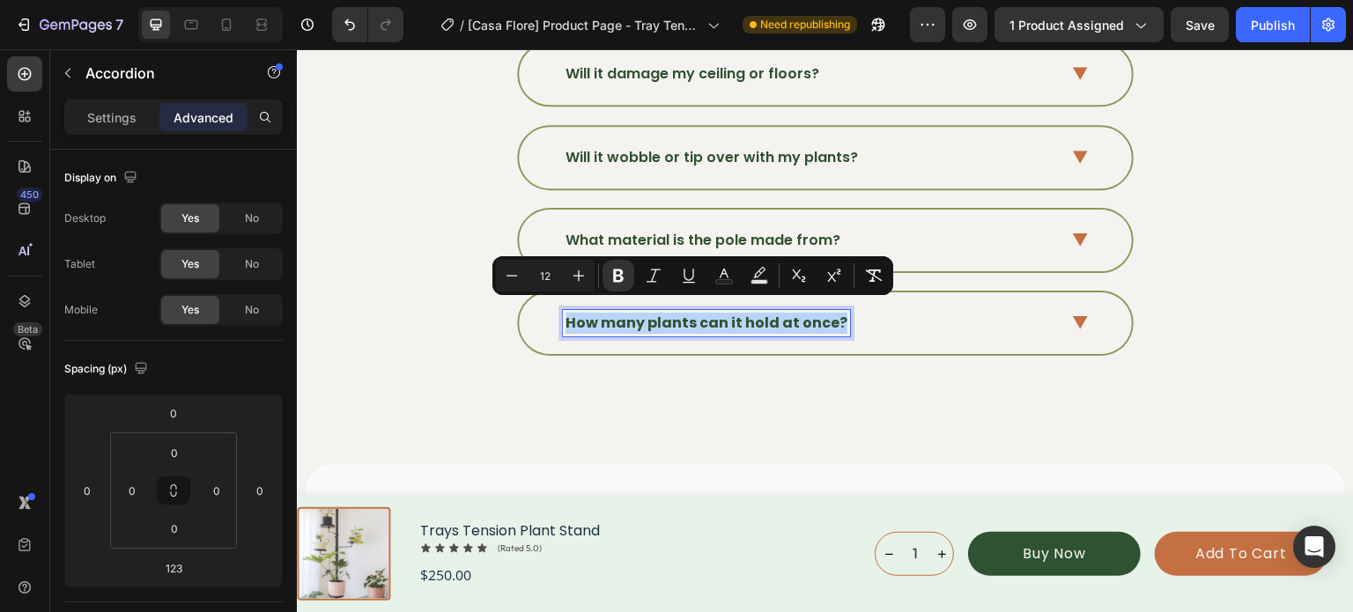
scroll to position [6416, 0]
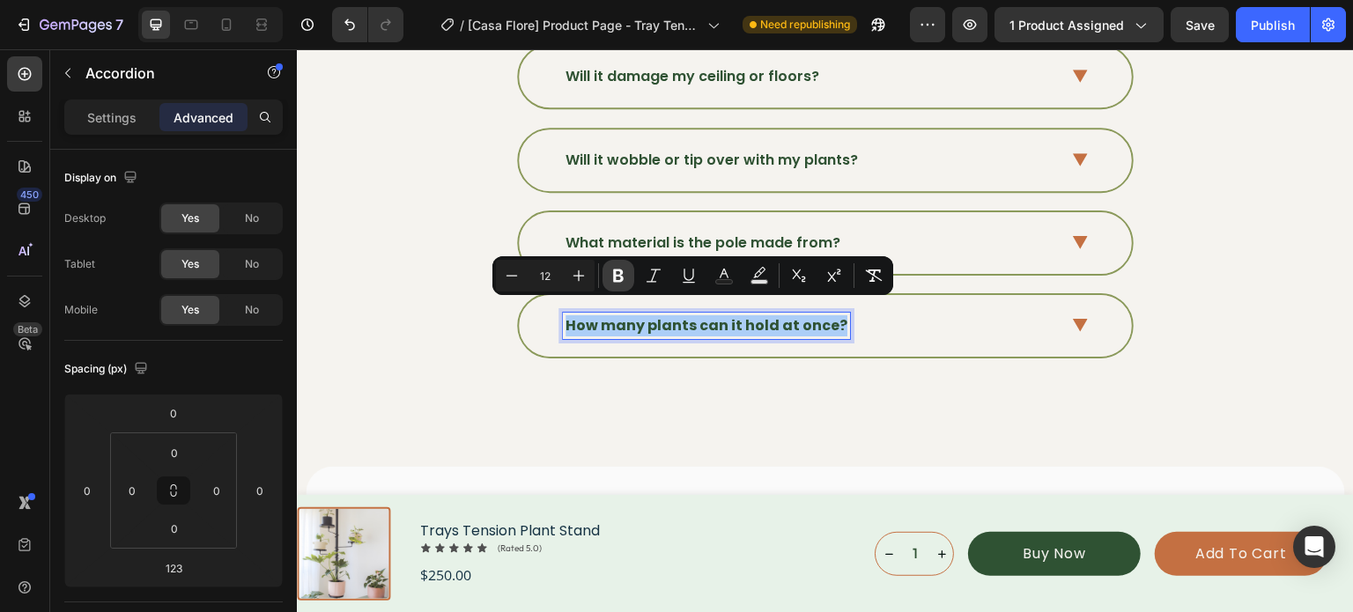
drag, startPoint x: 617, startPoint y: 274, endPoint x: 629, endPoint y: 274, distance: 11.4
click at [620, 274] on icon "Editor contextual toolbar" at bounding box center [618, 276] width 18 height 18
click at [1079, 319] on icon at bounding box center [1080, 325] width 15 height 13
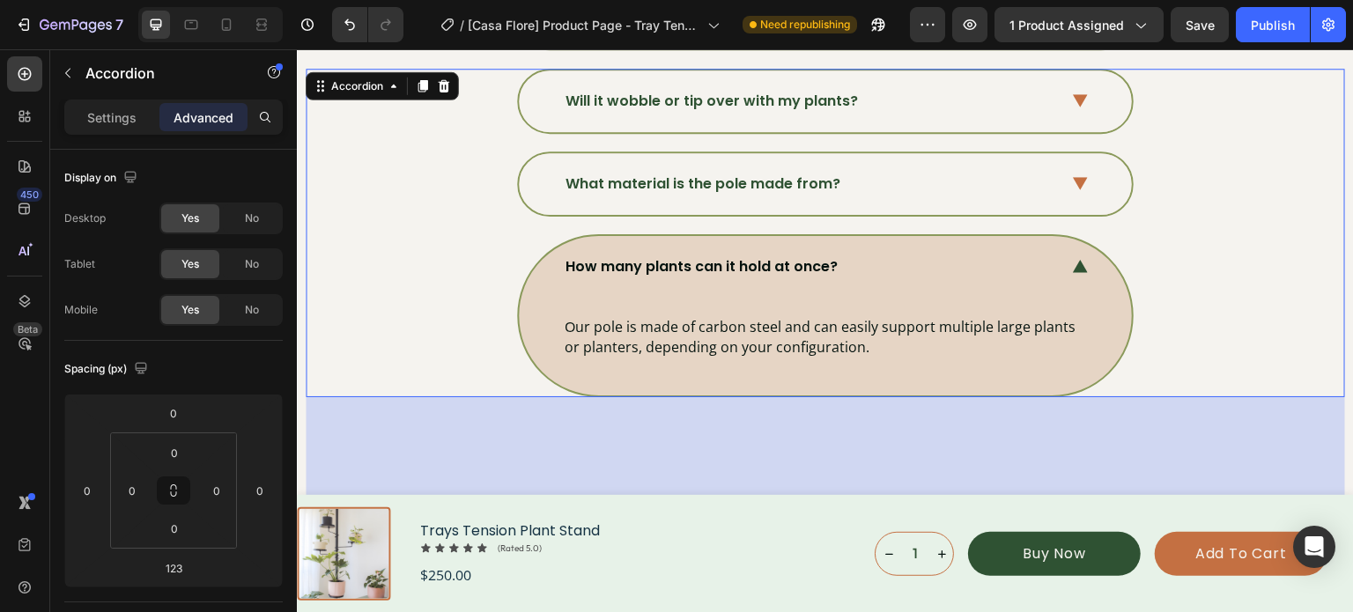
scroll to position [6504, 0]
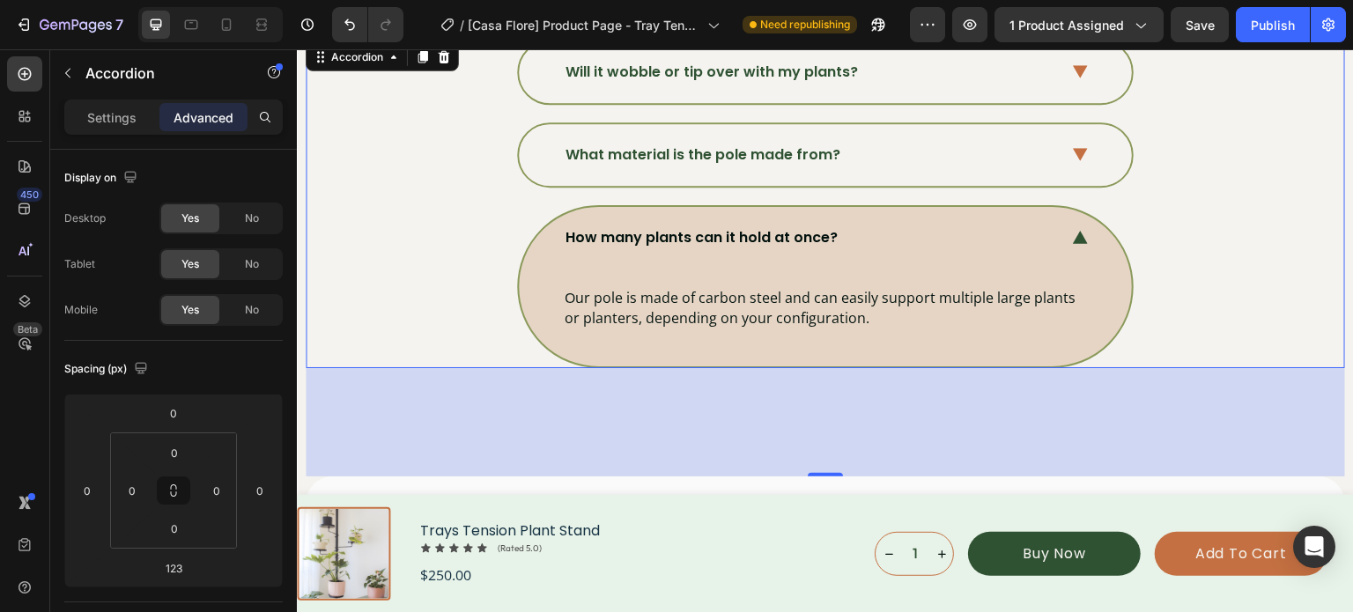
click at [838, 368] on div "123" at bounding box center [825, 422] width 1039 height 108
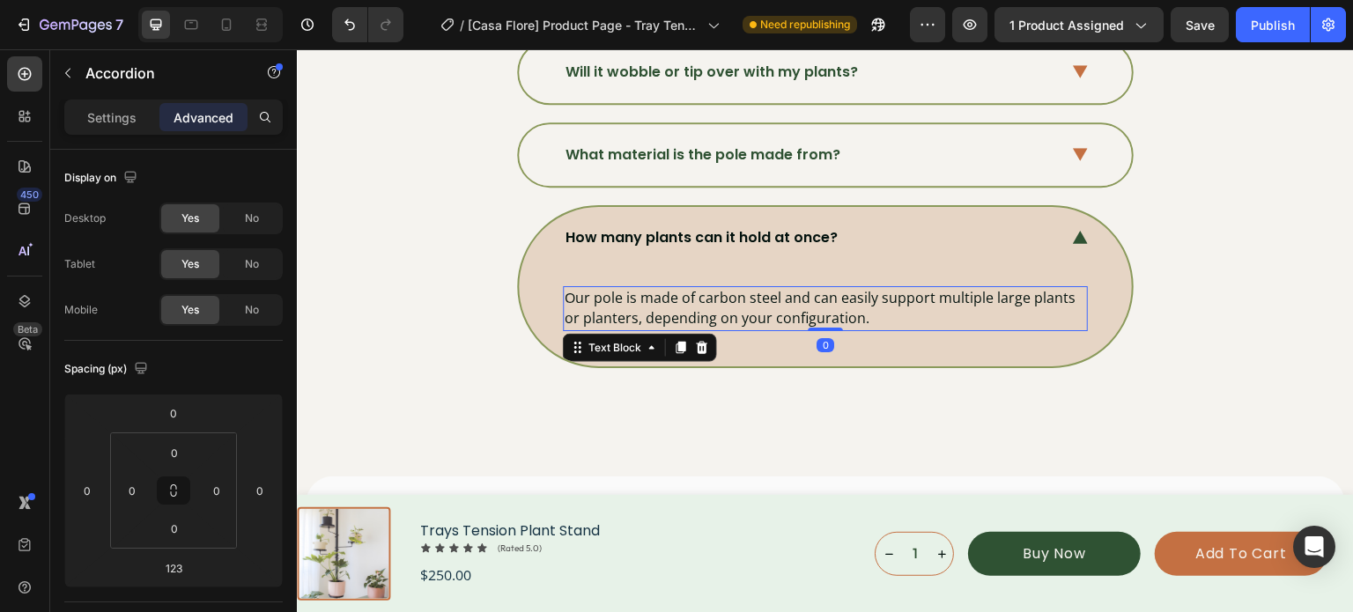
click at [808, 308] on p "Our pole is made of carbon steel and can easily support multiple large plants o…" at bounding box center [825, 308] width 521 height 41
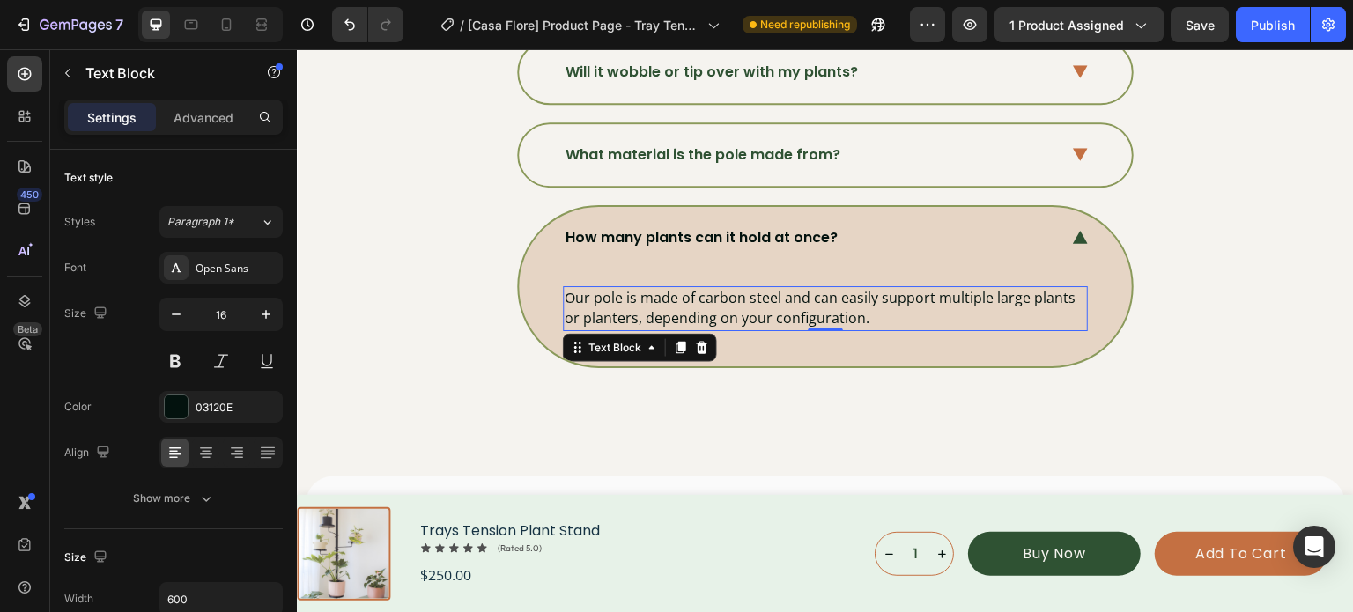
click at [800, 299] on p "Our pole is made of carbon steel and can easily support multiple large plants o…" at bounding box center [825, 308] width 521 height 41
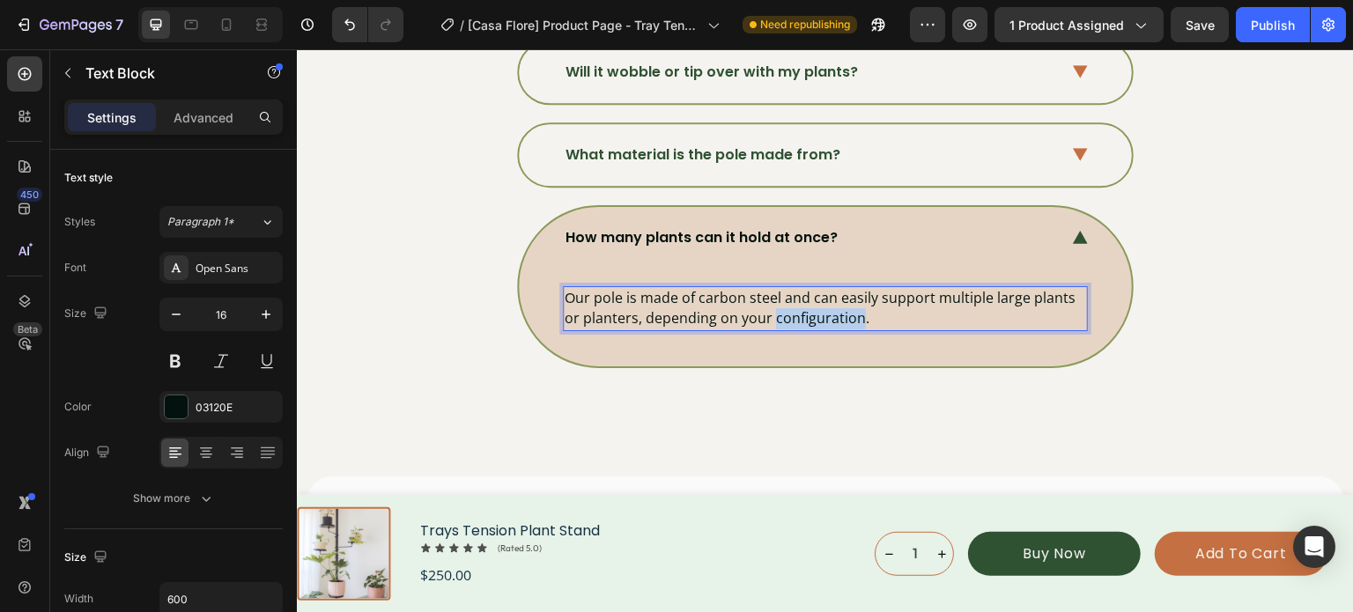
click at [800, 299] on p "Our pole is made of carbon steel and can easily support multiple large plants o…" at bounding box center [825, 308] width 521 height 41
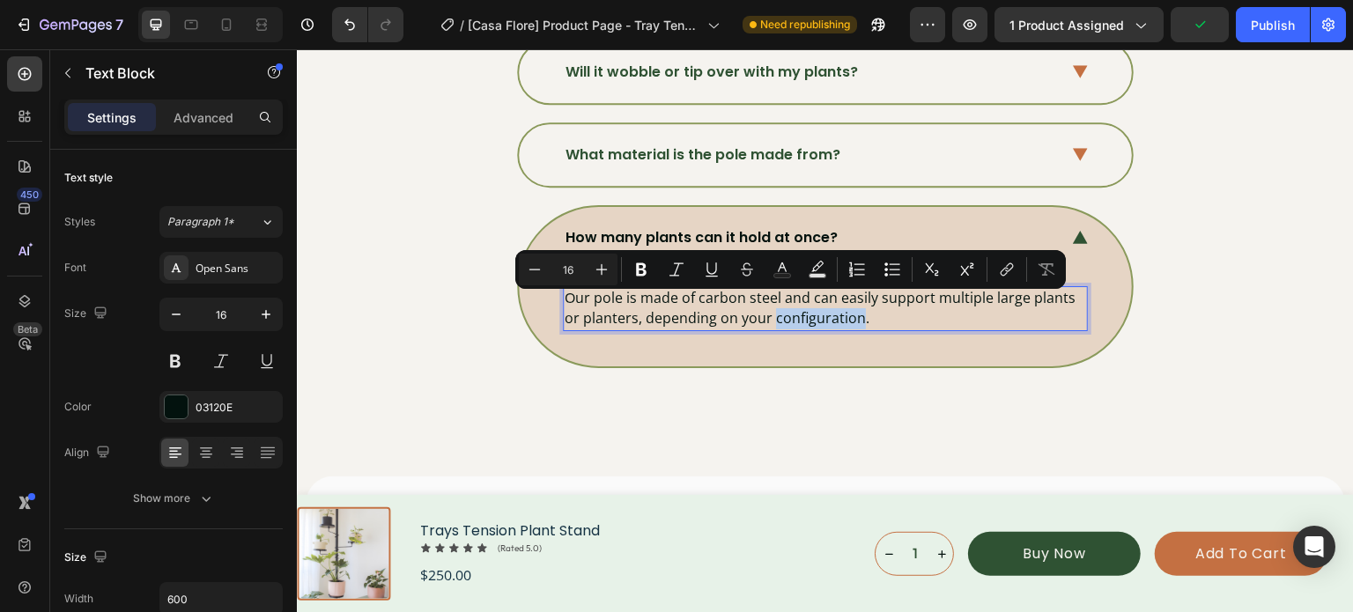
click at [800, 299] on p "Our pole is made of carbon steel and can easily support multiple large plants o…" at bounding box center [825, 308] width 521 height 41
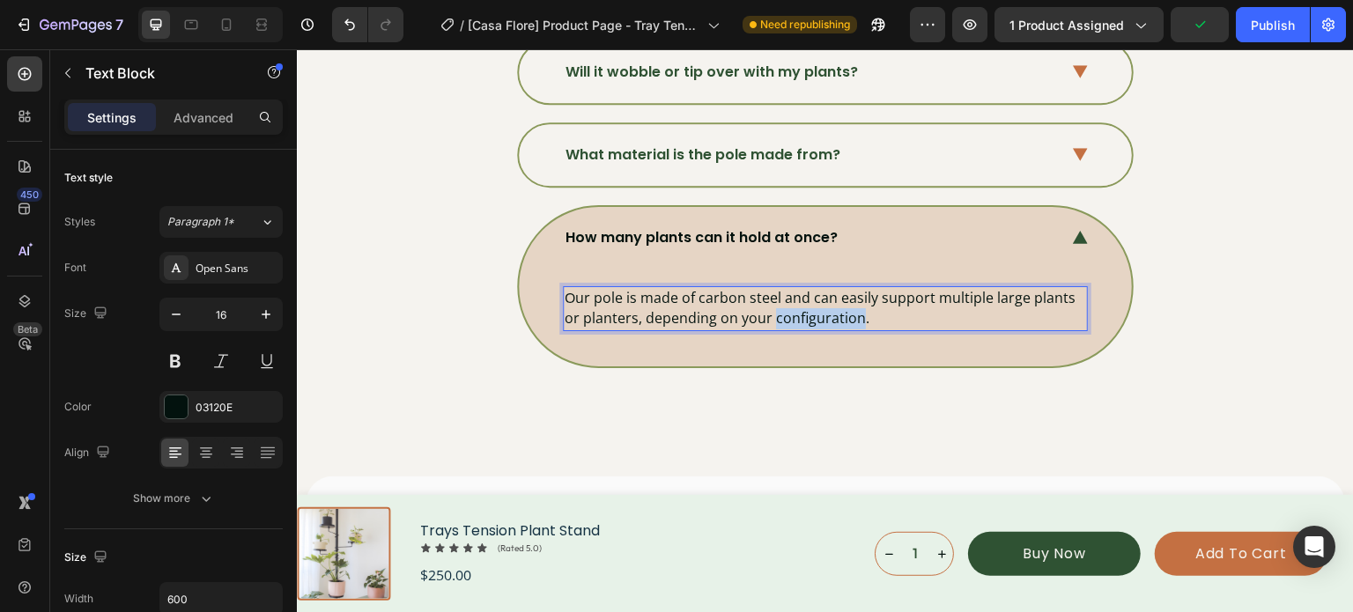
click at [800, 299] on p "Our pole is made of carbon steel and can easily support multiple large plants o…" at bounding box center [825, 308] width 521 height 41
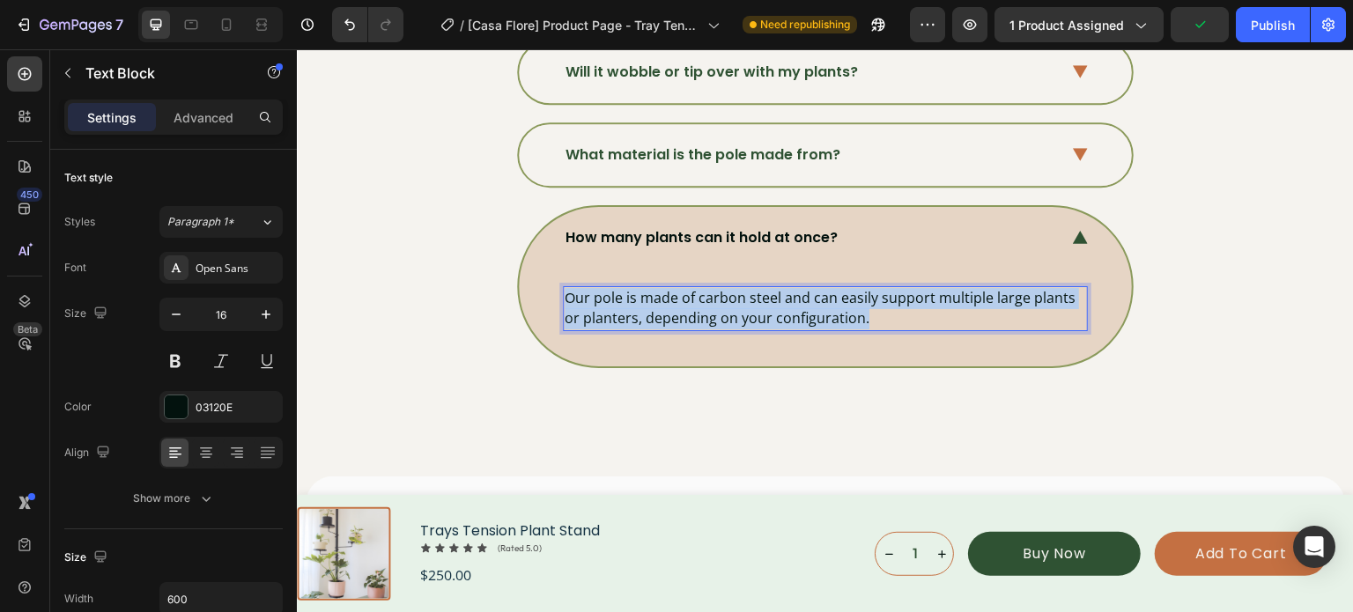
click at [800, 299] on p "Our pole is made of carbon steel and can easily support multiple large plants o…" at bounding box center [825, 308] width 521 height 41
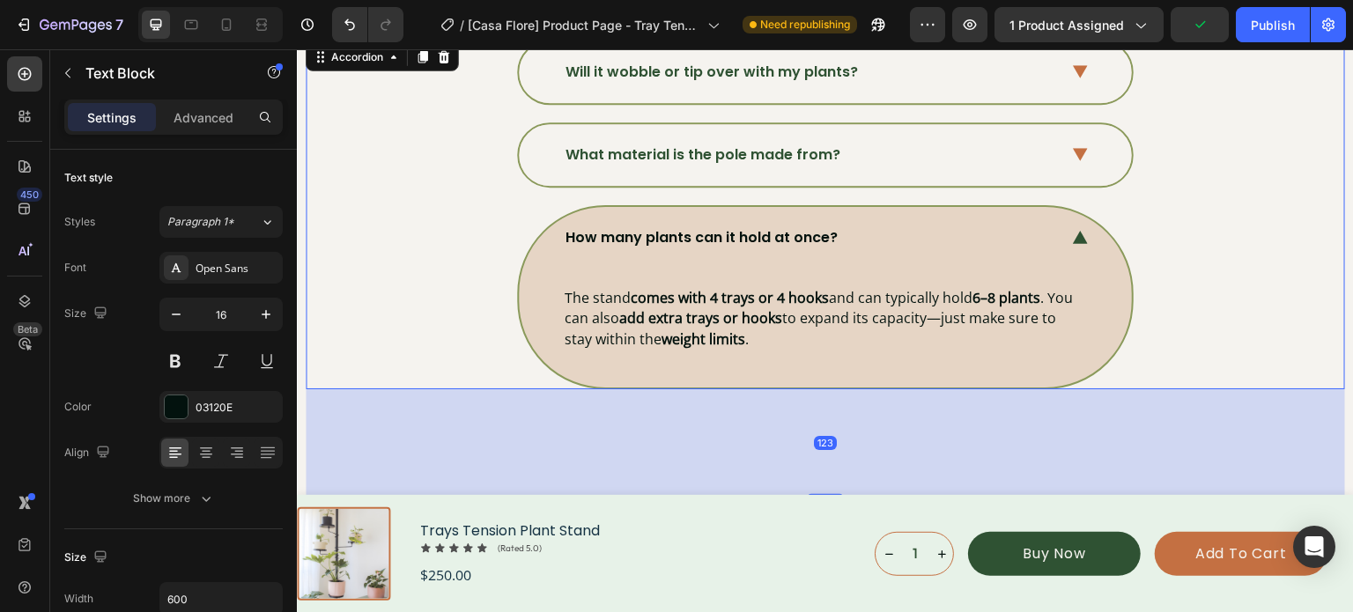
click at [1138, 252] on div "How many plants can it hold at once? The stand comes with 4 trays or 4 hooks an…" at bounding box center [824, 297] width 1037 height 184
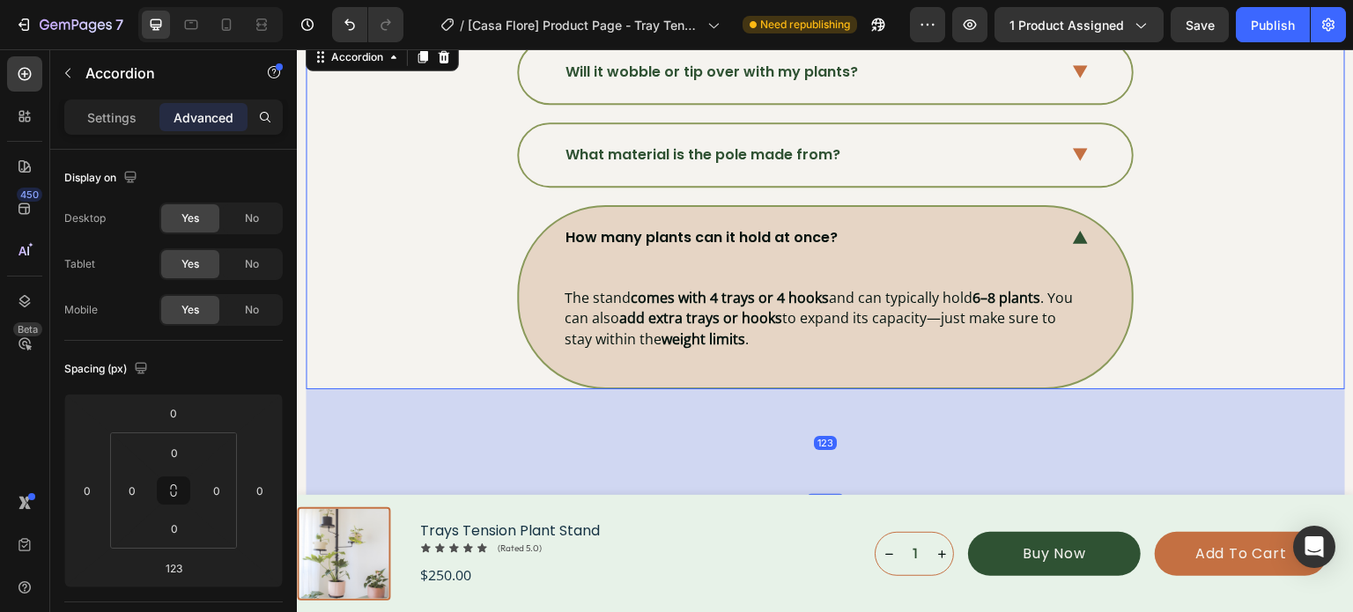
click at [1088, 224] on div "How many plants can it hold at once?" at bounding box center [825, 238] width 613 height 62
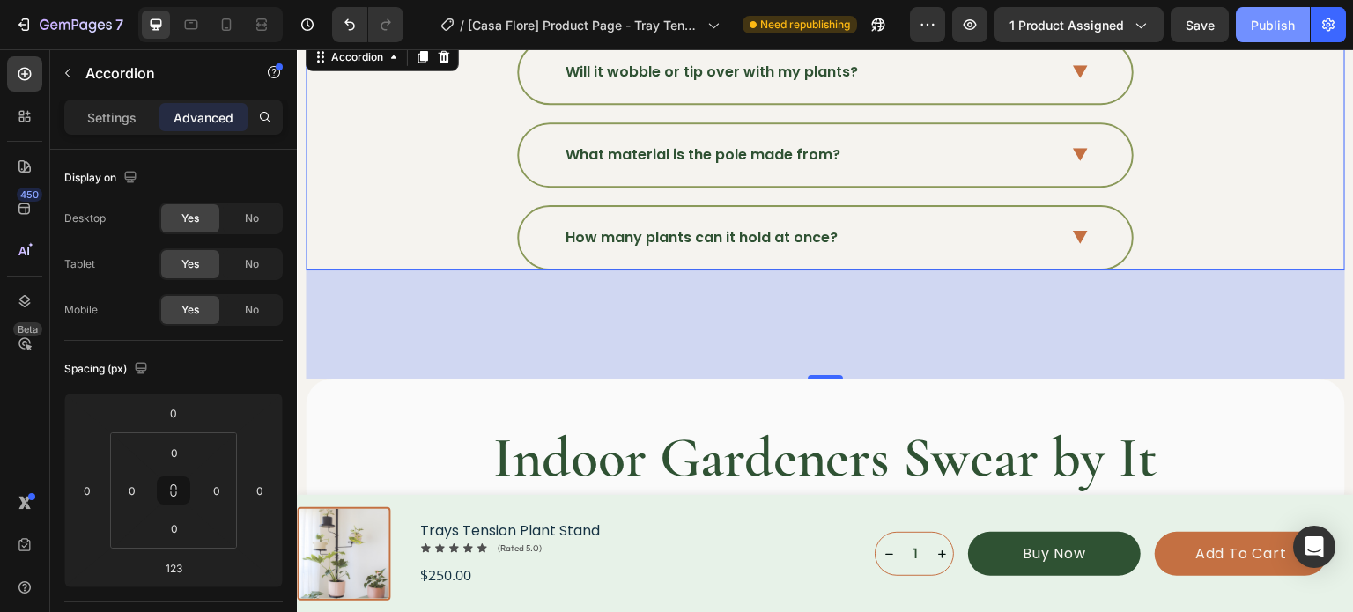
click at [1284, 20] on div "Publish" at bounding box center [1273, 25] width 44 height 18
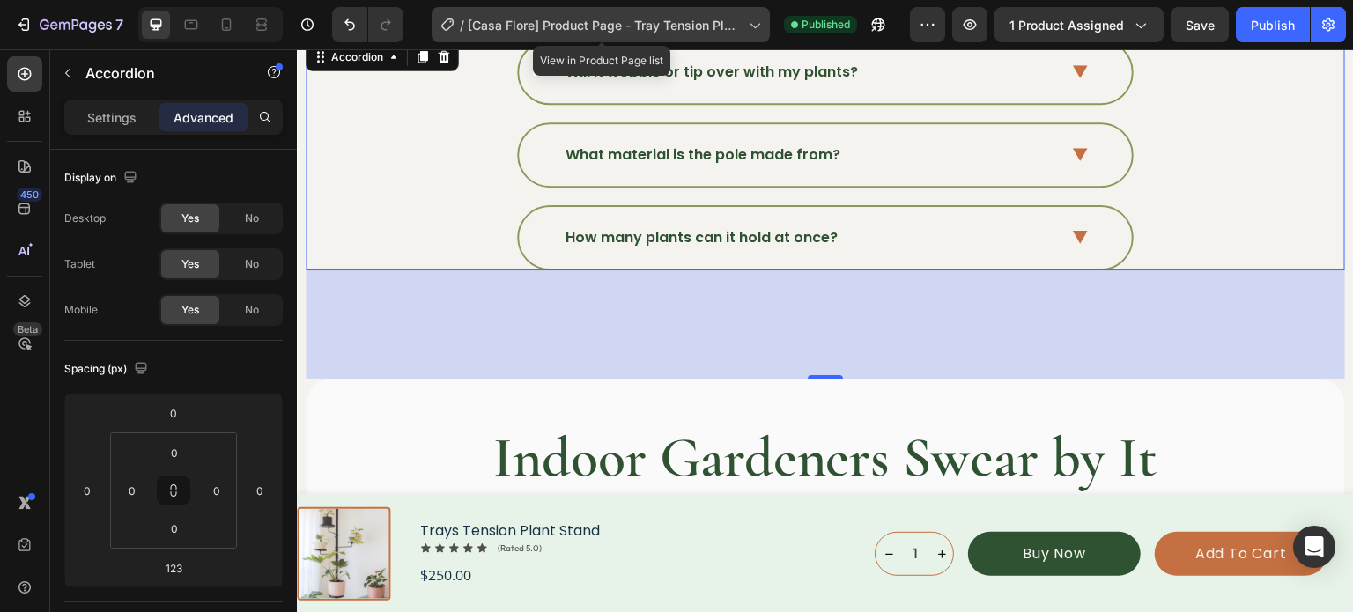
click at [698, 34] on div "/ [Casa Flore] Product Page - Tray Tension Plant Stand" at bounding box center [601, 24] width 338 height 35
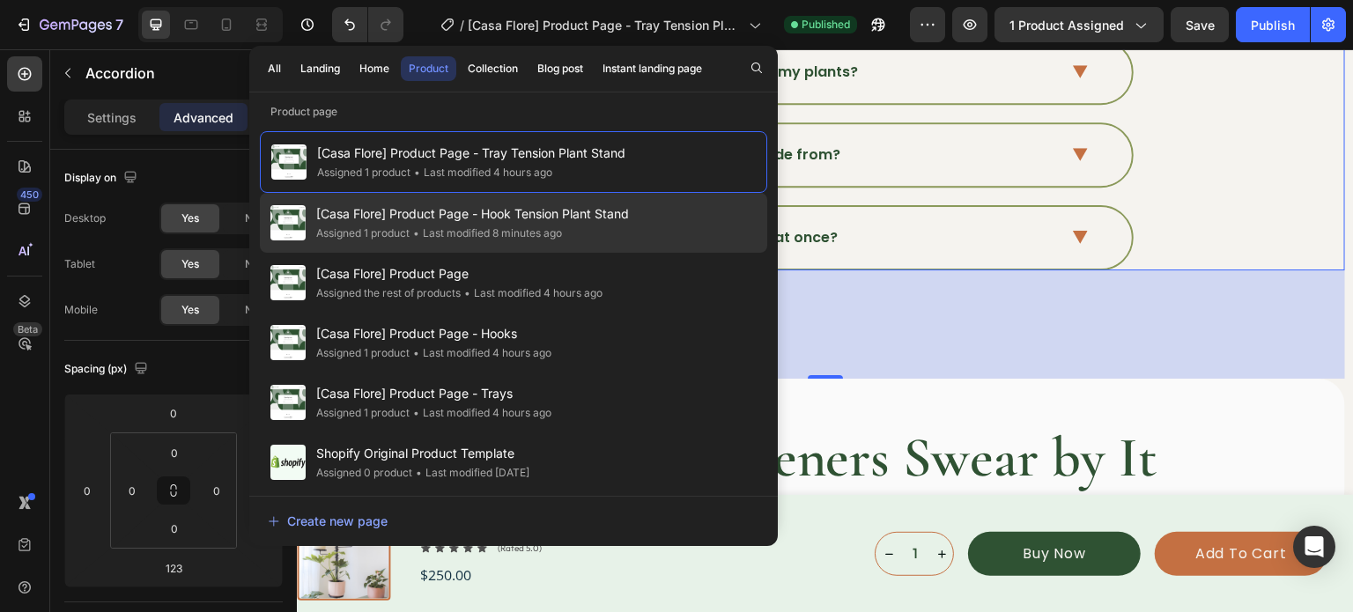
click at [646, 253] on div "[Casa Flore] Product Page - Hook Tension Plant Stand Assigned 1 product • Last …" at bounding box center [513, 283] width 507 height 60
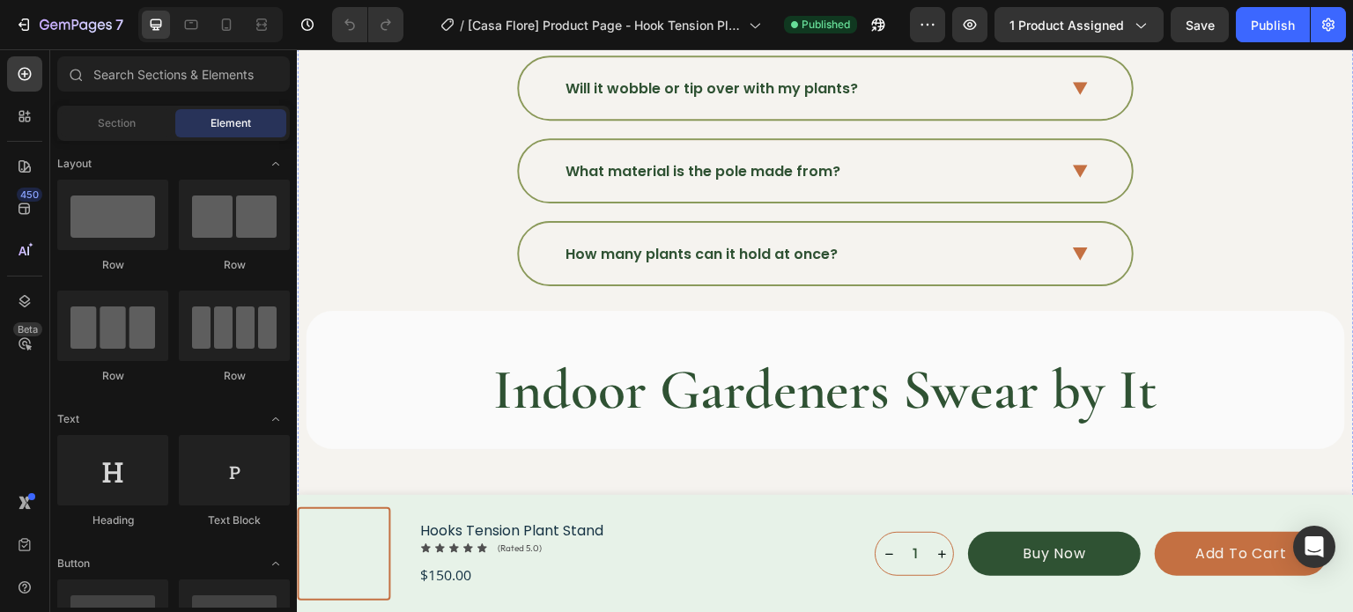
scroll to position [6517, 0]
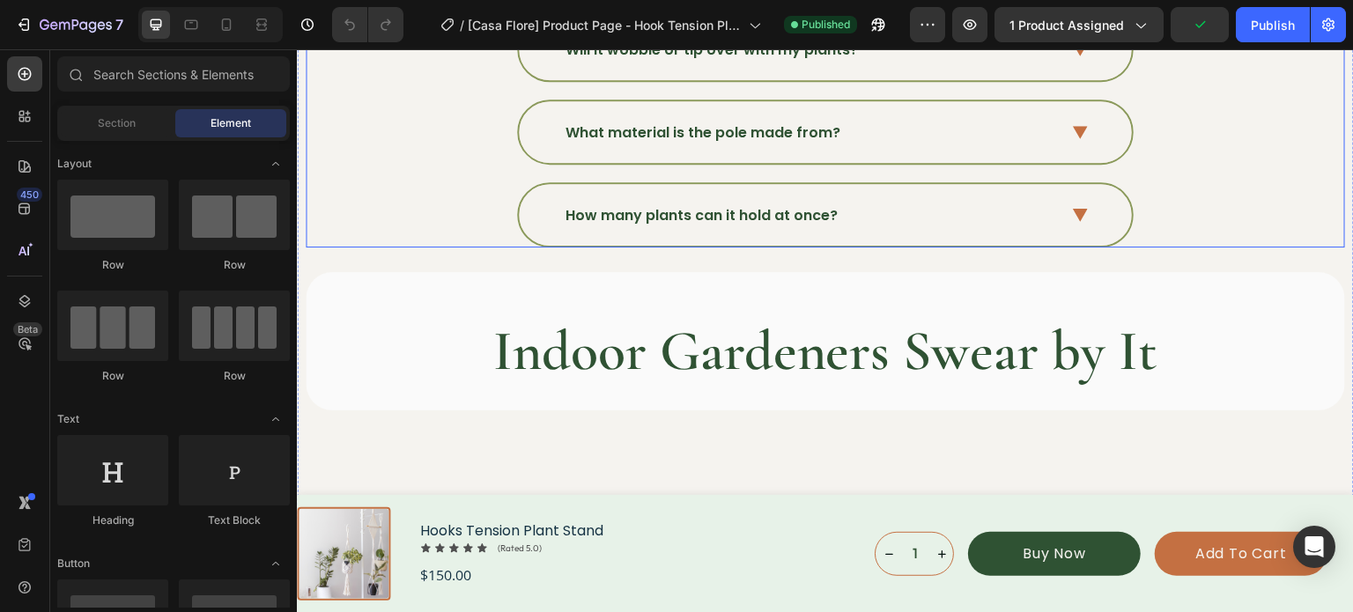
click at [440, 195] on div "How many plants can it hold at once?" at bounding box center [824, 214] width 1037 height 65
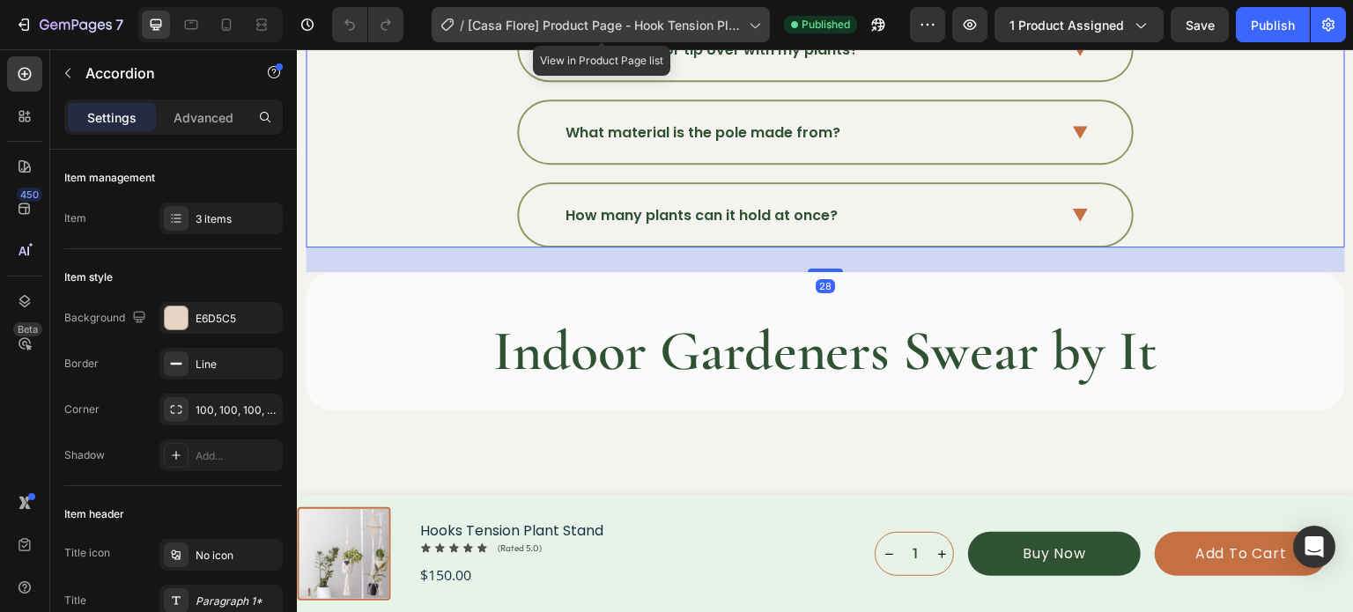
click at [620, 32] on span "[Casa Flore] Product Page - Hook Tension Plant Stand" at bounding box center [605, 25] width 274 height 18
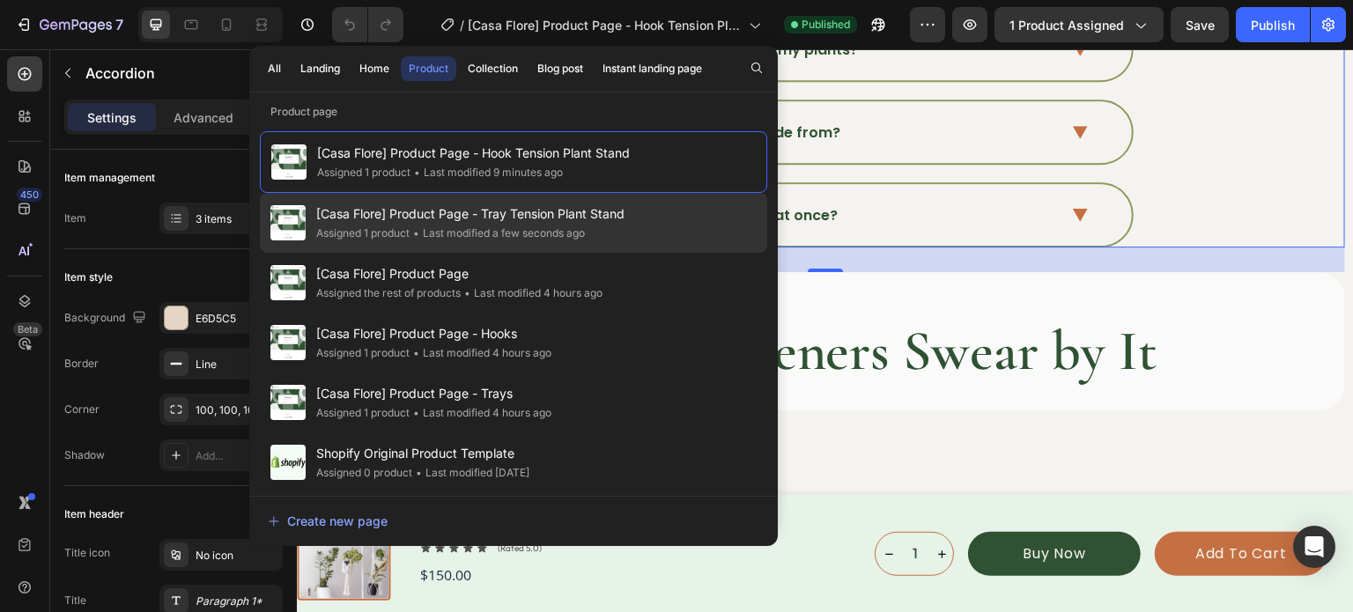
click at [575, 211] on span "[Casa Flore] Product Page - Tray Tension Plant Stand" at bounding box center [470, 213] width 308 height 21
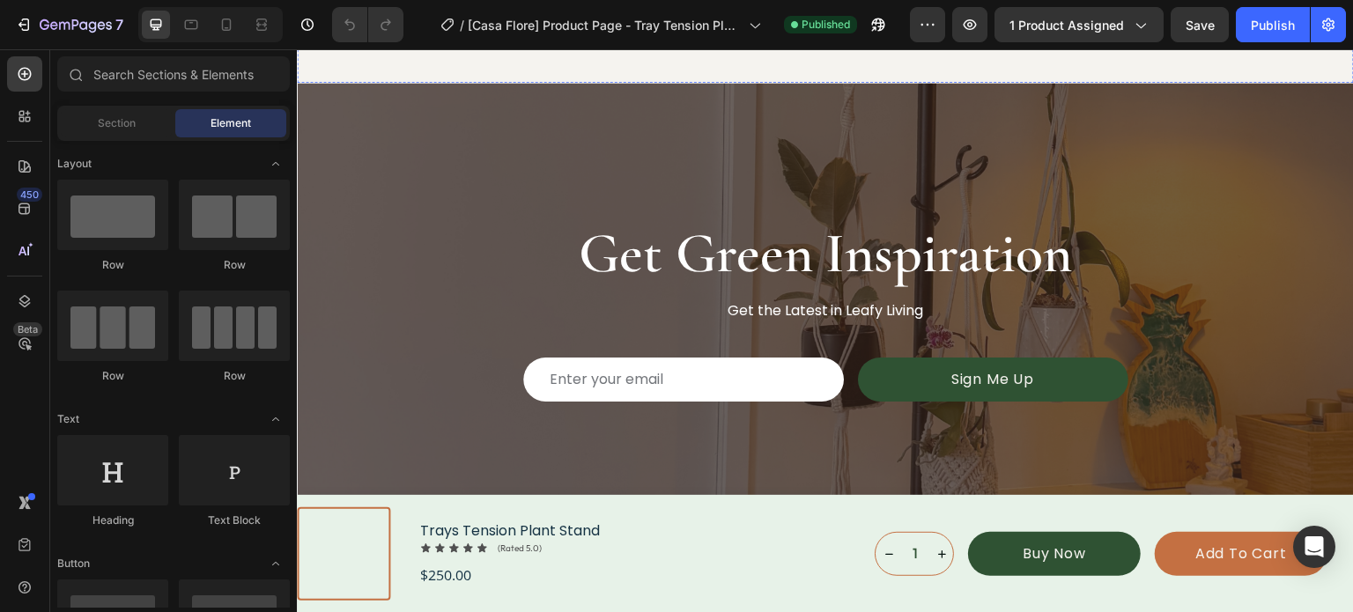
scroll to position [6605, 0]
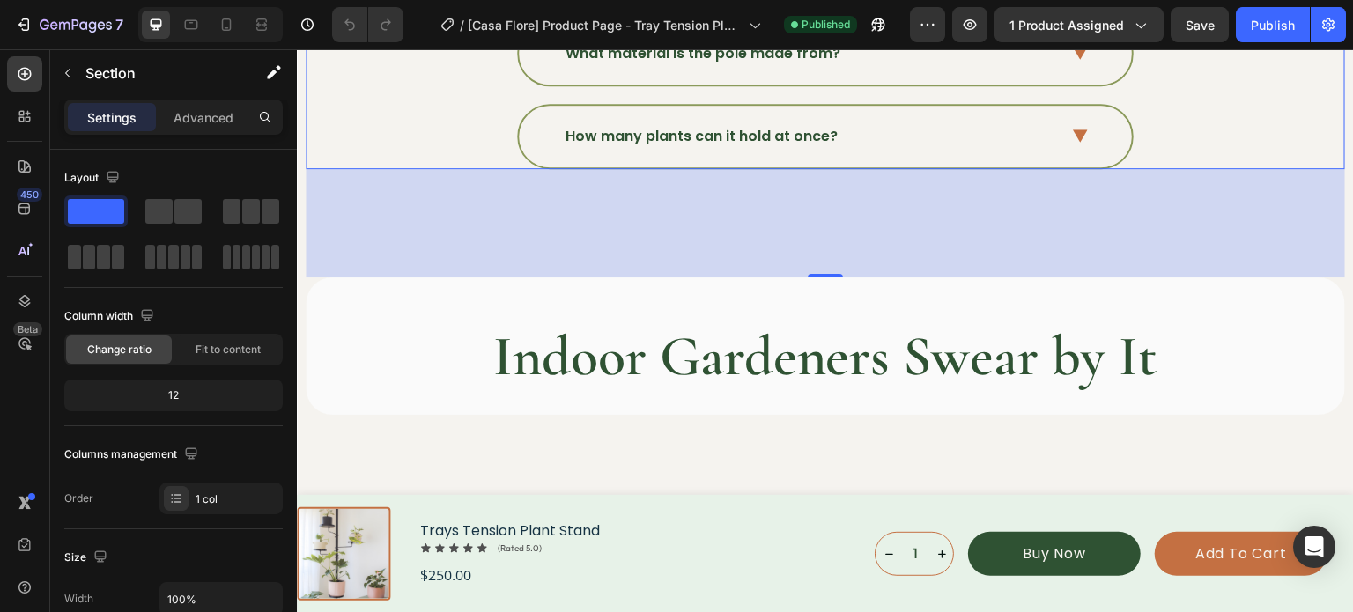
click at [451, 132] on div "How many plants can it hold at once?" at bounding box center [824, 136] width 1037 height 65
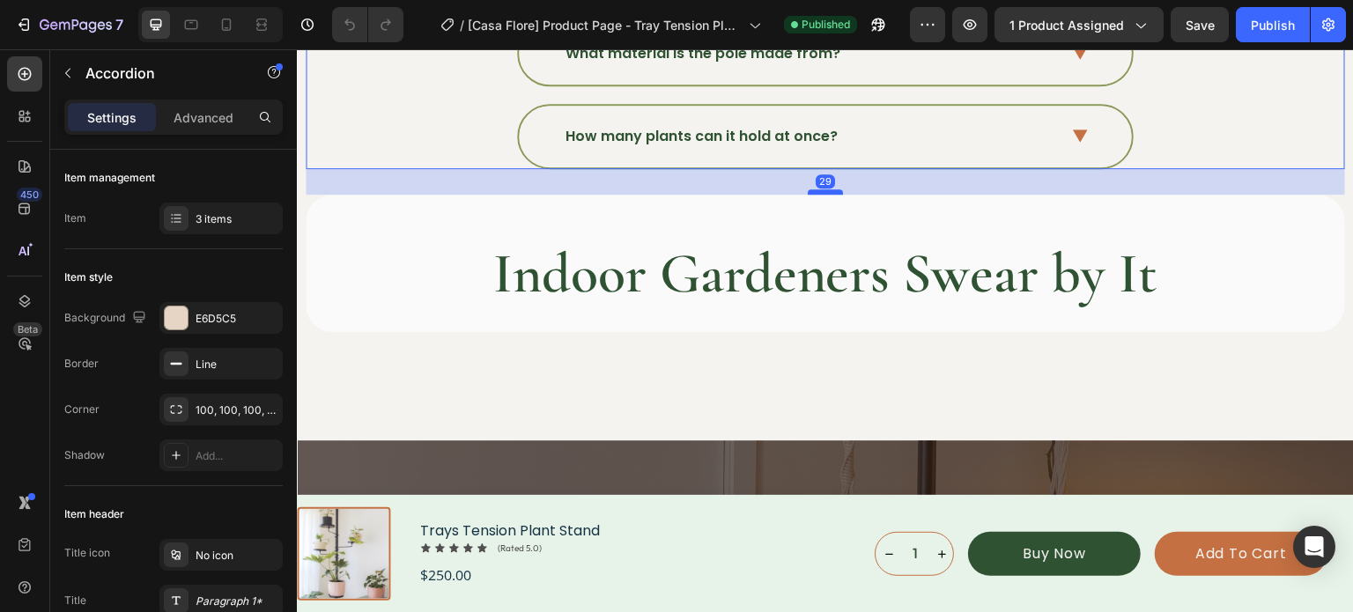
drag, startPoint x: 820, startPoint y: 262, endPoint x: 826, endPoint y: 179, distance: 83.0
click at [826, 189] on div at bounding box center [825, 191] width 35 height 5
type input "100%"
type input "100"
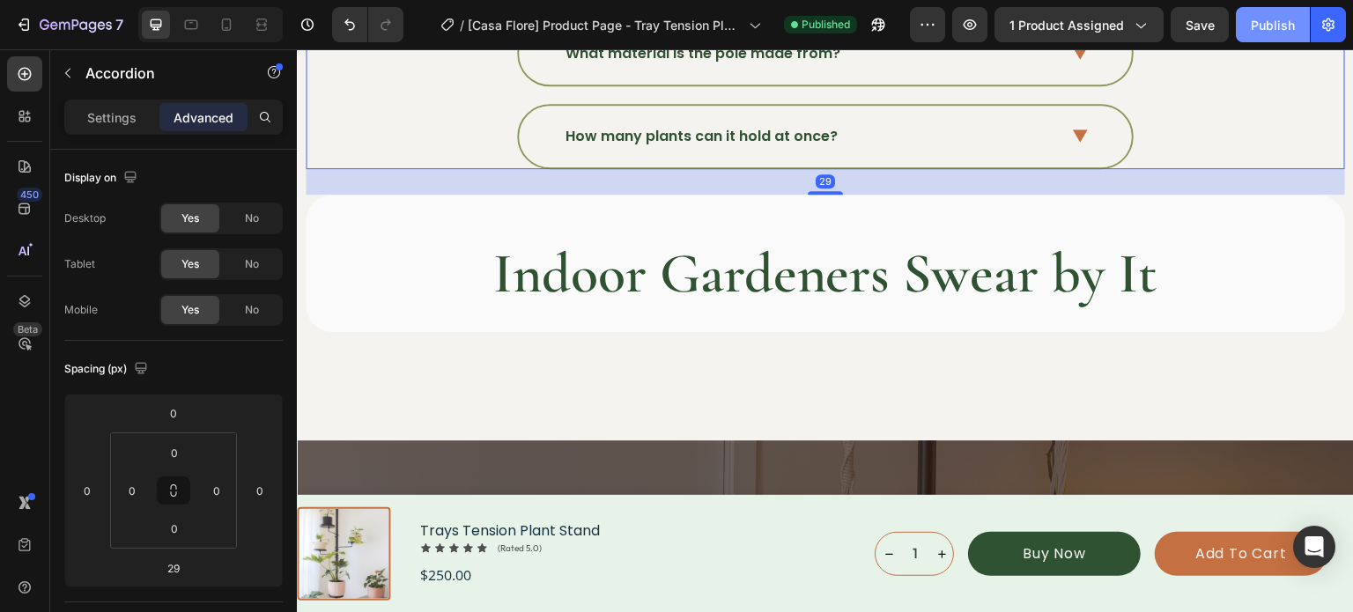
click at [1272, 28] on div "Publish" at bounding box center [1273, 25] width 44 height 18
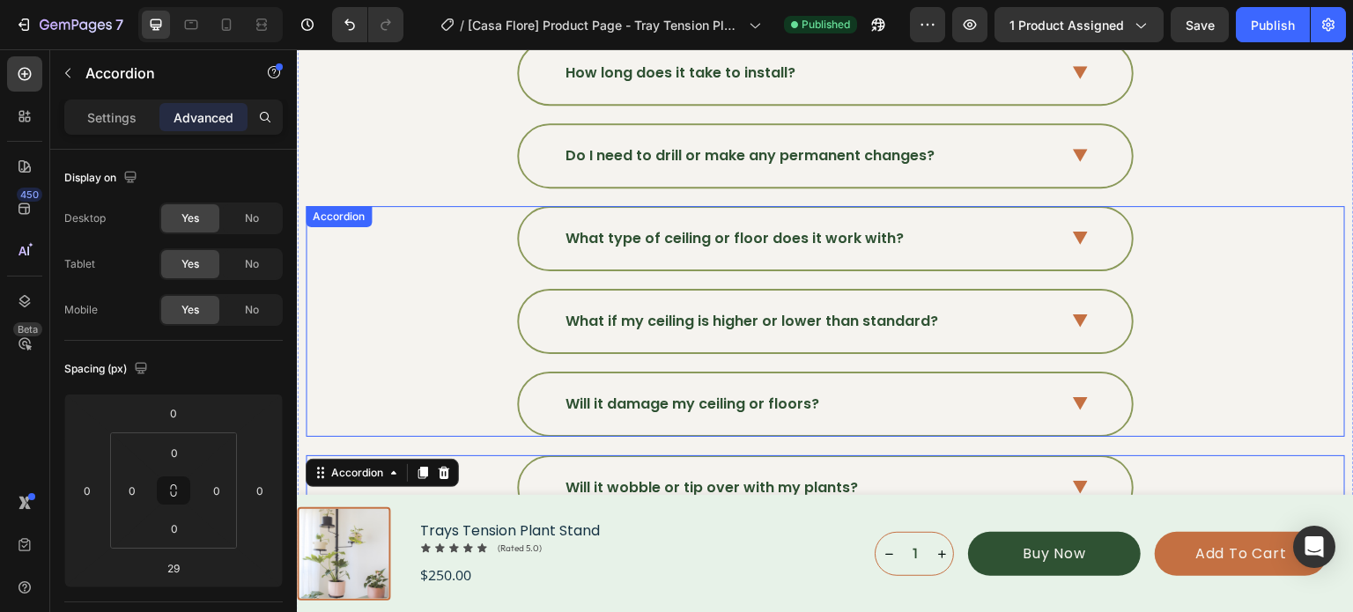
scroll to position [5901, 0]
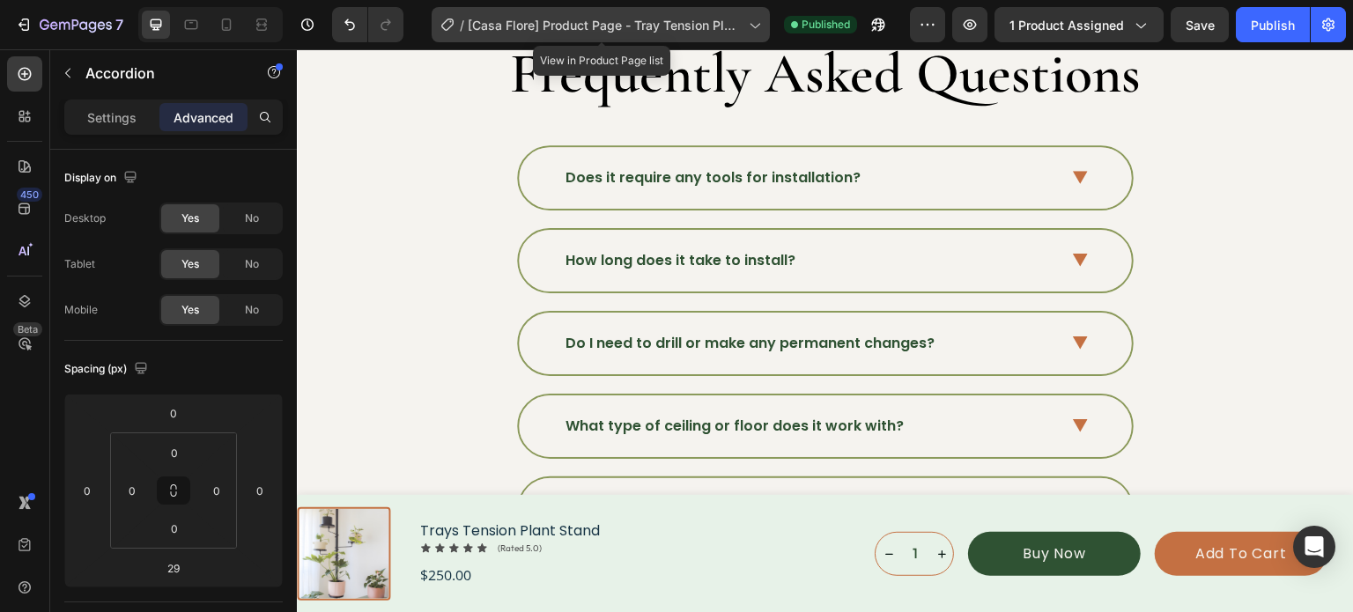
click at [718, 26] on span "[Casa Flore] Product Page - Tray Tension Plant Stand" at bounding box center [605, 25] width 274 height 18
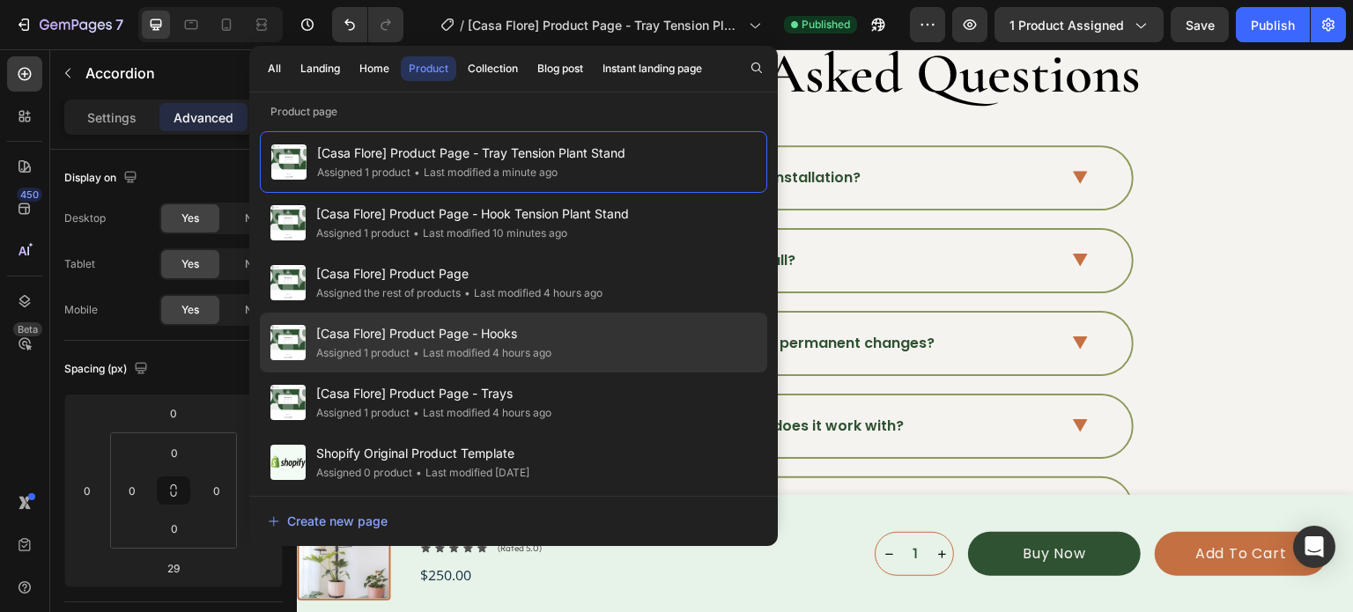
click at [565, 373] on div "[Casa Flore] Product Page - Hooks Assigned 1 product • Last modified 4 hours ago" at bounding box center [513, 403] width 507 height 60
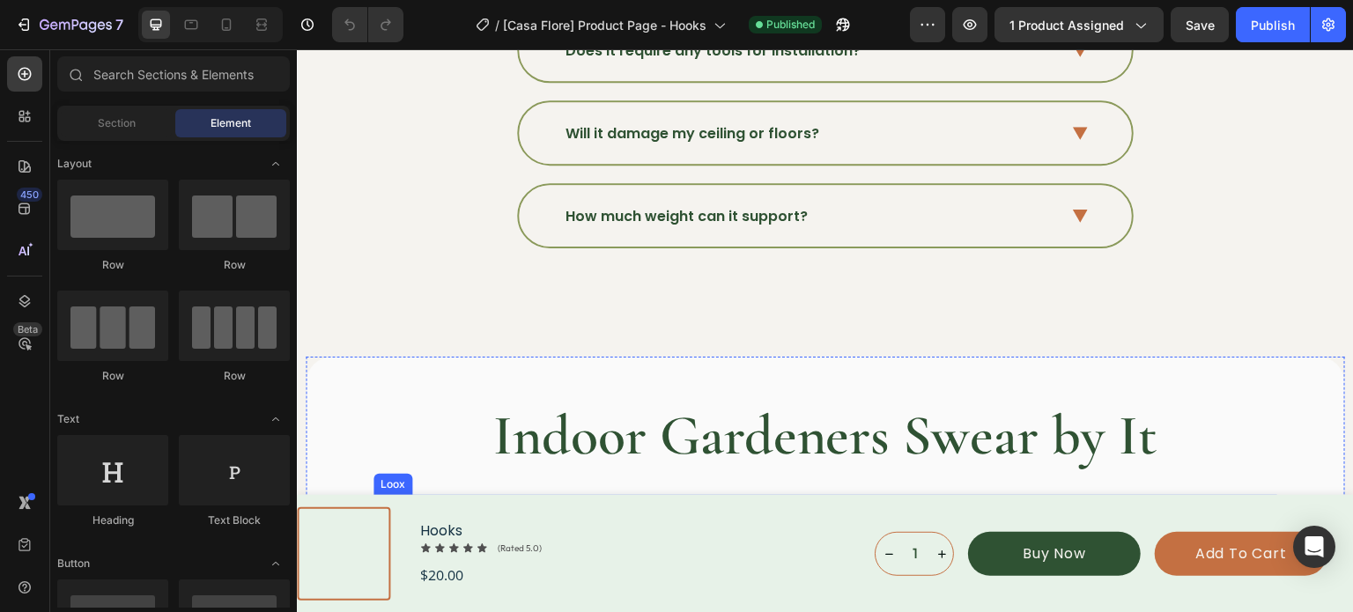
scroll to position [5989, 0]
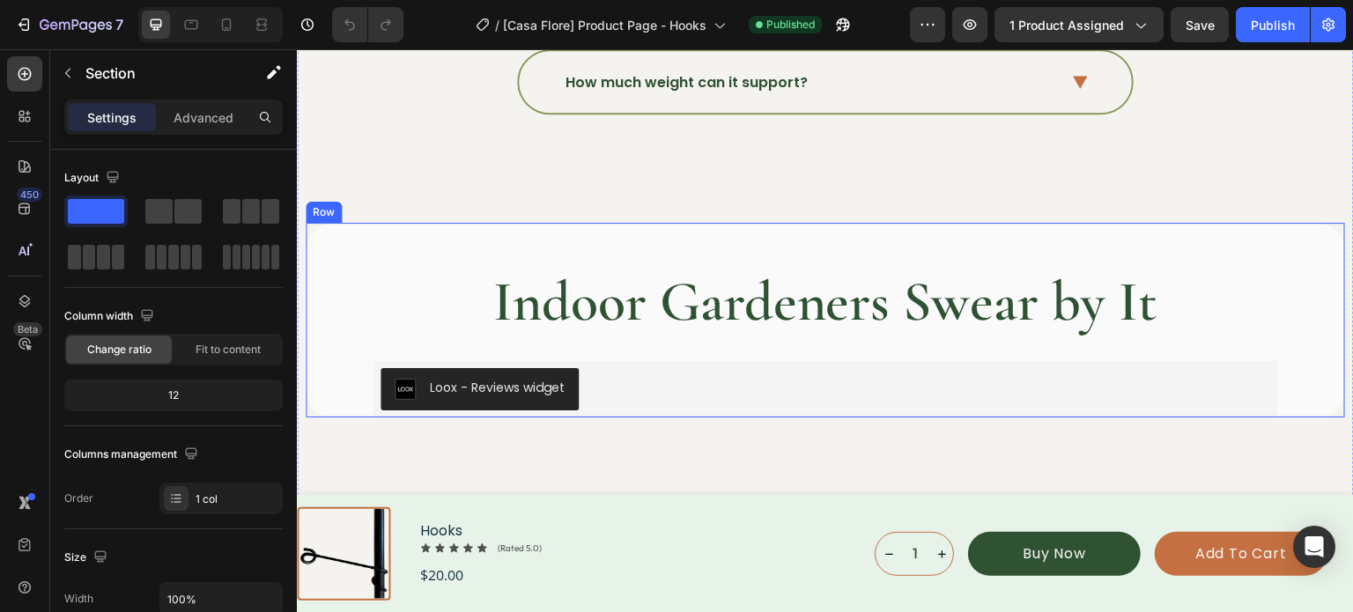
click at [794, 257] on div "Indoor Gardeners Swear by It Heading Loox - Reviews widget Loox Row" at bounding box center [825, 320] width 1039 height 195
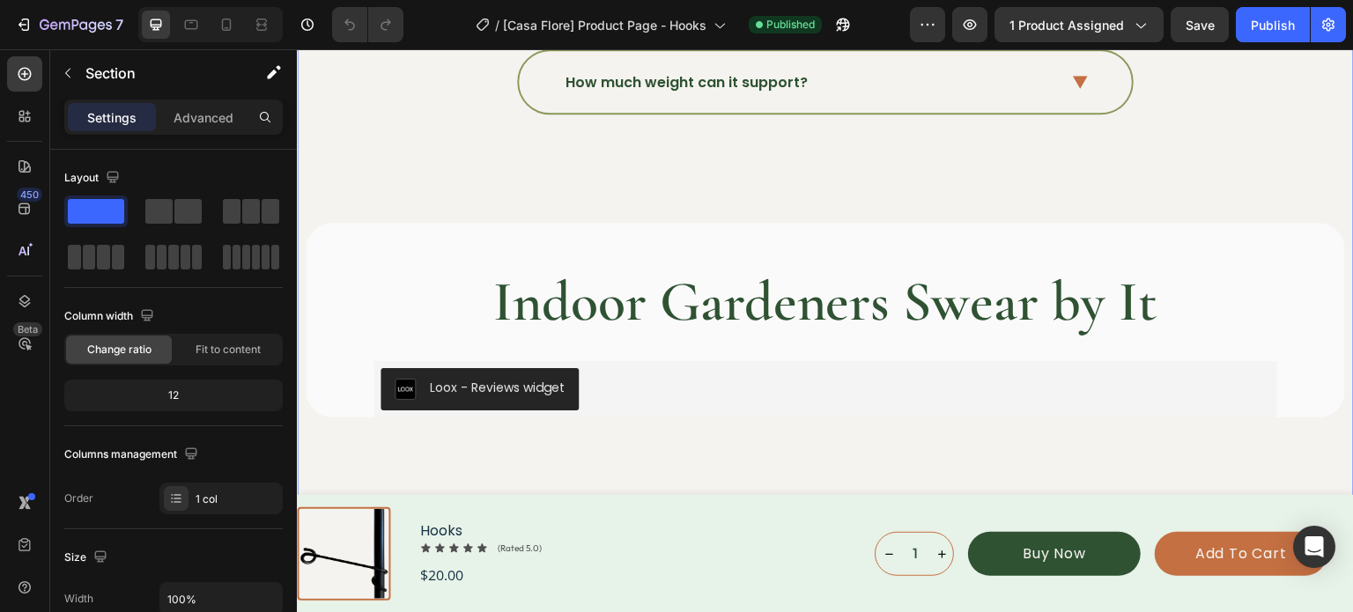
scroll to position [5901, 0]
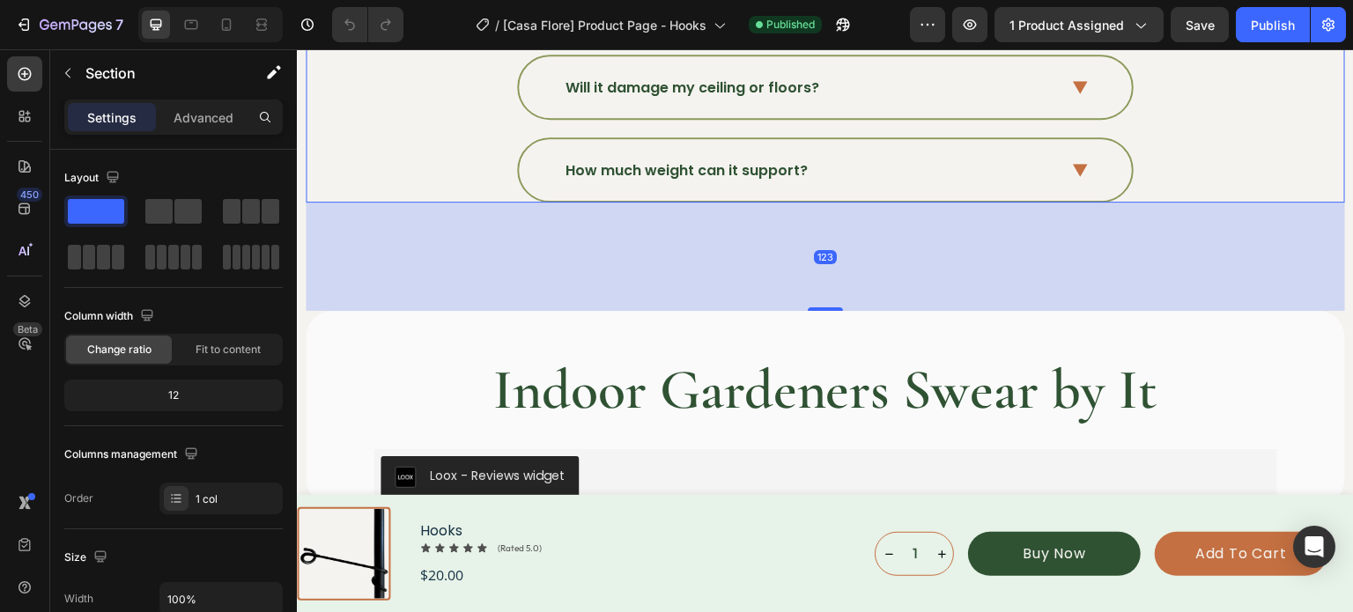
click at [461, 137] on div "How much weight can it support?" at bounding box center [824, 169] width 1037 height 65
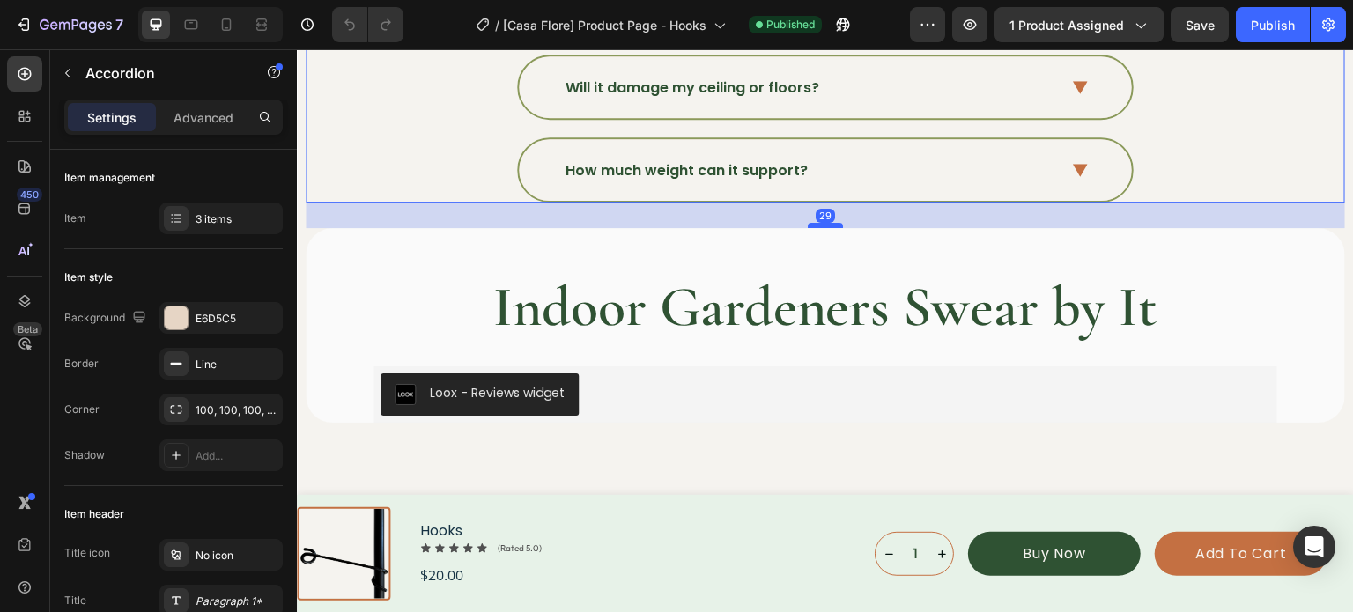
drag, startPoint x: 823, startPoint y: 301, endPoint x: 824, endPoint y: 218, distance: 82.8
click at [824, 223] on div at bounding box center [825, 225] width 35 height 5
type input "100%"
type input "100"
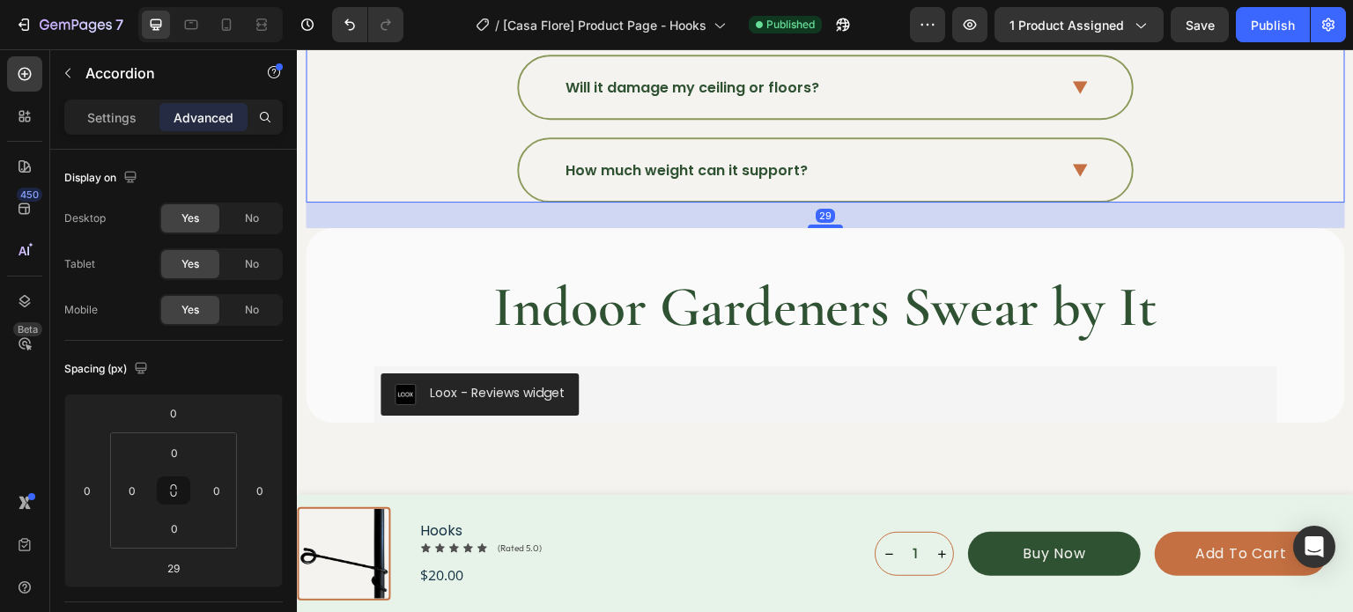
click at [409, 137] on div "How much weight can it support?" at bounding box center [824, 169] width 1037 height 65
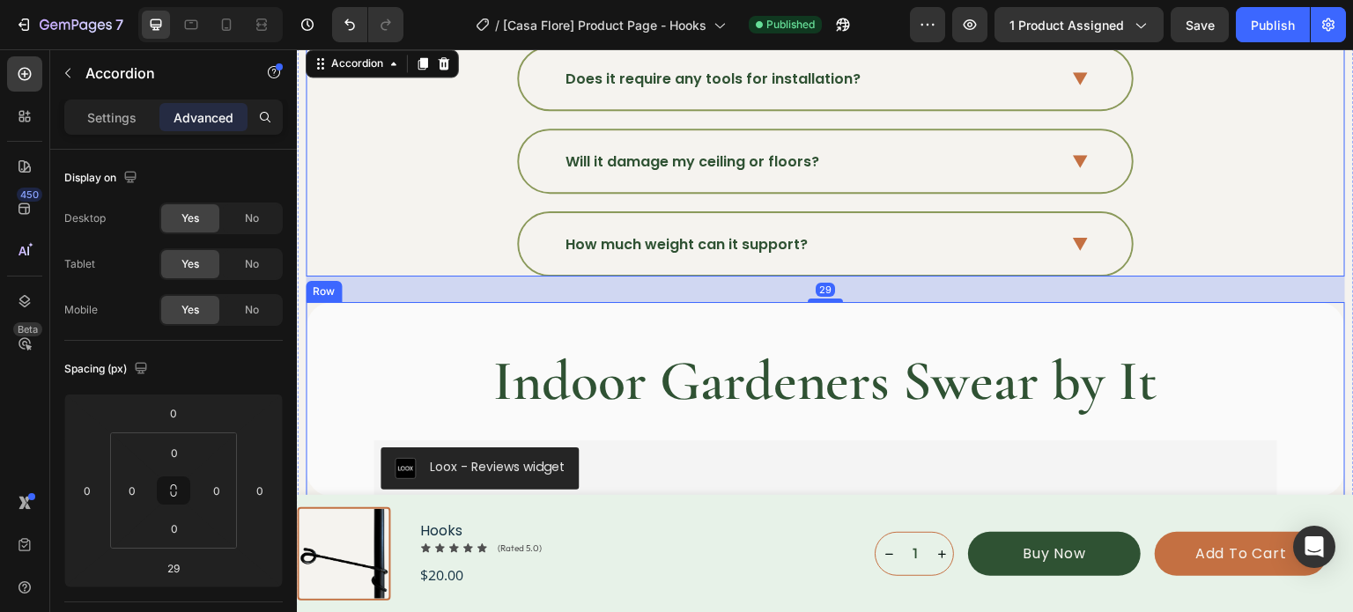
scroll to position [5724, 0]
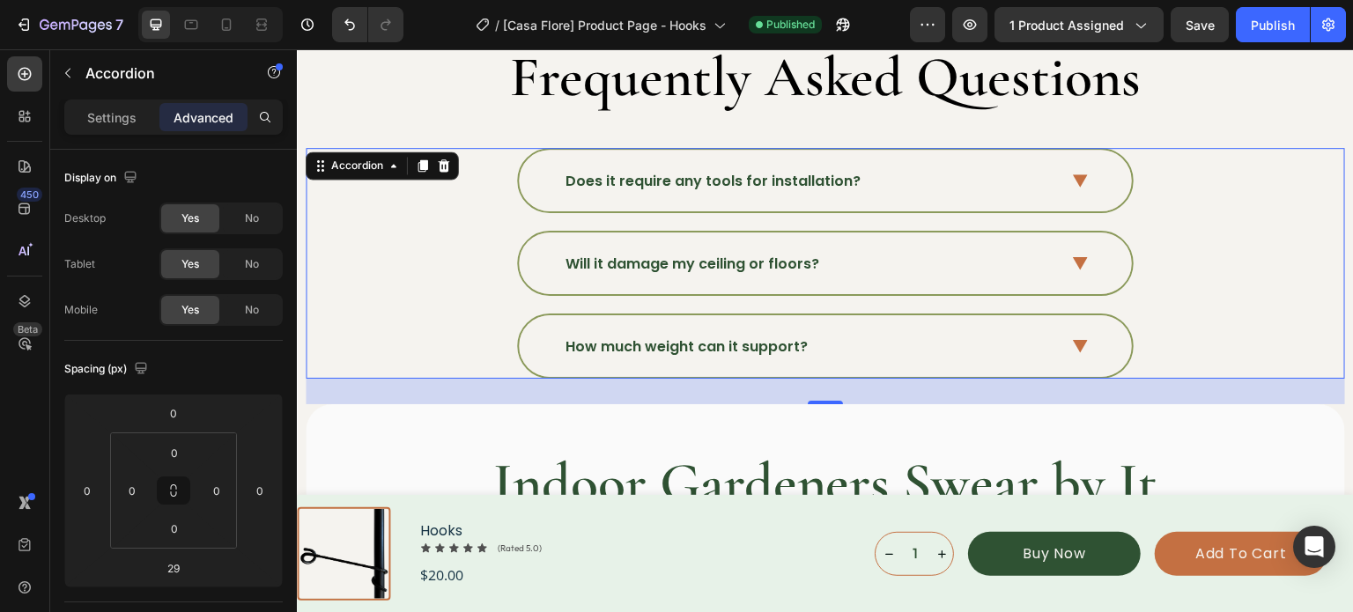
click at [416, 203] on div "Does it require any tools for installation?" at bounding box center [824, 180] width 1037 height 65
click at [420, 242] on div "Will it damage my ceiling or floors?" at bounding box center [824, 263] width 1037 height 65
click at [431, 114] on div "Make Room For More Greenery. Heading Discover the plant support you didn’t know…" at bounding box center [825, 42] width 1039 height 1115
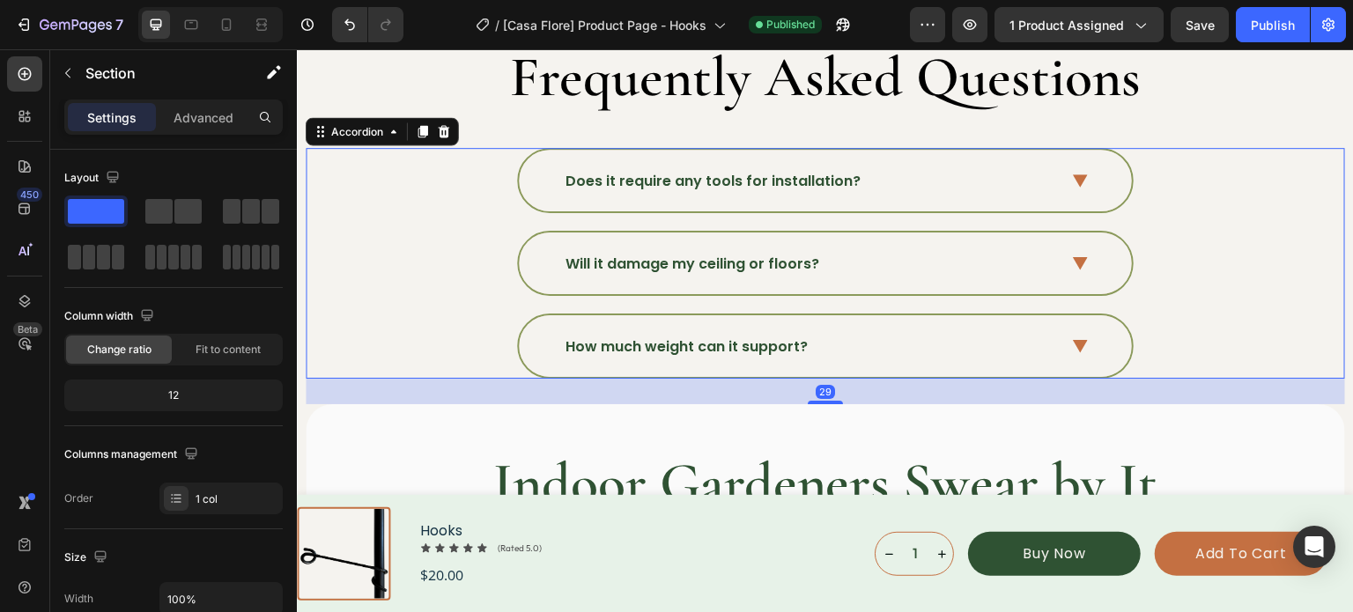
click at [439, 166] on div "Does it require any tools for installation?" at bounding box center [824, 180] width 1037 height 65
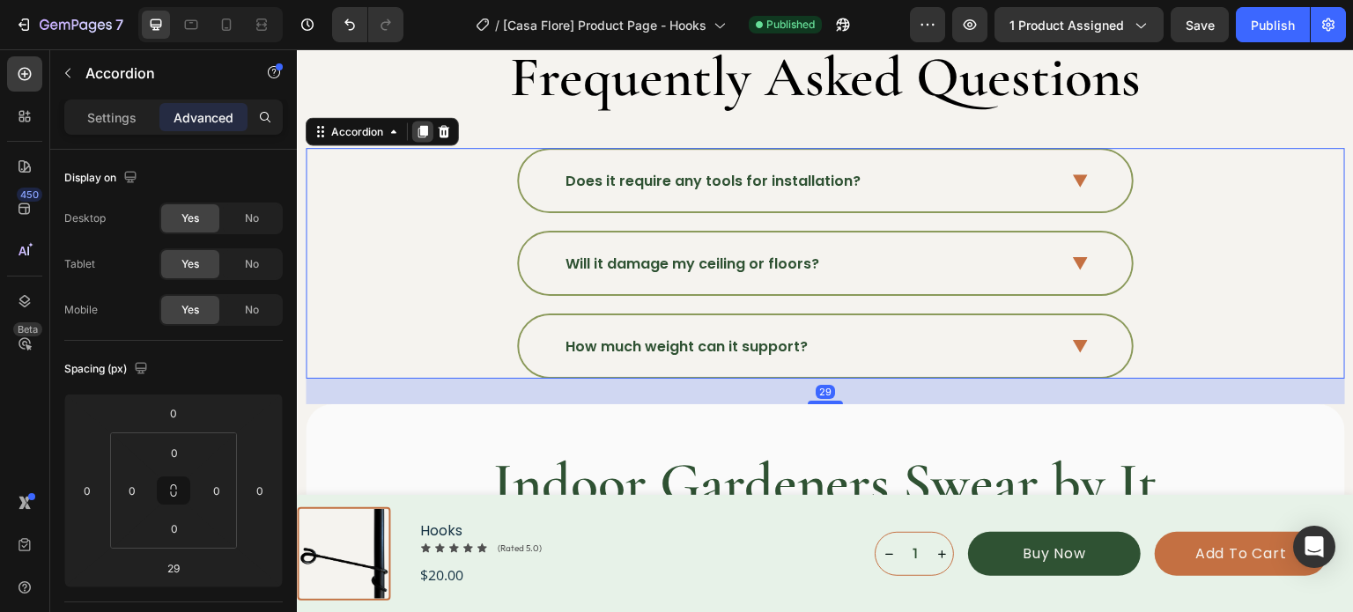
click at [426, 130] on icon at bounding box center [423, 131] width 14 height 14
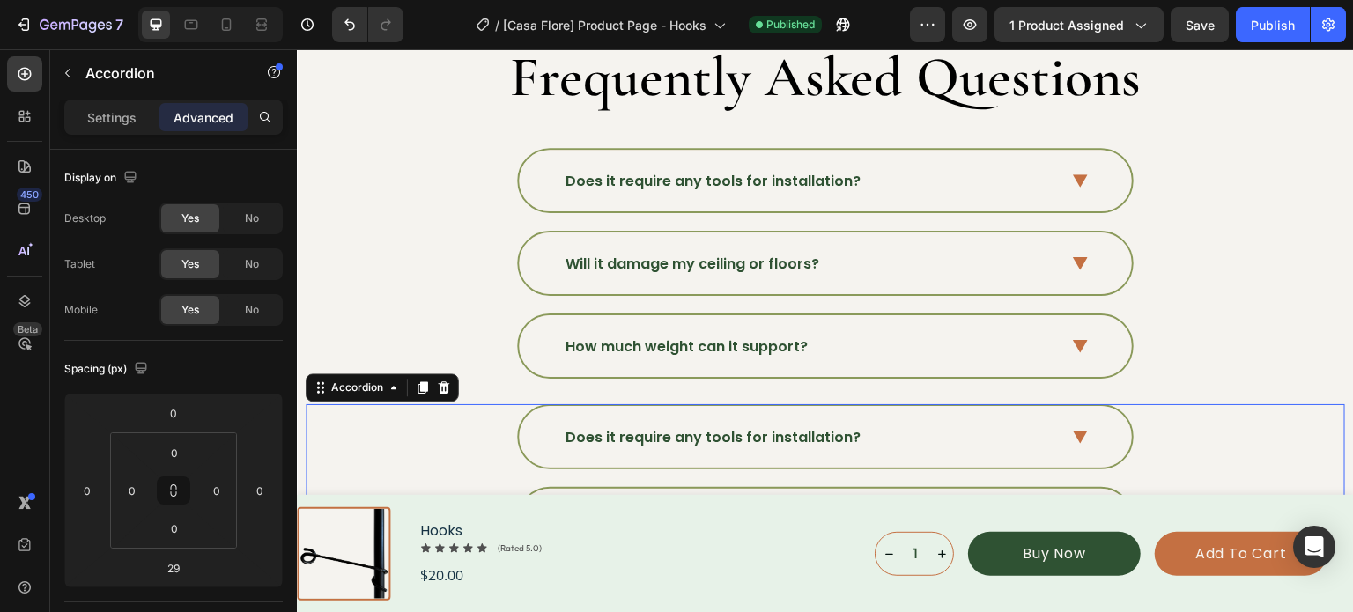
drag, startPoint x: 423, startPoint y: 378, endPoint x: 439, endPoint y: 375, distance: 16.1
click at [425, 382] on icon at bounding box center [423, 388] width 10 height 12
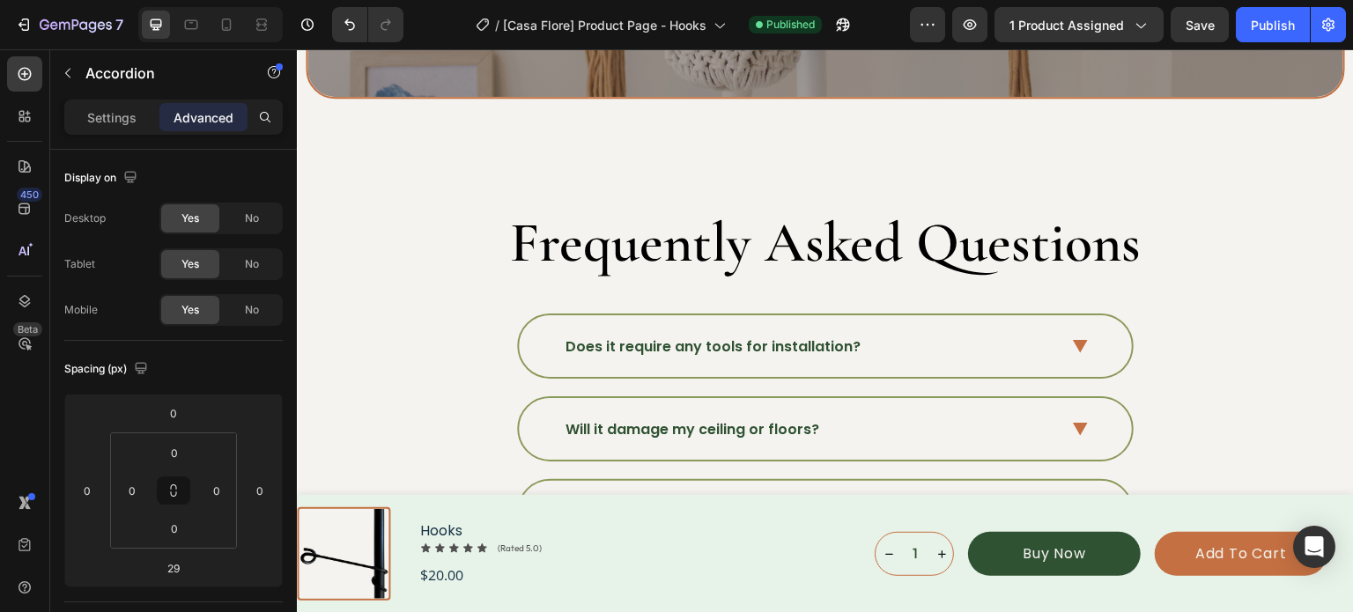
scroll to position [5647, 0]
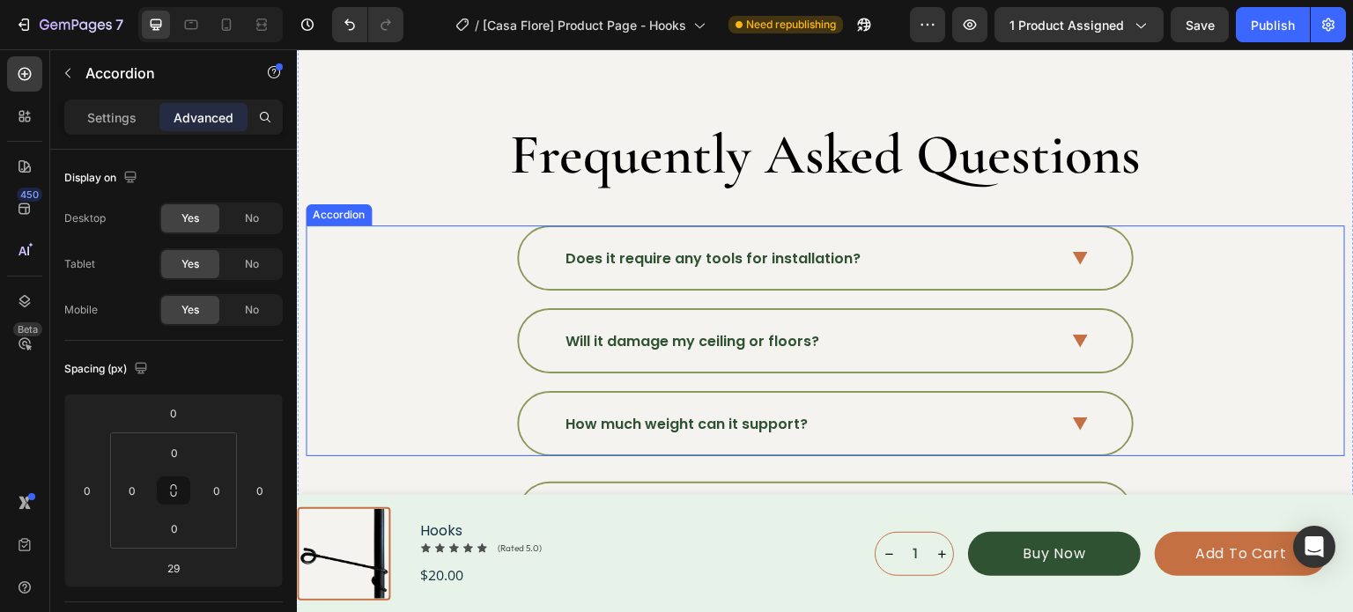
click at [981, 260] on div "Does it require any tools for installation?" at bounding box center [811, 259] width 496 height 26
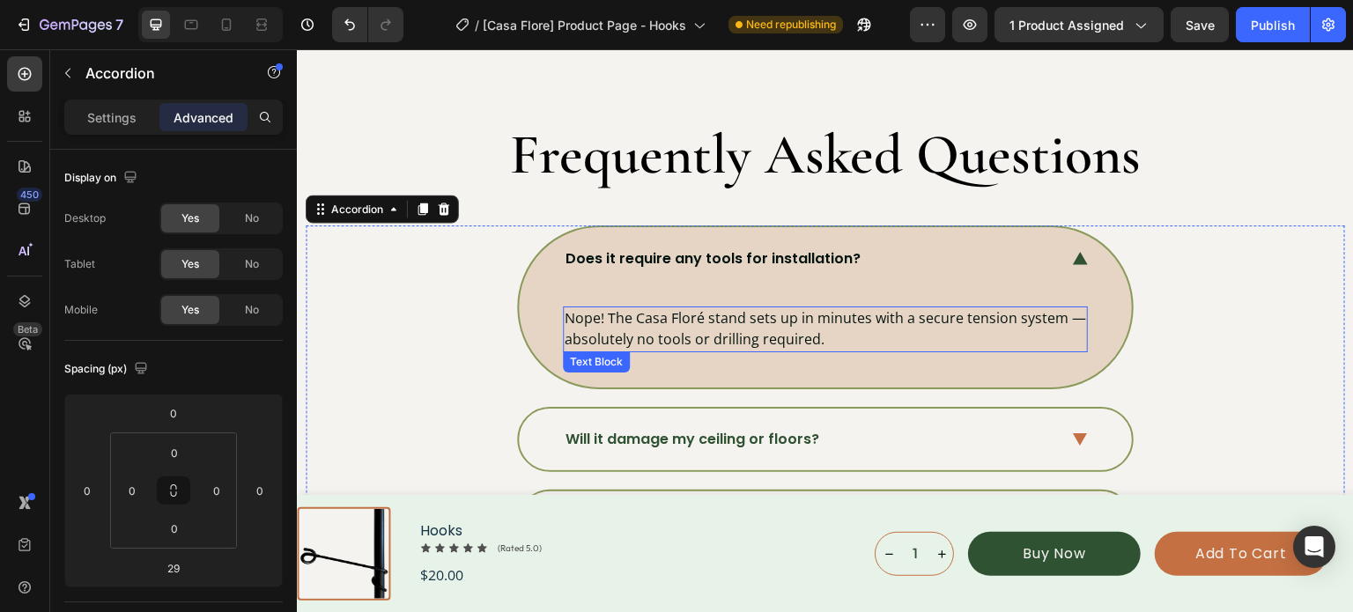
click at [801, 332] on p "Nope! The Casa Floré stand sets up in minutes with a secure tension system — ab…" at bounding box center [825, 328] width 521 height 41
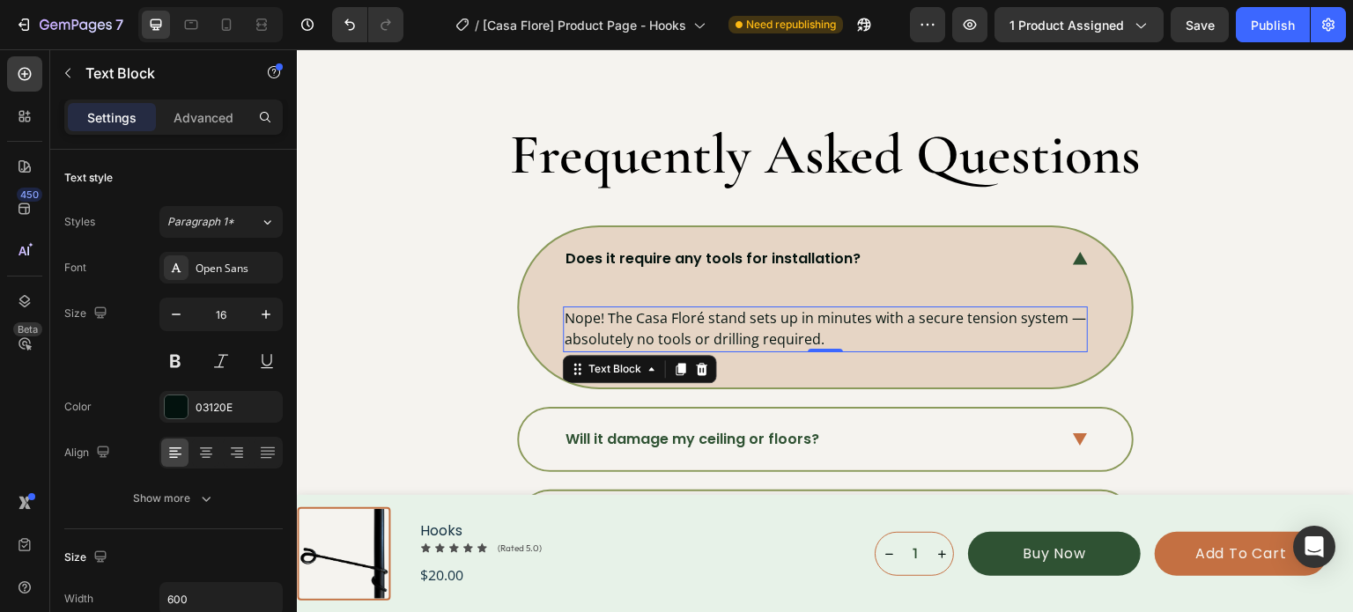
click at [801, 332] on p "Nope! The Casa Floré stand sets up in minutes with a secure tension system — ab…" at bounding box center [825, 328] width 521 height 41
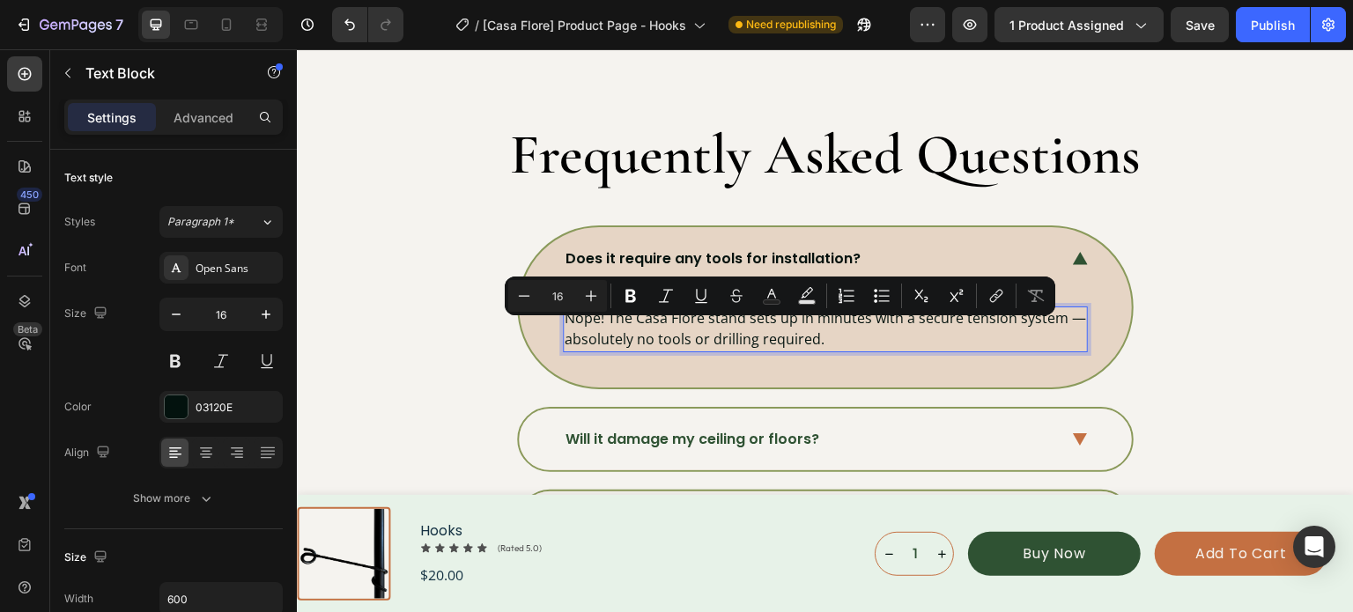
click at [812, 332] on p "Nope! The Casa Floré stand sets up in minutes with a secure tension system — ab…" at bounding box center [825, 328] width 521 height 41
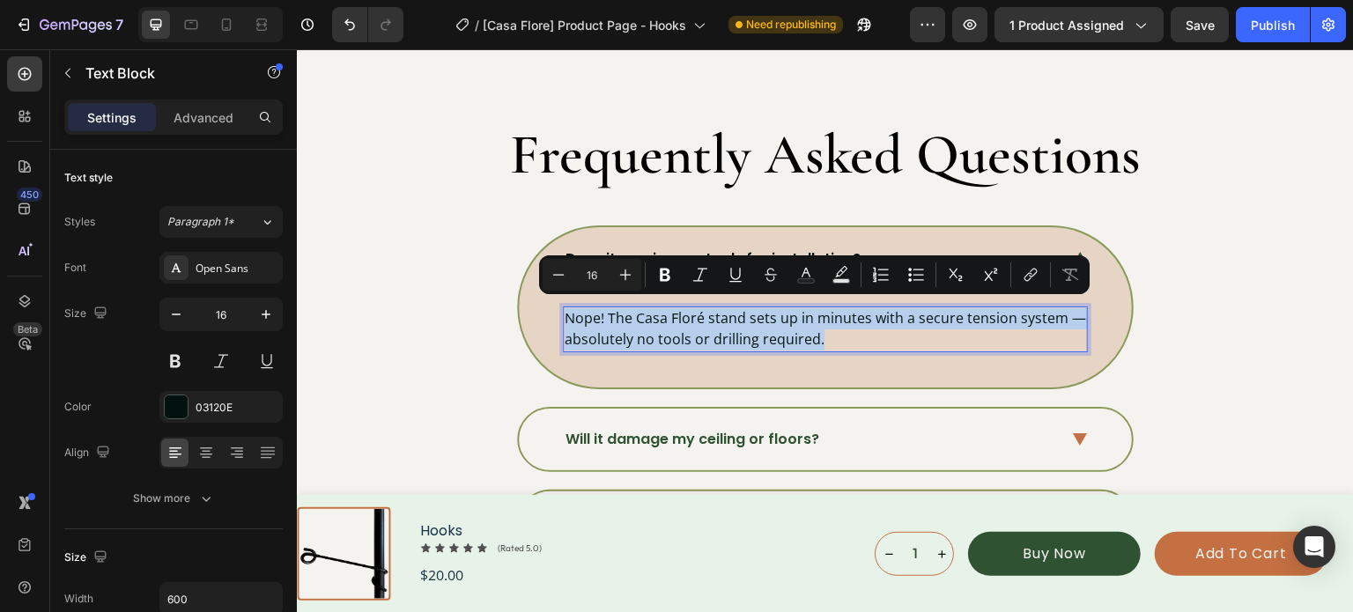
drag, startPoint x: 828, startPoint y: 332, endPoint x: 557, endPoint y: 315, distance: 270.9
click at [565, 315] on p "Nope! The Casa Floré stand sets up in minutes with a secure tension system — ab…" at bounding box center [825, 328] width 521 height 41
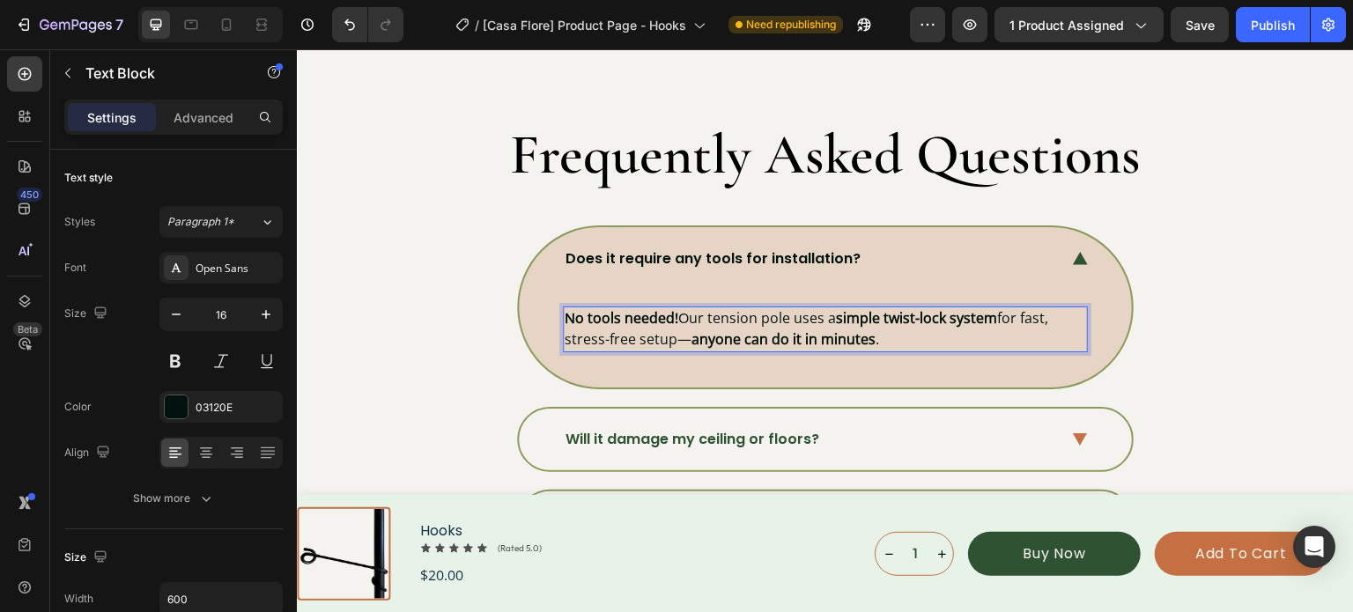
drag, startPoint x: 567, startPoint y: 315, endPoint x: 968, endPoint y: 317, distance: 400.7
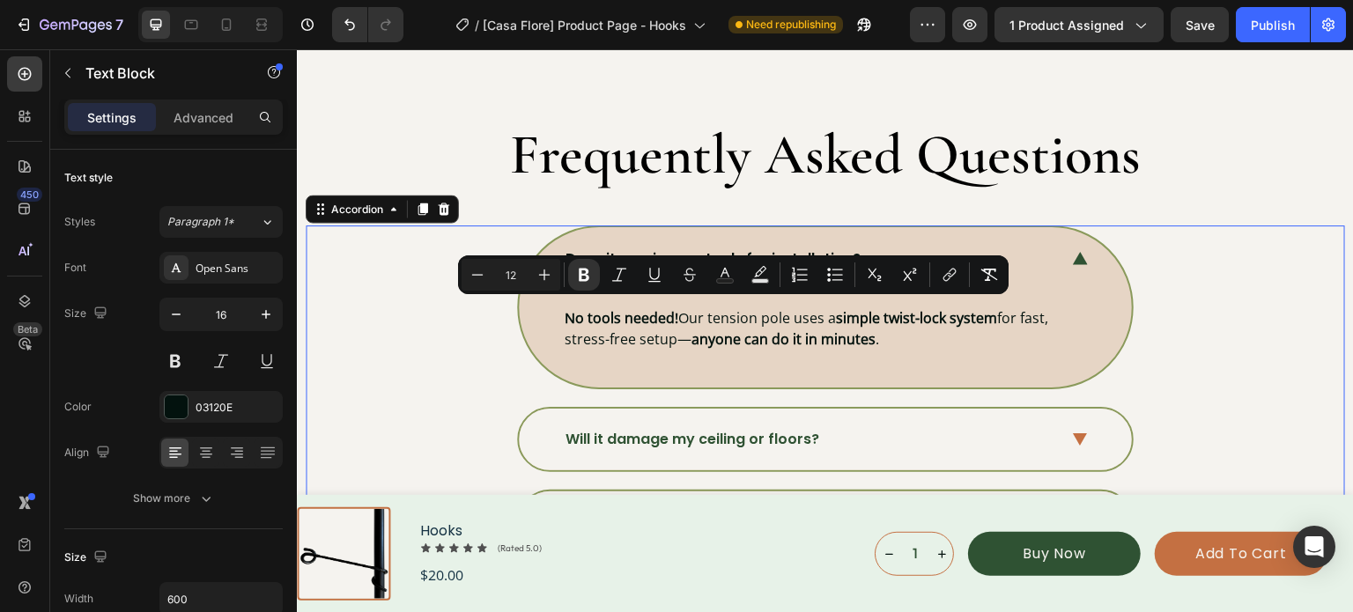
click at [1178, 292] on div "Does it require any tools for installation? No tools needed! Our tension pole u…" at bounding box center [824, 306] width 1037 height 163
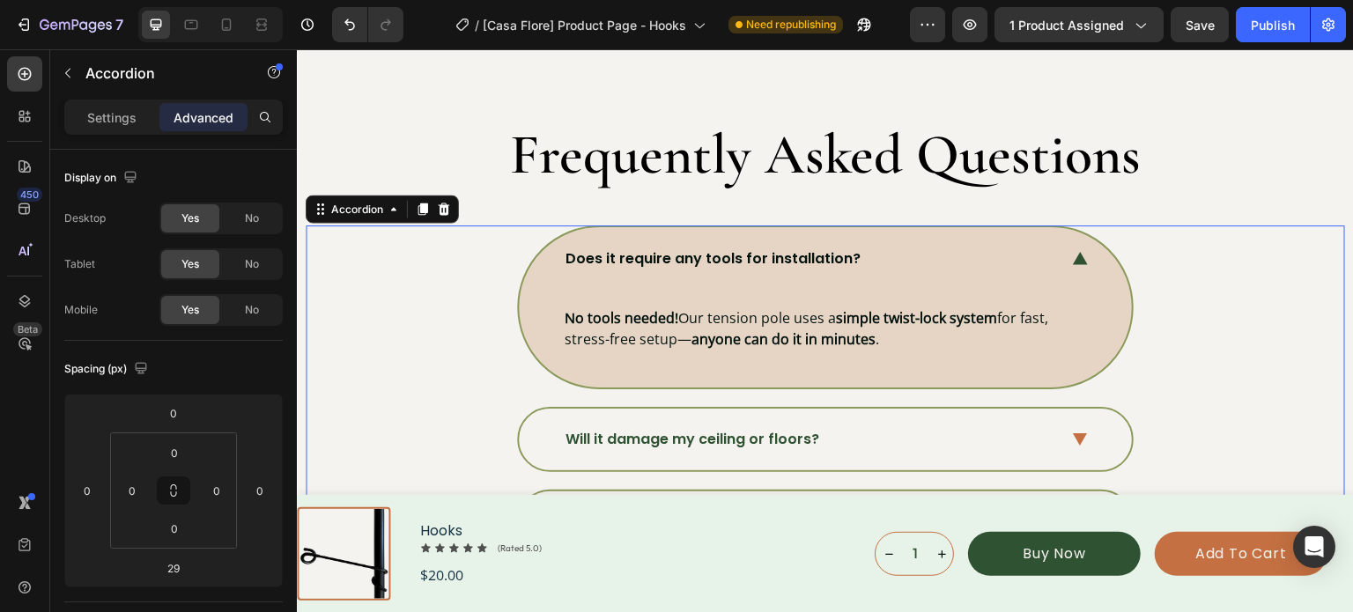
click at [1073, 255] on icon at bounding box center [1080, 258] width 15 height 13
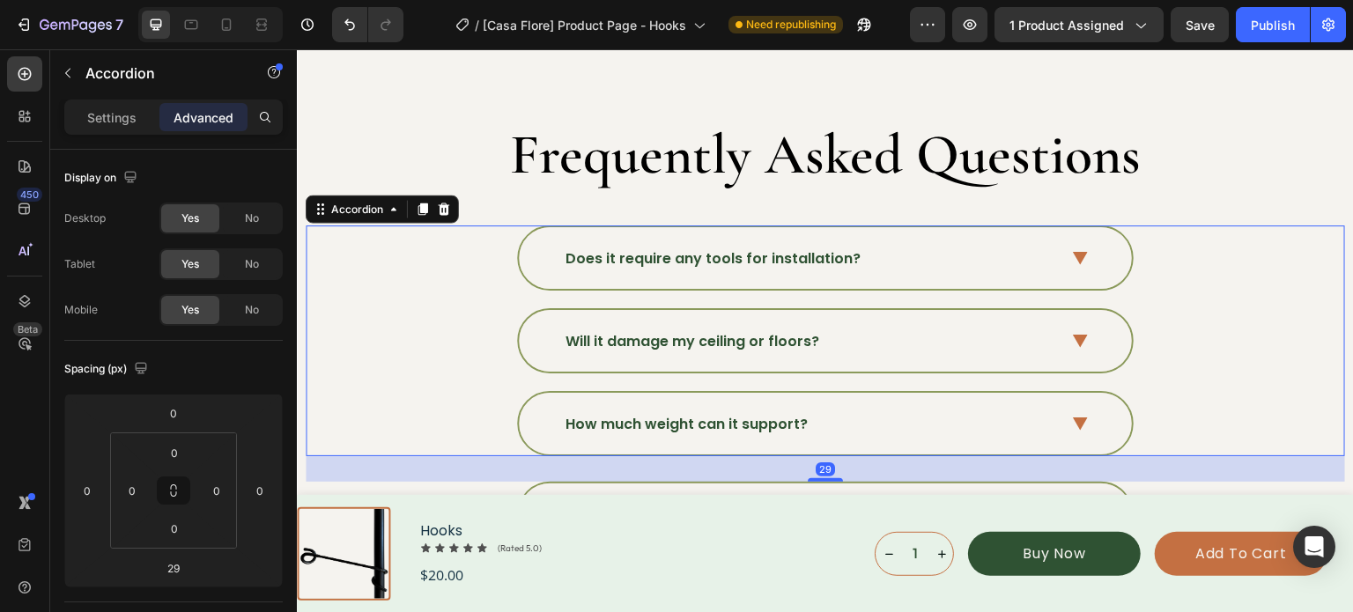
click at [1075, 337] on icon at bounding box center [1080, 341] width 15 height 13
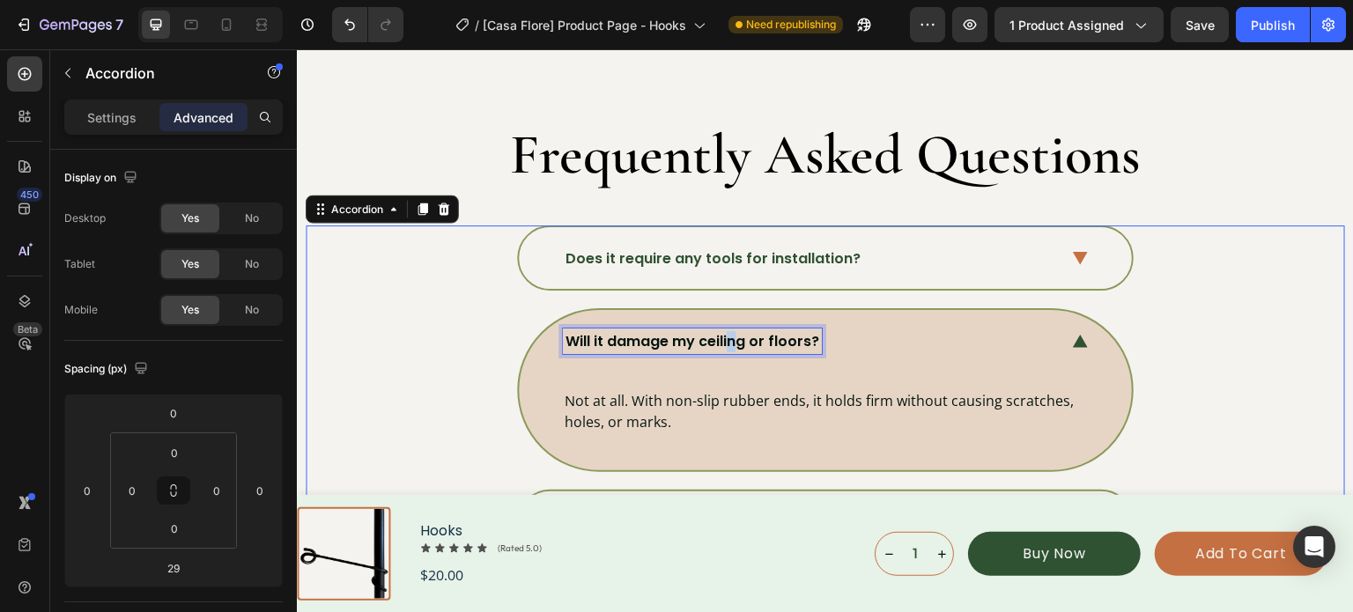
click at [727, 338] on p "Will it damage my ceiling or floors?" at bounding box center [692, 341] width 254 height 21
click at [729, 335] on p "Will it damage my ceiling or floors?" at bounding box center [692, 341] width 254 height 21
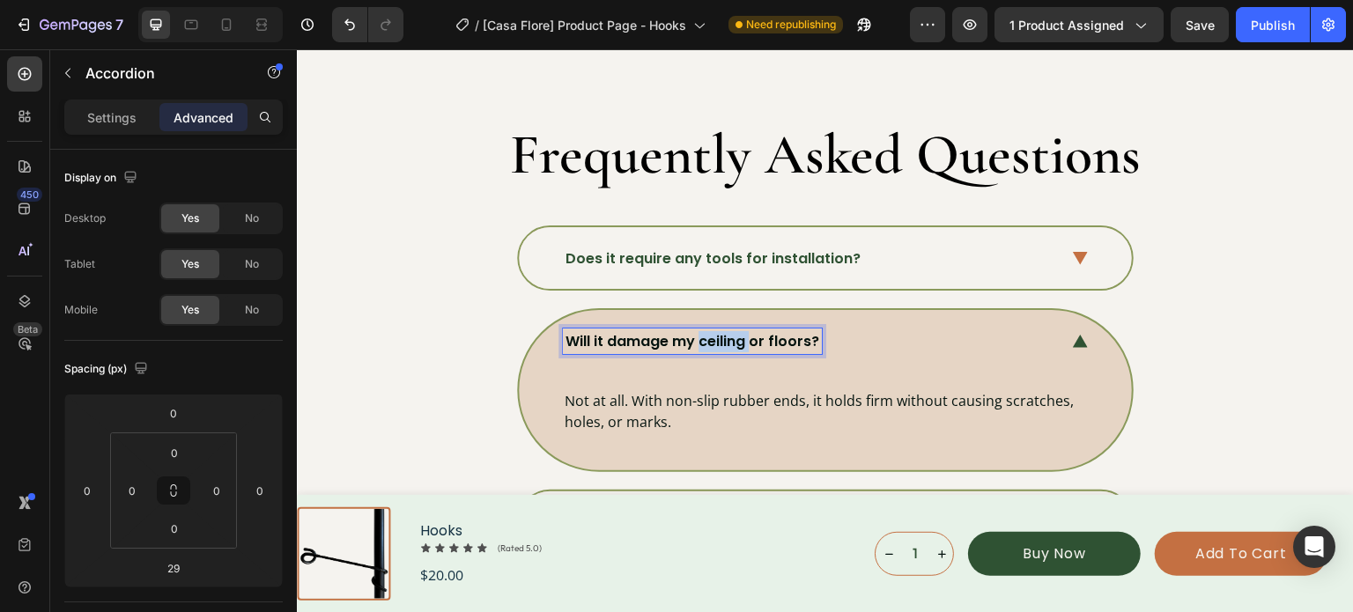
click at [729, 335] on p "Will it damage my ceiling or floors?" at bounding box center [692, 341] width 254 height 21
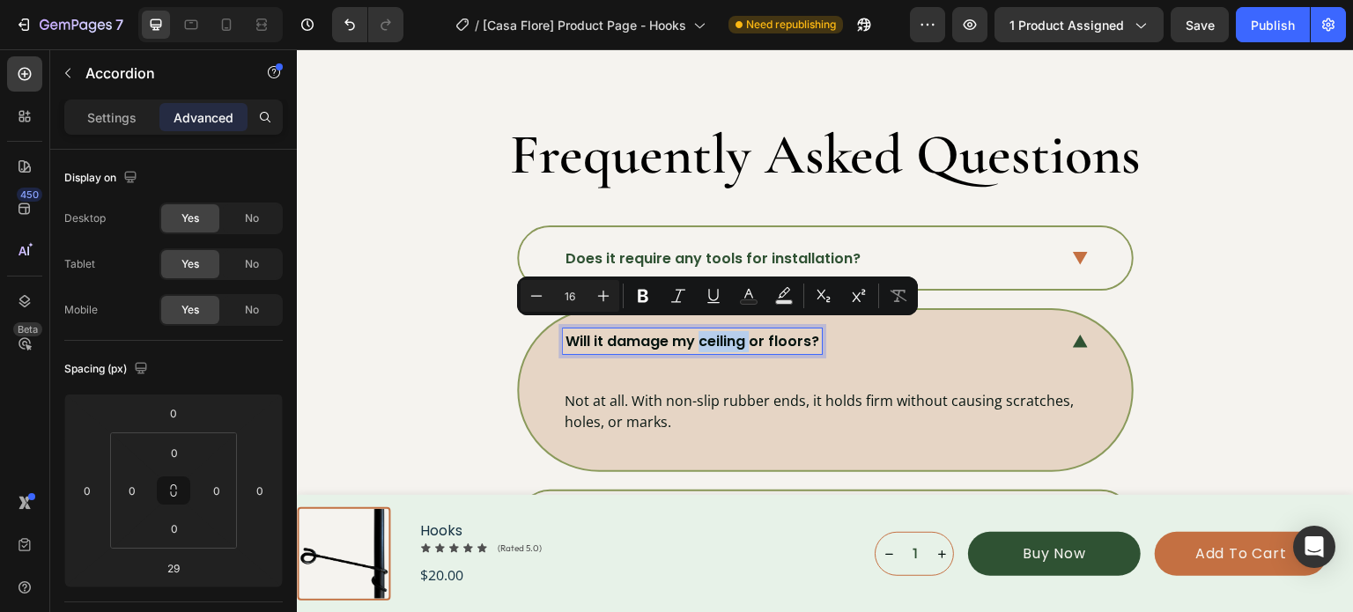
click at [729, 335] on p "Will it damage my ceiling or floors?" at bounding box center [692, 341] width 254 height 21
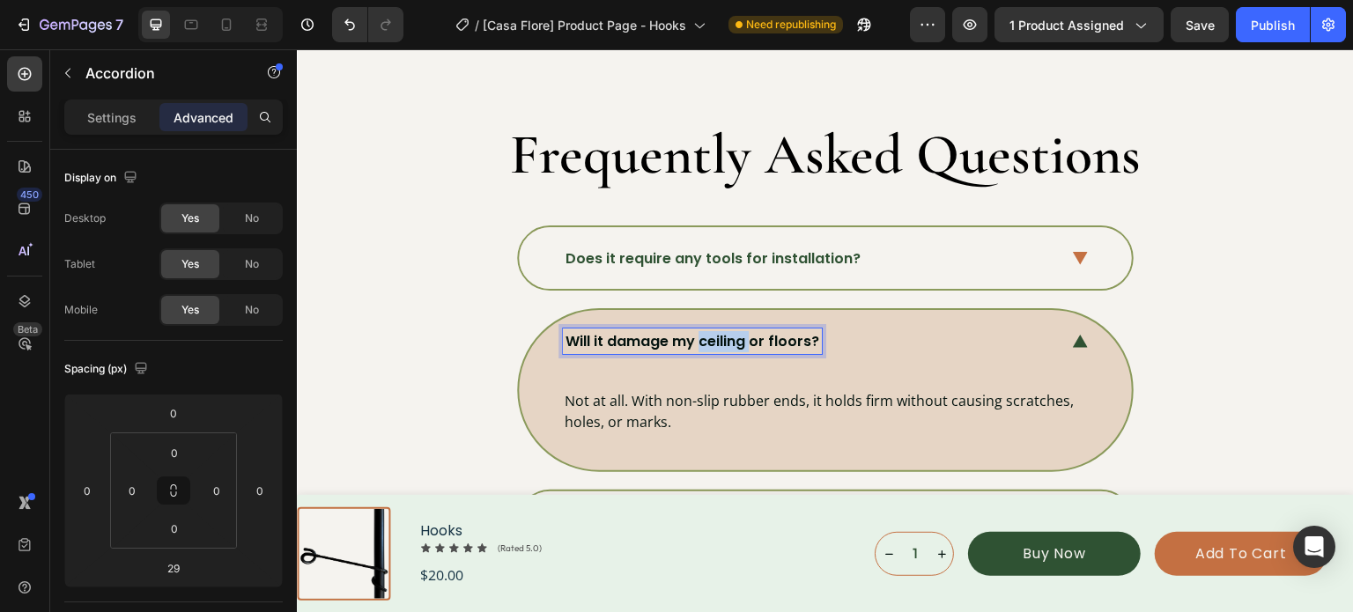
click at [729, 335] on p "Will it damage my ceiling or floors?" at bounding box center [692, 341] width 254 height 21
drag, startPoint x: 729, startPoint y: 335, endPoint x: 923, endPoint y: 393, distance: 202.3
click at [882, 384] on div "How long does it take to install? Not at all. With non-slip rubber ends, it hol…" at bounding box center [825, 389] width 613 height 159
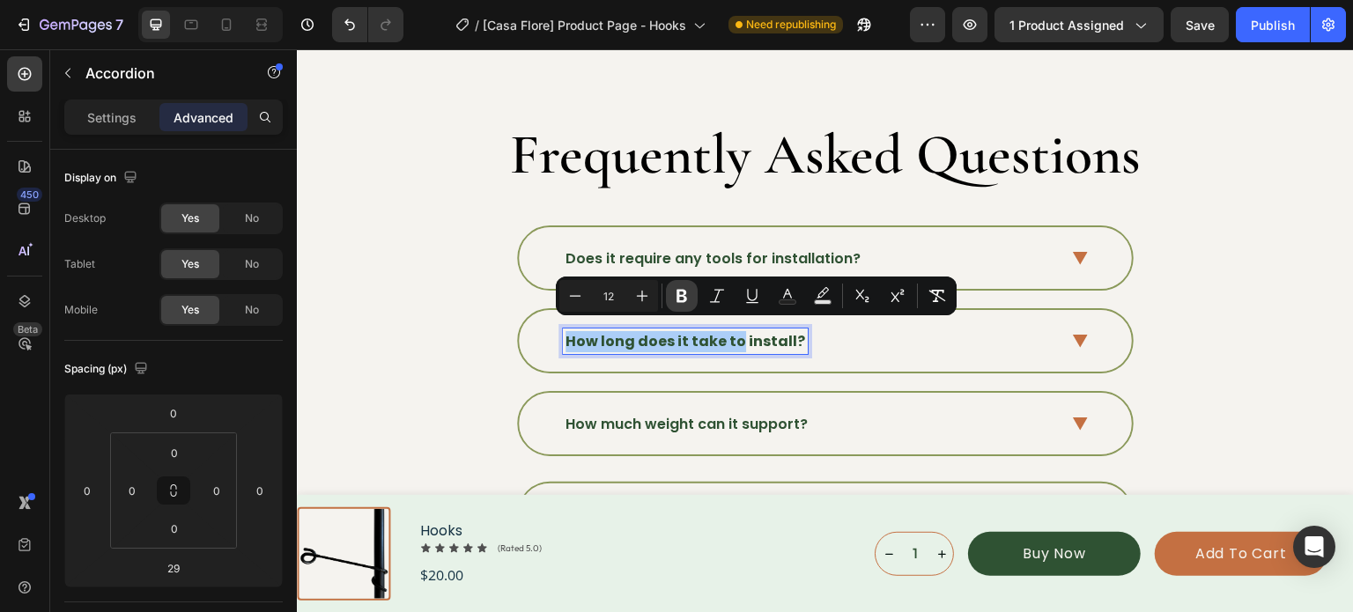
click at [679, 299] on icon "Editor contextual toolbar" at bounding box center [681, 296] width 11 height 13
click at [695, 336] on strong "How long does it take to" at bounding box center [655, 341] width 181 height 20
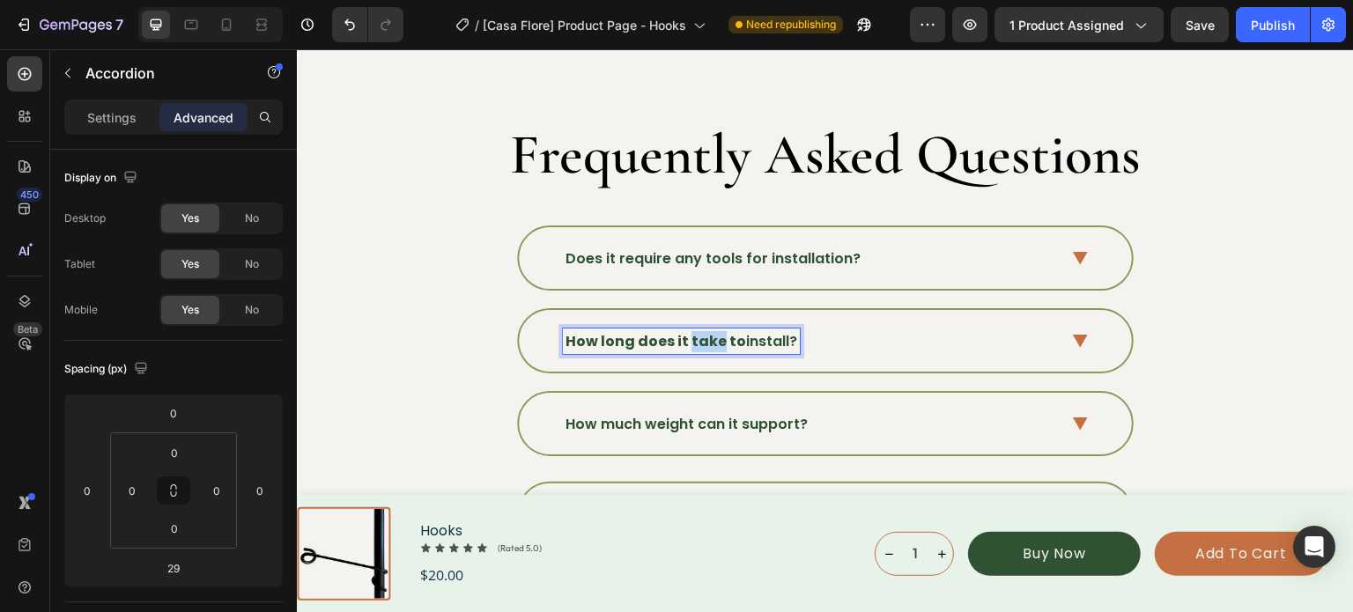
click at [695, 336] on strong "How long does it take to" at bounding box center [655, 341] width 181 height 20
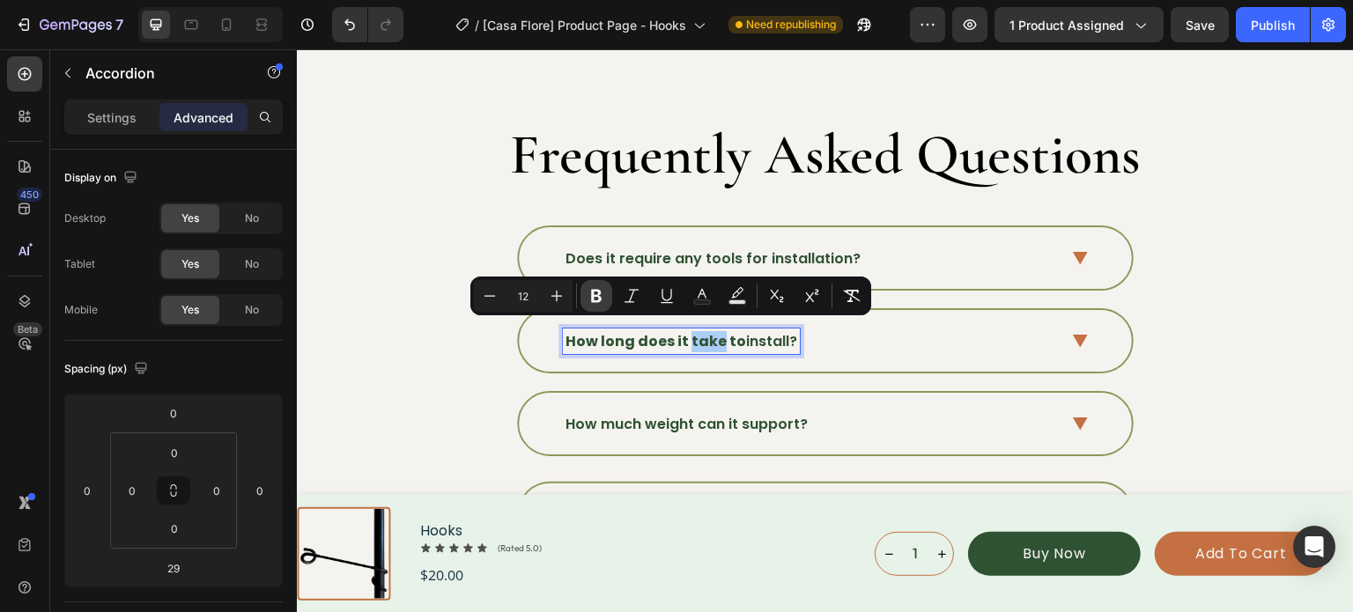
click at [593, 295] on icon "Editor contextual toolbar" at bounding box center [596, 296] width 11 height 13
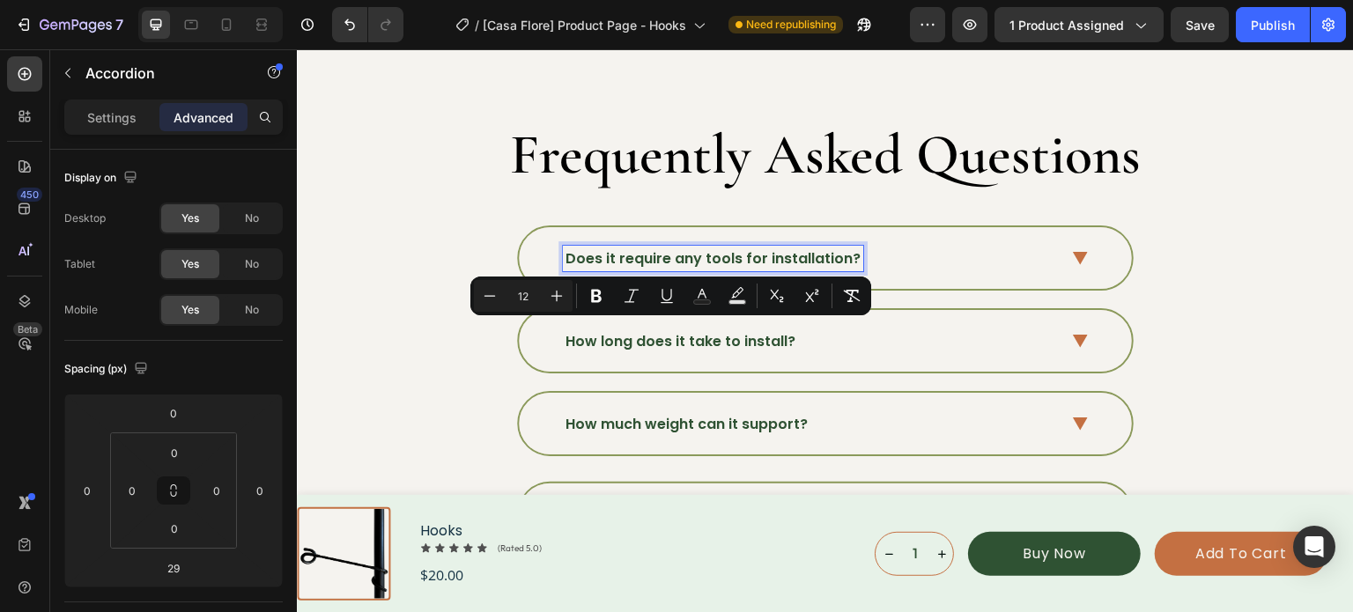
click at [614, 253] on p "Does it require any tools for installation?" at bounding box center [712, 258] width 295 height 21
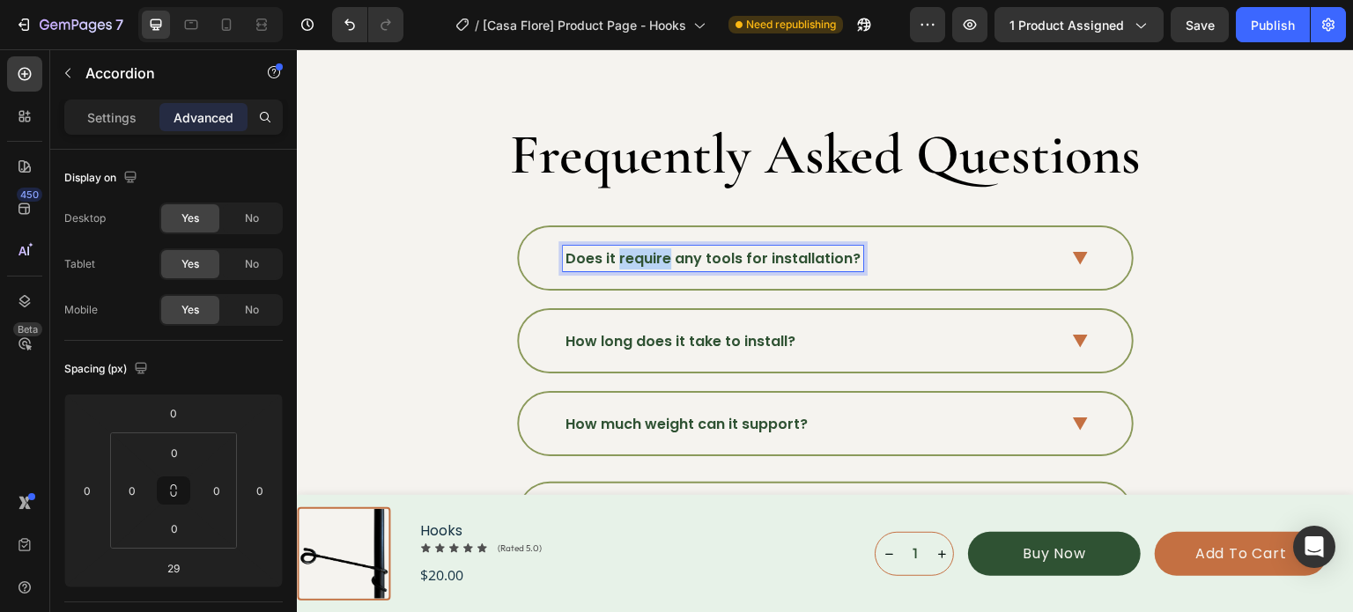
click at [614, 253] on p "Does it require any tools for installation?" at bounding box center [712, 258] width 295 height 21
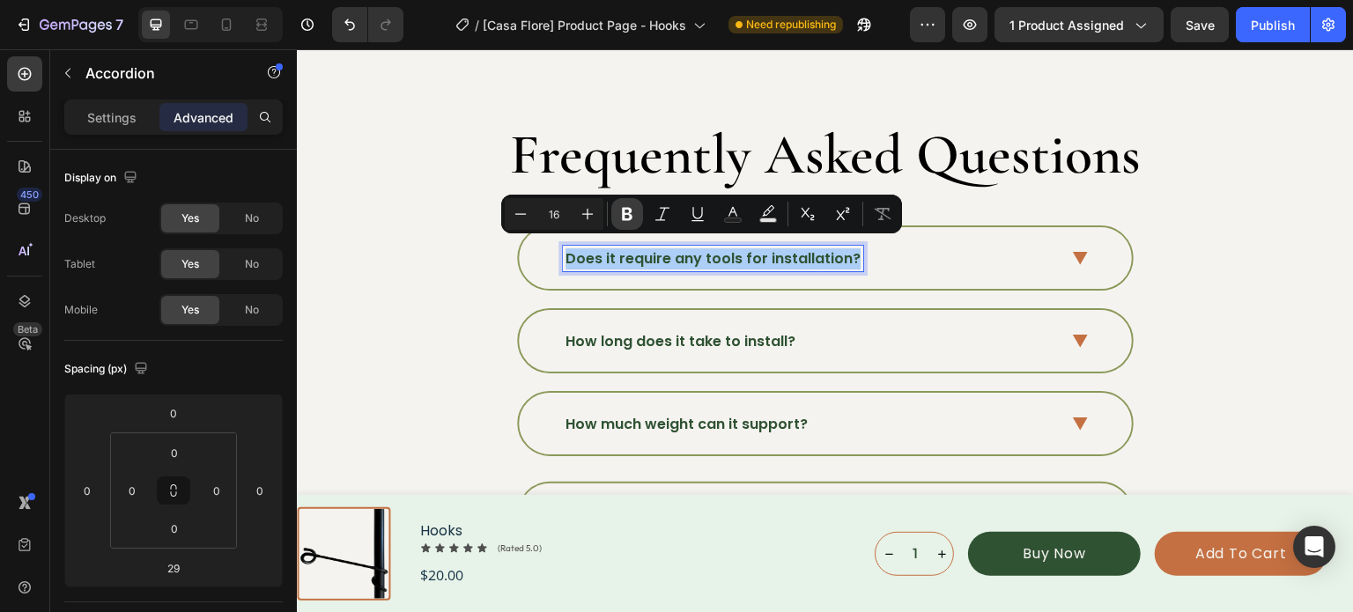
click at [623, 222] on icon "Editor contextual toolbar" at bounding box center [627, 214] width 18 height 18
click at [626, 221] on icon "Editor contextual toolbar" at bounding box center [627, 214] width 18 height 18
click at [1210, 275] on div "Does it require any tools for installation?" at bounding box center [824, 257] width 1037 height 65
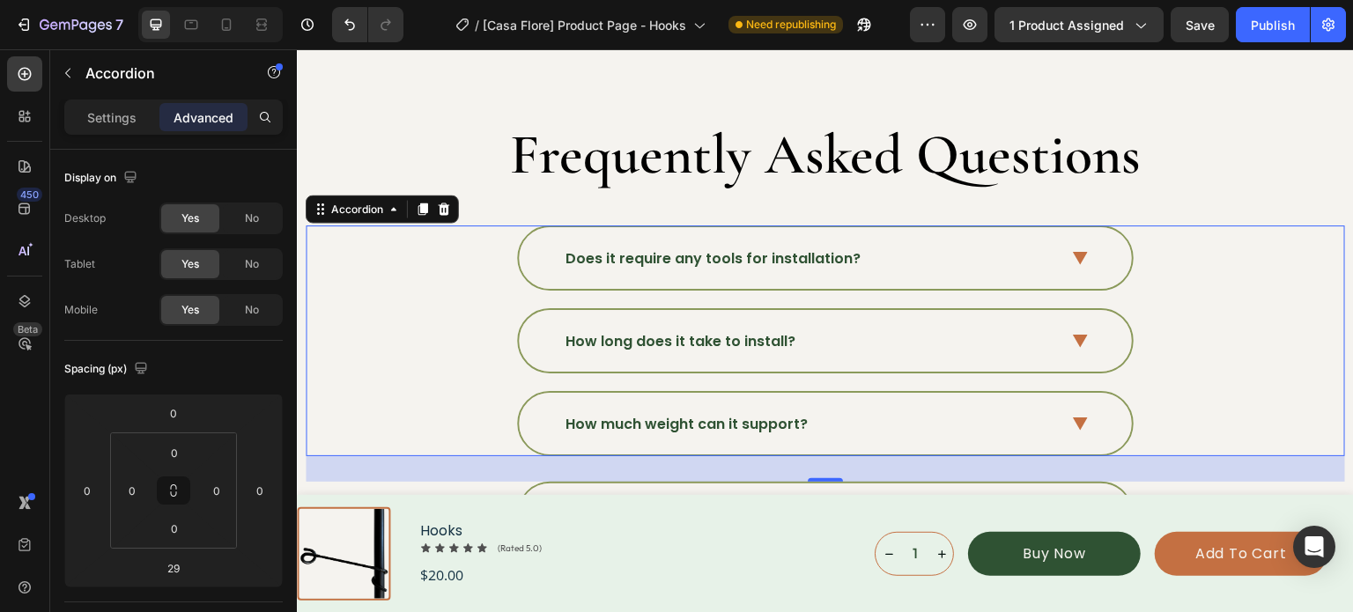
drag, startPoint x: 1078, startPoint y: 328, endPoint x: 1002, endPoint y: 331, distance: 75.8
click at [1078, 335] on icon at bounding box center [1080, 341] width 15 height 13
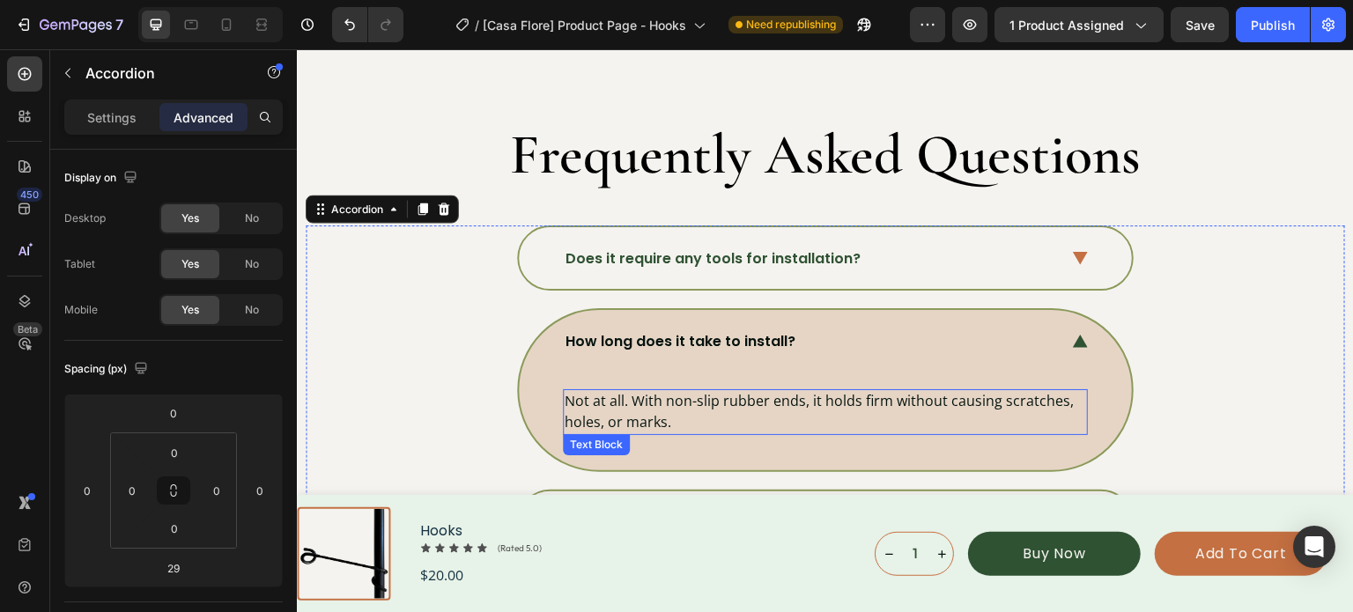
click at [751, 403] on p "Not at all. With non-slip rubber ends, it holds firm without causing scratches,…" at bounding box center [825, 411] width 521 height 41
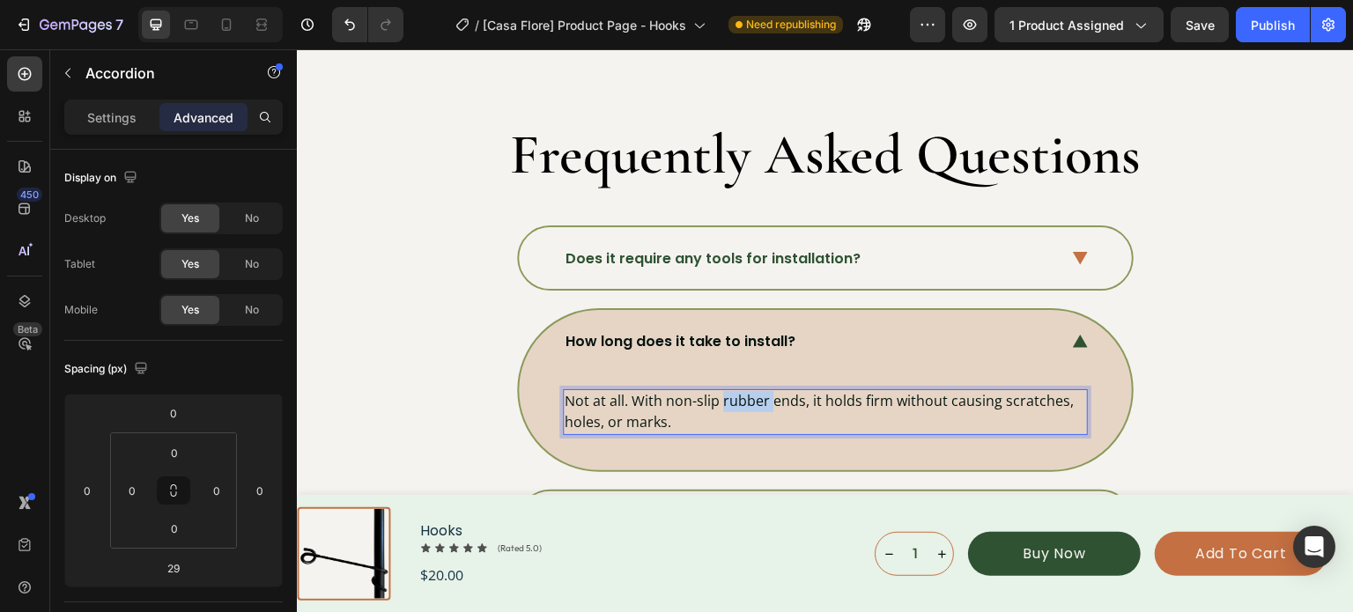
click at [751, 403] on p "Not at all. With non-slip rubber ends, it holds firm without causing scratches,…" at bounding box center [825, 411] width 521 height 41
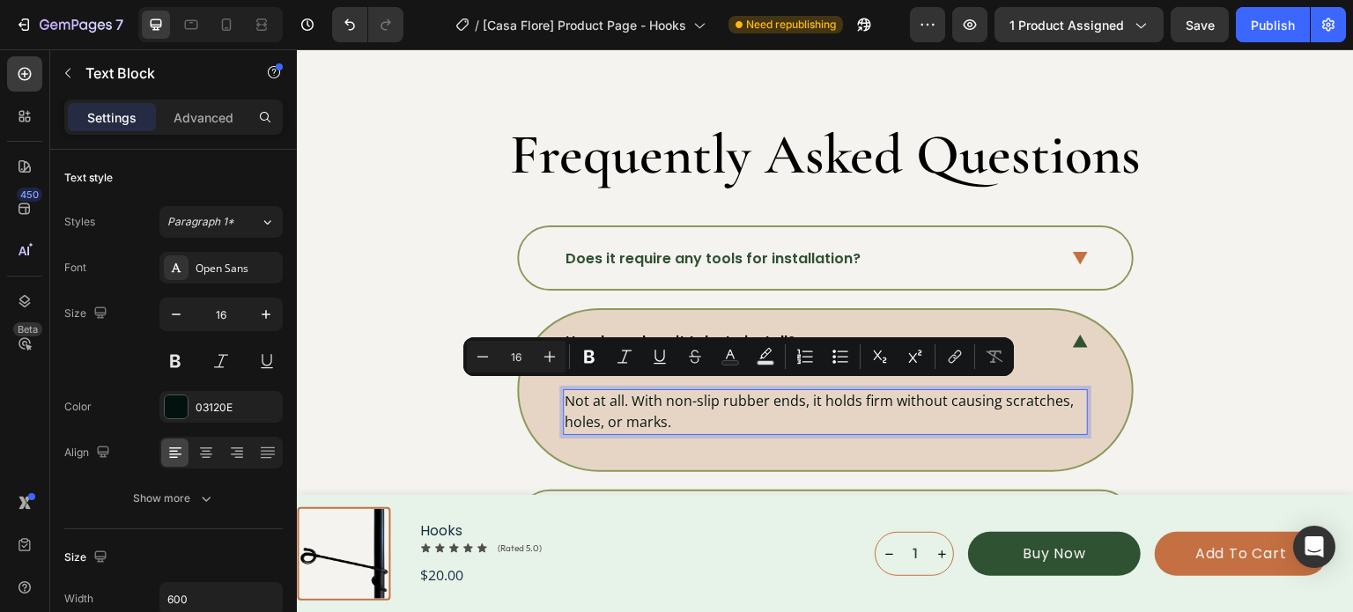
click at [749, 409] on p "Not at all. With non-slip rubber ends, it holds firm without causing scratches,…" at bounding box center [825, 411] width 521 height 41
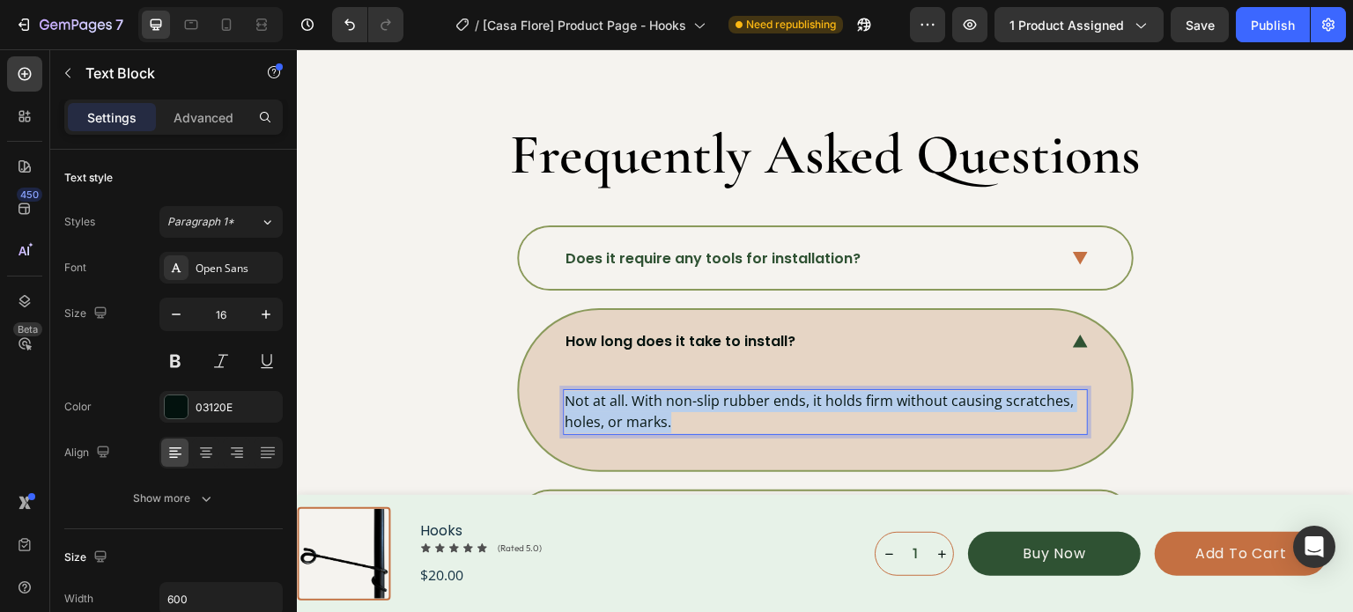
click at [749, 409] on p "Not at all. With non-slip rubber ends, it holds firm without causing scratches,…" at bounding box center [825, 411] width 521 height 41
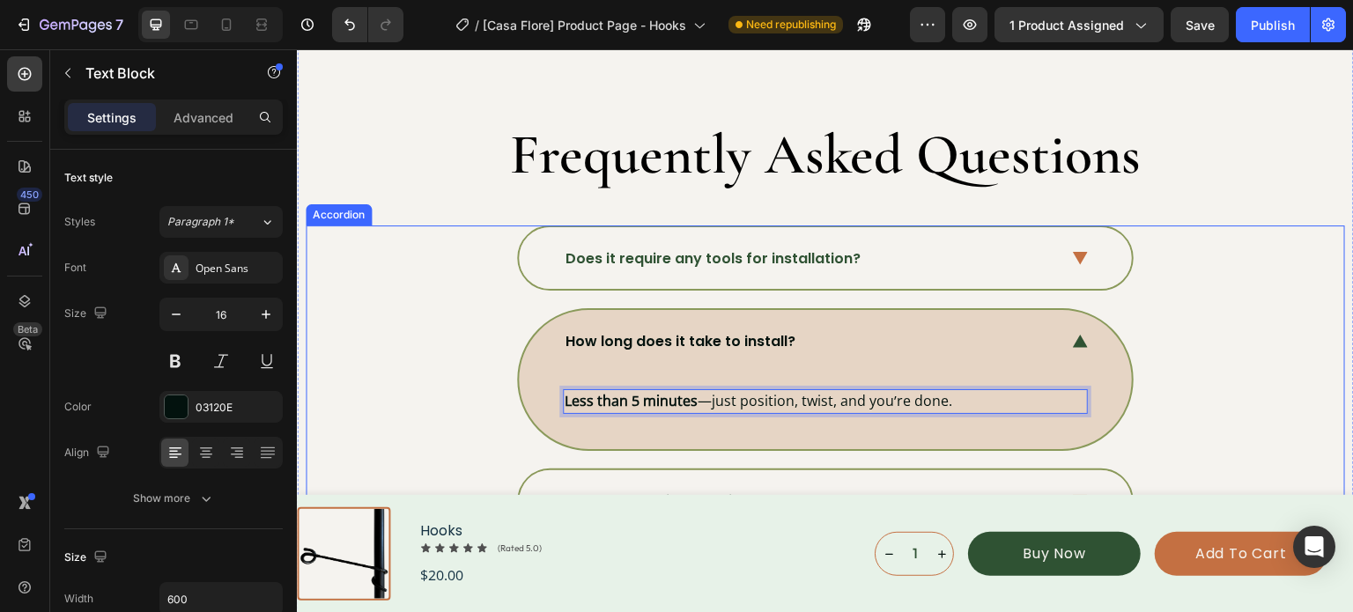
click at [1170, 313] on div "How long does it take to install? Less than 5 minutes —just position, twist, an…" at bounding box center [824, 379] width 1037 height 143
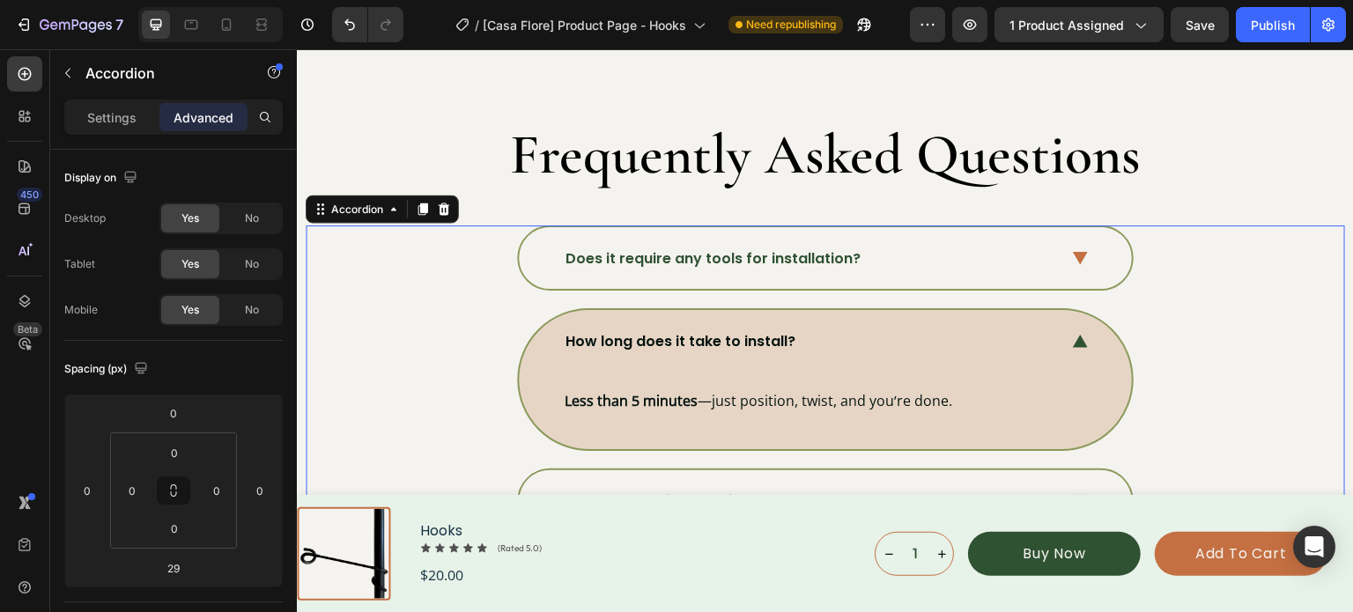
click at [1073, 335] on icon at bounding box center [1080, 341] width 15 height 13
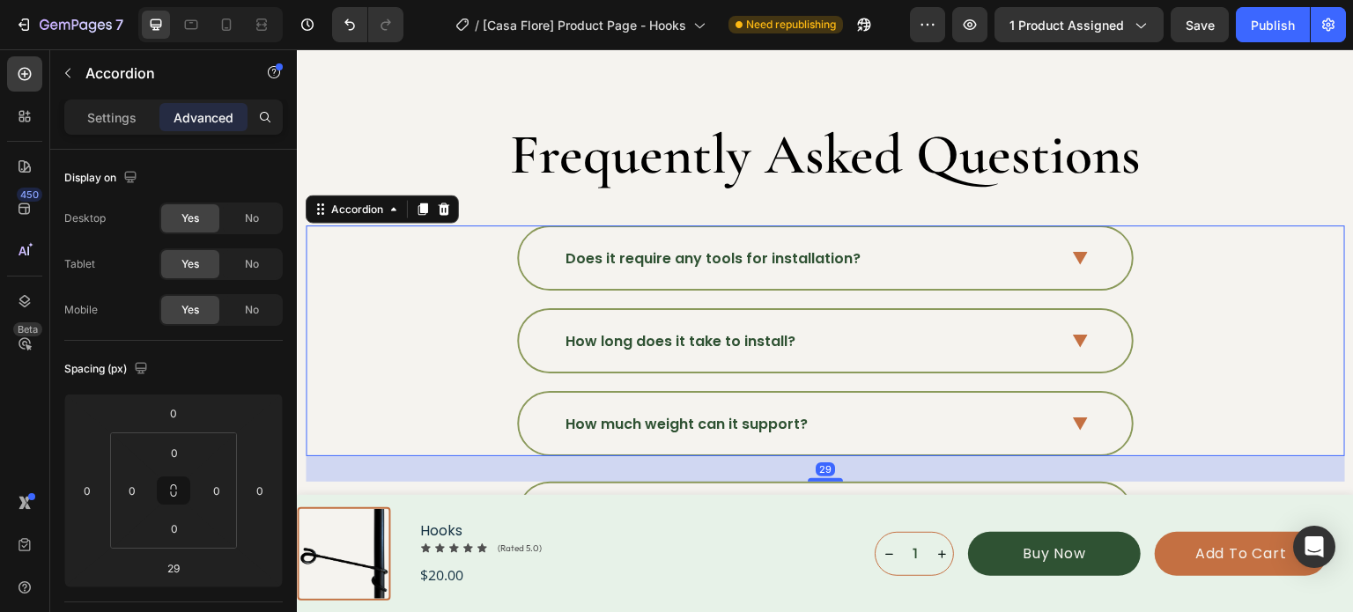
click at [1073, 417] on icon at bounding box center [1080, 423] width 15 height 13
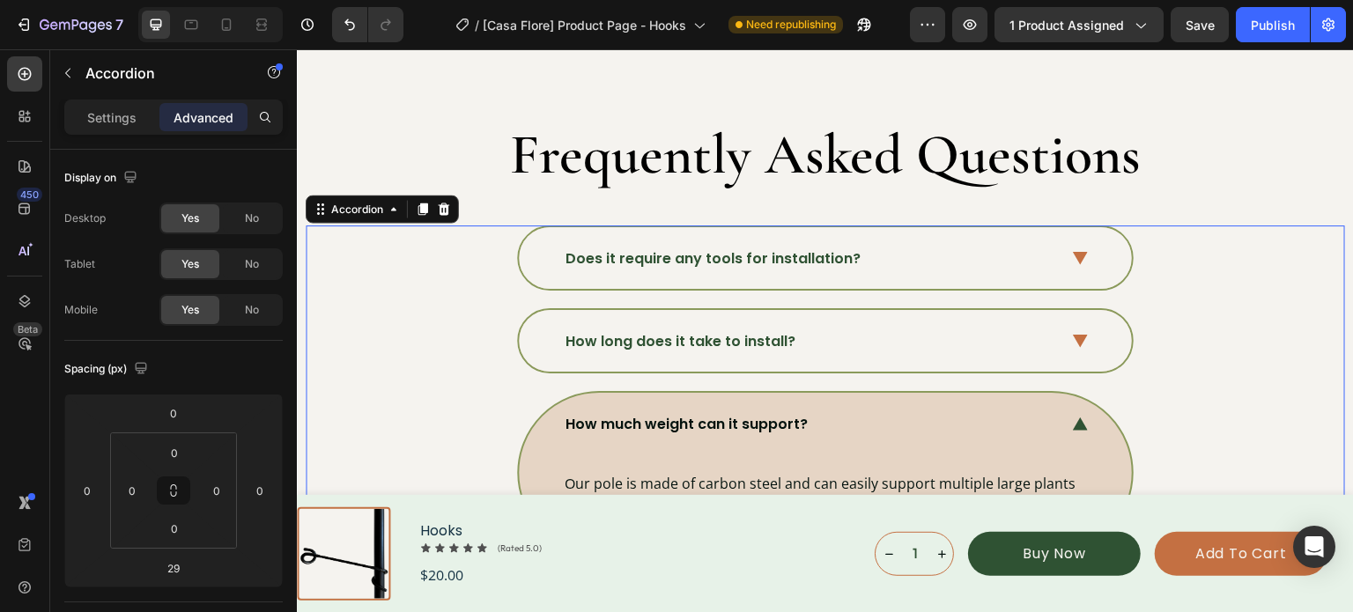
scroll to position [5735, 0]
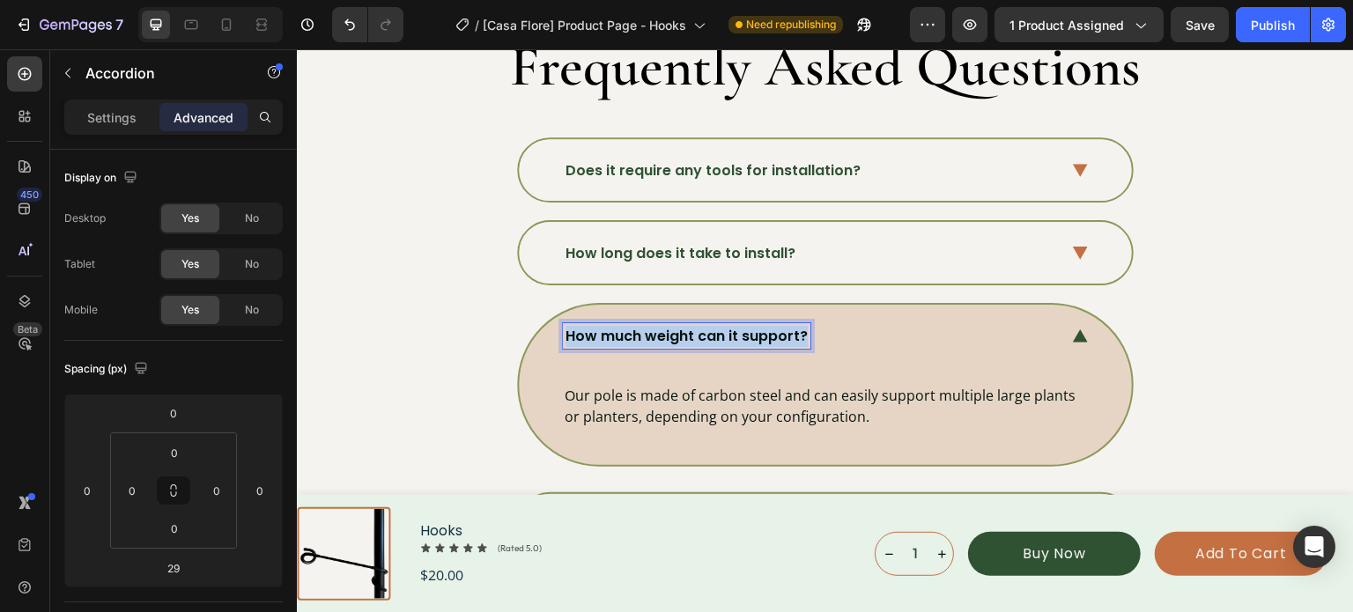
click at [724, 326] on p "How much weight can it support?" at bounding box center [686, 336] width 242 height 21
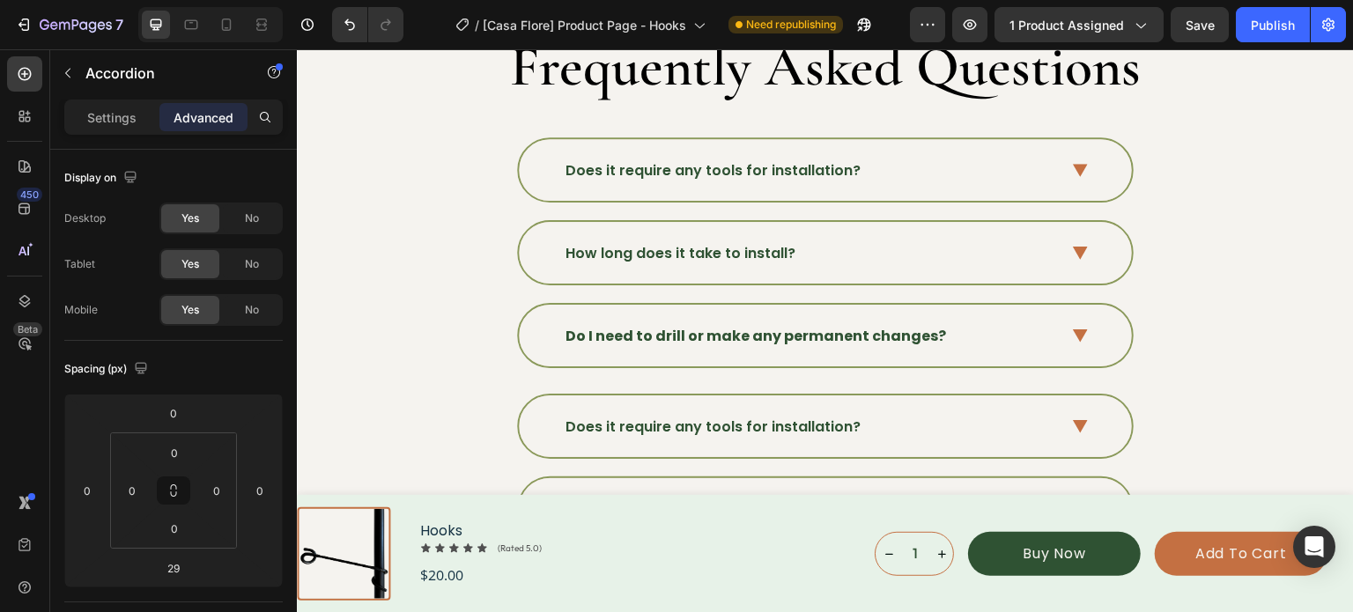
click at [1072, 340] on div "Do I need to drill or make any permanent changes?" at bounding box center [825, 336] width 613 height 62
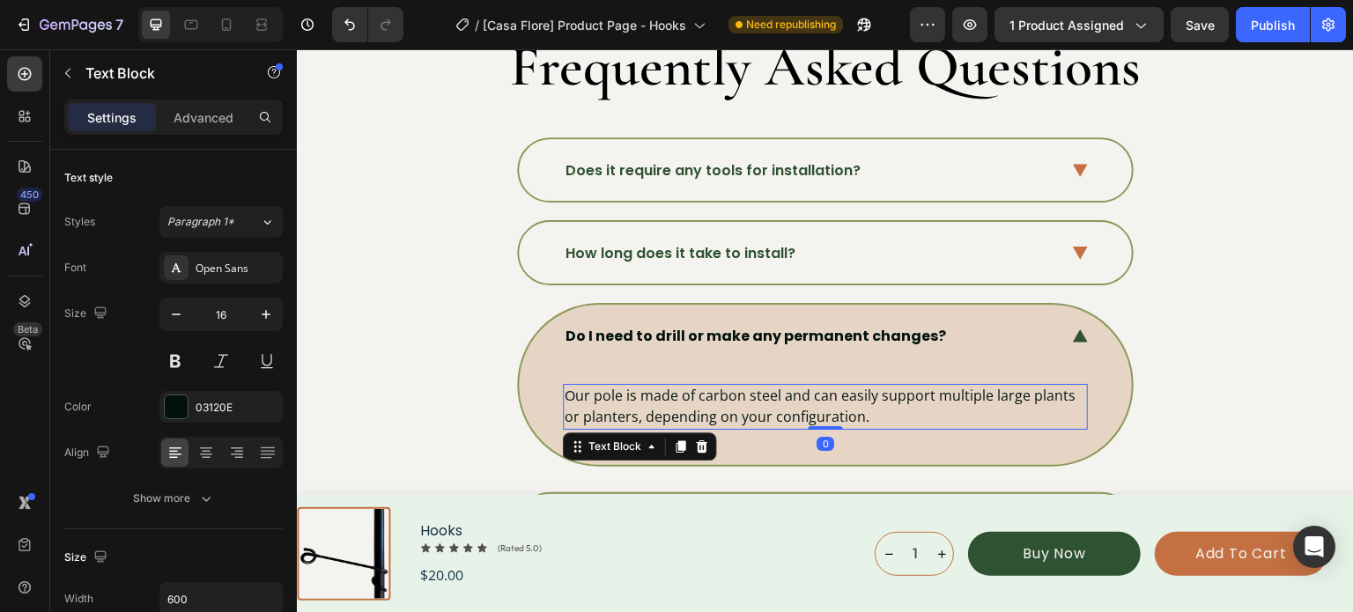
click at [716, 386] on p "Our pole is made of carbon steel and can easily support multiple large plants o…" at bounding box center [825, 406] width 521 height 41
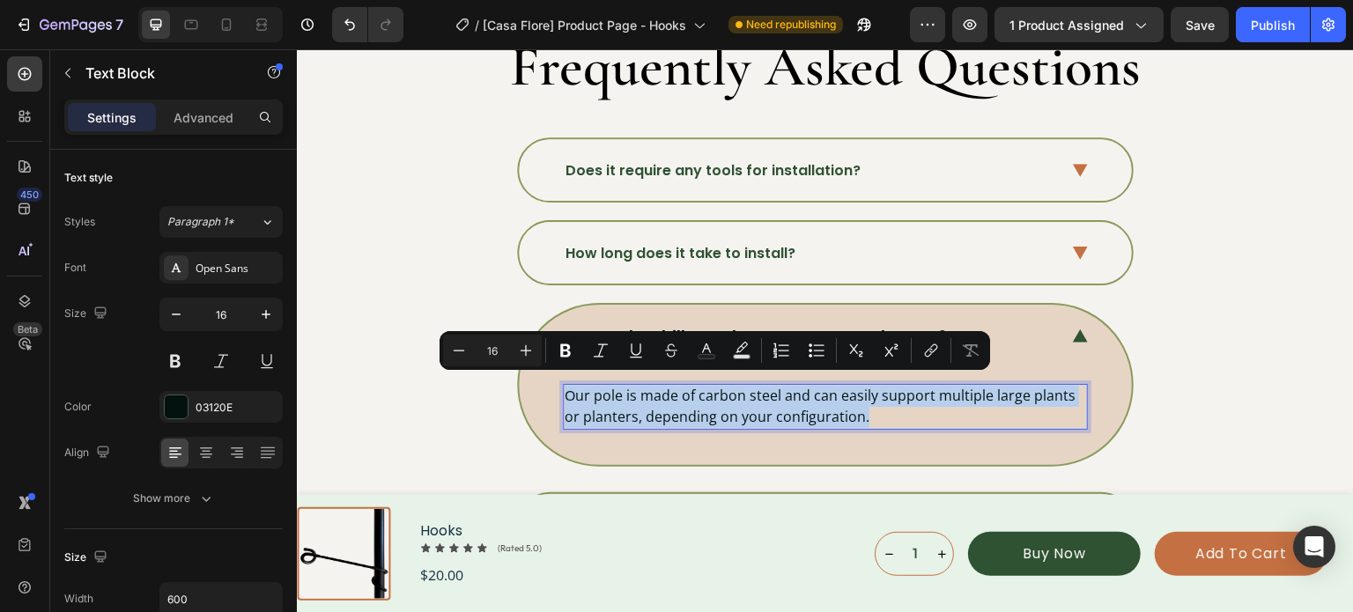
click at [716, 386] on p "Our pole is made of carbon steel and can easily support multiple large plants o…" at bounding box center [825, 406] width 521 height 41
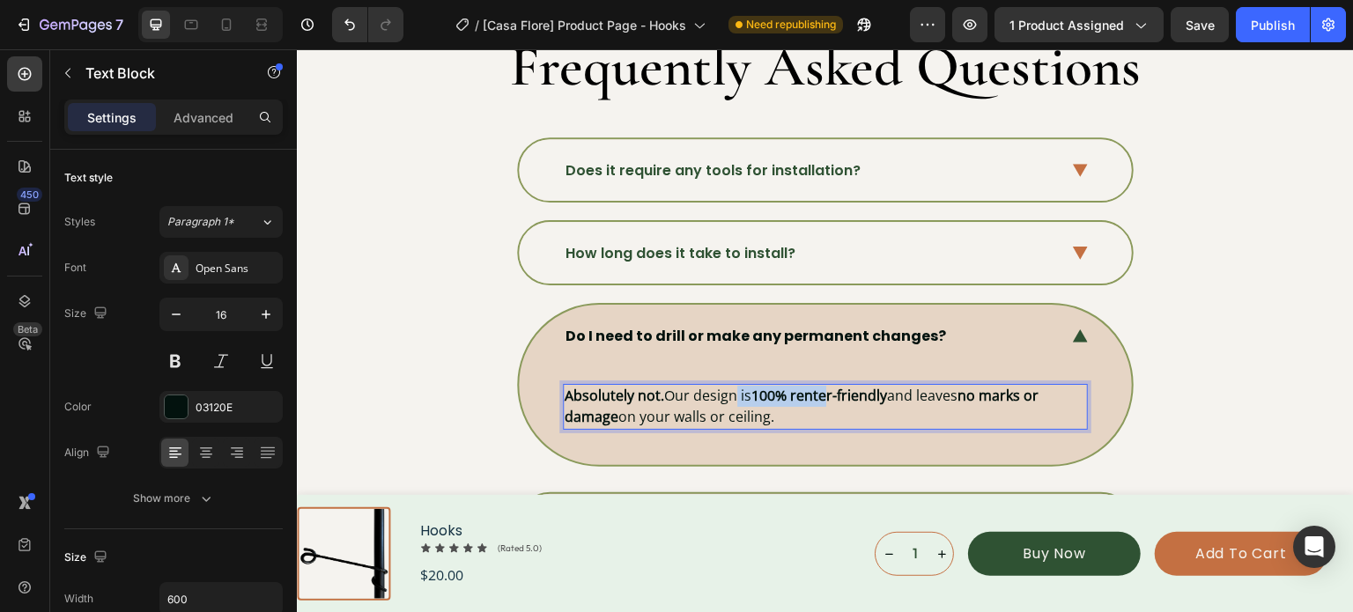
drag, startPoint x: 716, startPoint y: 384, endPoint x: 971, endPoint y: 345, distance: 258.3
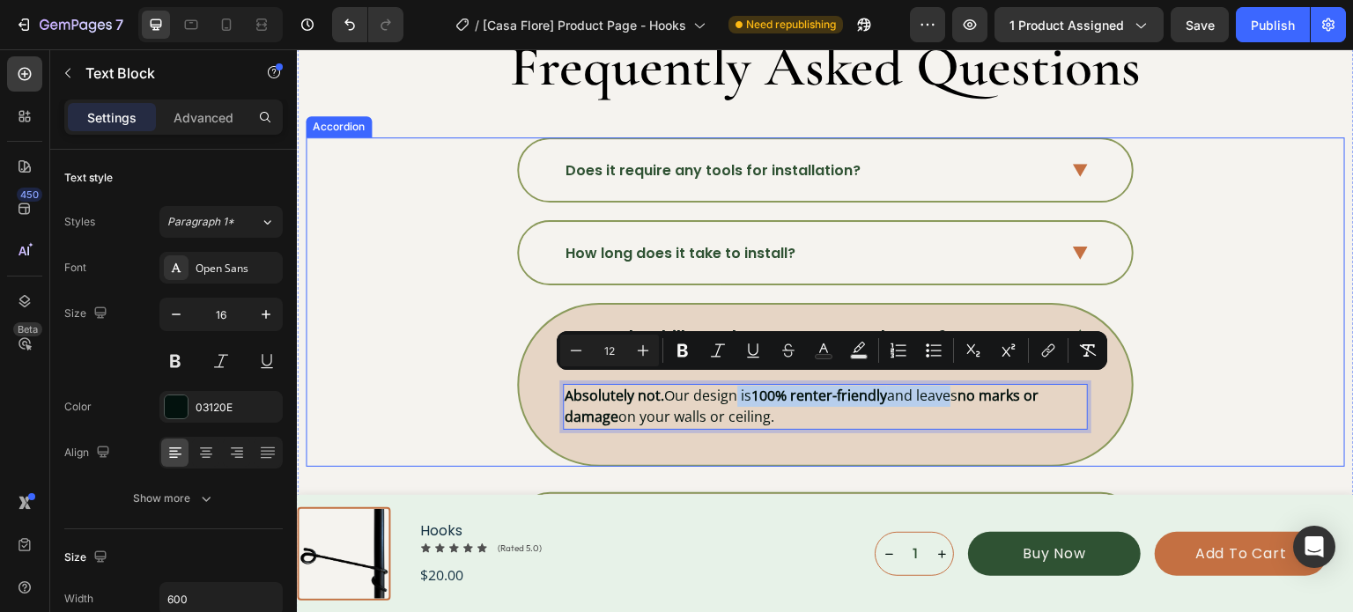
click at [1185, 303] on div "Do I need to drill or make any permanent changes? Absolutely not. Our design is…" at bounding box center [824, 384] width 1037 height 163
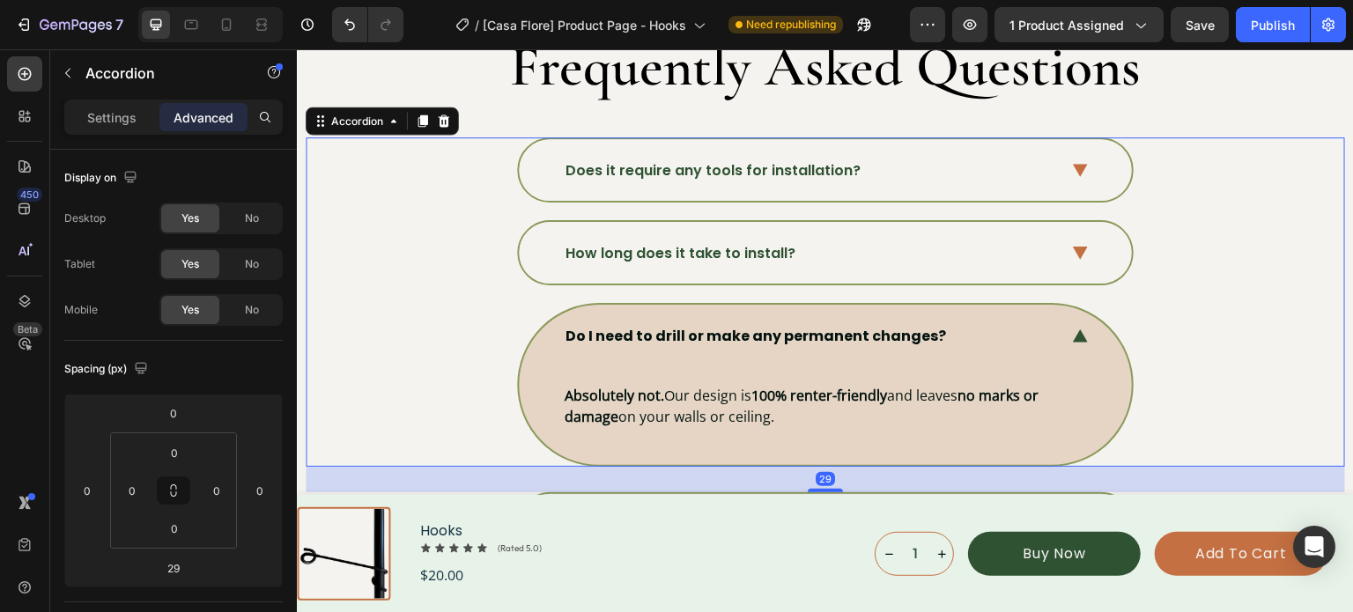
click at [1077, 329] on icon at bounding box center [1080, 335] width 15 height 13
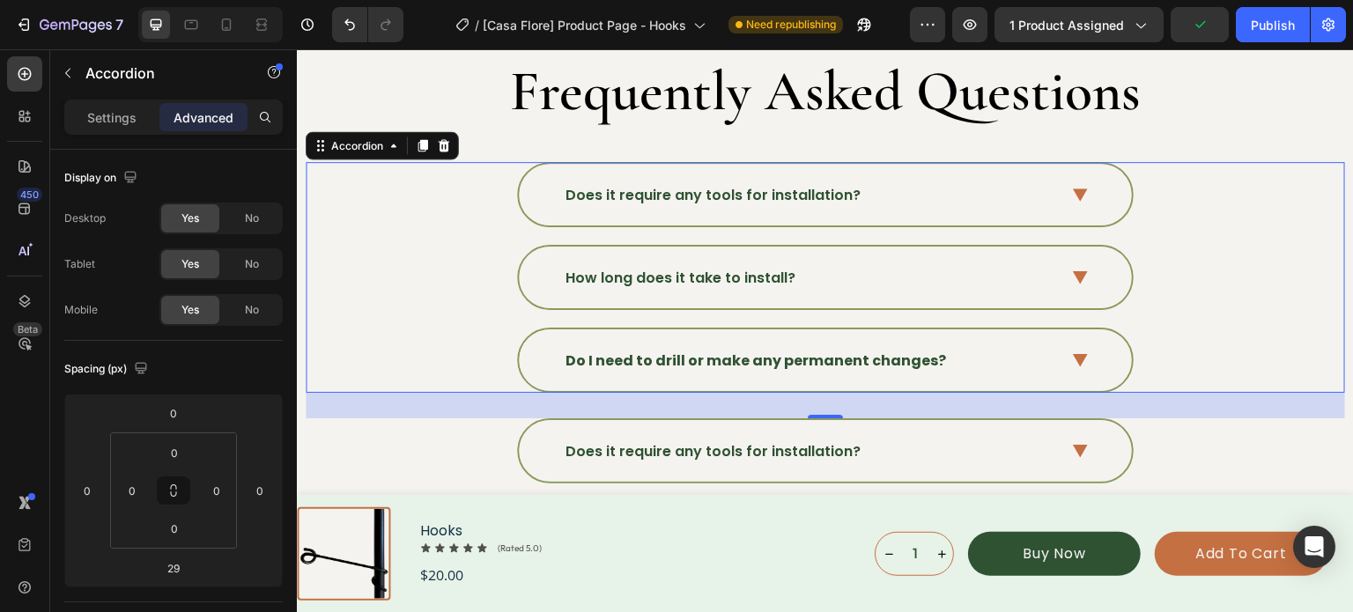
scroll to position [5823, 0]
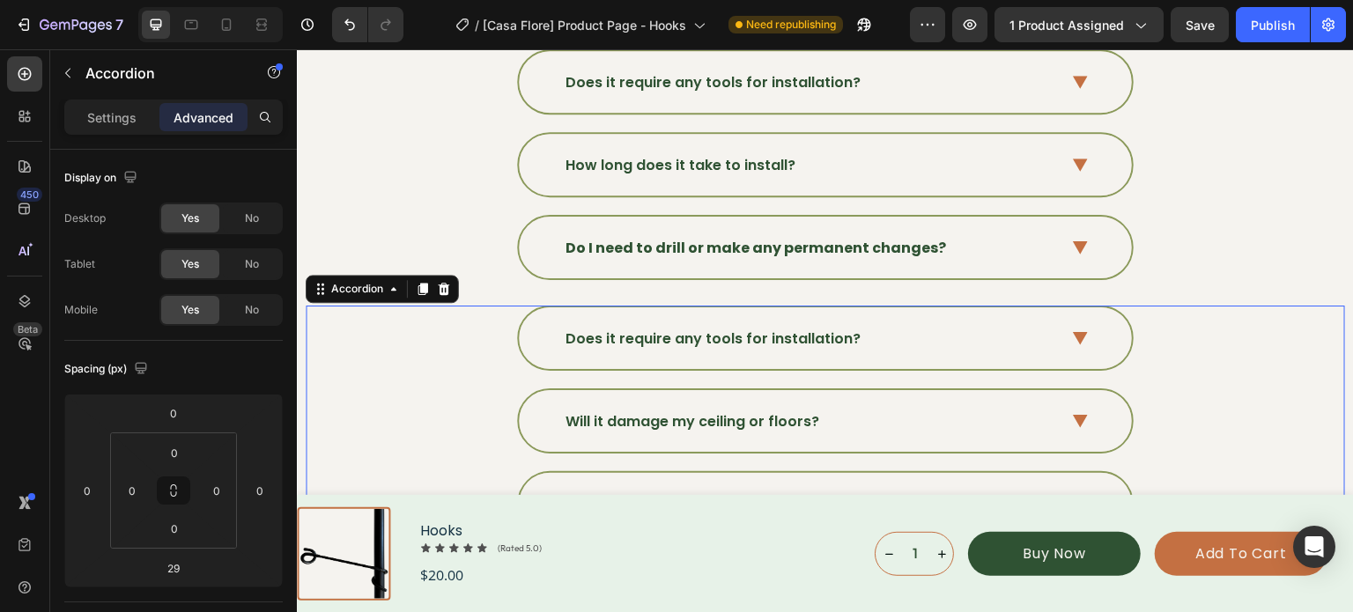
click at [707, 332] on p "Does it require any tools for installation?" at bounding box center [712, 338] width 295 height 21
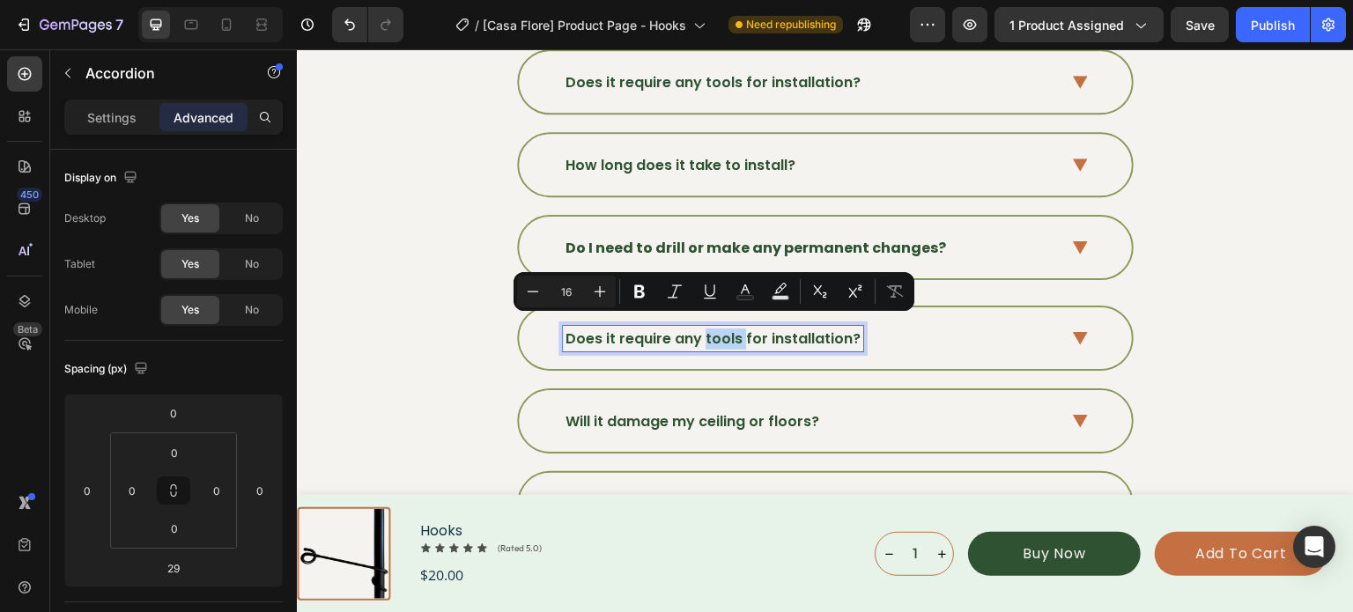
click at [707, 332] on p "Does it require any tools for installation?" at bounding box center [712, 338] width 295 height 21
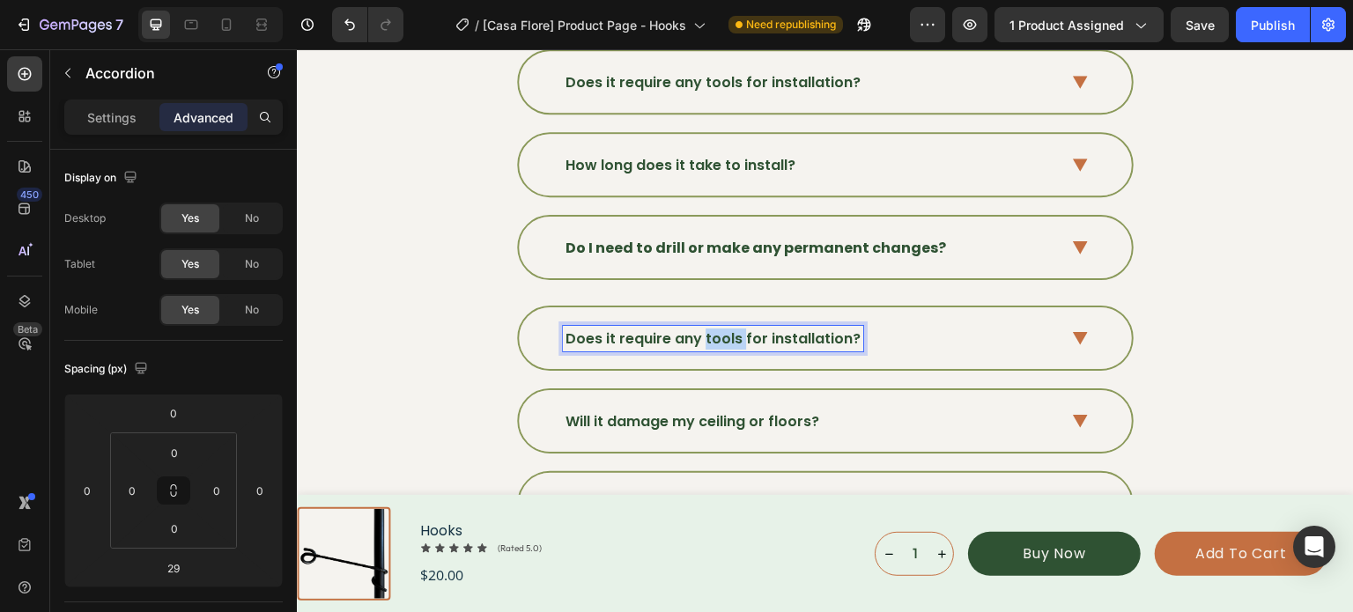
click at [709, 332] on p "Does it require any tools for installation?" at bounding box center [712, 338] width 295 height 21
click at [712, 332] on p "Does it require any tools for installation?" at bounding box center [712, 338] width 295 height 21
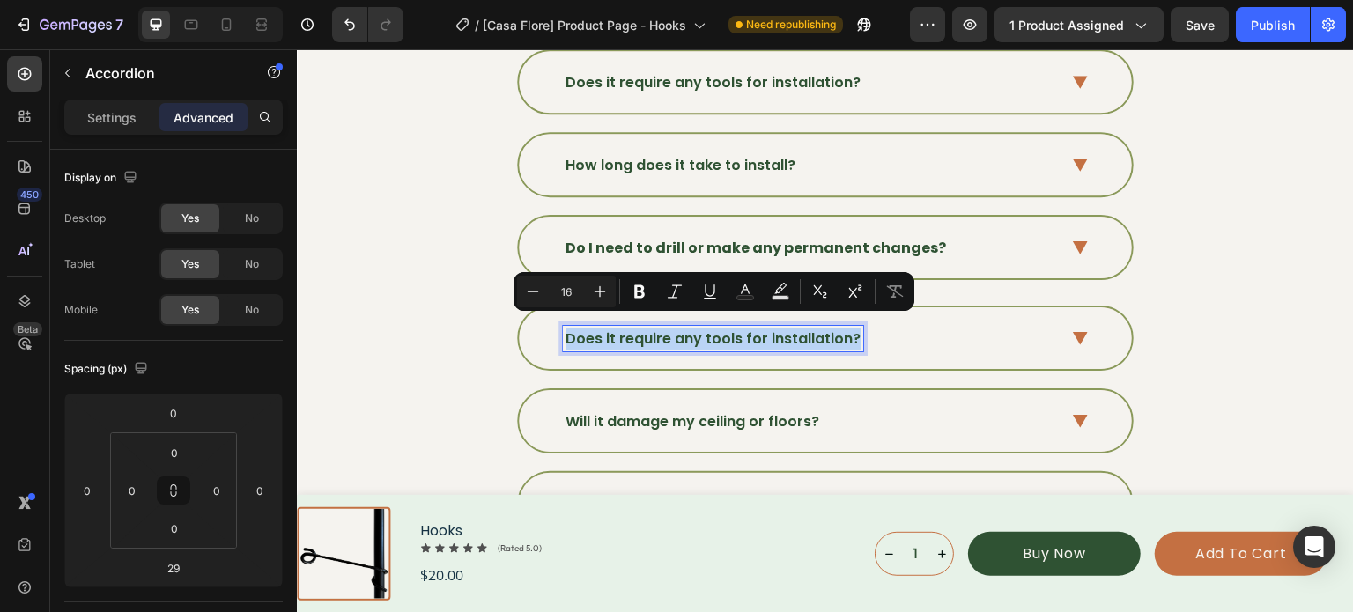
click at [712, 332] on p "Does it require any tools for installation?" at bounding box center [712, 338] width 295 height 21
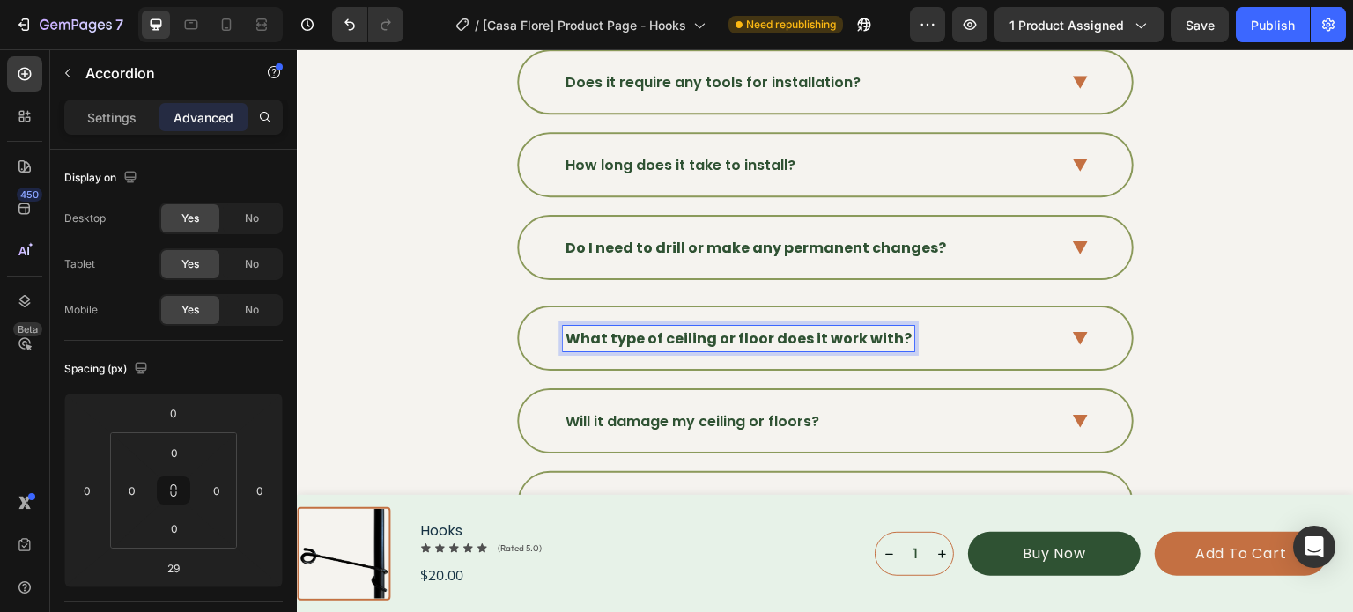
click at [674, 328] on strong "What type of ceiling or floor does it work with?" at bounding box center [738, 338] width 346 height 20
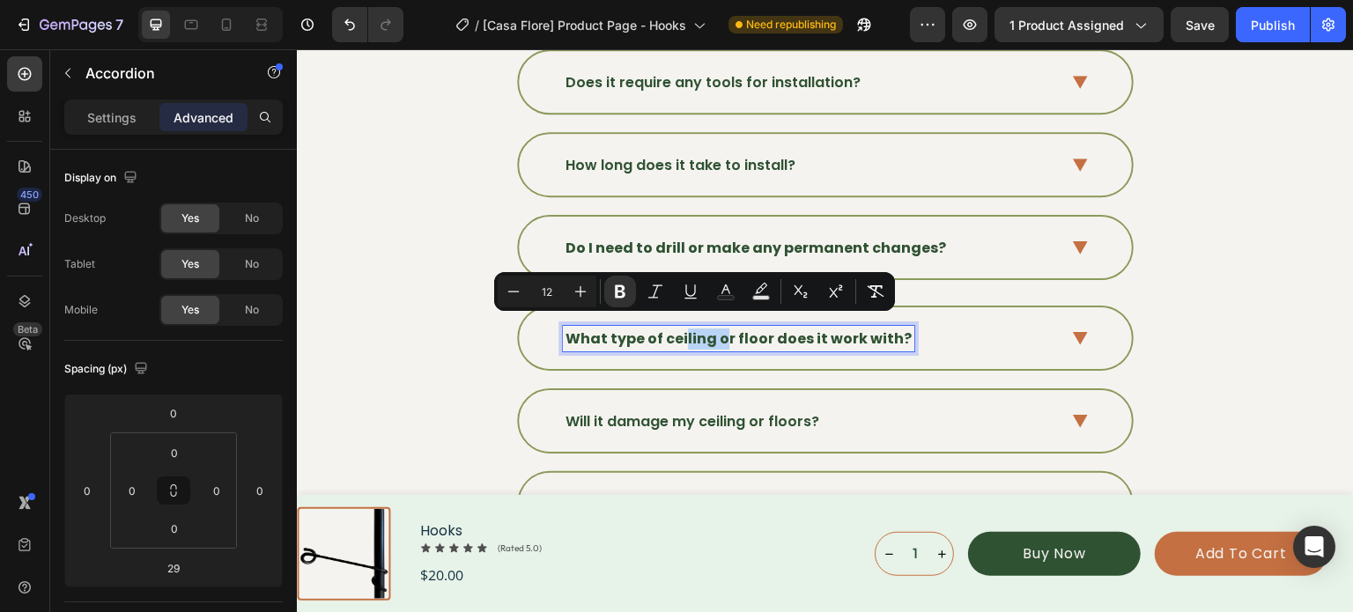
click at [667, 328] on strong "What type of ceiling or floor does it work with?" at bounding box center [738, 338] width 346 height 20
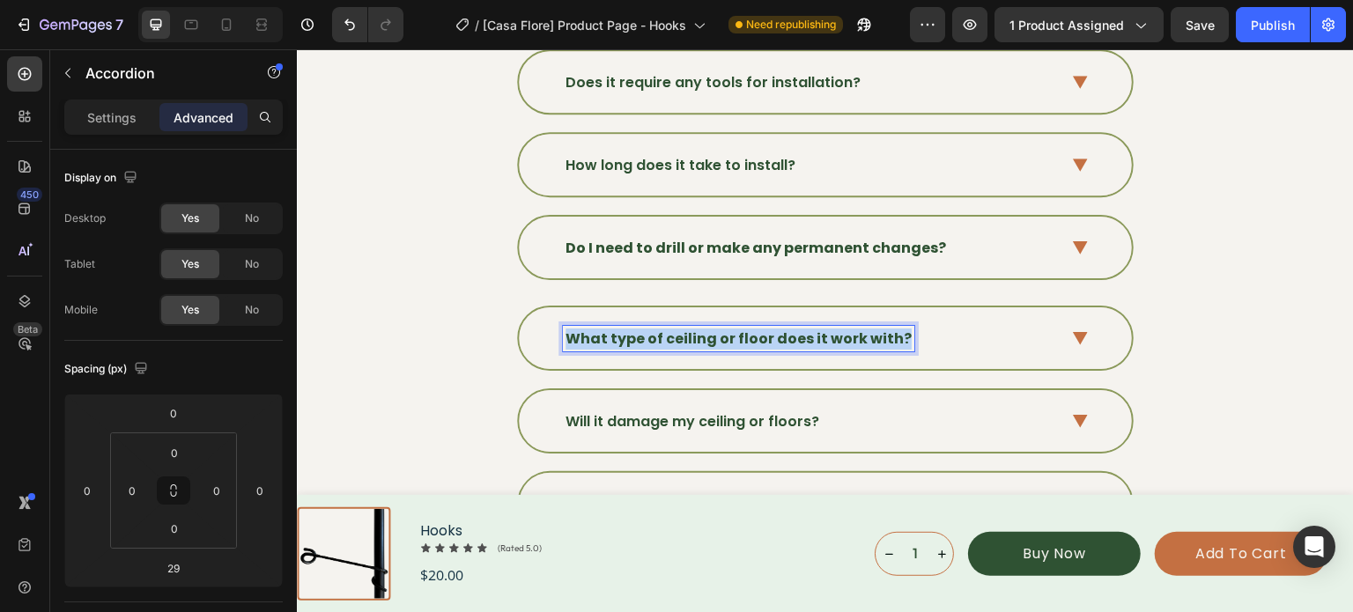
click at [667, 328] on strong "What type of ceiling or floor does it work with?" at bounding box center [738, 338] width 346 height 20
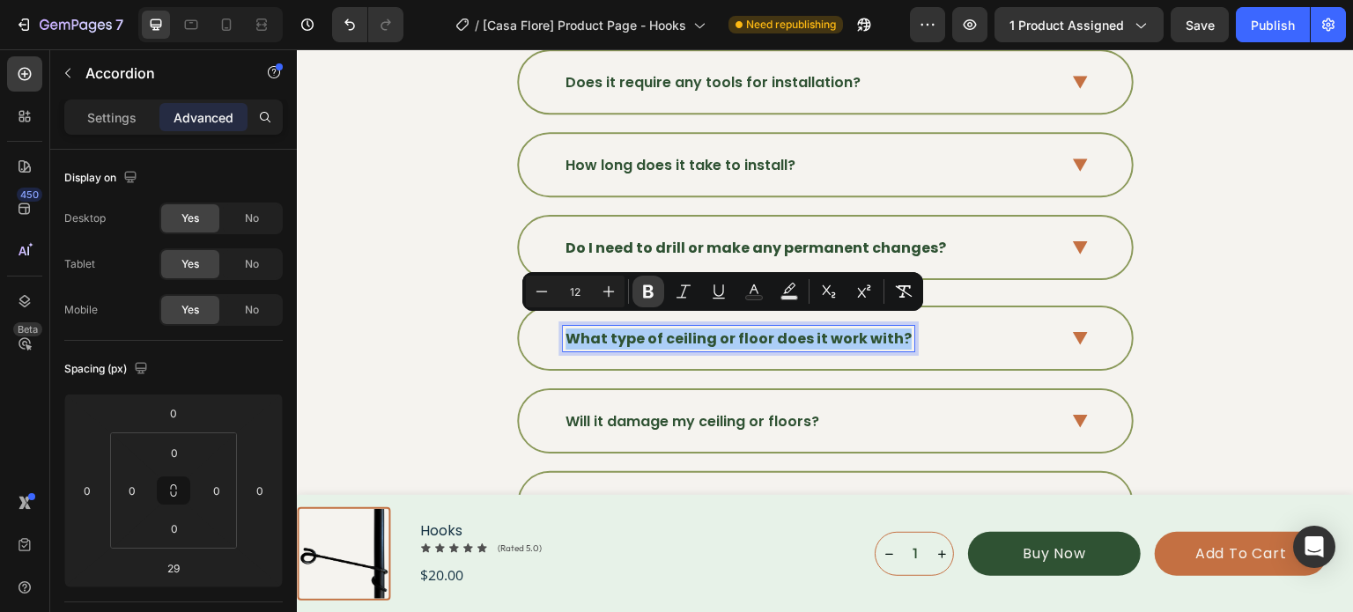
click at [648, 297] on icon "Editor contextual toolbar" at bounding box center [648, 291] width 11 height 13
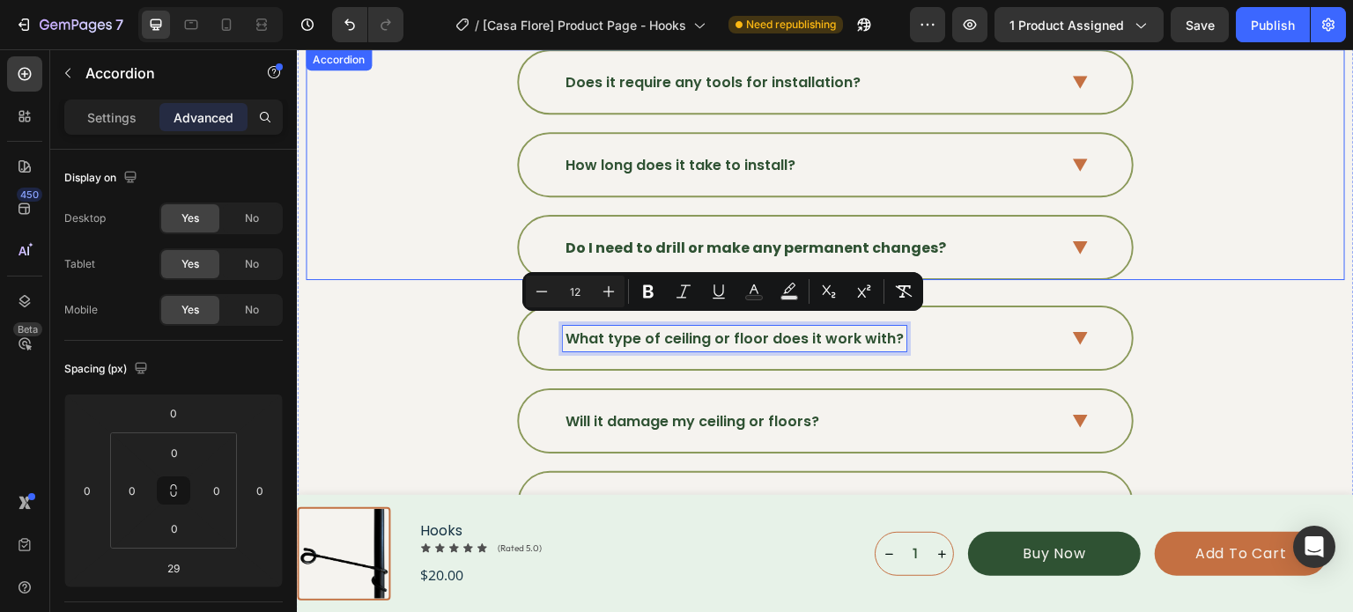
click at [906, 238] on strong "Do I need to drill or make any permanent changes?" at bounding box center [755, 248] width 380 height 20
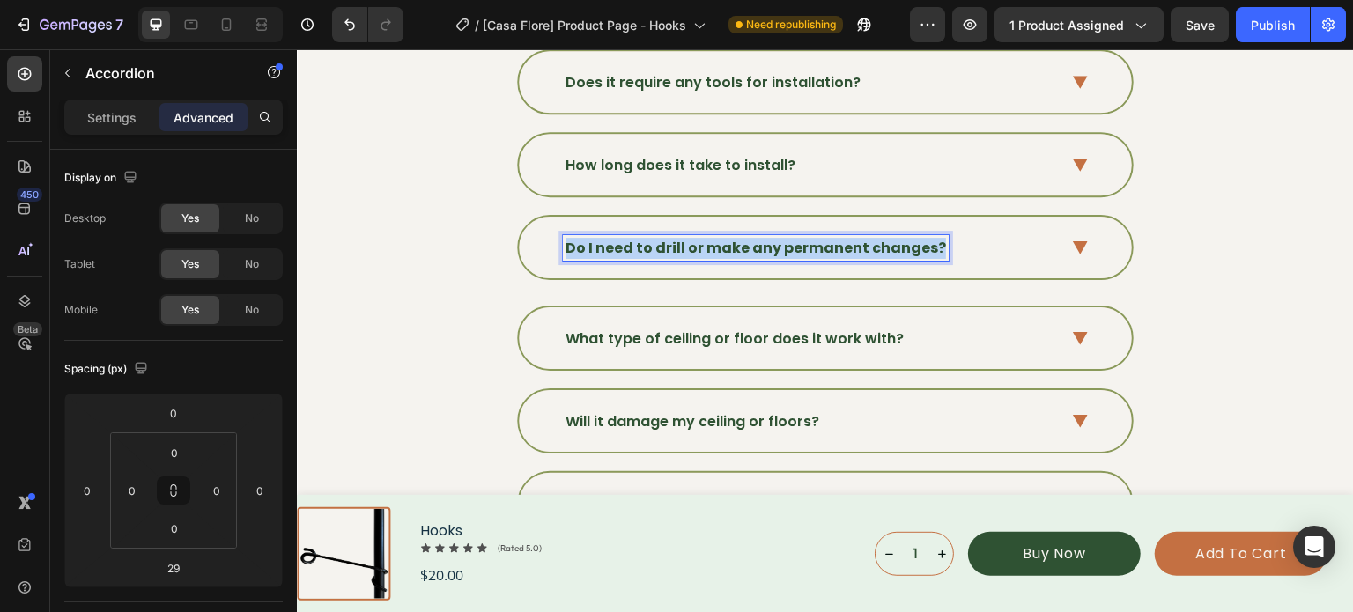
click at [906, 238] on strong "Do I need to drill or make any permanent changes?" at bounding box center [755, 248] width 380 height 20
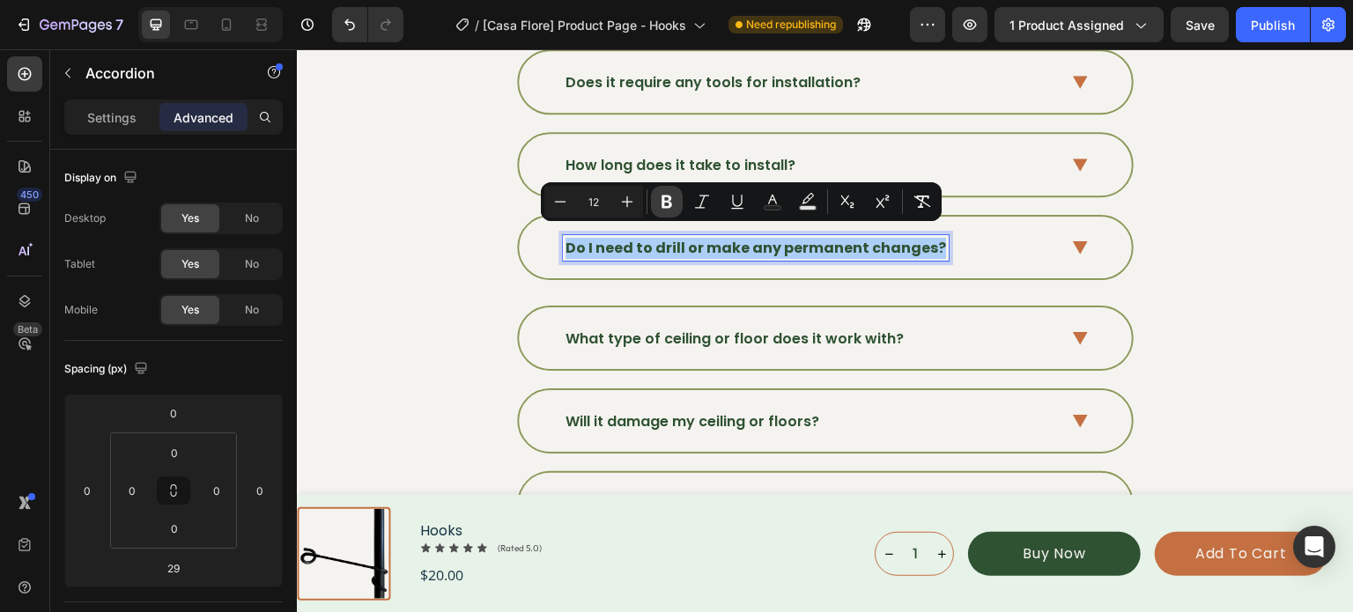
drag, startPoint x: 663, startPoint y: 199, endPoint x: 419, endPoint y: 186, distance: 244.3
click at [663, 199] on icon "Editor contextual toolbar" at bounding box center [666, 202] width 11 height 13
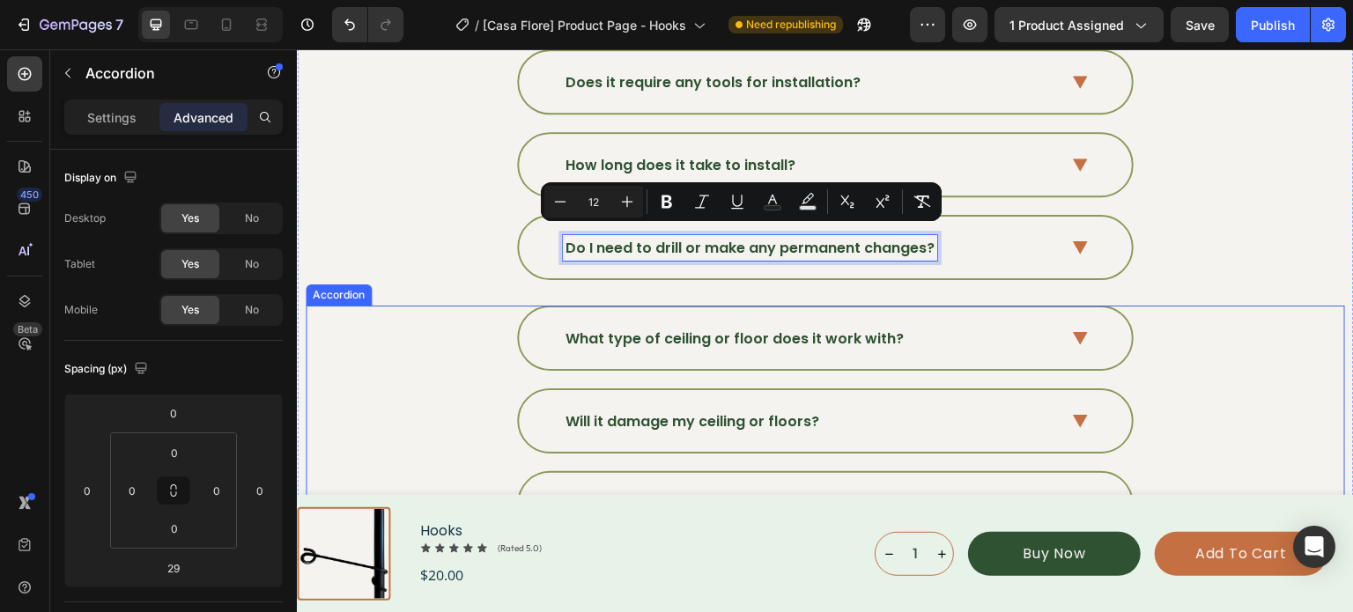
click at [1073, 332] on icon at bounding box center [1080, 338] width 15 height 13
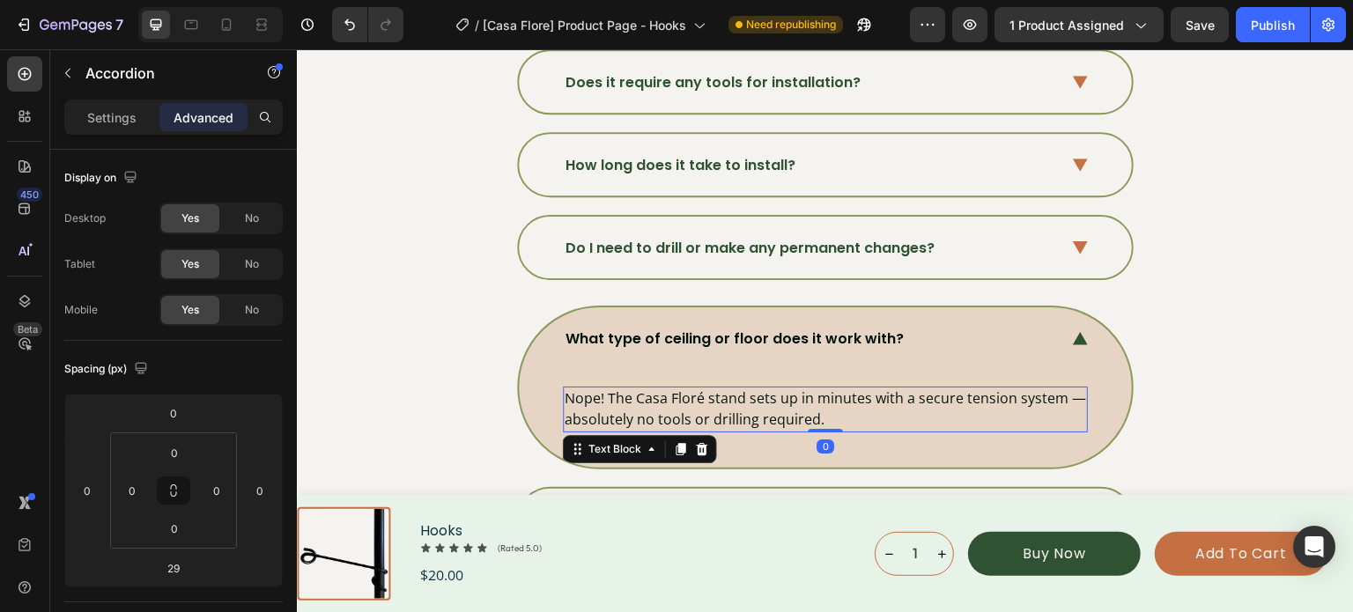
click at [839, 393] on p "Nope! The Casa Floré stand sets up in minutes with a secure tension system — ab…" at bounding box center [825, 408] width 521 height 41
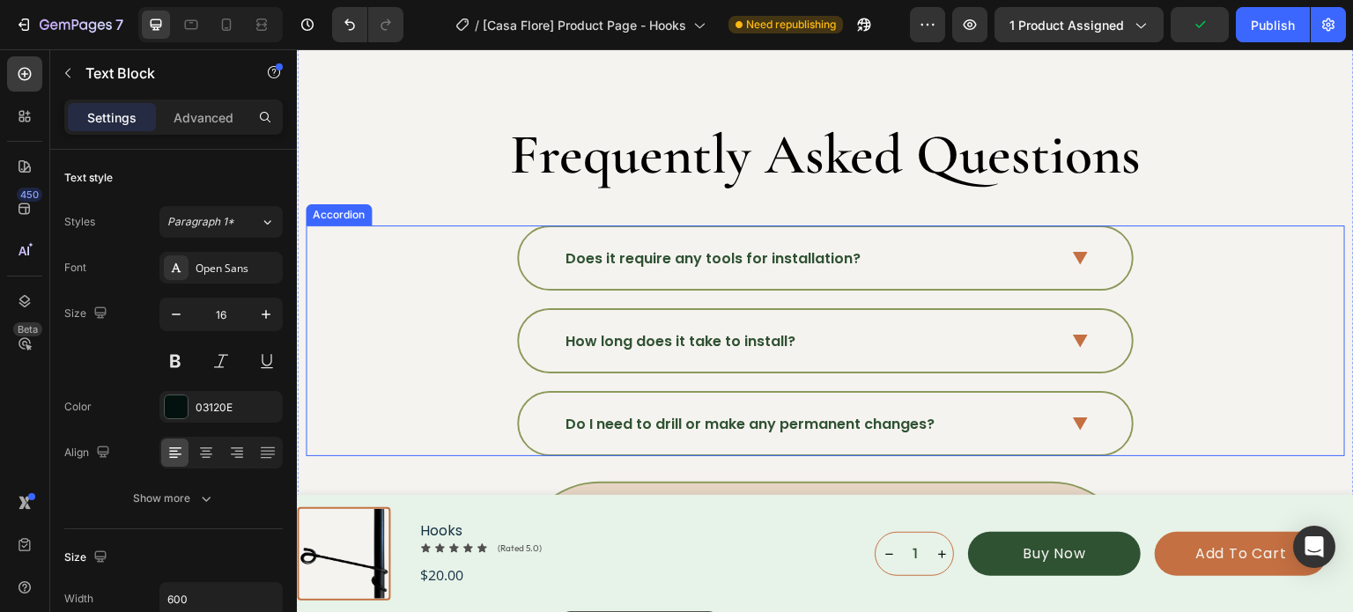
scroll to position [5911, 0]
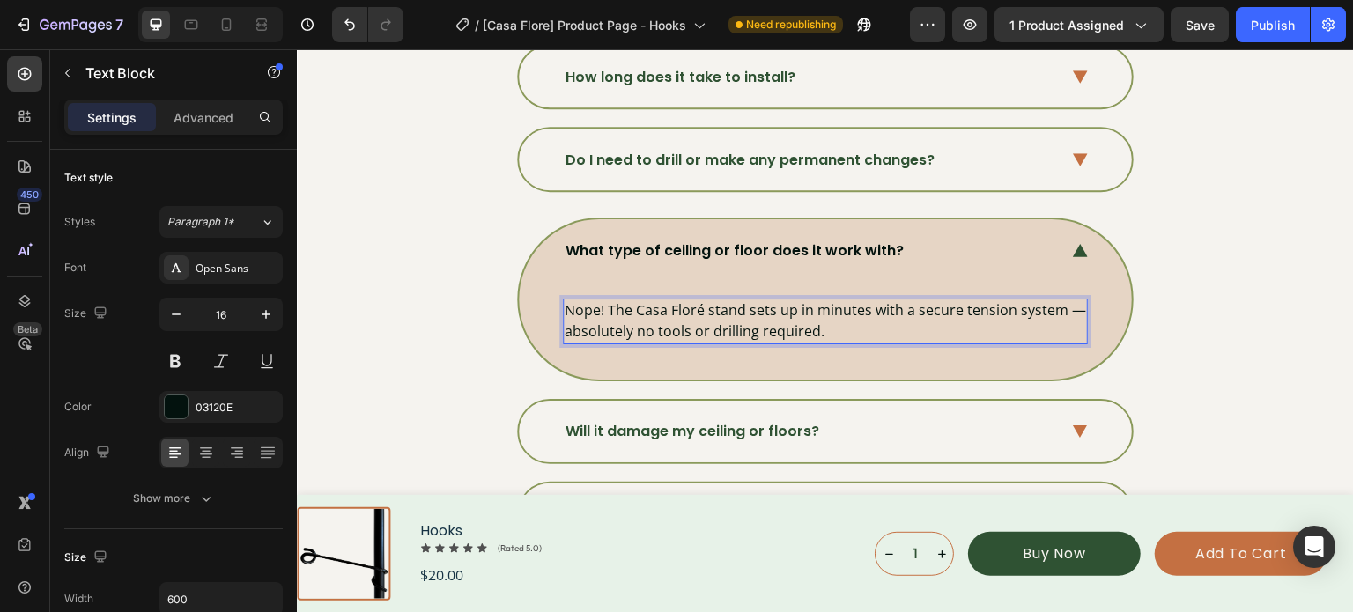
click at [842, 324] on p "Nope! The Casa Floré stand sets up in minutes with a secure tension system — ab…" at bounding box center [825, 320] width 521 height 41
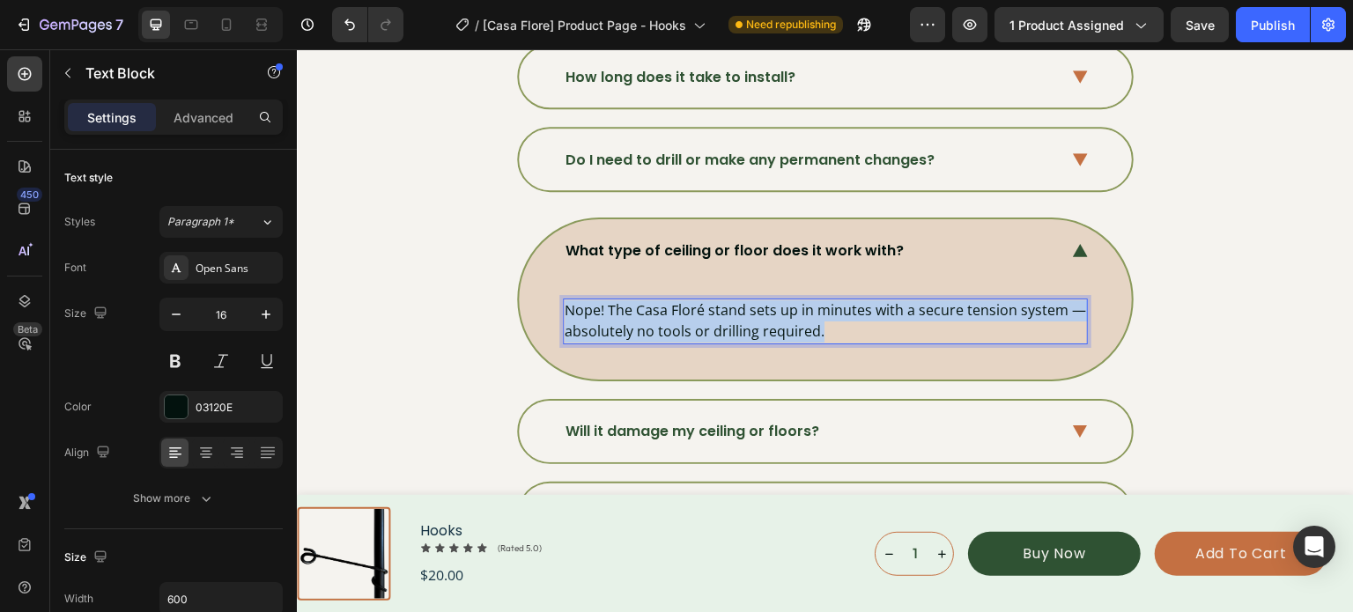
click at [842, 324] on p "Nope! The Casa Floré stand sets up in minutes with a secure tension system — ab…" at bounding box center [825, 320] width 521 height 41
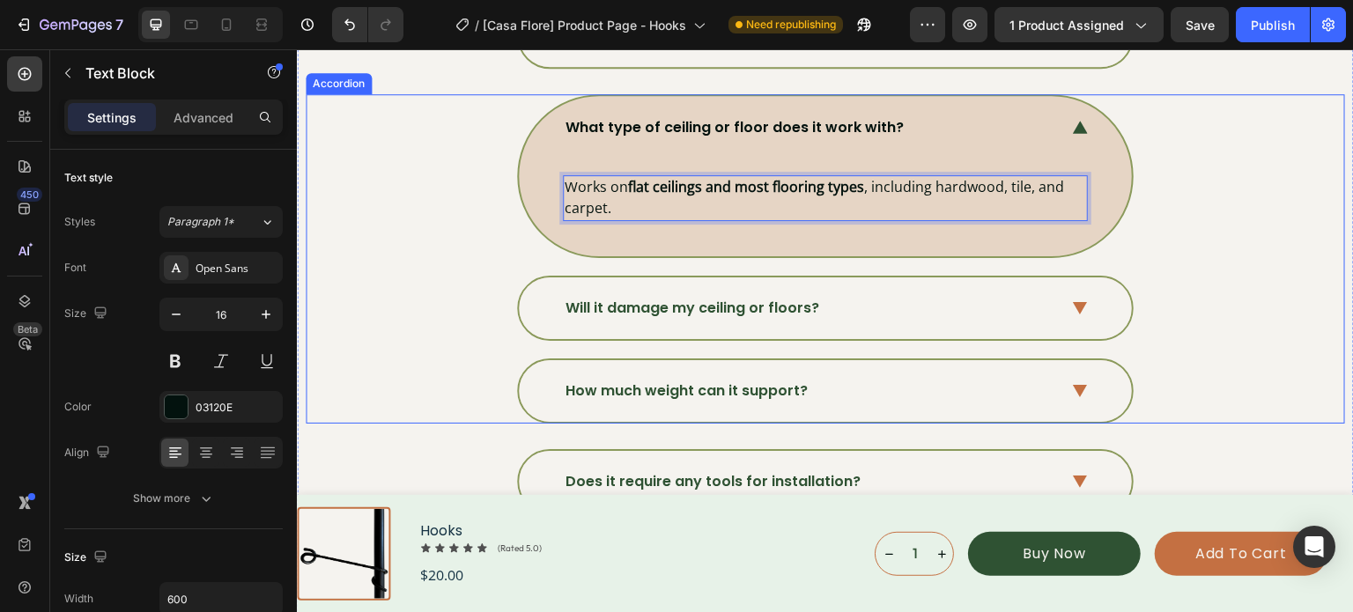
scroll to position [6087, 0]
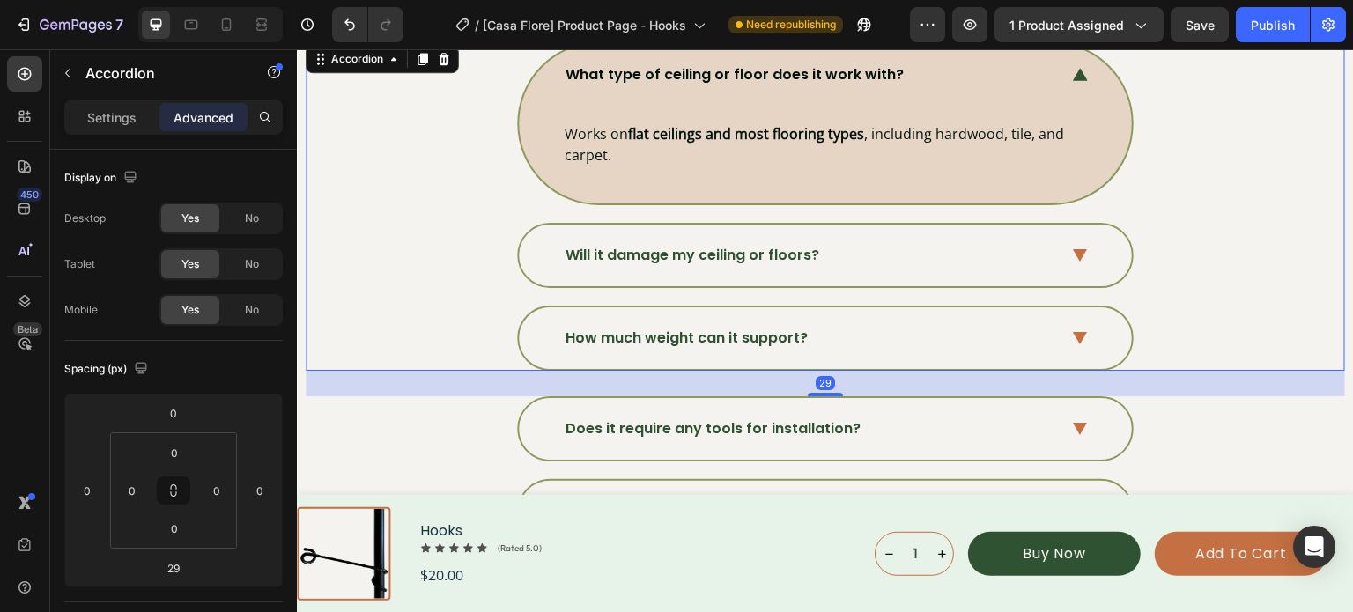
click at [826, 262] on div "Will it damage my ceiling or floors?" at bounding box center [825, 256] width 613 height 62
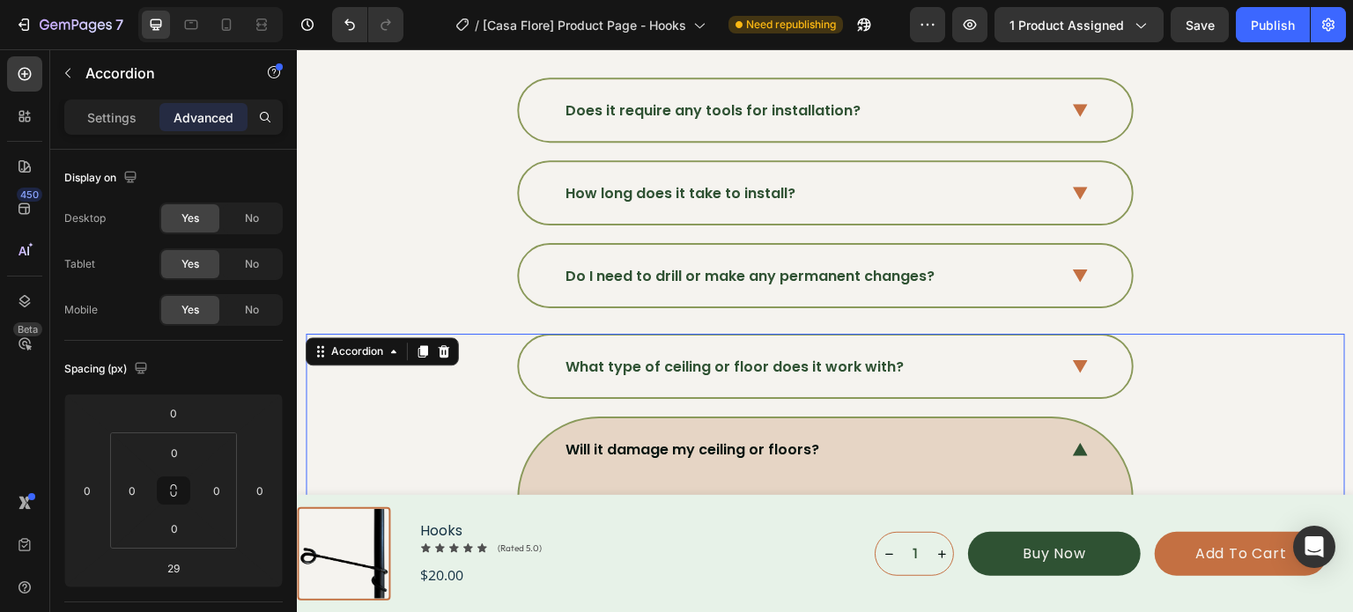
scroll to position [5911, 0]
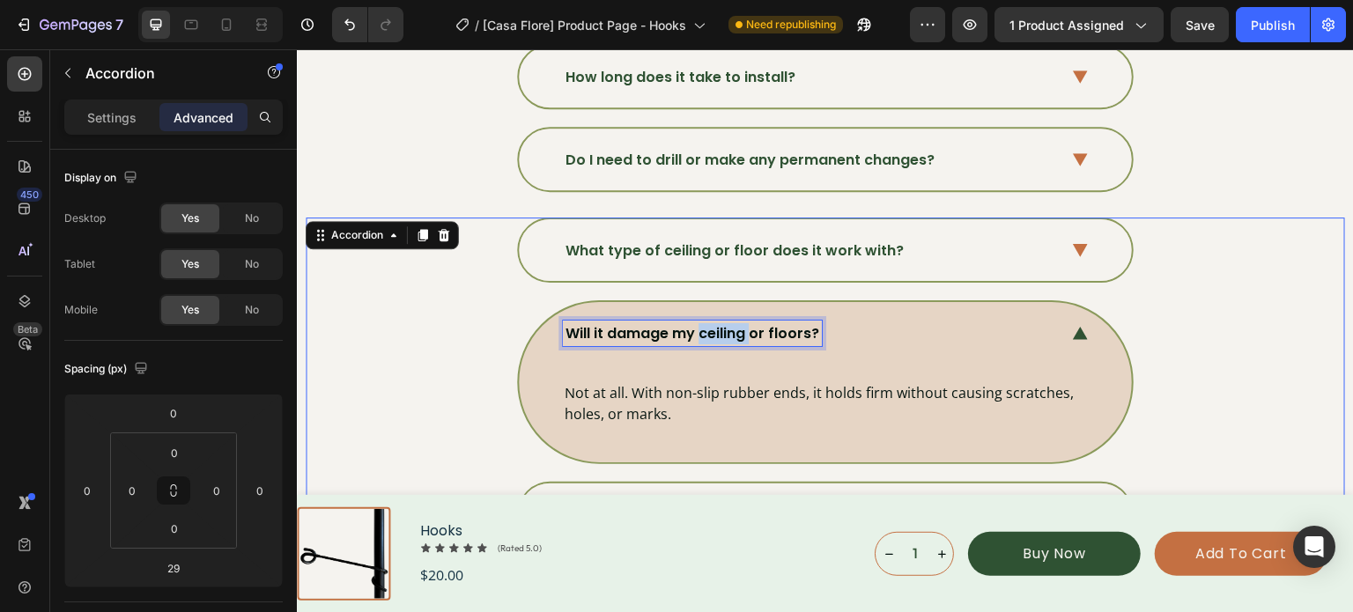
click at [712, 326] on p "Will it damage my ceiling or floors?" at bounding box center [692, 333] width 254 height 21
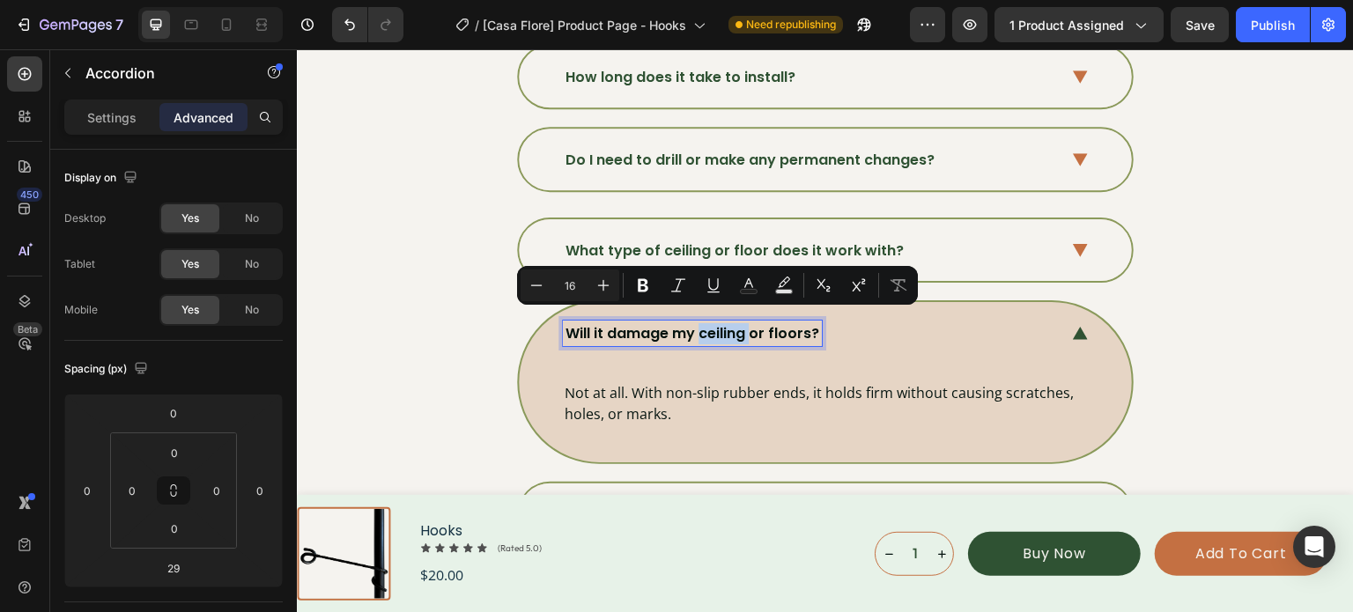
click at [712, 326] on p "Will it damage my ceiling or floors?" at bounding box center [692, 333] width 254 height 21
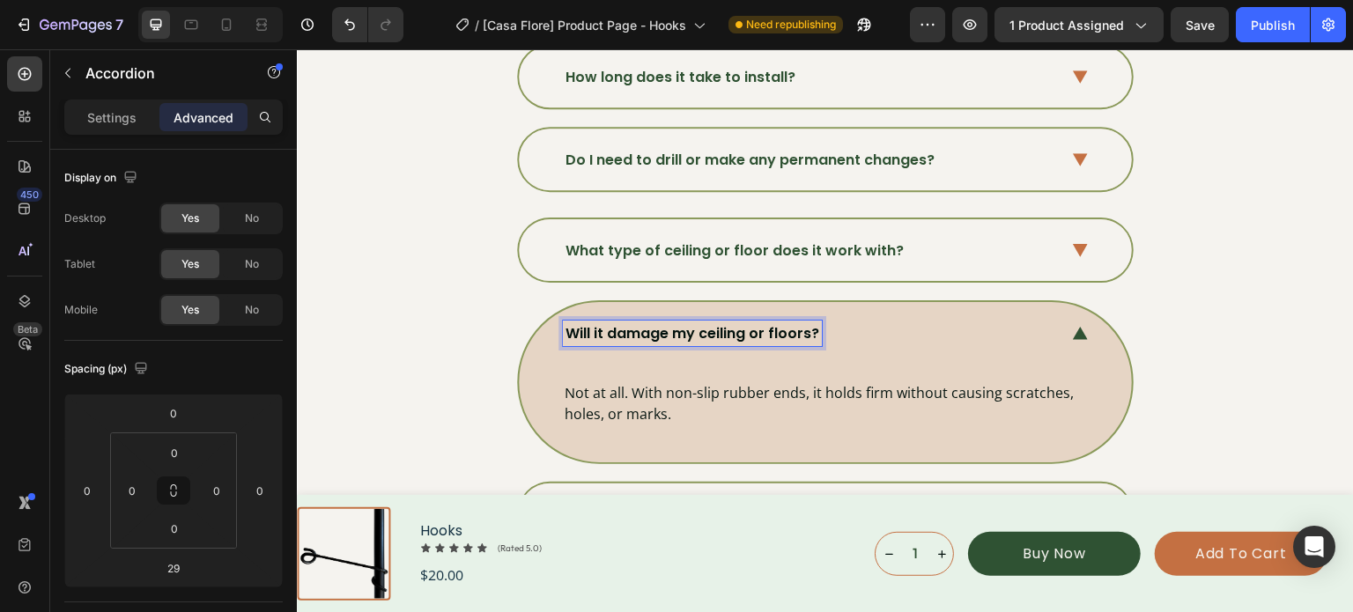
click at [712, 326] on p "Will it damage my ceiling or floors?" at bounding box center [692, 333] width 254 height 21
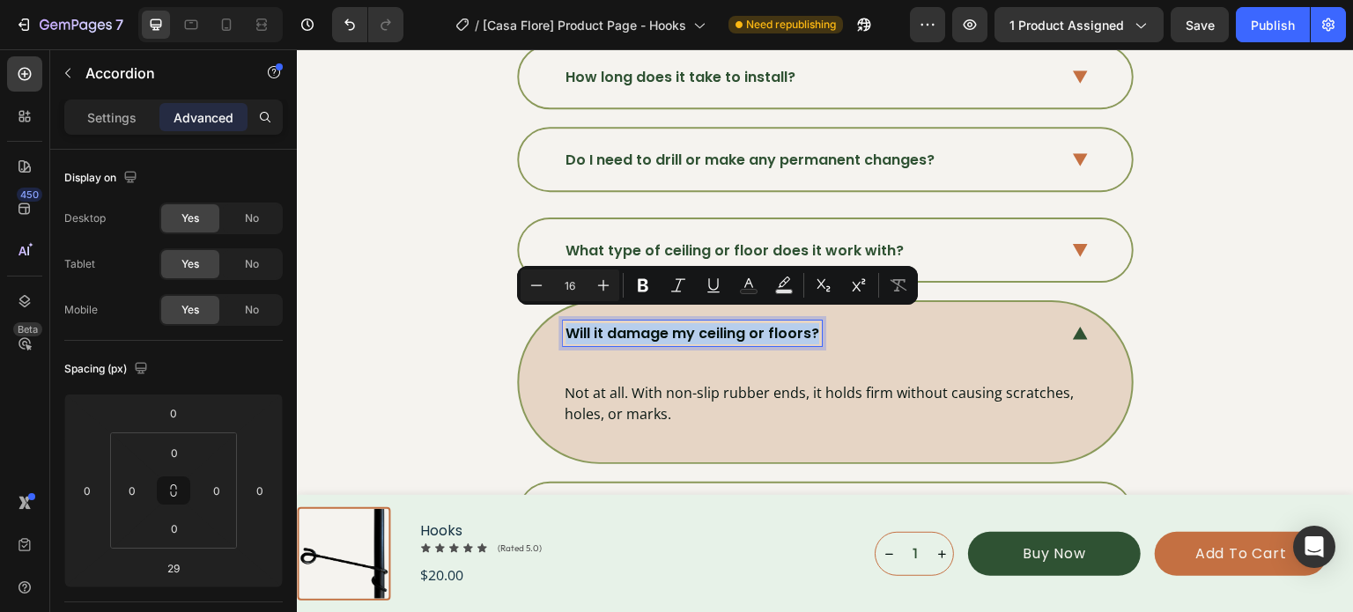
click at [712, 326] on p "Will it damage my ceiling or floors?" at bounding box center [692, 333] width 254 height 21
type input "12"
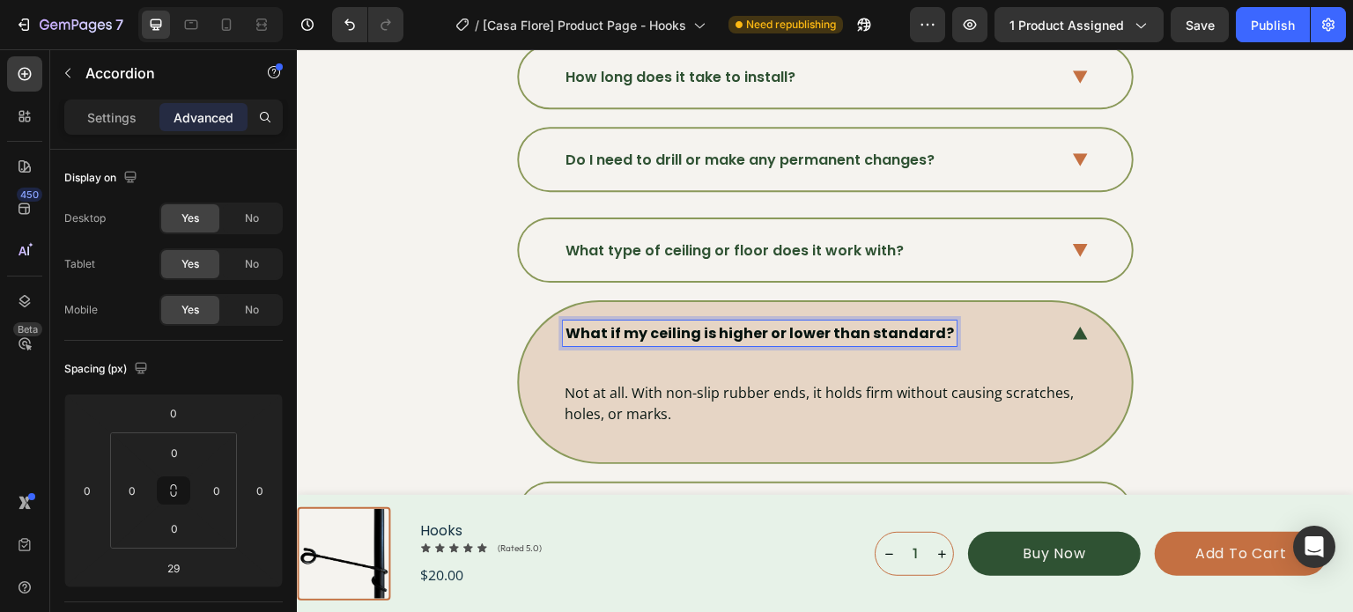
click at [698, 324] on strong "What if my ceiling is higher or lower than standard?" at bounding box center [759, 333] width 388 height 20
click at [660, 324] on strong "What if my ceiling is higher or lower than standard?" at bounding box center [759, 333] width 388 height 20
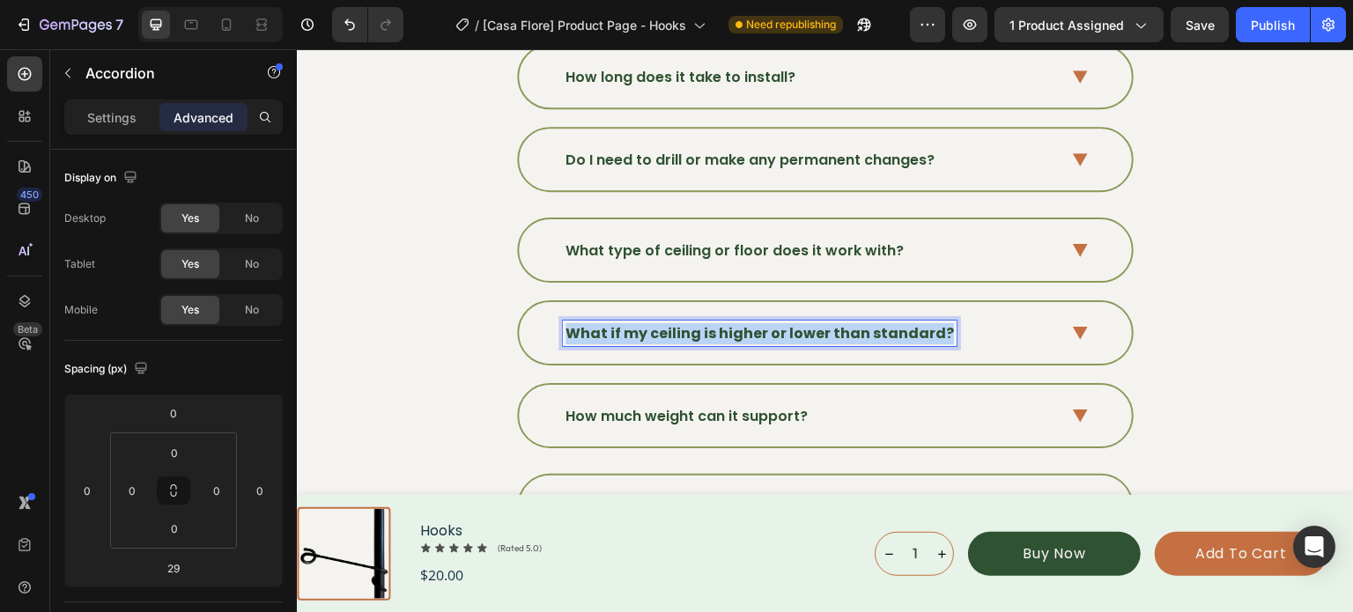
click at [660, 324] on strong "What if my ceiling is higher or lower than standard?" at bounding box center [759, 333] width 388 height 20
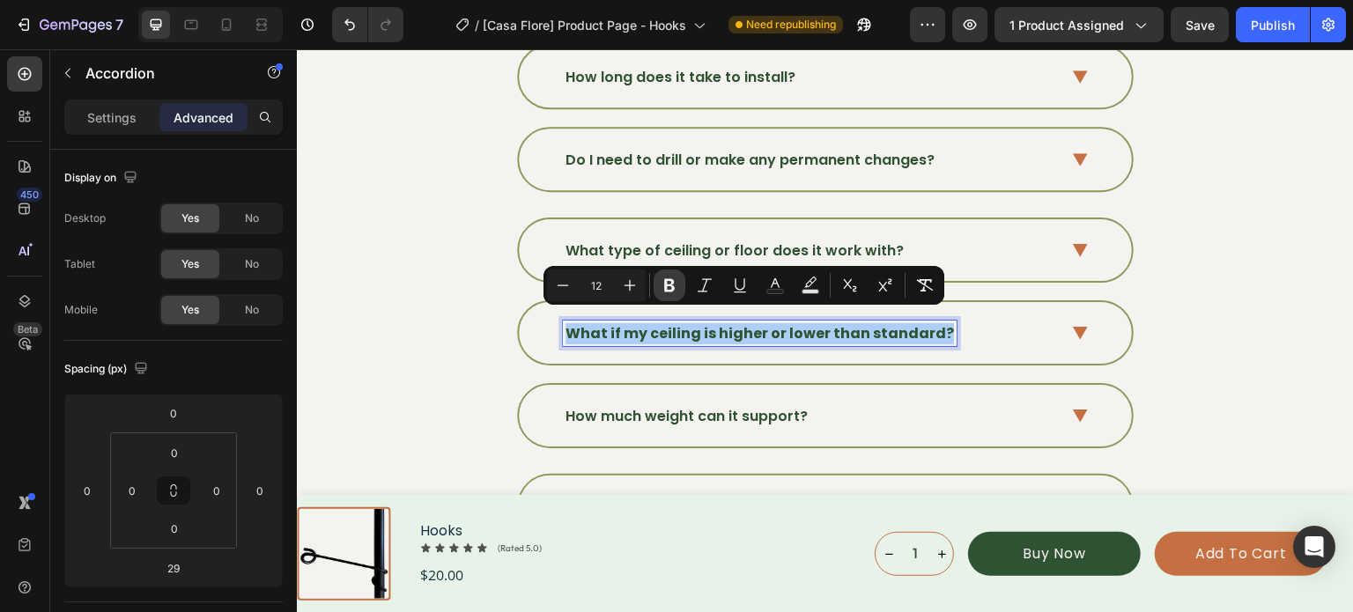
click at [661, 292] on icon "Editor contextual toolbar" at bounding box center [670, 286] width 18 height 18
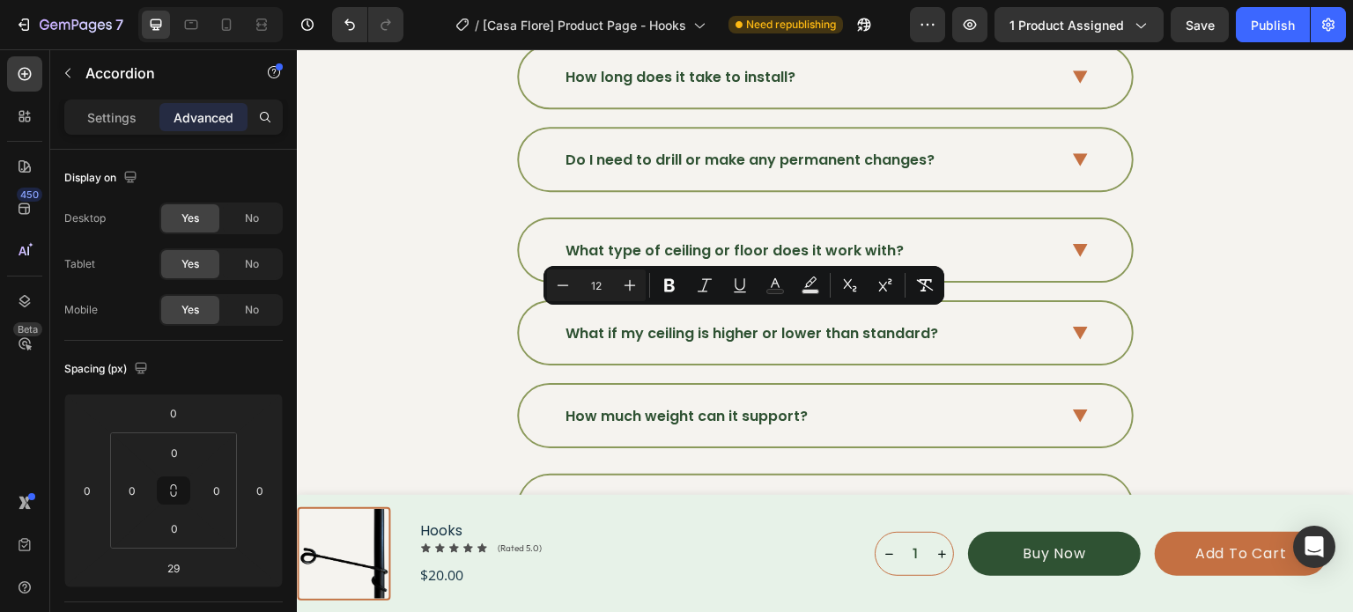
click at [1065, 328] on div "What if my ceiling is higher or lower than standard?" at bounding box center [825, 333] width 613 height 62
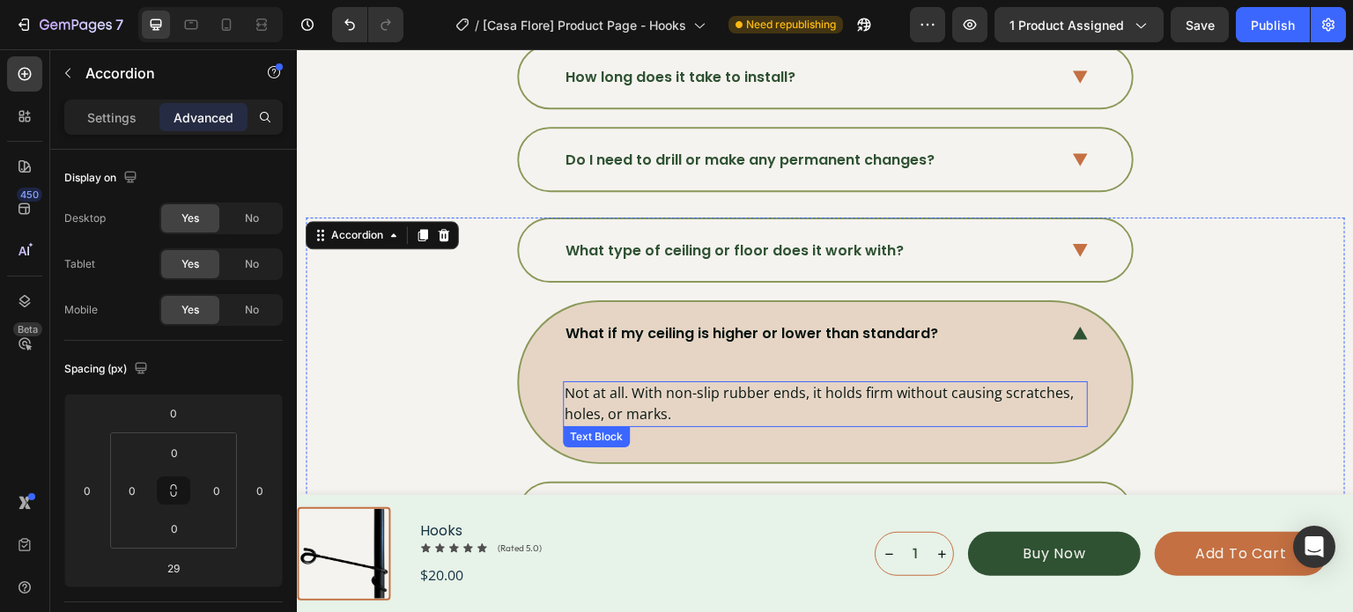
click at [661, 387] on p "Not at all. With non-slip rubber ends, it holds firm without causing scratches,…" at bounding box center [825, 403] width 521 height 41
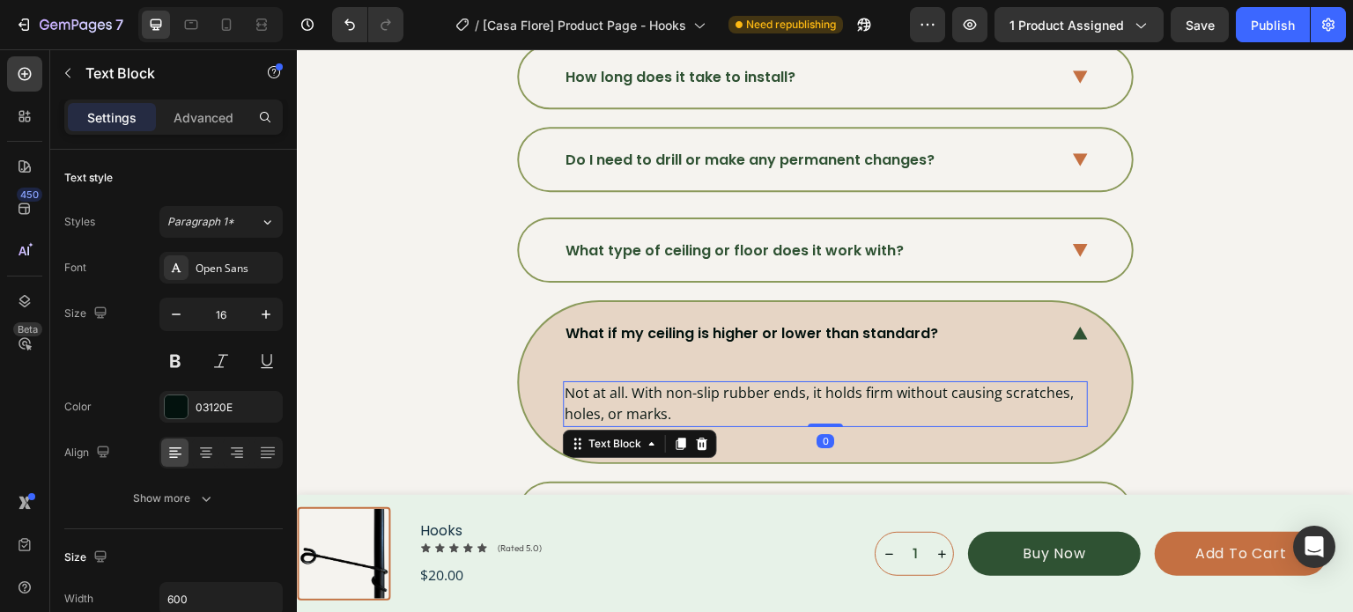
click at [661, 387] on p "Not at all. With non-slip rubber ends, it holds firm without causing scratches,…" at bounding box center [825, 403] width 521 height 41
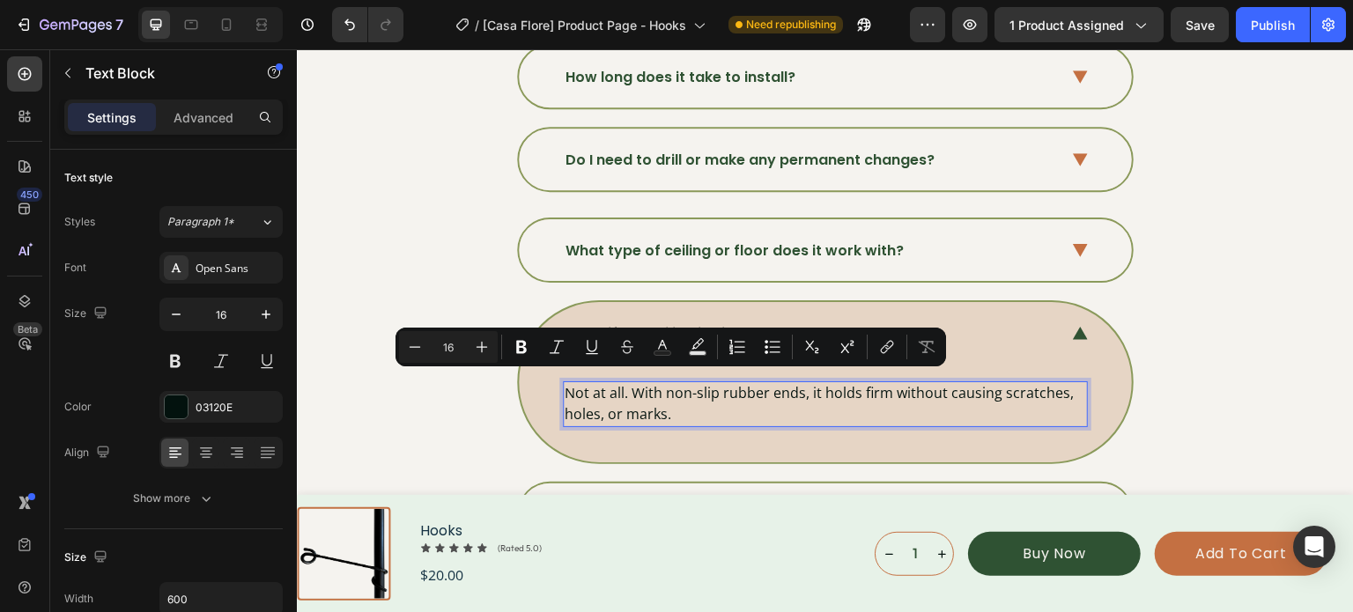
click at [690, 402] on p "Not at all. With non-slip rubber ends, it holds firm without causing scratches,…" at bounding box center [825, 403] width 521 height 41
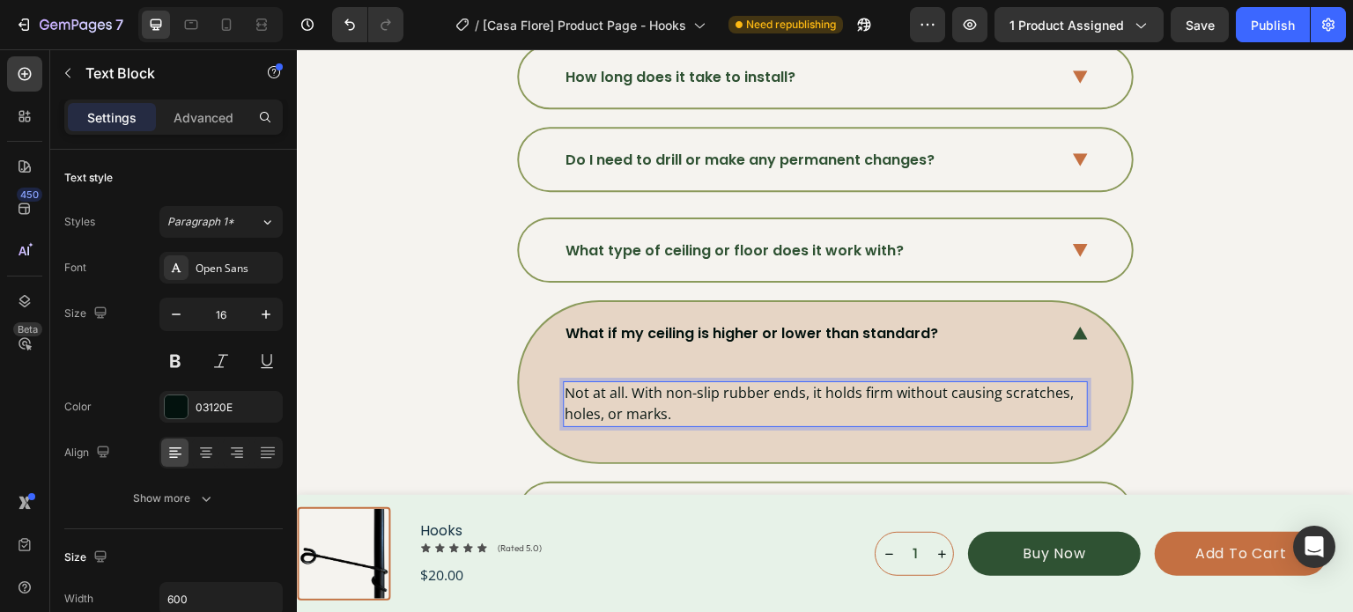
click at [690, 402] on p "Not at all. With non-slip rubber ends, it holds firm without causing scratches,…" at bounding box center [825, 403] width 521 height 41
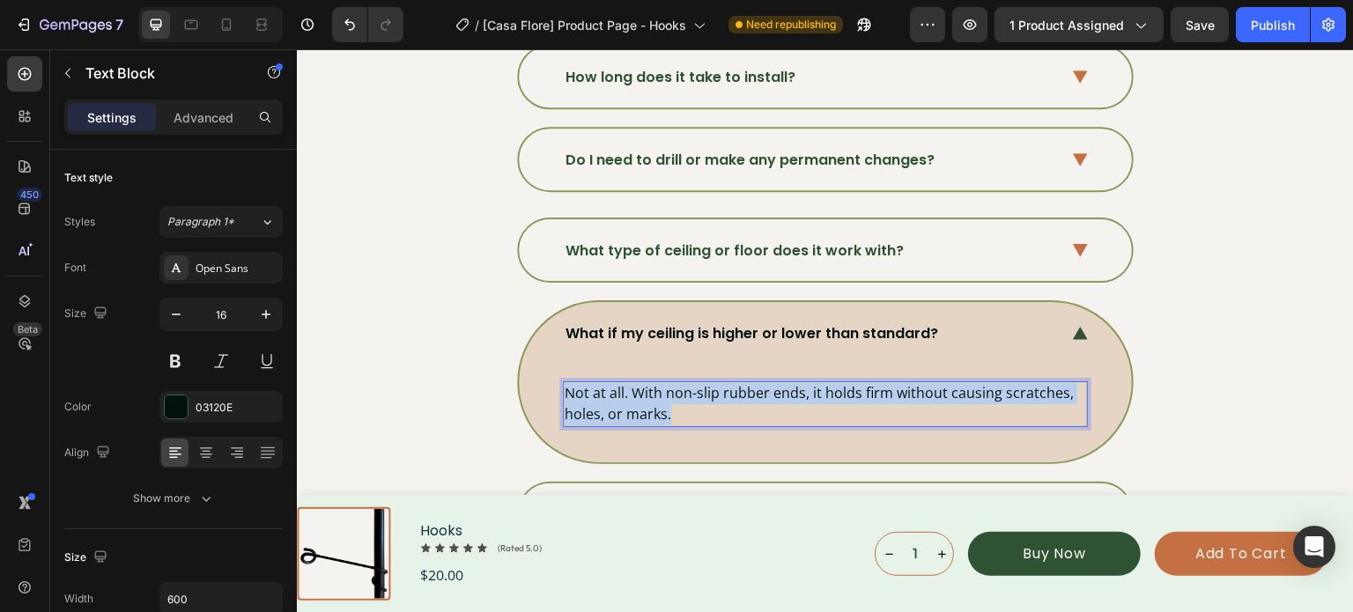
click at [690, 402] on p "Not at all. With non-slip rubber ends, it holds firm without causing scratches,…" at bounding box center [825, 403] width 521 height 41
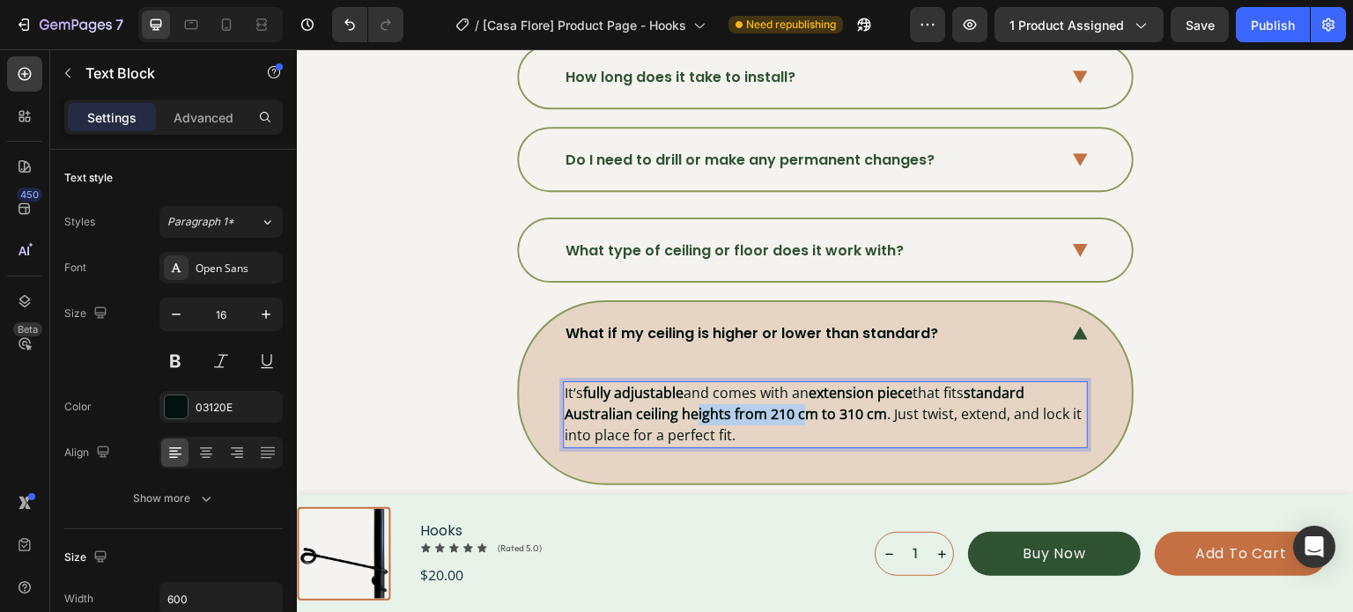
drag, startPoint x: 690, startPoint y: 402, endPoint x: 844, endPoint y: 388, distance: 154.0
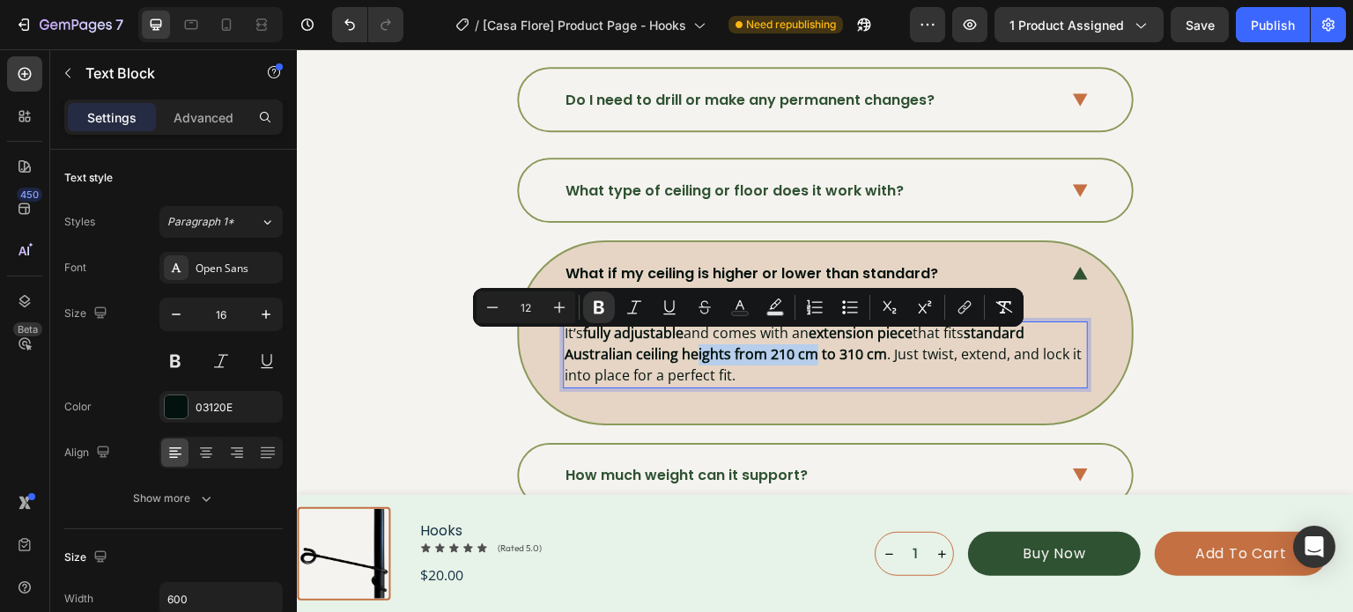
scroll to position [5999, 0]
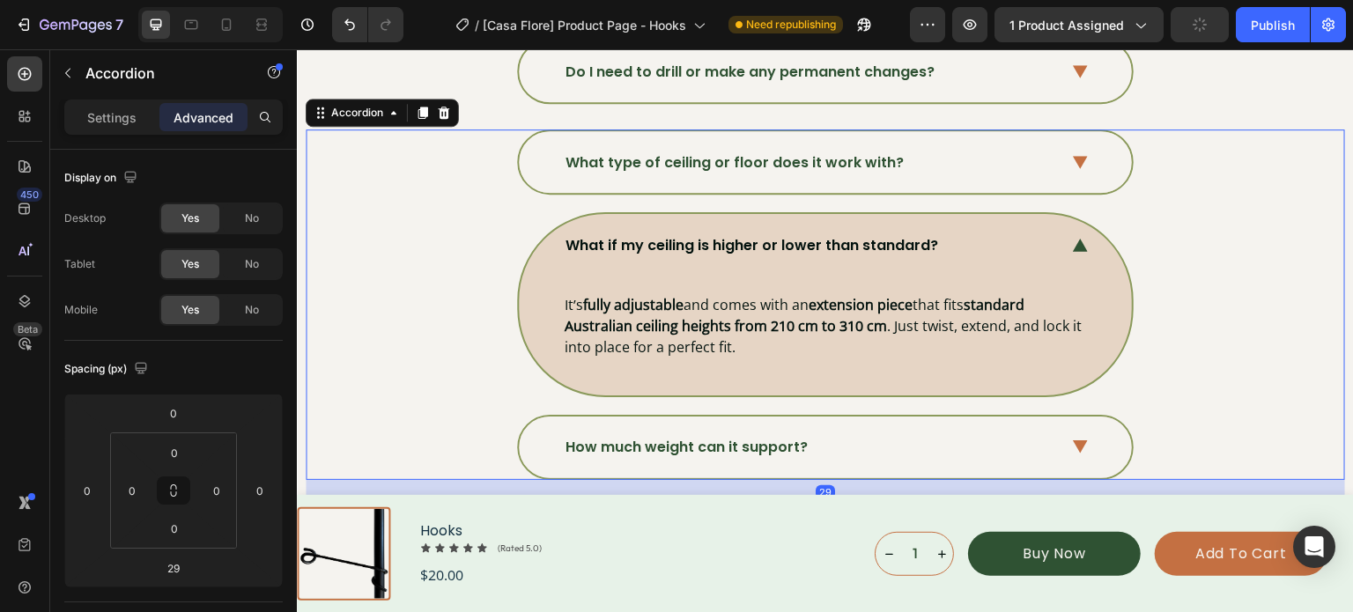
click at [1073, 239] on icon at bounding box center [1080, 245] width 15 height 13
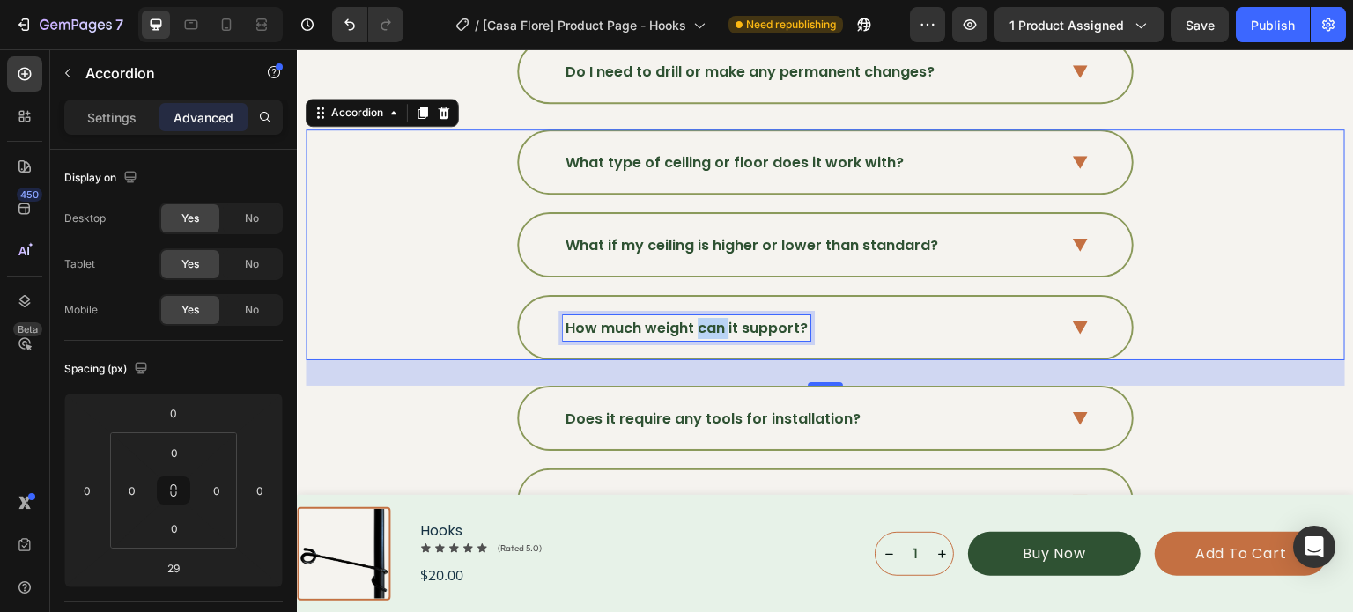
click at [702, 321] on p "How much weight can it support?" at bounding box center [686, 328] width 242 height 21
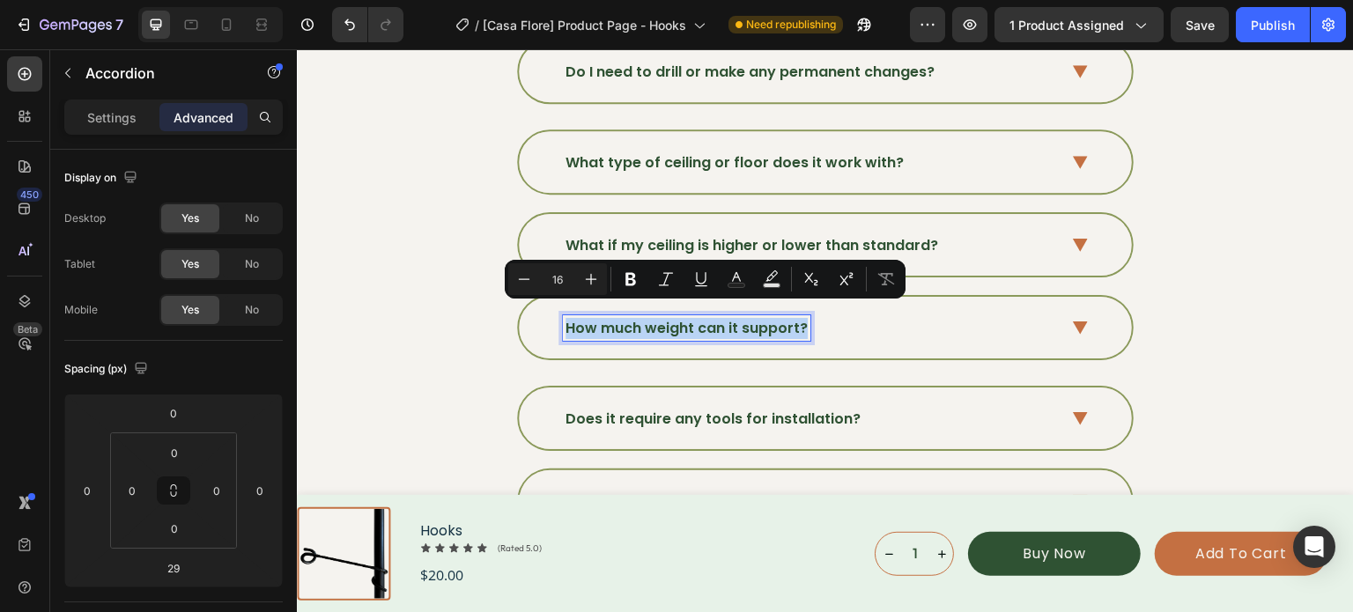
click at [702, 321] on p "How much weight can it support?" at bounding box center [686, 328] width 242 height 21
type input "12"
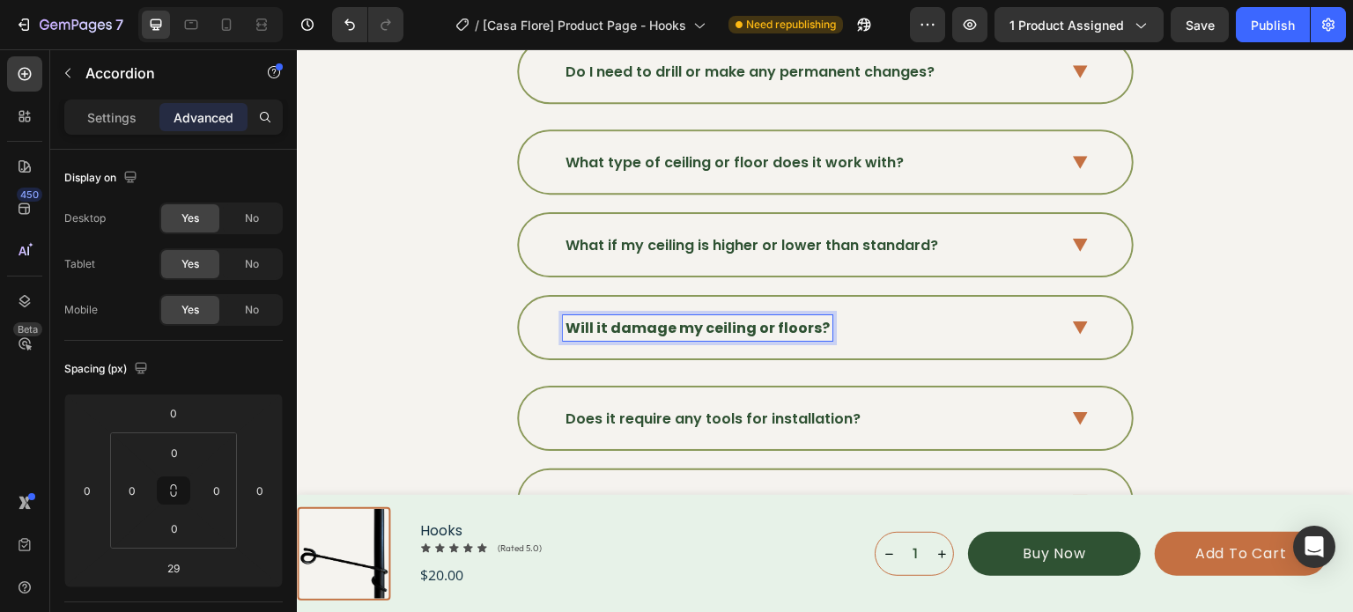
click at [702, 321] on strong "Will it damage my ceiling or floors?" at bounding box center [697, 328] width 264 height 20
click at [703, 321] on strong "Will it damage my ceiling or floors?" at bounding box center [697, 328] width 264 height 20
click at [703, 320] on strong "Will it damage my ceiling or floors?" at bounding box center [697, 328] width 264 height 20
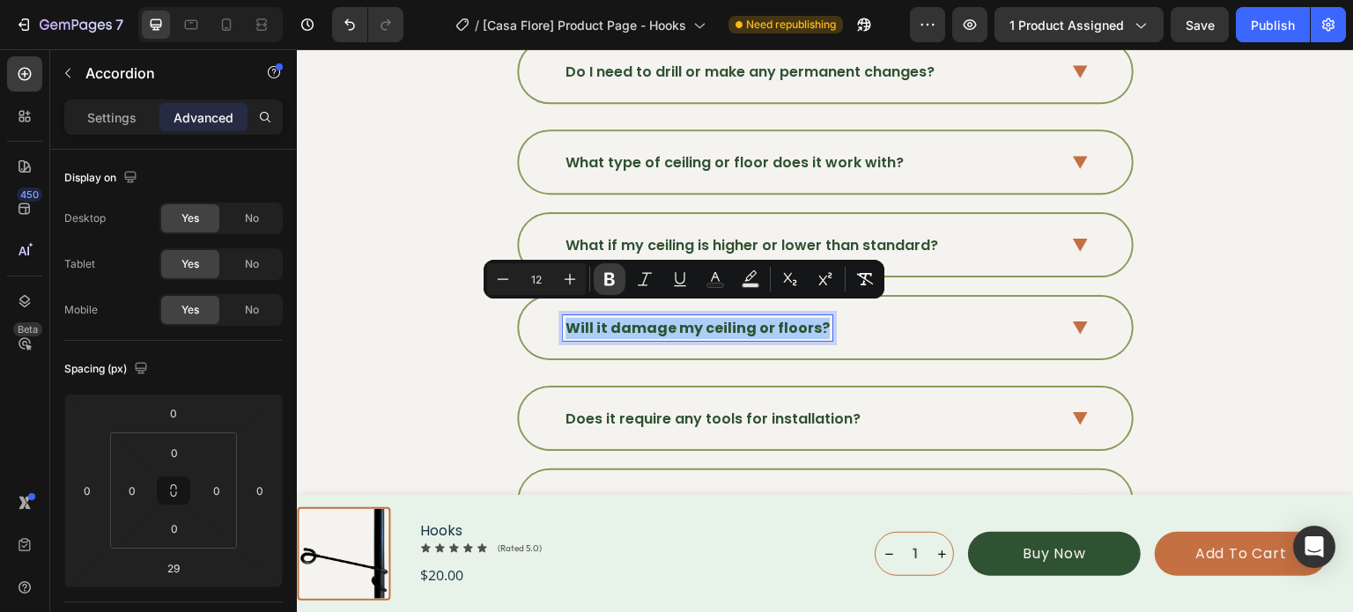
click at [615, 281] on icon "Editor contextual toolbar" at bounding box center [610, 279] width 18 height 18
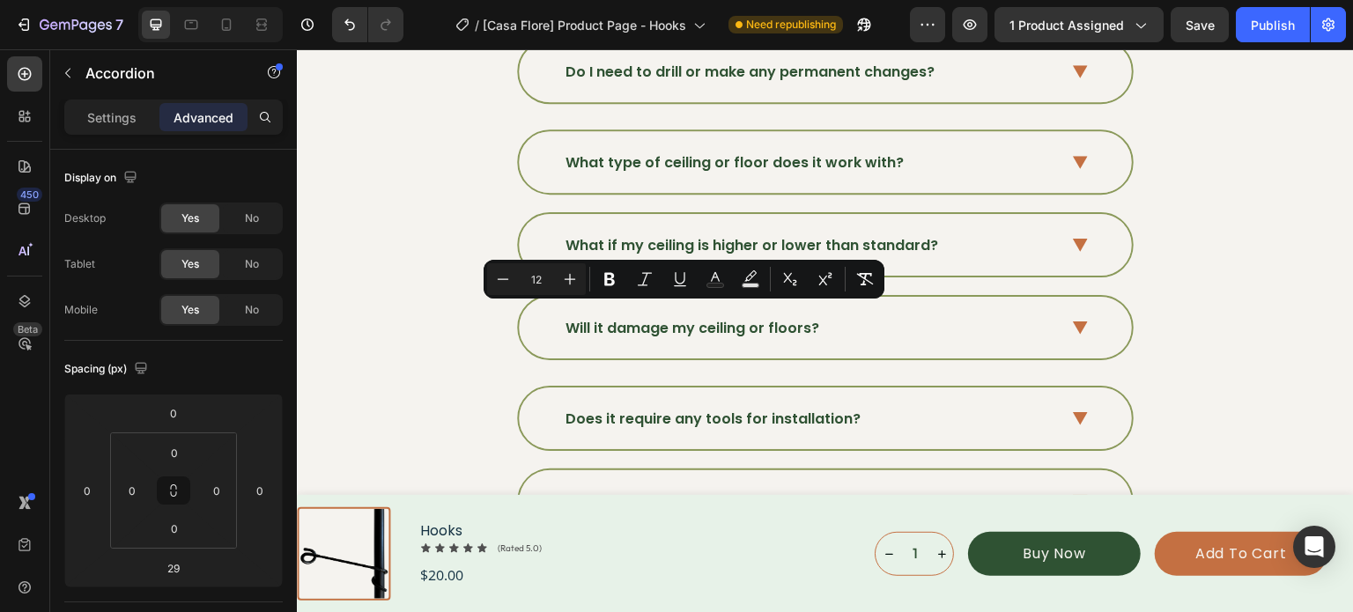
click at [1063, 316] on div "Will it damage my ceiling or floors?" at bounding box center [825, 328] width 613 height 62
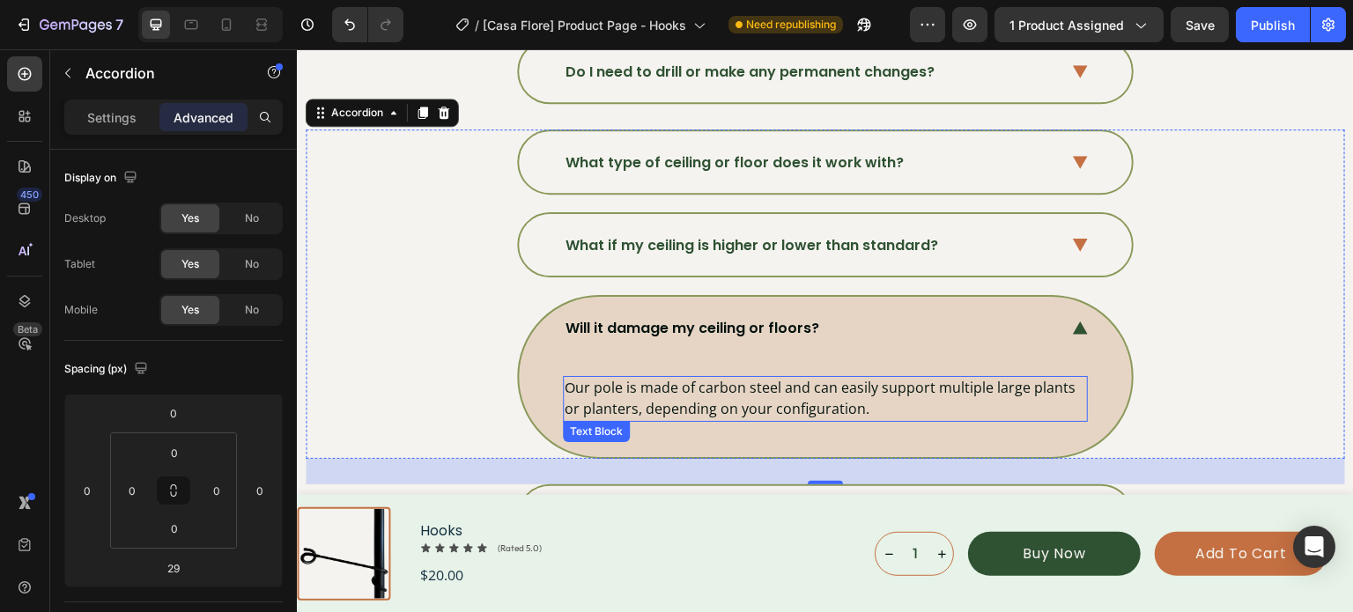
click at [720, 400] on p "Our pole is made of carbon steel and can easily support multiple large plants o…" at bounding box center [825, 398] width 521 height 41
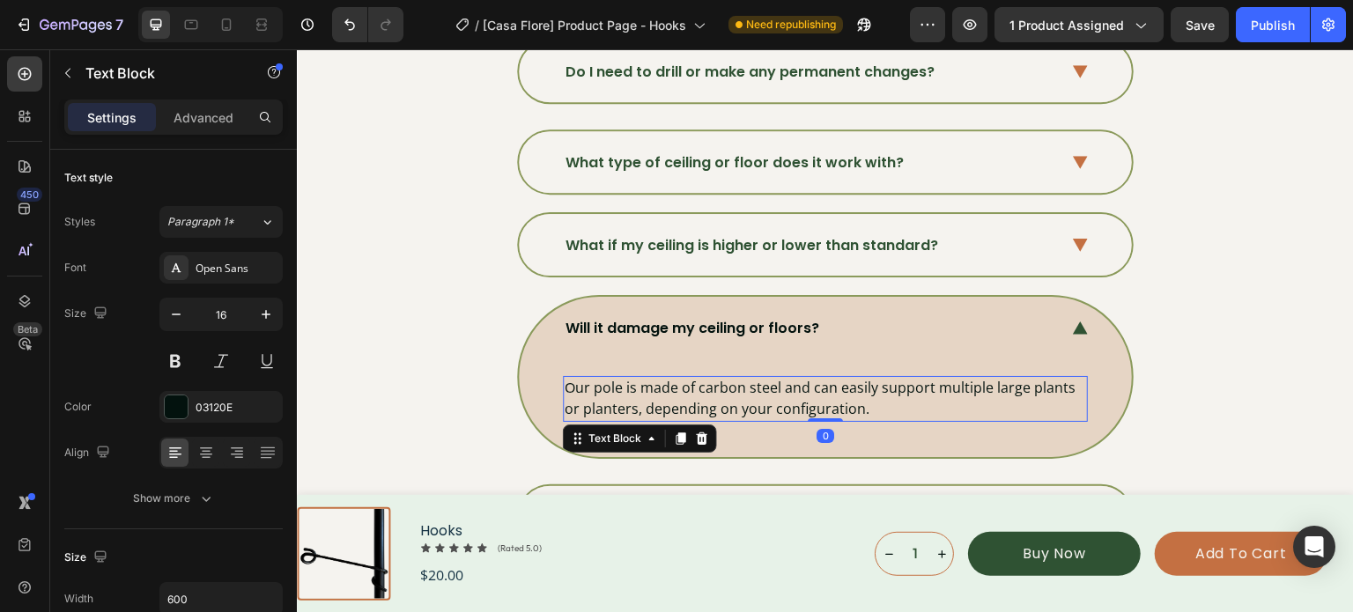
click at [720, 400] on p "Our pole is made of carbon steel and can easily support multiple large plants o…" at bounding box center [825, 398] width 521 height 41
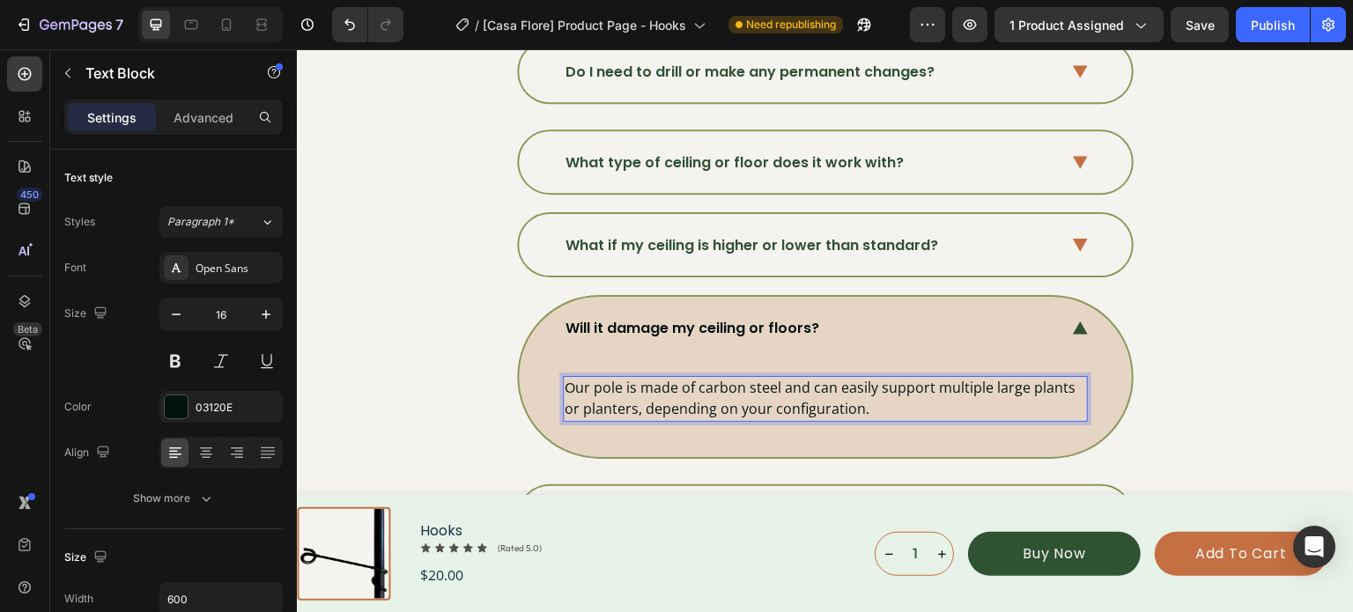
click at [869, 388] on p "Our pole is made of carbon steel and can easily support multiple large plants o…" at bounding box center [825, 398] width 521 height 41
click at [870, 388] on p "Our pole is made of carbon steel and can easily support multiple large plants o…" at bounding box center [825, 398] width 521 height 41
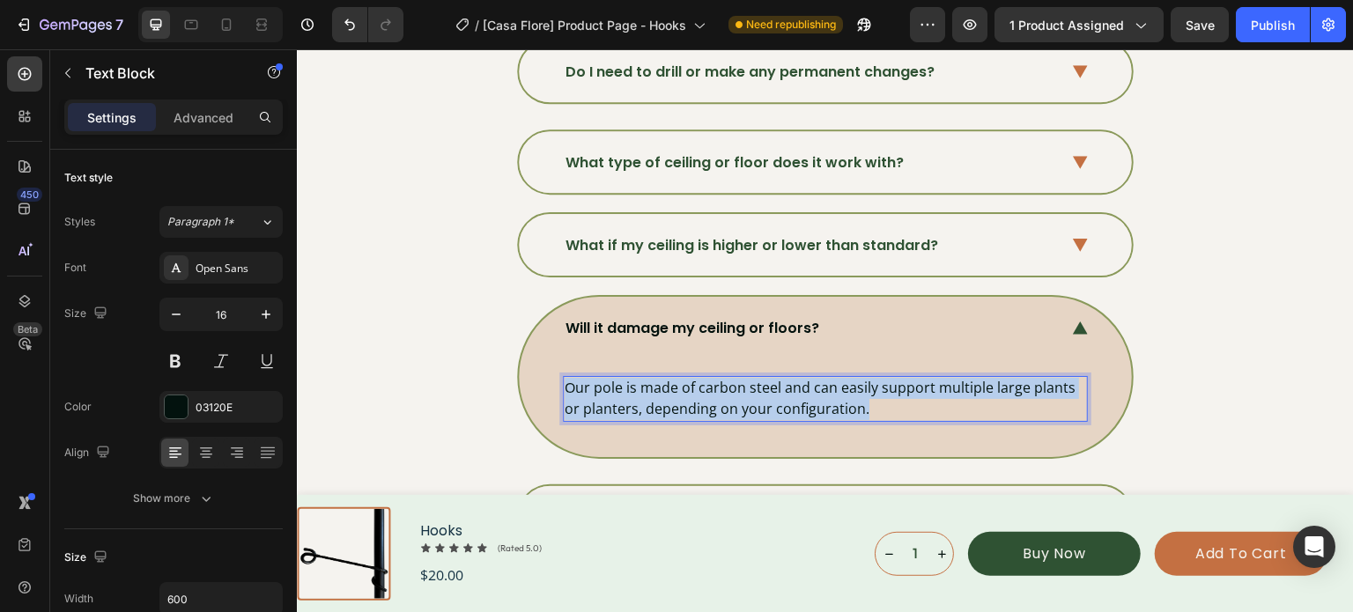
click at [870, 388] on p "Our pole is made of carbon steel and can easily support multiple large plants o…" at bounding box center [825, 398] width 521 height 41
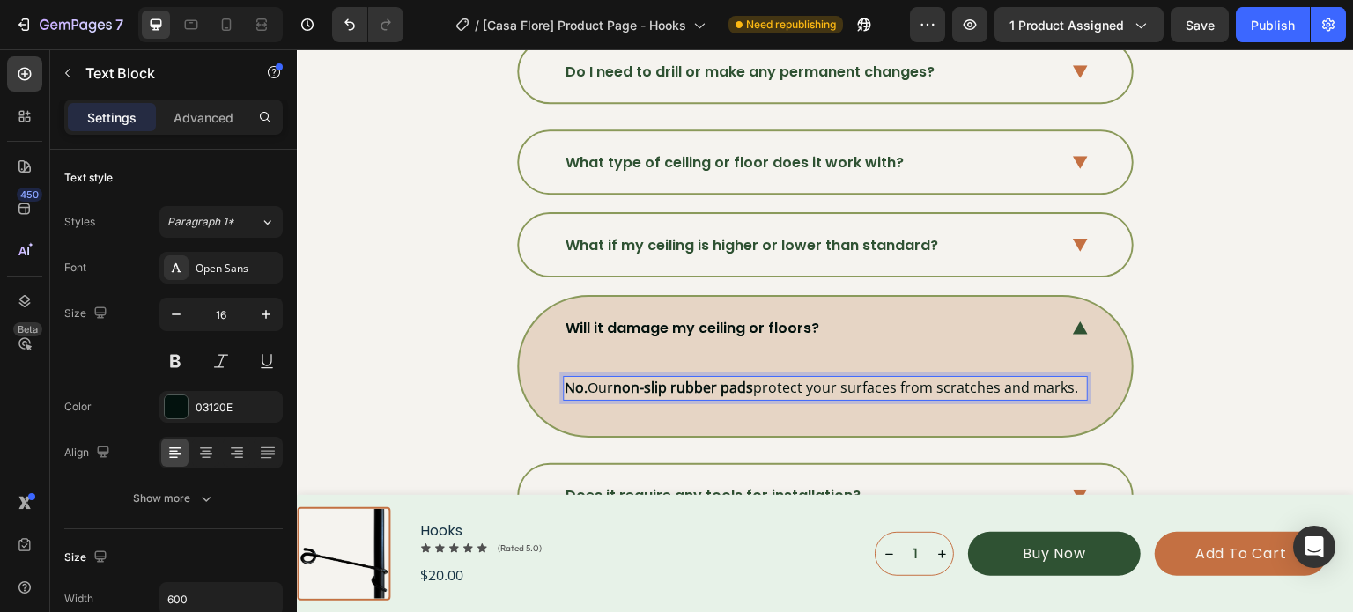
click at [884, 388] on div "No. Our non-slip rubber pads protect your surfaces from scratches and marks." at bounding box center [825, 388] width 525 height 25
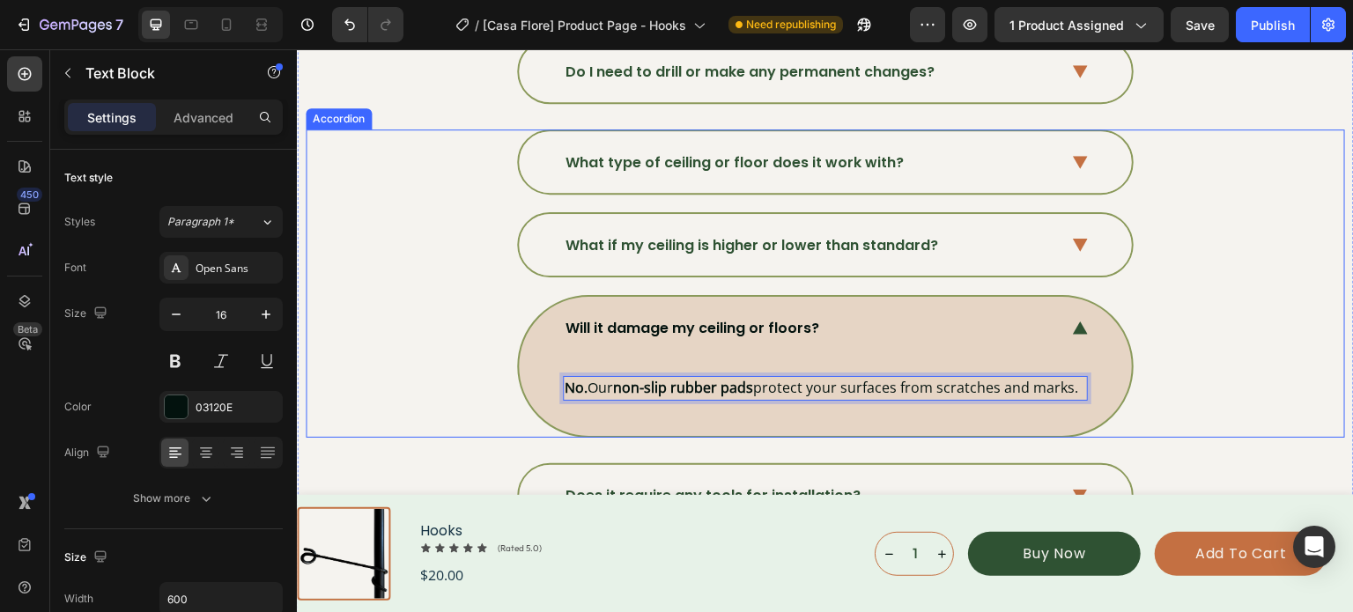
click at [1086, 320] on div "Will it damage my ceiling or floors?" at bounding box center [825, 328] width 613 height 62
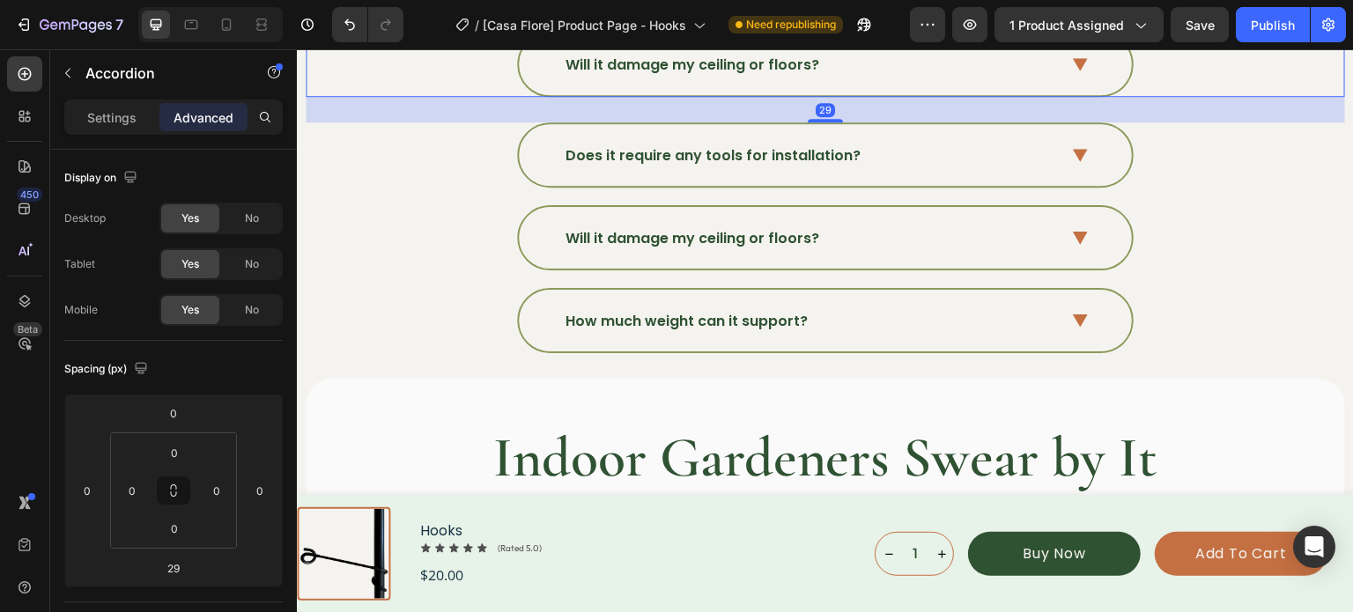
scroll to position [6263, 0]
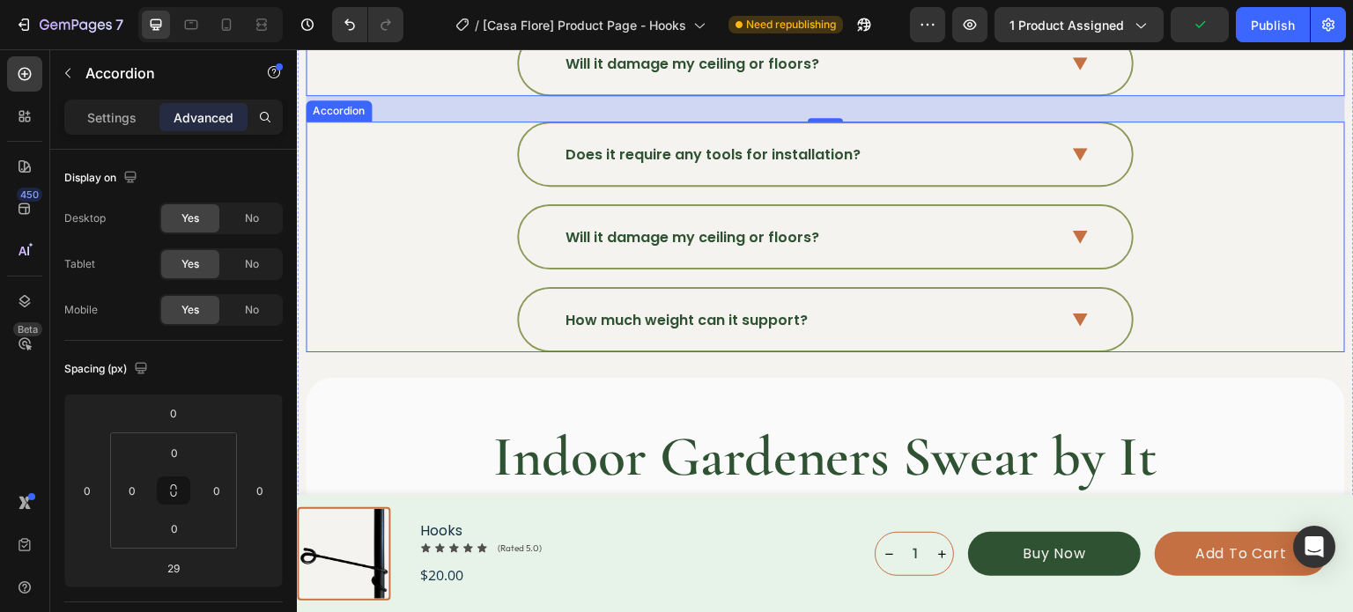
click at [684, 153] on div "Does it require any tools for installation?" at bounding box center [713, 155] width 300 height 26
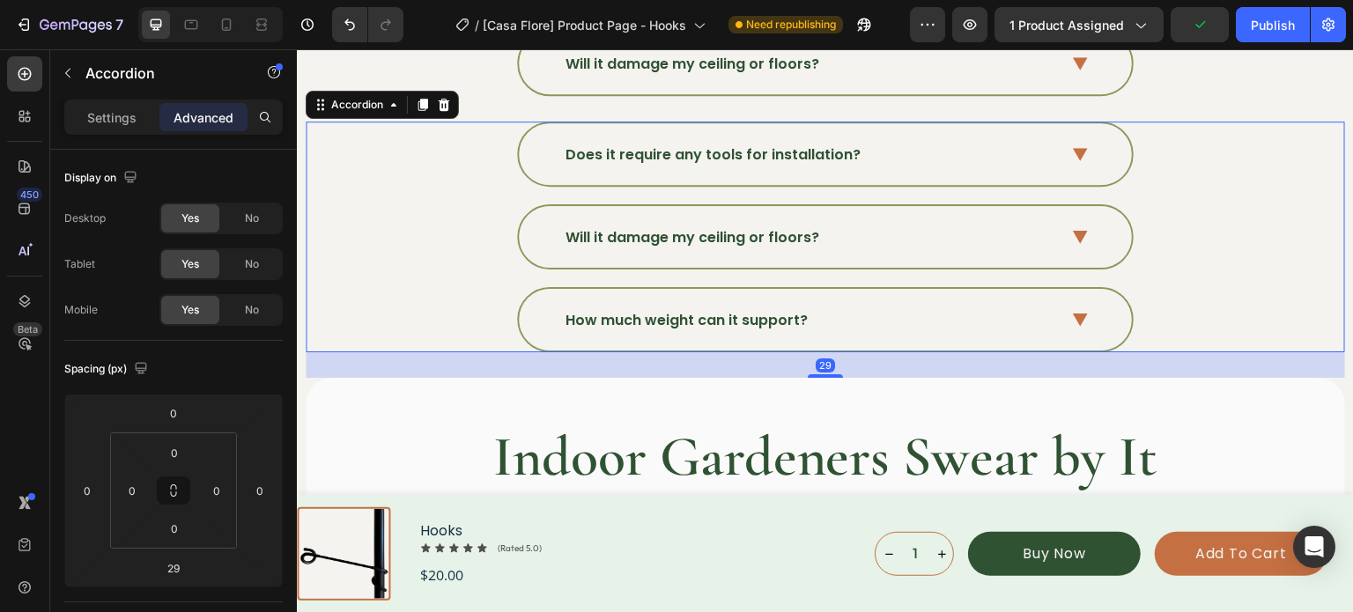
click at [690, 147] on p "Does it require any tools for installation?" at bounding box center [712, 154] width 295 height 21
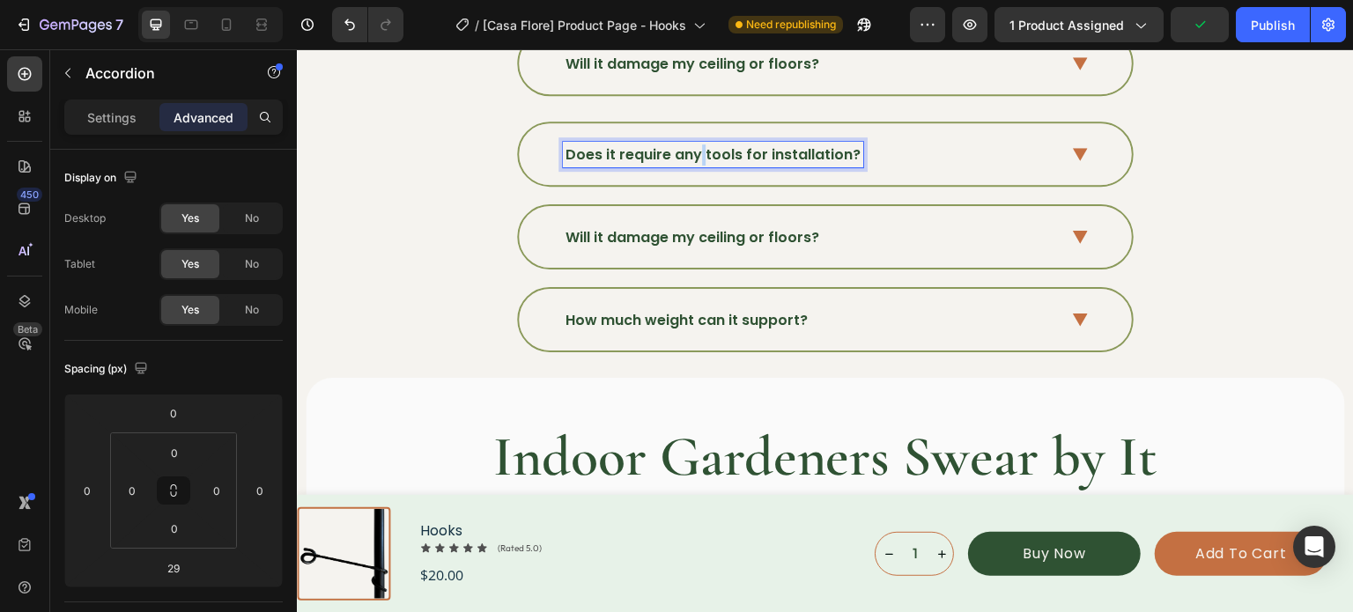
click at [690, 147] on p "Does it require any tools for installation?" at bounding box center [712, 154] width 295 height 21
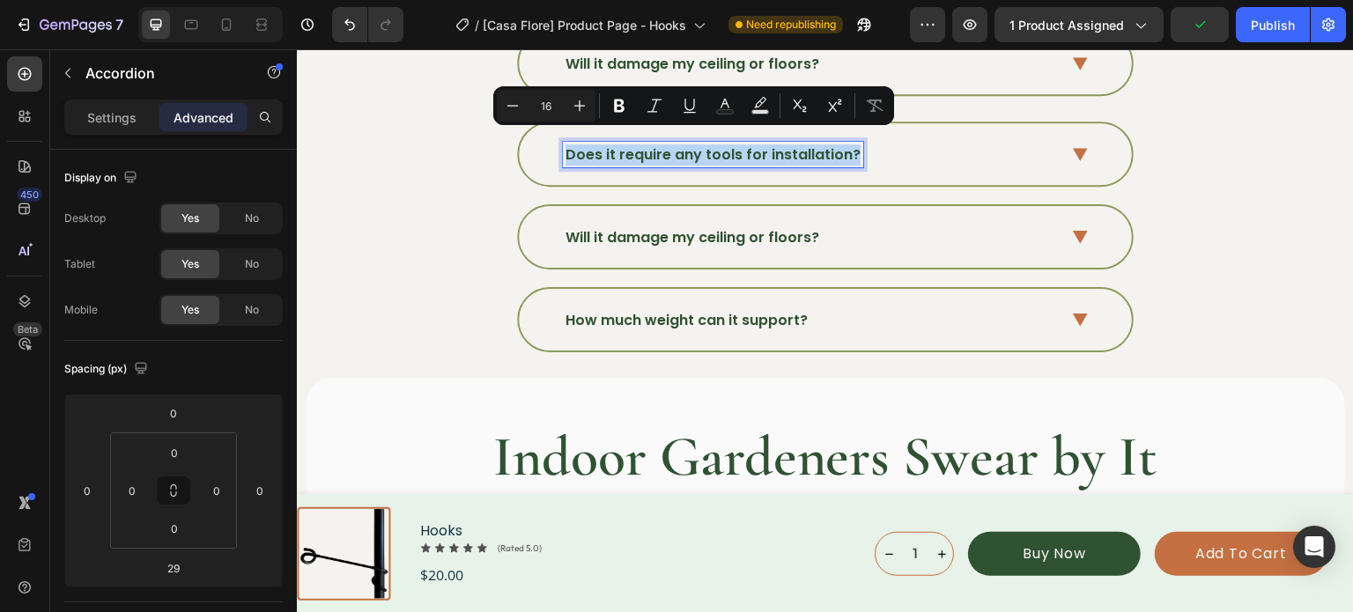
click at [690, 147] on p "Does it require any tools for installation?" at bounding box center [712, 154] width 295 height 21
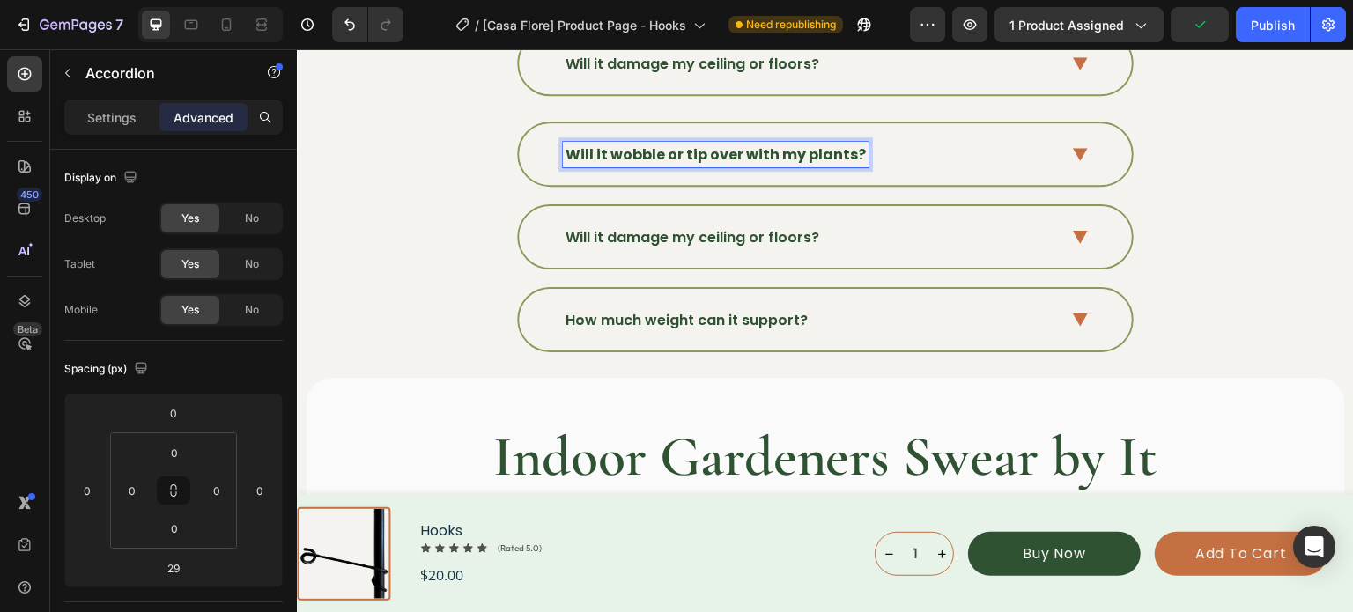
click at [616, 157] on div "Will it wobble or tip over with my plants?" at bounding box center [825, 154] width 613 height 62
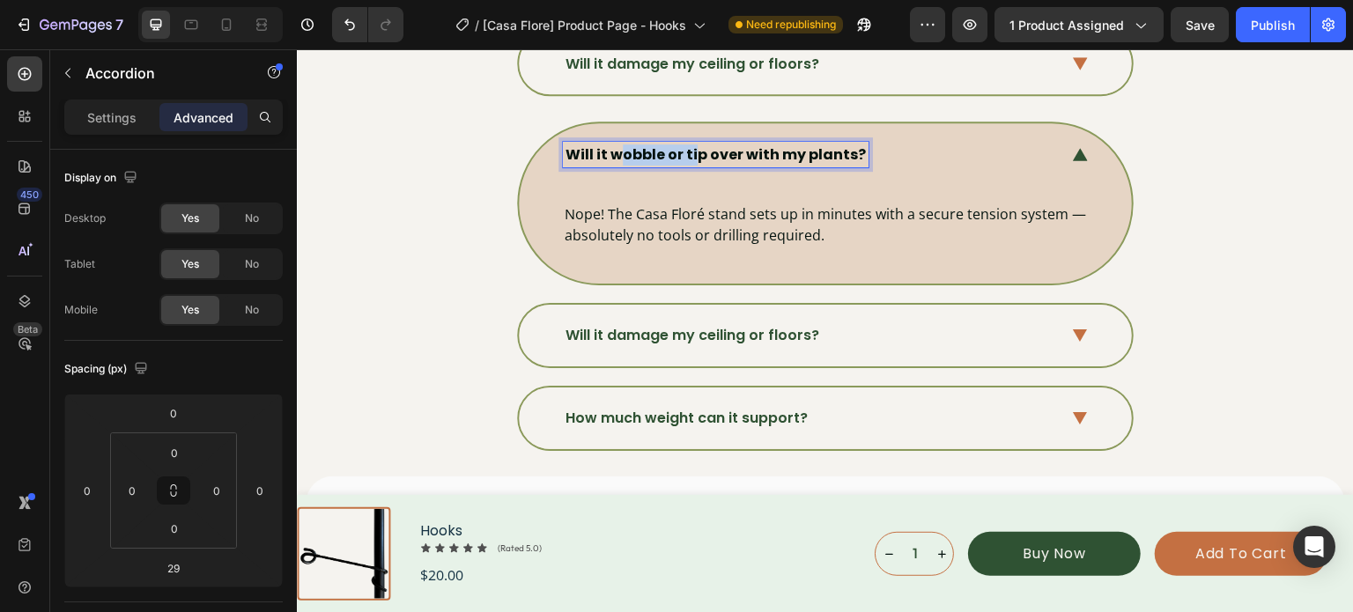
click at [603, 158] on div "Will it wobble or tip over with my plants?" at bounding box center [825, 154] width 613 height 62
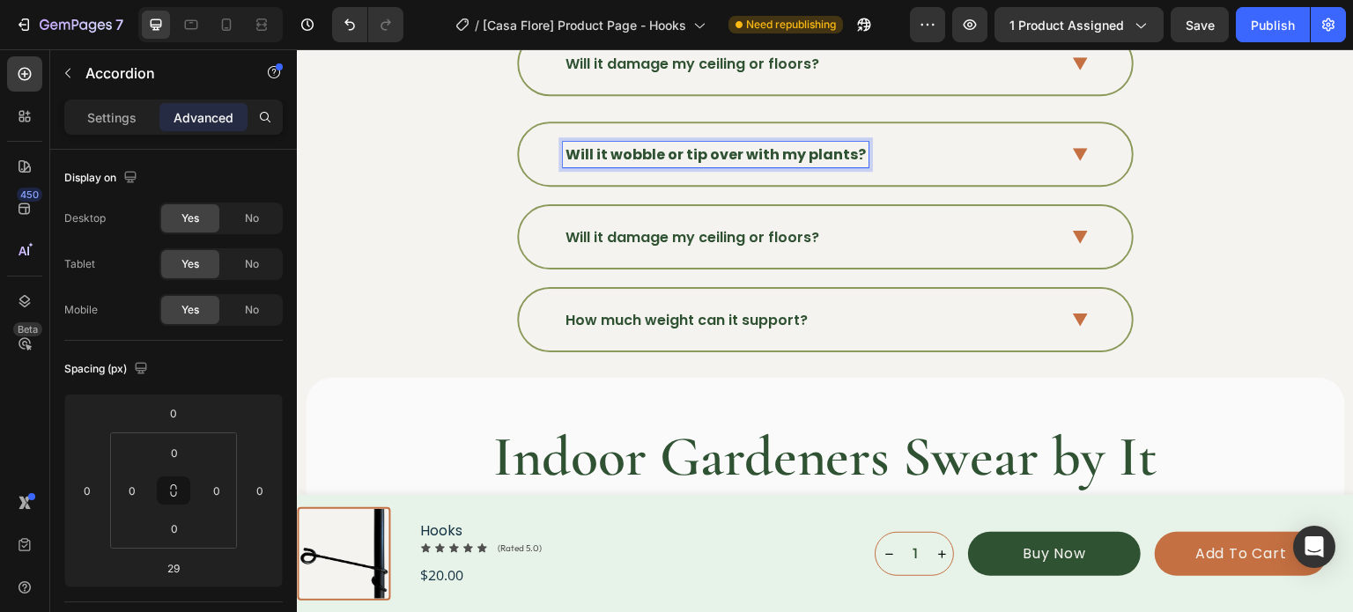
click at [628, 144] on strong "Will it wobble or tip over with my plants?" at bounding box center [715, 154] width 300 height 20
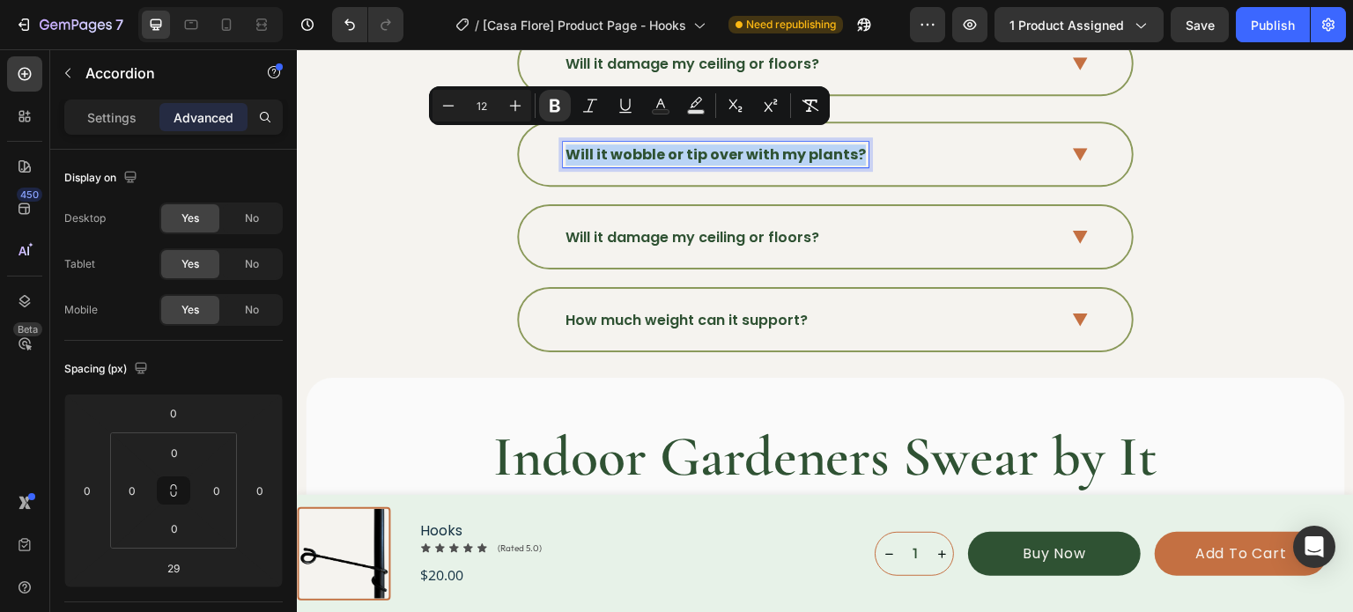
click at [629, 144] on strong "Will it wobble or tip over with my plants?" at bounding box center [715, 154] width 300 height 20
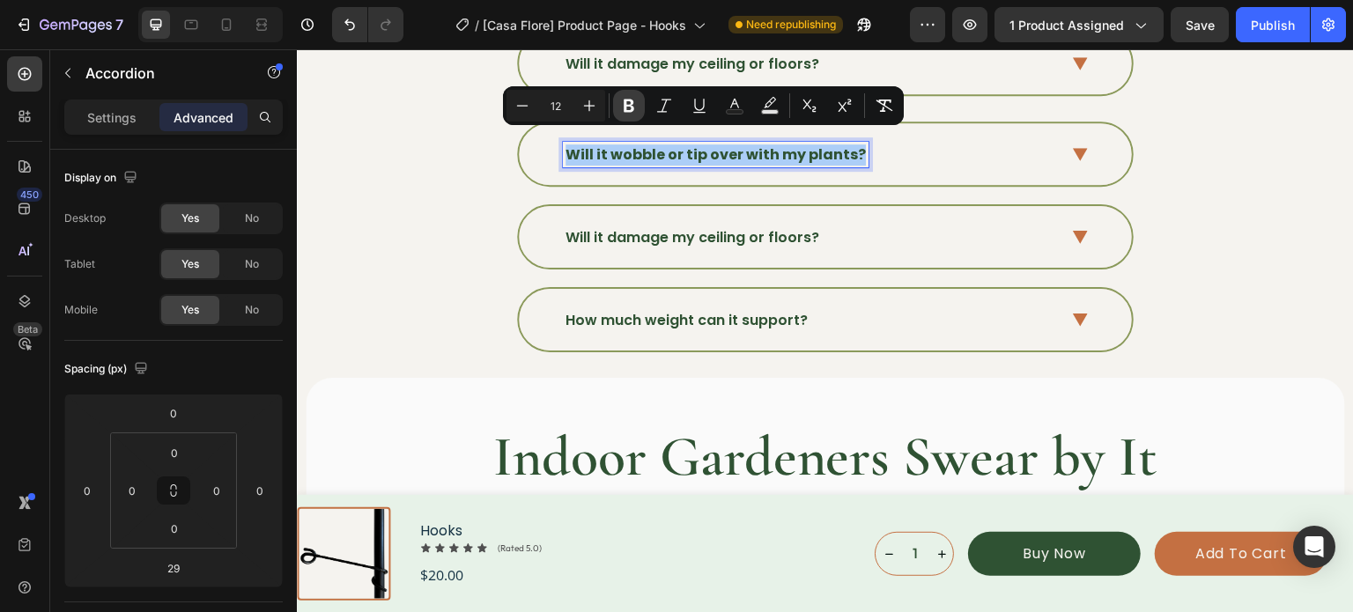
click at [626, 104] on icon "Editor contextual toolbar" at bounding box center [629, 106] width 11 height 13
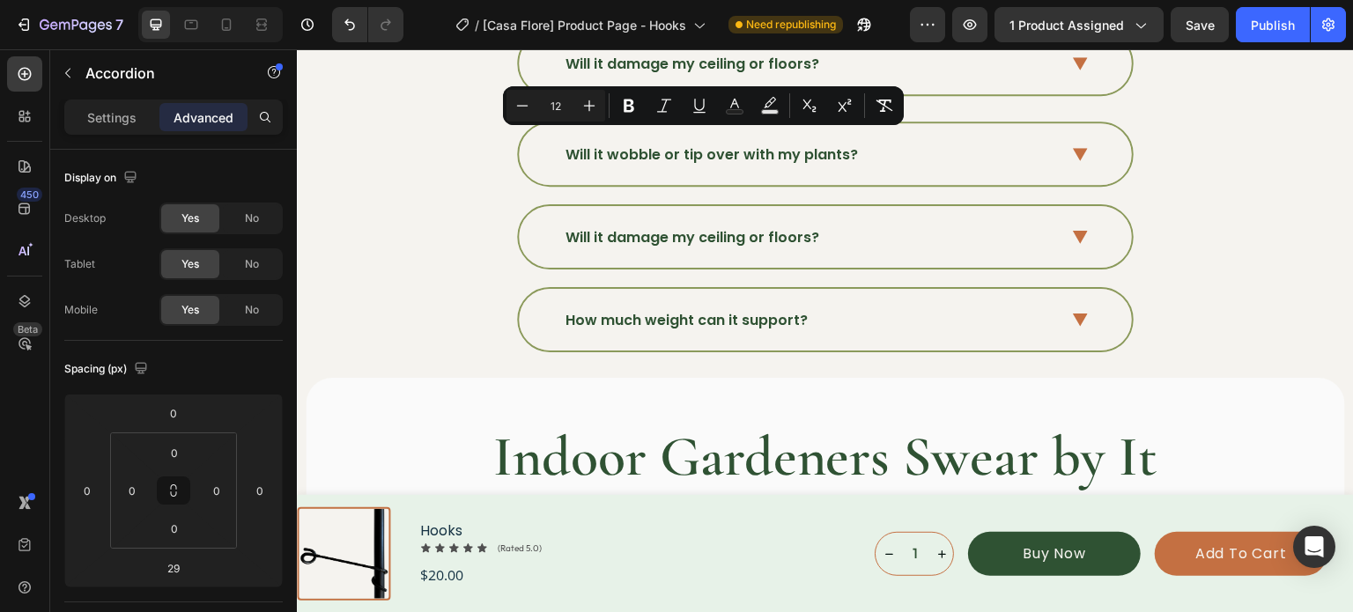
drag, startPoint x: 1069, startPoint y: 140, endPoint x: 1060, endPoint y: 151, distance: 13.8
click at [1073, 148] on icon at bounding box center [1080, 154] width 15 height 13
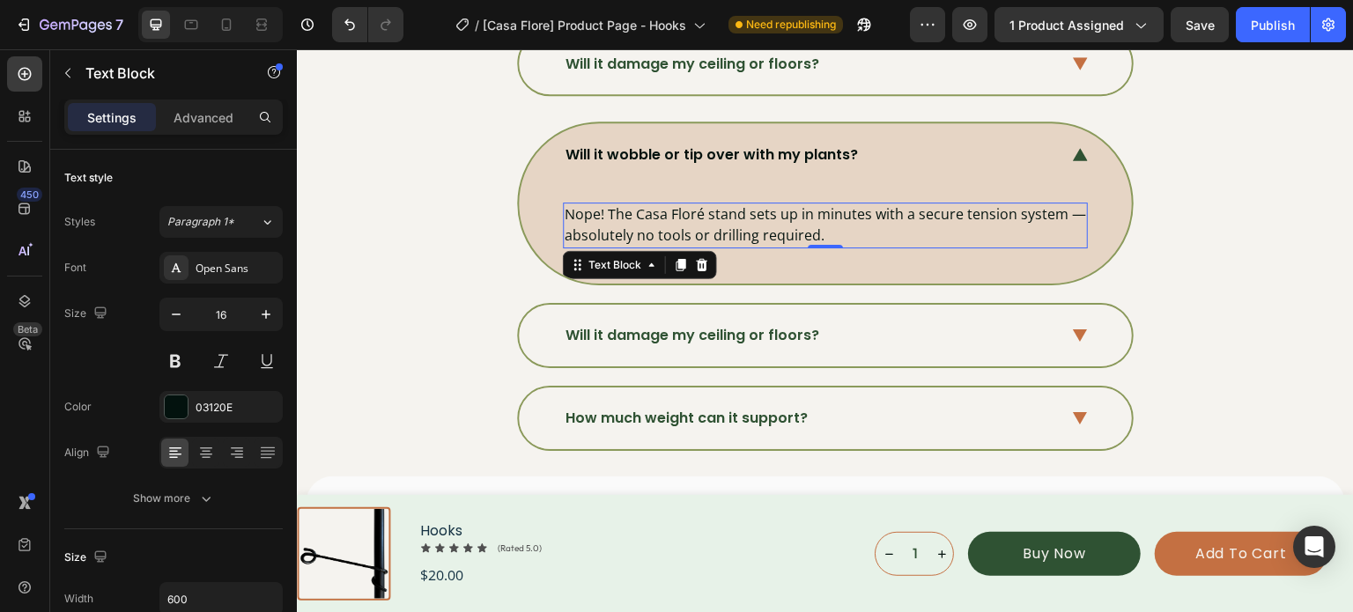
click at [701, 228] on p "Nope! The Casa Floré stand sets up in minutes with a secure tension system — ab…" at bounding box center [825, 224] width 521 height 41
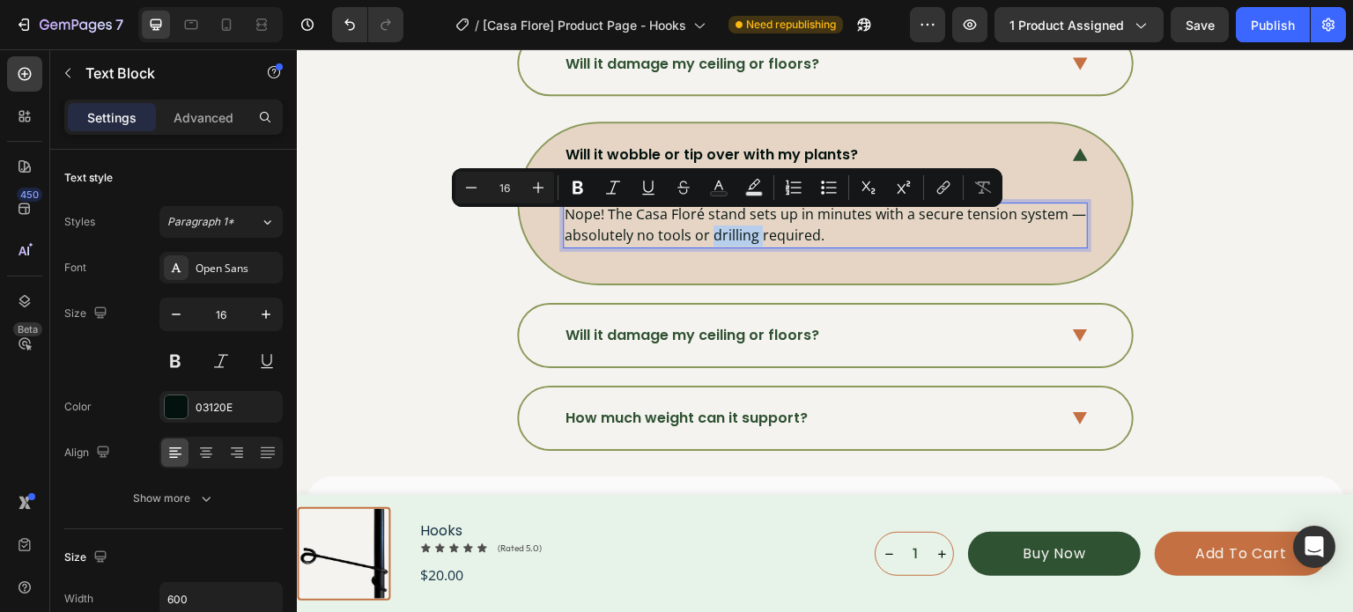
click at [704, 221] on p "Nope! The Casa Floré stand sets up in minutes with a secure tension system — ab…" at bounding box center [825, 224] width 521 height 41
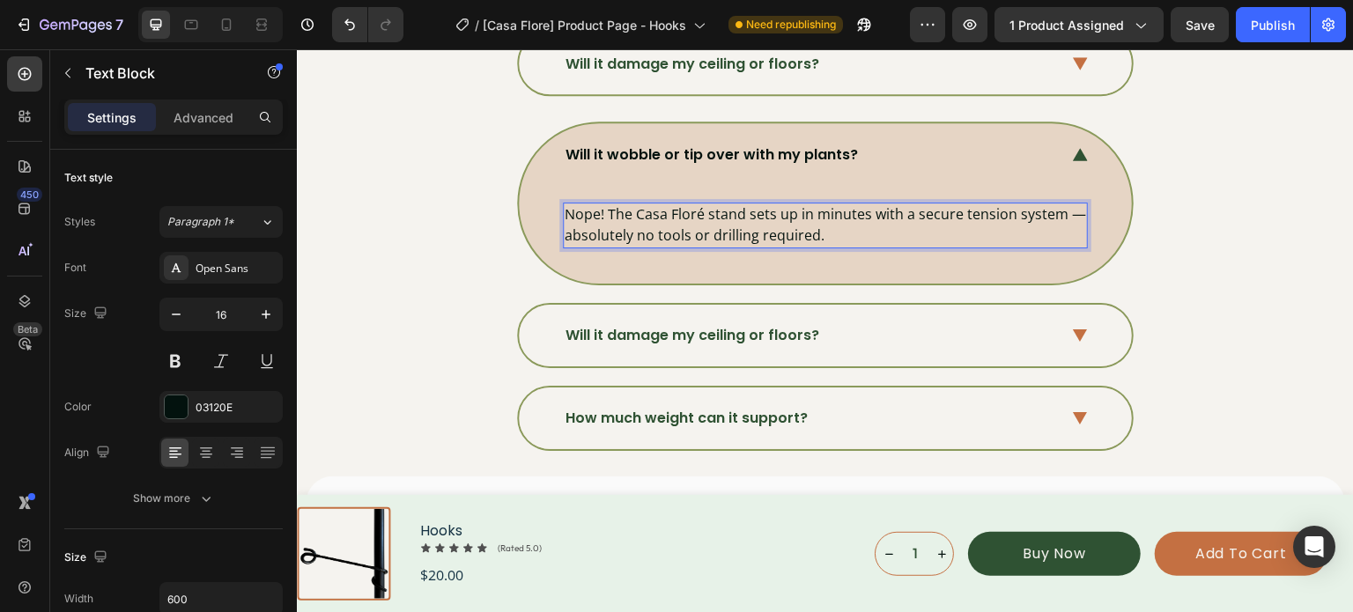
click at [704, 220] on p "Nope! The Casa Floré stand sets up in minutes with a secure tension system — ab…" at bounding box center [825, 224] width 521 height 41
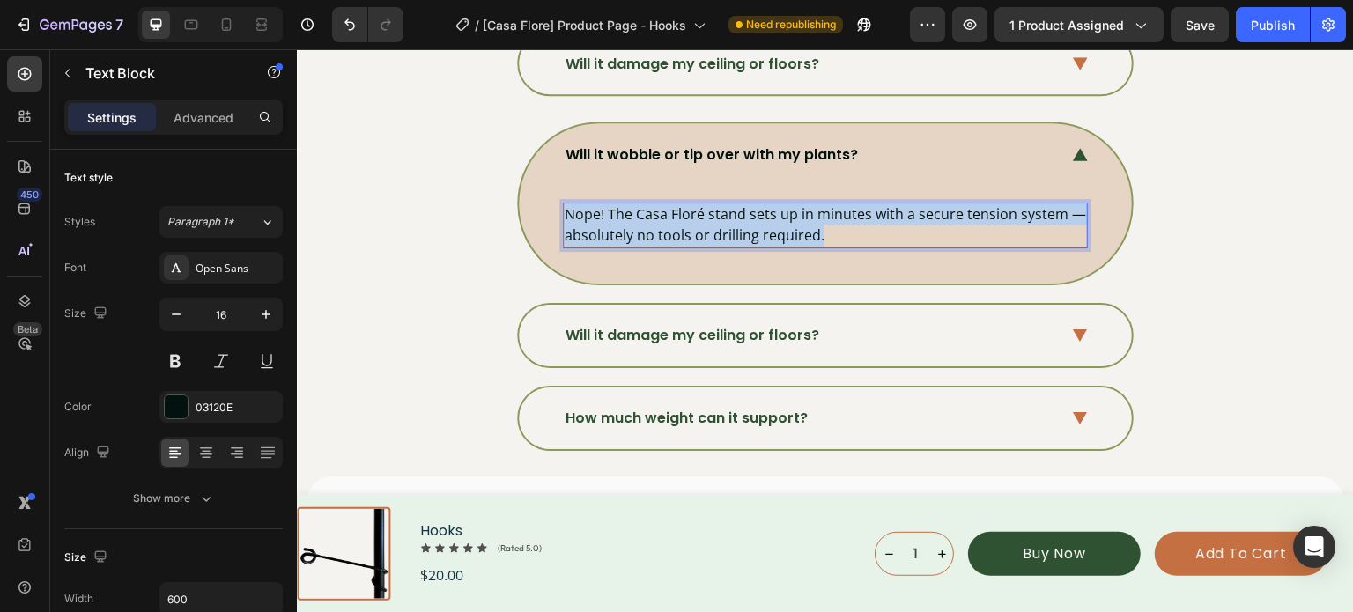
click at [704, 220] on p "Nope! The Casa Floré stand sets up in minutes with a secure tension system — ab…" at bounding box center [825, 224] width 521 height 41
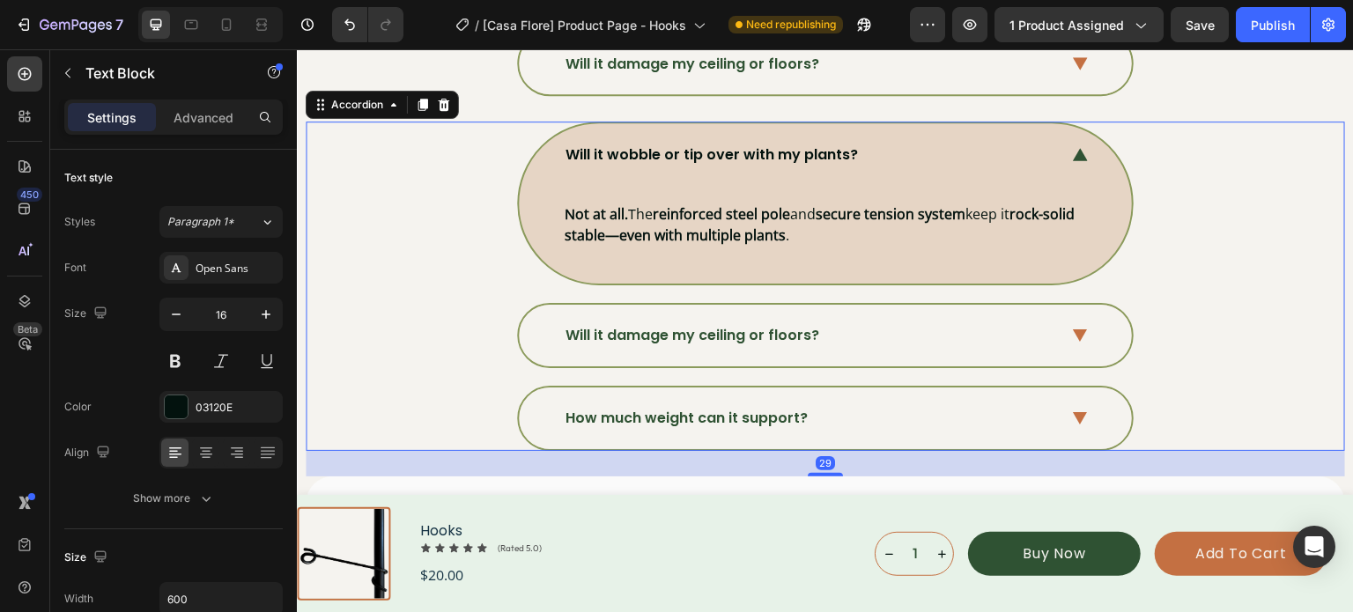
click at [1248, 202] on div "Will it wobble or tip over with my plants? Not at all. The reinforced steel pol…" at bounding box center [824, 203] width 1037 height 163
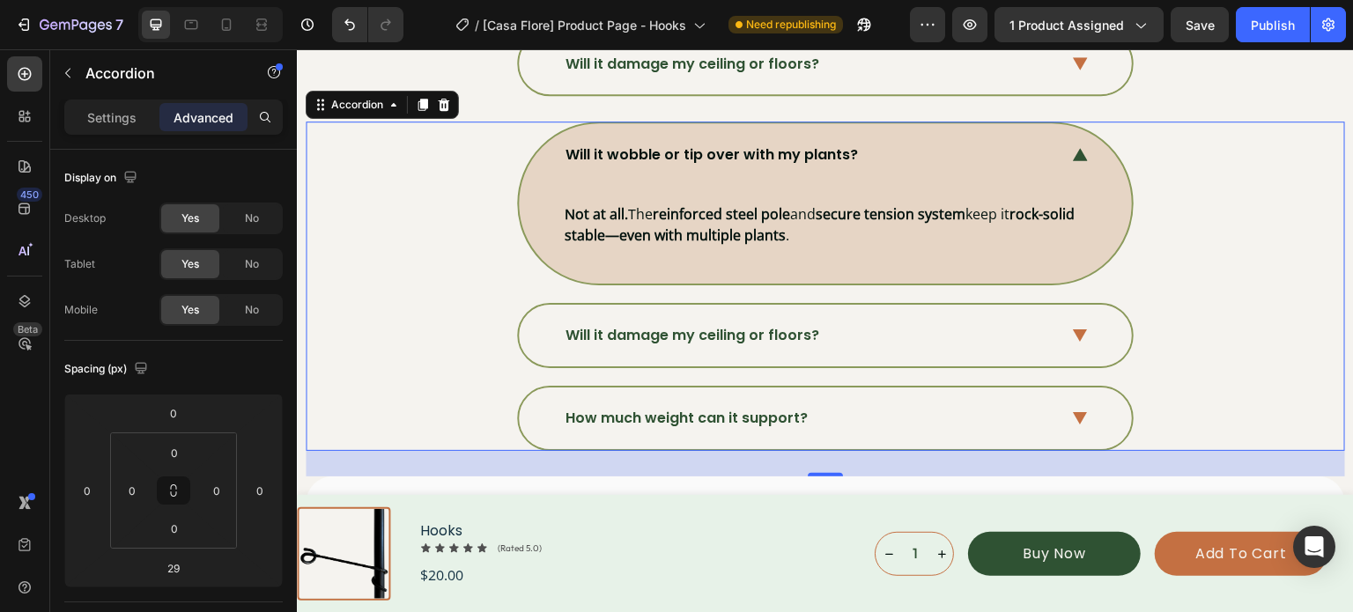
click at [1057, 142] on div "Will it wobble or tip over with my plants?" at bounding box center [825, 154] width 613 height 62
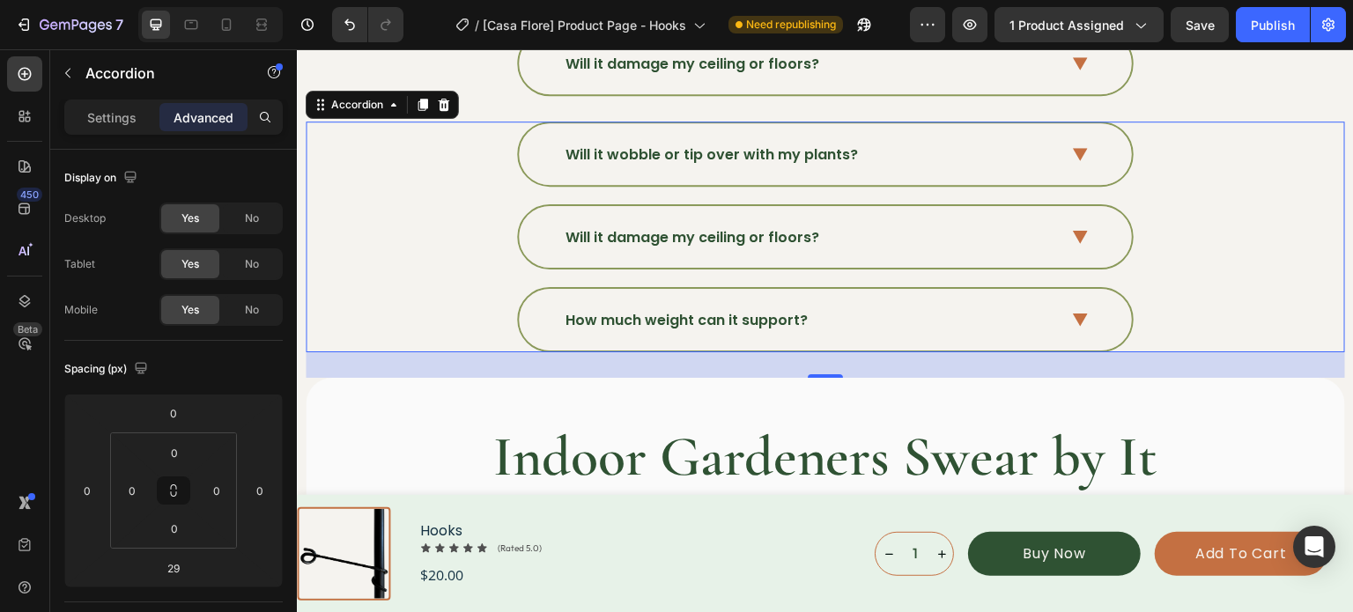
click at [769, 235] on div "Will it damage my ceiling or floors?" at bounding box center [692, 238] width 259 height 26
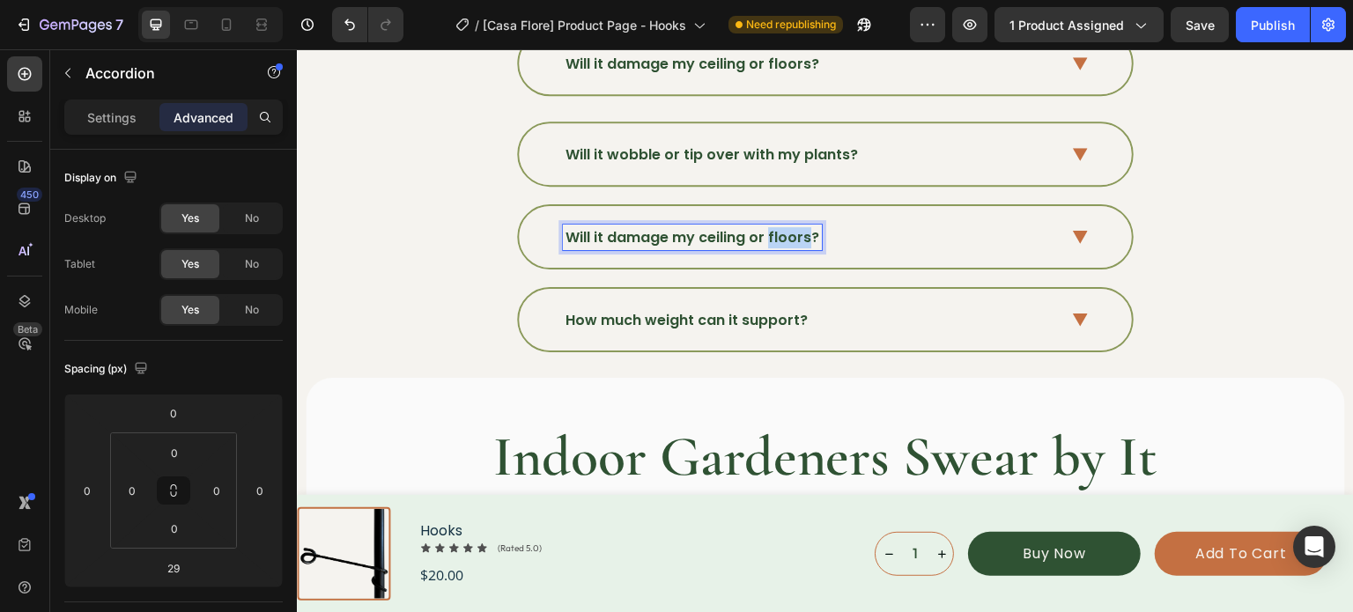
click at [769, 236] on div "Will it damage my ceiling or floors?" at bounding box center [692, 238] width 259 height 26
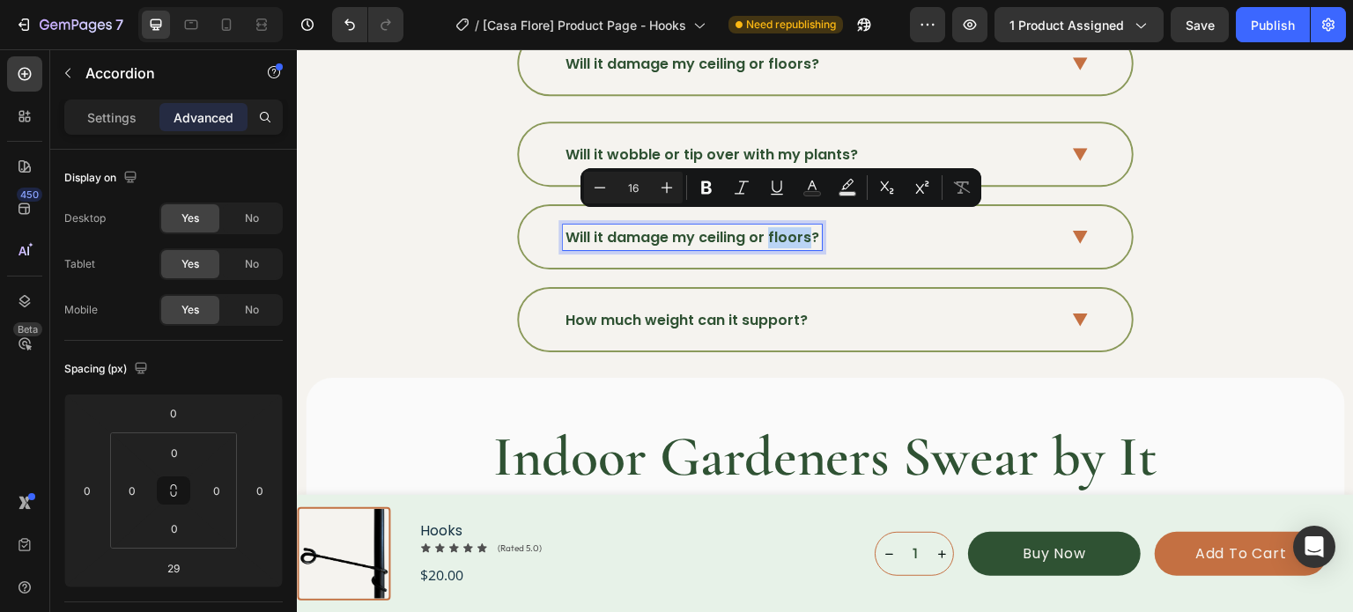
click at [769, 236] on div "Will it damage my ceiling or floors?" at bounding box center [692, 238] width 259 height 26
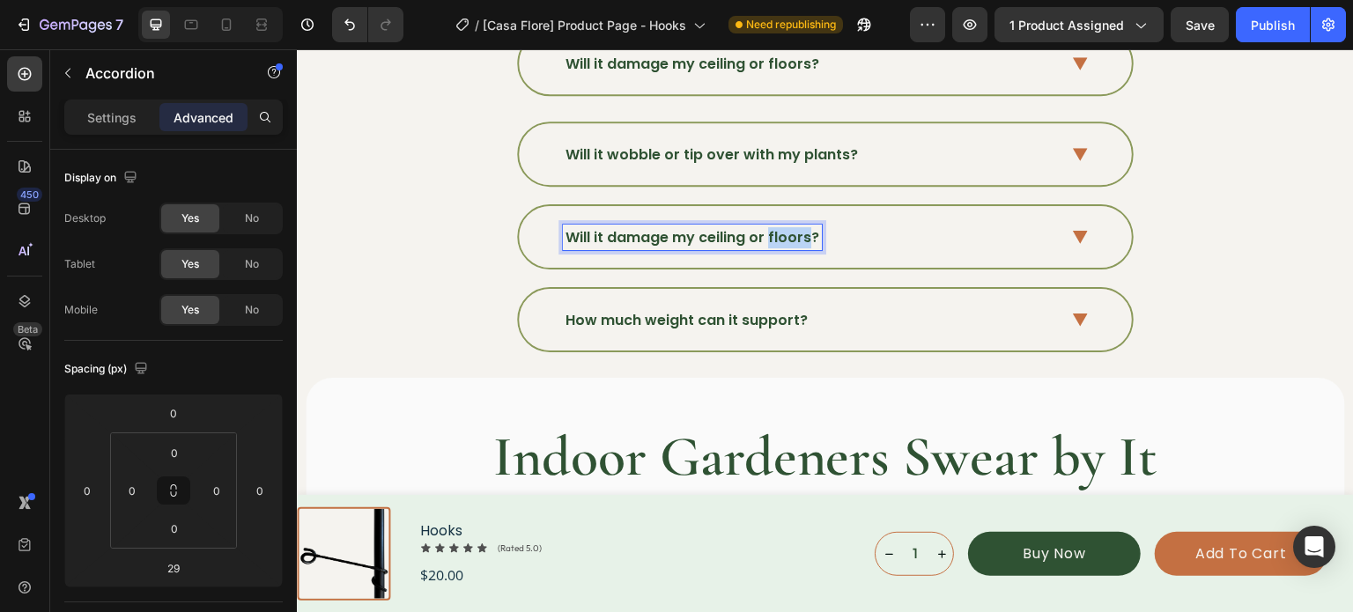
click at [769, 236] on div "Will it damage my ceiling or floors?" at bounding box center [692, 238] width 259 height 26
click at [770, 235] on div "Will it damage my ceiling or floors?" at bounding box center [692, 238] width 259 height 26
click at [801, 227] on strong "What material is the pole made from?" at bounding box center [707, 237] width 285 height 20
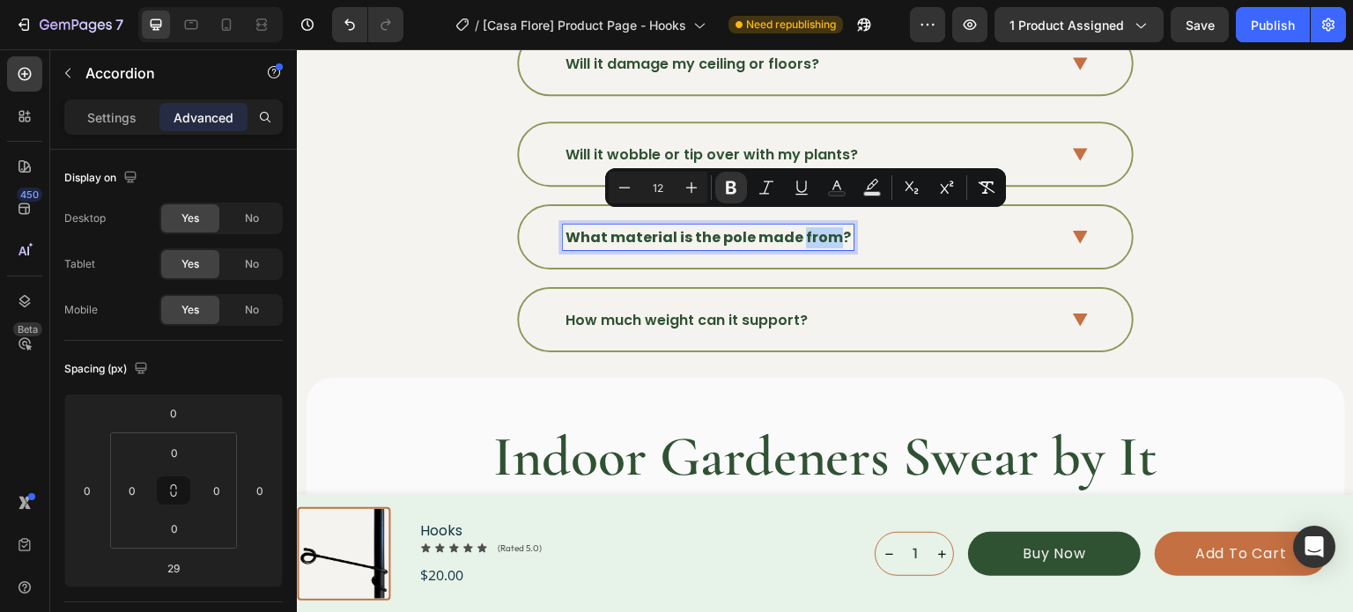
click at [801, 227] on strong "What material is the pole made from?" at bounding box center [707, 237] width 285 height 20
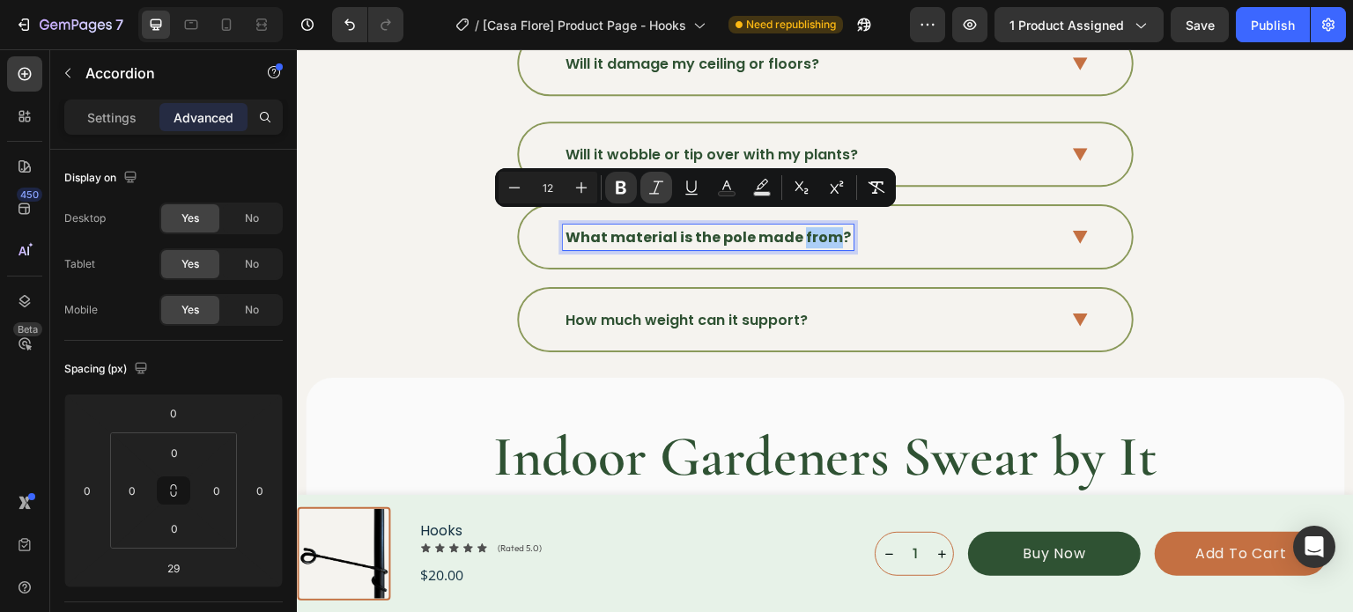
drag, startPoint x: 628, startPoint y: 196, endPoint x: 658, endPoint y: 196, distance: 29.9
click at [627, 196] on icon "Editor contextual toolbar" at bounding box center [621, 188] width 18 height 18
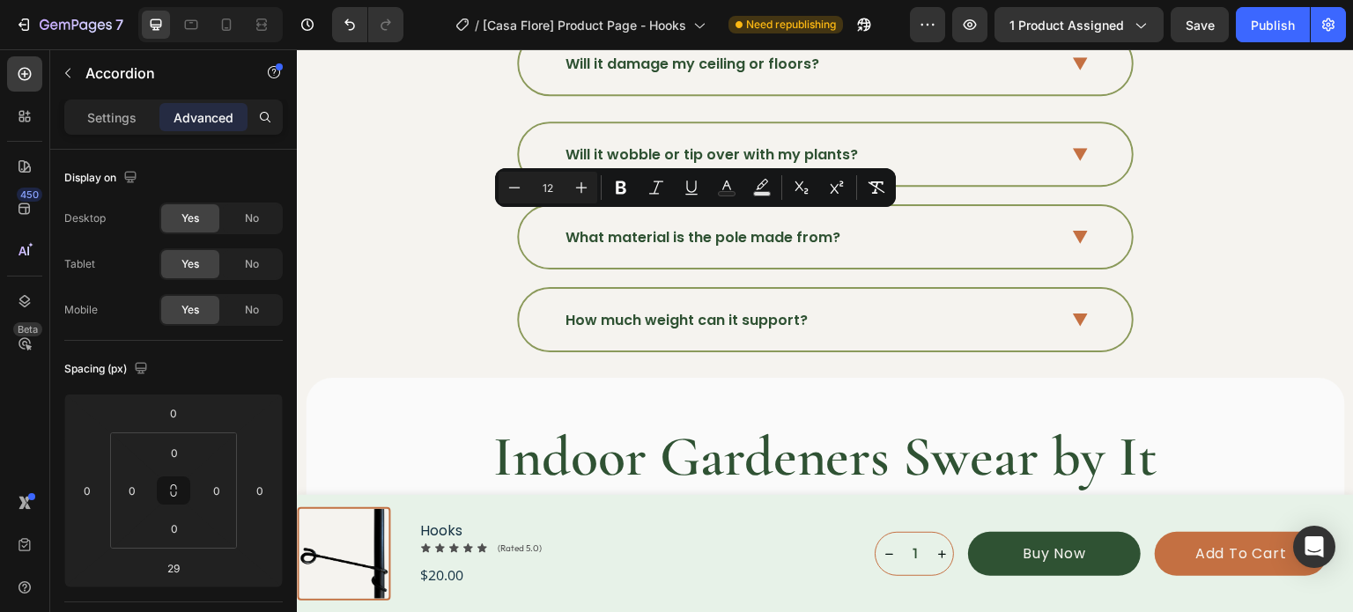
click at [1073, 231] on icon at bounding box center [1080, 237] width 15 height 13
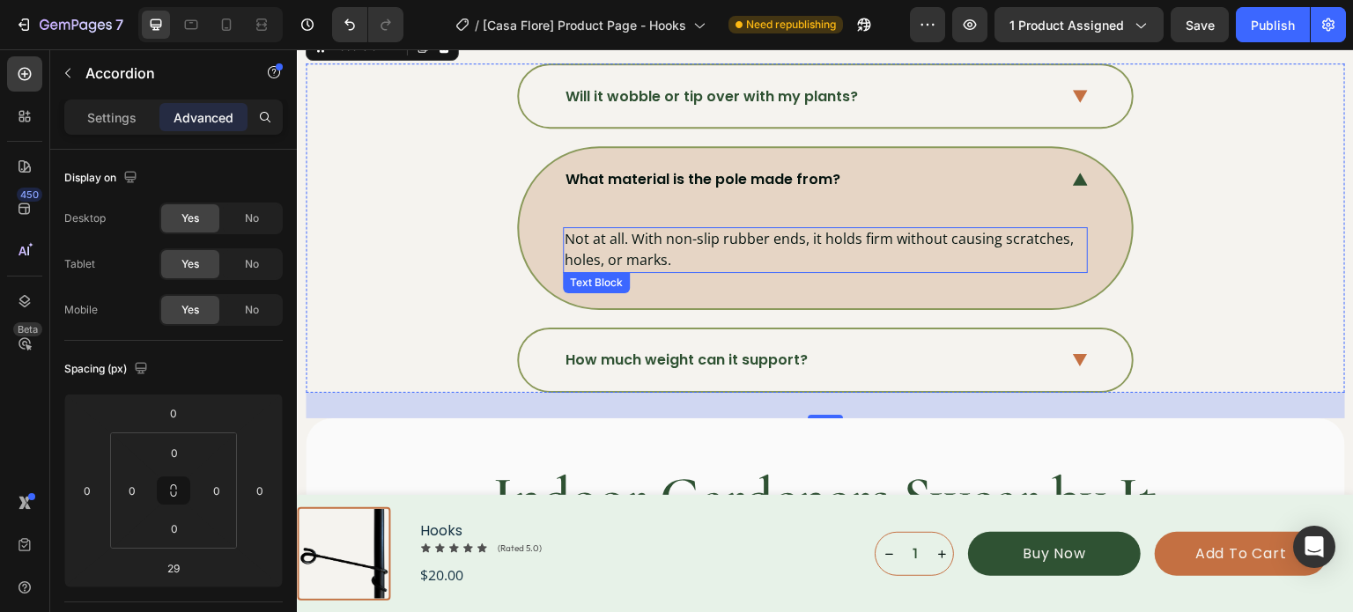
scroll to position [6351, 0]
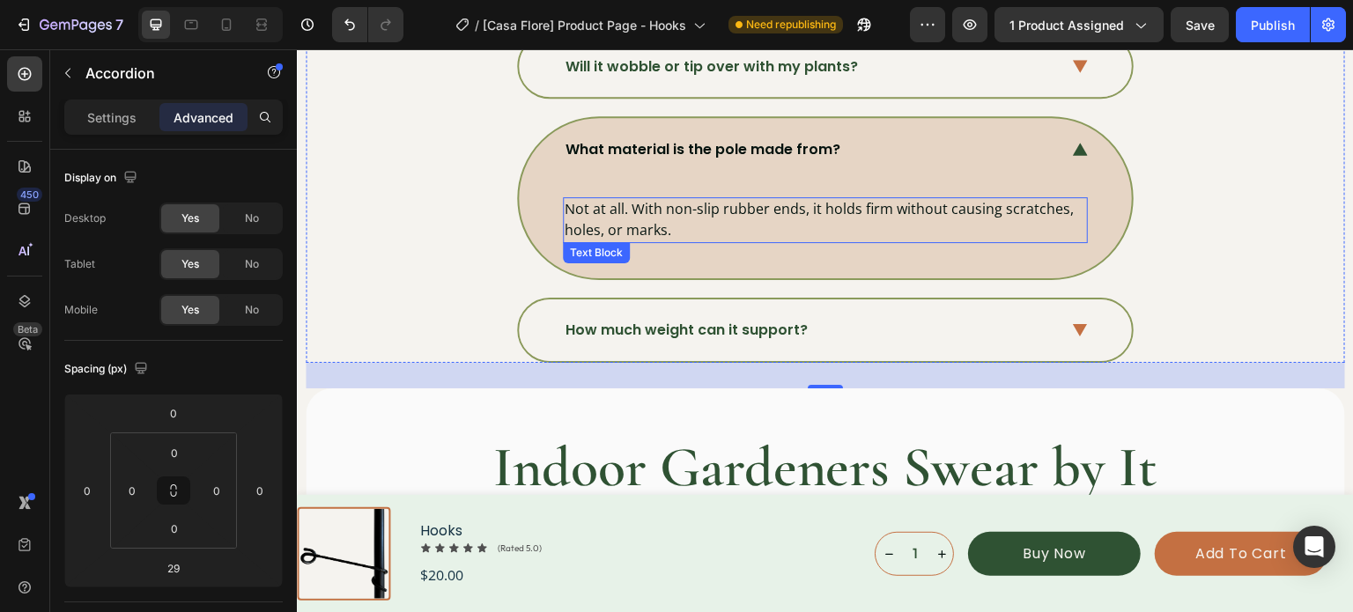
click at [677, 200] on p "Not at all. With non-slip rubber ends, it holds firm without causing scratches,…" at bounding box center [825, 219] width 521 height 41
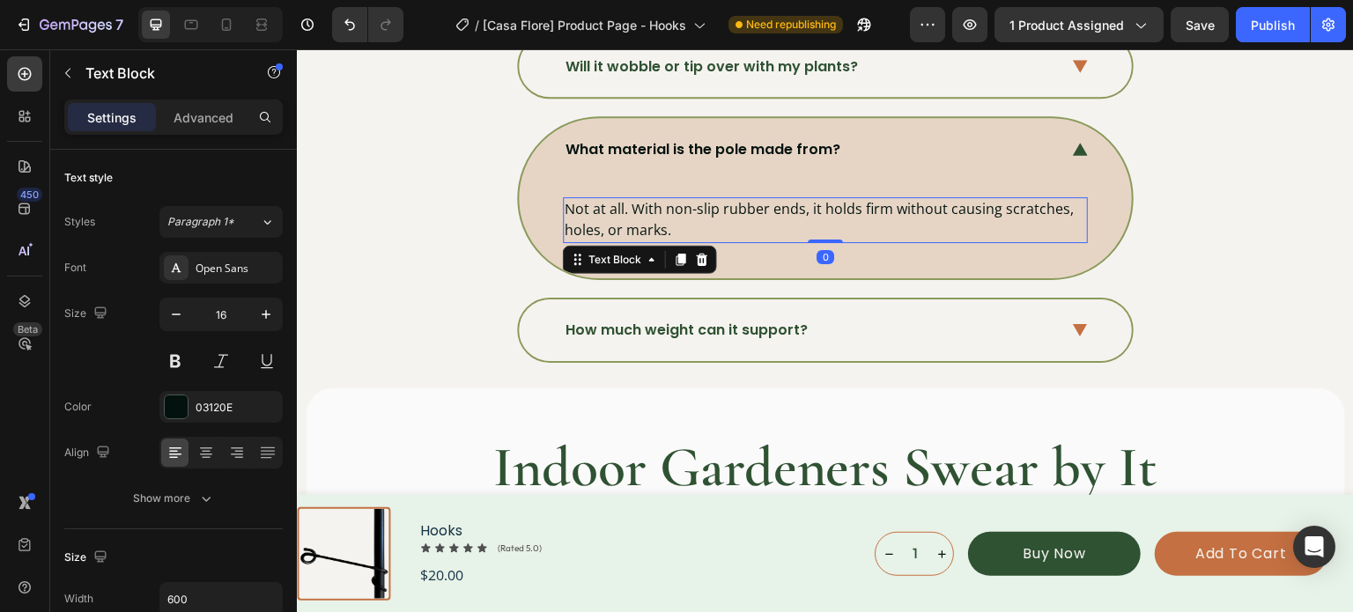
click at [677, 200] on p "Not at all. With non-slip rubber ends, it holds firm without causing scratches,…" at bounding box center [825, 219] width 521 height 41
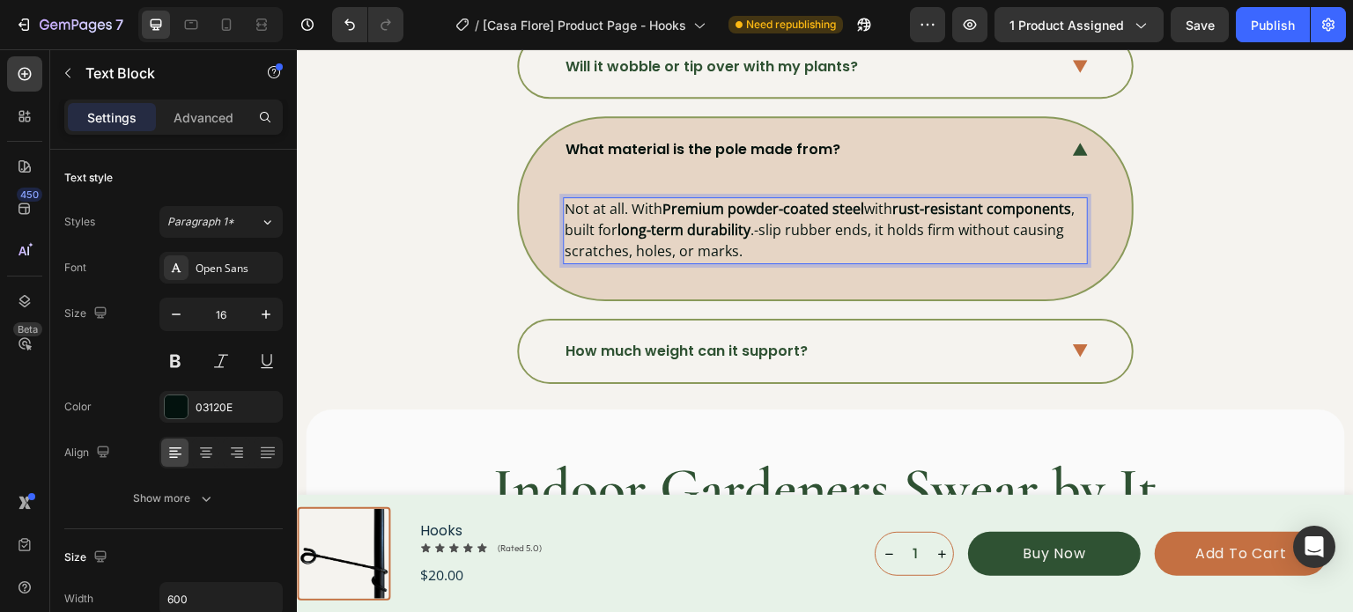
click at [724, 228] on p "Not at all. With Premium powder-coated steel with rust-resistant components , b…" at bounding box center [825, 230] width 521 height 63
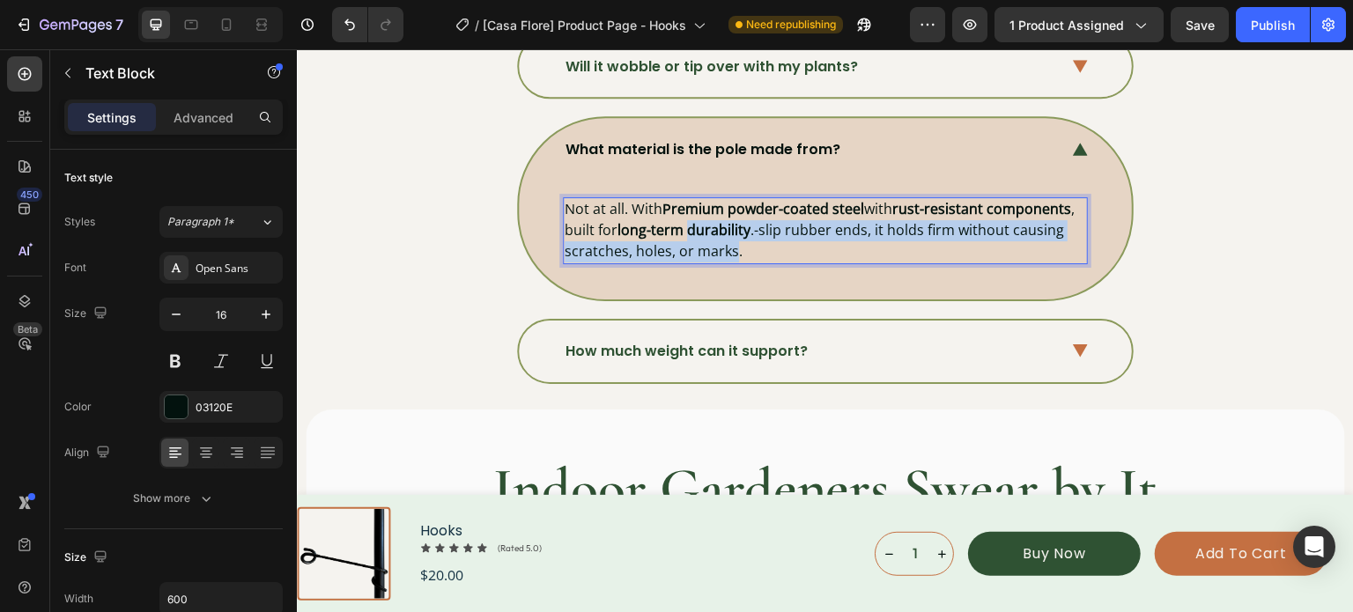
drag, startPoint x: 724, startPoint y: 228, endPoint x: 748, endPoint y: 231, distance: 23.9
click at [724, 228] on p "Not at all. With Premium powder-coated steel with rust-resistant components , b…" at bounding box center [825, 230] width 521 height 63
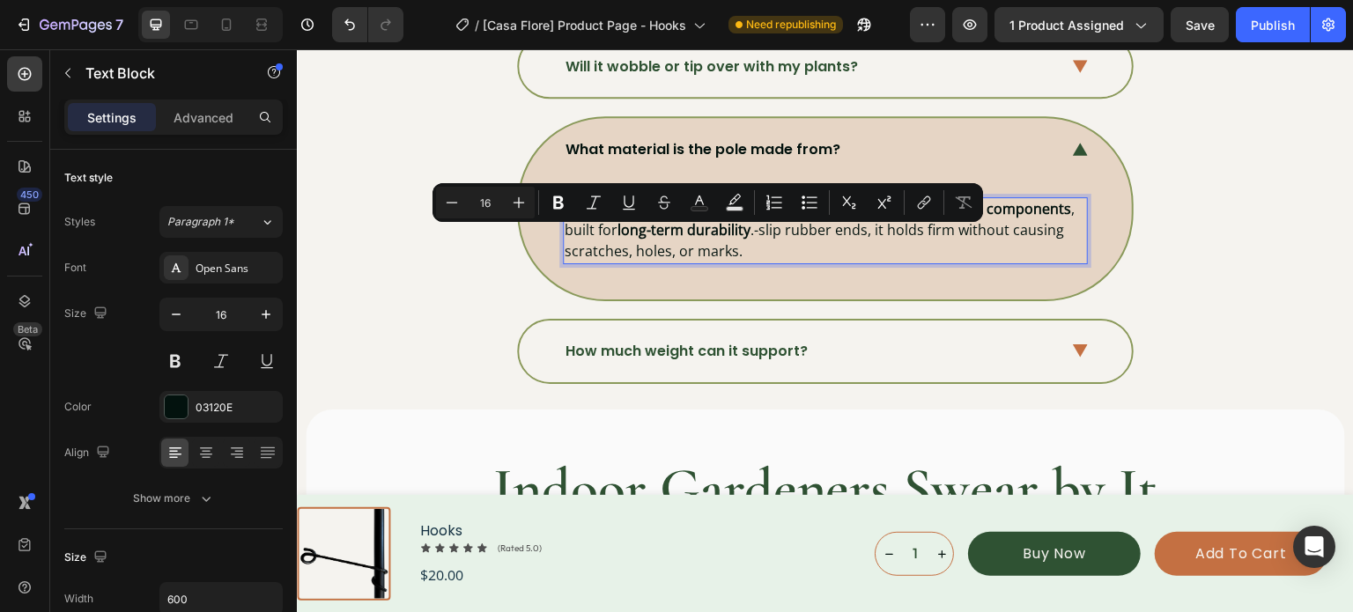
click at [749, 231] on p "Not at all. With Premium powder-coated steel with rust-resistant components , b…" at bounding box center [825, 230] width 521 height 63
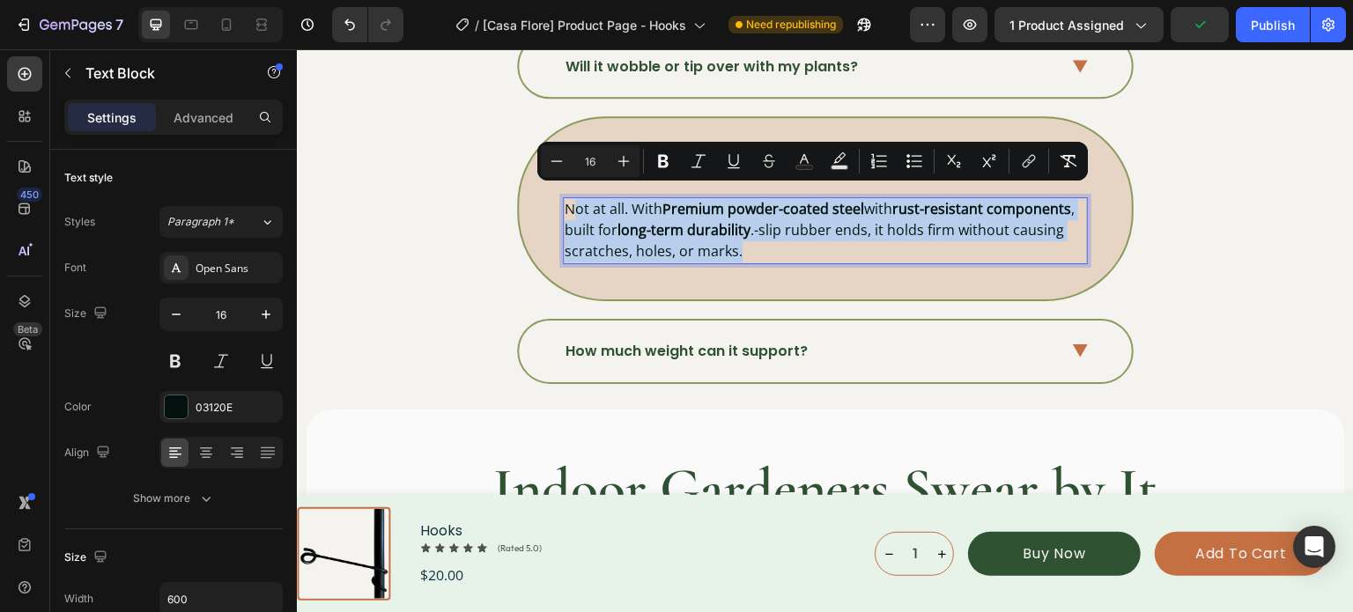
drag, startPoint x: 750, startPoint y: 231, endPoint x: 563, endPoint y: 195, distance: 191.0
click at [565, 199] on p "Not at all. With Premium powder-coated steel with rust-resistant components , b…" at bounding box center [825, 230] width 521 height 63
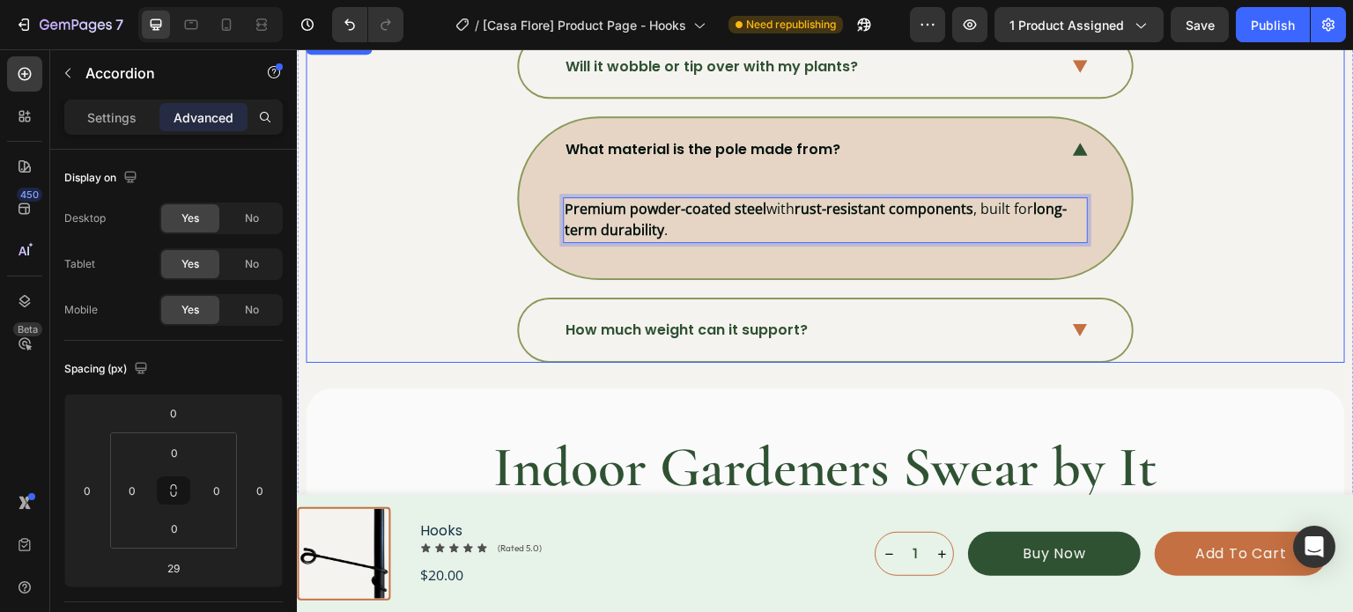
click at [1225, 183] on div "What material is the pole made from? Premium powder-coated steel with rust-resi…" at bounding box center [824, 197] width 1037 height 163
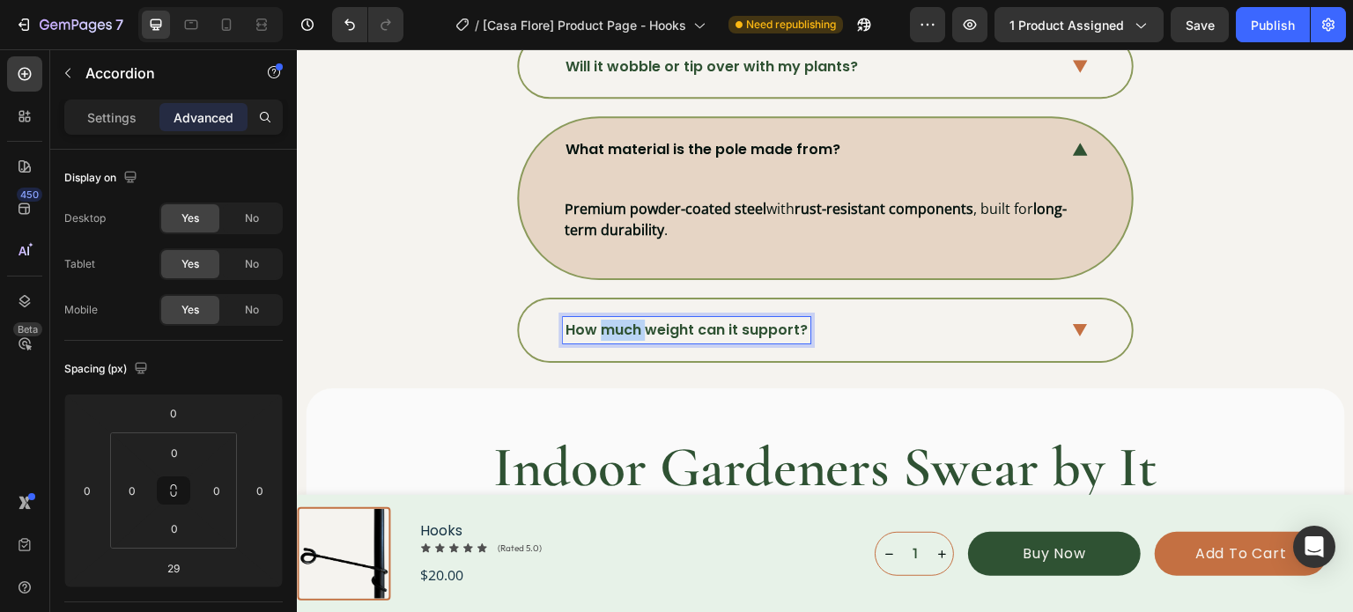
click at [628, 324] on p "How much weight can it support?" at bounding box center [686, 330] width 242 height 21
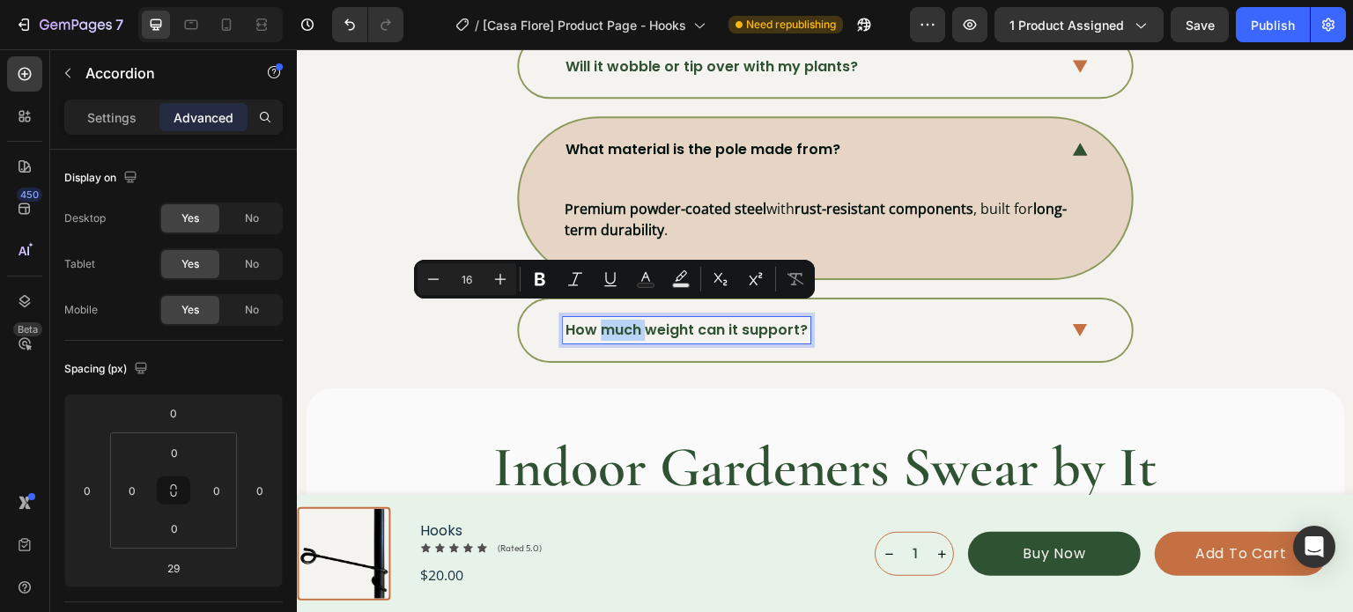
click at [628, 324] on p "How much weight can it support?" at bounding box center [686, 330] width 242 height 21
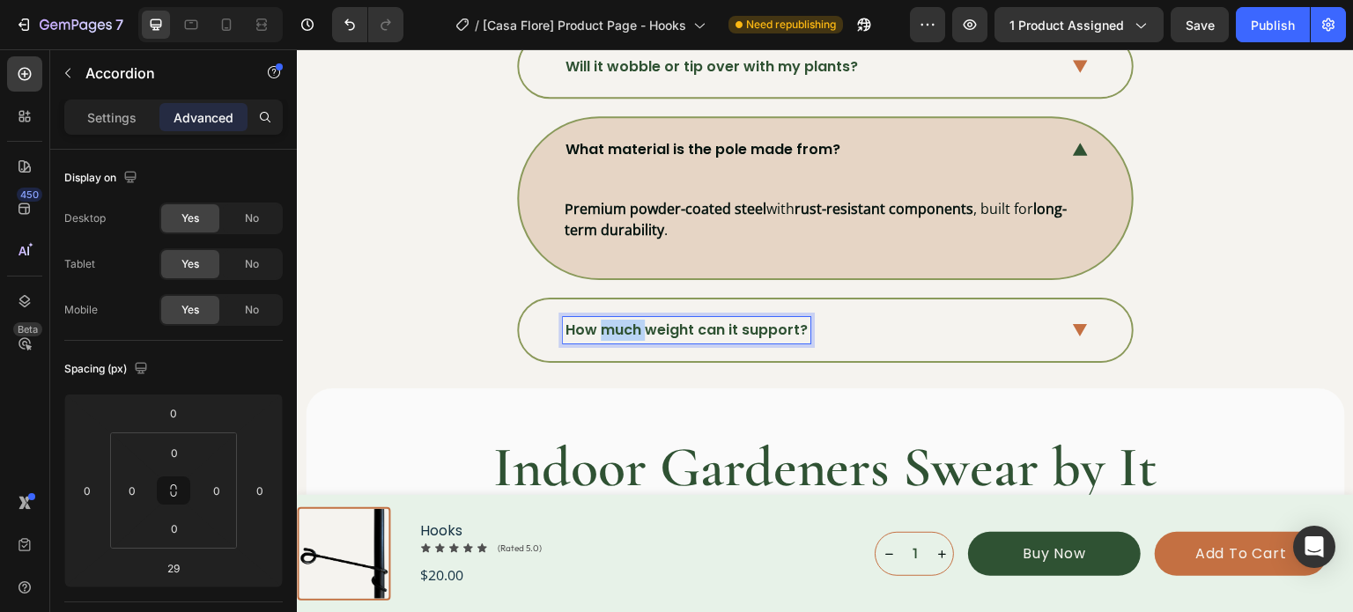
click at [628, 324] on p "How much weight can it support?" at bounding box center [686, 330] width 242 height 21
click at [658, 321] on strong "How many plants can it hold at once?" at bounding box center [706, 330] width 282 height 20
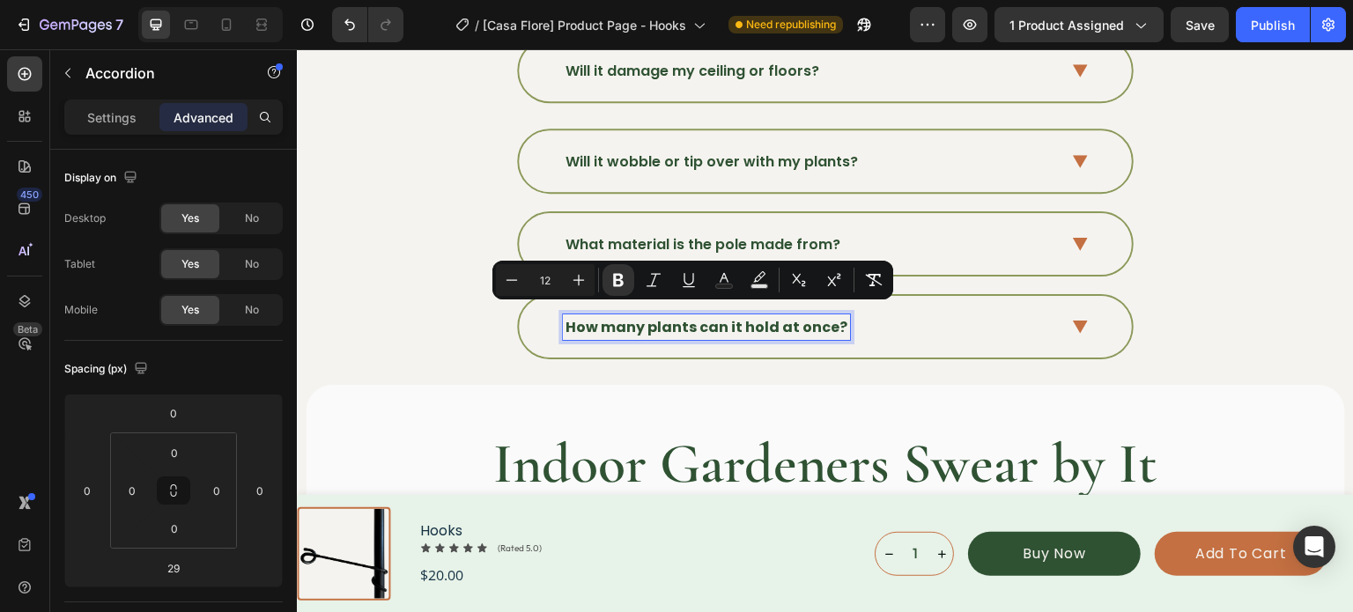
scroll to position [6254, 0]
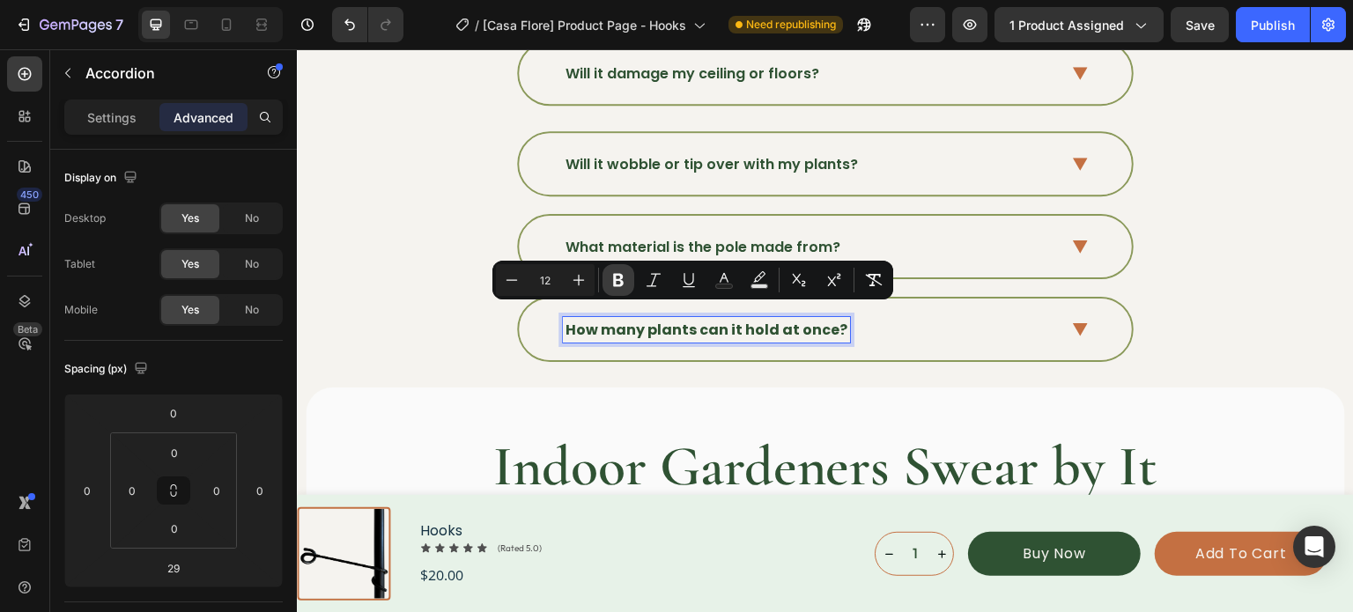
click at [611, 277] on icon "Editor contextual toolbar" at bounding box center [618, 280] width 18 height 18
click at [1057, 314] on div "How many plants can it hold at once?" at bounding box center [825, 330] width 613 height 62
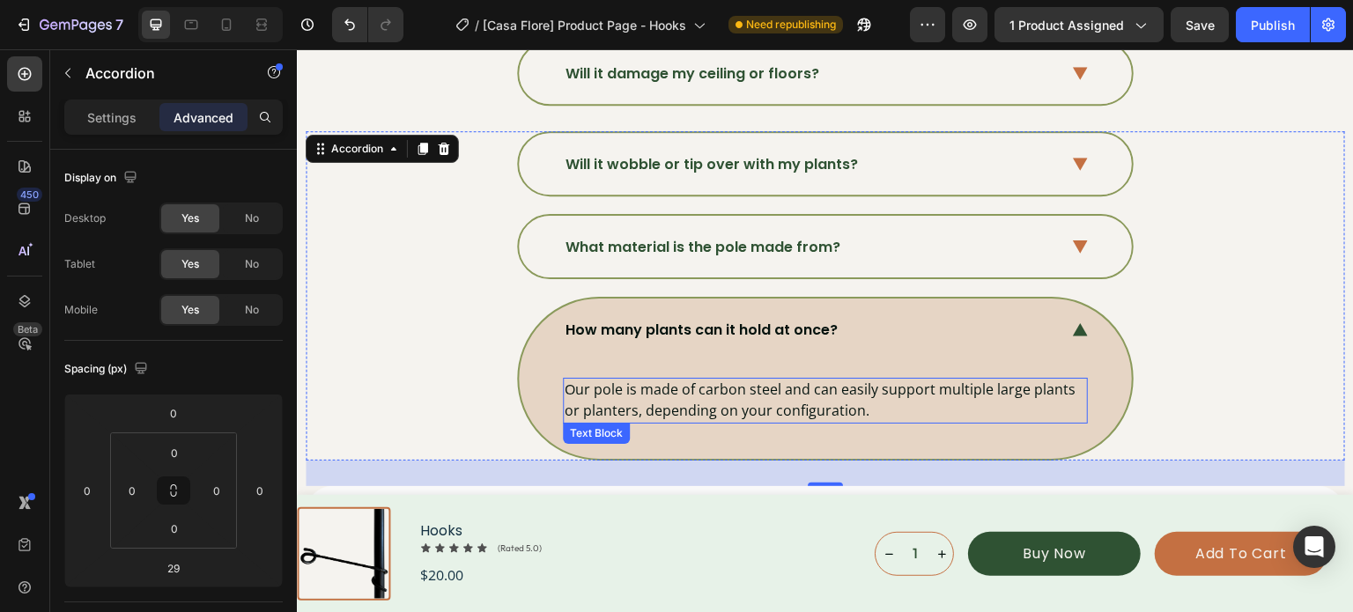
click at [695, 388] on p "Our pole is made of carbon steel and can easily support multiple large plants o…" at bounding box center [825, 400] width 521 height 41
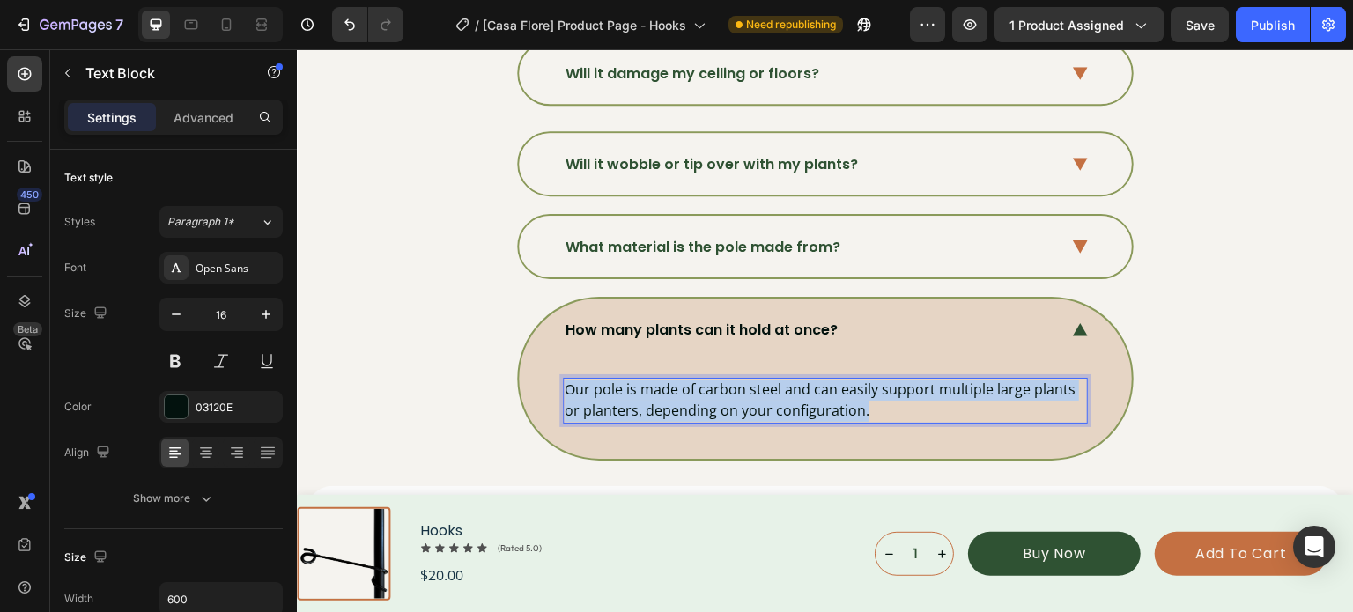
click at [695, 388] on p "Our pole is made of carbon steel and can easily support multiple large plants o…" at bounding box center [825, 400] width 521 height 41
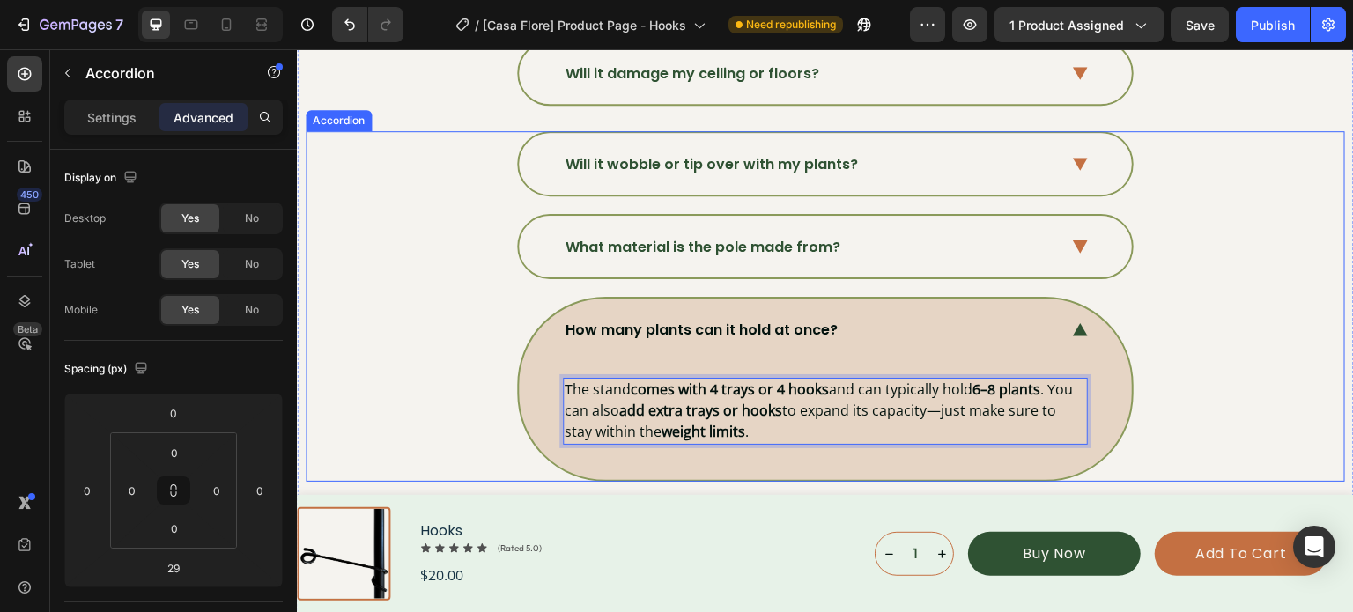
click at [1215, 299] on div "How many plants can it hold at once? The stand comes with 4 trays or 4 hooks an…" at bounding box center [824, 389] width 1037 height 184
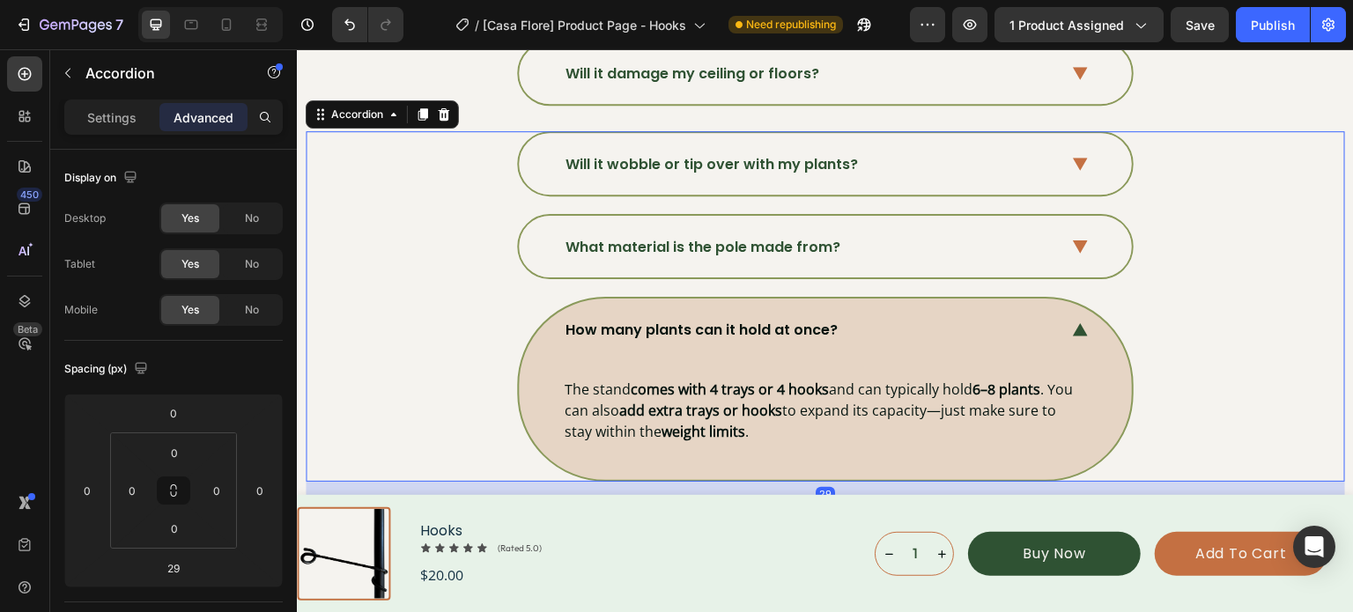
click at [1073, 323] on icon at bounding box center [1080, 329] width 15 height 13
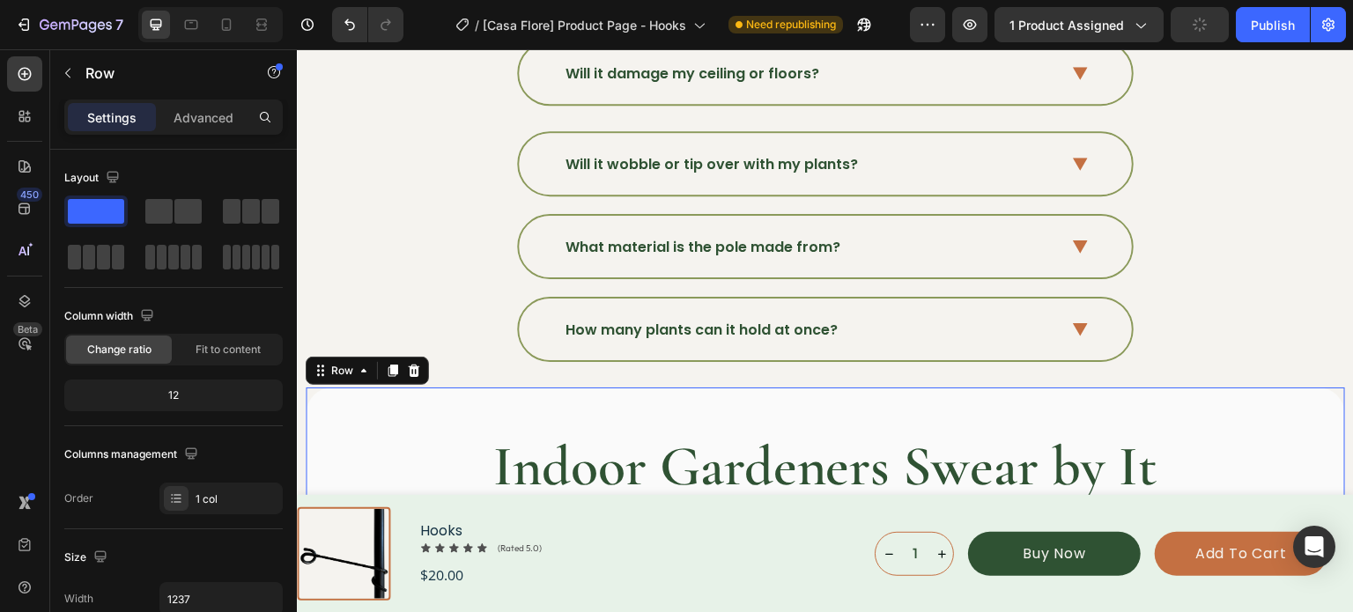
click at [1288, 436] on div "Indoor Gardeners Swear by It Heading Loox - Reviews widget Loox Row 0" at bounding box center [825, 485] width 1039 height 195
click at [1286, 9] on button "Publish" at bounding box center [1273, 24] width 74 height 35
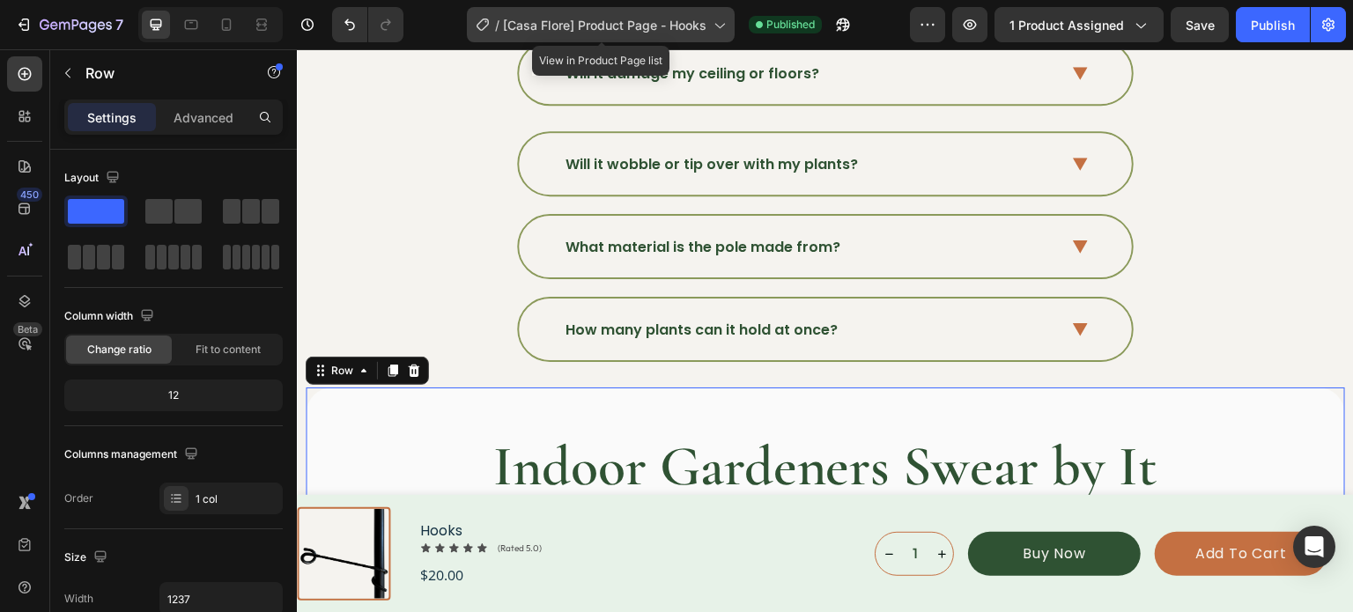
click at [701, 21] on span "[Casa Flore] Product Page - Hooks" at bounding box center [604, 25] width 203 height 18
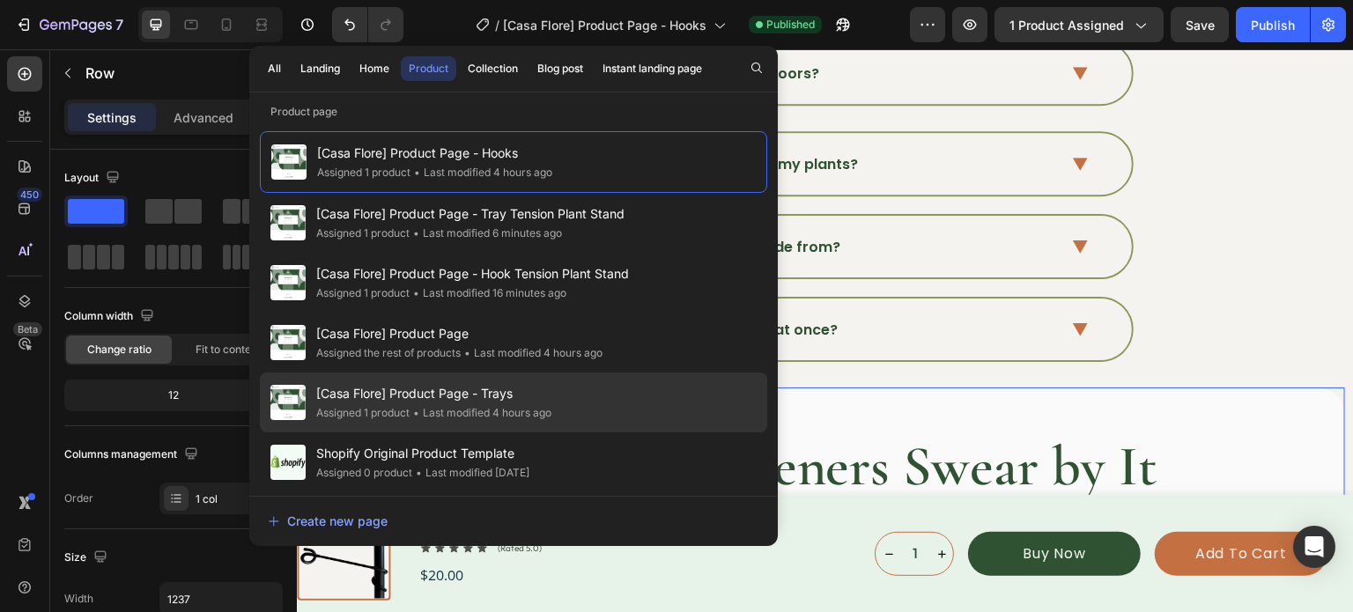
click at [476, 384] on span "[Casa Flore] Product Page - Trays" at bounding box center [433, 393] width 235 height 21
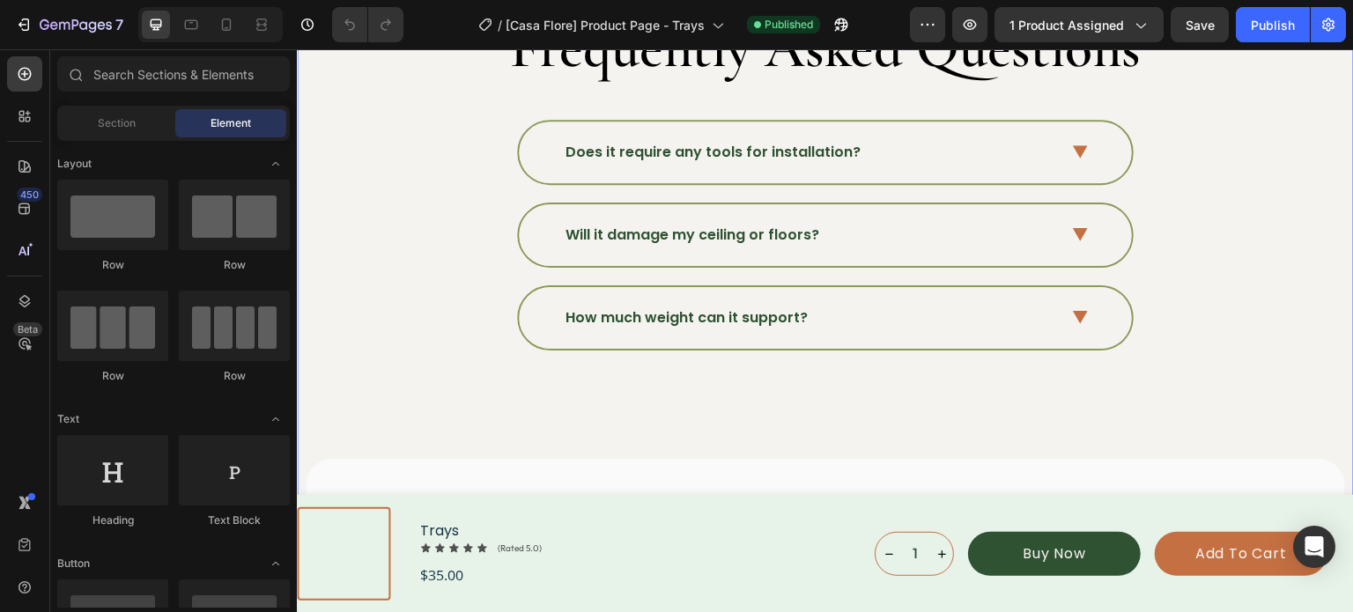
scroll to position [5724, 0]
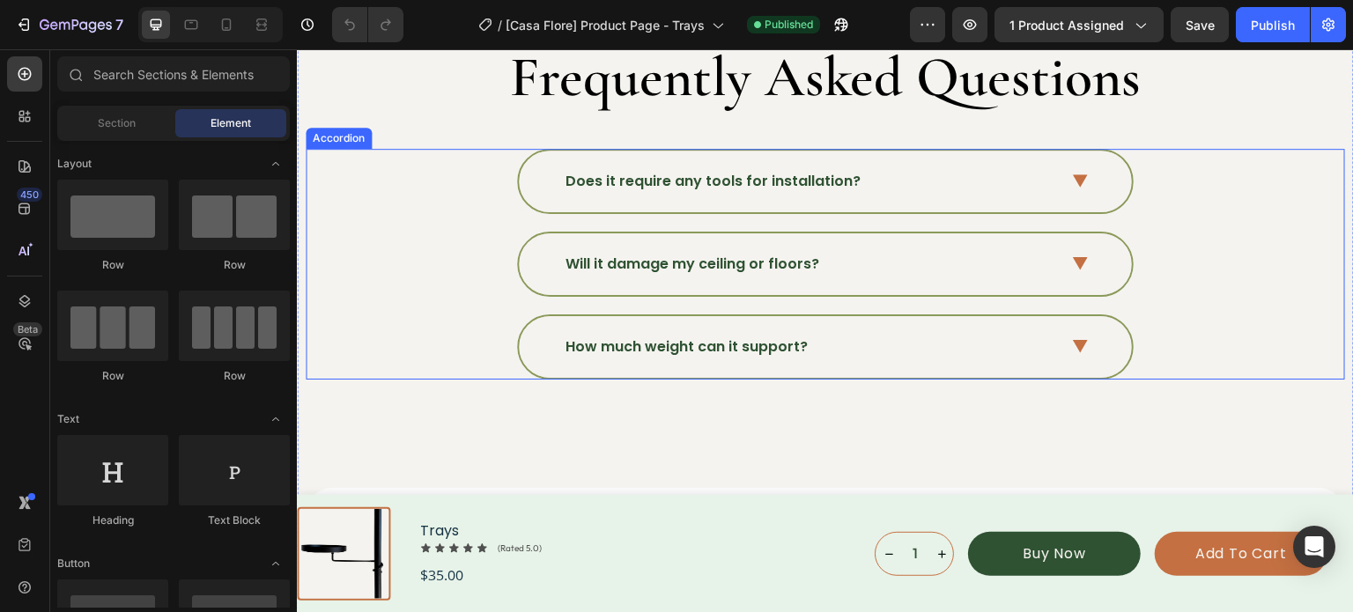
click at [445, 196] on div "Does it require any tools for installation?" at bounding box center [824, 181] width 1037 height 65
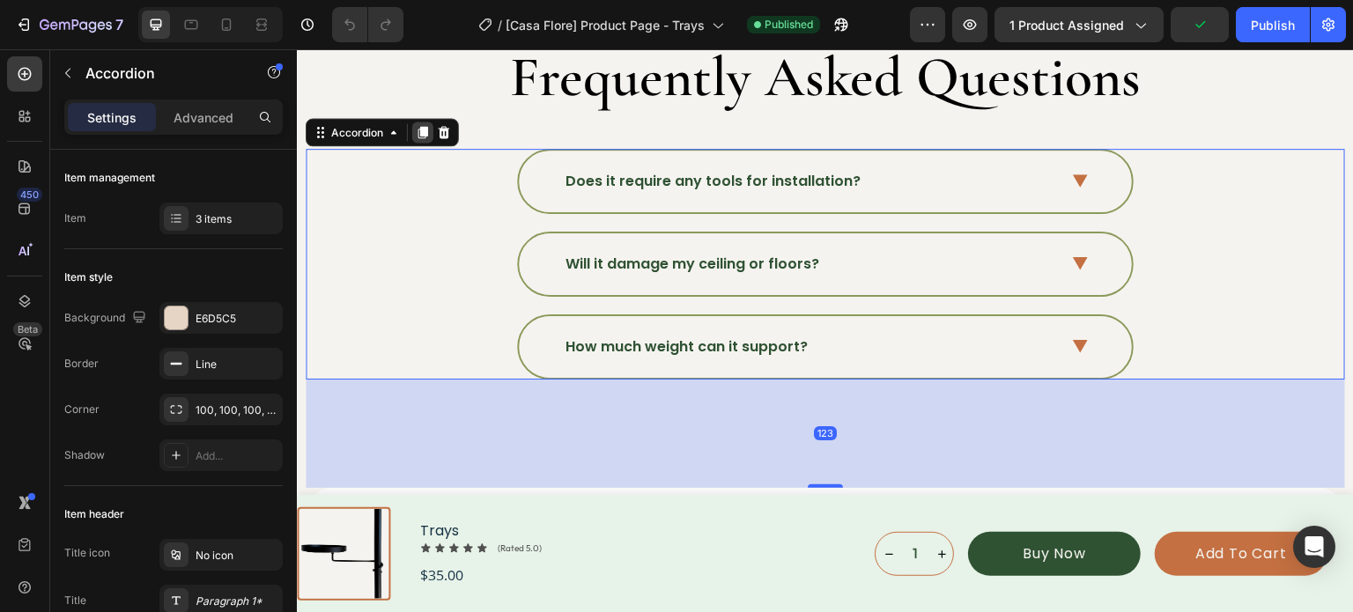
click at [418, 129] on icon at bounding box center [423, 132] width 10 height 12
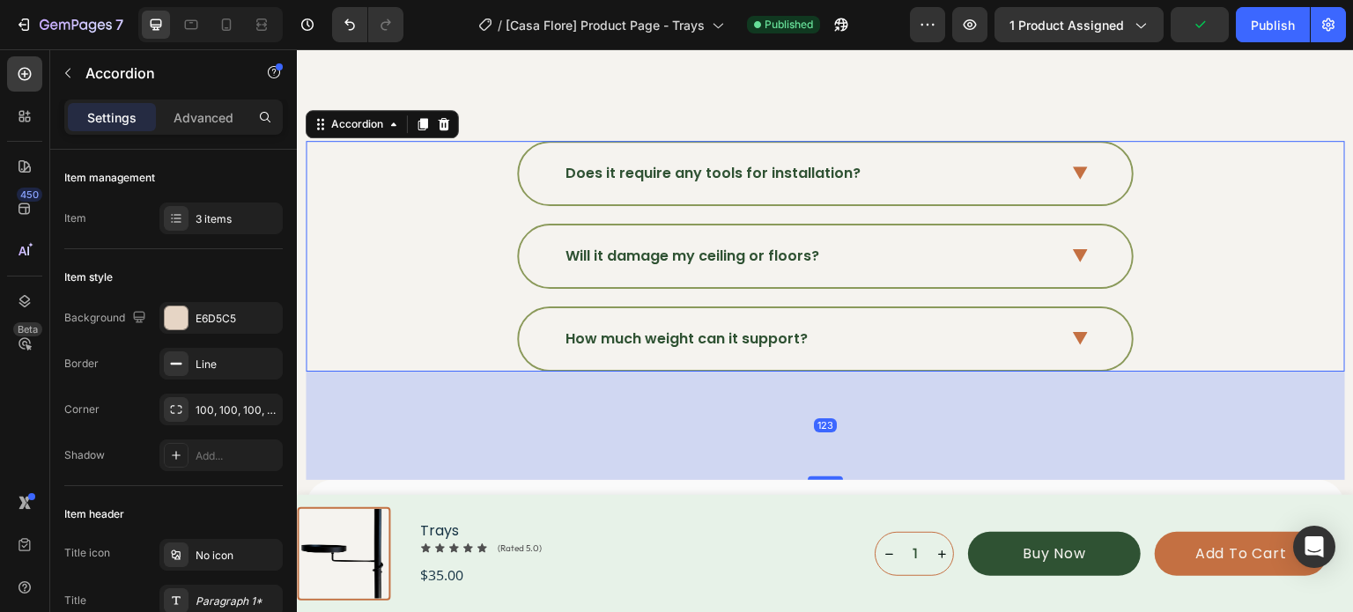
scroll to position [6093, 0]
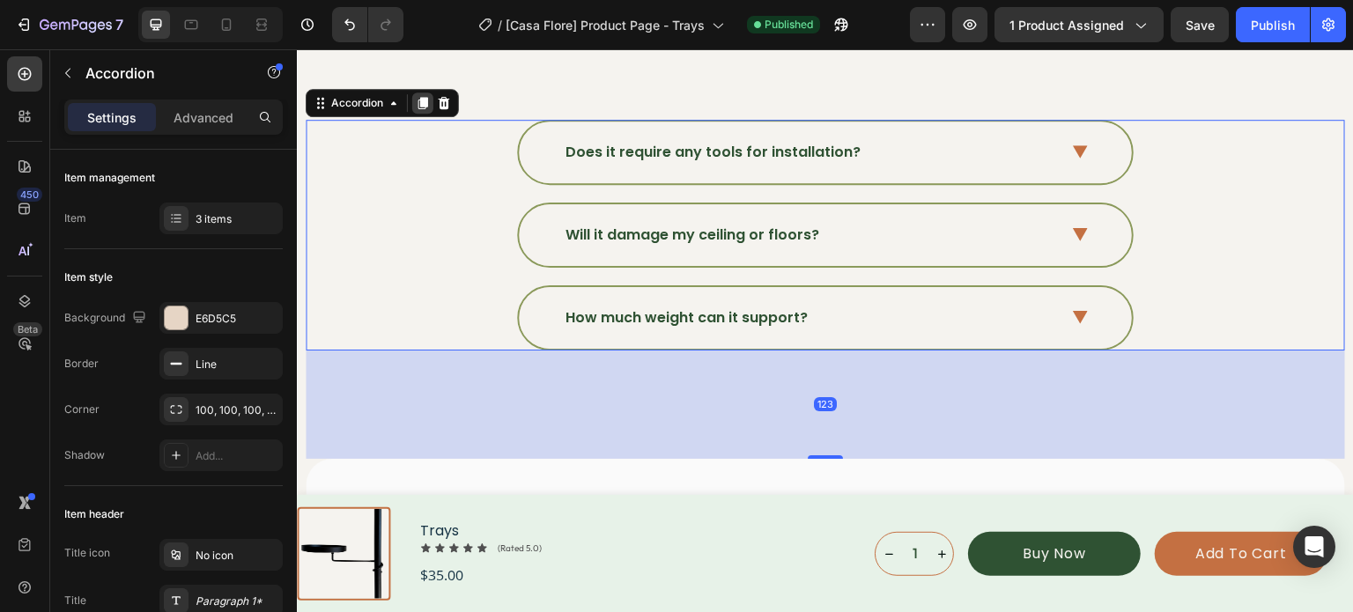
click at [421, 97] on icon at bounding box center [423, 103] width 10 height 12
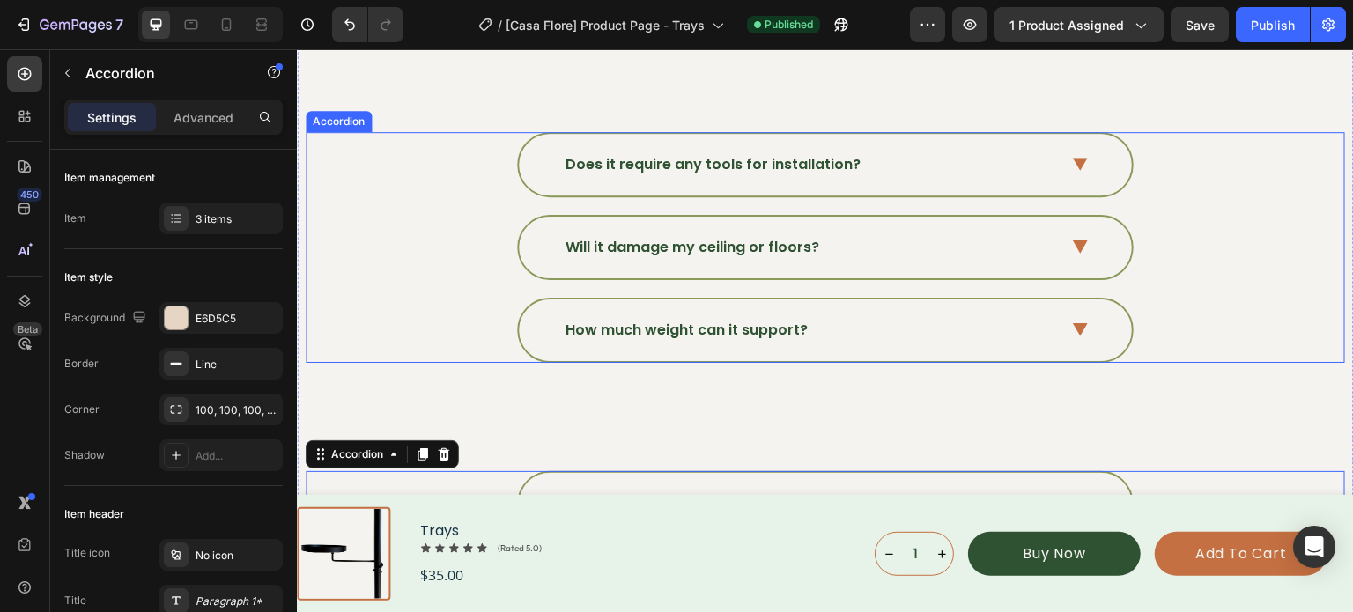
scroll to position [5916, 0]
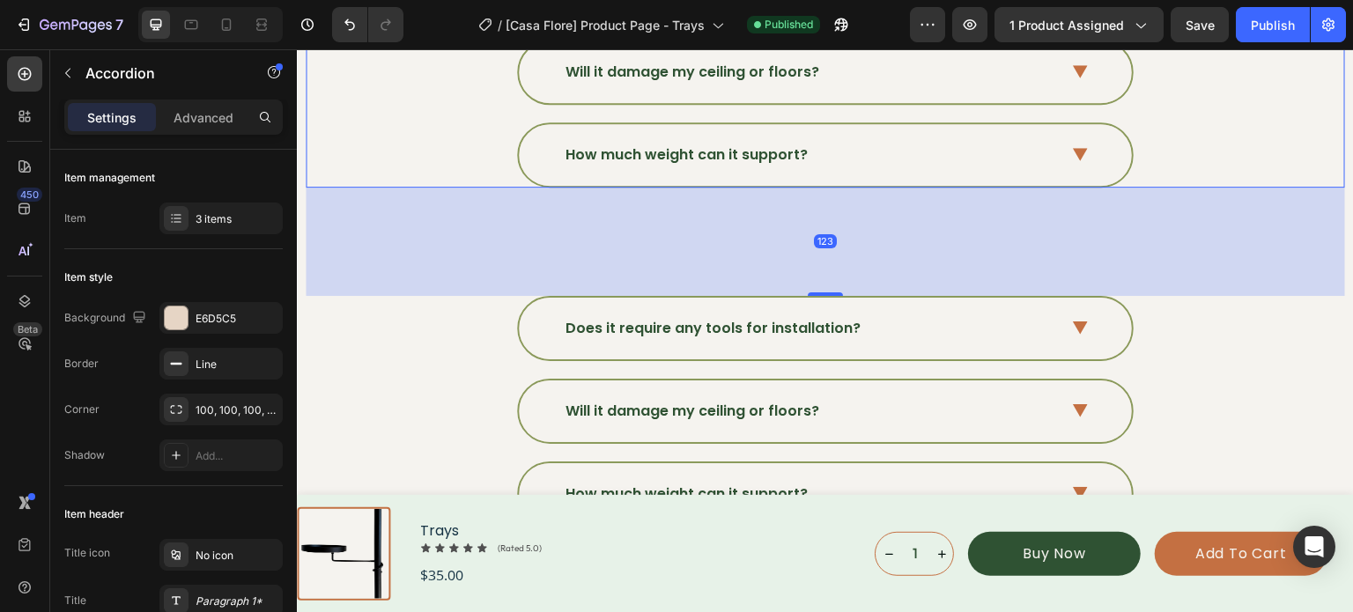
click at [818, 148] on div "How much weight can it support?" at bounding box center [811, 155] width 496 height 26
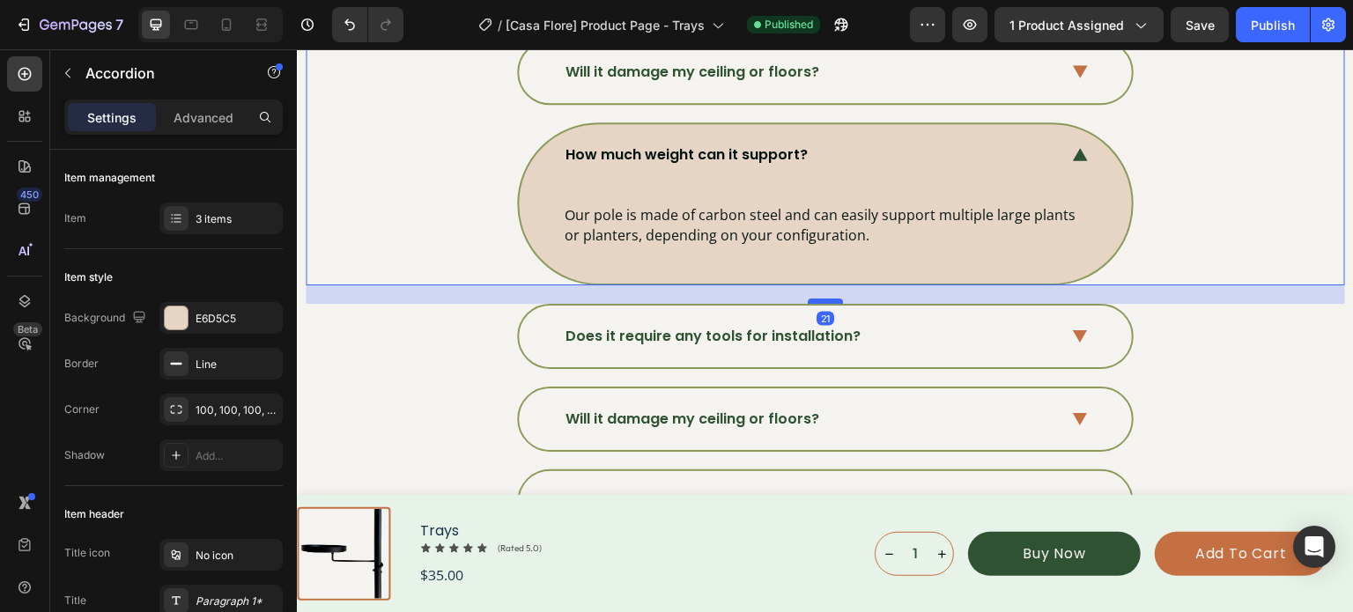
drag, startPoint x: 814, startPoint y: 383, endPoint x: 818, endPoint y: 293, distance: 89.9
click at [818, 299] on div at bounding box center [825, 301] width 35 height 5
type input "100%"
type input "100"
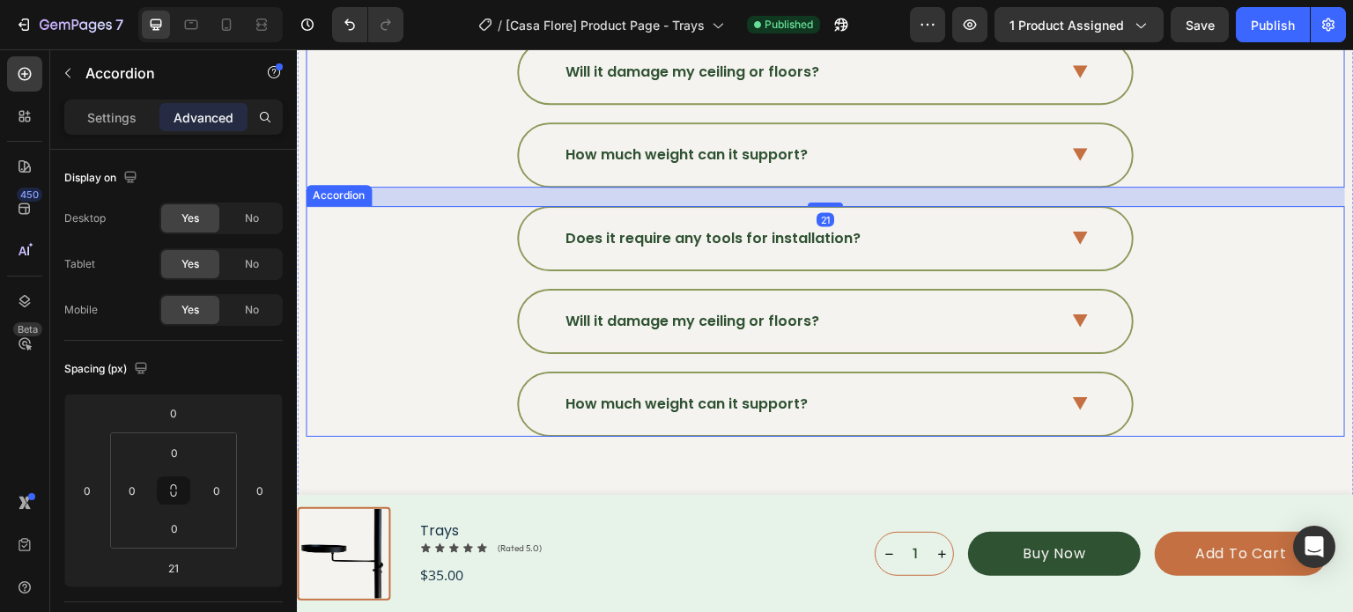
scroll to position [6004, 0]
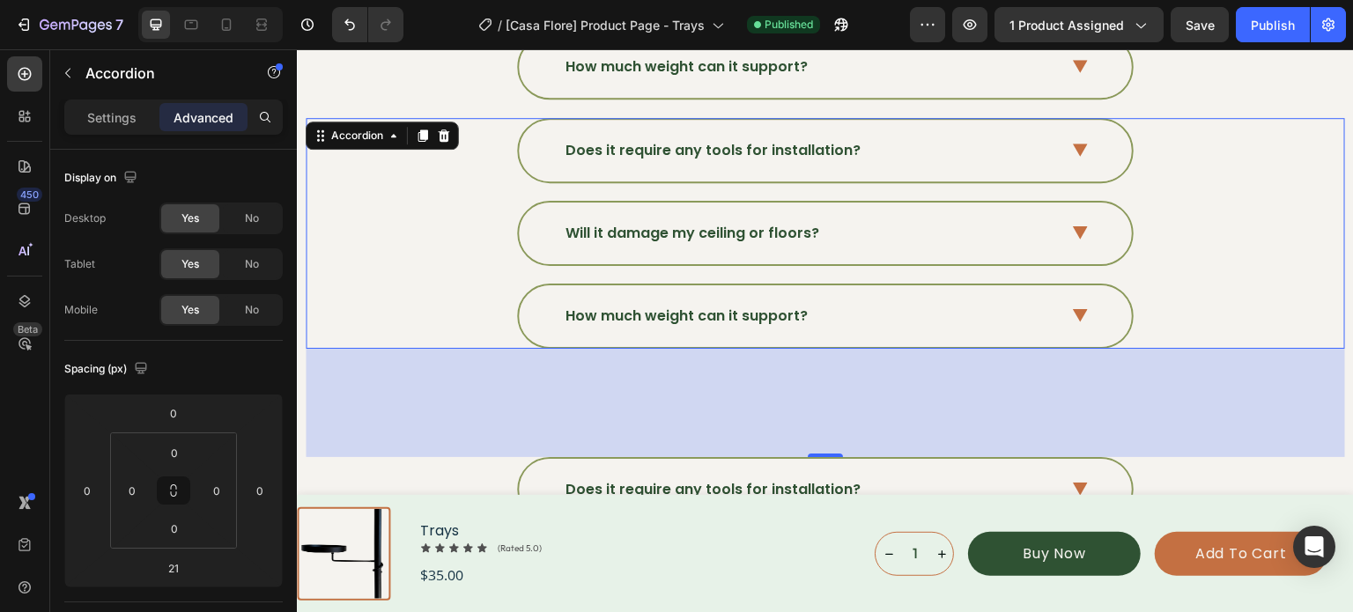
click at [483, 246] on div "Will it damage my ceiling or floors?" at bounding box center [824, 233] width 1037 height 65
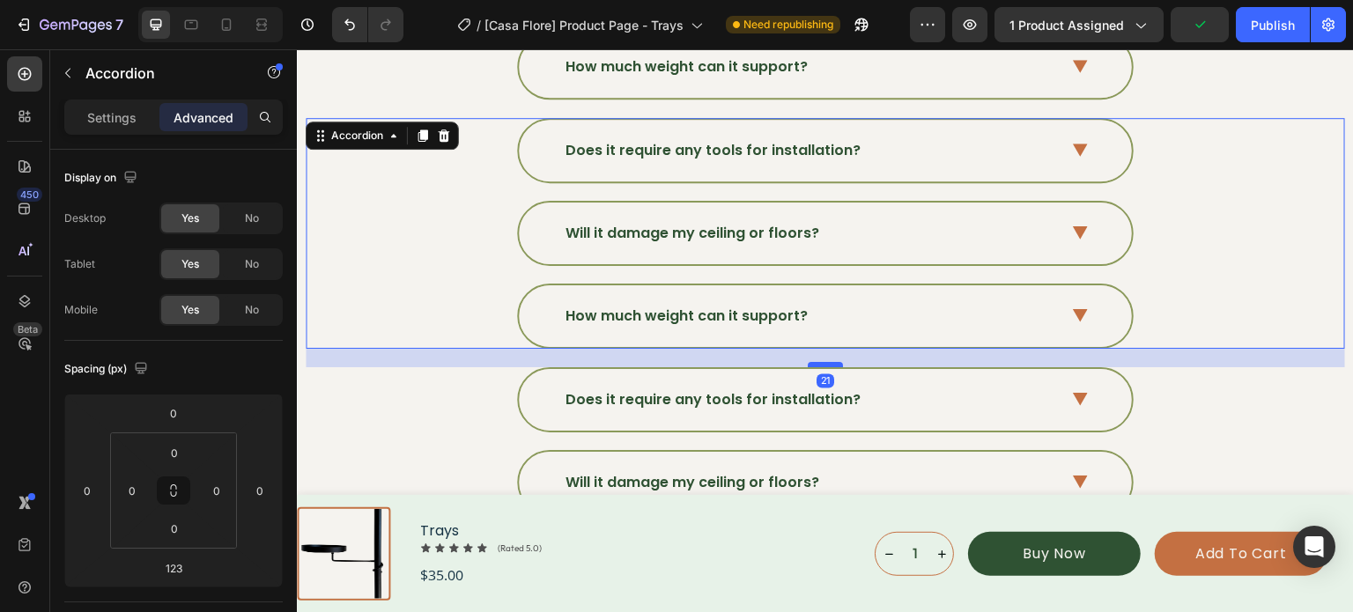
drag, startPoint x: 818, startPoint y: 407, endPoint x: 818, endPoint y: 354, distance: 52.8
click at [818, 362] on div at bounding box center [825, 364] width 35 height 5
type input "21"
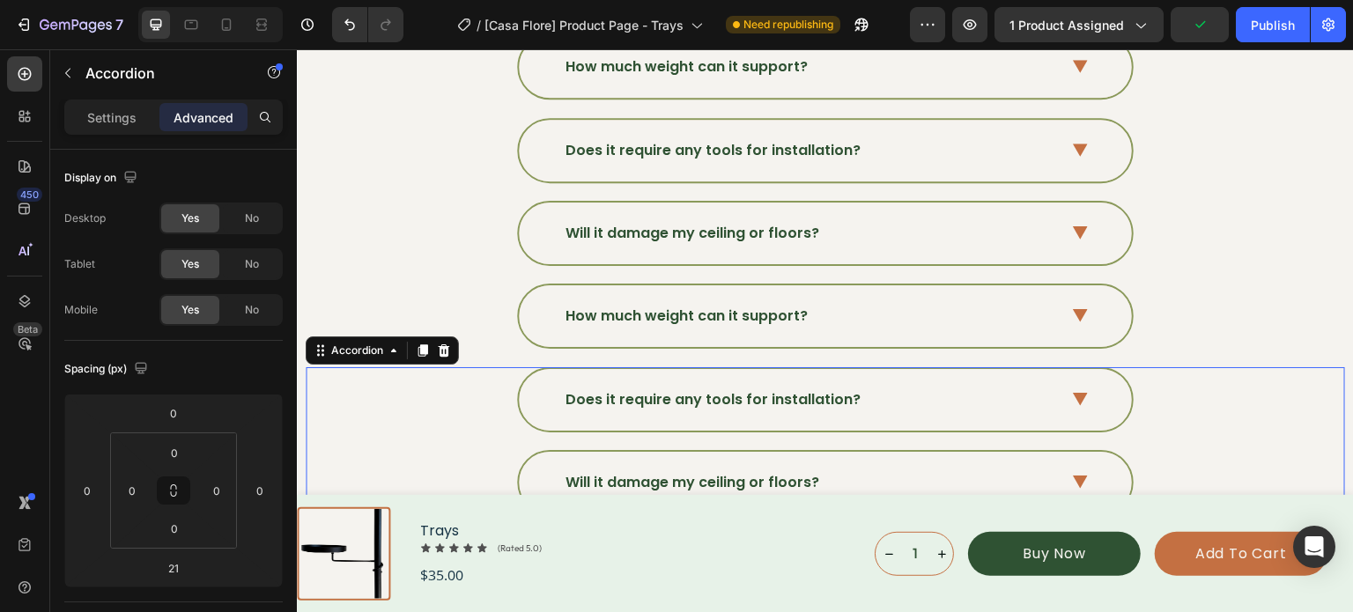
click at [454, 373] on div "Does it require any tools for installation?" at bounding box center [824, 399] width 1037 height 65
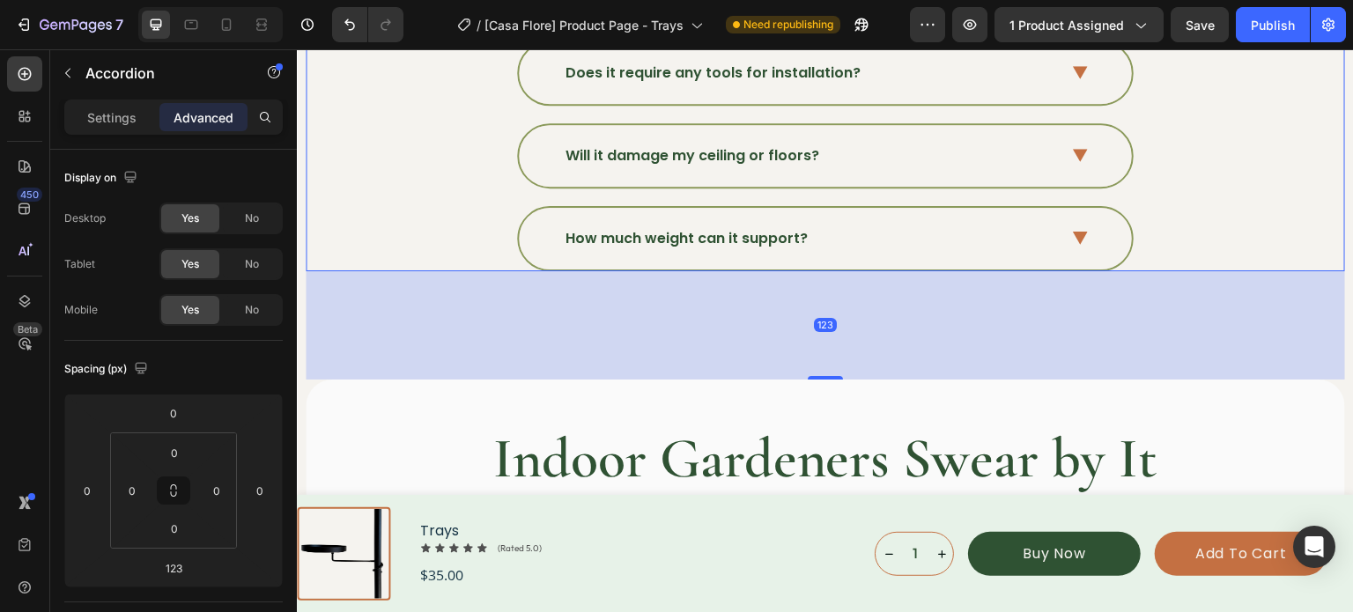
scroll to position [6357, 0]
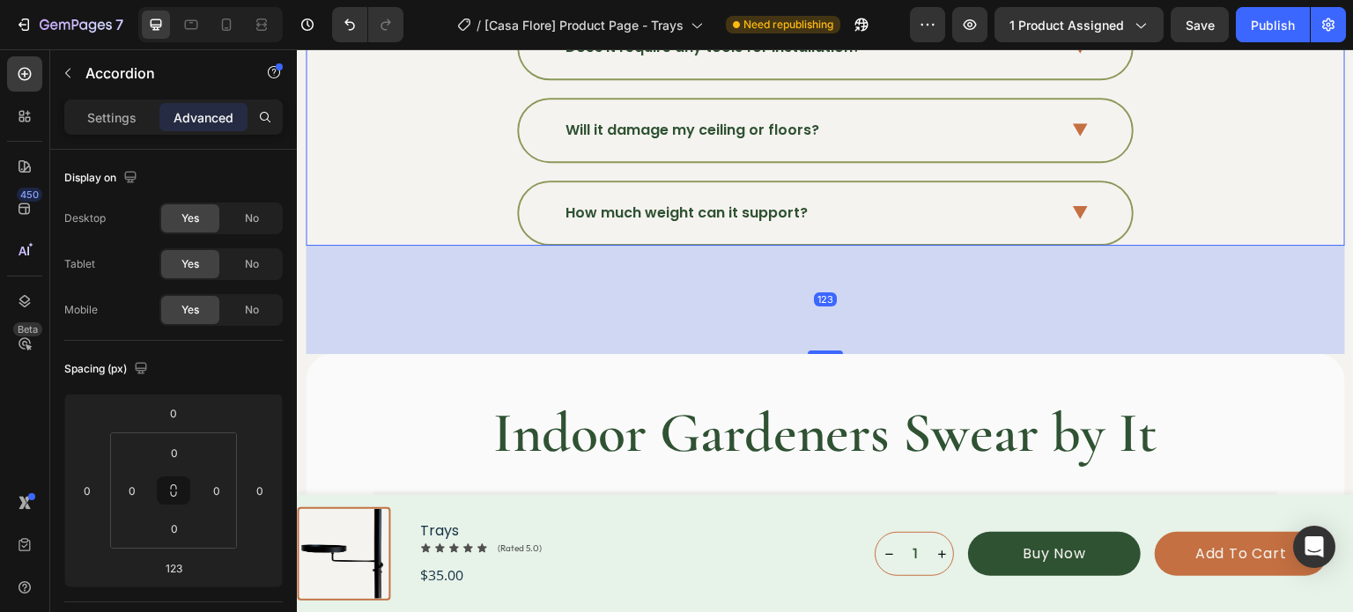
click at [569, 332] on div "123" at bounding box center [825, 300] width 1039 height 108
drag, startPoint x: 813, startPoint y: 335, endPoint x: 811, endPoint y: 306, distance: 28.2
click at [811, 306] on div "123" at bounding box center [825, 300] width 1039 height 108
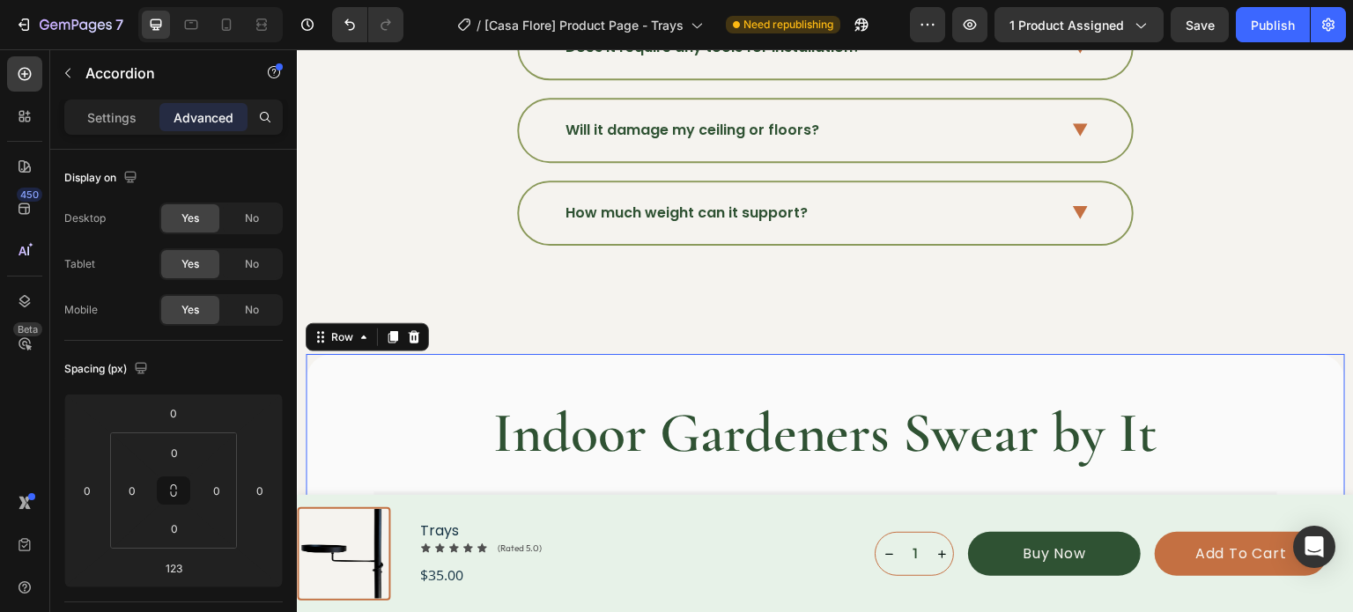
click at [826, 356] on div "Indoor Gardeners Swear by It Heading Loox - Reviews widget Loox Row 0" at bounding box center [825, 451] width 1039 height 195
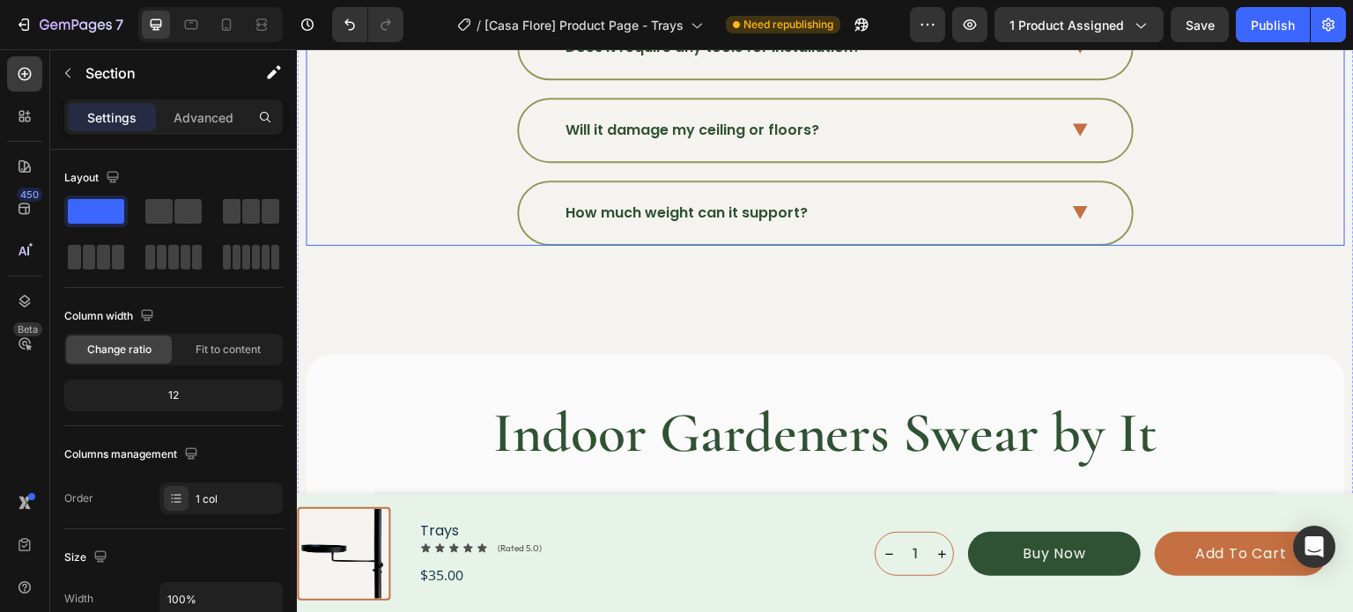
click at [415, 199] on div "How much weight can it support?" at bounding box center [824, 213] width 1037 height 65
click at [469, 203] on div "How much weight can it support?" at bounding box center [824, 213] width 1037 height 65
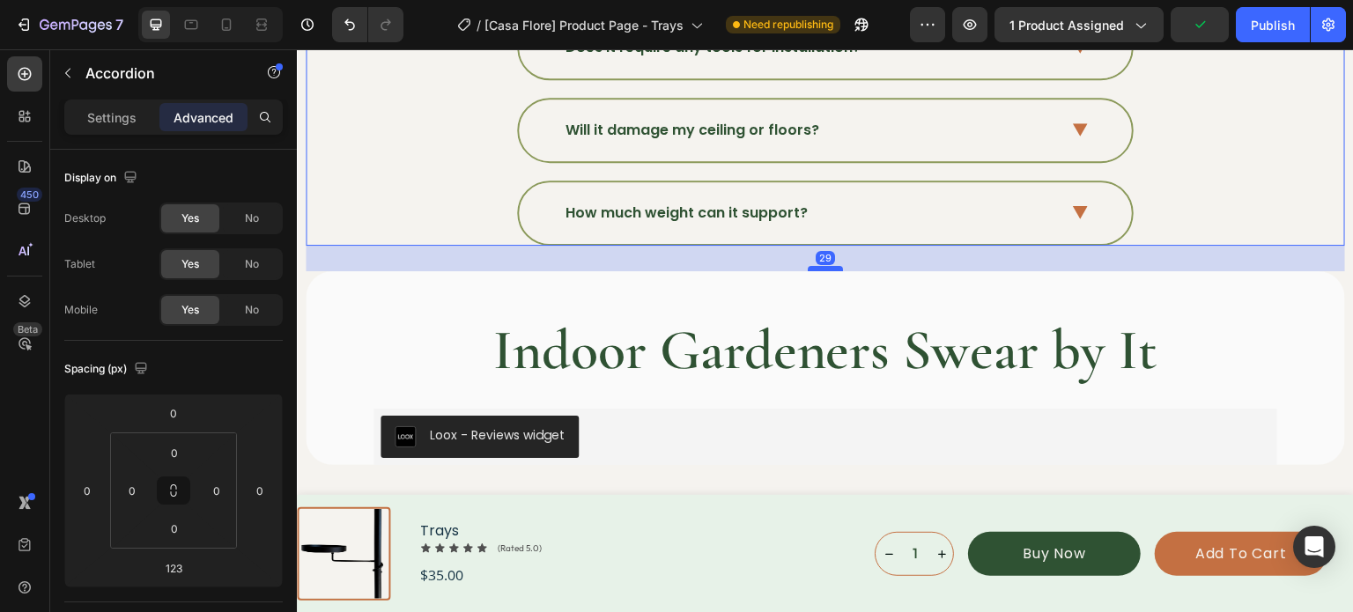
drag, startPoint x: 813, startPoint y: 336, endPoint x: 808, endPoint y: 254, distance: 82.9
click at [808, 266] on div at bounding box center [825, 268] width 35 height 5
type input "29"
click at [383, 246] on div "29" at bounding box center [825, 259] width 1039 height 26
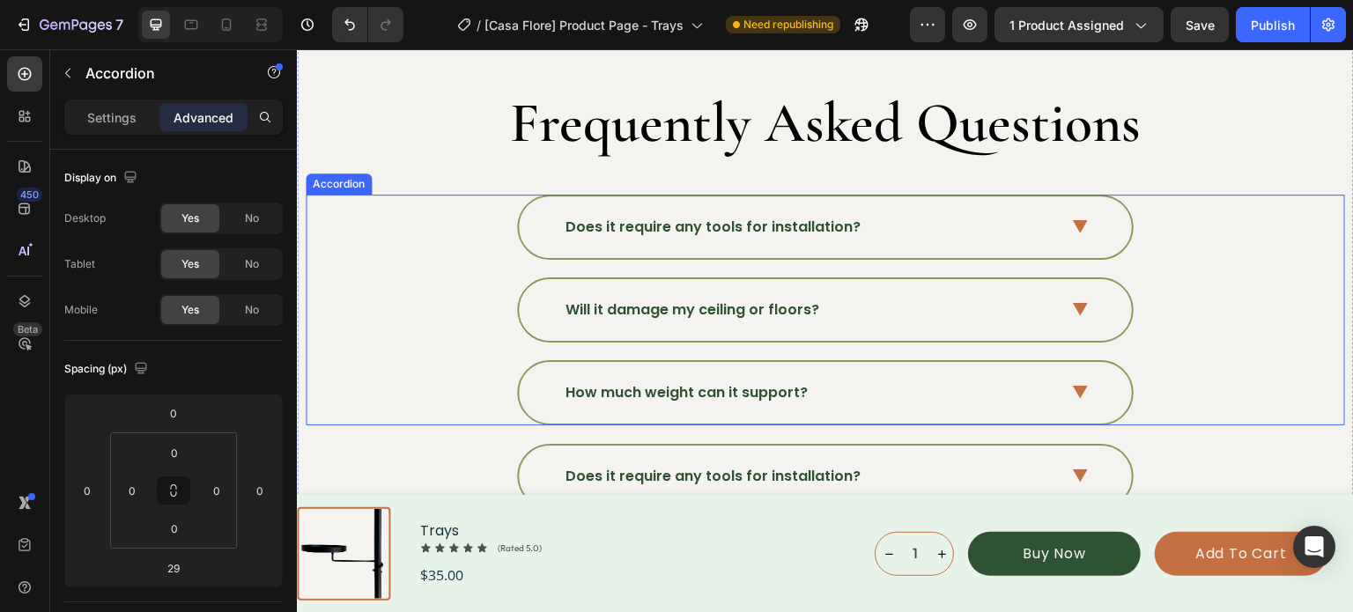
scroll to position [5652, 0]
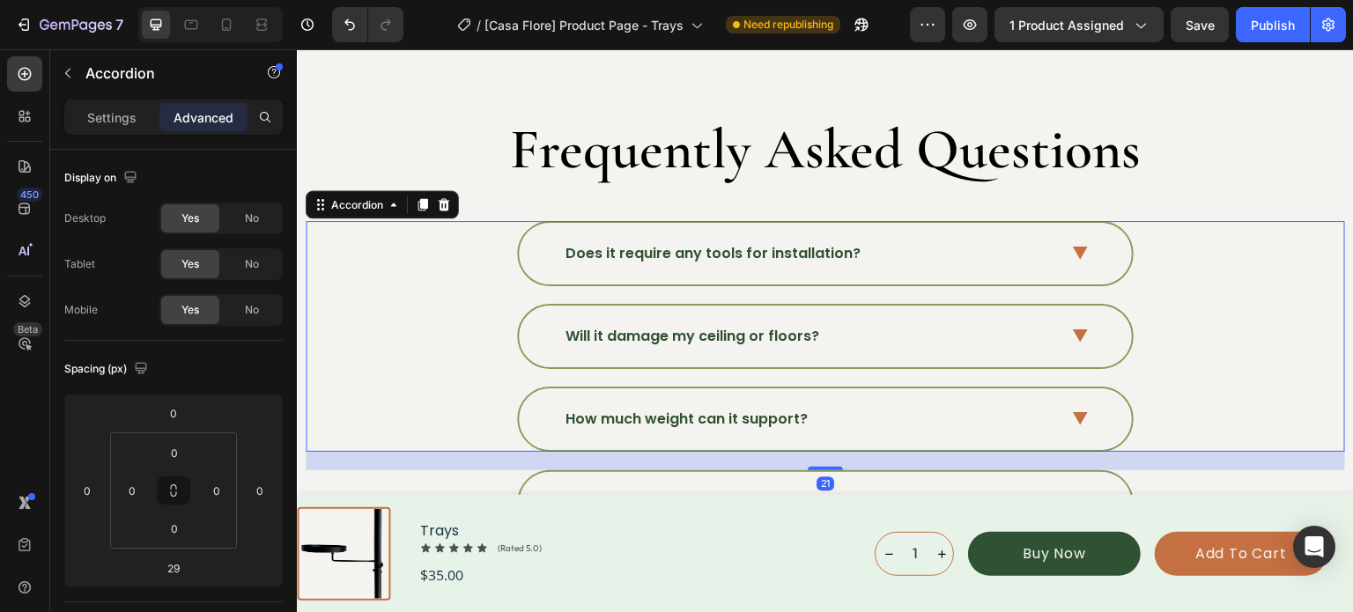
click at [1092, 253] on div "Does it require any tools for installation?" at bounding box center [825, 254] width 613 height 62
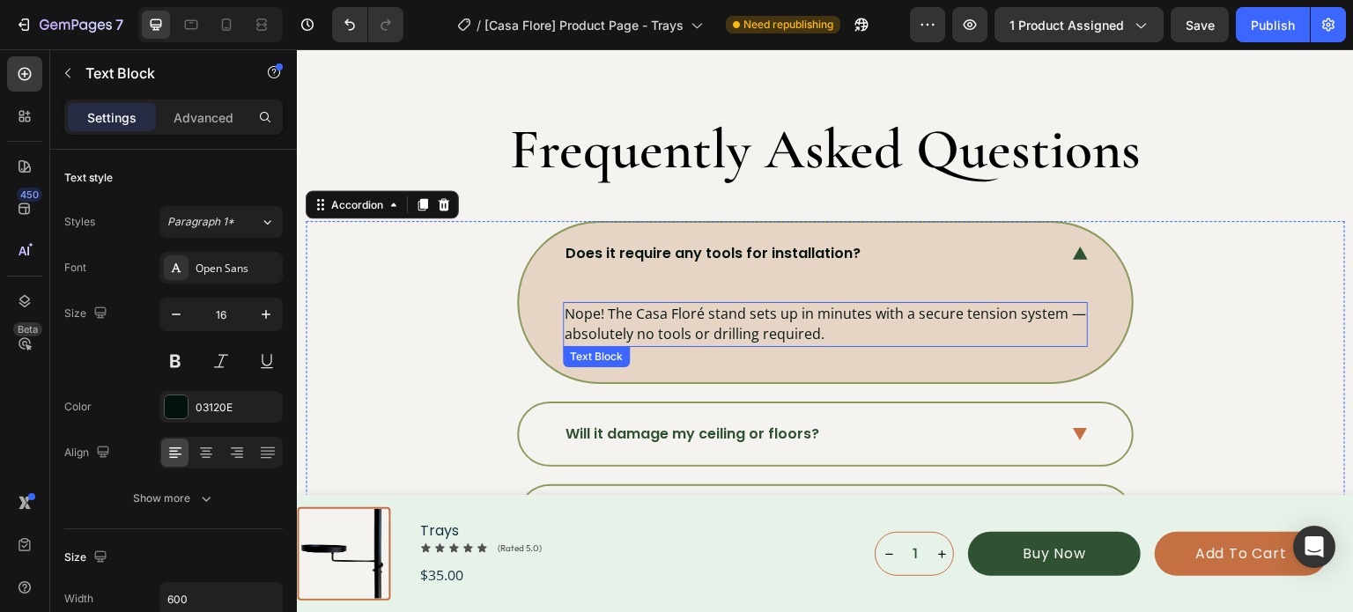
click at [838, 324] on p "Nope! The Casa Floré stand sets up in minutes with a secure tension system — ab…" at bounding box center [825, 324] width 521 height 41
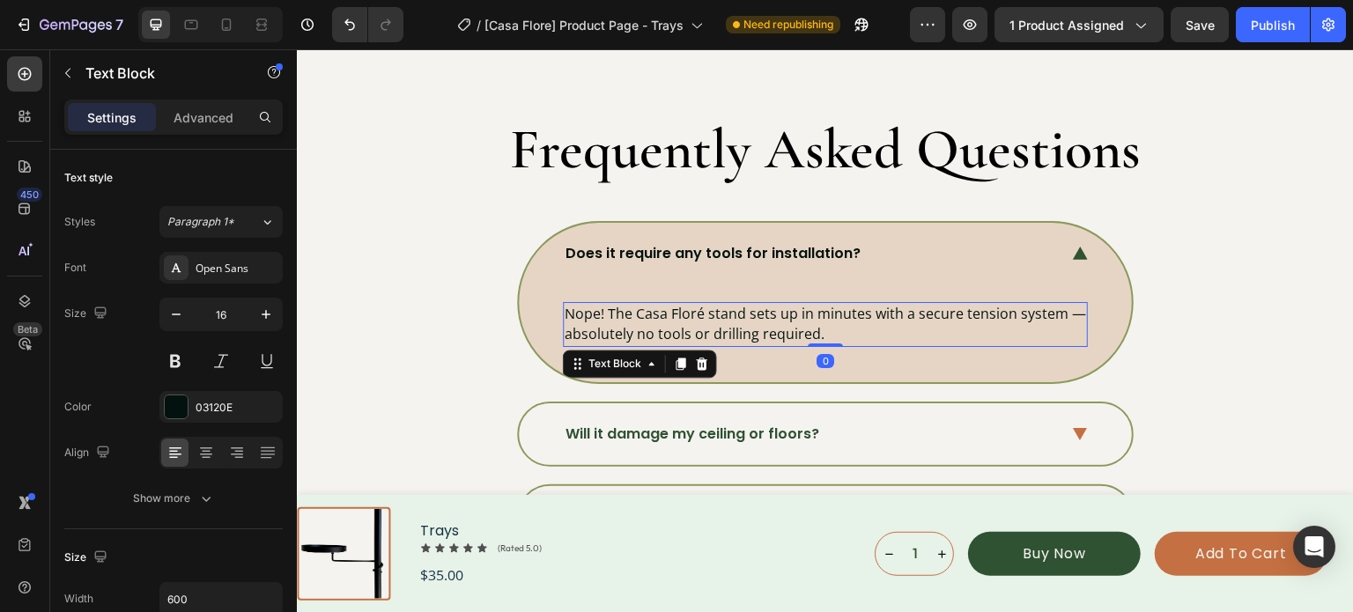
click at [843, 324] on p "Nope! The Casa Floré stand sets up in minutes with a secure tension system — ab…" at bounding box center [825, 324] width 521 height 41
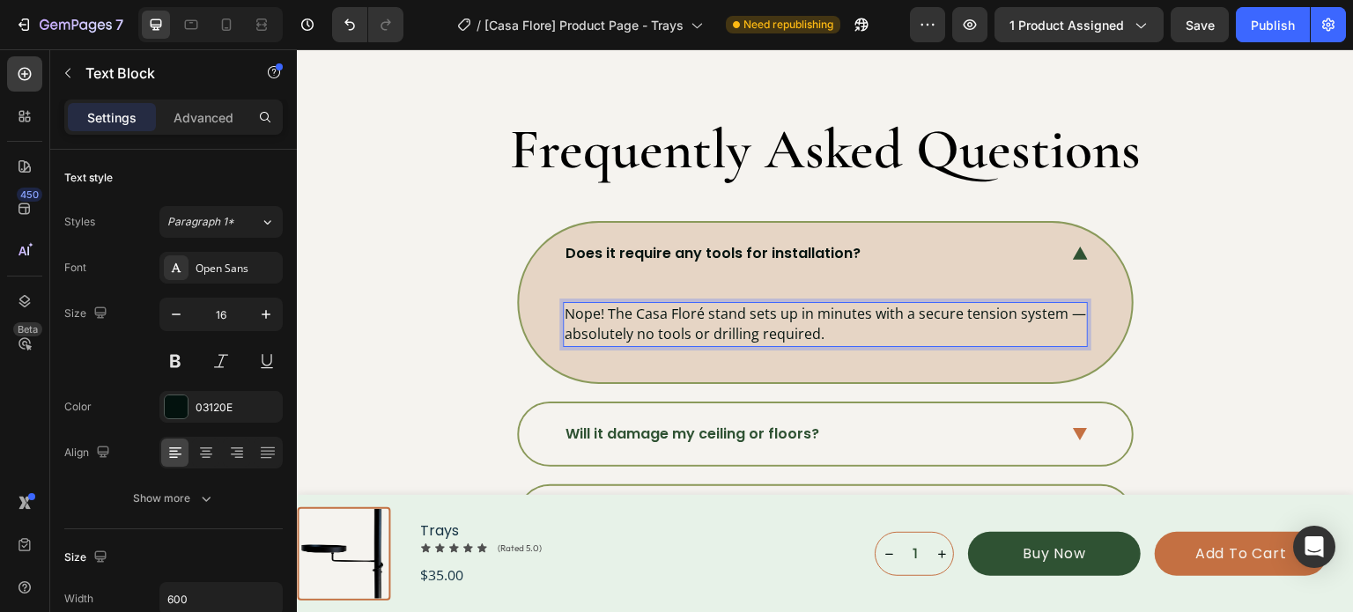
click at [843, 324] on p "Nope! The Casa Floré stand sets up in minutes with a secure tension system — ab…" at bounding box center [825, 324] width 521 height 41
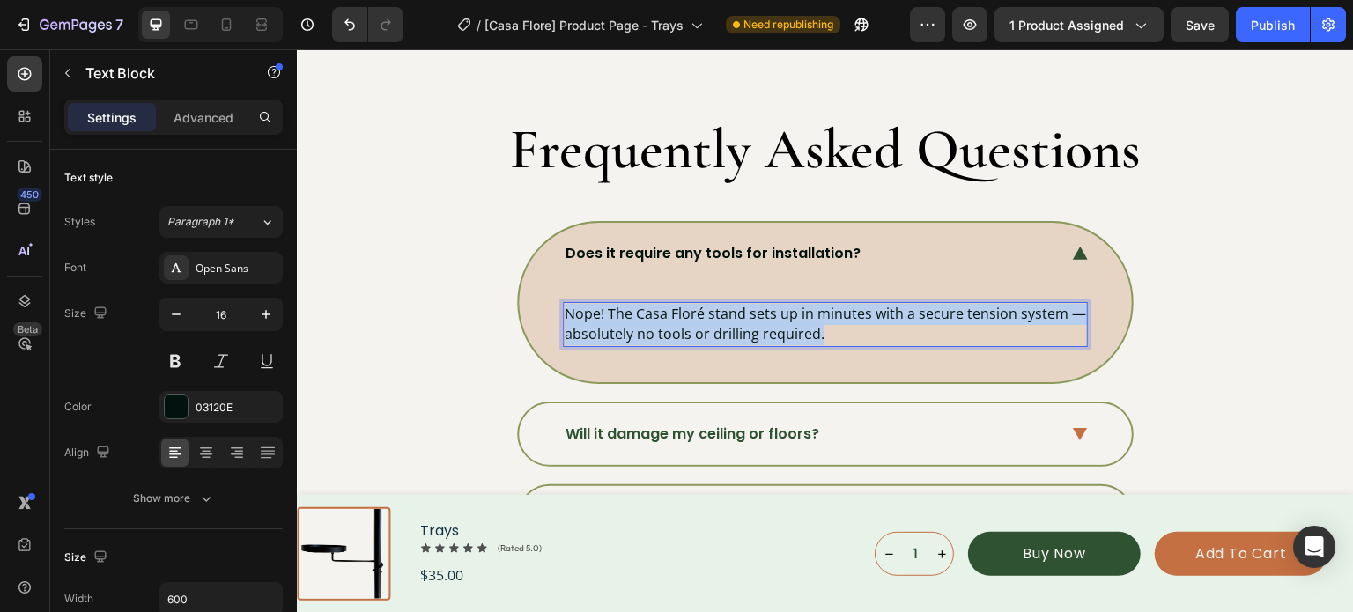
click at [843, 324] on p "Nope! The Casa Floré stand sets up in minutes with a secure tension system — ab…" at bounding box center [825, 324] width 521 height 41
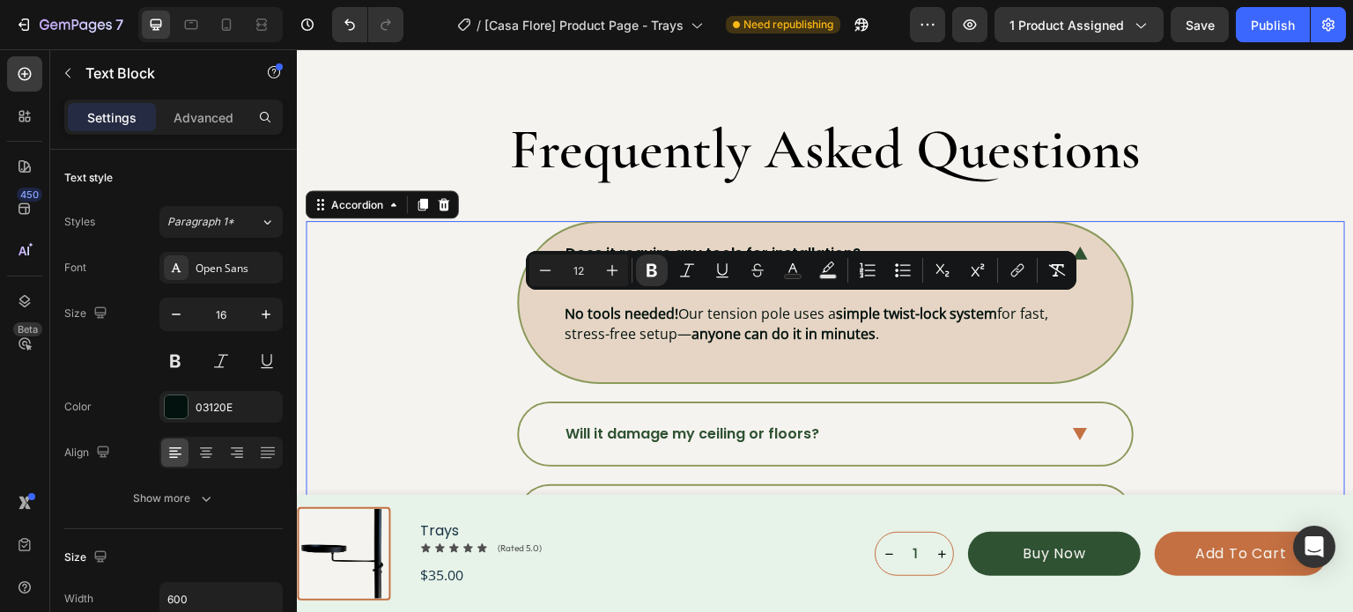
click at [1082, 251] on div "Does it require any tools for installation?" at bounding box center [825, 254] width 613 height 62
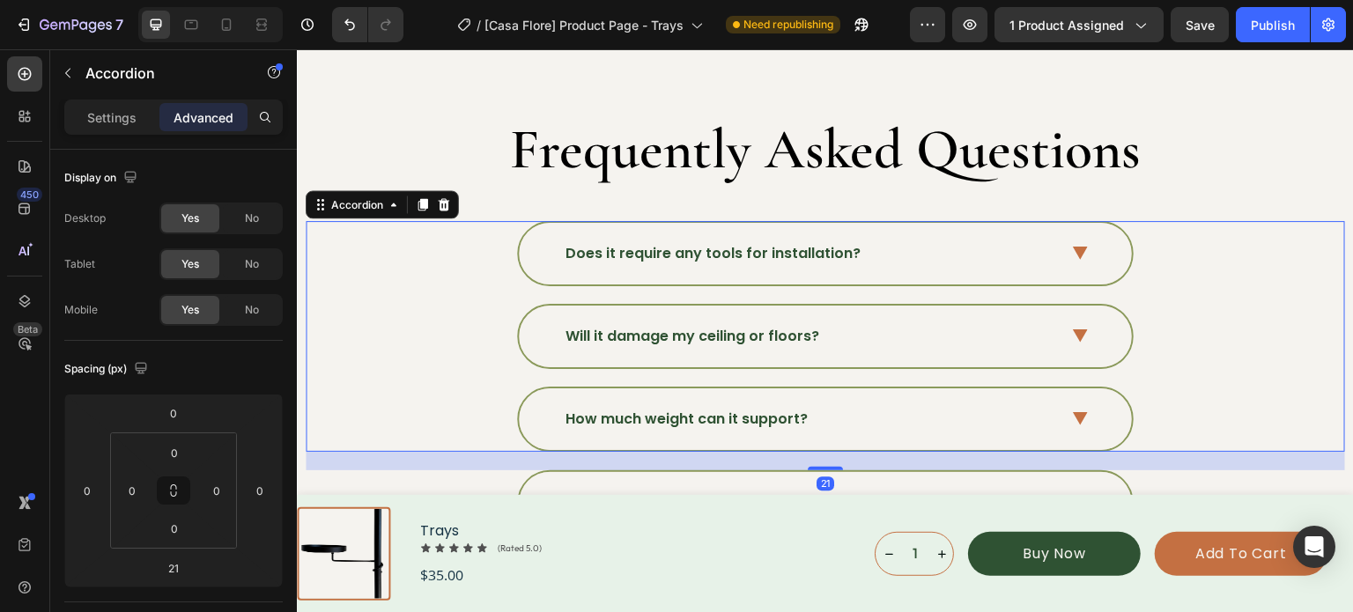
click at [1074, 320] on div "Will it damage my ceiling or floors?" at bounding box center [825, 337] width 613 height 62
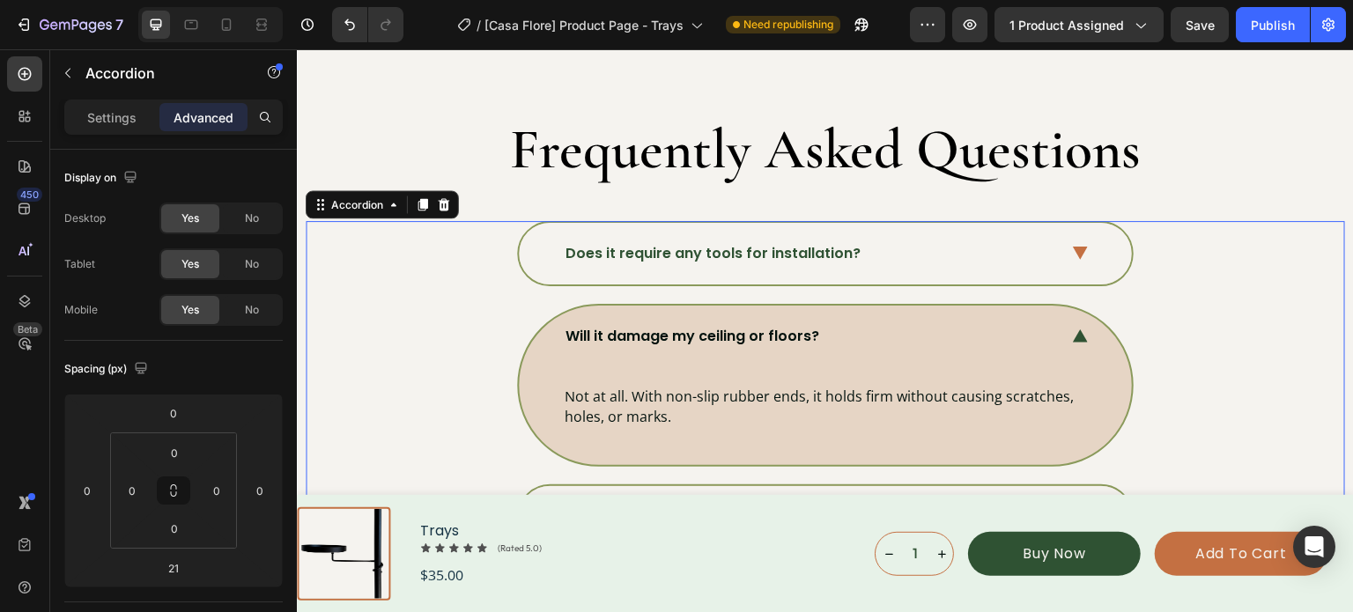
scroll to position [5740, 0]
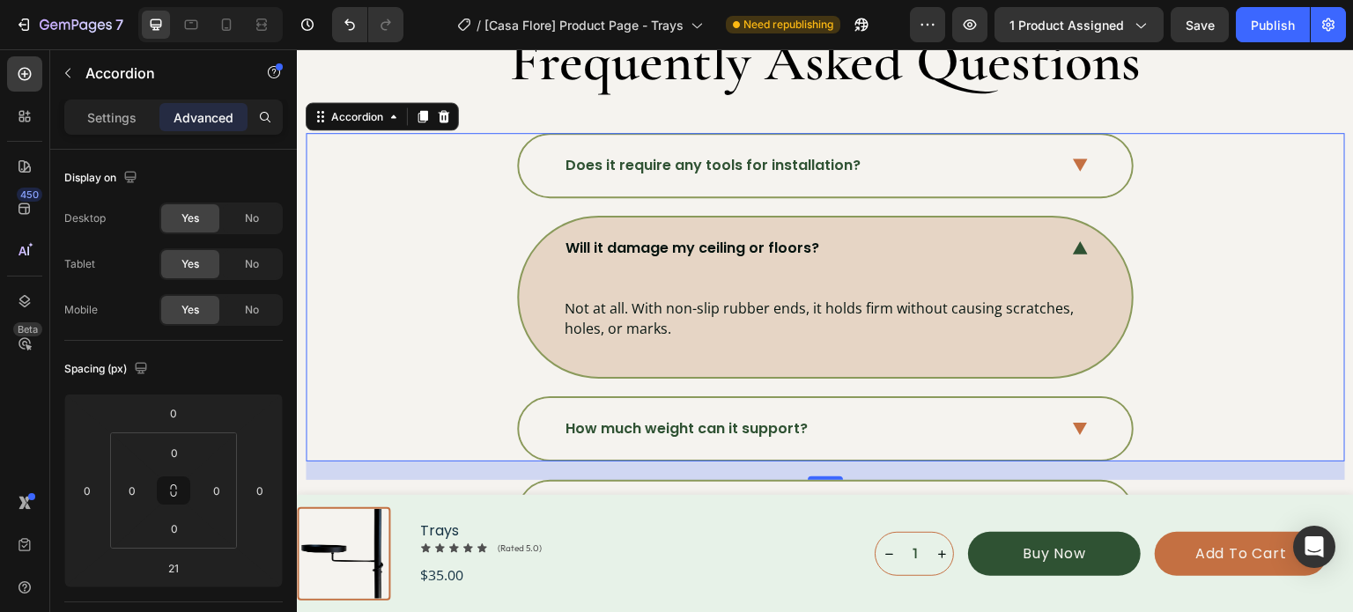
click at [672, 238] on p "Will it damage my ceiling or floors?" at bounding box center [692, 248] width 254 height 21
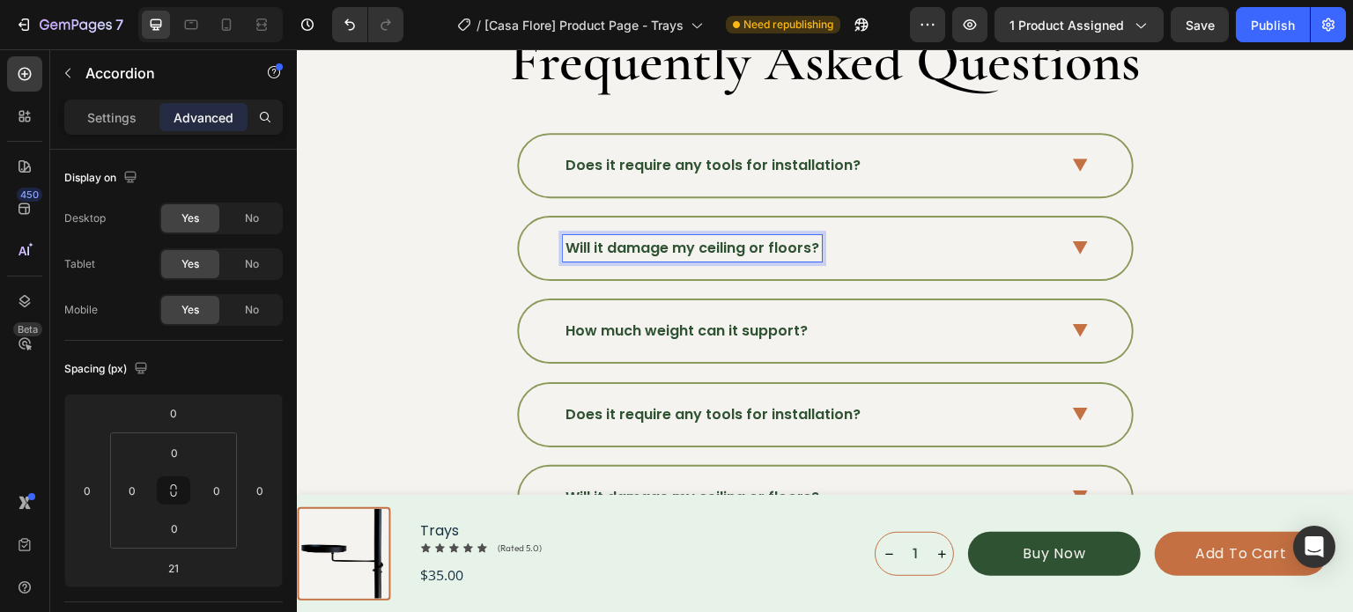
click at [672, 238] on p "Will it damage my ceiling or floors?" at bounding box center [692, 248] width 254 height 21
click at [647, 238] on strong "How long does it take to install?" at bounding box center [685, 248] width 240 height 20
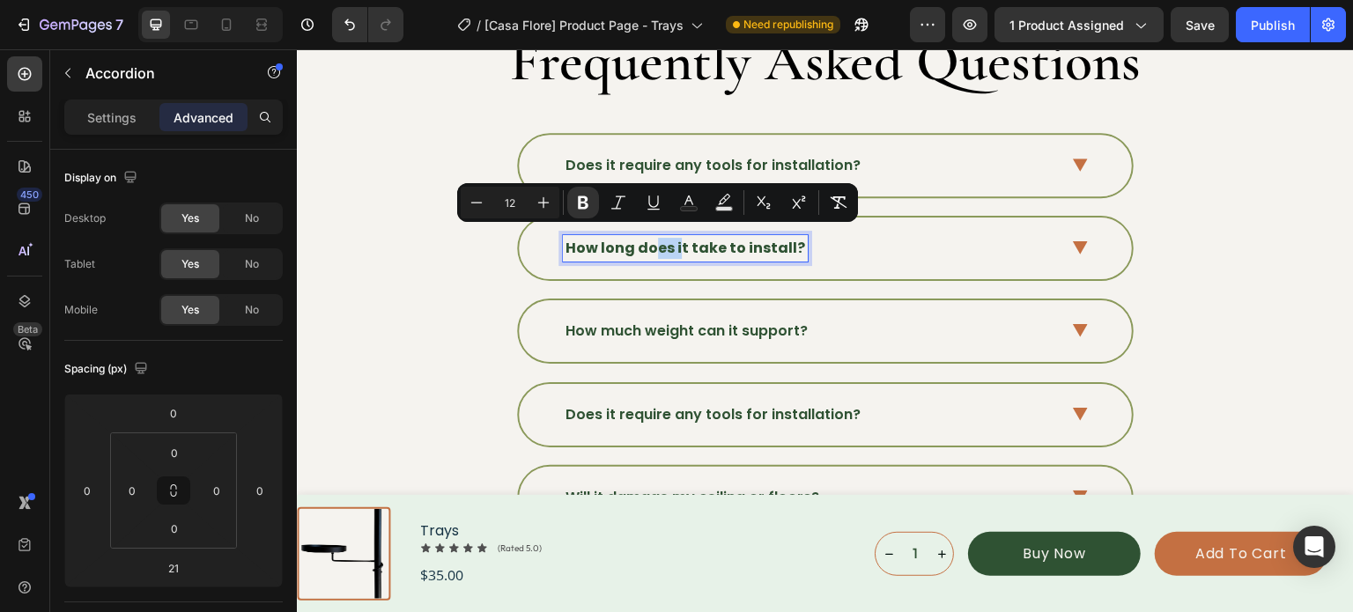
click at [602, 238] on strong "How long does it take to install?" at bounding box center [685, 248] width 240 height 20
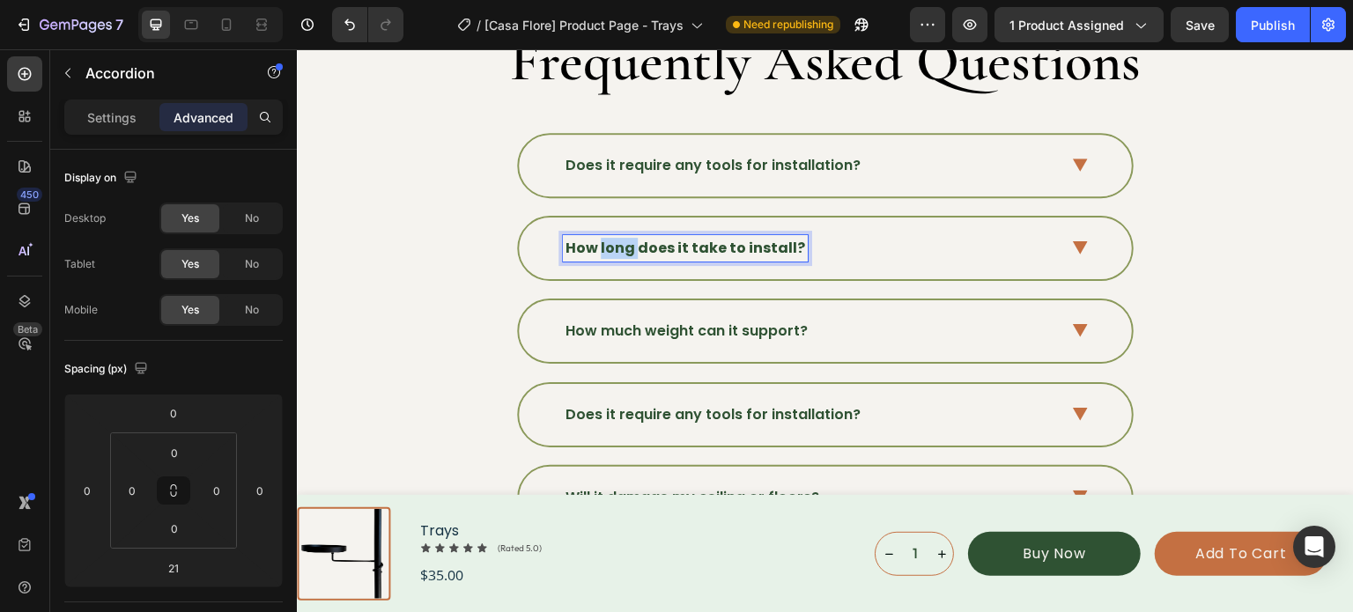
click at [602, 238] on strong "How long does it take to install?" at bounding box center [685, 248] width 240 height 20
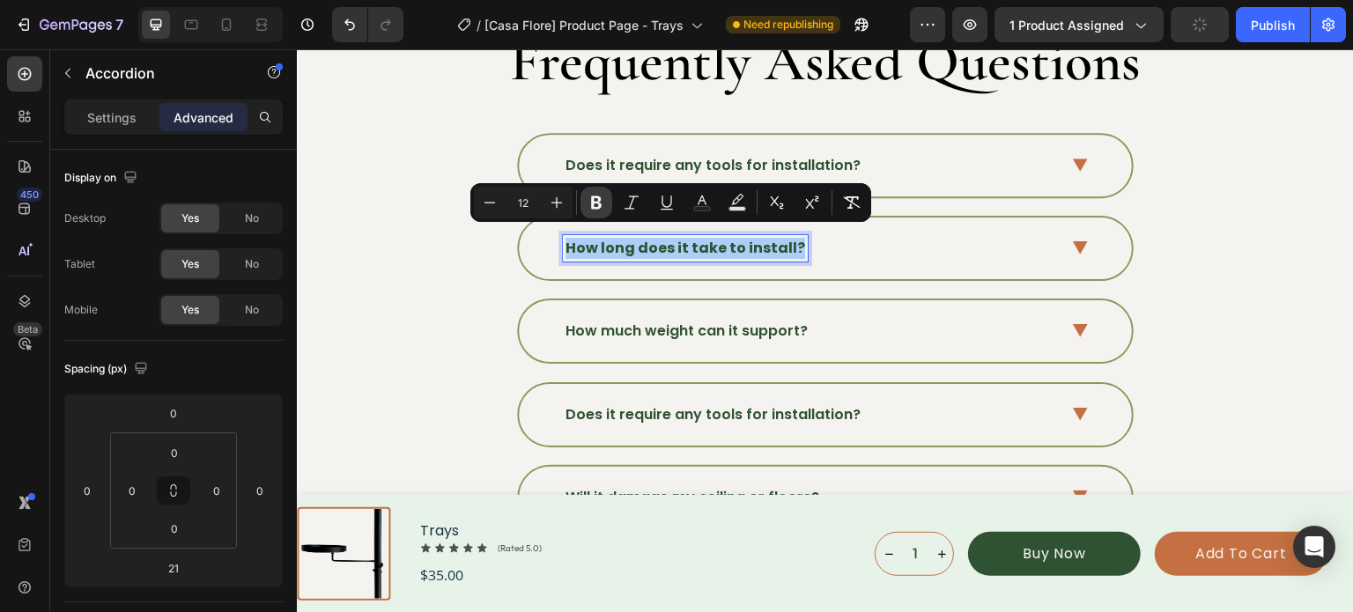
click at [588, 210] on icon "Editor contextual toolbar" at bounding box center [596, 203] width 18 height 18
click at [1086, 237] on div "How long does it take to install?" at bounding box center [825, 249] width 613 height 62
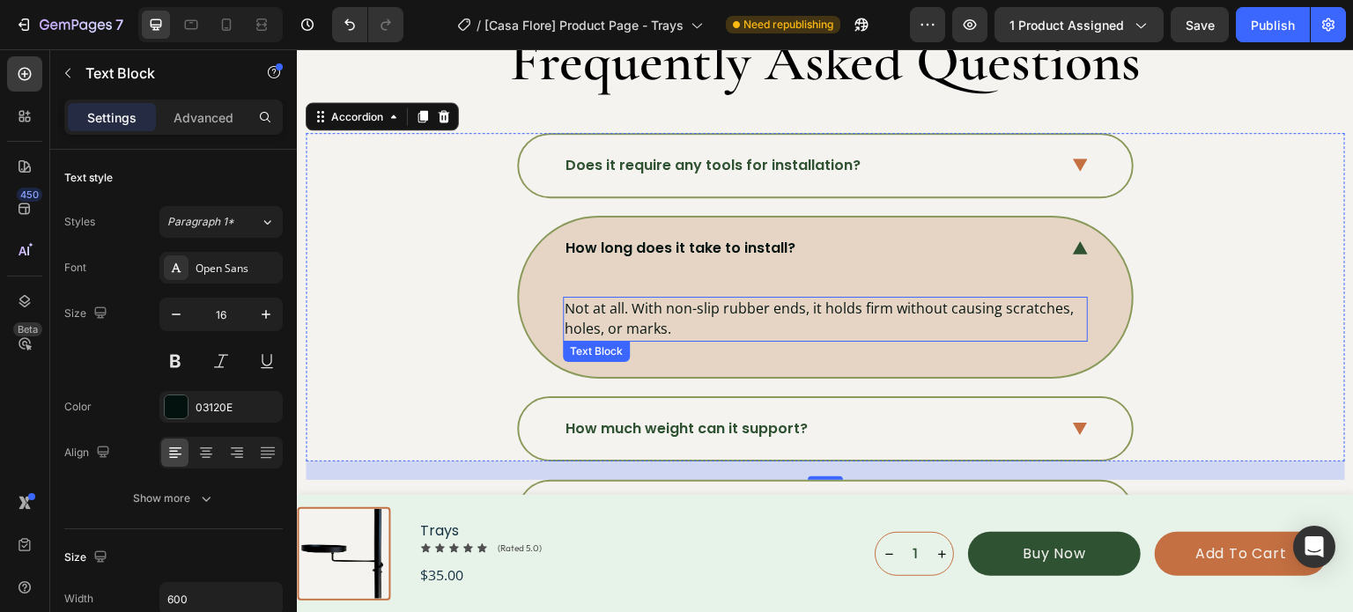
click at [595, 302] on p "Not at all. With non-slip rubber ends, it holds firm without causing scratches,…" at bounding box center [825, 319] width 521 height 41
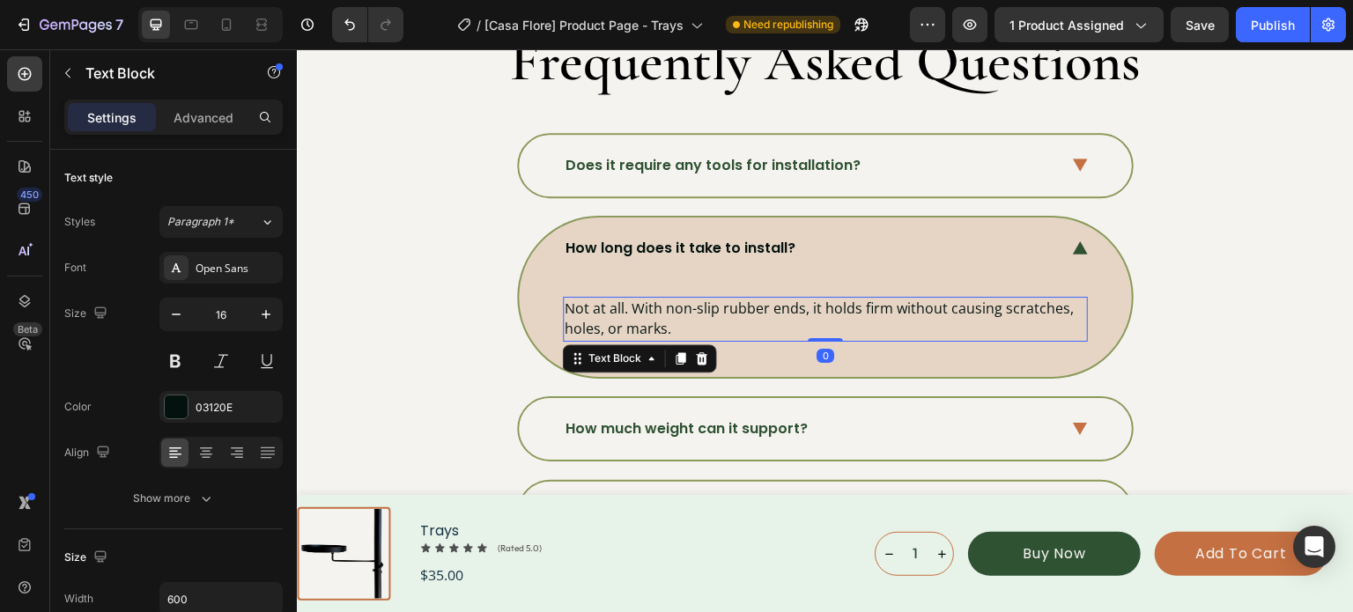
click at [595, 302] on p "Not at all. With non-slip rubber ends, it holds firm without causing scratches,…" at bounding box center [825, 319] width 521 height 41
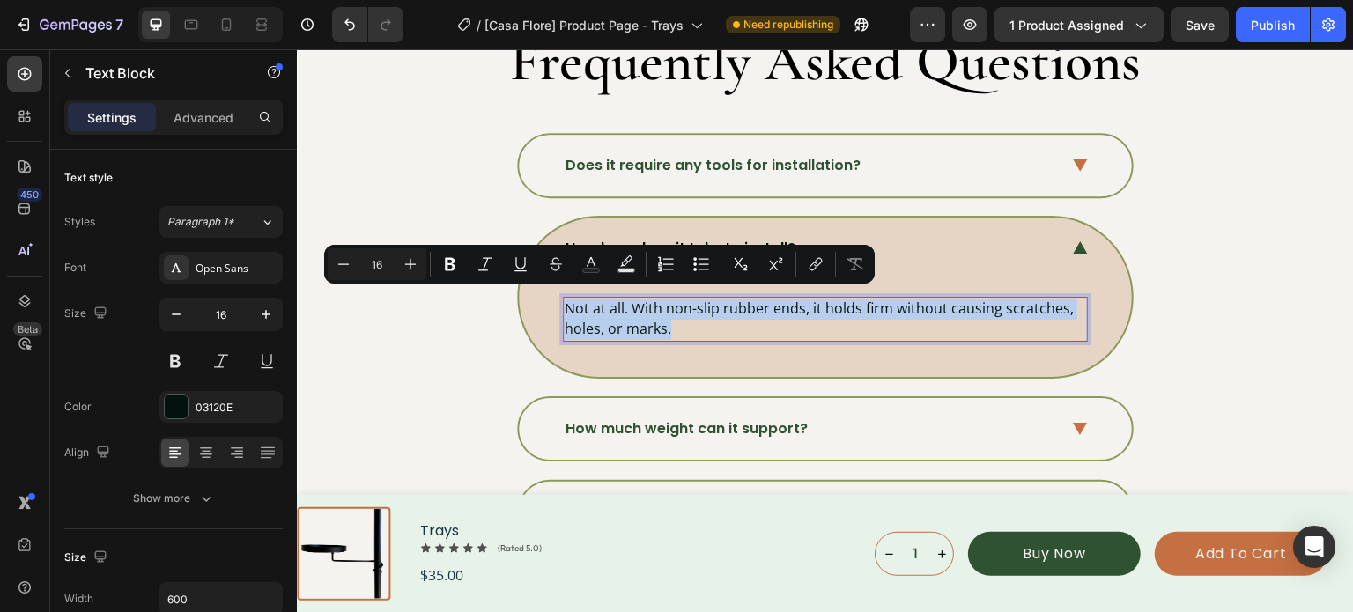
click at [595, 302] on p "Not at all. With non-slip rubber ends, it holds firm without causing scratches,…" at bounding box center [825, 319] width 521 height 41
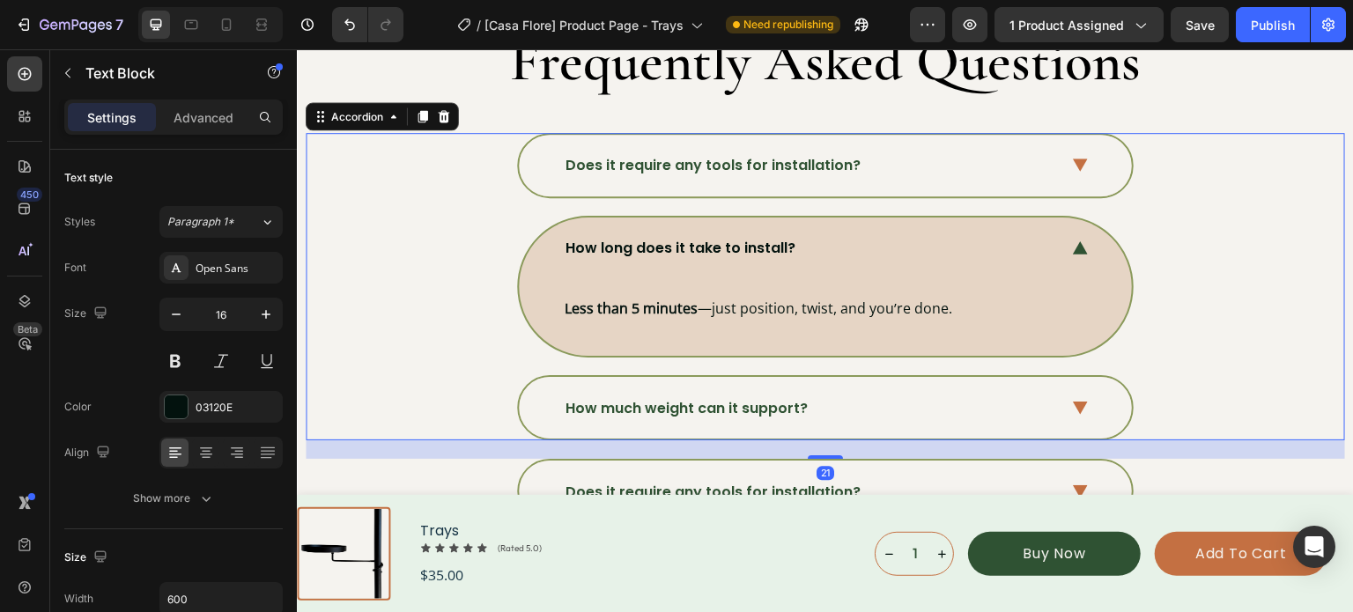
click at [1074, 402] on icon at bounding box center [1080, 408] width 15 height 13
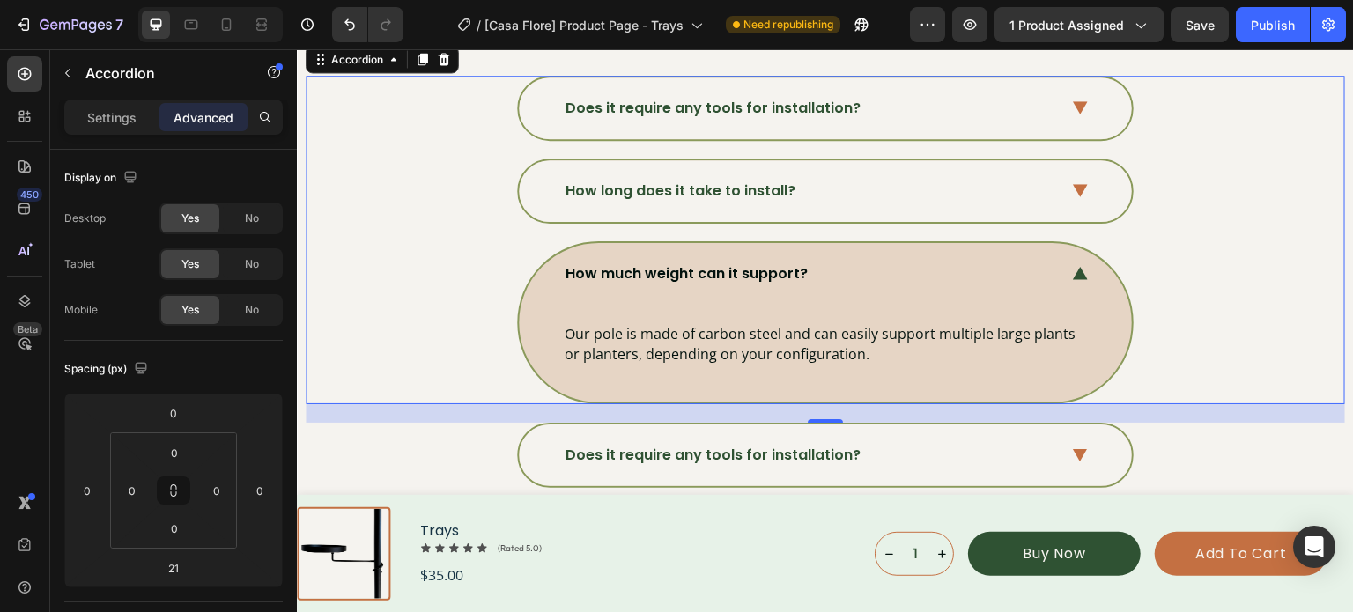
scroll to position [5828, 0]
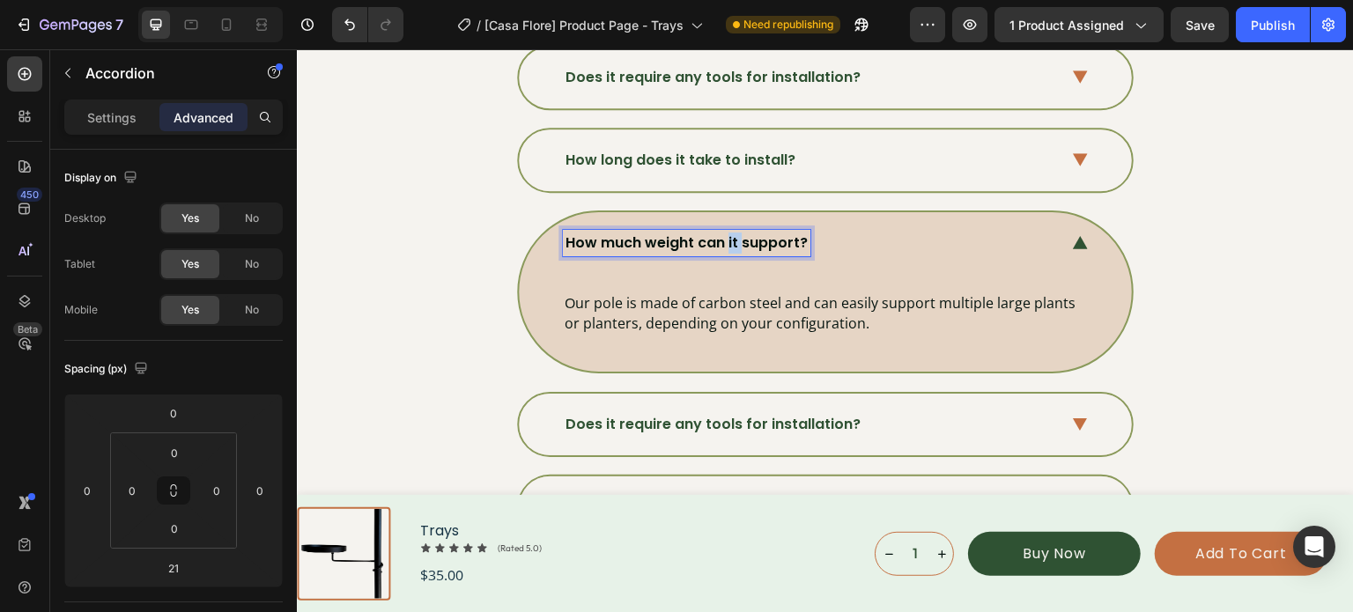
click at [725, 235] on p "How much weight can it support?" at bounding box center [686, 243] width 242 height 21
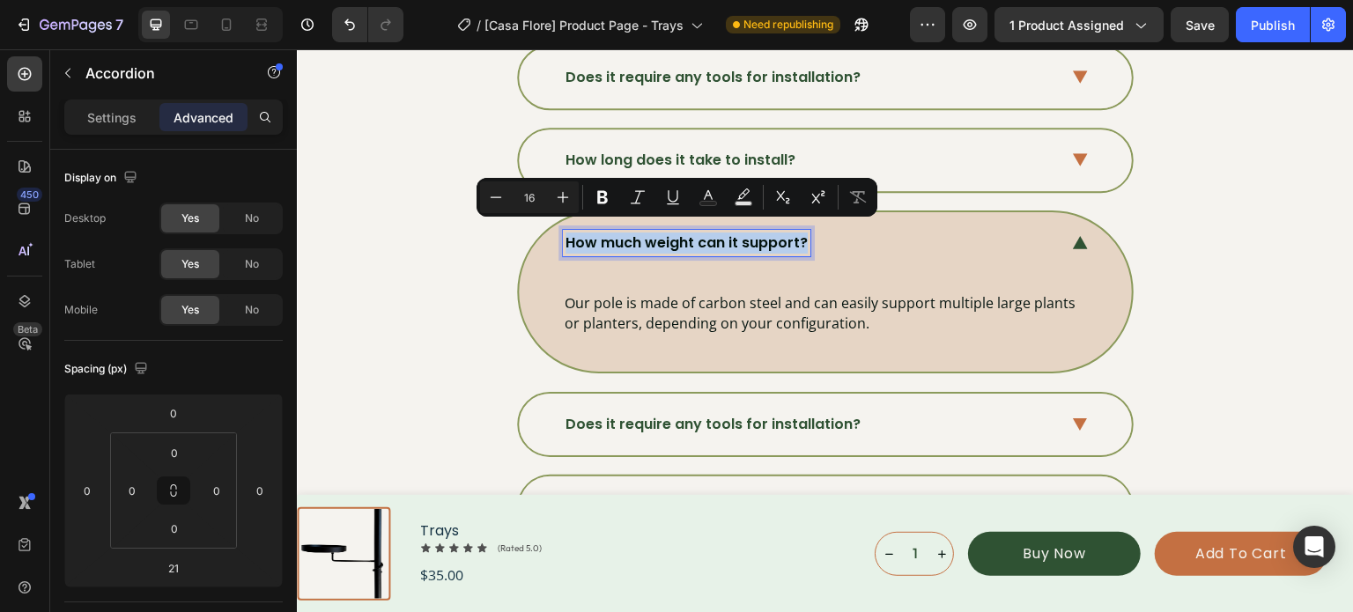
type input "12"
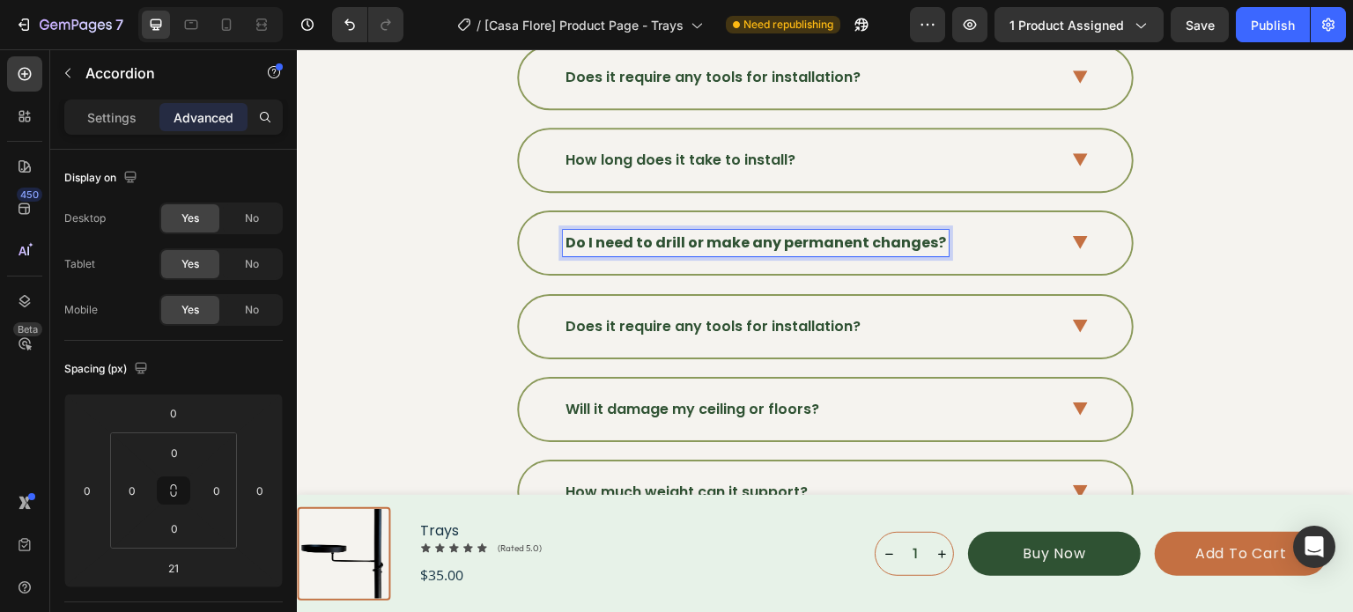
click at [759, 233] on strong "Do I need to drill or make any permanent changes?" at bounding box center [755, 243] width 380 height 20
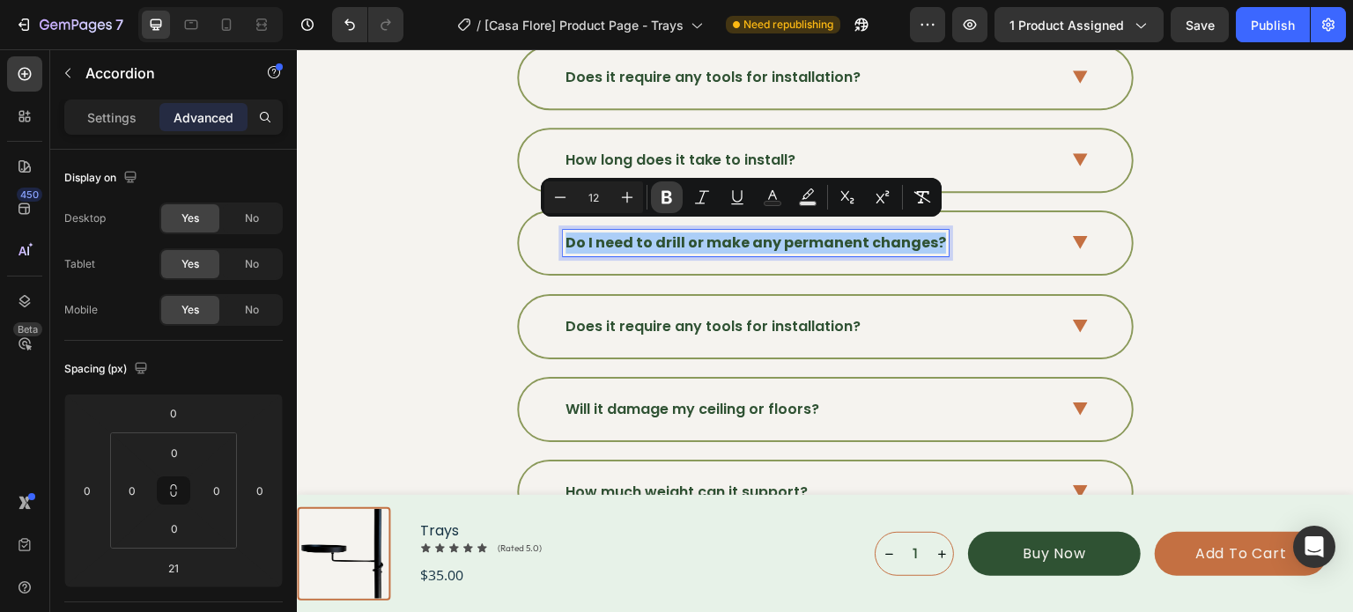
click at [662, 203] on icon "Editor contextual toolbar" at bounding box center [667, 197] width 18 height 18
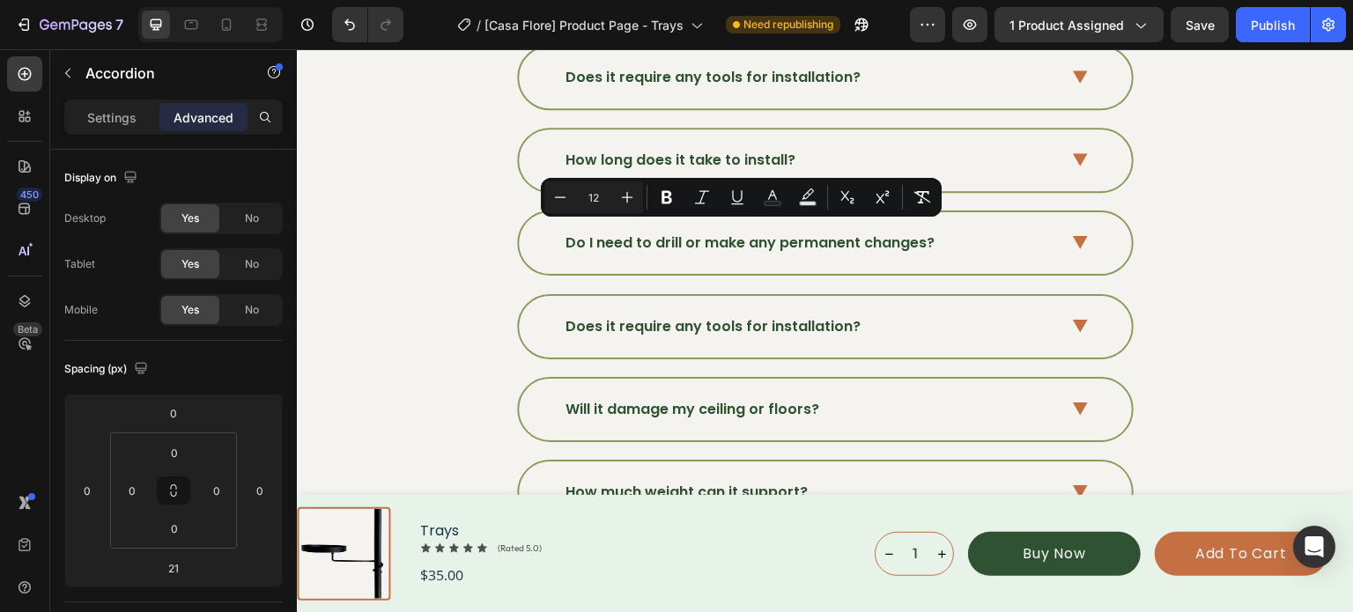
click at [1073, 237] on icon at bounding box center [1080, 242] width 15 height 13
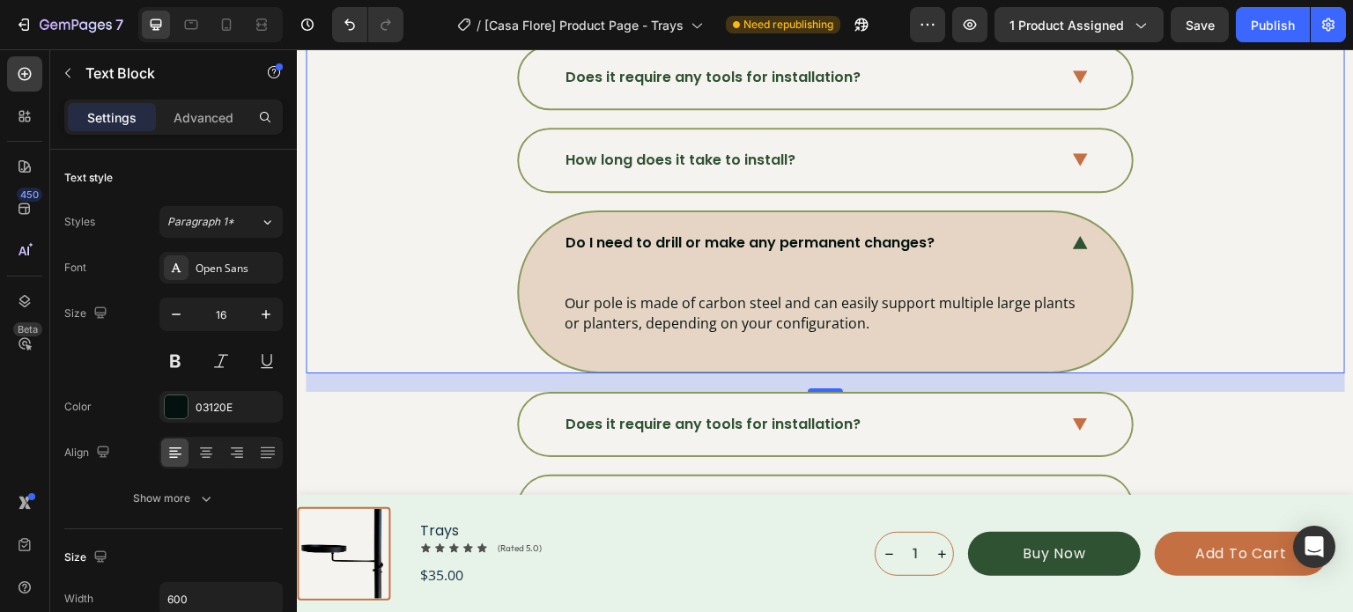
click at [774, 293] on p "Our pole is made of carbon steel and can easily support multiple large plants o…" at bounding box center [825, 313] width 521 height 41
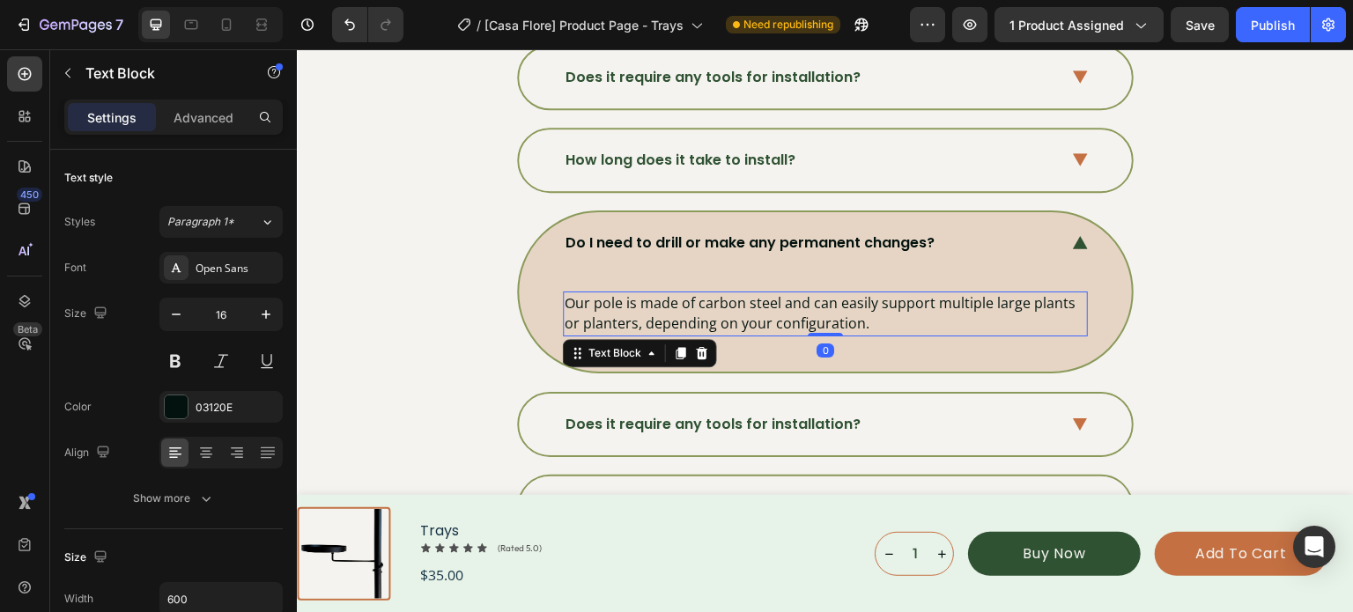
click at [774, 293] on p "Our pole is made of carbon steel and can easily support multiple large plants o…" at bounding box center [825, 313] width 521 height 41
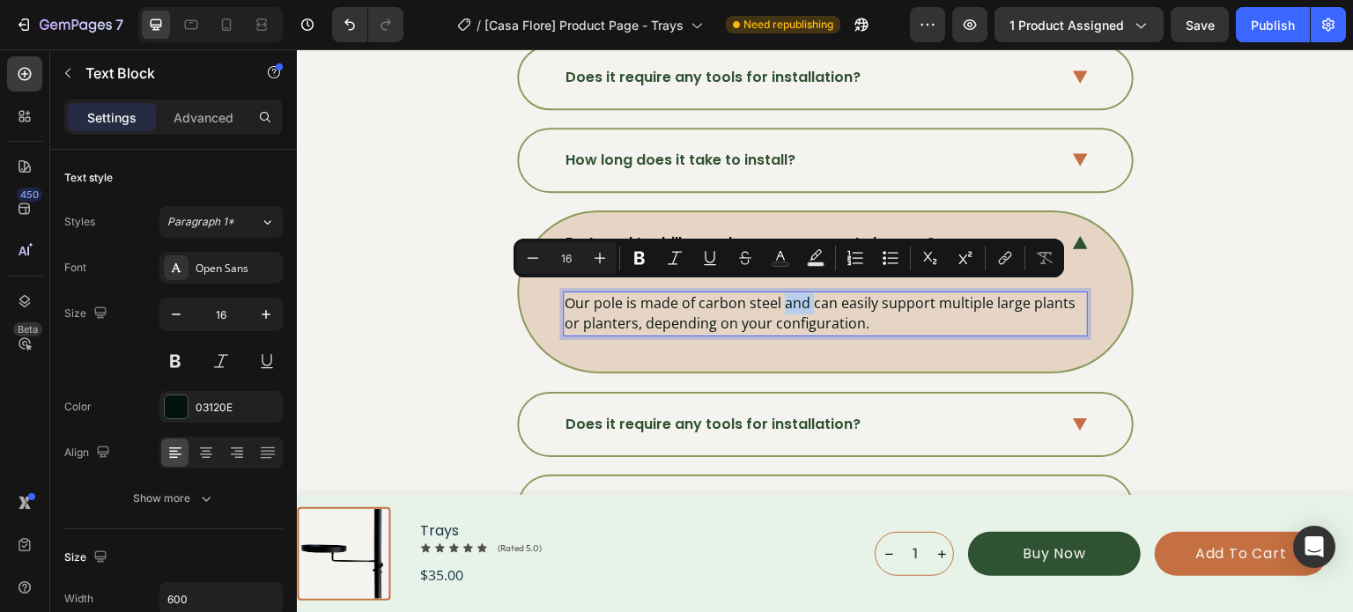
click at [774, 293] on p "Our pole is made of carbon steel and can easily support multiple large plants o…" at bounding box center [825, 313] width 521 height 41
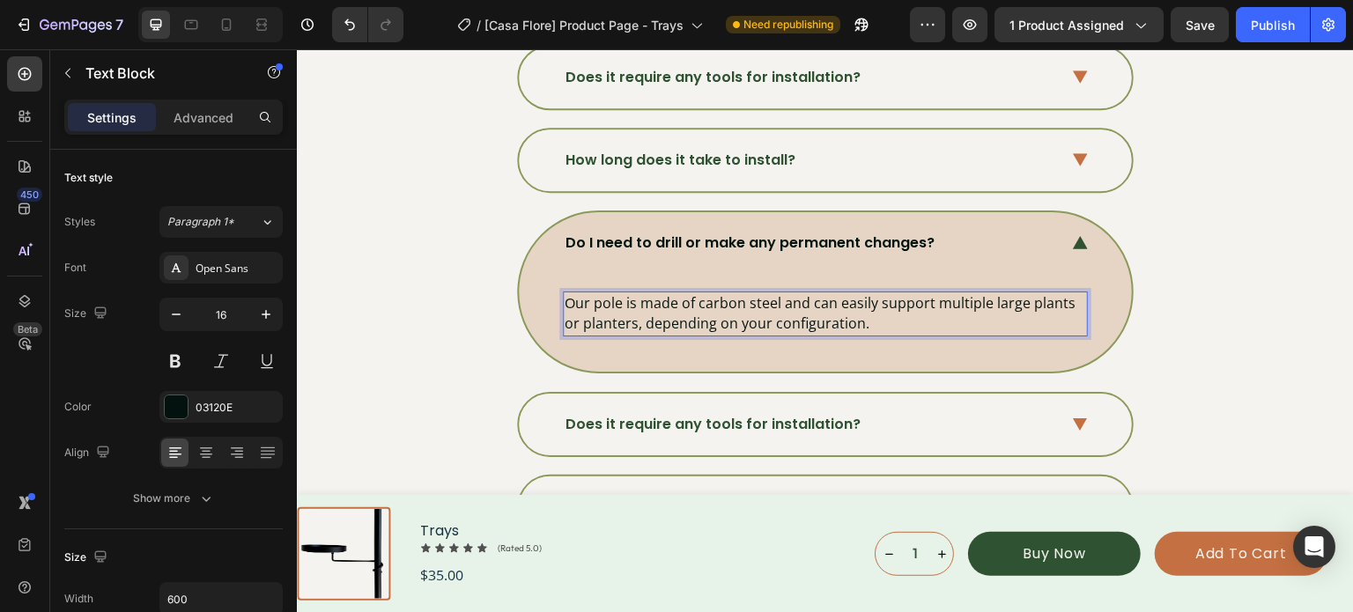
click at [823, 306] on p "Our pole is made of carbon steel and can easily support multiple large plants o…" at bounding box center [825, 313] width 521 height 41
click at [824, 306] on p "Our pole is made of carbon steel and can easily support multiple large plants o…" at bounding box center [825, 313] width 521 height 41
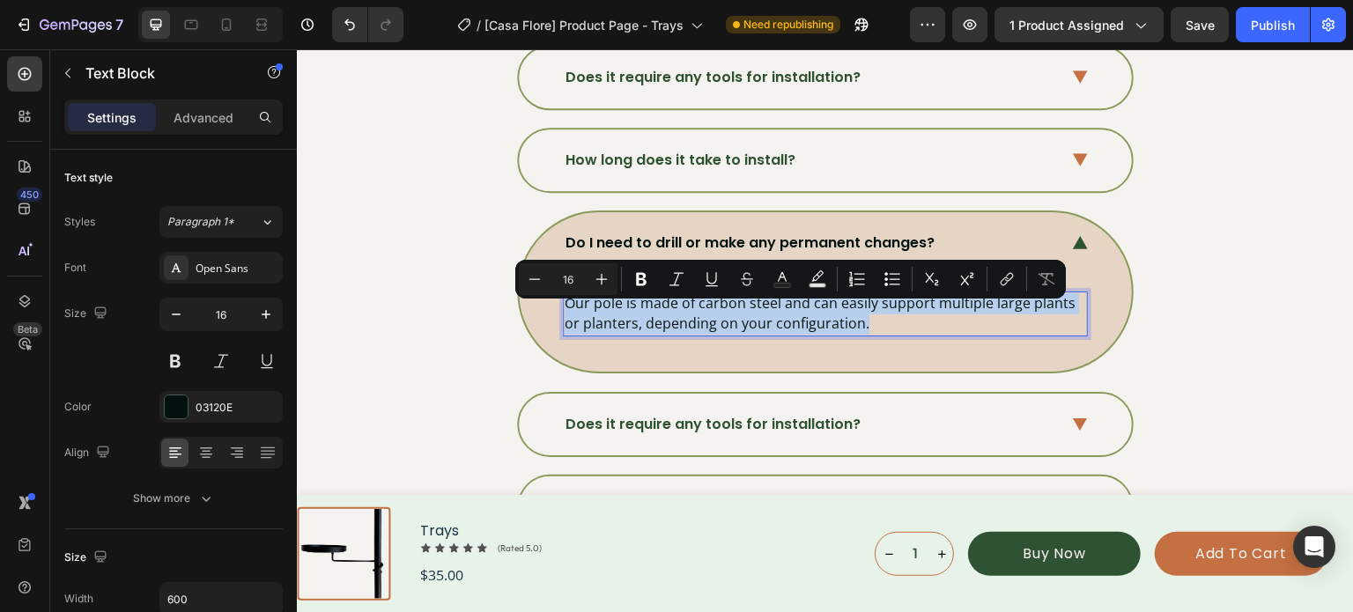
click at [824, 306] on p "Our pole is made of carbon steel and can easily support multiple large plants o…" at bounding box center [825, 313] width 521 height 41
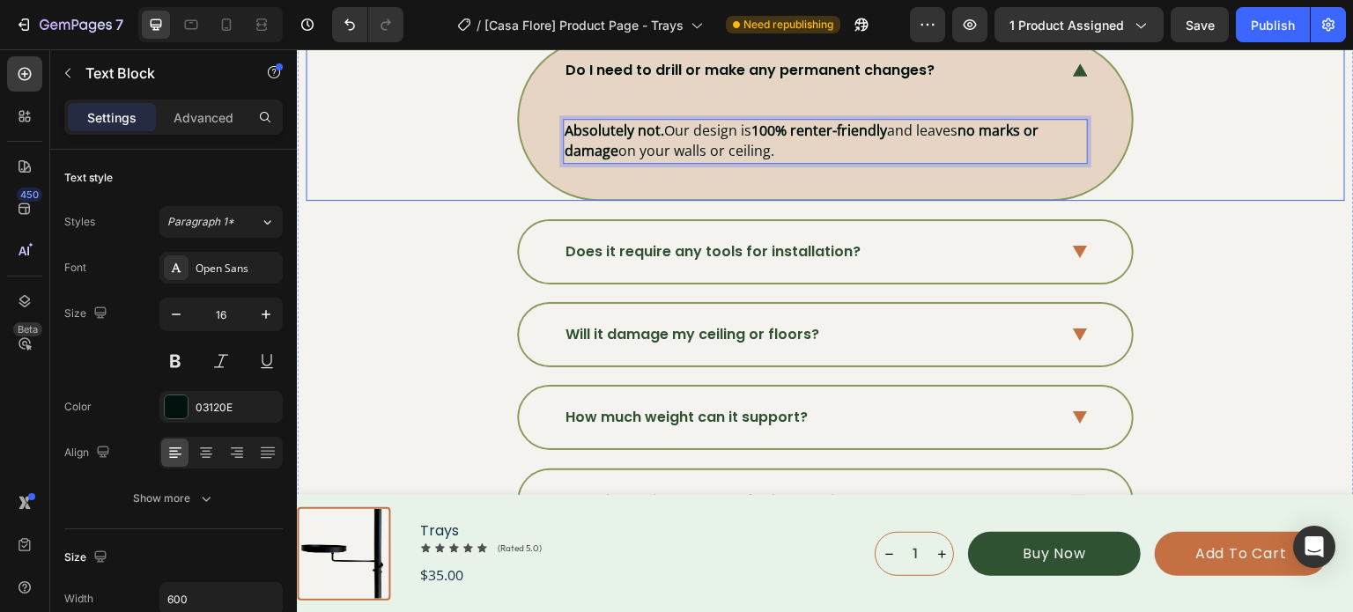
scroll to position [6004, 0]
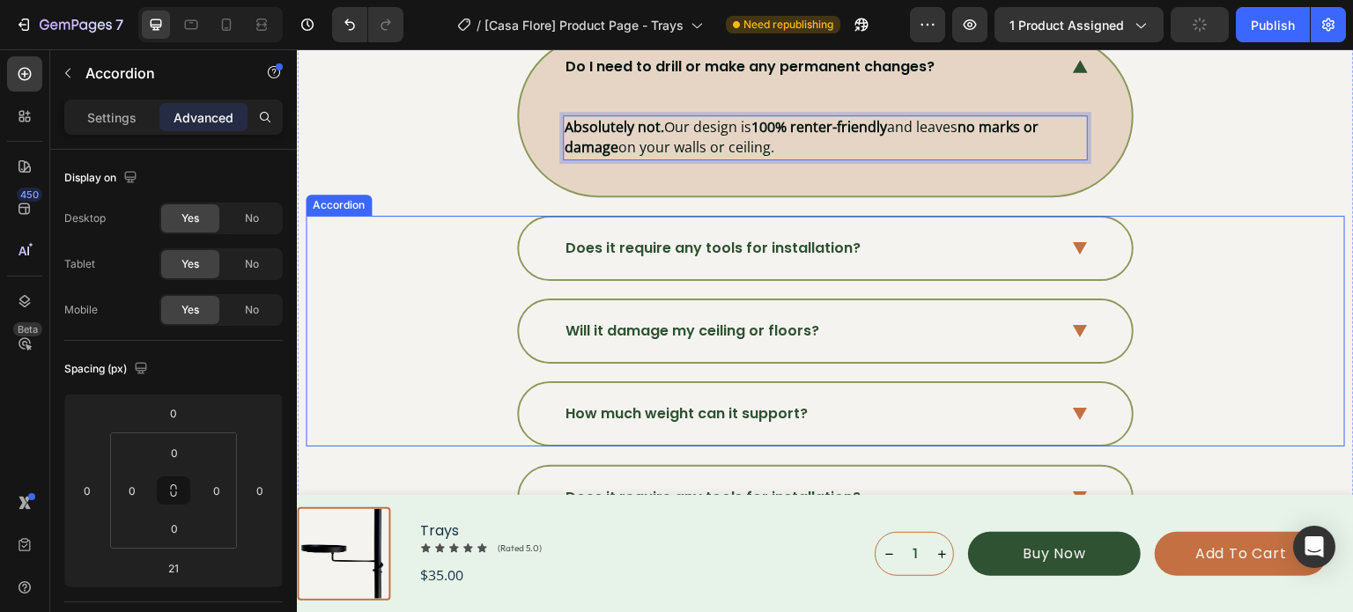
click at [1069, 247] on div "Does it require any tools for installation?" at bounding box center [825, 249] width 613 height 62
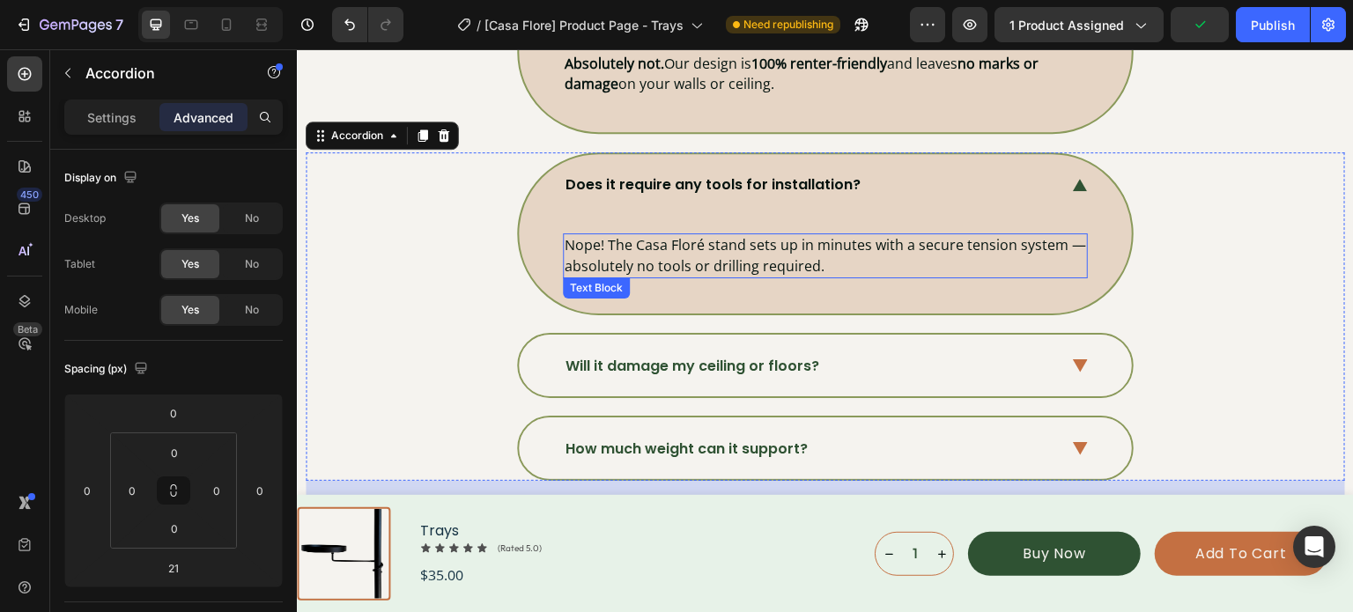
scroll to position [6093, 0]
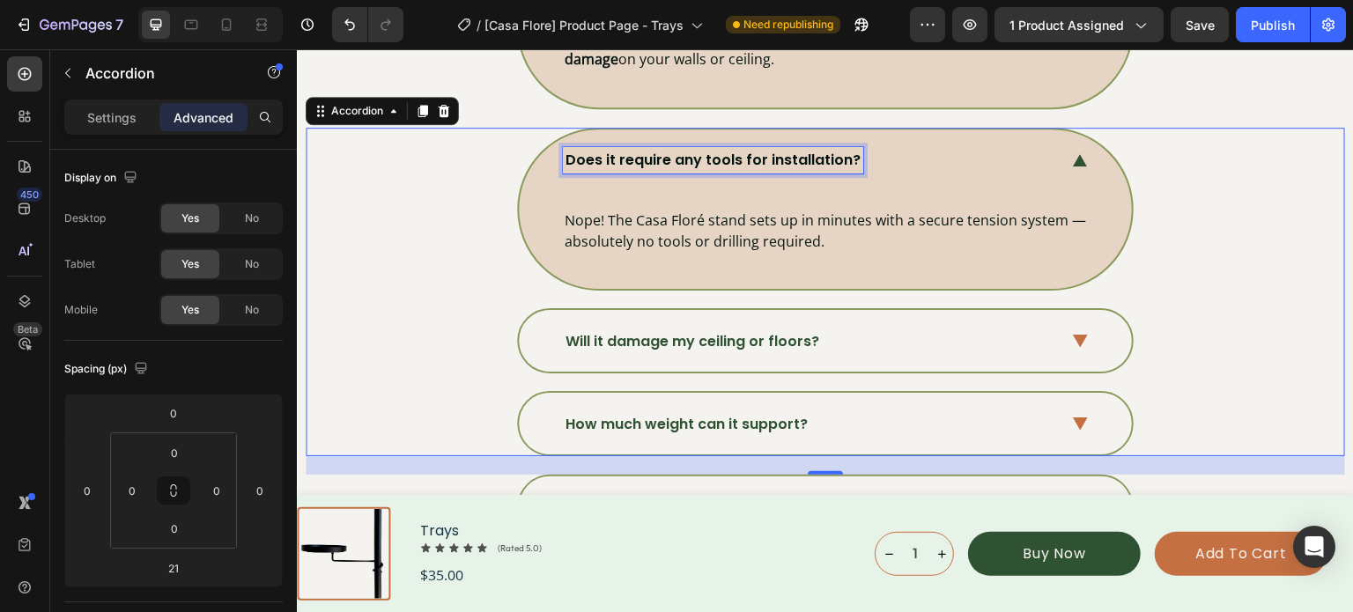
click at [721, 150] on p "Does it require any tools for installation?" at bounding box center [712, 160] width 295 height 21
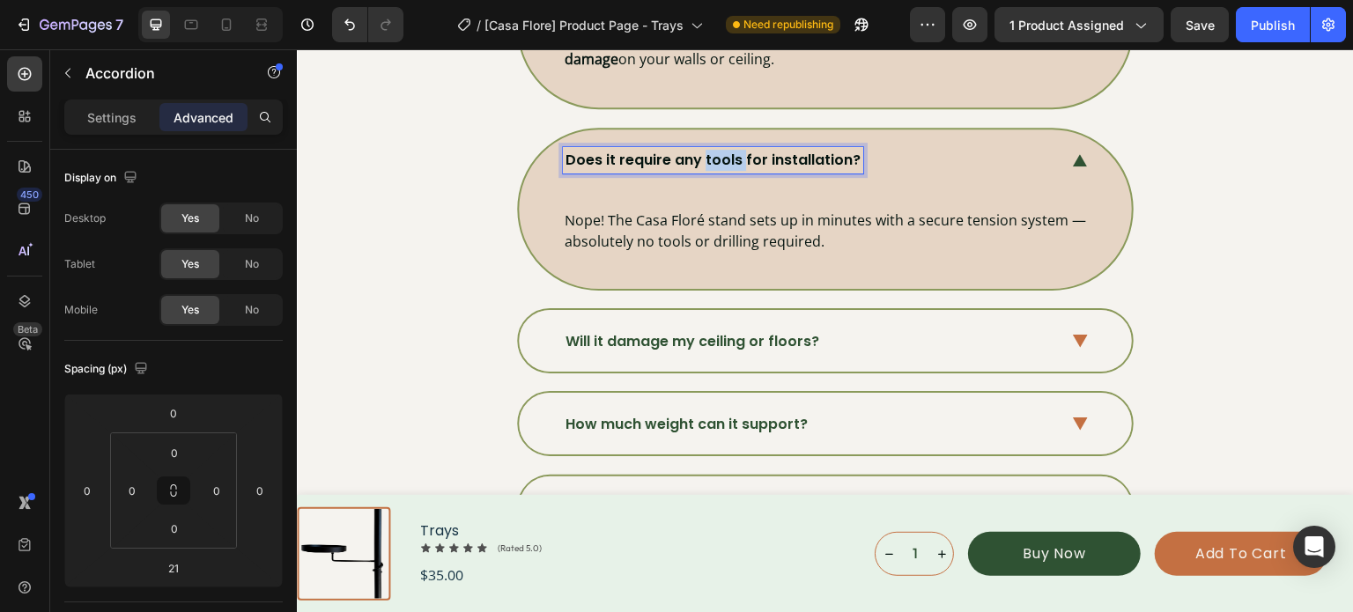
click at [722, 150] on p "Does it require any tools for installation?" at bounding box center [712, 160] width 295 height 21
click at [722, 151] on p "Does it require any tools for installation?" at bounding box center [712, 160] width 295 height 21
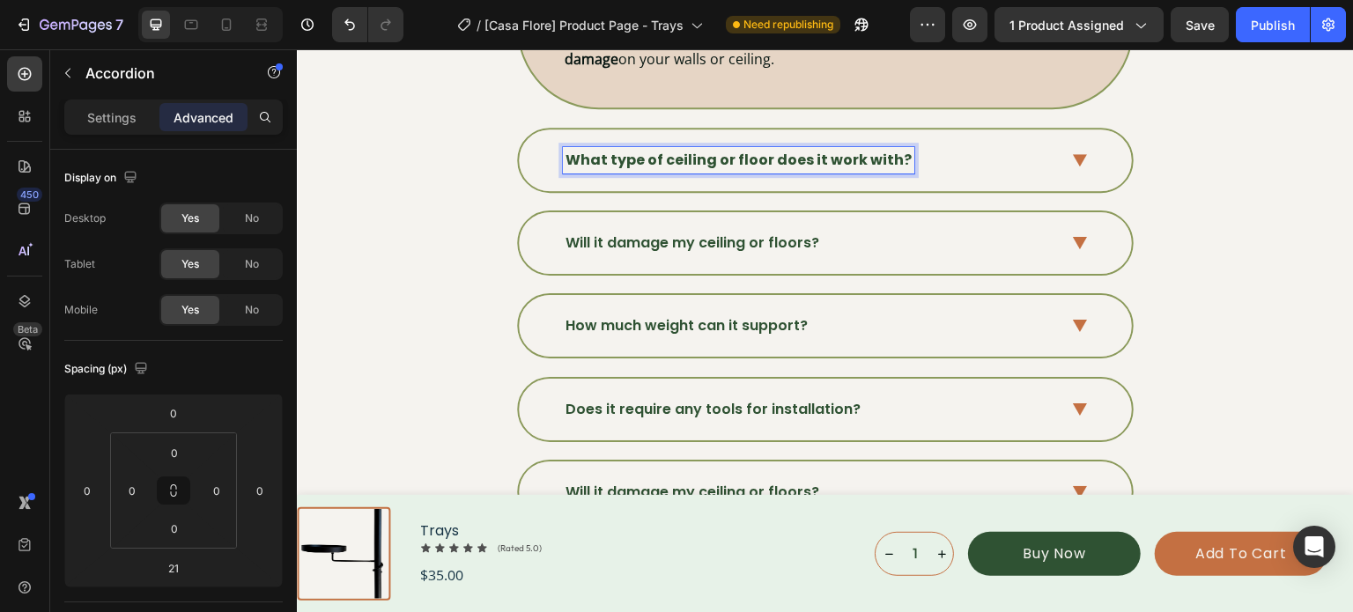
click at [805, 150] on strong "What type of ceiling or floor does it work with?" at bounding box center [738, 160] width 346 height 20
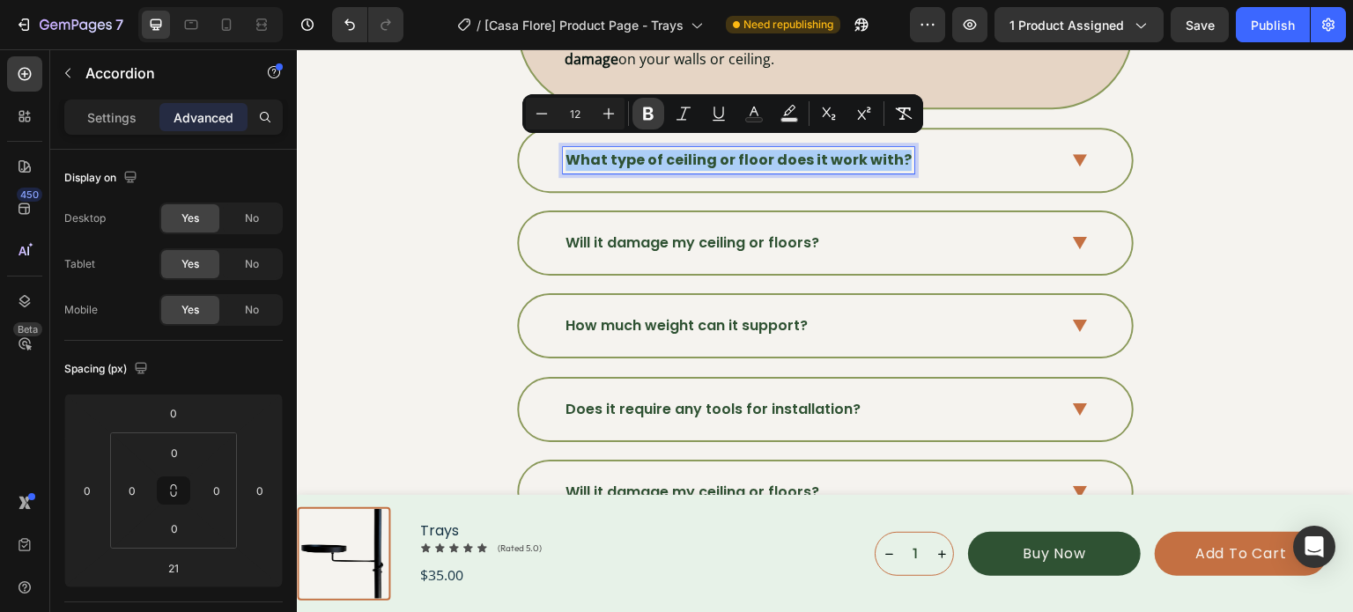
click at [659, 122] on button "Bold" at bounding box center [648, 114] width 32 height 32
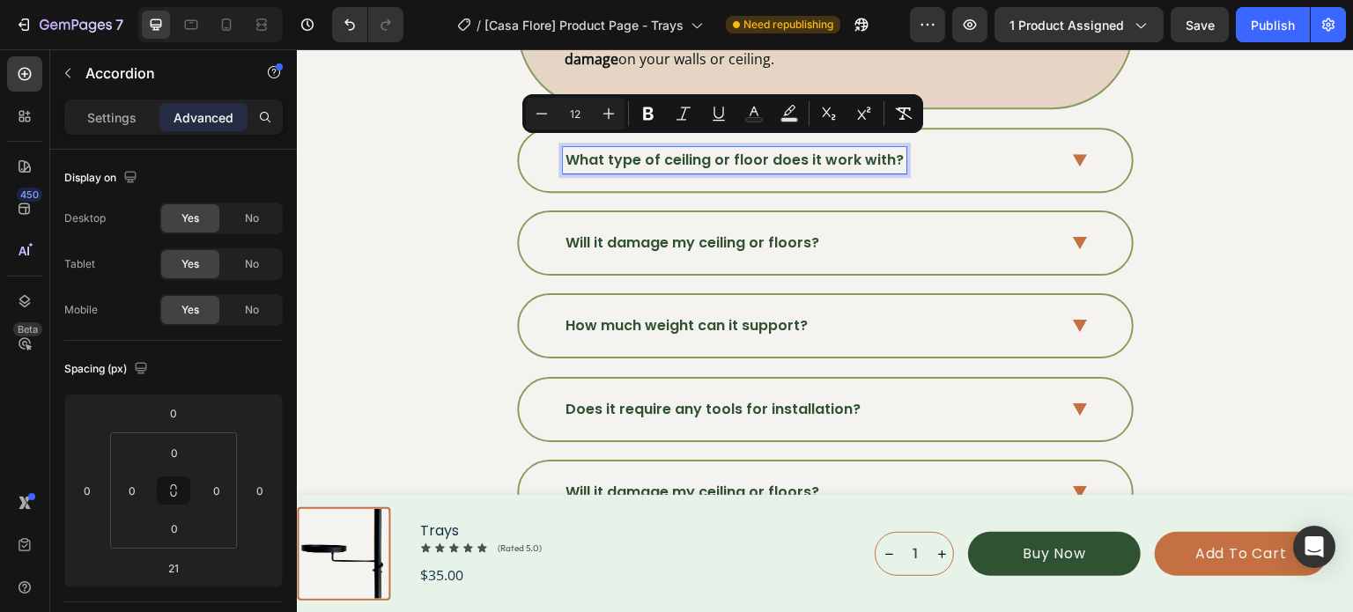
click at [1064, 147] on div "What type of ceiling or floor does it work with?" at bounding box center [825, 160] width 613 height 62
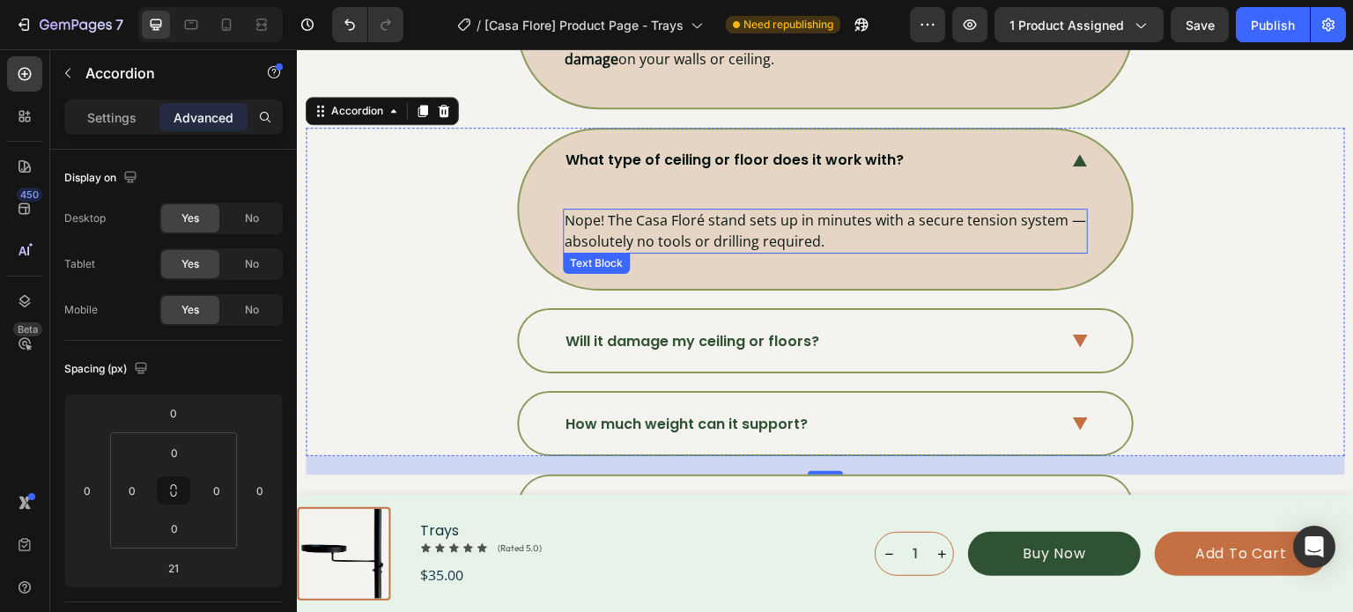
click at [642, 228] on p "Nope! The Casa Floré stand sets up in minutes with a secure tension system — ab…" at bounding box center [825, 230] width 521 height 41
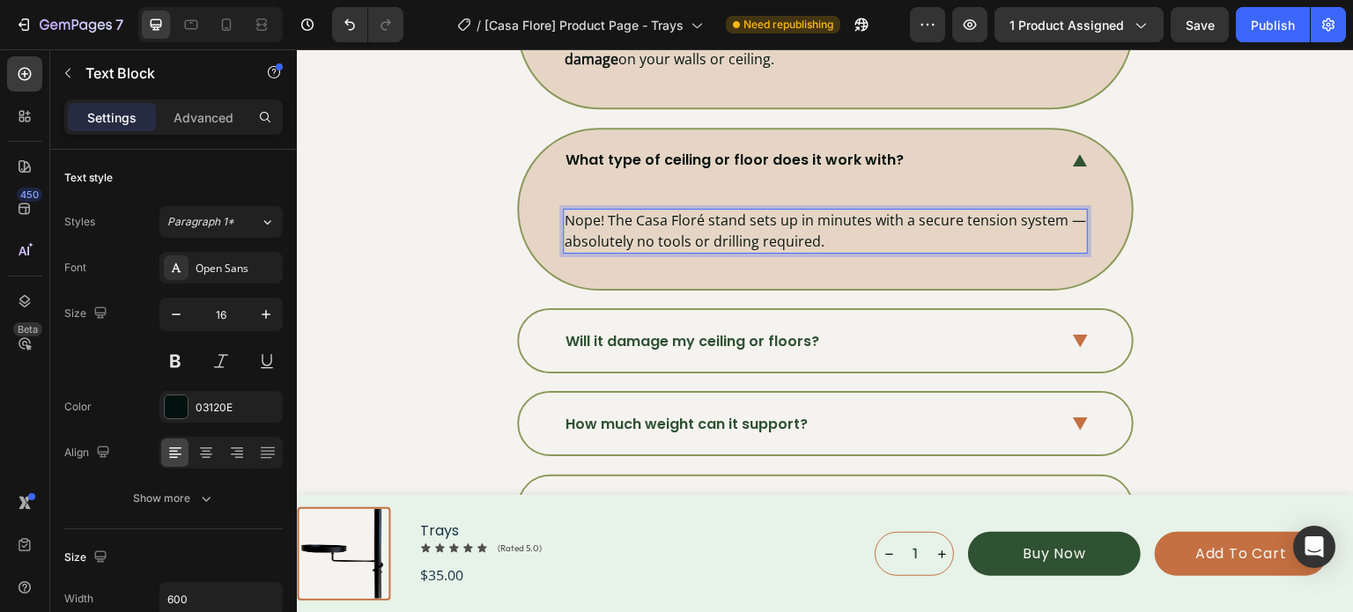
click at [642, 228] on p "Nope! The Casa Floré stand sets up in minutes with a secure tension system — ab…" at bounding box center [825, 230] width 521 height 41
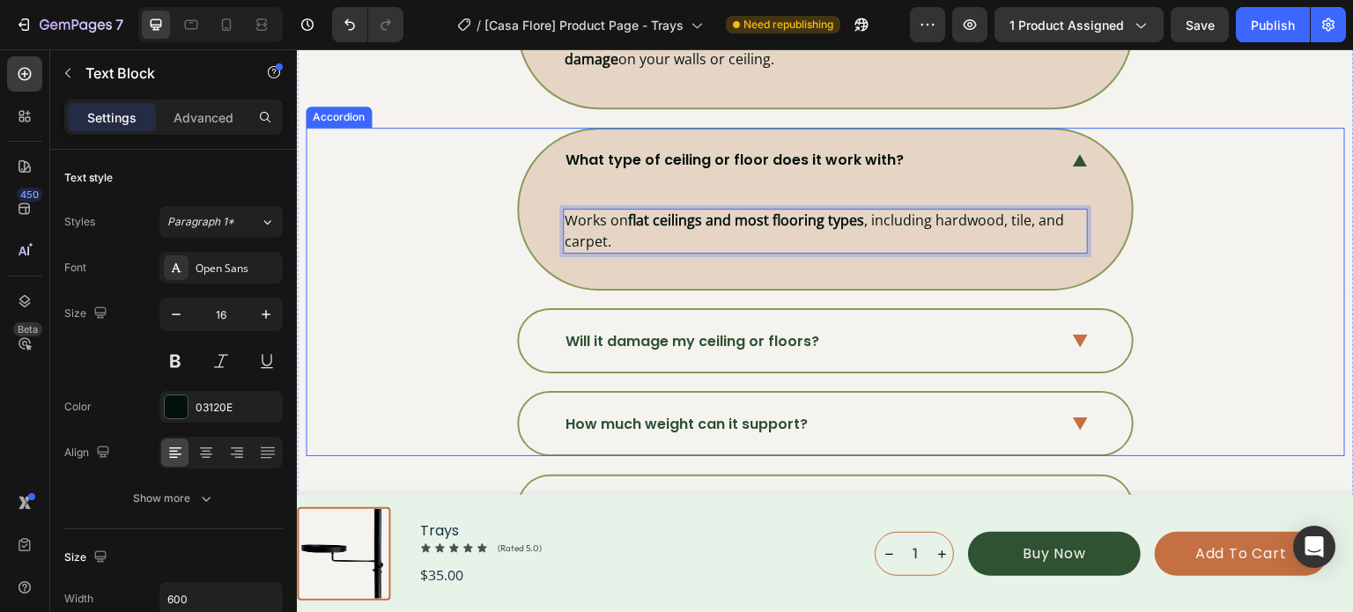
click at [1173, 240] on div "What type of ceiling or floor does it work with? Works on flat ceilings and mos…" at bounding box center [824, 209] width 1037 height 163
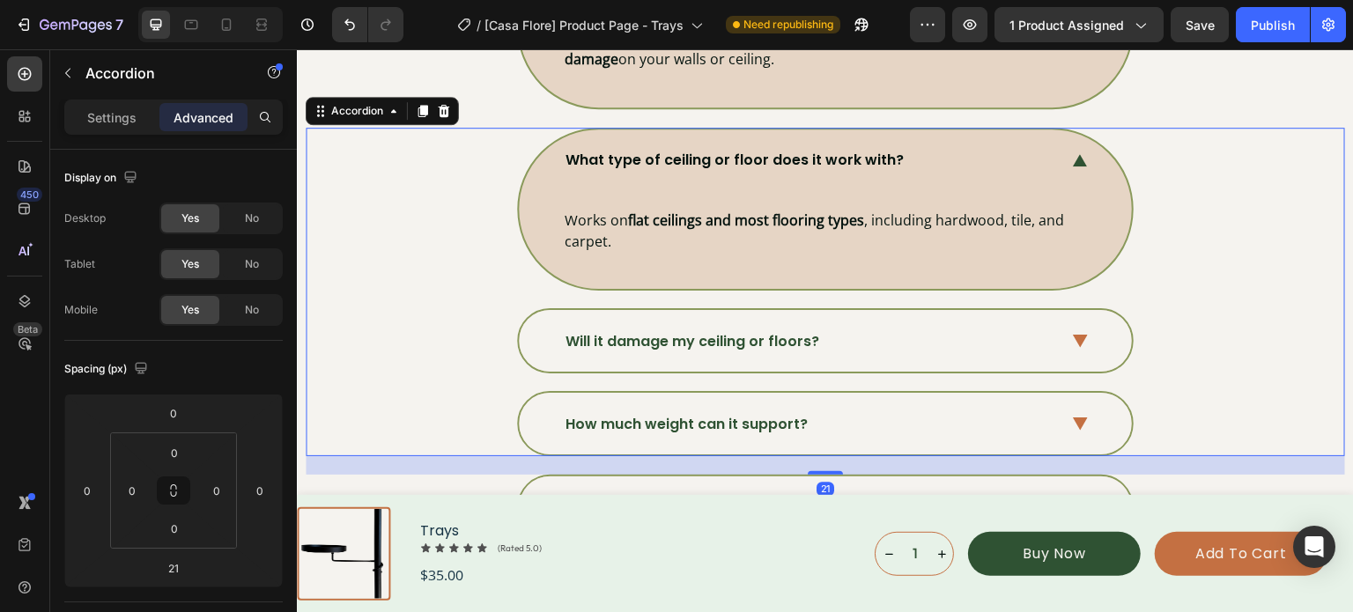
click at [1073, 156] on icon at bounding box center [1080, 160] width 15 height 13
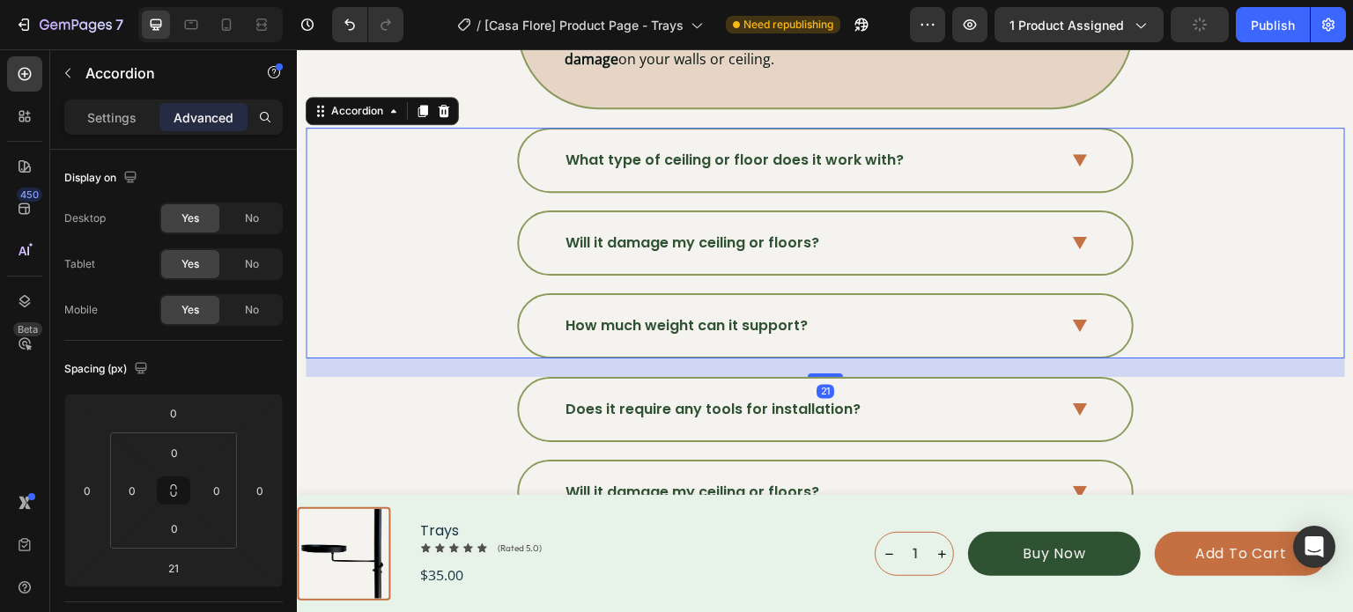
drag, startPoint x: 1072, startPoint y: 232, endPoint x: 1088, endPoint y: 232, distance: 15.9
click at [1074, 237] on icon at bounding box center [1080, 243] width 15 height 13
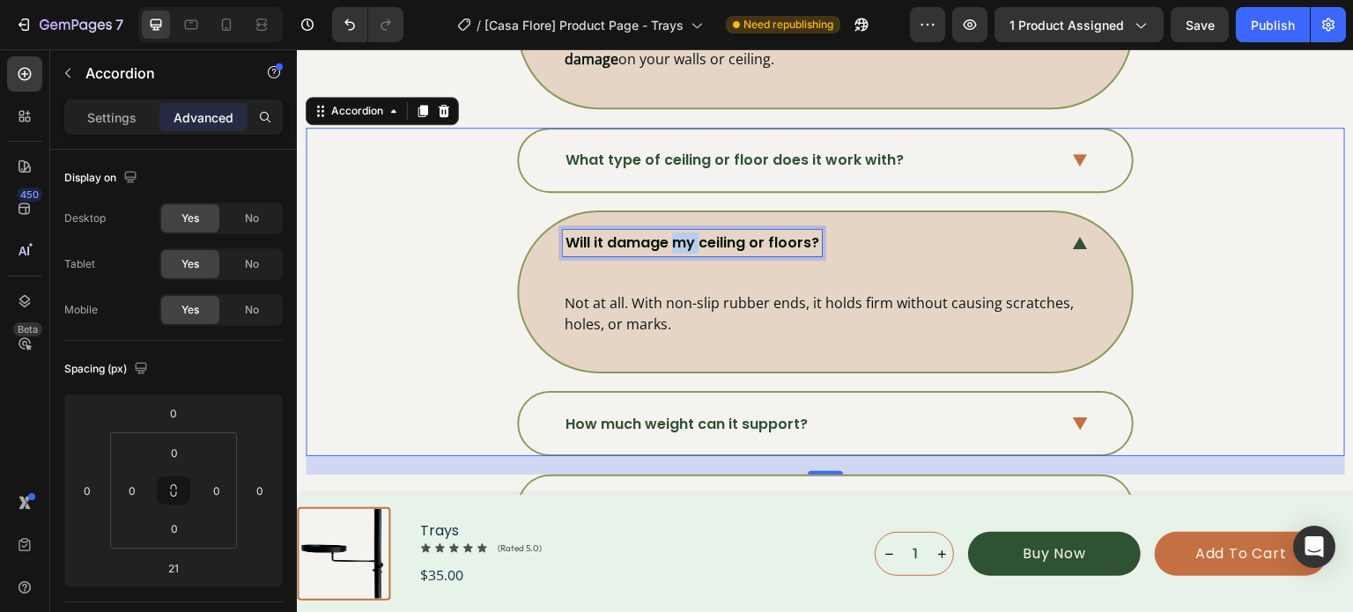
click at [671, 233] on p "Will it damage my ceiling or floors?" at bounding box center [692, 243] width 254 height 21
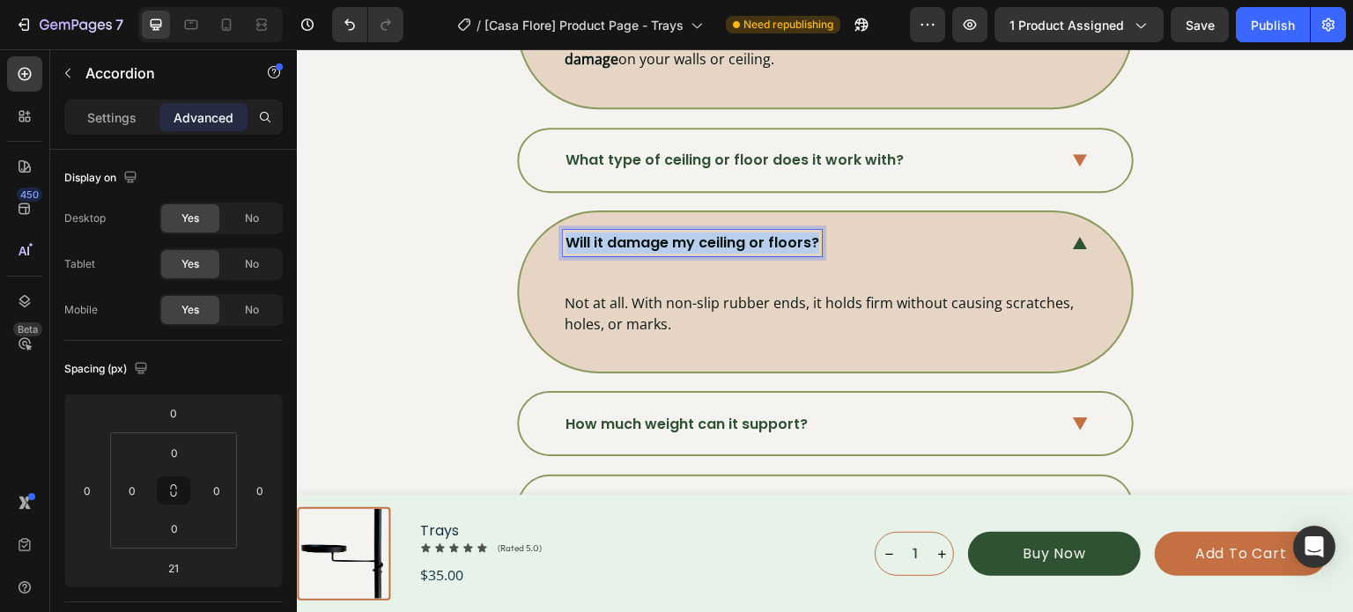
click at [671, 233] on p "Will it damage my ceiling or floors?" at bounding box center [692, 243] width 254 height 21
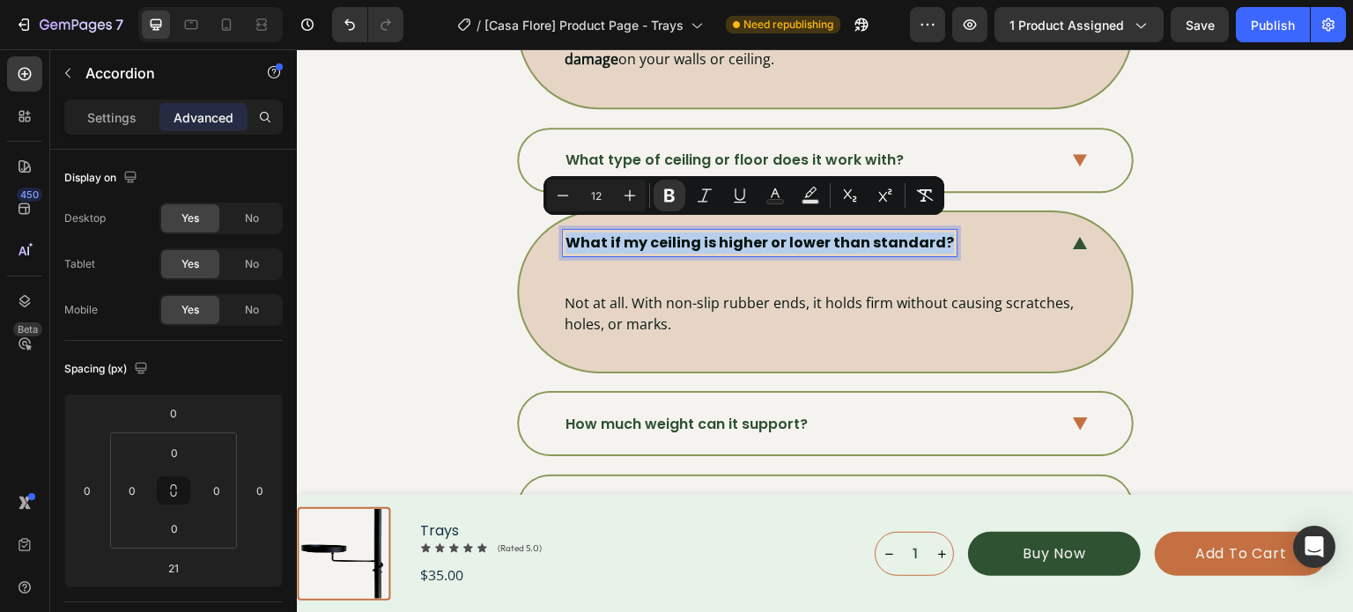
drag, startPoint x: 671, startPoint y: 233, endPoint x: 816, endPoint y: 379, distance: 205.5
click at [786, 342] on div "What if my ceiling is higher or lower than standard? Not at all. With non-slip …" at bounding box center [825, 291] width 613 height 159
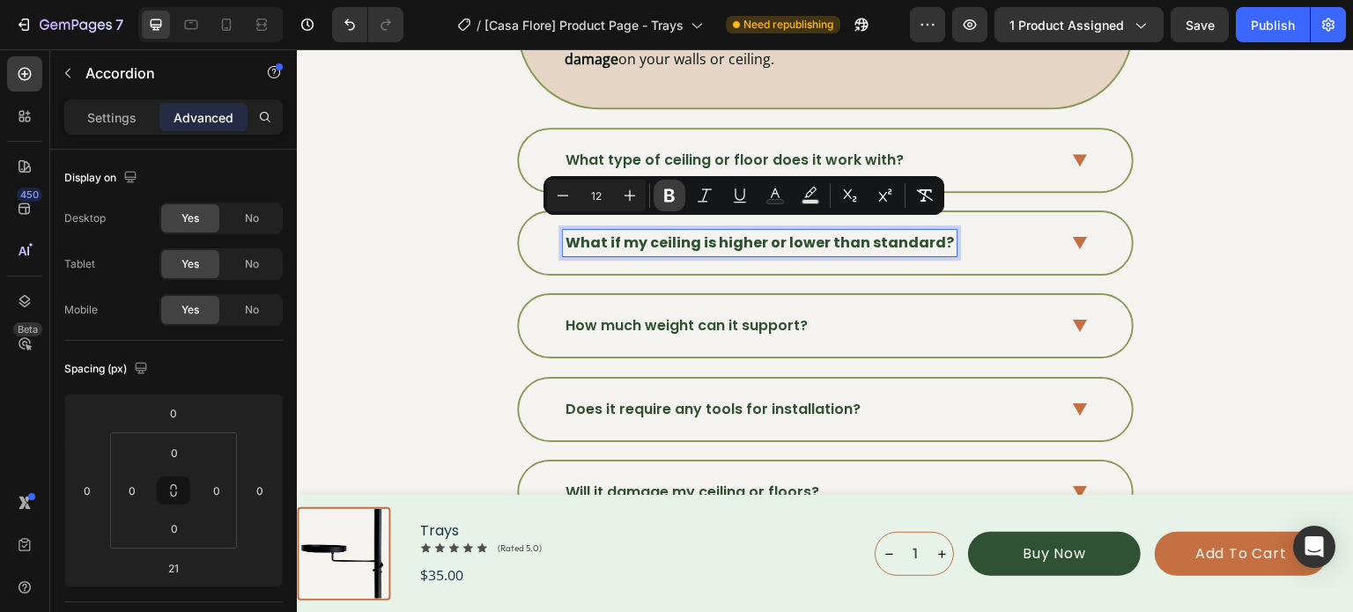
click at [669, 193] on icon "Editor contextual toolbar" at bounding box center [670, 196] width 18 height 18
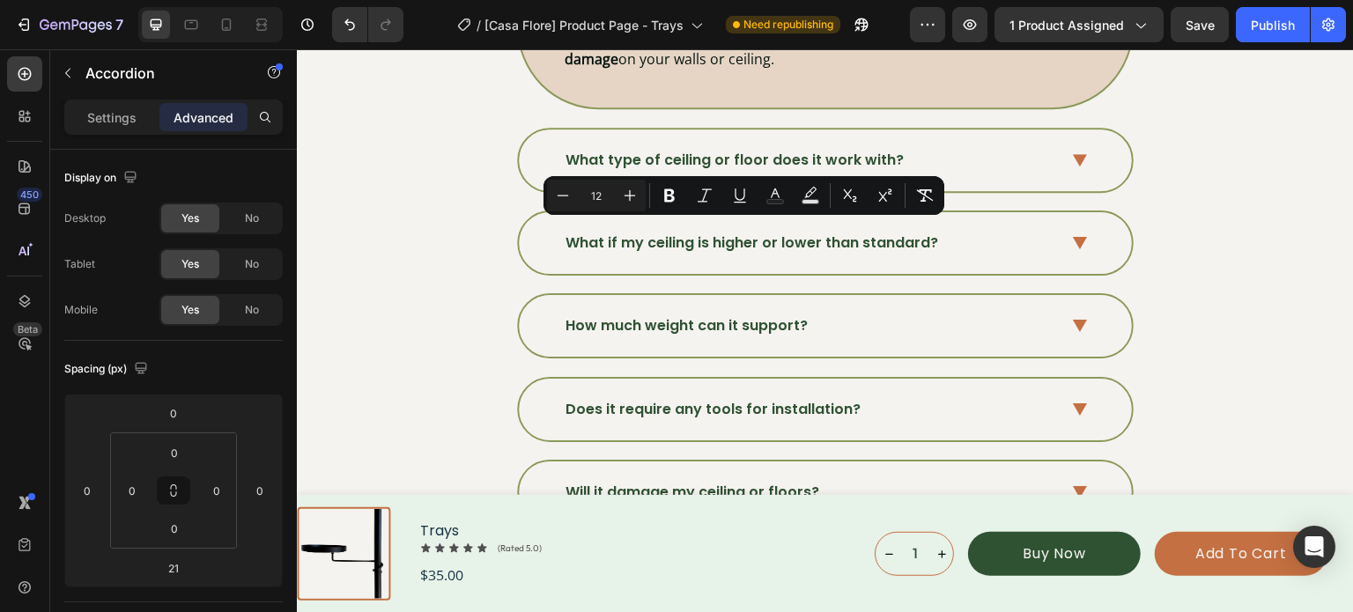
click at [1064, 232] on div "What if my ceiling is higher or lower than standard?" at bounding box center [825, 243] width 613 height 62
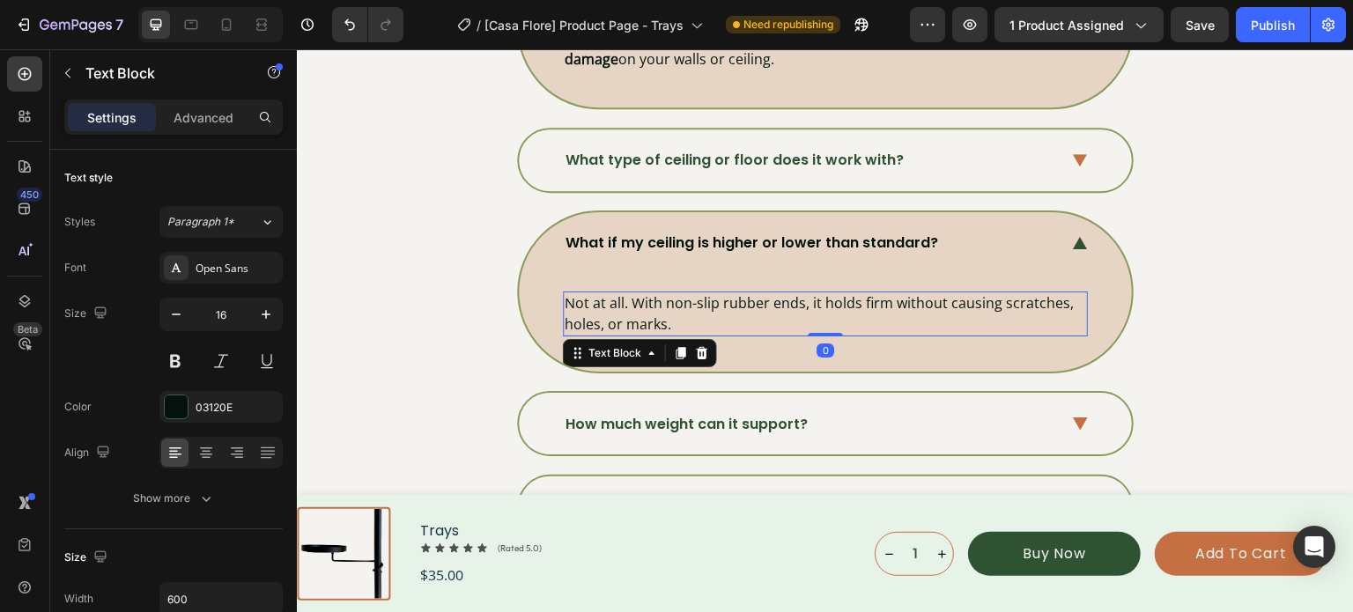
click at [612, 303] on p "Not at all. With non-slip rubber ends, it holds firm without causing scratches,…" at bounding box center [825, 313] width 521 height 41
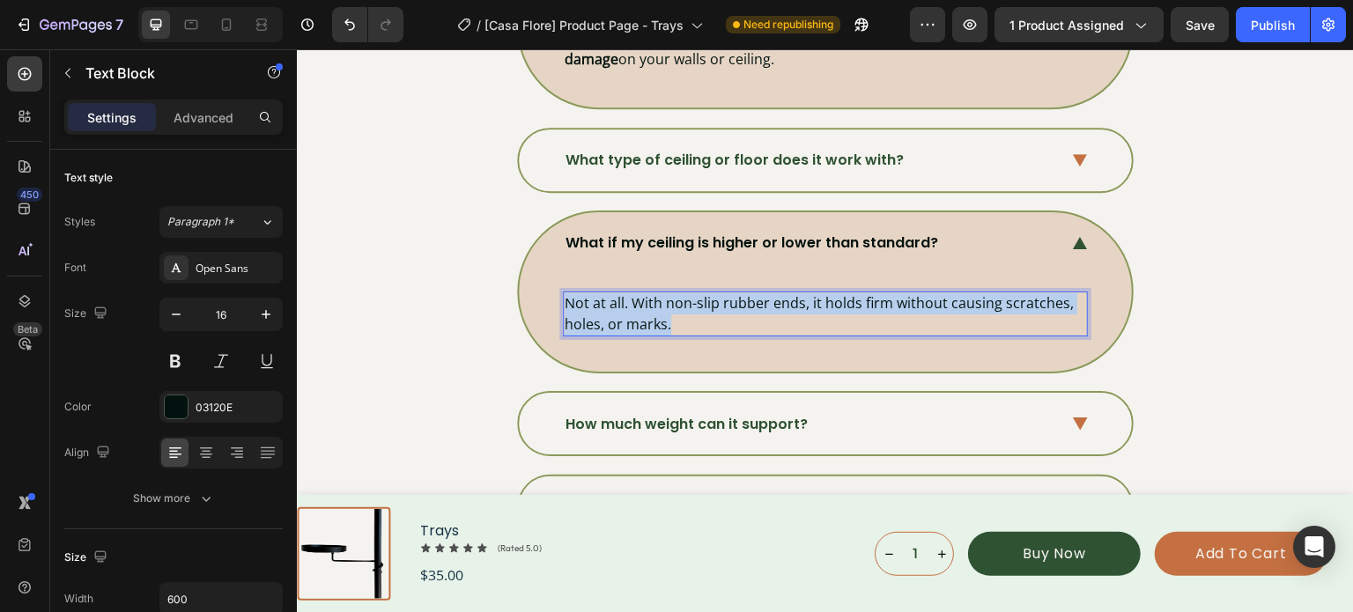
click at [612, 303] on p "Not at all. With non-slip rubber ends, it holds firm without causing scratches,…" at bounding box center [825, 313] width 521 height 41
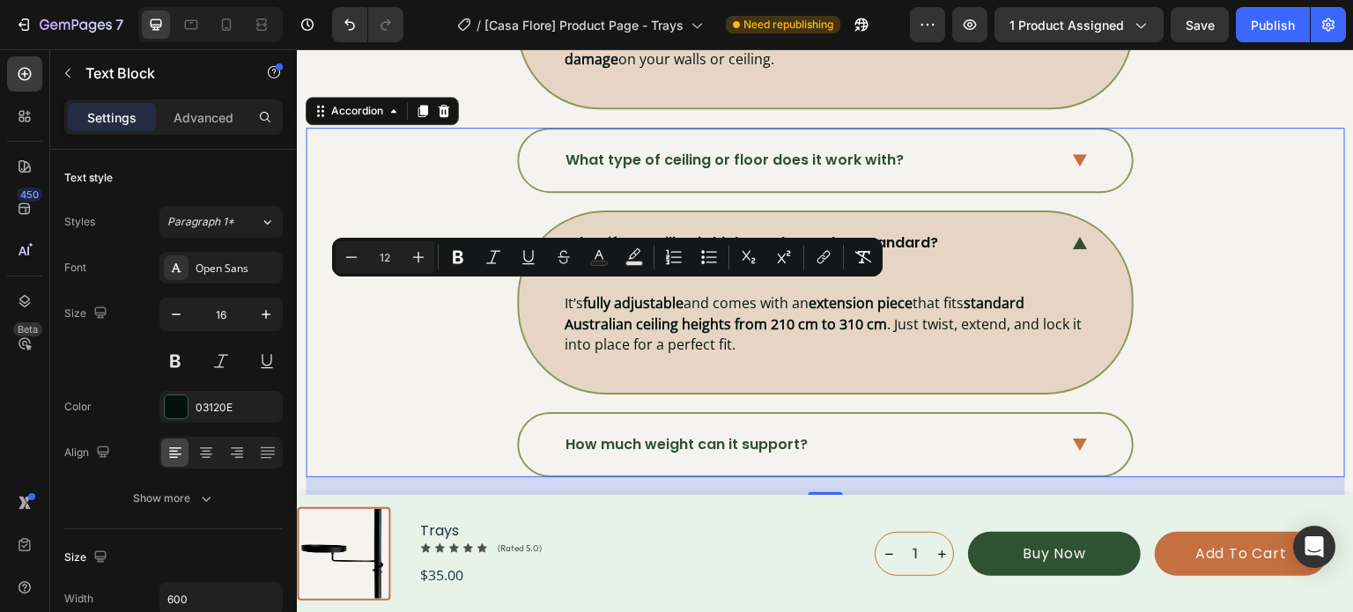
click at [1156, 254] on div "What if my ceiling is higher or lower than standard? It’s fully adjustable and …" at bounding box center [824, 302] width 1037 height 184
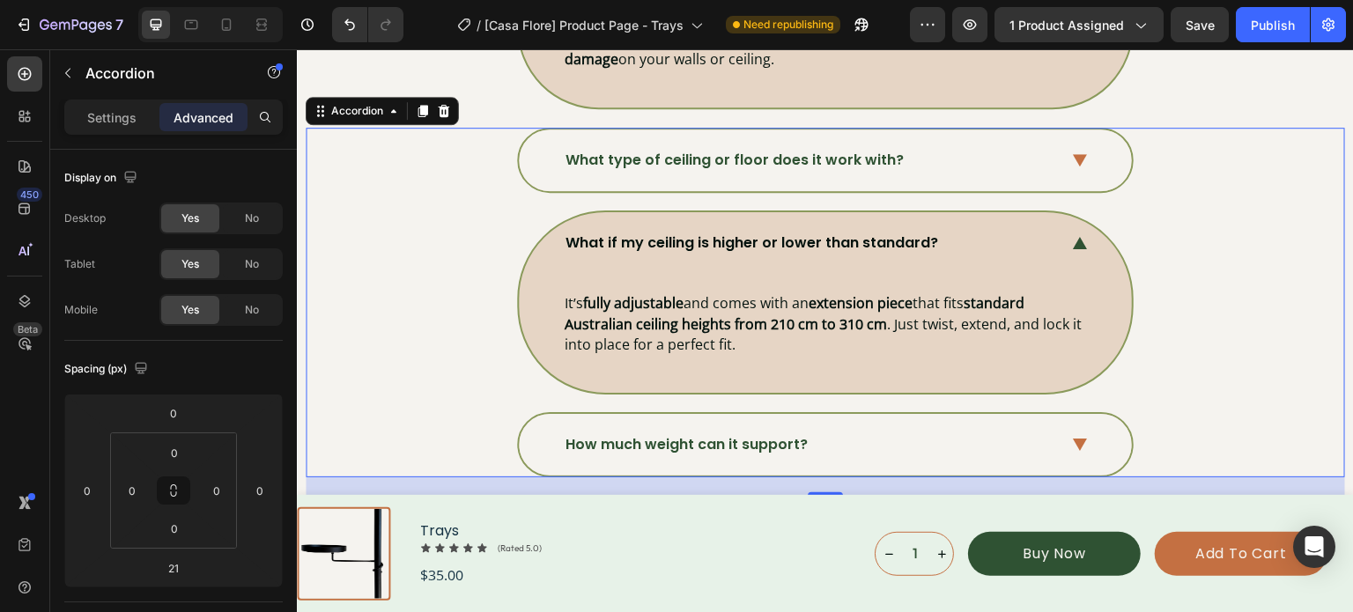
click at [1078, 237] on icon at bounding box center [1080, 243] width 15 height 13
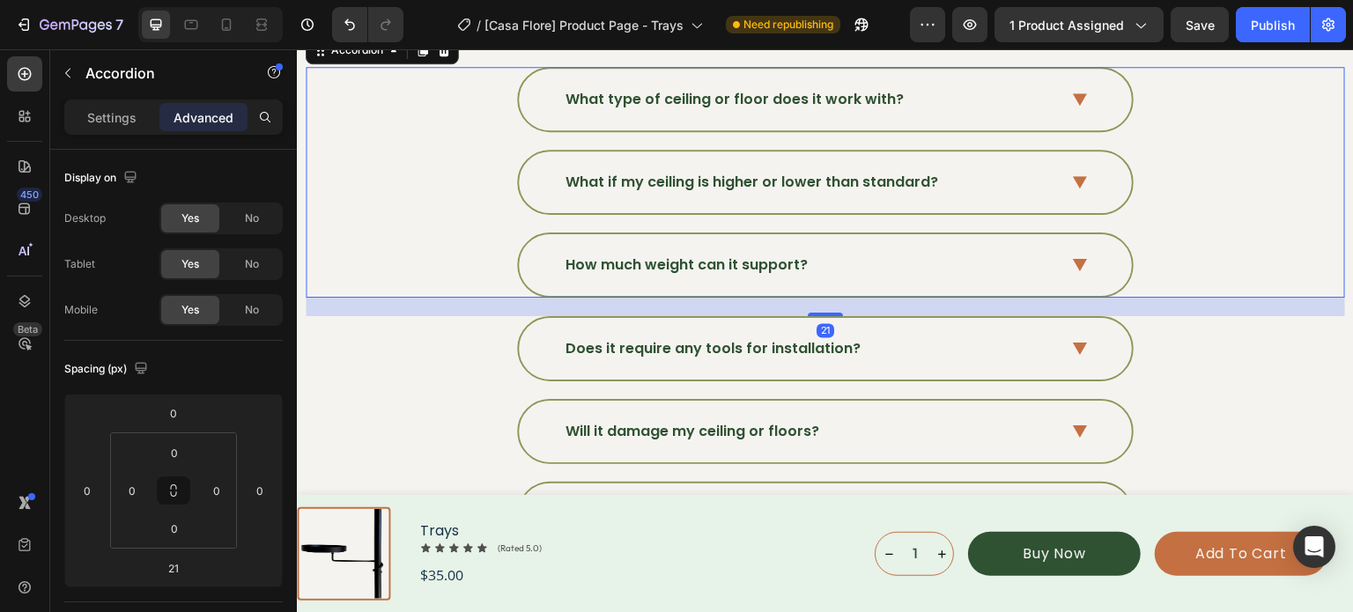
scroll to position [6181, 0]
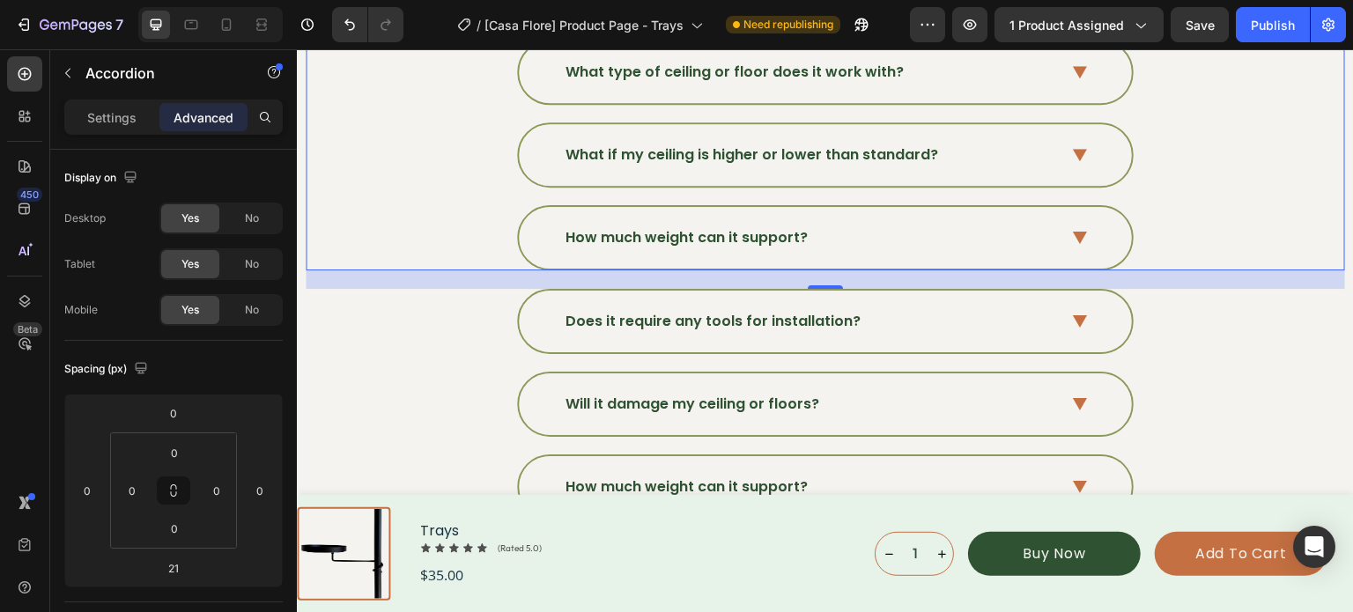
click at [1073, 232] on icon at bounding box center [1080, 238] width 15 height 13
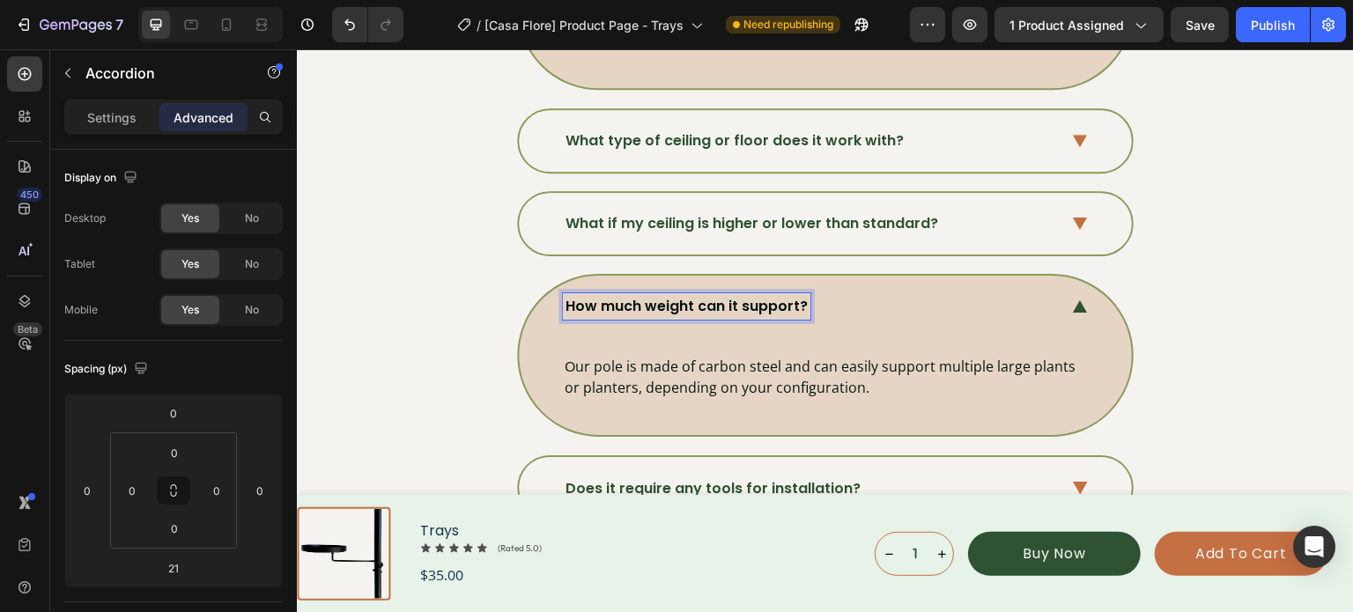
scroll to position [6093, 0]
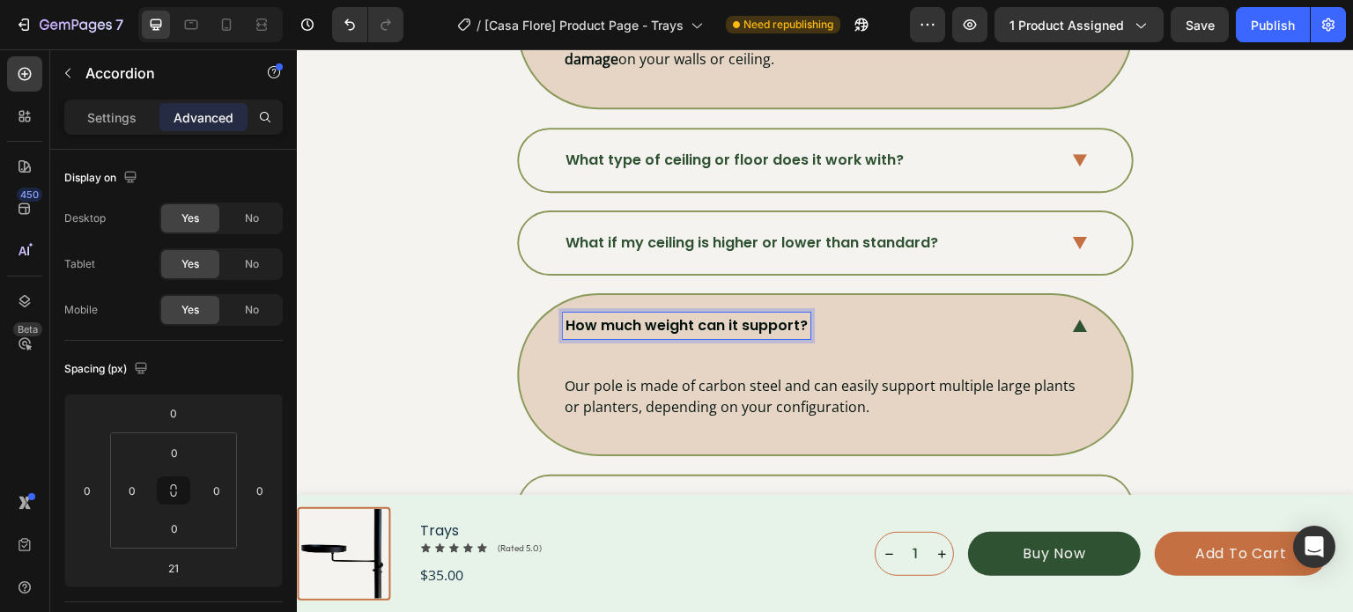
click at [670, 315] on p "How much weight can it support?" at bounding box center [686, 325] width 242 height 21
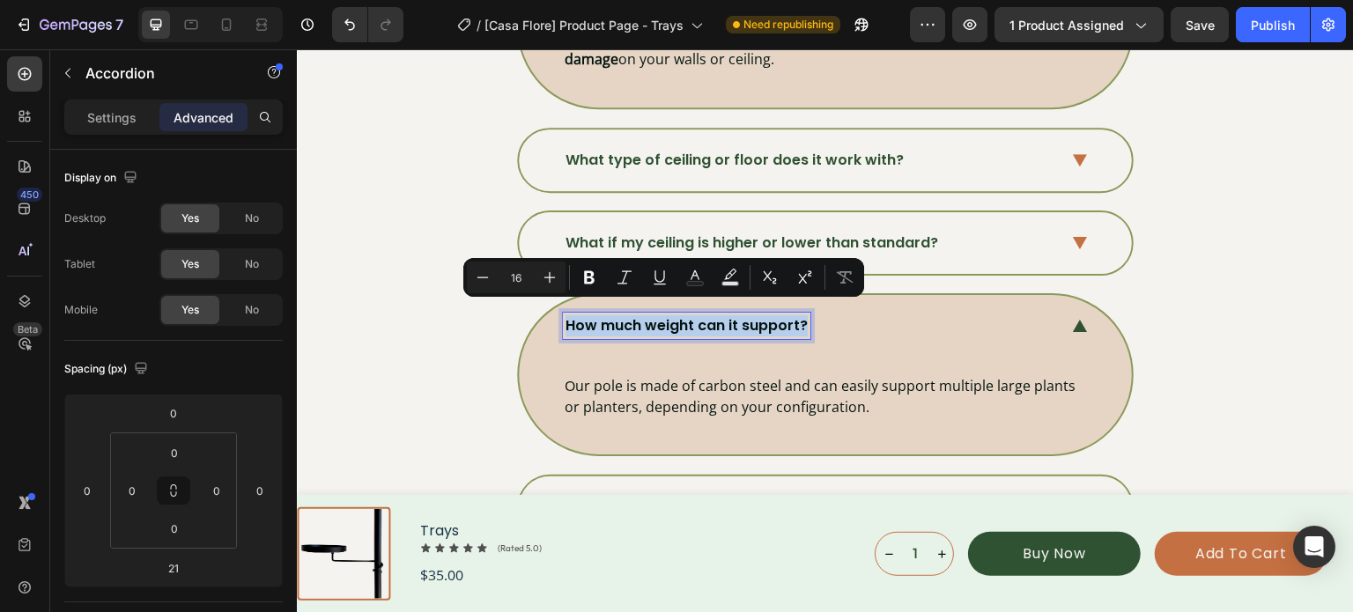
click at [670, 315] on p "How much weight can it support?" at bounding box center [686, 325] width 242 height 21
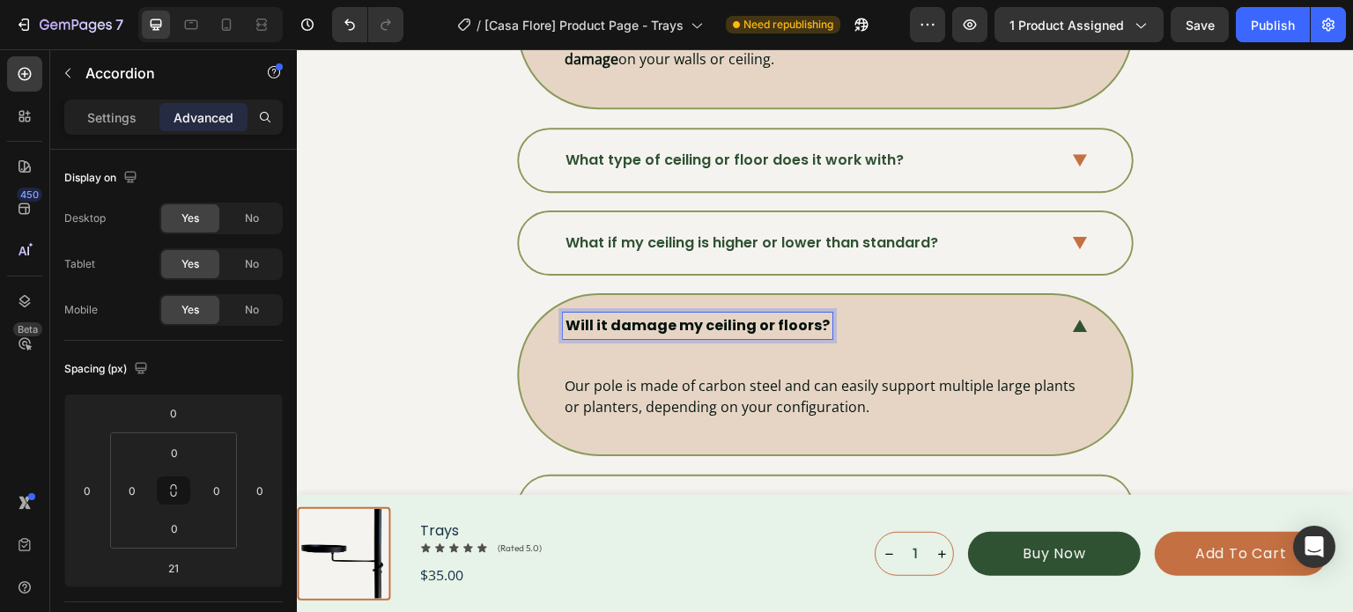
click at [670, 315] on strong "Will it damage my ceiling or floors?" at bounding box center [697, 325] width 264 height 20
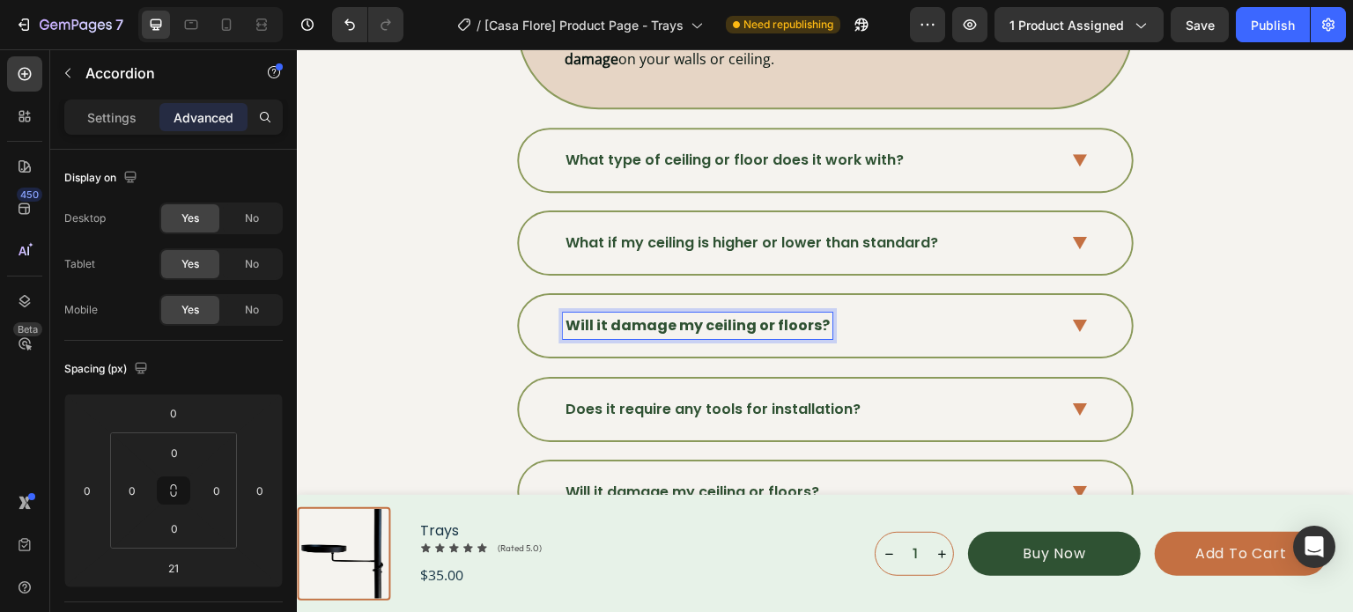
click at [670, 315] on strong "Will it damage my ceiling or floors?" at bounding box center [697, 325] width 264 height 20
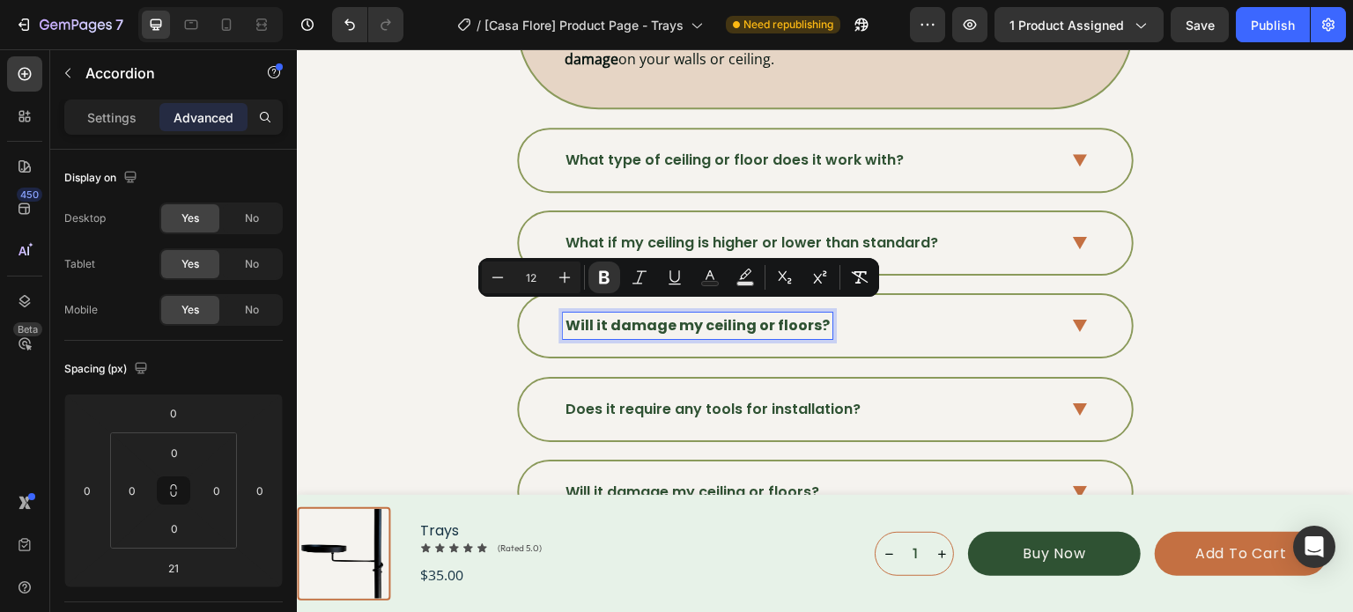
click at [639, 320] on strong "Will it damage my ceiling or floors?" at bounding box center [697, 325] width 264 height 20
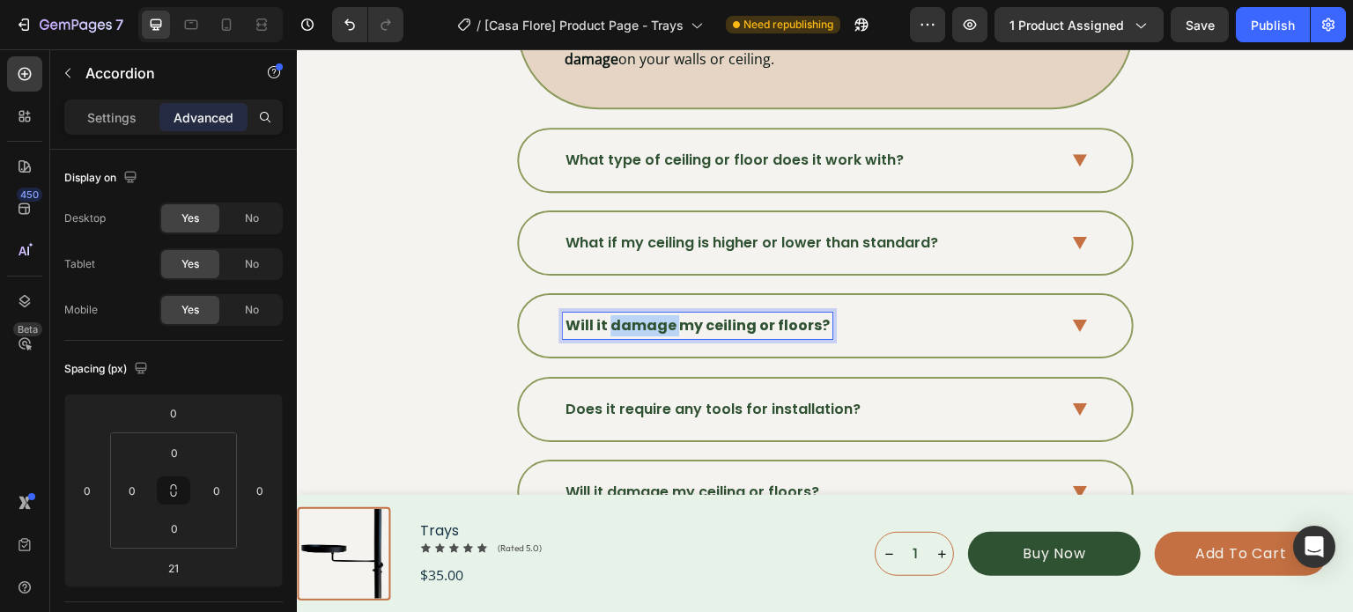
click at [639, 320] on strong "Will it damage my ceiling or floors?" at bounding box center [697, 325] width 264 height 20
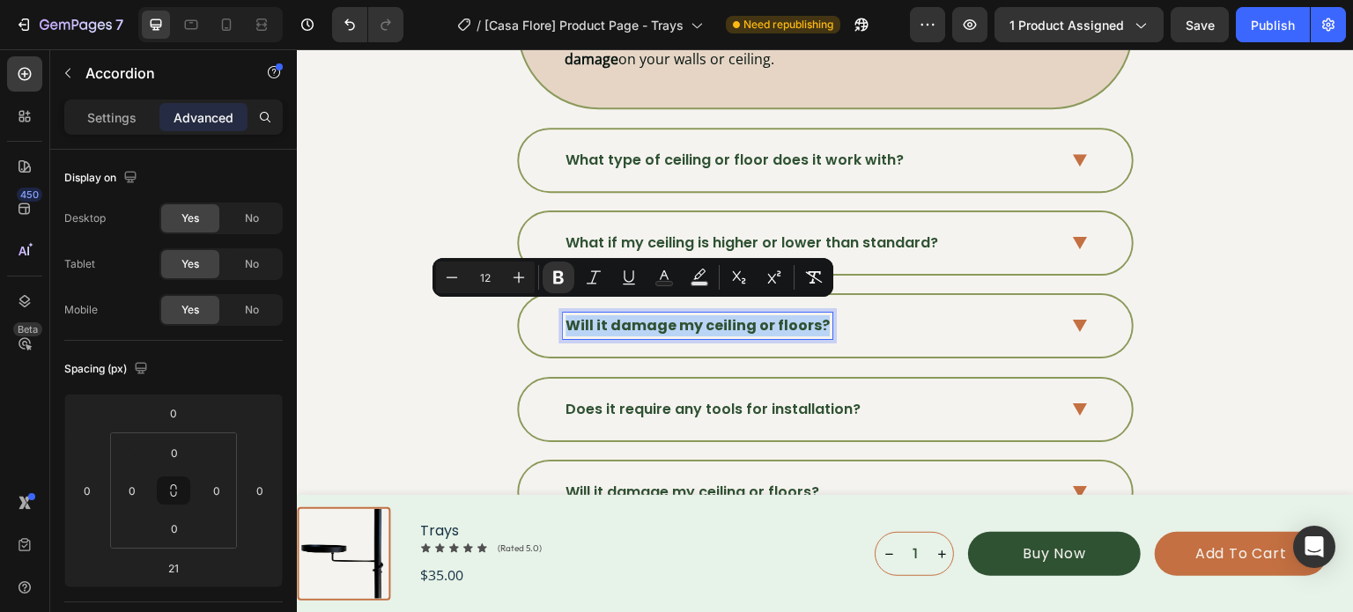
click at [639, 319] on strong "Will it damage my ceiling or floors?" at bounding box center [697, 325] width 264 height 20
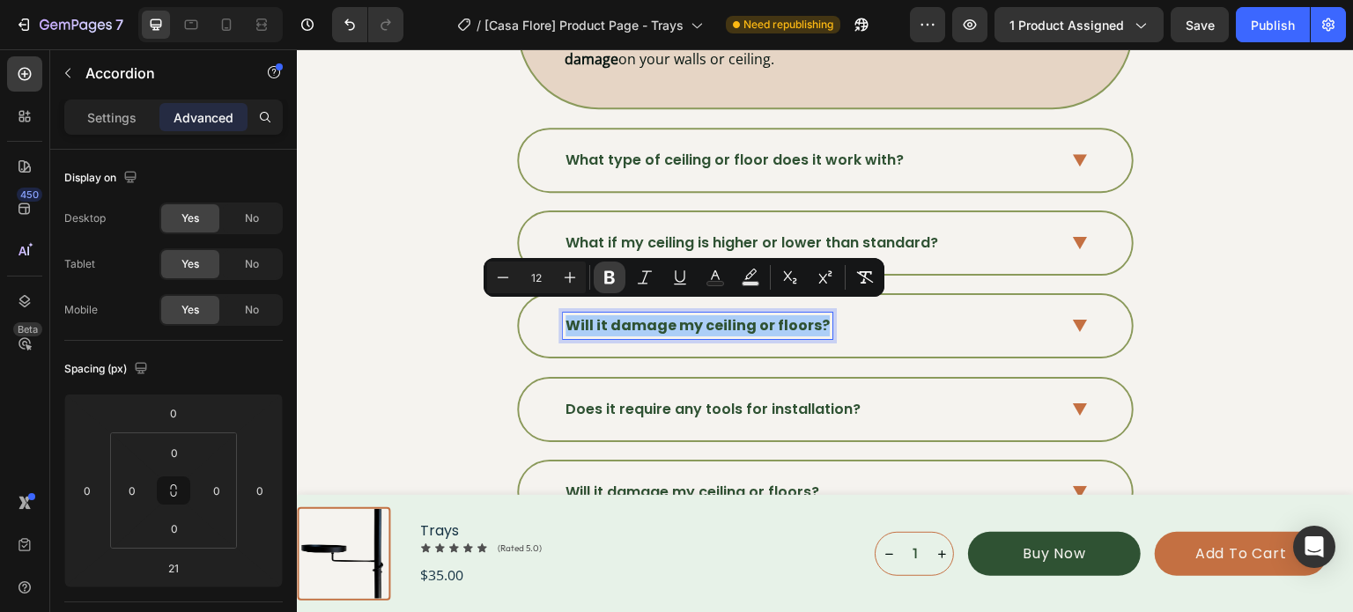
click at [594, 276] on button "Bold" at bounding box center [610, 278] width 32 height 32
click at [1073, 321] on span at bounding box center [1080, 326] width 15 height 15
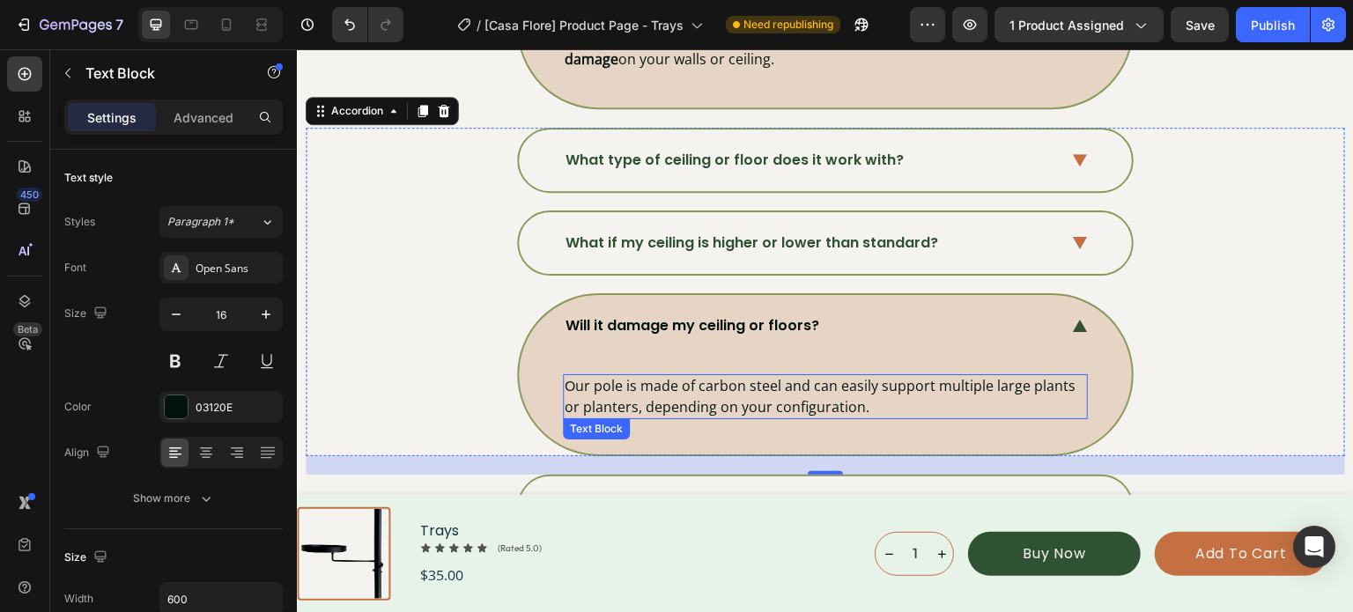
click at [768, 391] on p "Our pole is made of carbon steel and can easily support multiple large plants o…" at bounding box center [825, 396] width 521 height 41
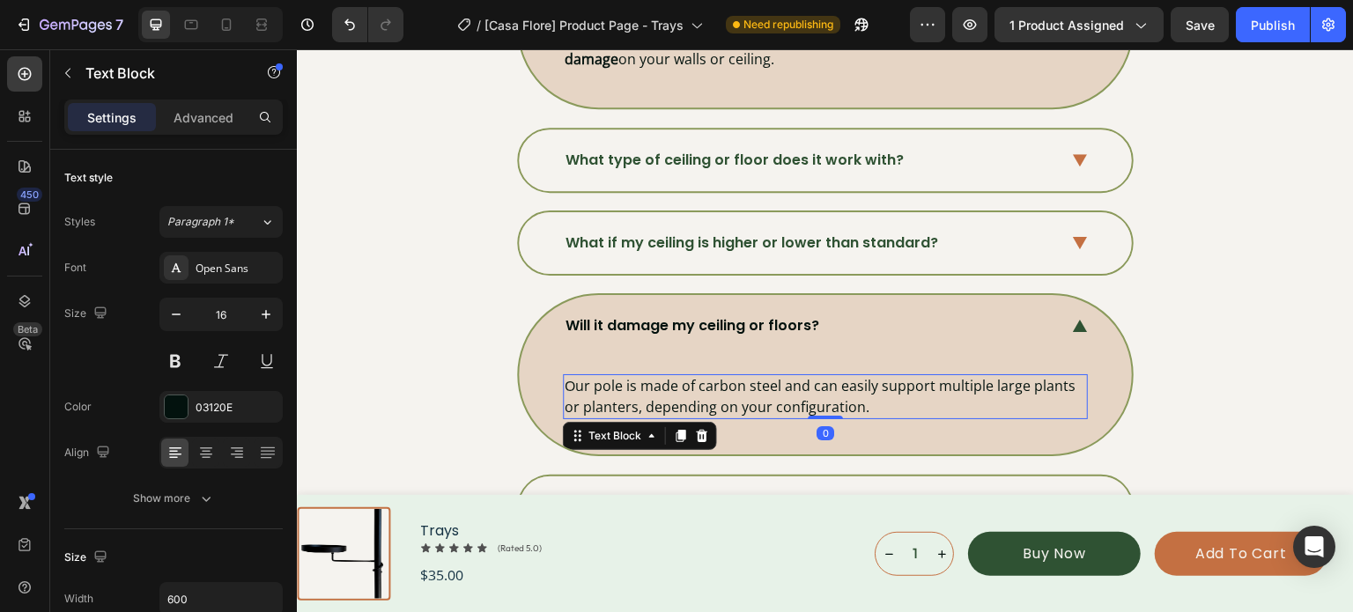
click at [770, 391] on p "Our pole is made of carbon steel and can easily support multiple large plants o…" at bounding box center [825, 396] width 521 height 41
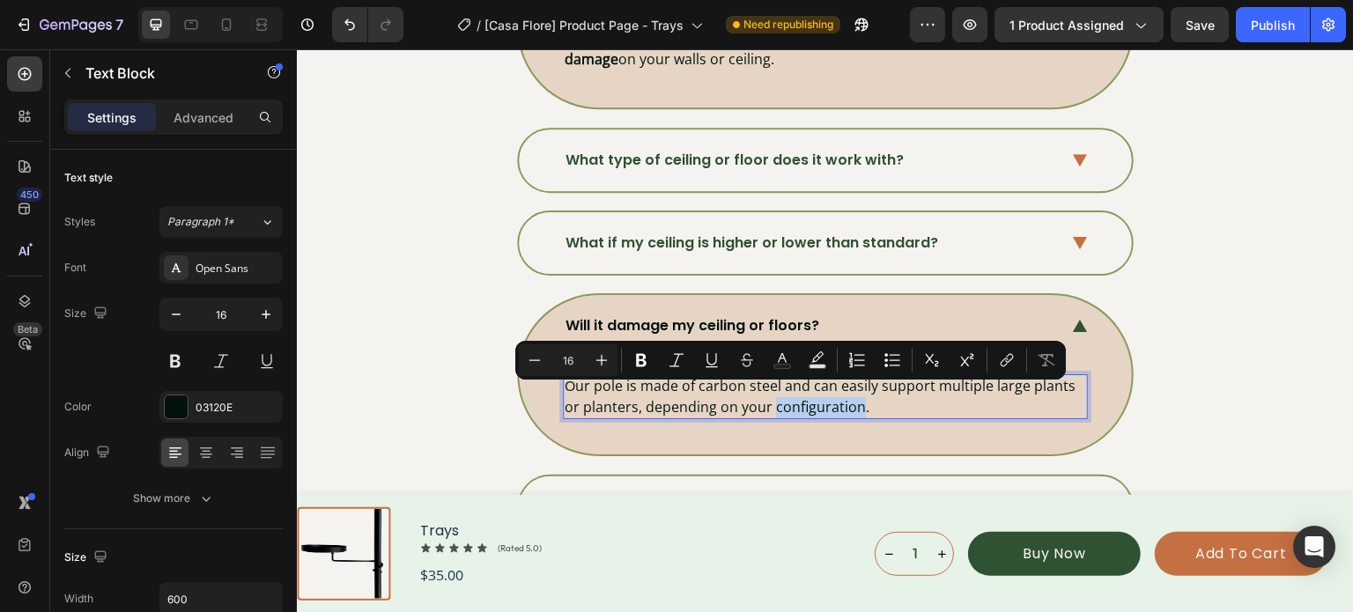
click at [770, 391] on p "Our pole is made of carbon steel and can easily support multiple large plants o…" at bounding box center [825, 396] width 521 height 41
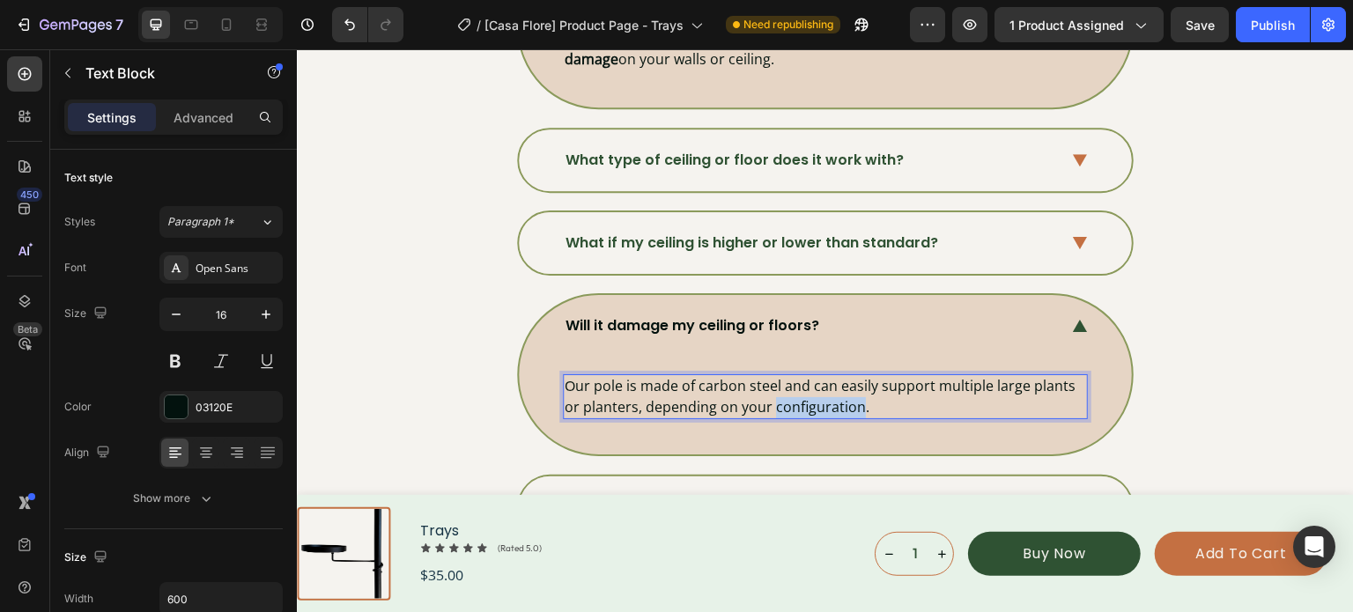
click at [770, 391] on p "Our pole is made of carbon steel and can easily support multiple large plants o…" at bounding box center [825, 396] width 521 height 41
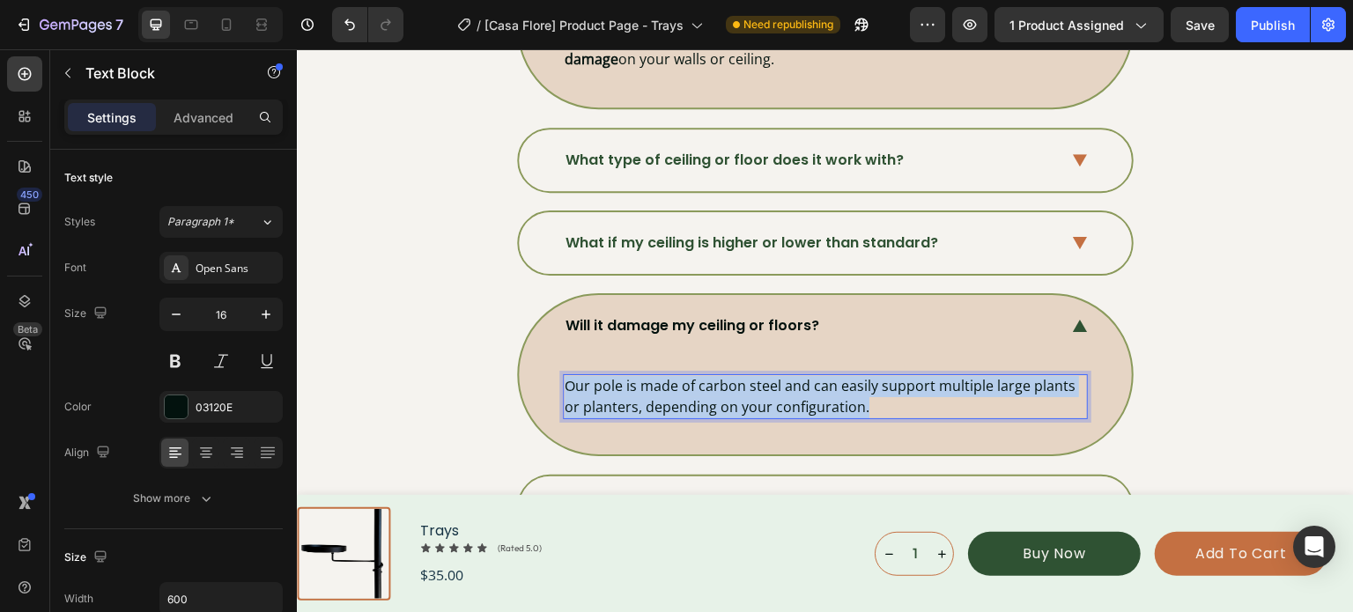
click at [770, 391] on p "Our pole is made of carbon steel and can easily support multiple large plants o…" at bounding box center [825, 396] width 521 height 41
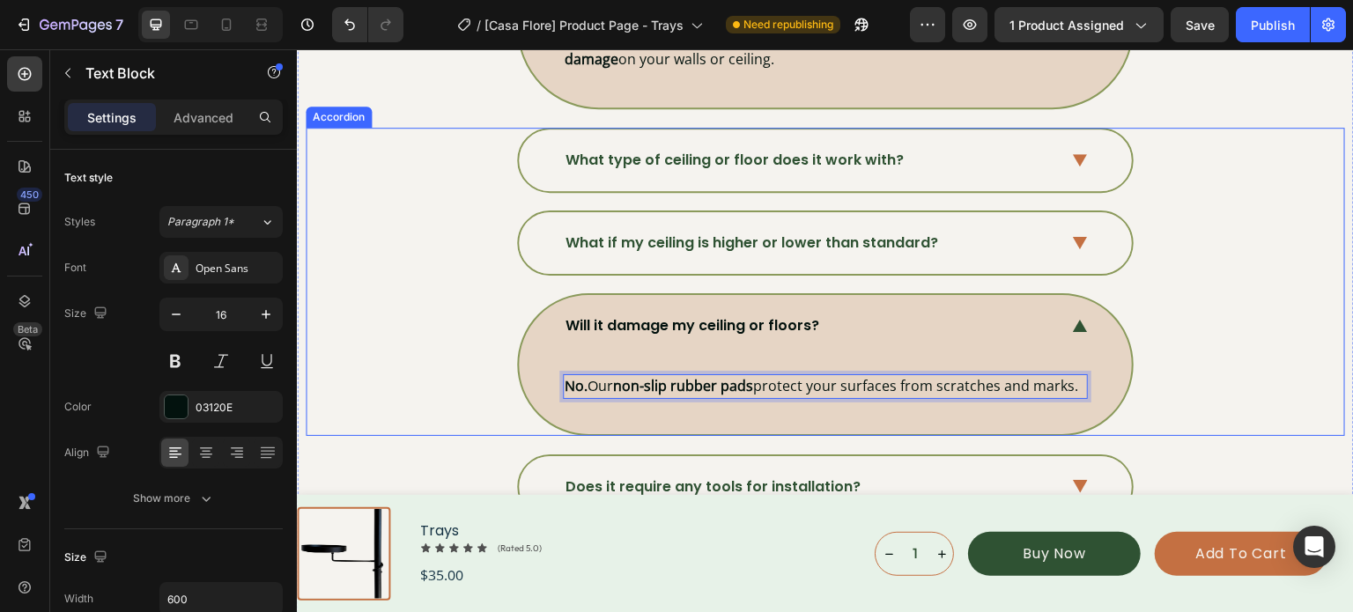
click at [1185, 314] on div "Will it damage my ceiling or floors? No. Our non-slip rubber pads protect your …" at bounding box center [824, 364] width 1037 height 143
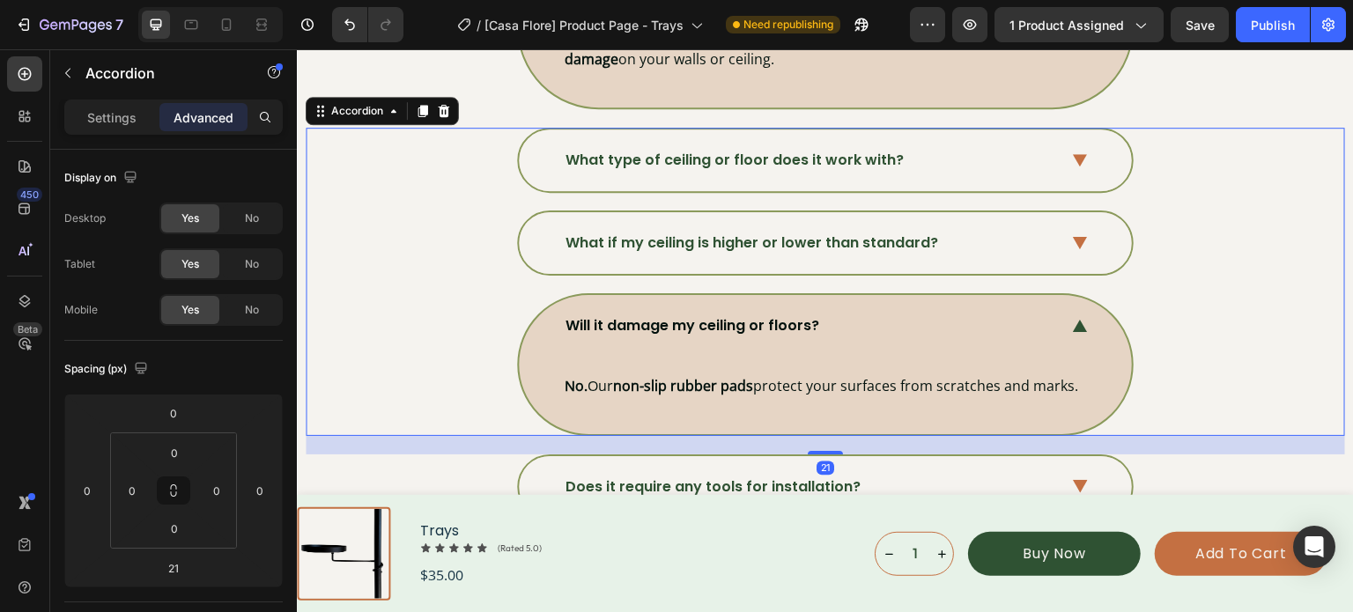
click at [1087, 321] on div "Will it damage my ceiling or floors?" at bounding box center [825, 326] width 613 height 62
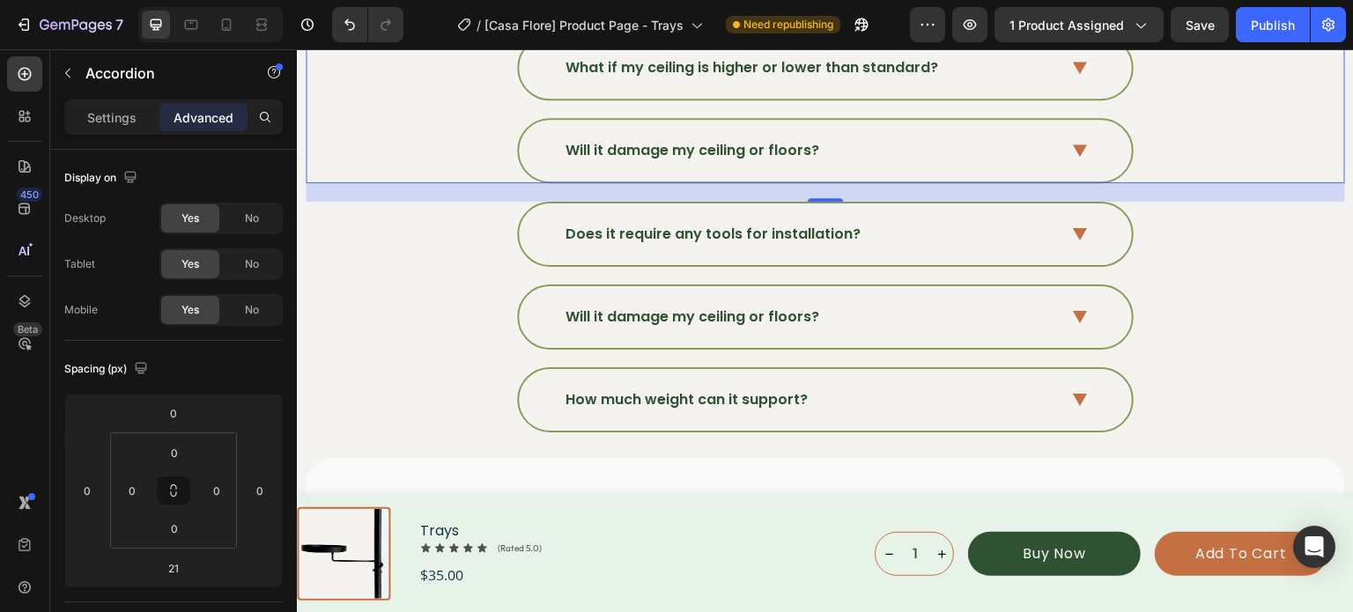
scroll to position [6269, 0]
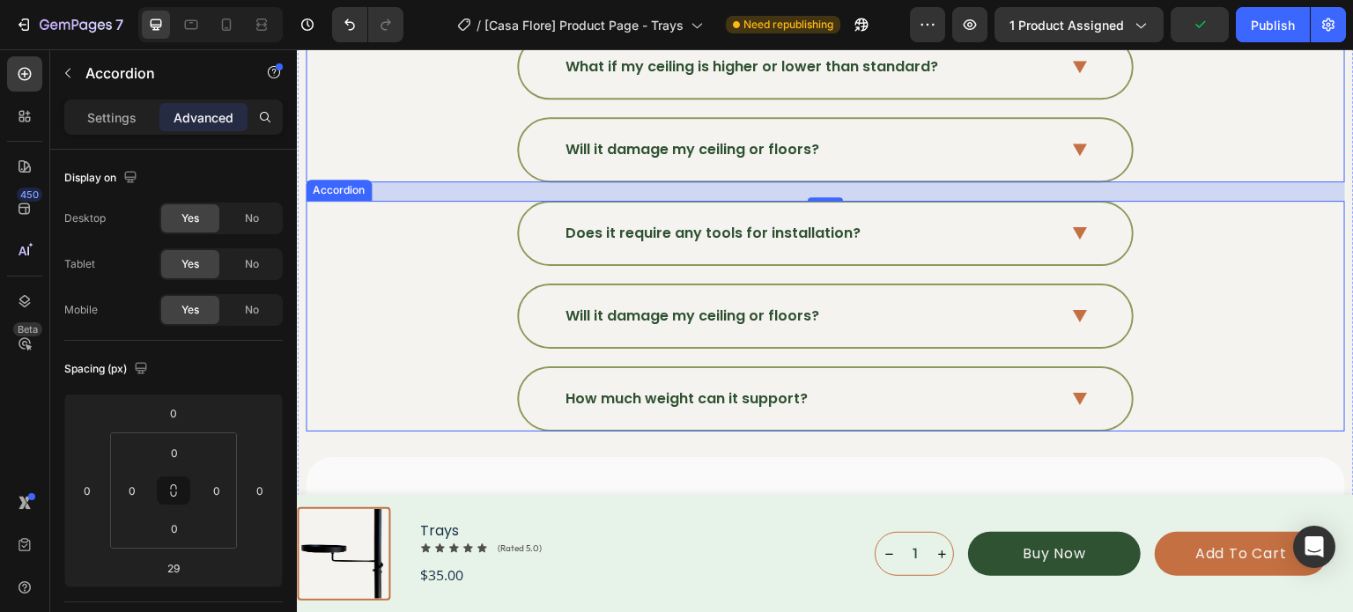
click at [721, 227] on p "Does it require any tools for installation?" at bounding box center [712, 233] width 295 height 21
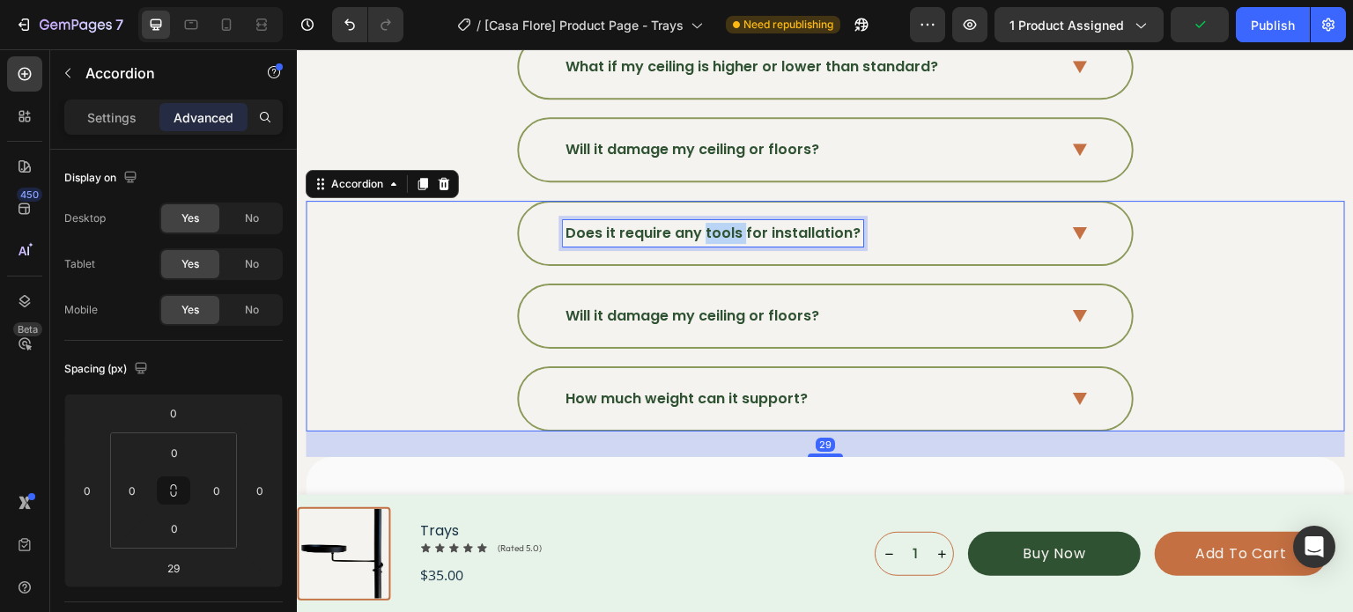
click at [721, 227] on p "Does it require any tools for installation?" at bounding box center [712, 233] width 295 height 21
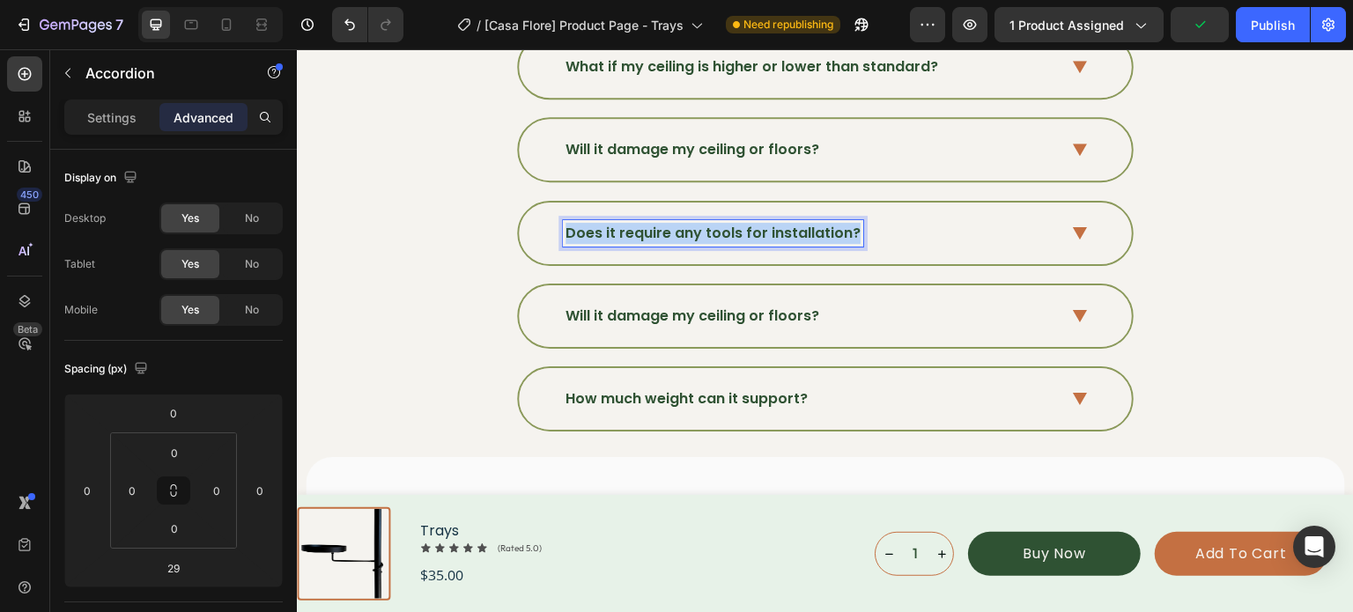
click at [721, 227] on p "Does it require any tools for installation?" at bounding box center [712, 233] width 295 height 21
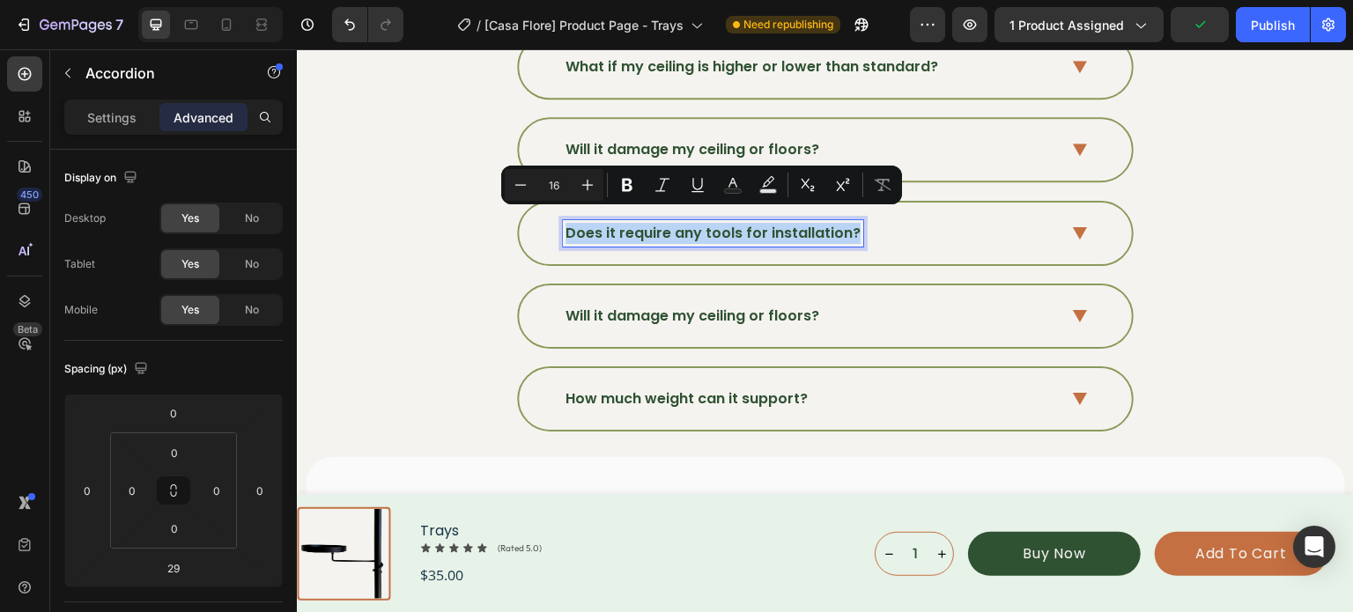
type input "12"
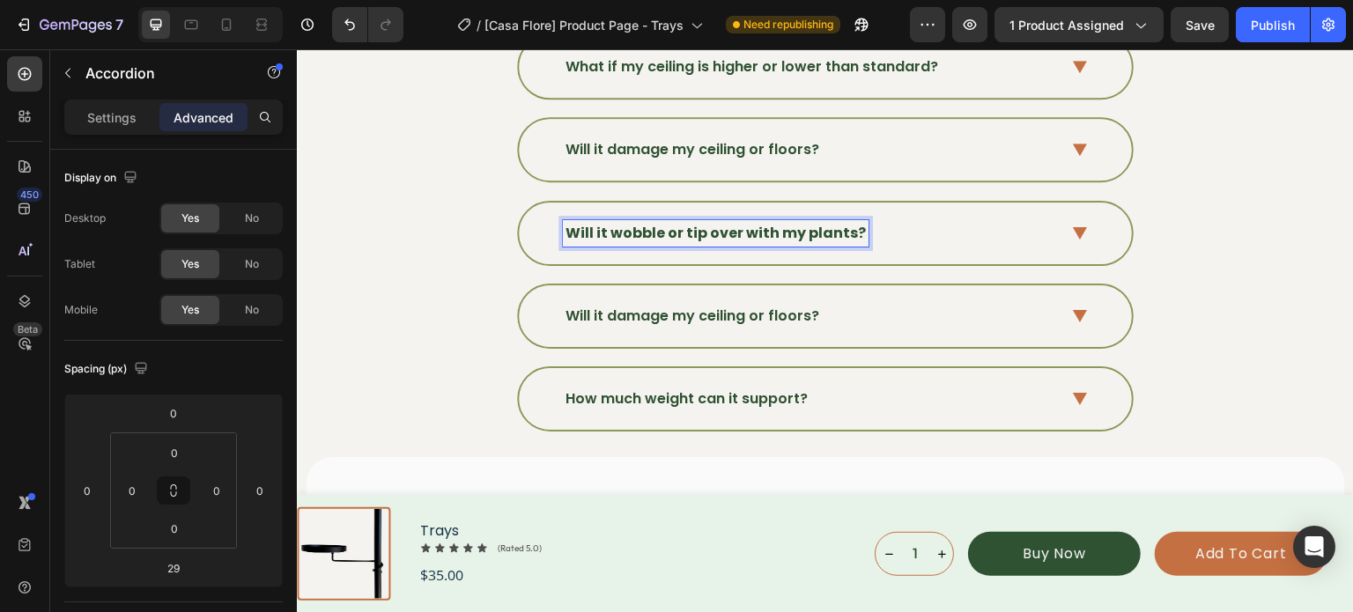
click at [712, 225] on strong "Will it wobble or tip over with my plants?" at bounding box center [715, 233] width 300 height 20
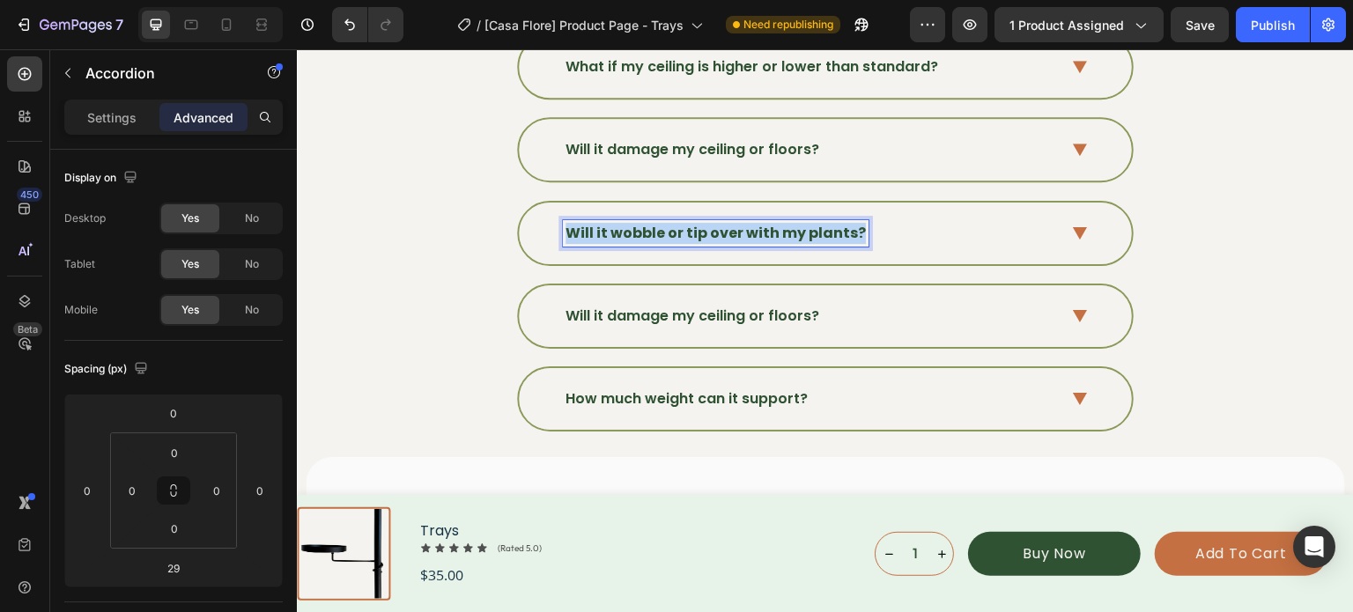
click at [712, 225] on strong "Will it wobble or tip over with my plants?" at bounding box center [715, 233] width 300 height 20
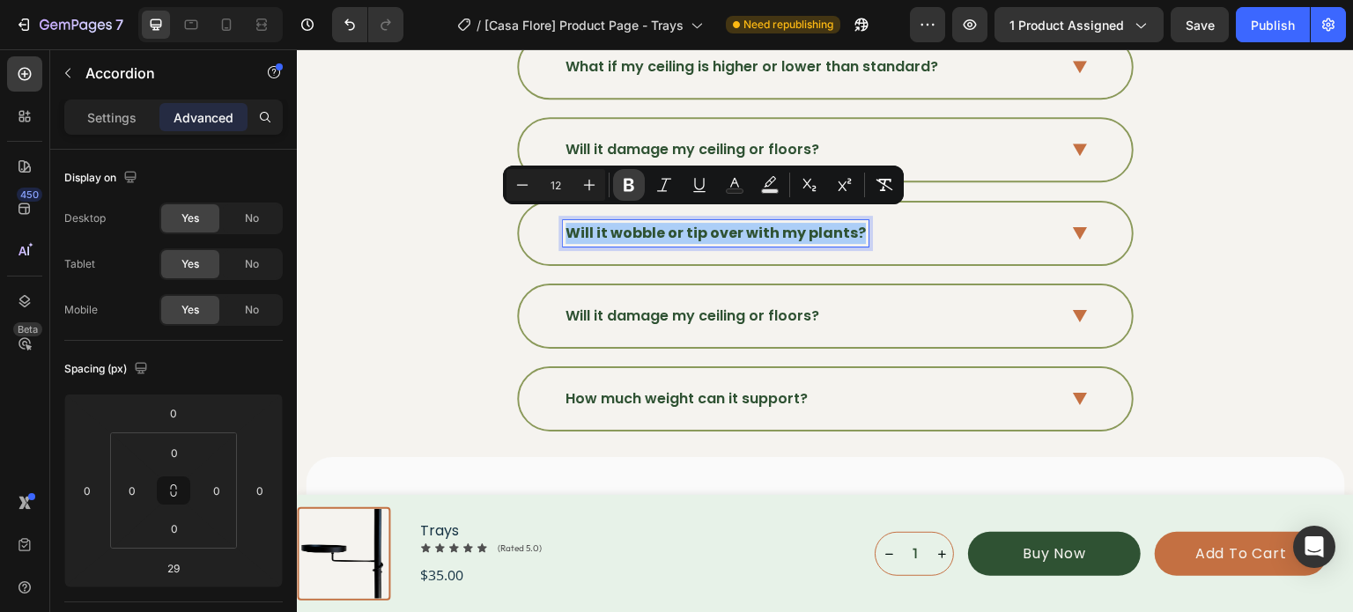
click at [636, 190] on icon "Editor contextual toolbar" at bounding box center [629, 185] width 18 height 18
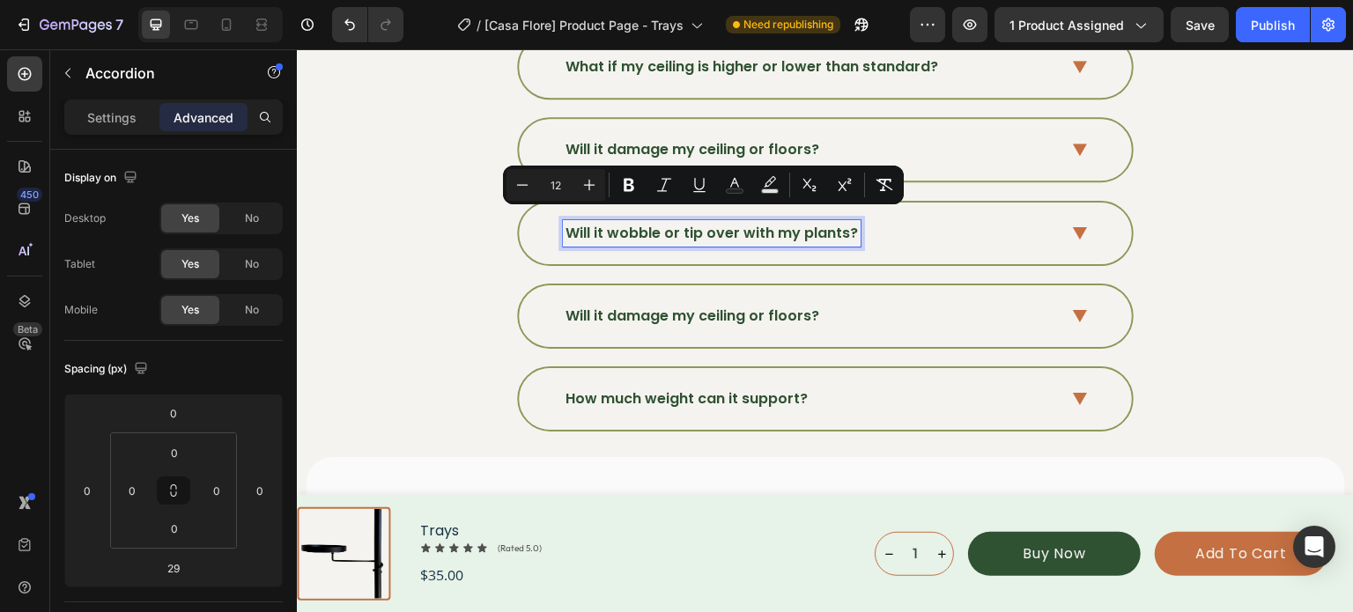
click at [1078, 227] on icon at bounding box center [1080, 233] width 15 height 13
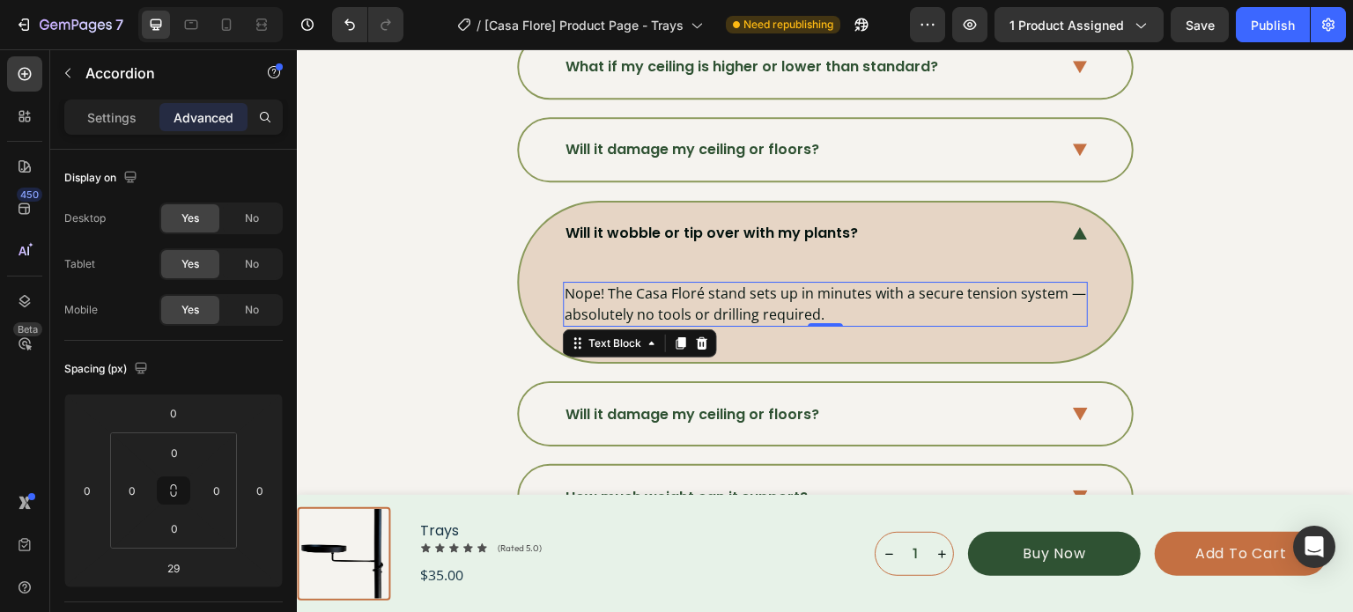
click at [710, 306] on p "Nope! The Casa Floré stand sets up in minutes with a secure tension system — ab…" at bounding box center [825, 304] width 521 height 41
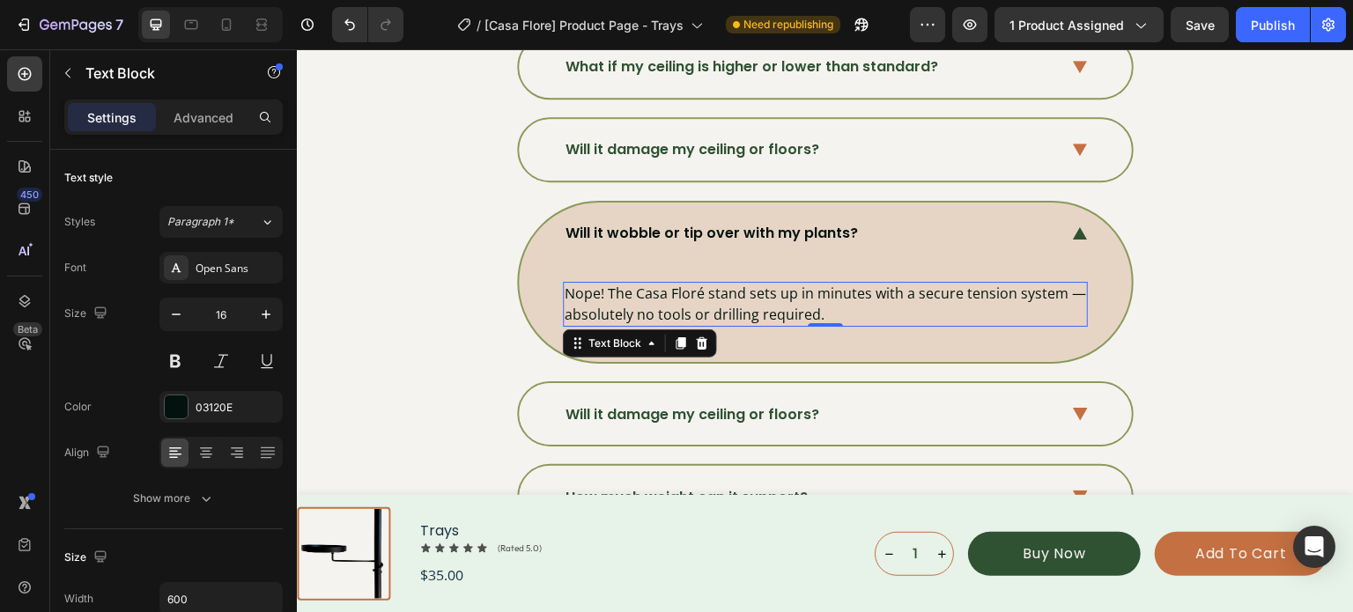
click at [710, 306] on p "Nope! The Casa Floré stand sets up in minutes with a secure tension system — ab…" at bounding box center [825, 304] width 521 height 41
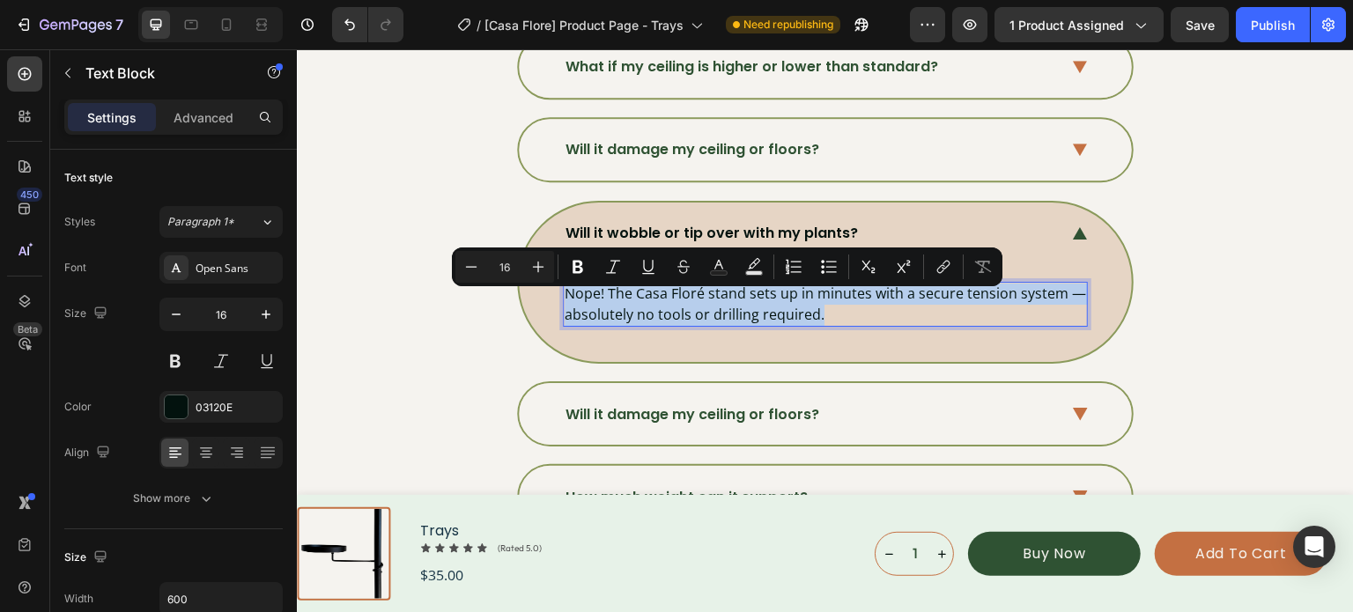
click at [710, 306] on p "Nope! The Casa Floré stand sets up in minutes with a secure tension system — ab…" at bounding box center [825, 304] width 521 height 41
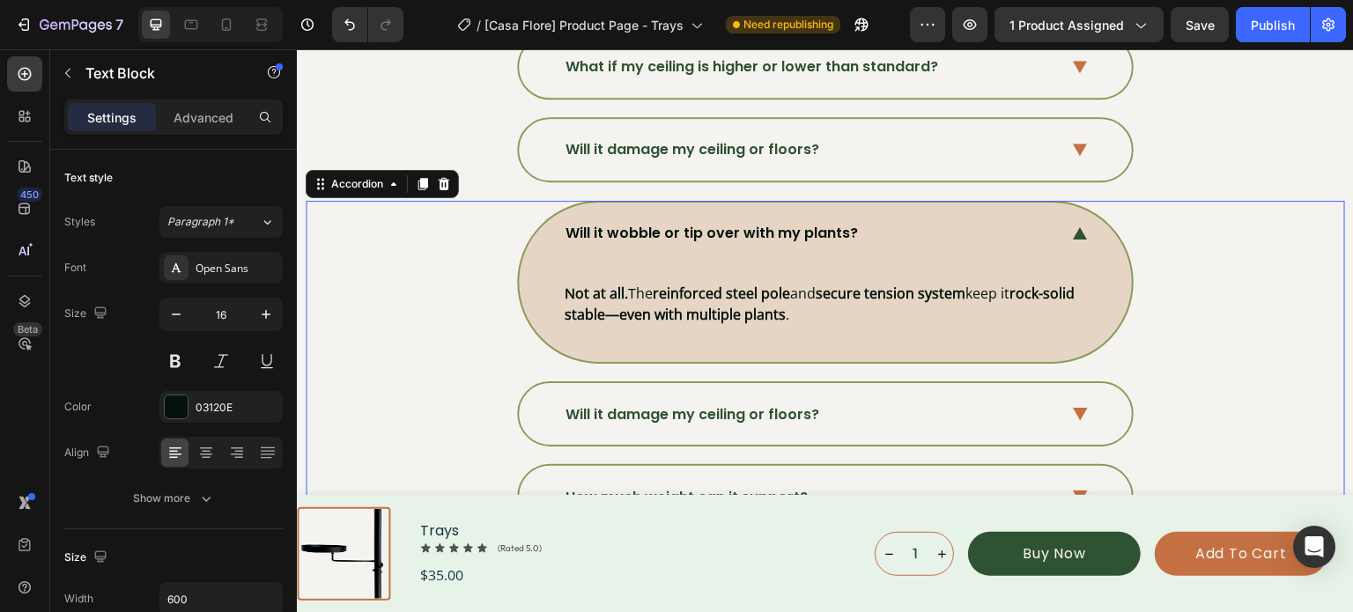
click at [1154, 307] on div "Will it wobble or tip over with my plants? Not at all. The reinforced steel pol…" at bounding box center [824, 282] width 1037 height 163
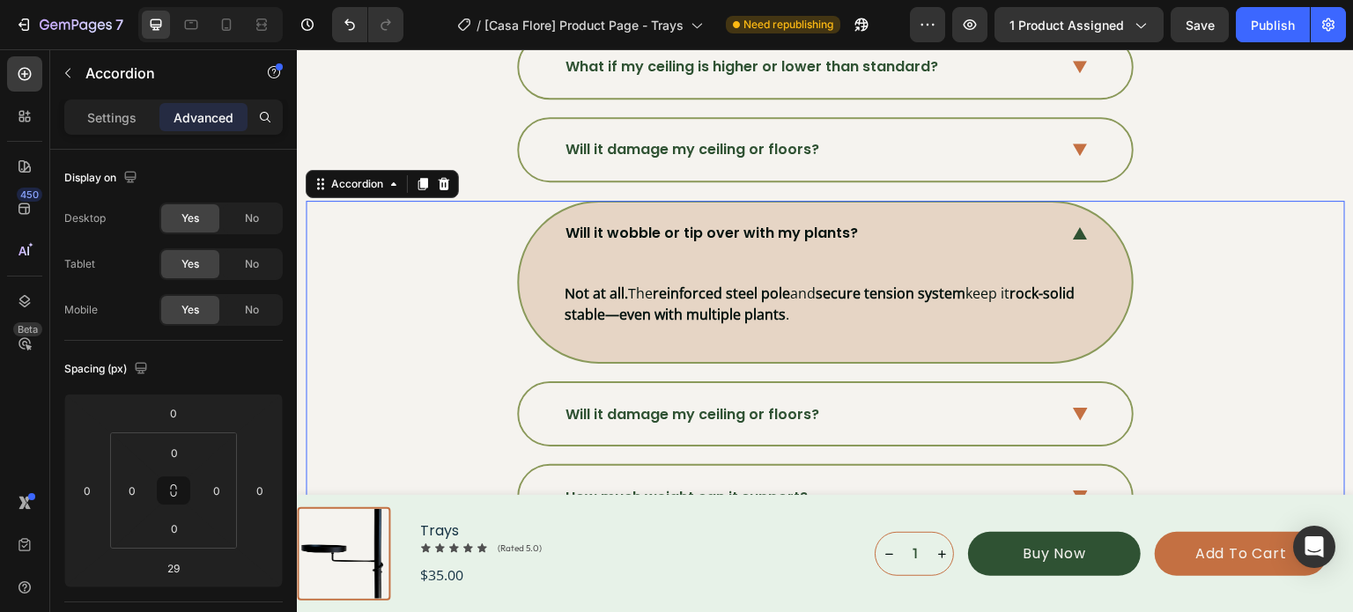
click at [1077, 230] on div "Will it wobble or tip over with my plants?" at bounding box center [825, 234] width 613 height 62
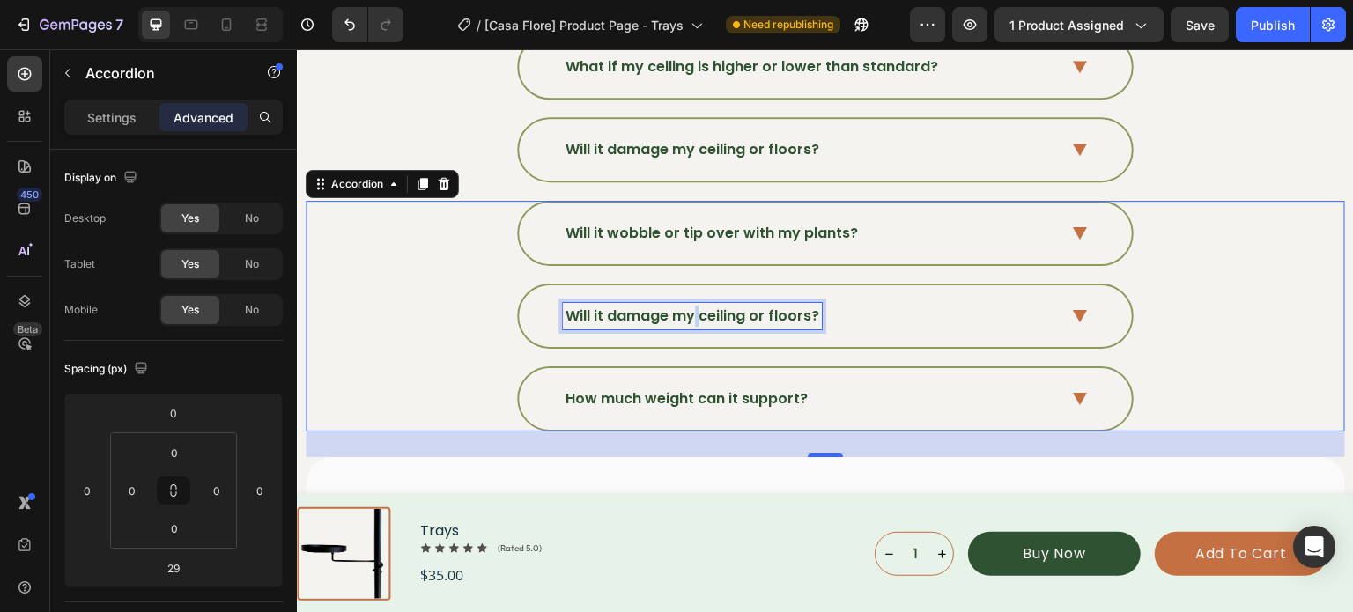
click at [685, 306] on p "Will it damage my ceiling or floors?" at bounding box center [692, 316] width 254 height 21
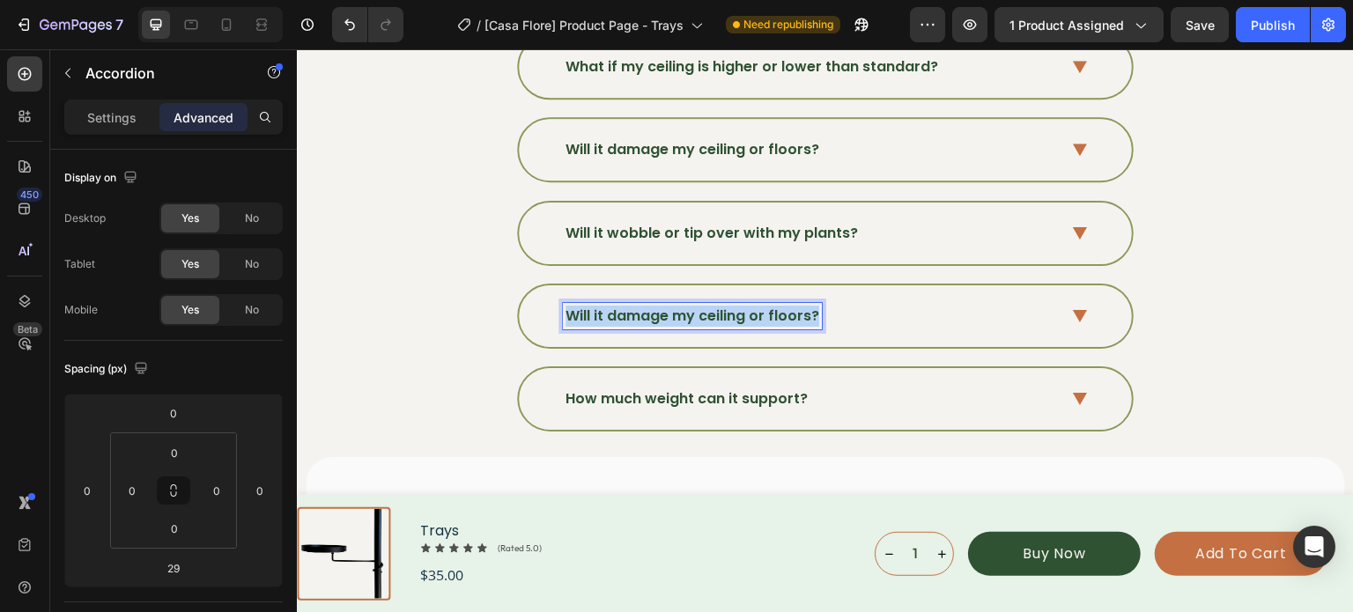
click at [685, 306] on p "Will it damage my ceiling or floors?" at bounding box center [692, 316] width 254 height 21
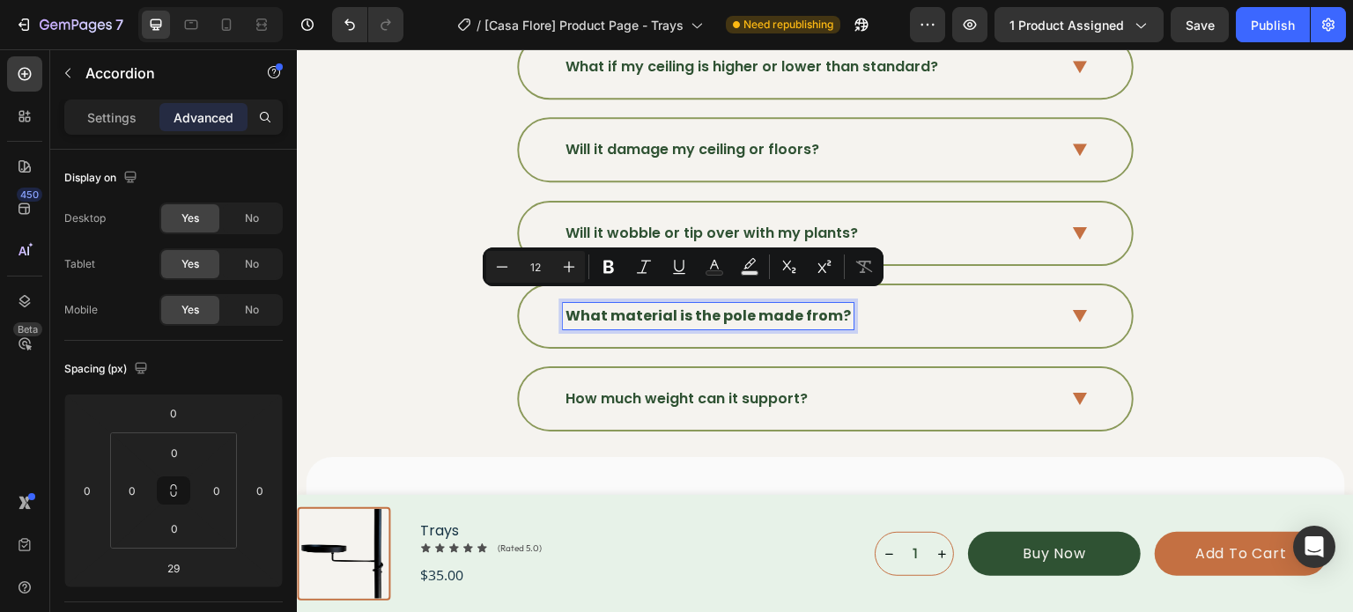
click at [685, 306] on strong "What material is the pole made from?" at bounding box center [707, 316] width 285 height 20
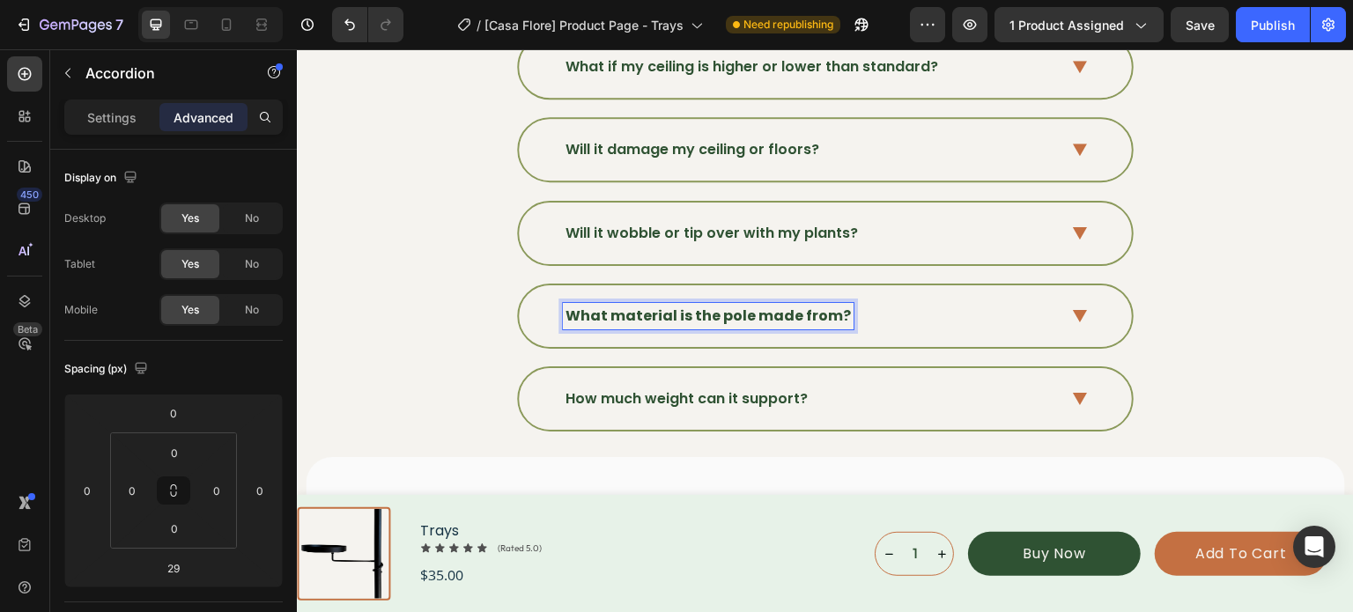
drag, startPoint x: 767, startPoint y: 314, endPoint x: 1062, endPoint y: 299, distance: 295.4
click at [947, 310] on div "What material is the pole made from?" at bounding box center [811, 316] width 496 height 26
click at [696, 306] on strong "What material is the pole made from?" at bounding box center [707, 316] width 285 height 20
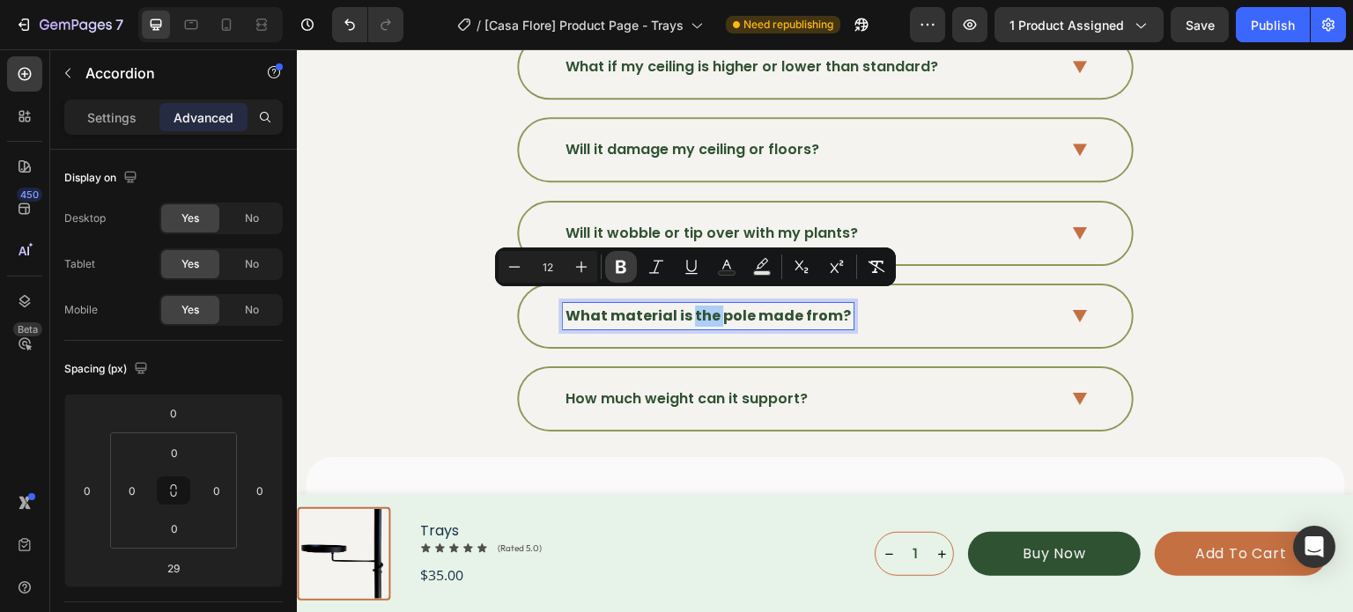
click at [631, 273] on button "Bold" at bounding box center [621, 267] width 32 height 32
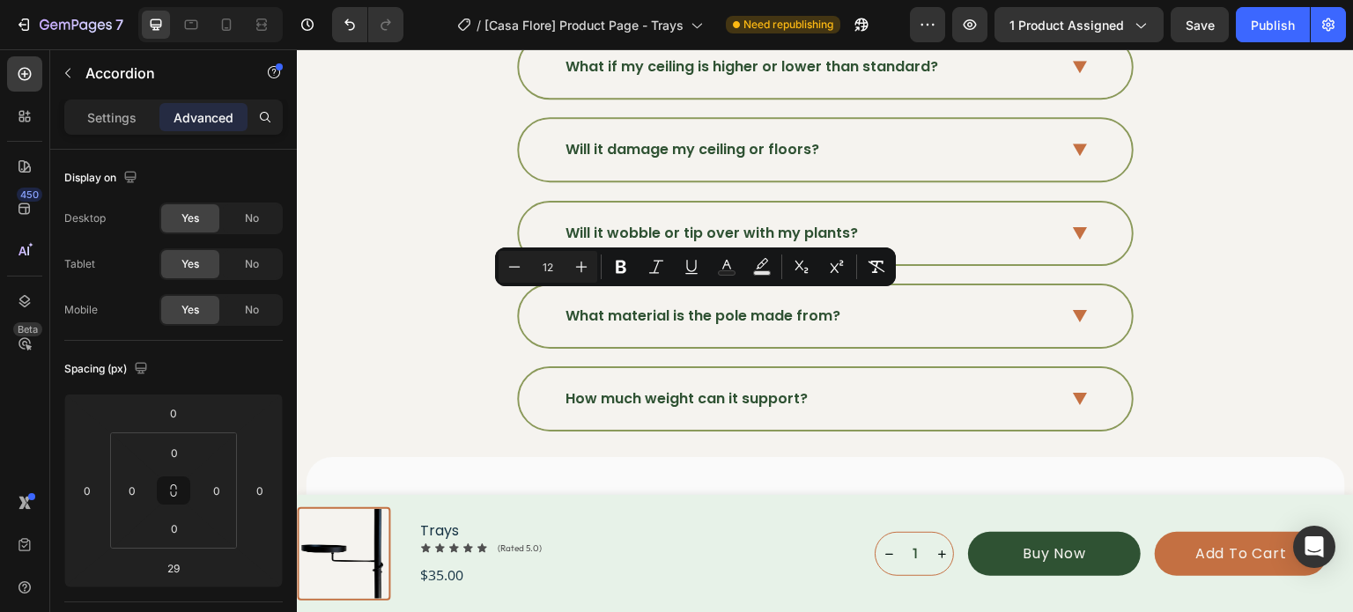
click at [1073, 310] on icon at bounding box center [1080, 316] width 15 height 13
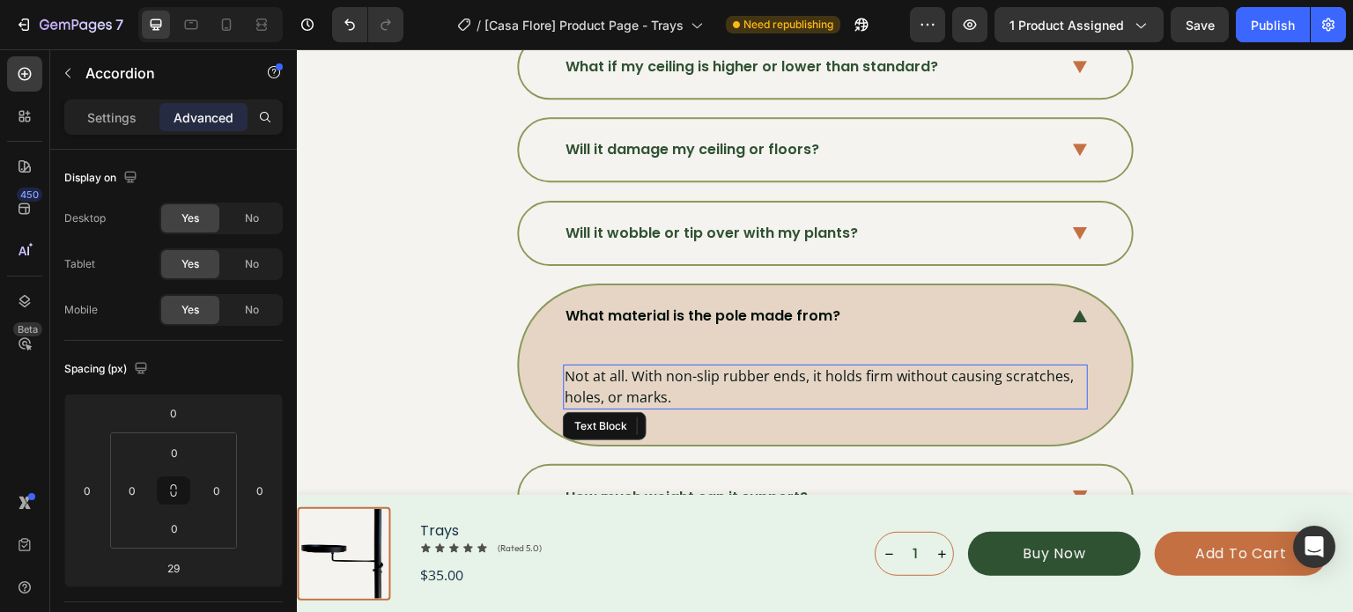
click at [672, 370] on p "Not at all. With non-slip rubber ends, it holds firm without causing scratches,…" at bounding box center [825, 386] width 521 height 41
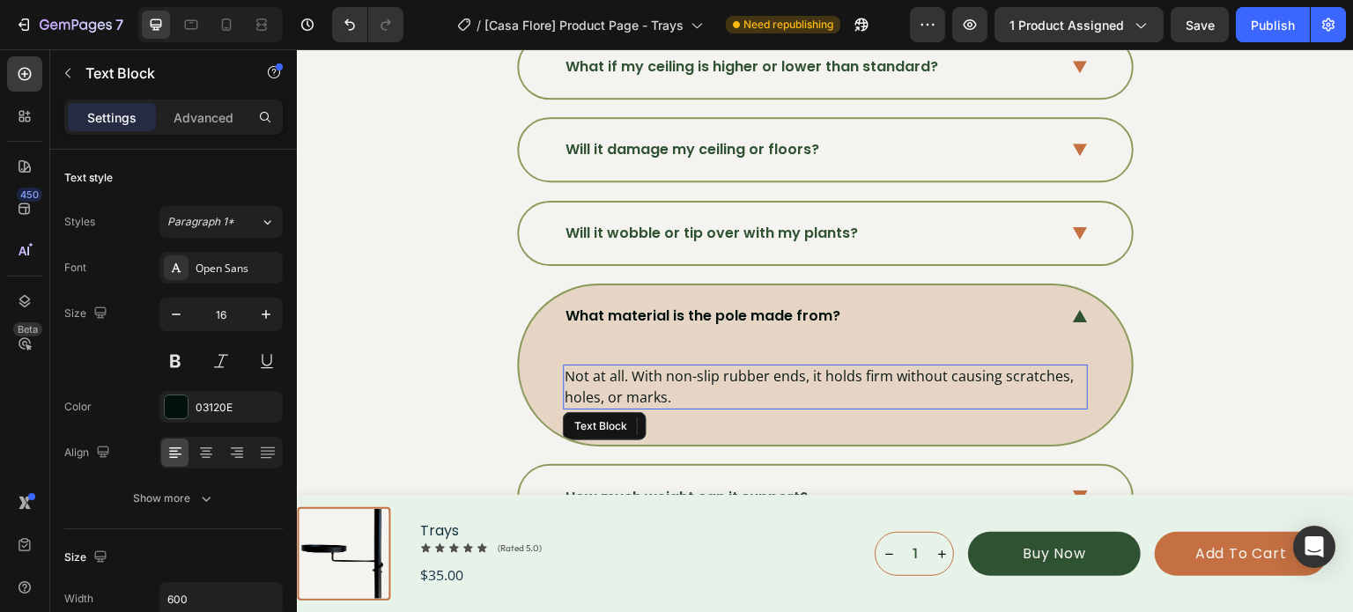
click at [672, 370] on p "Not at all. With non-slip rubber ends, it holds firm without causing scratches,…" at bounding box center [825, 386] width 521 height 41
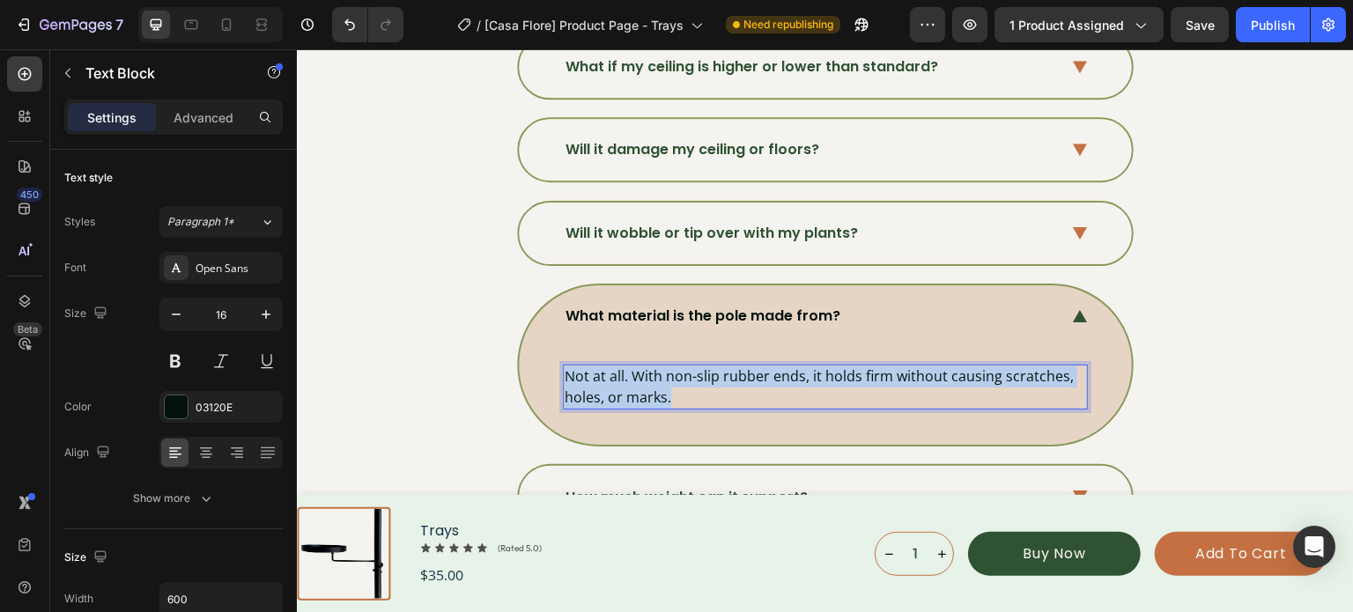
click at [672, 370] on p "Not at all. With non-slip rubber ends, it holds firm without causing scratches,…" at bounding box center [825, 386] width 521 height 41
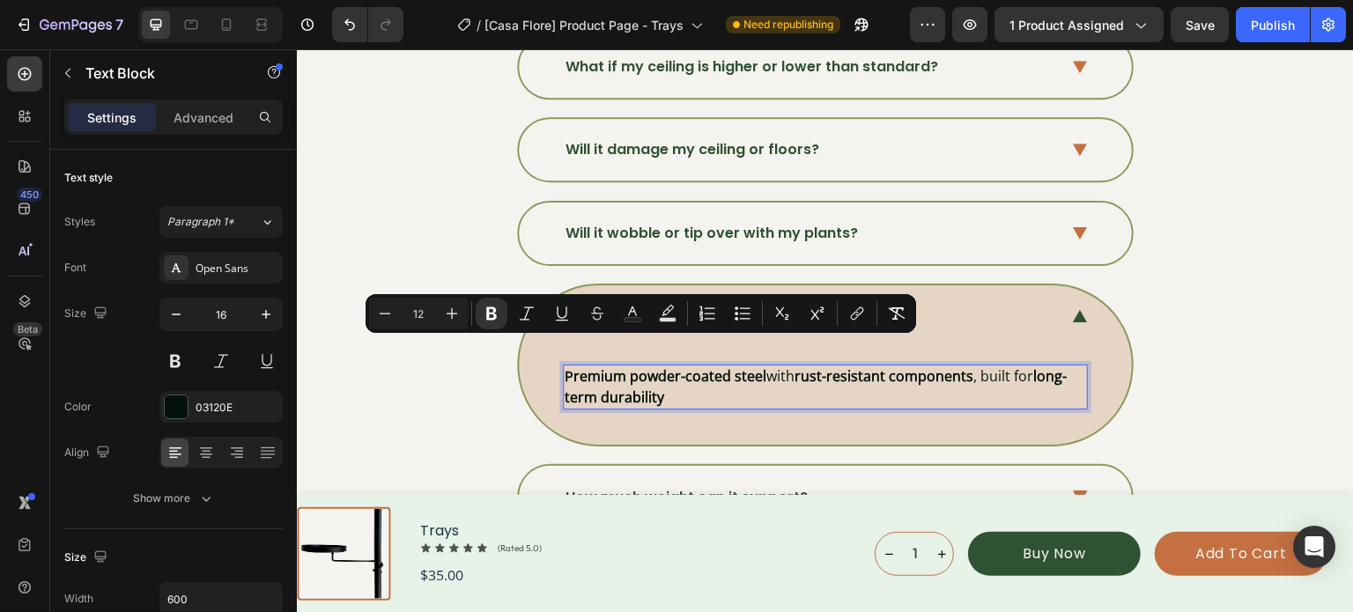
scroll to position [6445, 0]
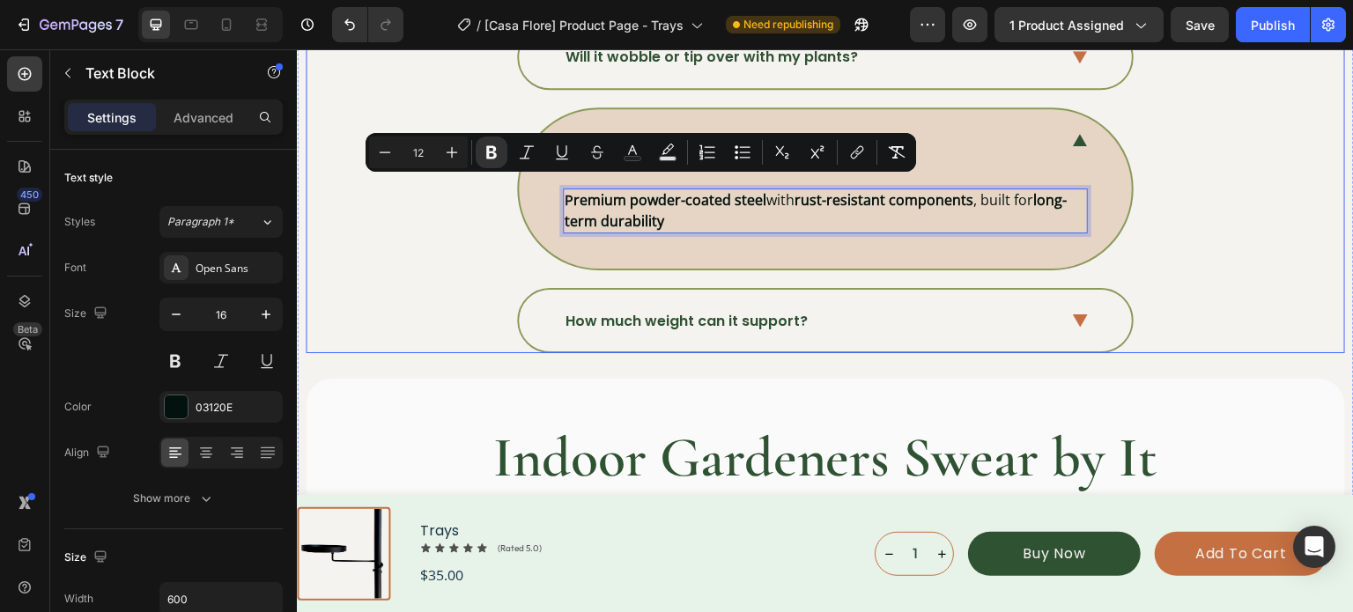
click at [691, 313] on p "How much weight can it support?" at bounding box center [686, 321] width 242 height 21
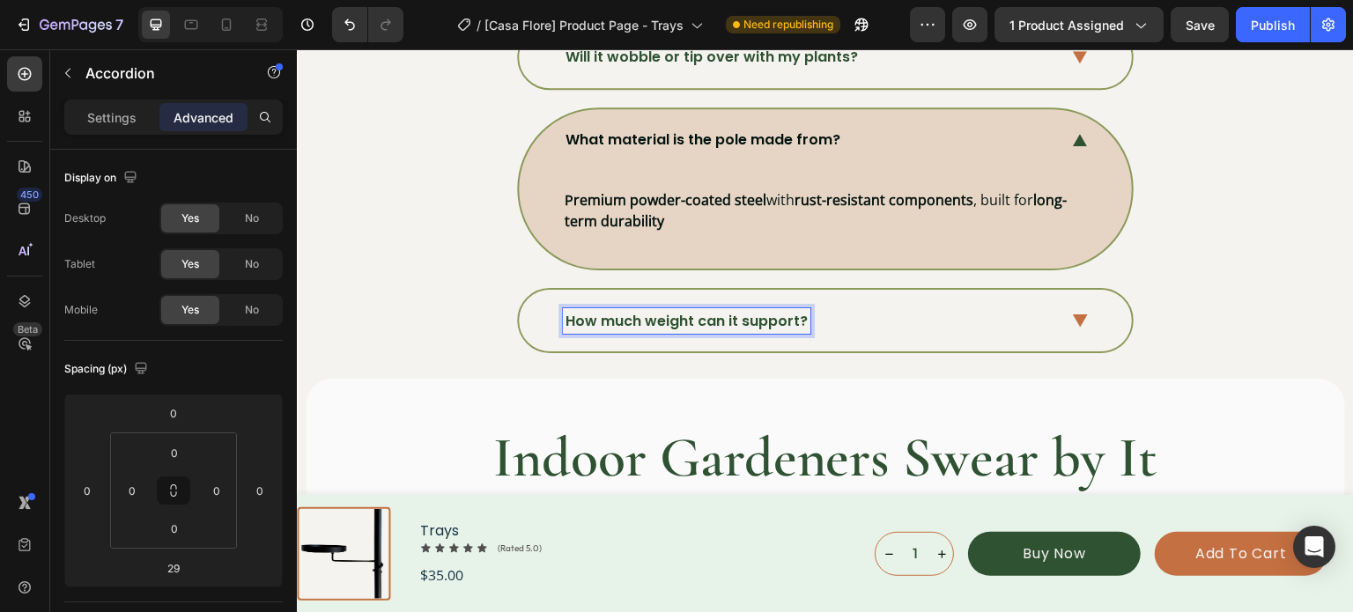
click at [607, 314] on p "How much weight can it support?" at bounding box center [686, 321] width 242 height 21
click at [607, 314] on strong "How many plants can it hold at once?" at bounding box center [706, 321] width 282 height 20
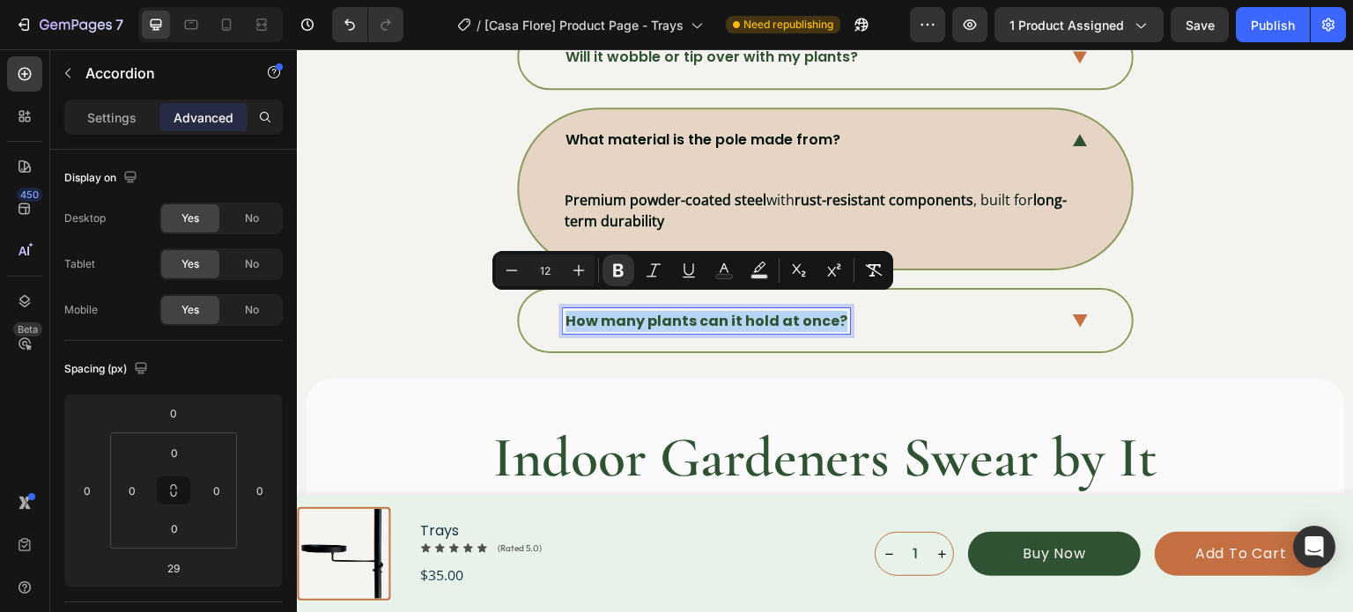
click at [607, 314] on strong "How many plants can it hold at once?" at bounding box center [706, 321] width 282 height 20
click at [617, 277] on icon "Editor contextual toolbar" at bounding box center [618, 271] width 18 height 18
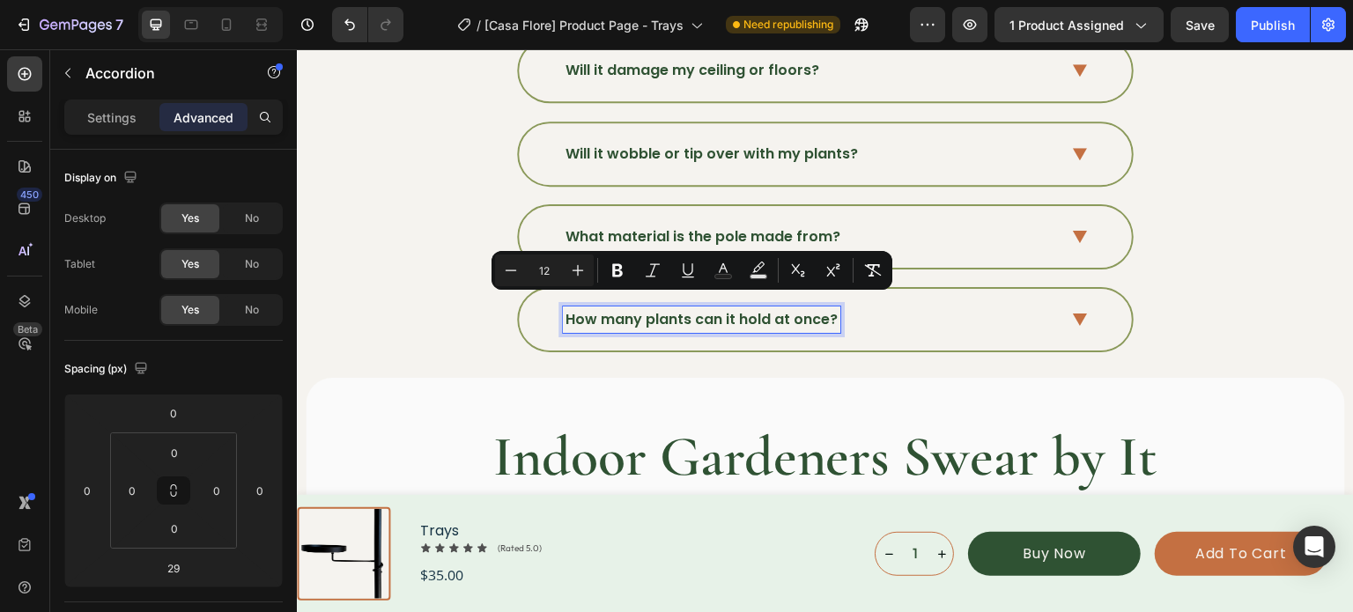
click at [1063, 317] on div "How many plants can it hold at once?" at bounding box center [825, 320] width 613 height 62
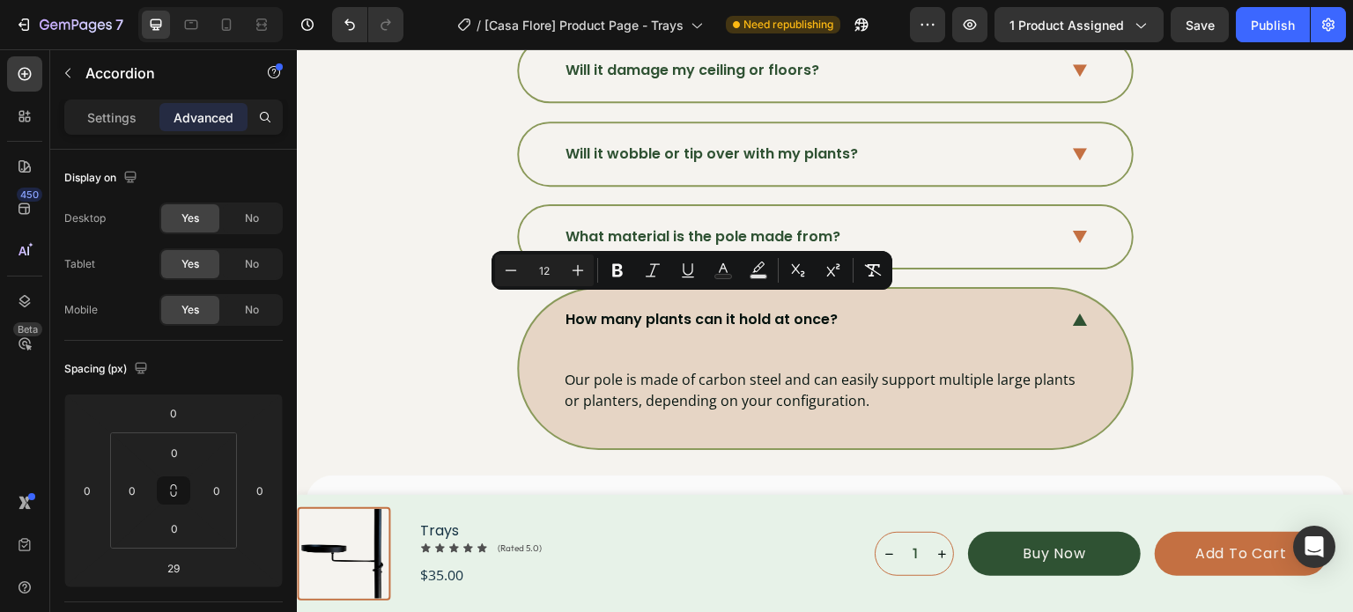
scroll to position [6347, 0]
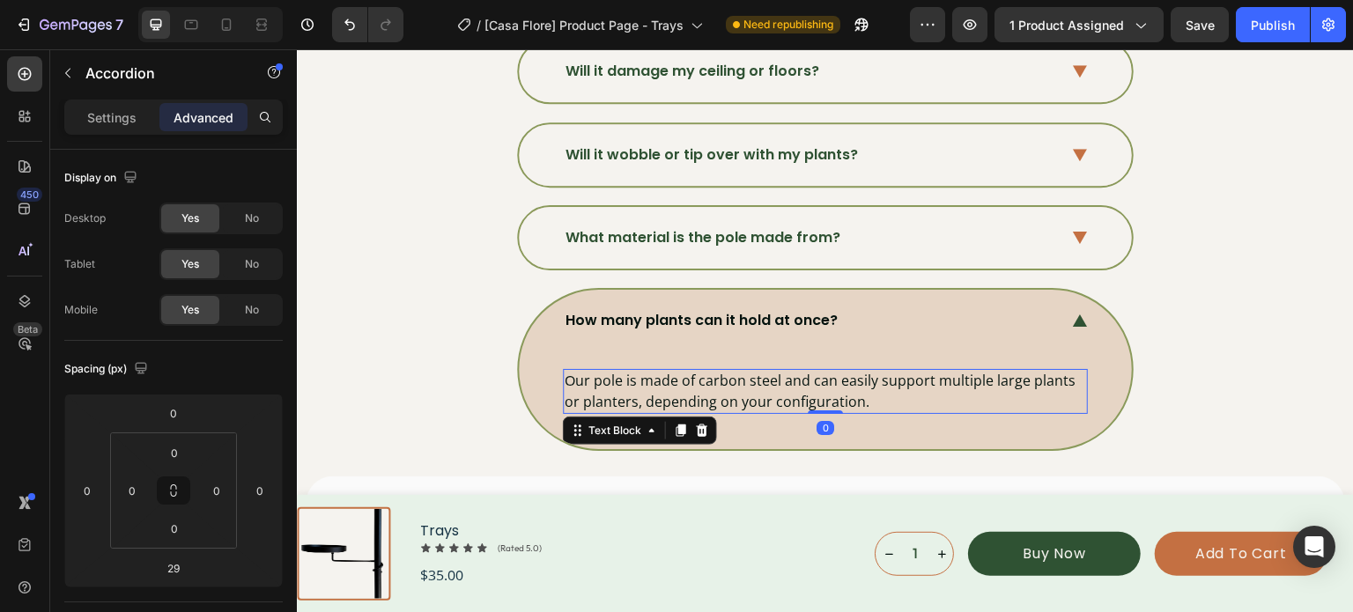
click at [731, 377] on p "Our pole is made of carbon steel and can easily support multiple large plants o…" at bounding box center [825, 391] width 521 height 41
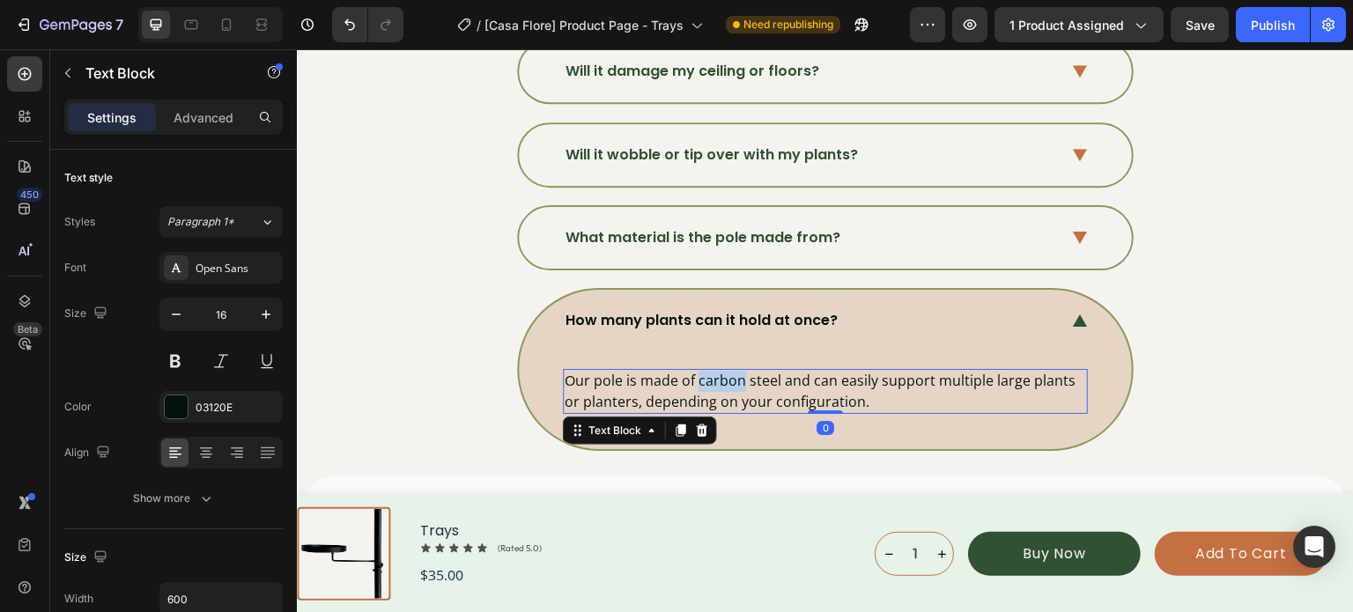
click at [731, 378] on p "Our pole is made of carbon steel and can easily support multiple large plants o…" at bounding box center [825, 391] width 521 height 41
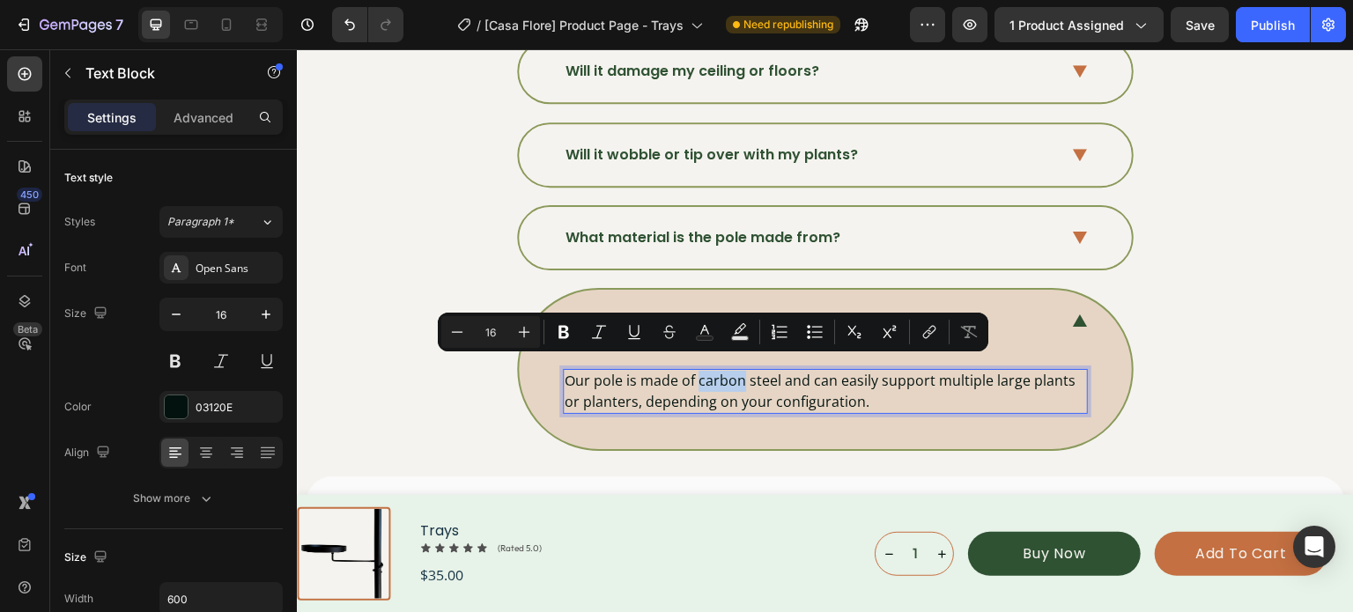
click at [731, 378] on p "Our pole is made of carbon steel and can easily support multiple large plants o…" at bounding box center [825, 391] width 521 height 41
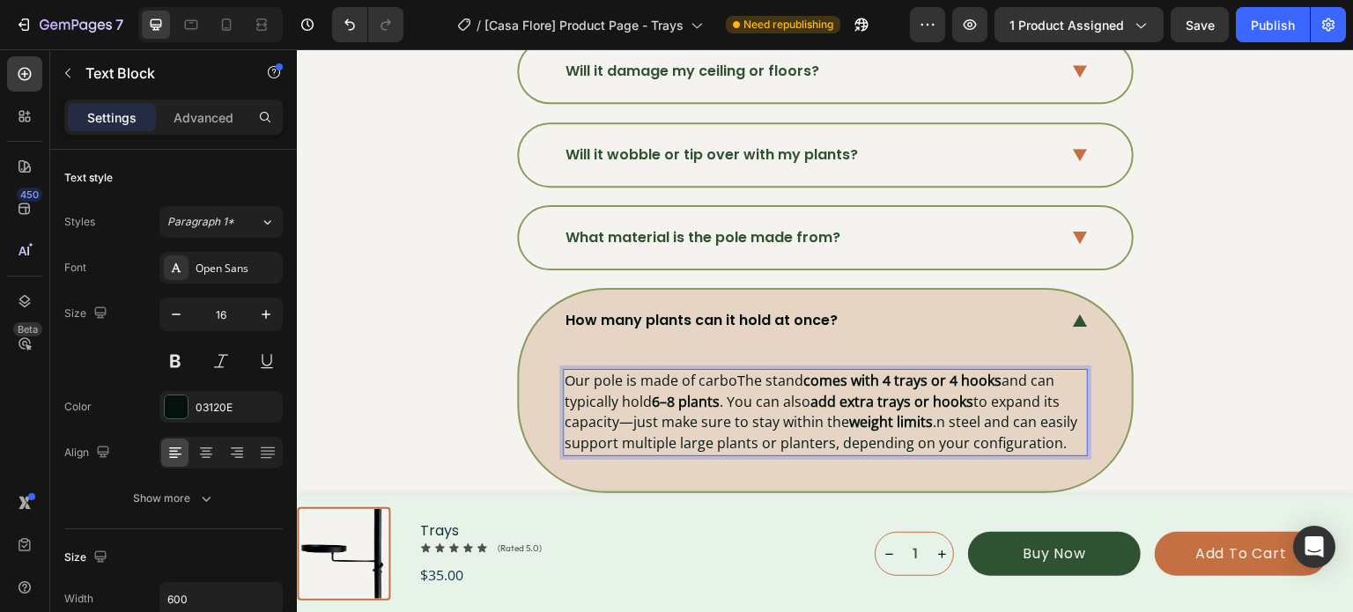
click at [731, 381] on span "The stand comes with 4 trays or 4 hooks and can typically hold 6–8 plants . You…" at bounding box center [812, 401] width 495 height 61
click at [816, 401] on span "The stand comes with 4 trays or 4 hooks and can typically hold 6–8 plants . You…" at bounding box center [812, 401] width 495 height 61
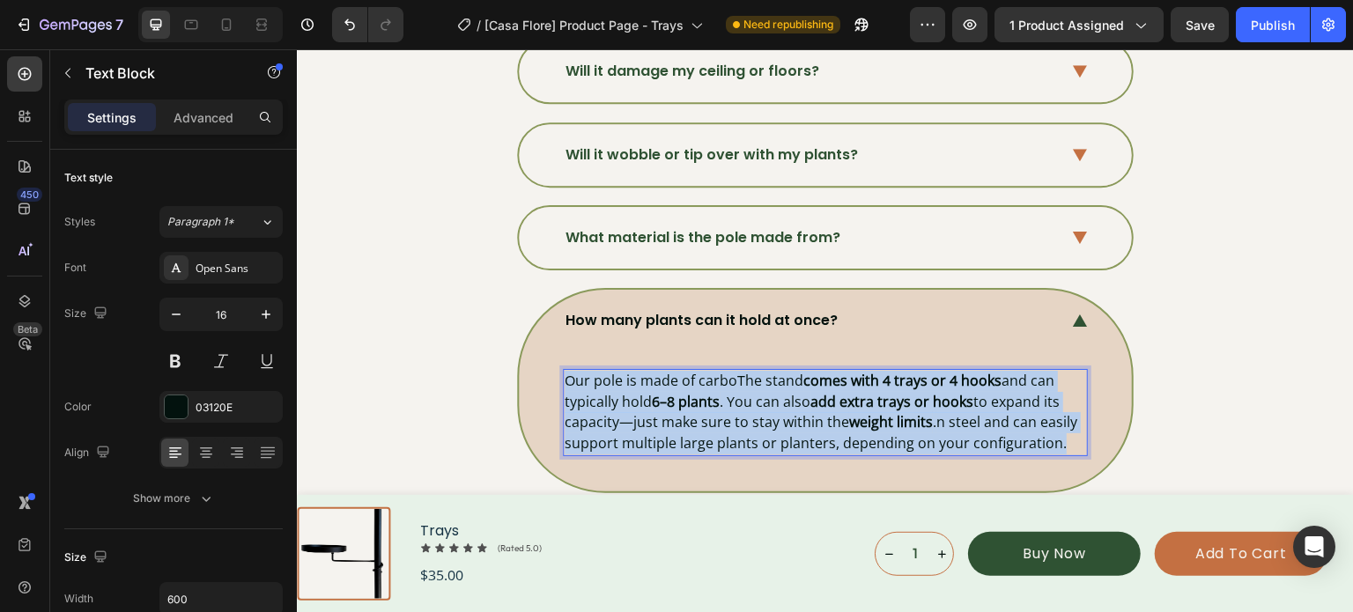
click at [816, 402] on span "The stand comes with 4 trays or 4 hooks and can typically hold 6–8 plants . You…" at bounding box center [812, 401] width 495 height 61
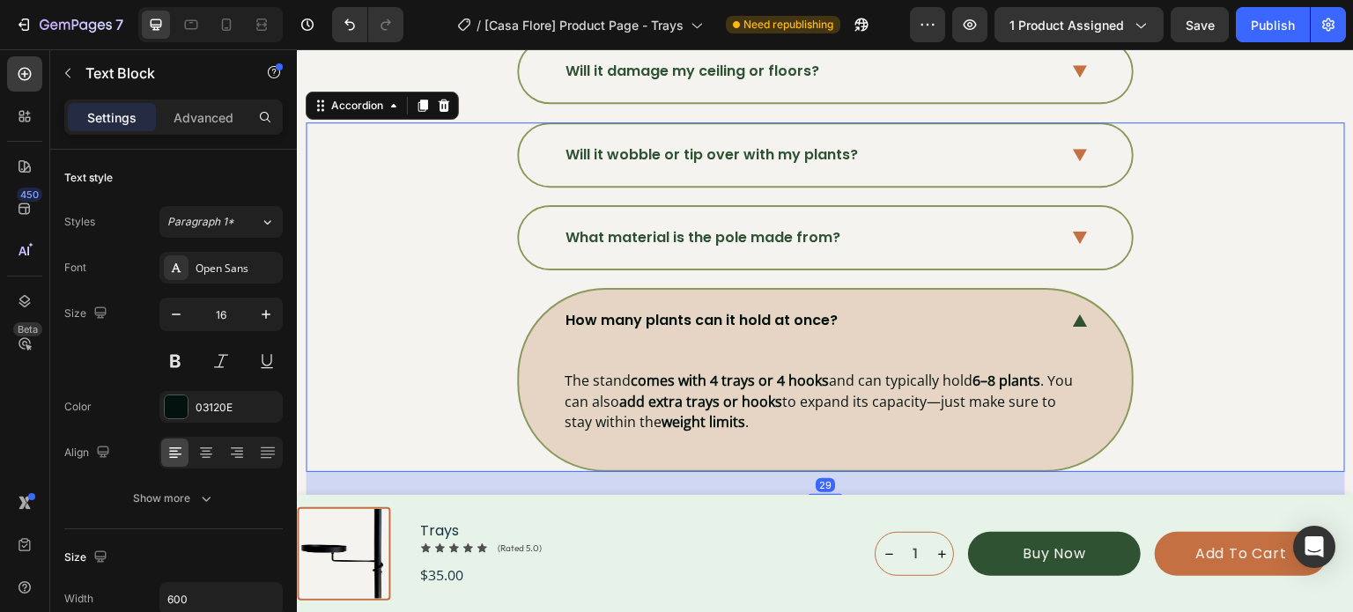
click at [1183, 352] on div "How many plants can it hold at once? The stand comes with 4 trays or 4 hooks an…" at bounding box center [824, 380] width 1037 height 184
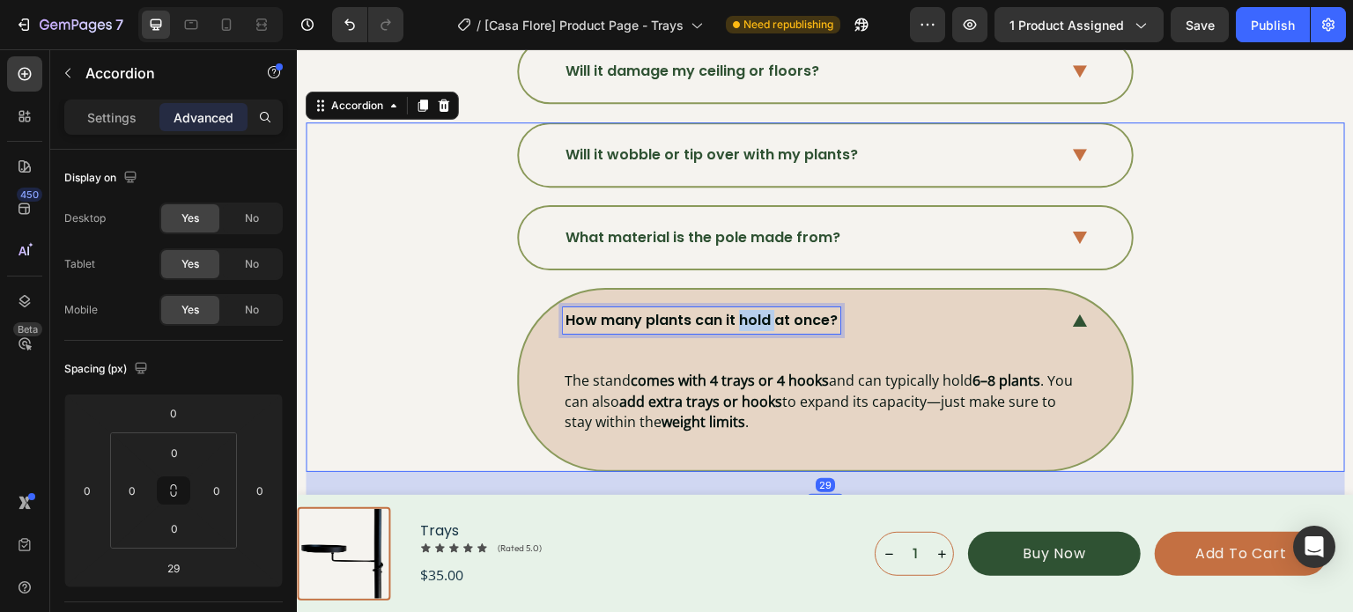
click at [745, 310] on span "How many plants can it hold at once?" at bounding box center [701, 320] width 272 height 20
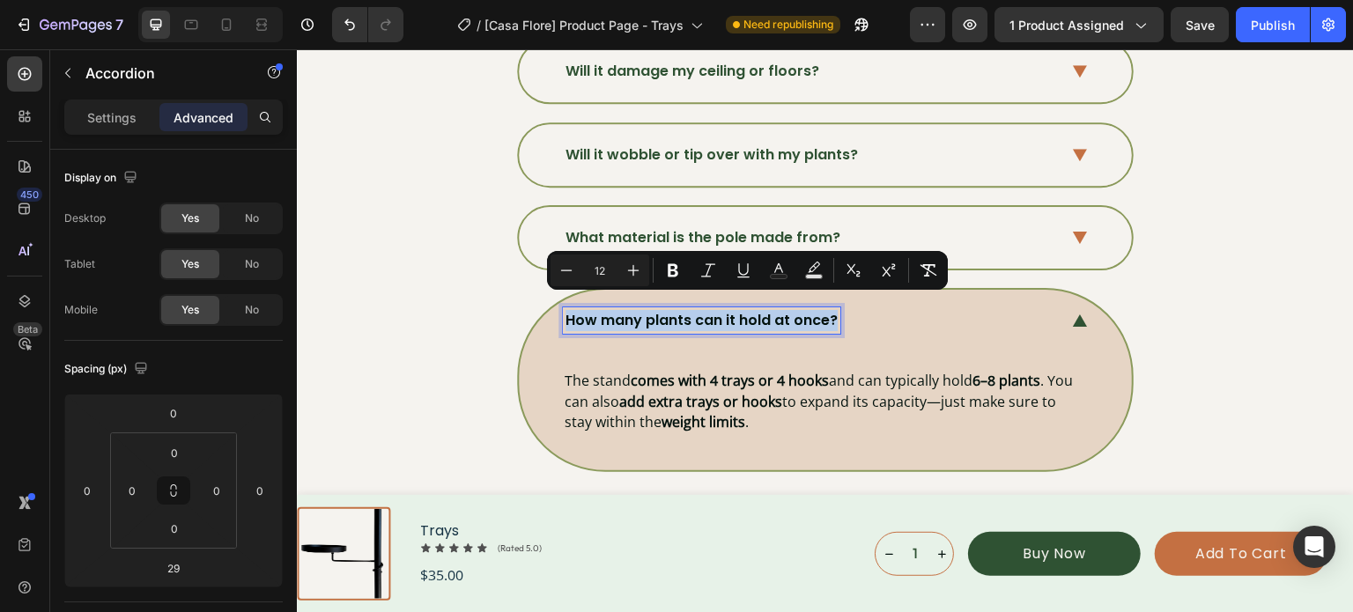
click at [745, 310] on span "How many plants can it hold at once?" at bounding box center [701, 320] width 272 height 20
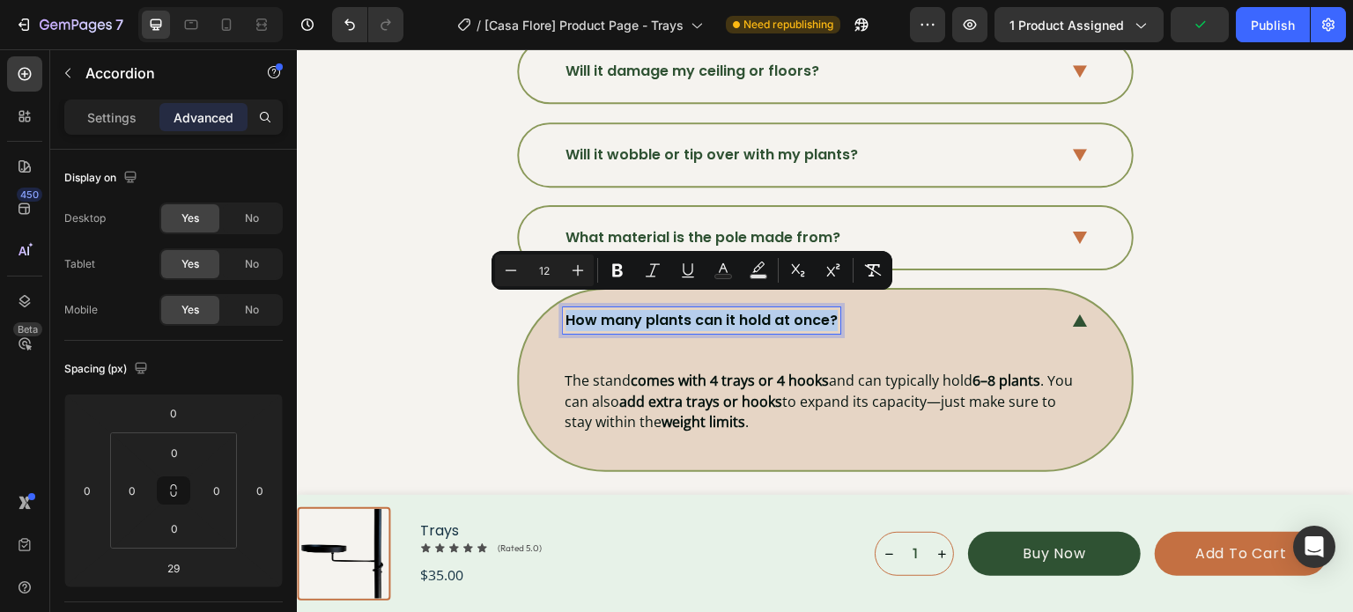
click at [1074, 314] on icon at bounding box center [1080, 320] width 15 height 13
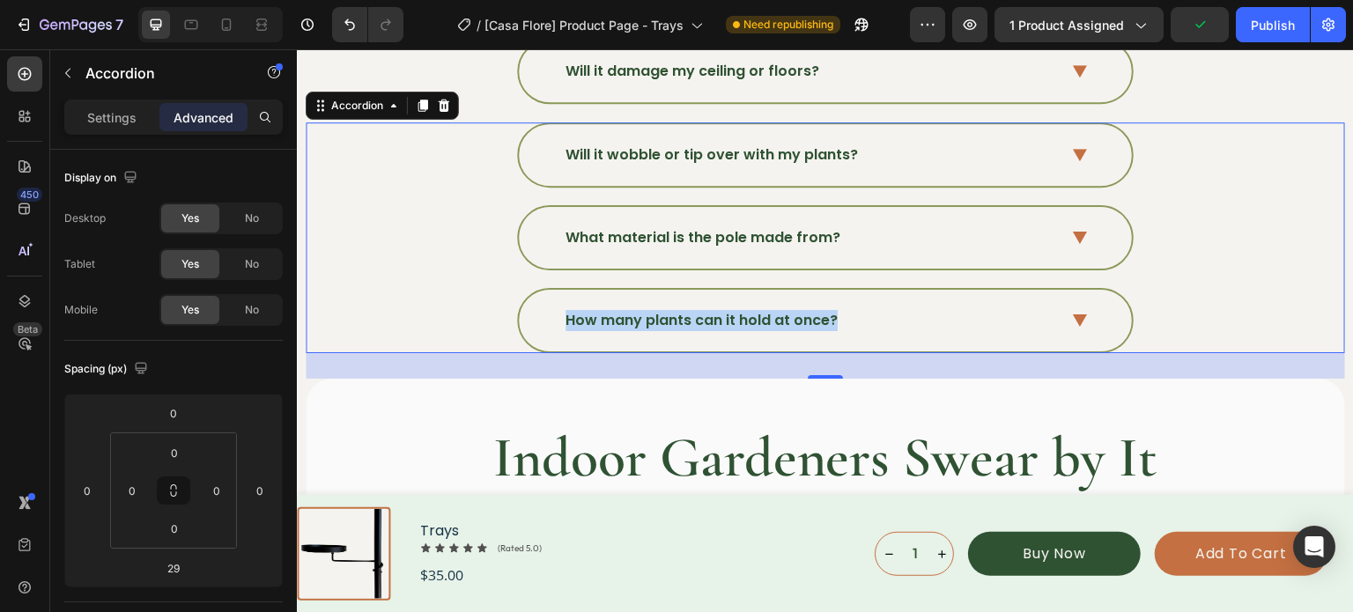
click at [1222, 288] on div "How many plants can it hold at once? The stand comes with 4 trays or 4 hooks an…" at bounding box center [824, 320] width 1037 height 65
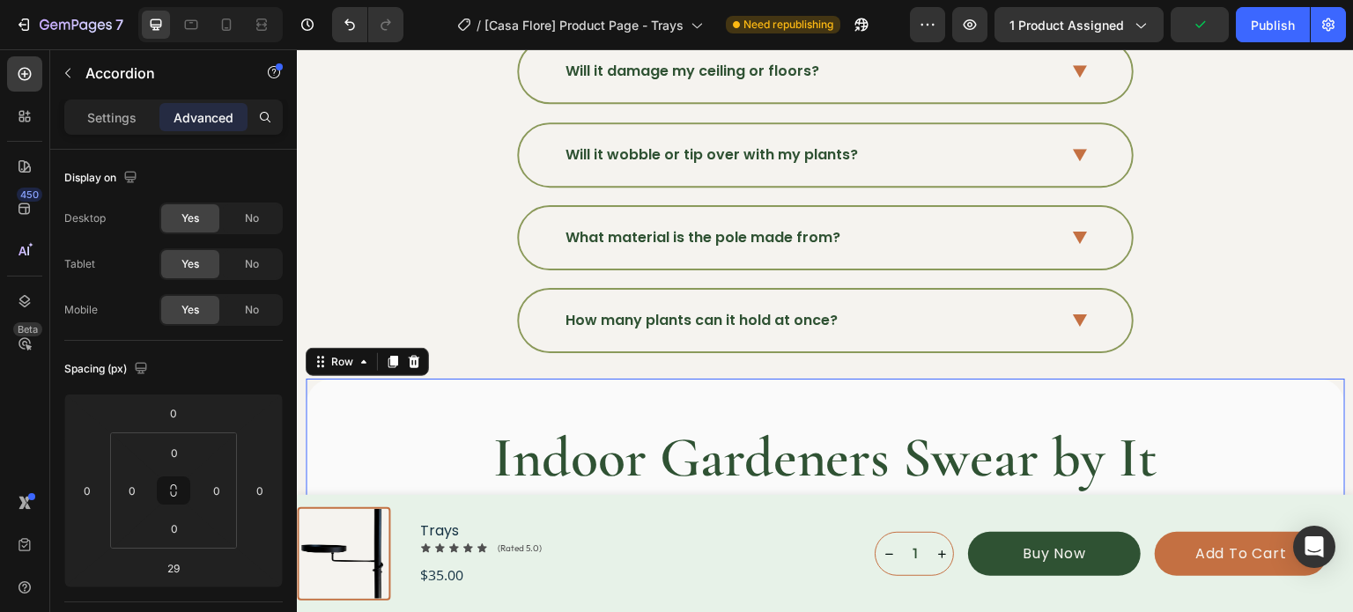
click at [1303, 379] on div "Indoor Gardeners Swear by It Heading Loox - Reviews widget Loox Row 0" at bounding box center [825, 476] width 1039 height 195
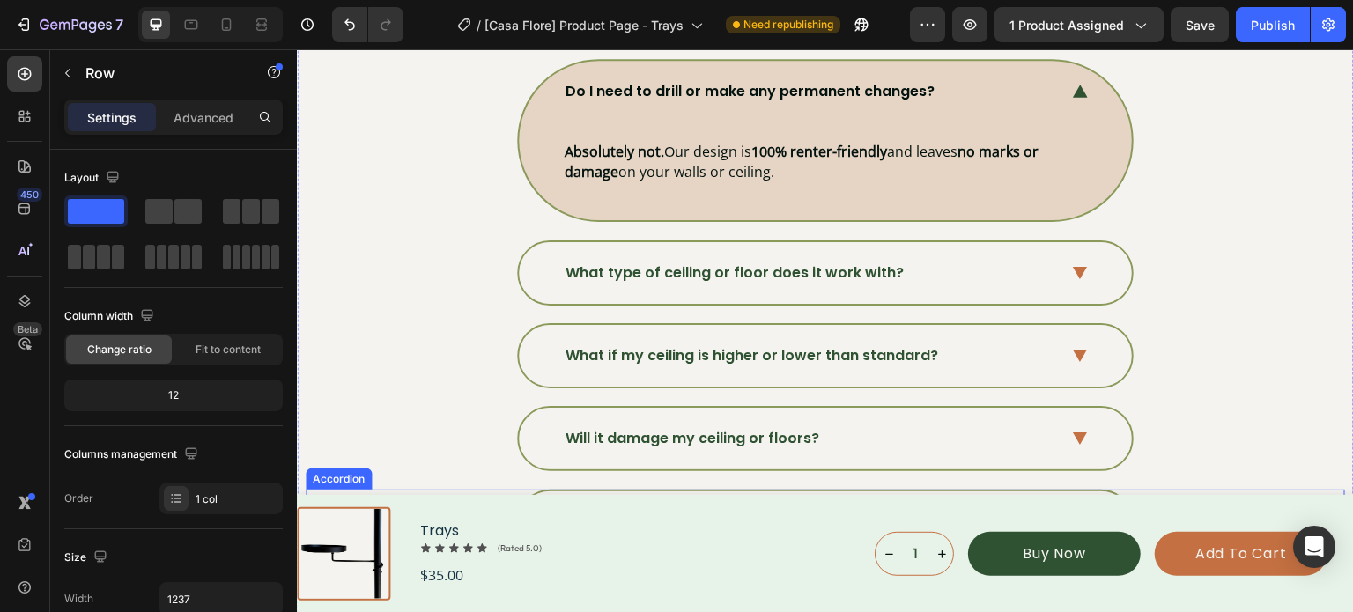
scroll to position [5819, 0]
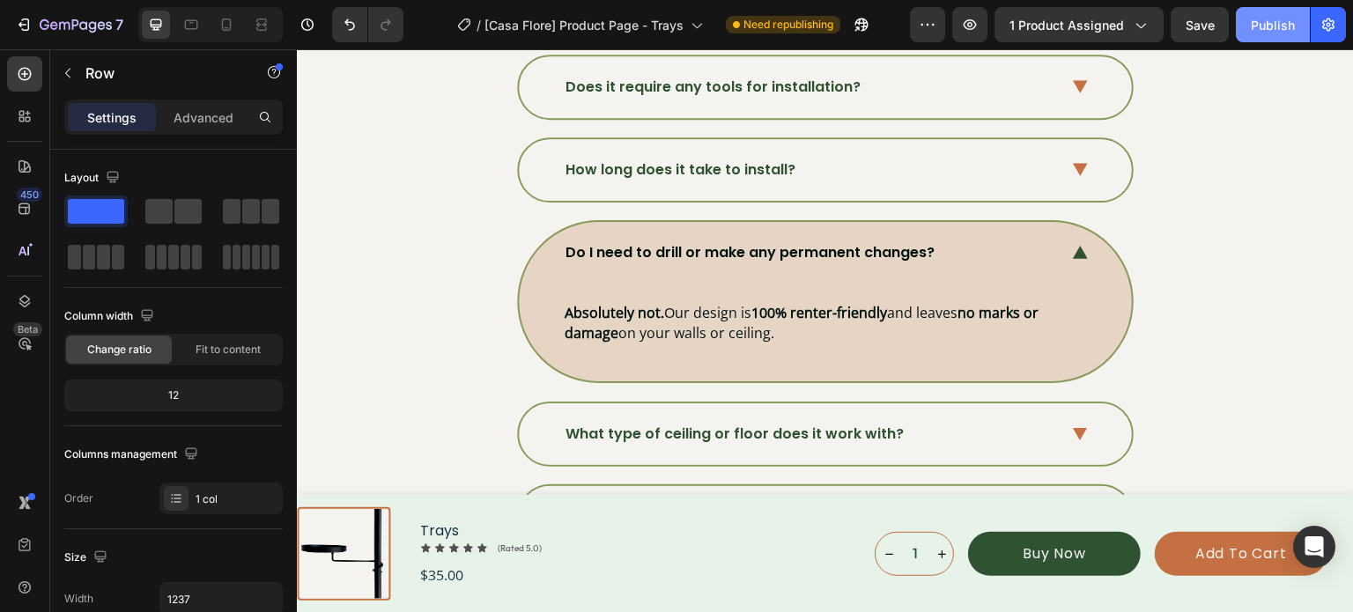
click at [1283, 35] on button "Publish" at bounding box center [1273, 24] width 74 height 35
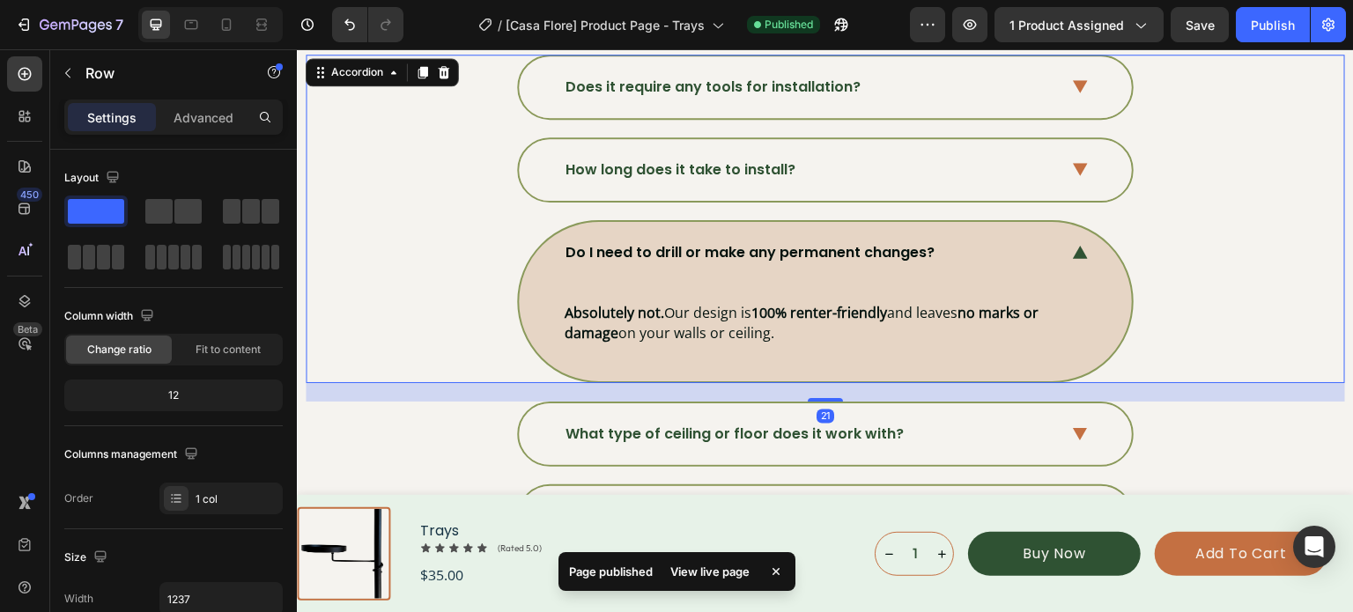
click at [1055, 245] on div "Do I need to drill or make any permanent changes?" at bounding box center [825, 253] width 613 height 62
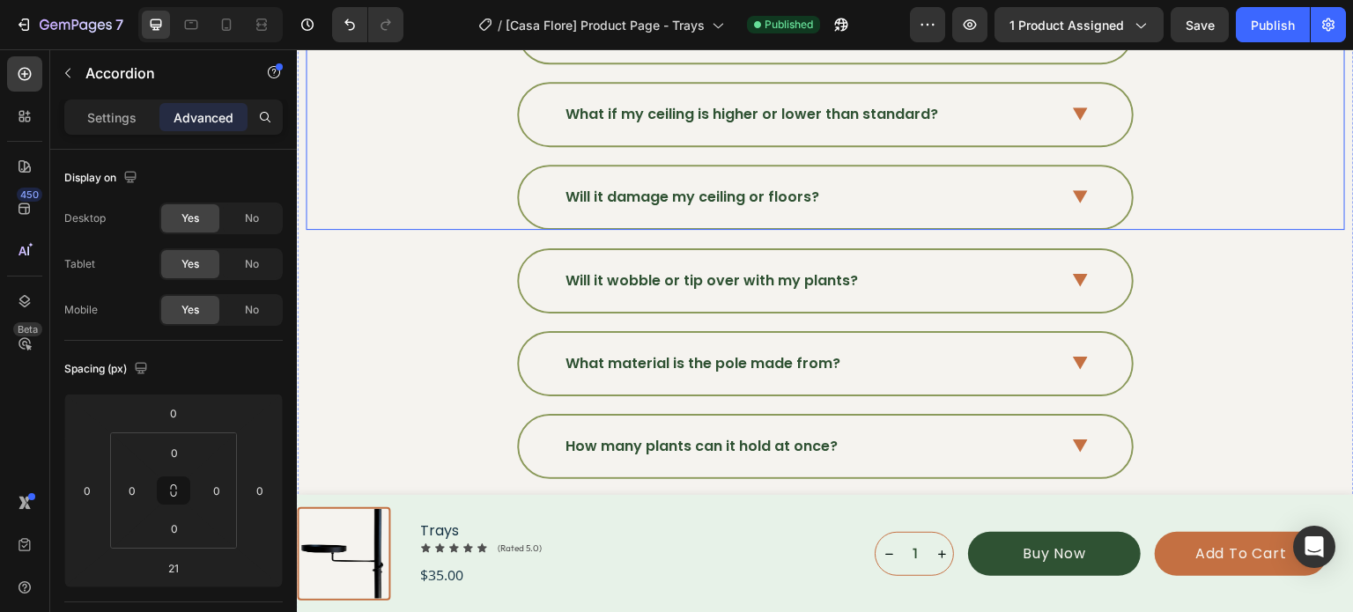
scroll to position [6083, 0]
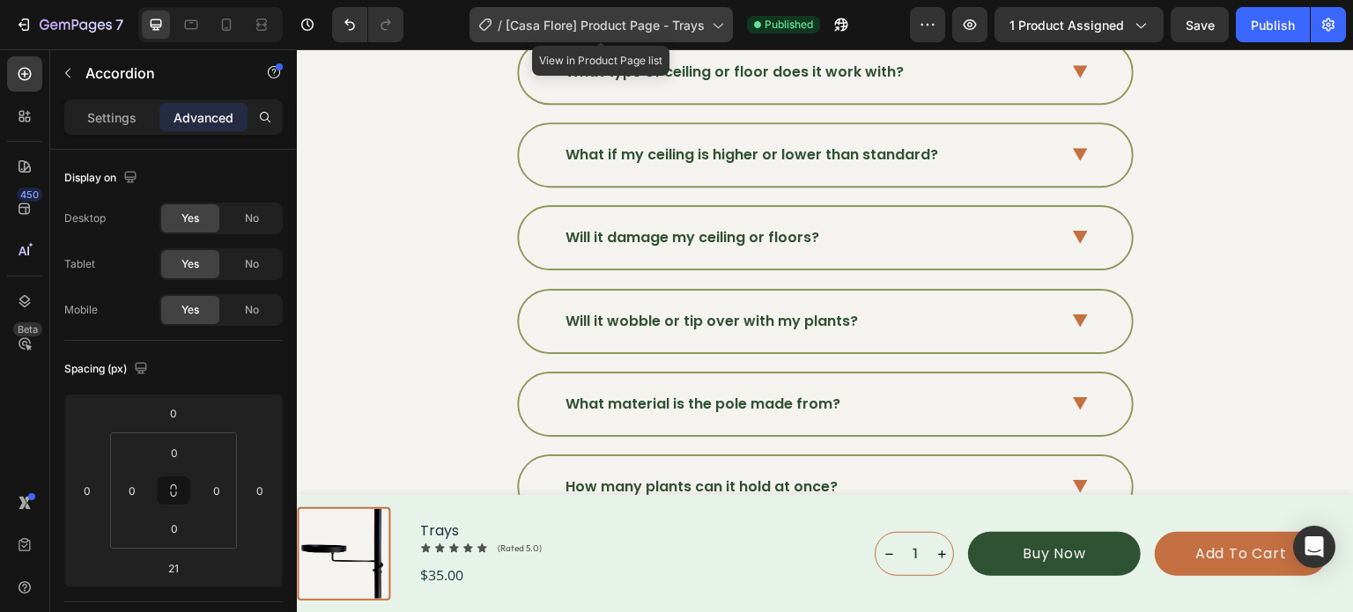
click at [680, 21] on span "[Casa Flore] Product Page - Trays" at bounding box center [605, 25] width 199 height 18
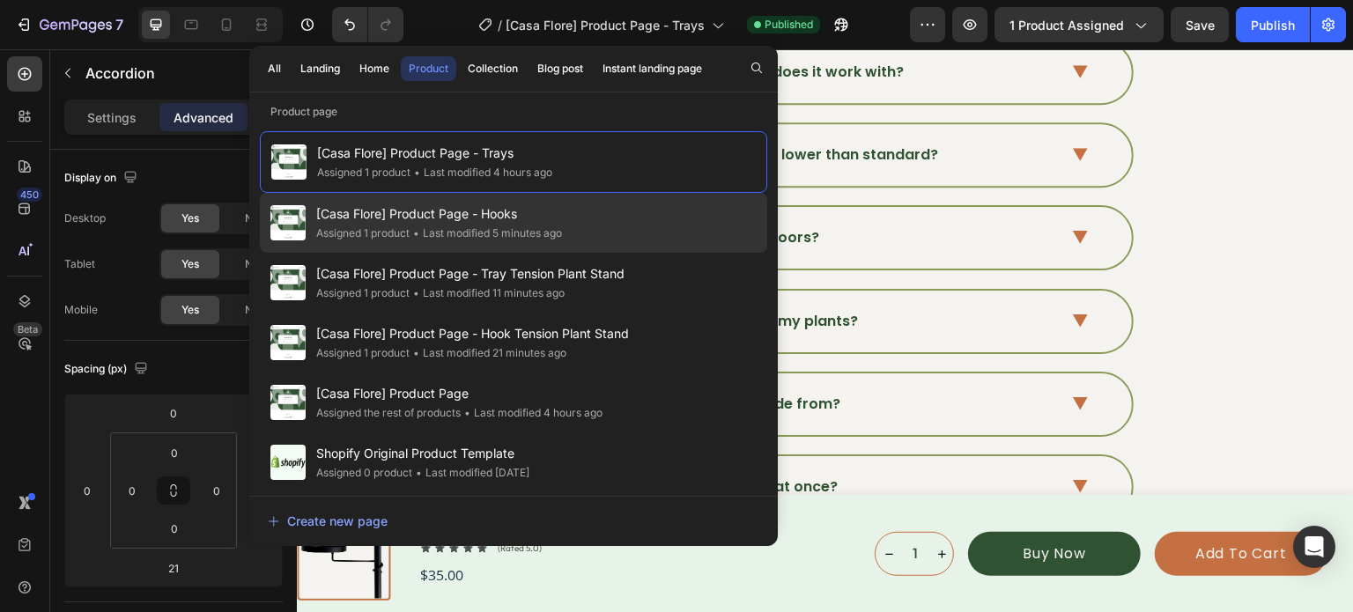
click at [576, 253] on div "[Casa Flore] Product Page - Hooks Assigned 1 product • Last modified 5 minutes …" at bounding box center [513, 283] width 507 height 60
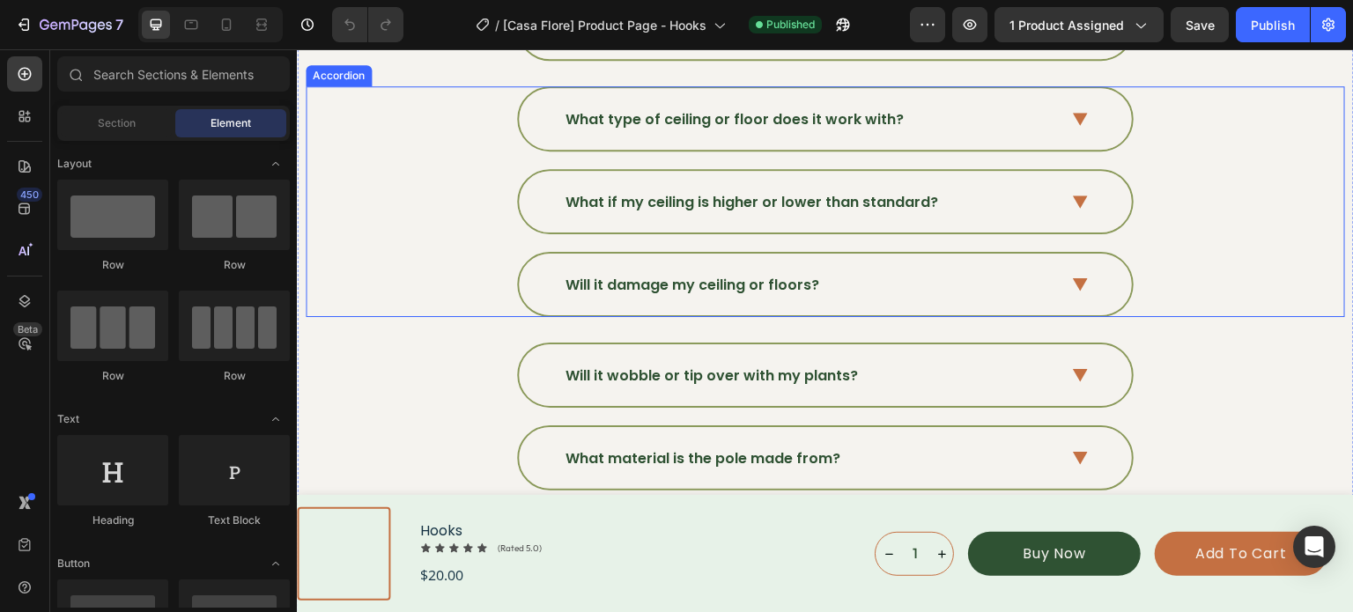
scroll to position [5901, 0]
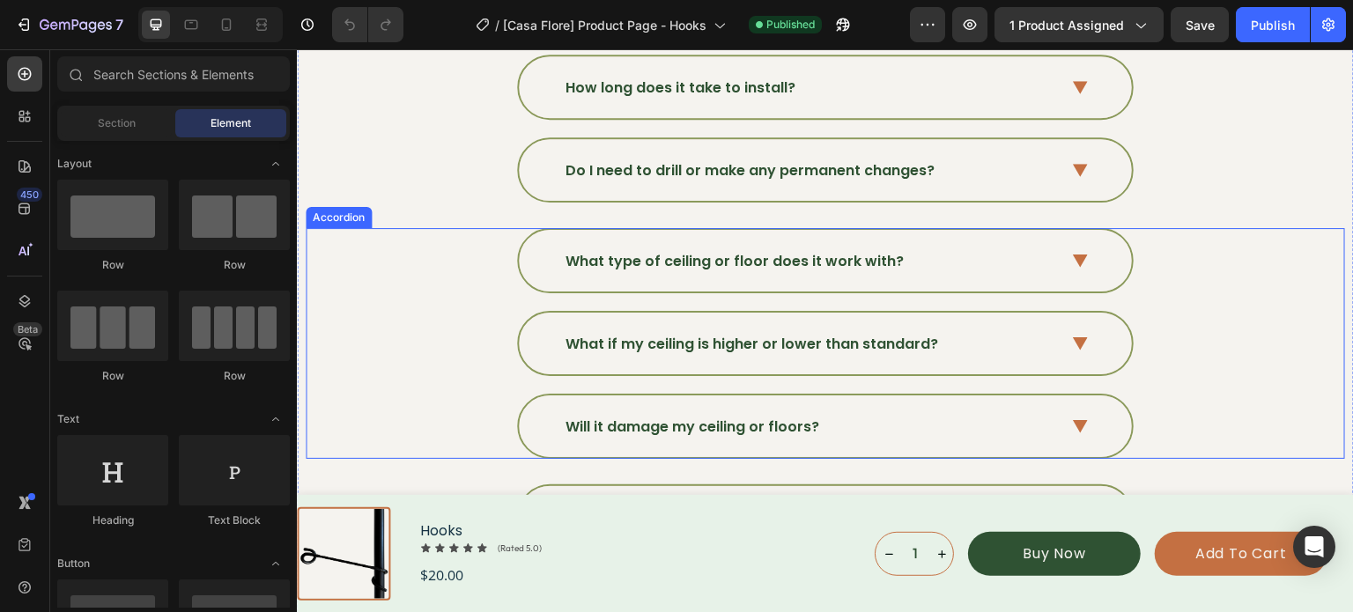
click at [818, 313] on div "What if my ceiling is higher or lower than standard?" at bounding box center [825, 344] width 613 height 62
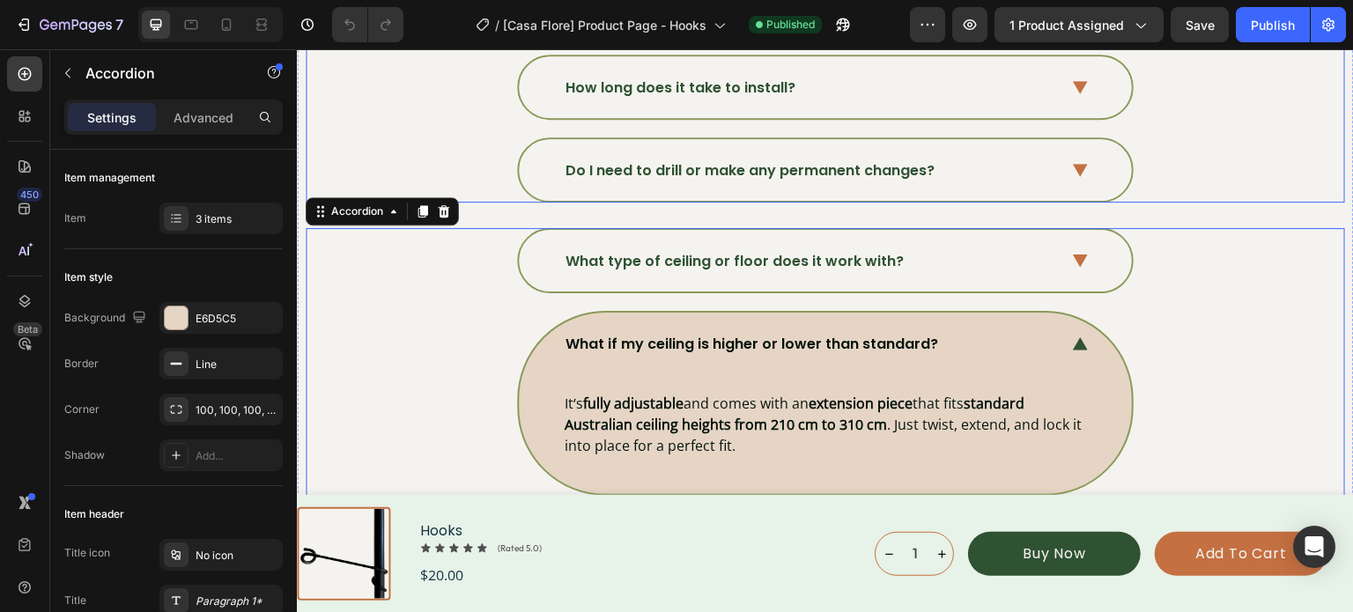
click at [840, 175] on div "Do I need to drill or make any permanent changes?" at bounding box center [825, 170] width 613 height 62
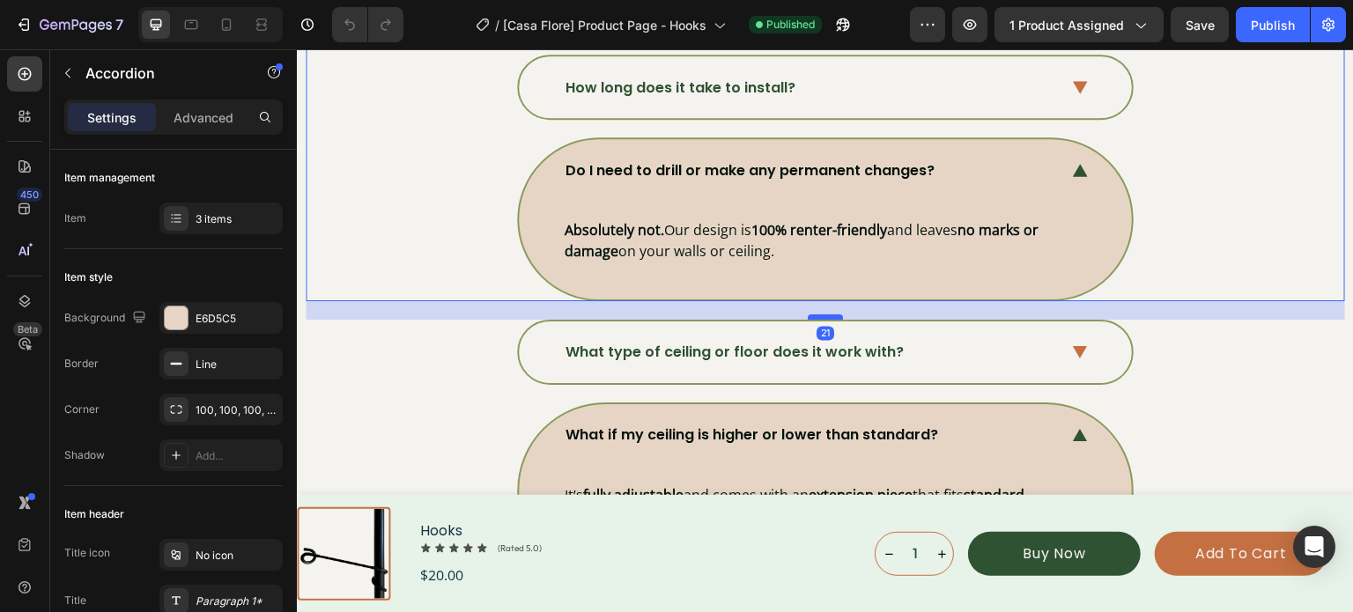
click at [817, 314] on div at bounding box center [825, 316] width 35 height 5
type input "100%"
type input "100"
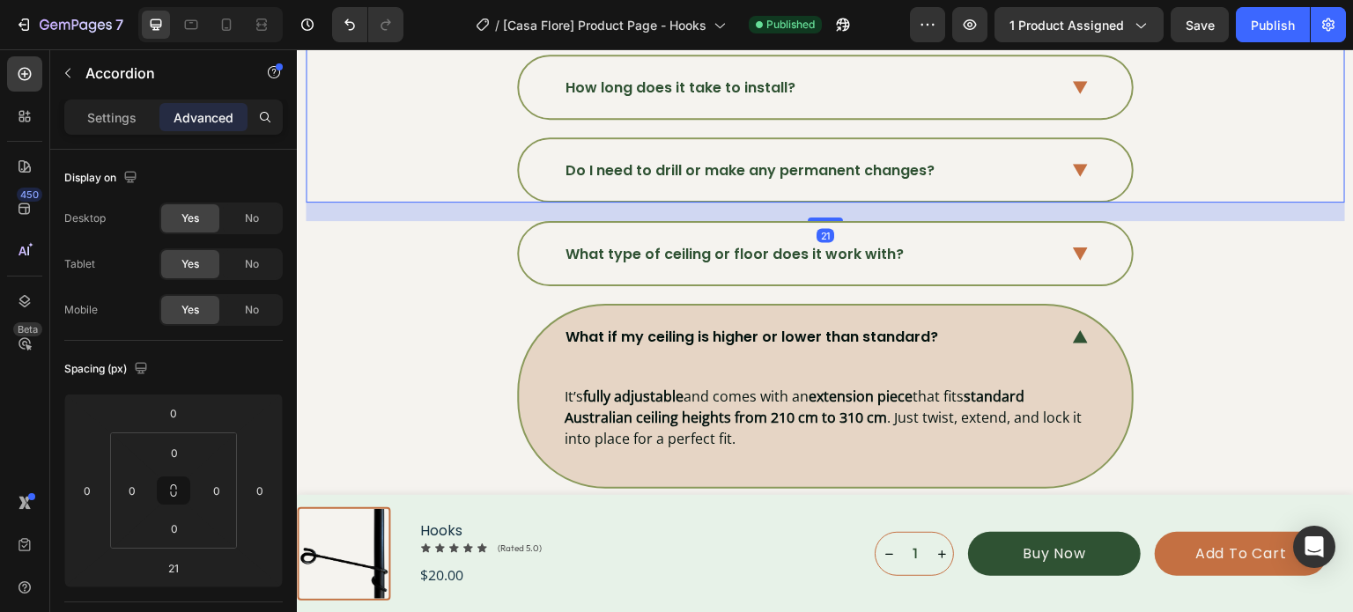
click at [472, 146] on div "Do I need to drill or make any permanent changes?" at bounding box center [824, 169] width 1037 height 65
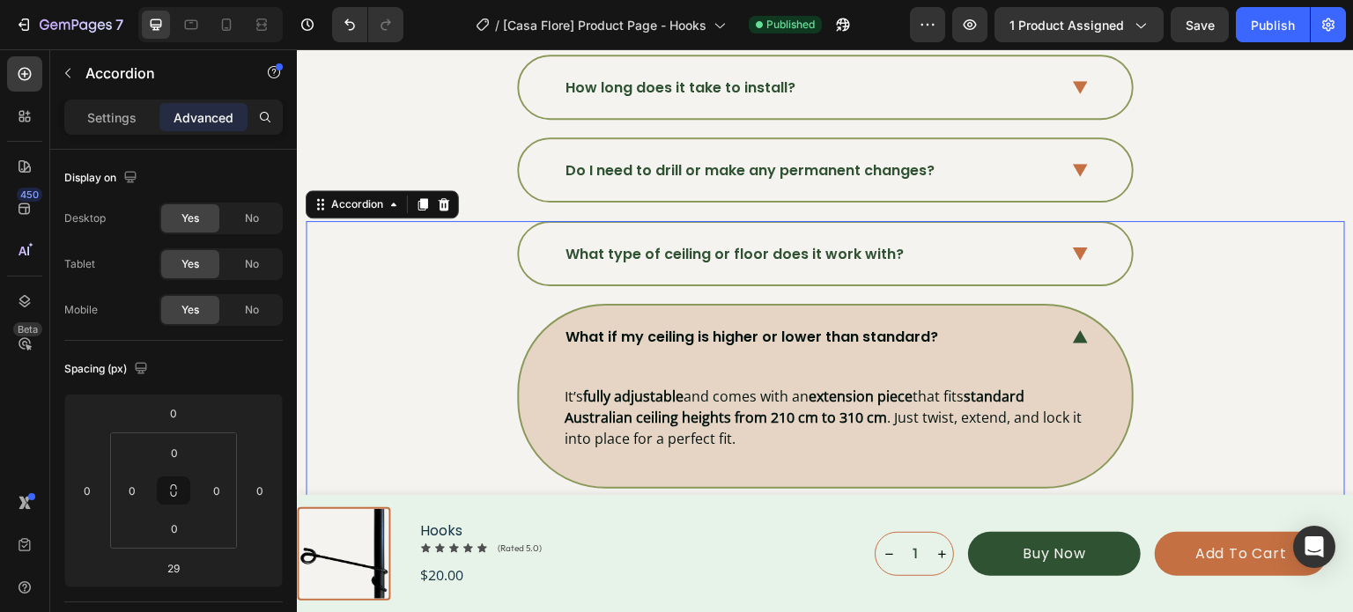
click at [461, 321] on div "What if my ceiling is higher or lower than standard? It’s fully adjustable and …" at bounding box center [824, 396] width 1037 height 184
click at [1073, 329] on span at bounding box center [1080, 336] width 15 height 15
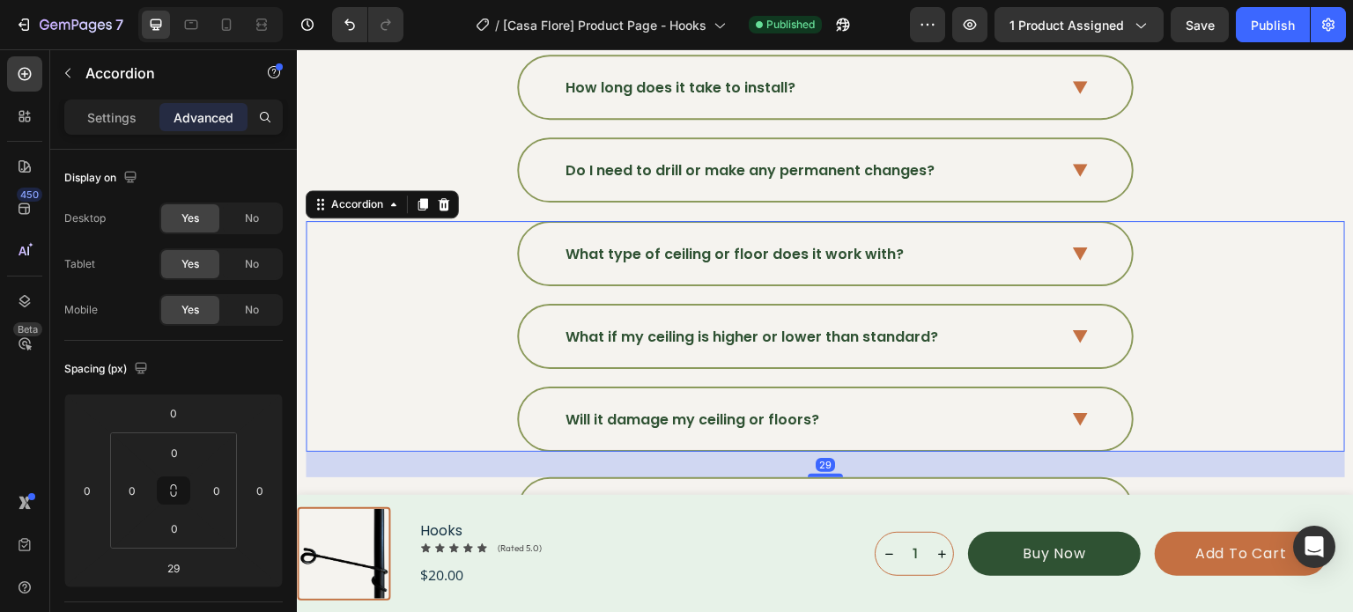
scroll to position [5989, 0]
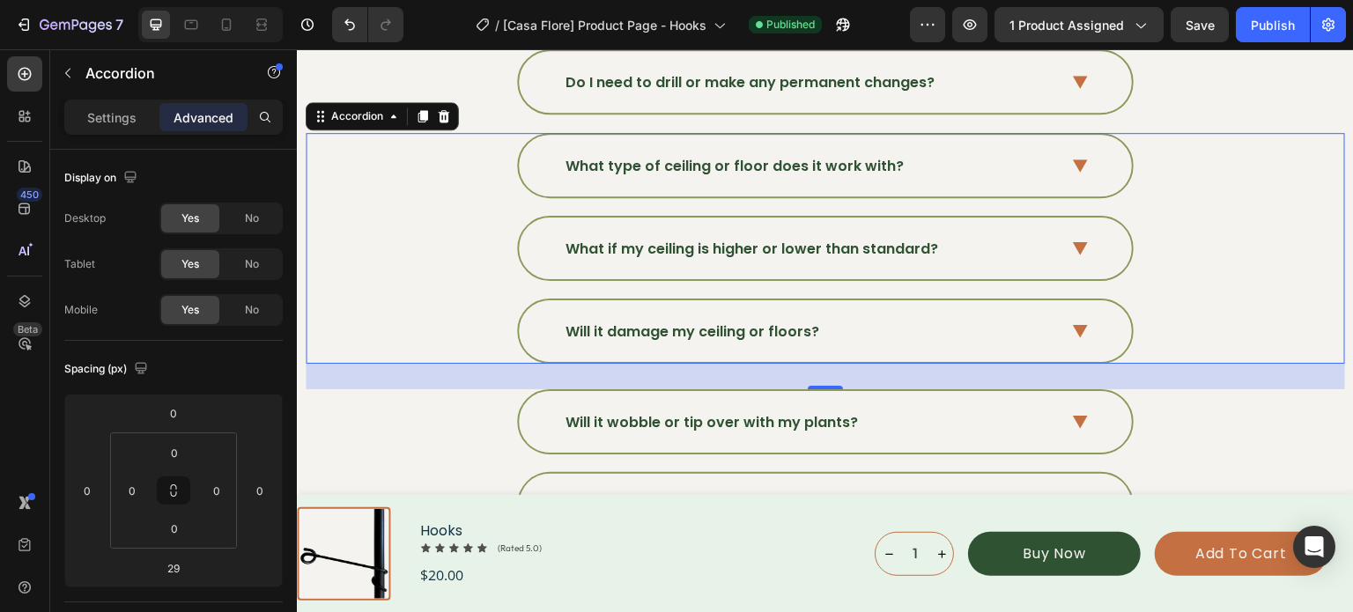
click at [816, 372] on div "29" at bounding box center [825, 377] width 19 height 14
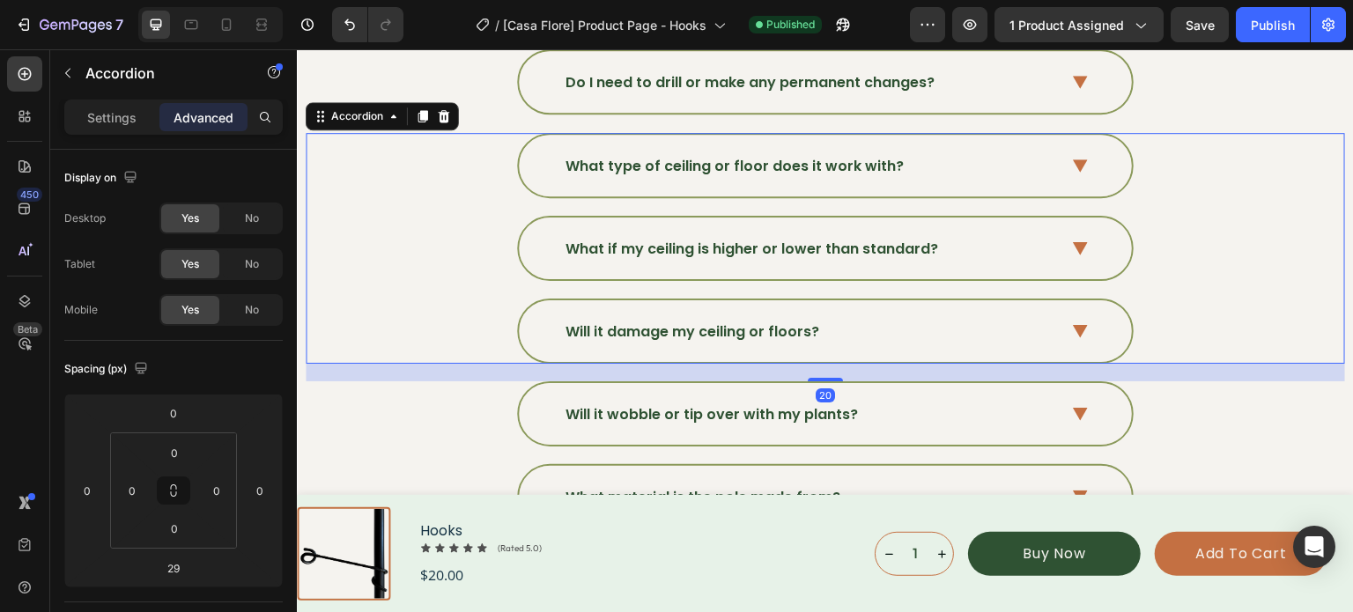
drag, startPoint x: 821, startPoint y: 376, endPoint x: 727, endPoint y: 378, distance: 93.4
click at [823, 378] on div at bounding box center [825, 380] width 35 height 4
type input "20"
click at [444, 299] on div "Will it damage my ceiling or floors?" at bounding box center [824, 331] width 1037 height 65
click at [1201, 112] on div "Make Room For More Greenery. Heading Discover the plant support you didn’t know…" at bounding box center [825, 27] width 1039 height 1613
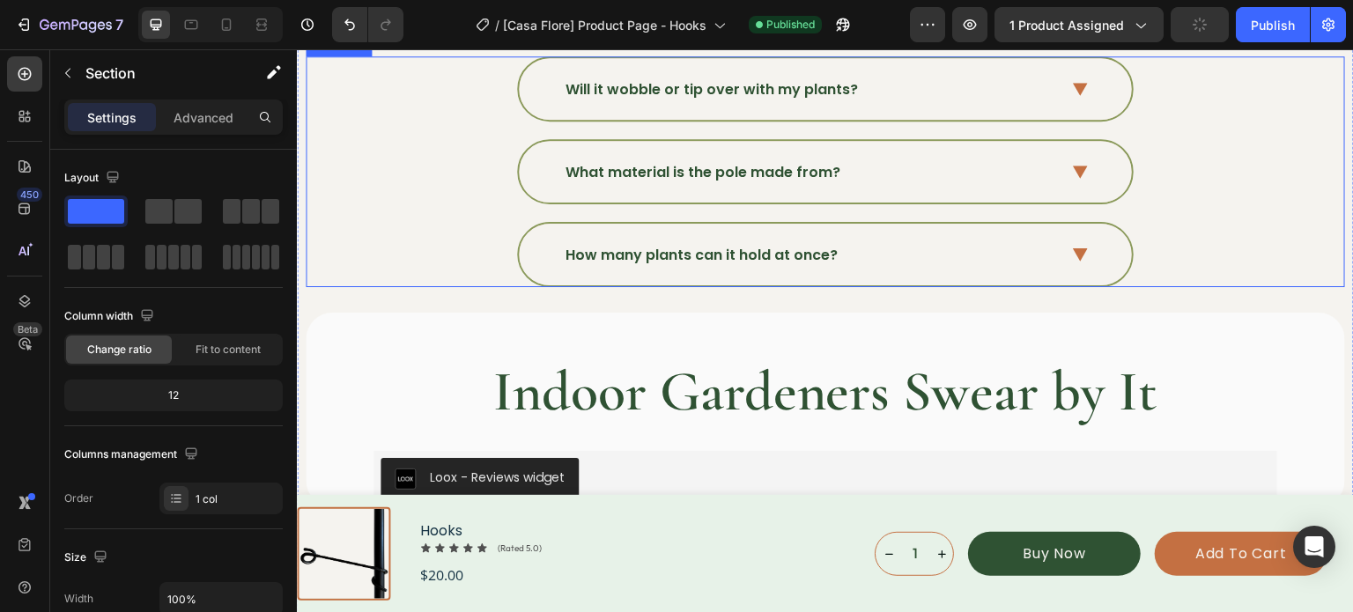
scroll to position [6341, 0]
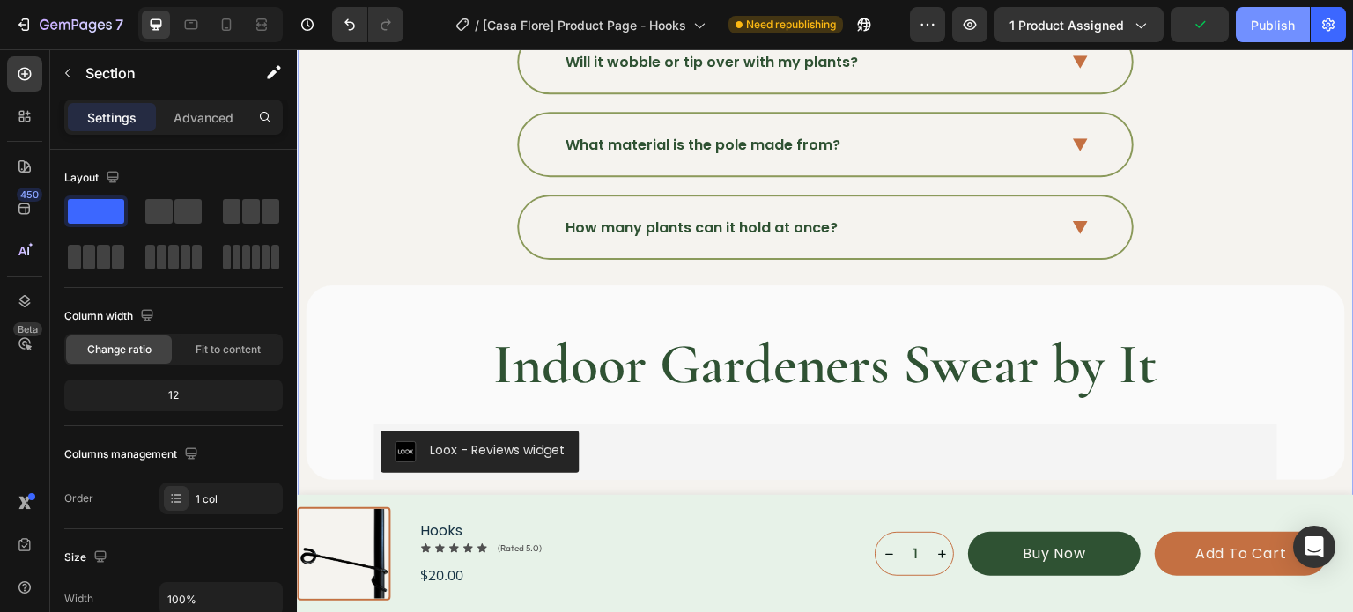
click at [1275, 24] on div "Publish" at bounding box center [1273, 25] width 44 height 18
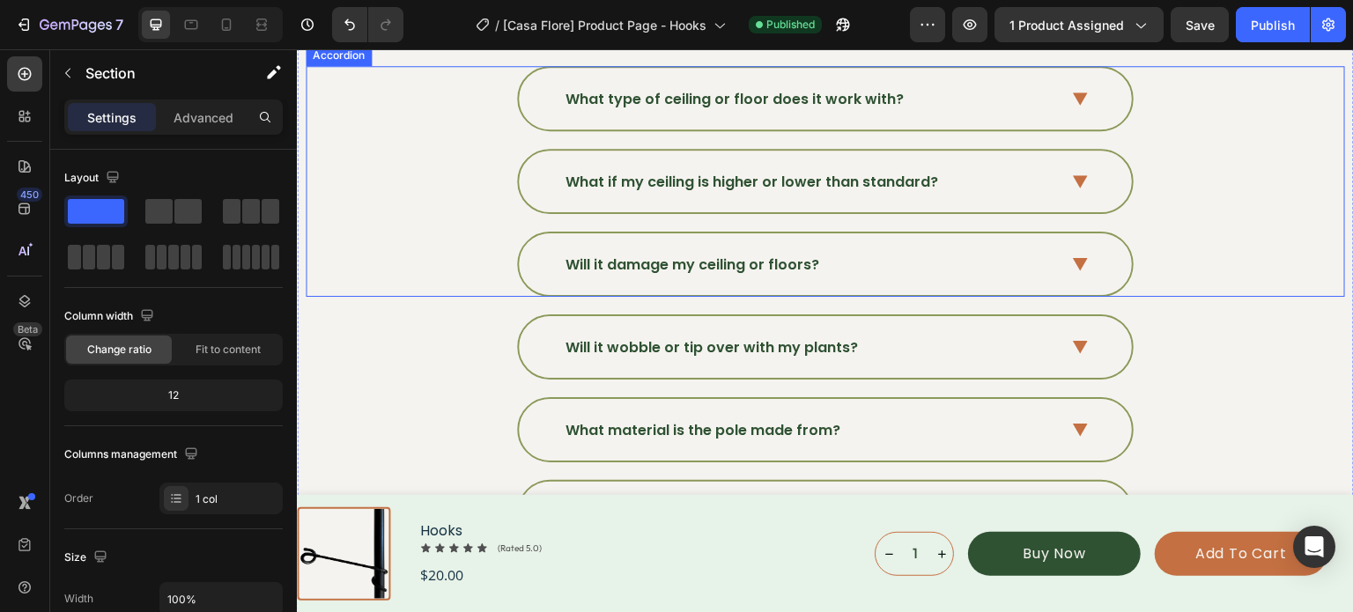
scroll to position [5901, 0]
